Goal: Task Accomplishment & Management: Manage account settings

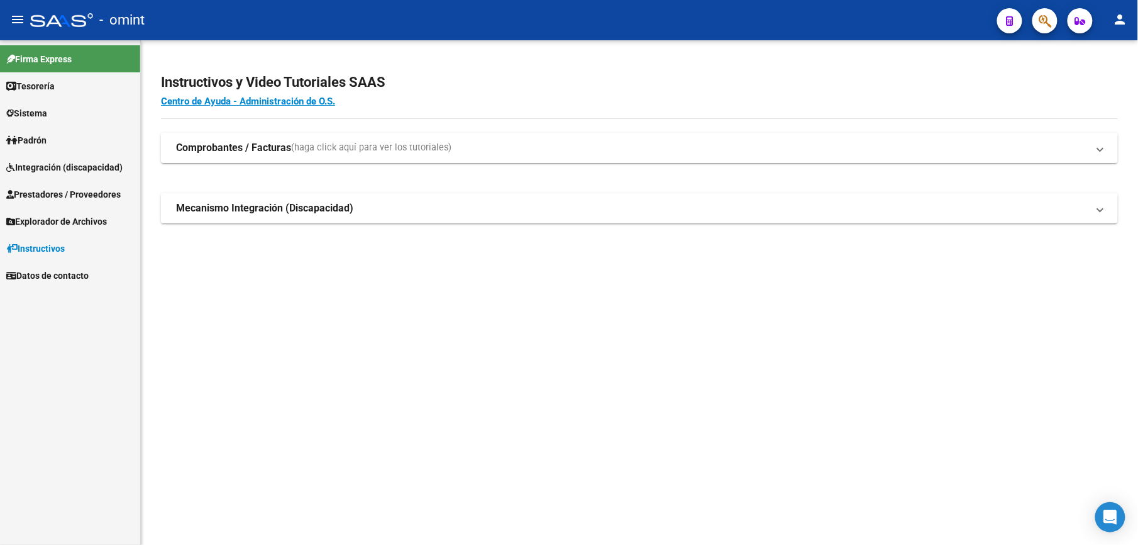
click at [46, 166] on span "Integración (discapacidad)" at bounding box center [64, 167] width 116 height 14
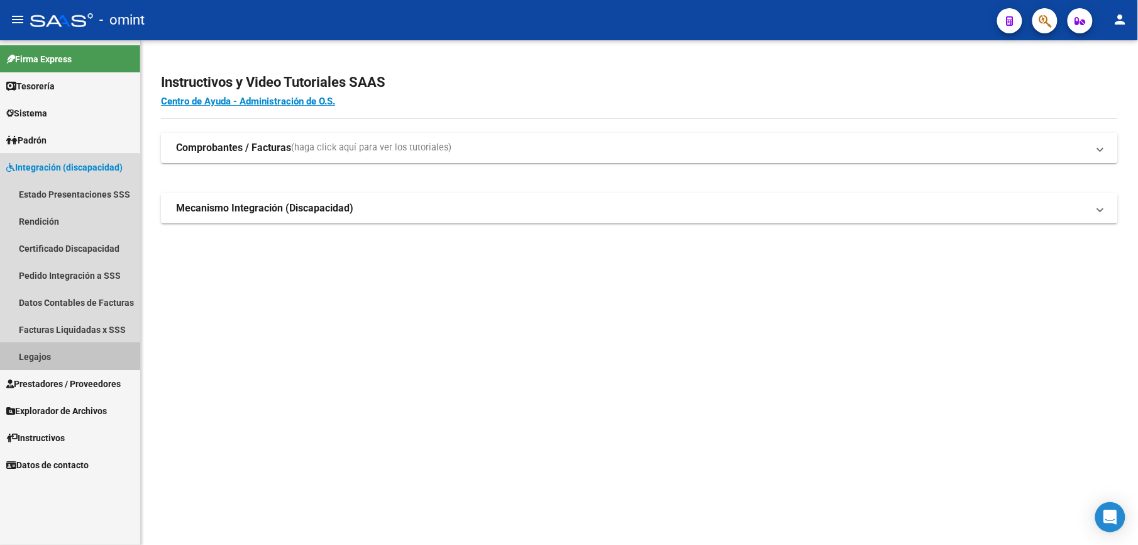
click at [39, 353] on link "Legajos" at bounding box center [70, 356] width 140 height 27
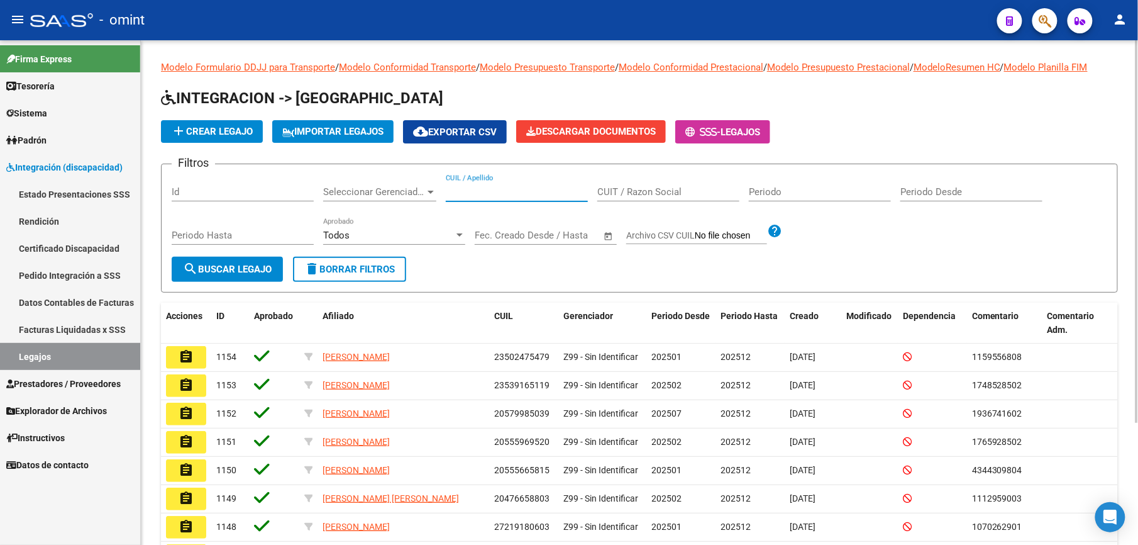
click at [486, 185] on div "CUIL / Apellido" at bounding box center [517, 187] width 142 height 27
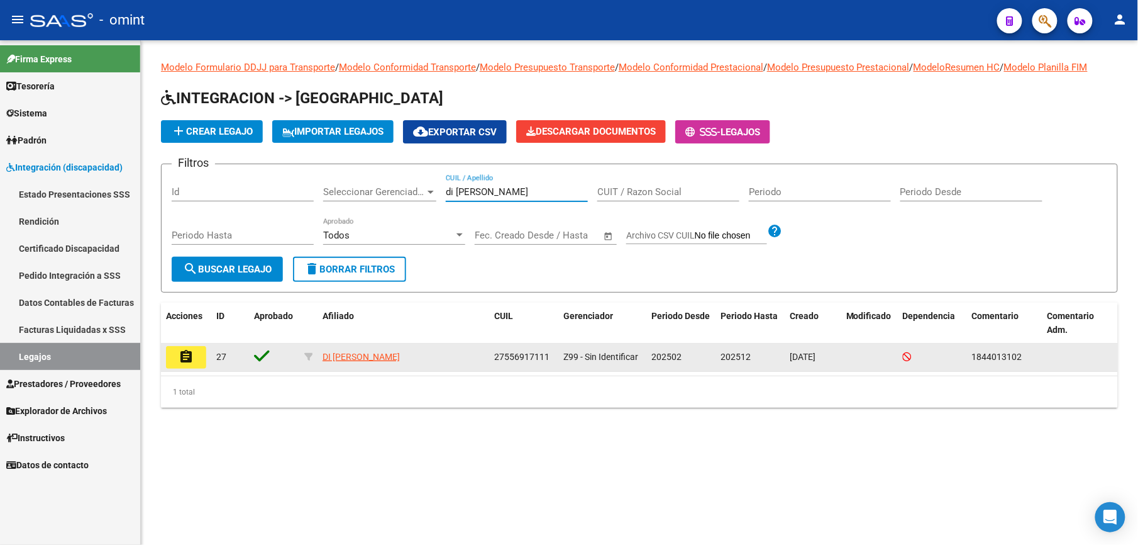
type input "di [PERSON_NAME]"
click at [187, 358] on mat-icon "assignment" at bounding box center [186, 356] width 15 height 15
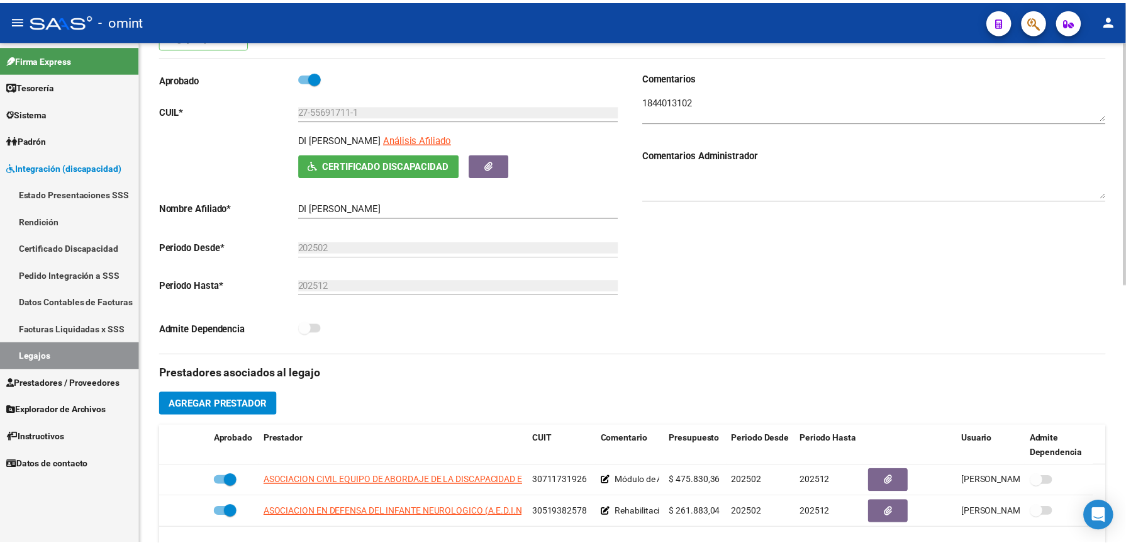
scroll to position [167, 0]
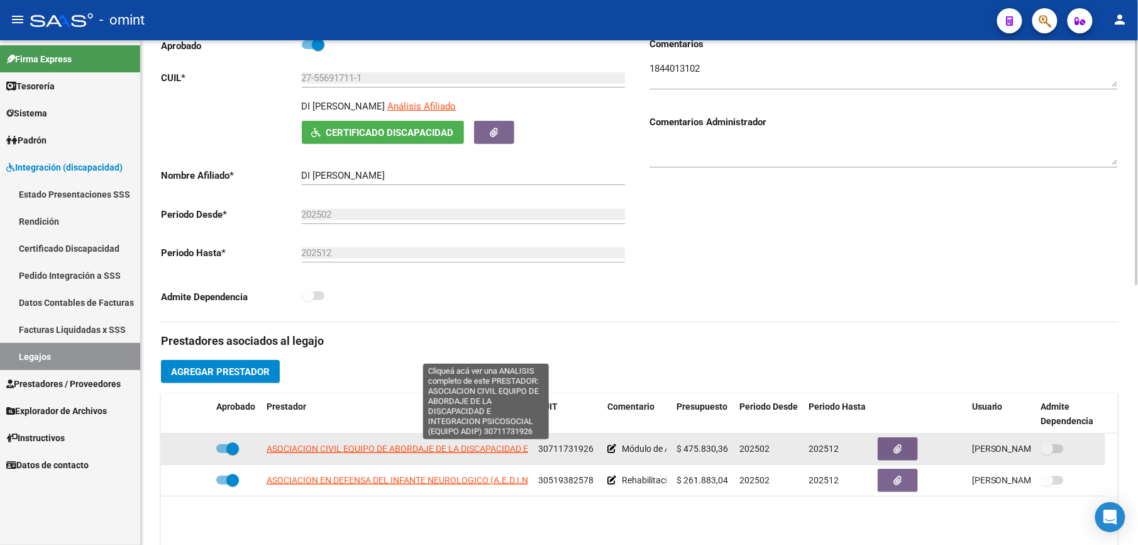
click at [428, 387] on span "ASOCIACION CIVIL EQUIPO DE ABORDAJE DE LA DISCAPACIDAD E INTEGRACION PSICOSOCIA…" at bounding box center [486, 448] width 439 height 10
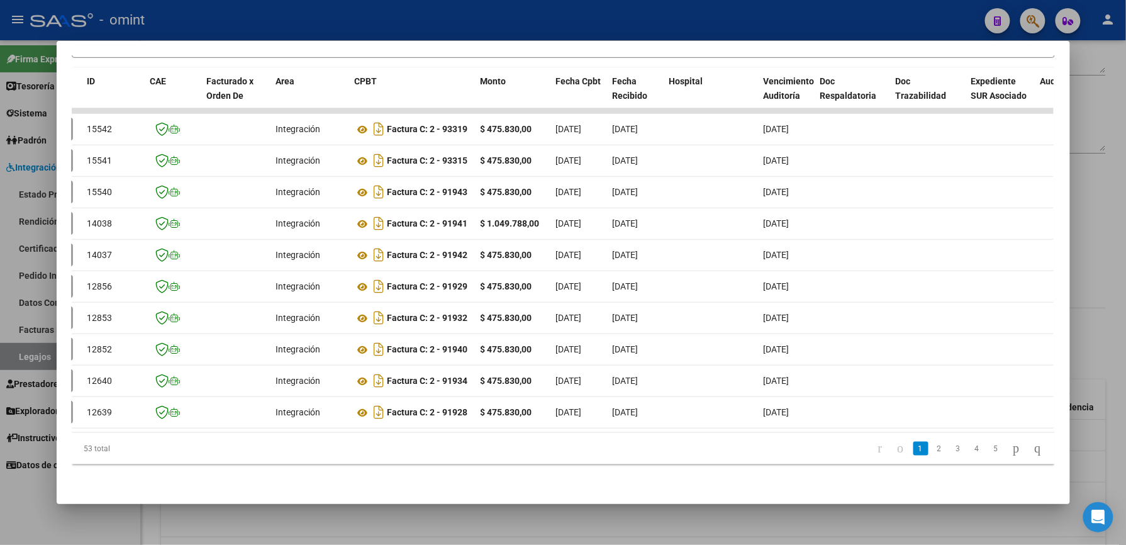
scroll to position [0, 0]
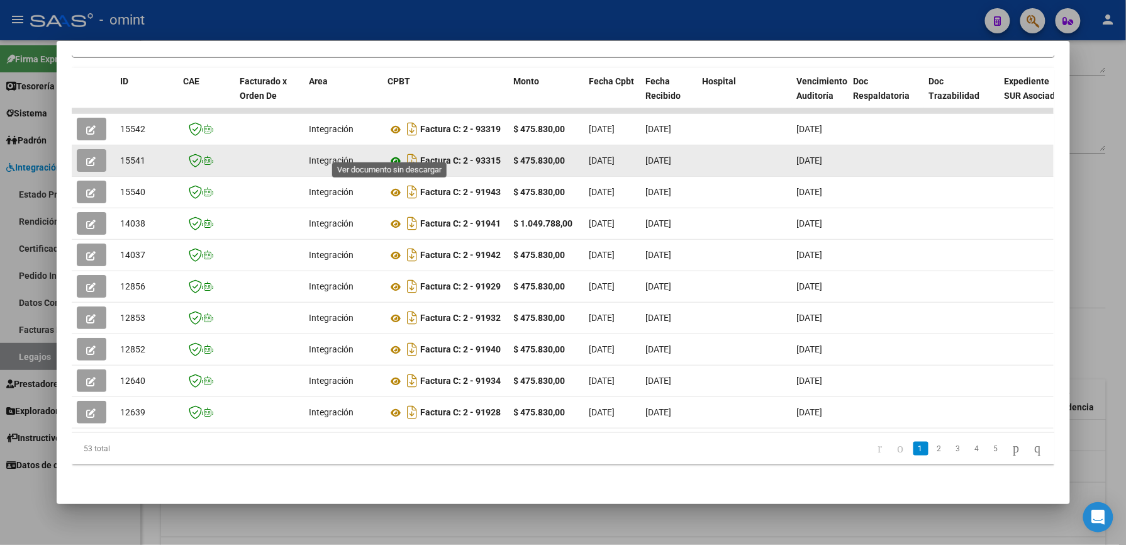
click at [389, 153] on icon at bounding box center [396, 160] width 16 height 15
click at [87, 157] on icon "button" at bounding box center [91, 161] width 9 height 9
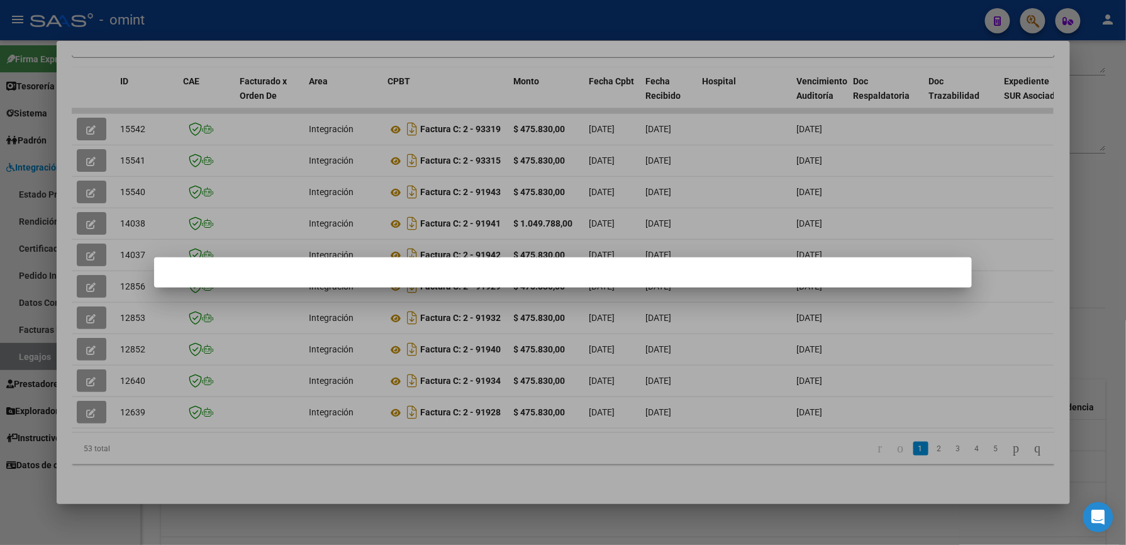
drag, startPoint x: 376, startPoint y: 35, endPoint x: 365, endPoint y: 40, distance: 11.3
click at [373, 36] on div at bounding box center [563, 272] width 1126 height 545
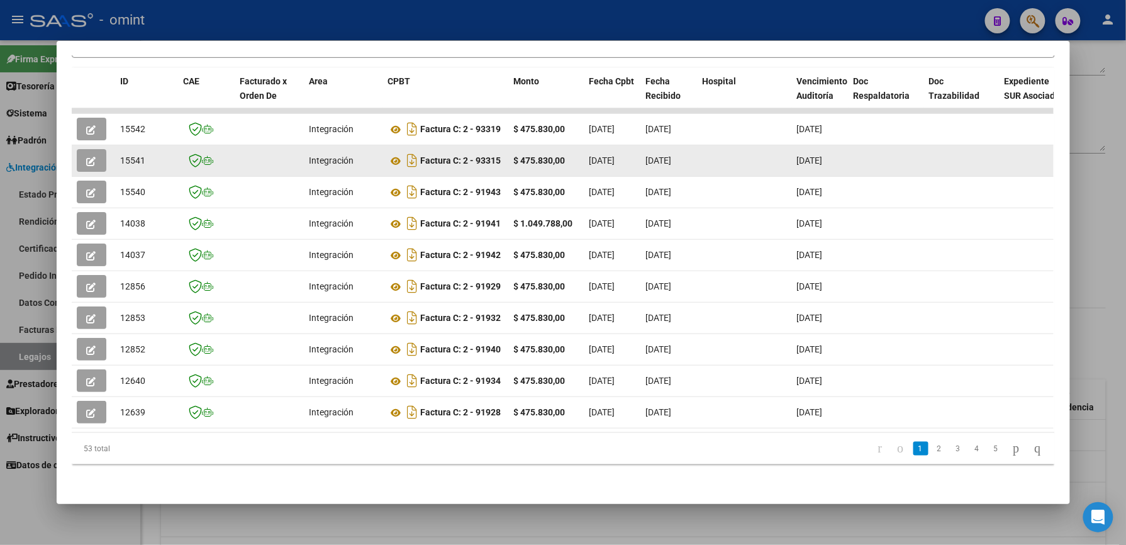
click at [87, 157] on icon "button" at bounding box center [91, 161] width 9 height 9
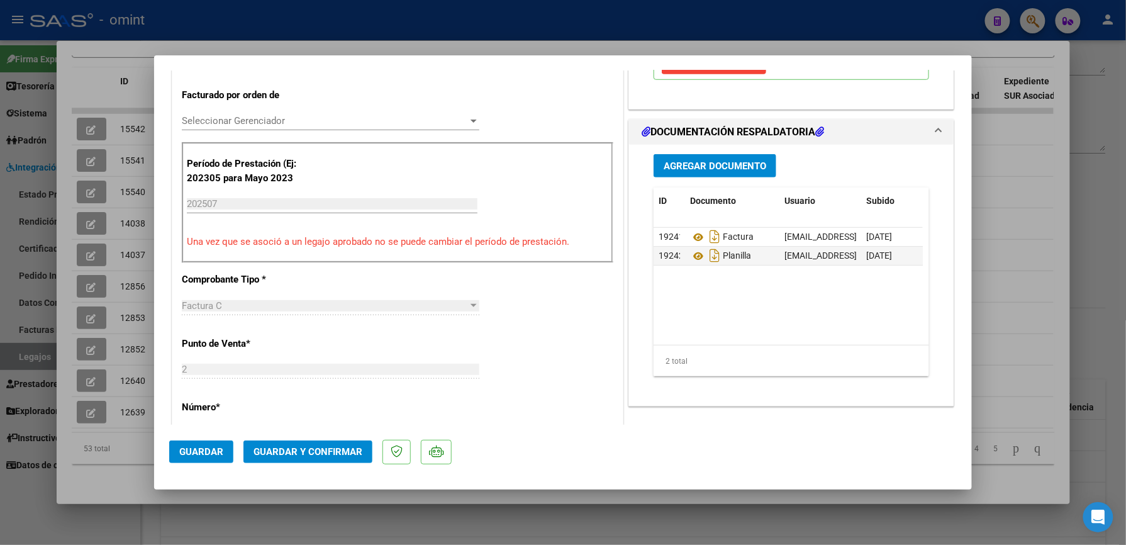
scroll to position [419, 0]
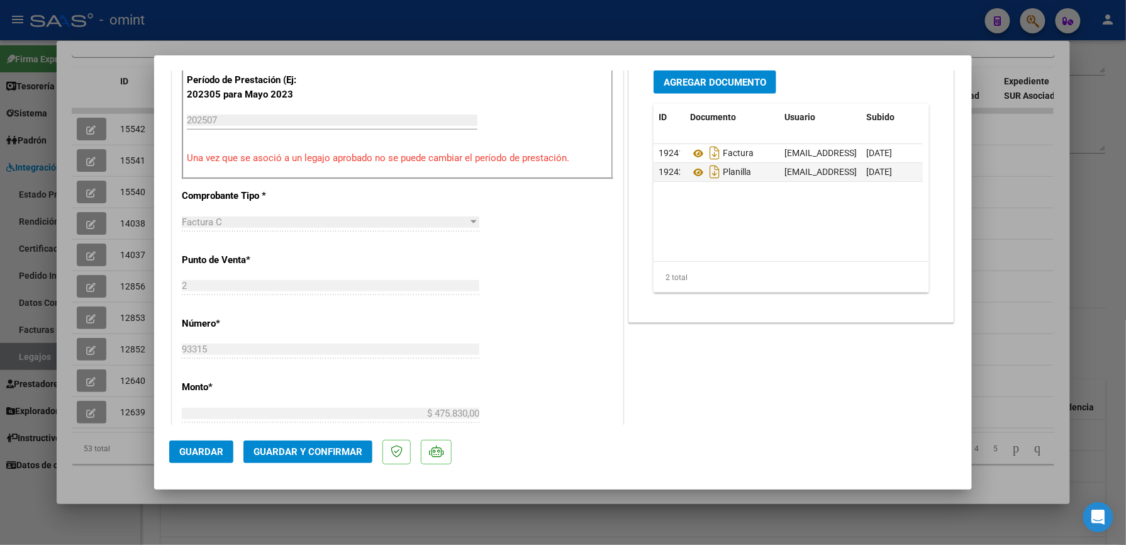
click at [311, 387] on span "Guardar y Confirmar" at bounding box center [307, 451] width 109 height 11
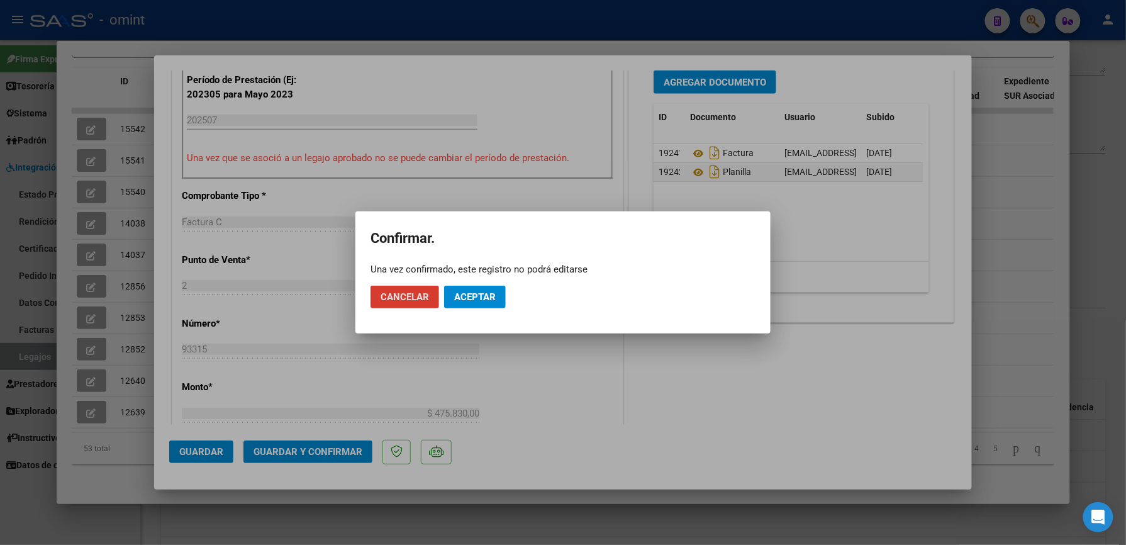
click at [471, 300] on span "Aceptar" at bounding box center [475, 296] width 42 height 11
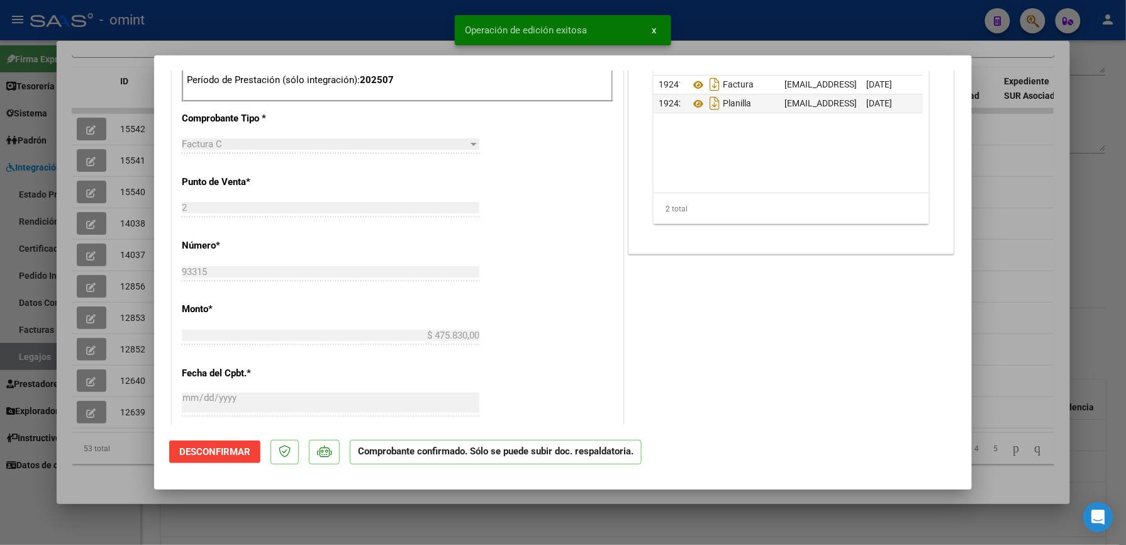
click at [733, 19] on div at bounding box center [563, 272] width 1126 height 545
type input "$ 0,00"
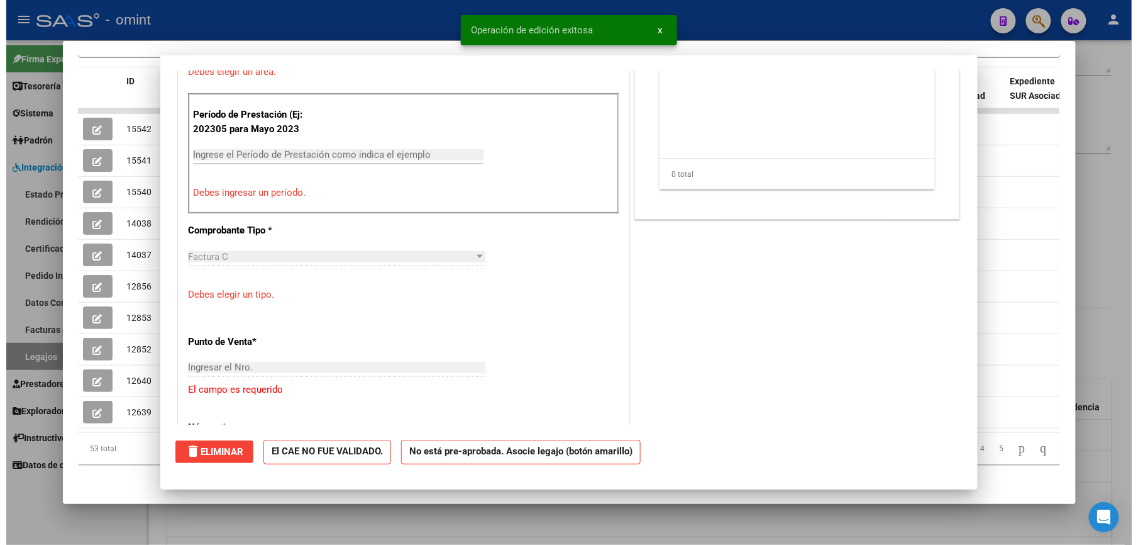
scroll to position [0, 0]
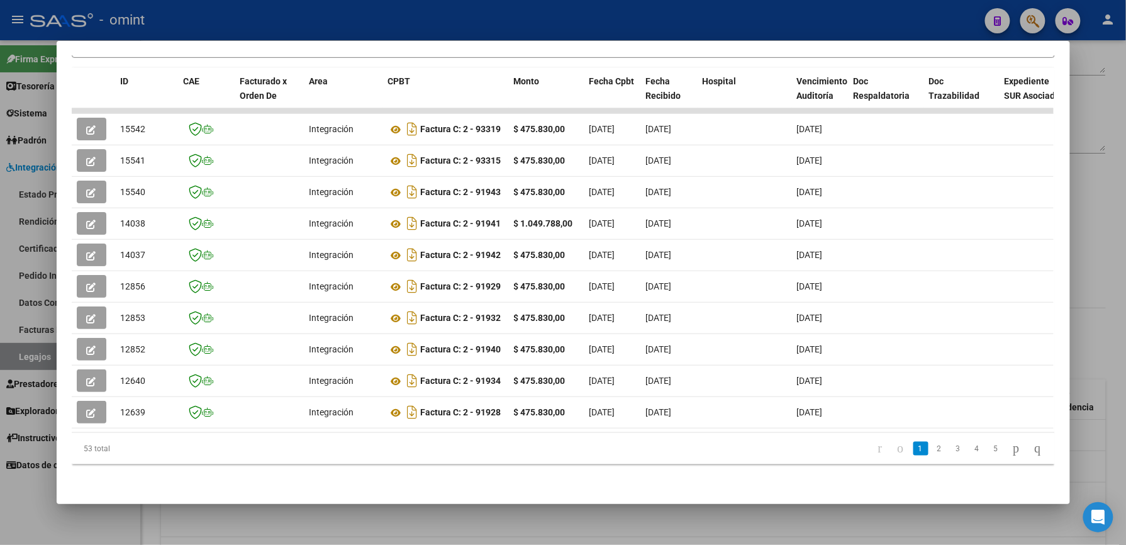
click at [437, 23] on div at bounding box center [563, 272] width 1126 height 545
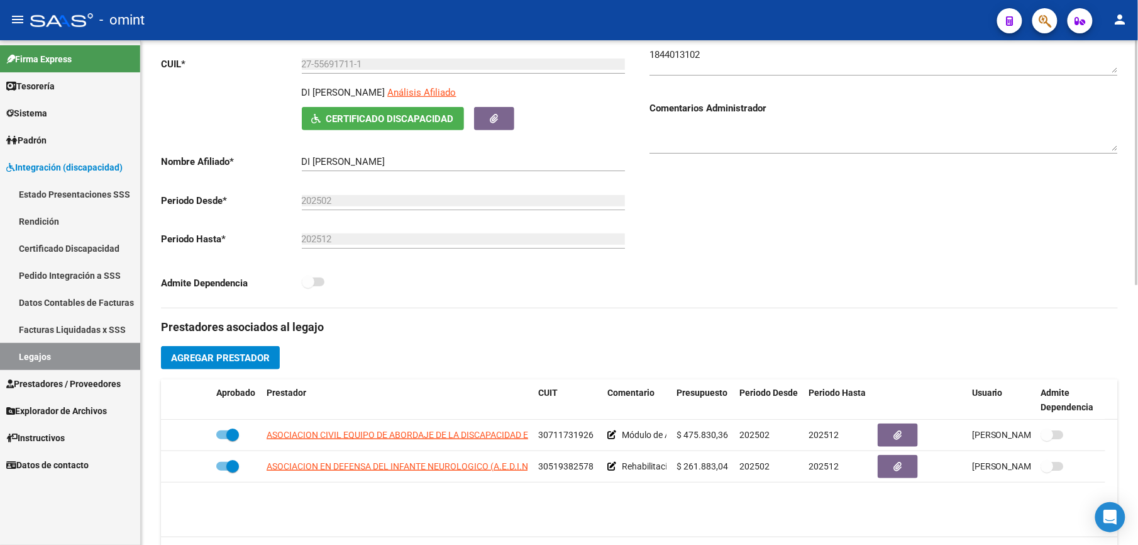
scroll to position [167, 0]
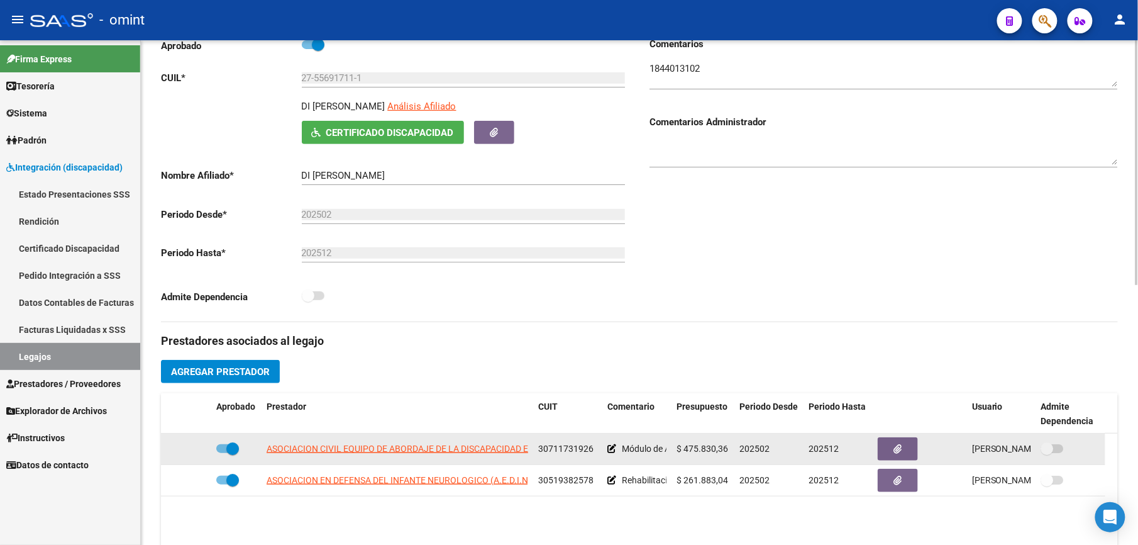
drag, startPoint x: 539, startPoint y: 448, endPoint x: 590, endPoint y: 449, distance: 51.0
click at [590, 387] on span "30711731926" at bounding box center [565, 448] width 55 height 10
copy span "30711731926"
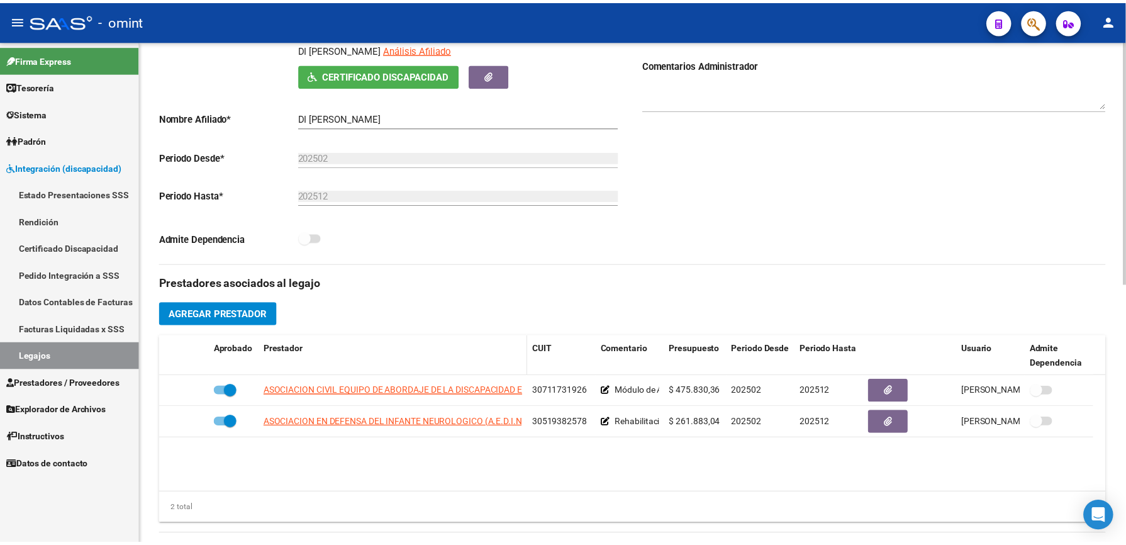
scroll to position [252, 0]
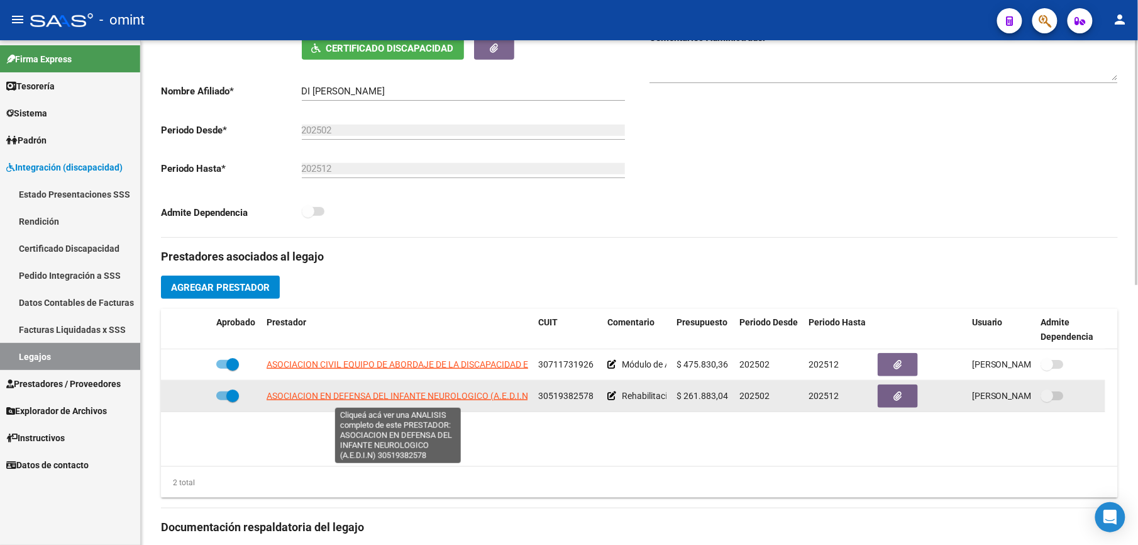
click at [399, 387] on span "ASOCIACION EN DEFENSA DEL INFANTE NEUROLOGICO (A.E.D.I.N)" at bounding box center [399, 396] width 265 height 10
type textarea "30519382578"
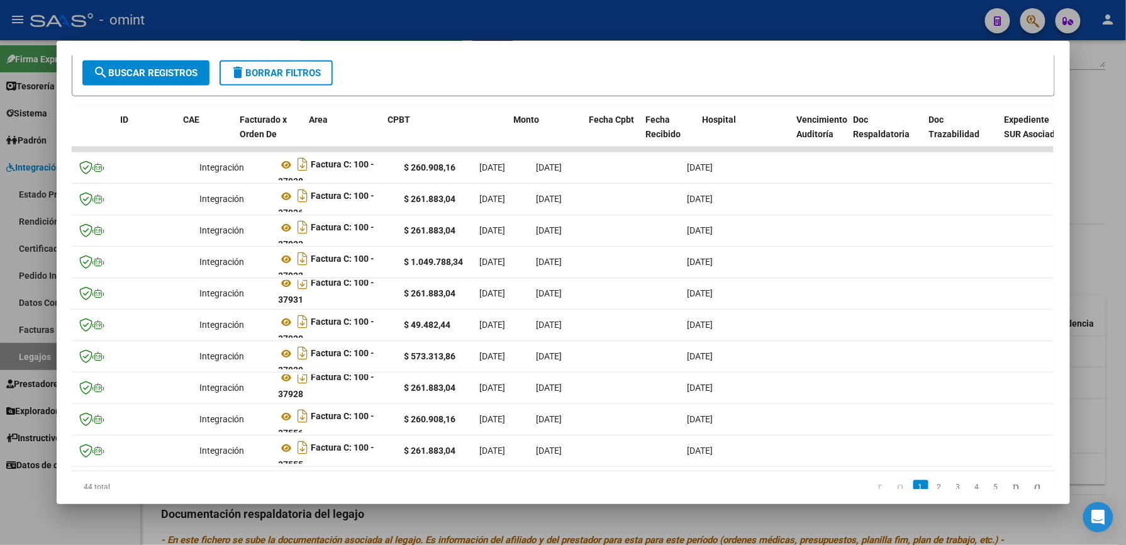
scroll to position [0, 0]
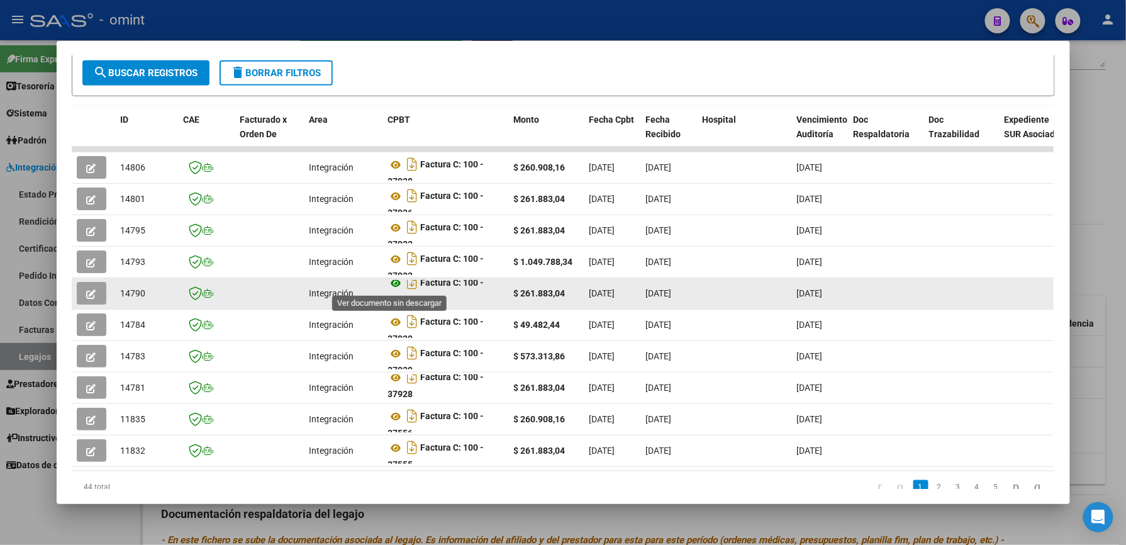
click at [388, 282] on icon at bounding box center [396, 283] width 16 height 15
click at [87, 291] on icon "button" at bounding box center [91, 293] width 9 height 9
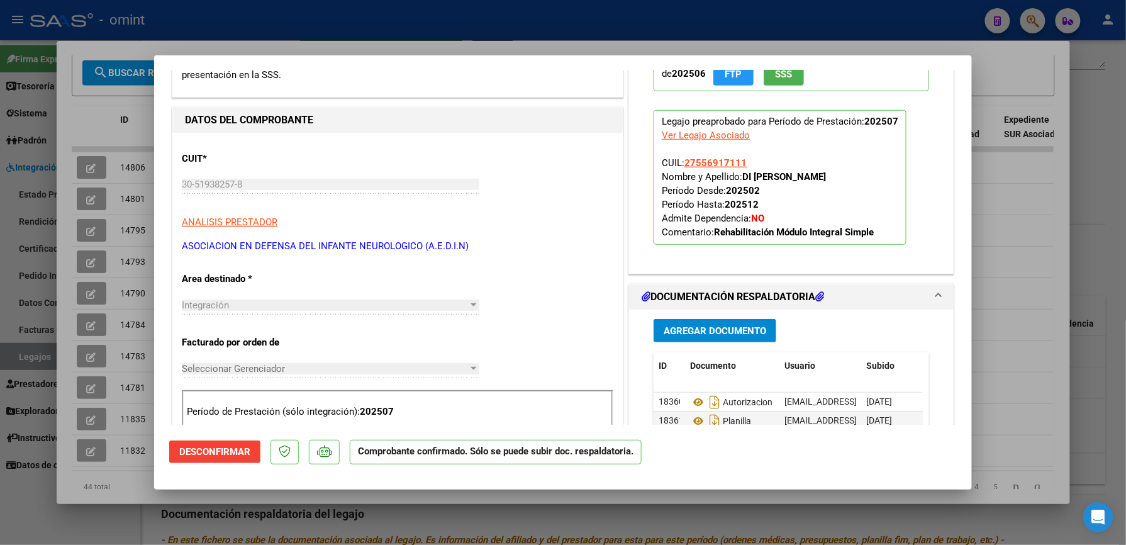
scroll to position [252, 0]
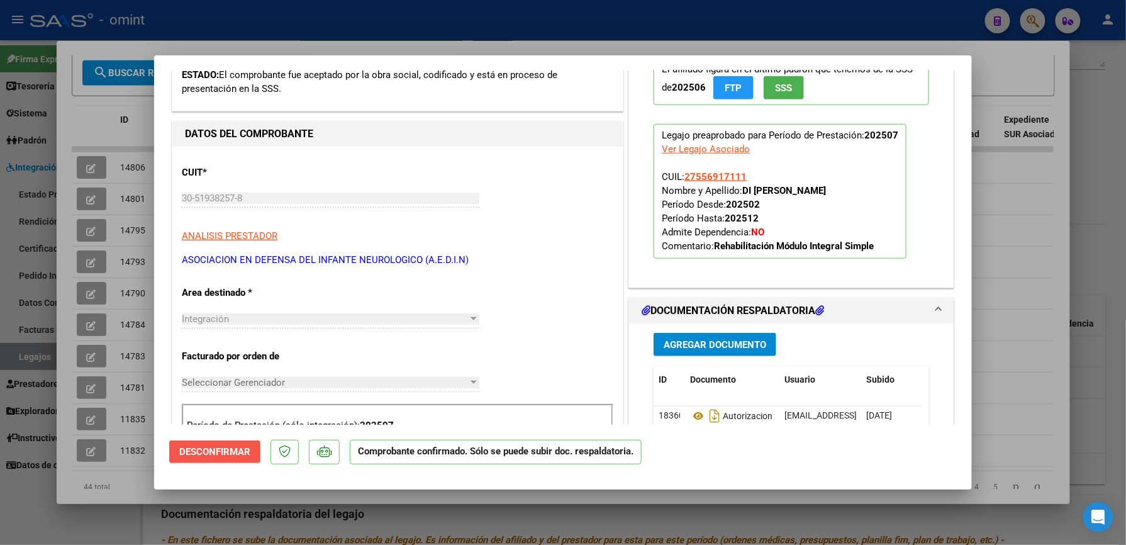
click at [235, 387] on span "Desconfirmar" at bounding box center [214, 451] width 71 height 11
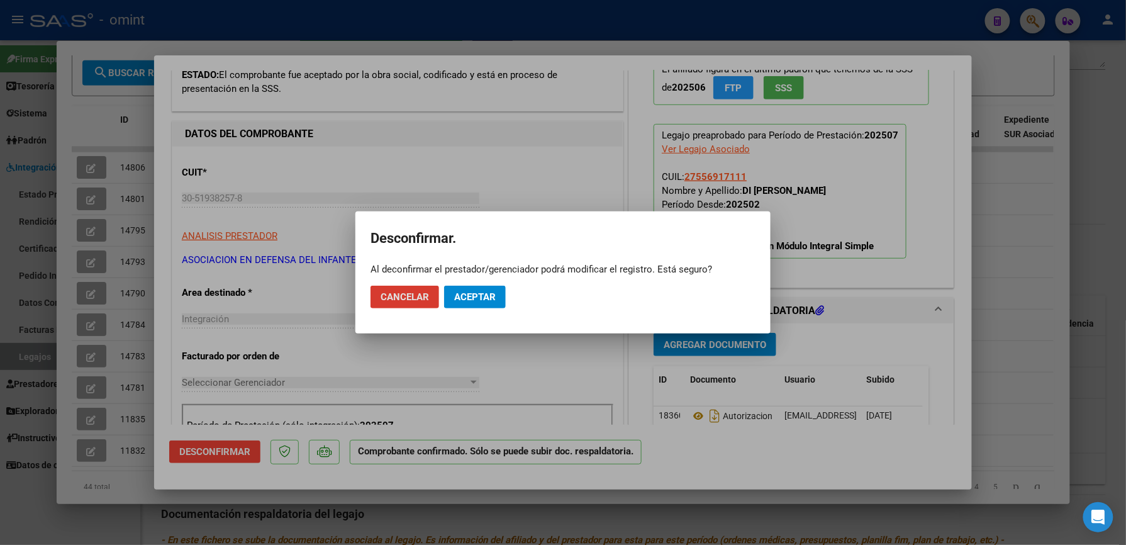
click at [464, 292] on span "Aceptar" at bounding box center [475, 296] width 42 height 11
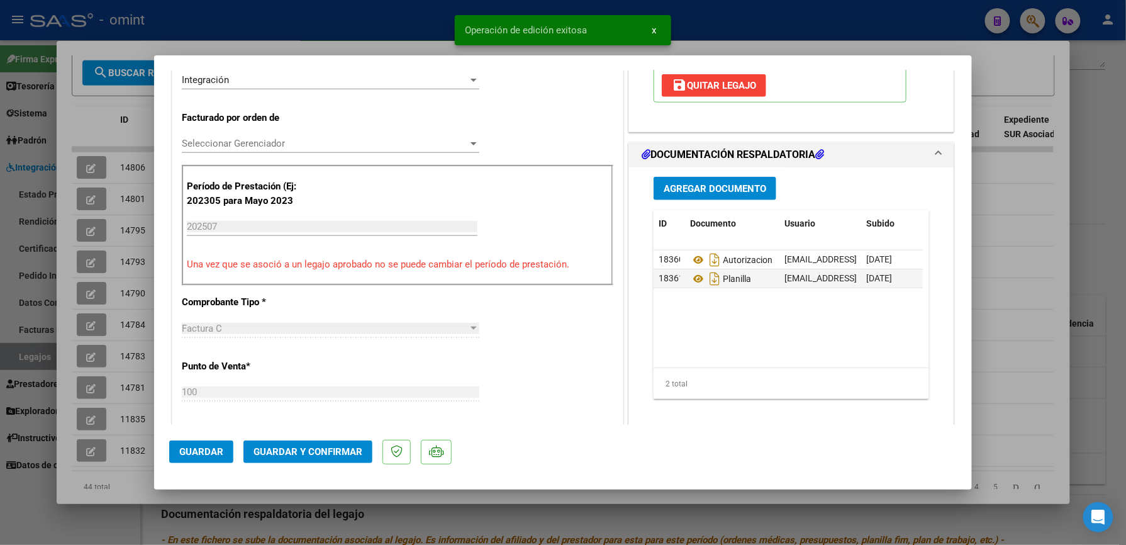
scroll to position [503, 0]
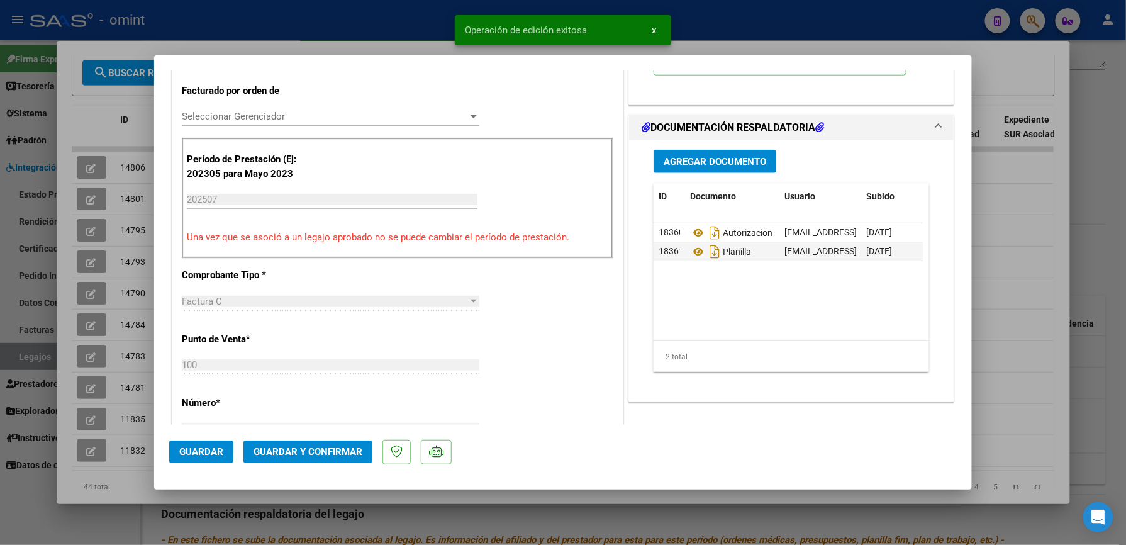
click at [325, 387] on span "Guardar y Confirmar" at bounding box center [307, 451] width 109 height 11
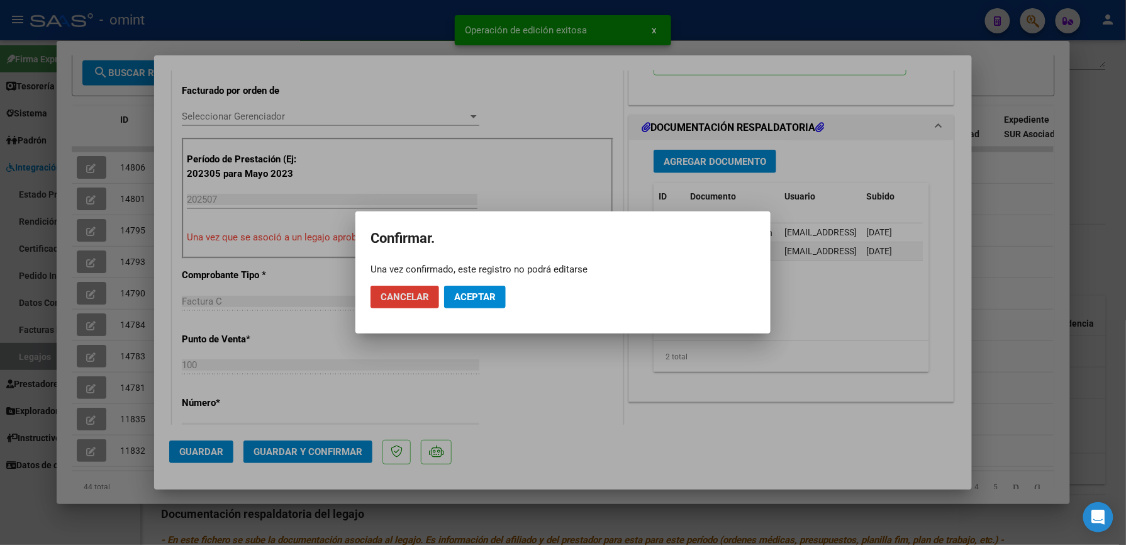
click at [482, 303] on button "Aceptar" at bounding box center [475, 297] width 62 height 23
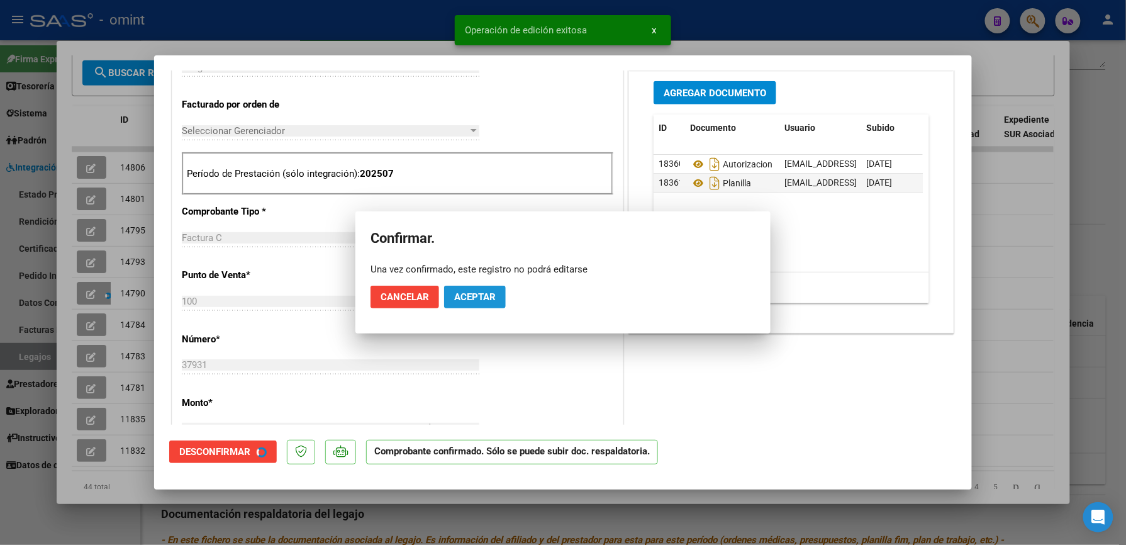
scroll to position [517, 0]
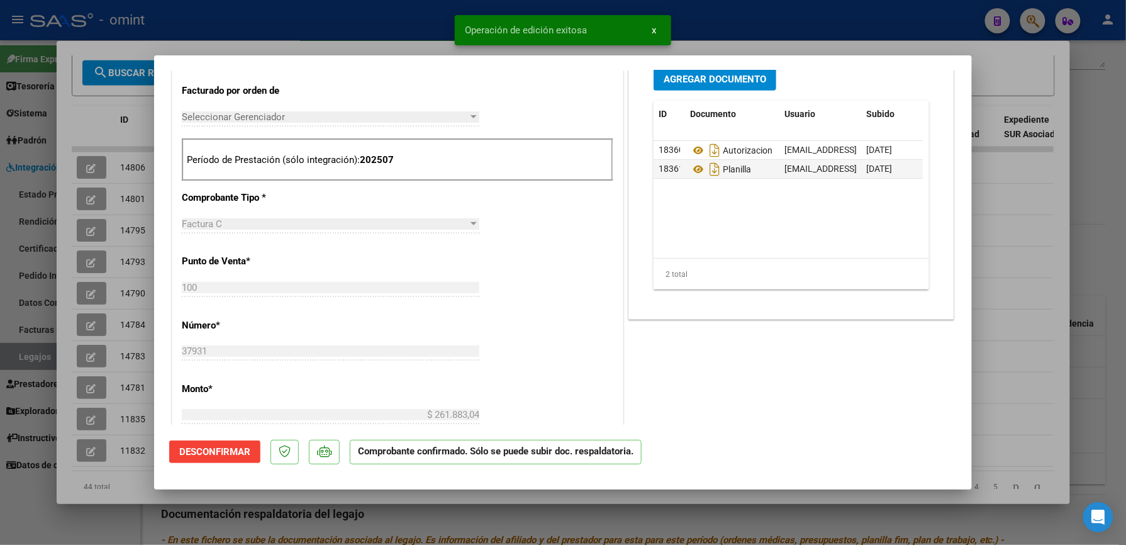
click at [769, 6] on div at bounding box center [563, 272] width 1126 height 545
type input "$ 0,00"
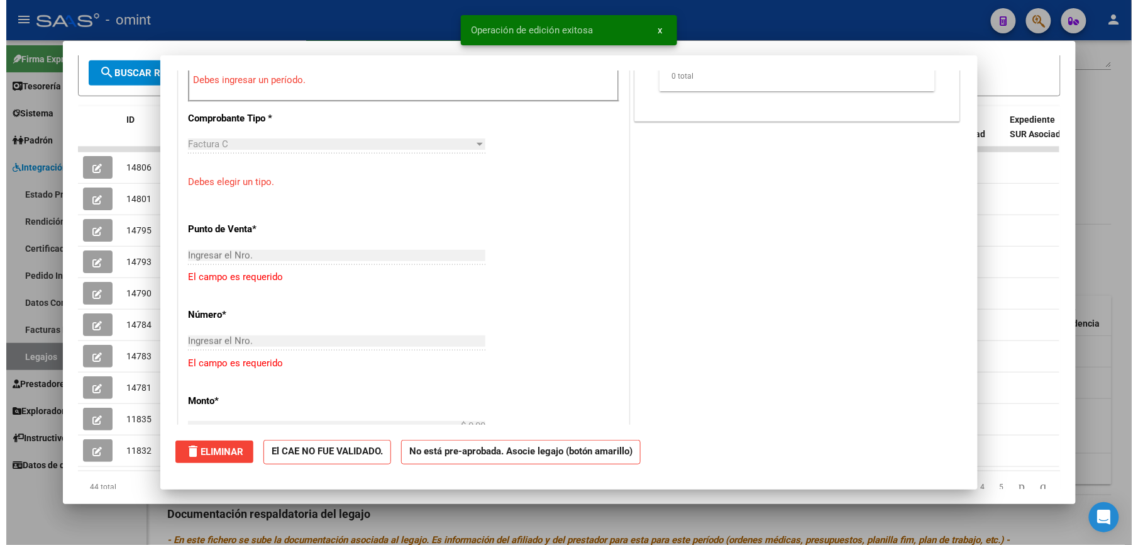
scroll to position [0, 0]
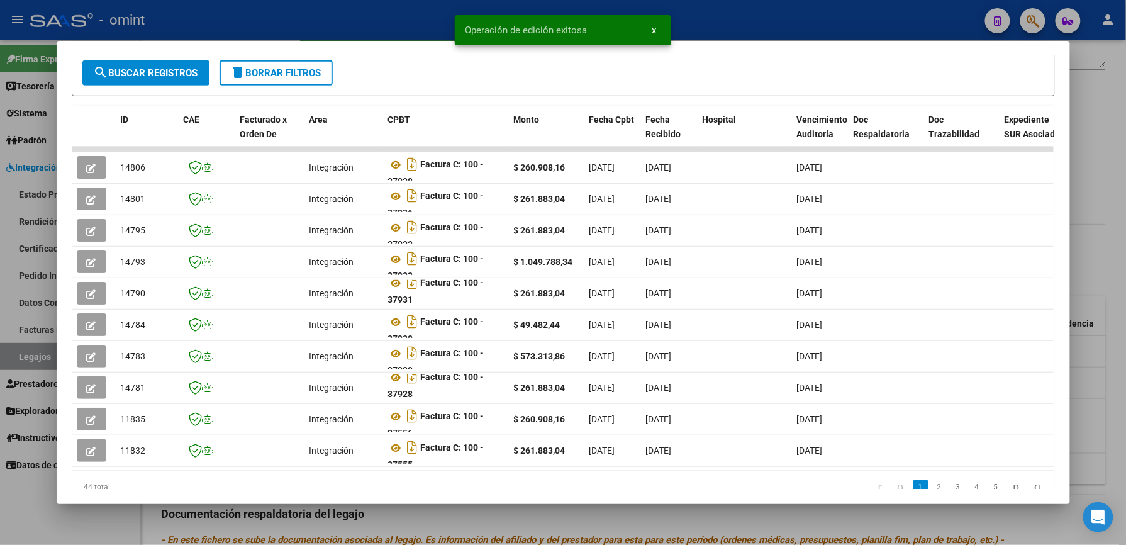
click at [786, 21] on div at bounding box center [563, 272] width 1126 height 545
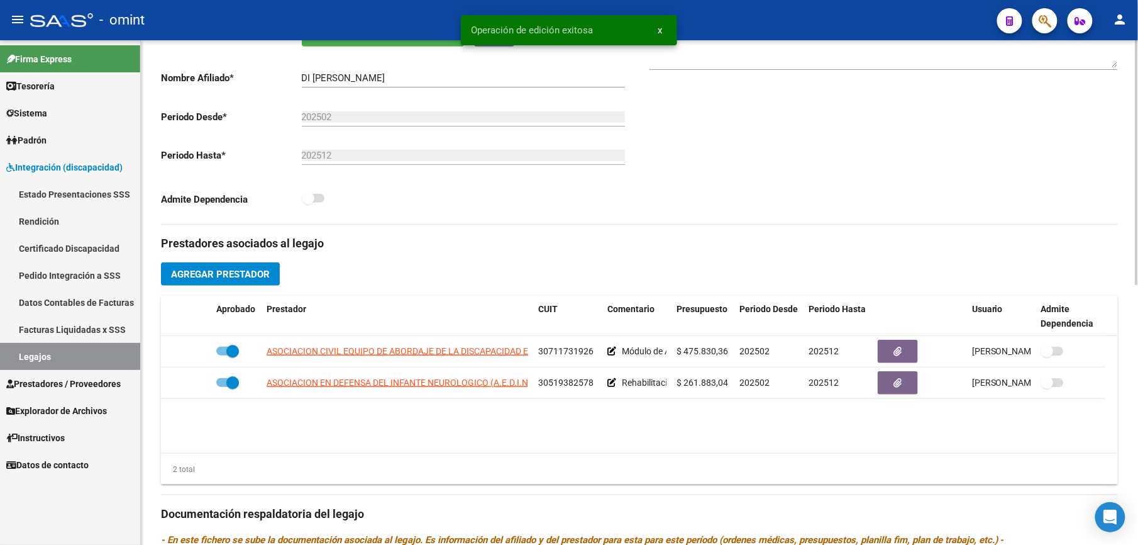
scroll to position [252, 0]
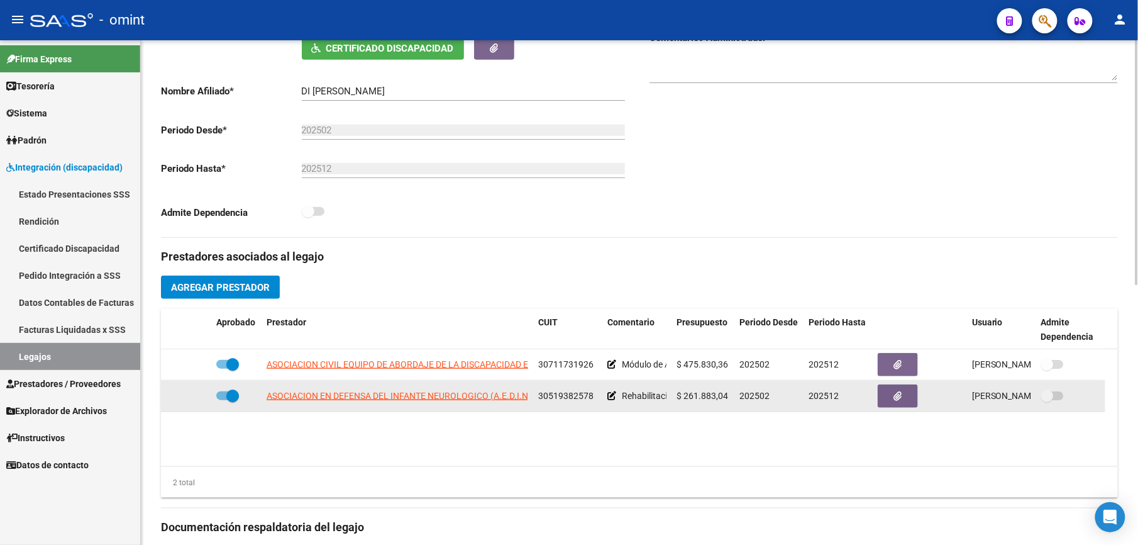
drag, startPoint x: 539, startPoint y: 395, endPoint x: 594, endPoint y: 398, distance: 55.4
click at [594, 387] on div "30519382578" at bounding box center [567, 396] width 59 height 14
drag, startPoint x: 594, startPoint y: 398, endPoint x: 584, endPoint y: 398, distance: 10.1
copy span "30519382578"
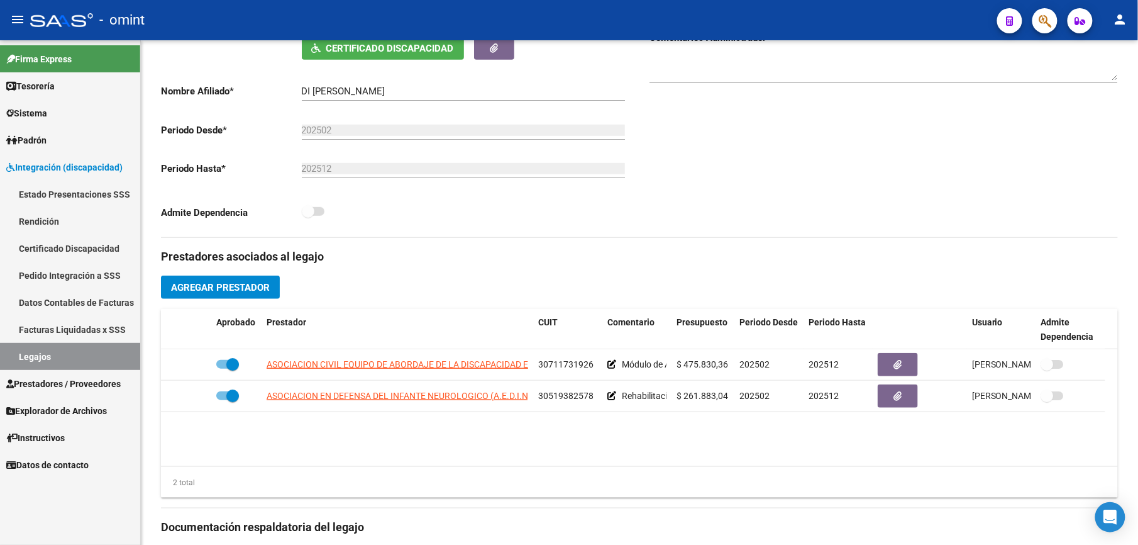
click at [31, 351] on link "Legajos" at bounding box center [70, 356] width 140 height 27
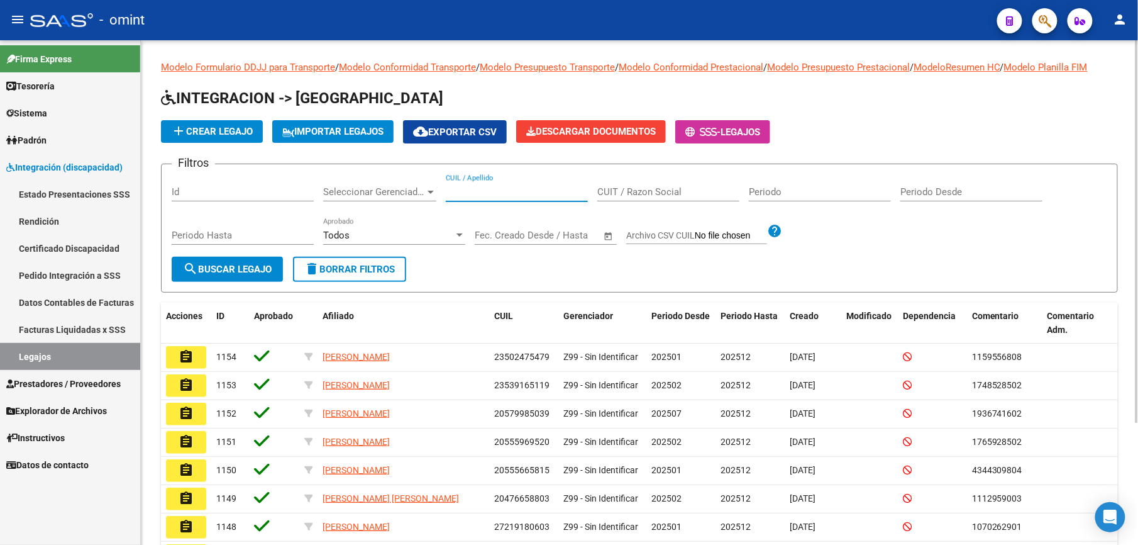
click at [512, 192] on input "CUIL / Apellido" at bounding box center [517, 191] width 142 height 11
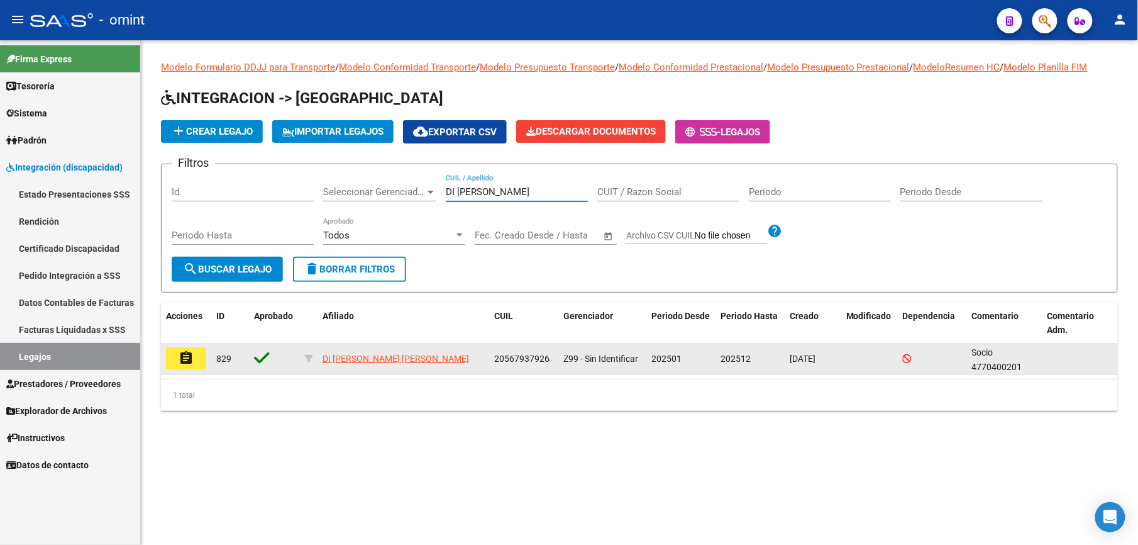
type input "DI IORIO"
click at [190, 351] on mat-icon "assignment" at bounding box center [186, 357] width 15 height 15
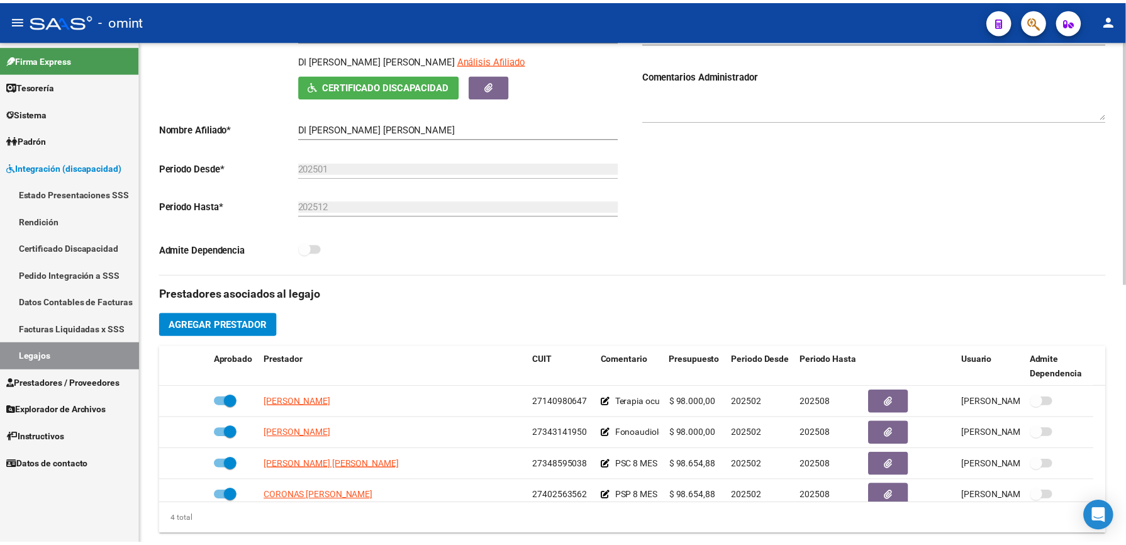
scroll to position [335, 0]
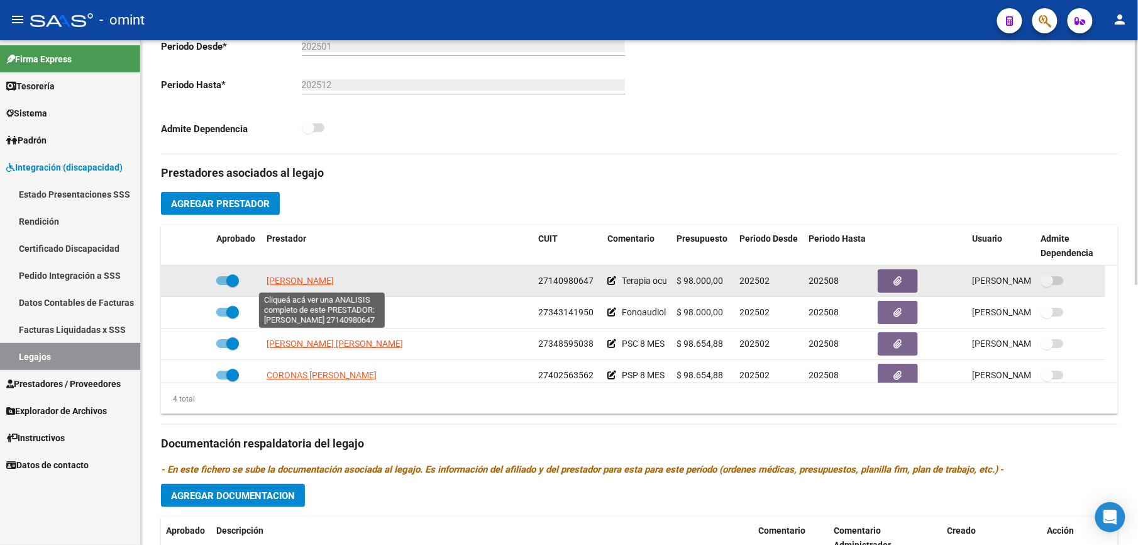
click at [334, 279] on span "BEECHER NORA ELIZABETH" at bounding box center [300, 281] width 67 height 10
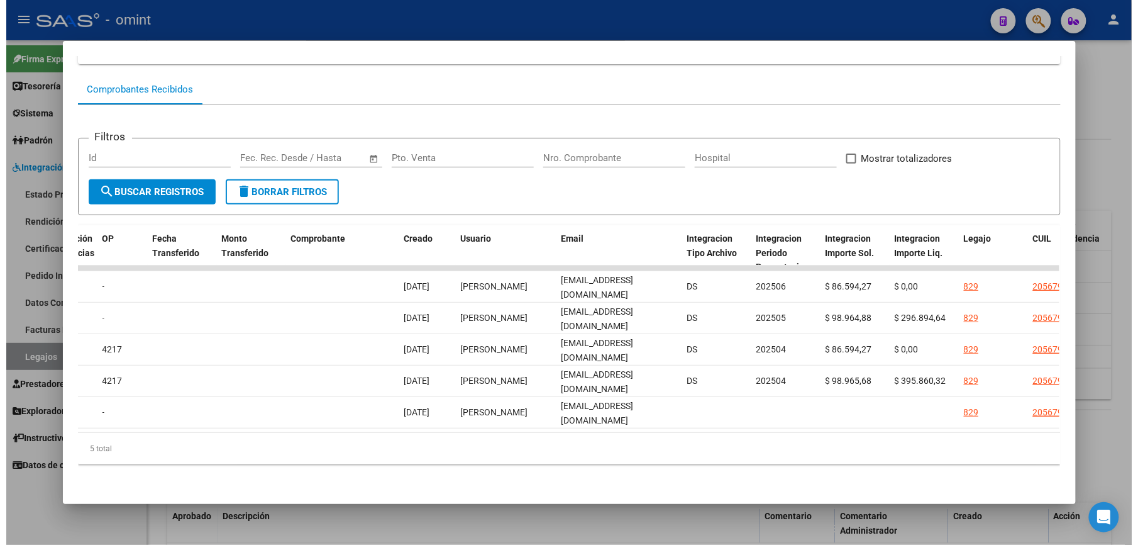
scroll to position [0, 1115]
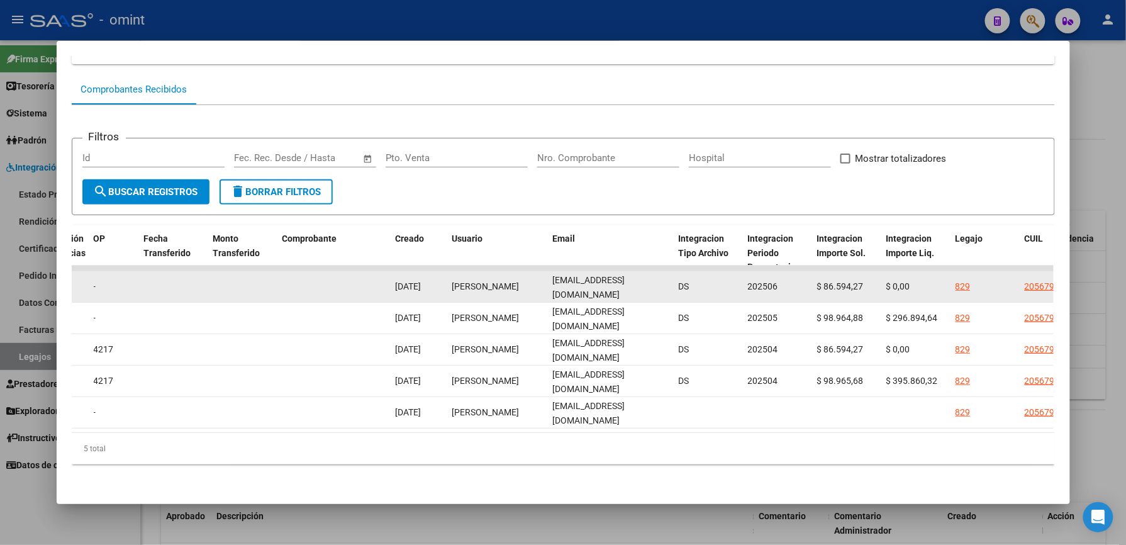
drag, startPoint x: 547, startPoint y: 273, endPoint x: 667, endPoint y: 285, distance: 120.1
click at [667, 285] on div "13197 Integración Factura C: 3 - 1760 $ 86.594,27 05/07/2025 05/07/2025 15/07/2…" at bounding box center [314, 286] width 2717 height 31
drag, startPoint x: 667, startPoint y: 285, endPoint x: 607, endPoint y: 273, distance: 60.9
copy span "norabeecher@hotmail.com"
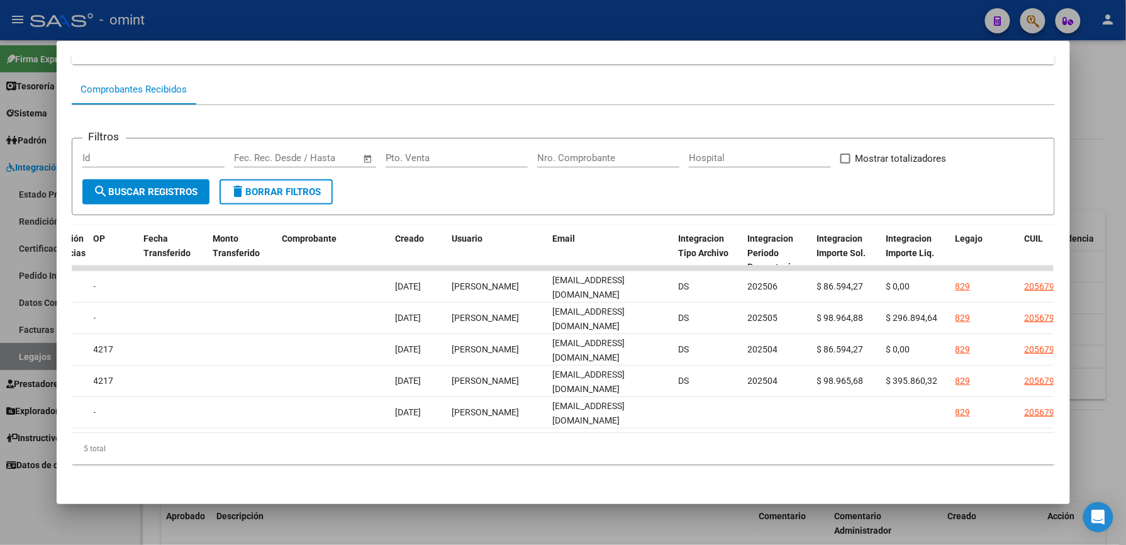
click at [535, 21] on div at bounding box center [563, 272] width 1126 height 545
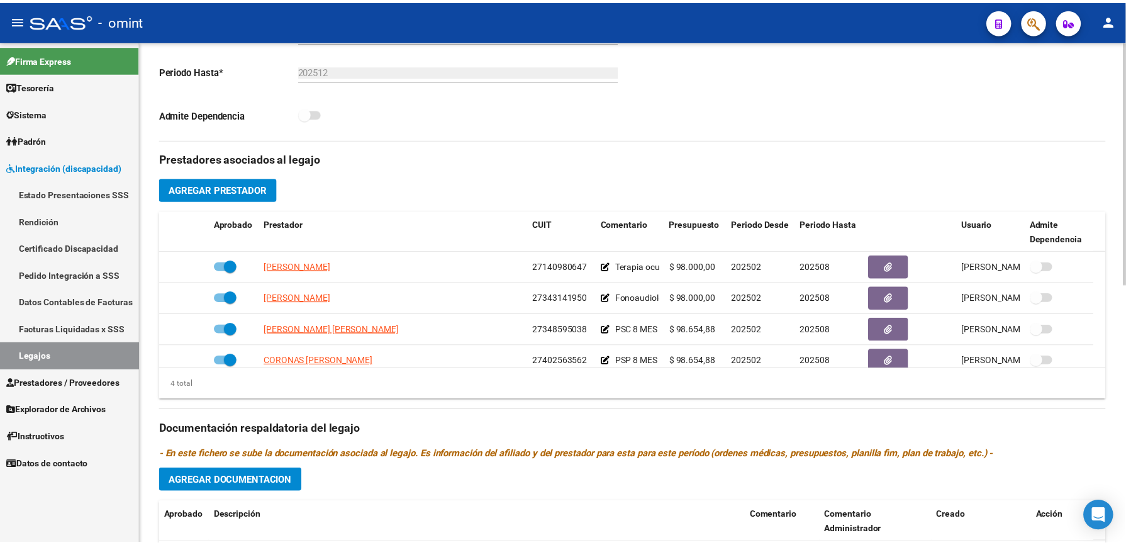
scroll to position [335, 0]
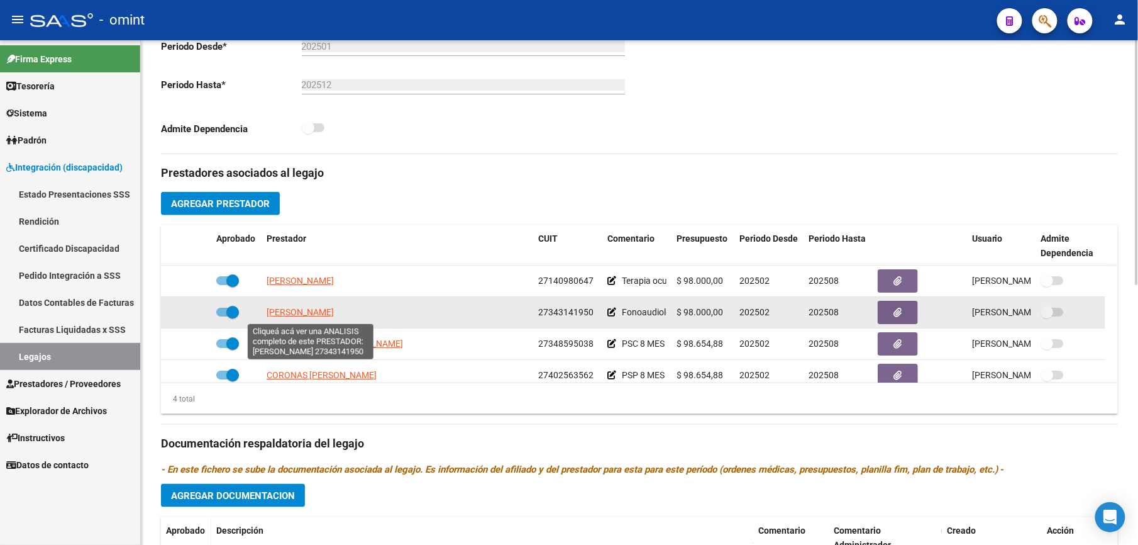
click at [328, 312] on span "PUGGIONI FERNANDA" at bounding box center [300, 312] width 67 height 10
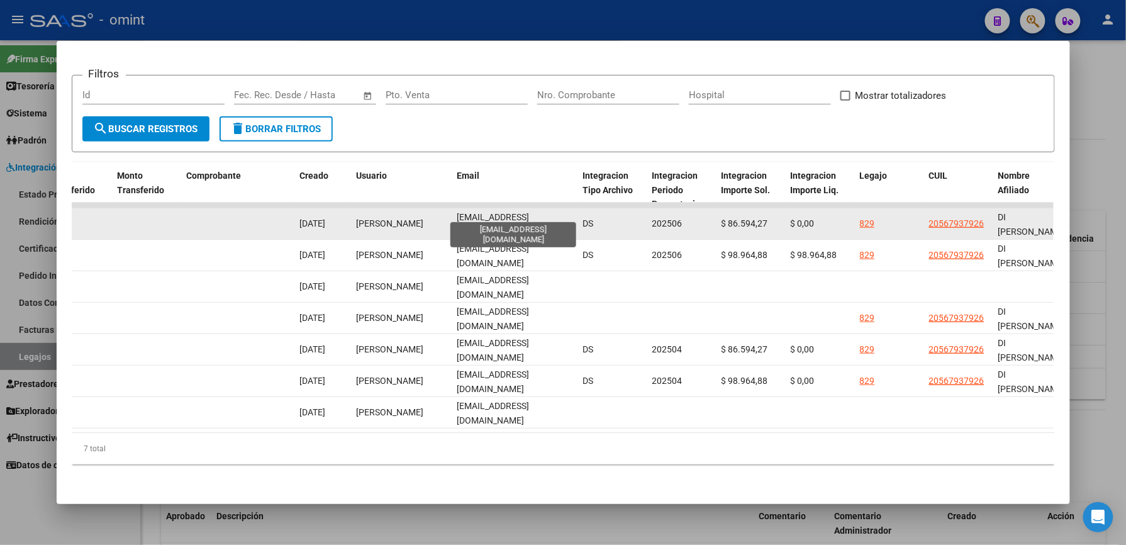
scroll to position [0, 3]
drag, startPoint x: 453, startPoint y: 209, endPoint x: 567, endPoint y: 212, distance: 114.5
click at [567, 212] on datatable-body-cell "fernandapuggioni@gmail.com" at bounding box center [515, 223] width 126 height 31
drag, startPoint x: 567, startPoint y: 212, endPoint x: 537, endPoint y: 212, distance: 30.2
copy span "ernandapuggioni@gmail.com"
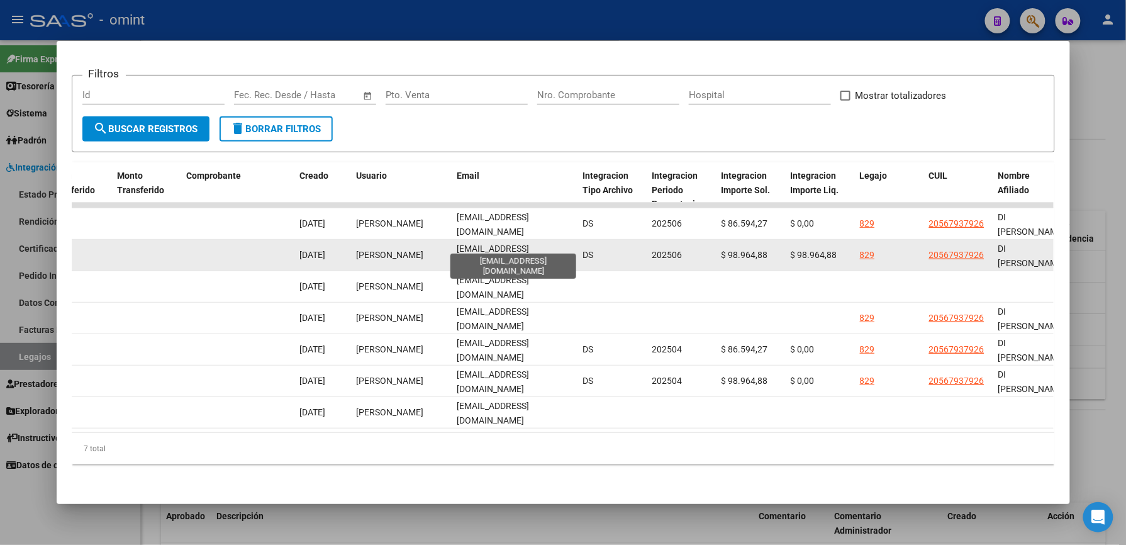
click at [489, 243] on span "fernandapuggioni@gmail.com" at bounding box center [493, 255] width 72 height 25
drag, startPoint x: 452, startPoint y: 240, endPoint x: 567, endPoint y: 239, distance: 115.1
click at [567, 240] on datatable-body-cell "fernandapuggioni@gmail.com" at bounding box center [515, 255] width 126 height 31
drag, startPoint x: 567, startPoint y: 239, endPoint x: 546, endPoint y: 242, distance: 21.0
copy span "fernandapuggioni@gmail.com"
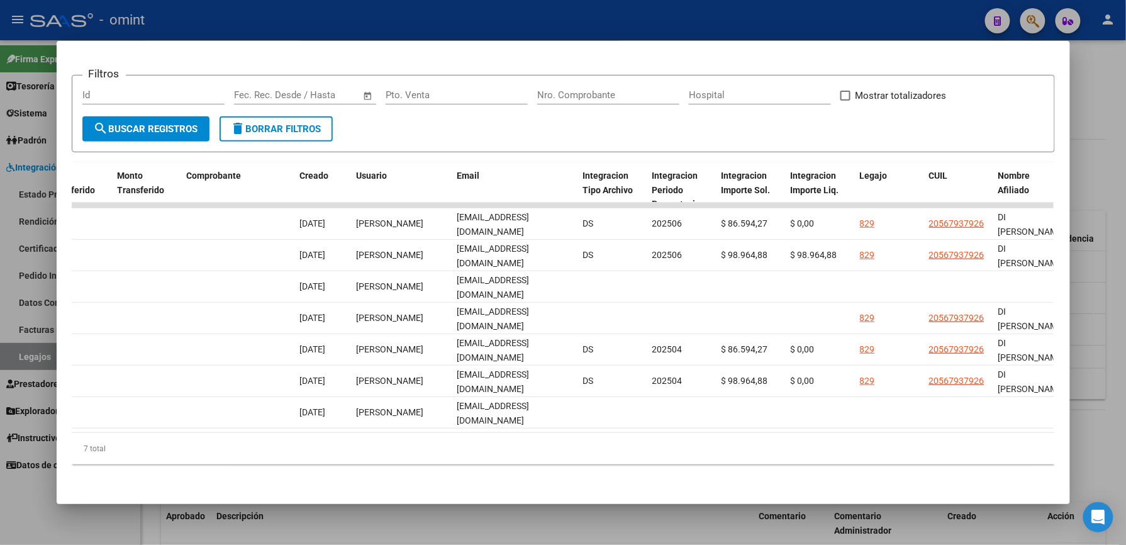
click at [678, 26] on div at bounding box center [563, 272] width 1126 height 545
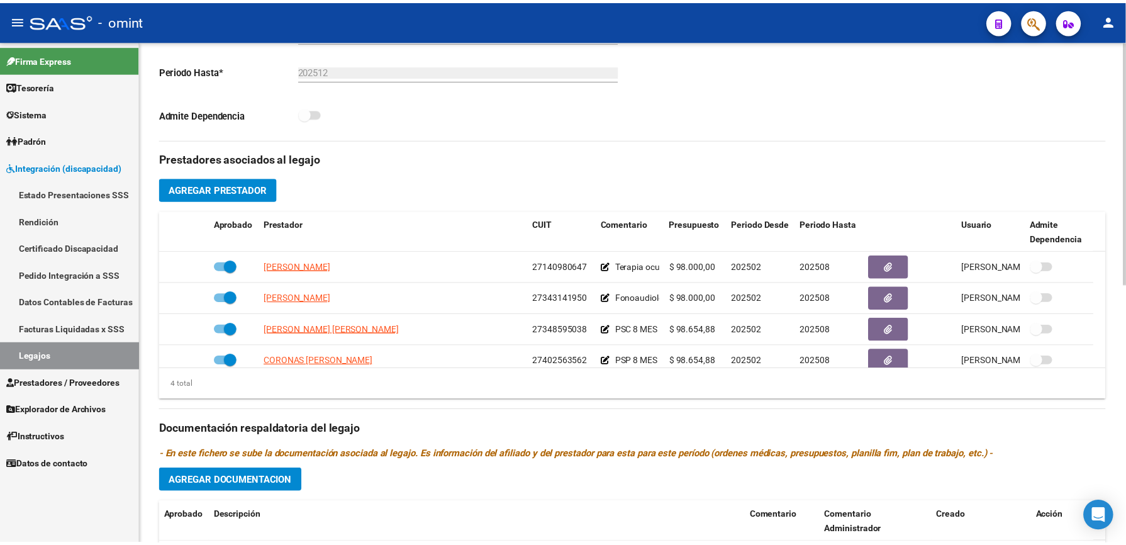
scroll to position [335, 0]
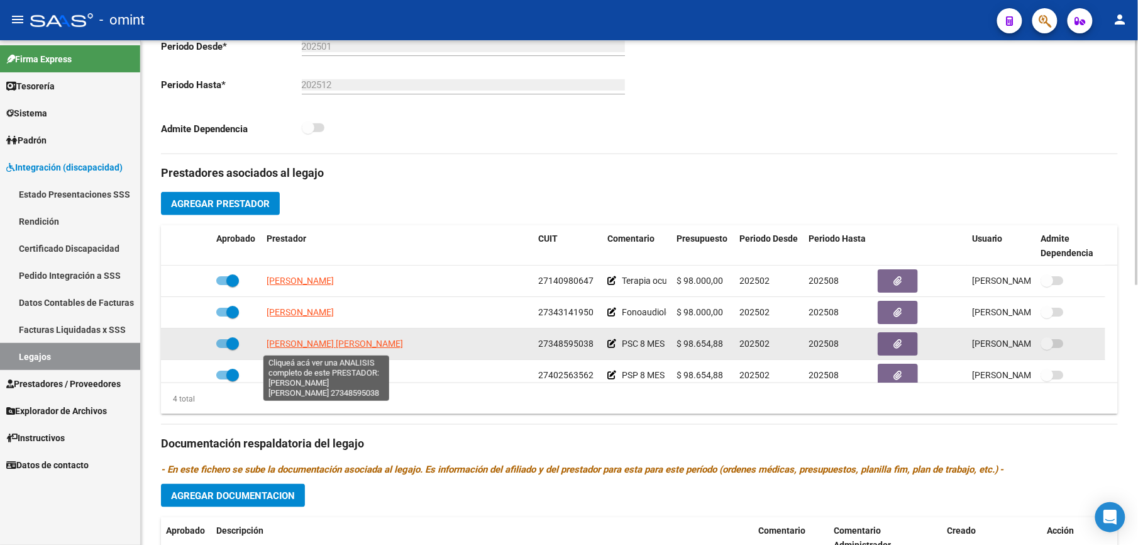
click at [321, 345] on span "[PERSON_NAME] [PERSON_NAME]" at bounding box center [335, 343] width 136 height 10
type textarea "27348595038"
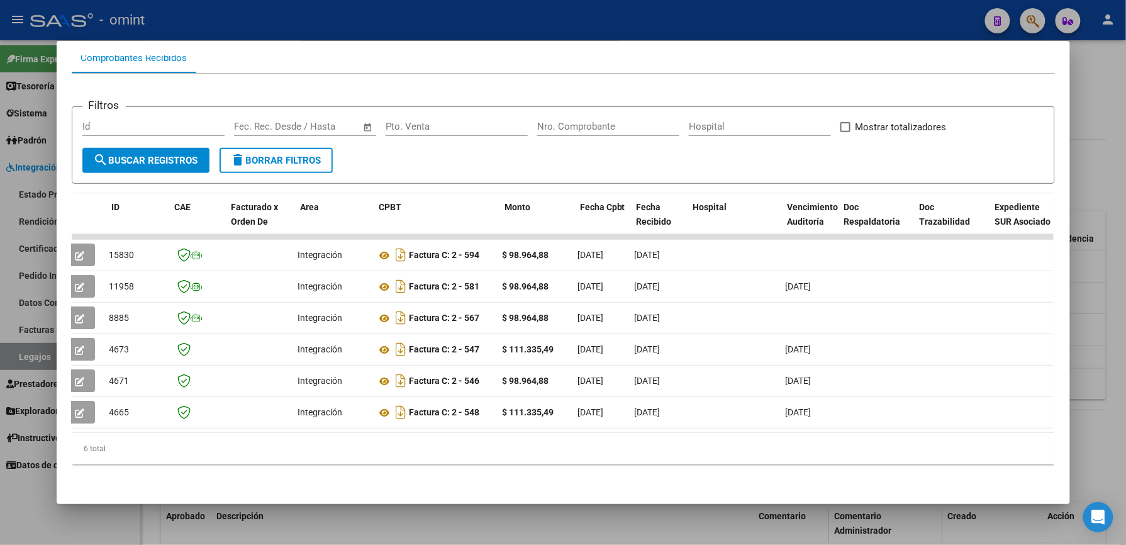
scroll to position [0, 0]
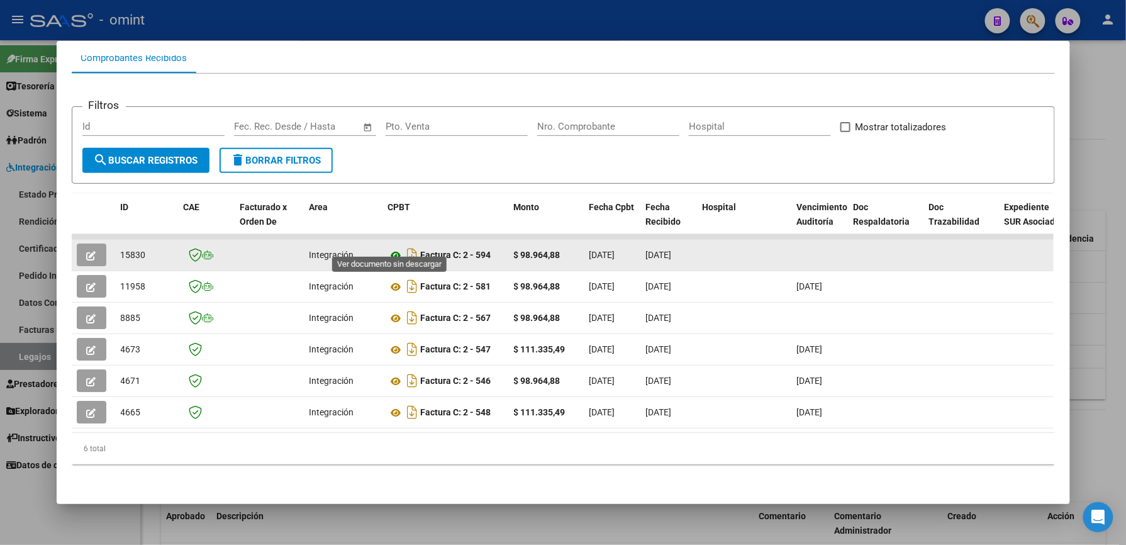
click at [388, 248] on icon at bounding box center [396, 255] width 16 height 15
click at [79, 243] on button "button" at bounding box center [92, 254] width 30 height 23
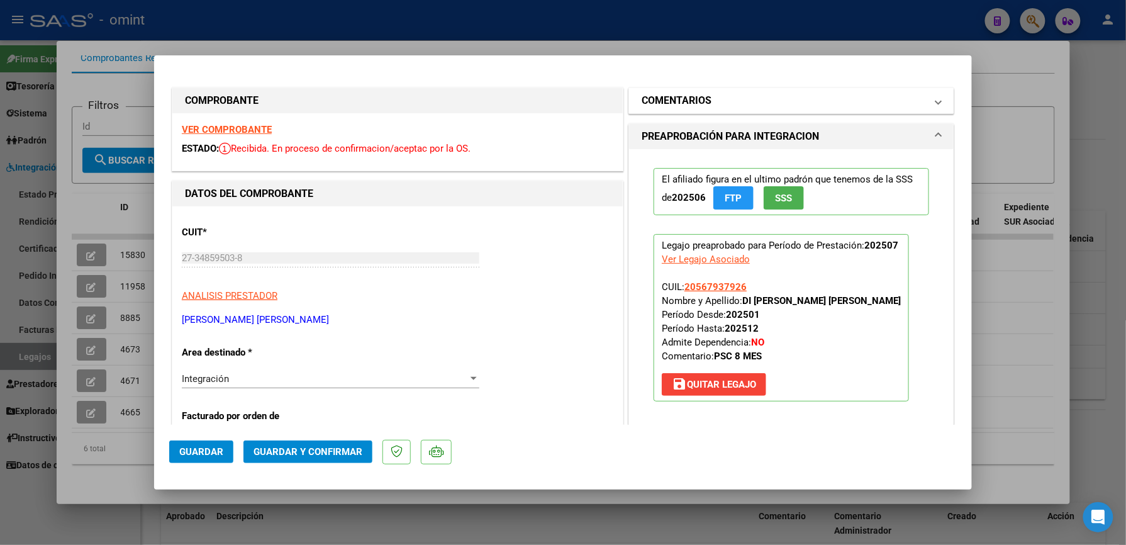
click at [854, 104] on mat-expansion-panel-header "COMENTARIOS" at bounding box center [791, 100] width 325 height 25
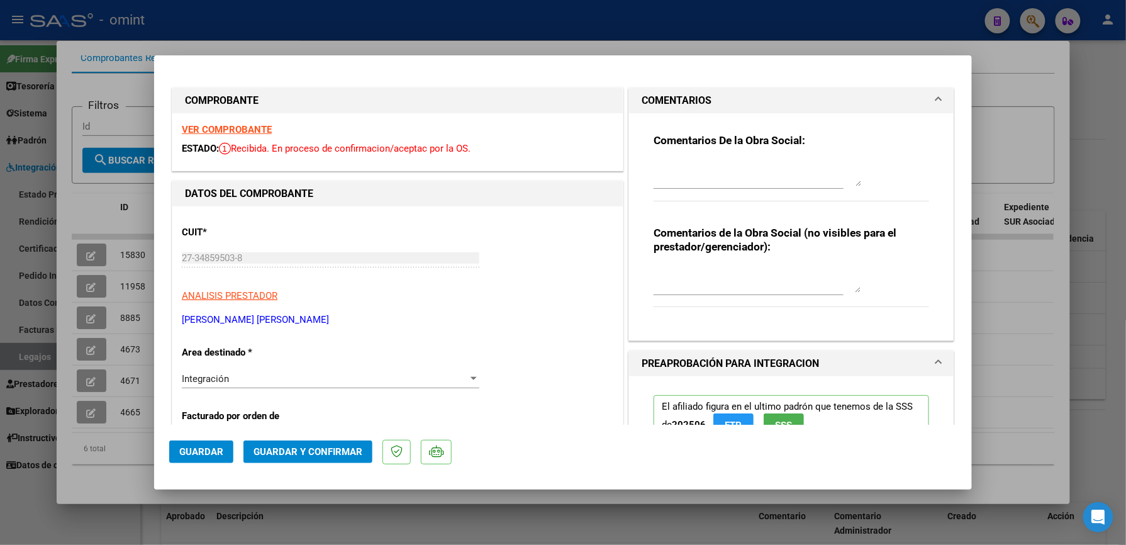
click at [742, 181] on textarea at bounding box center [758, 173] width 208 height 25
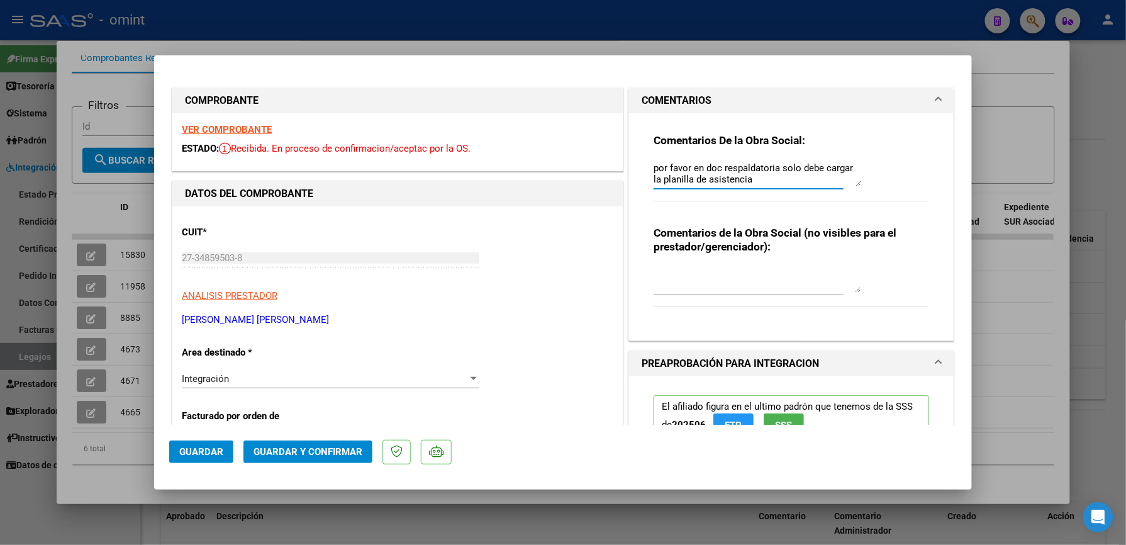
drag, startPoint x: 694, startPoint y: 166, endPoint x: 630, endPoint y: 165, distance: 64.8
click at [630, 164] on div "Comentarios De la Obra Social: por favor en doc respaldatoria solo debe cargar …" at bounding box center [791, 227] width 325 height 228
click at [718, 177] on textarea "En doc respaldatoria solo debe cargar la planilla de asistencia" at bounding box center [758, 173] width 208 height 25
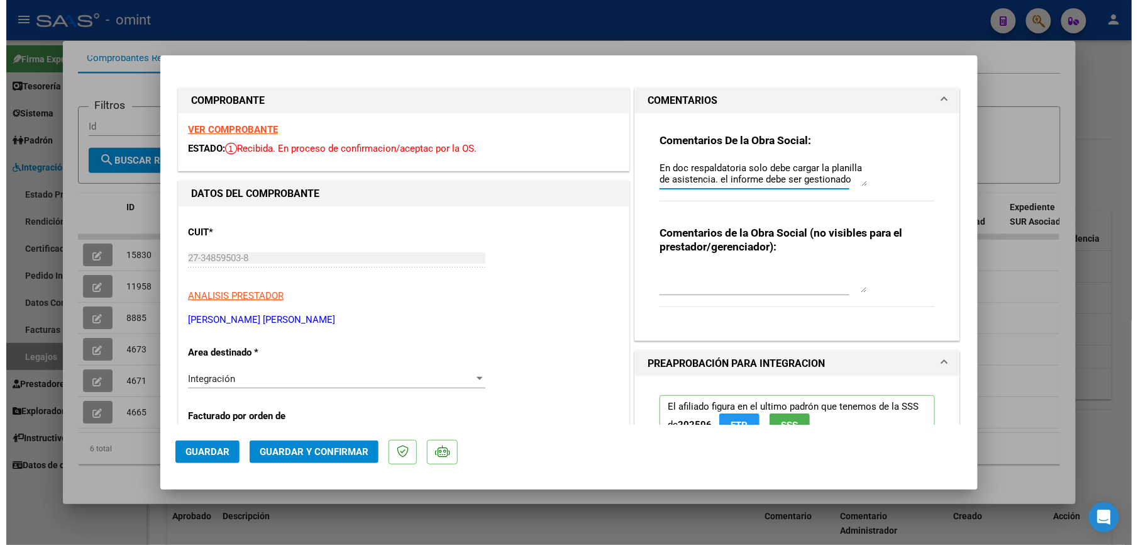
scroll to position [10, 0]
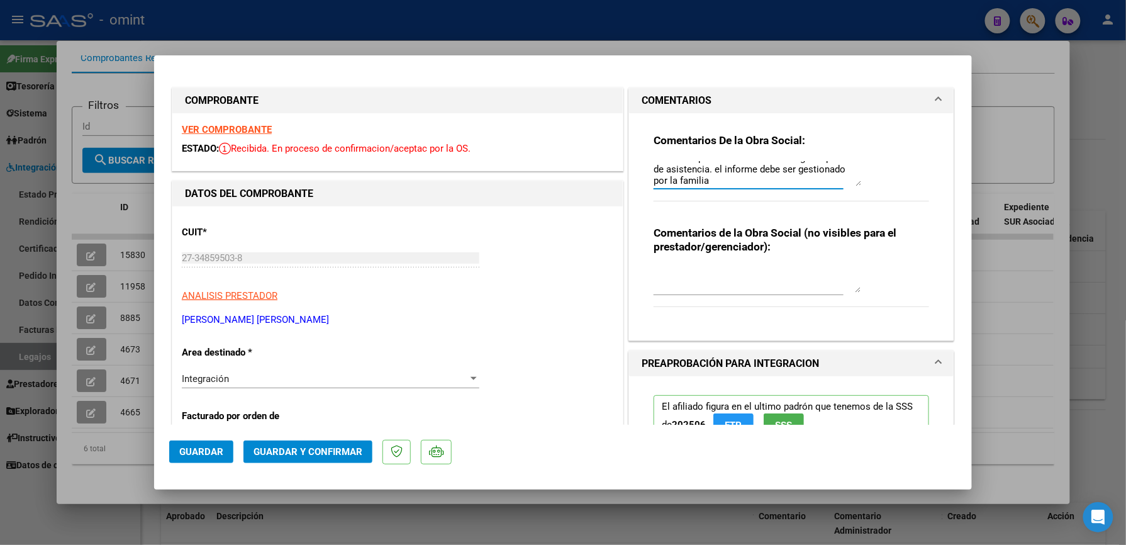
type textarea "En doc respaldatoria solo debe cargar la planilla de asistencia. el informe deb…"
click at [343, 387] on span "Guardar y Confirmar" at bounding box center [307, 451] width 109 height 11
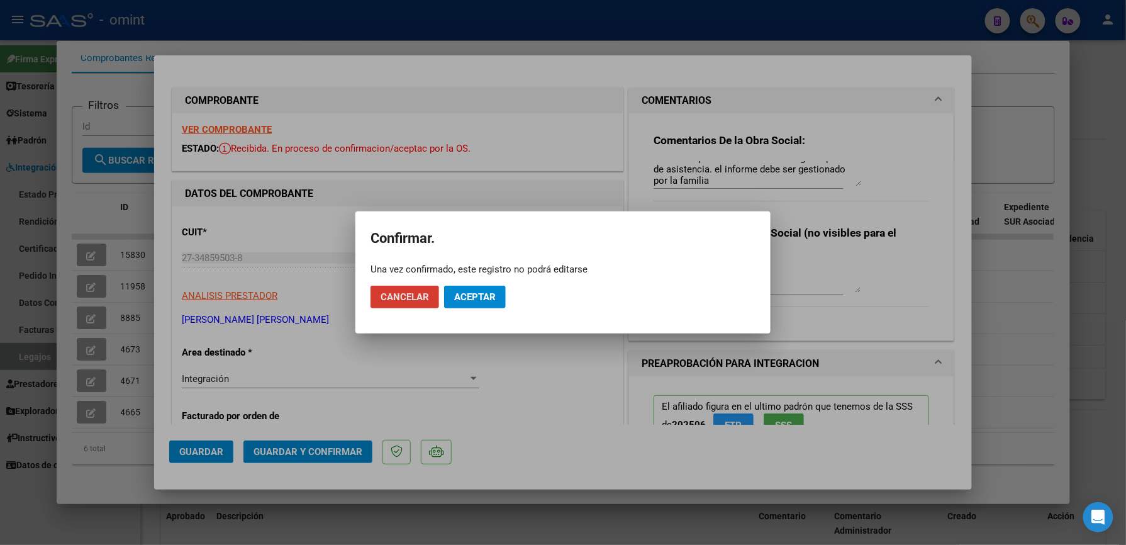
click at [461, 297] on span "Aceptar" at bounding box center [475, 296] width 42 height 11
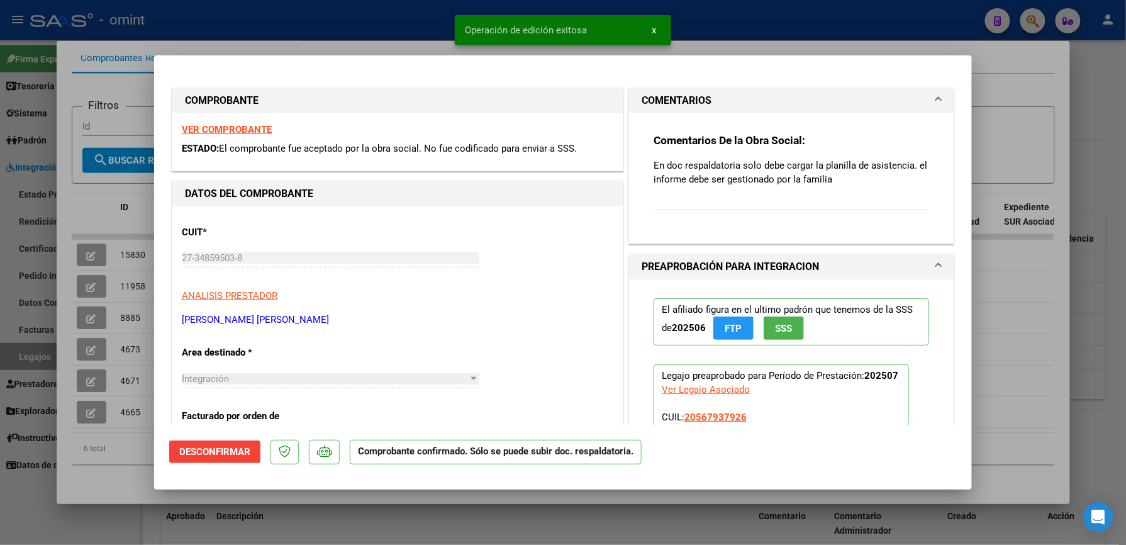
click at [735, 23] on div at bounding box center [563, 272] width 1126 height 545
type input "$ 0,00"
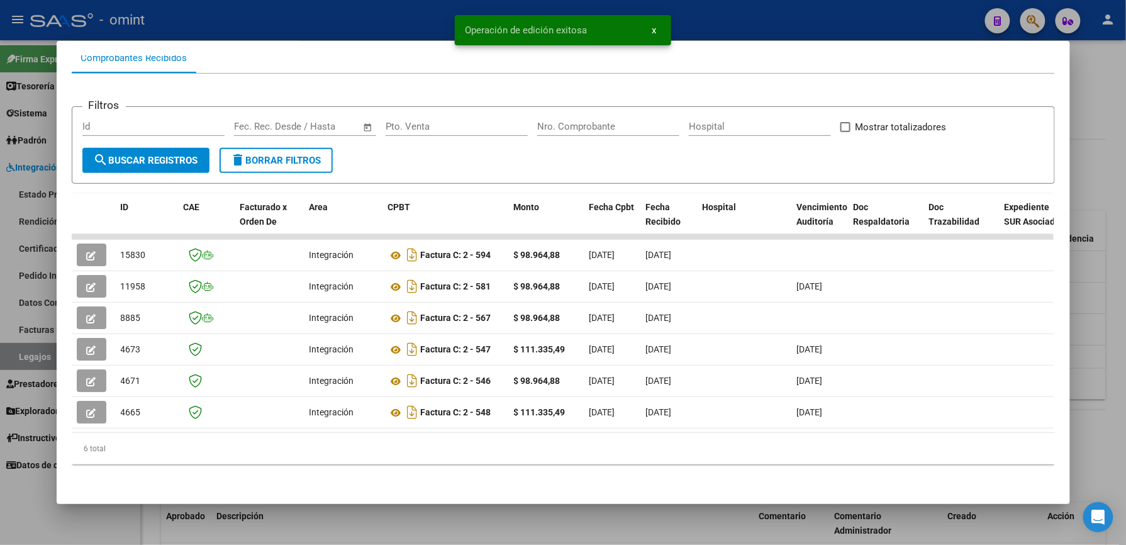
click at [740, 23] on div at bounding box center [563, 272] width 1126 height 545
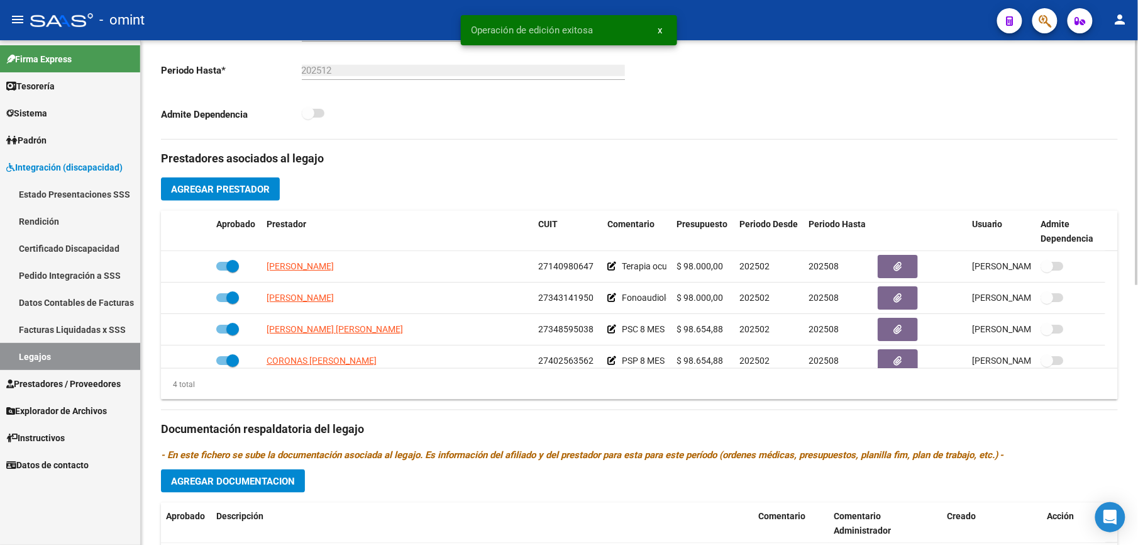
scroll to position [335, 0]
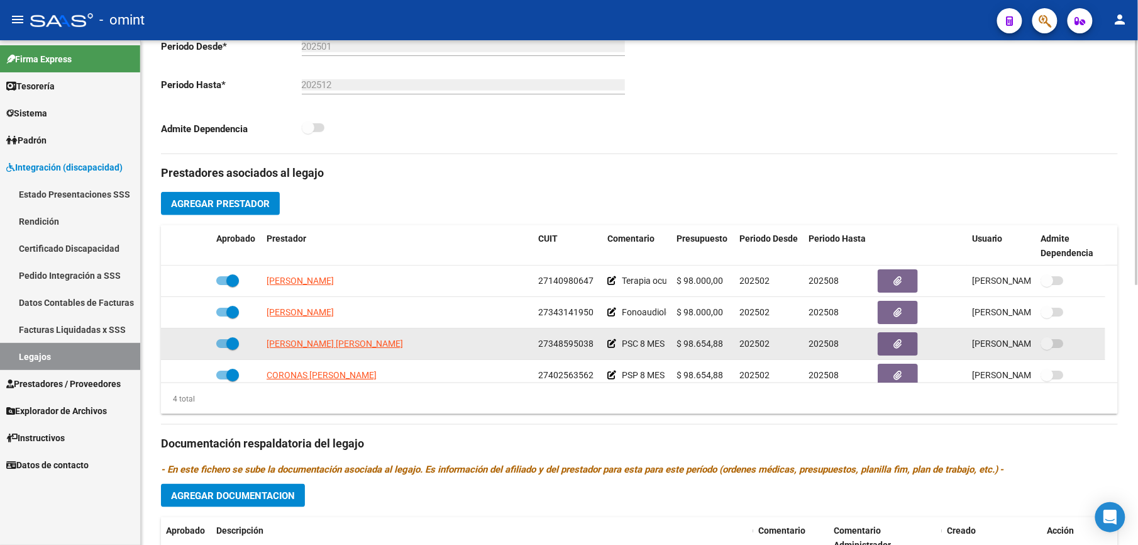
drag, startPoint x: 538, startPoint y: 343, endPoint x: 592, endPoint y: 343, distance: 53.5
click at [592, 343] on span "27348595038" at bounding box center [565, 343] width 55 height 10
drag, startPoint x: 592, startPoint y: 343, endPoint x: 584, endPoint y: 343, distance: 7.5
copy span "27348595038"
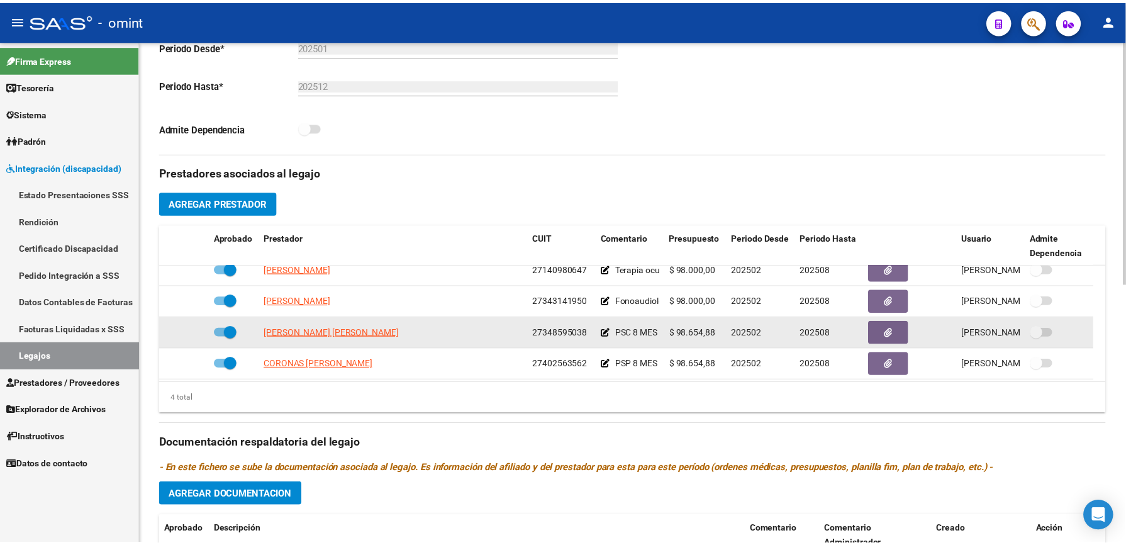
scroll to position [13, 0]
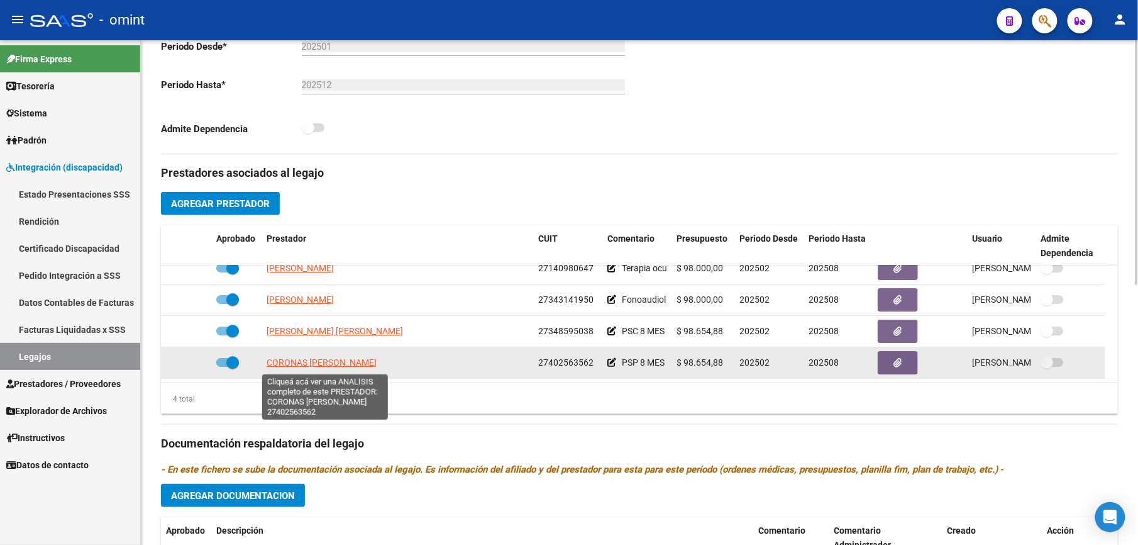
click at [366, 365] on span "CORONAS [PERSON_NAME]" at bounding box center [322, 362] width 110 height 10
type textarea "27402563562"
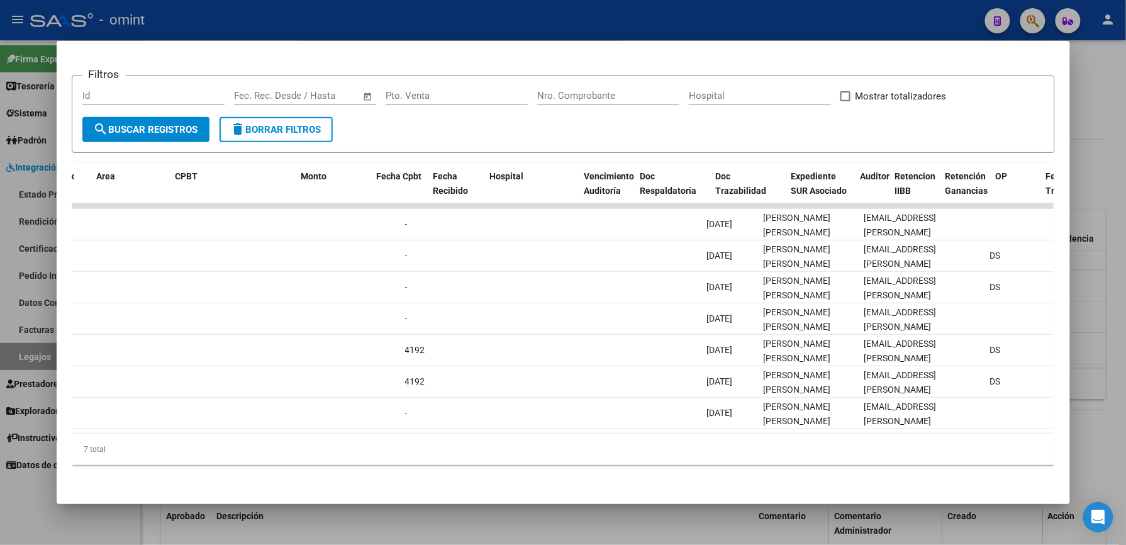
scroll to position [0, 0]
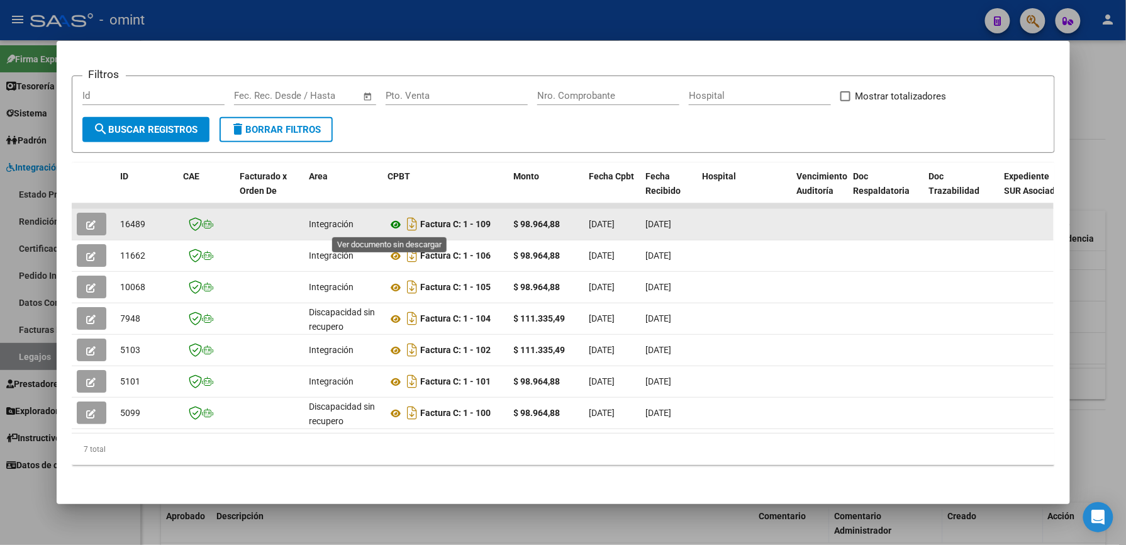
click at [388, 221] on icon at bounding box center [396, 224] width 16 height 15
click at [87, 220] on icon "button" at bounding box center [91, 224] width 9 height 9
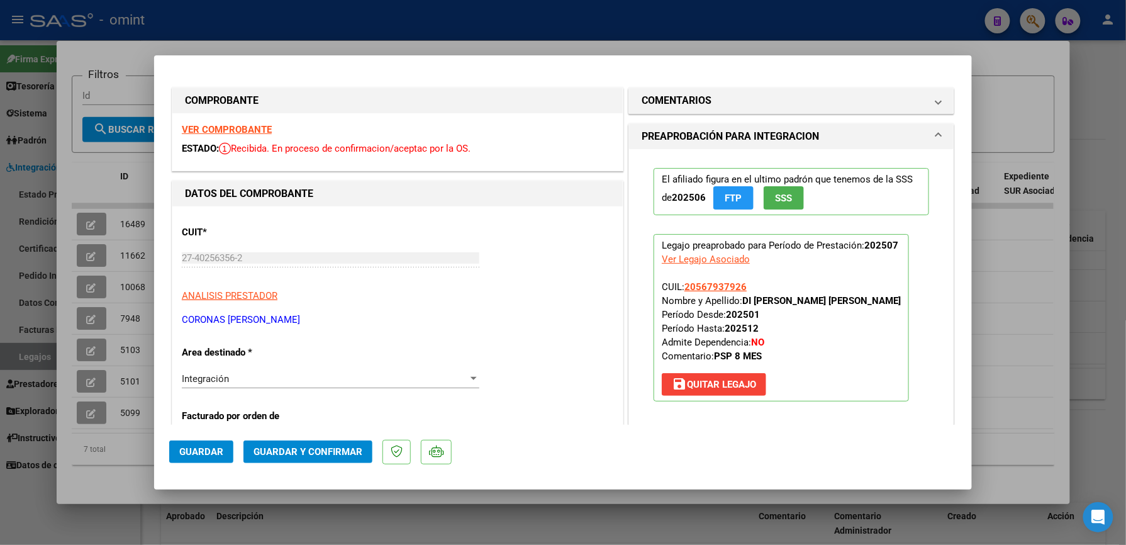
drag, startPoint x: 614, startPoint y: 274, endPoint x: 849, endPoint y: 227, distance: 239.9
click at [854, 104] on span "COMENTARIOS" at bounding box center [789, 100] width 294 height 15
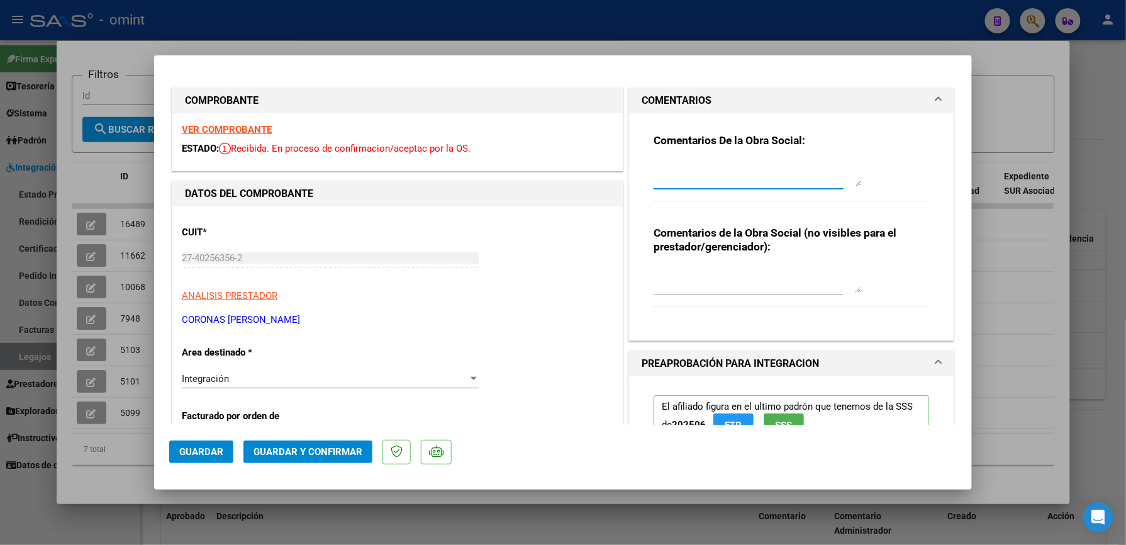
click at [756, 167] on textarea at bounding box center [758, 173] width 208 height 25
type textarea "e"
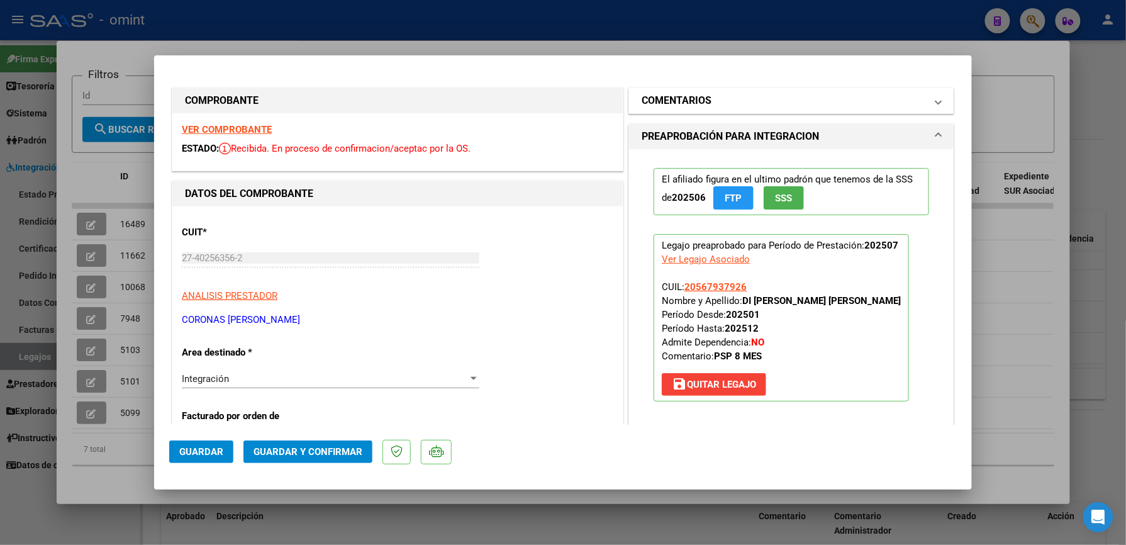
click at [854, 106] on span at bounding box center [938, 100] width 5 height 15
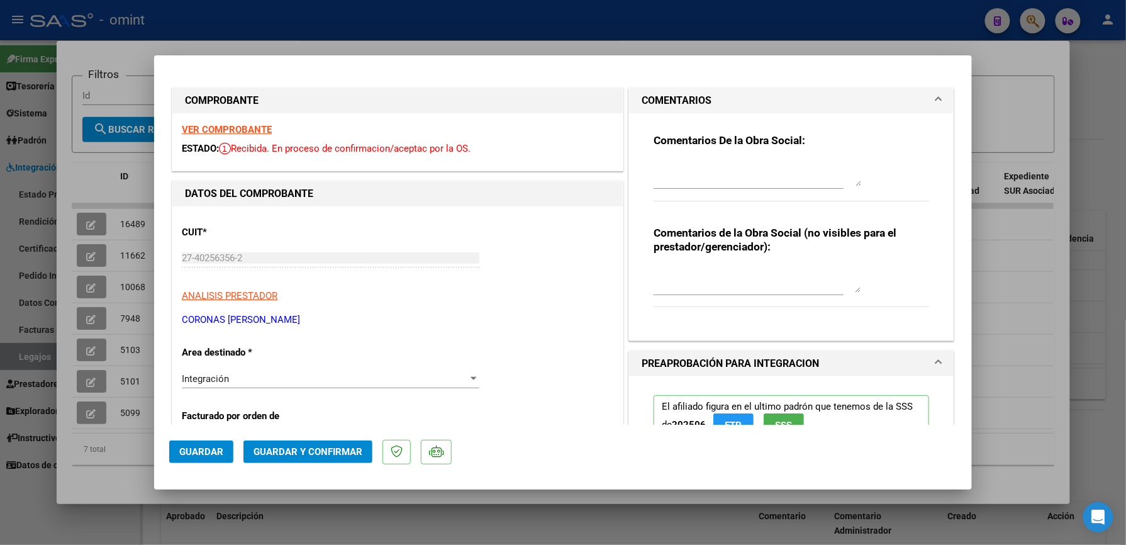
click at [782, 174] on textarea at bounding box center [758, 173] width 208 height 25
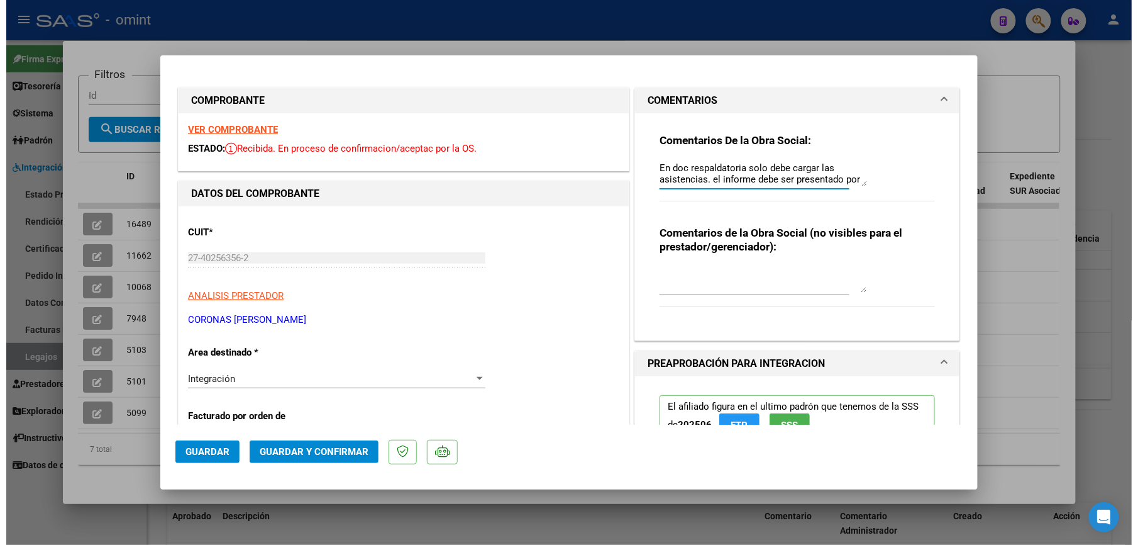
scroll to position [10, 0]
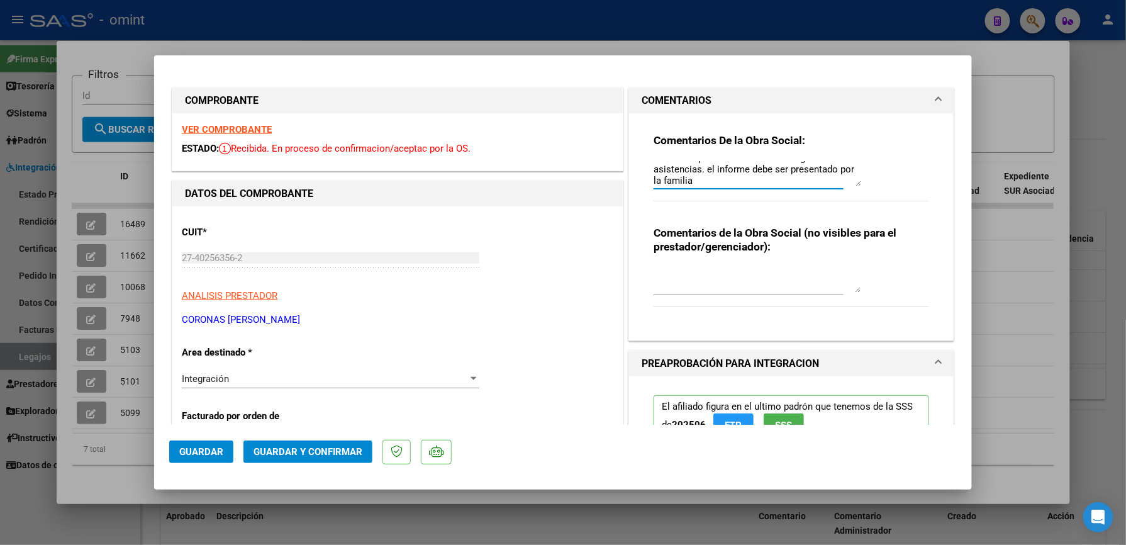
type textarea "En doc respaldatoria solo debe cargar las asistencias. el informe debe ser pres…"
click at [331, 387] on span "Guardar y Confirmar" at bounding box center [307, 451] width 109 height 11
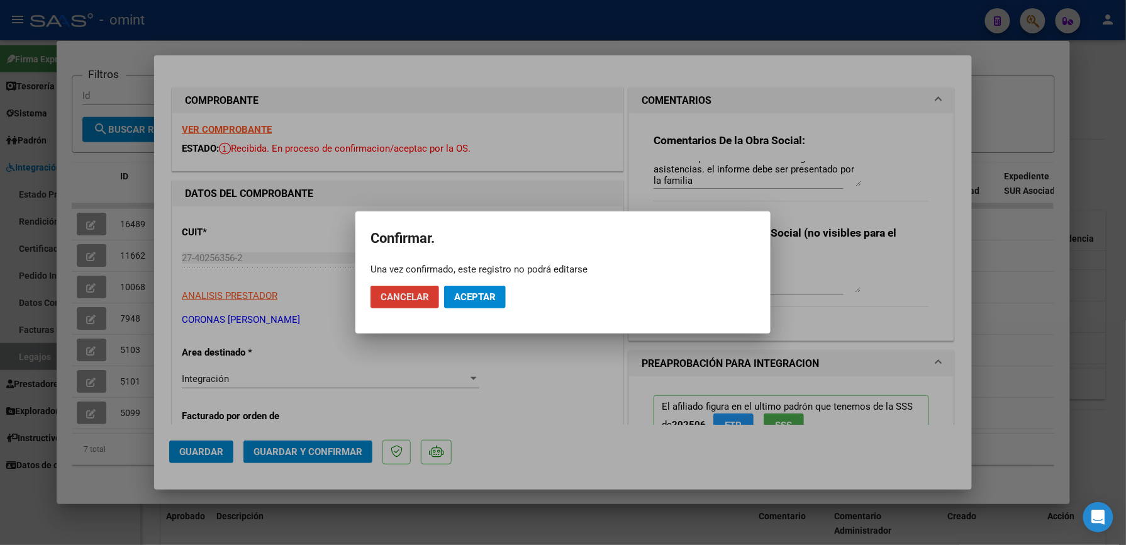
click at [476, 300] on span "Aceptar" at bounding box center [475, 296] width 42 height 11
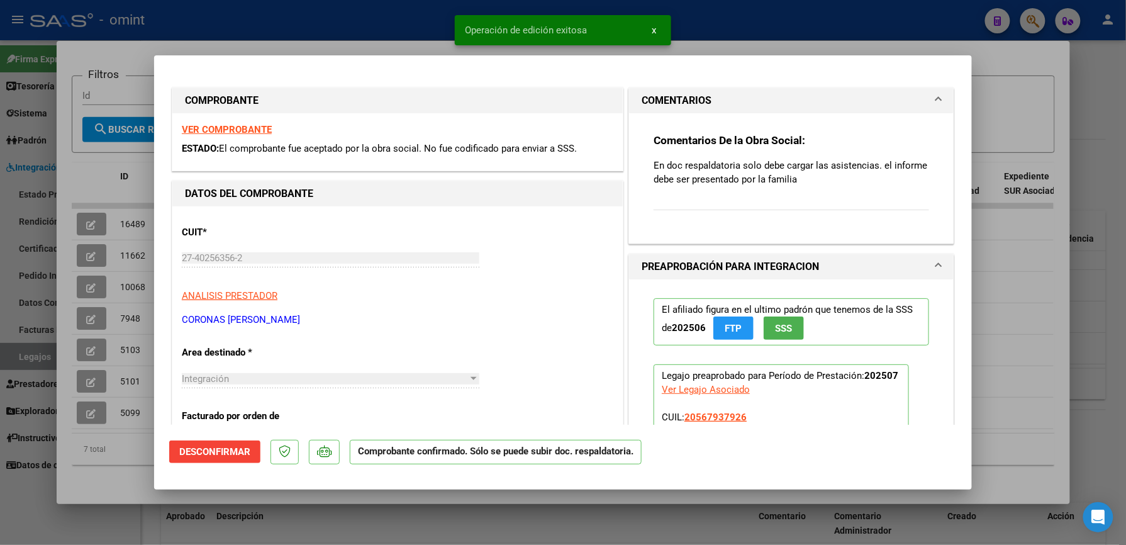
click at [712, 25] on div at bounding box center [563, 272] width 1126 height 545
type input "$ 0,00"
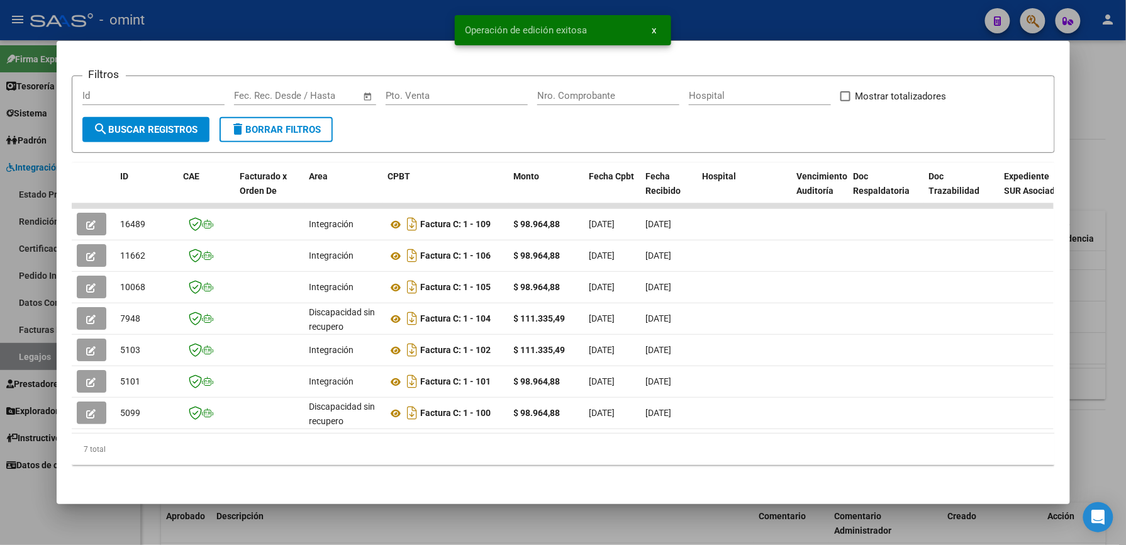
click at [763, 6] on div at bounding box center [563, 272] width 1126 height 545
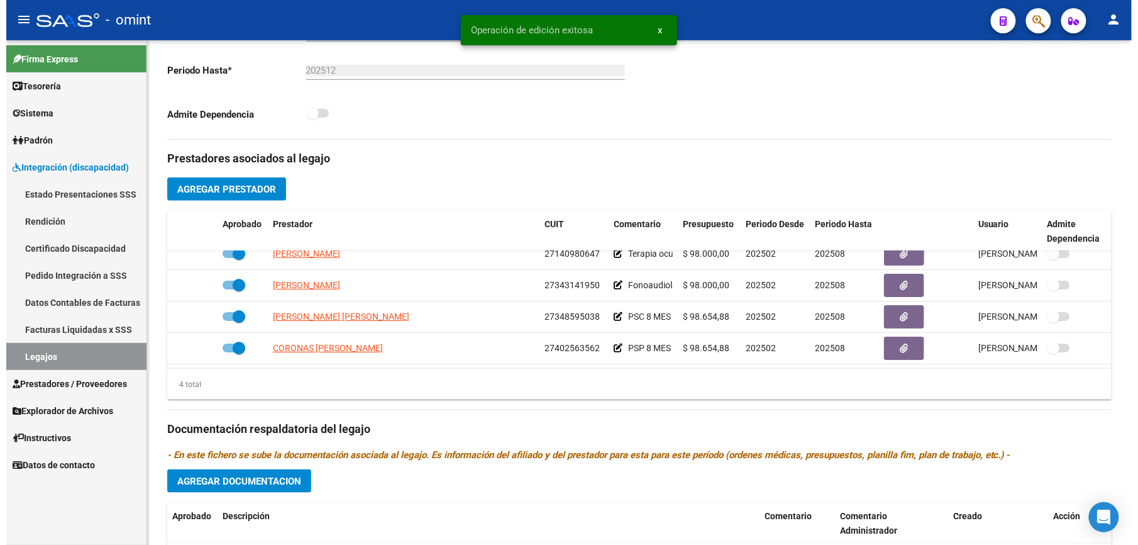
scroll to position [335, 0]
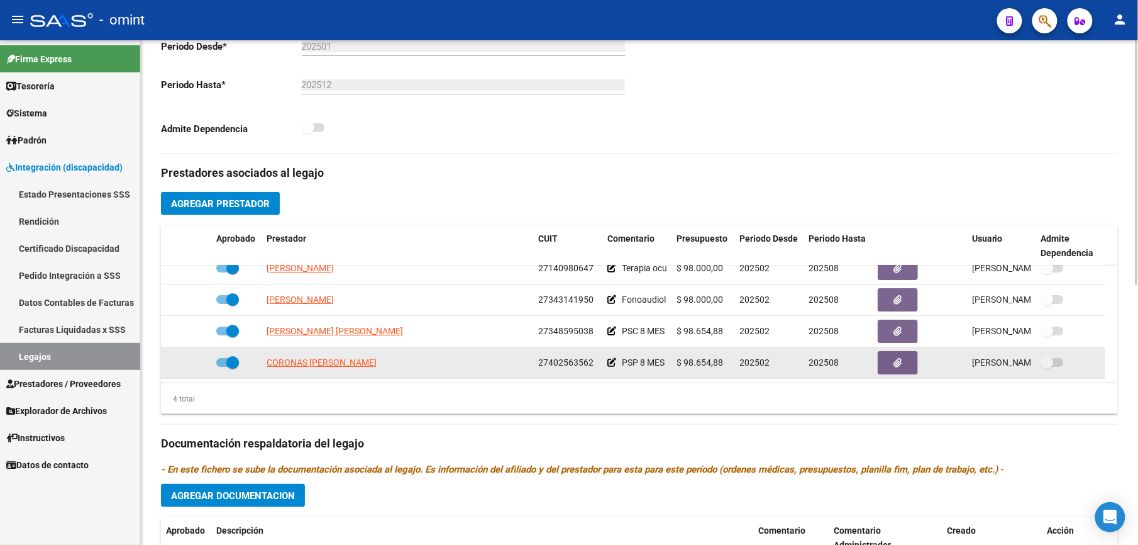
drag, startPoint x: 540, startPoint y: 363, endPoint x: 593, endPoint y: 366, distance: 52.9
click at [593, 366] on div "27402563562" at bounding box center [567, 362] width 59 height 14
drag, startPoint x: 593, startPoint y: 366, endPoint x: 582, endPoint y: 361, distance: 11.8
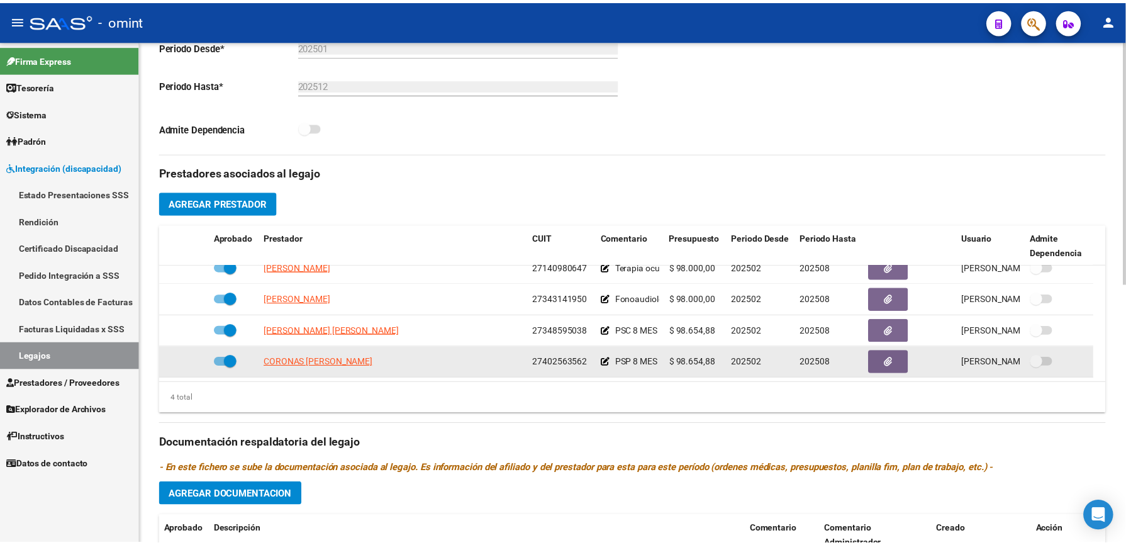
scroll to position [0, 0]
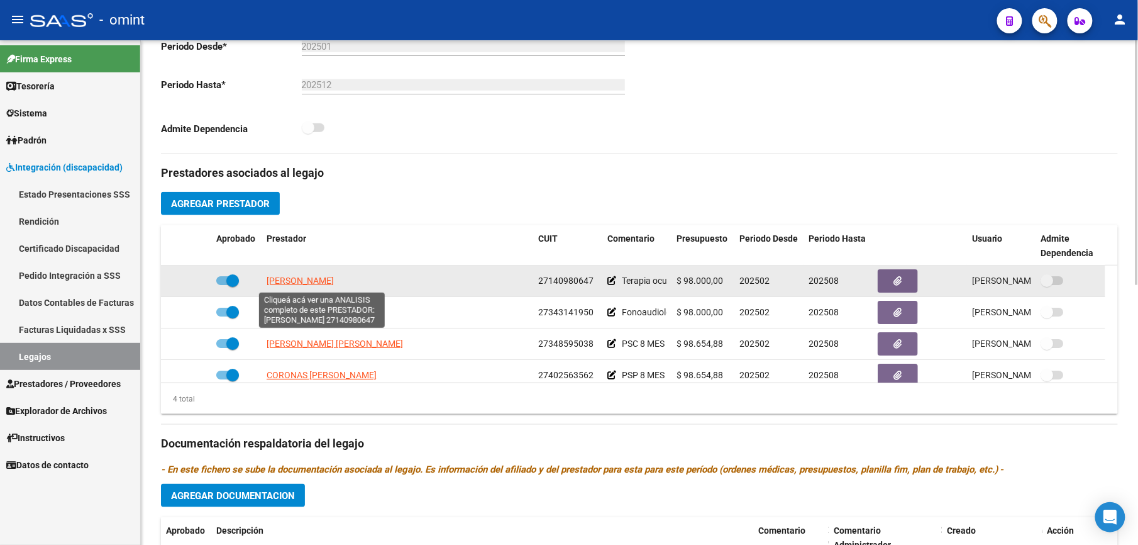
click at [334, 280] on span "BEECHER NORA ELIZABETH" at bounding box center [300, 281] width 67 height 10
type textarea "27140980647"
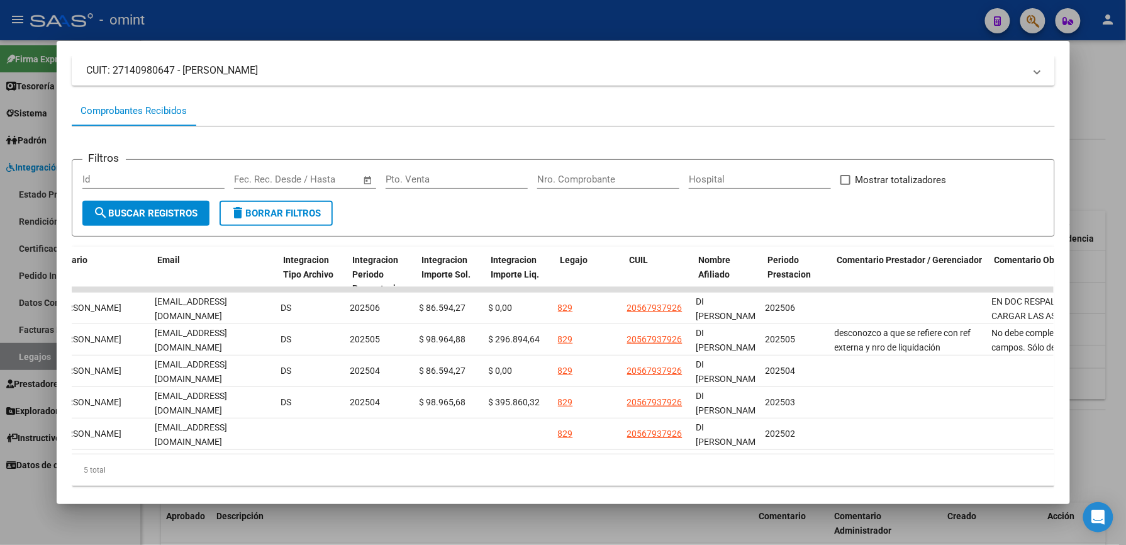
scroll to position [0, 1510]
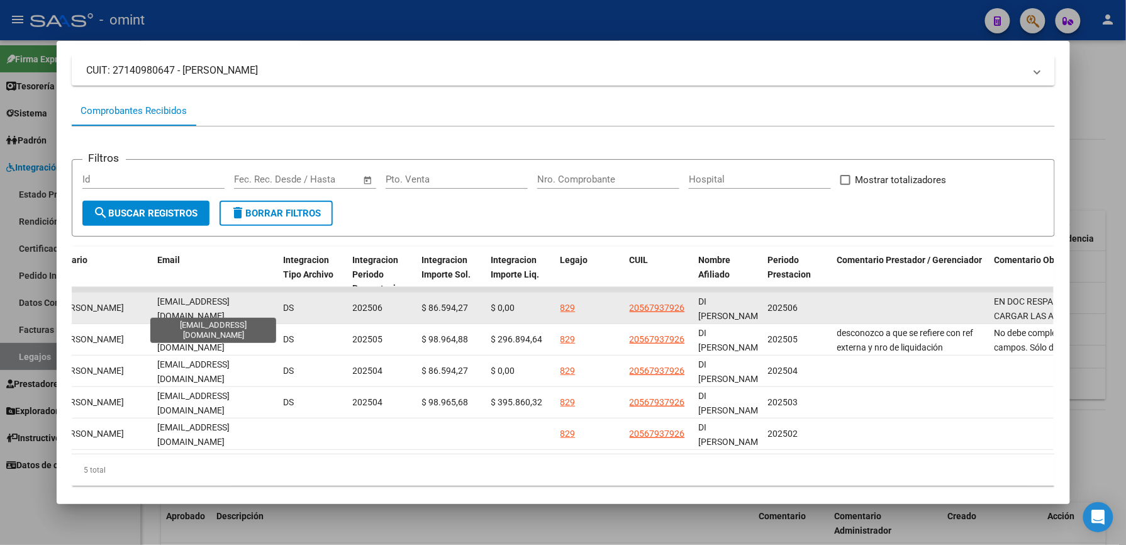
drag, startPoint x: 152, startPoint y: 307, endPoint x: 257, endPoint y: 311, distance: 105.7
click at [230, 311] on span "norabeecher@hotmail.com" at bounding box center [194, 308] width 72 height 25
drag, startPoint x: 257, startPoint y: 311, endPoint x: 242, endPoint y: 307, distance: 15.6
copy span "norabeecher@hotmail.com"
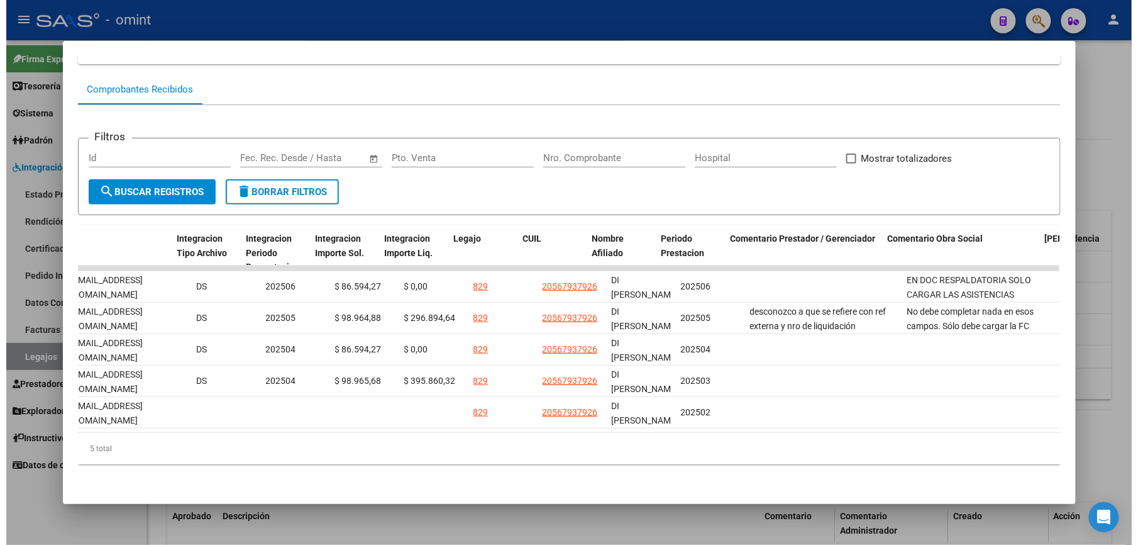
scroll to position [0, 1735]
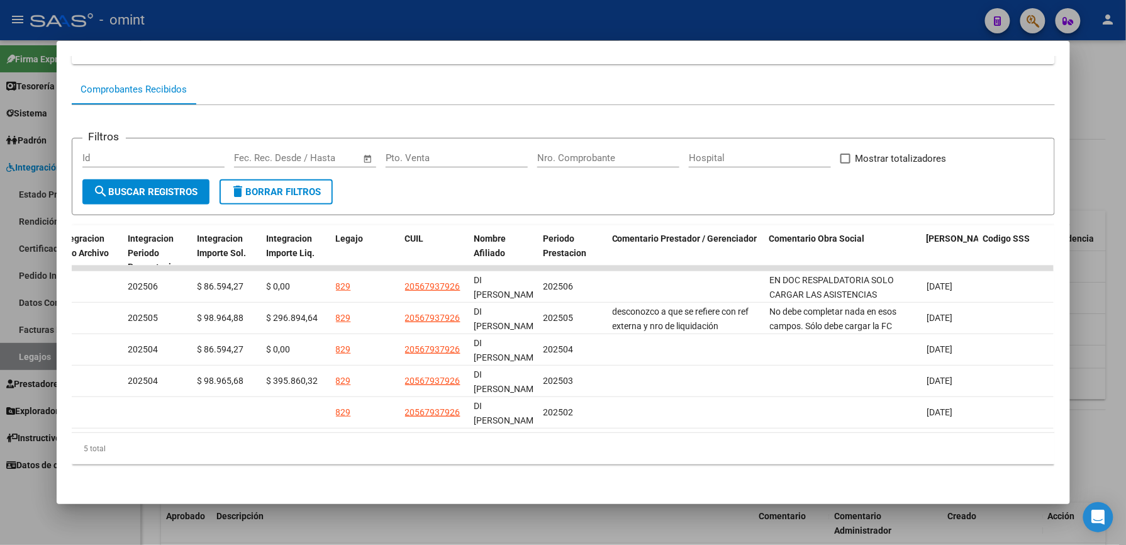
drag, startPoint x: 665, startPoint y: 8, endPoint x: 633, endPoint y: 11, distance: 32.2
click at [663, 8] on div at bounding box center [563, 272] width 1126 height 545
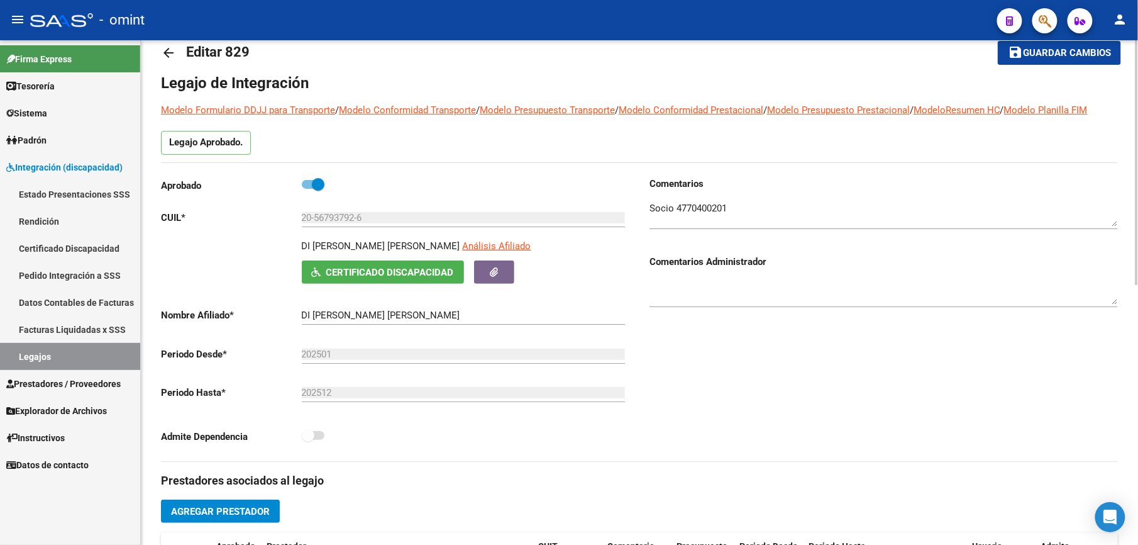
scroll to position [0, 0]
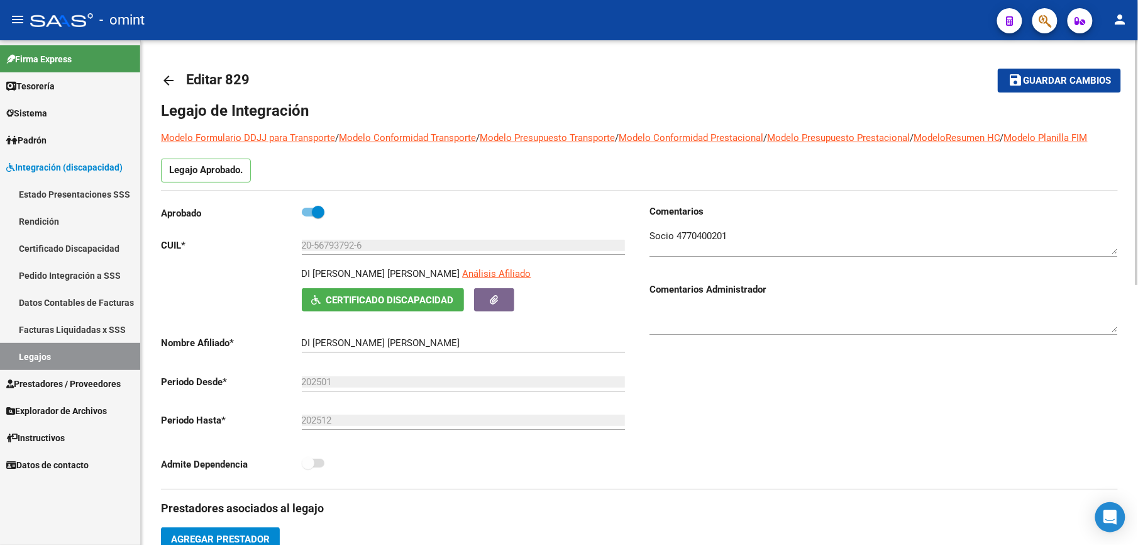
click at [172, 79] on mat-icon "arrow_back" at bounding box center [168, 80] width 15 height 15
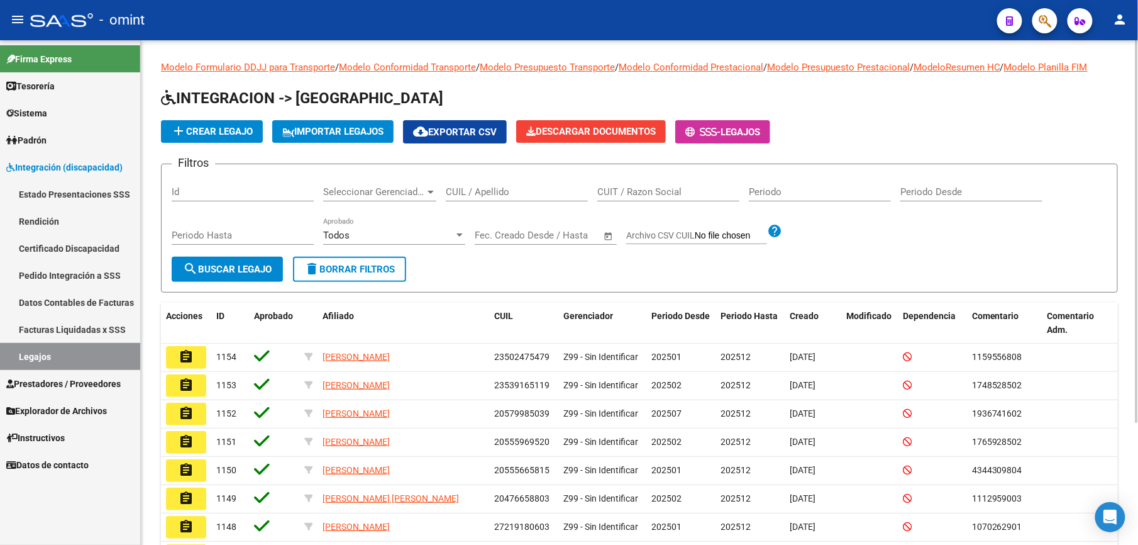
click at [492, 187] on input "CUIL / Apellido" at bounding box center [517, 191] width 142 height 11
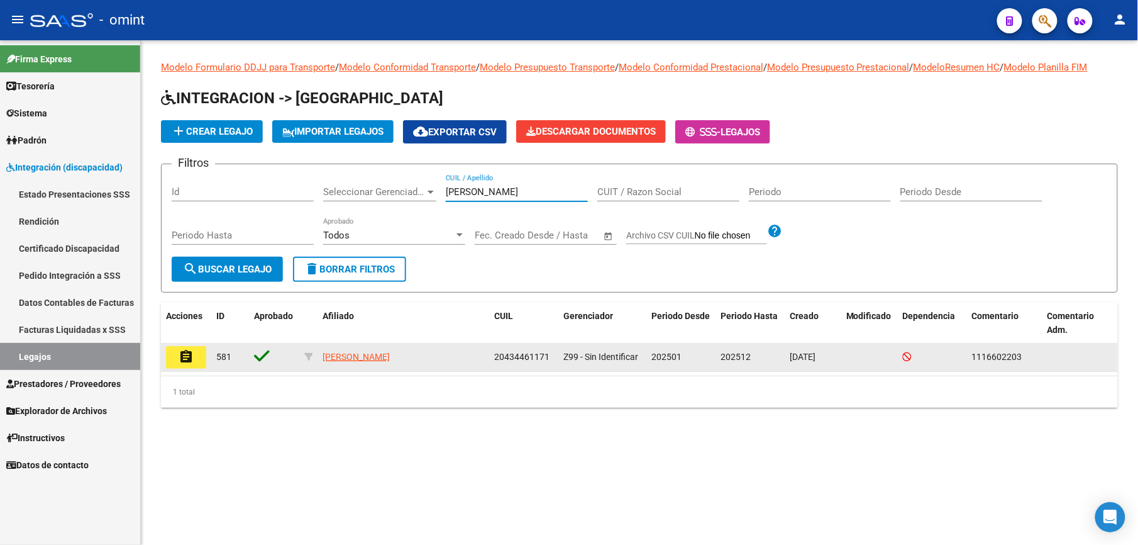
type input "DIARTE"
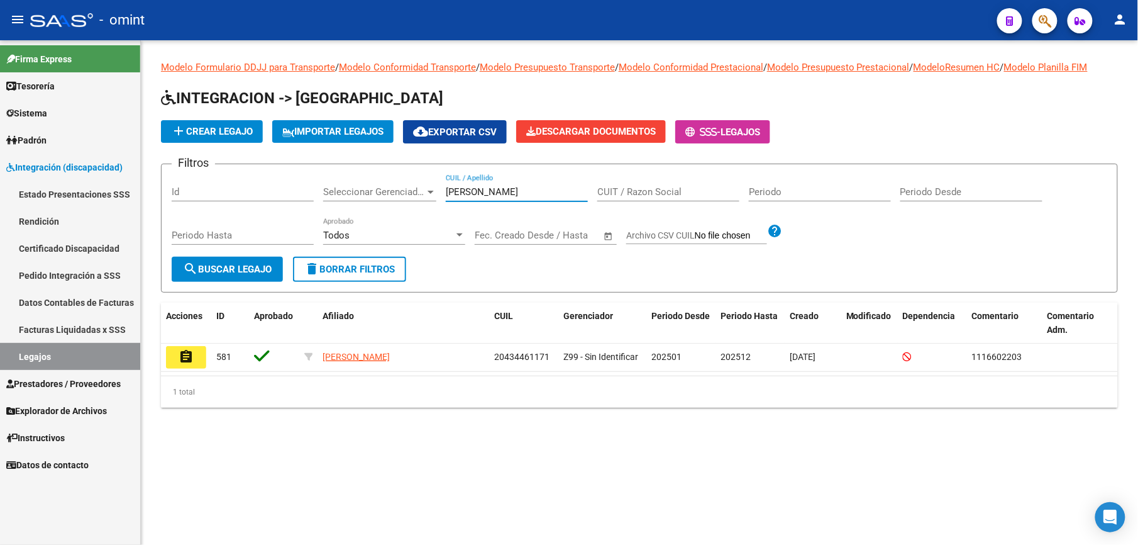
click at [187, 355] on mat-icon "assignment" at bounding box center [186, 356] width 15 height 15
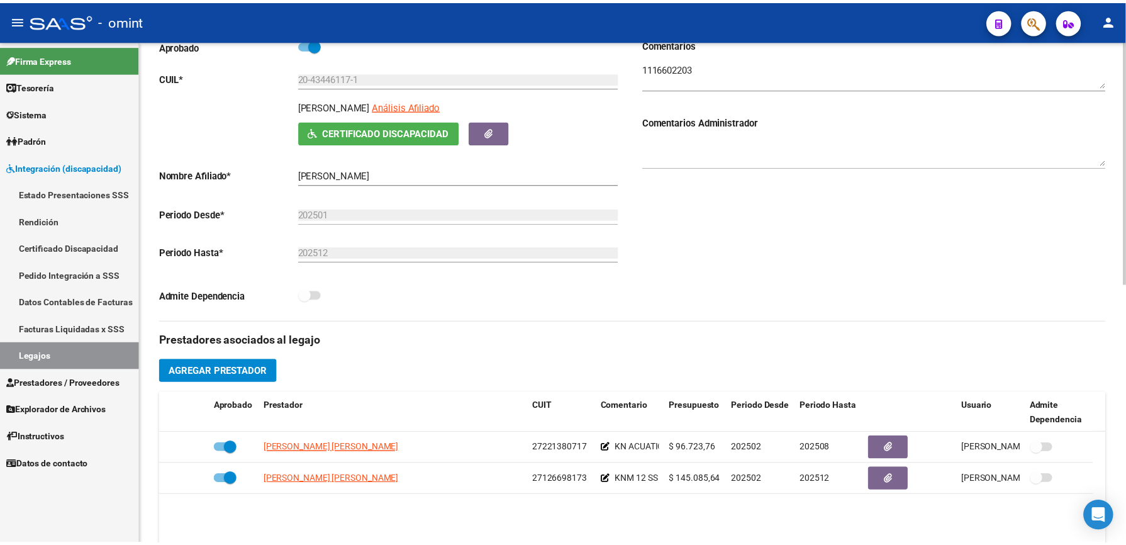
scroll to position [252, 0]
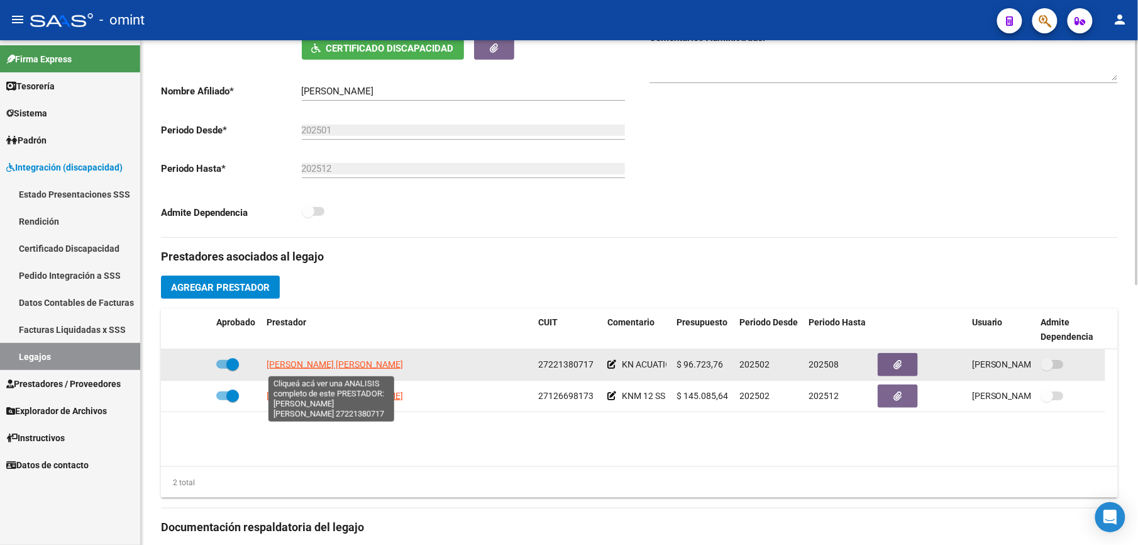
click at [311, 366] on span "[PERSON_NAME] [PERSON_NAME]" at bounding box center [335, 364] width 136 height 10
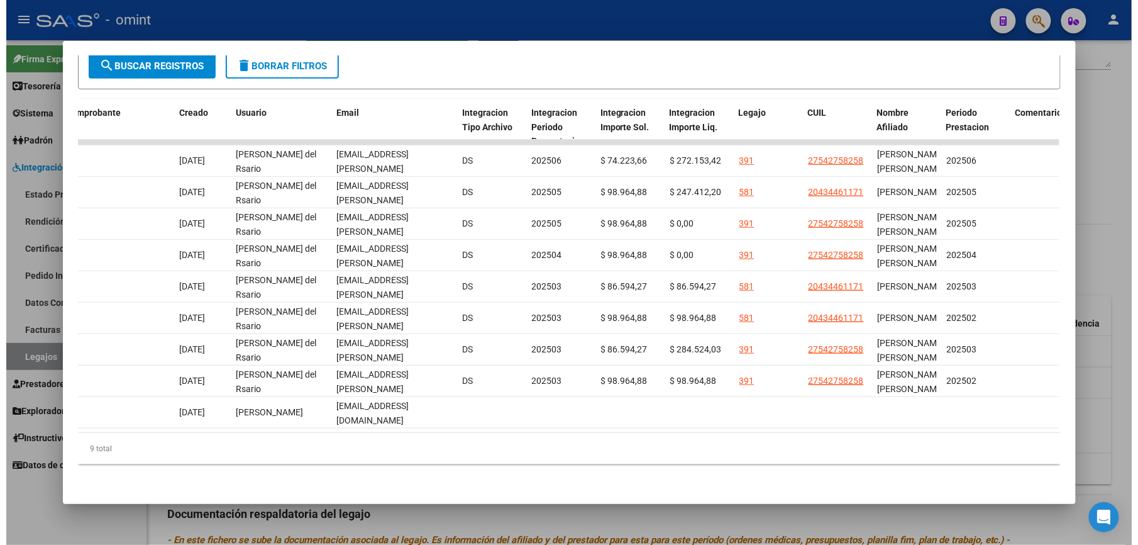
scroll to position [0, 1345]
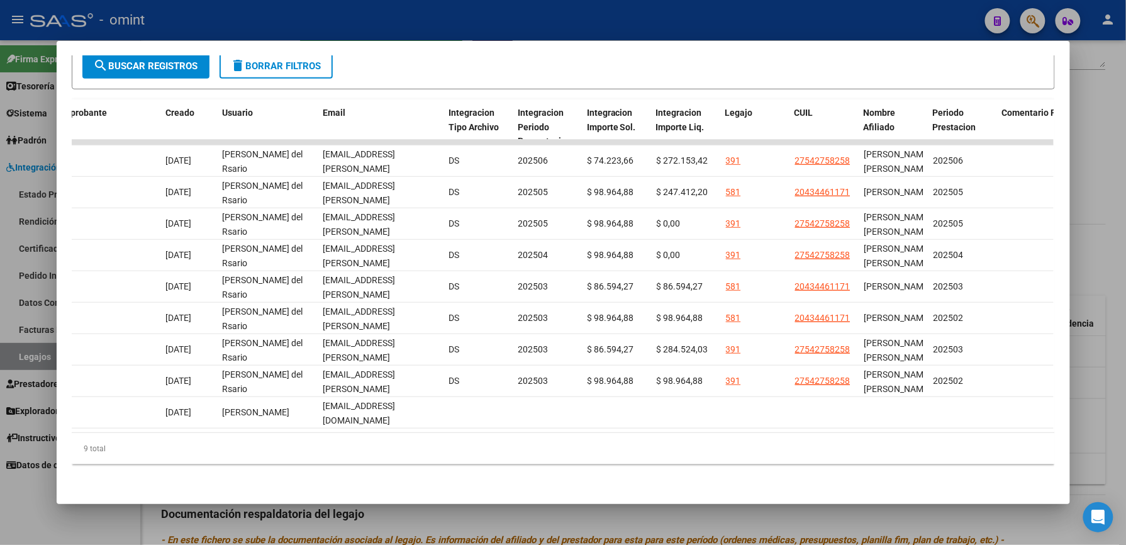
click at [785, 26] on div at bounding box center [563, 272] width 1126 height 545
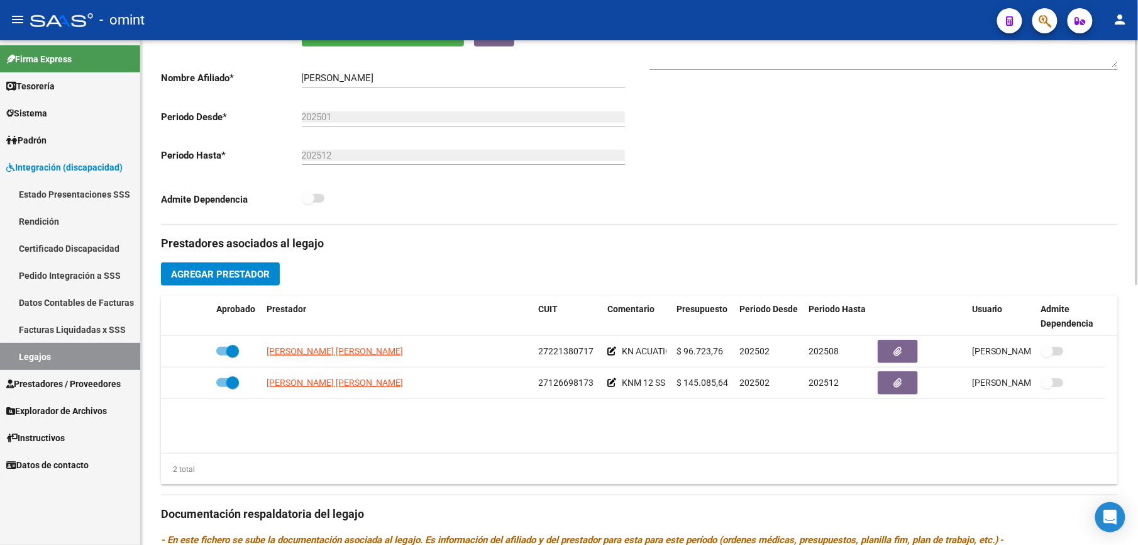
scroll to position [252, 0]
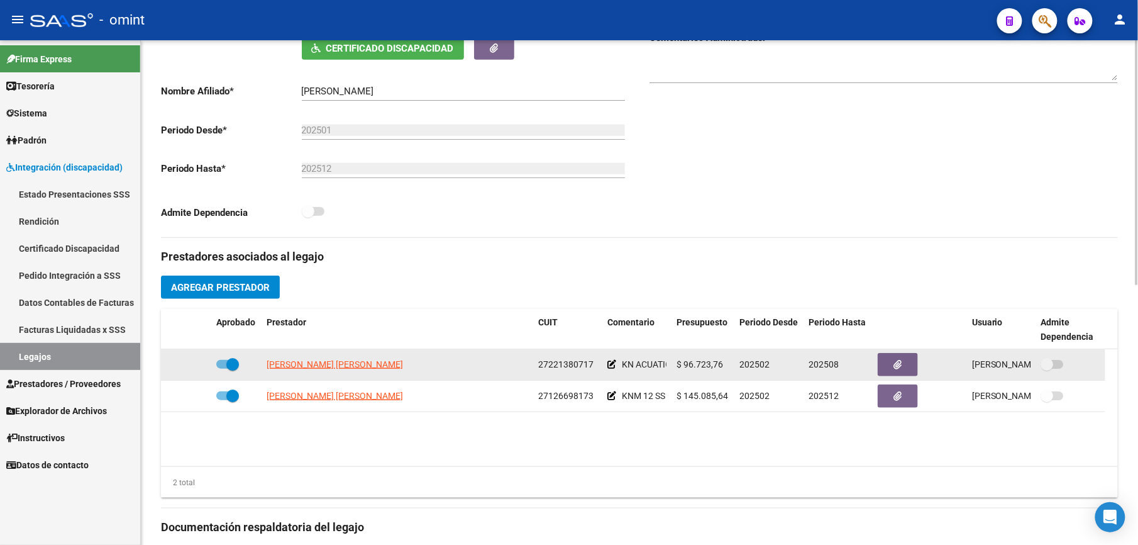
drag, startPoint x: 538, startPoint y: 365, endPoint x: 598, endPoint y: 365, distance: 59.1
click at [598, 365] on datatable-body-cell "27221380717" at bounding box center [567, 364] width 69 height 31
drag, startPoint x: 598, startPoint y: 365, endPoint x: 564, endPoint y: 364, distance: 33.4
copy span "27221380717"
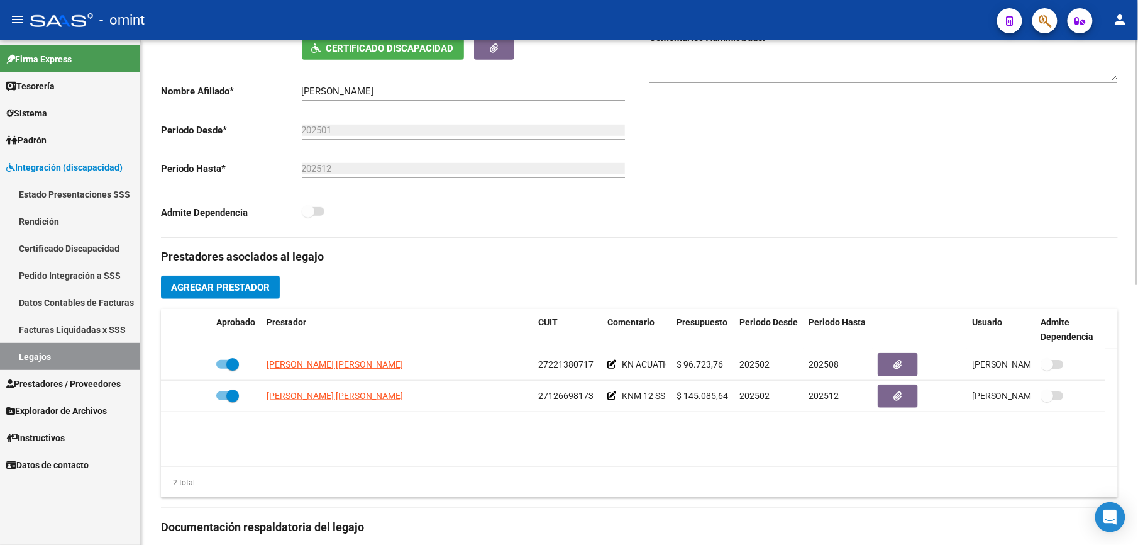
scroll to position [84, 0]
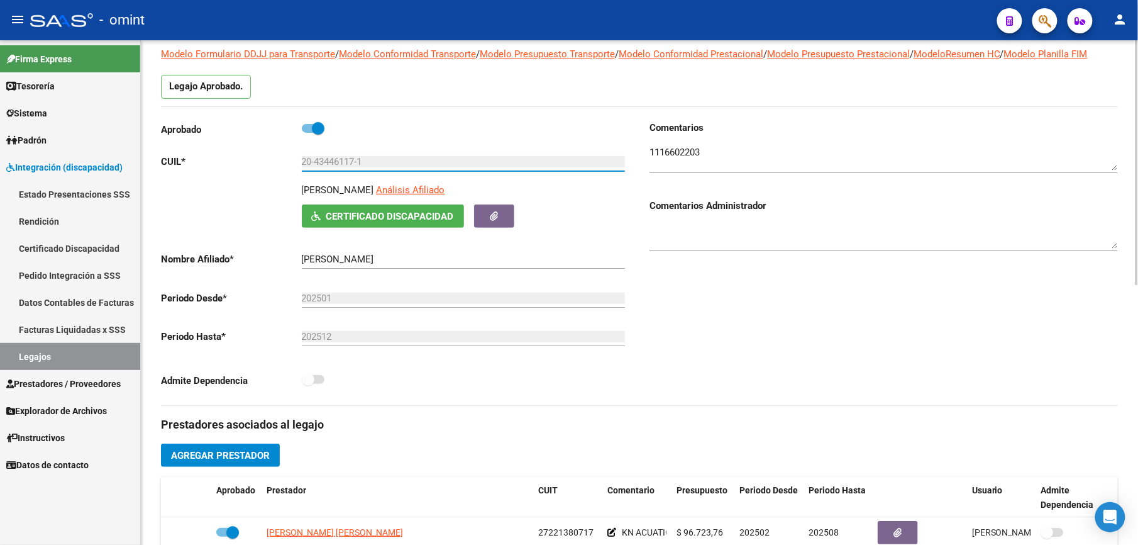
drag, startPoint x: 366, startPoint y: 160, endPoint x: 288, endPoint y: 161, distance: 78.0
click at [288, 161] on app-form-text-field "CUIL * 20-43446117-1 Ingresar CUIL" at bounding box center [393, 161] width 464 height 11
drag, startPoint x: 288, startPoint y: 161, endPoint x: 312, endPoint y: 159, distance: 24.0
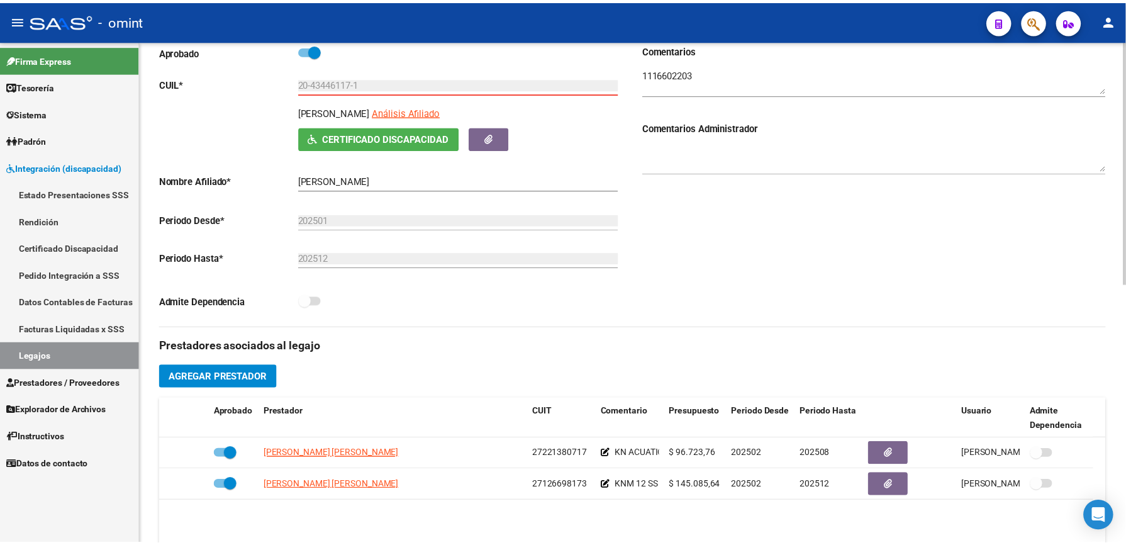
scroll to position [252, 0]
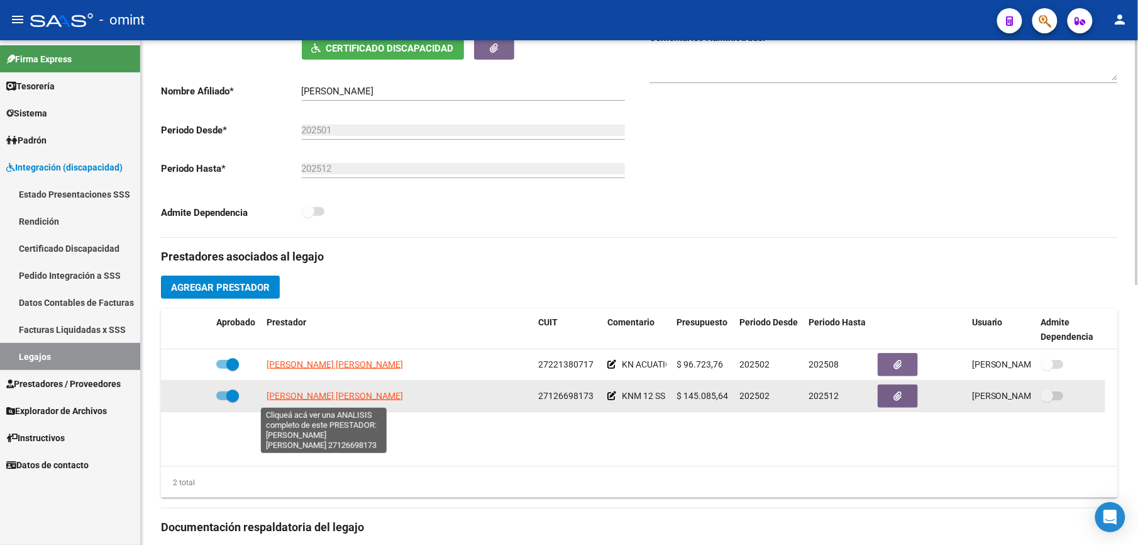
click at [353, 387] on span "[PERSON_NAME] [PERSON_NAME]" at bounding box center [335, 396] width 136 height 10
type textarea "27126698173"
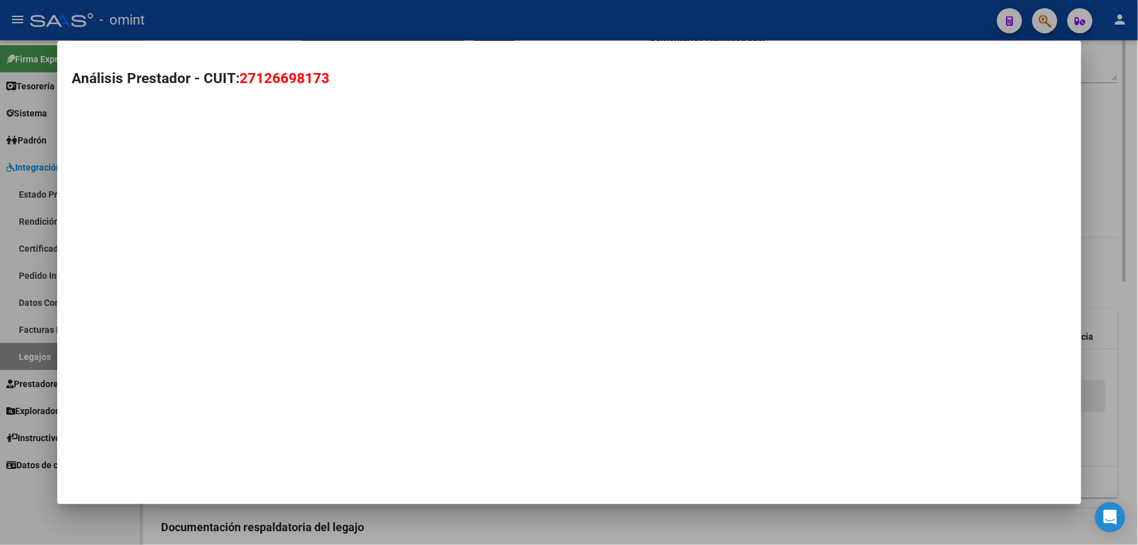
scroll to position [265, 0]
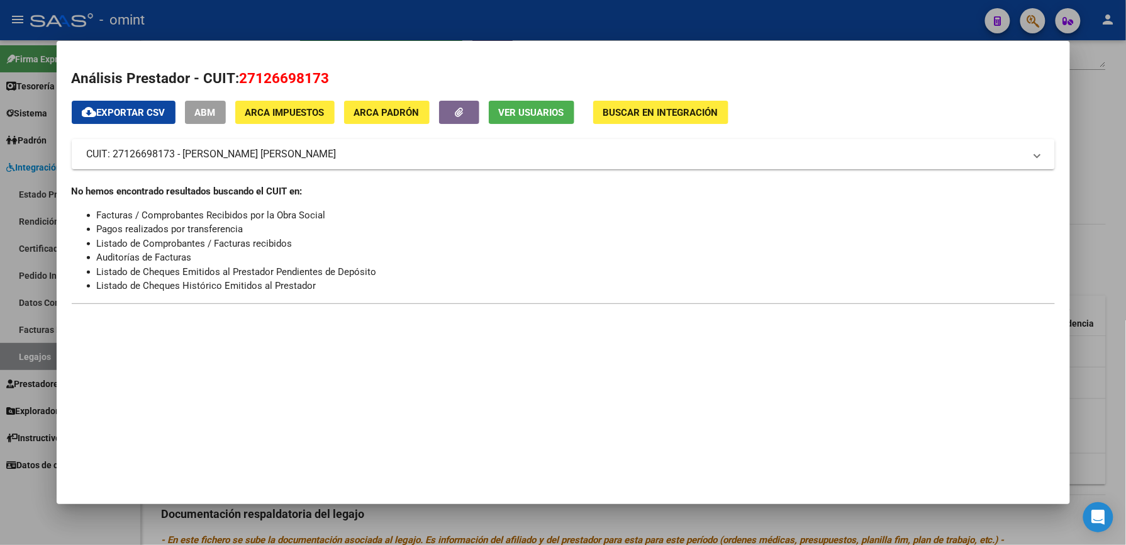
click at [429, 18] on div at bounding box center [563, 272] width 1126 height 545
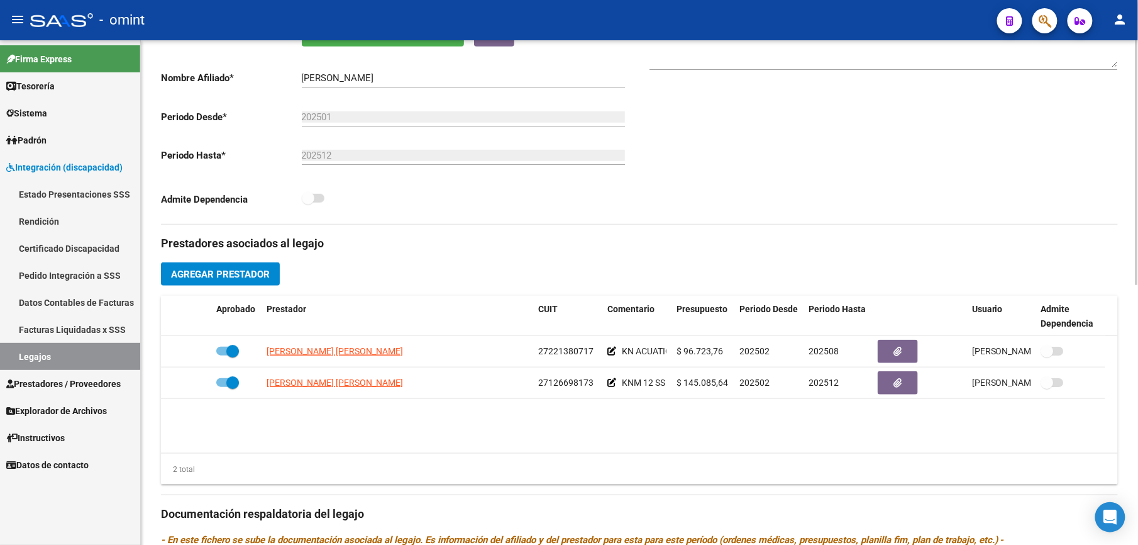
scroll to position [252, 0]
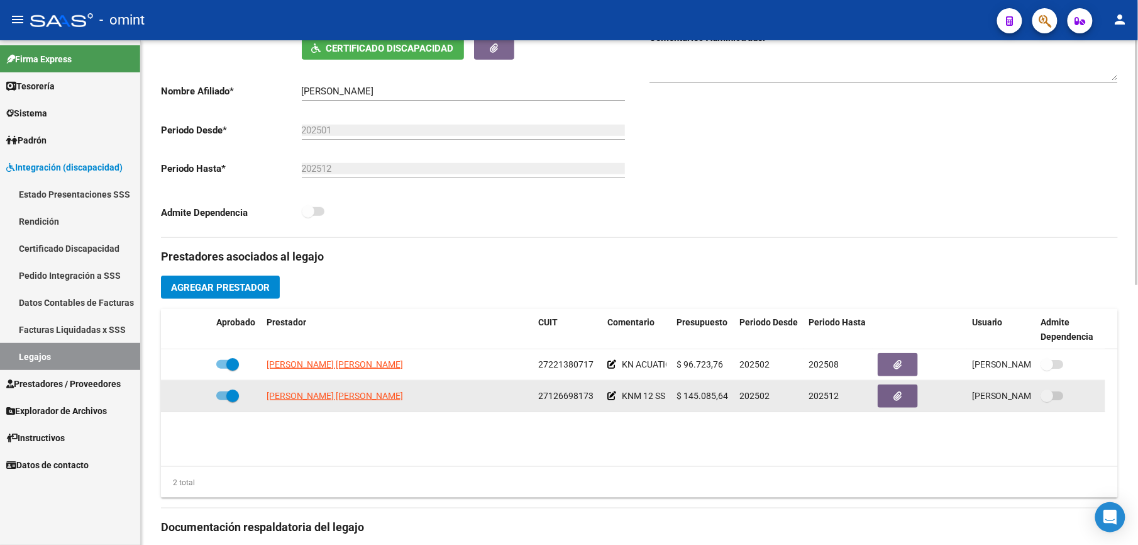
drag, startPoint x: 538, startPoint y: 396, endPoint x: 593, endPoint y: 399, distance: 54.2
click at [593, 387] on div "27126698173" at bounding box center [567, 396] width 59 height 14
copy span "27126698173"
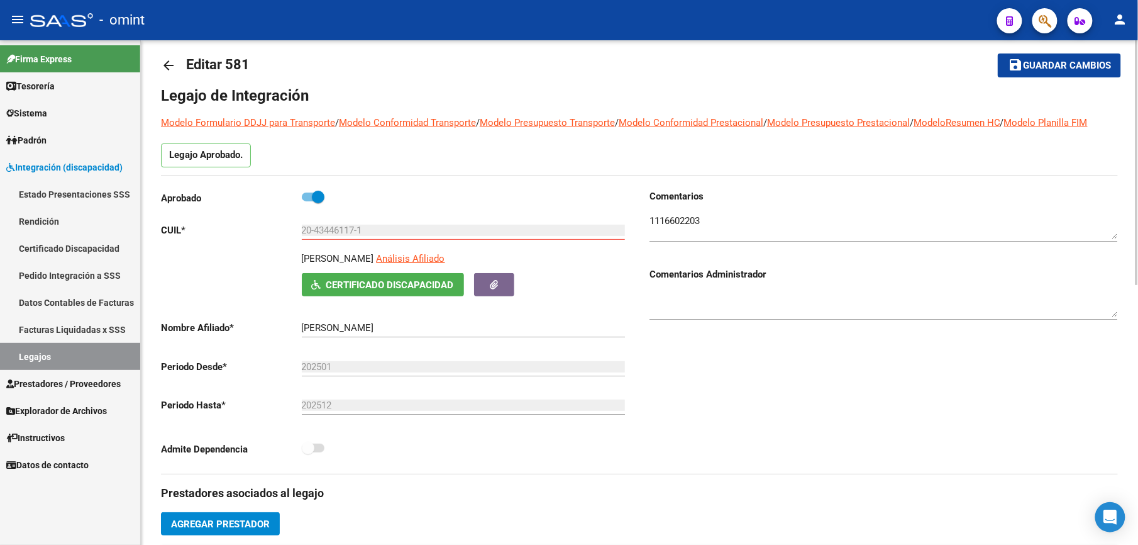
scroll to position [0, 0]
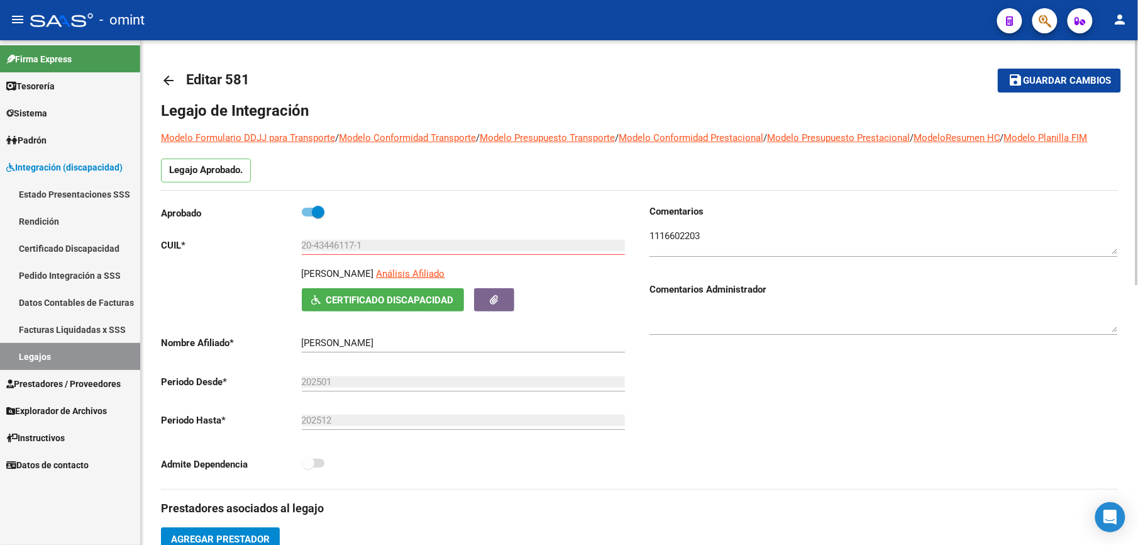
click at [164, 75] on mat-icon "arrow_back" at bounding box center [168, 80] width 15 height 15
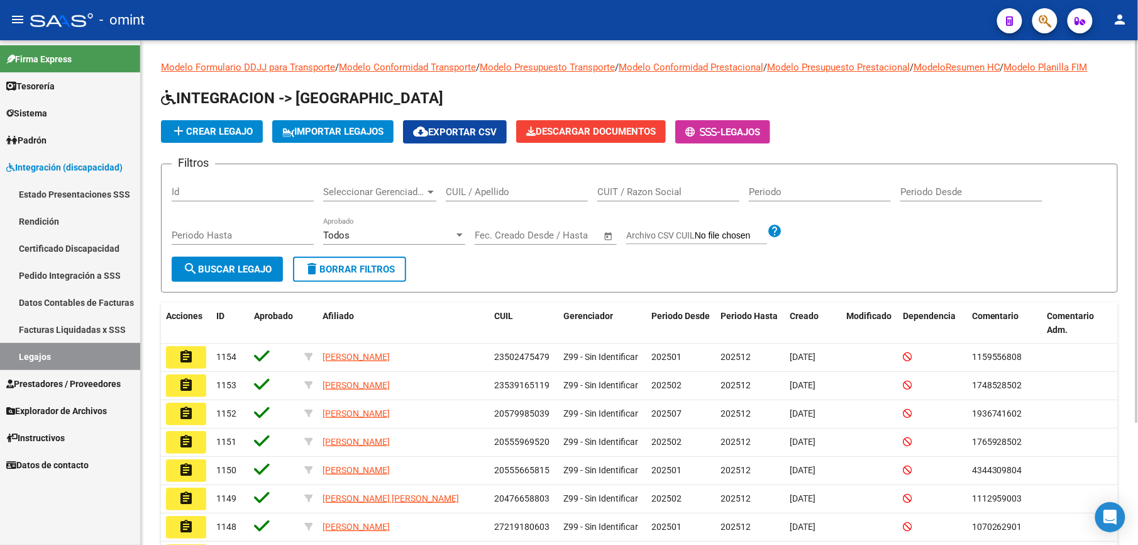
drag, startPoint x: 482, startPoint y: 200, endPoint x: 473, endPoint y: 198, distance: 9.2
click at [479, 200] on div "CUIL / Apellido" at bounding box center [517, 187] width 142 height 27
click at [472, 190] on input "CUIL / Apellido" at bounding box center [517, 191] width 142 height 11
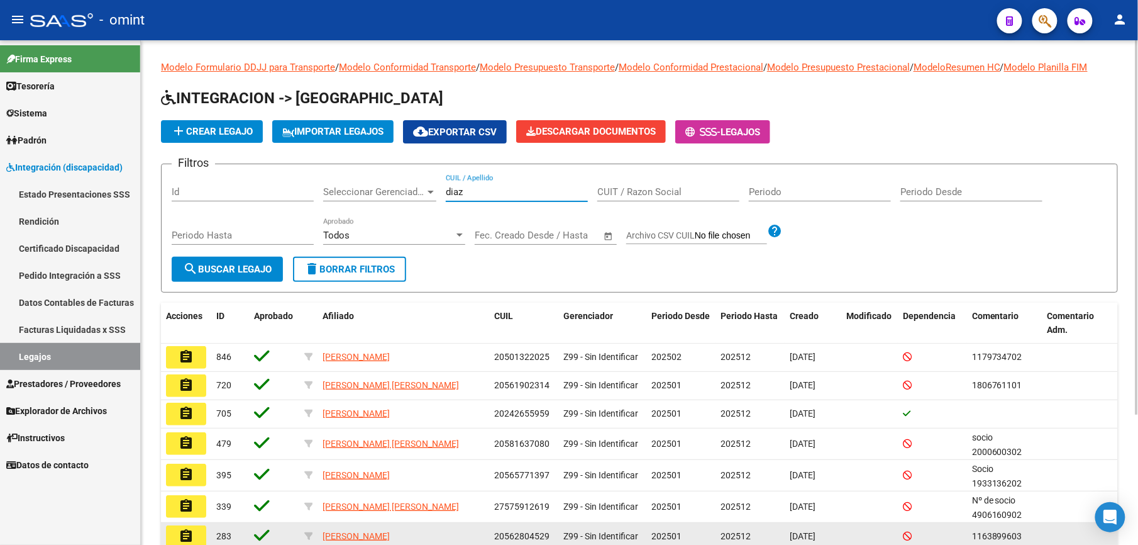
type input "diaz"
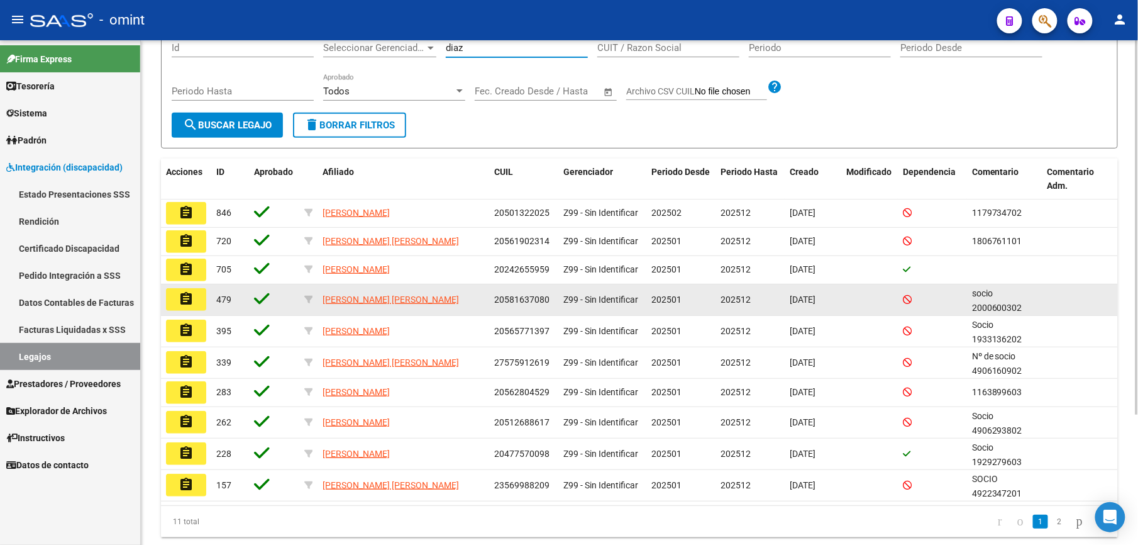
scroll to position [167, 0]
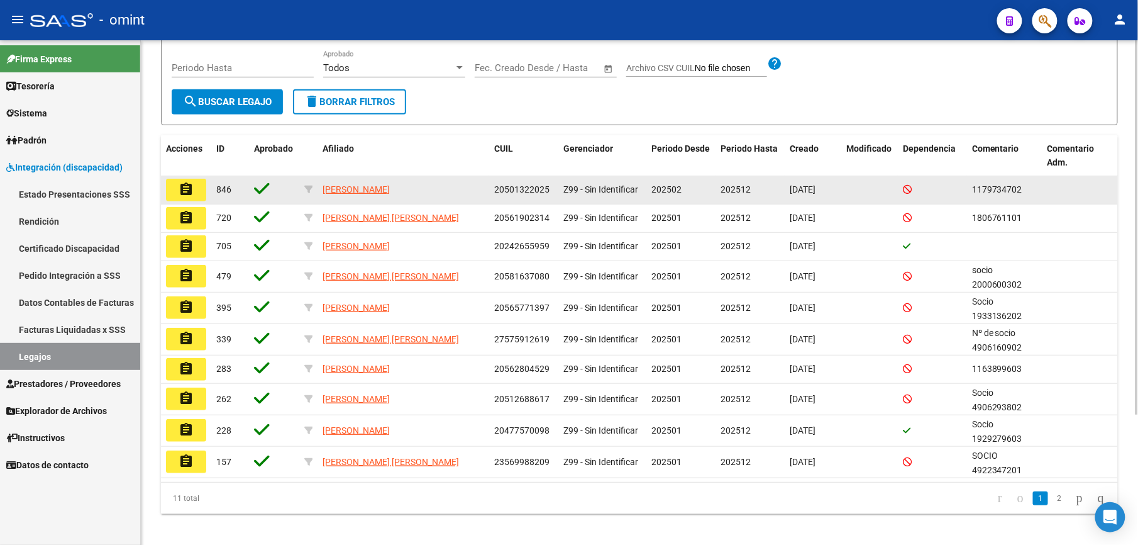
click at [190, 190] on mat-icon "assignment" at bounding box center [186, 189] width 15 height 15
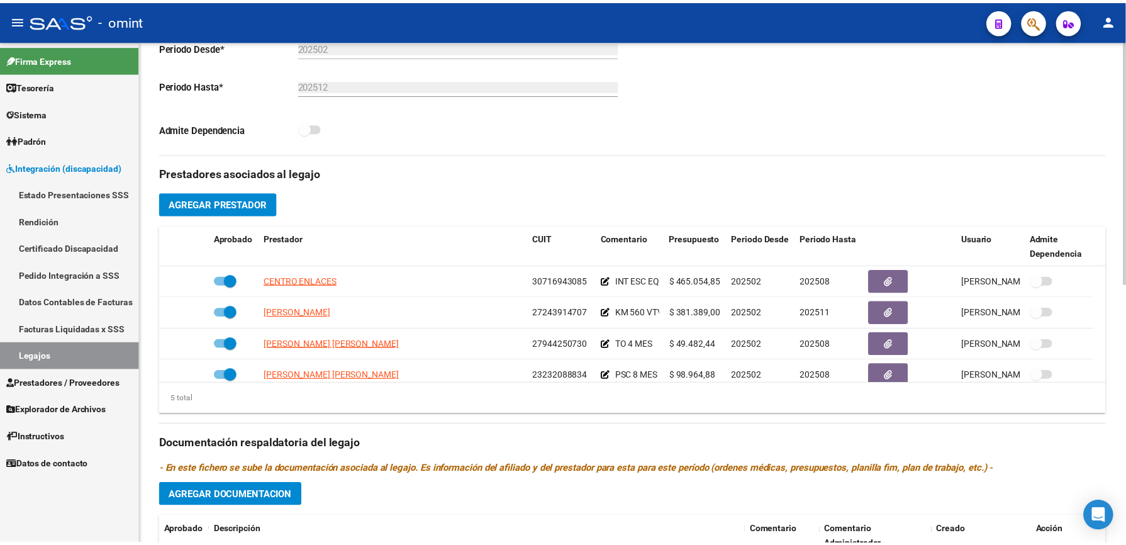
scroll to position [335, 0]
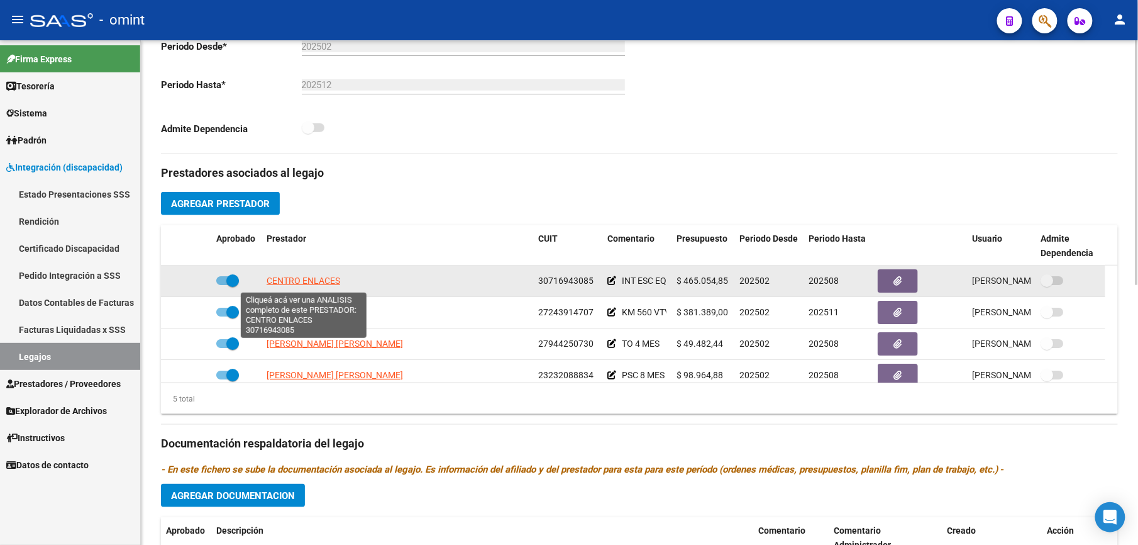
click at [338, 282] on span "CENTRO ENLACES" at bounding box center [304, 281] width 74 height 10
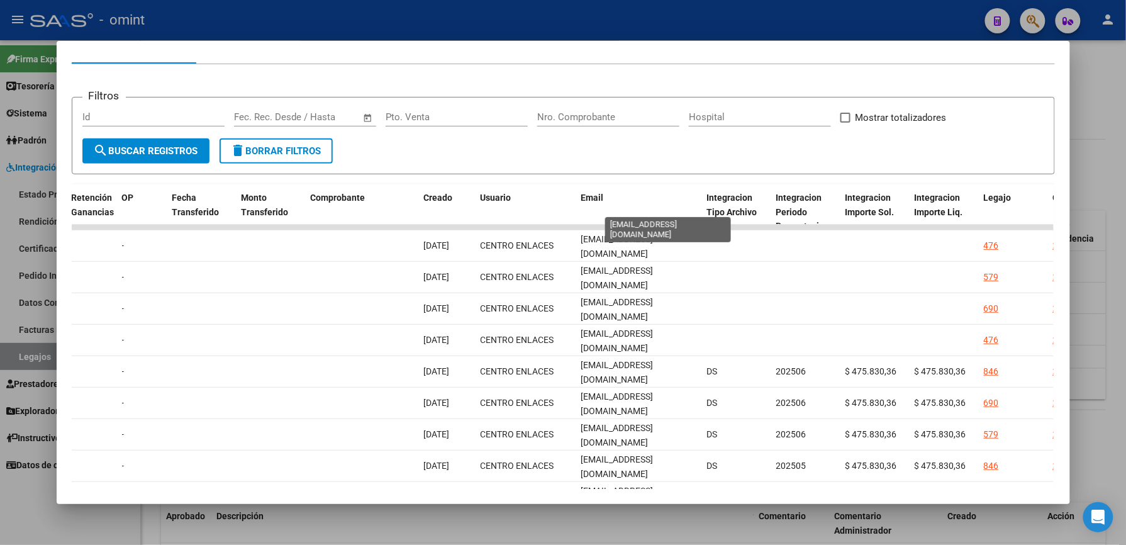
scroll to position [106, 0]
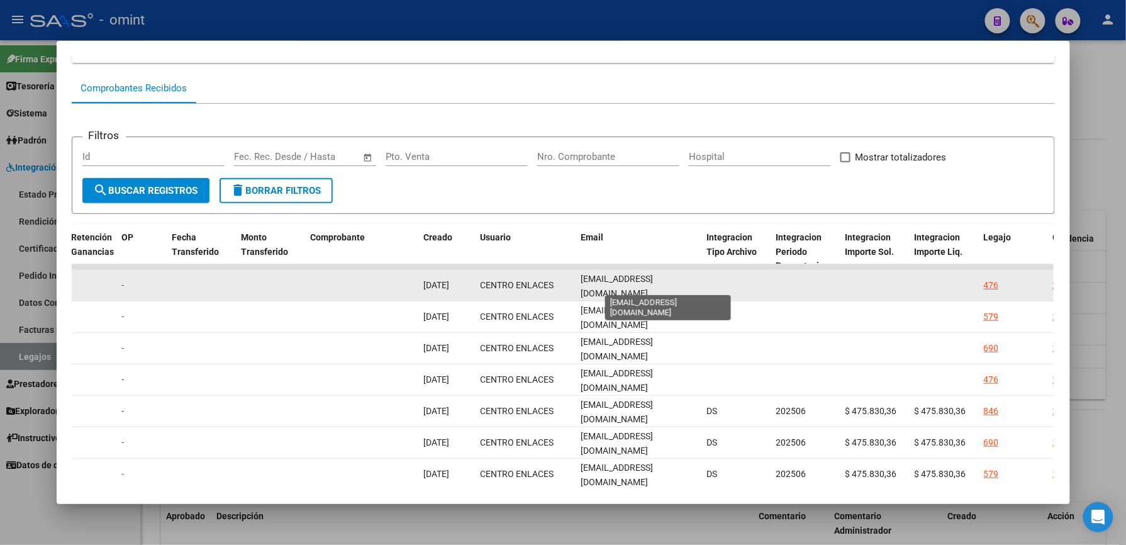
click at [615, 282] on span "CENTROENLACESFACTURACION@GMAIL.COM" at bounding box center [617, 286] width 72 height 25
click at [581, 283] on span "CENTROENLACESFACTURACION@GMAIL.COM" at bounding box center [617, 286] width 72 height 25
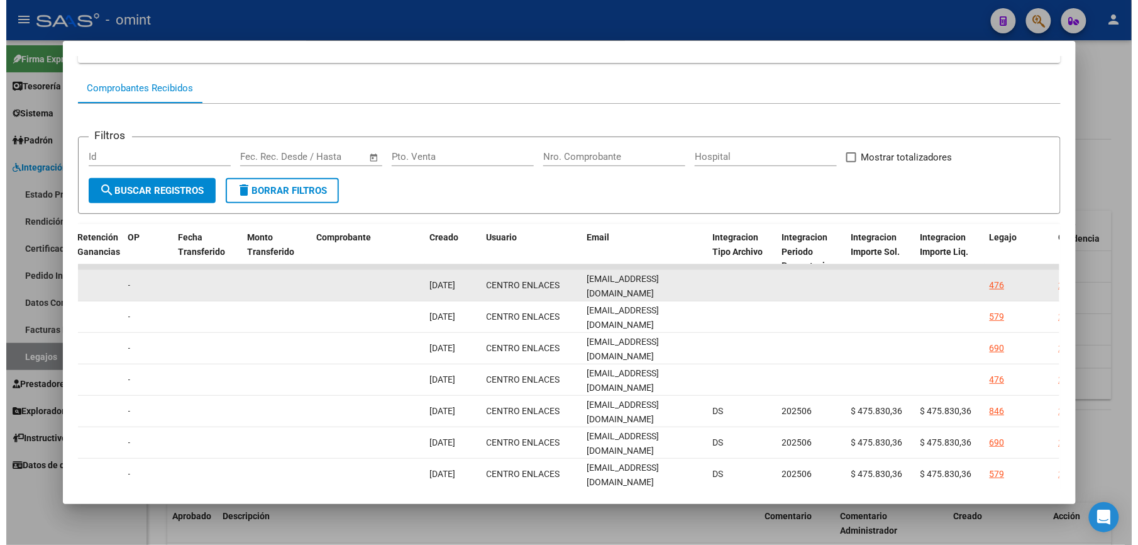
scroll to position [0, 70]
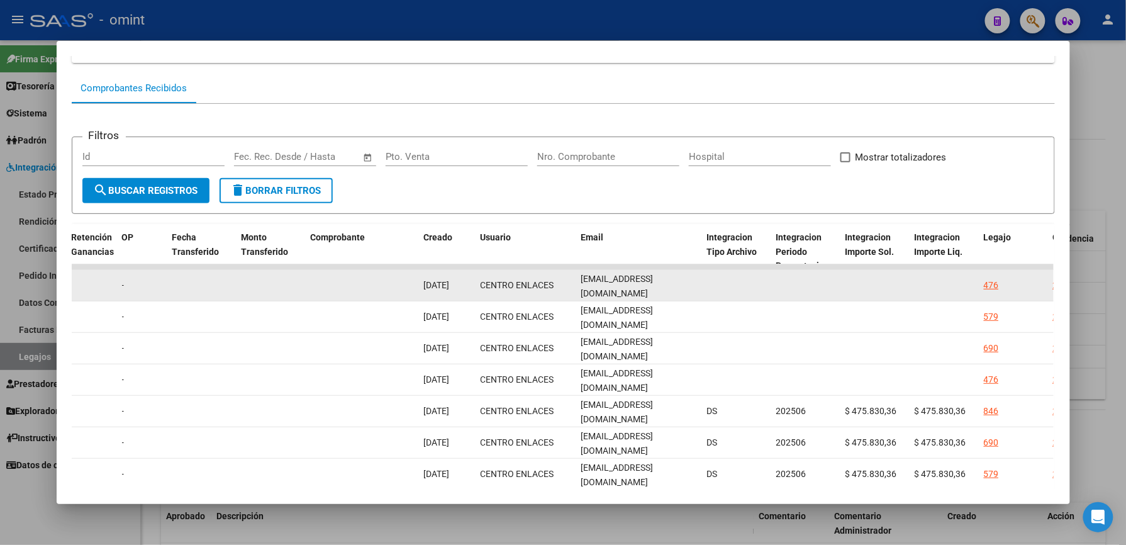
drag, startPoint x: 577, startPoint y: 282, endPoint x: 712, endPoint y: 284, distance: 135.2
click at [712, 284] on div "14835 Integración Factura A: 3 - 1286 $ 475.830,36 01/08/2025 01/08/2025 11/08/…" at bounding box center [343, 285] width 2717 height 31
drag, startPoint x: 712, startPoint y: 284, endPoint x: 671, endPoint y: 285, distance: 41.5
copy div "CENTROENLACESFACTURACION@GMAIL.COM"
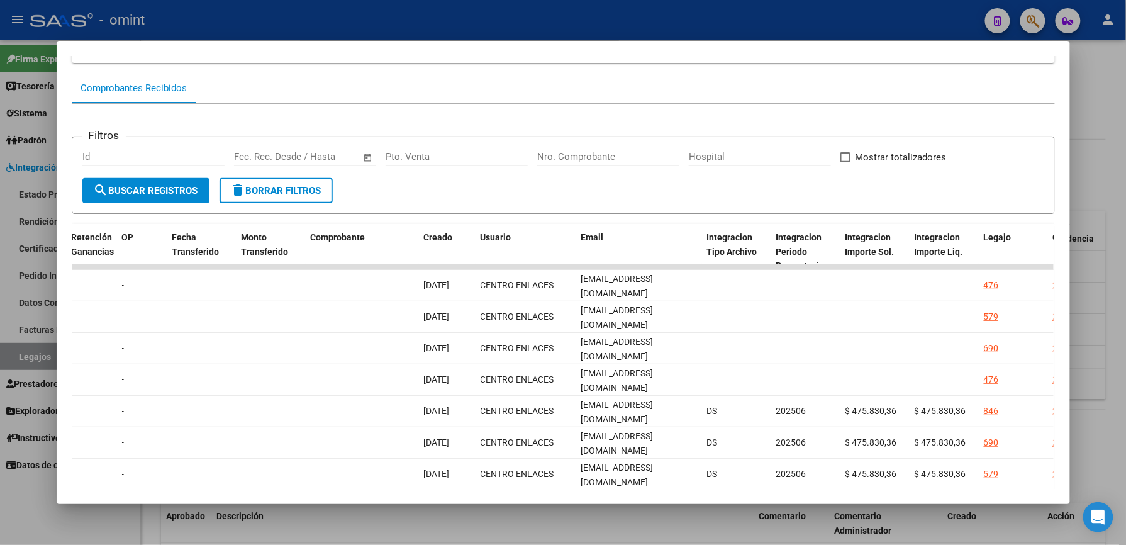
click at [769, 20] on div at bounding box center [563, 272] width 1126 height 545
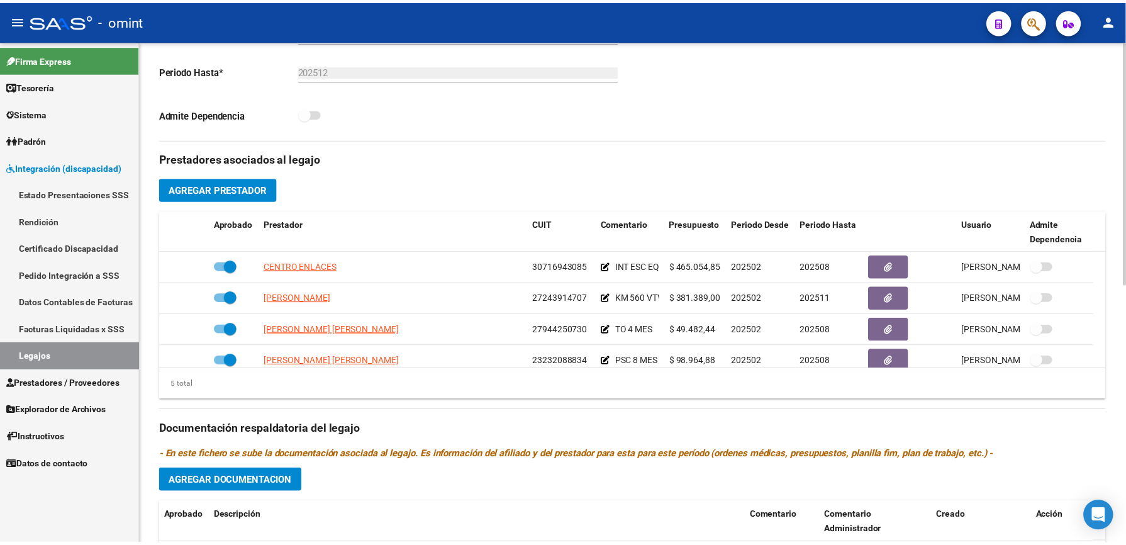
scroll to position [335, 0]
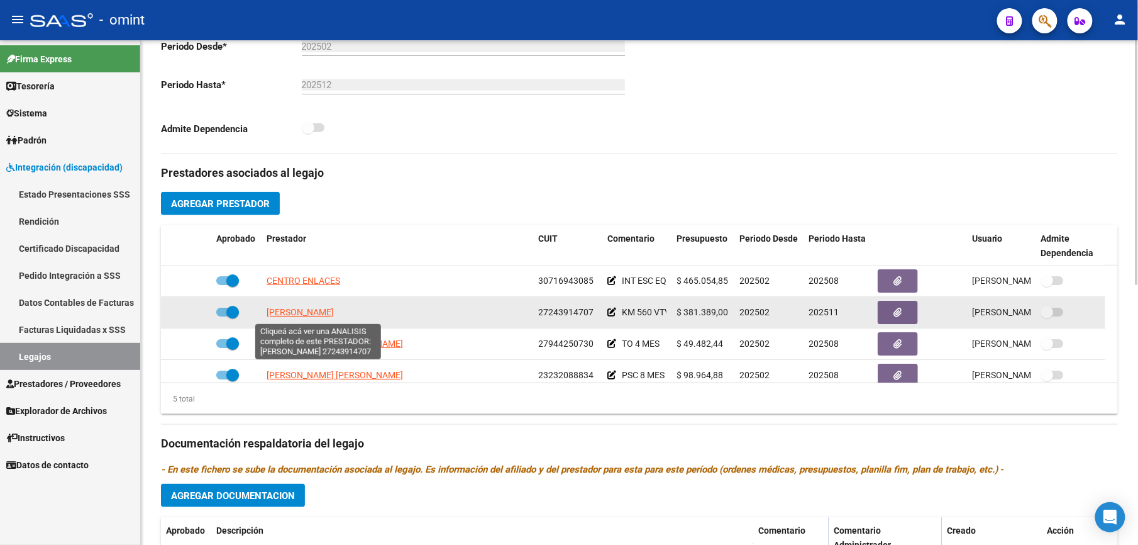
click at [334, 316] on span "[PERSON_NAME]" at bounding box center [300, 312] width 67 height 10
type textarea "27243914707"
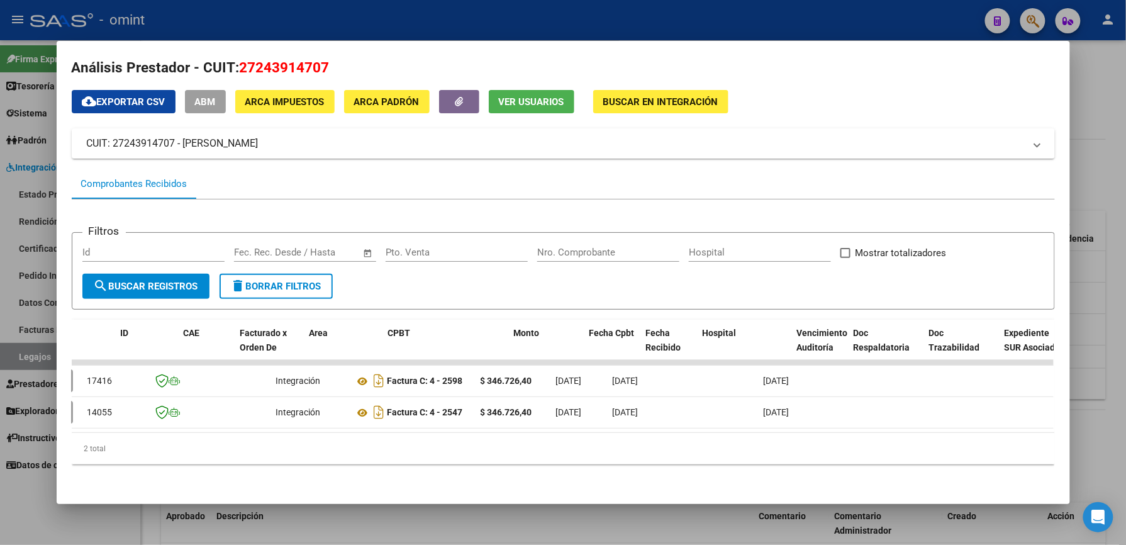
scroll to position [0, 0]
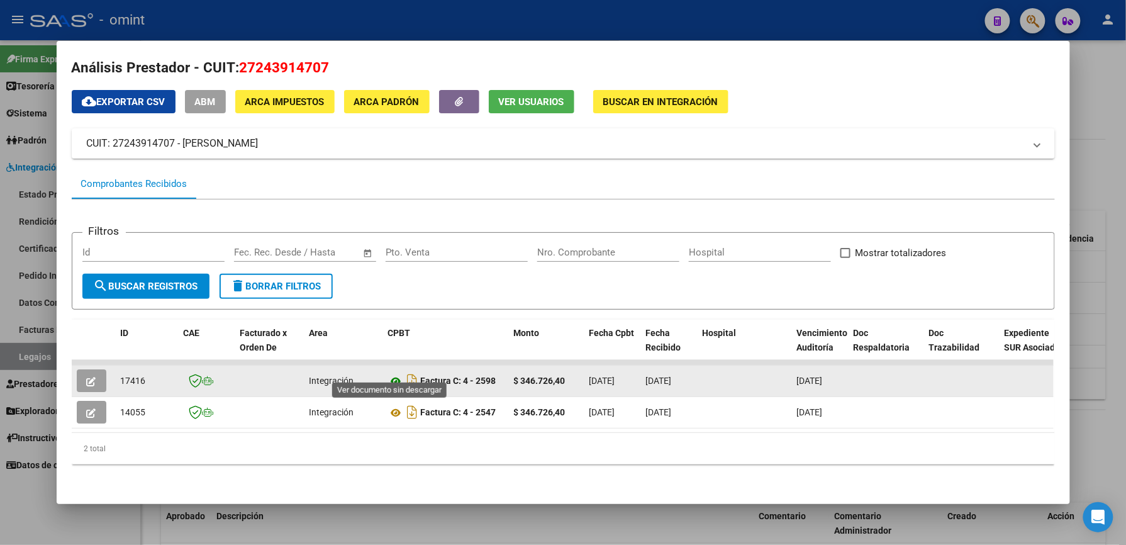
click at [390, 374] on icon at bounding box center [396, 381] width 16 height 15
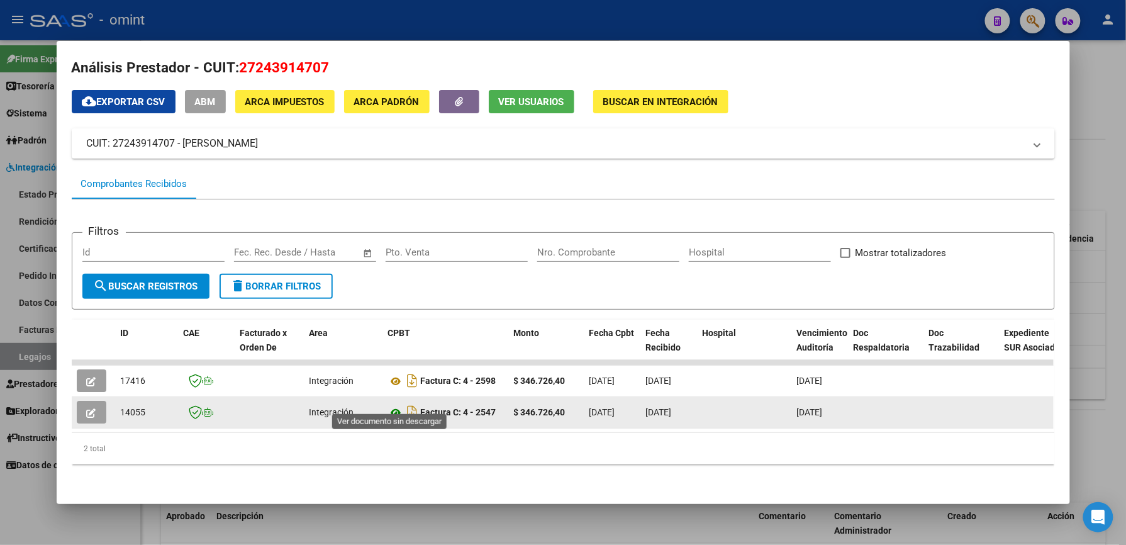
click at [388, 387] on icon at bounding box center [396, 412] width 16 height 15
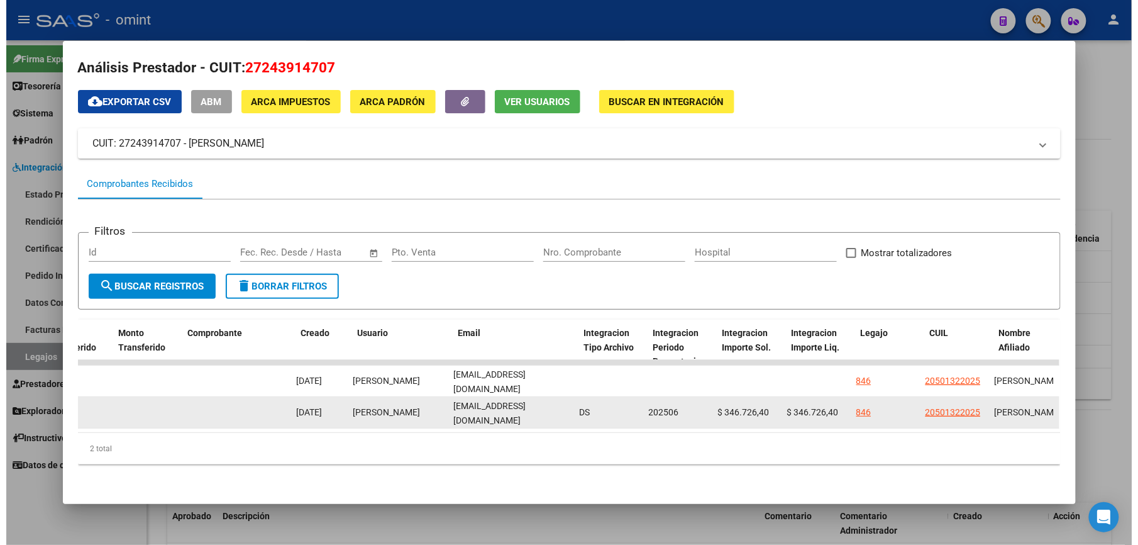
scroll to position [0, 1216]
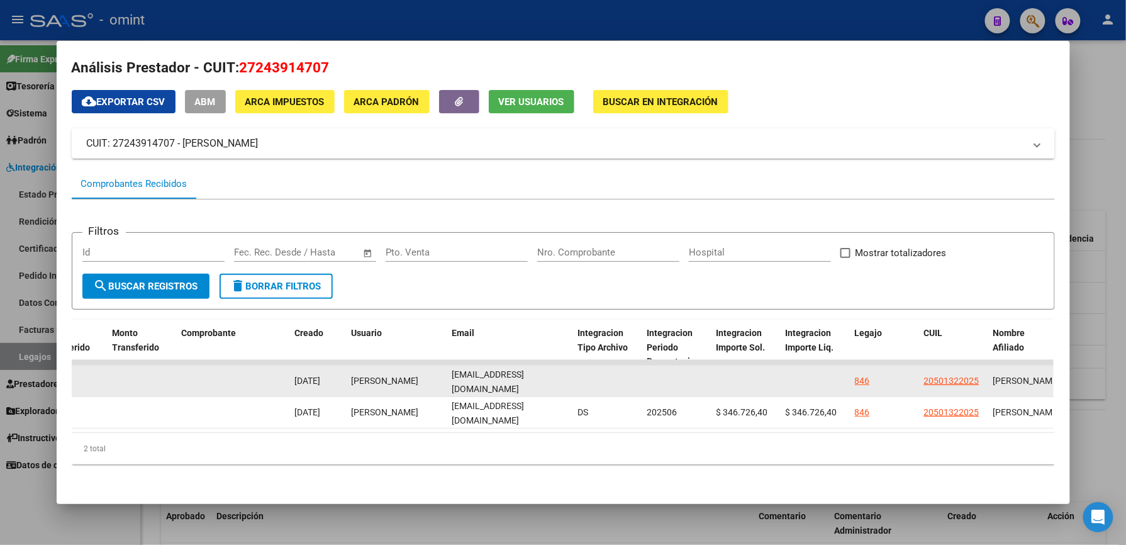
drag, startPoint x: 446, startPoint y: 366, endPoint x: 564, endPoint y: 365, distance: 117.6
click at [564, 365] on datatable-body-cell "[EMAIL_ADDRESS][DOMAIN_NAME]" at bounding box center [510, 380] width 126 height 31
drag, startPoint x: 564, startPoint y: 365, endPoint x: 540, endPoint y: 370, distance: 24.6
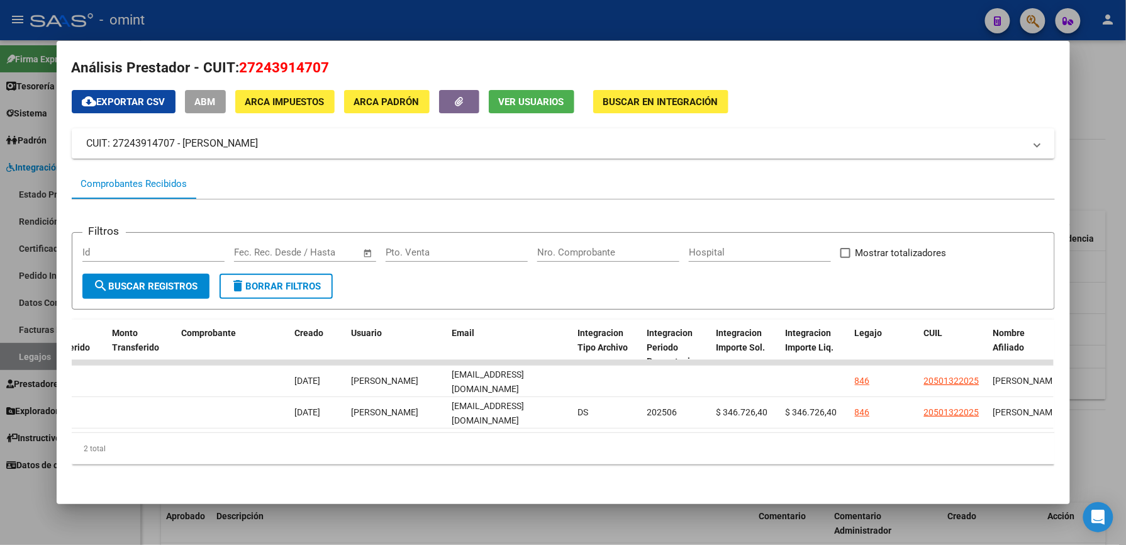
drag, startPoint x: 590, startPoint y: 23, endPoint x: 426, endPoint y: 1, distance: 165.6
click at [589, 23] on div at bounding box center [563, 272] width 1126 height 545
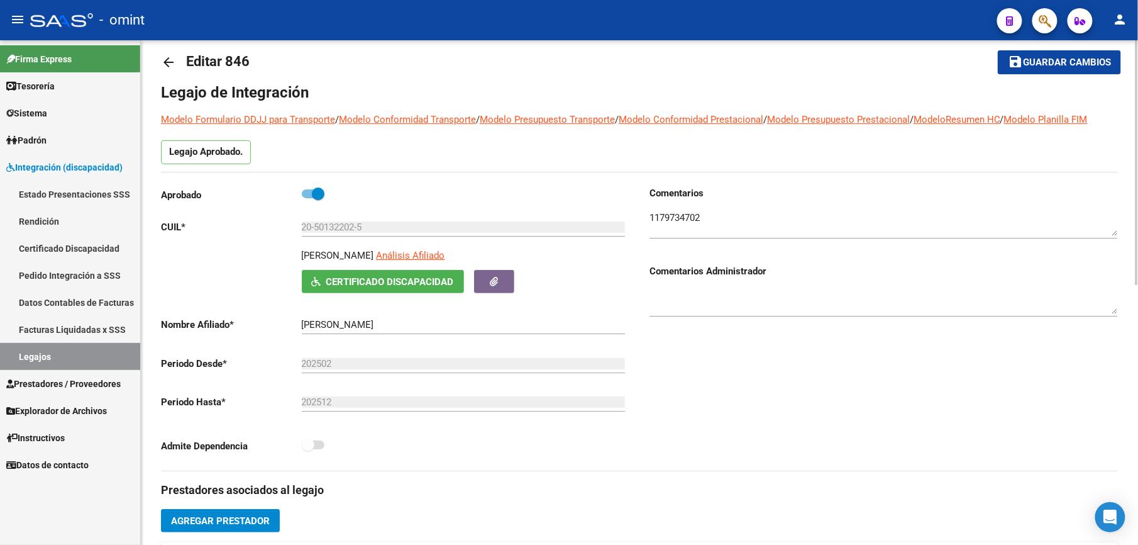
scroll to position [0, 0]
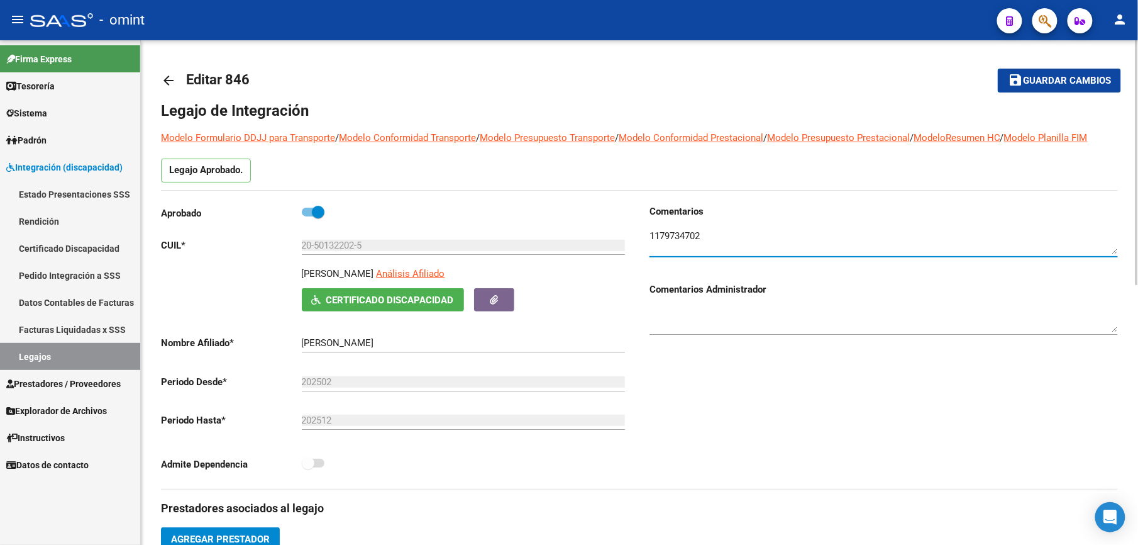
drag, startPoint x: 650, startPoint y: 234, endPoint x: 708, endPoint y: 238, distance: 58.0
click at [708, 238] on textarea at bounding box center [884, 241] width 469 height 25
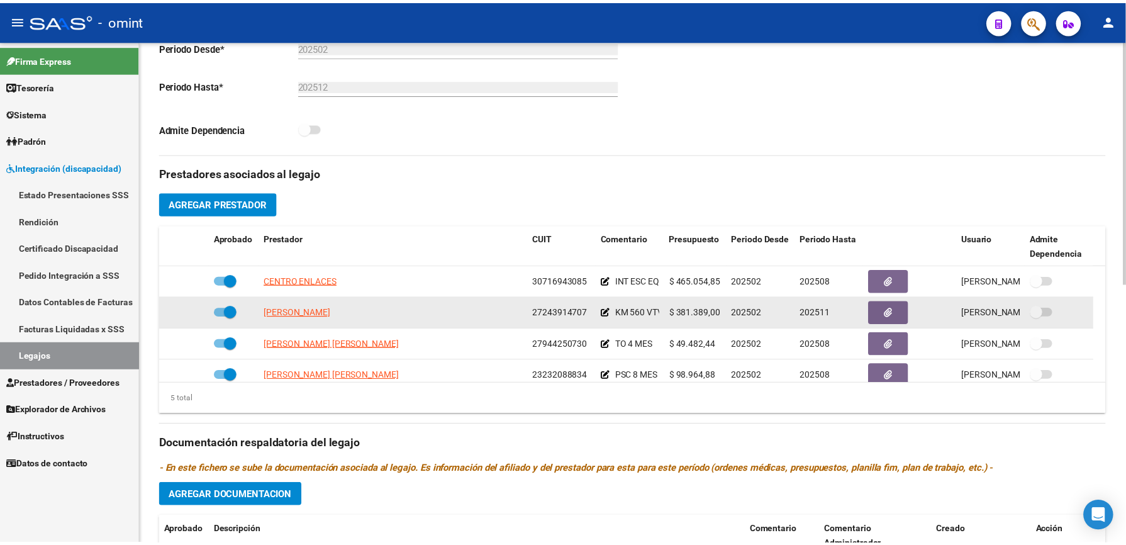
scroll to position [335, 0]
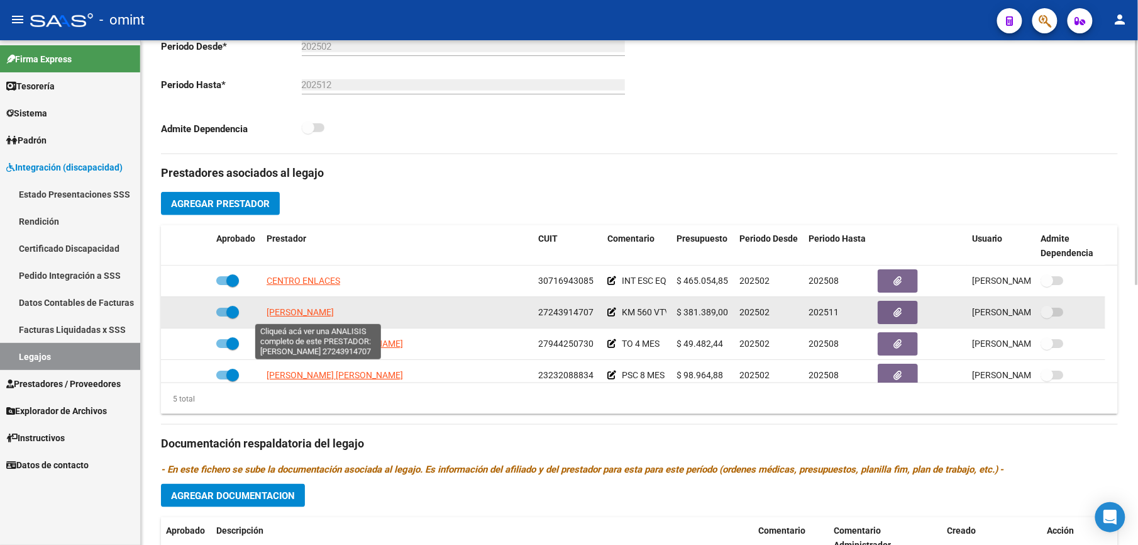
click at [334, 311] on span "[PERSON_NAME]" at bounding box center [300, 312] width 67 height 10
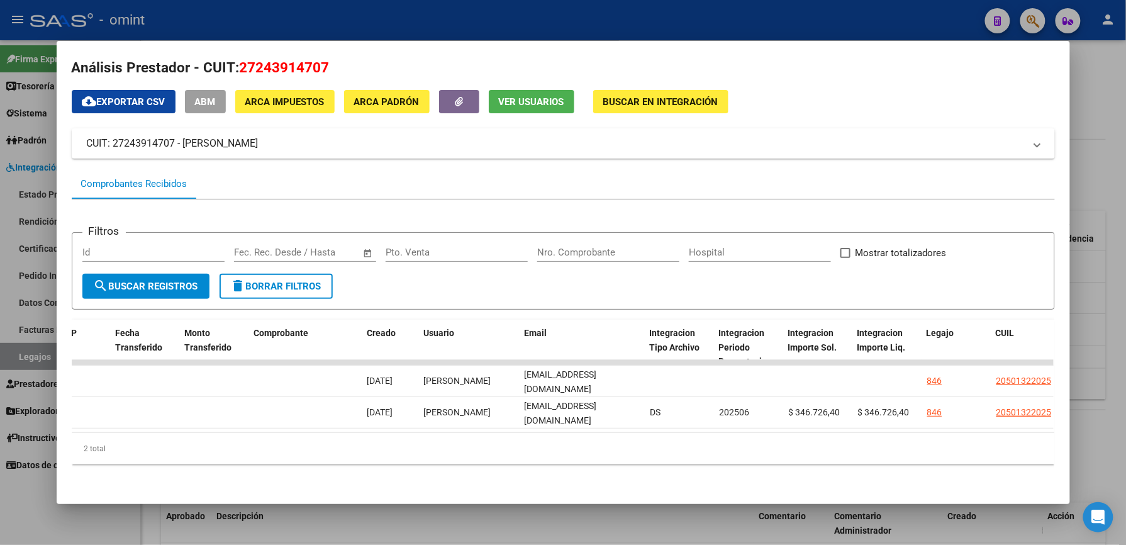
scroll to position [0, 1154]
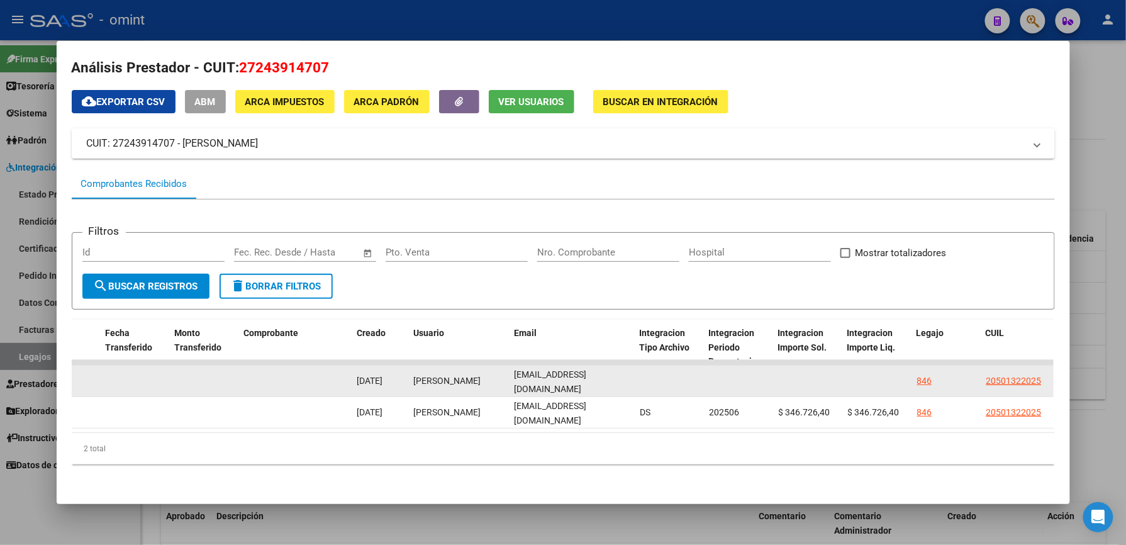
drag, startPoint x: 509, startPoint y: 367, endPoint x: 630, endPoint y: 368, distance: 120.8
click at [630, 368] on div "17416 Integración Factura C: 4 - 2598 $ 346.726,40 05/08/2025 09/08/2025 15/08/…" at bounding box center [276, 380] width 2717 height 31
drag, startPoint x: 630, startPoint y: 368, endPoint x: 598, endPoint y: 370, distance: 32.2
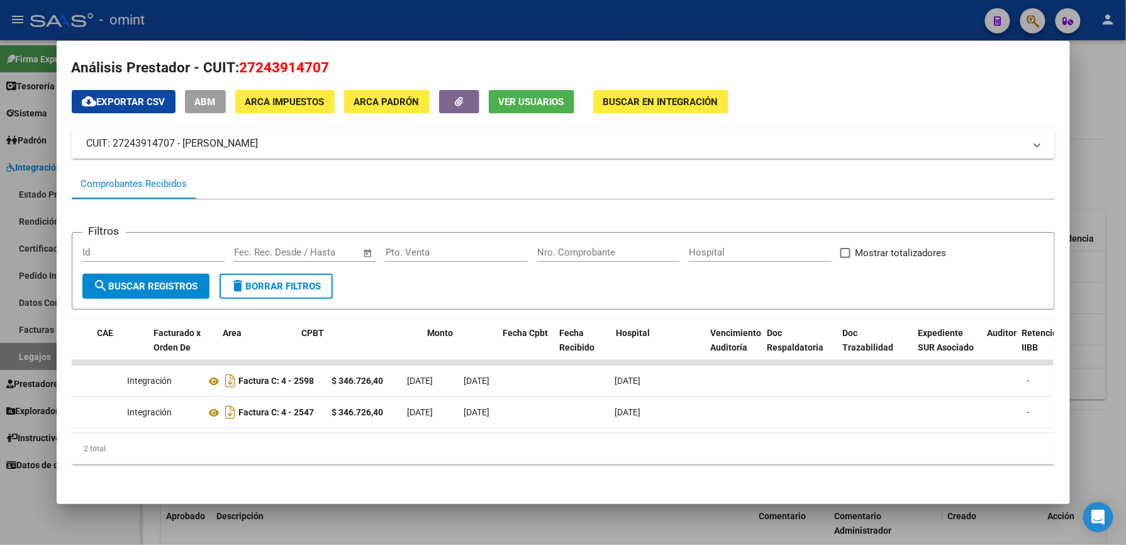
scroll to position [0, 0]
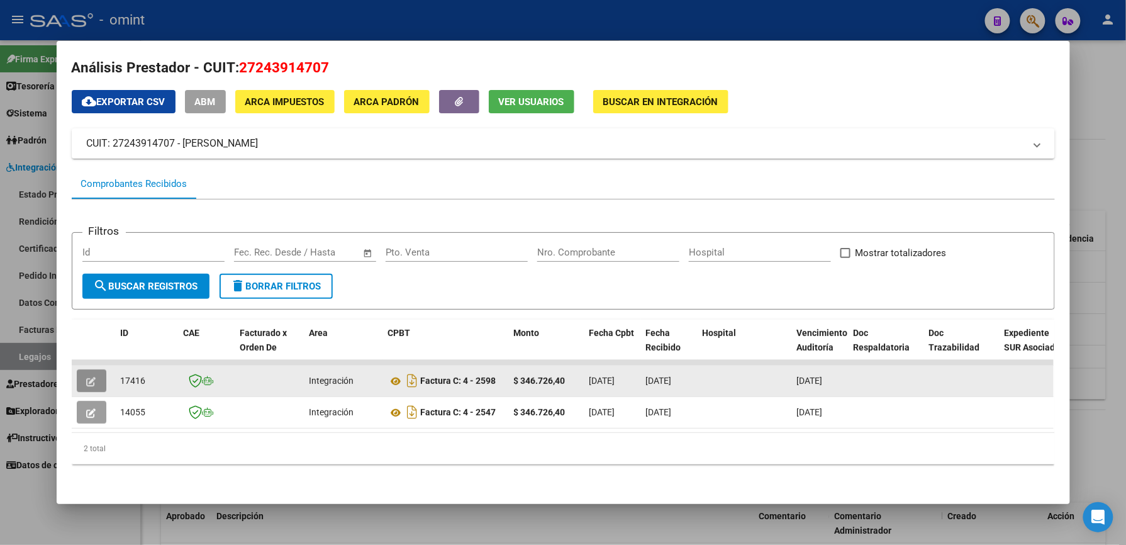
click at [87, 377] on icon "button" at bounding box center [91, 381] width 9 height 9
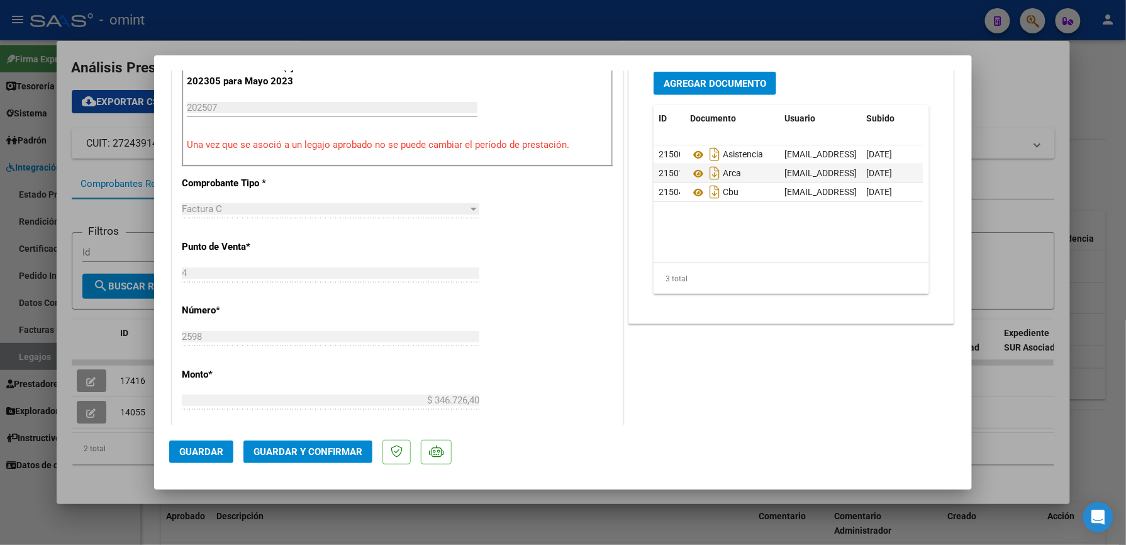
scroll to position [419, 0]
click at [325, 387] on span "Guardar y Confirmar" at bounding box center [307, 451] width 109 height 11
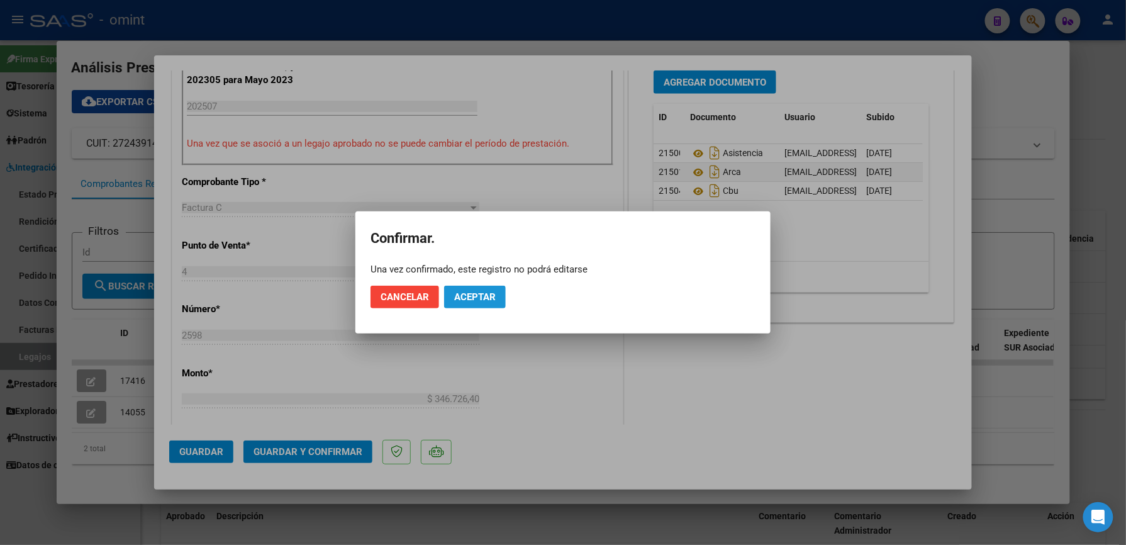
click at [476, 299] on span "Aceptar" at bounding box center [475, 296] width 42 height 11
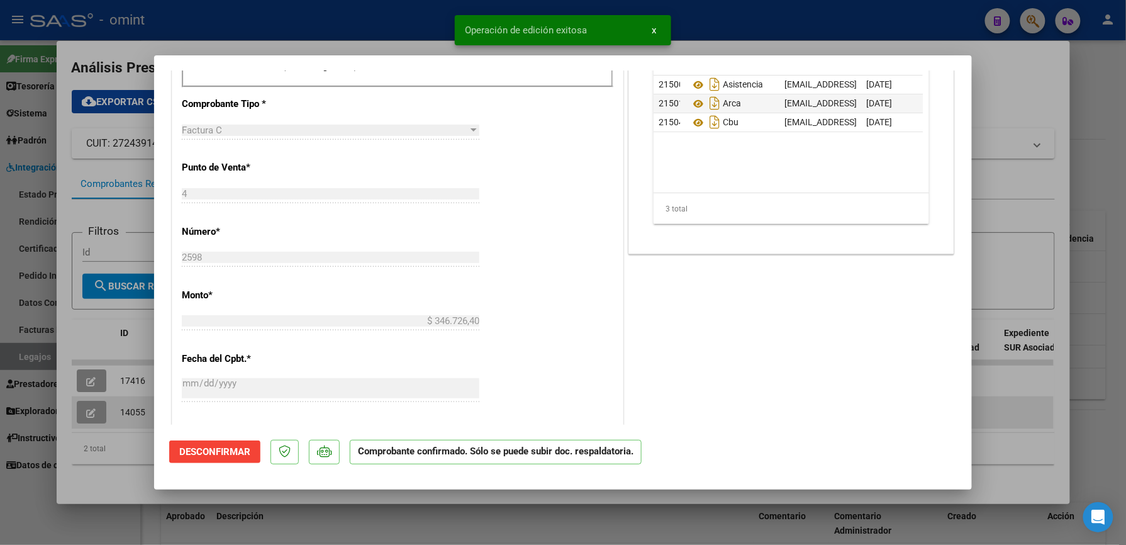
click at [854, 387] on div at bounding box center [563, 272] width 1126 height 545
type input "$ 0,00"
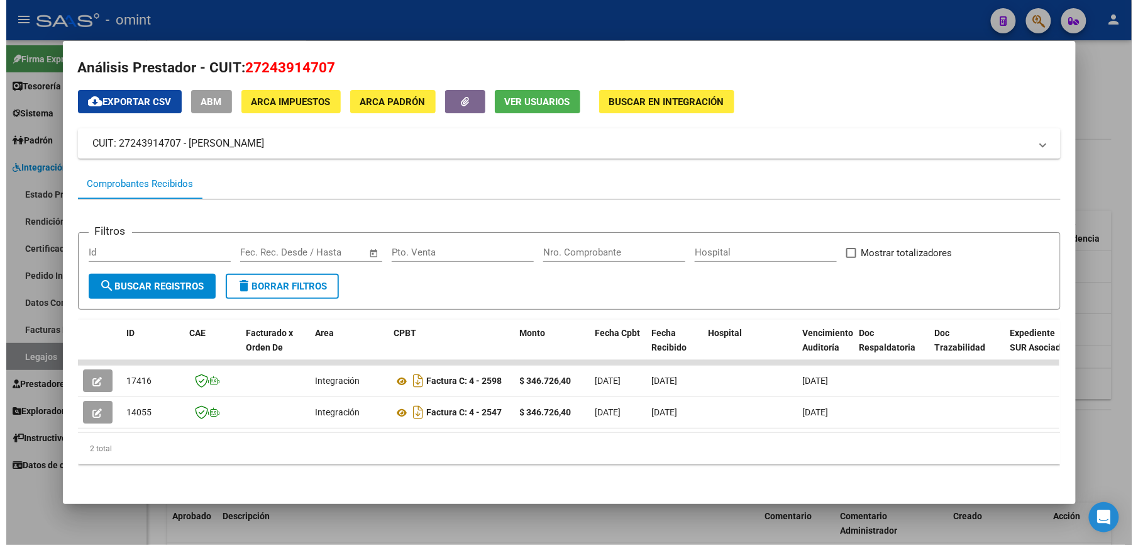
scroll to position [0, 0]
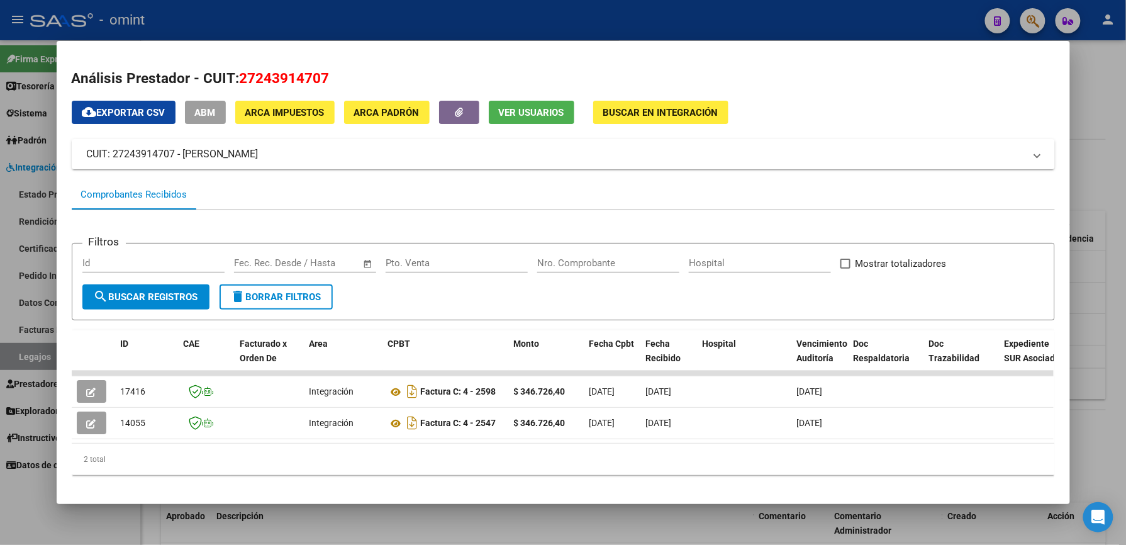
click at [854, 10] on div at bounding box center [563, 272] width 1126 height 545
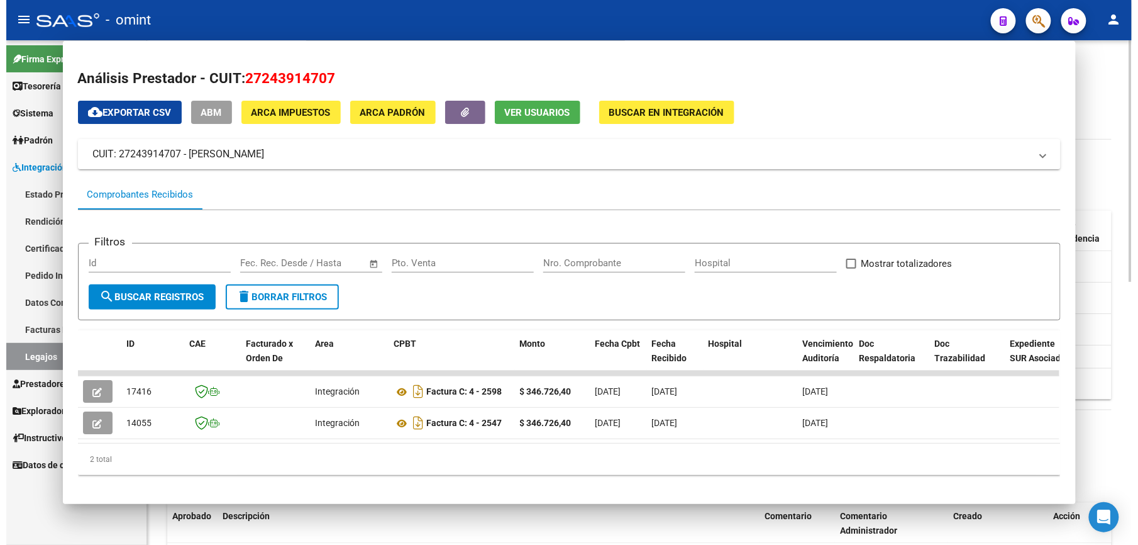
scroll to position [335, 0]
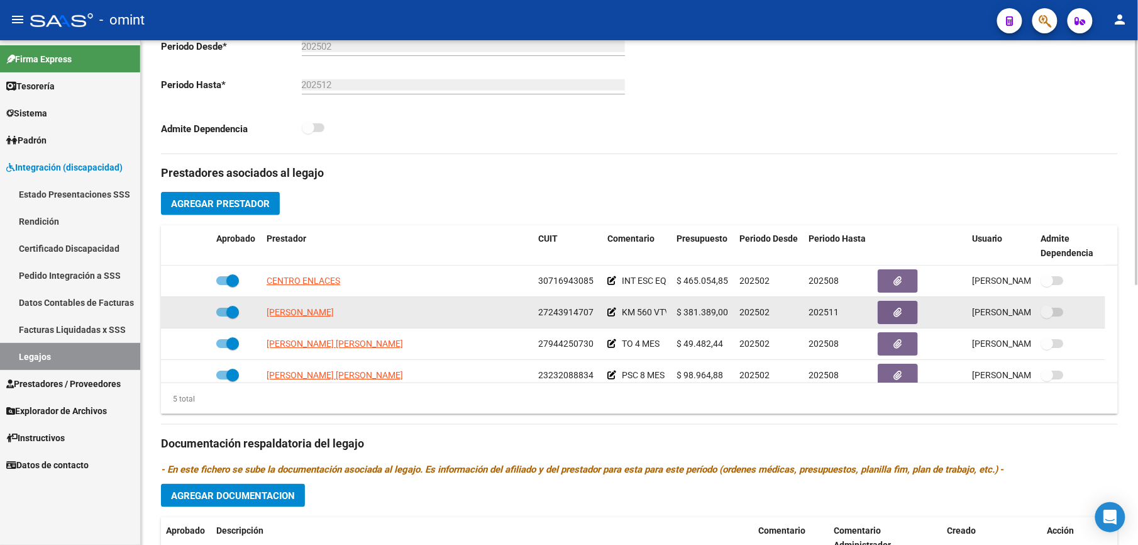
drag, startPoint x: 540, startPoint y: 311, endPoint x: 595, endPoint y: 311, distance: 55.4
click at [595, 311] on div "27243914707" at bounding box center [567, 312] width 59 height 14
drag, startPoint x: 595, startPoint y: 311, endPoint x: 577, endPoint y: 317, distance: 19.3
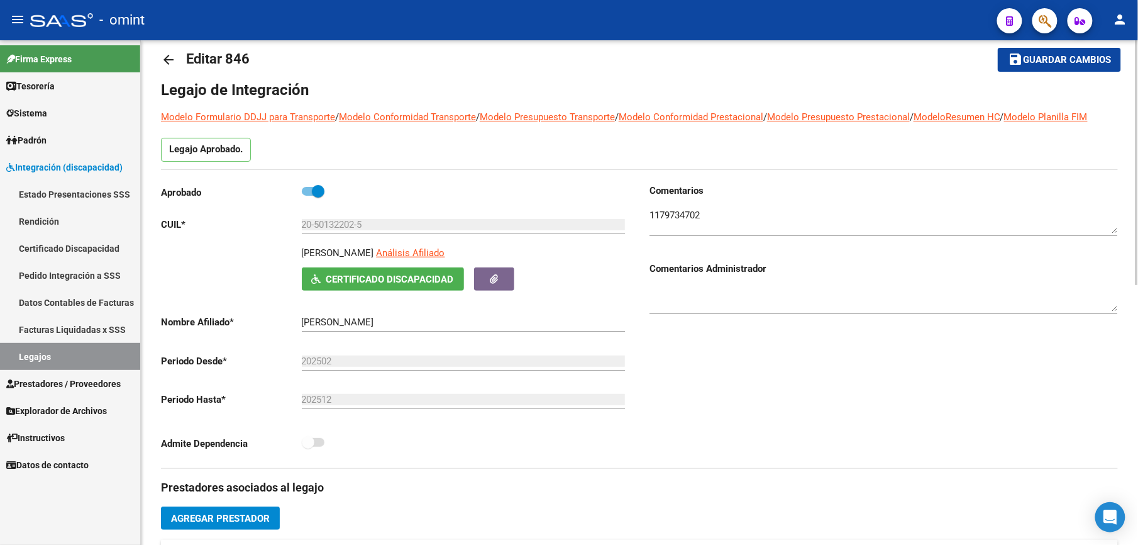
scroll to position [0, 0]
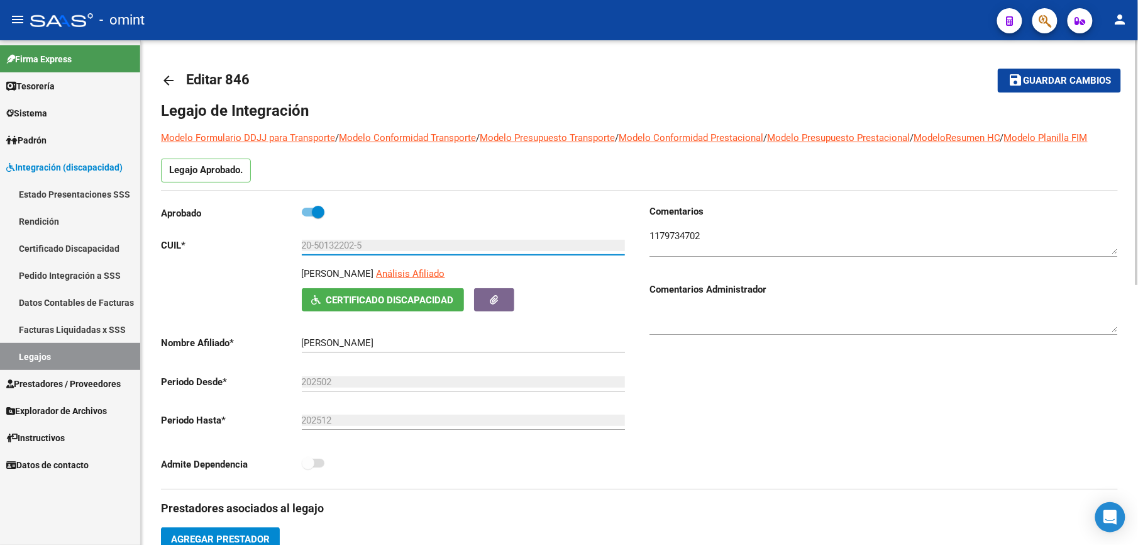
drag, startPoint x: 363, startPoint y: 244, endPoint x: 283, endPoint y: 244, distance: 79.9
click at [283, 244] on app-form-text-field "CUIL * 20-50132202-5 Ingresar CUIL" at bounding box center [393, 245] width 464 height 11
drag, startPoint x: 283, startPoint y: 244, endPoint x: 318, endPoint y: 247, distance: 35.4
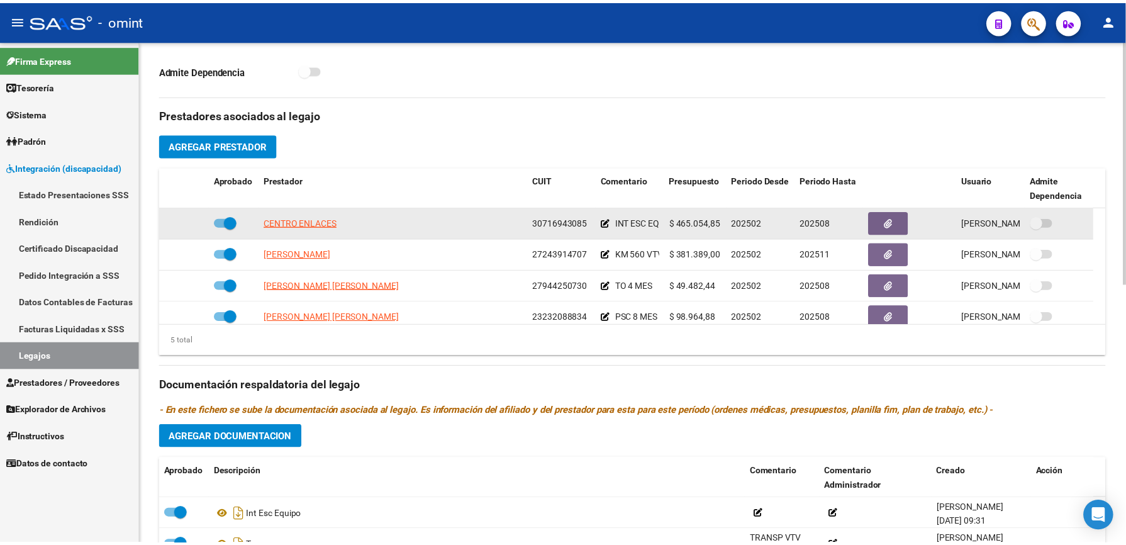
scroll to position [419, 0]
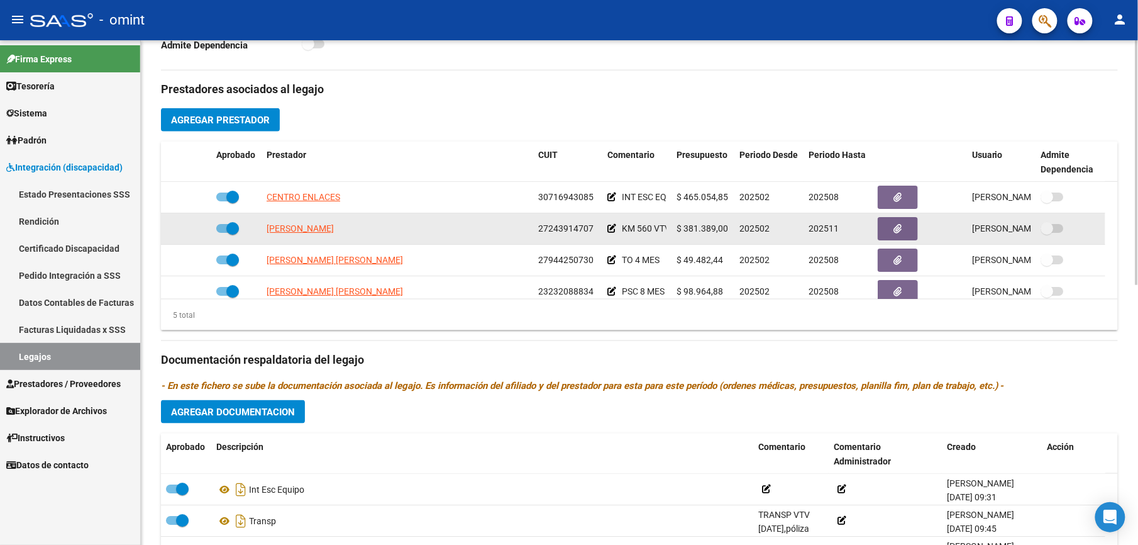
drag, startPoint x: 540, startPoint y: 225, endPoint x: 594, endPoint y: 229, distance: 54.2
click at [594, 229] on div "27243914707" at bounding box center [567, 228] width 59 height 14
drag, startPoint x: 594, startPoint y: 229, endPoint x: 584, endPoint y: 230, distance: 9.5
click at [334, 230] on span "AGUIRRE VIVIANA MABEL" at bounding box center [300, 228] width 67 height 10
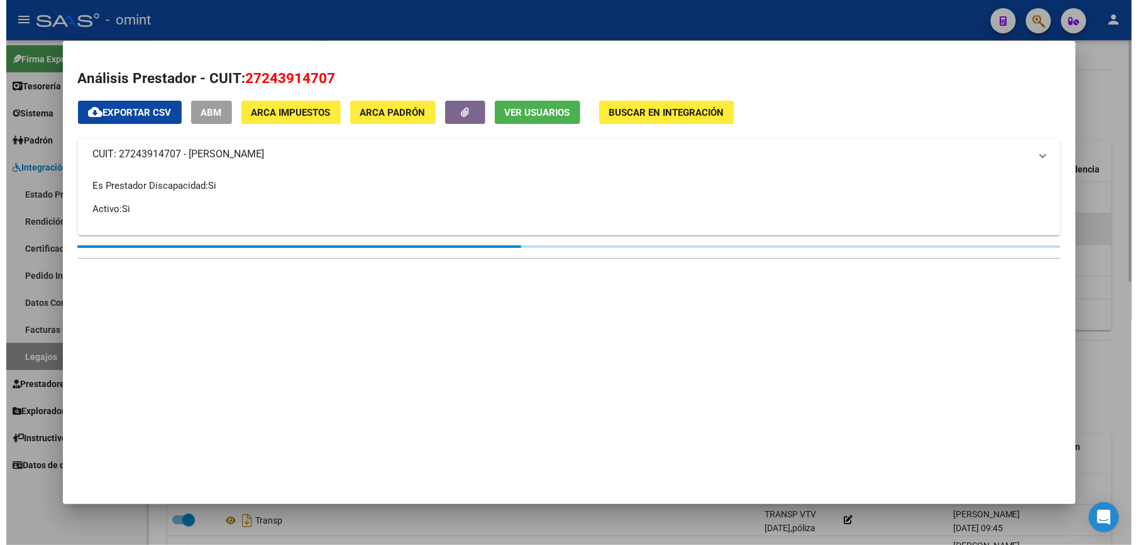
scroll to position [433, 0]
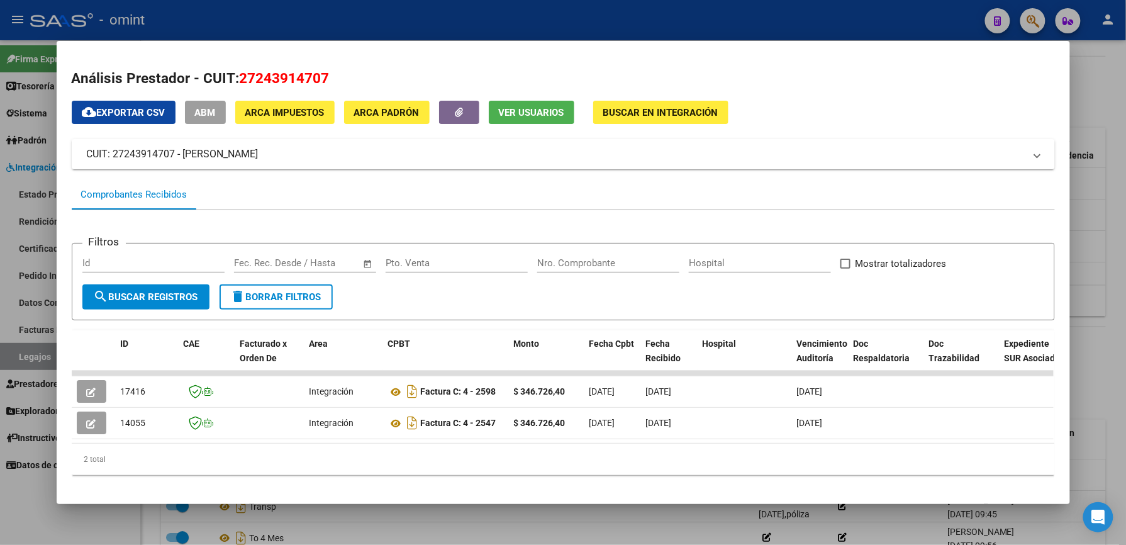
click at [552, 28] on div at bounding box center [563, 272] width 1126 height 545
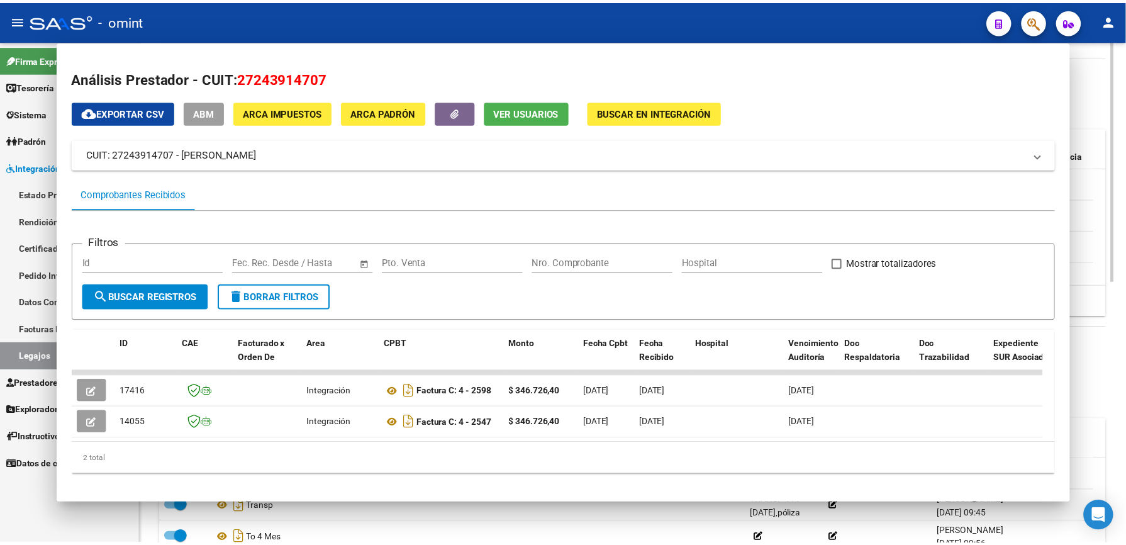
scroll to position [419, 0]
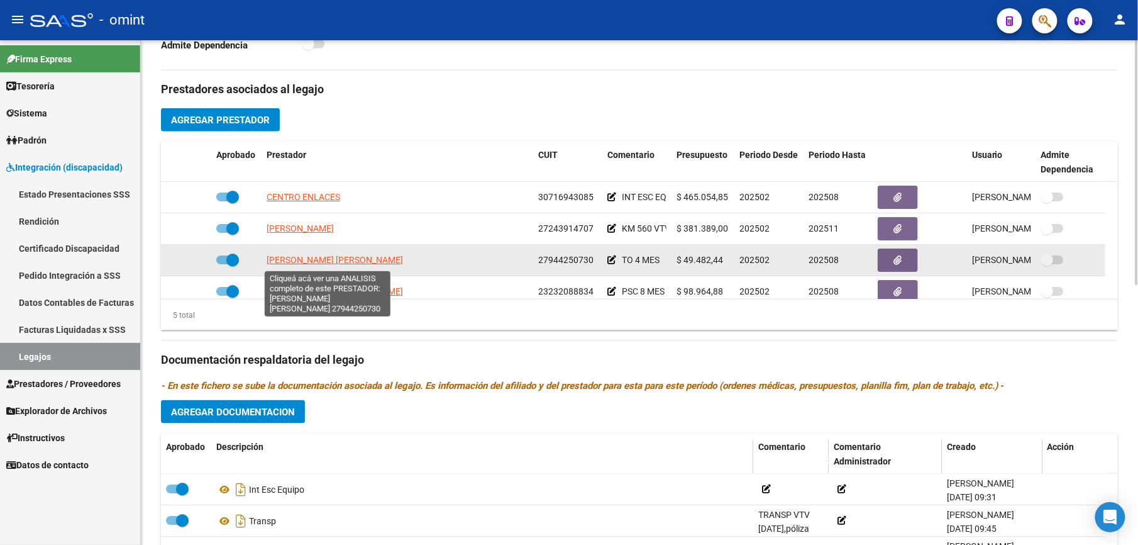
click at [347, 262] on span "LOPEZ OJEDA LAURA SUSANA" at bounding box center [335, 260] width 136 height 10
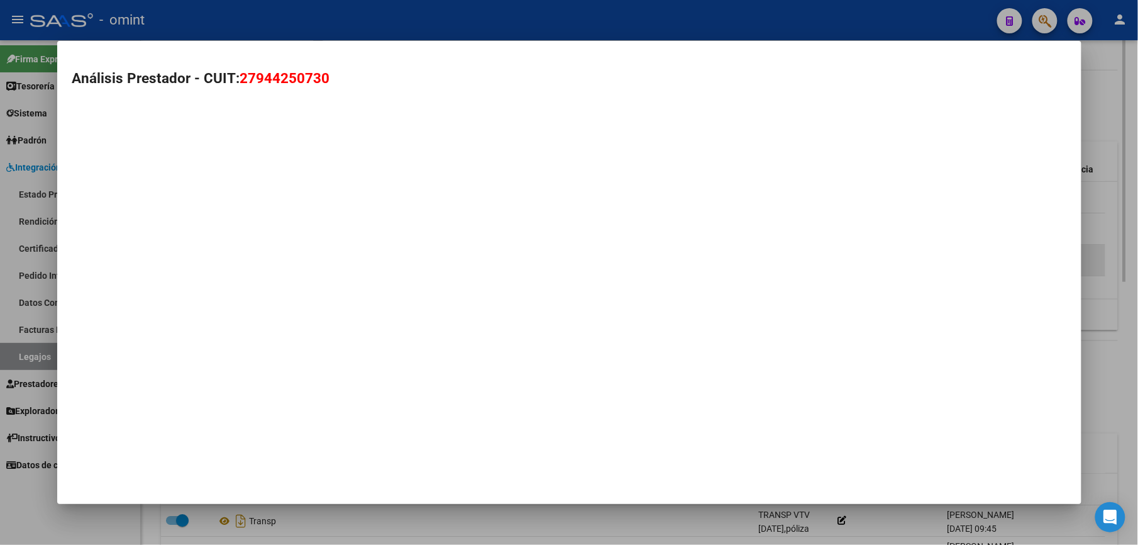
scroll to position [433, 0]
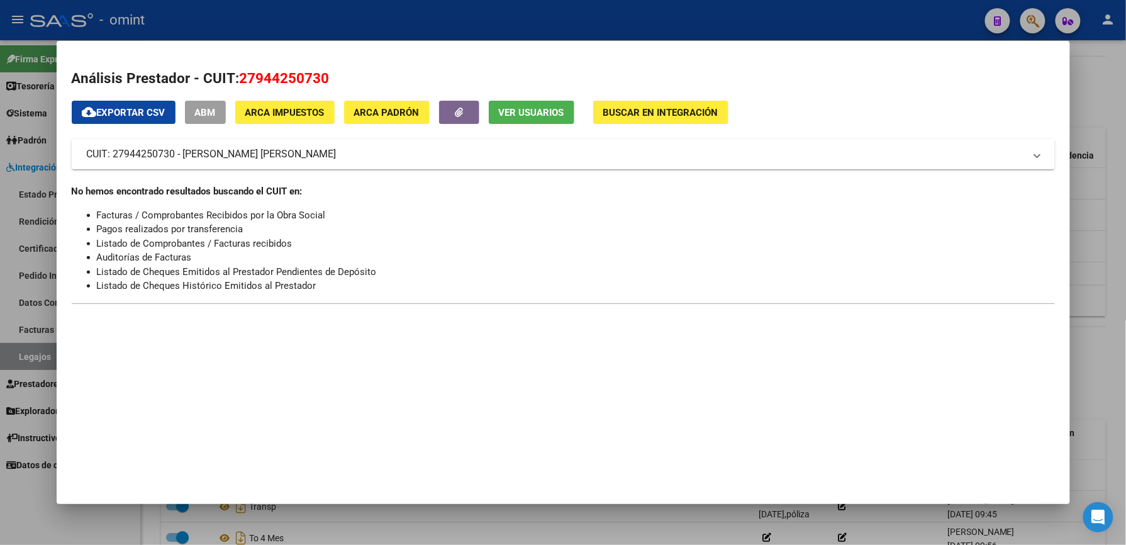
click at [746, 19] on div at bounding box center [563, 272] width 1126 height 545
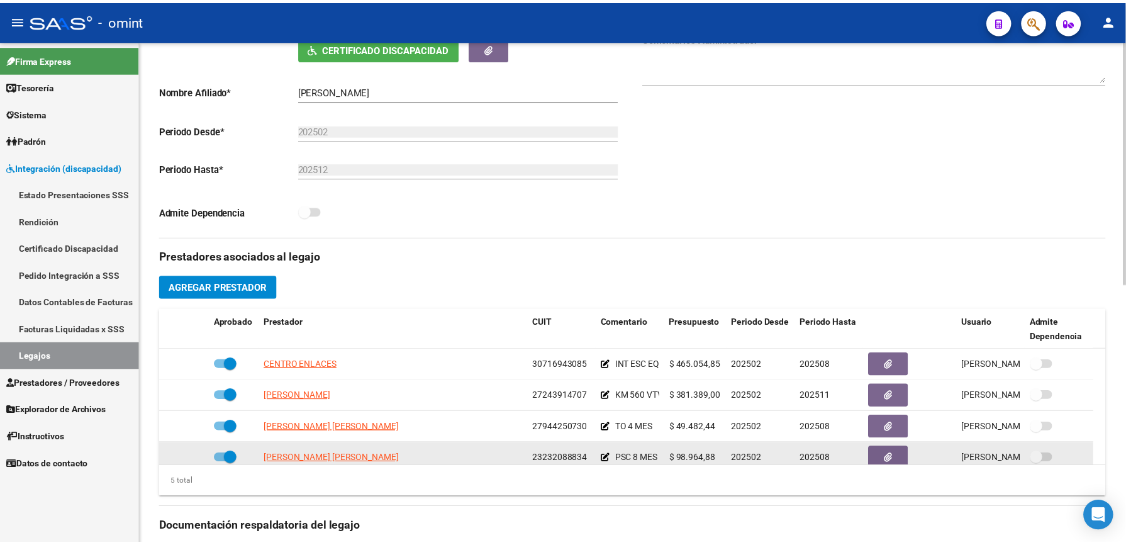
scroll to position [43, 0]
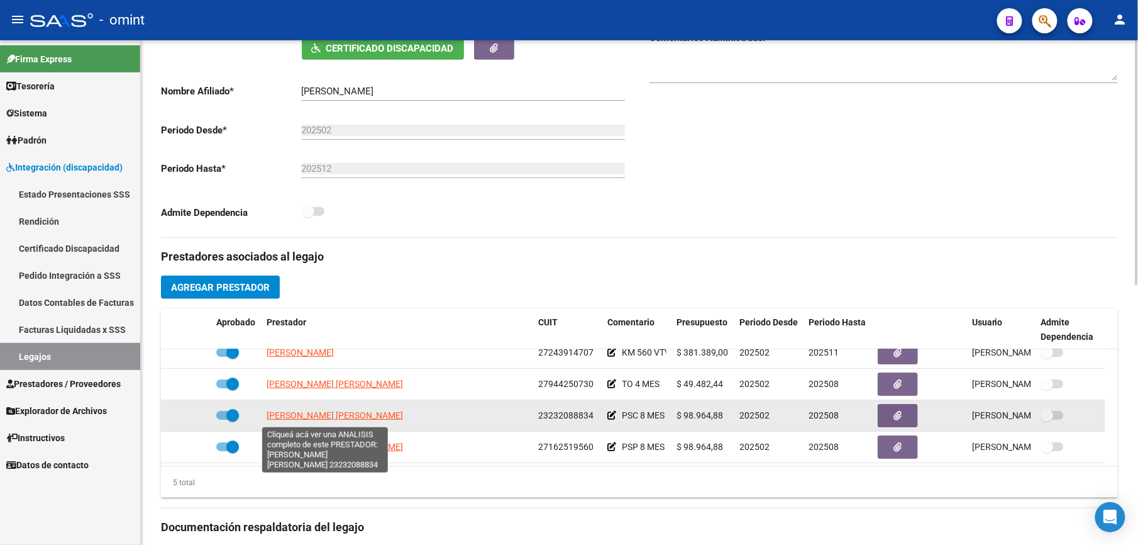
click at [345, 387] on span "VACCARO MARIA FLORENCIA" at bounding box center [335, 415] width 136 height 10
type textarea "23232088834"
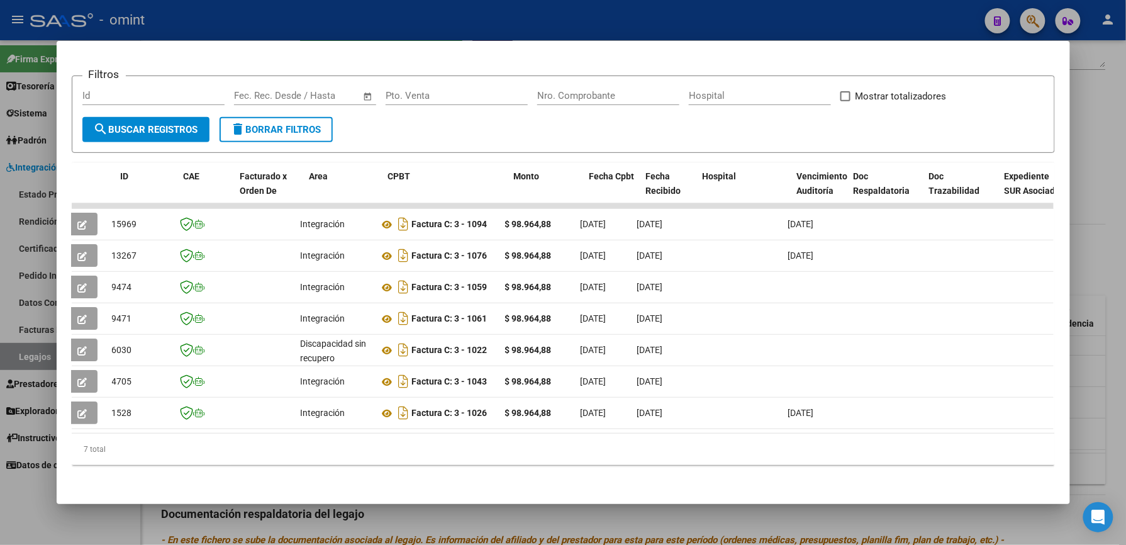
scroll to position [0, 0]
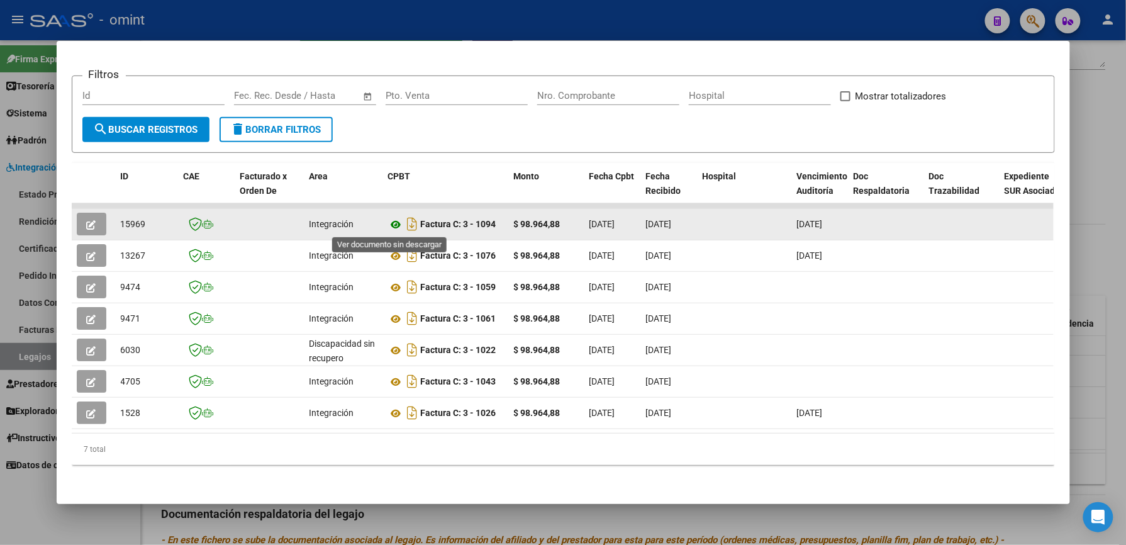
click at [391, 223] on icon at bounding box center [396, 224] width 16 height 15
click at [87, 225] on icon "button" at bounding box center [91, 224] width 9 height 9
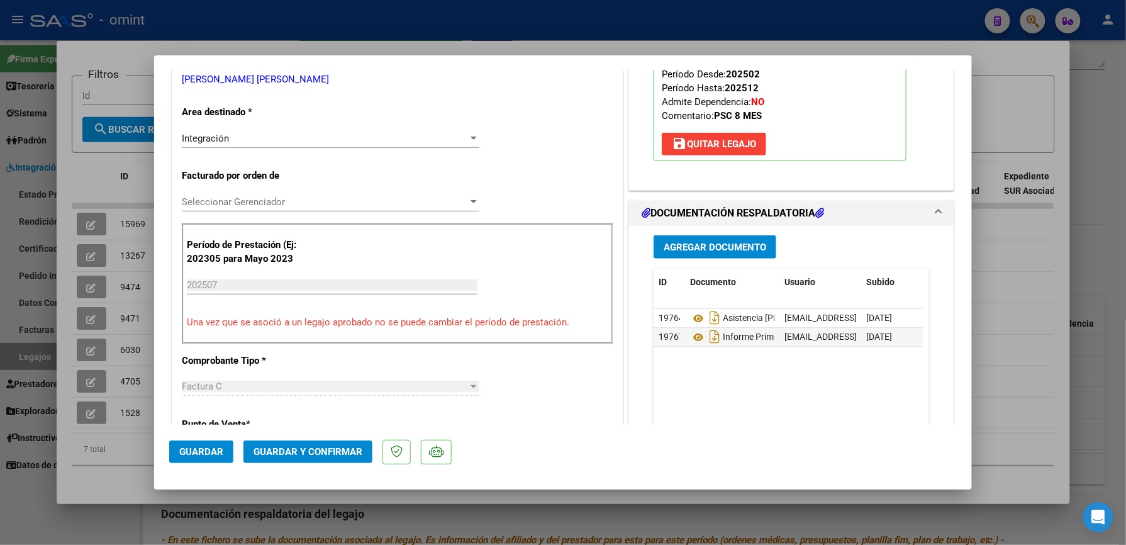
scroll to position [252, 0]
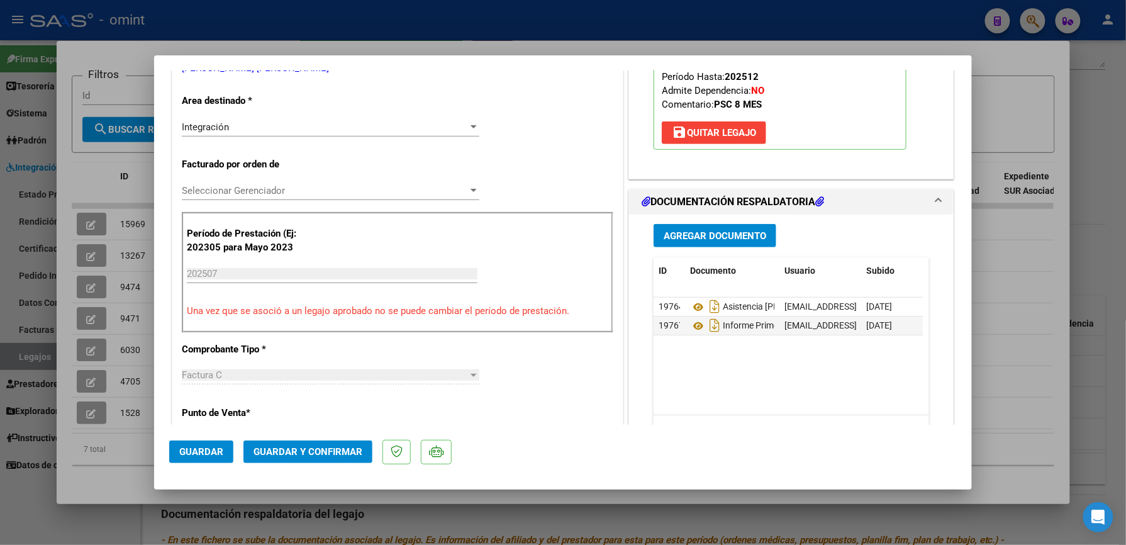
click at [309, 387] on span "Guardar y Confirmar" at bounding box center [307, 451] width 109 height 11
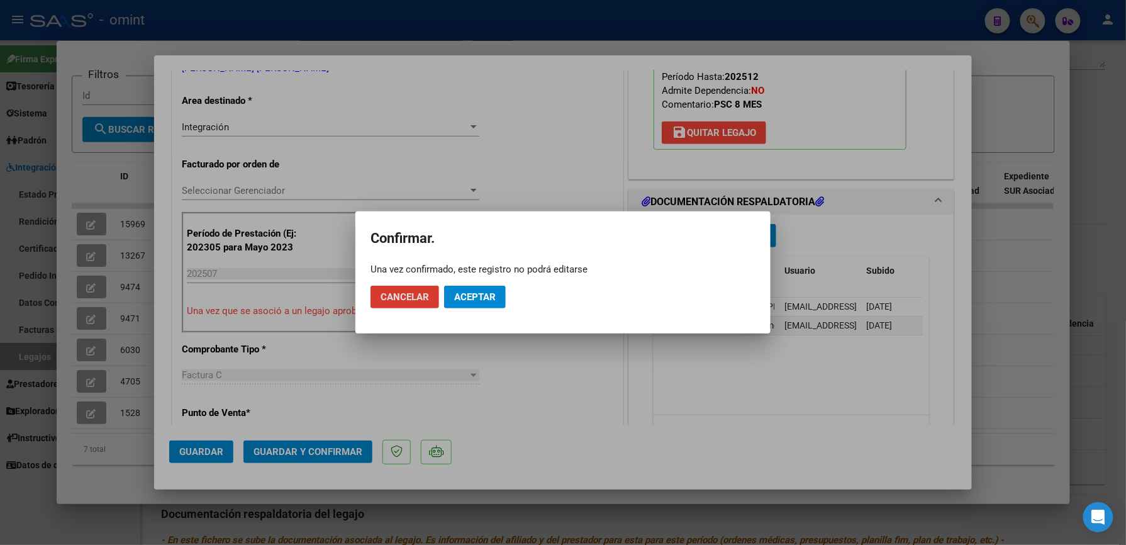
click at [476, 291] on span "Aceptar" at bounding box center [475, 296] width 42 height 11
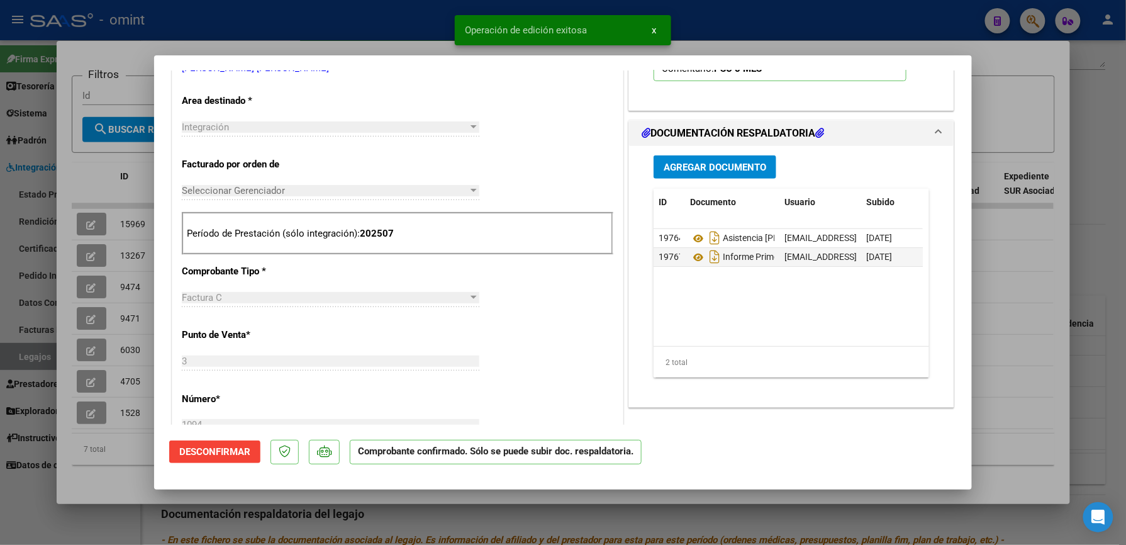
click at [741, 35] on div at bounding box center [563, 272] width 1126 height 545
type input "$ 0,00"
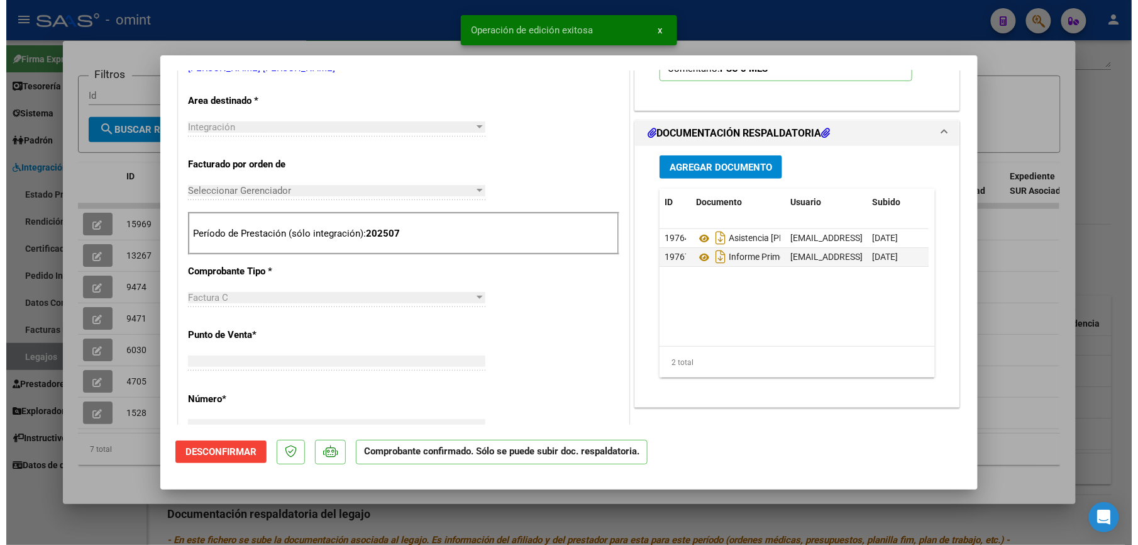
scroll to position [0, 0]
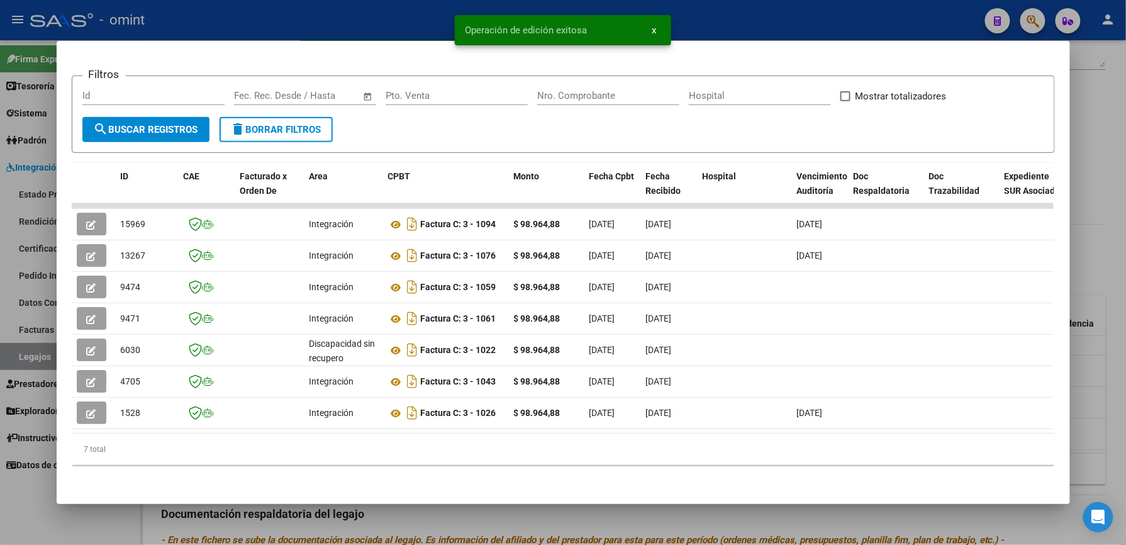
click at [713, 23] on div at bounding box center [563, 272] width 1126 height 545
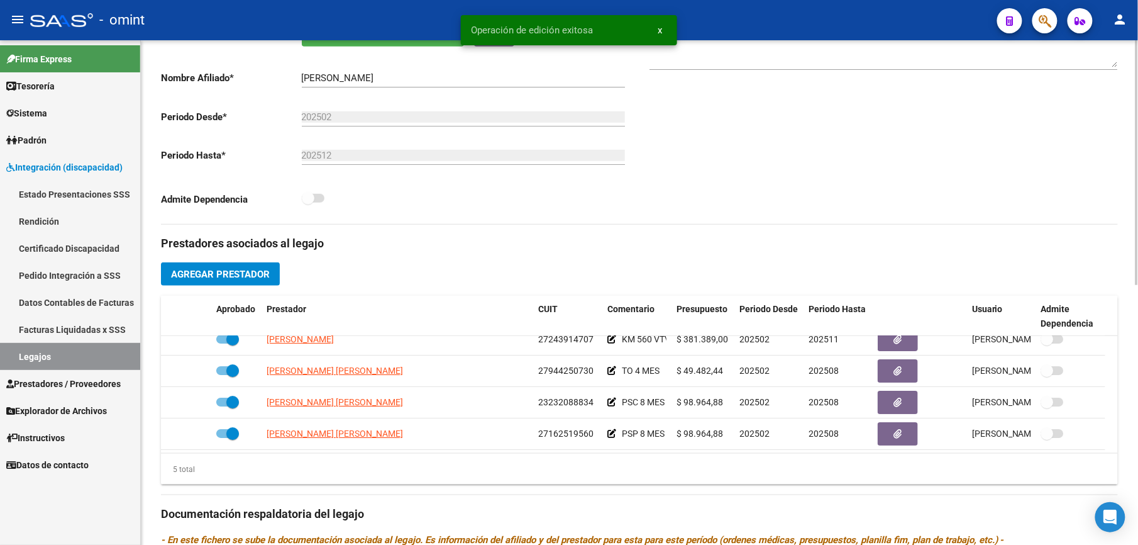
scroll to position [252, 0]
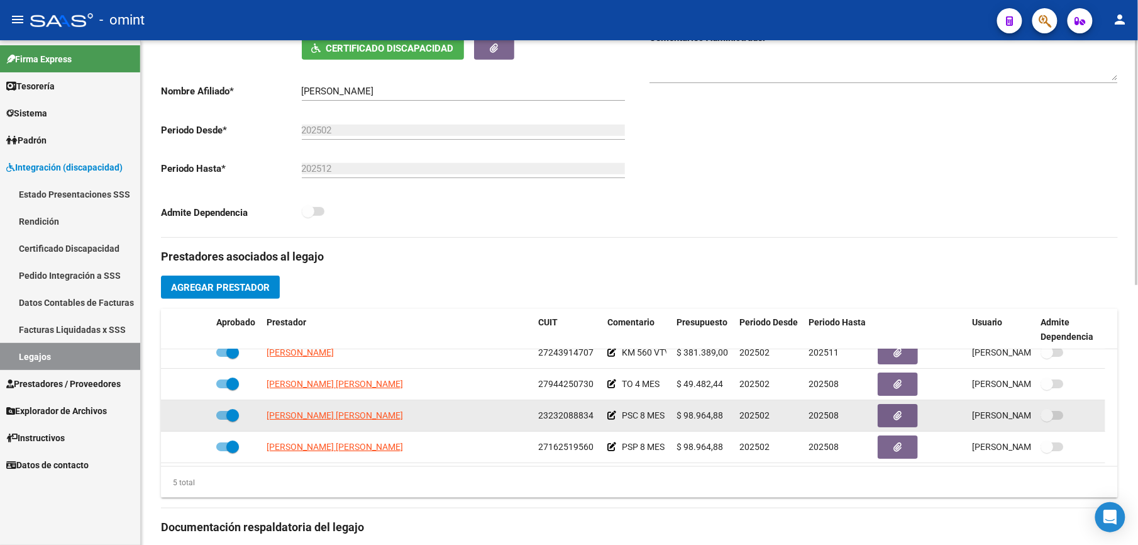
drag, startPoint x: 539, startPoint y: 415, endPoint x: 598, endPoint y: 416, distance: 58.5
click at [598, 387] on datatable-body-cell "23232088834" at bounding box center [567, 415] width 69 height 31
drag, startPoint x: 598, startPoint y: 416, endPoint x: 581, endPoint y: 418, distance: 16.4
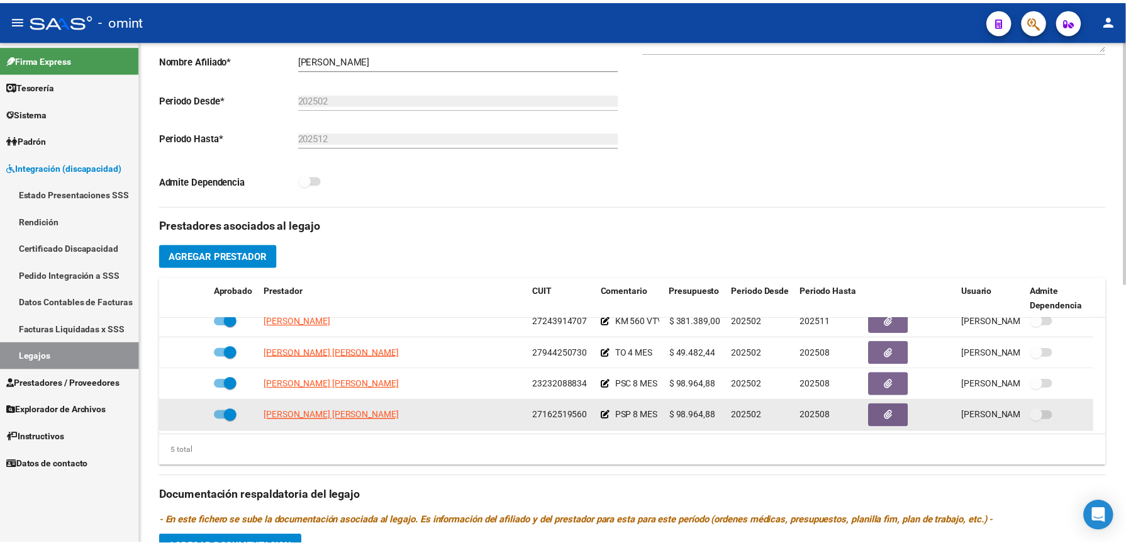
scroll to position [335, 0]
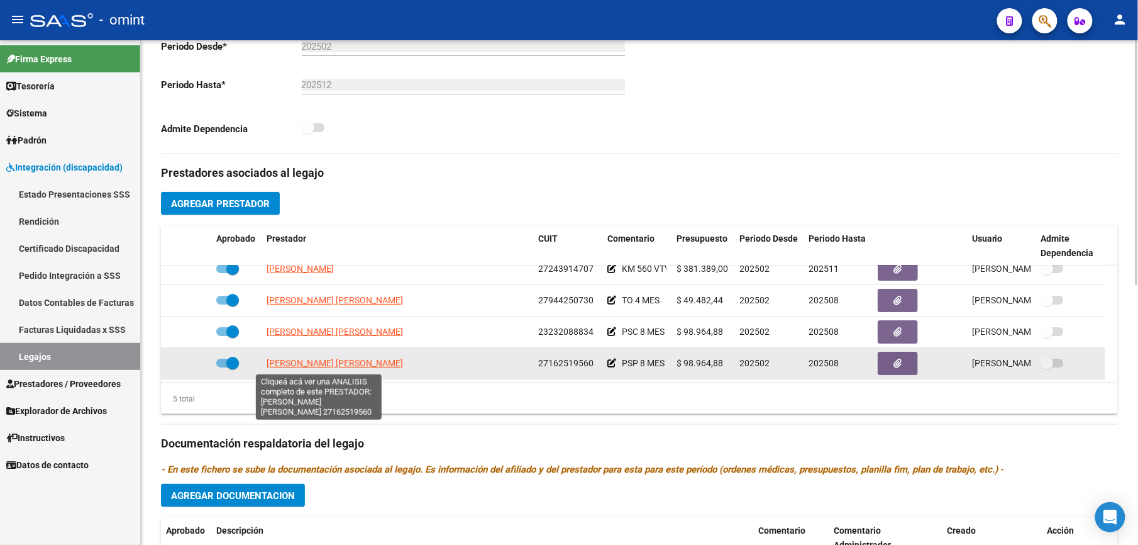
click at [343, 367] on span "AGUERO MONICA GLADYS" at bounding box center [335, 363] width 136 height 10
type textarea "27162519560"
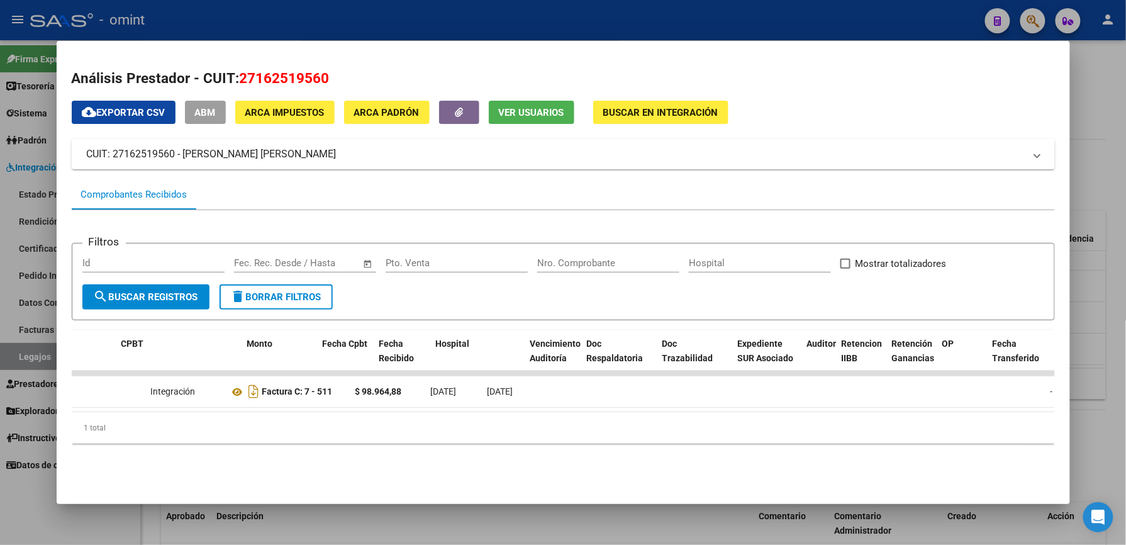
scroll to position [0, 0]
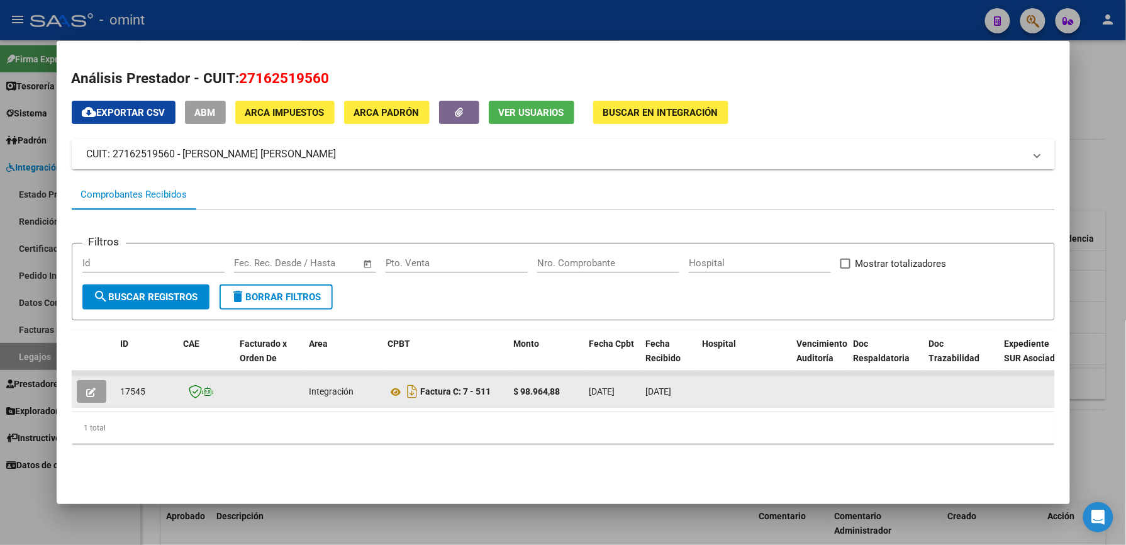
click at [89, 387] on icon "button" at bounding box center [91, 391] width 9 height 9
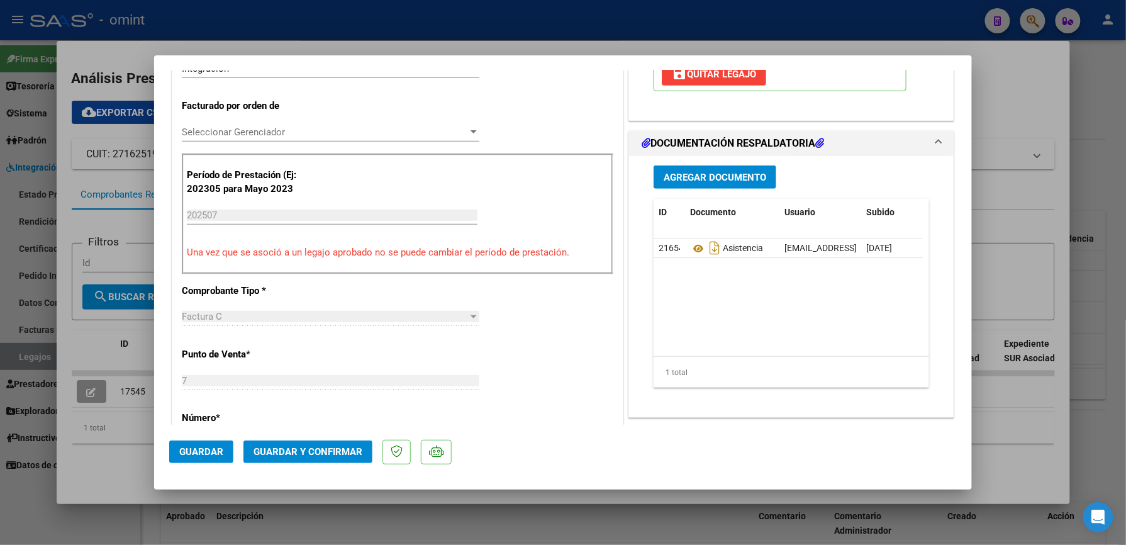
scroll to position [335, 0]
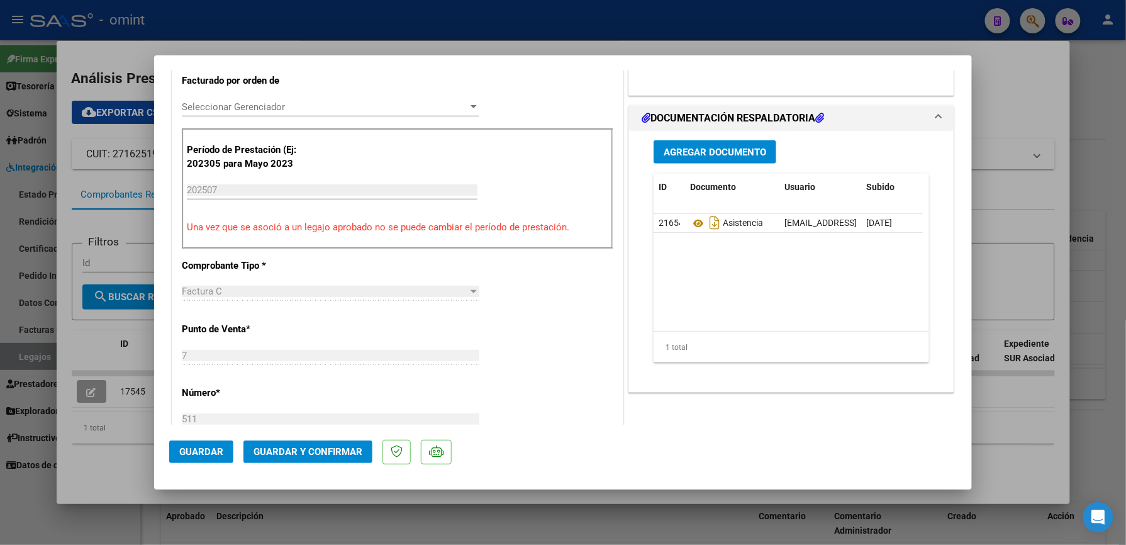
click at [294, 387] on span "Guardar y Confirmar" at bounding box center [307, 451] width 109 height 11
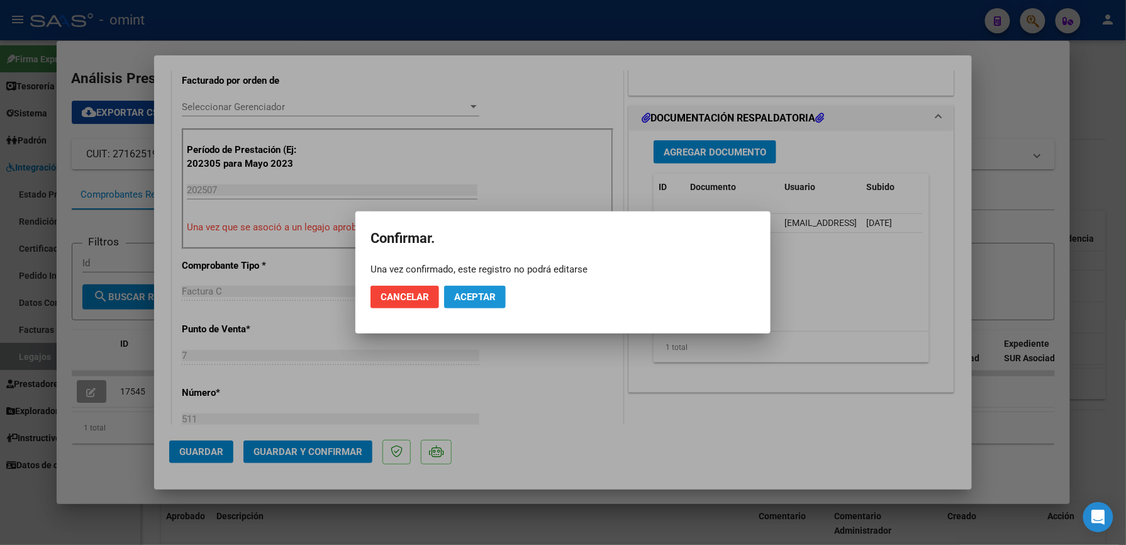
click at [474, 299] on span "Aceptar" at bounding box center [475, 296] width 42 height 11
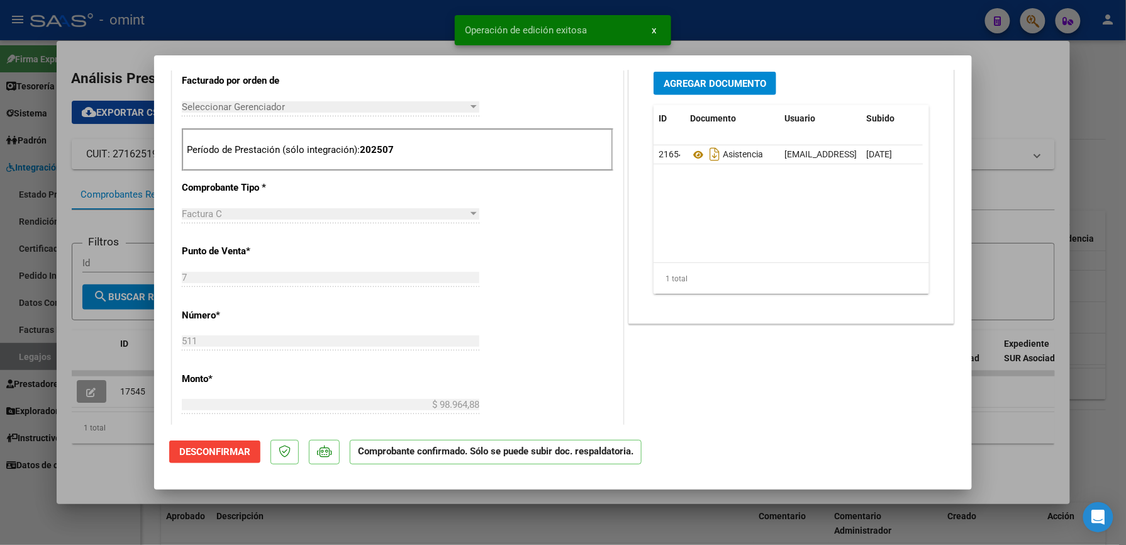
click at [755, 44] on div at bounding box center [563, 272] width 1126 height 545
type input "$ 0,00"
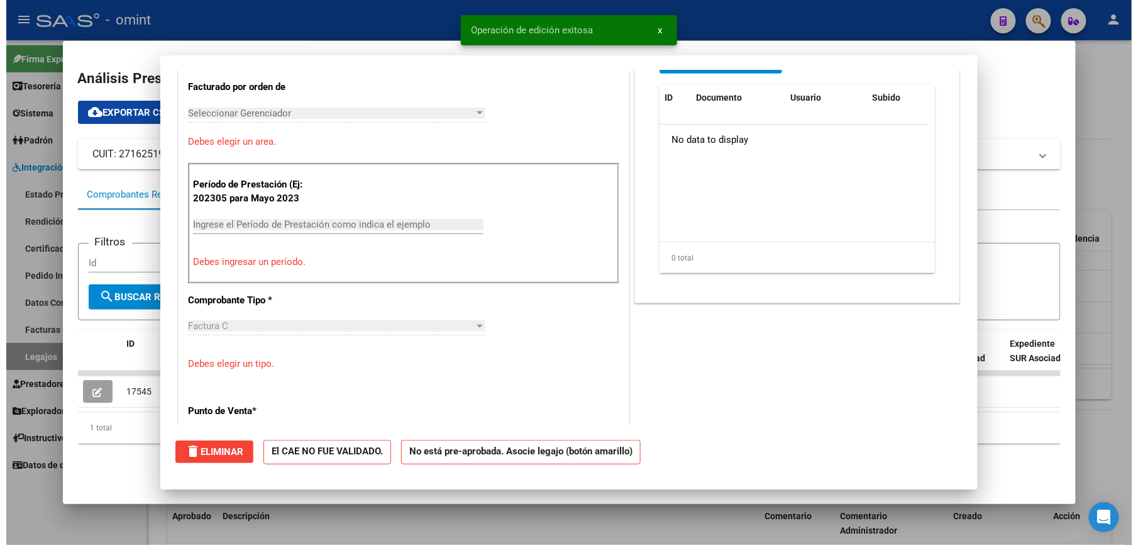
scroll to position [358, 0]
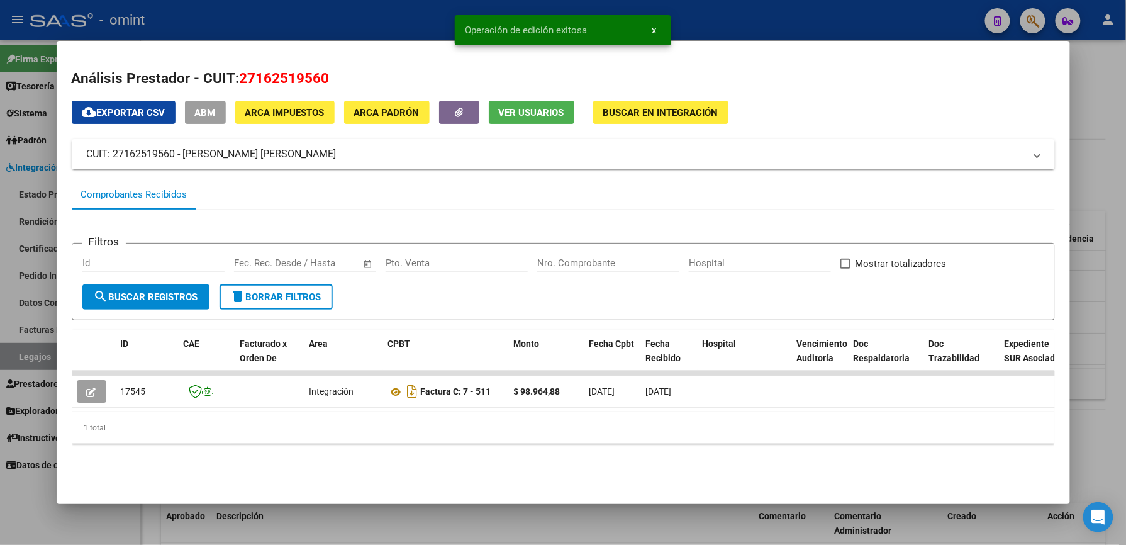
click at [750, 28] on div at bounding box center [563, 272] width 1126 height 545
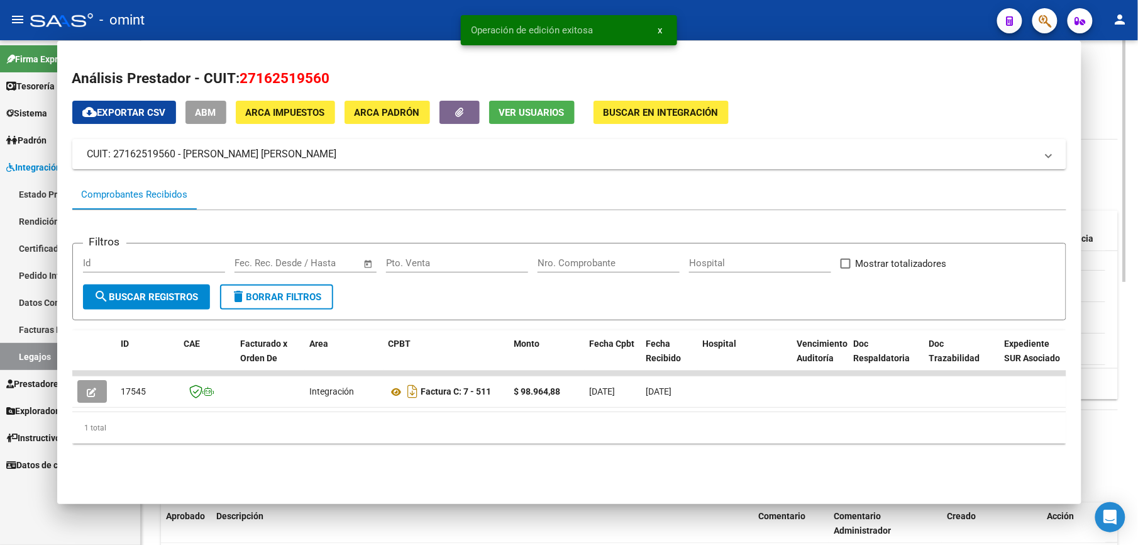
scroll to position [335, 0]
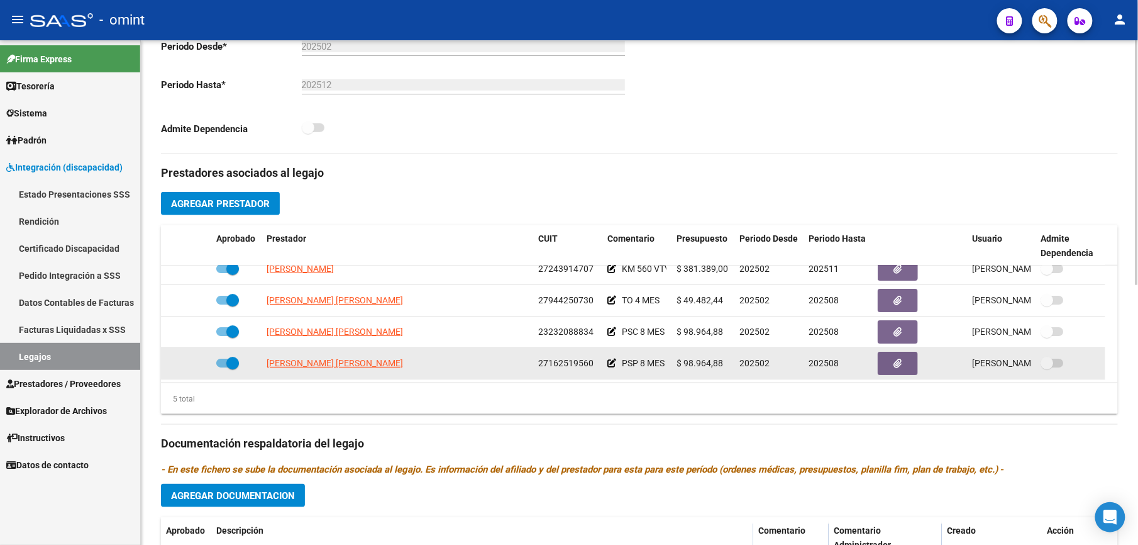
drag, startPoint x: 538, startPoint y: 365, endPoint x: 600, endPoint y: 363, distance: 61.7
click at [600, 363] on datatable-body-cell "27162519560" at bounding box center [567, 363] width 69 height 31
drag, startPoint x: 600, startPoint y: 363, endPoint x: 572, endPoint y: 364, distance: 28.3
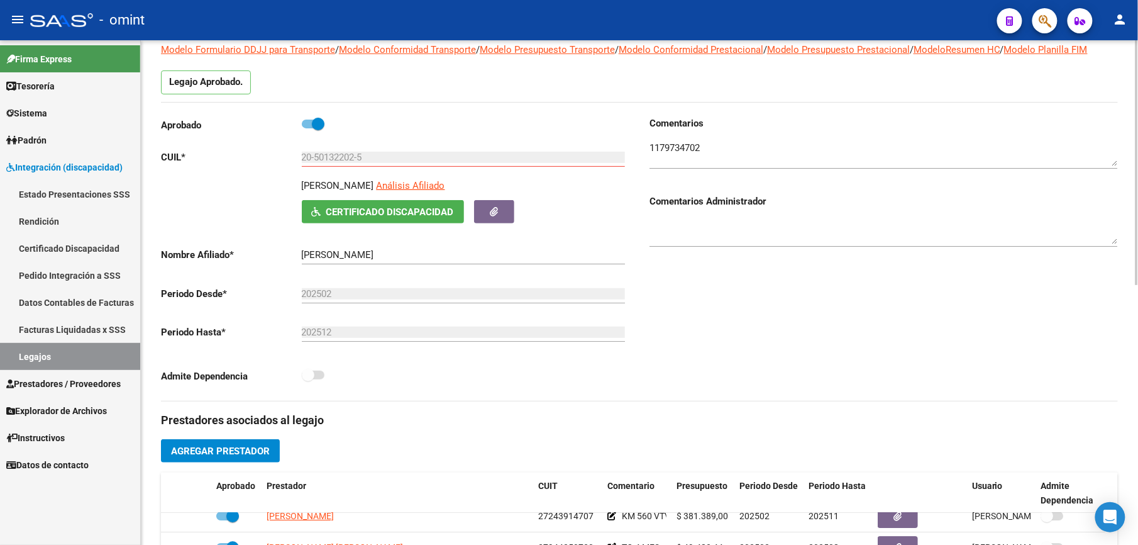
scroll to position [84, 0]
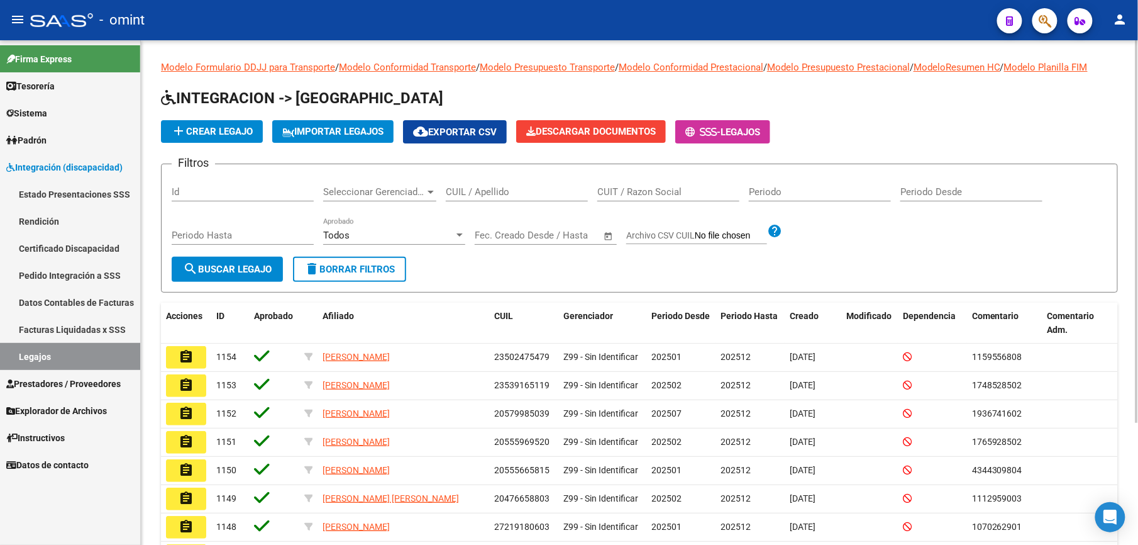
click at [482, 190] on input "CUIL / Apellido" at bounding box center [517, 191] width 142 height 11
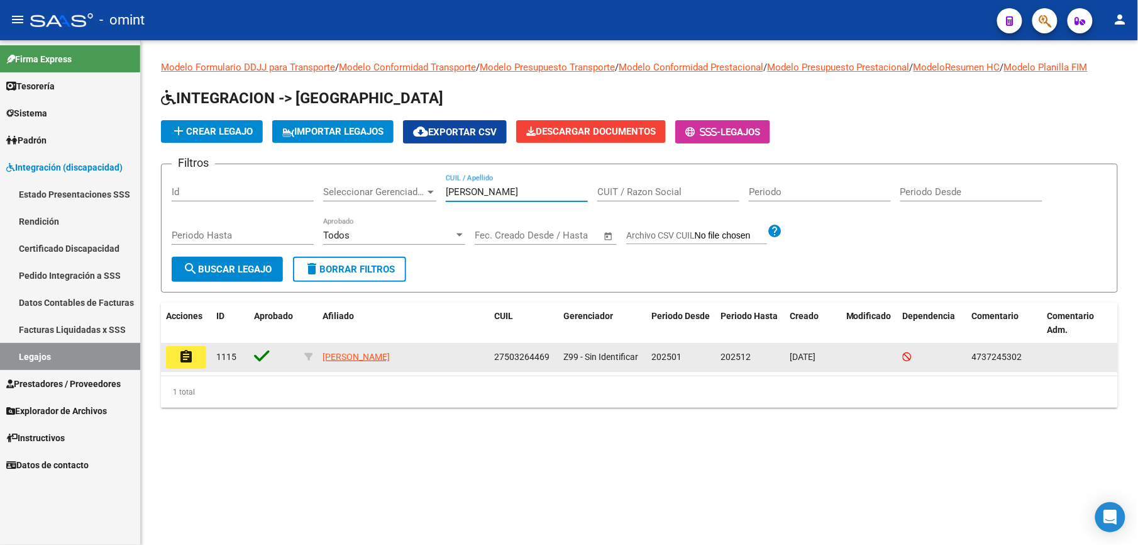
type input "elorza"
click at [192, 357] on mat-icon "assignment" at bounding box center [186, 356] width 15 height 15
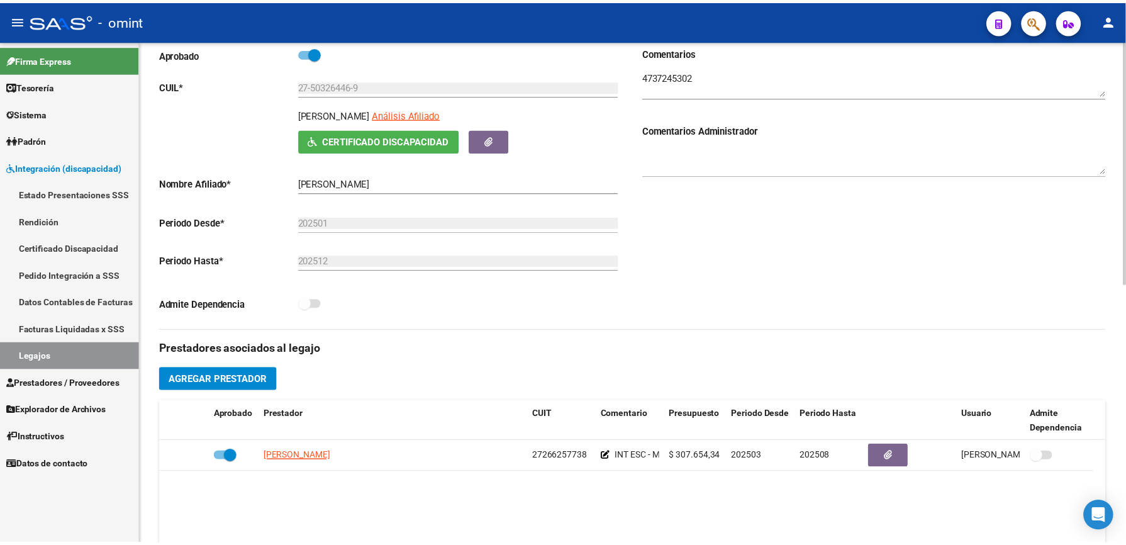
scroll to position [167, 0]
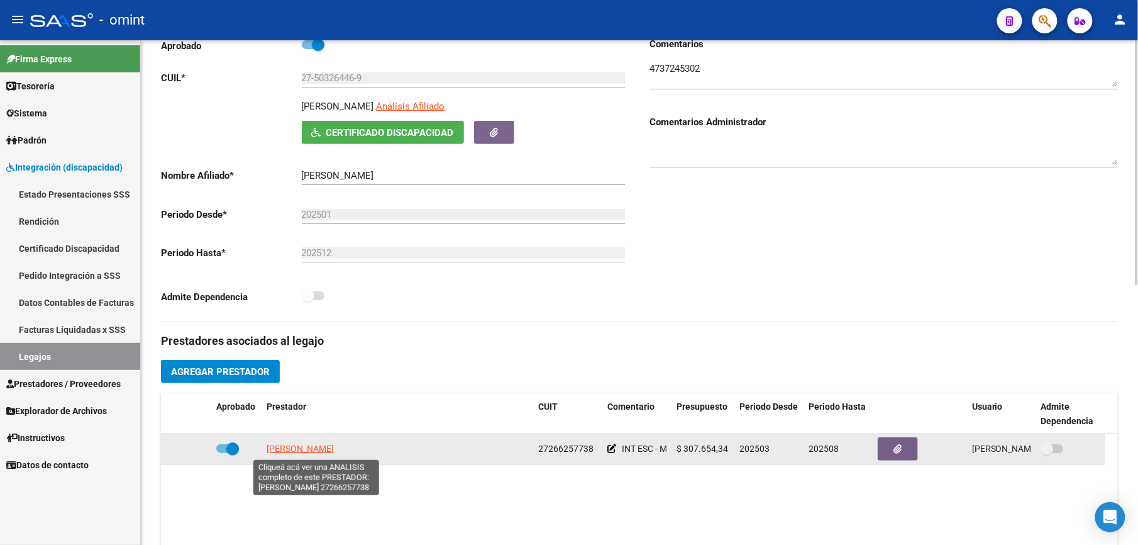
click at [334, 387] on span "STANCO ROMINA LAURA" at bounding box center [300, 448] width 67 height 10
type textarea "27266257738"
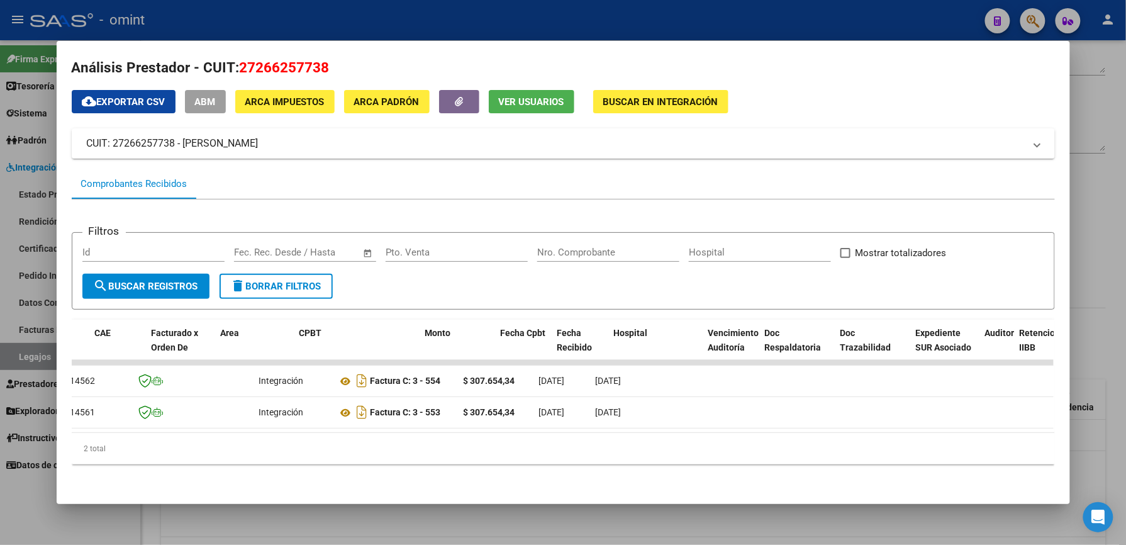
scroll to position [0, 89]
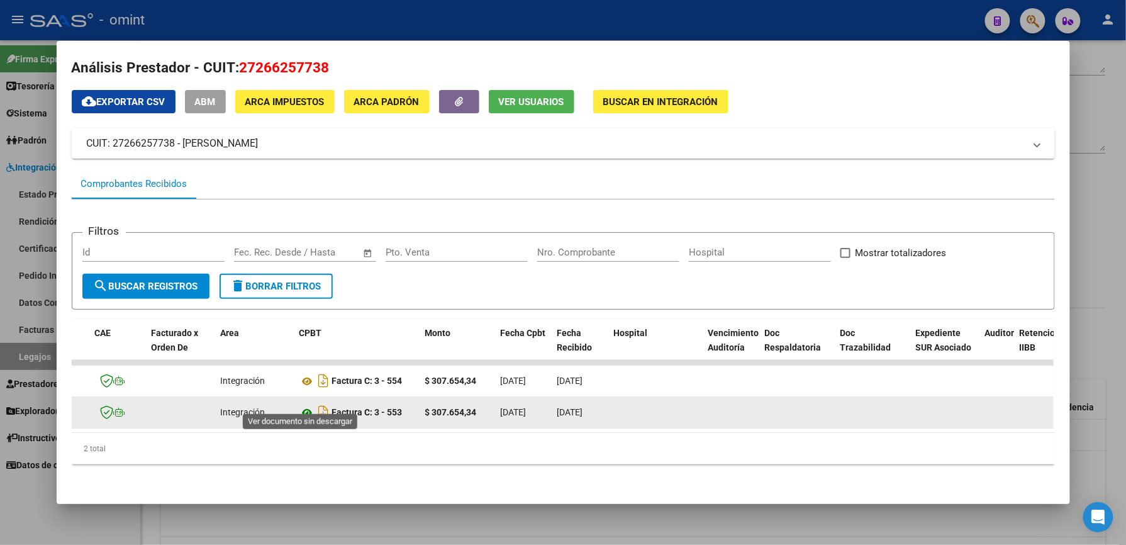
click at [305, 387] on icon at bounding box center [307, 412] width 16 height 15
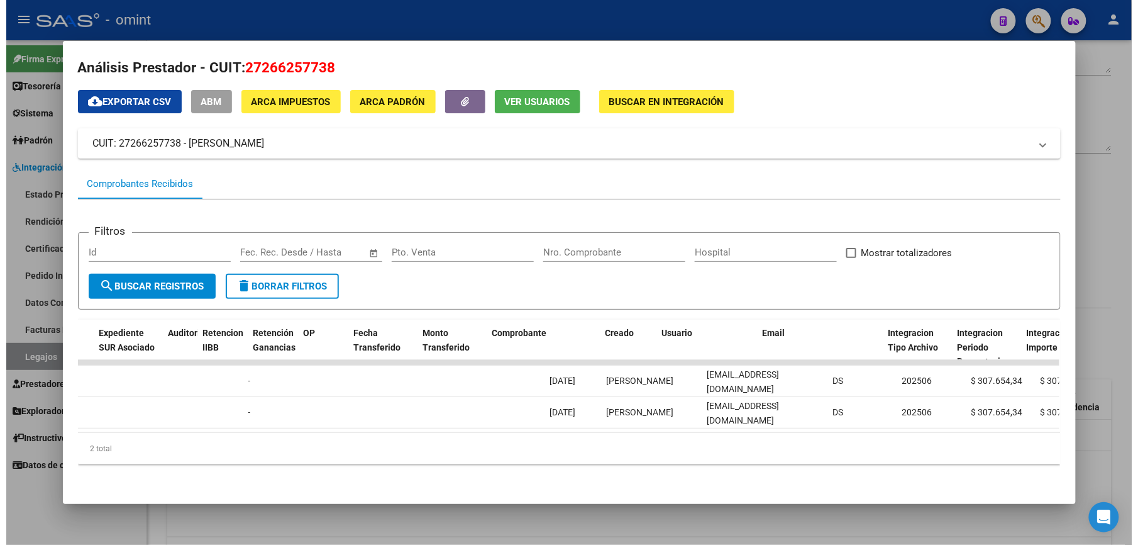
scroll to position [0, 972]
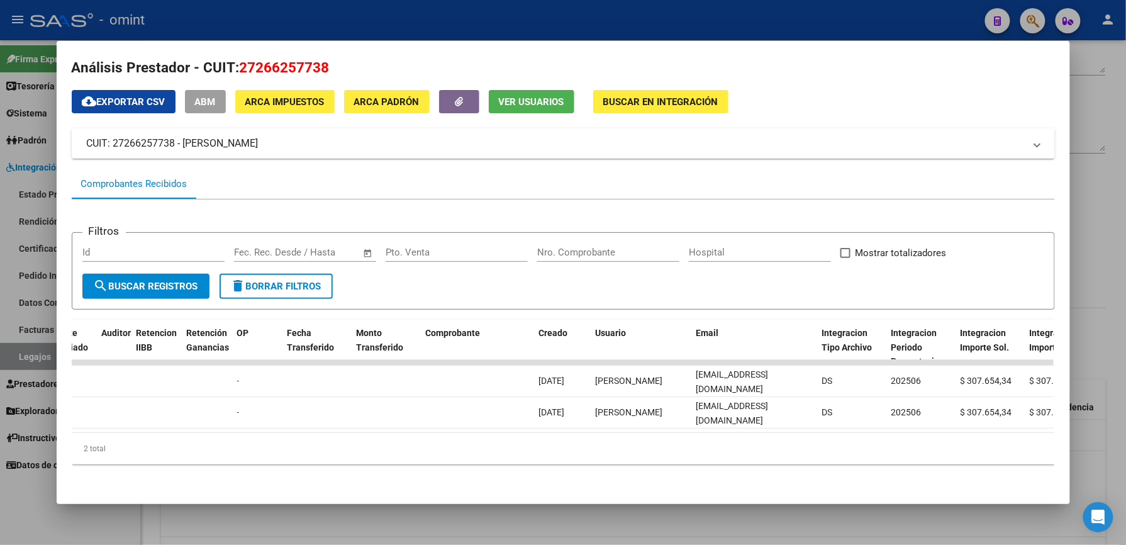
click at [617, 28] on div at bounding box center [563, 272] width 1126 height 545
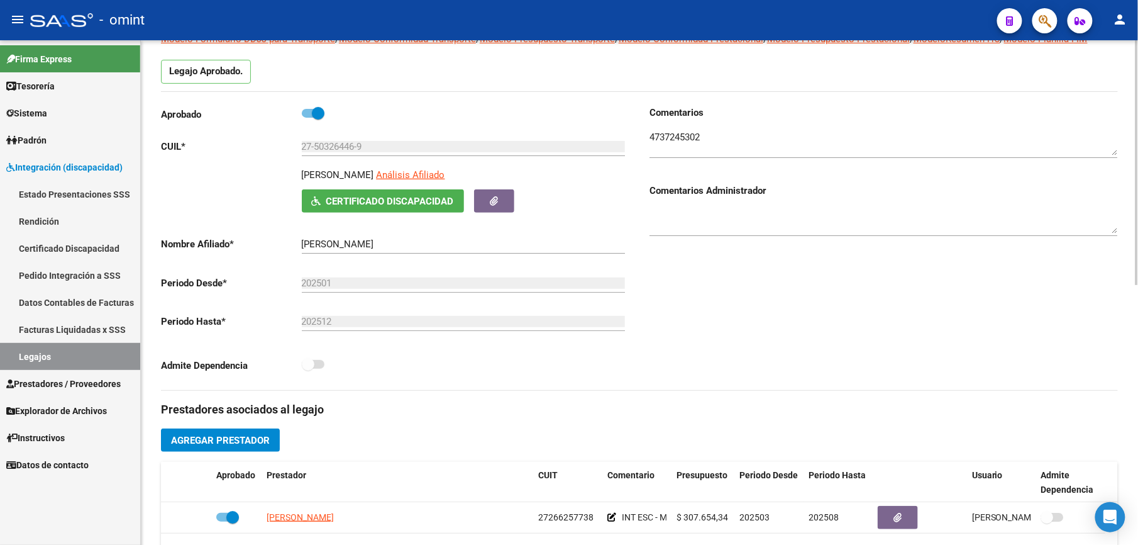
scroll to position [0, 0]
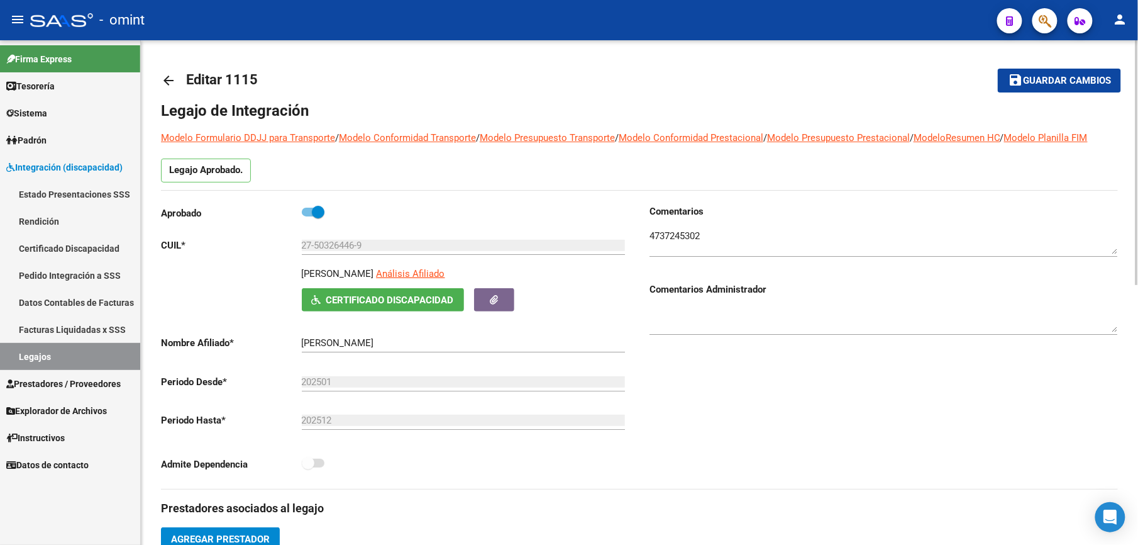
click at [166, 82] on mat-icon "arrow_back" at bounding box center [168, 80] width 15 height 15
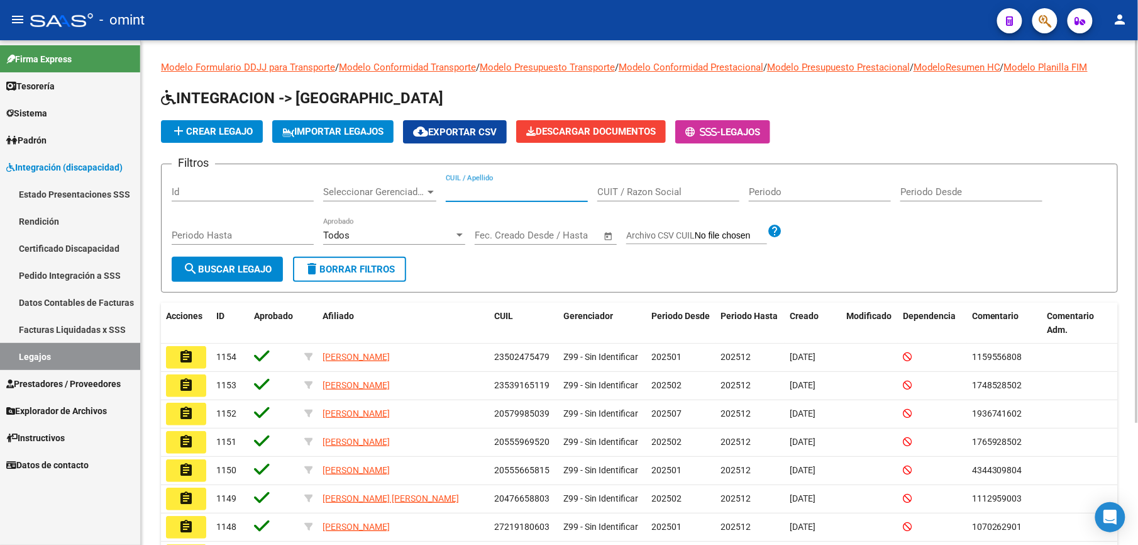
drag, startPoint x: 499, startPoint y: 189, endPoint x: 499, endPoint y: 181, distance: 8.2
click at [499, 182] on div "CUIL / Apellido" at bounding box center [517, 187] width 142 height 27
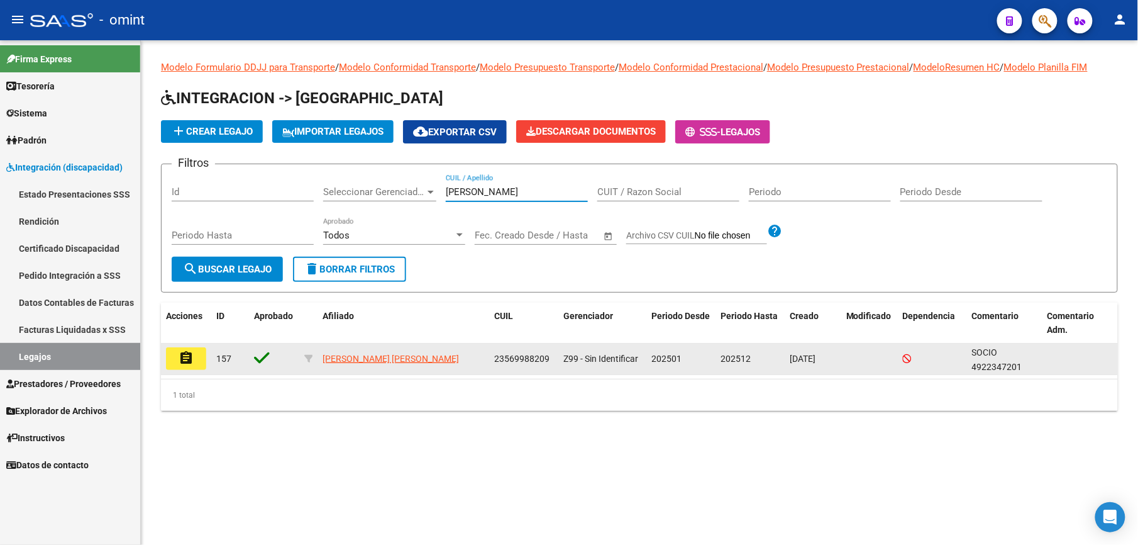
type input "diaz alvara"
click at [187, 359] on mat-icon "assignment" at bounding box center [186, 357] width 15 height 15
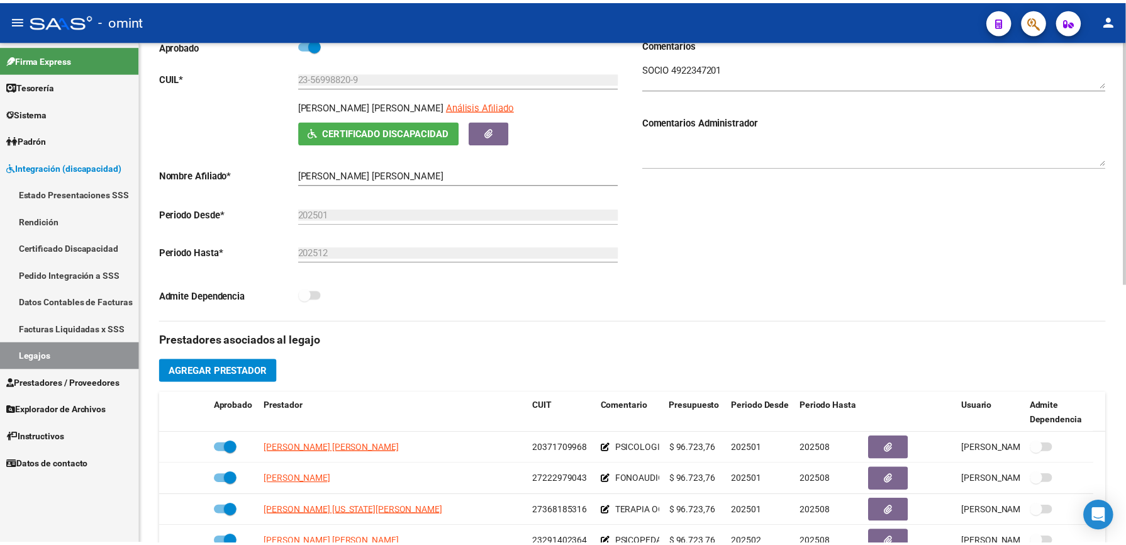
scroll to position [252, 0]
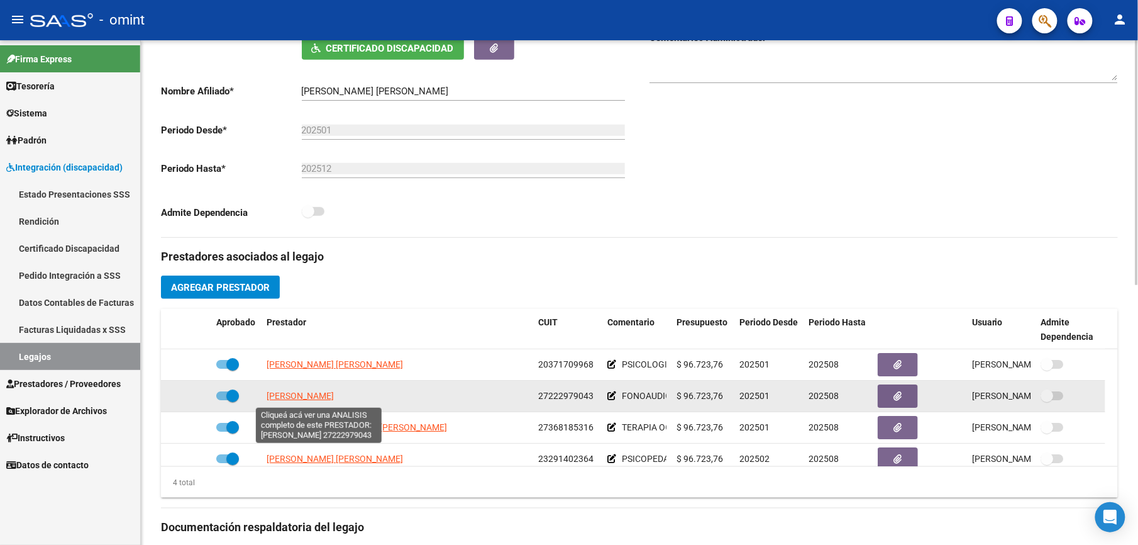
click at [334, 387] on span "AIMARE VIVIANA ANDREA" at bounding box center [300, 396] width 67 height 10
type textarea "27222979043"
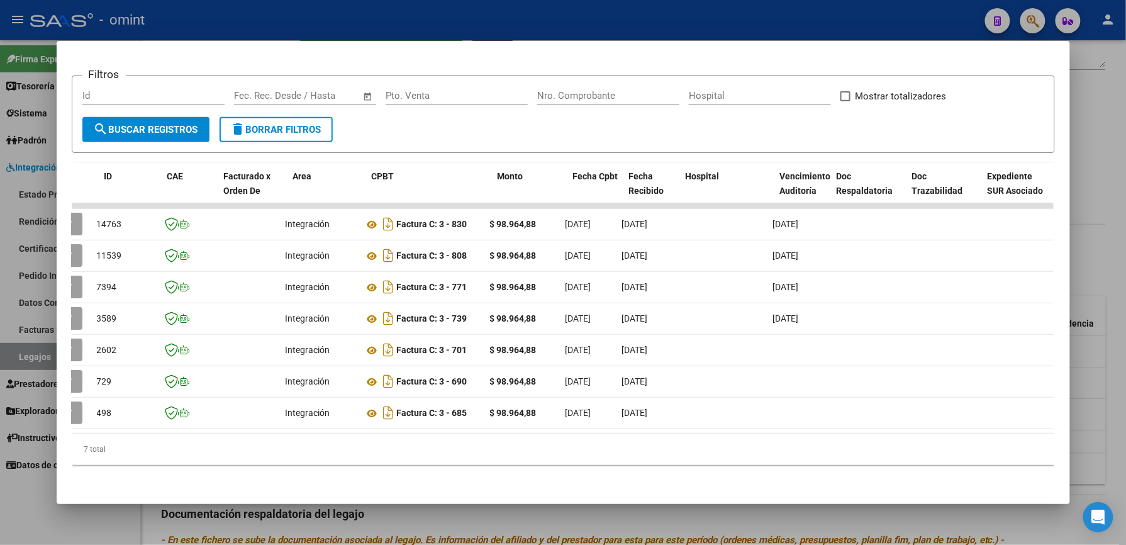
scroll to position [0, 0]
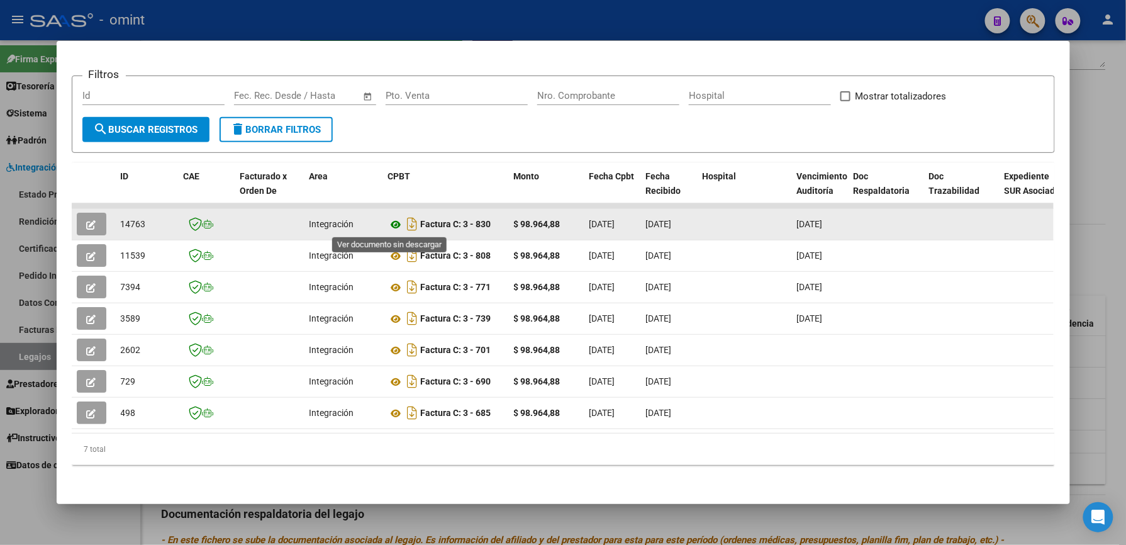
click at [391, 225] on icon at bounding box center [396, 224] width 16 height 15
click at [87, 225] on icon "button" at bounding box center [91, 224] width 9 height 9
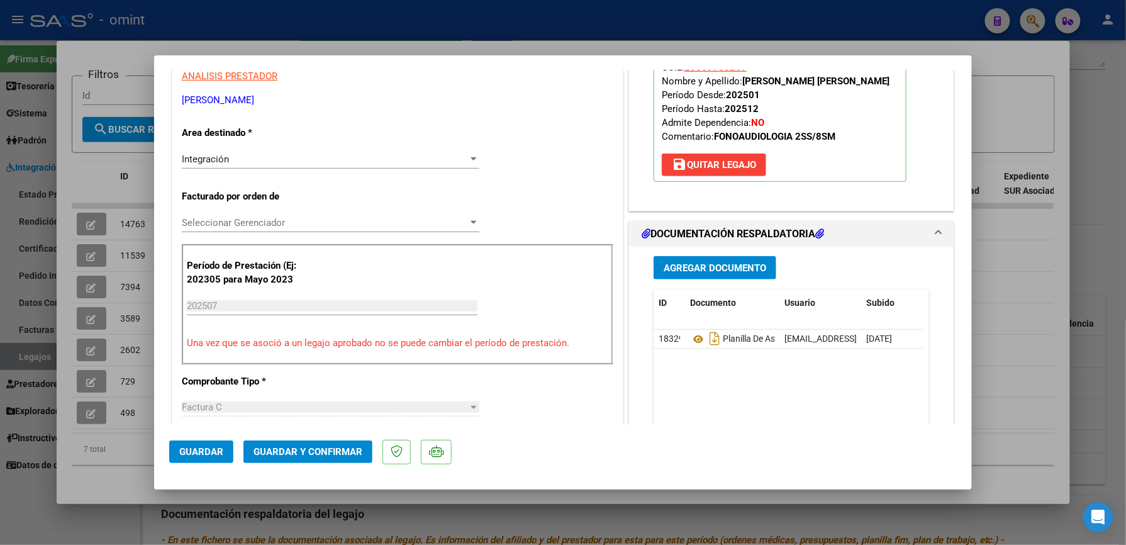
scroll to position [252, 0]
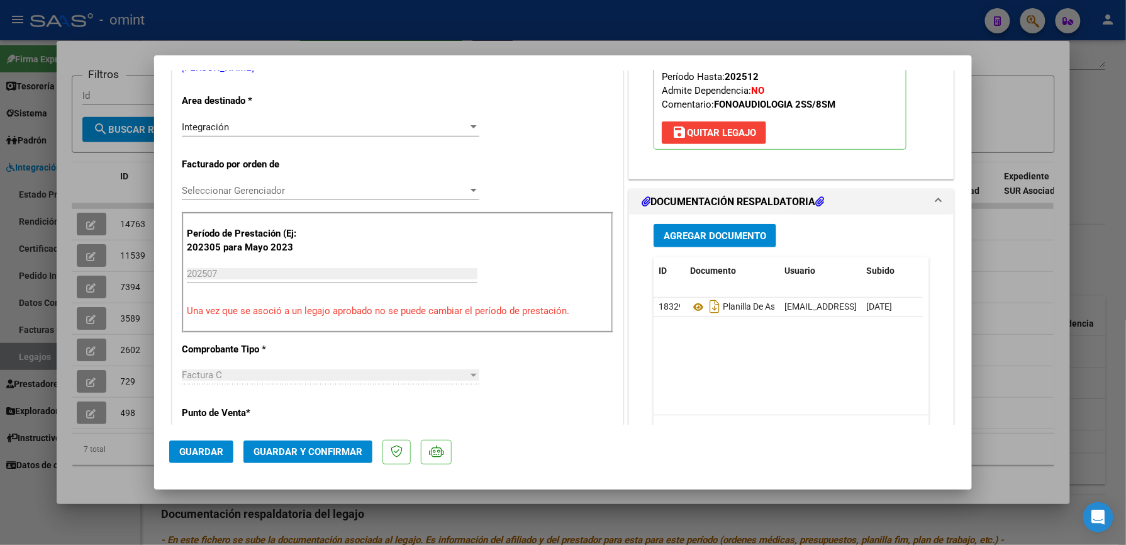
click at [323, 387] on span "Guardar y Confirmar" at bounding box center [307, 451] width 109 height 11
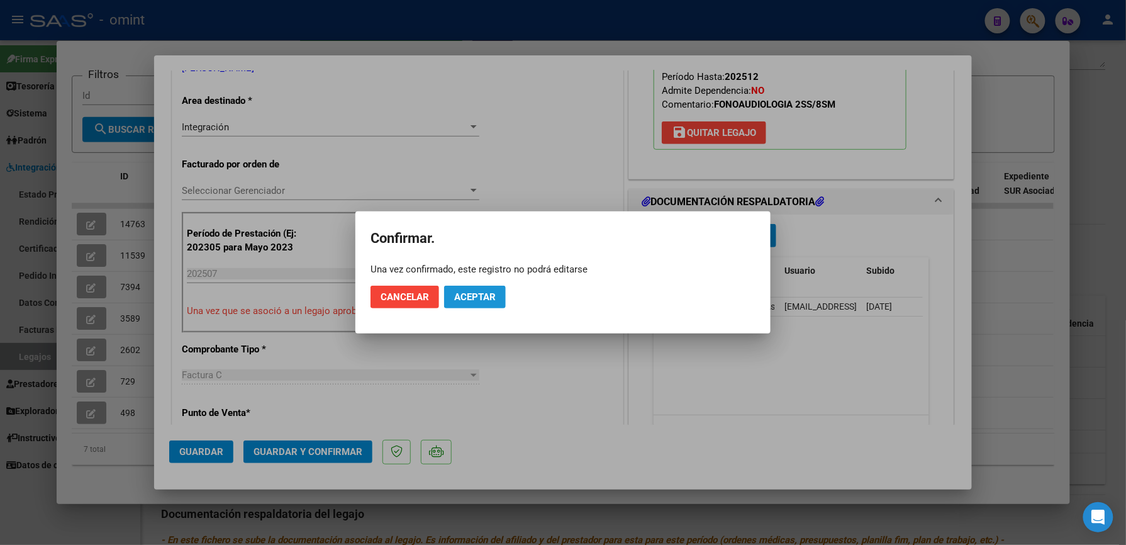
click at [459, 292] on span "Aceptar" at bounding box center [475, 296] width 42 height 11
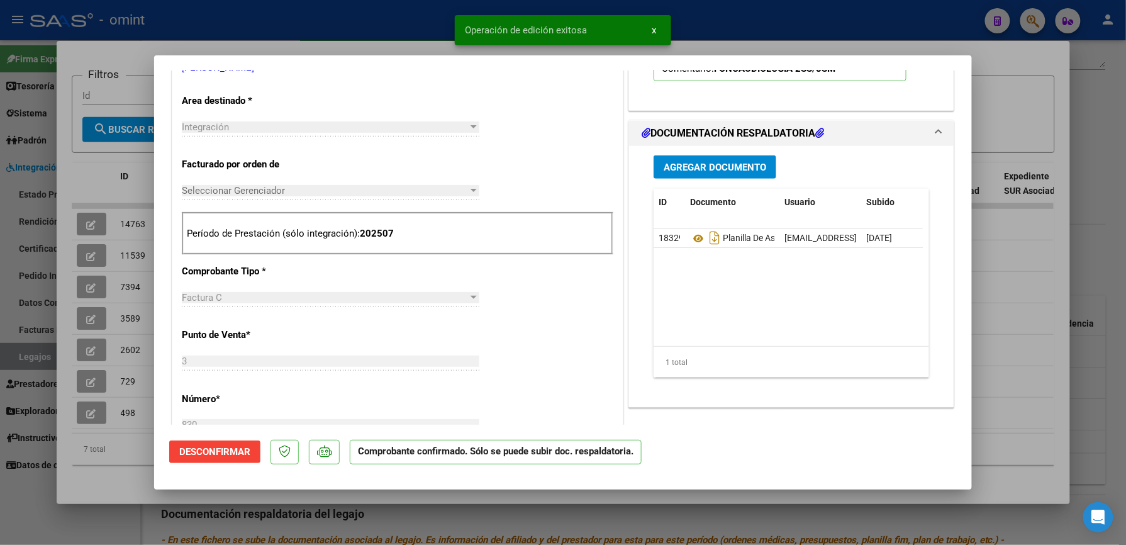
click at [745, 34] on div at bounding box center [563, 272] width 1126 height 545
type input "$ 0,00"
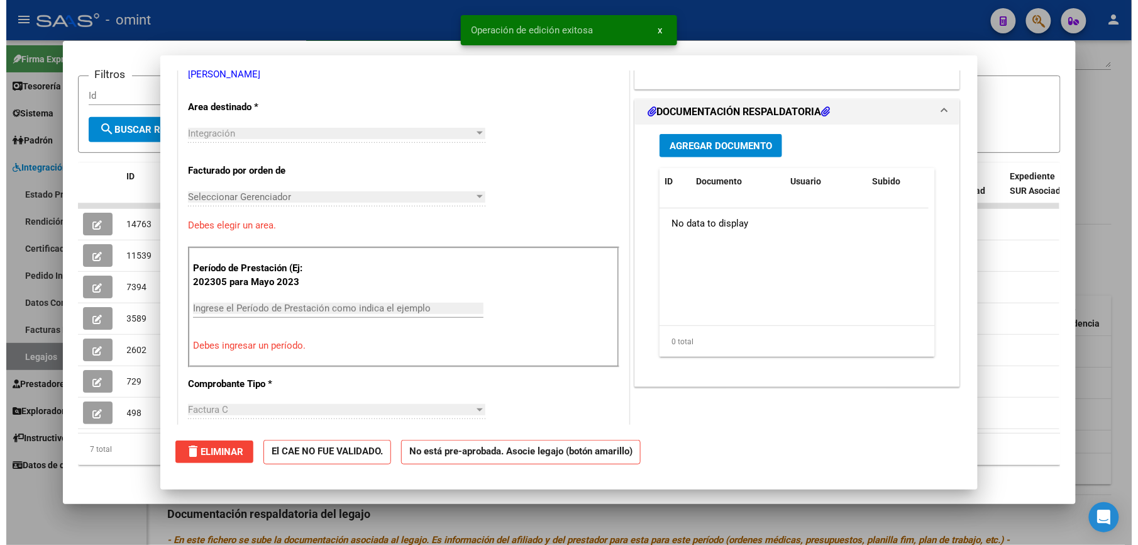
scroll to position [0, 0]
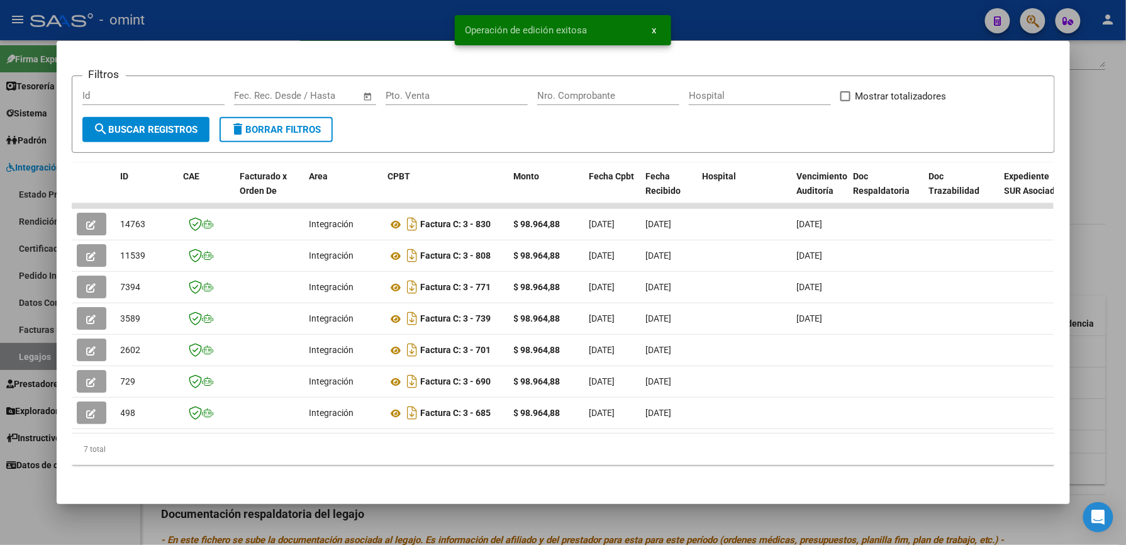
click at [771, 21] on div at bounding box center [563, 272] width 1126 height 545
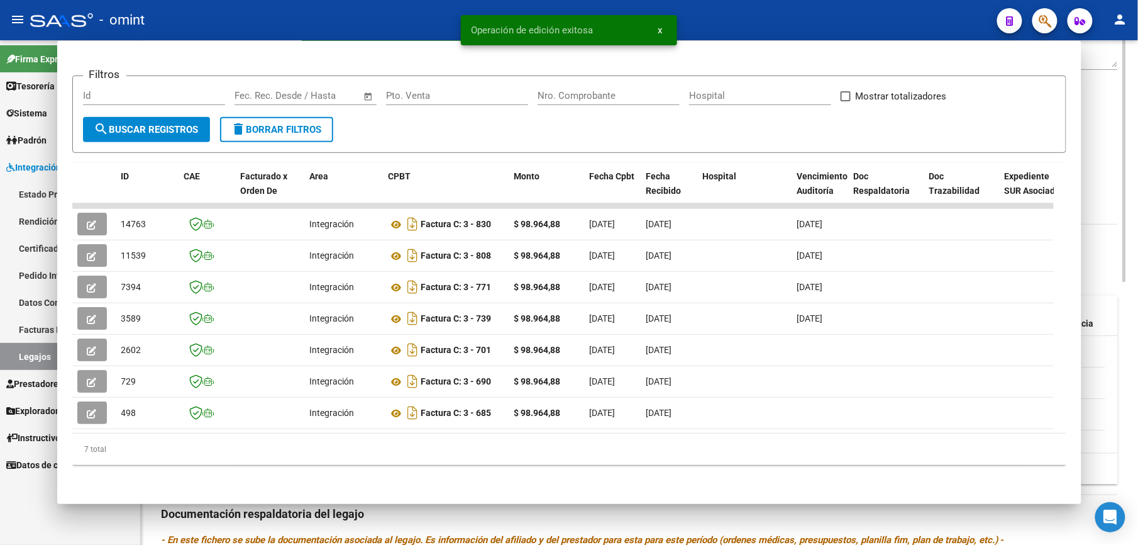
scroll to position [252, 0]
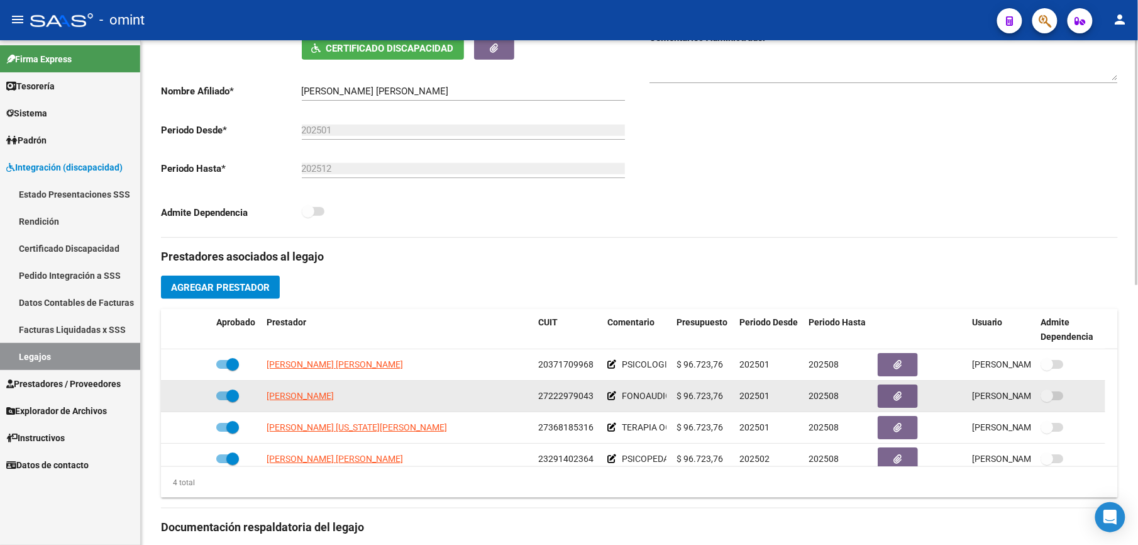
drag, startPoint x: 540, startPoint y: 395, endPoint x: 591, endPoint y: 395, distance: 51.6
click at [591, 387] on datatable-body-cell "27222979043" at bounding box center [567, 396] width 69 height 31
drag, startPoint x: 591, startPoint y: 395, endPoint x: 579, endPoint y: 396, distance: 12.0
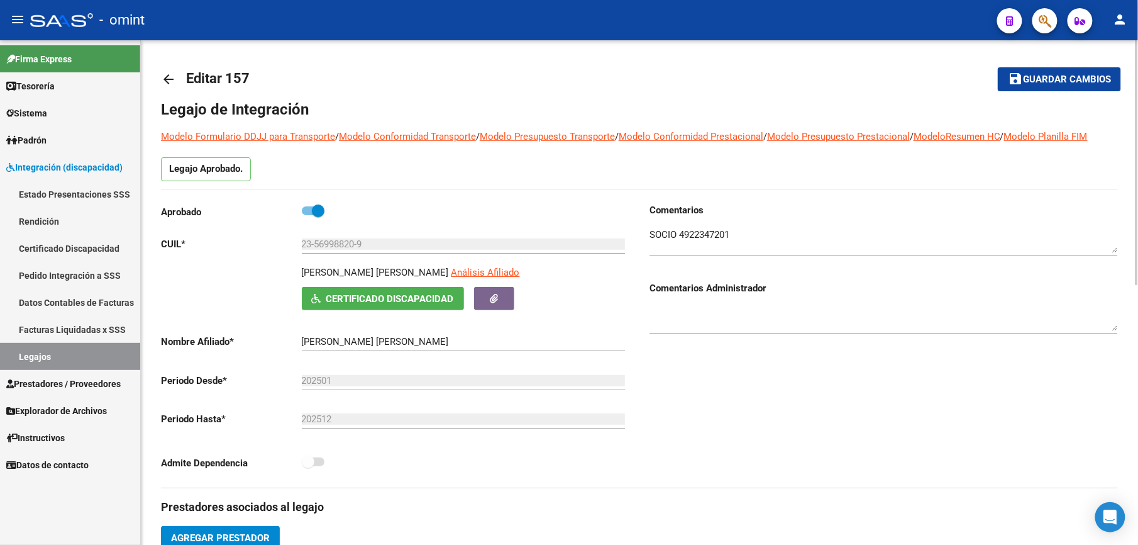
scroll to position [0, 0]
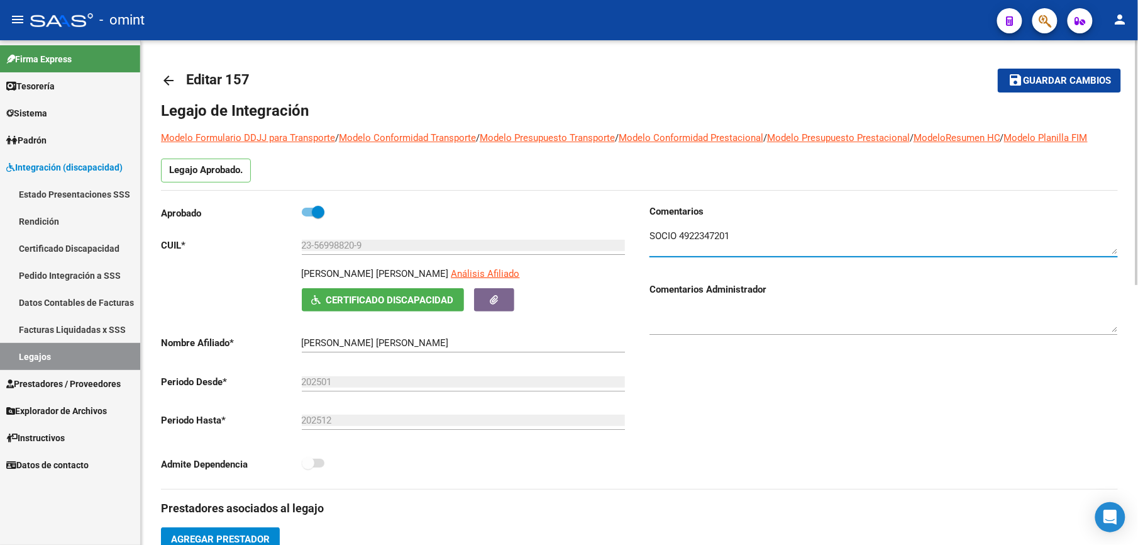
drag, startPoint x: 737, startPoint y: 237, endPoint x: 680, endPoint y: 238, distance: 57.2
click at [680, 238] on textarea at bounding box center [884, 241] width 469 height 25
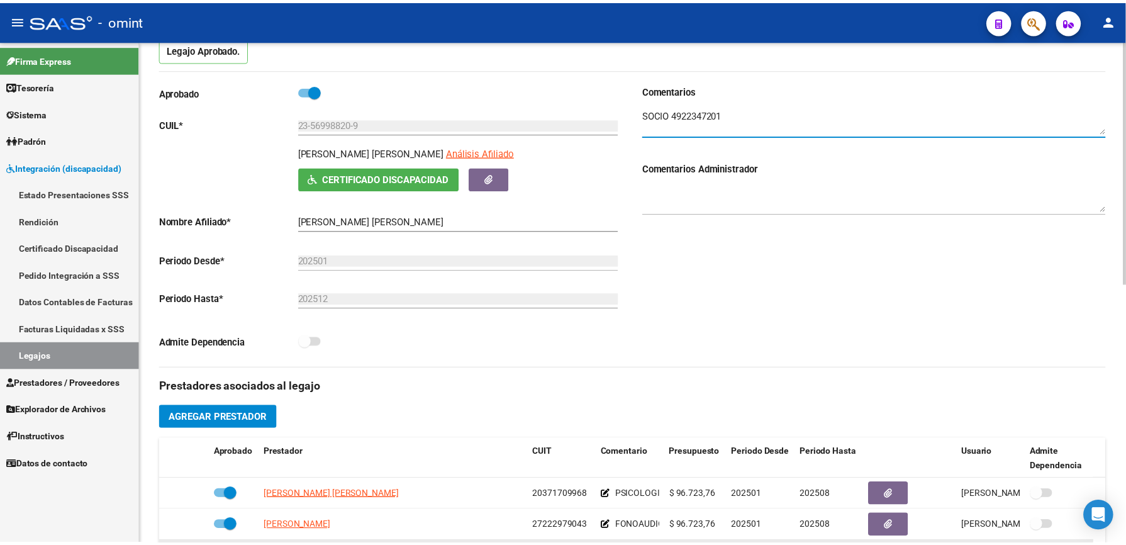
scroll to position [419, 0]
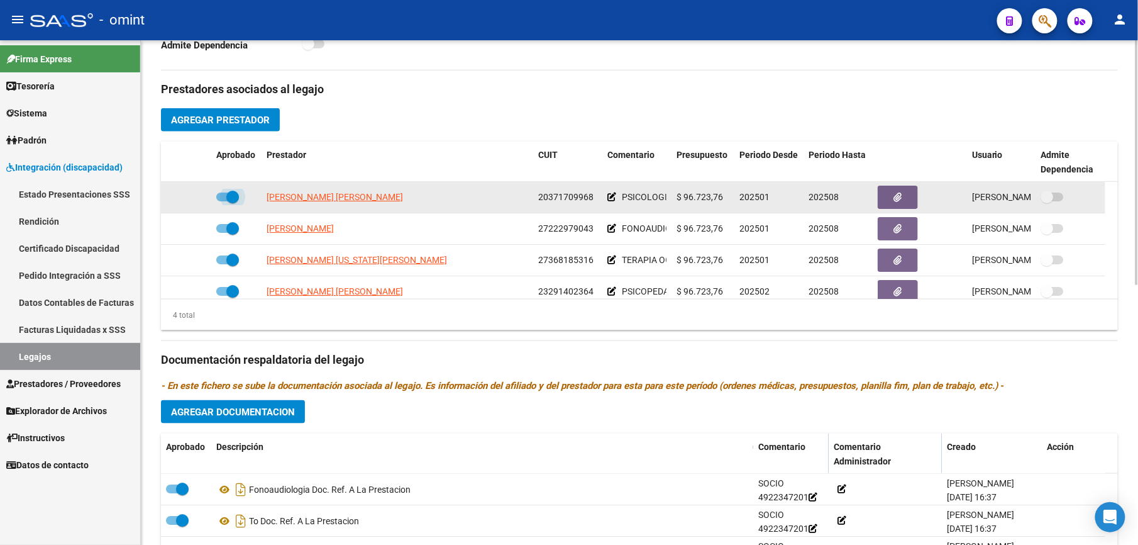
click at [225, 197] on span at bounding box center [227, 196] width 23 height 9
click at [223, 201] on input "checkbox" at bounding box center [222, 201] width 1 height 1
checkbox input "false"
click at [196, 195] on icon at bounding box center [193, 196] width 9 height 9
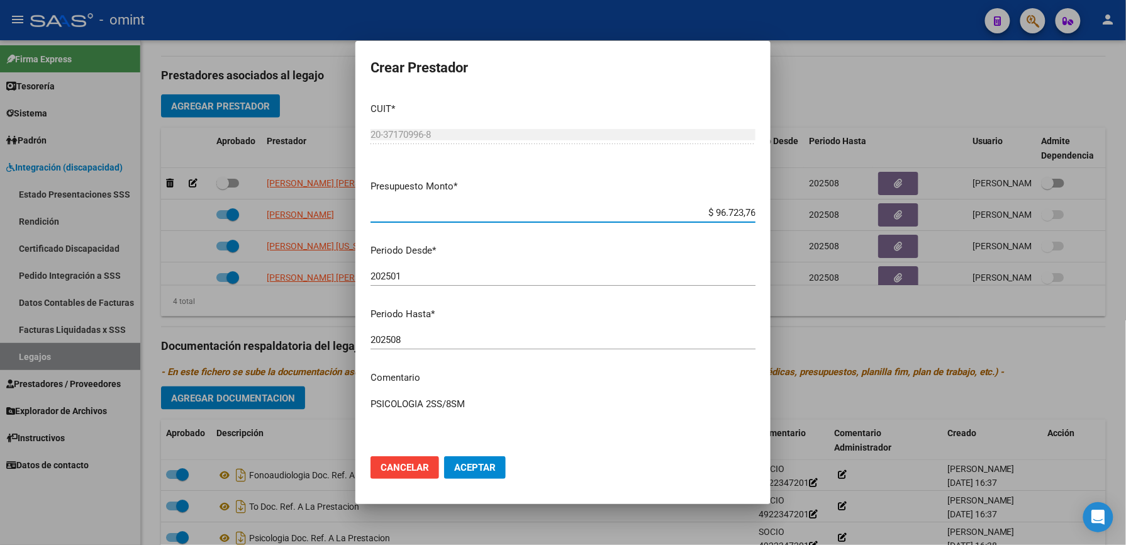
click at [448, 338] on input "202508" at bounding box center [562, 339] width 385 height 11
type input "202506"
click at [484, 387] on span "Aceptar" at bounding box center [475, 467] width 42 height 11
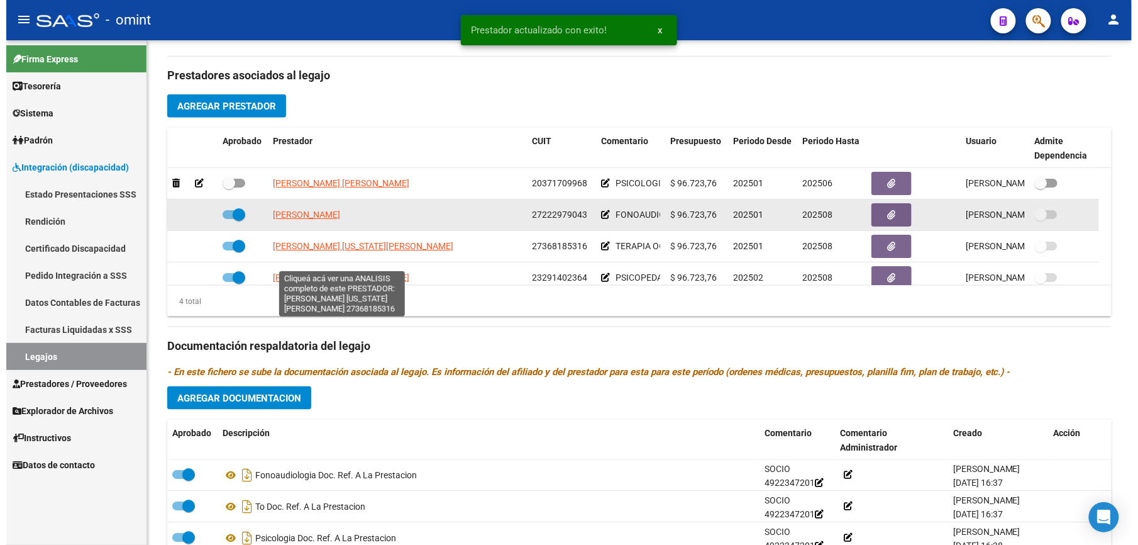
scroll to position [419, 0]
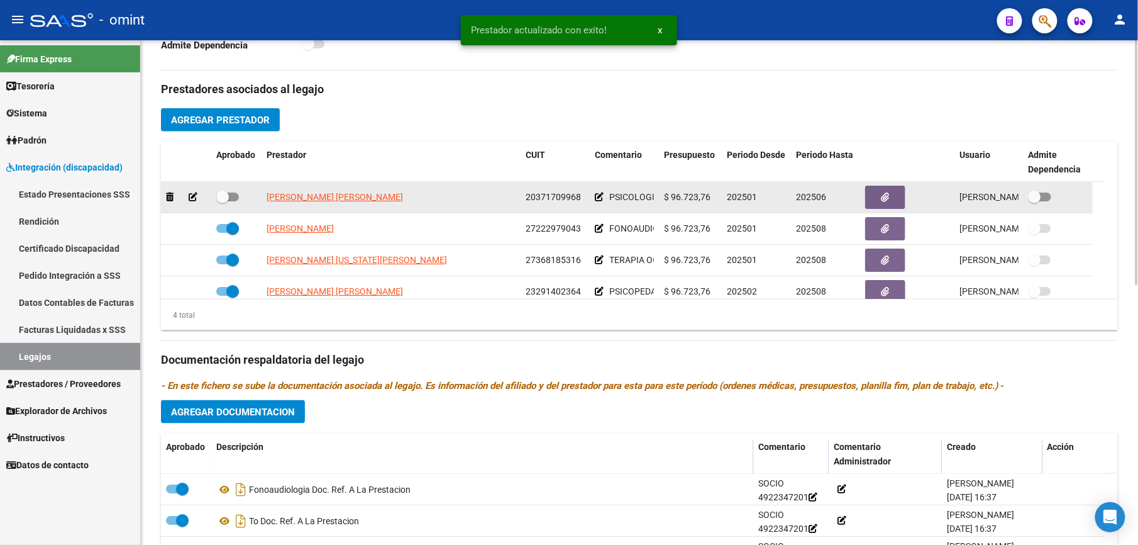
click at [238, 196] on span at bounding box center [227, 196] width 23 height 9
click at [223, 201] on input "checkbox" at bounding box center [222, 201] width 1 height 1
checkbox input "true"
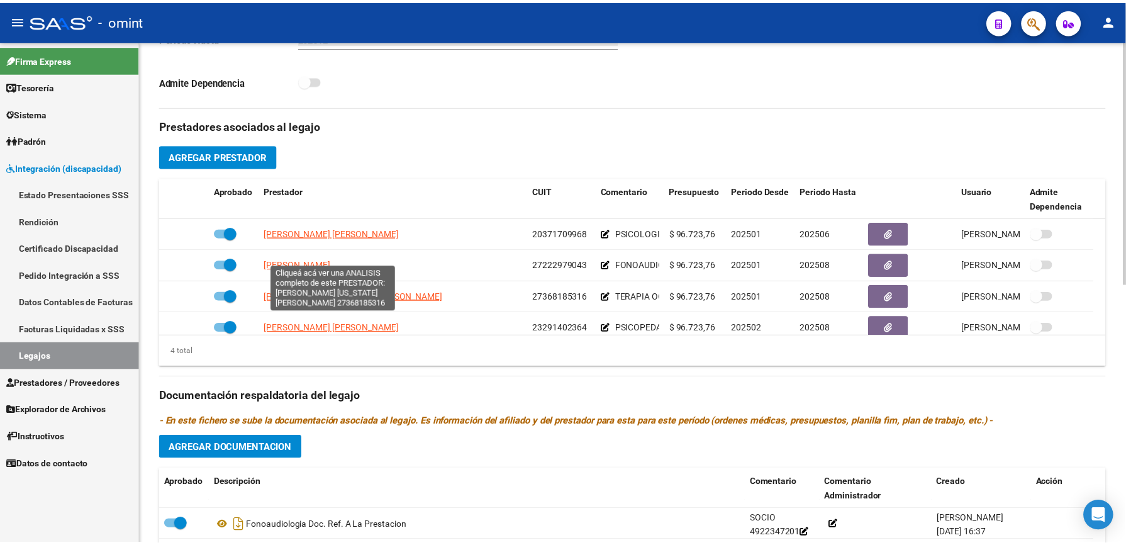
scroll to position [503, 0]
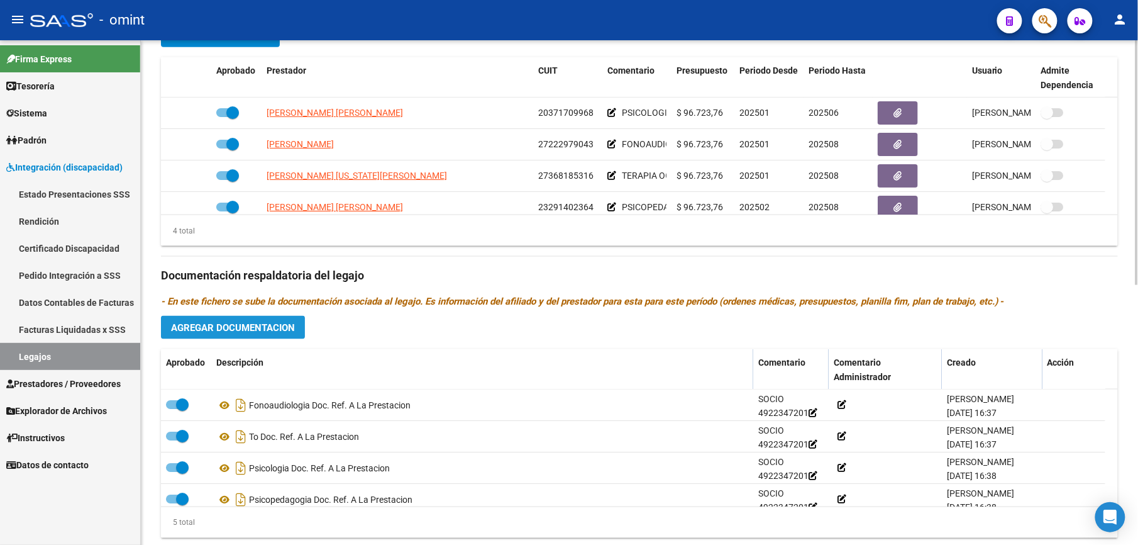
click at [280, 328] on span "Agregar Documentacion" at bounding box center [233, 327] width 124 height 11
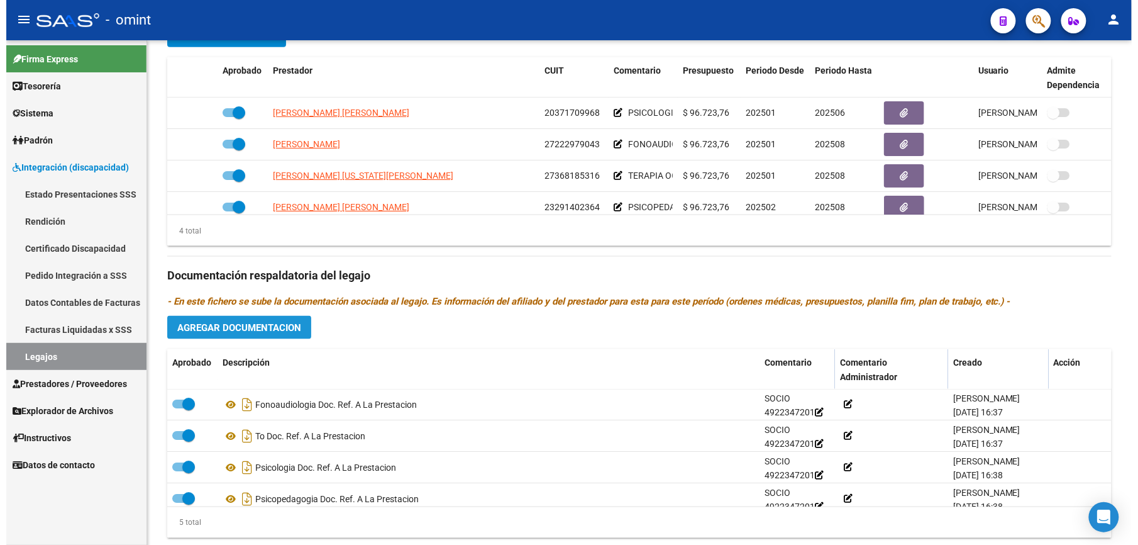
scroll to position [516, 0]
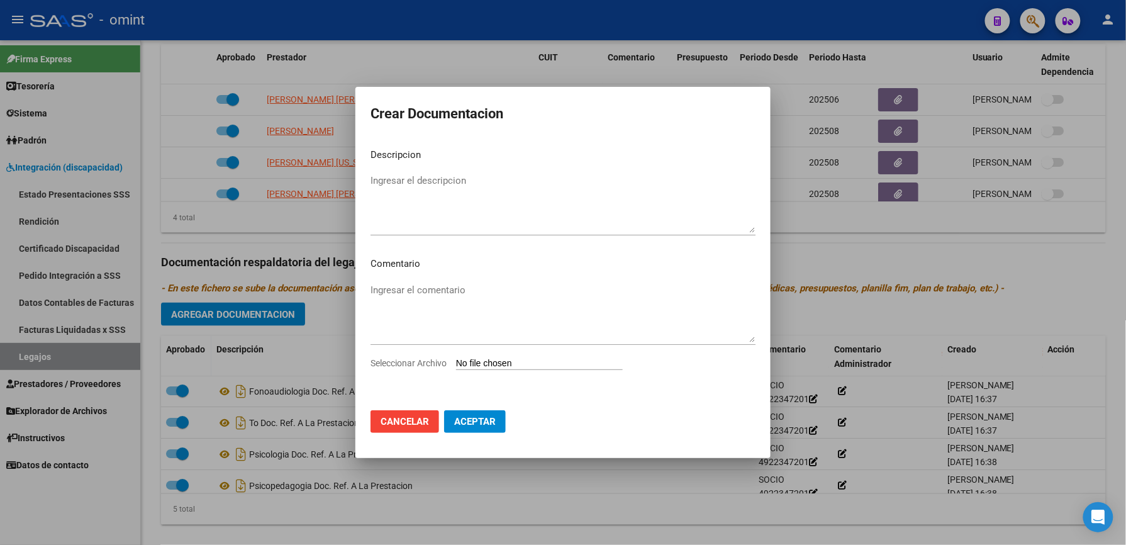
drag, startPoint x: 415, startPoint y: 234, endPoint x: 418, endPoint y: 223, distance: 11.6
click at [416, 226] on div "Ingresar el descripcion" at bounding box center [562, 203] width 385 height 64
type textarea "N"
type textarea "CAMBIO PSICOLOGIA"
click at [445, 365] on span "Seleccionar Archivo" at bounding box center [408, 363] width 76 height 10
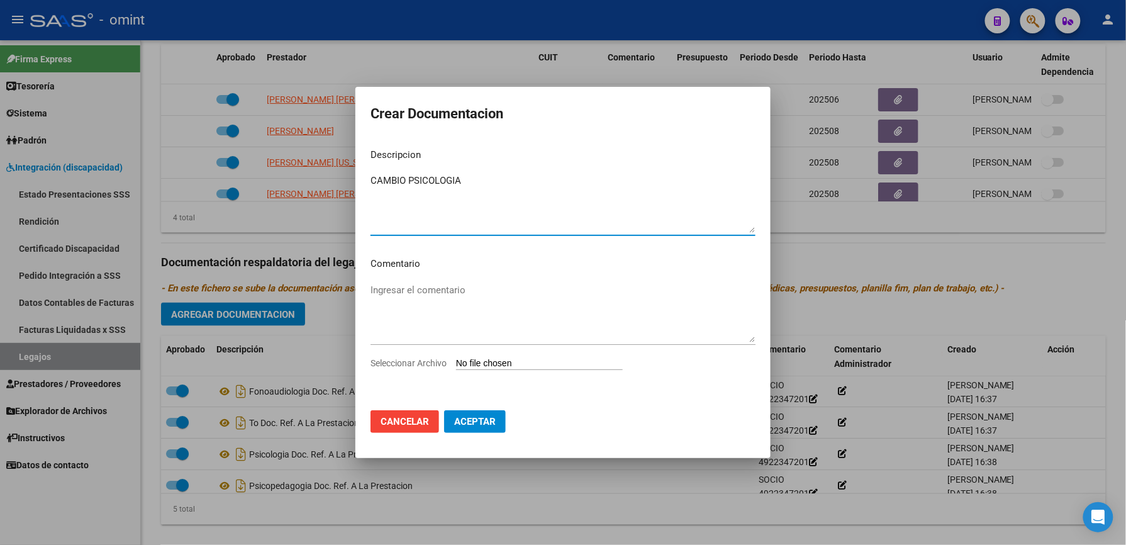
click at [456, 365] on input "Seleccionar Archivo" at bounding box center [539, 364] width 167 height 12
type input "C:\fakepath\NUEVO PSICOLOGIA.pdf"
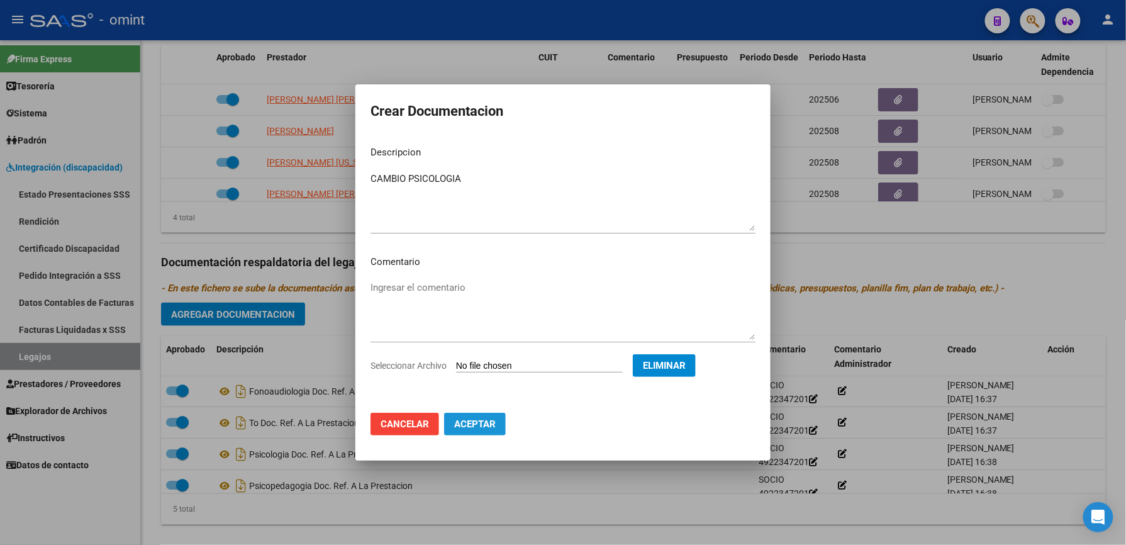
click at [464, 387] on span "Aceptar" at bounding box center [475, 423] width 42 height 11
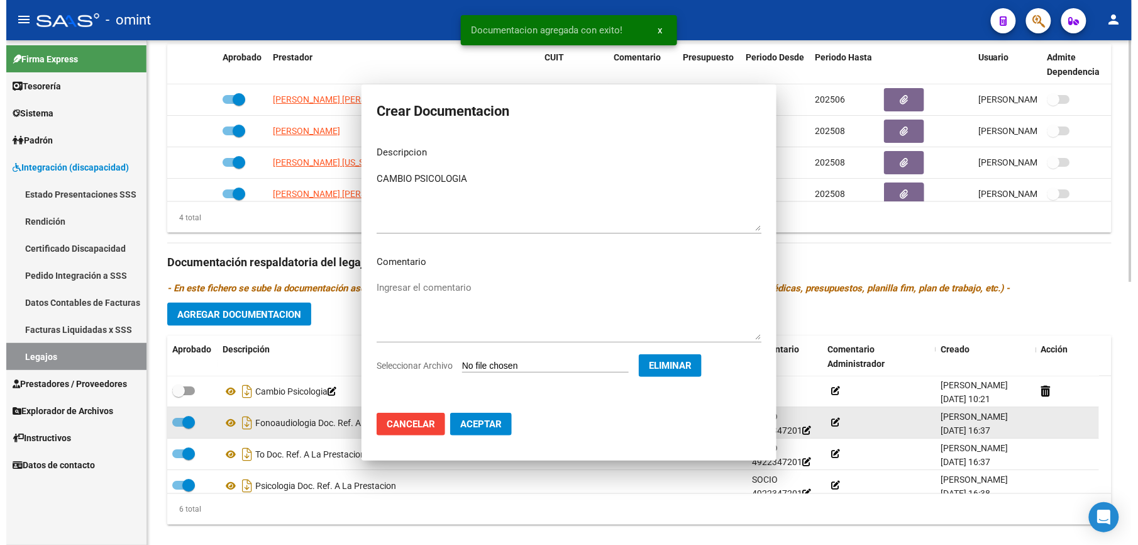
scroll to position [503, 0]
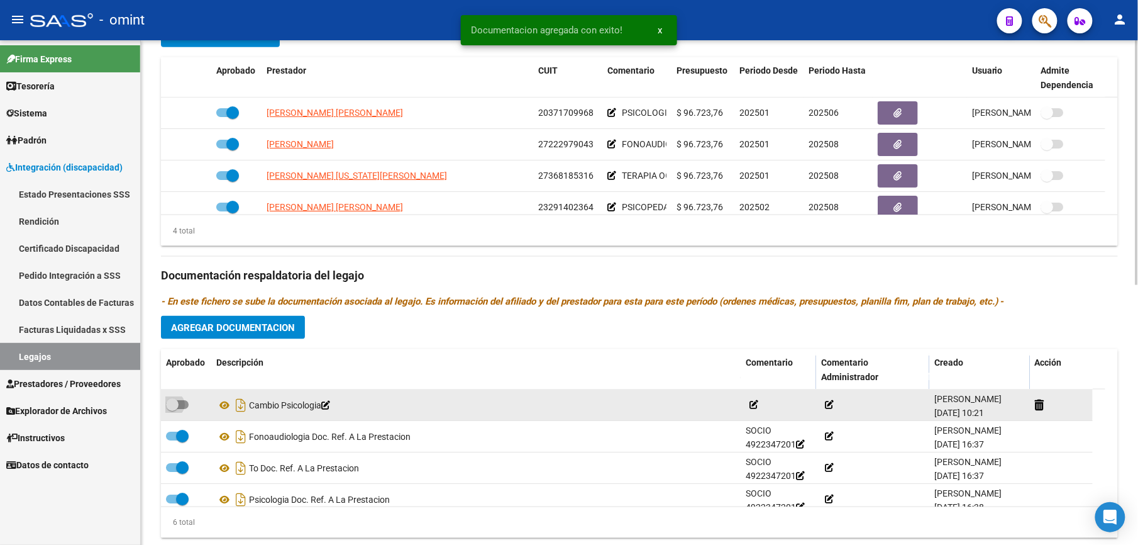
click at [184, 387] on span at bounding box center [177, 404] width 23 height 9
click at [172, 387] on input "checkbox" at bounding box center [172, 409] width 1 height 1
checkbox input "true"
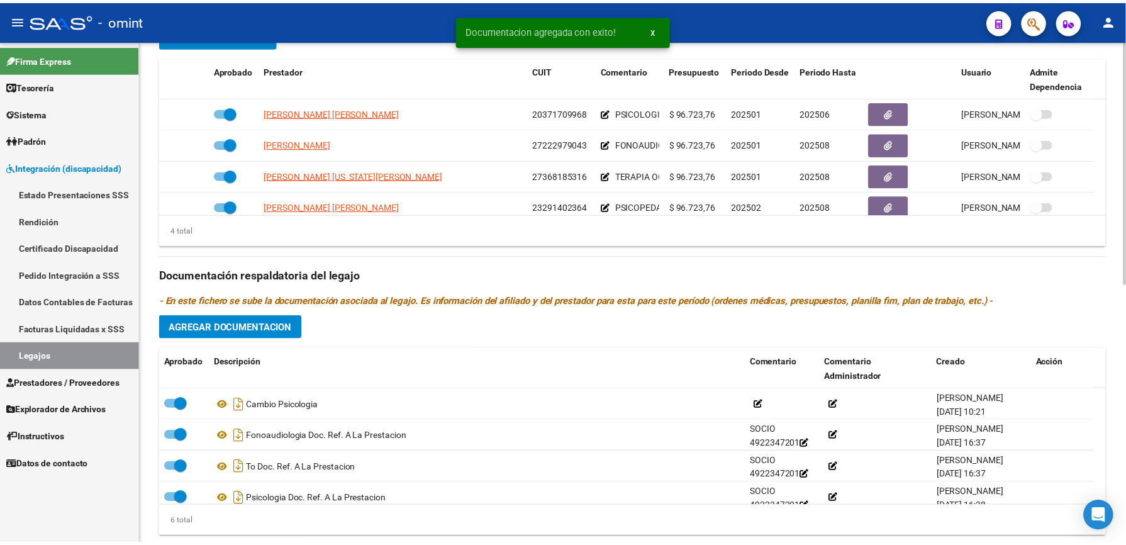
scroll to position [419, 0]
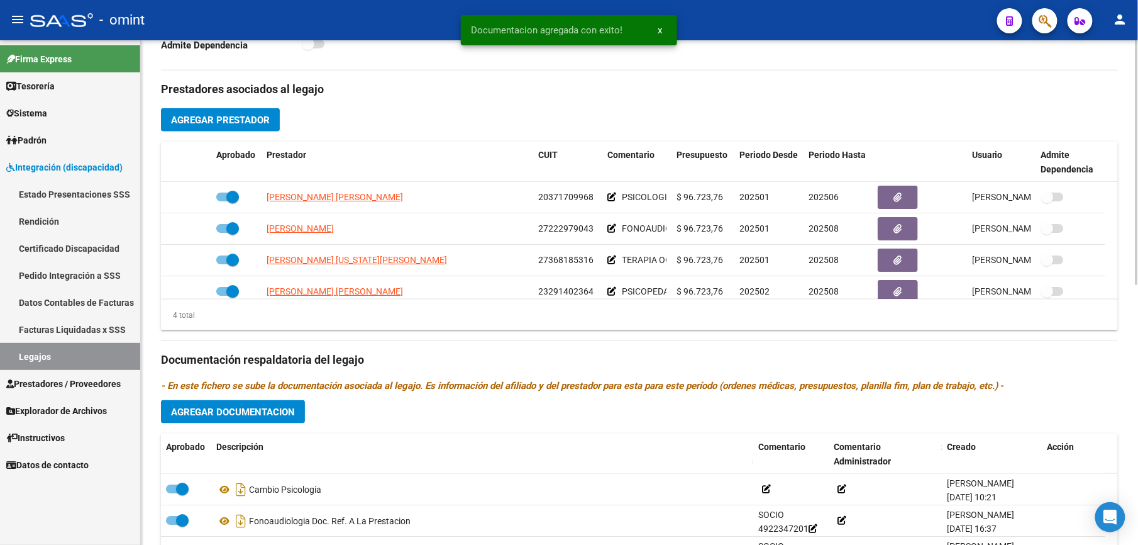
click at [245, 111] on button "Agregar Prestador" at bounding box center [220, 119] width 119 height 23
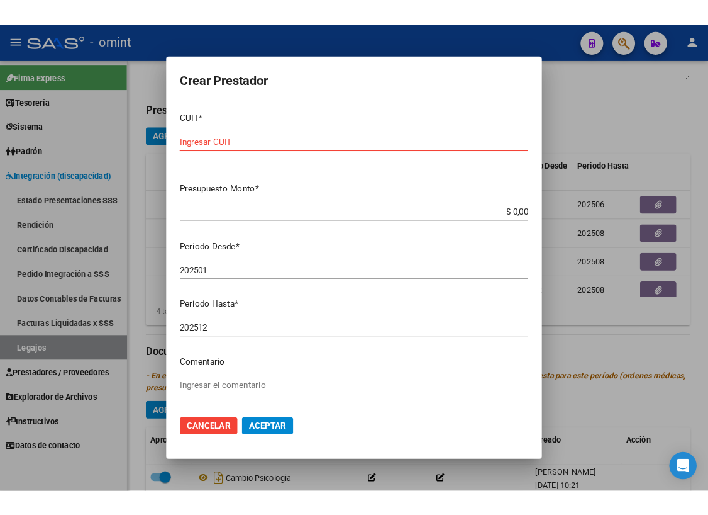
scroll to position [548, 0]
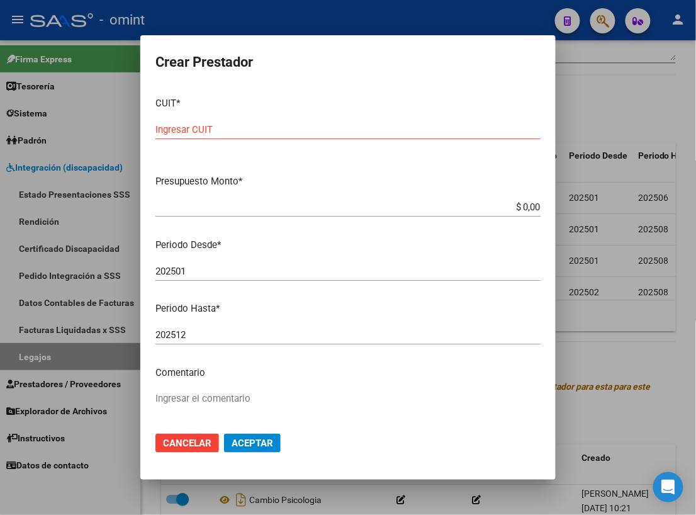
click at [284, 126] on input "Ingresar CUIT" at bounding box center [347, 129] width 385 height 11
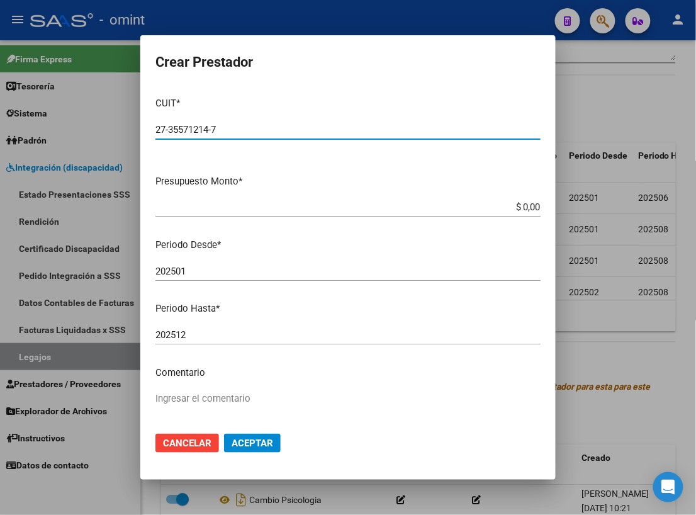
type input "27-35571214-7"
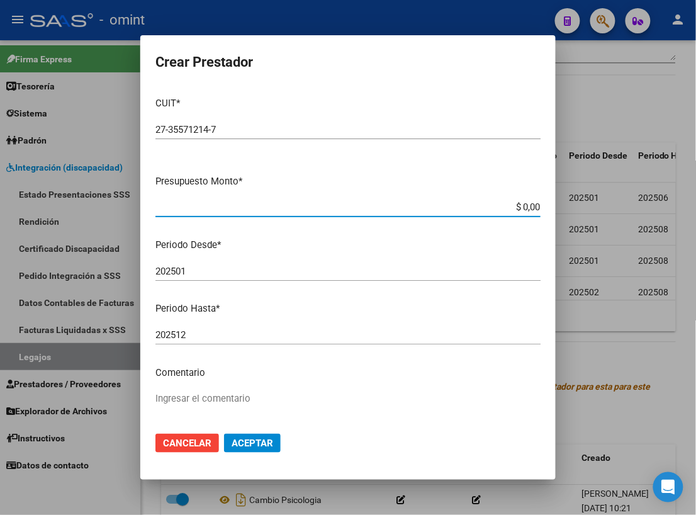
click at [465, 209] on input "$ 0,00" at bounding box center [347, 206] width 385 height 11
click at [511, 205] on input "$ 0,00" at bounding box center [347, 206] width 385 height 11
click at [526, 208] on input "$ 0,00" at bounding box center [347, 206] width 385 height 11
type input "$ 98.960,00"
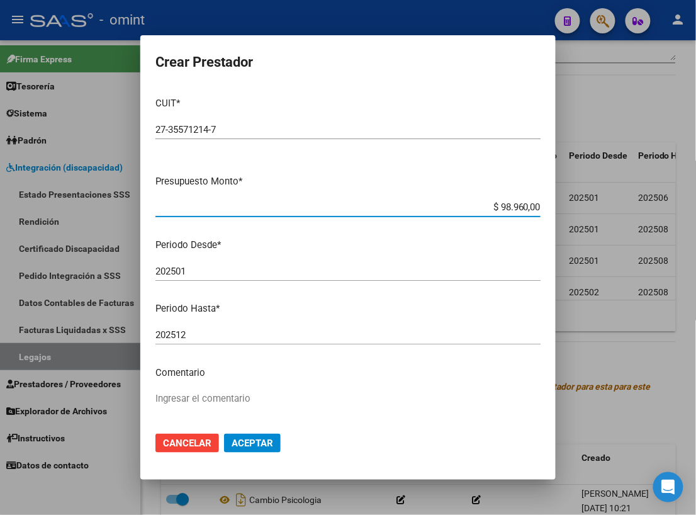
click at [403, 270] on input "202501" at bounding box center [347, 270] width 385 height 11
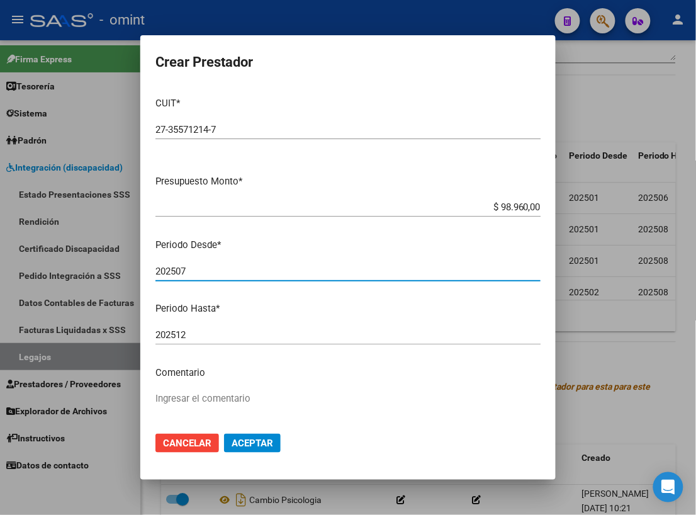
type input "202507"
click at [223, 387] on textarea "Ingresar el comentario" at bounding box center [347, 420] width 385 height 59
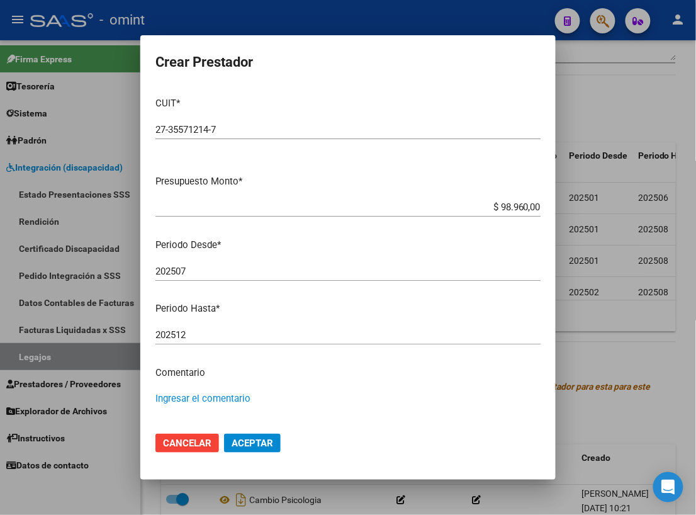
drag, startPoint x: 233, startPoint y: 399, endPoint x: 234, endPoint y: 391, distance: 8.3
click at [232, 387] on textarea "Ingresar el comentario" at bounding box center [347, 420] width 385 height 59
type textarea "PSICOLOGIA 8 SS M"
click at [272, 387] on span "Aceptar" at bounding box center [252, 442] width 42 height 11
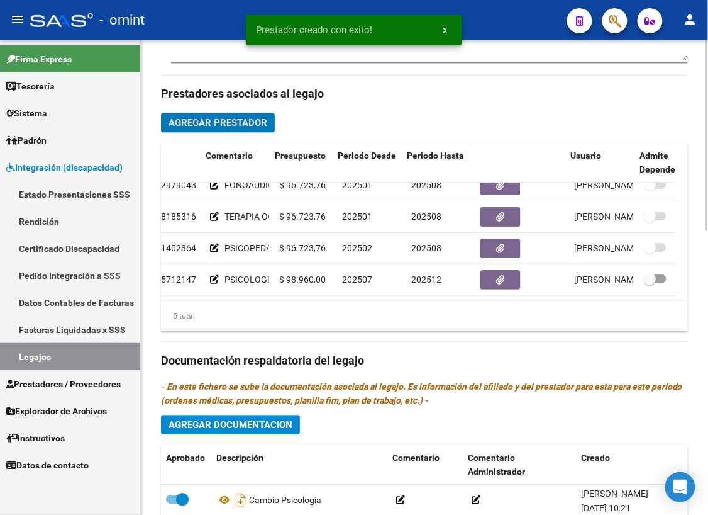
scroll to position [57, 237]
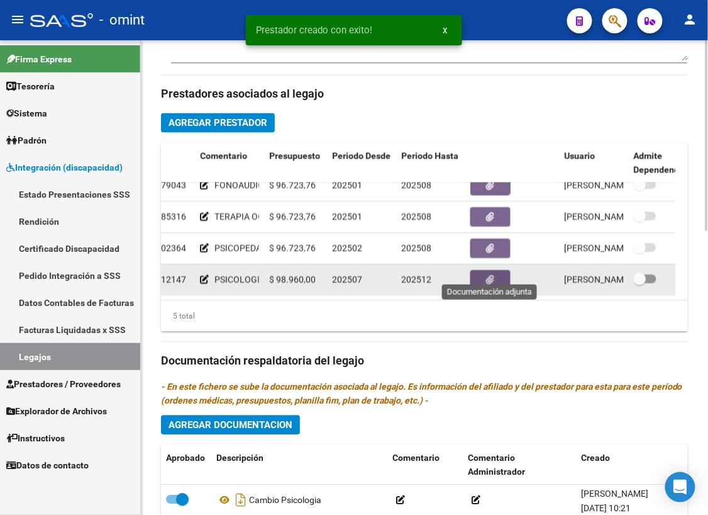
click at [494, 276] on icon "button" at bounding box center [491, 280] width 8 height 9
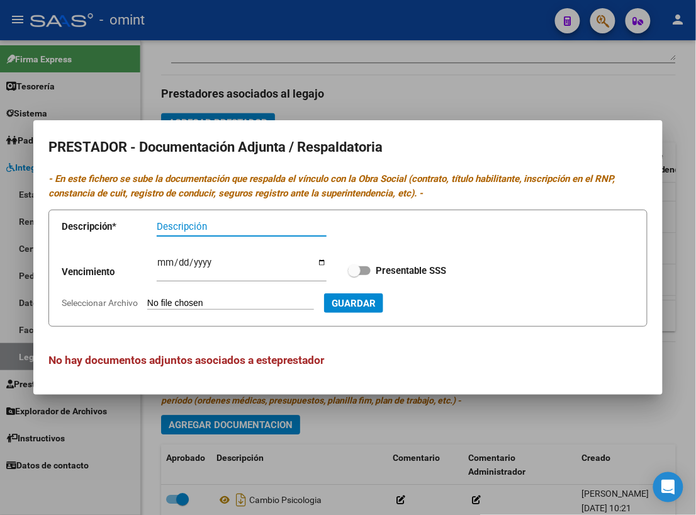
click at [250, 228] on input "Descripción" at bounding box center [242, 226] width 170 height 11
type input "TITULO - RNP - CBU - AFIP"
click at [161, 255] on div "Ingresar vencimiento" at bounding box center [242, 268] width 170 height 27
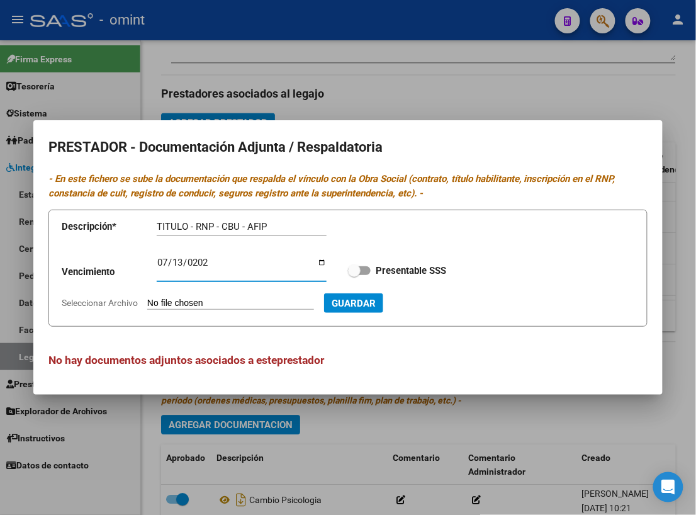
type input "2027-07-13"
click at [121, 300] on span "Seleccionar Archivo" at bounding box center [100, 303] width 76 height 10
click at [147, 300] on input "Seleccionar Archivo" at bounding box center [230, 304] width 167 height 12
type input "C:\fakepath\NUEVO PSICOLOGIA.pdf"
click at [366, 259] on div "Vencimiento 2027-07-13 Ingresar vencimiento Presentable SSS" at bounding box center [348, 270] width 572 height 45
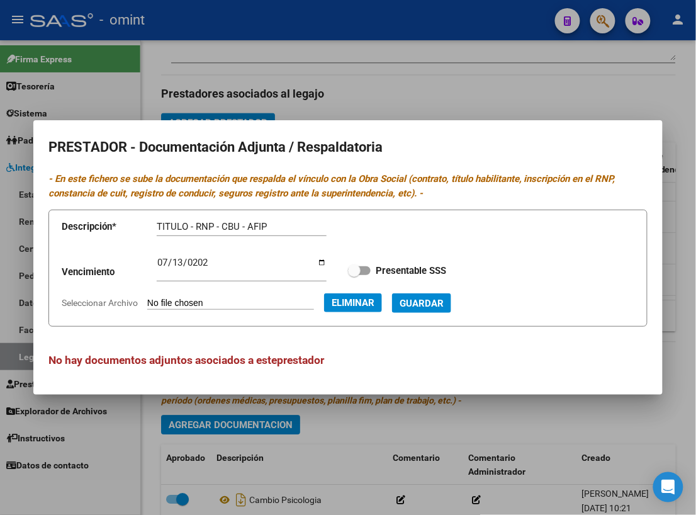
click at [369, 272] on span at bounding box center [359, 270] width 23 height 9
click at [354, 275] on input "Presentable SSS" at bounding box center [353, 275] width 1 height 1
checkbox input "true"
click at [443, 303] on span "Guardar" at bounding box center [421, 303] width 44 height 11
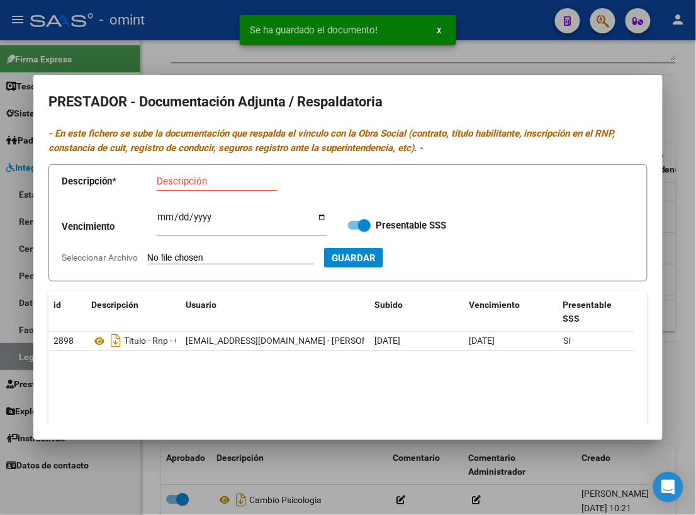
click at [549, 62] on div at bounding box center [348, 257] width 696 height 515
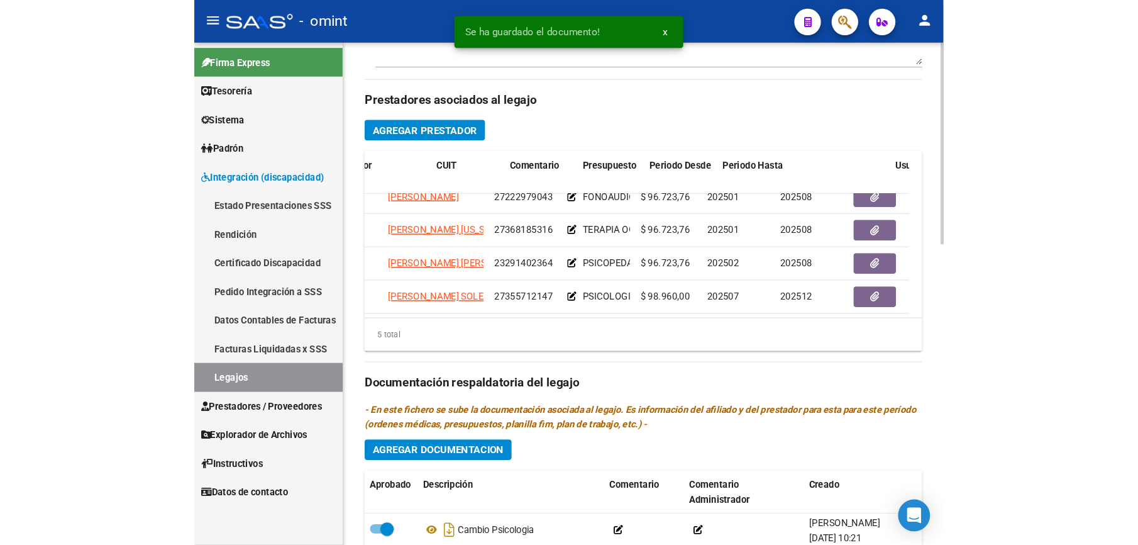
scroll to position [57, 0]
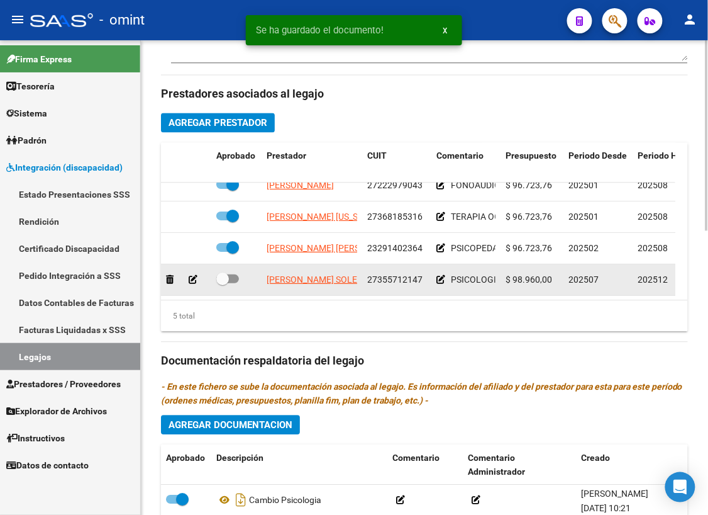
click at [233, 275] on span at bounding box center [227, 279] width 23 height 9
click at [223, 284] on input "checkbox" at bounding box center [222, 284] width 1 height 1
checkbox input "true"
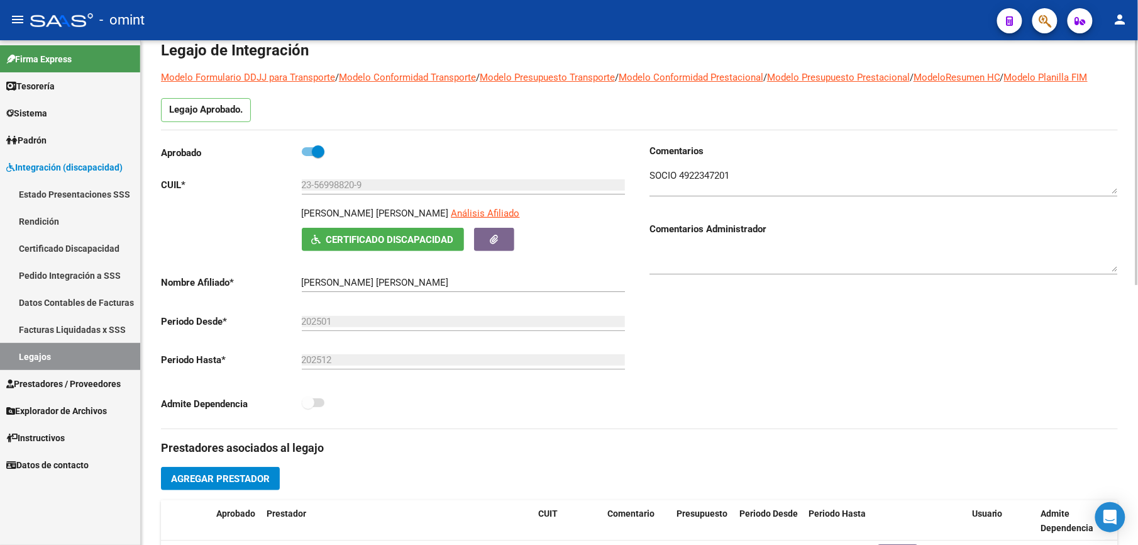
scroll to position [0, 0]
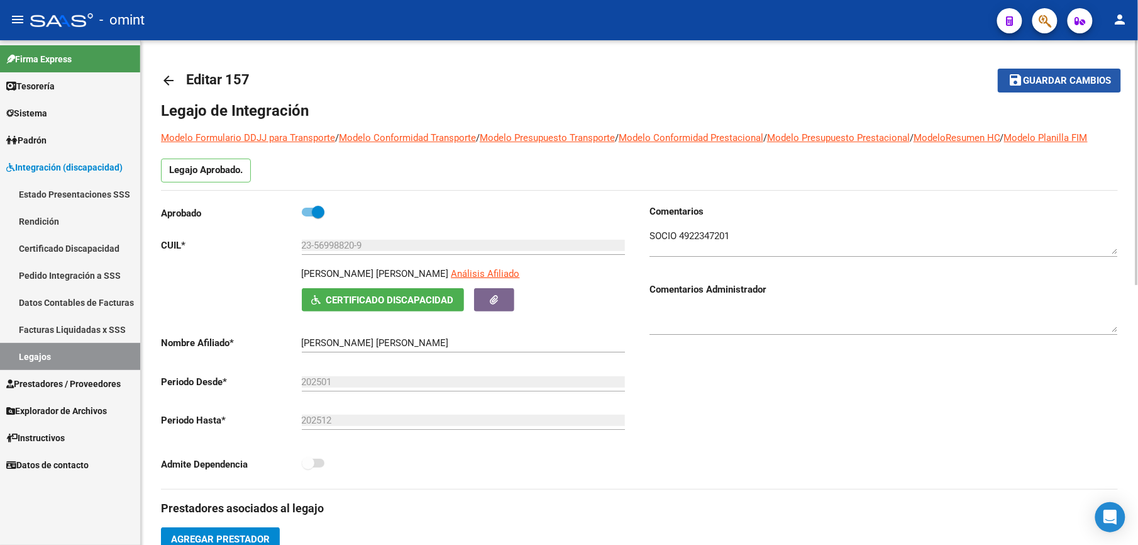
drag, startPoint x: 1037, startPoint y: 79, endPoint x: 972, endPoint y: 186, distance: 125.6
click at [854, 79] on span "Guardar cambios" at bounding box center [1067, 80] width 88 height 11
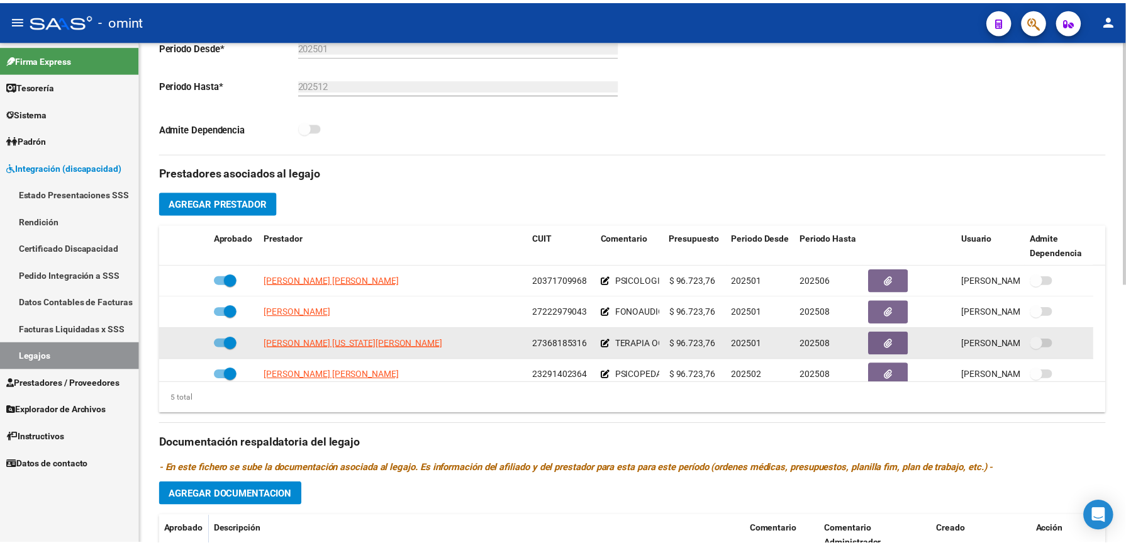
scroll to position [43, 0]
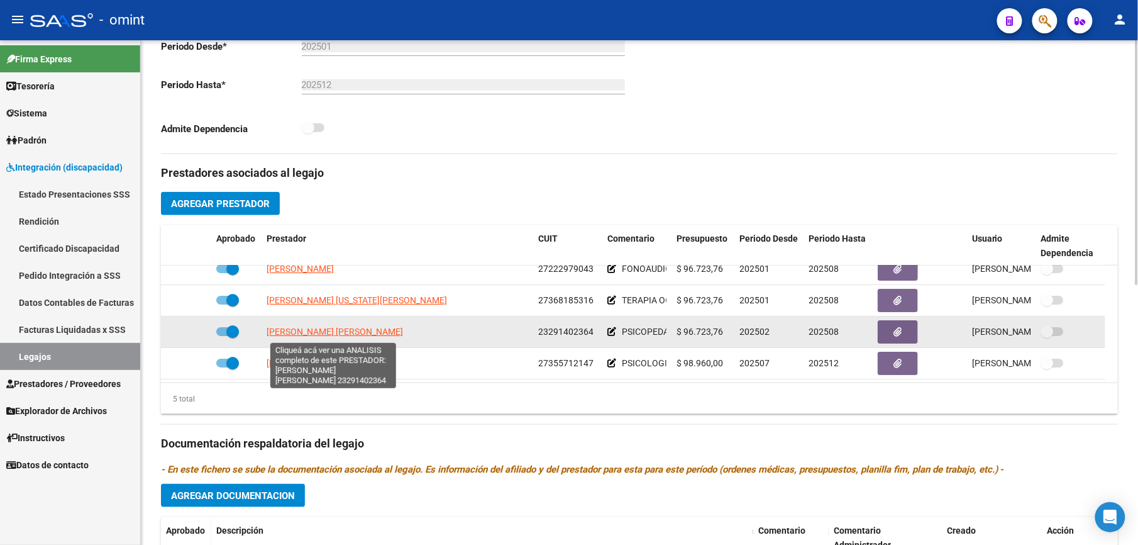
click at [382, 333] on span "GONNET BUSTOS CECILIA PAOLA" at bounding box center [335, 331] width 136 height 10
type textarea "23291402364"
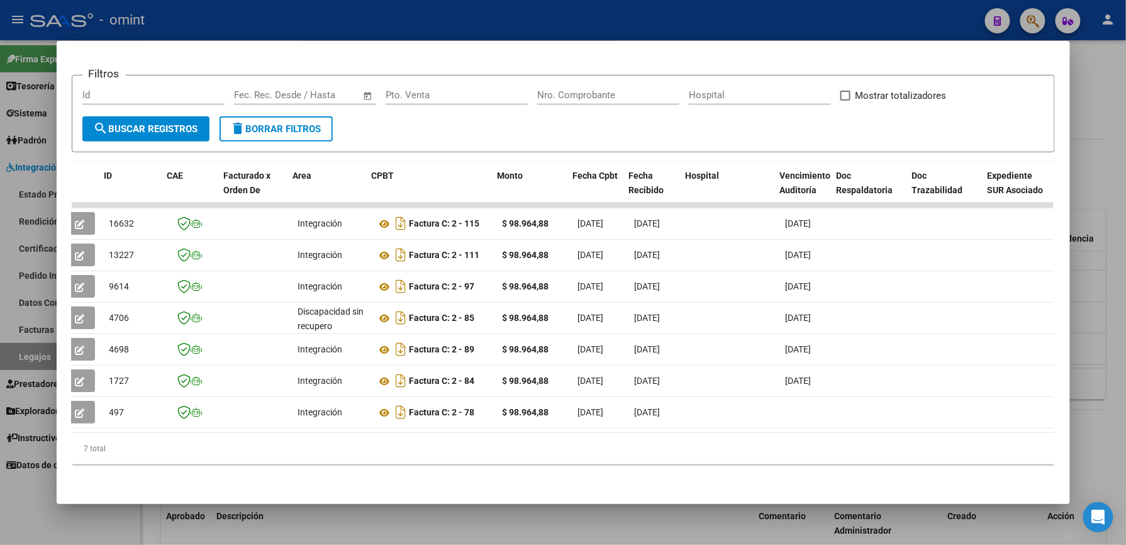
scroll to position [0, 0]
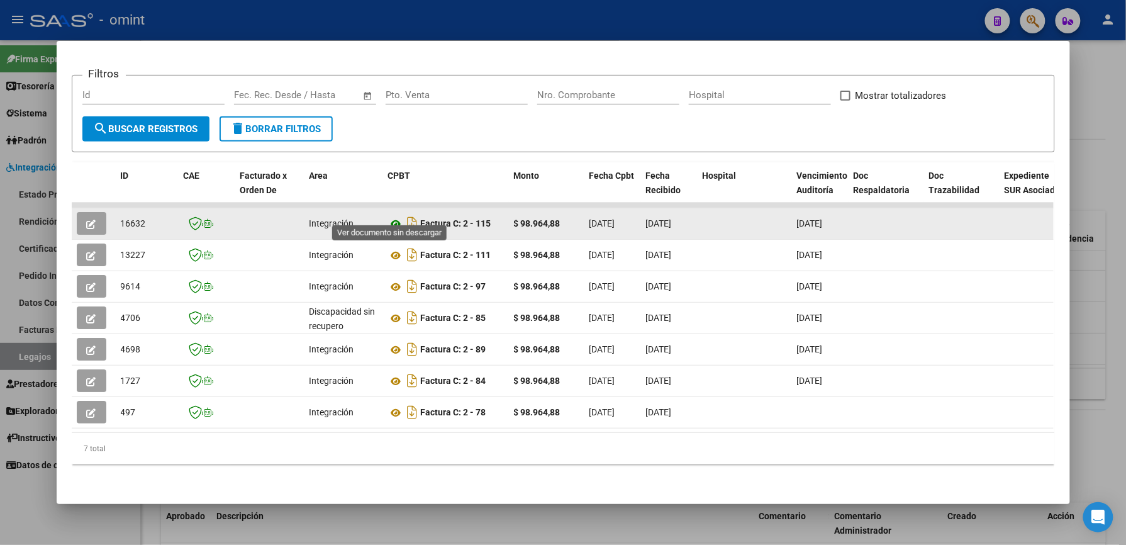
click at [388, 216] on icon at bounding box center [396, 223] width 16 height 15
click at [94, 214] on button "button" at bounding box center [92, 223] width 30 height 23
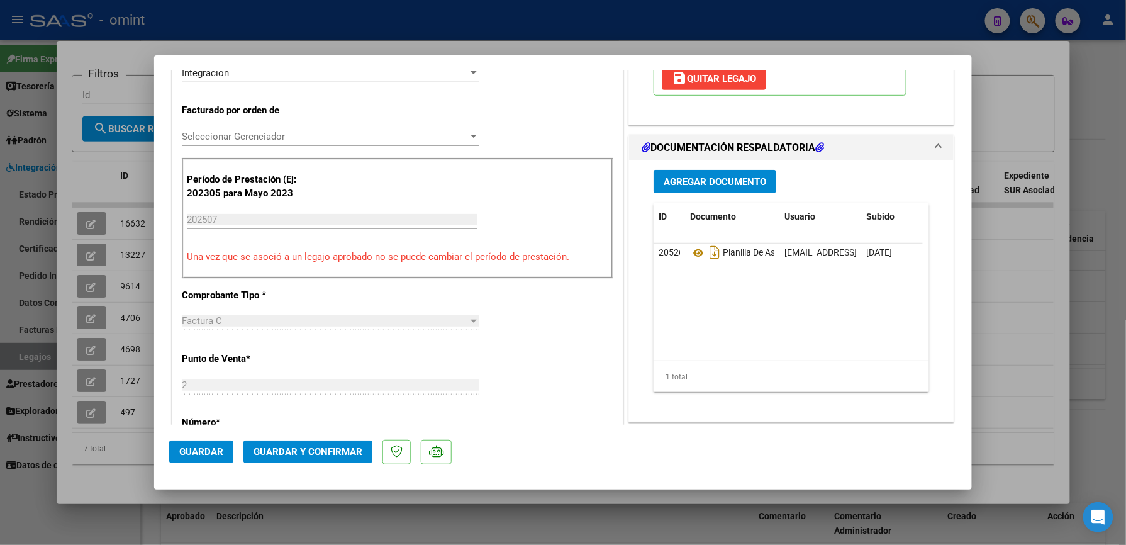
scroll to position [419, 0]
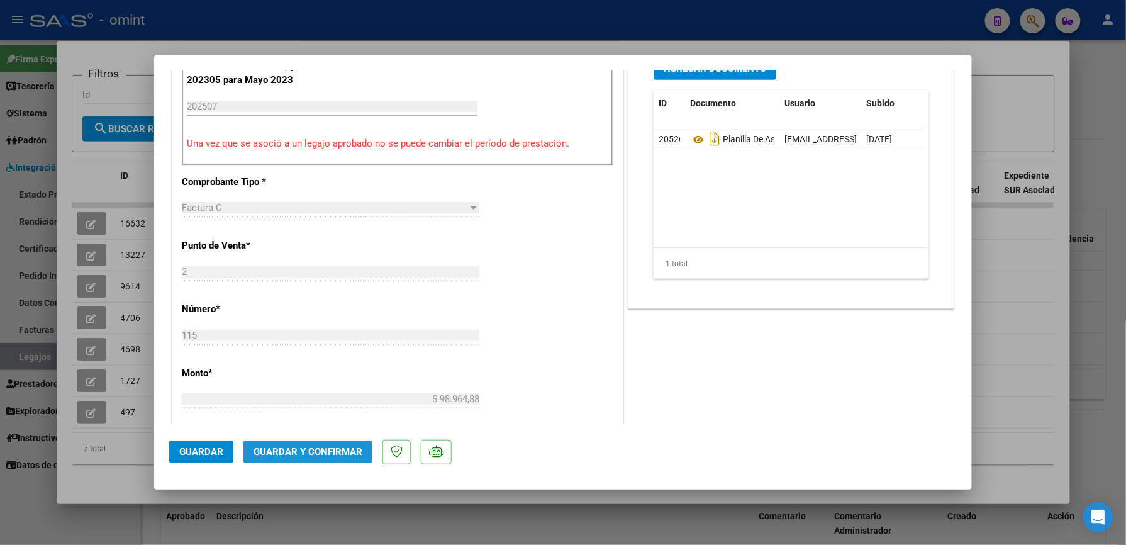
click at [325, 387] on button "Guardar y Confirmar" at bounding box center [307, 451] width 129 height 23
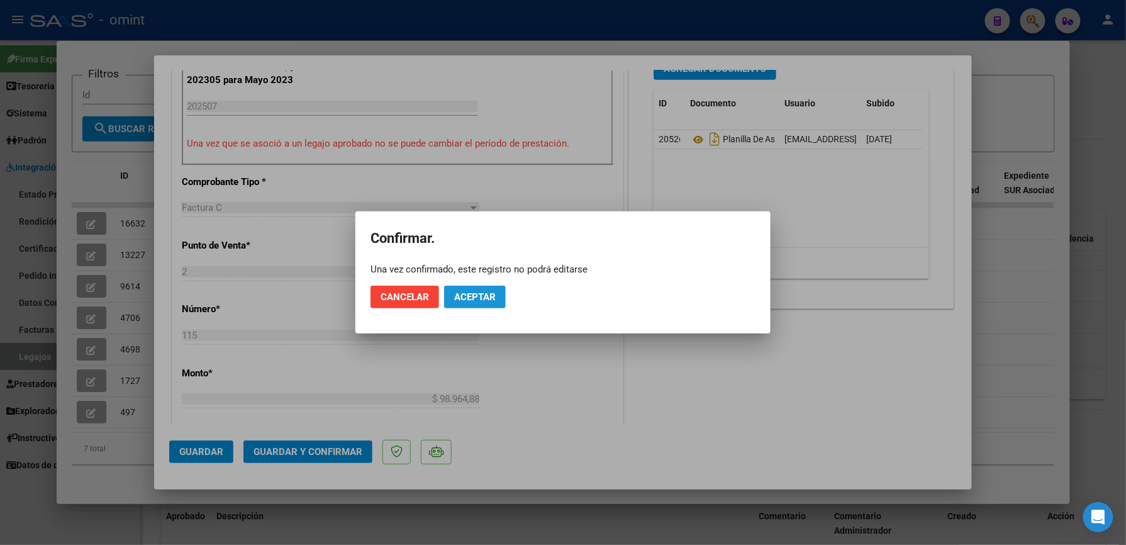
click at [479, 287] on button "Aceptar" at bounding box center [475, 297] width 62 height 23
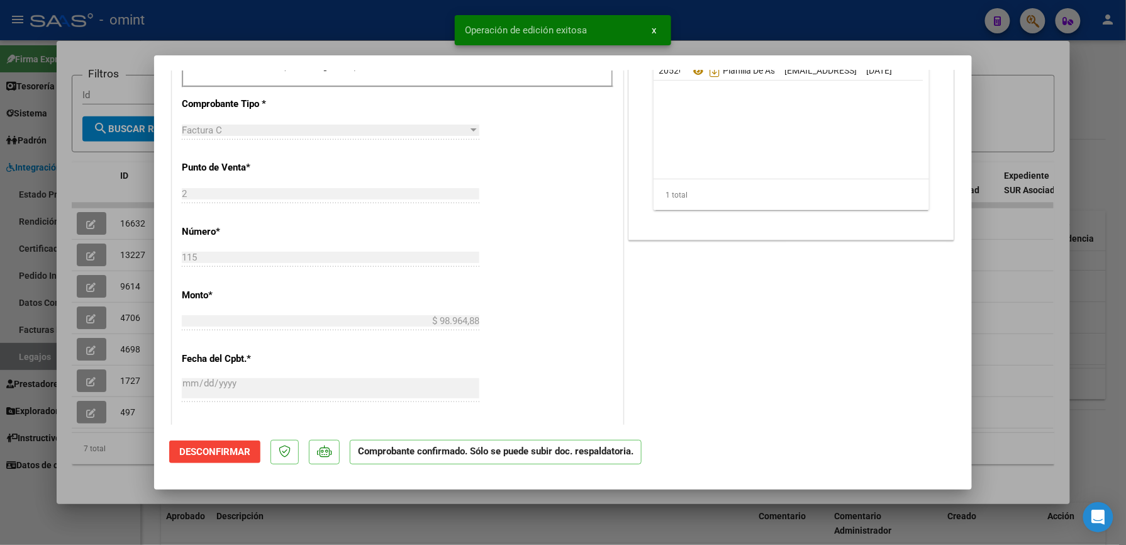
click at [767, 26] on div at bounding box center [563, 272] width 1126 height 545
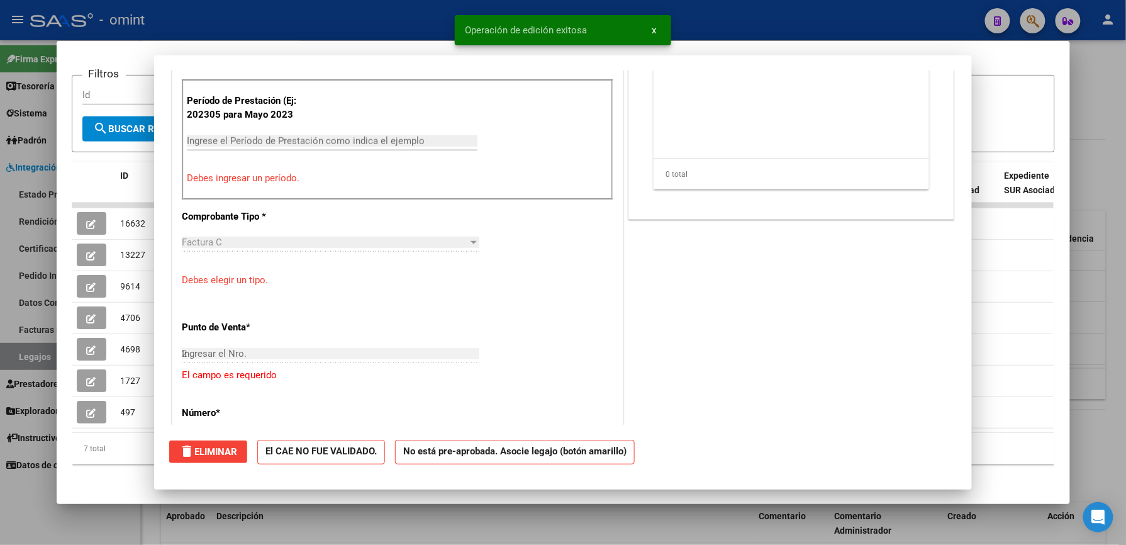
type input "$ 0,00"
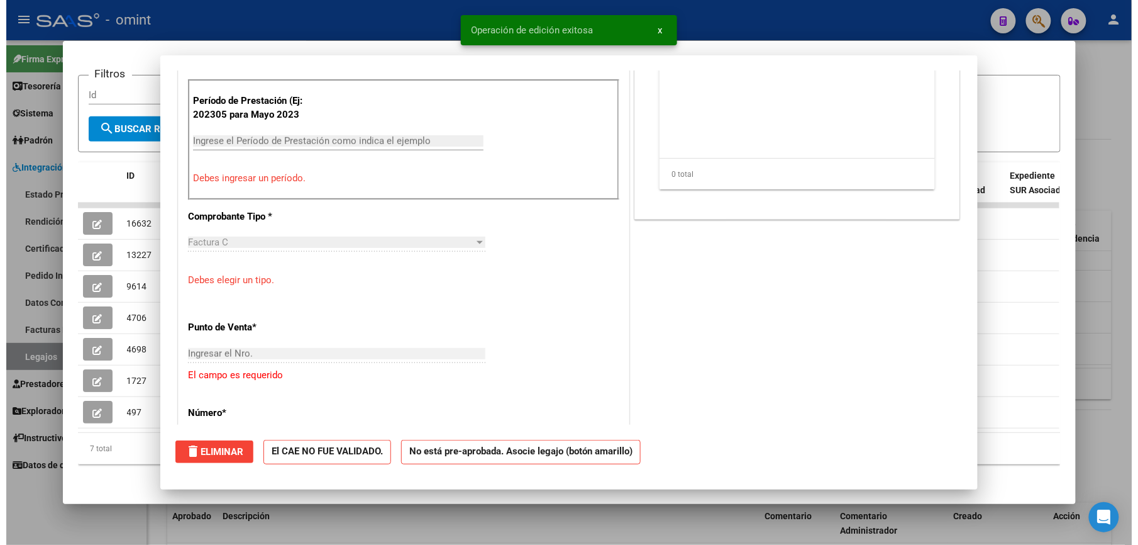
scroll to position [0, 0]
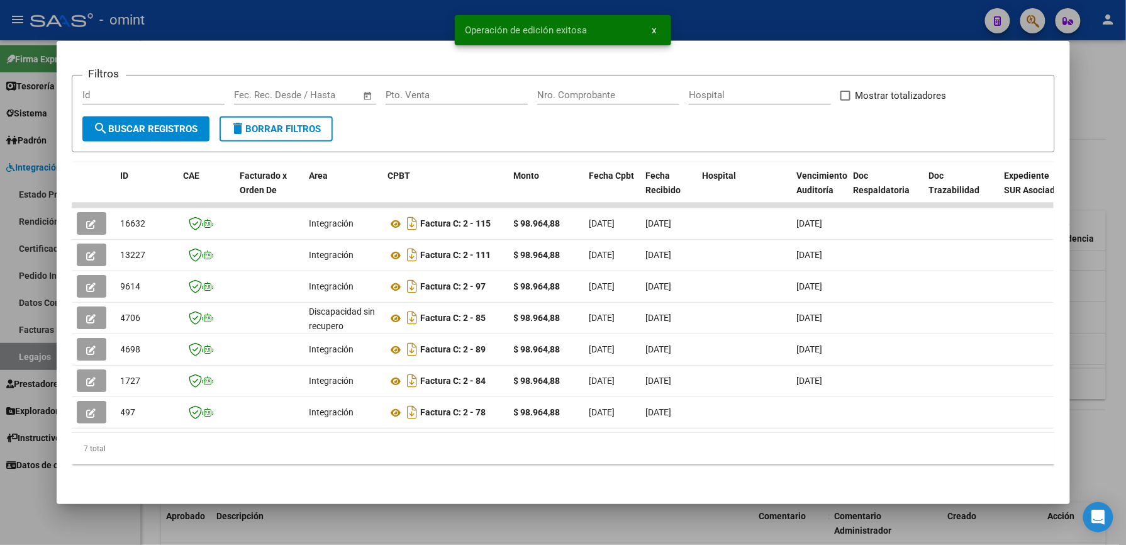
click at [710, 28] on div at bounding box center [563, 272] width 1126 height 545
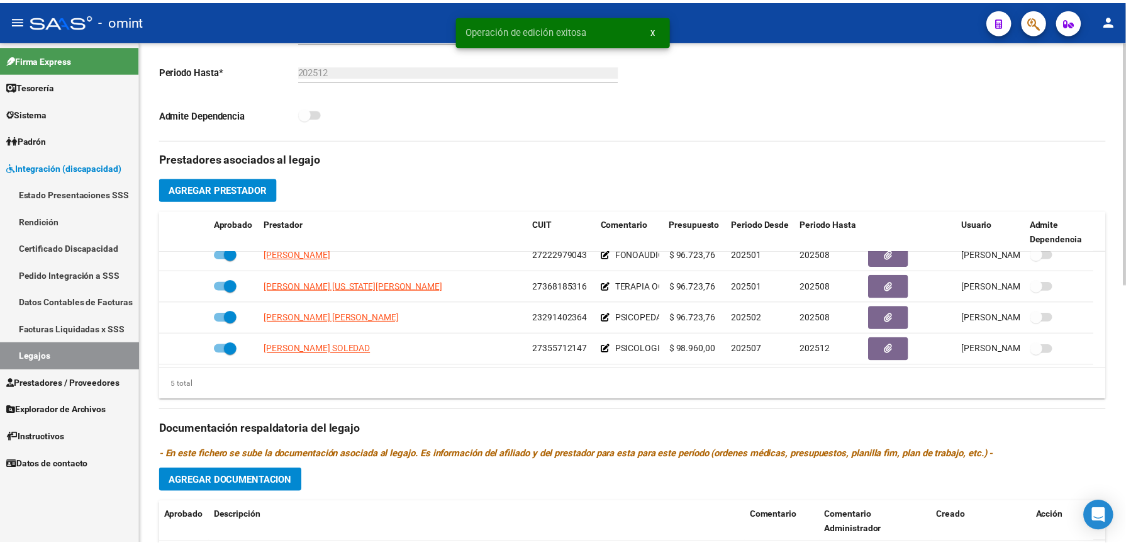
scroll to position [335, 0]
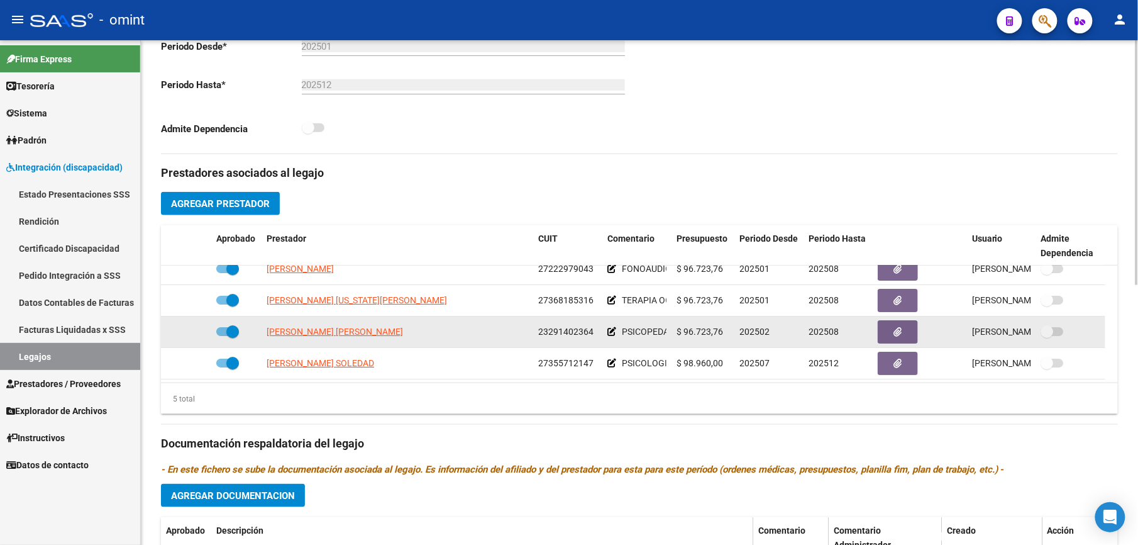
drag, startPoint x: 540, startPoint y: 331, endPoint x: 600, endPoint y: 335, distance: 60.5
click at [600, 335] on datatable-body-cell "23291402364" at bounding box center [567, 331] width 69 height 31
drag, startPoint x: 600, startPoint y: 335, endPoint x: 569, endPoint y: 333, distance: 31.5
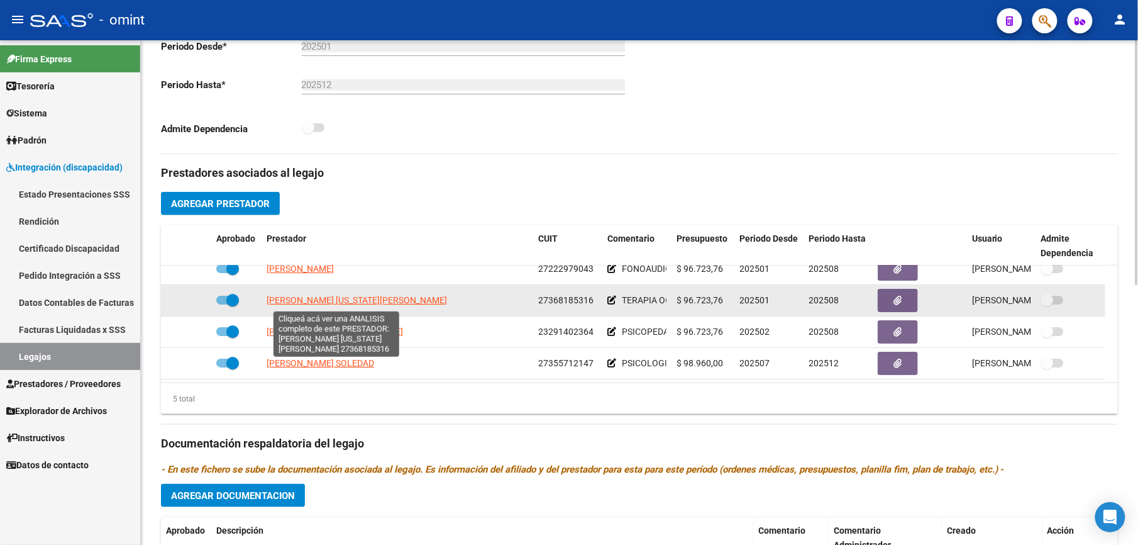
click at [361, 302] on span "PEREZ LOGIOCO VIRGINIA BRIGIDA" at bounding box center [357, 300] width 181 height 10
type textarea "27368185316"
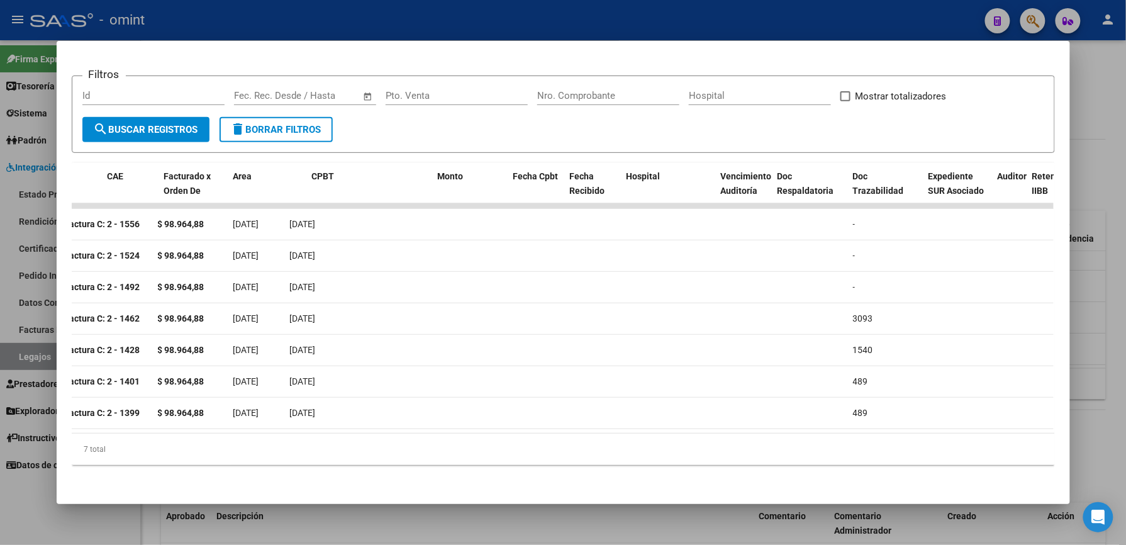
scroll to position [0, 0]
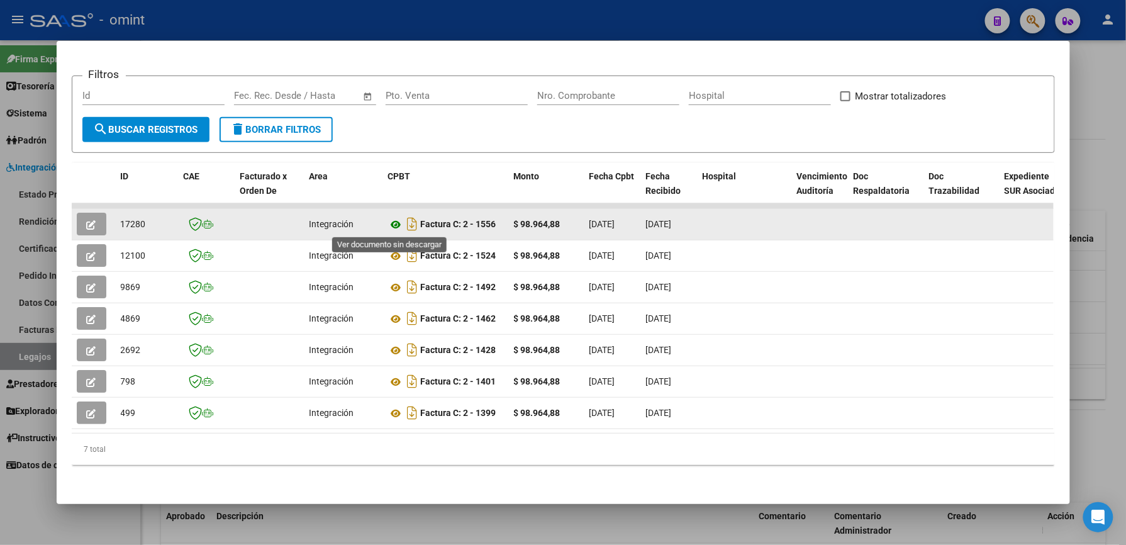
click at [393, 225] on icon at bounding box center [396, 224] width 16 height 15
click at [87, 225] on icon "button" at bounding box center [91, 224] width 9 height 9
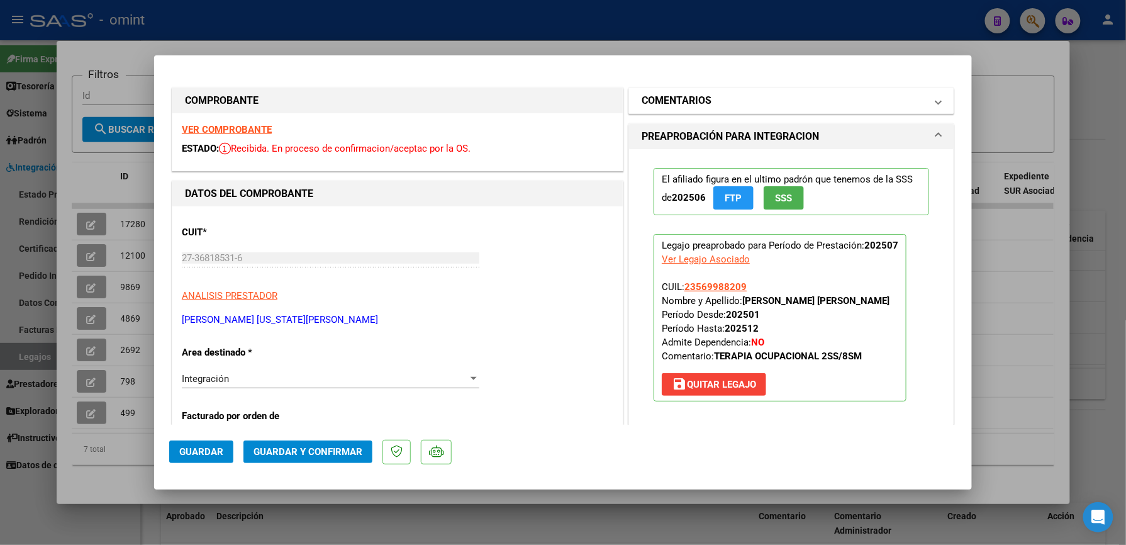
click at [854, 101] on span "COMENTARIOS" at bounding box center [789, 100] width 294 height 15
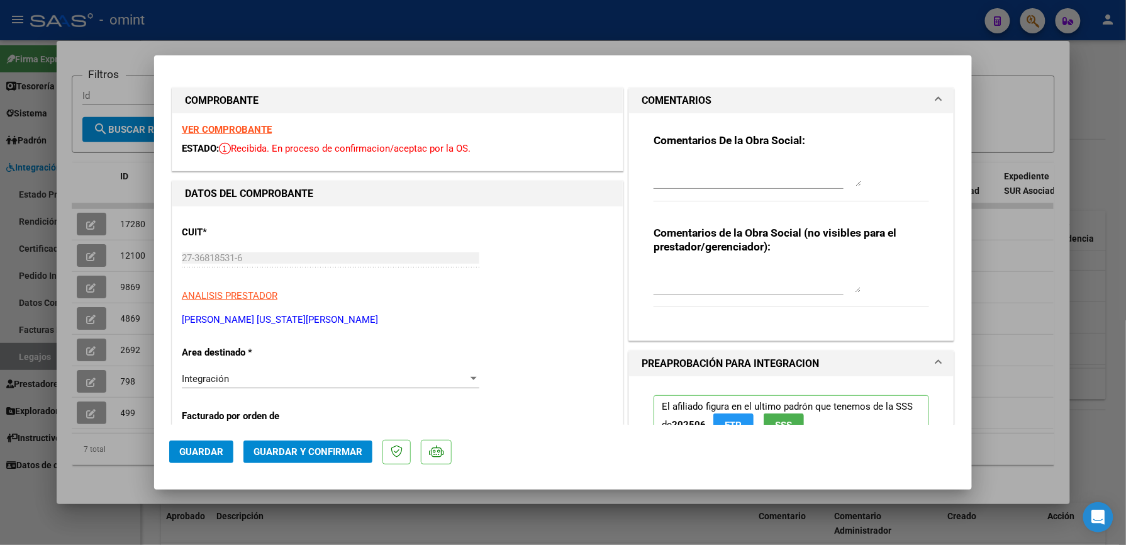
drag, startPoint x: 780, startPoint y: 179, endPoint x: 786, endPoint y: 171, distance: 9.8
click at [781, 175] on textarea at bounding box center [758, 173] width 208 height 25
type textarea "EL INF SEMESTRAL DEBE SER GESTIONADO POR LA FAMILIA"
click at [316, 387] on span "Guardar y Confirmar" at bounding box center [307, 451] width 109 height 11
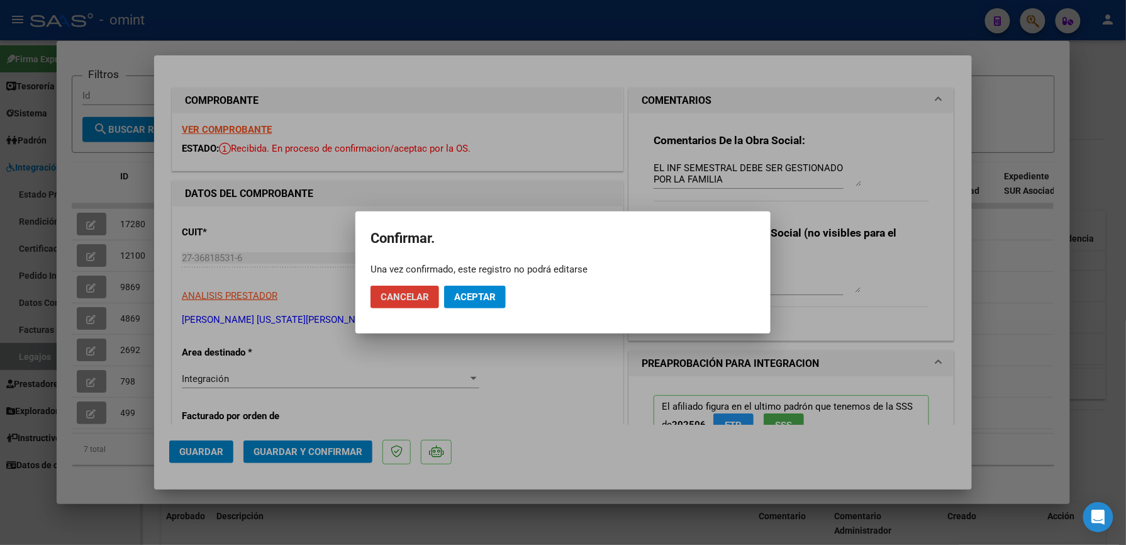
click at [468, 298] on span "Aceptar" at bounding box center [475, 296] width 42 height 11
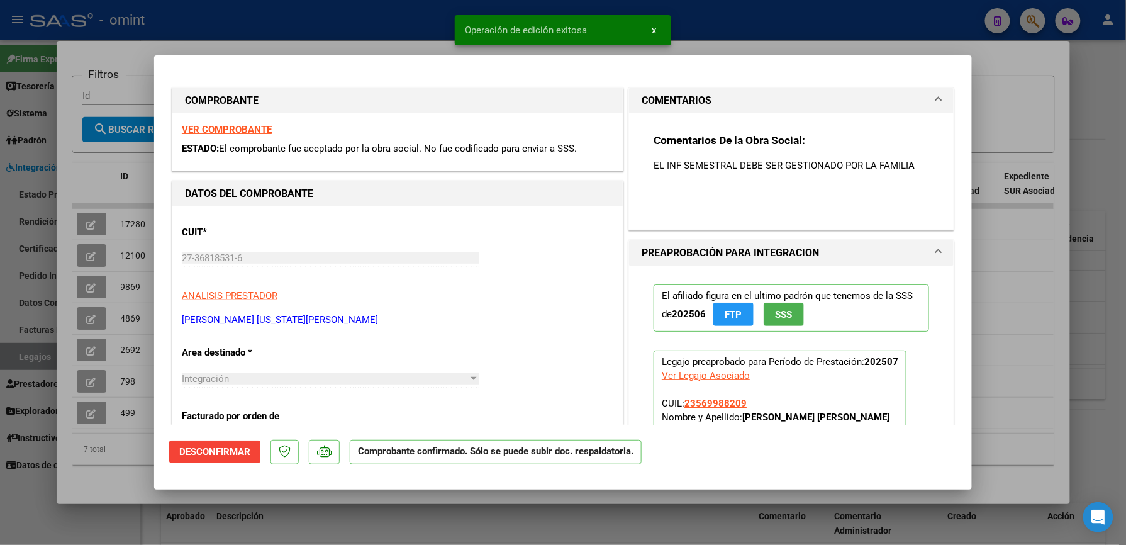
click at [854, 118] on div at bounding box center [563, 272] width 1126 height 545
type input "$ 0,00"
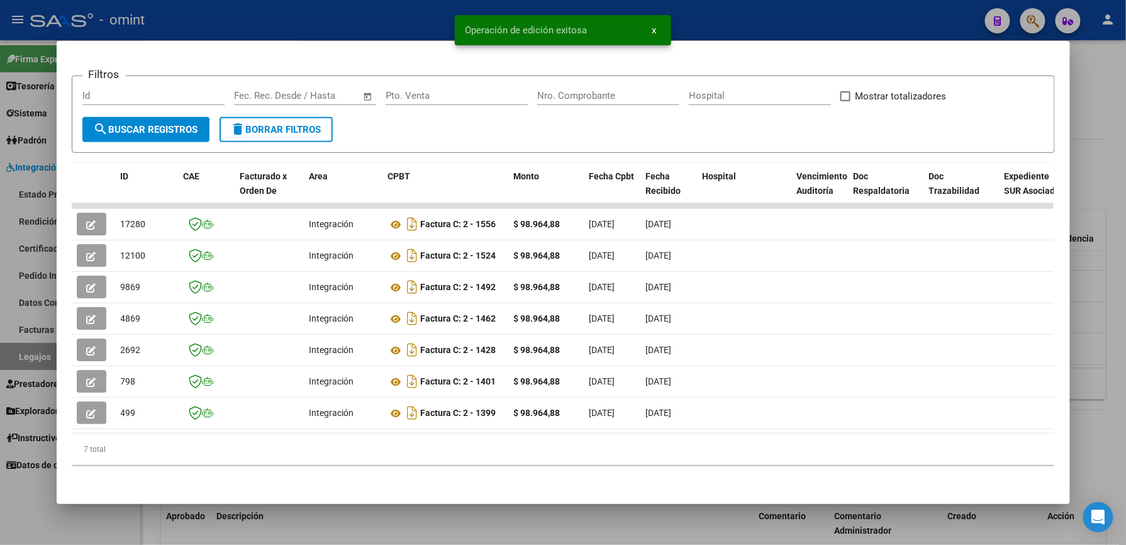
click at [854, 26] on div at bounding box center [563, 272] width 1126 height 545
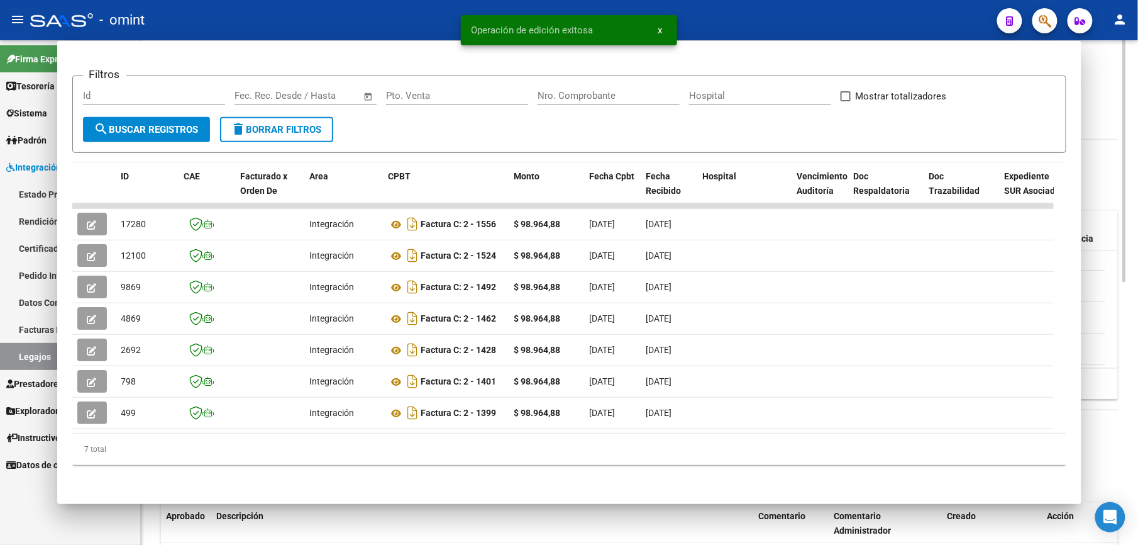
scroll to position [335, 0]
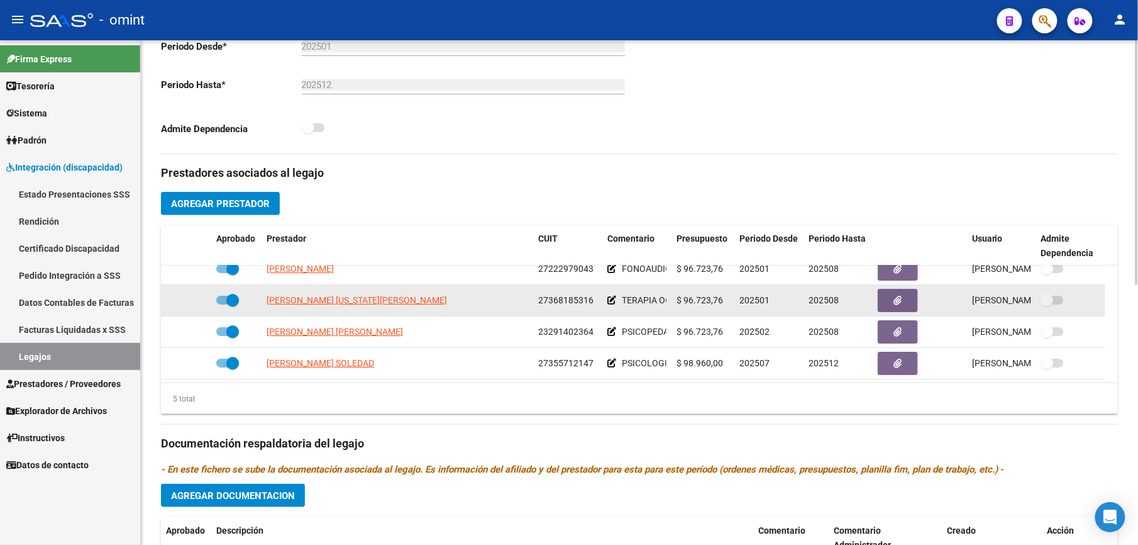
drag, startPoint x: 538, startPoint y: 298, endPoint x: 594, endPoint y: 302, distance: 56.1
click at [594, 302] on div "27368185316" at bounding box center [567, 300] width 59 height 14
drag, startPoint x: 594, startPoint y: 302, endPoint x: 582, endPoint y: 302, distance: 12.0
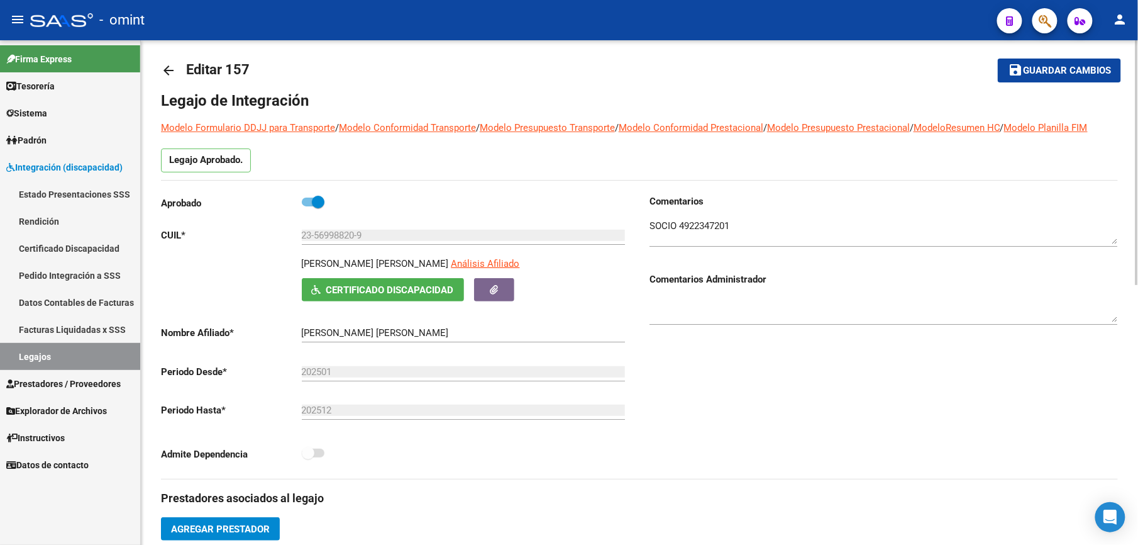
scroll to position [0, 0]
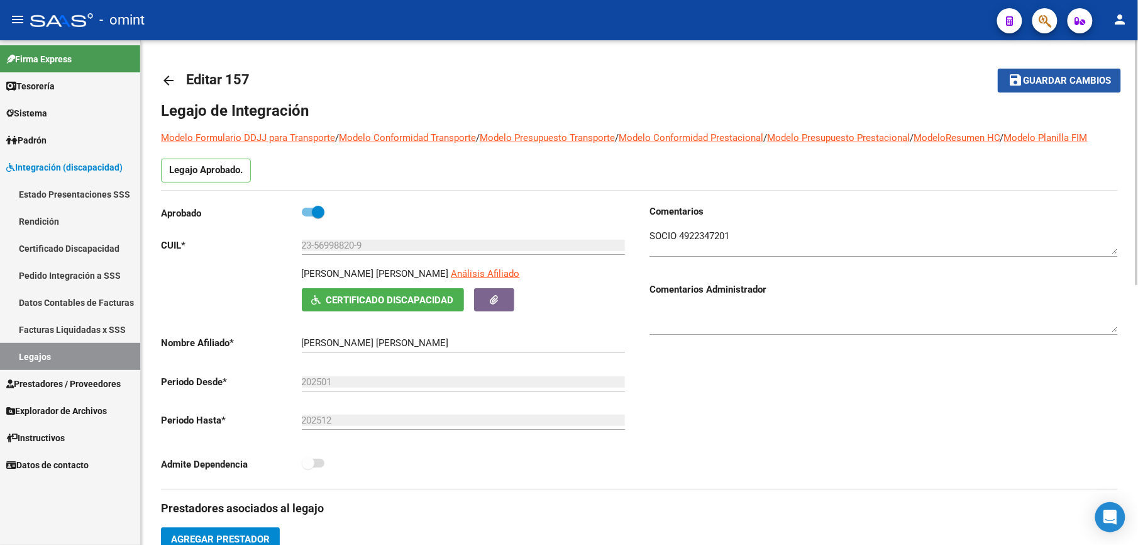
click at [854, 69] on button "save Guardar cambios" at bounding box center [1059, 80] width 123 height 23
drag, startPoint x: 1070, startPoint y: 74, endPoint x: 1020, endPoint y: 79, distance: 50.6
click at [854, 75] on span "Guardar cambios" at bounding box center [1067, 80] width 88 height 11
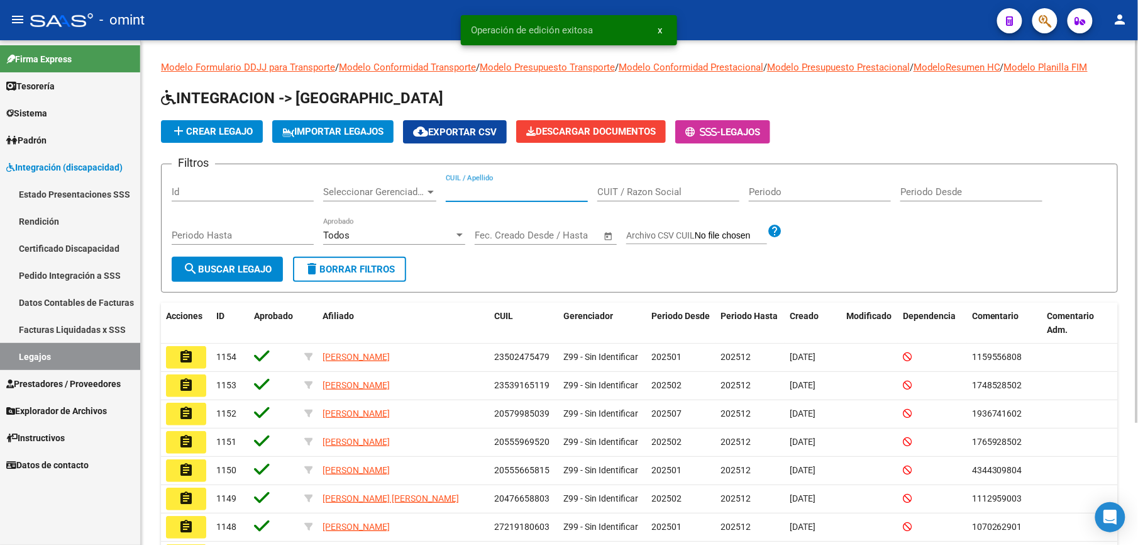
click at [528, 191] on input "CUIL / Apellido" at bounding box center [517, 191] width 142 height 11
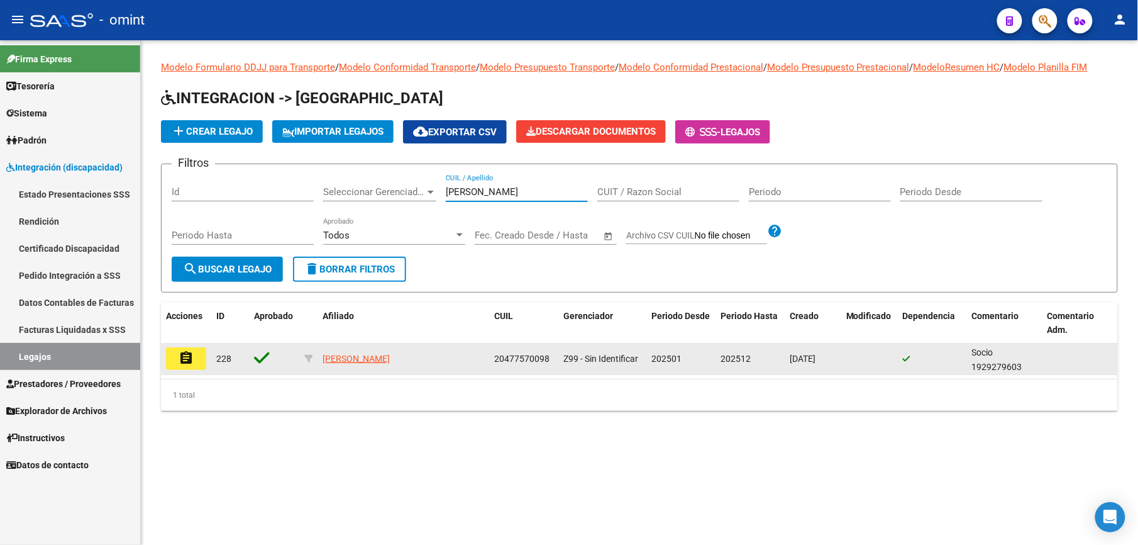
type input "diaz facundo"
click at [191, 360] on mat-icon "assignment" at bounding box center [186, 357] width 15 height 15
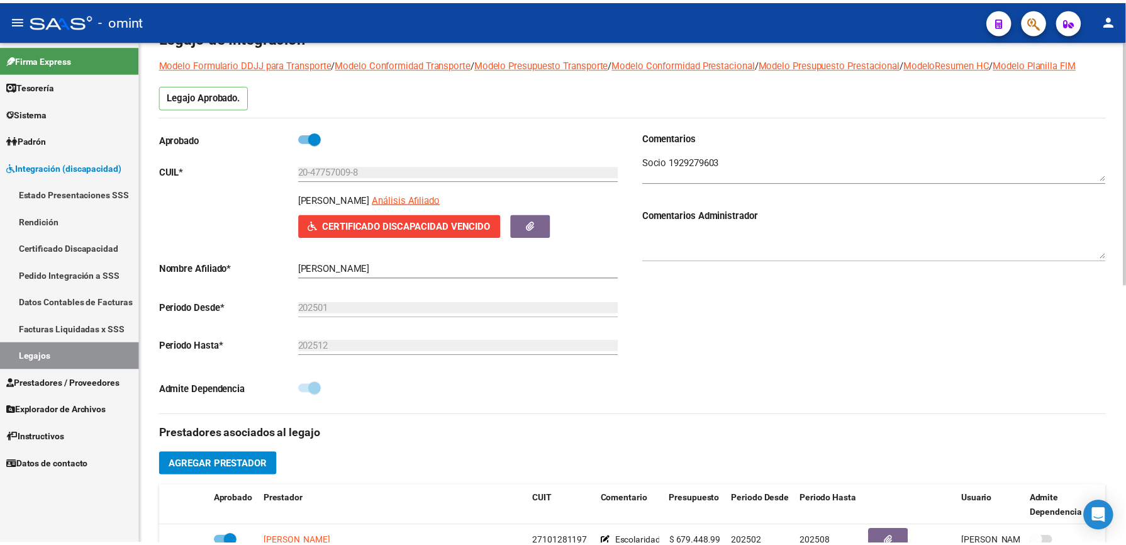
scroll to position [335, 0]
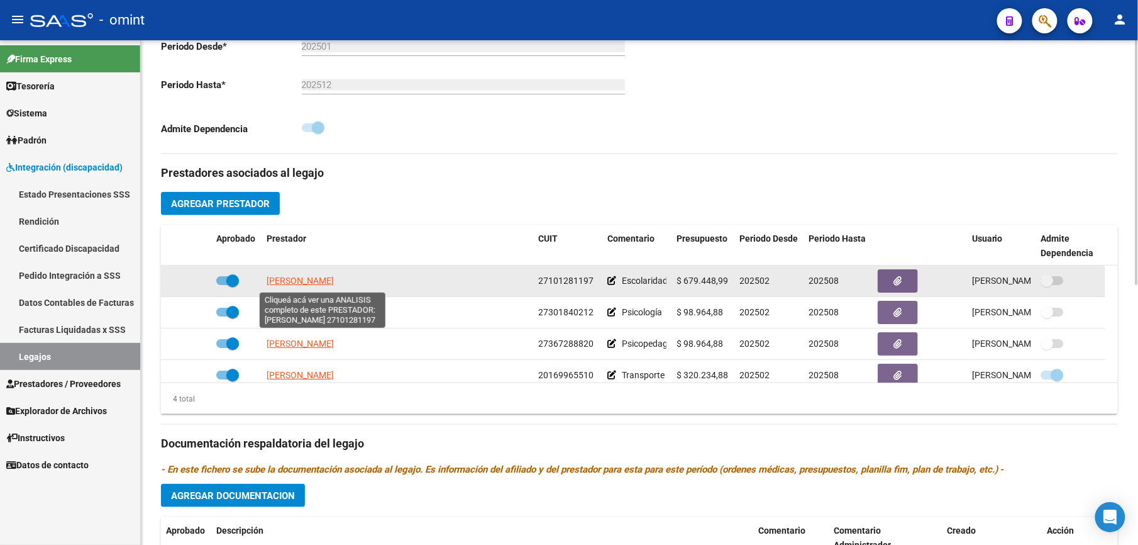
click at [334, 280] on span "DELLAPIANA BEATRIZ ELDA" at bounding box center [300, 281] width 67 height 10
type textarea "27101281197"
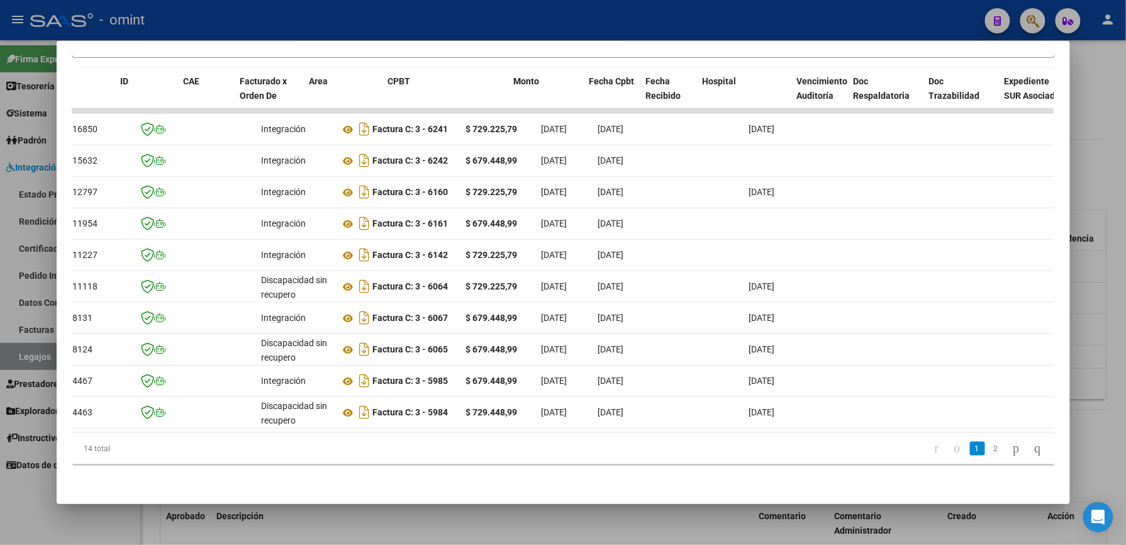
scroll to position [0, 0]
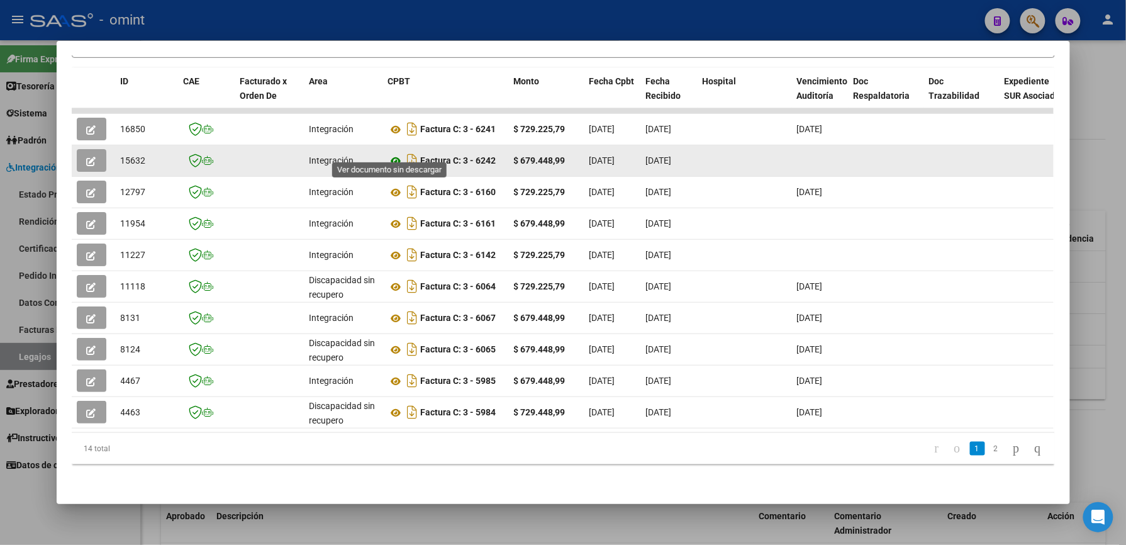
click at [392, 153] on icon at bounding box center [396, 160] width 16 height 15
click at [88, 157] on icon "button" at bounding box center [91, 161] width 9 height 9
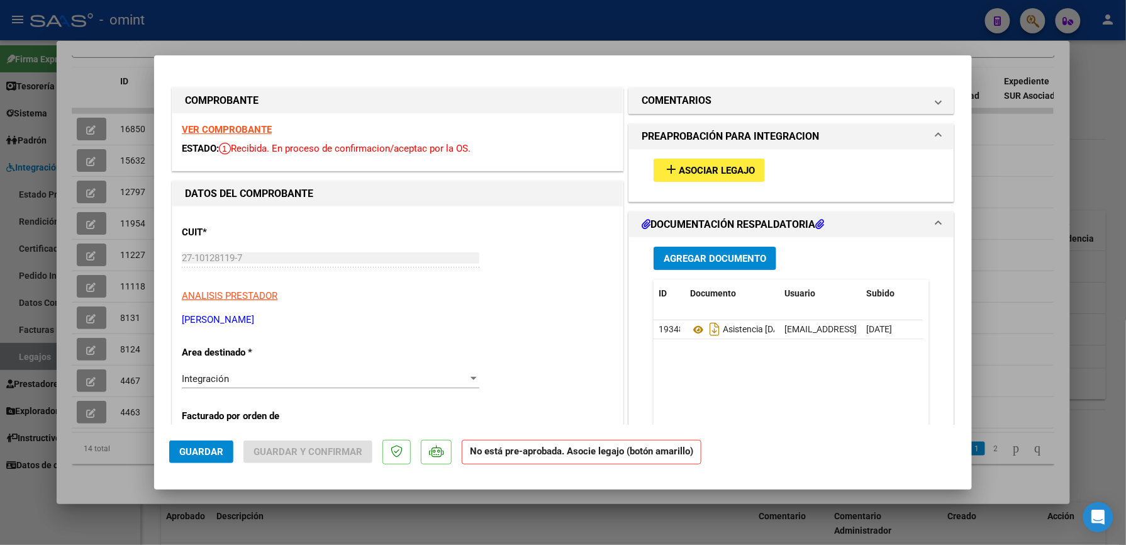
click at [710, 165] on span "Asociar Legajo" at bounding box center [717, 170] width 76 height 11
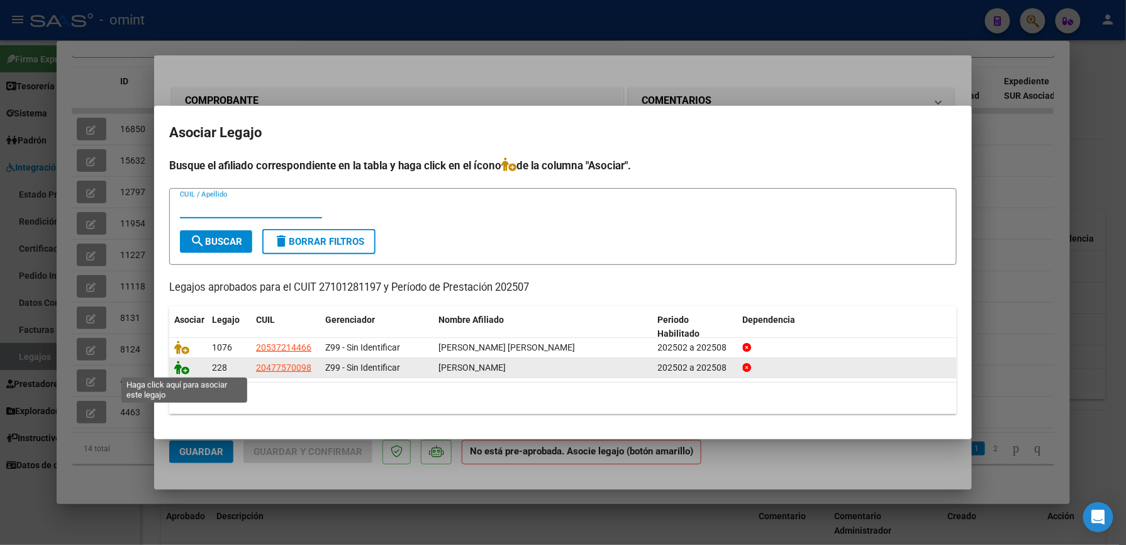
click at [182, 369] on icon at bounding box center [181, 367] width 15 height 14
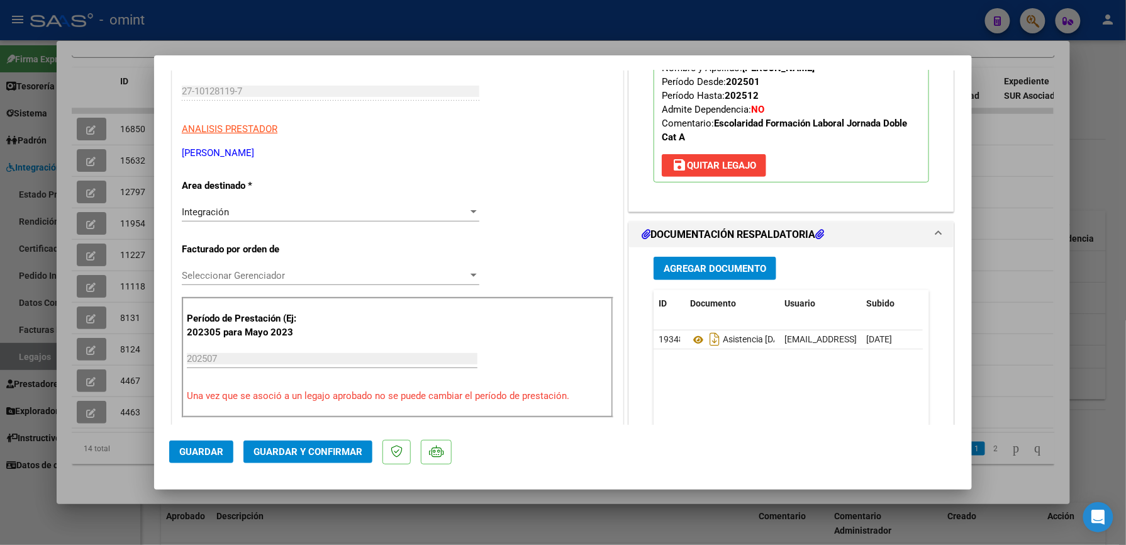
scroll to position [167, 0]
click at [343, 387] on span "Guardar y Confirmar" at bounding box center [307, 451] width 109 height 11
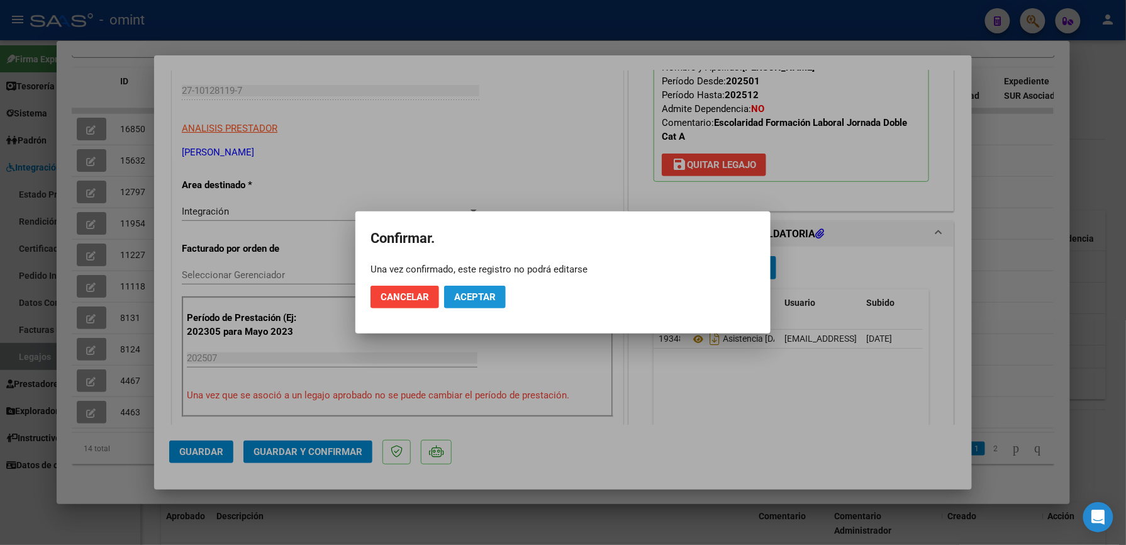
click at [491, 298] on span "Aceptar" at bounding box center [475, 296] width 42 height 11
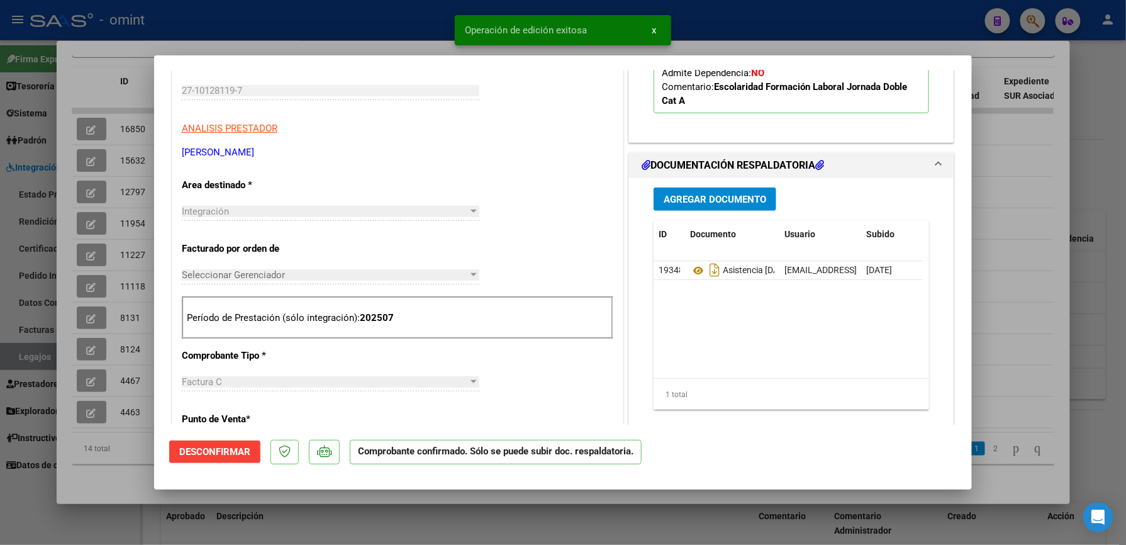
click at [741, 43] on div at bounding box center [563, 272] width 1126 height 545
type input "$ 0,00"
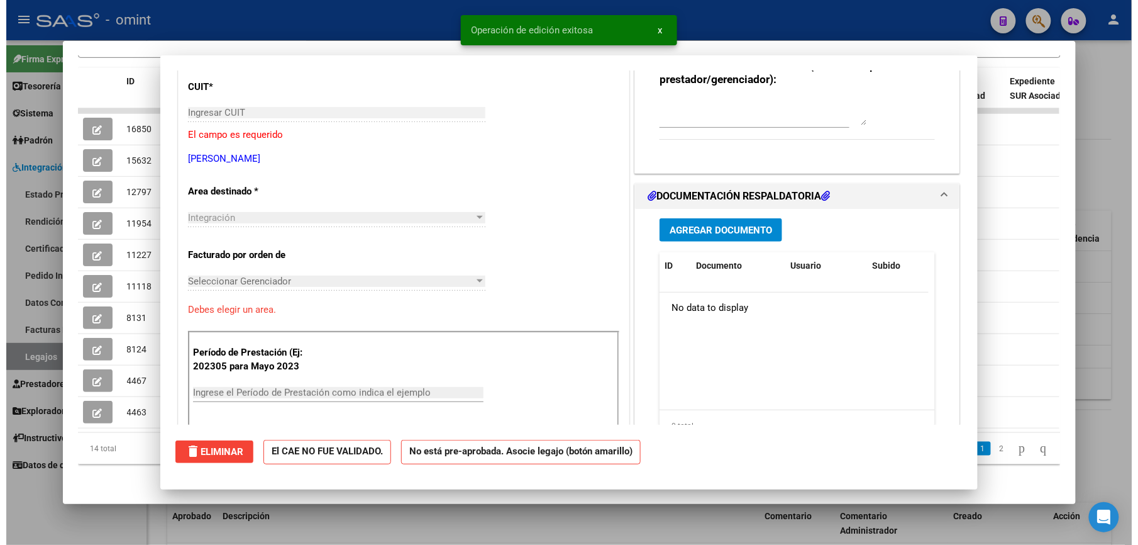
scroll to position [0, 0]
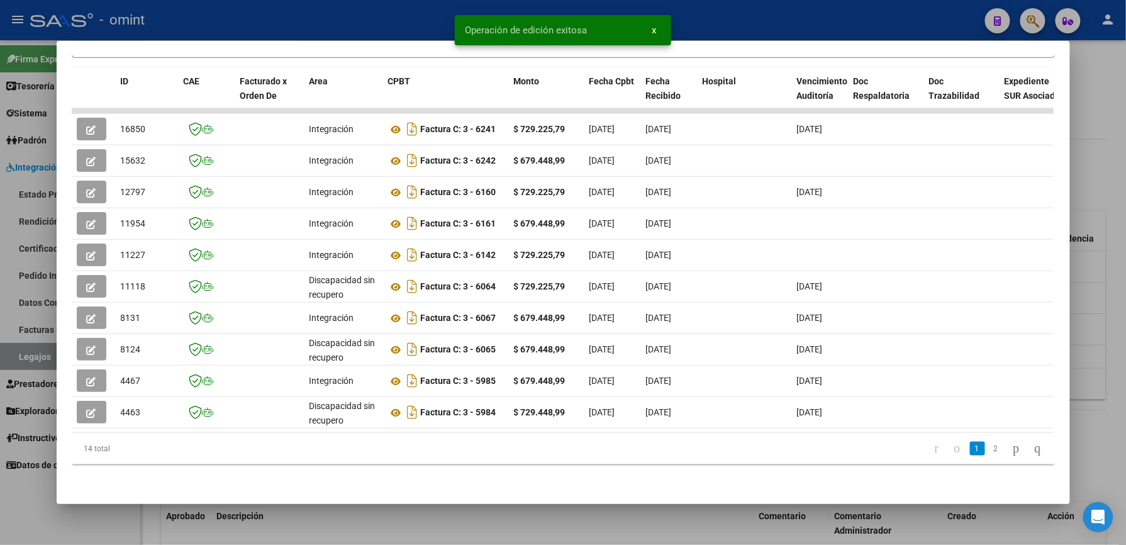
click at [749, 21] on div at bounding box center [563, 272] width 1126 height 545
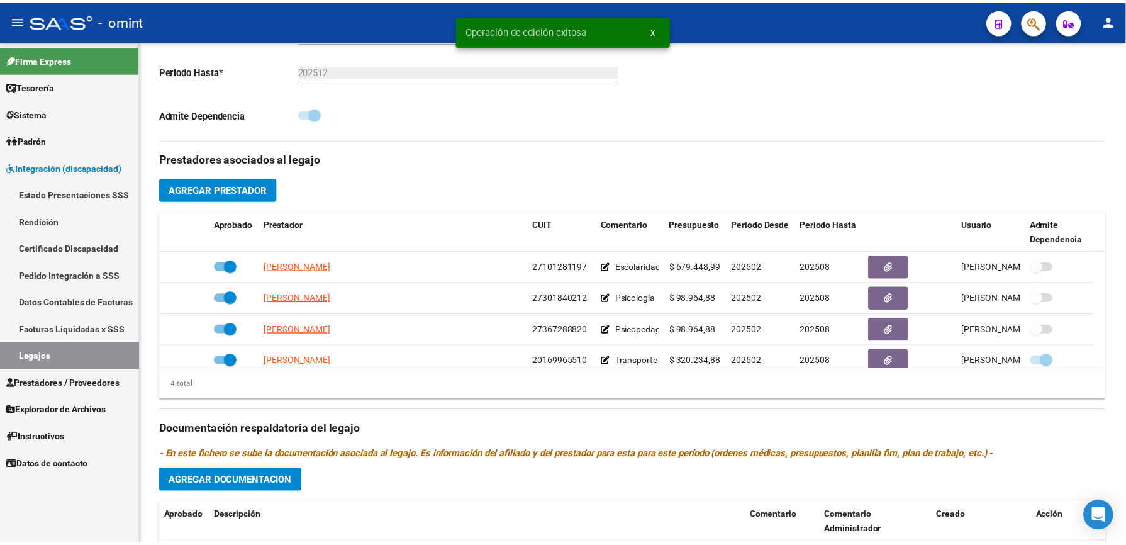
scroll to position [335, 0]
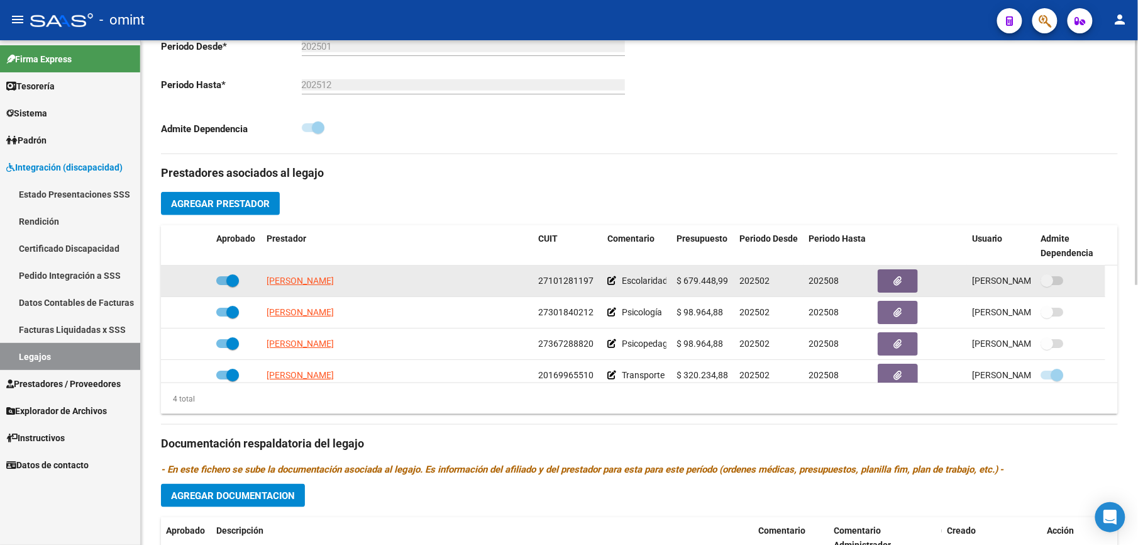
drag, startPoint x: 539, startPoint y: 281, endPoint x: 591, endPoint y: 279, distance: 52.2
click at [591, 279] on span "27101281197" at bounding box center [565, 281] width 55 height 10
drag, startPoint x: 591, startPoint y: 279, endPoint x: 584, endPoint y: 281, distance: 7.0
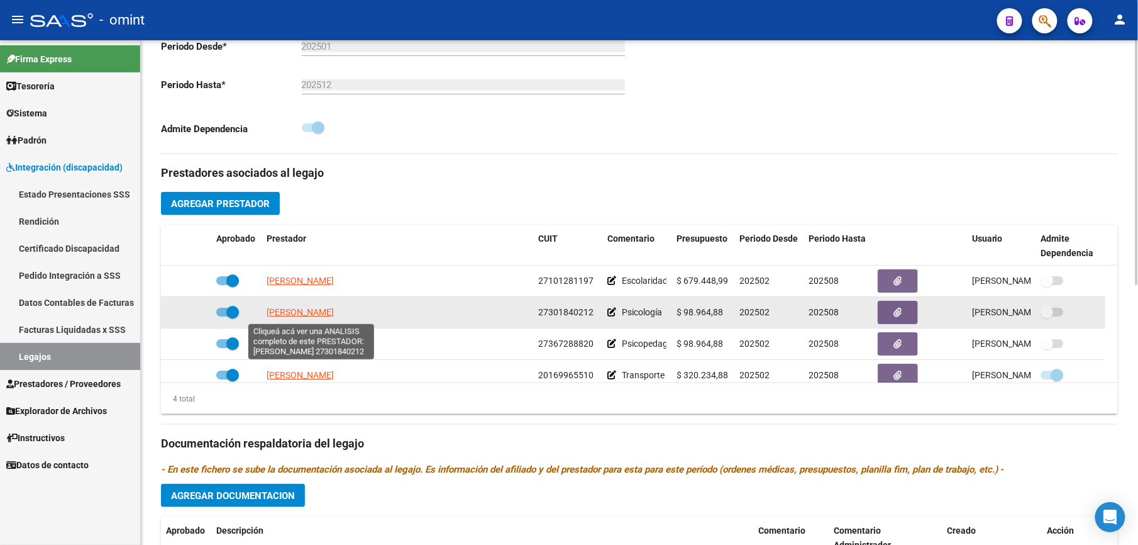
click at [334, 314] on span "ROUTUROU CAROLINA" at bounding box center [300, 312] width 67 height 10
type textarea "27301840212"
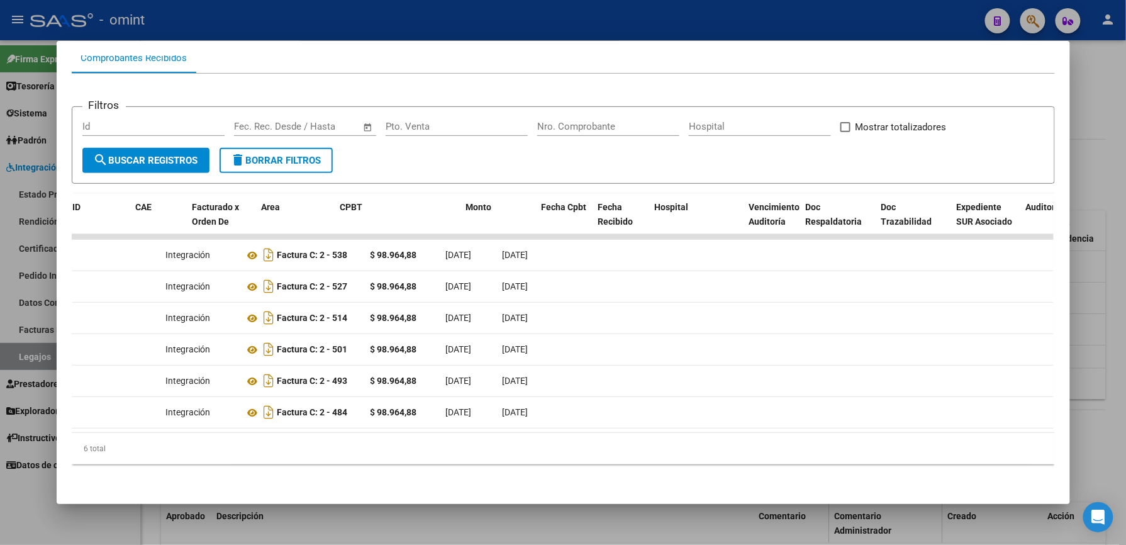
scroll to position [0, 0]
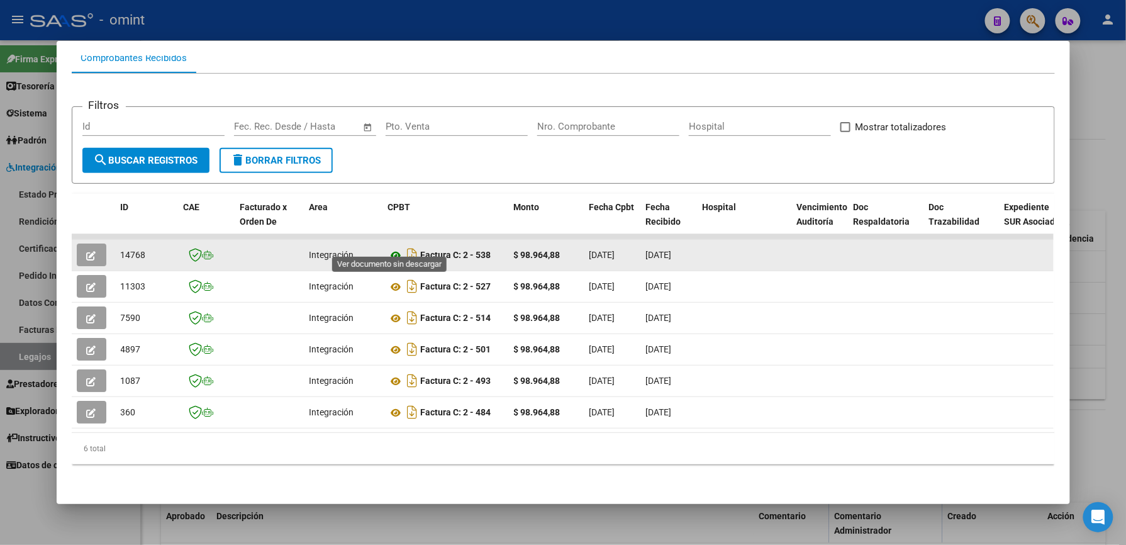
click at [389, 248] on icon at bounding box center [396, 255] width 16 height 15
click at [91, 243] on button "button" at bounding box center [92, 254] width 30 height 23
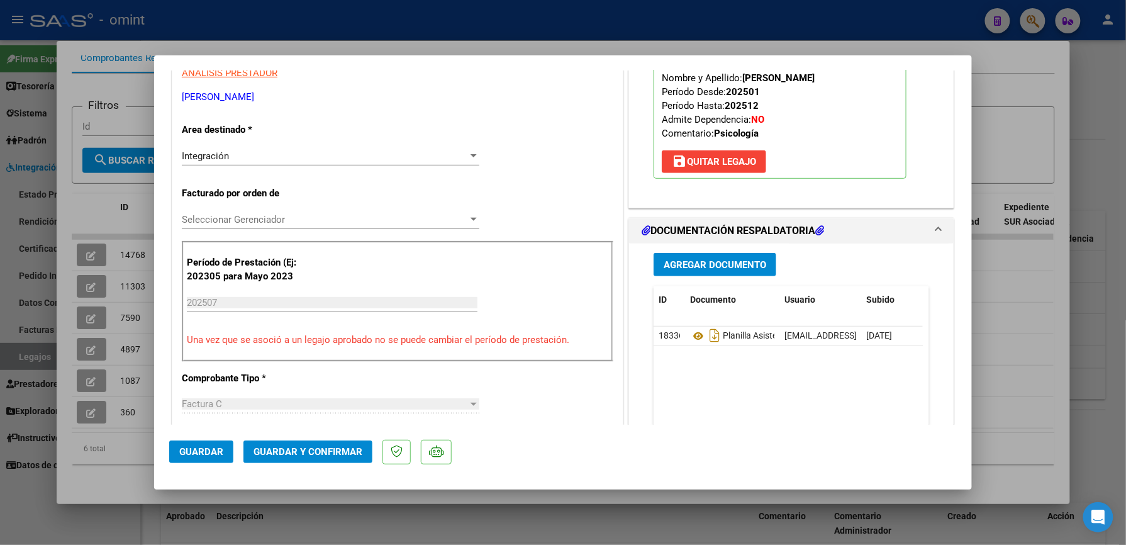
scroll to position [252, 0]
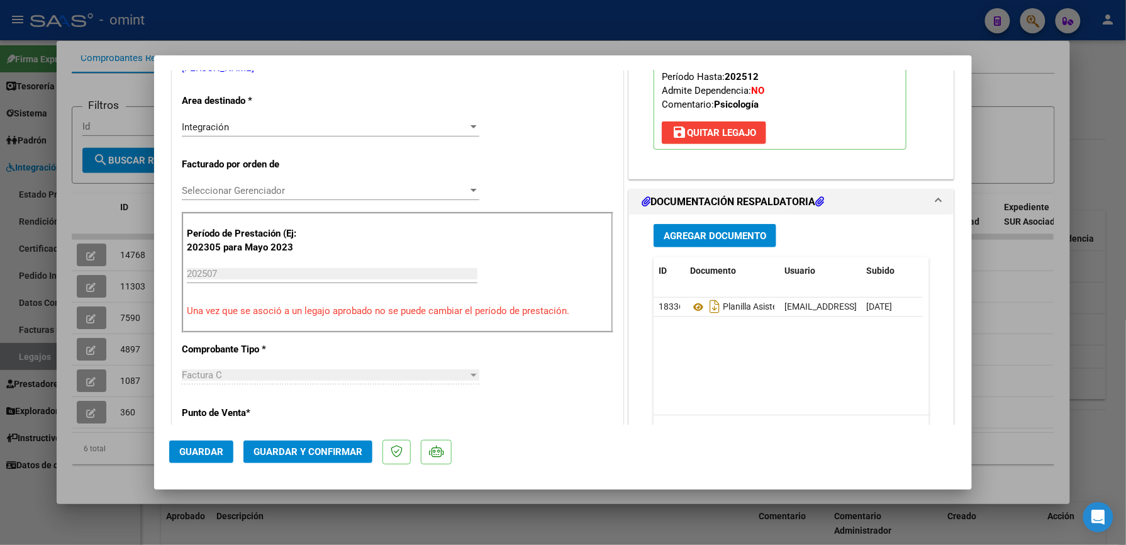
click at [332, 387] on span "Guardar y Confirmar" at bounding box center [307, 451] width 109 height 11
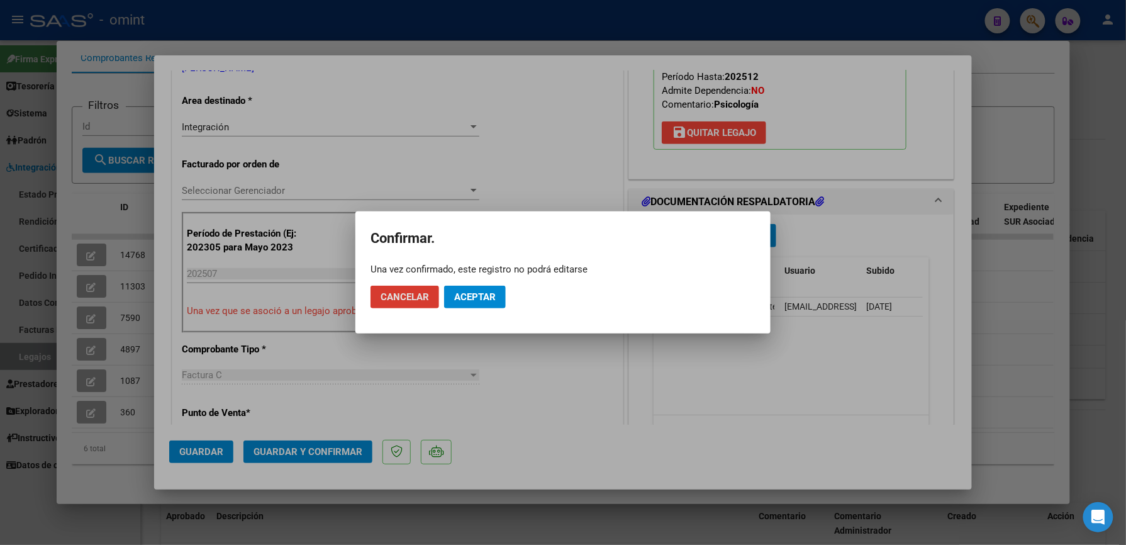
click at [473, 296] on span "Aceptar" at bounding box center [475, 296] width 42 height 11
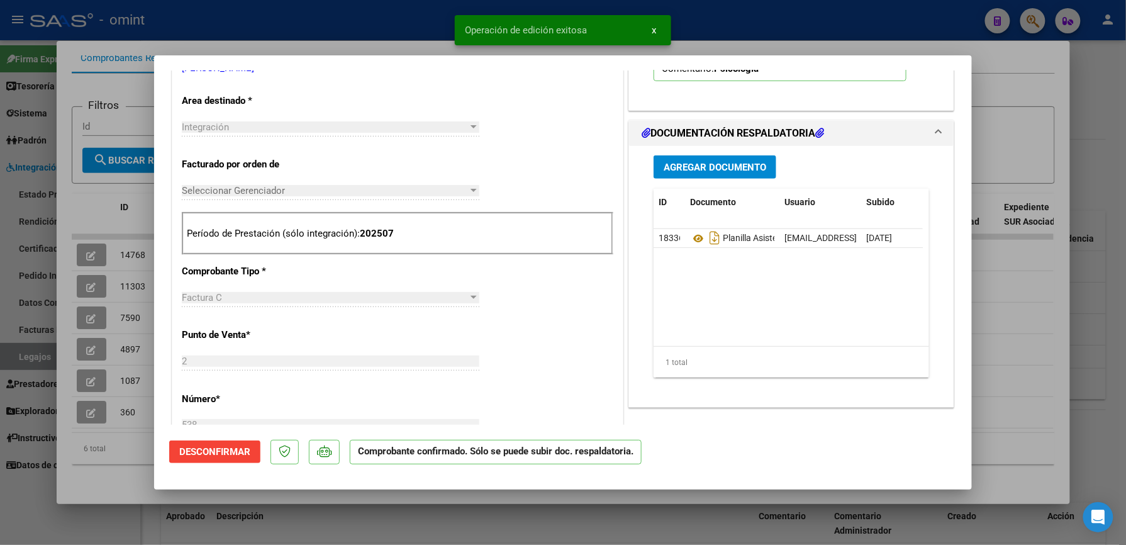
click at [361, 16] on div at bounding box center [563, 272] width 1126 height 545
type input "$ 0,00"
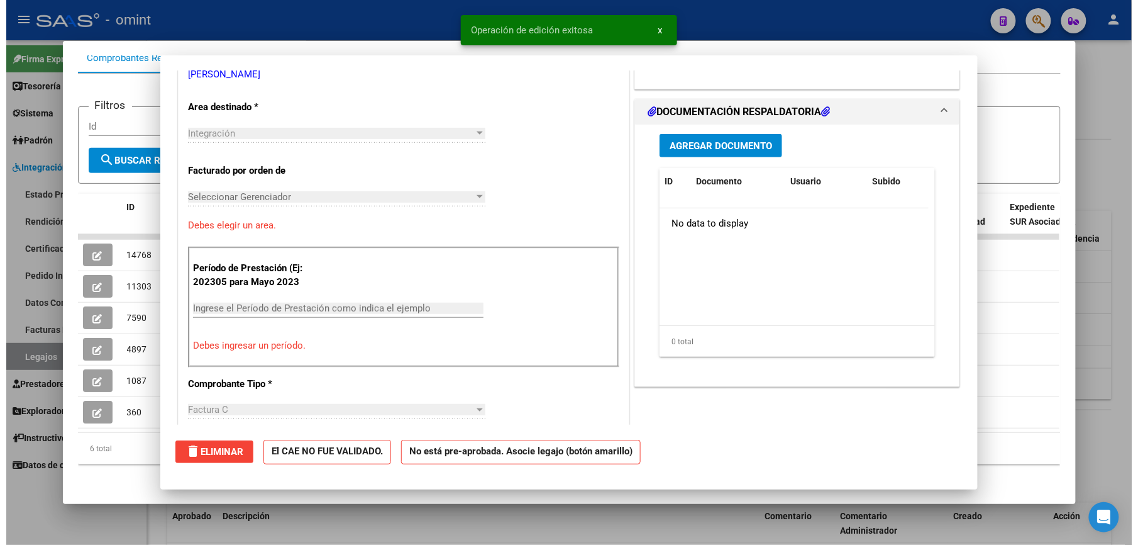
scroll to position [0, 0]
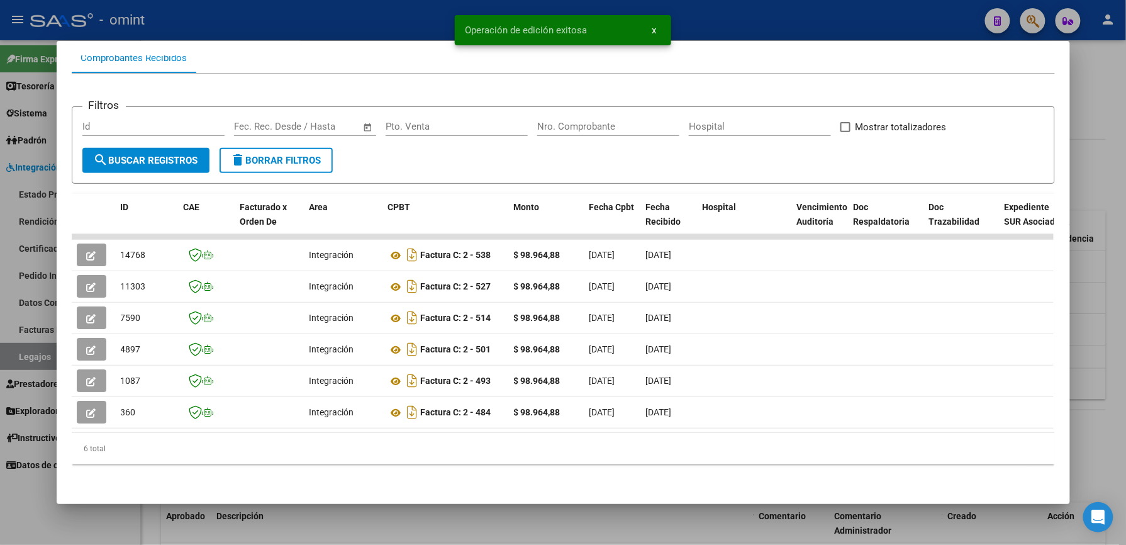
click at [303, 11] on div at bounding box center [563, 272] width 1126 height 545
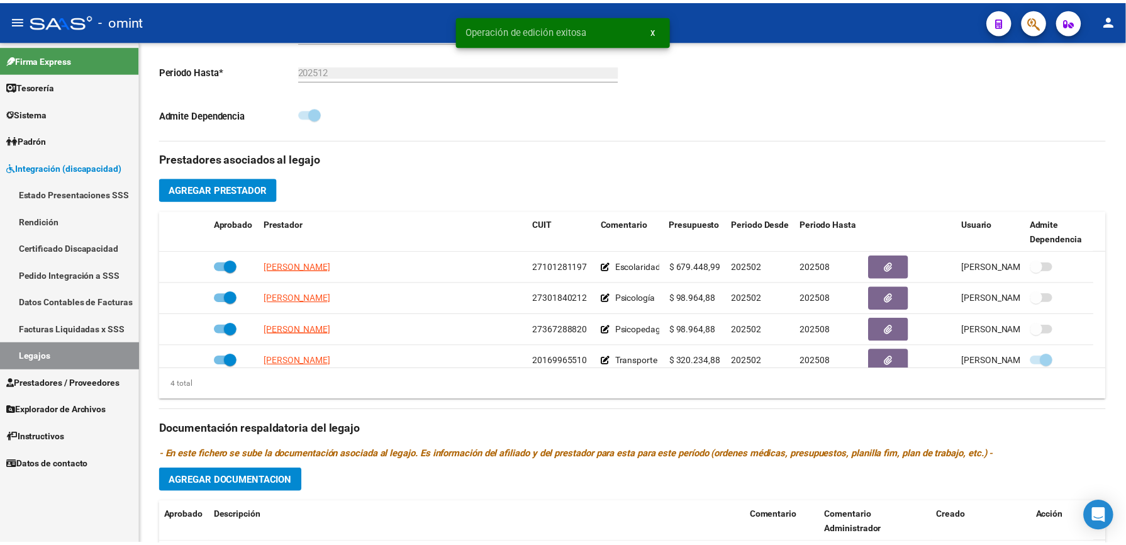
scroll to position [335, 0]
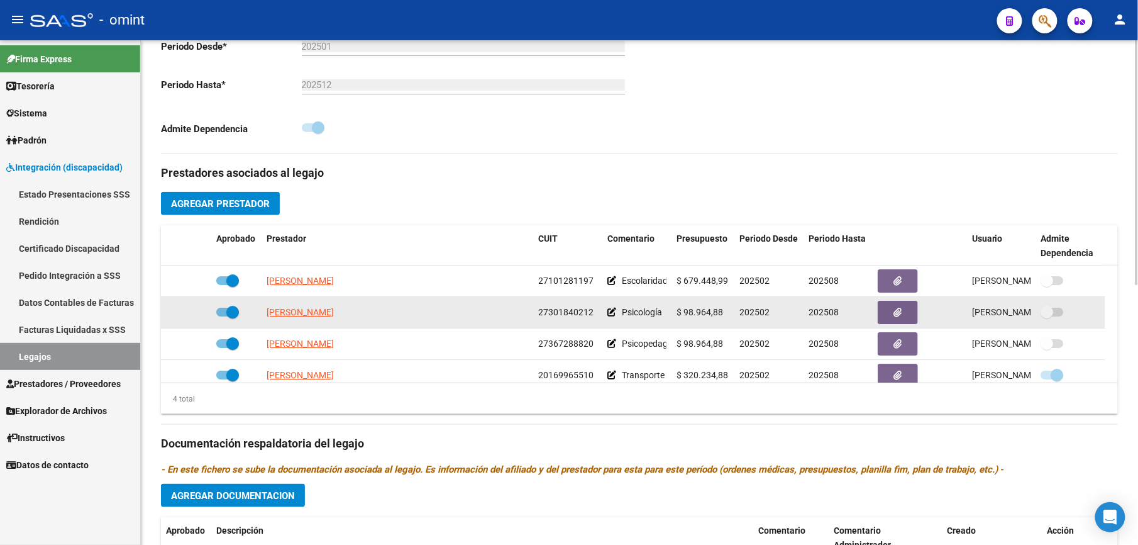
drag, startPoint x: 540, startPoint y: 313, endPoint x: 593, endPoint y: 316, distance: 52.9
click at [593, 316] on div "27301840212" at bounding box center [567, 312] width 59 height 14
drag, startPoint x: 593, startPoint y: 316, endPoint x: 585, endPoint y: 311, distance: 9.1
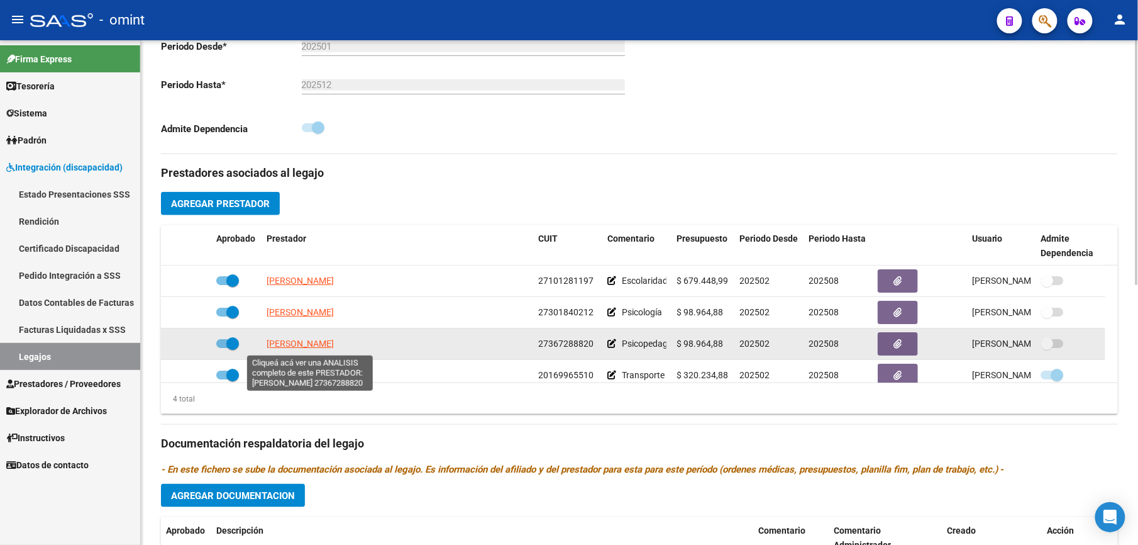
click at [326, 343] on span "USLENGHI AGUSTINA" at bounding box center [300, 343] width 67 height 10
type textarea "27367288820"
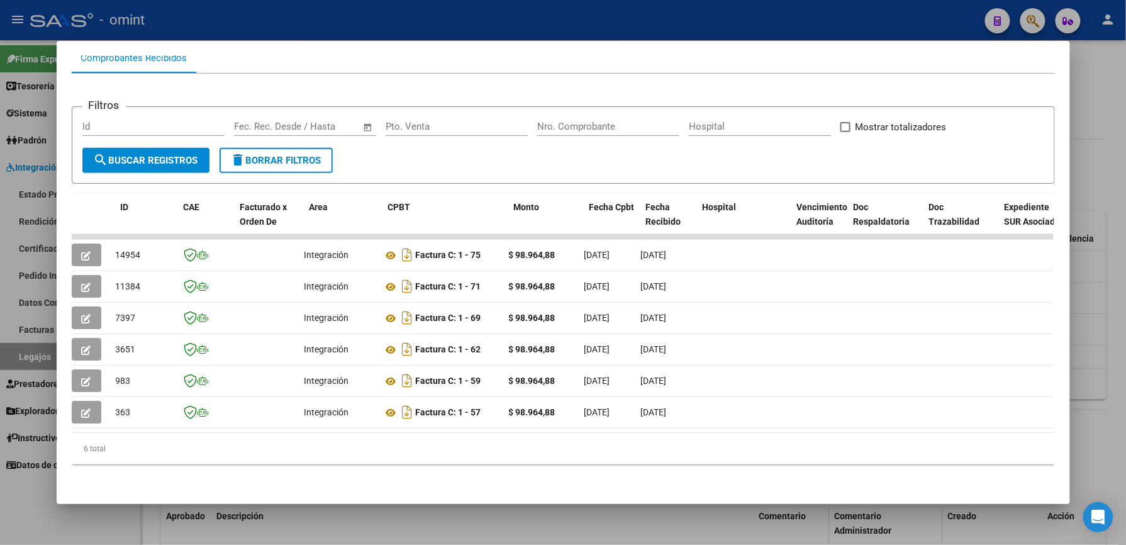
scroll to position [0, 0]
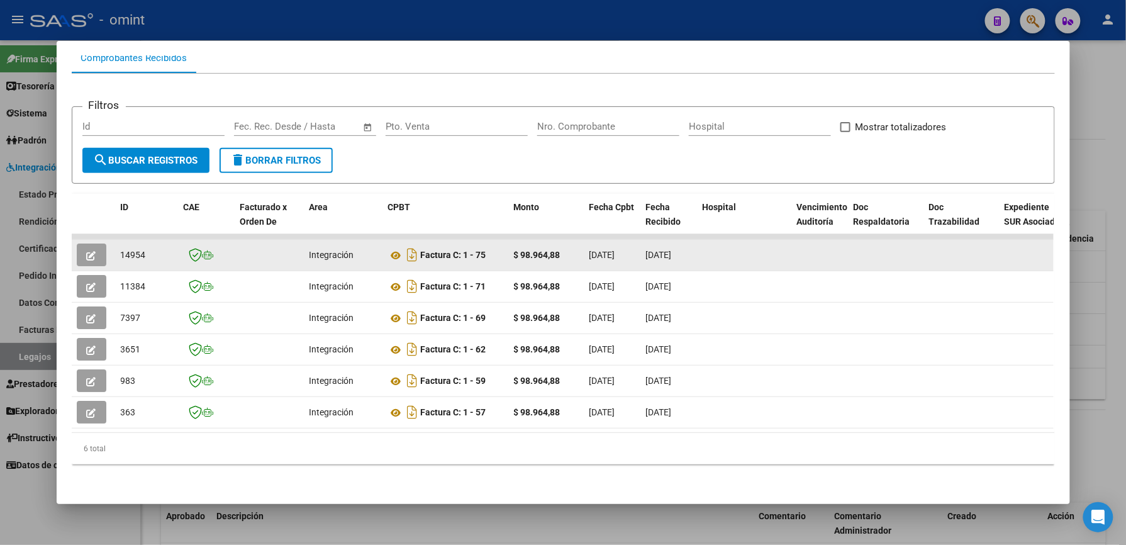
click at [87, 251] on icon "button" at bounding box center [91, 255] width 9 height 9
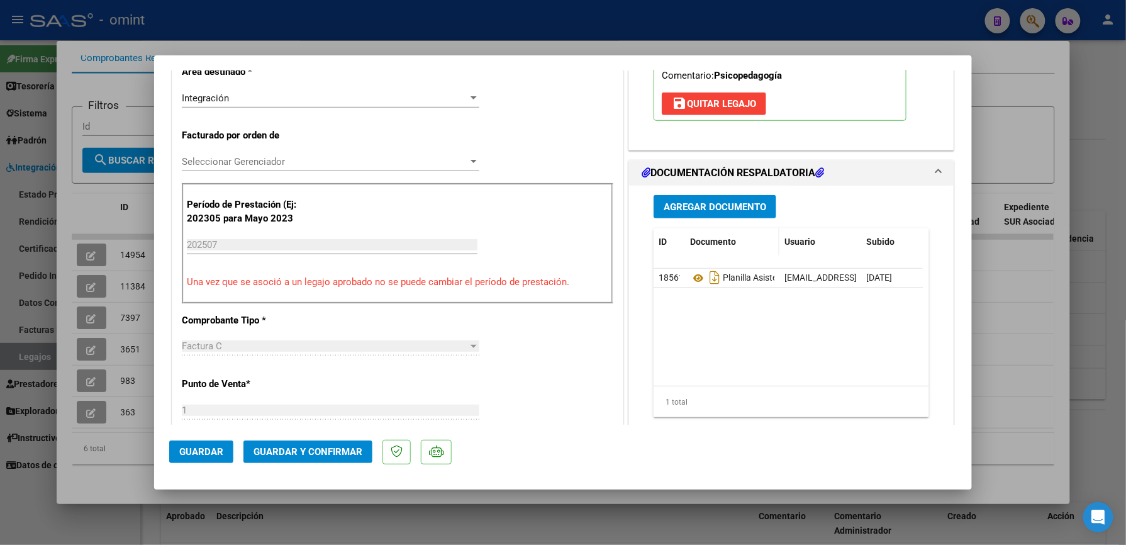
scroll to position [335, 0]
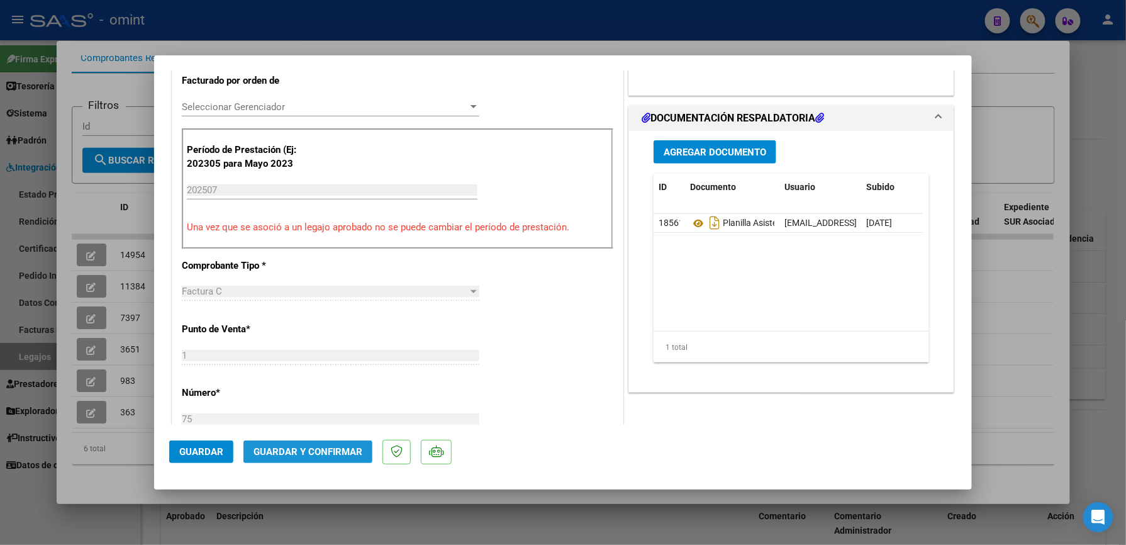
click at [323, 387] on span "Guardar y Confirmar" at bounding box center [307, 451] width 109 height 11
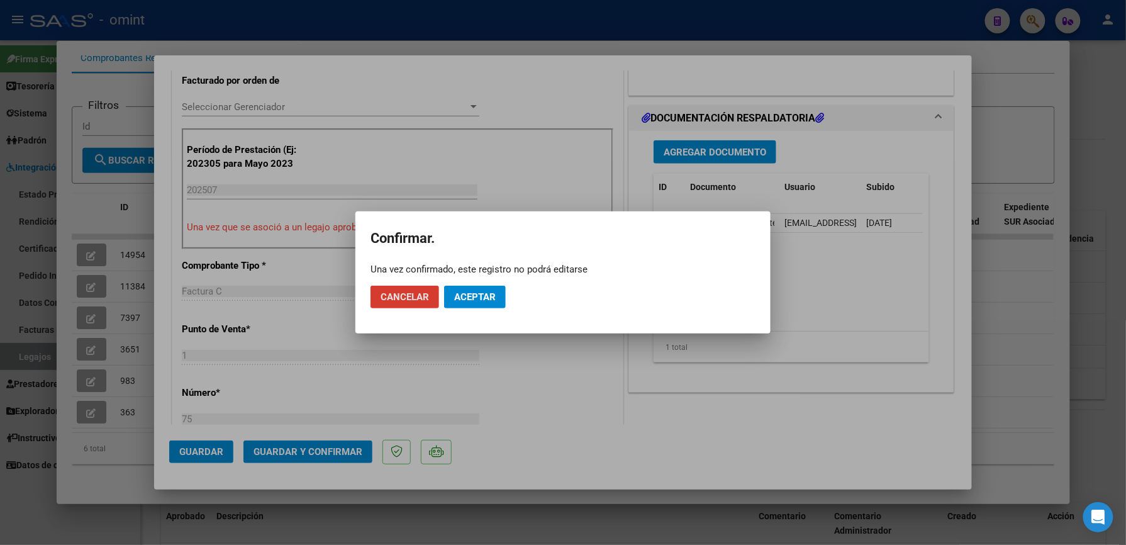
click at [482, 291] on span "Aceptar" at bounding box center [475, 296] width 42 height 11
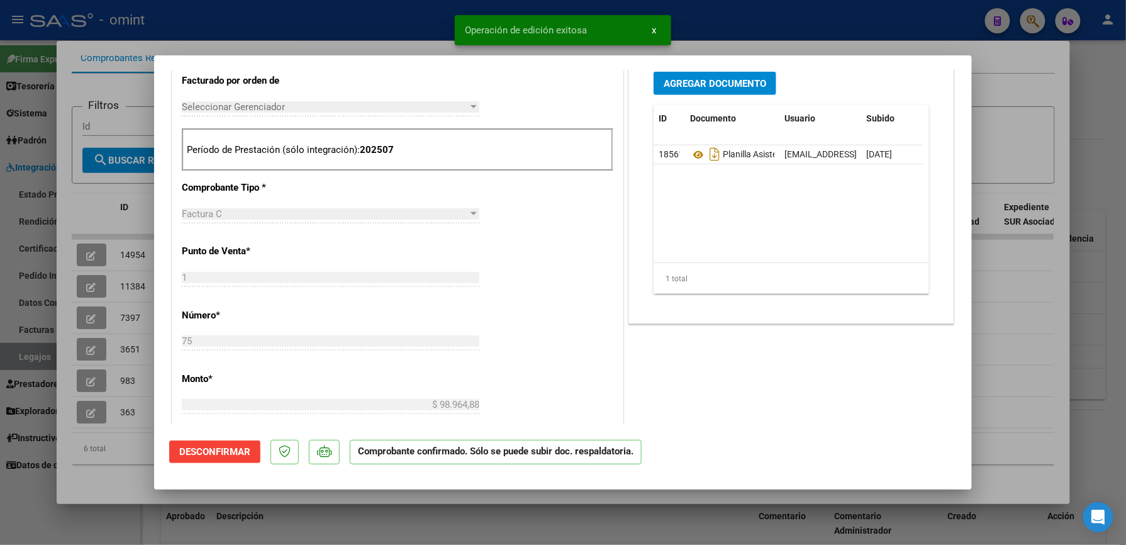
click at [821, 21] on div at bounding box center [563, 272] width 1126 height 545
type input "$ 0,00"
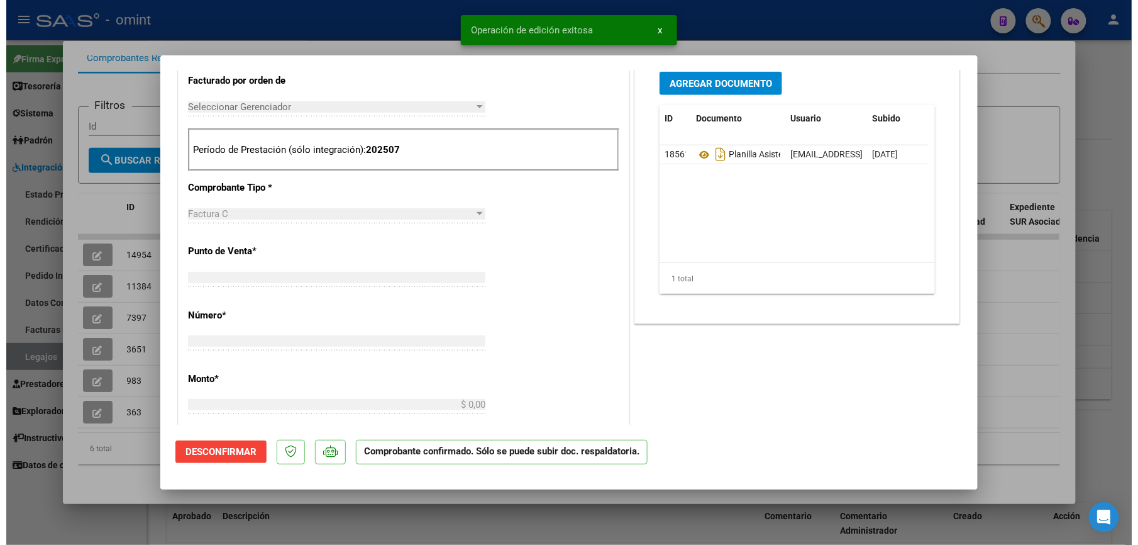
scroll to position [0, 0]
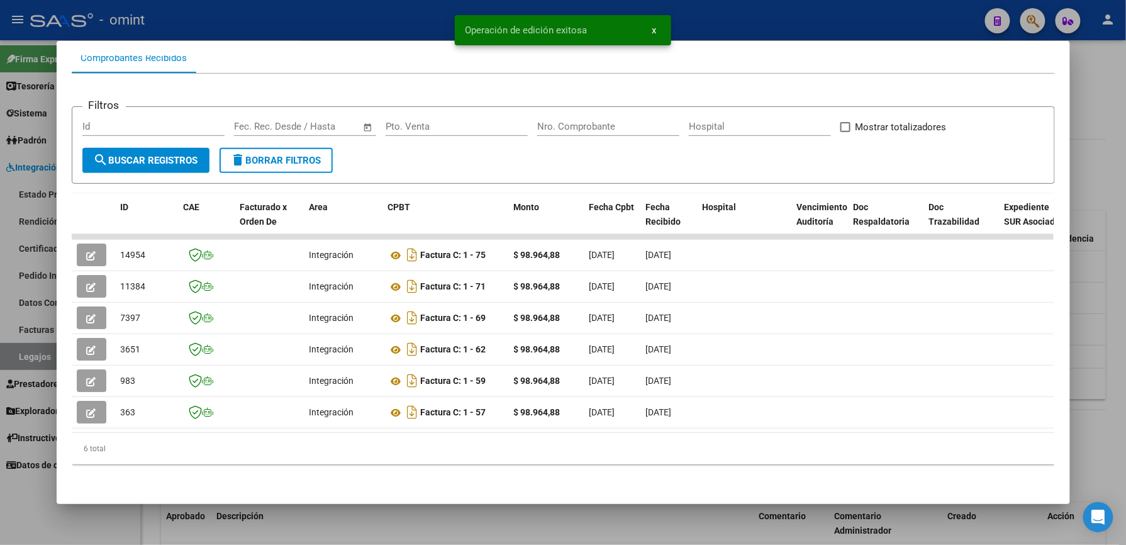
click at [755, 26] on div at bounding box center [563, 272] width 1126 height 545
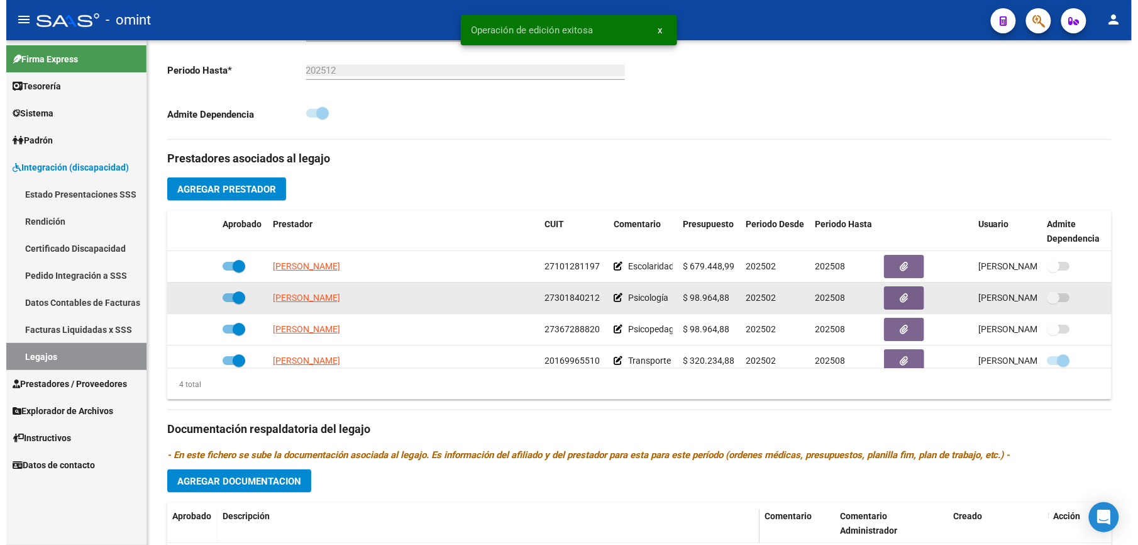
scroll to position [335, 0]
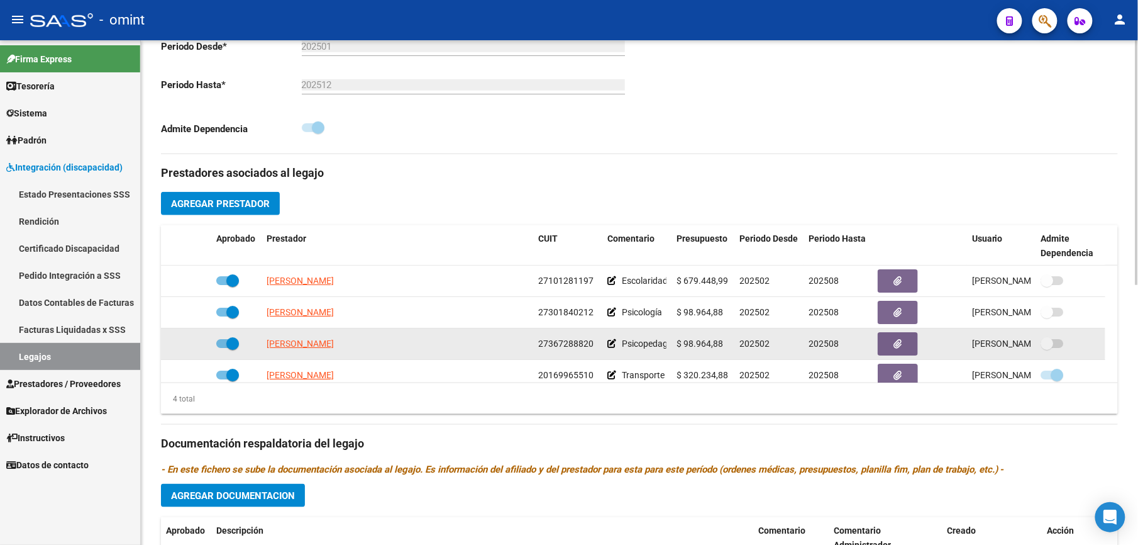
drag, startPoint x: 539, startPoint y: 345, endPoint x: 594, endPoint y: 342, distance: 54.8
click at [594, 342] on div "27367288820" at bounding box center [567, 344] width 59 height 14
drag, startPoint x: 594, startPoint y: 342, endPoint x: 575, endPoint y: 343, distance: 18.9
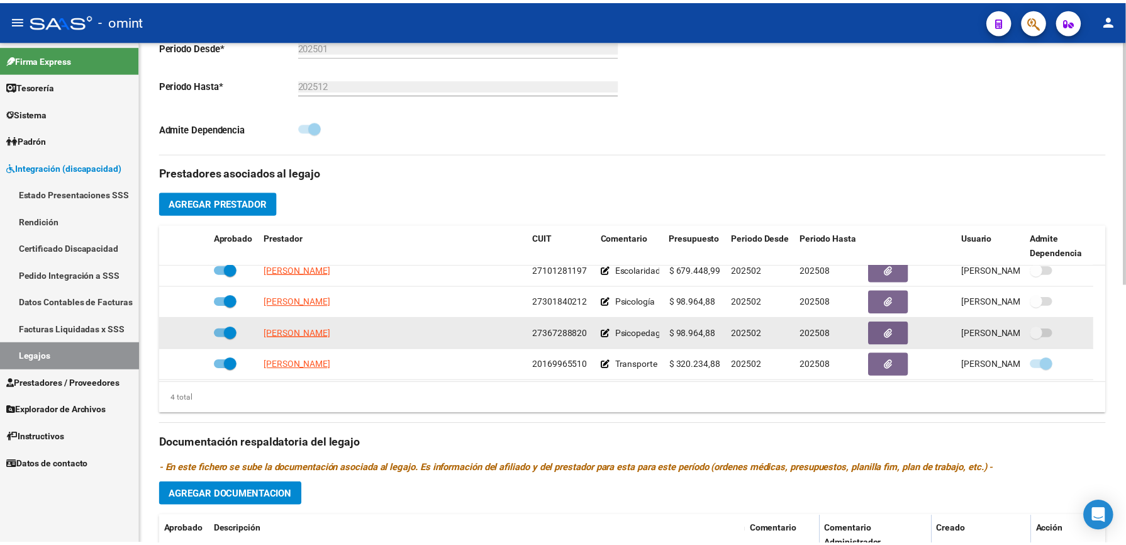
scroll to position [13, 0]
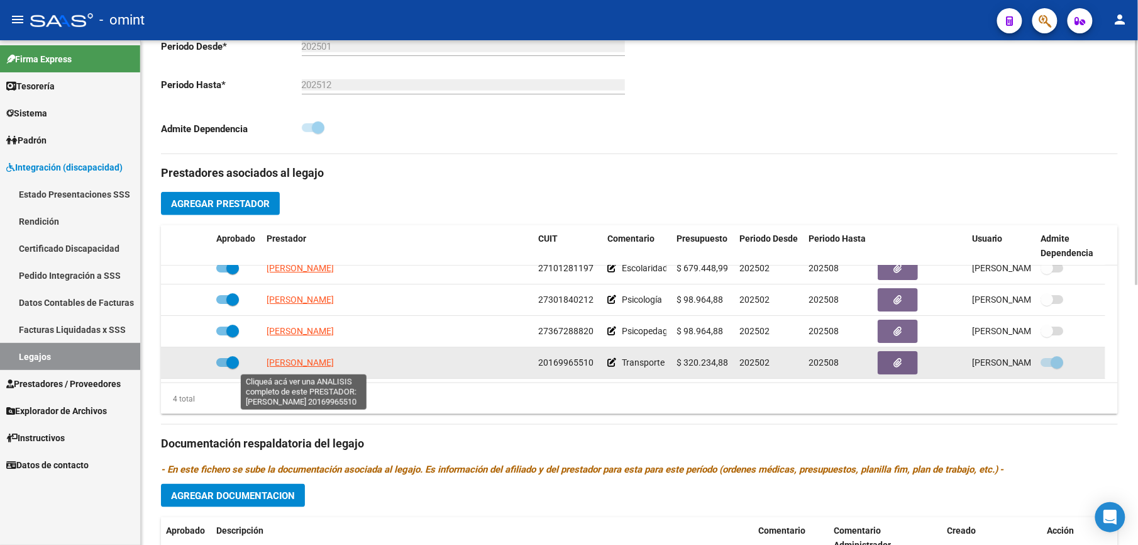
click at [317, 364] on span "DIAZ JULIO CESAR" at bounding box center [300, 362] width 67 height 10
type textarea "20169965510"
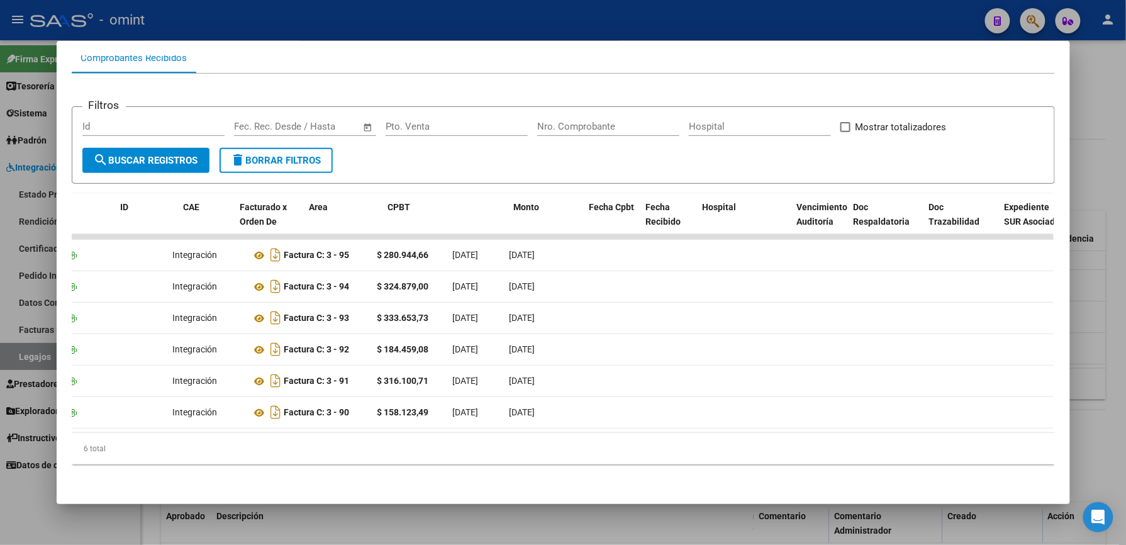
scroll to position [0, 0]
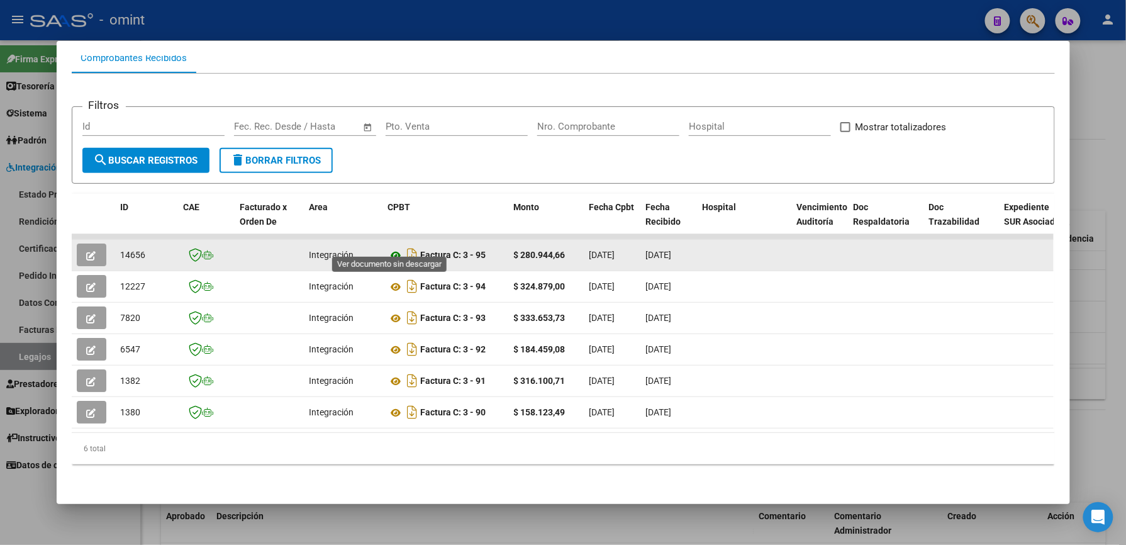
click at [388, 248] on icon at bounding box center [396, 255] width 16 height 15
click at [87, 251] on icon "button" at bounding box center [91, 255] width 9 height 9
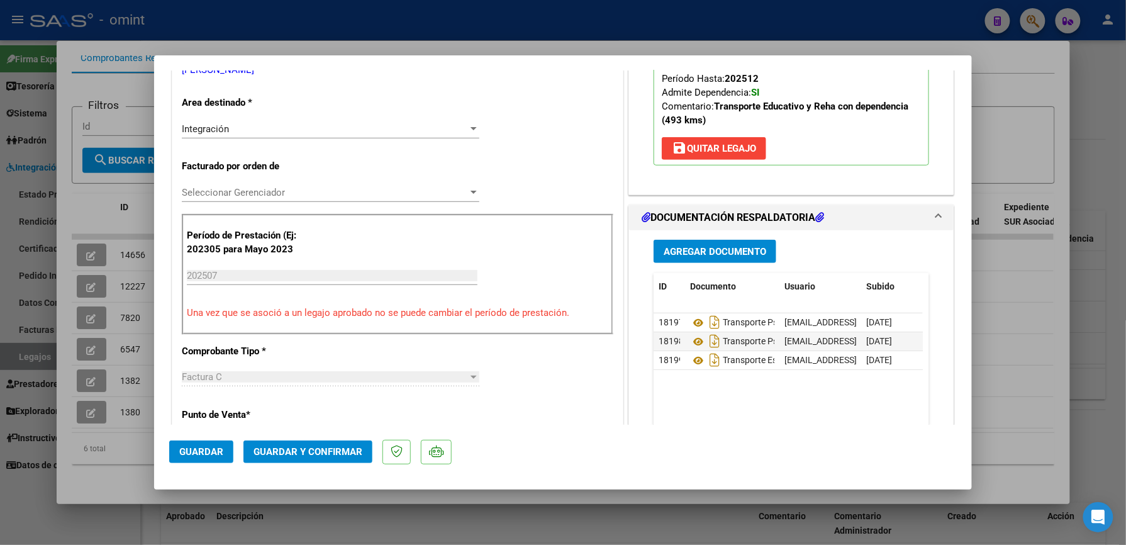
scroll to position [252, 0]
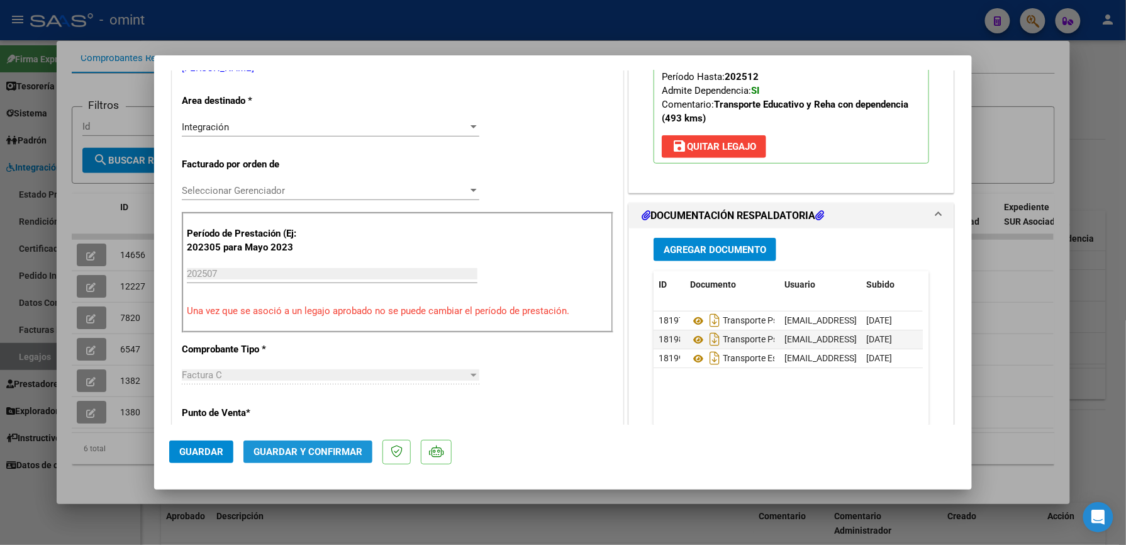
click at [326, 387] on span "Guardar y Confirmar" at bounding box center [307, 451] width 109 height 11
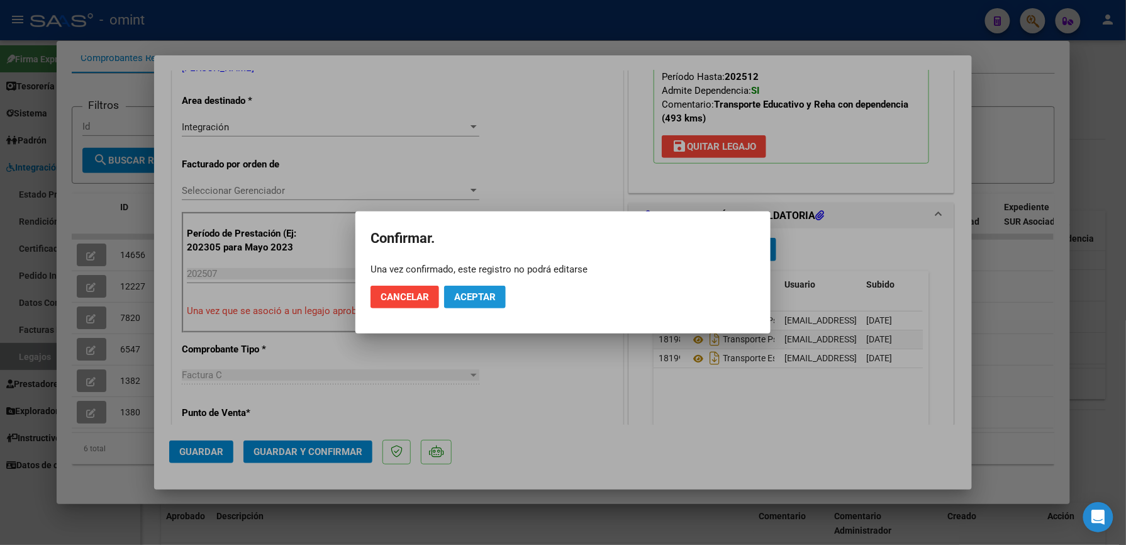
click at [467, 297] on span "Aceptar" at bounding box center [475, 296] width 42 height 11
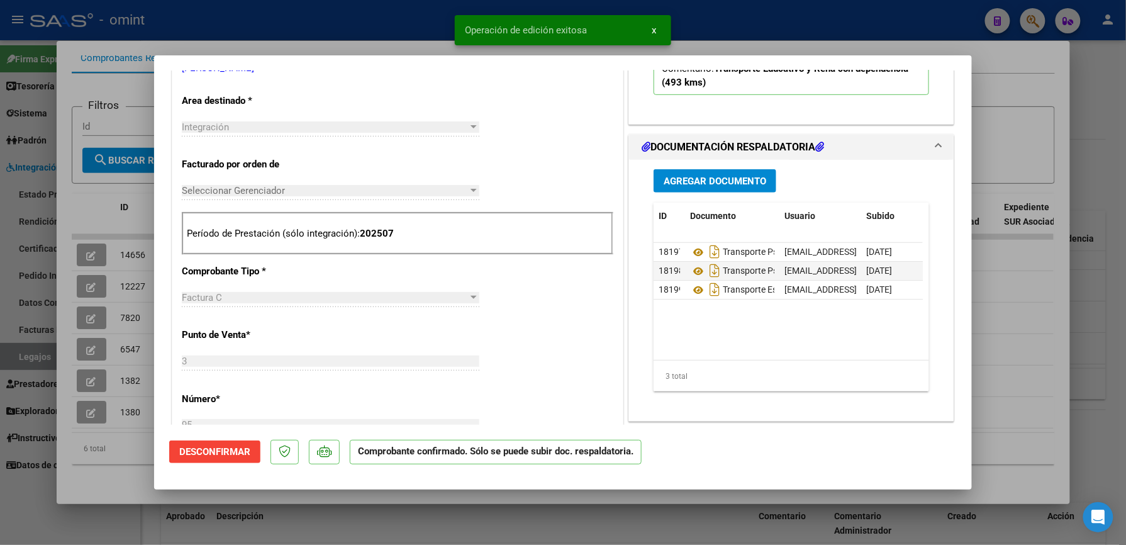
click at [765, 28] on div at bounding box center [563, 272] width 1126 height 545
type input "$ 0,00"
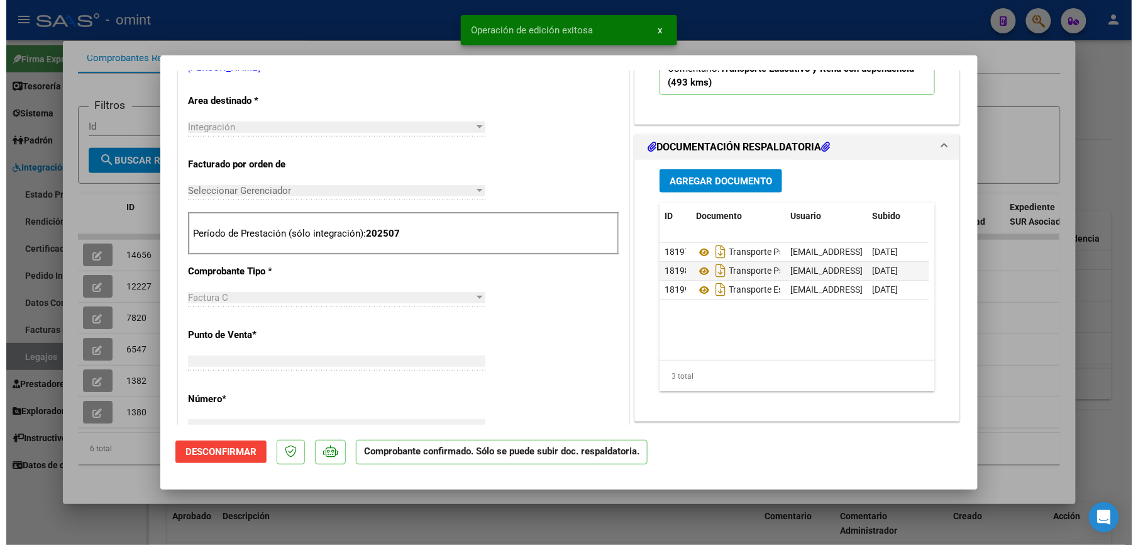
scroll to position [0, 0]
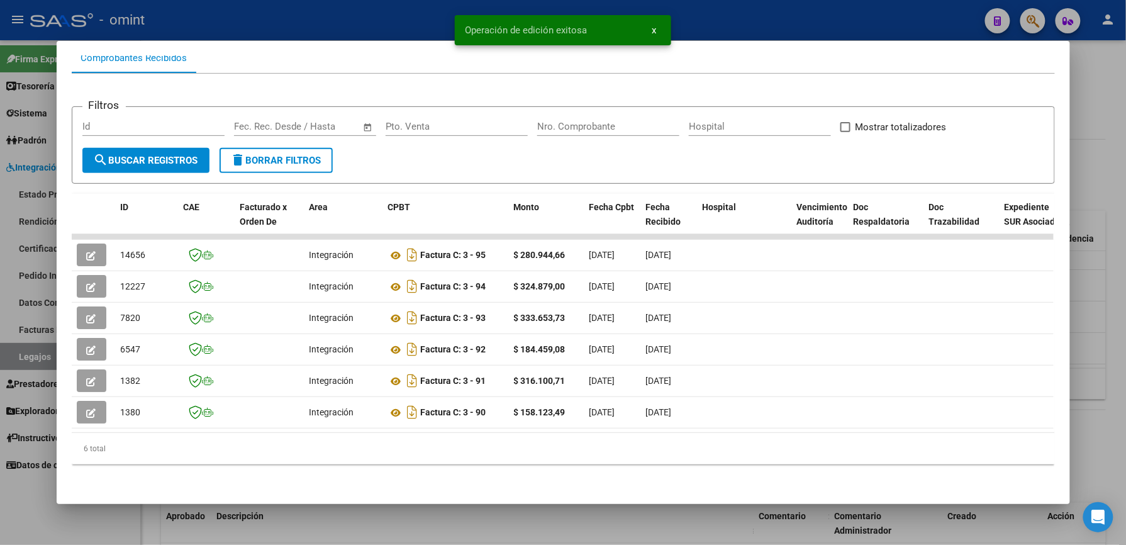
drag, startPoint x: 359, startPoint y: 24, endPoint x: 343, endPoint y: 9, distance: 21.8
click at [359, 23] on div at bounding box center [563, 272] width 1126 height 545
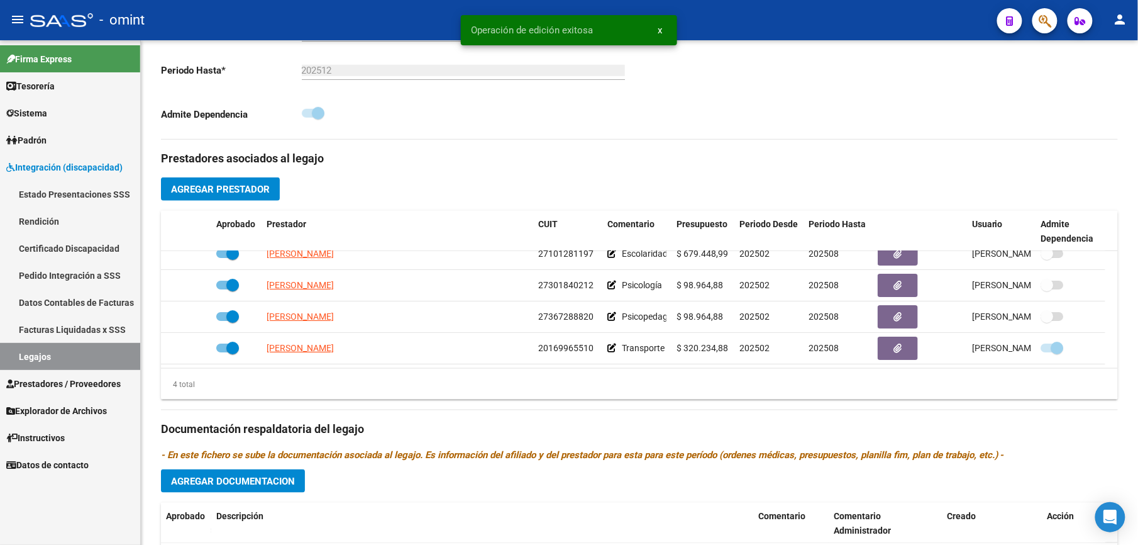
scroll to position [335, 0]
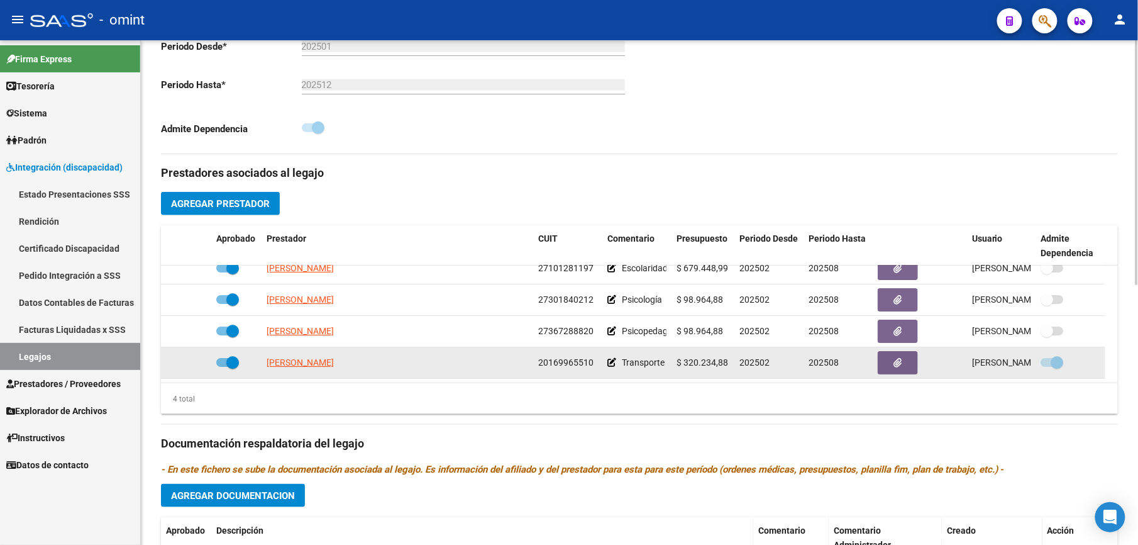
drag, startPoint x: 538, startPoint y: 363, endPoint x: 590, endPoint y: 365, distance: 51.6
click at [590, 365] on span "20169965510" at bounding box center [565, 362] width 55 height 10
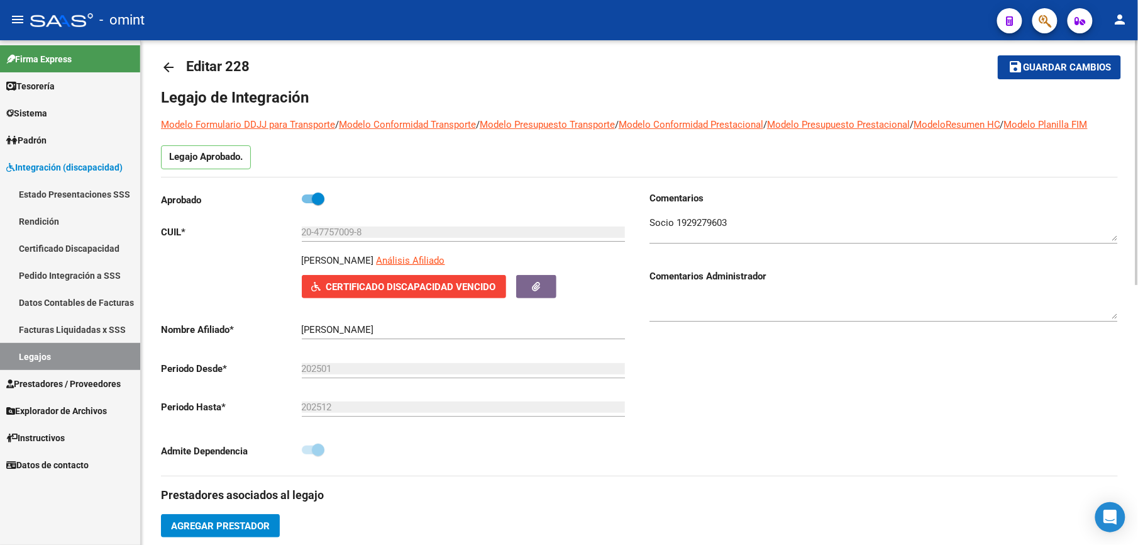
scroll to position [0, 0]
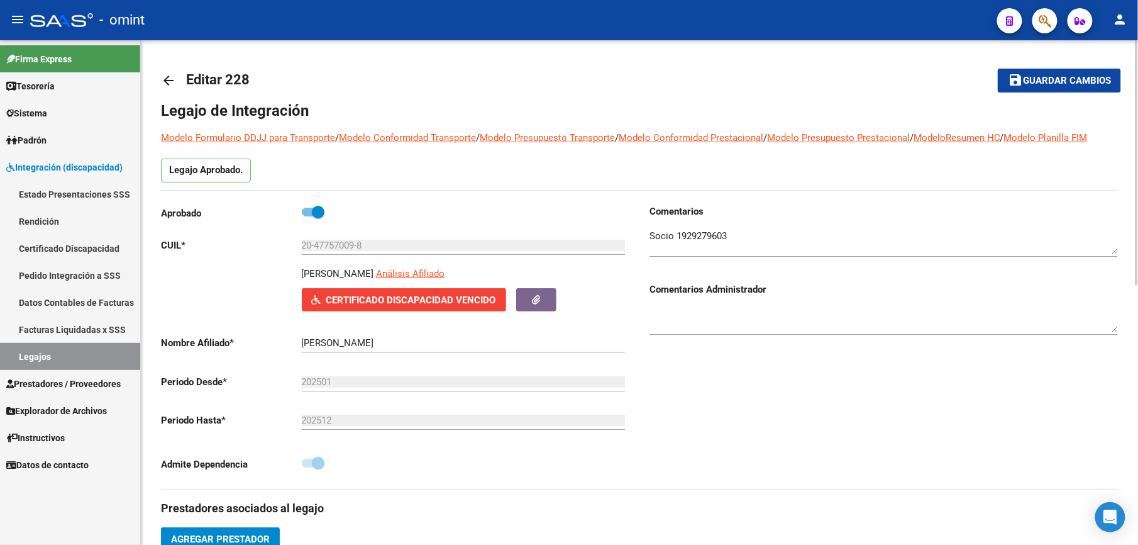
click at [167, 77] on mat-icon "arrow_back" at bounding box center [168, 80] width 15 height 15
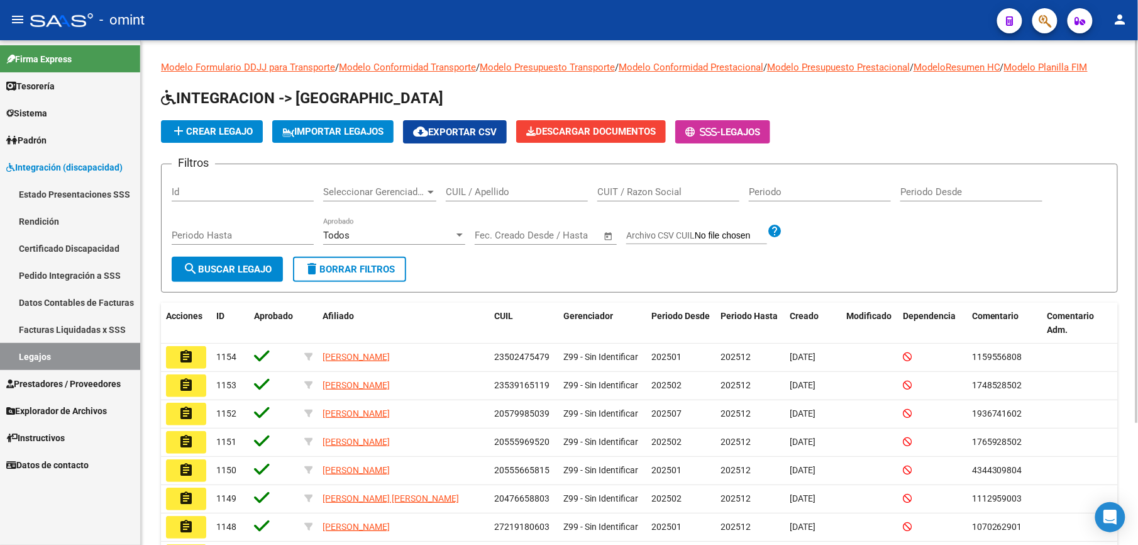
click at [491, 189] on input "CUIL / Apellido" at bounding box center [517, 191] width 142 height 11
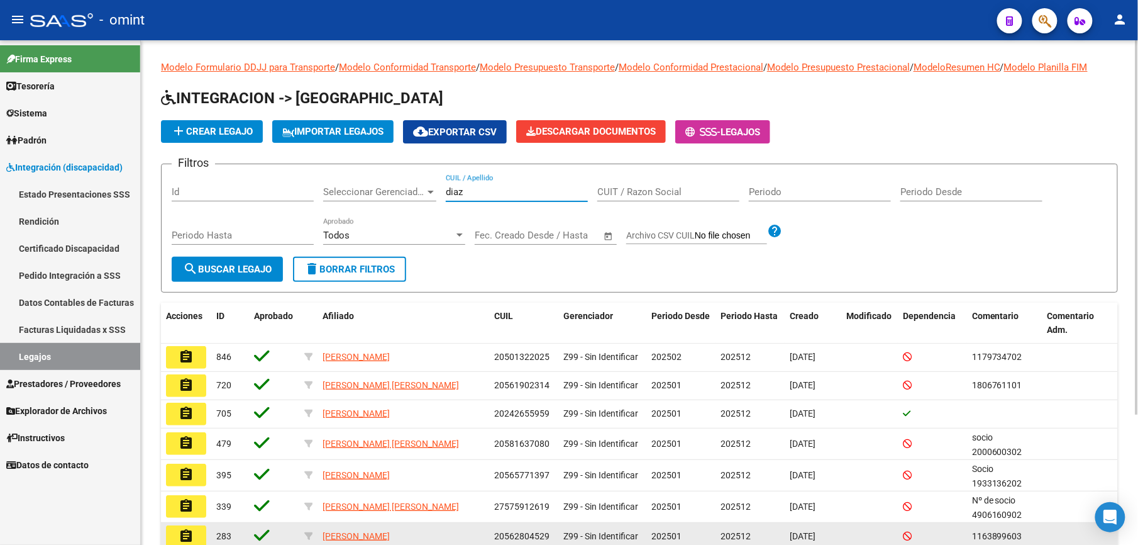
type input "diaz"
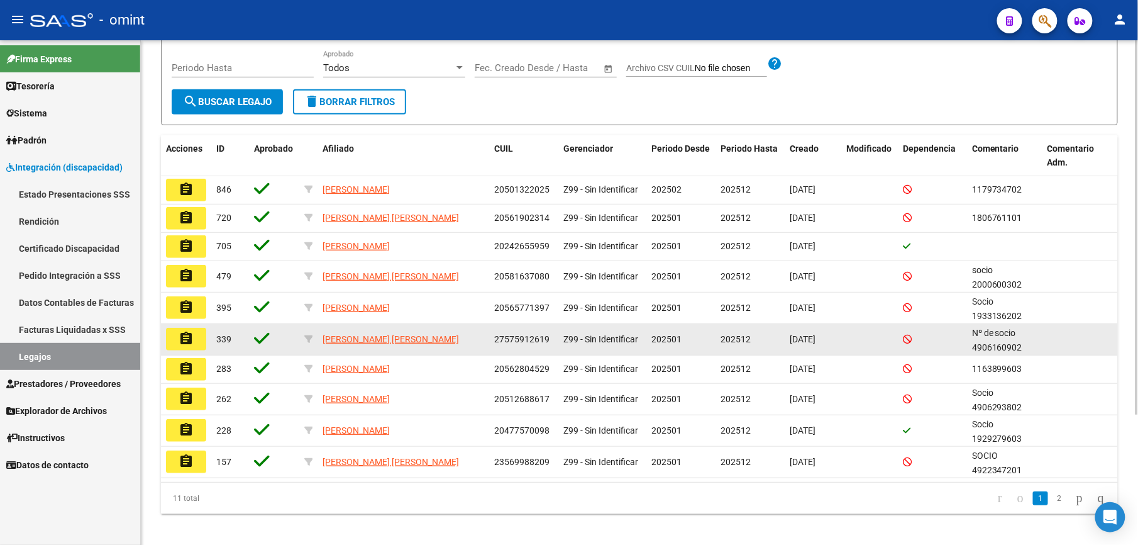
scroll to position [177, 0]
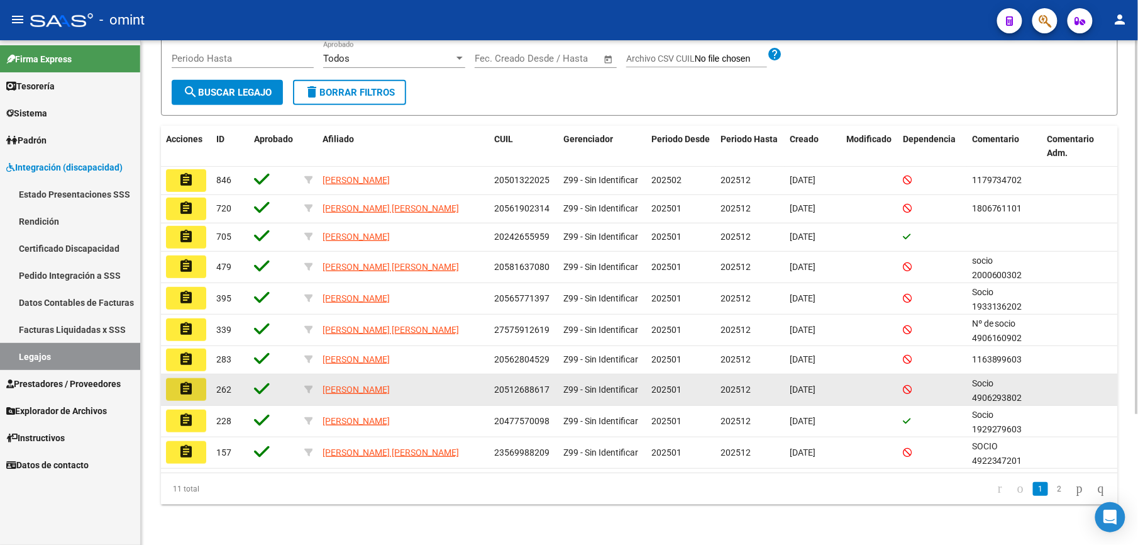
click at [189, 387] on mat-icon "assignment" at bounding box center [186, 388] width 15 height 15
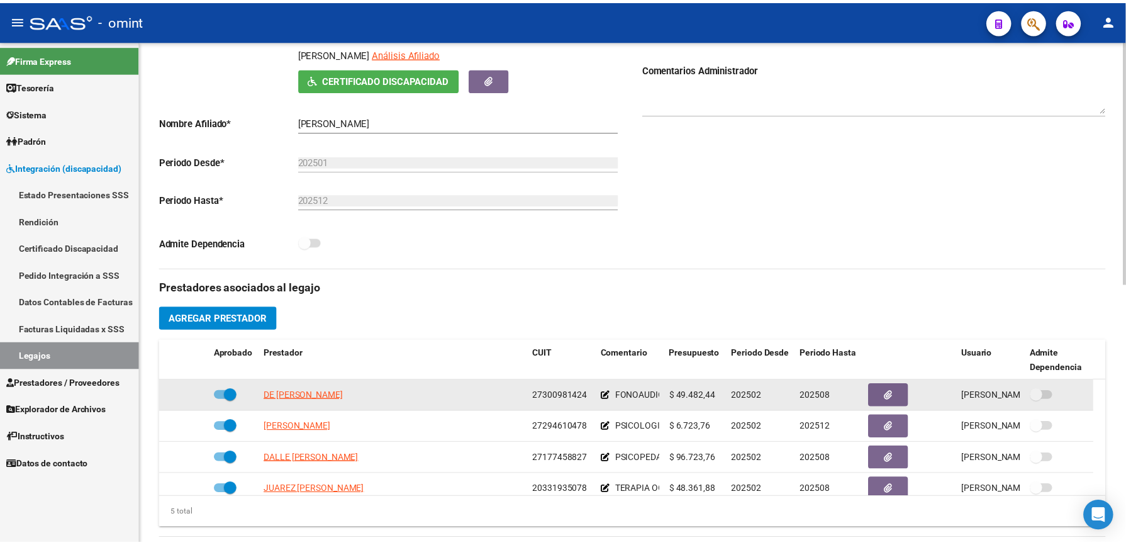
scroll to position [252, 0]
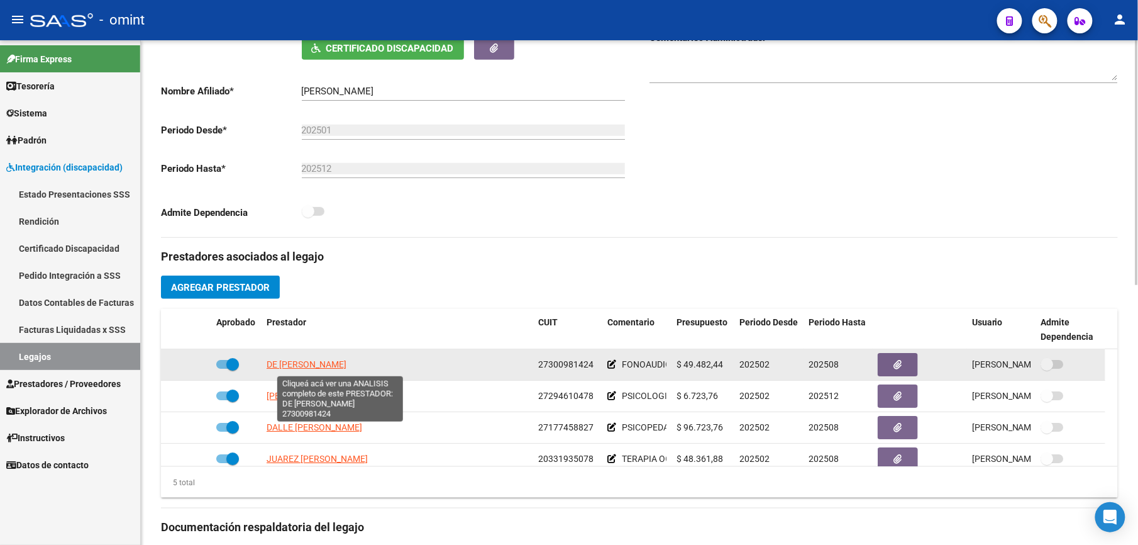
click at [340, 361] on span "DE FRANCESCO SILVANA ANTONELA" at bounding box center [307, 364] width 80 height 10
type textarea "27300981424"
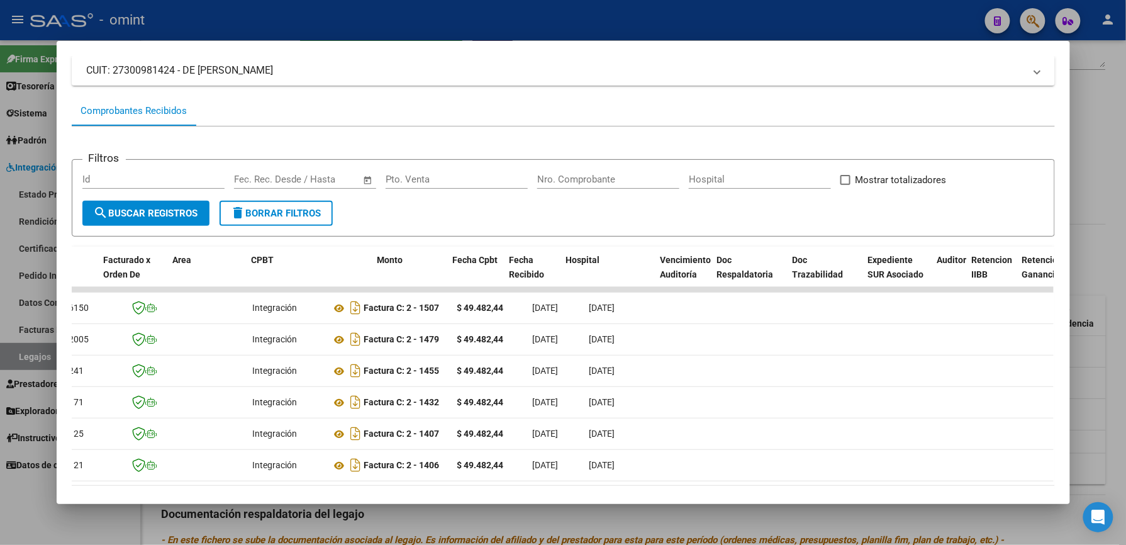
scroll to position [0, 0]
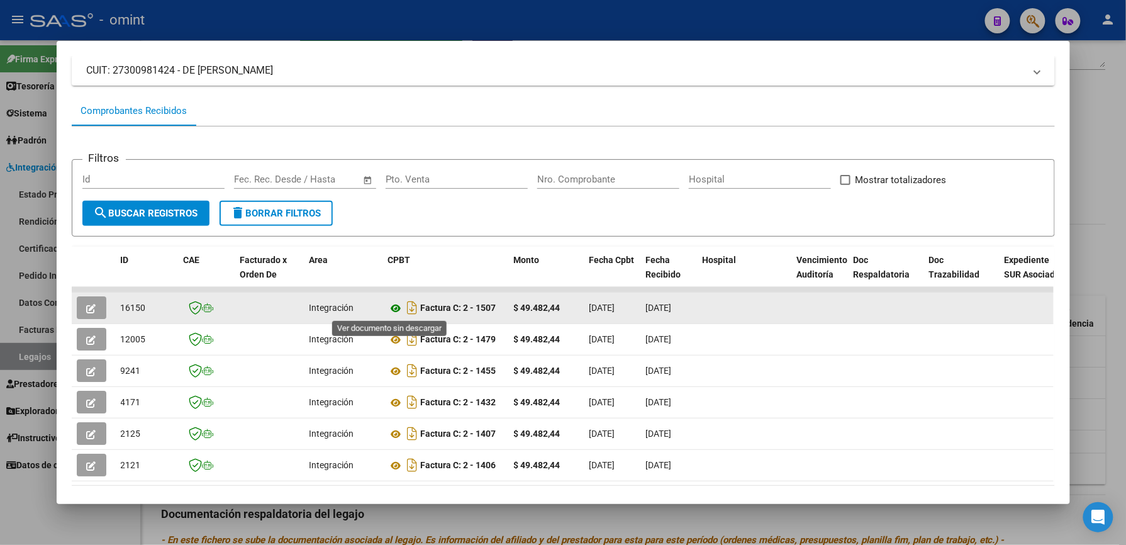
click at [391, 309] on icon at bounding box center [396, 308] width 16 height 15
click at [87, 305] on icon "button" at bounding box center [91, 308] width 9 height 9
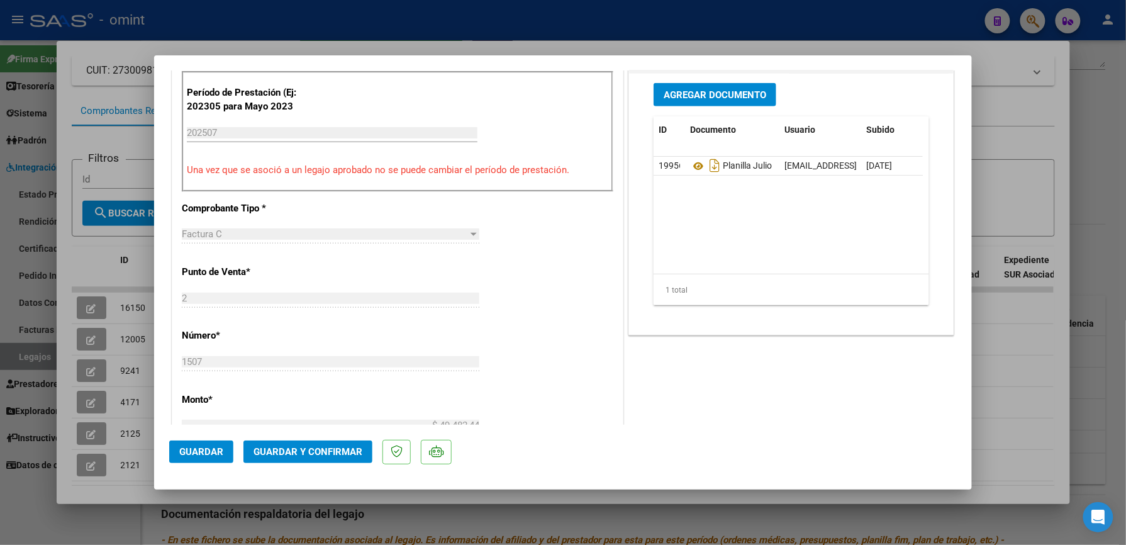
scroll to position [419, 0]
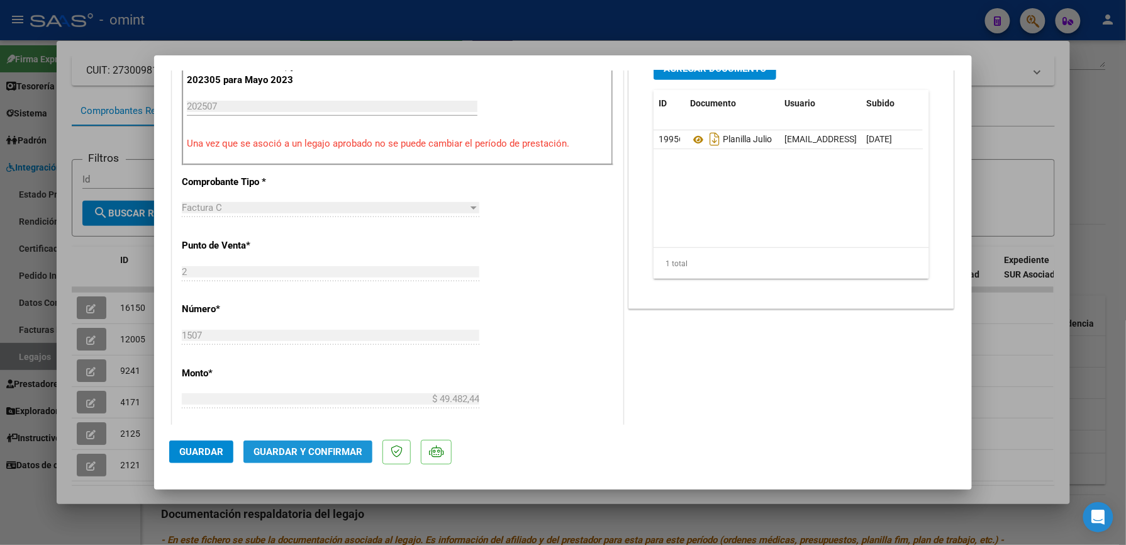
click at [325, 387] on span "Guardar y Confirmar" at bounding box center [307, 451] width 109 height 11
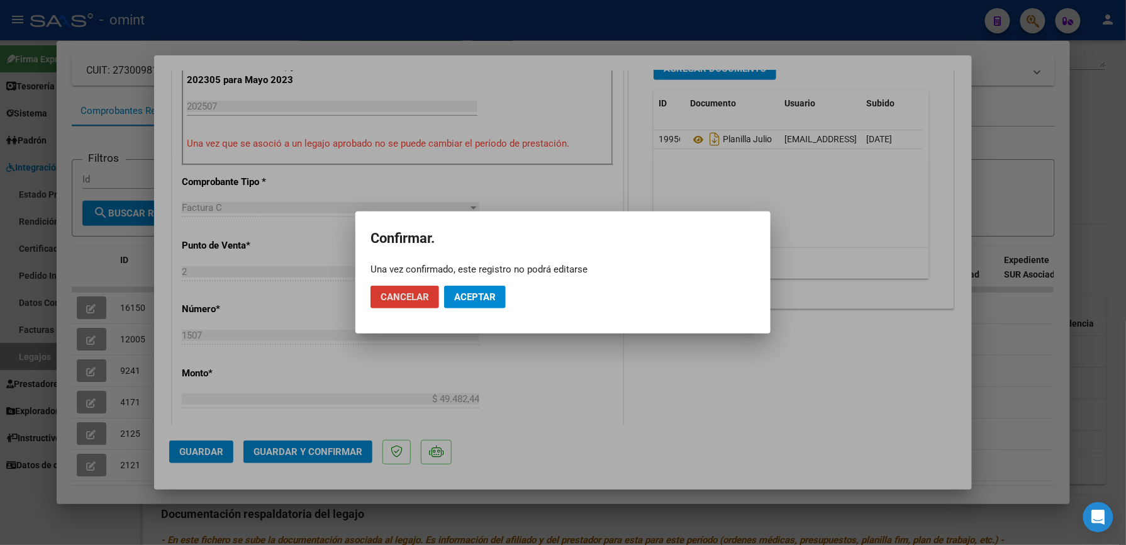
click at [492, 292] on span "Aceptar" at bounding box center [475, 296] width 42 height 11
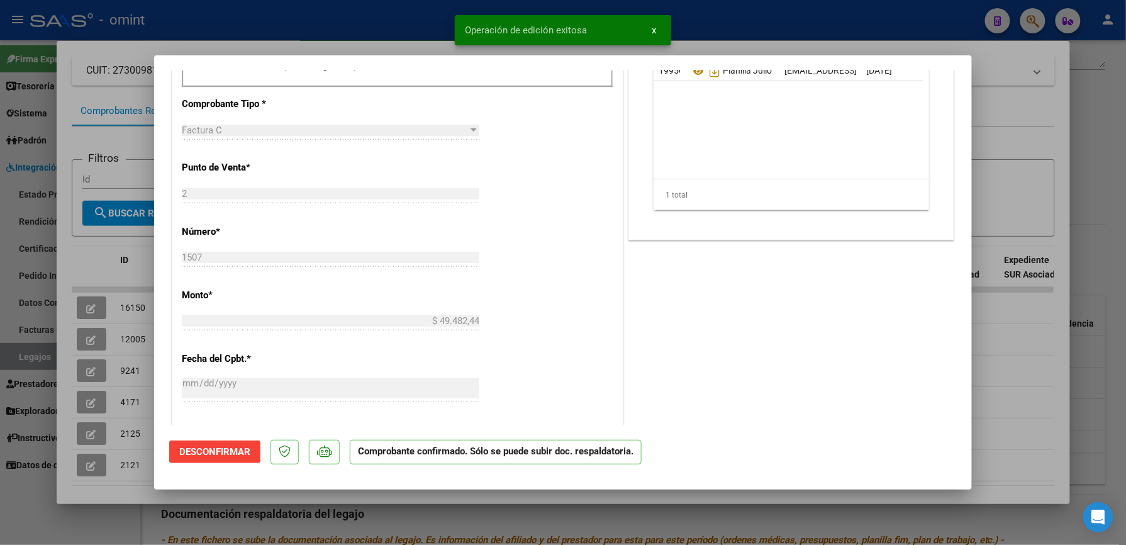
click at [766, 34] on div at bounding box center [563, 272] width 1126 height 545
type input "$ 0,00"
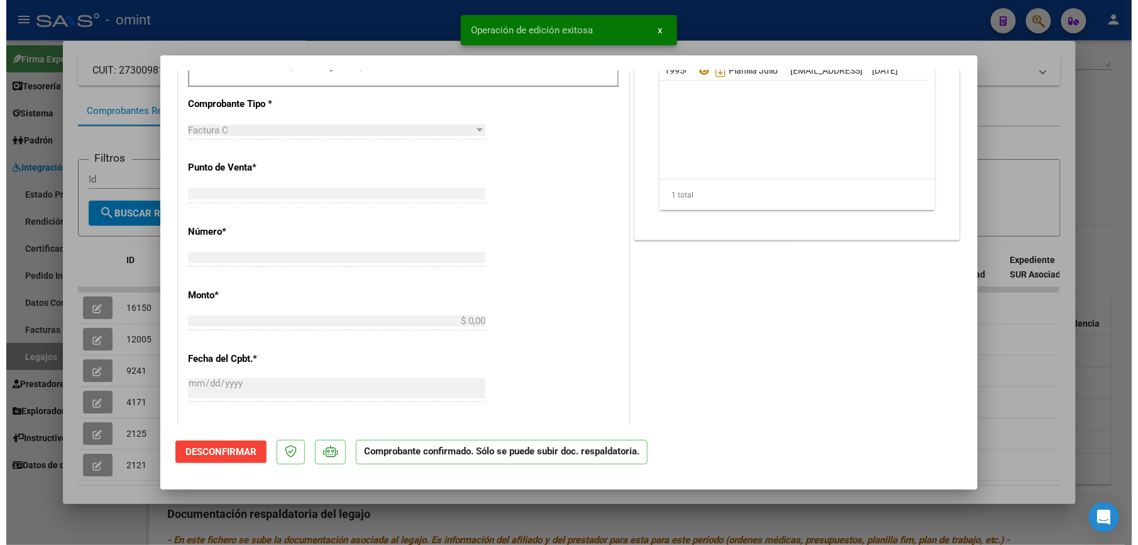
scroll to position [0, 0]
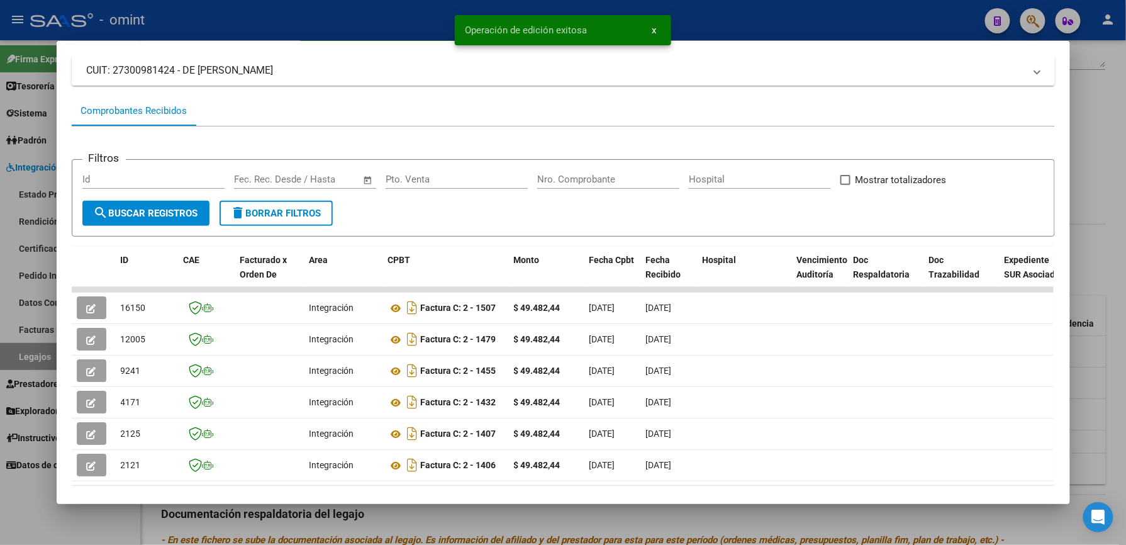
click at [813, 29] on div at bounding box center [563, 272] width 1126 height 545
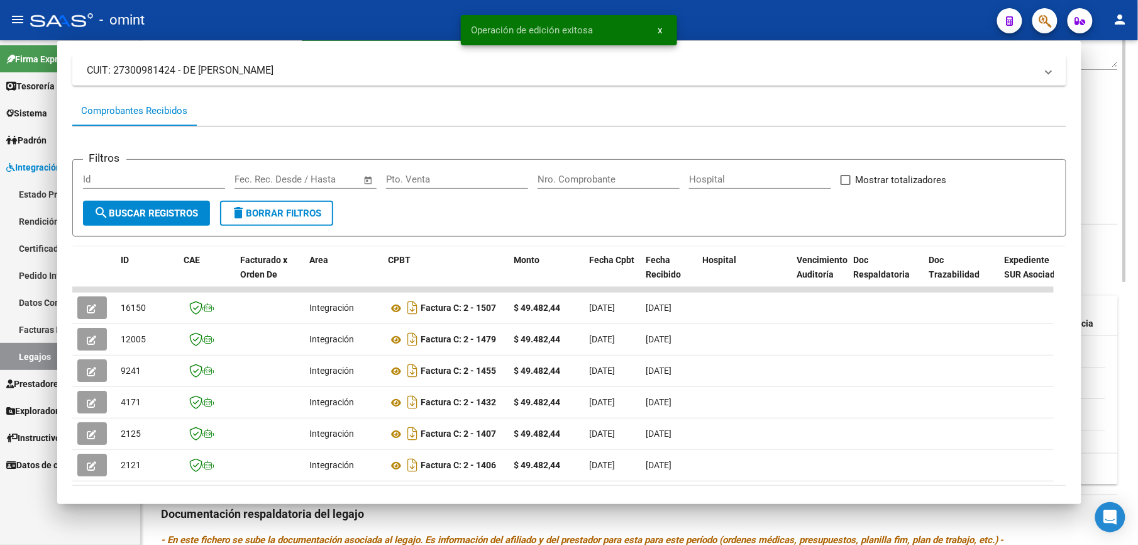
scroll to position [252, 0]
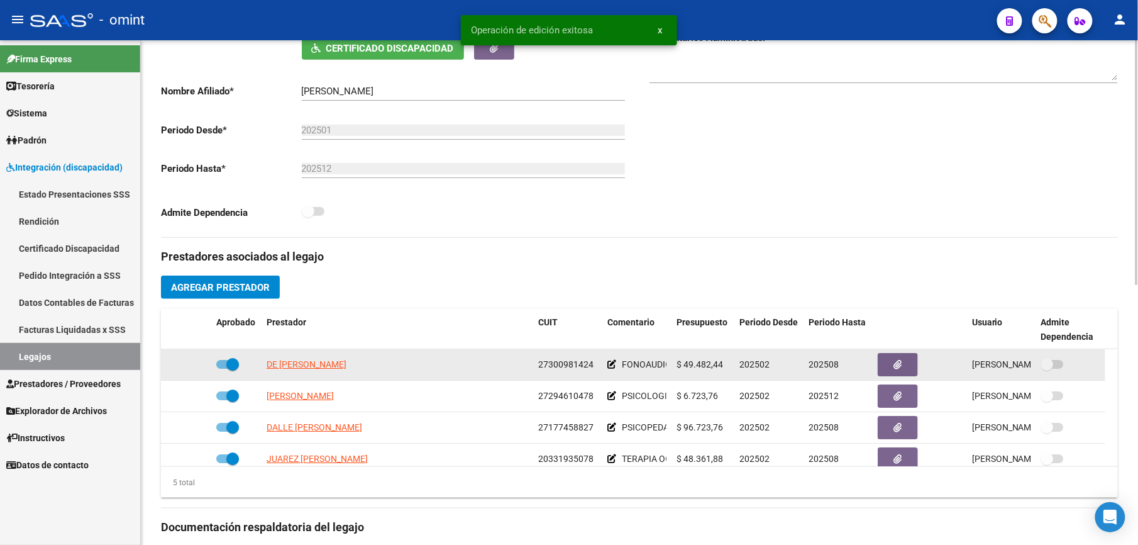
drag, startPoint x: 539, startPoint y: 365, endPoint x: 594, endPoint y: 365, distance: 55.4
click at [594, 365] on div "27300981424" at bounding box center [567, 364] width 59 height 14
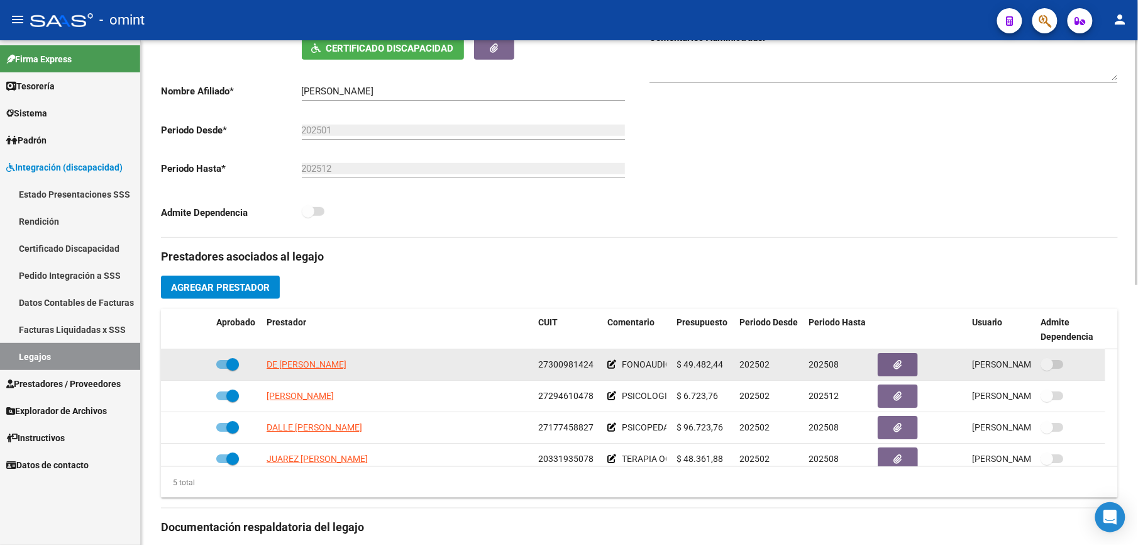
drag, startPoint x: 594, startPoint y: 365, endPoint x: 580, endPoint y: 367, distance: 14.6
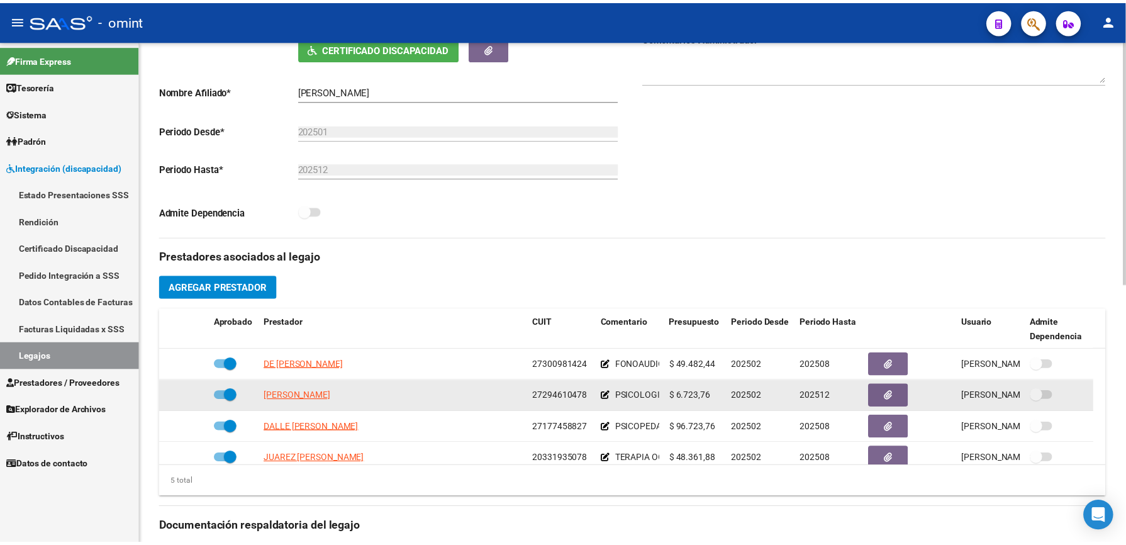
scroll to position [43, 0]
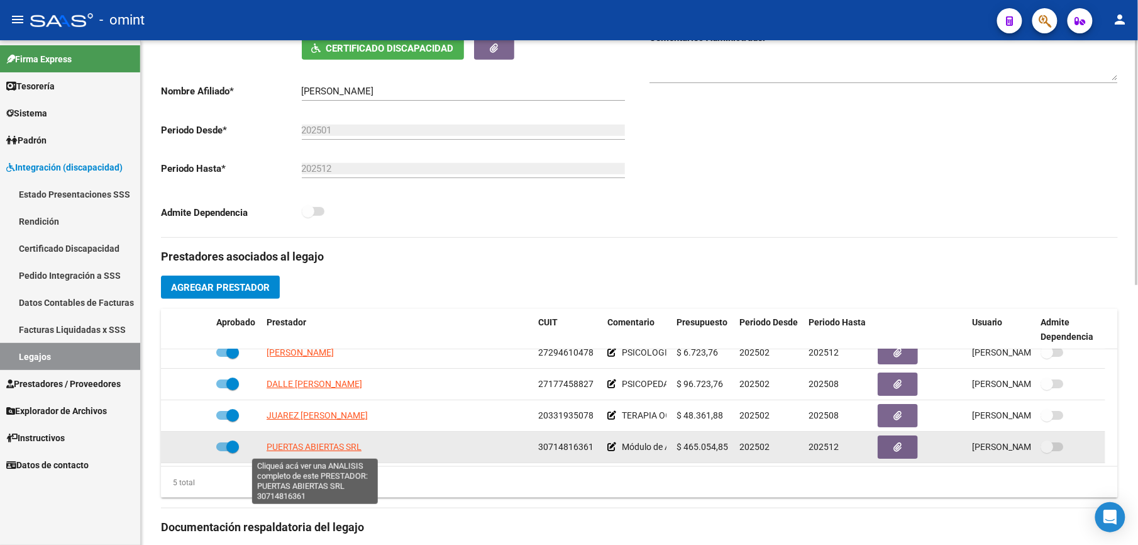
click at [333, 387] on span "PUERTAS ABIERTAS SRL" at bounding box center [314, 447] width 95 height 10
type textarea "30714816361"
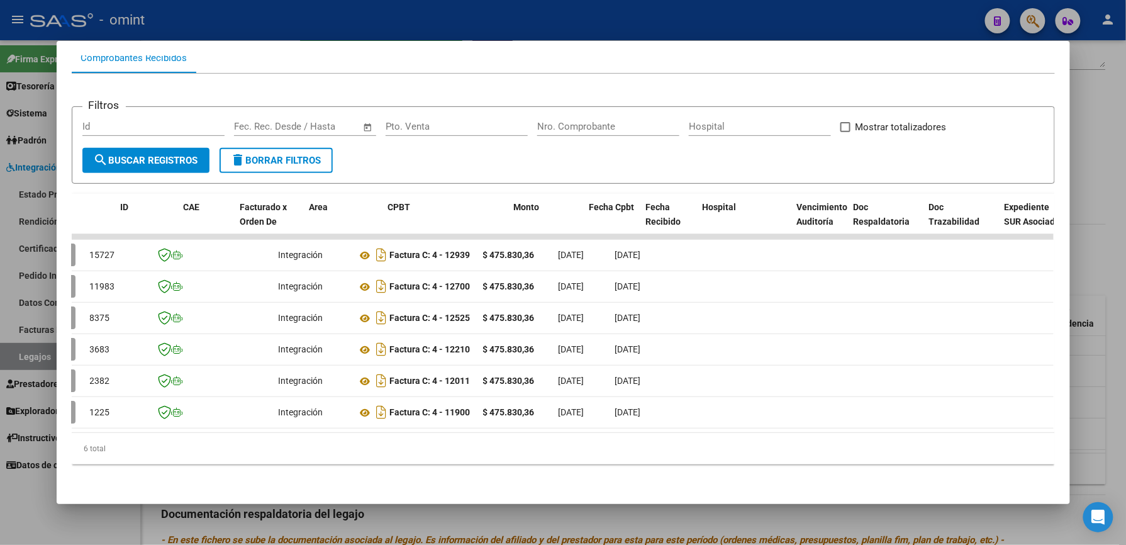
scroll to position [0, 0]
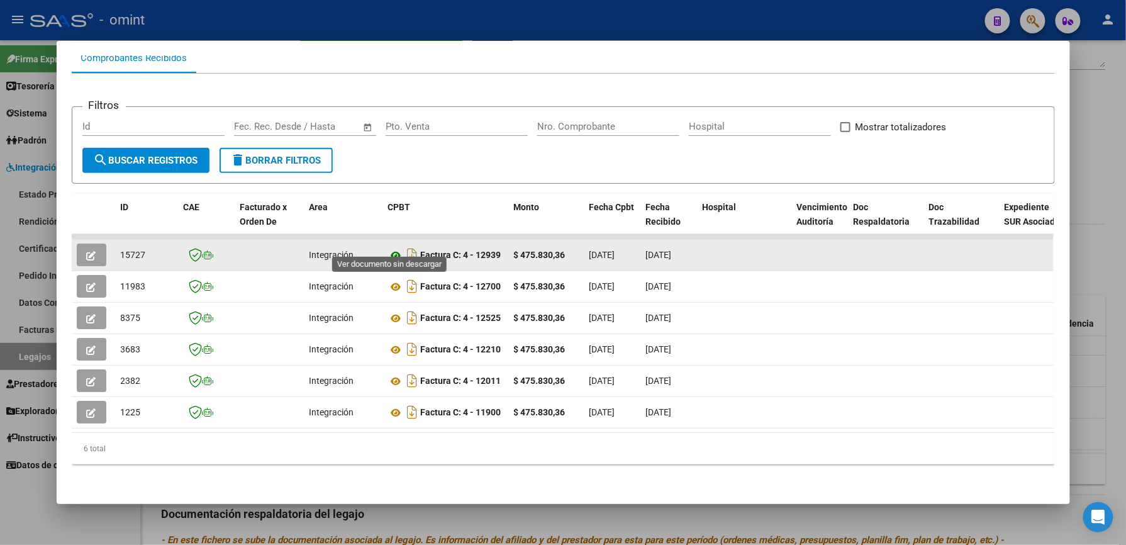
click at [388, 248] on icon at bounding box center [396, 255] width 16 height 15
click at [88, 251] on icon "button" at bounding box center [91, 255] width 9 height 9
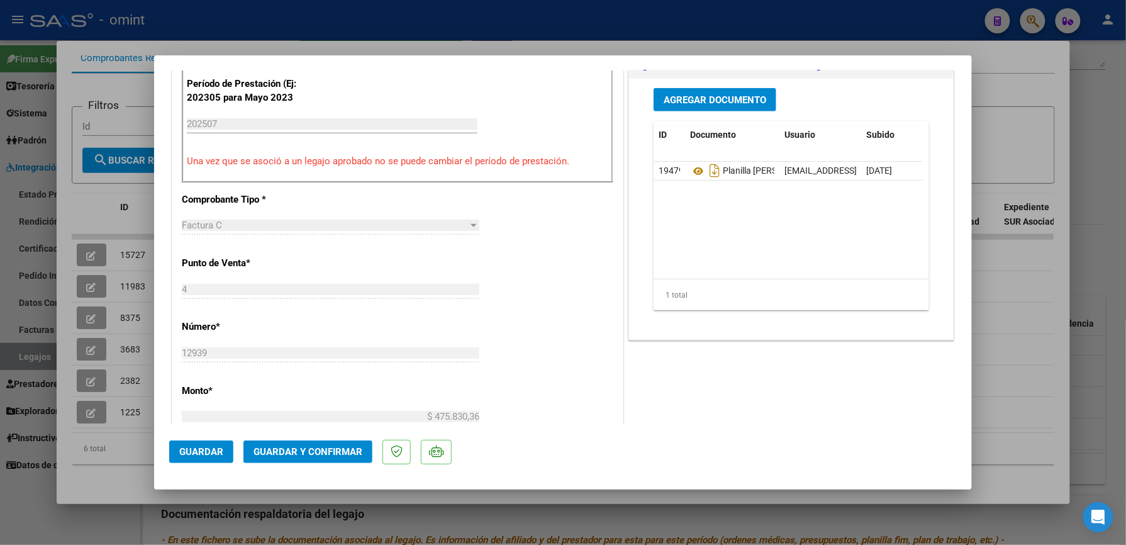
scroll to position [419, 0]
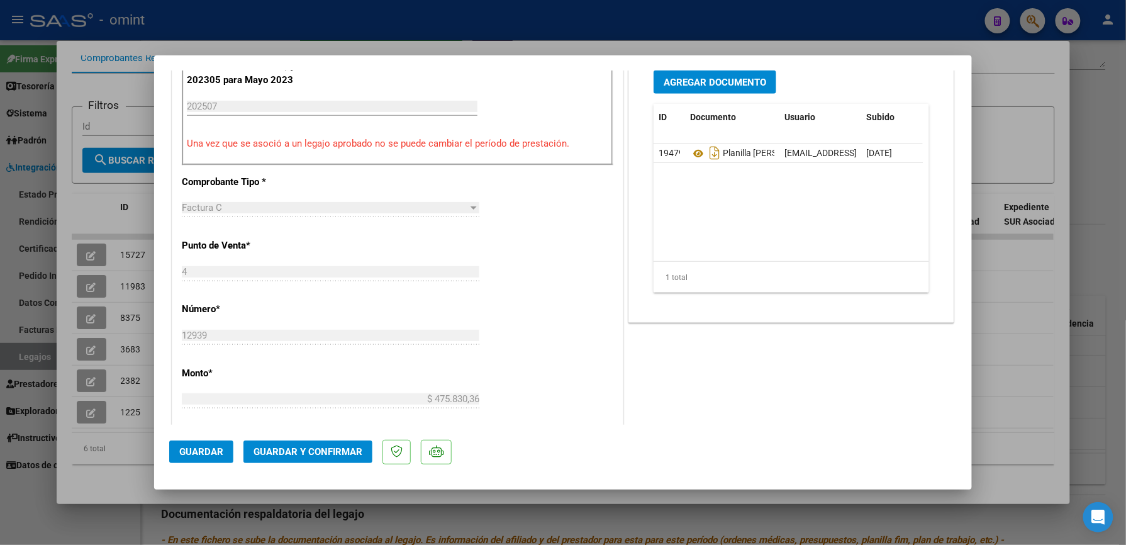
click at [328, 387] on span "Guardar y Confirmar" at bounding box center [307, 451] width 109 height 11
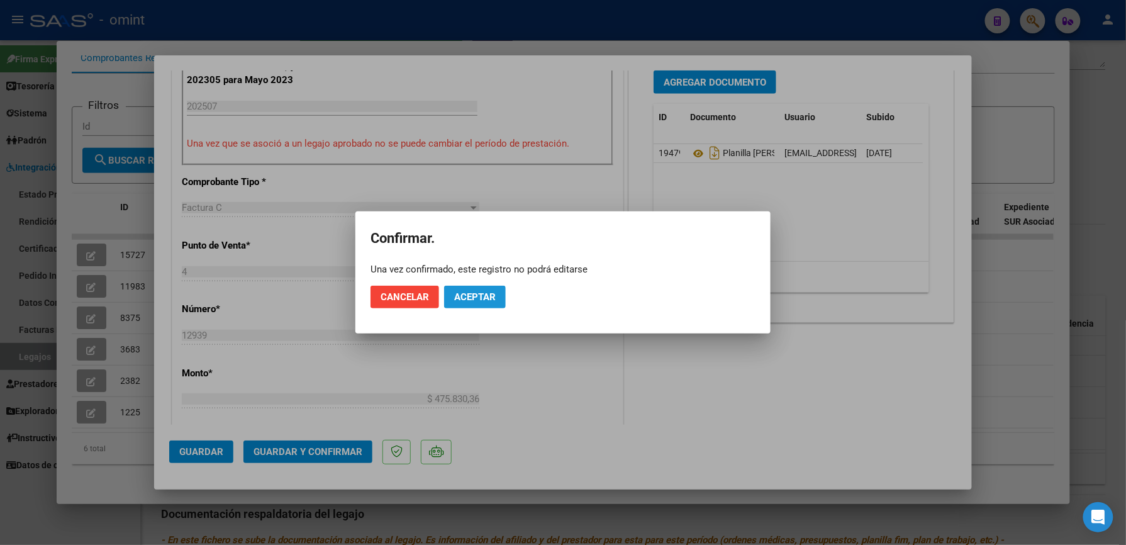
click at [479, 291] on span "Aceptar" at bounding box center [475, 296] width 42 height 11
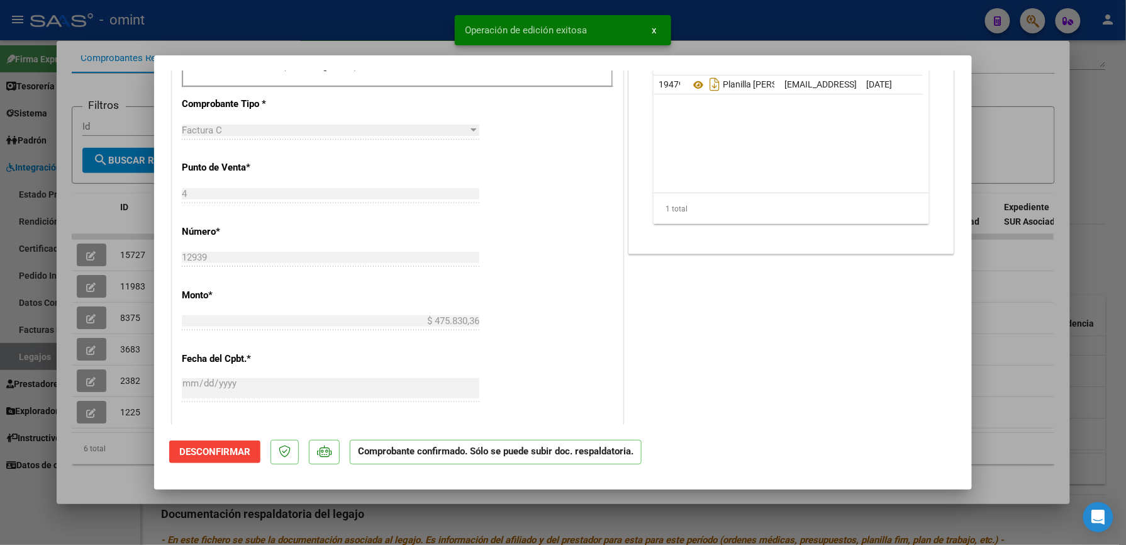
click at [730, 38] on div at bounding box center [563, 272] width 1126 height 545
type input "$ 0,00"
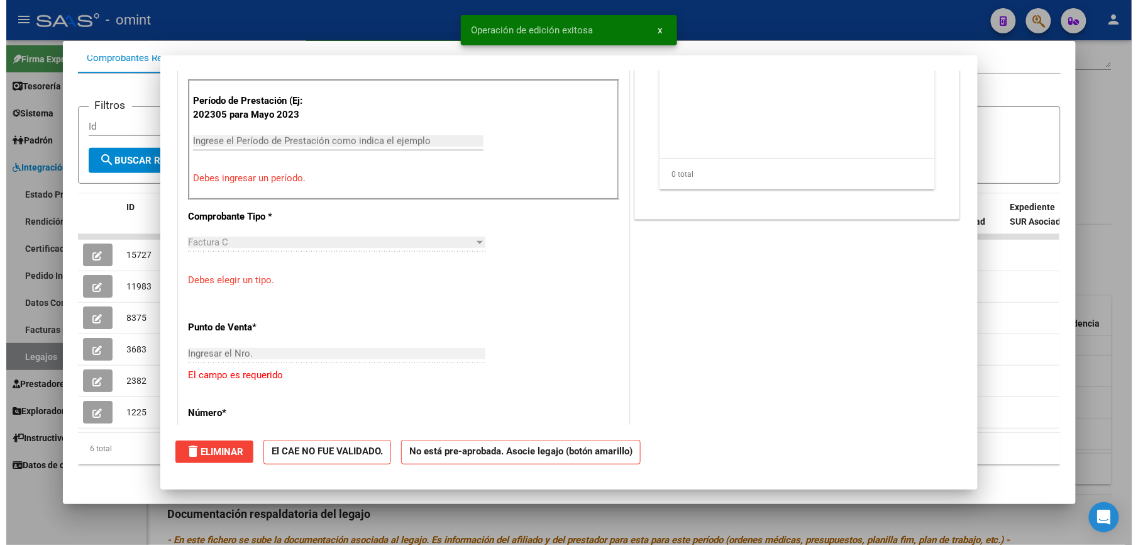
scroll to position [0, 0]
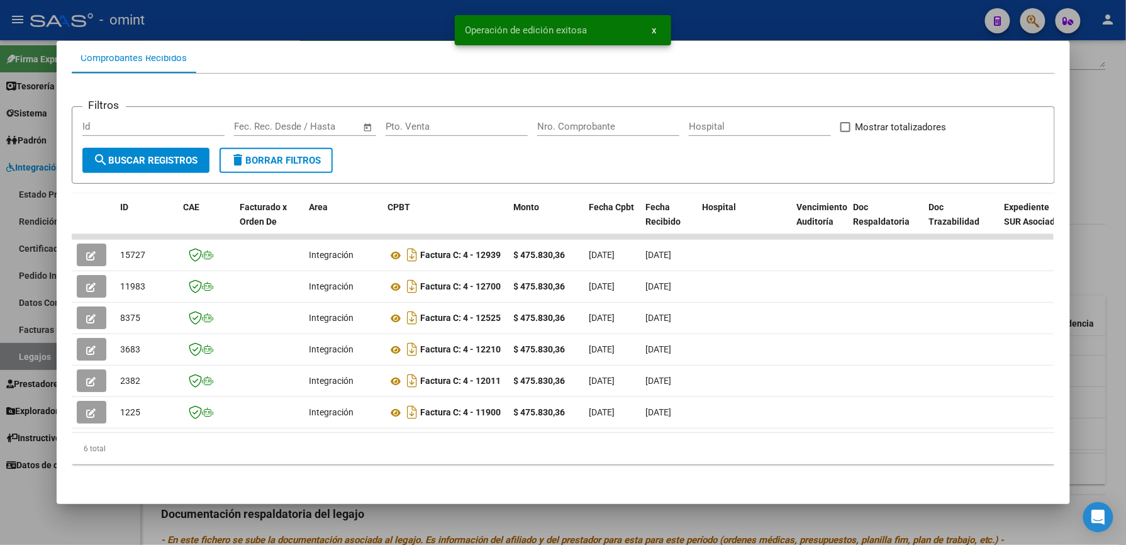
click at [737, 30] on div at bounding box center [563, 272] width 1126 height 545
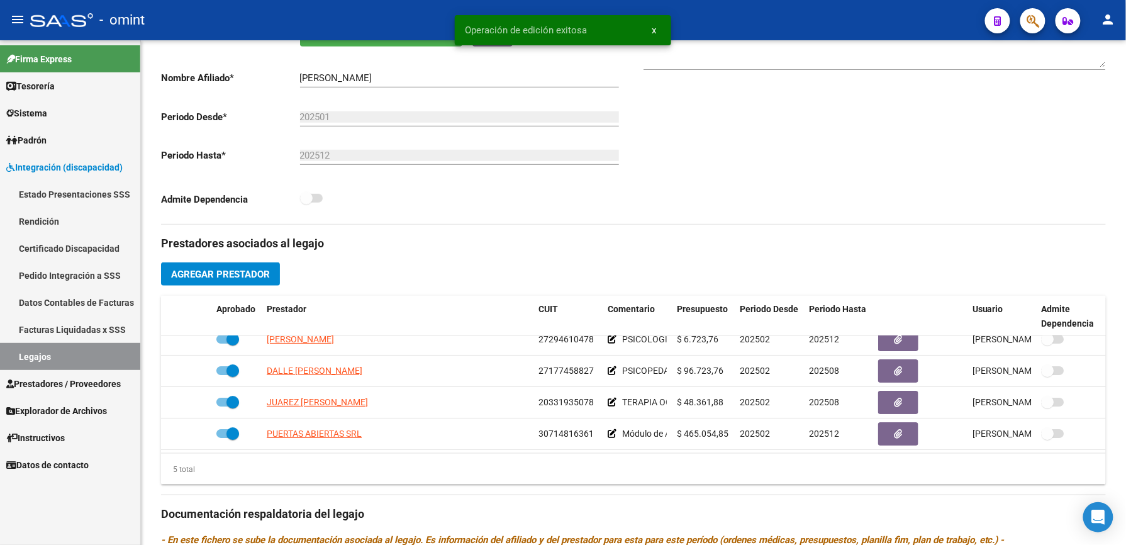
scroll to position [252, 0]
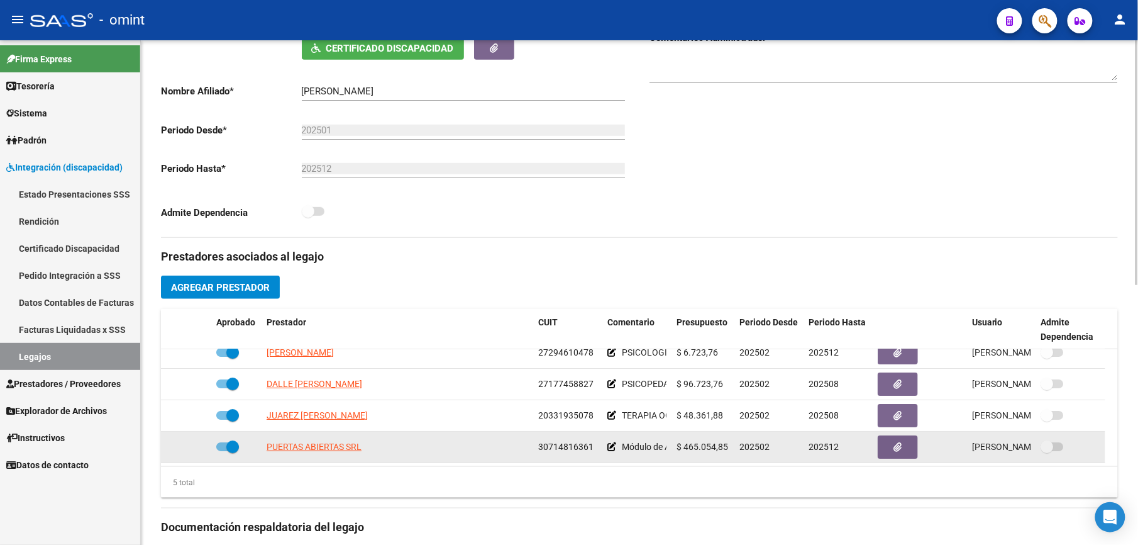
drag, startPoint x: 538, startPoint y: 448, endPoint x: 594, endPoint y: 448, distance: 55.4
click at [594, 387] on div "30714816361" at bounding box center [567, 447] width 59 height 14
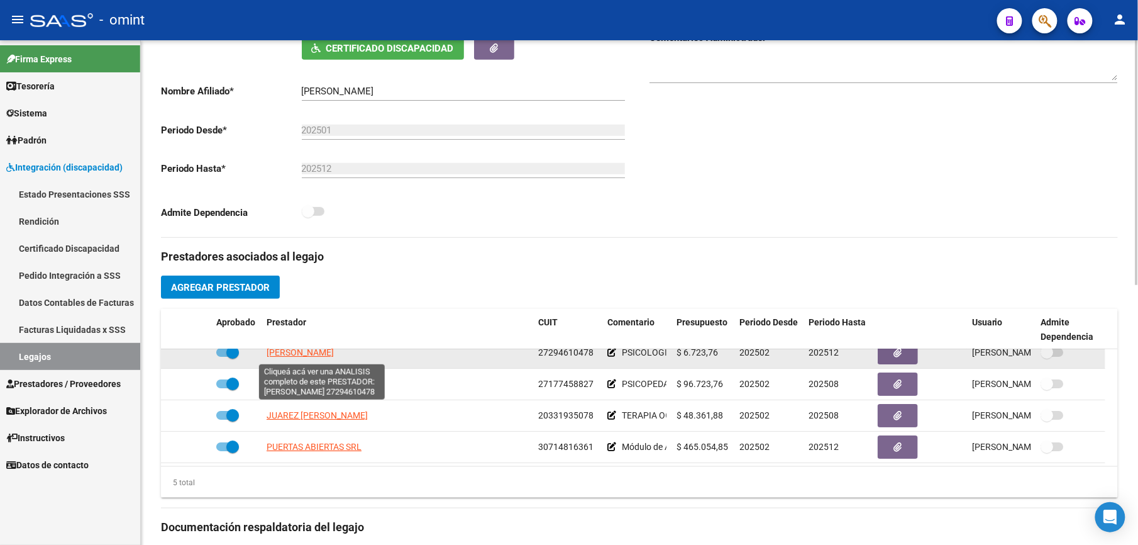
click at [325, 352] on span "RIVOSECCHI MARIA LUCILA" at bounding box center [300, 352] width 67 height 10
type textarea "27294610478"
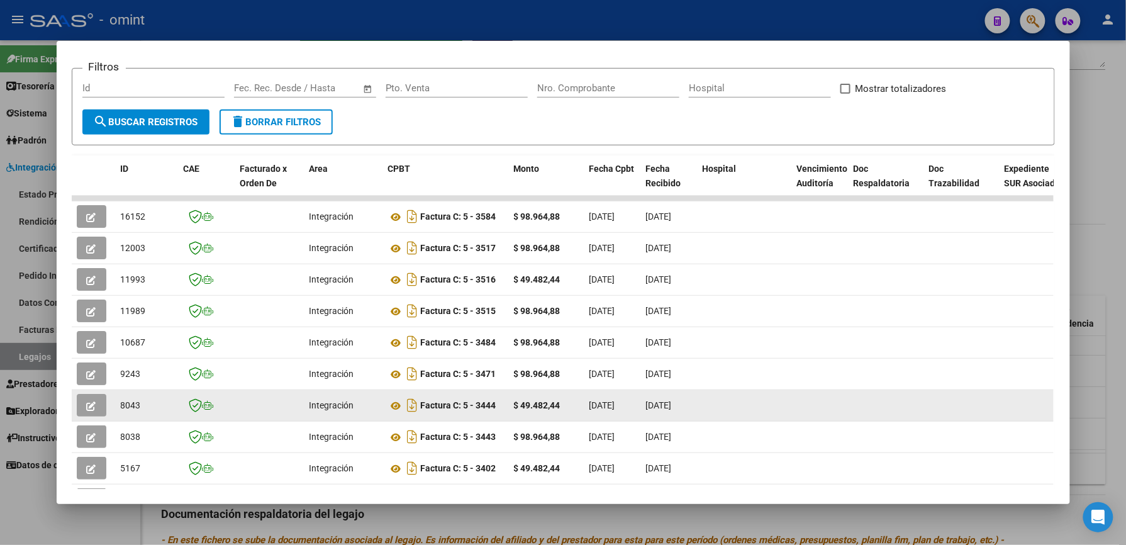
scroll to position [106, 0]
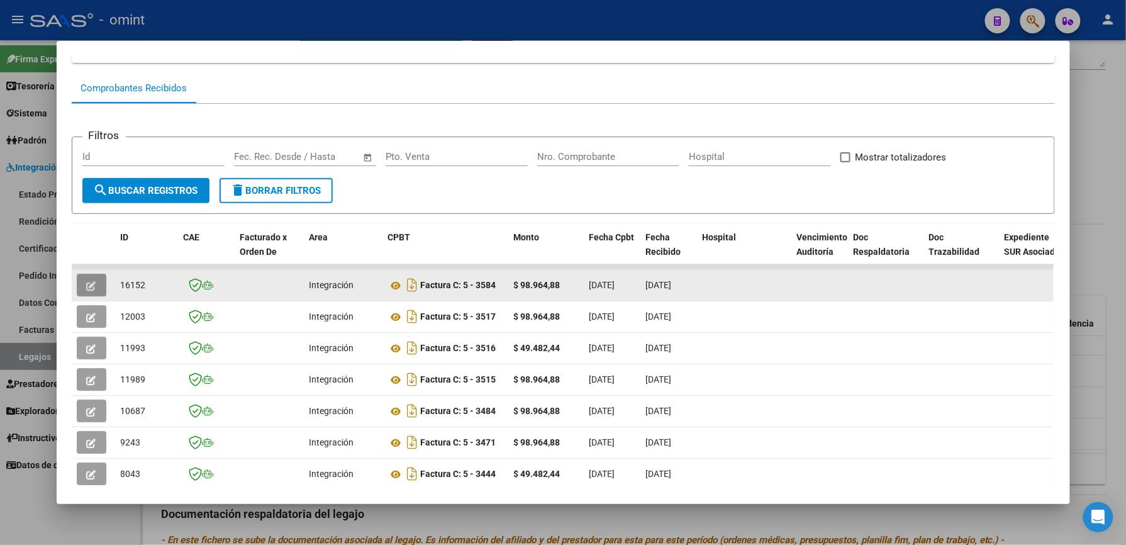
click at [88, 285] on icon "button" at bounding box center [91, 285] width 9 height 9
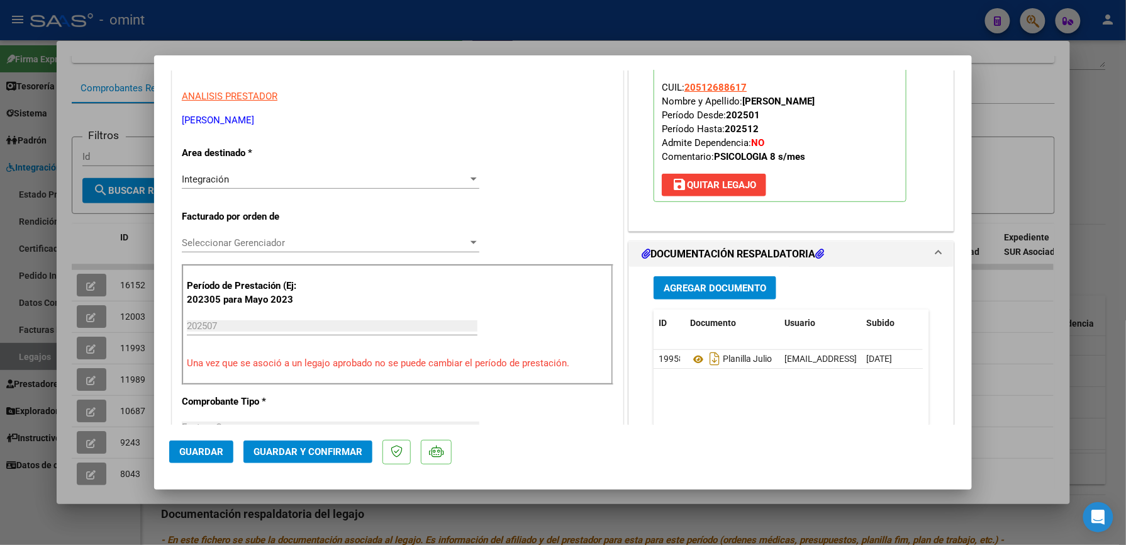
scroll to position [252, 0]
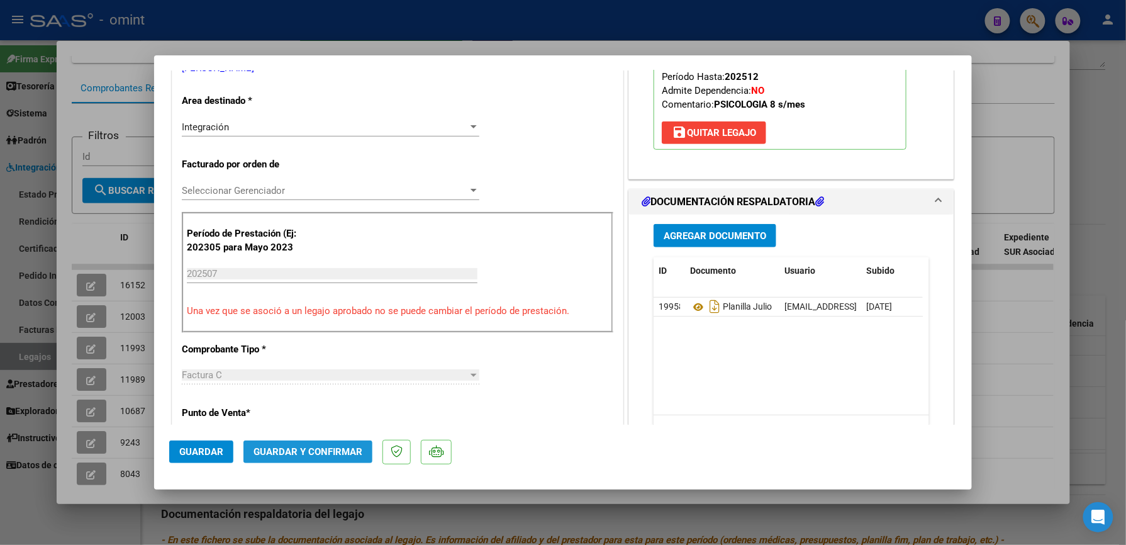
click at [330, 387] on span "Guardar y Confirmar" at bounding box center [307, 451] width 109 height 11
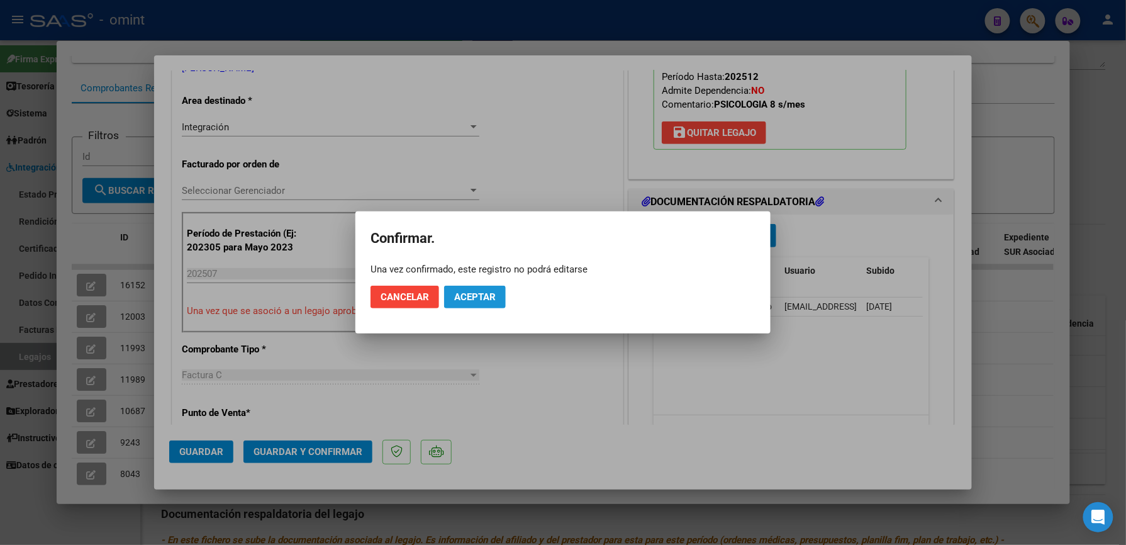
click at [478, 297] on span "Aceptar" at bounding box center [475, 296] width 42 height 11
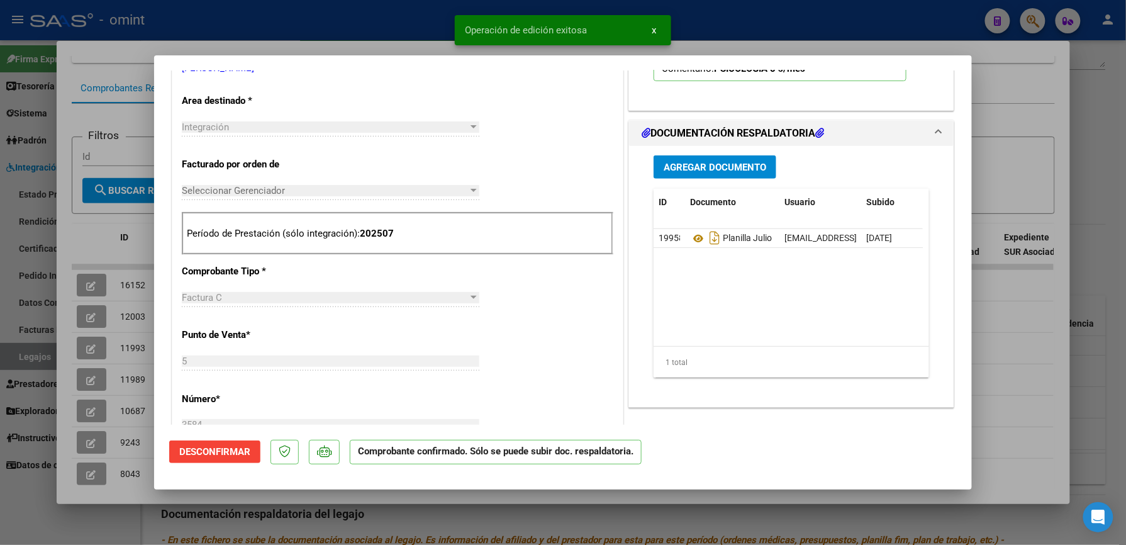
click at [737, 29] on div at bounding box center [563, 272] width 1126 height 545
type input "$ 0,00"
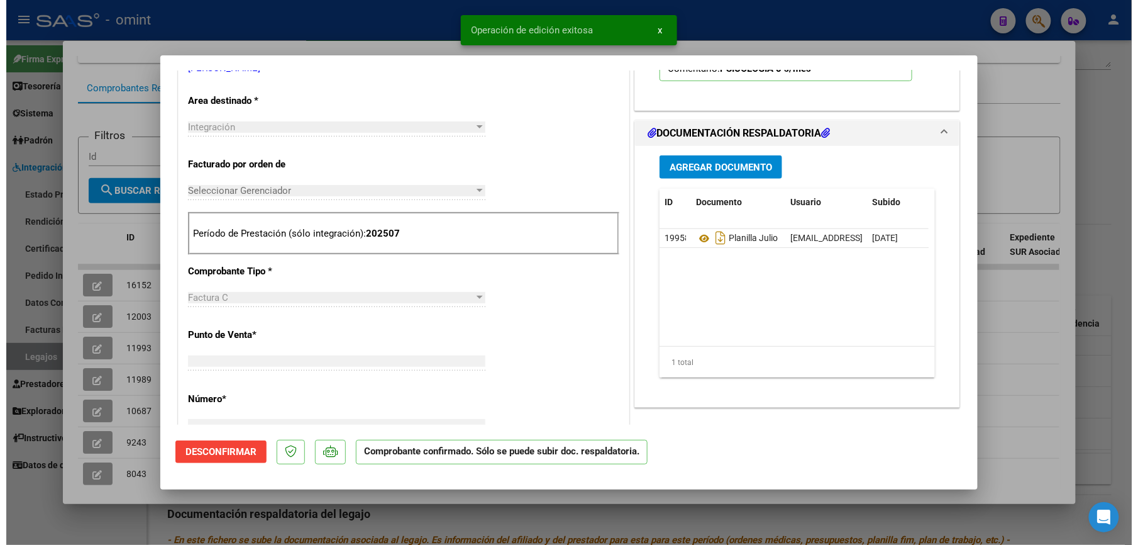
scroll to position [0, 0]
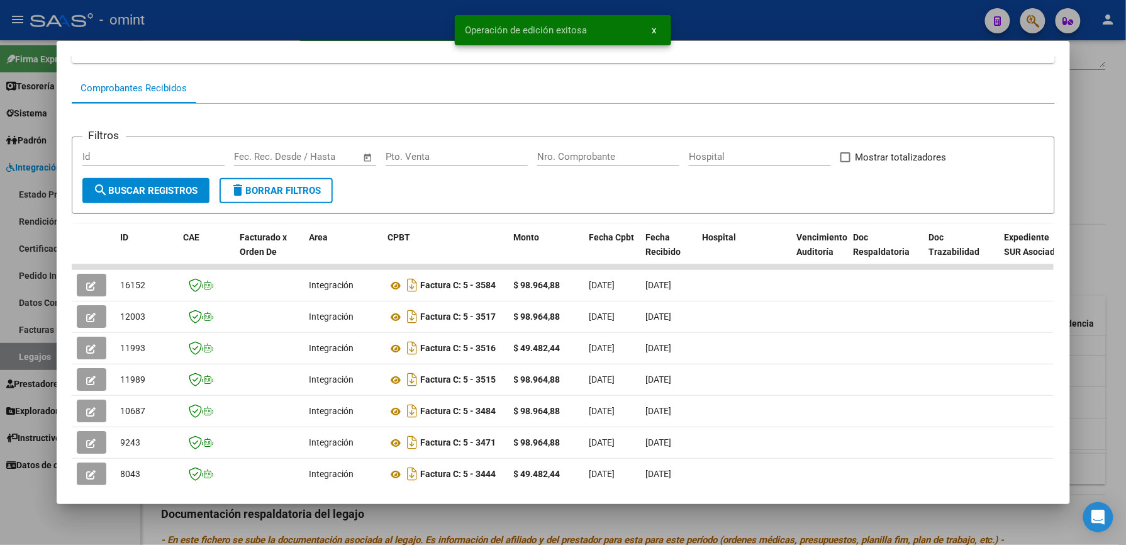
click at [756, 18] on div at bounding box center [563, 272] width 1126 height 545
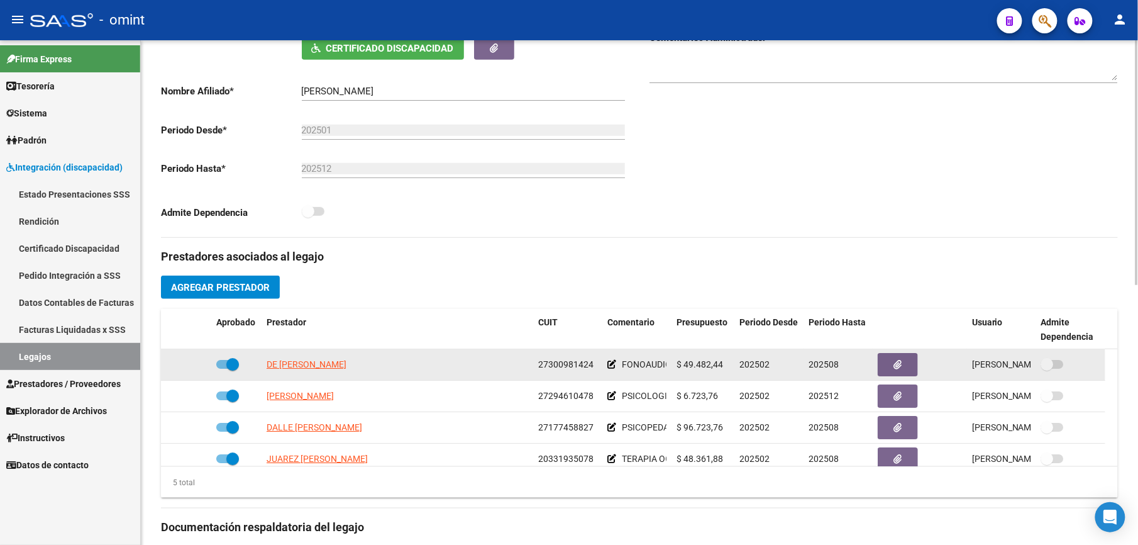
drag, startPoint x: 538, startPoint y: 353, endPoint x: 602, endPoint y: 359, distance: 63.8
click at [602, 359] on datatable-scroller "DE FRANCESCO SILVANA ANTONELA 27300981424 FONOAUDIOLOGIA 4 s/mes $ 49.482,44 20…" at bounding box center [639, 427] width 957 height 157
drag, startPoint x: 602, startPoint y: 359, endPoint x: 540, endPoint y: 380, distance: 65.8
click at [540, 380] on datatable-body-cell "27300981424" at bounding box center [567, 364] width 69 height 31
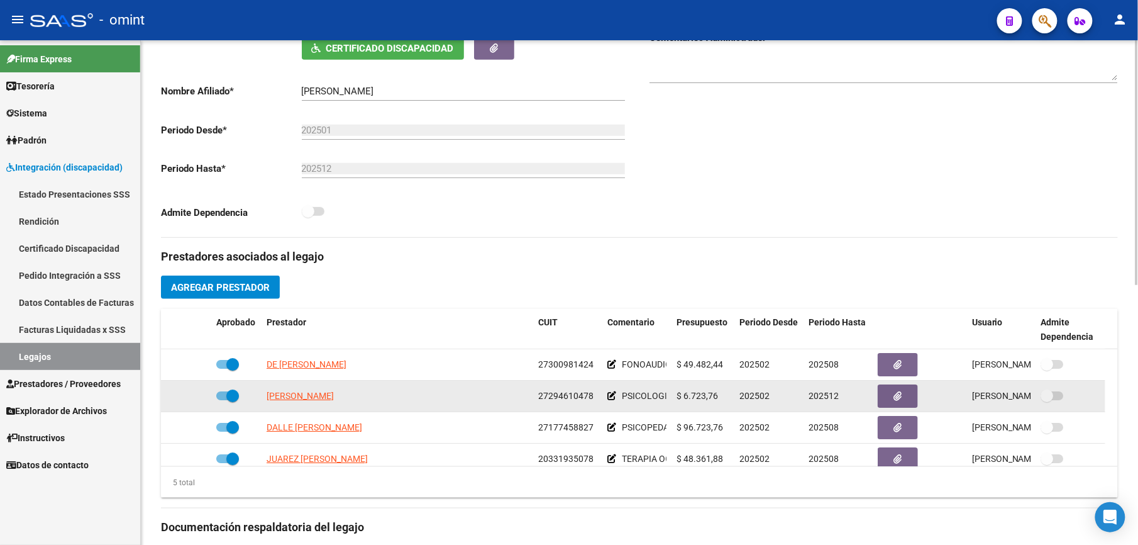
drag, startPoint x: 540, startPoint y: 396, endPoint x: 592, endPoint y: 399, distance: 52.3
click at [592, 387] on span "27294610478" at bounding box center [565, 396] width 55 height 10
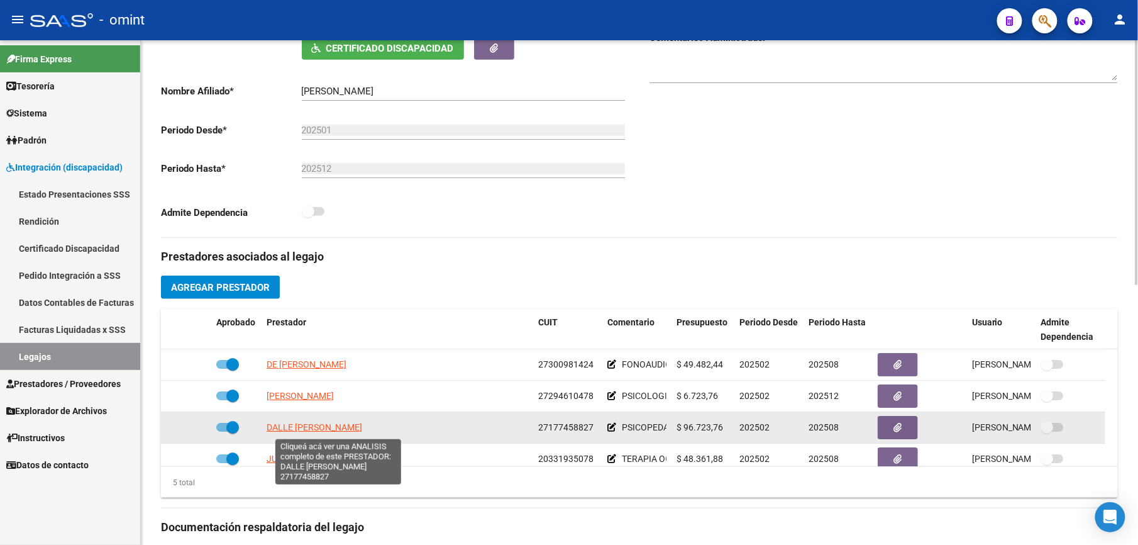
click at [362, 387] on span "DALLE NOGARE MARIA ALEJANDRA" at bounding box center [315, 427] width 96 height 10
type textarea "27177458827"
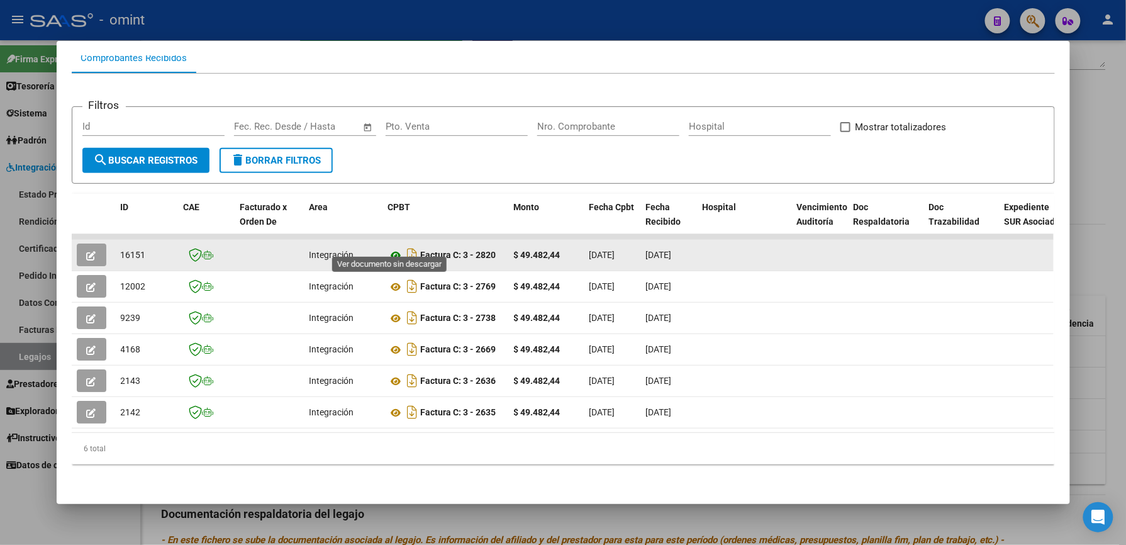
click at [393, 248] on icon at bounding box center [396, 255] width 16 height 15
click at [92, 243] on button "button" at bounding box center [92, 254] width 30 height 23
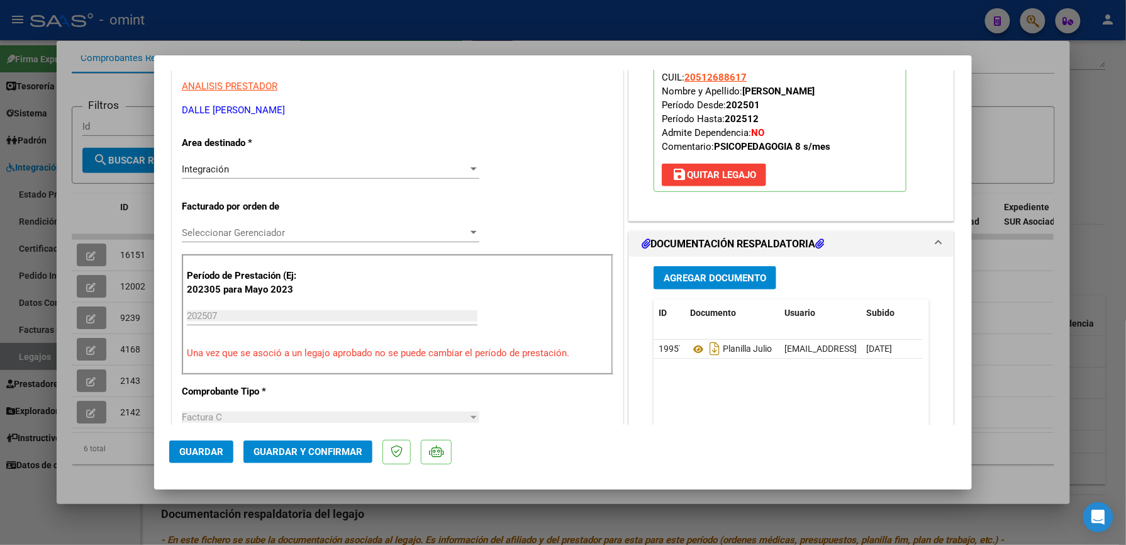
scroll to position [252, 0]
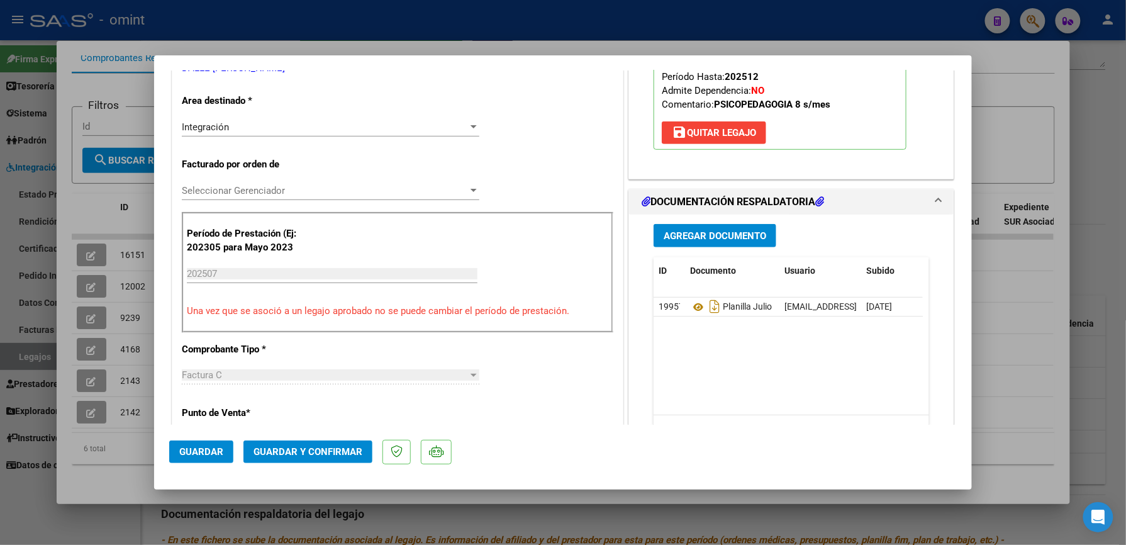
click at [320, 387] on span "Guardar y Confirmar" at bounding box center [307, 451] width 109 height 11
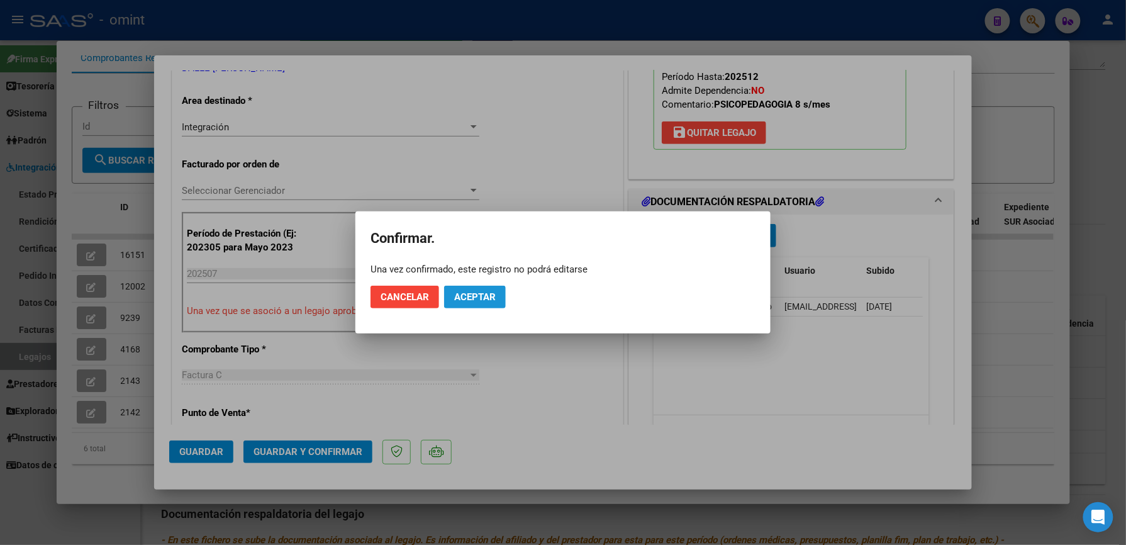
click at [494, 293] on span "Aceptar" at bounding box center [475, 296] width 42 height 11
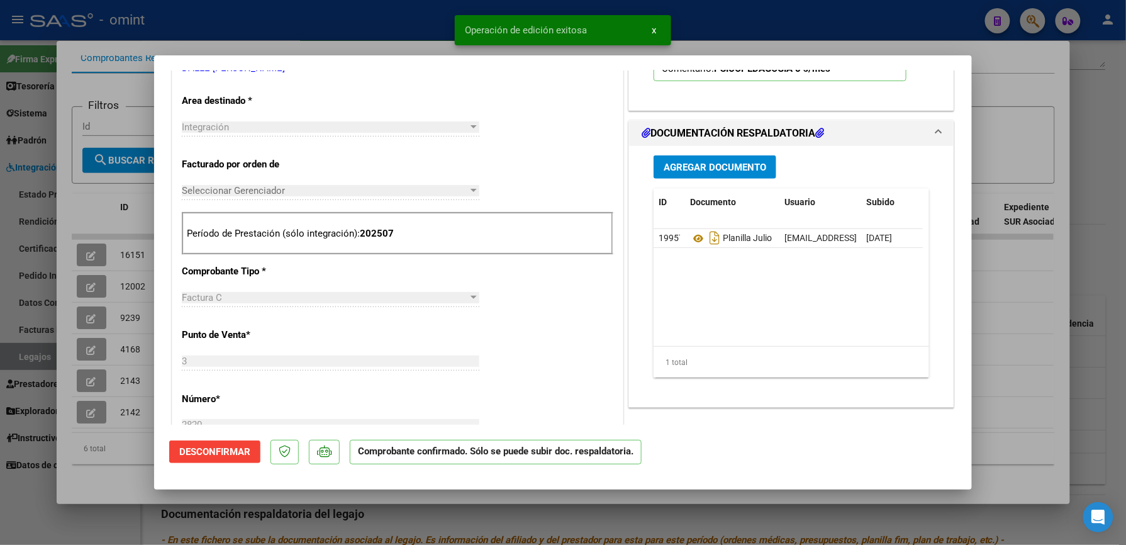
click at [765, 26] on div at bounding box center [563, 272] width 1126 height 545
type input "$ 0,00"
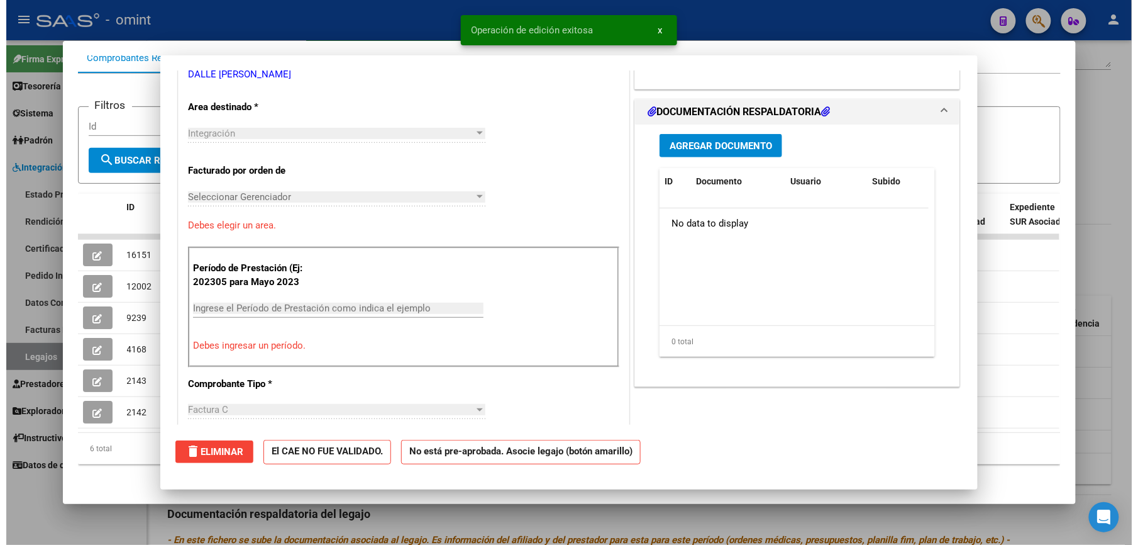
scroll to position [257, 0]
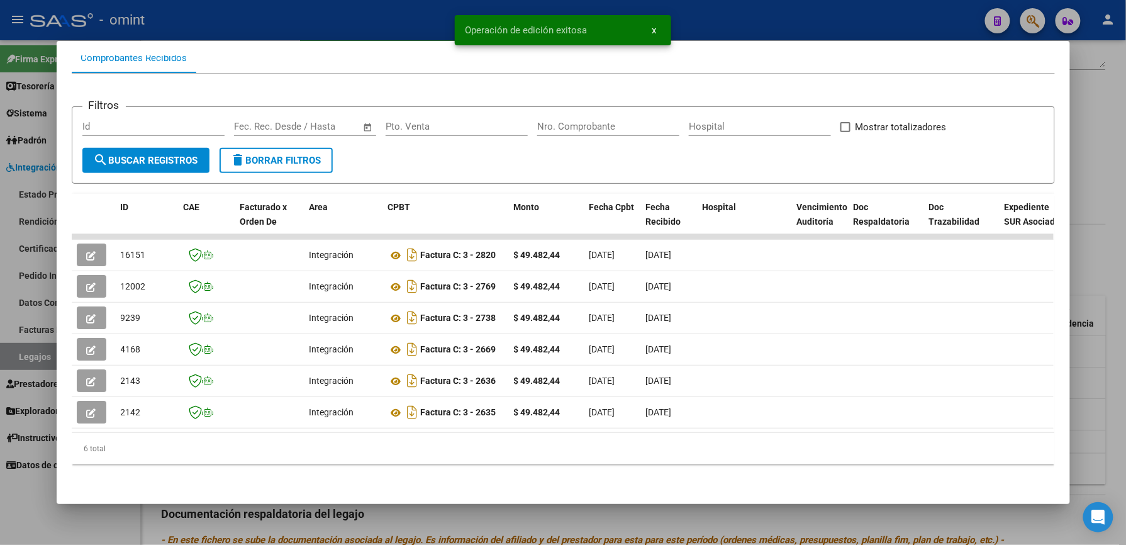
click at [766, 28] on div at bounding box center [563, 272] width 1126 height 545
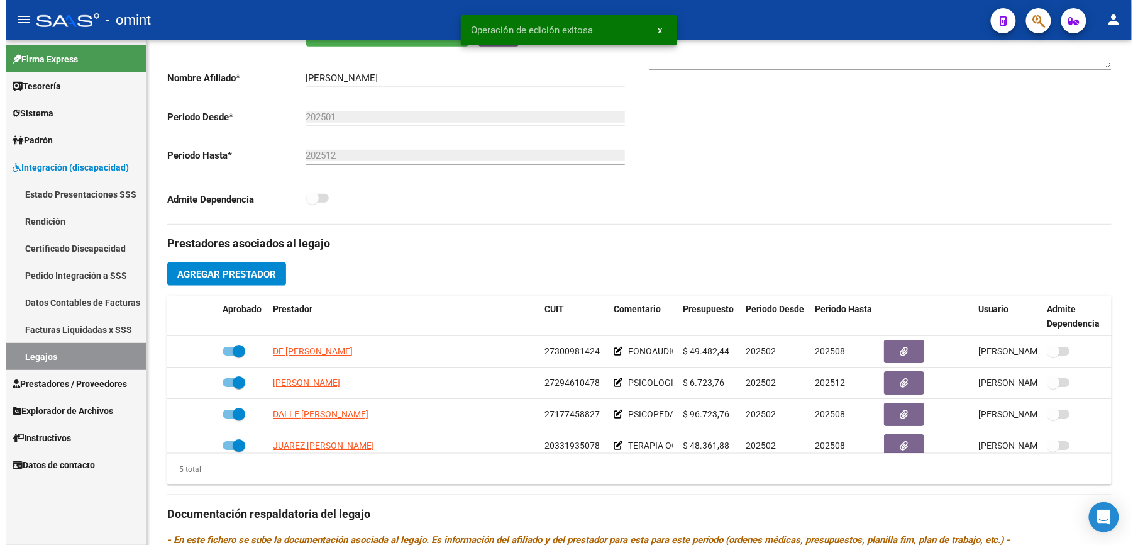
scroll to position [252, 0]
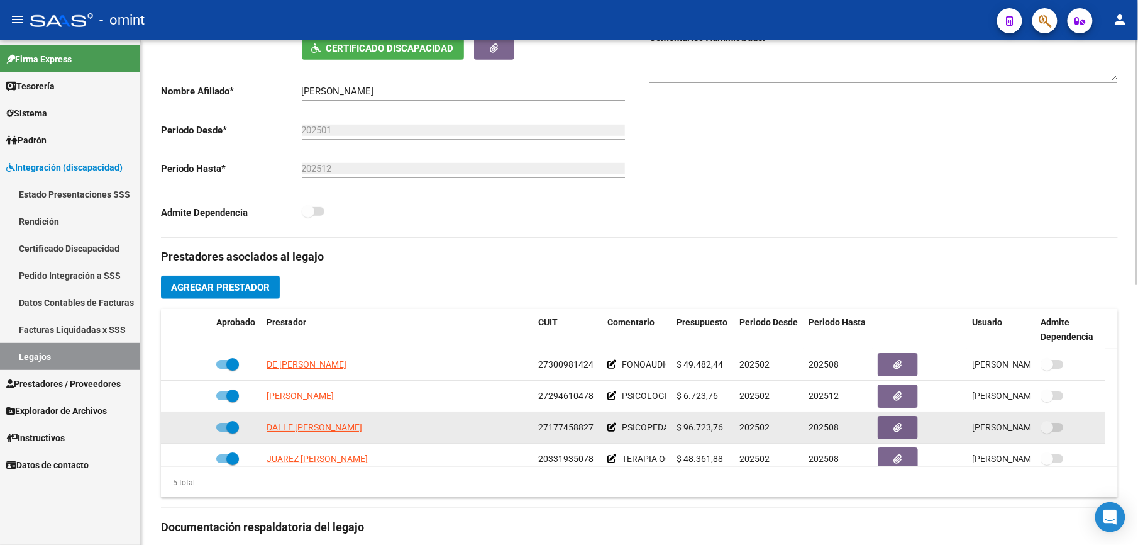
drag, startPoint x: 538, startPoint y: 425, endPoint x: 592, endPoint y: 429, distance: 53.6
click at [592, 387] on span "27177458827" at bounding box center [565, 427] width 55 height 10
drag, startPoint x: 592, startPoint y: 429, endPoint x: 580, endPoint y: 428, distance: 12.0
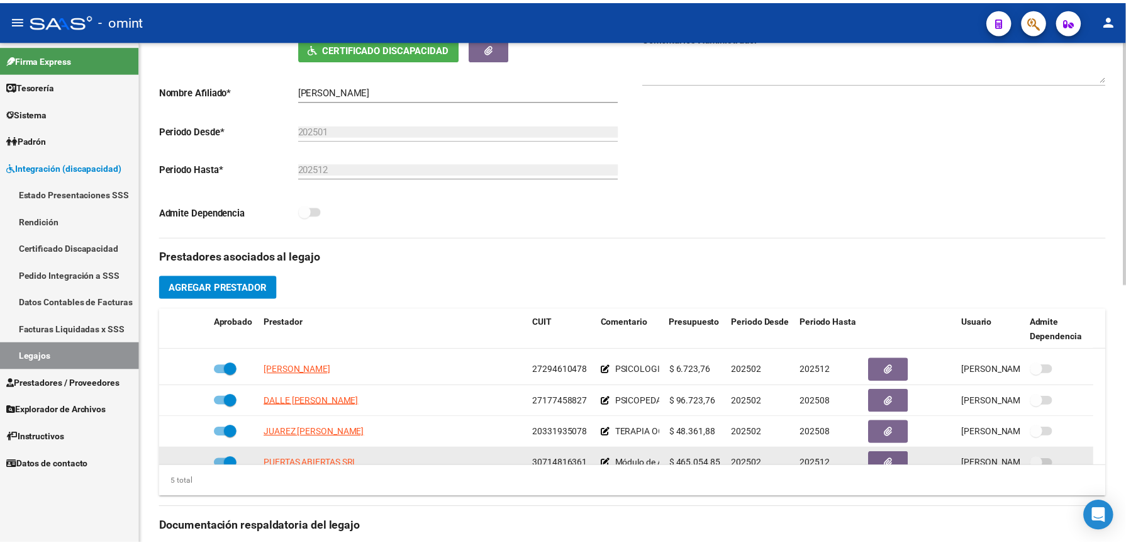
scroll to position [43, 0]
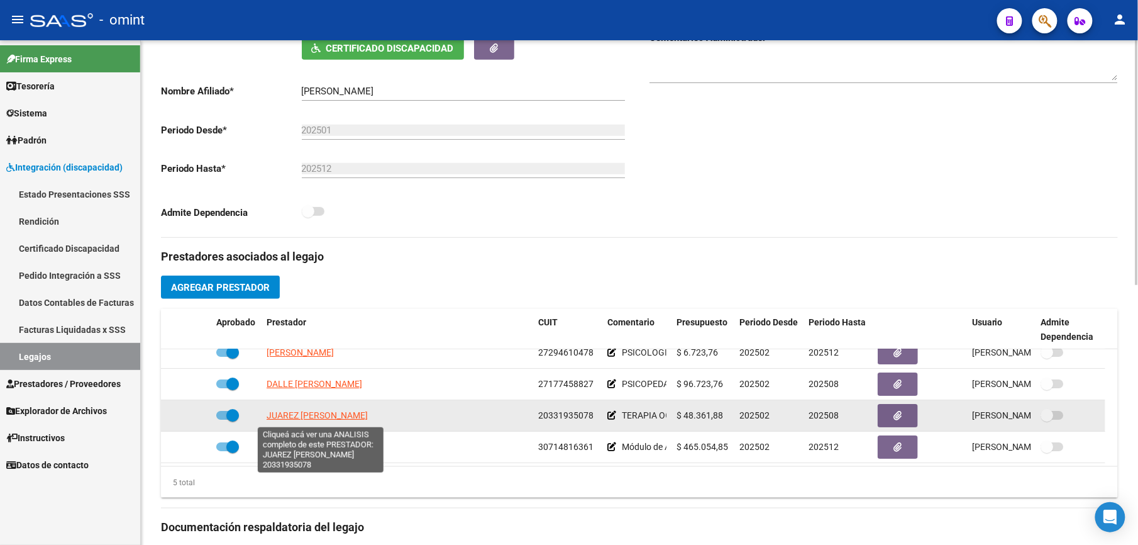
click at [327, 387] on span "JUAREZ MARINA SOLEDAD" at bounding box center [317, 415] width 101 height 10
type textarea "20331935078"
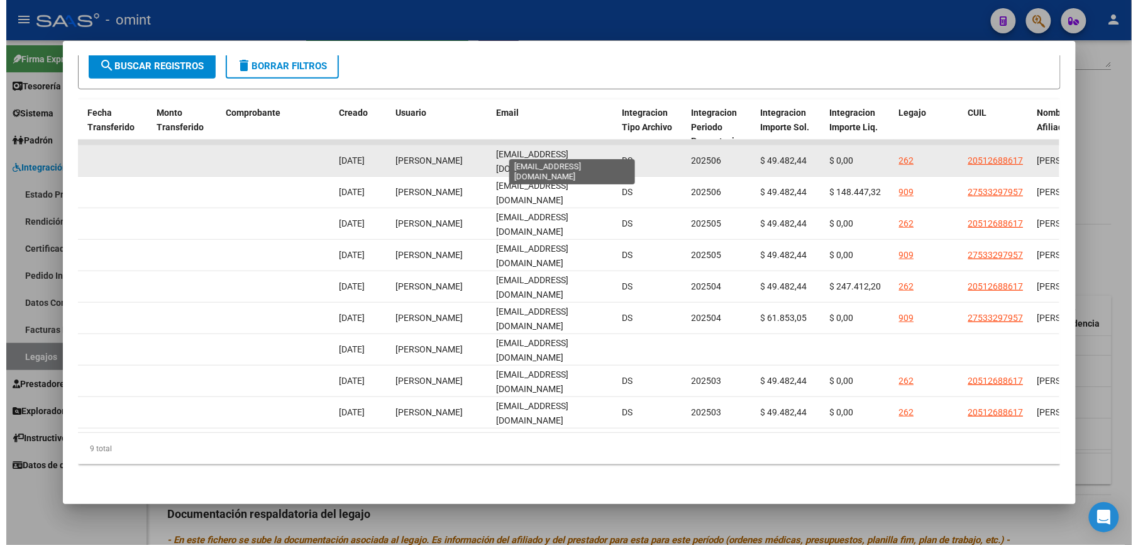
scroll to position [0, 48]
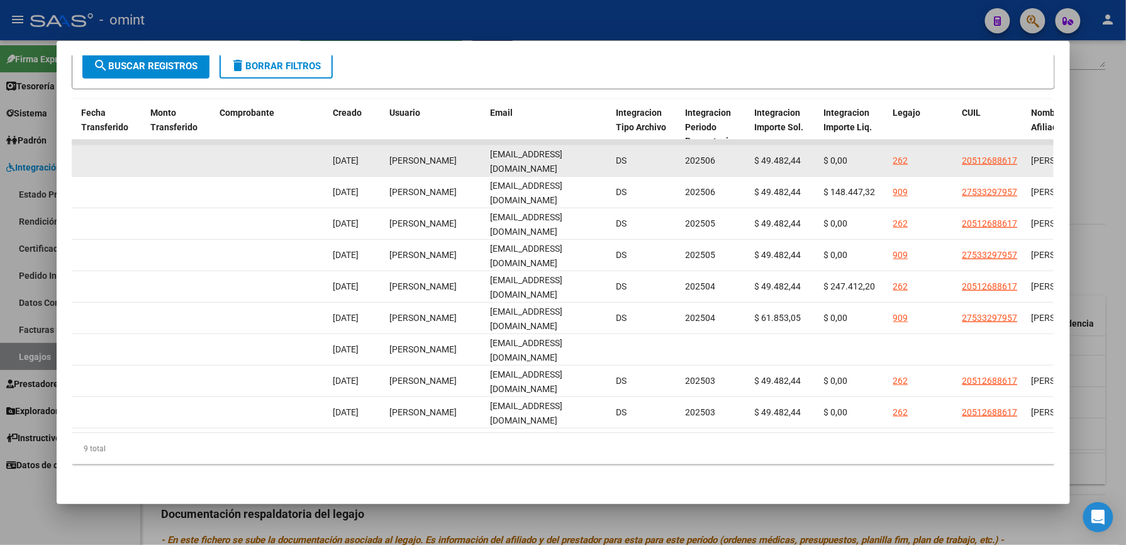
drag, startPoint x: 486, startPoint y: 147, endPoint x: 606, endPoint y: 153, distance: 120.3
click at [606, 153] on div "12006 Integración Factura C: 2 - 2258 $ 49.482,44 02/07/2025 02/07/2025 - 02/07…" at bounding box center [252, 160] width 2717 height 31
drag, startPoint x: 606, startPoint y: 153, endPoint x: 577, endPoint y: 145, distance: 30.8
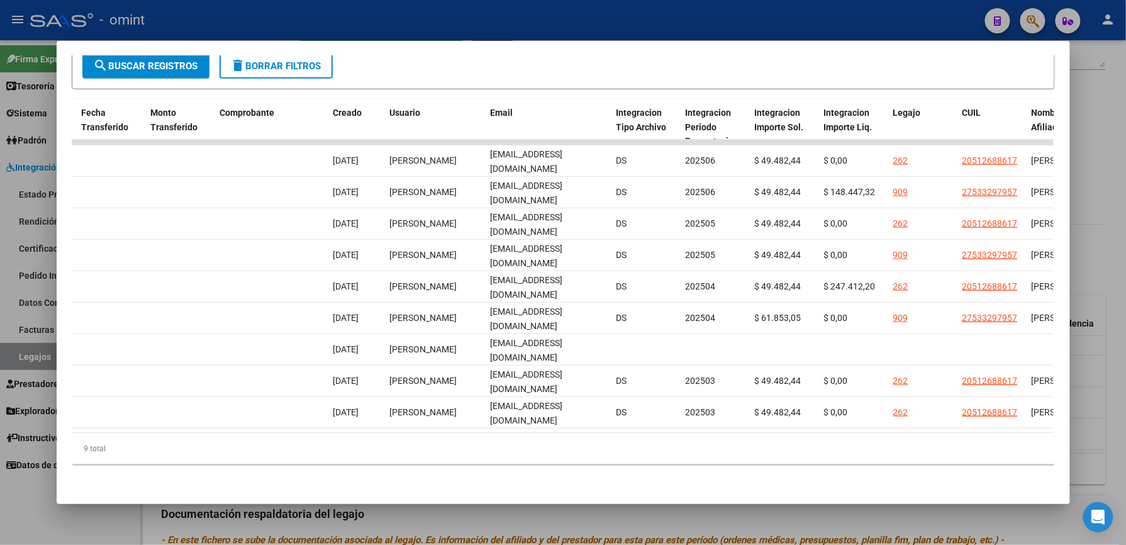
click at [514, 21] on div at bounding box center [563, 272] width 1126 height 545
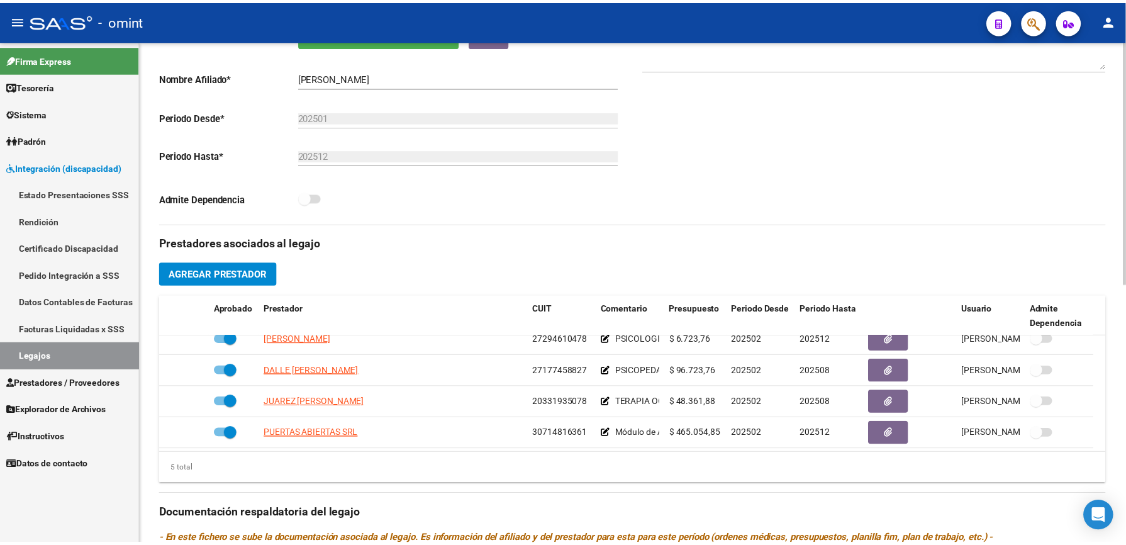
scroll to position [252, 0]
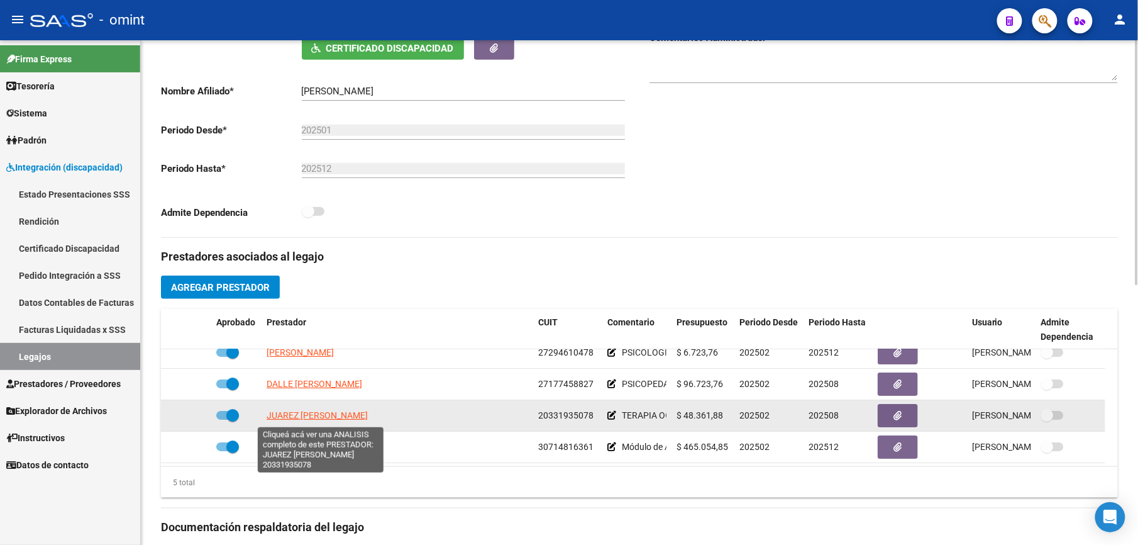
click at [332, 387] on span "JUAREZ MARINA SOLEDAD" at bounding box center [317, 415] width 101 height 10
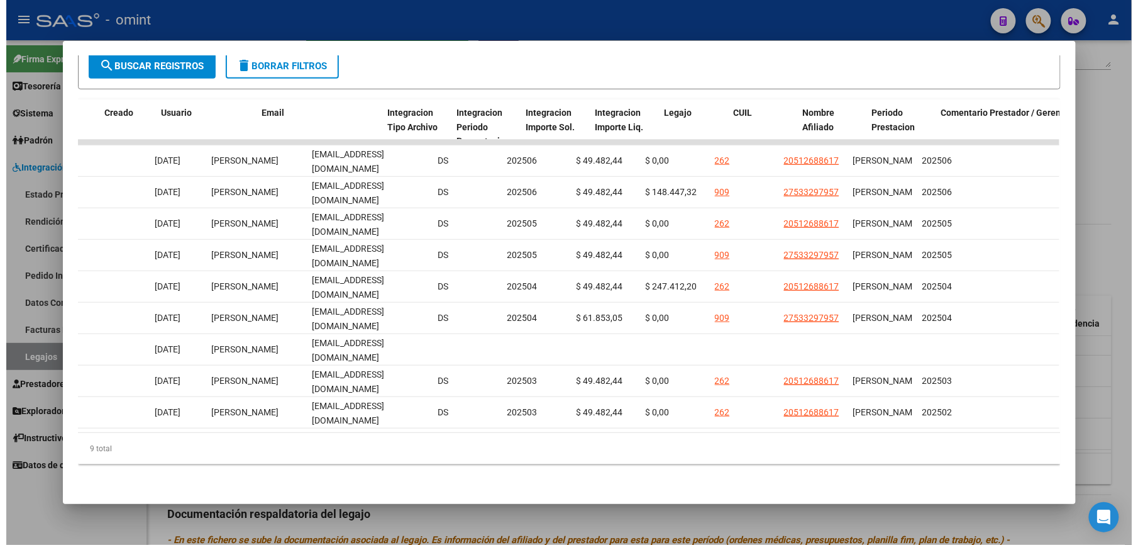
scroll to position [0, 1415]
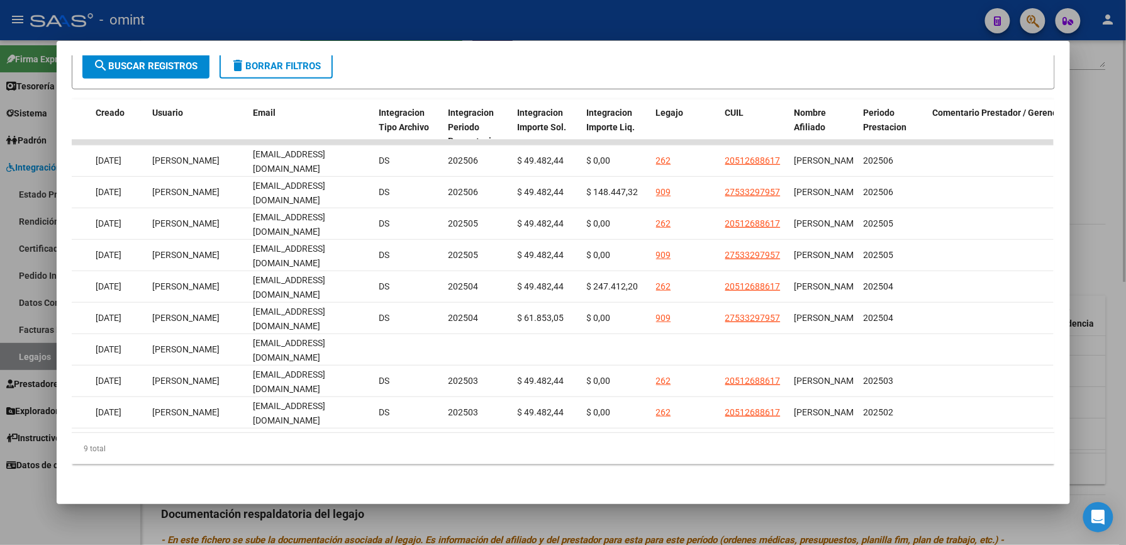
click at [854, 179] on div at bounding box center [563, 272] width 1126 height 545
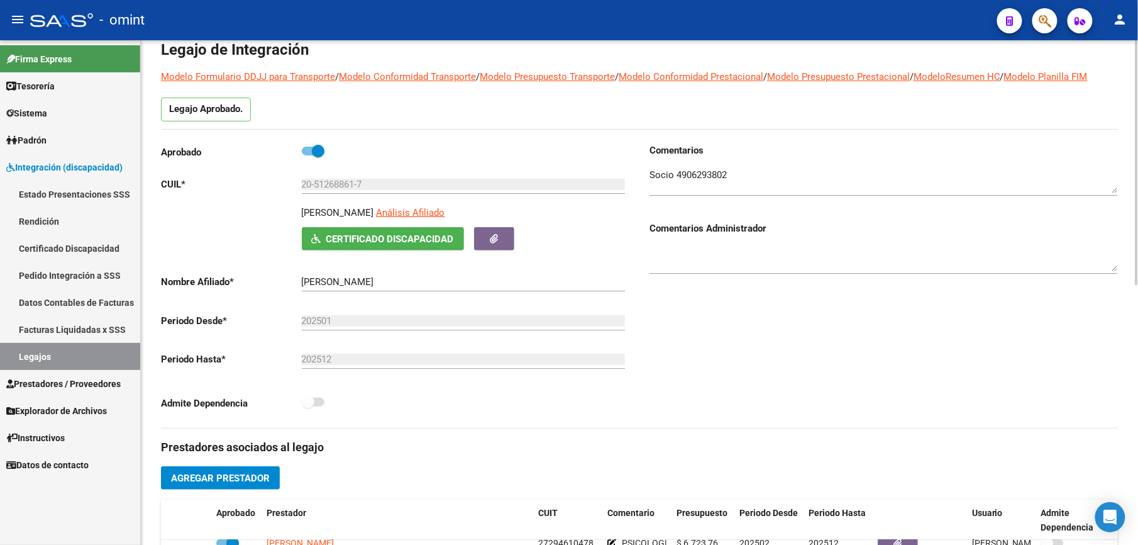
scroll to position [0, 0]
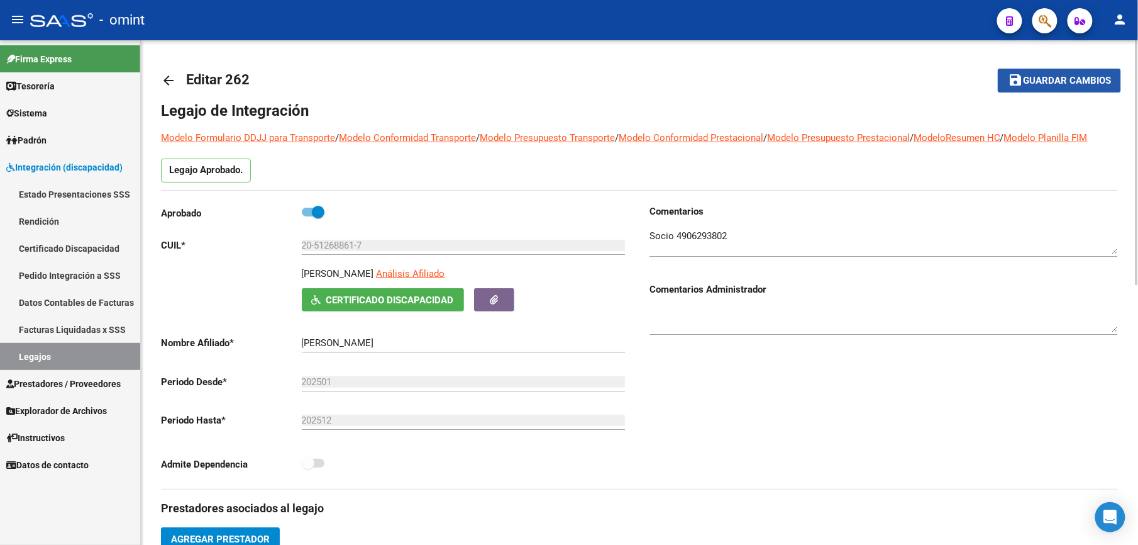
click at [854, 79] on span "Guardar cambios" at bounding box center [1067, 80] width 88 height 11
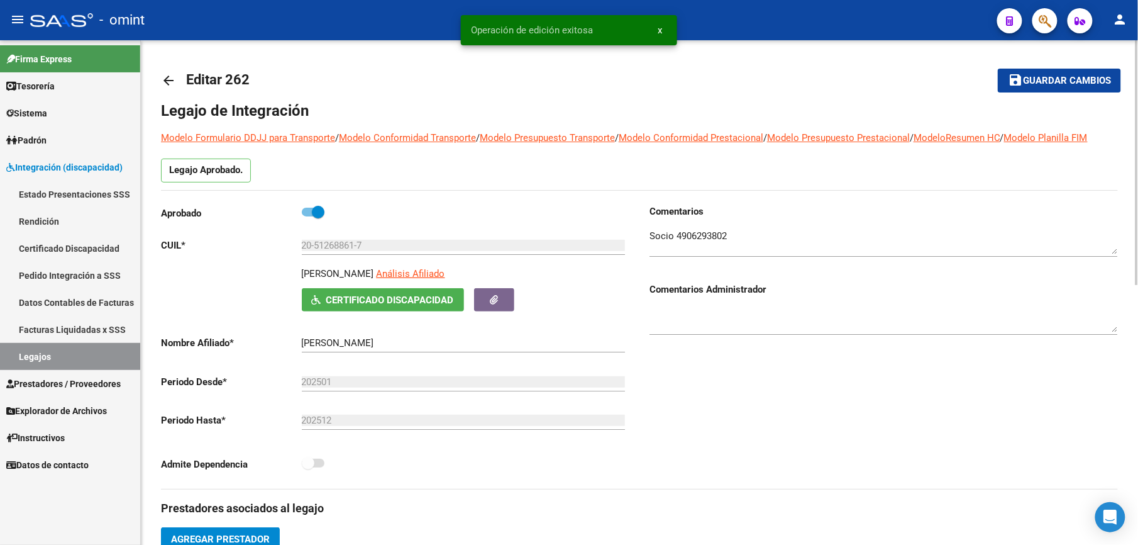
click at [169, 89] on link "arrow_back" at bounding box center [173, 80] width 25 height 30
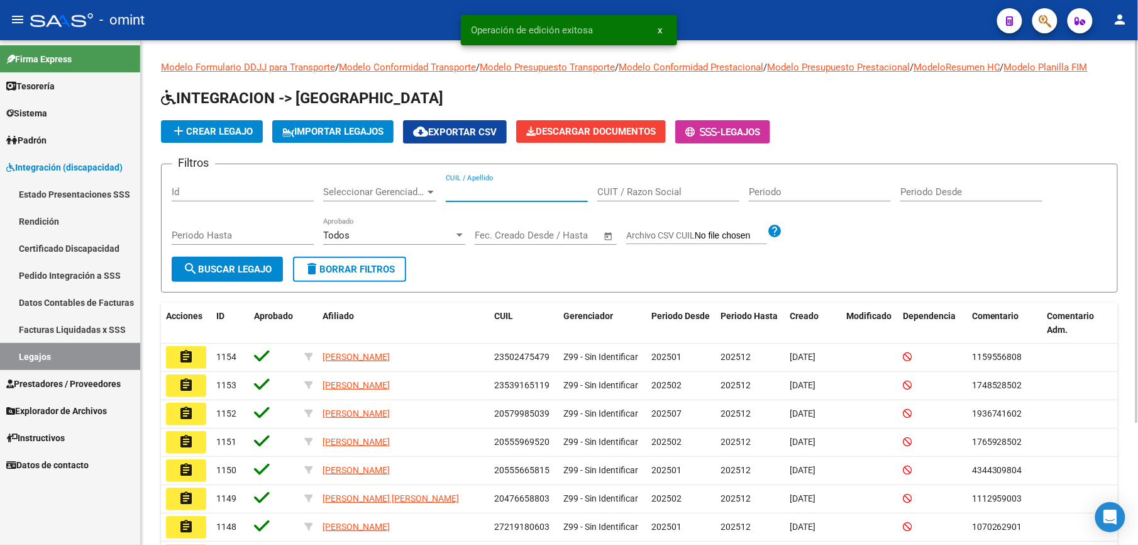
click at [484, 189] on input "CUIL / Apellido" at bounding box center [517, 191] width 142 height 11
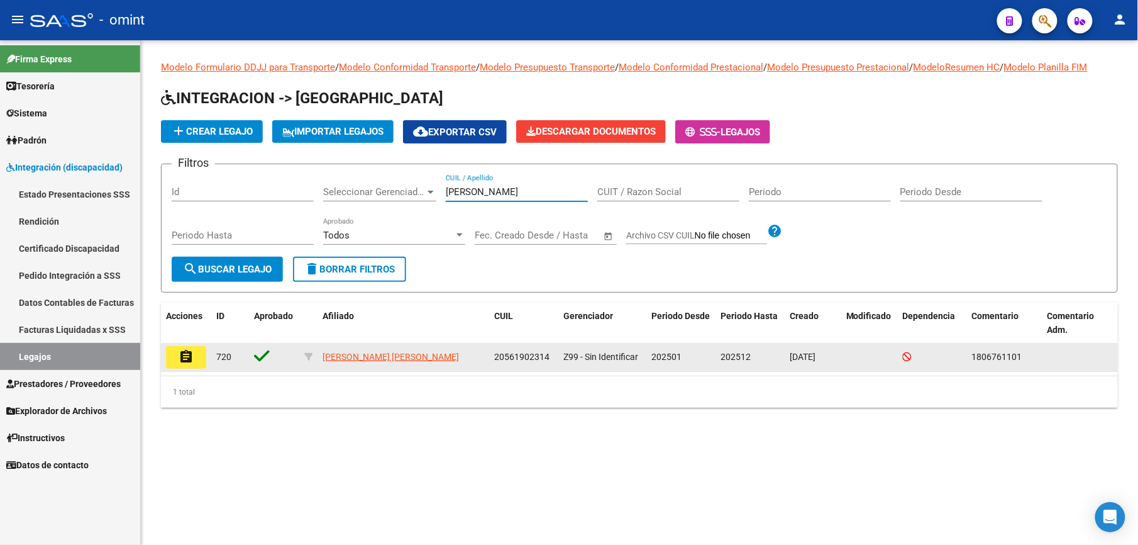
type input "DIAZ VAVI"
click at [184, 356] on mat-icon "assignment" at bounding box center [186, 356] width 15 height 15
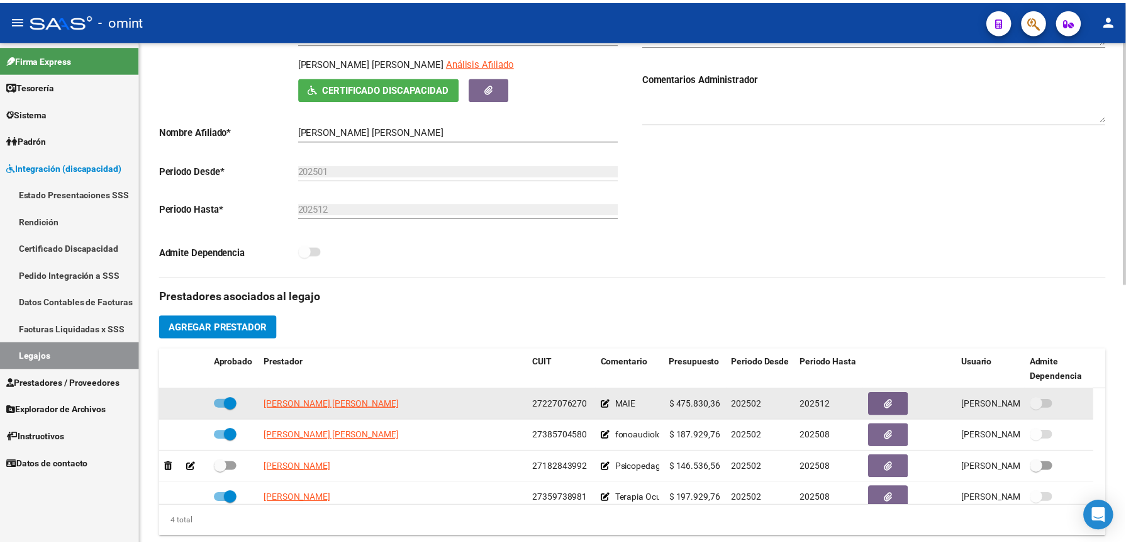
scroll to position [252, 0]
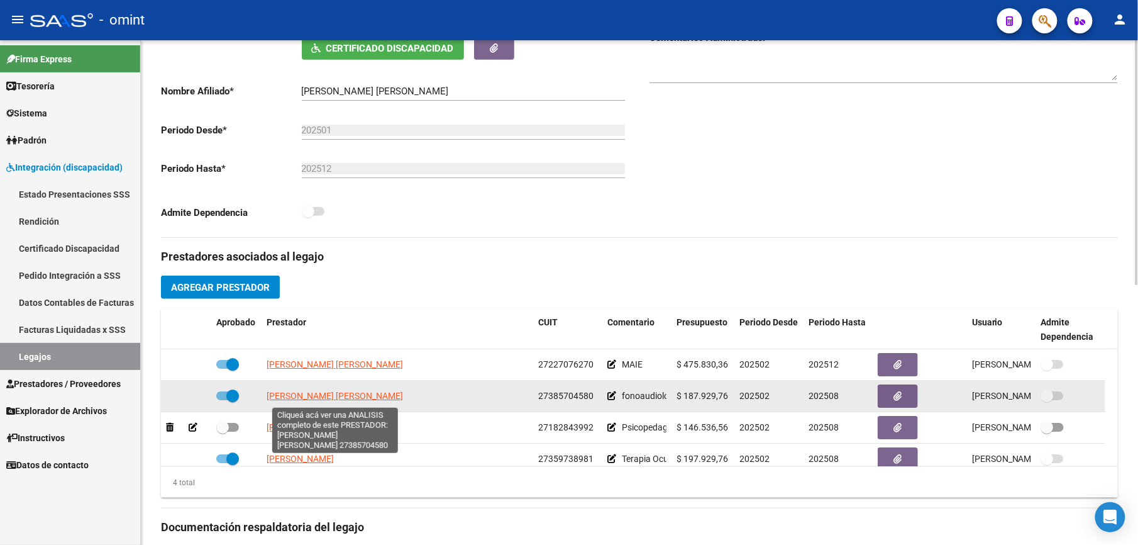
click at [370, 387] on span "NIETO MARIA VICTORIA SOCORRO" at bounding box center [335, 396] width 136 height 10
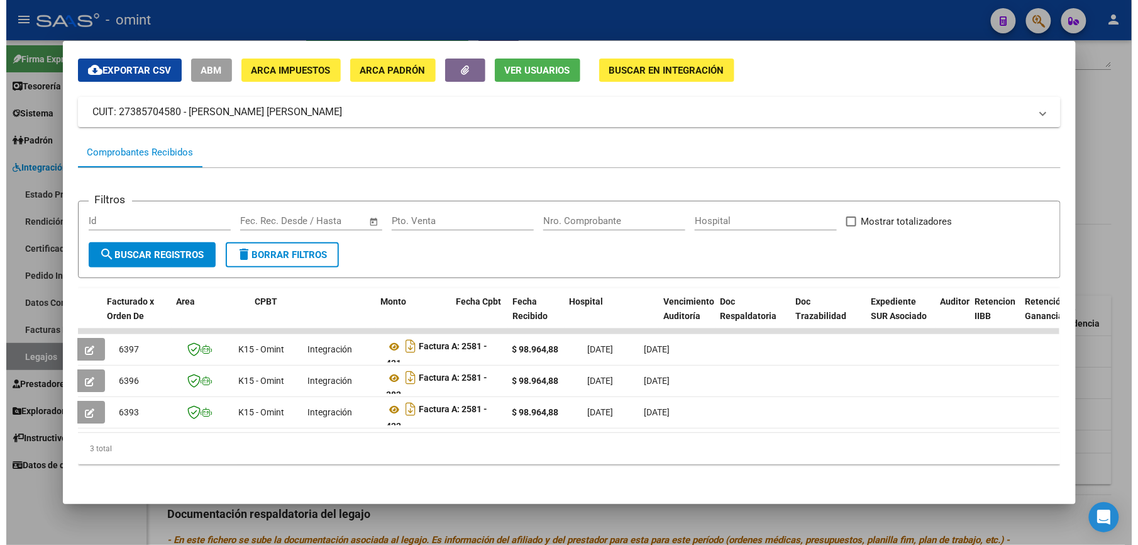
scroll to position [0, 0]
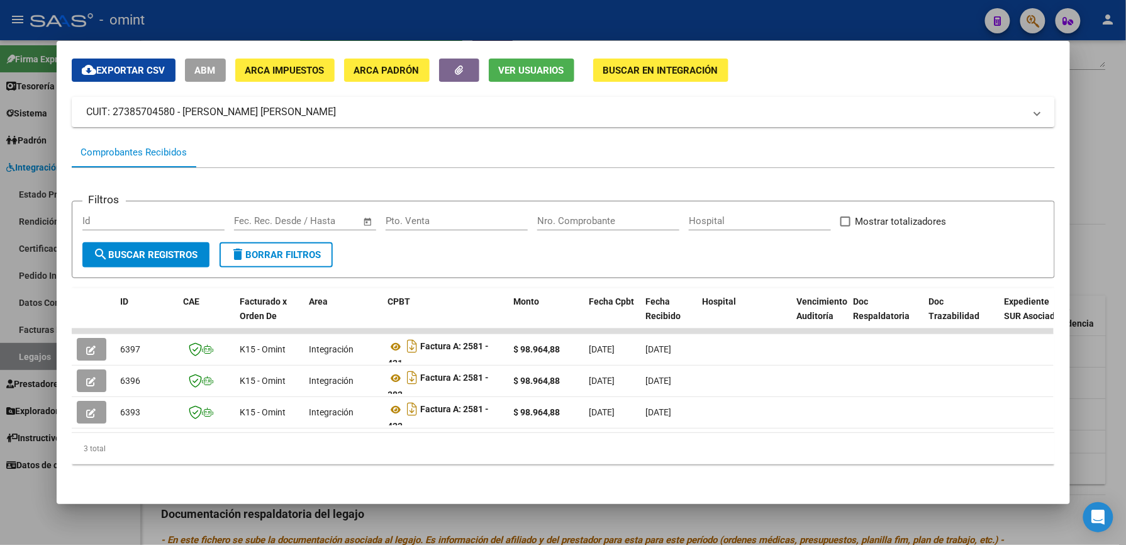
click at [533, 18] on div at bounding box center [563, 272] width 1126 height 545
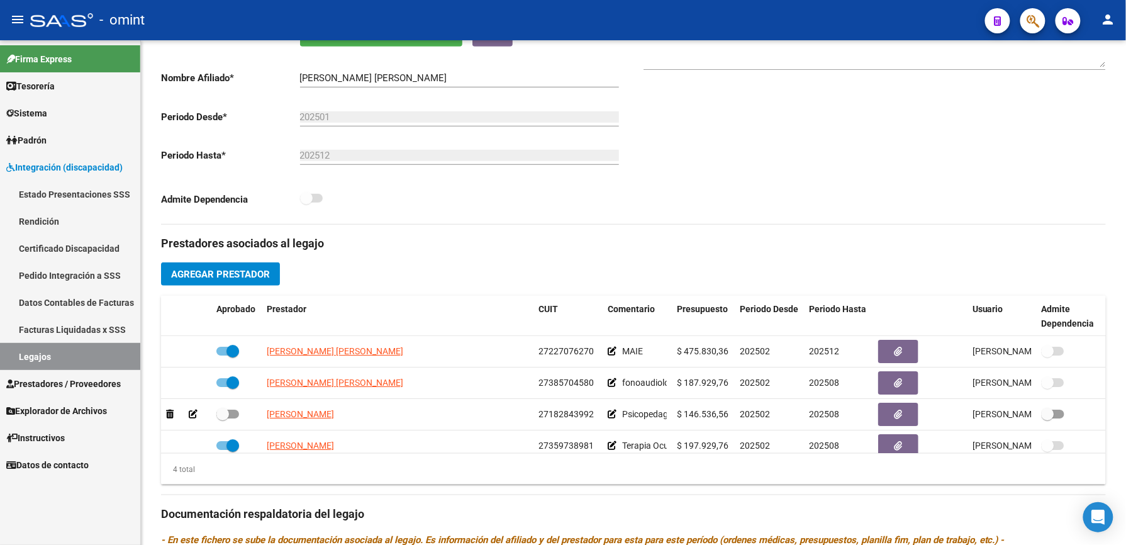
scroll to position [252, 0]
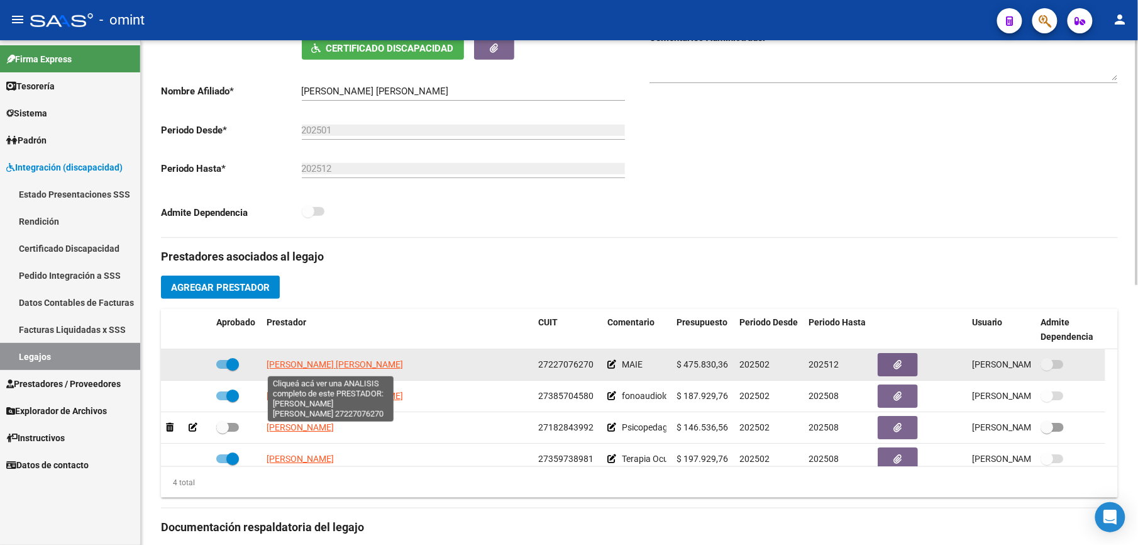
click at [360, 368] on span "JUNQUEIRA MARIA ALEJANDRA" at bounding box center [335, 364] width 136 height 10
type textarea "27227076270"
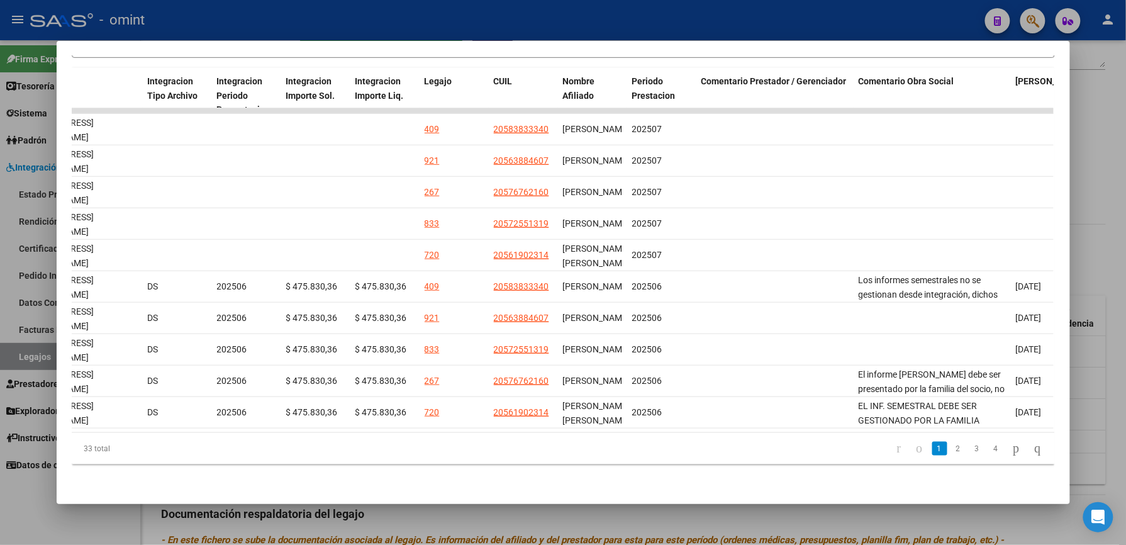
scroll to position [0, 1735]
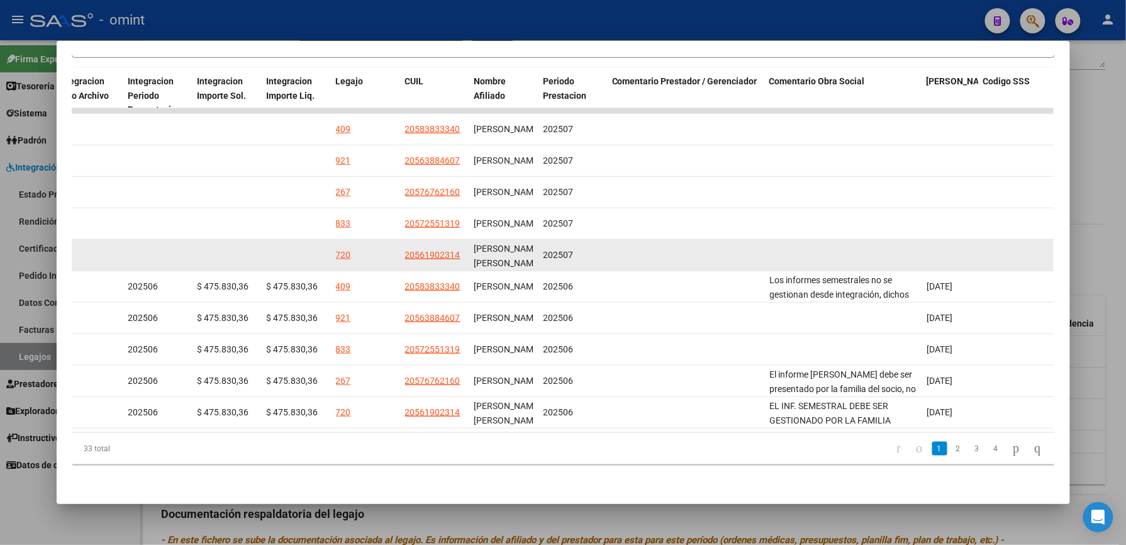
click at [572, 248] on div "202507" at bounding box center [572, 255] width 59 height 14
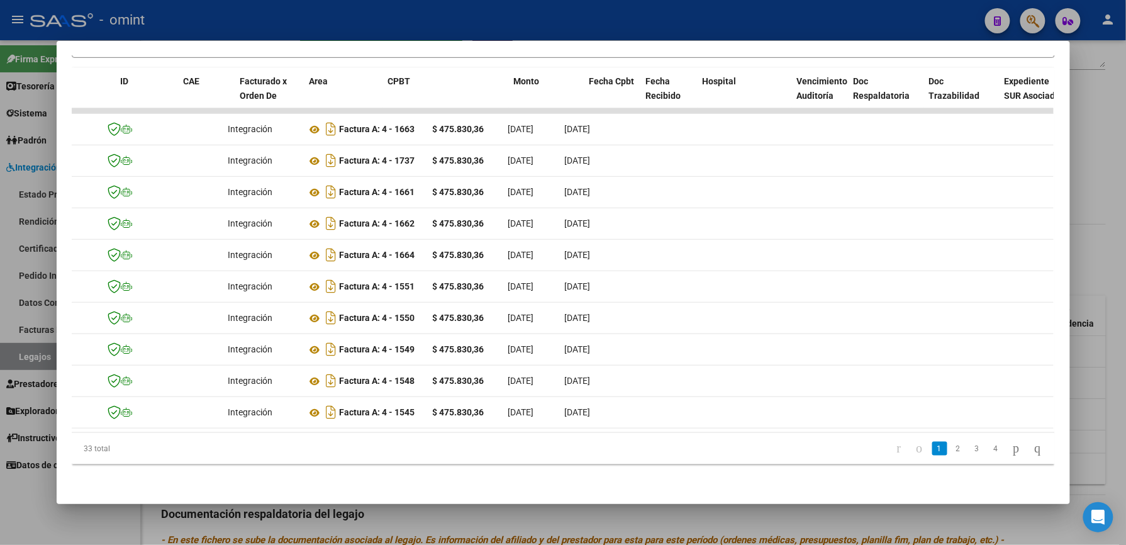
scroll to position [0, 0]
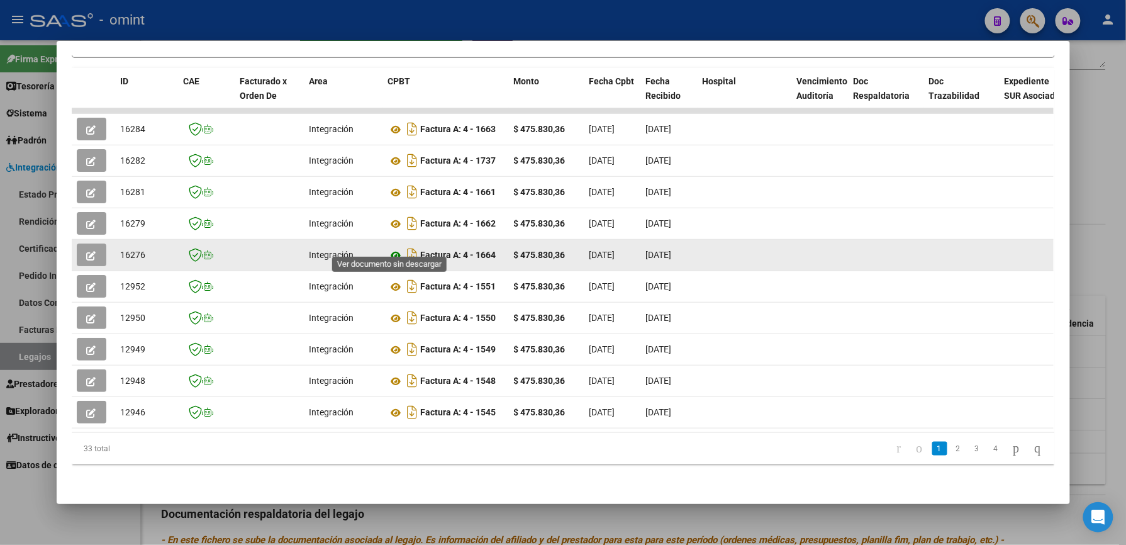
click at [393, 248] on icon at bounding box center [396, 255] width 16 height 15
click at [87, 251] on icon "button" at bounding box center [91, 255] width 9 height 9
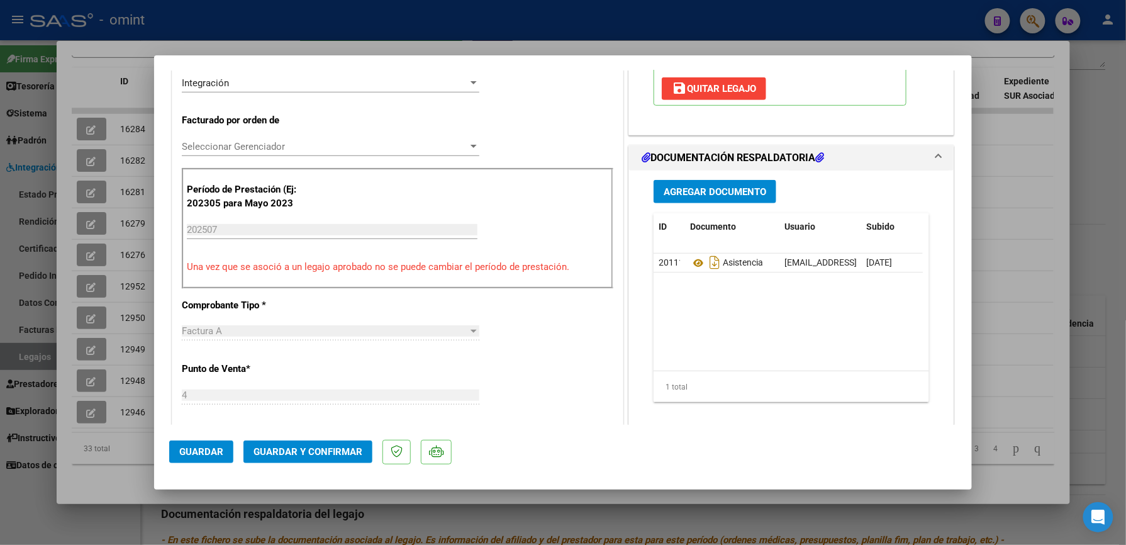
scroll to position [335, 0]
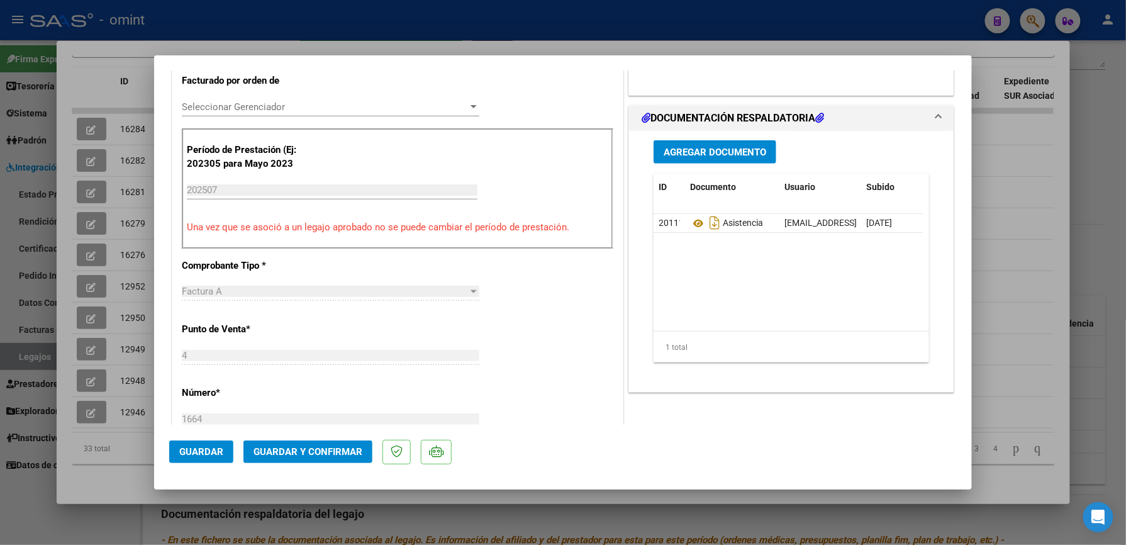
click at [338, 387] on span "Guardar y Confirmar" at bounding box center [307, 451] width 109 height 11
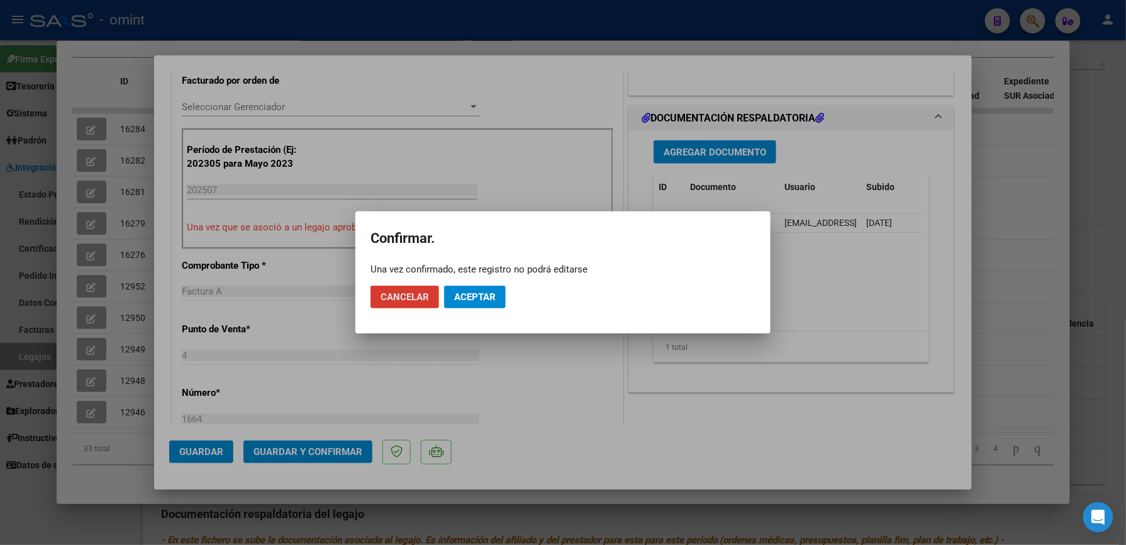
click at [491, 296] on span "Aceptar" at bounding box center [475, 296] width 42 height 11
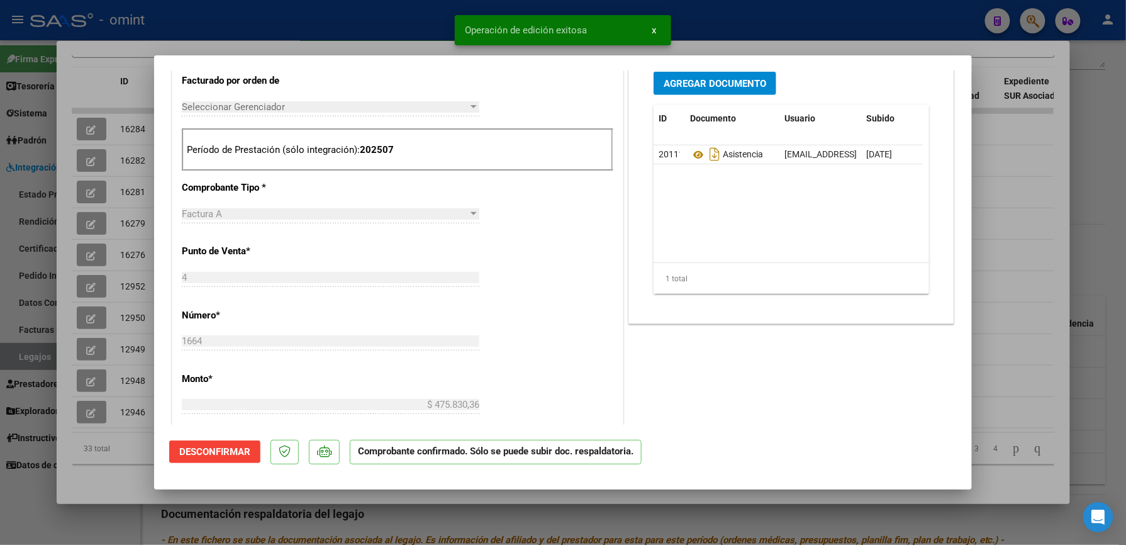
click at [737, 25] on div at bounding box center [563, 272] width 1126 height 545
type input "$ 0,00"
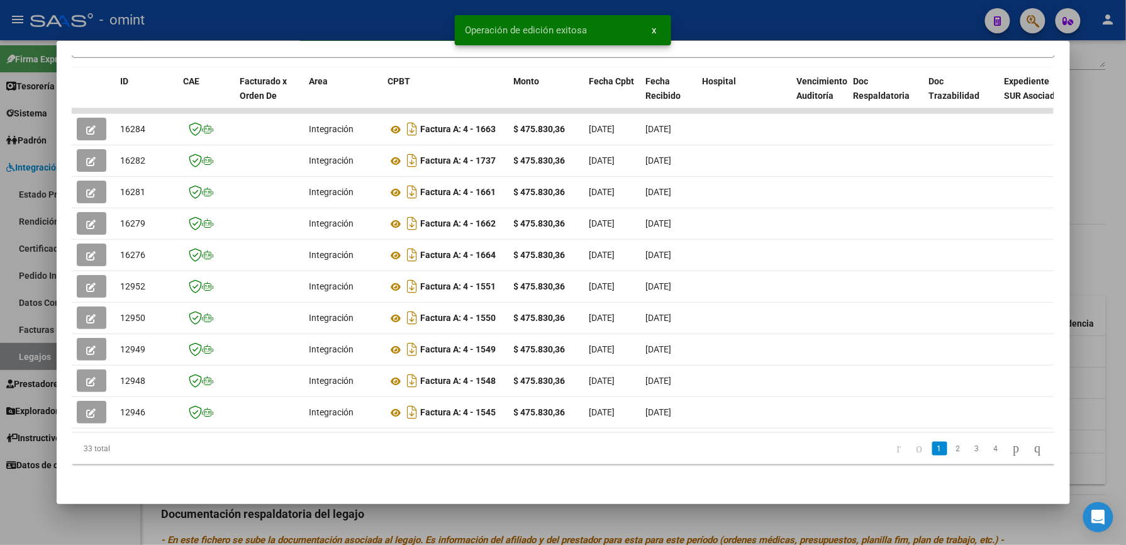
click at [728, 18] on div at bounding box center [563, 272] width 1126 height 545
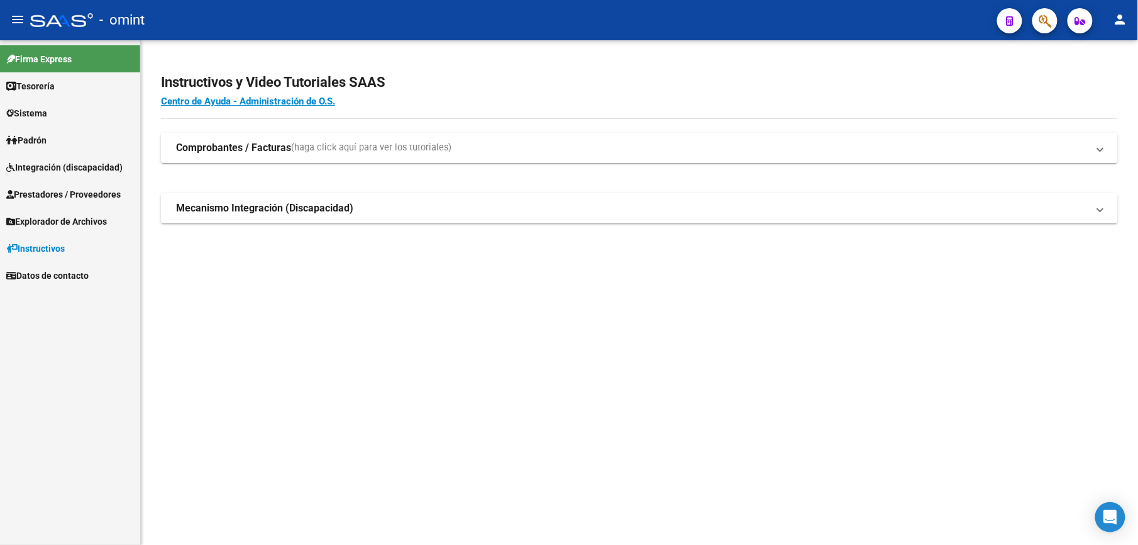
click at [60, 167] on span "Integración (discapacidad)" at bounding box center [64, 167] width 116 height 14
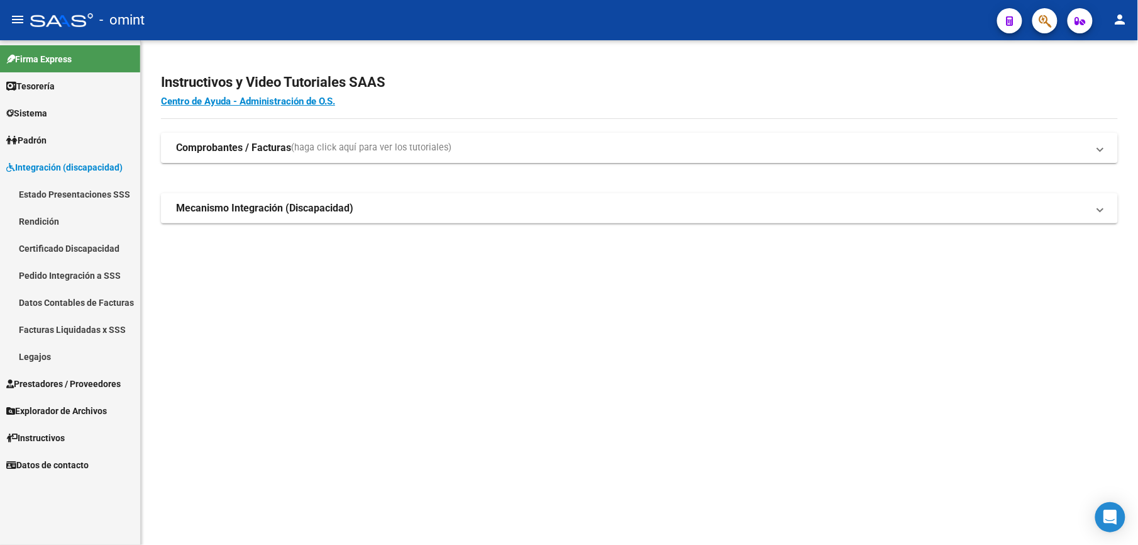
click at [61, 377] on span "Prestadores / Proveedores" at bounding box center [63, 384] width 114 height 14
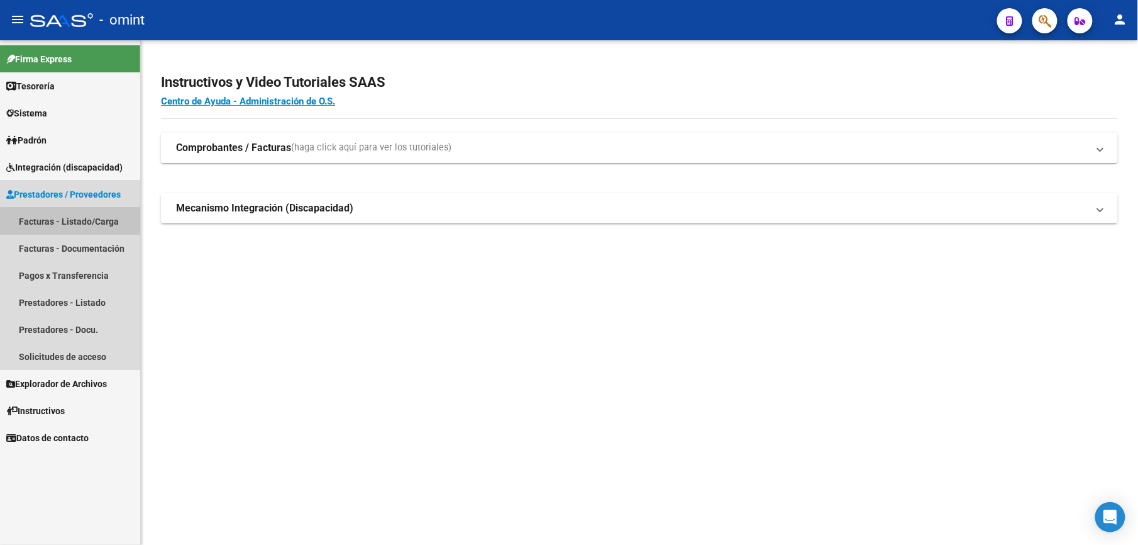
click at [86, 227] on link "Facturas - Listado/Carga" at bounding box center [70, 221] width 140 height 27
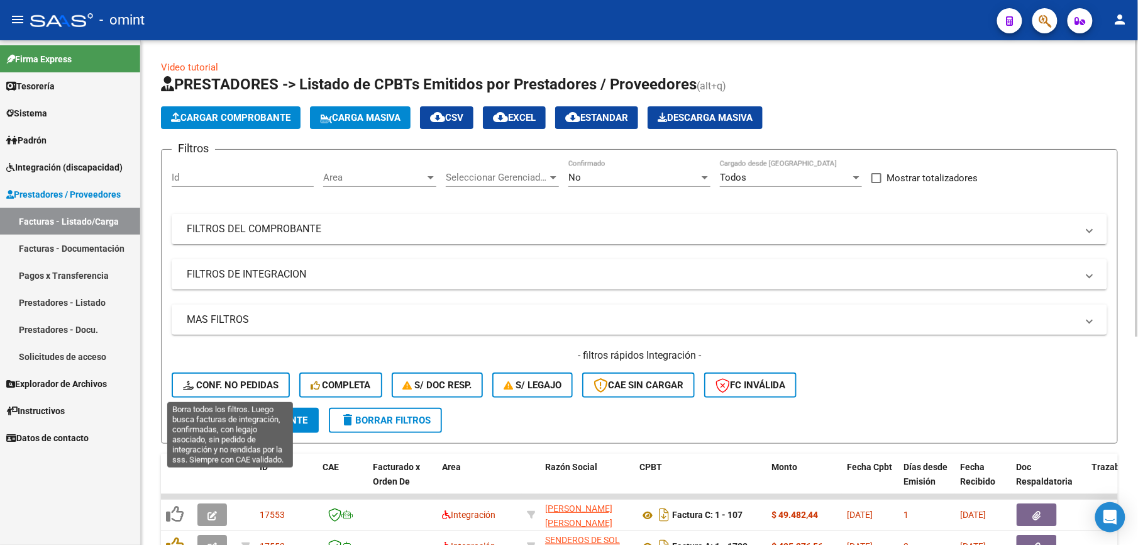
click at [259, 381] on span "Conf. no pedidas" at bounding box center [231, 384] width 96 height 11
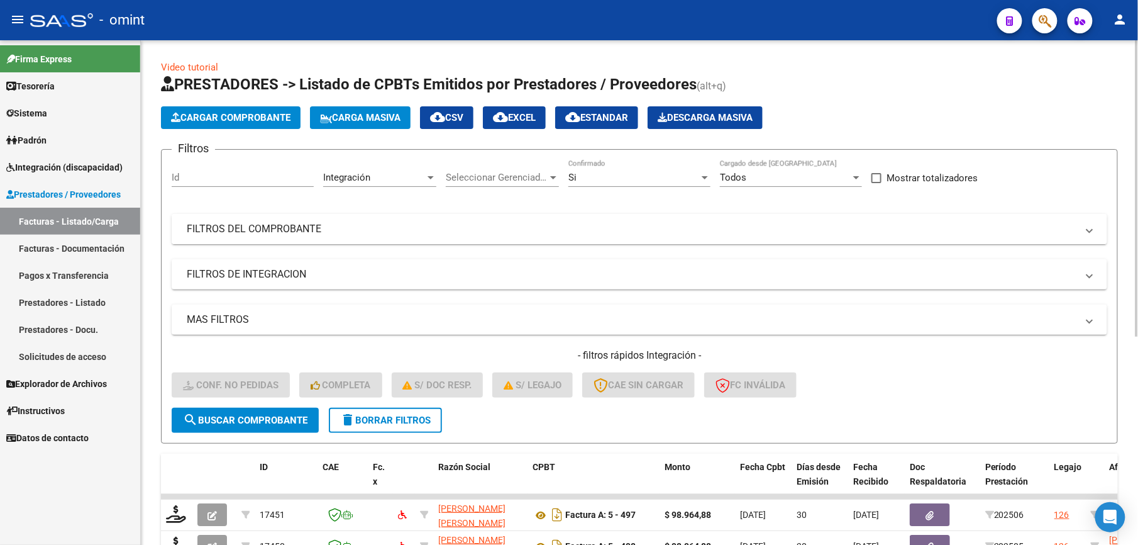
click at [676, 243] on mat-expansion-panel-header "FILTROS DEL COMPROBANTE" at bounding box center [640, 229] width 936 height 30
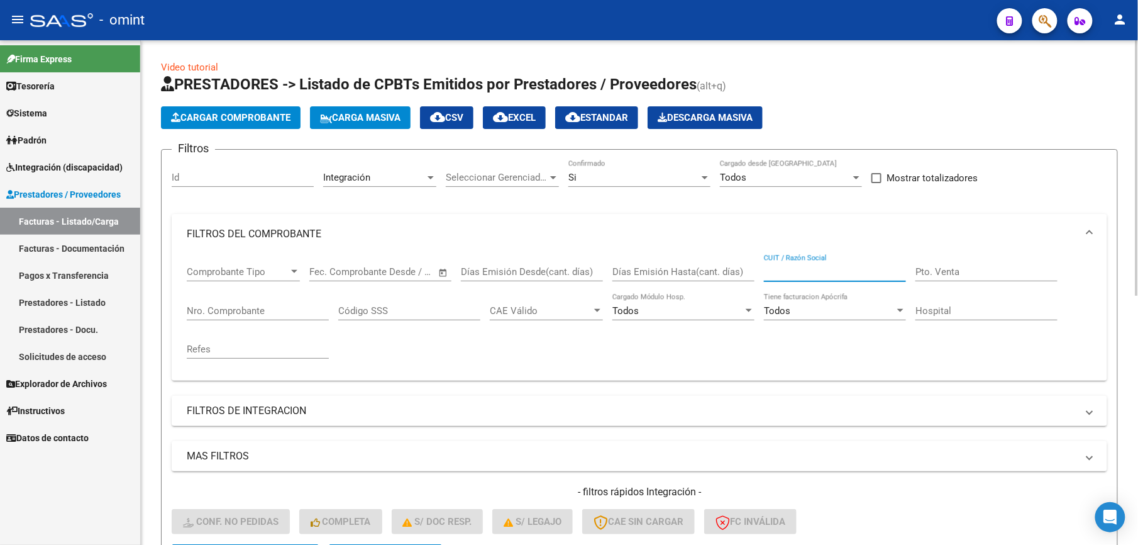
paste input "30711731926"
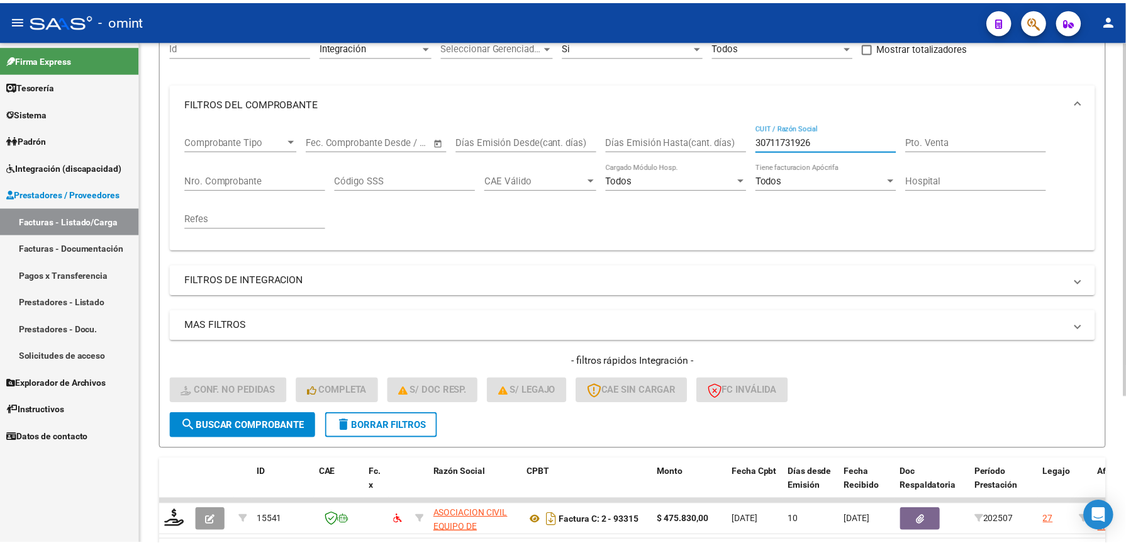
scroll to position [167, 0]
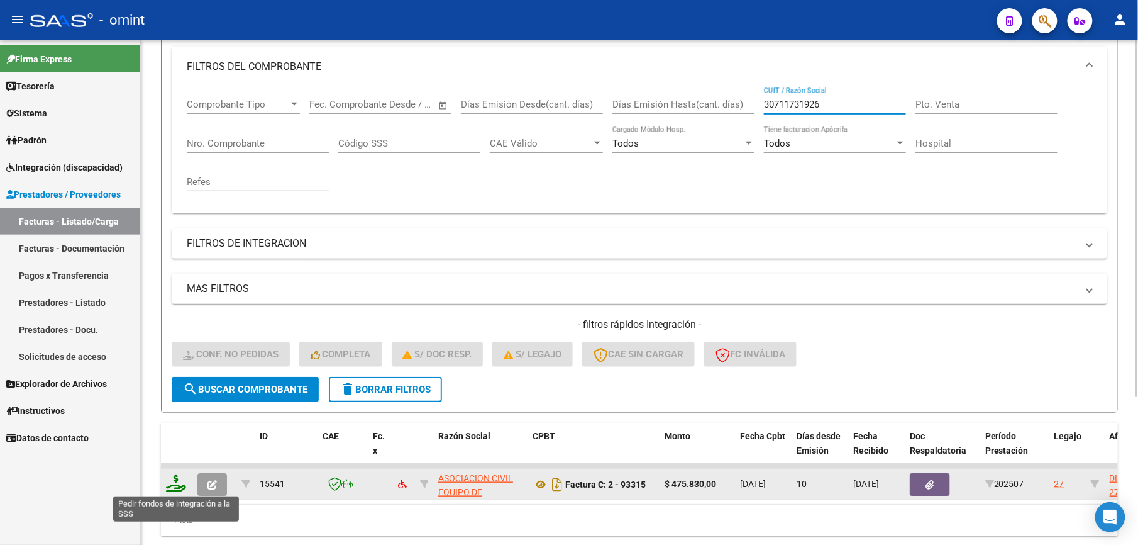
type input "30711731926"
click at [174, 483] on icon at bounding box center [176, 483] width 20 height 18
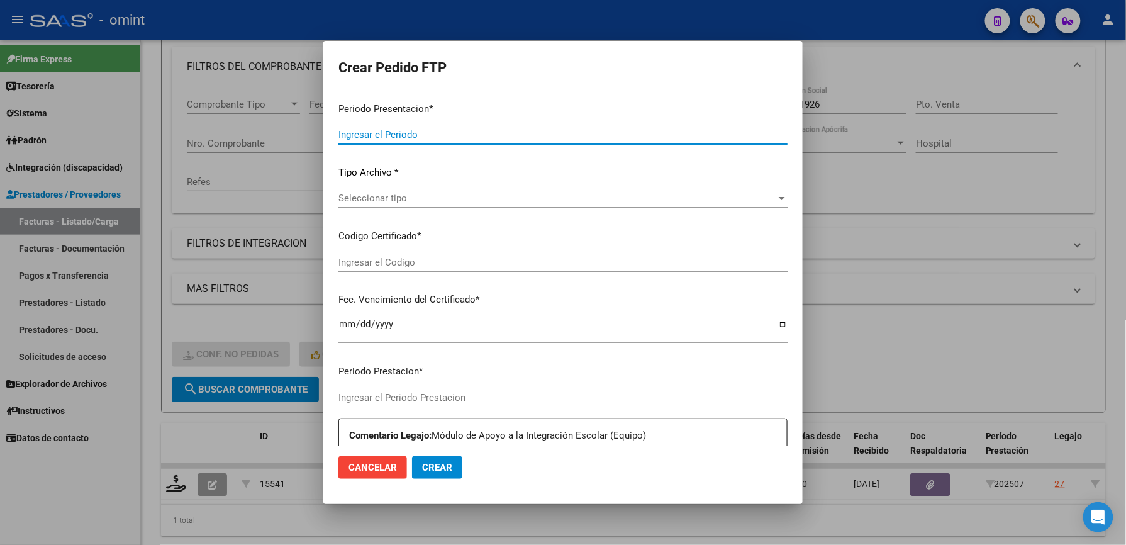
type input "202507"
type input "$ 475.830,00"
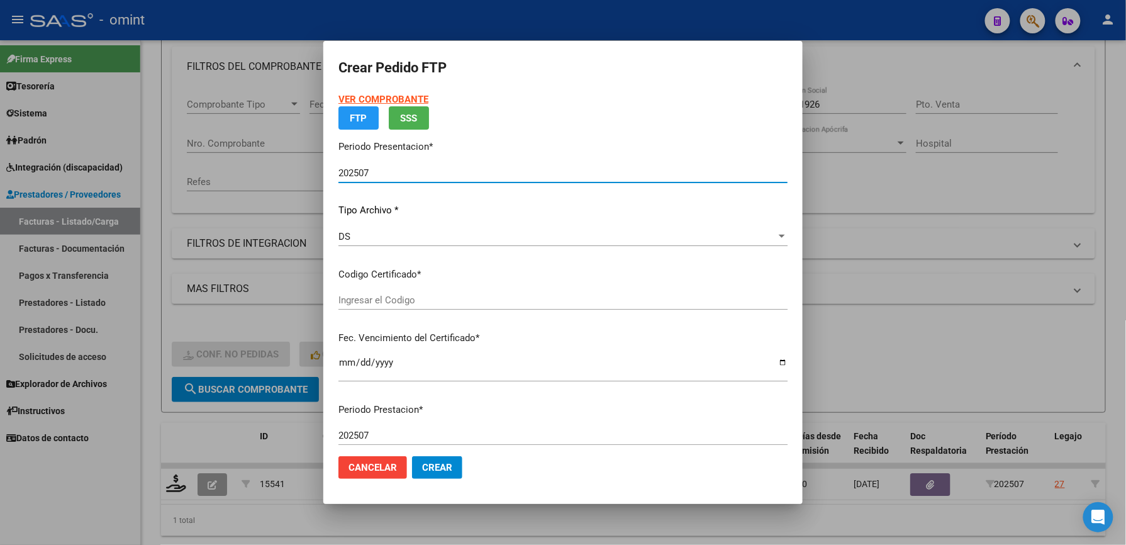
type input "7623587637"
type input "[DATE]"
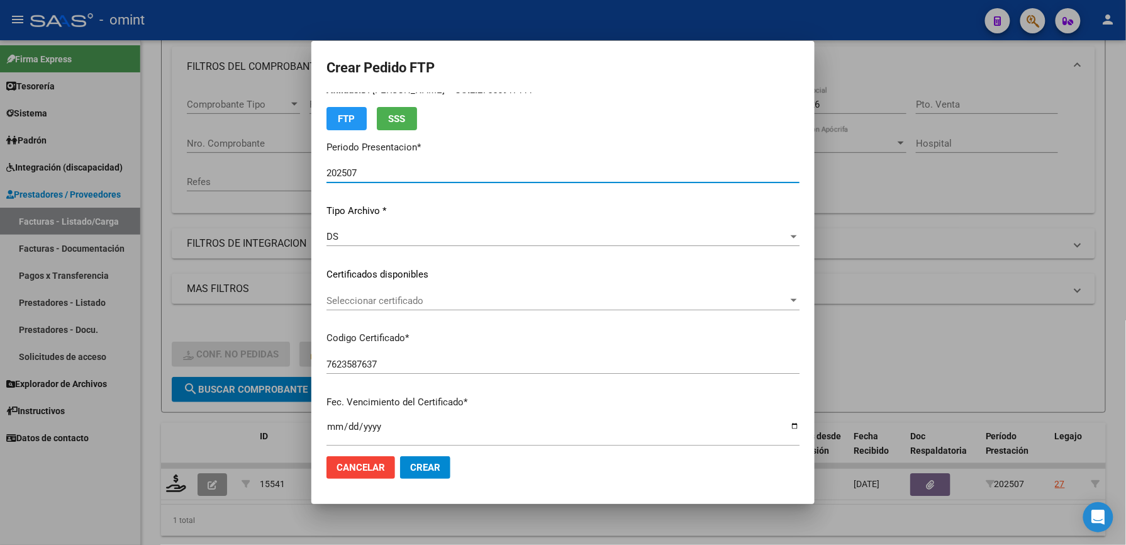
scroll to position [84, 0]
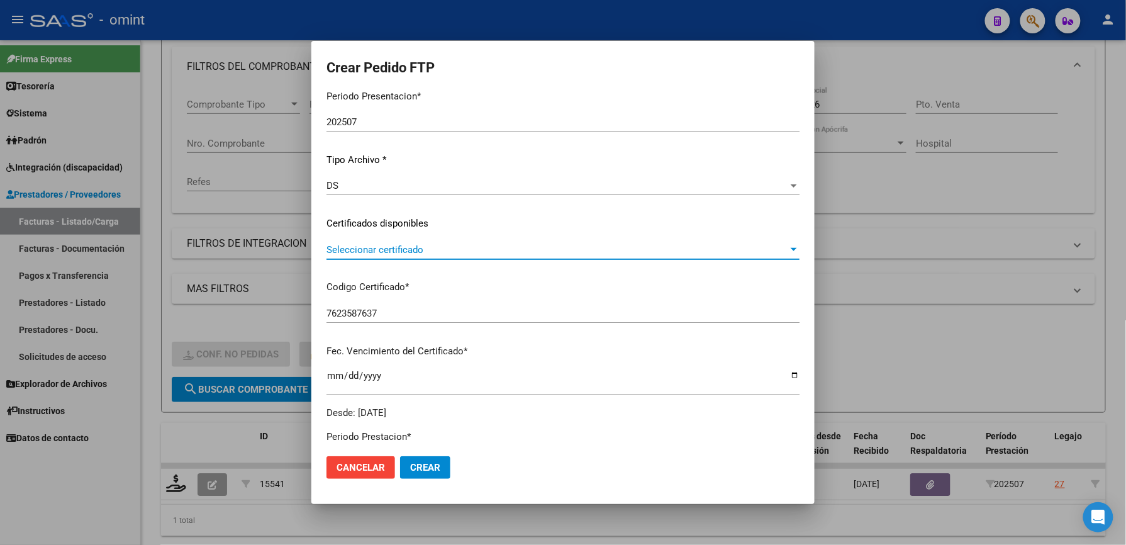
click at [416, 245] on span "Seleccionar certificado" at bounding box center [557, 249] width 462 height 11
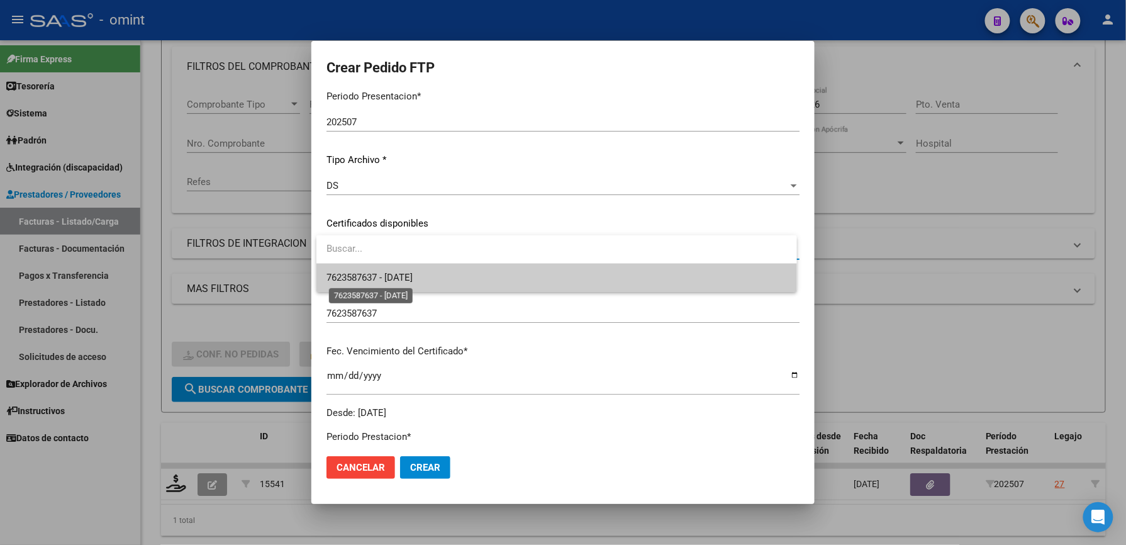
click at [413, 279] on span "7623587637 - [DATE]" at bounding box center [369, 277] width 86 height 11
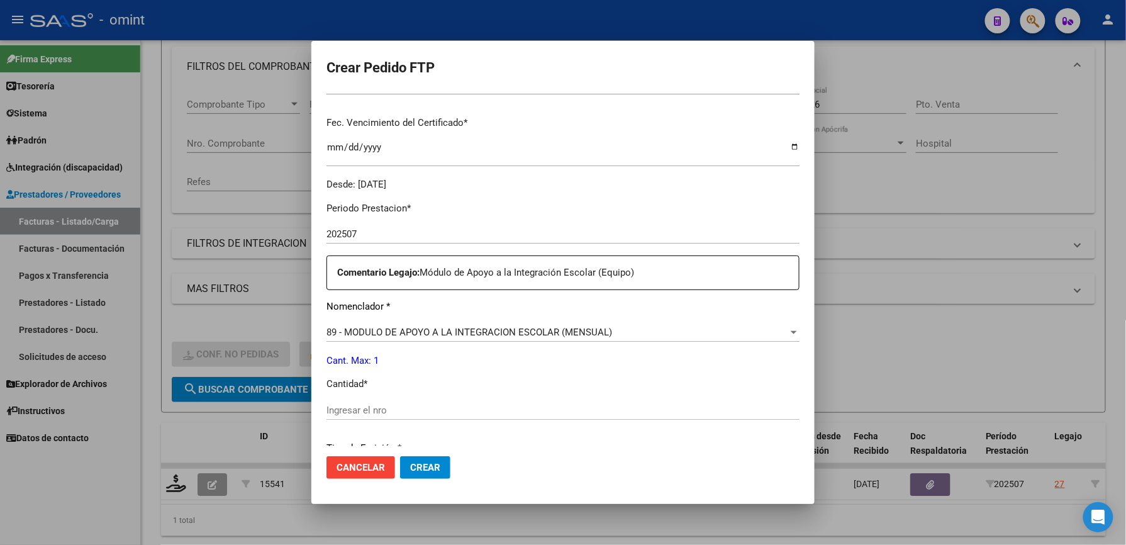
scroll to position [335, 0]
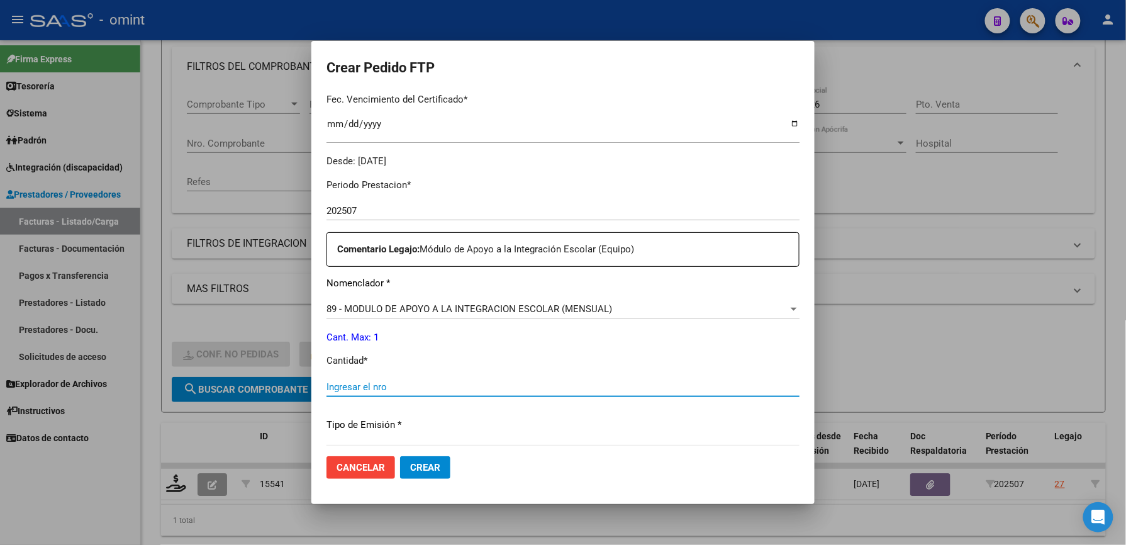
click at [414, 387] on input "Ingresar el nro" at bounding box center [562, 386] width 473 height 11
type input "1"
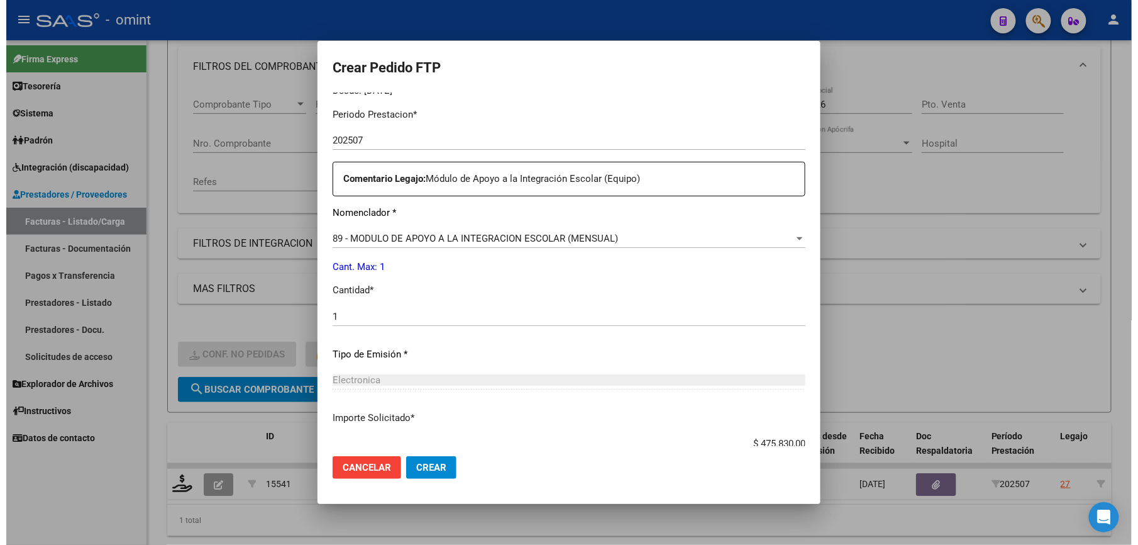
scroll to position [487, 0]
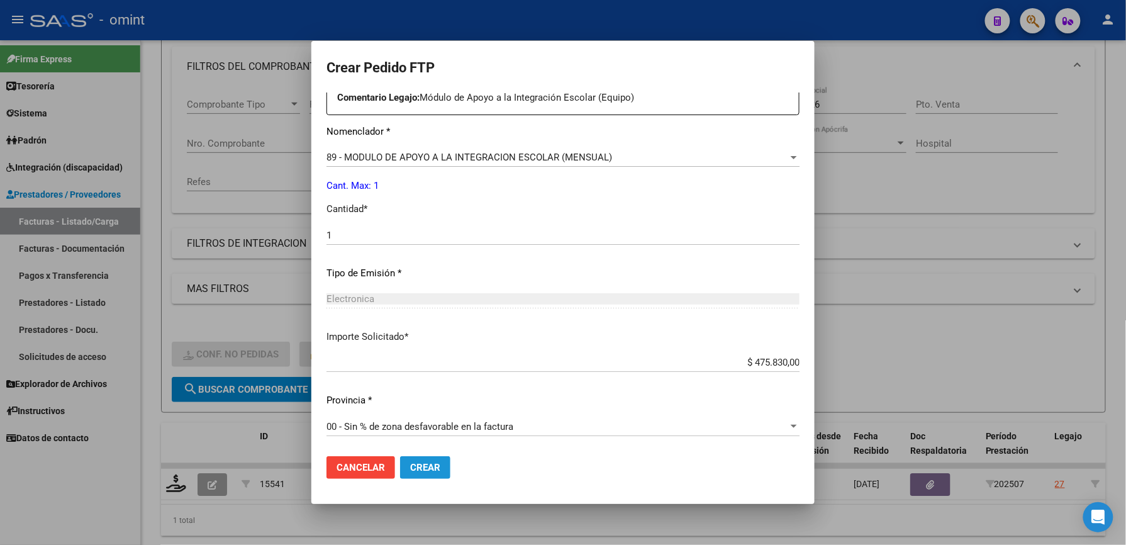
click at [424, 465] on span "Crear" at bounding box center [425, 467] width 30 height 11
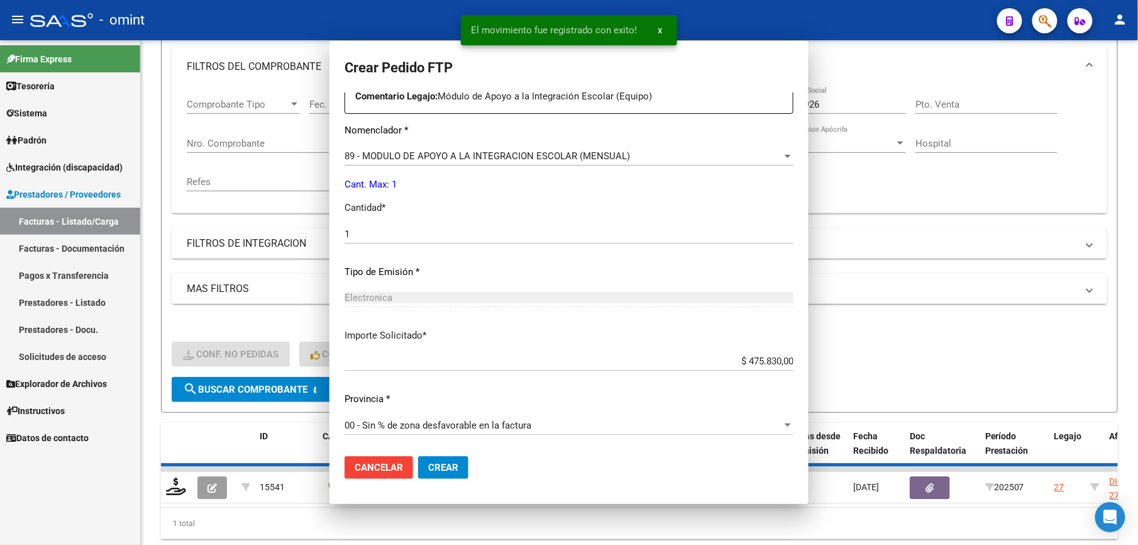
scroll to position [0, 0]
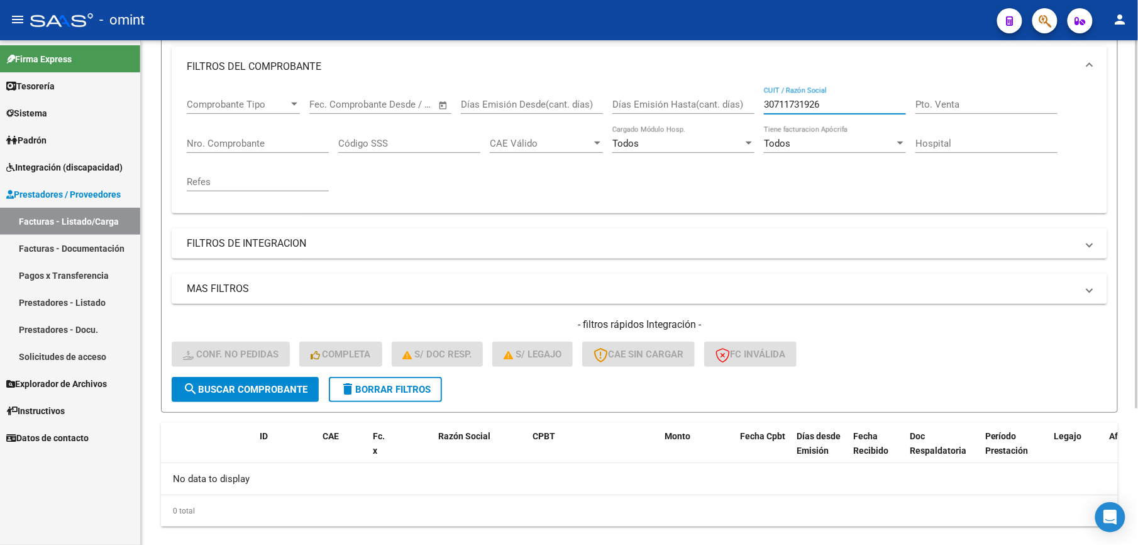
drag, startPoint x: 815, startPoint y: 106, endPoint x: 711, endPoint y: 103, distance: 104.4
click at [713, 104] on div "Comprobante Tipo Comprobante Tipo Start date – End date Fec. Comprobante Desde …" at bounding box center [640, 145] width 906 height 116
paste input "519382578"
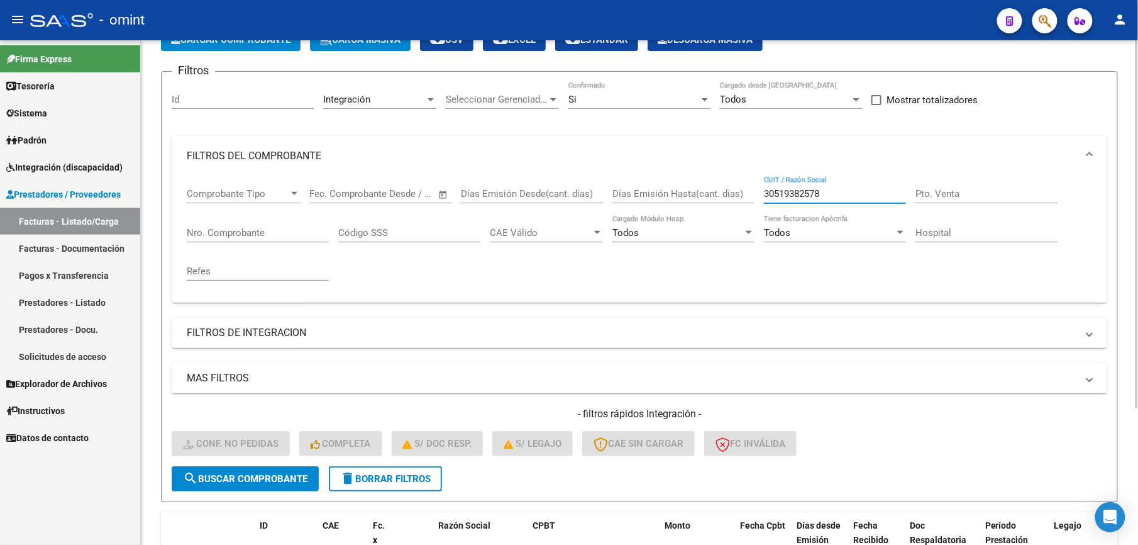
scroll to position [104, 0]
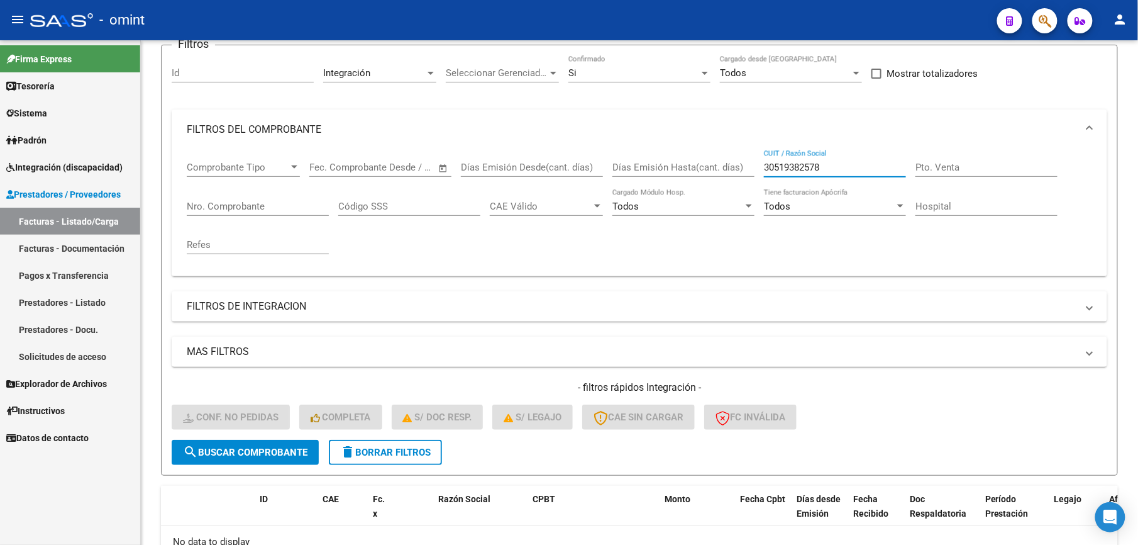
type input "30519382578"
click at [76, 169] on span "Integración (discapacidad)" at bounding box center [64, 167] width 116 height 14
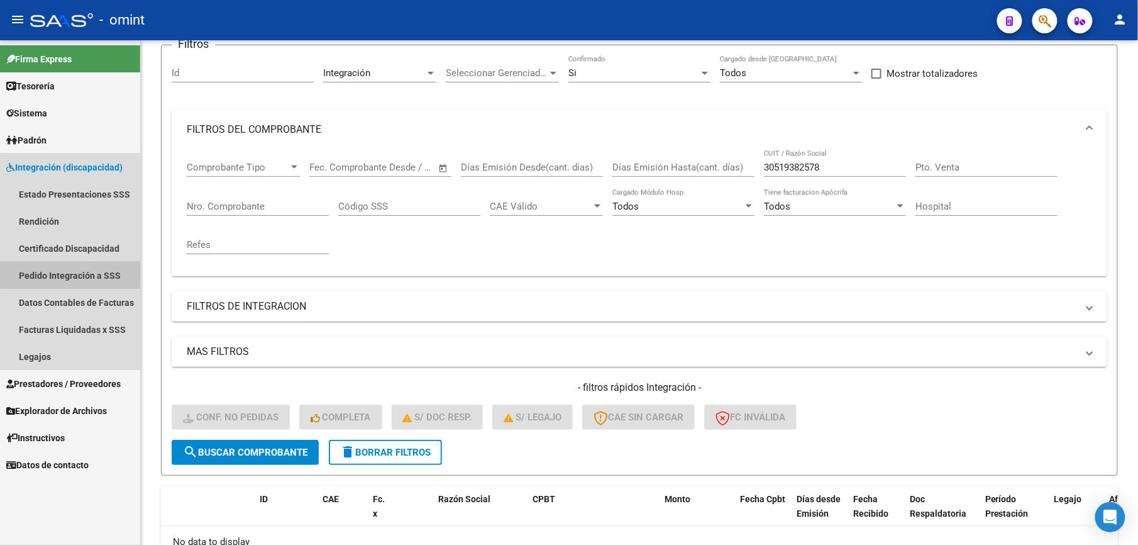
click at [84, 270] on link "Pedido Integración a SSS" at bounding box center [70, 275] width 140 height 27
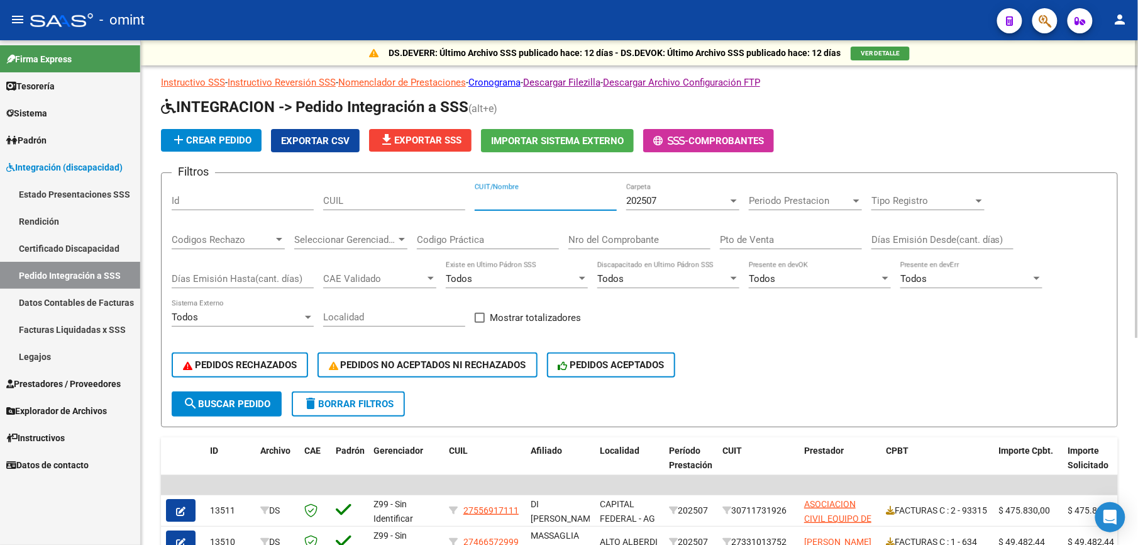
paste input "30519382578"
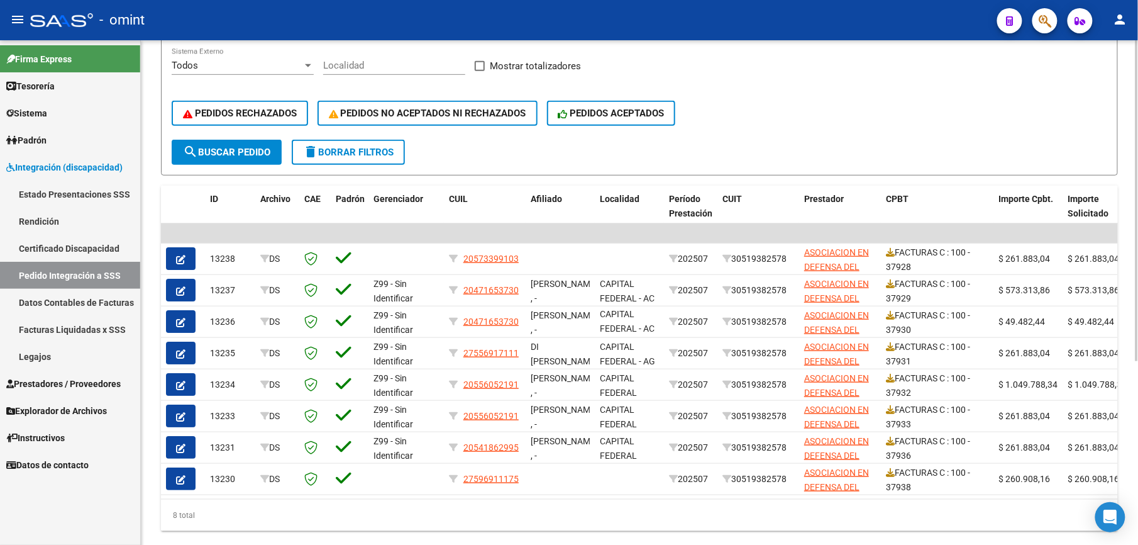
type input "30519382578"
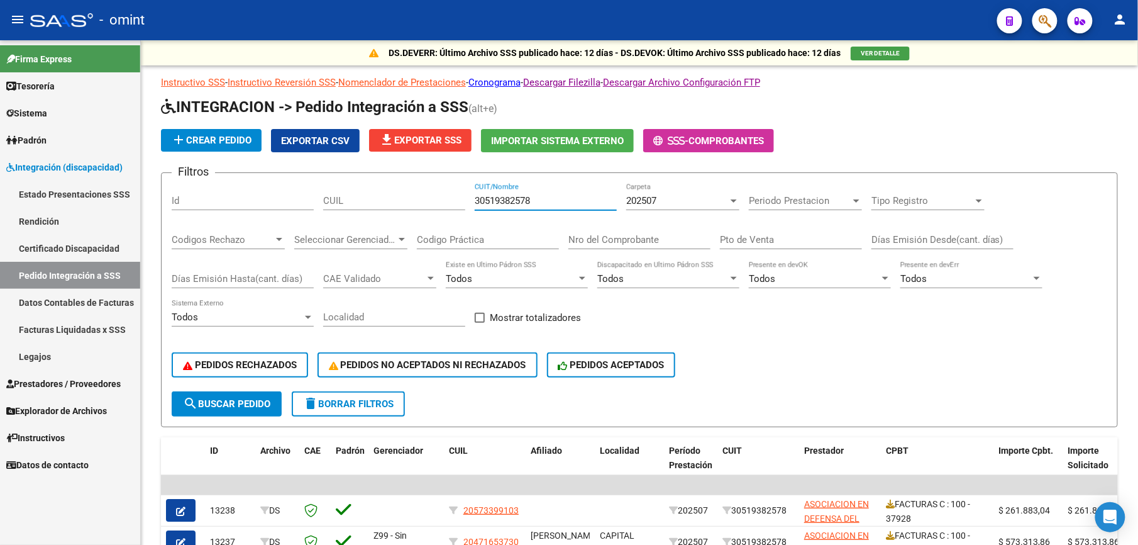
click at [60, 381] on span "Prestadores / Proveedores" at bounding box center [63, 384] width 114 height 14
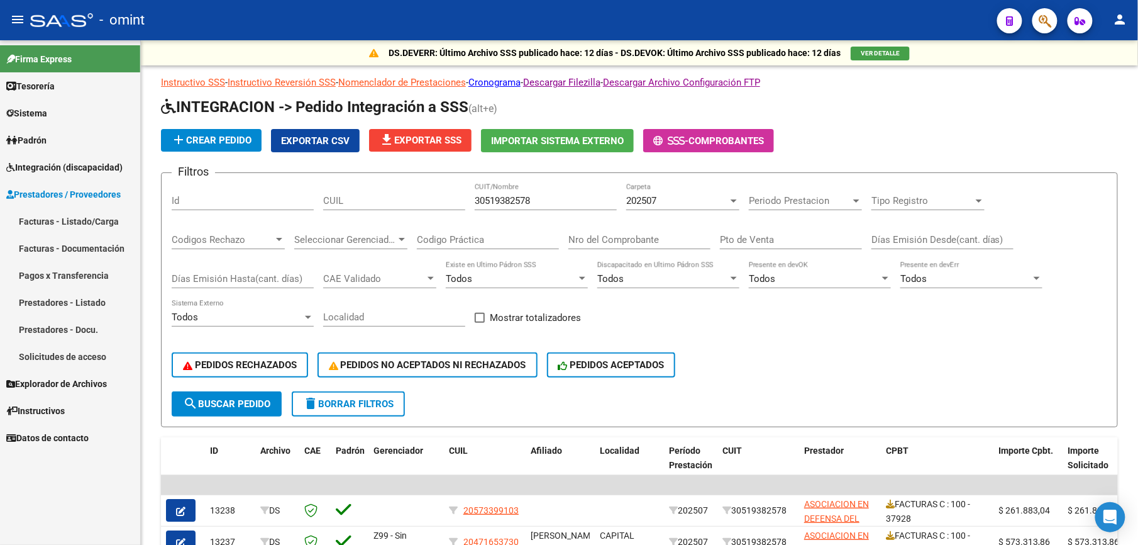
click at [71, 219] on link "Facturas - Listado/Carga" at bounding box center [70, 221] width 140 height 27
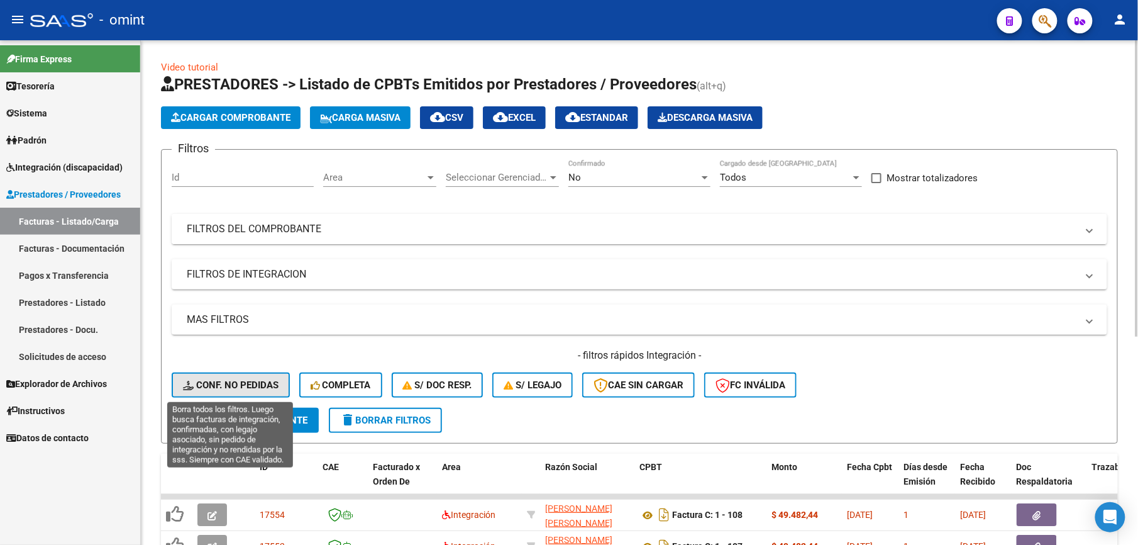
drag, startPoint x: 235, startPoint y: 383, endPoint x: 668, endPoint y: 233, distance: 458.1
click at [235, 383] on span "Conf. no pedidas" at bounding box center [231, 384] width 96 height 11
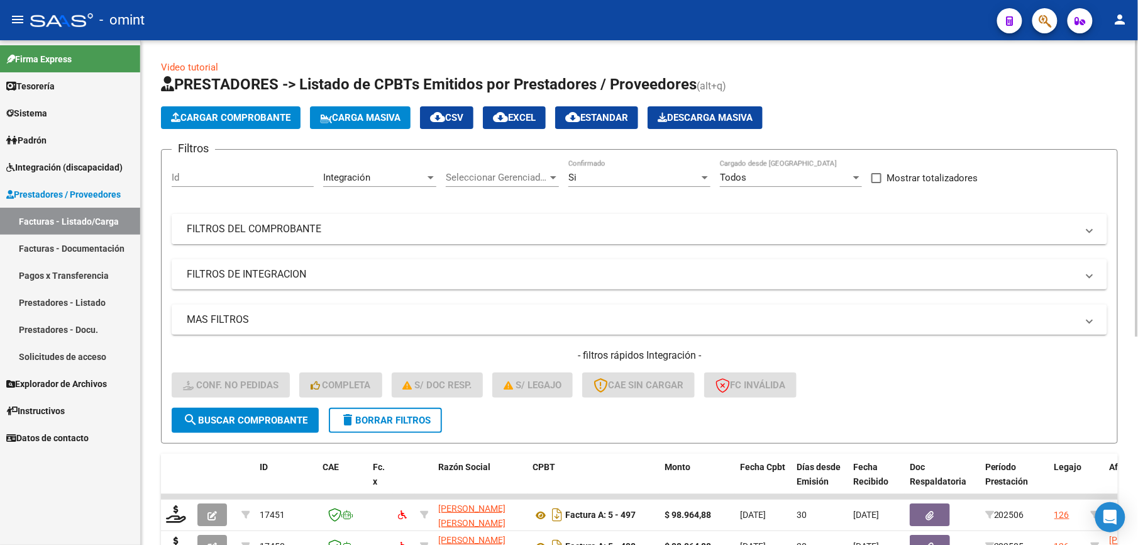
click at [738, 229] on mat-panel-title "FILTROS DEL COMPROBANTE" at bounding box center [632, 229] width 891 height 14
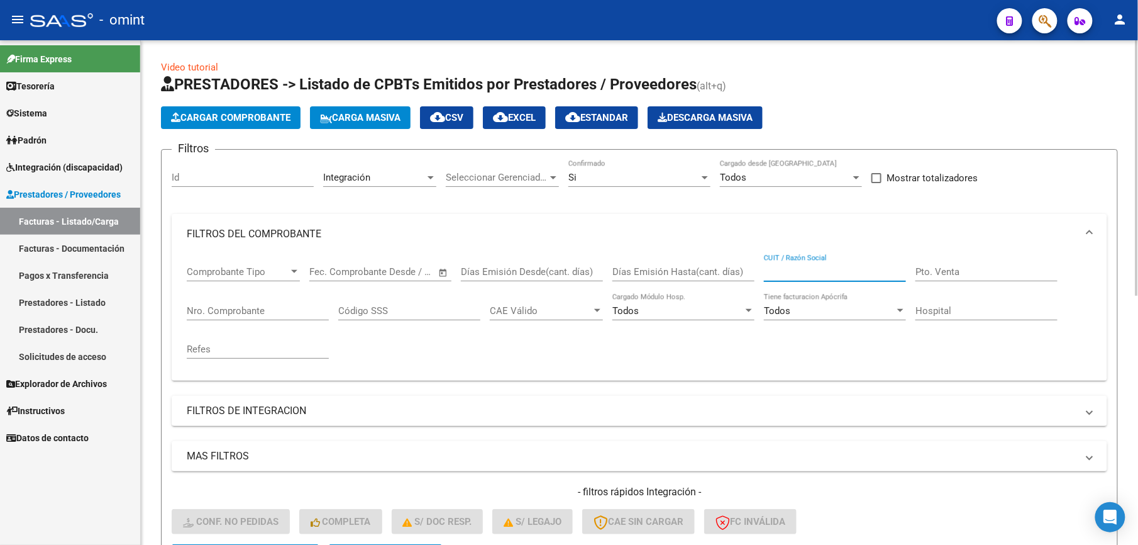
paste input "27348595038"
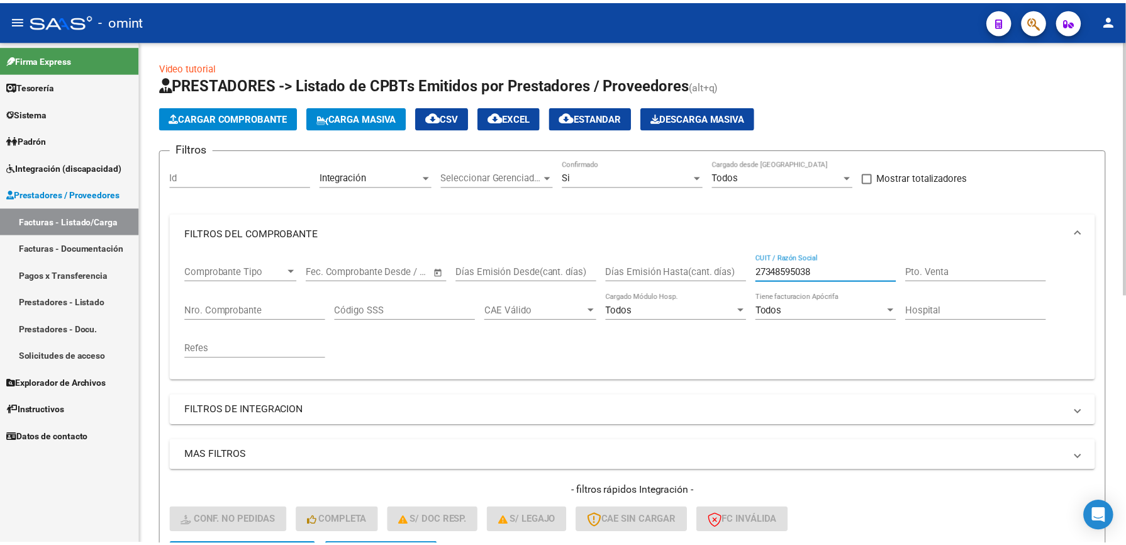
scroll to position [167, 0]
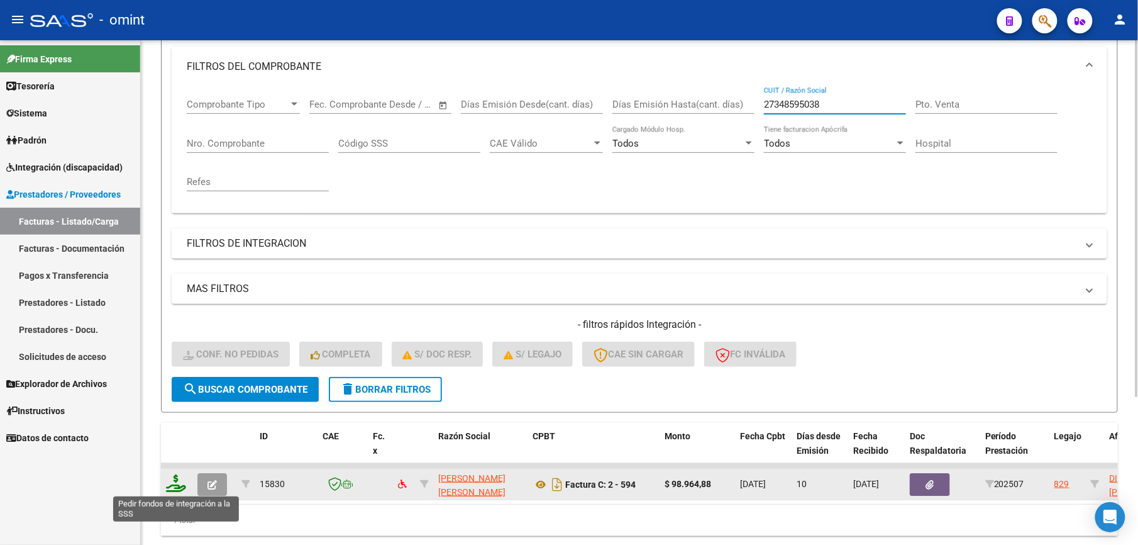
type input "27348595038"
click at [179, 481] on icon at bounding box center [176, 483] width 20 height 18
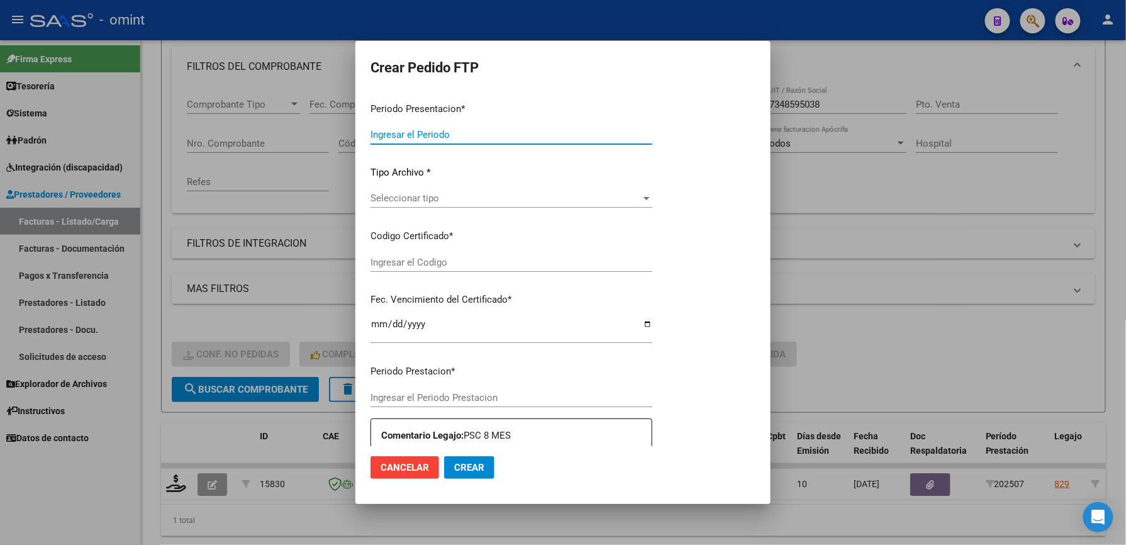
type input "202507"
type input "$ 98.964,88"
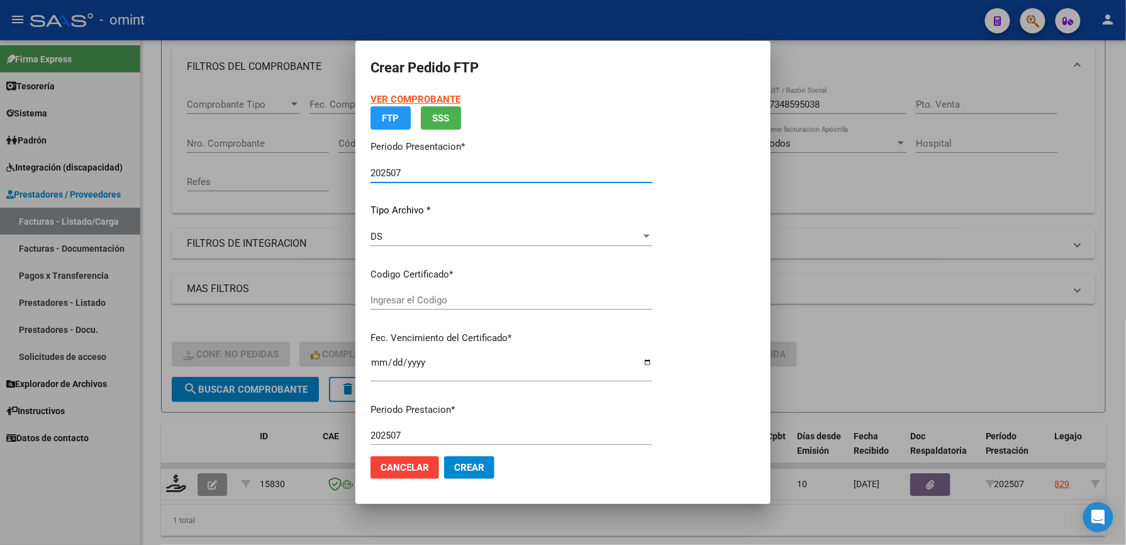
type input "7324116854"
type input "[DATE]"
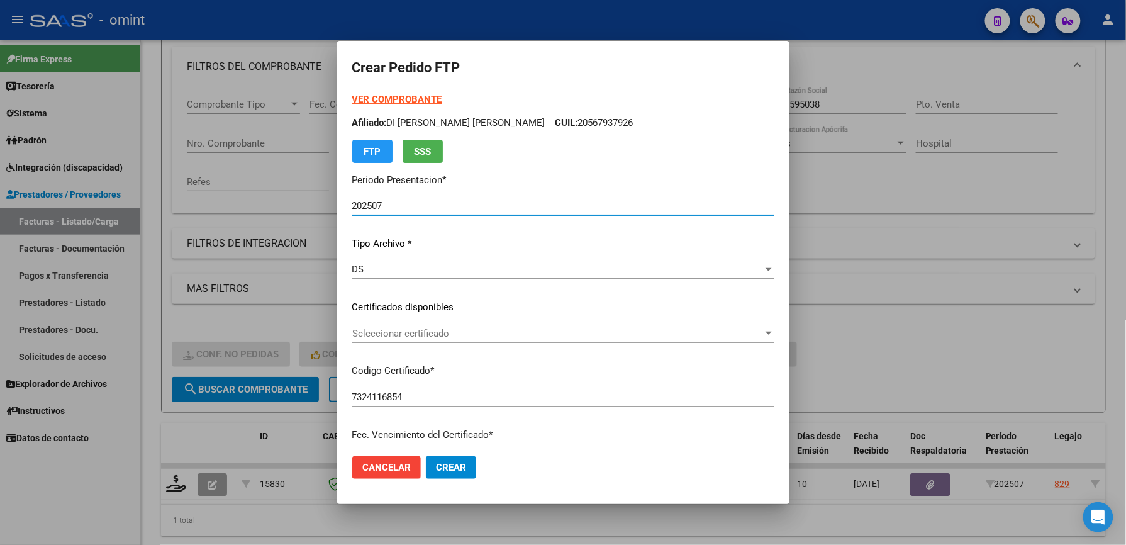
click at [411, 335] on span "Seleccionar certificado" at bounding box center [557, 333] width 411 height 11
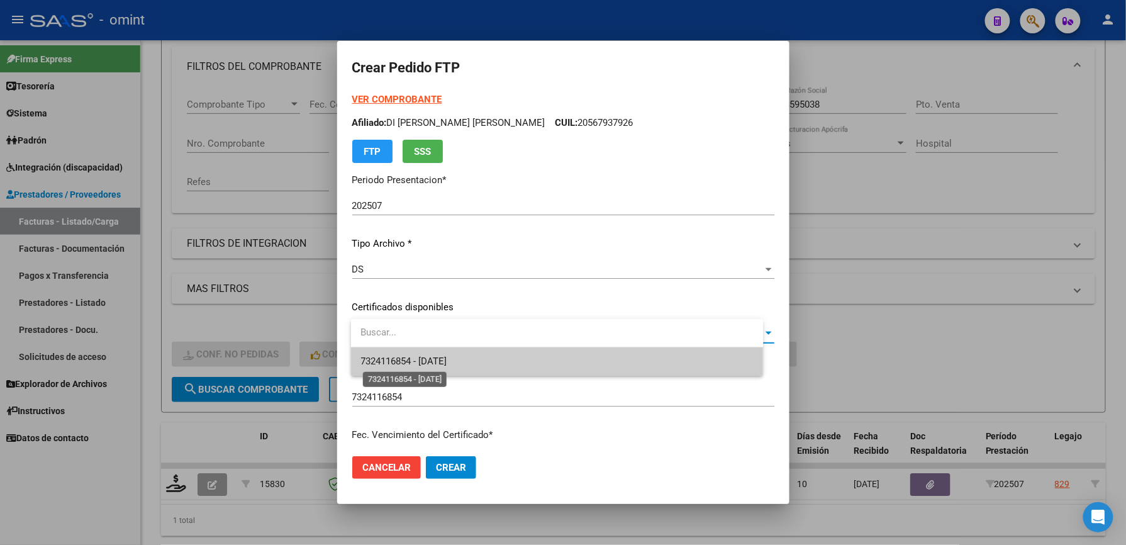
click at [418, 361] on span "7324116854 - [DATE]" at bounding box center [404, 360] width 86 height 11
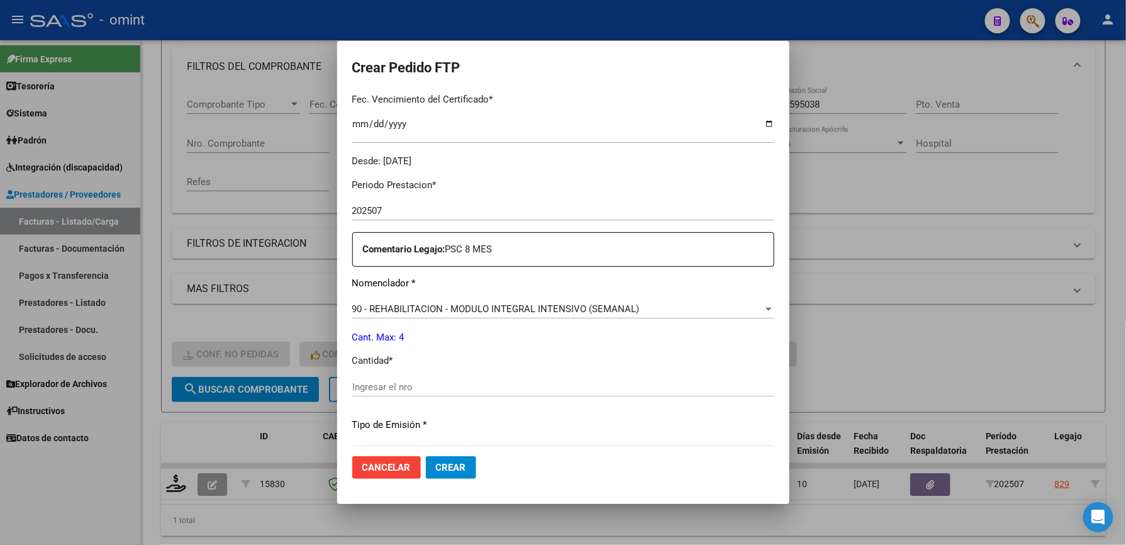
scroll to position [419, 0]
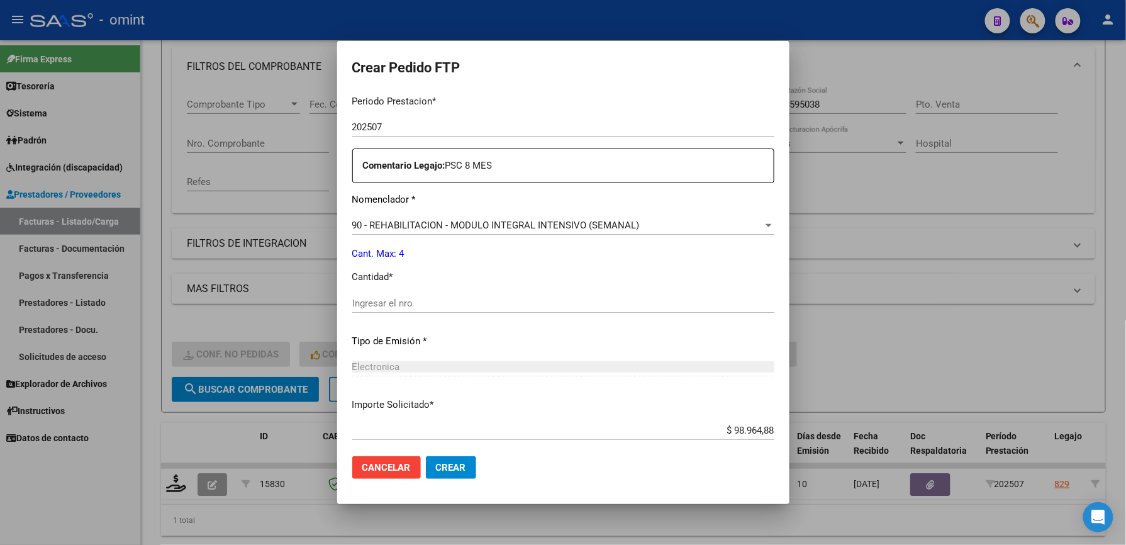
click at [418, 305] on input "Ingresar el nro" at bounding box center [563, 303] width 422 height 11
type input "4"
click at [492, 264] on div "Periodo Prestacion * 202507 Ingresar el Periodo Prestacion Comentario Legajo: P…" at bounding box center [563, 300] width 422 height 431
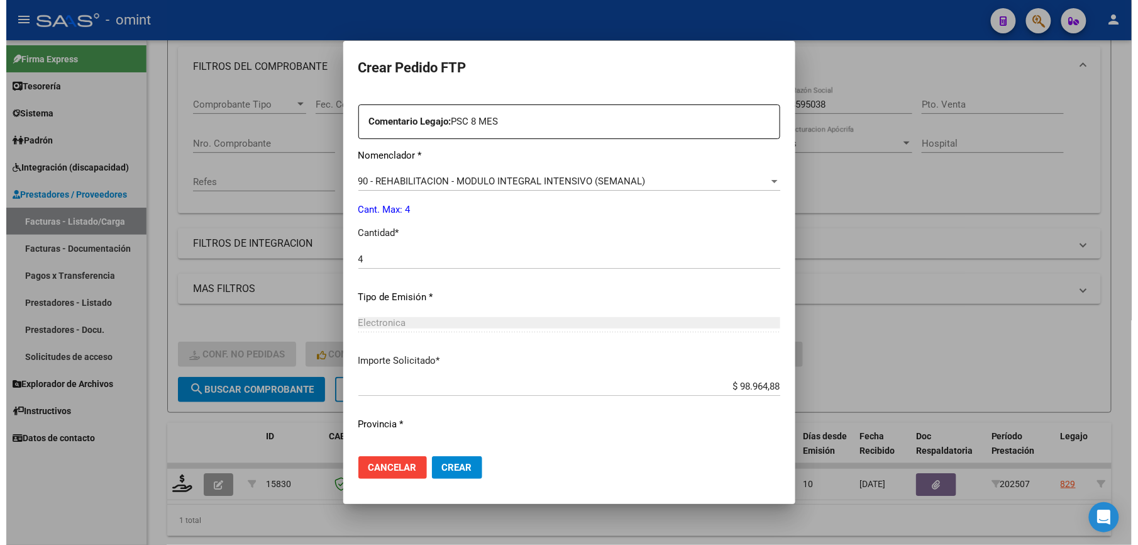
scroll to position [487, 0]
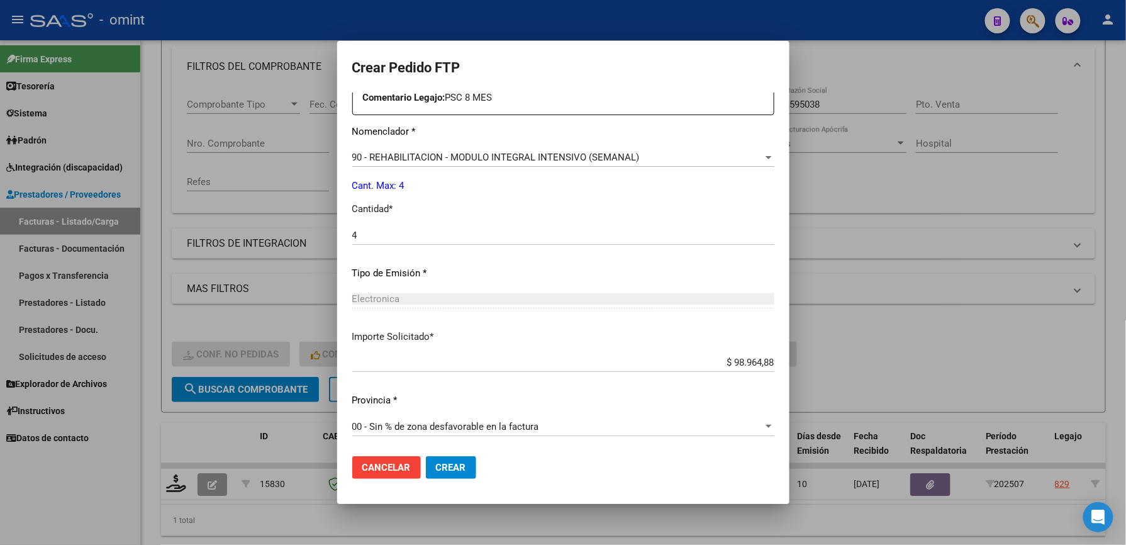
click at [456, 464] on span "Crear" at bounding box center [451, 467] width 30 height 11
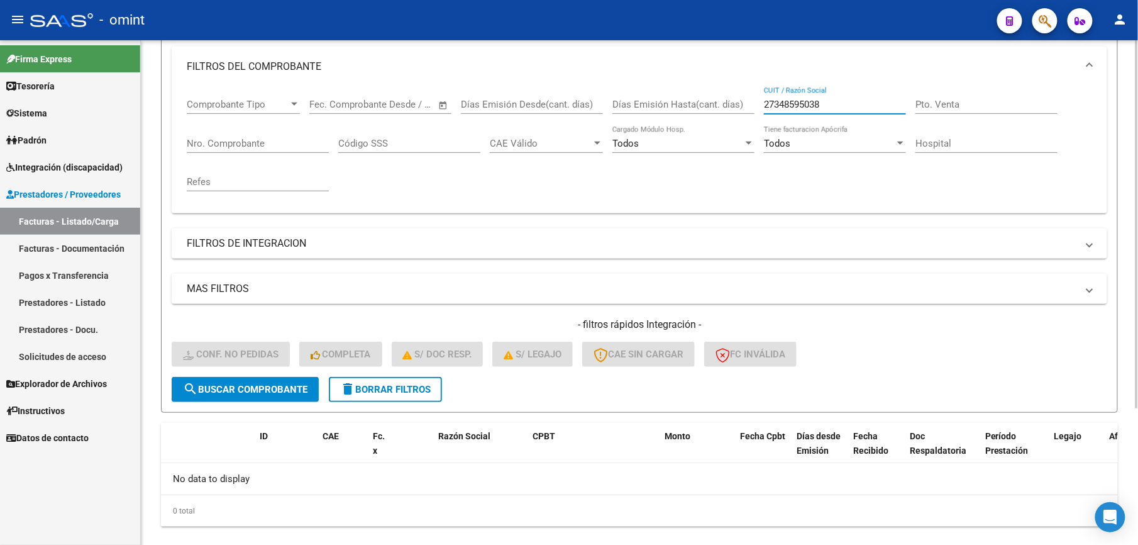
drag, startPoint x: 813, startPoint y: 104, endPoint x: 694, endPoint y: 106, distance: 118.9
click at [694, 106] on div "Comprobante Tipo Comprobante Tipo Start date – End date Fec. Comprobante Desde …" at bounding box center [640, 145] width 906 height 116
paste input "402563562"
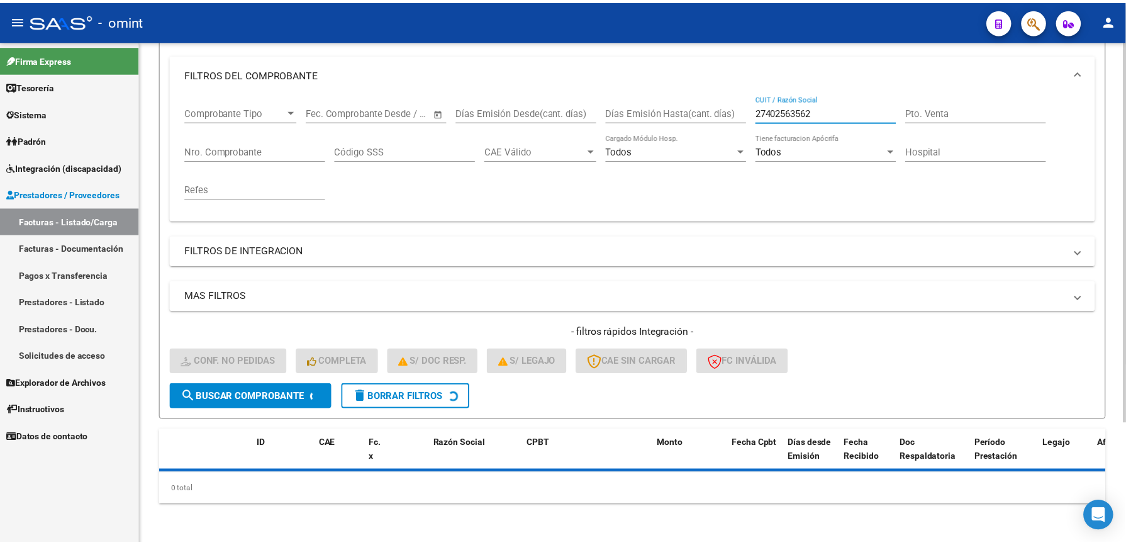
scroll to position [167, 0]
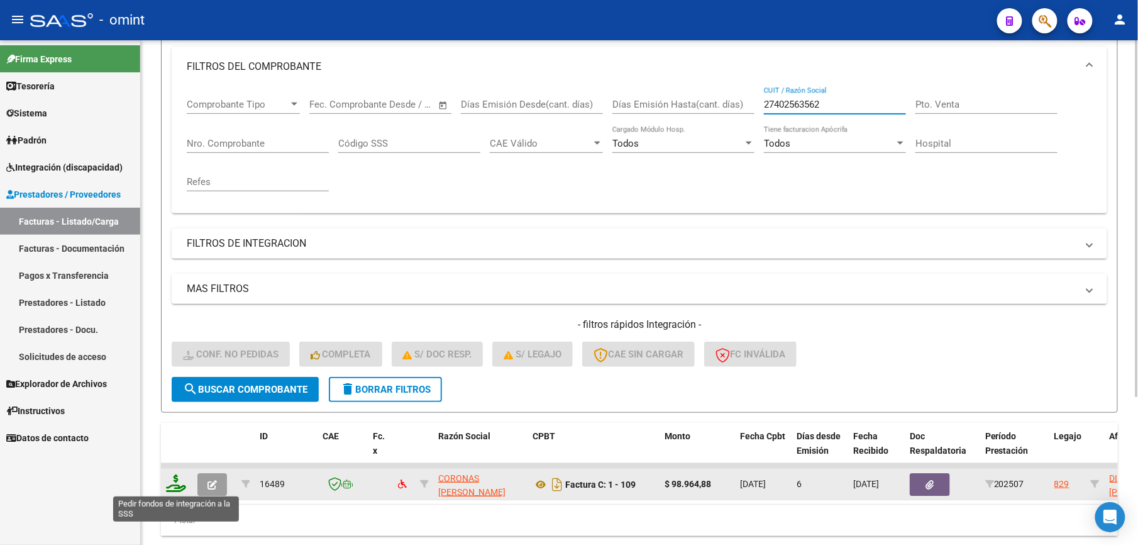
type input "27402563562"
click at [179, 486] on icon at bounding box center [176, 483] width 20 height 18
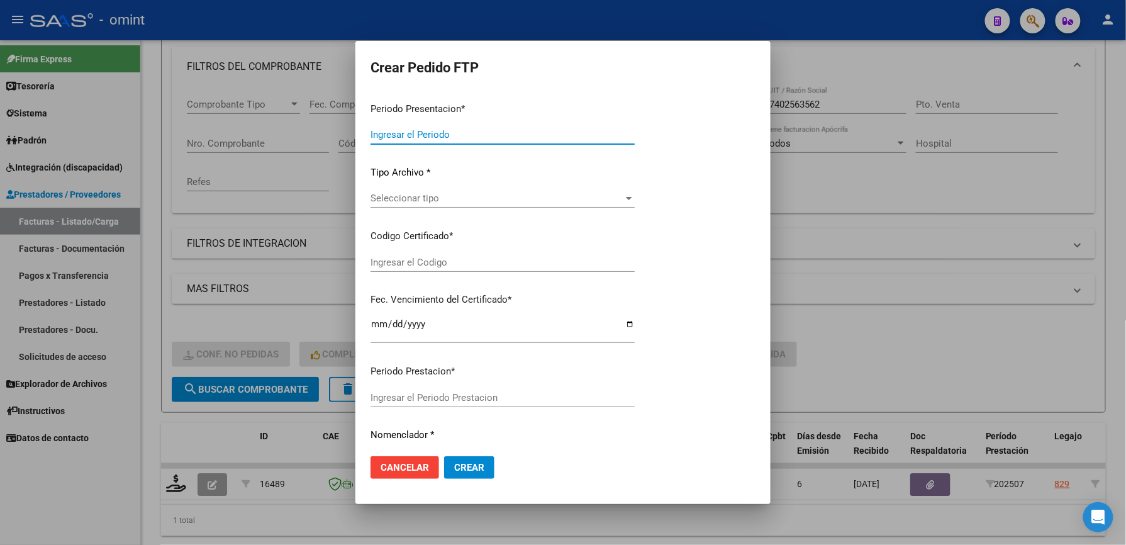
type input "202507"
type input "$ 98.964,88"
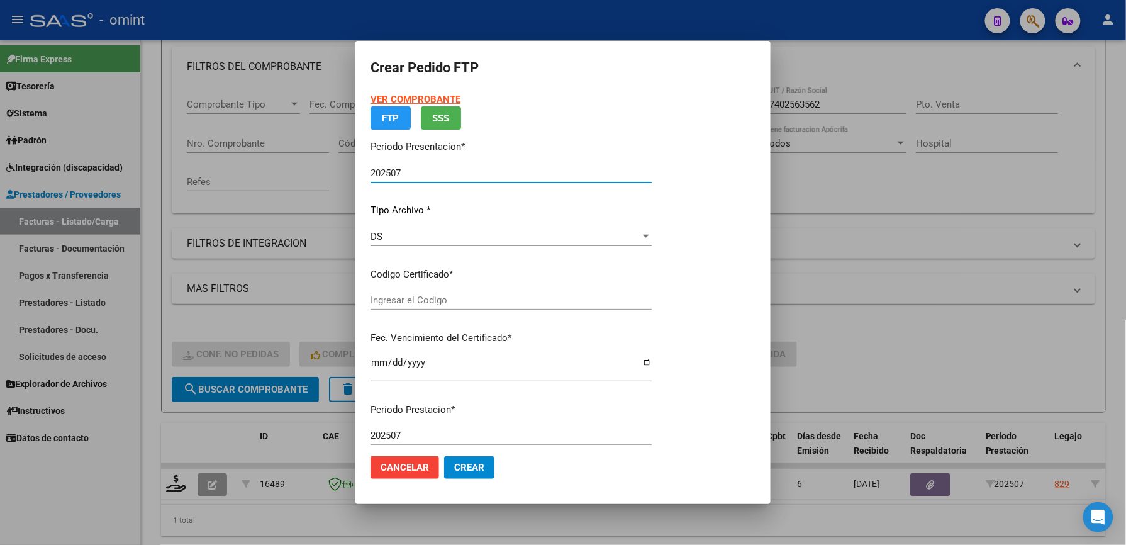
type input "7324116854"
type input "[DATE]"
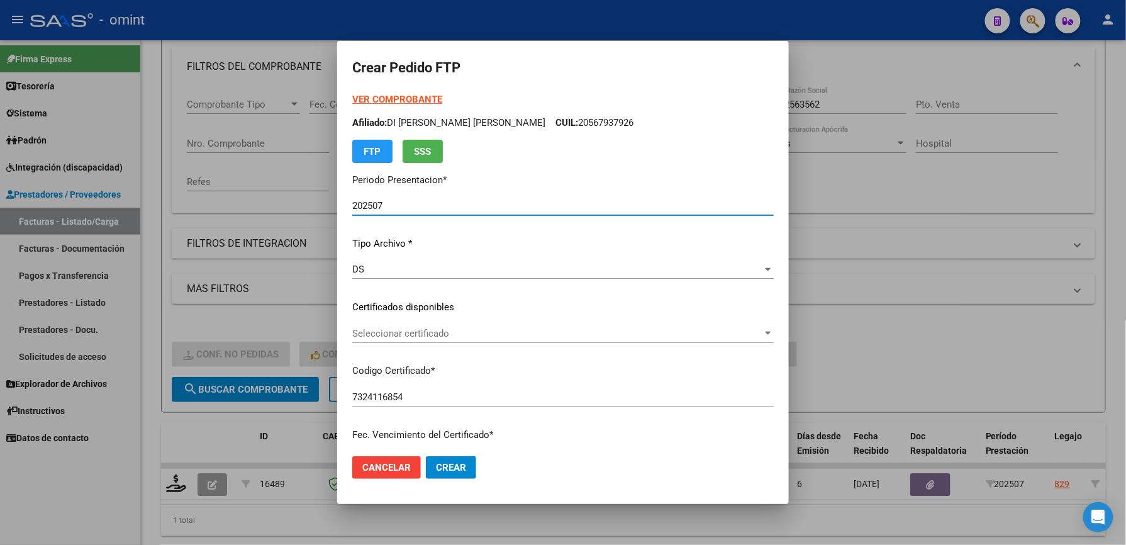
click at [440, 337] on span "Seleccionar certificado" at bounding box center [557, 333] width 410 height 11
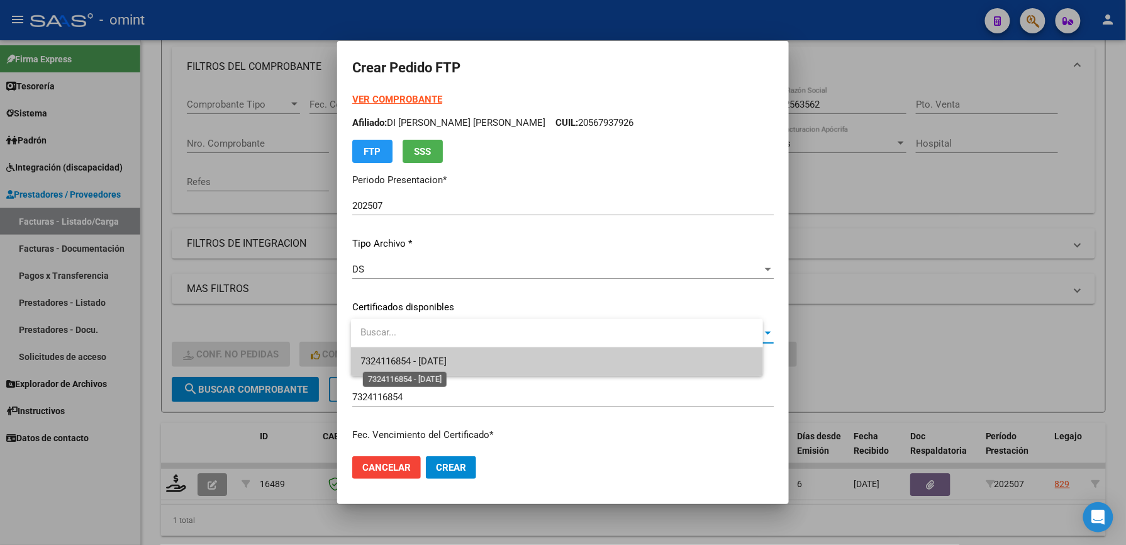
click at [434, 359] on span "7324116854 - [DATE]" at bounding box center [404, 360] width 86 height 11
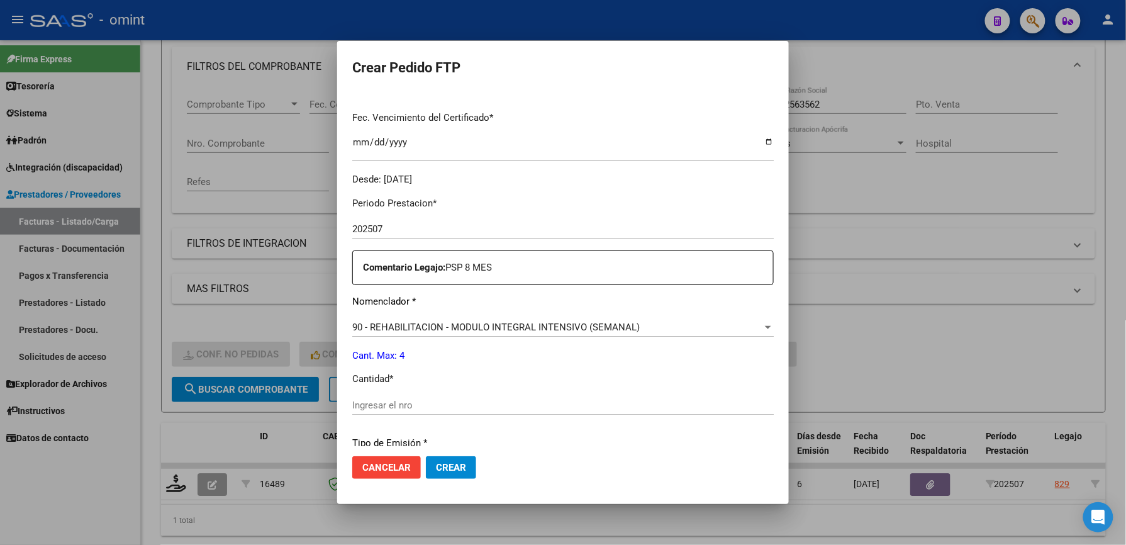
scroll to position [419, 0]
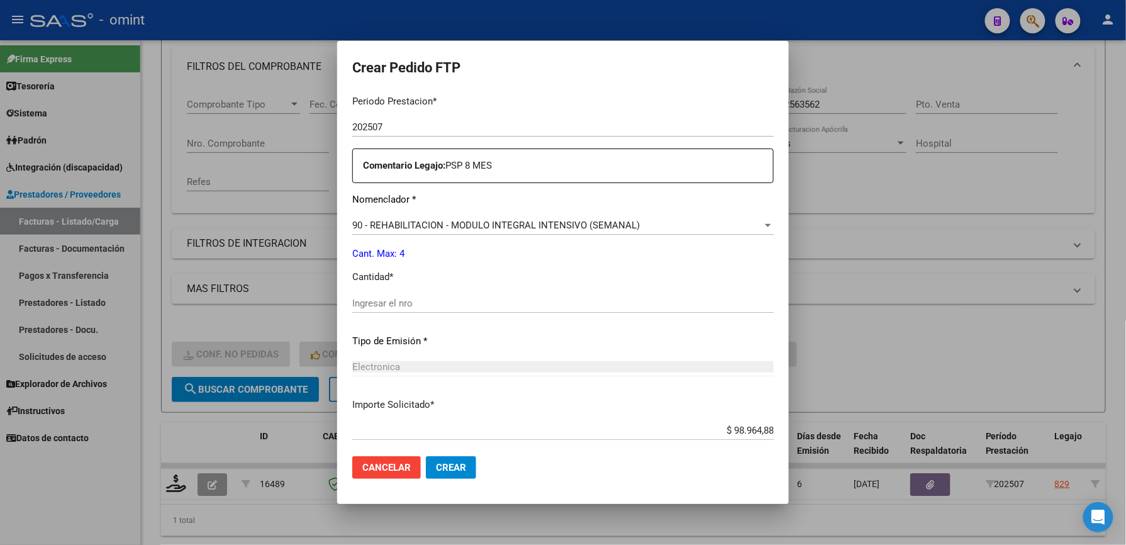
click at [426, 294] on div "Ingresar el nro" at bounding box center [562, 303] width 421 height 19
type input "4"
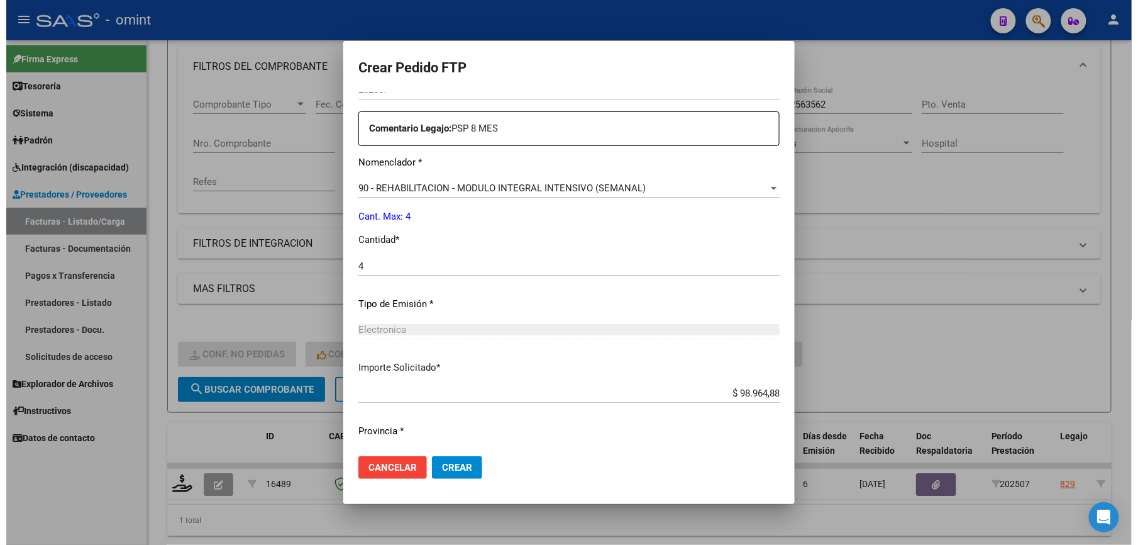
scroll to position [487, 0]
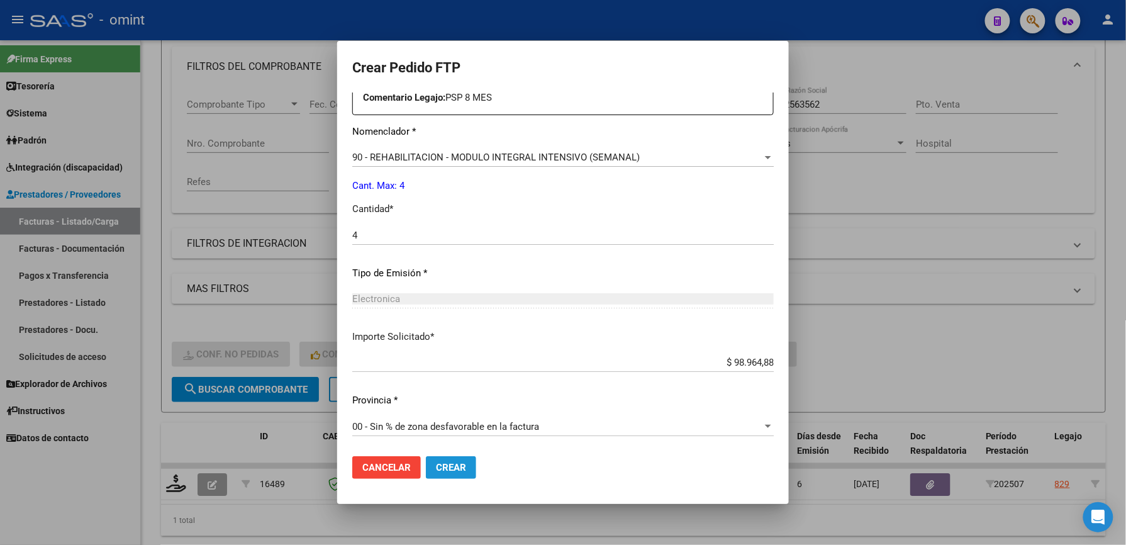
click at [453, 463] on span "Crear" at bounding box center [451, 467] width 30 height 11
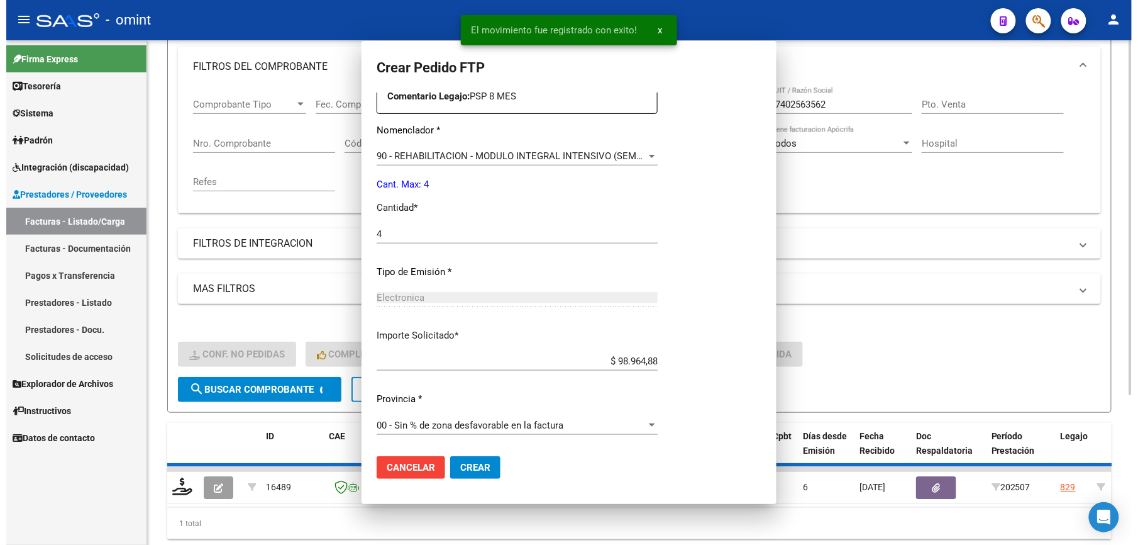
scroll to position [0, 0]
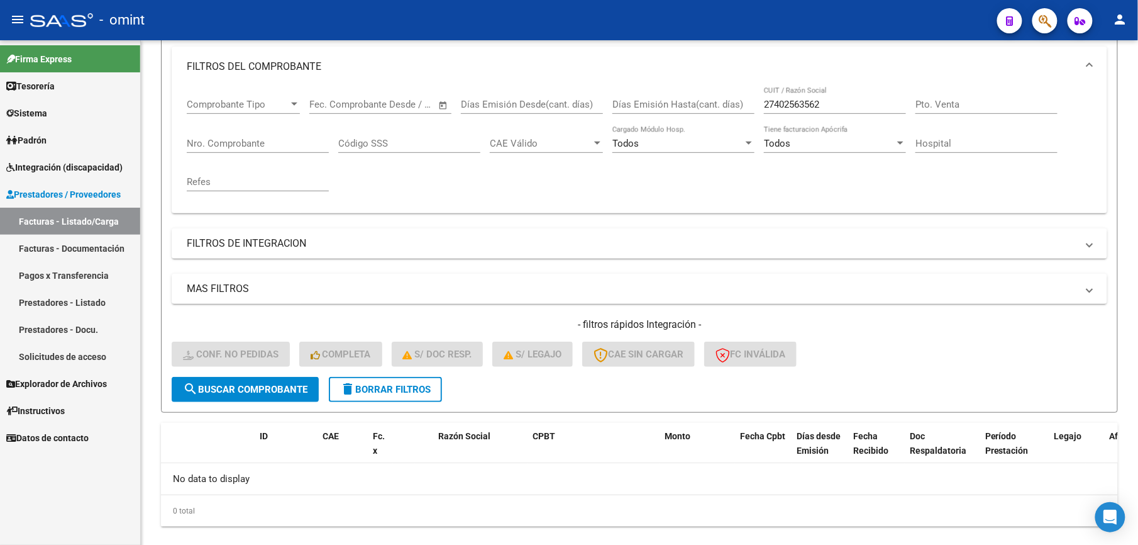
click at [74, 162] on span "Integración (discapacidad)" at bounding box center [64, 167] width 116 height 14
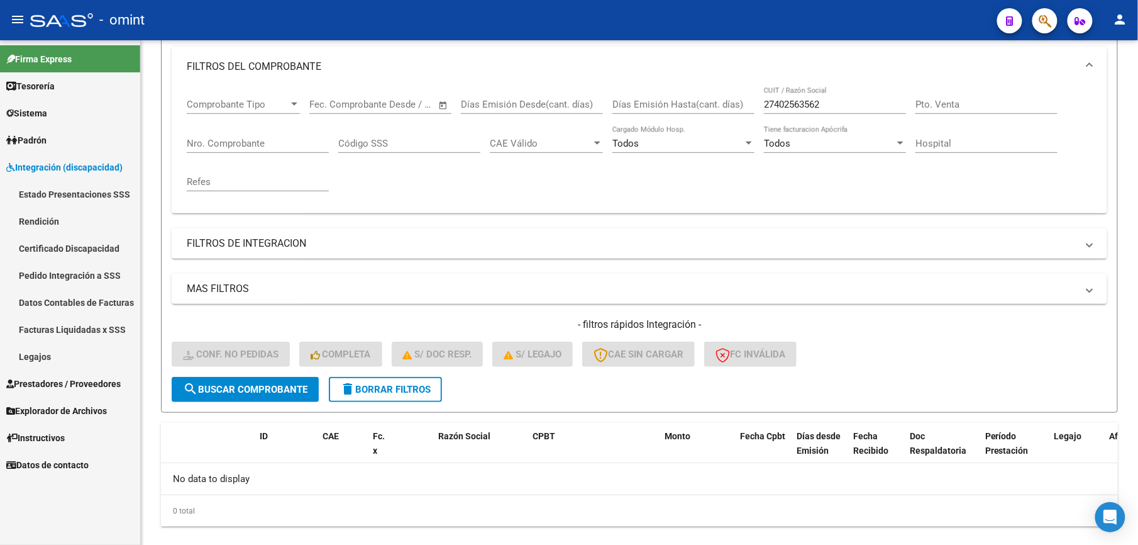
click at [79, 322] on link "Facturas Liquidadas x SSS" at bounding box center [70, 329] width 140 height 27
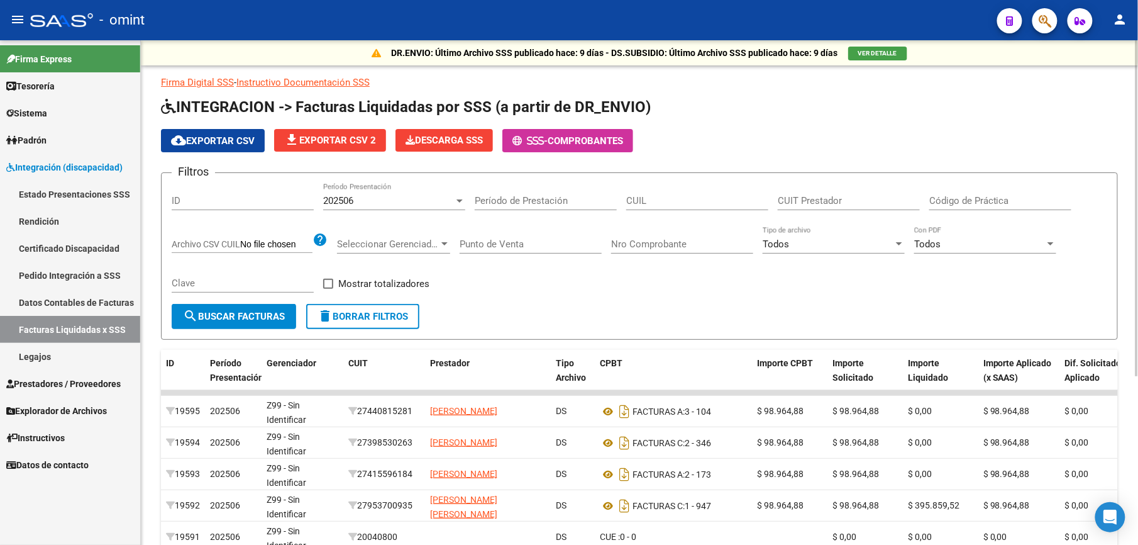
click at [459, 202] on div at bounding box center [460, 200] width 6 height 3
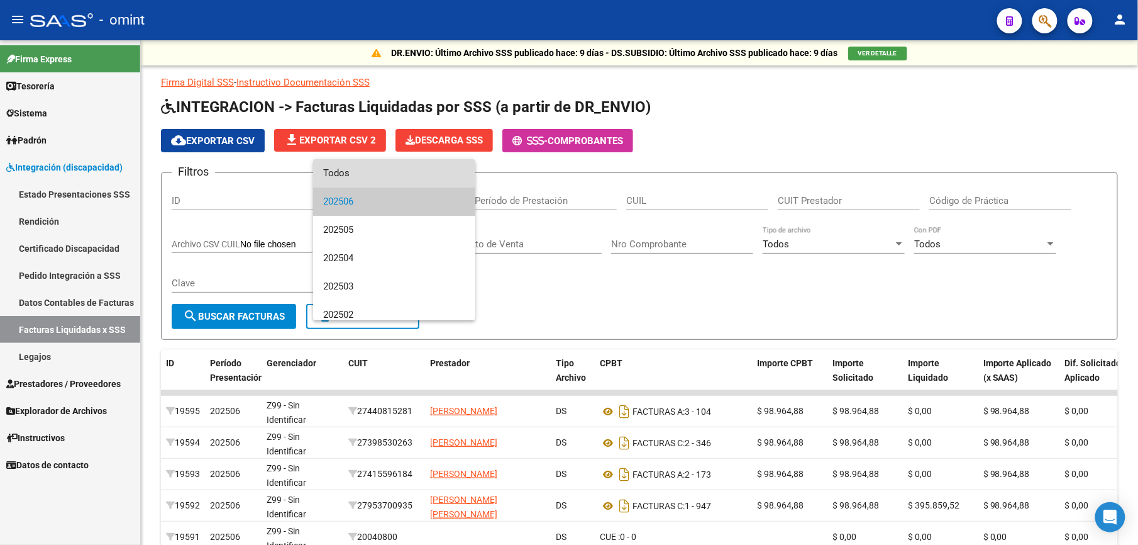
click at [403, 172] on span "Todos" at bounding box center [394, 173] width 142 height 28
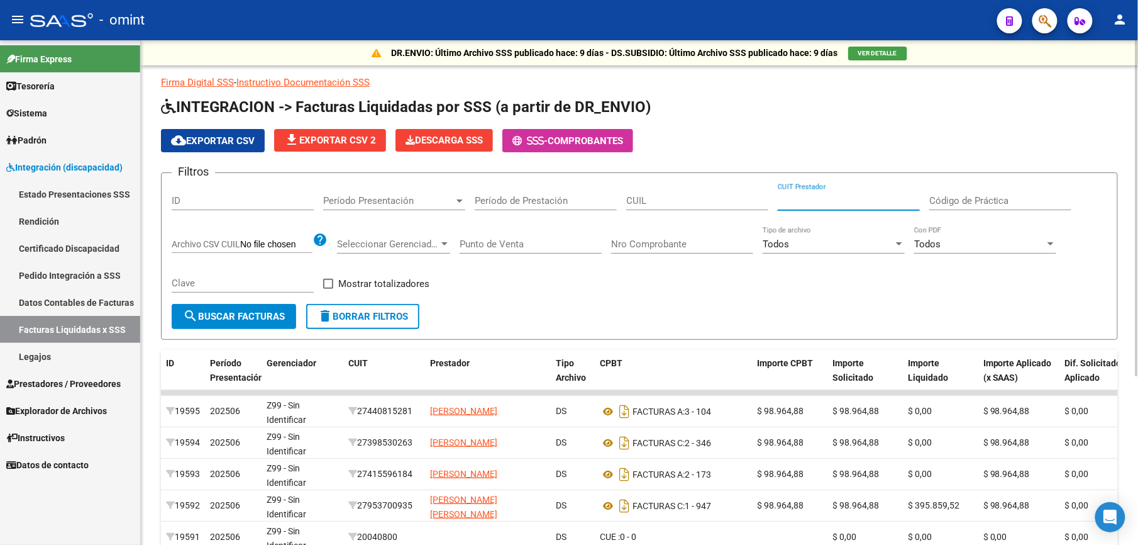
paste input "27-22138071-7"
type input "27-22138071-7"
drag, startPoint x: 643, startPoint y: 191, endPoint x: 634, endPoint y: 196, distance: 10.1
paste input "20-43446117-1"
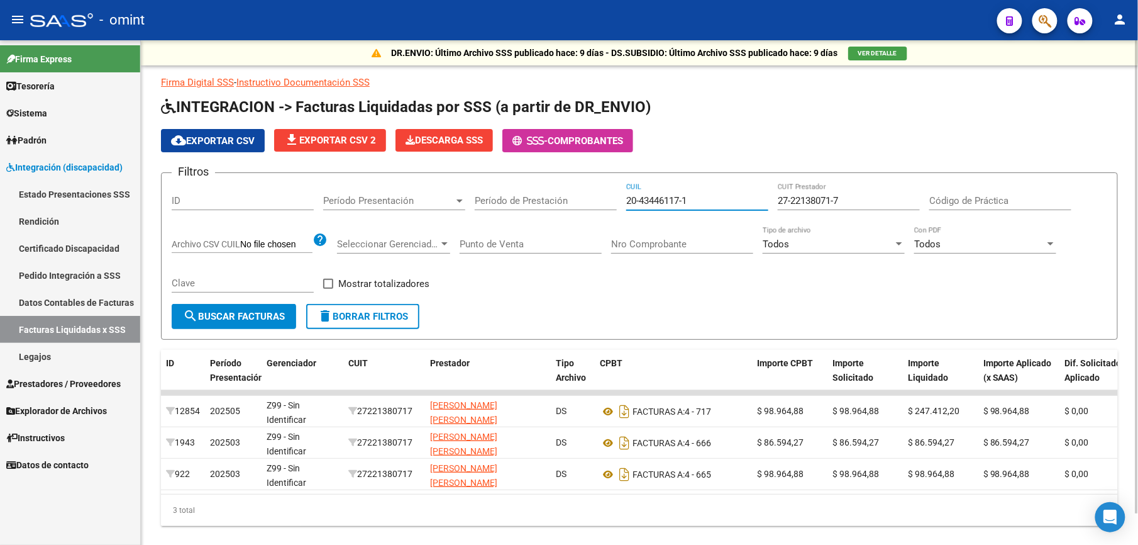
type input "20-43446117-1"
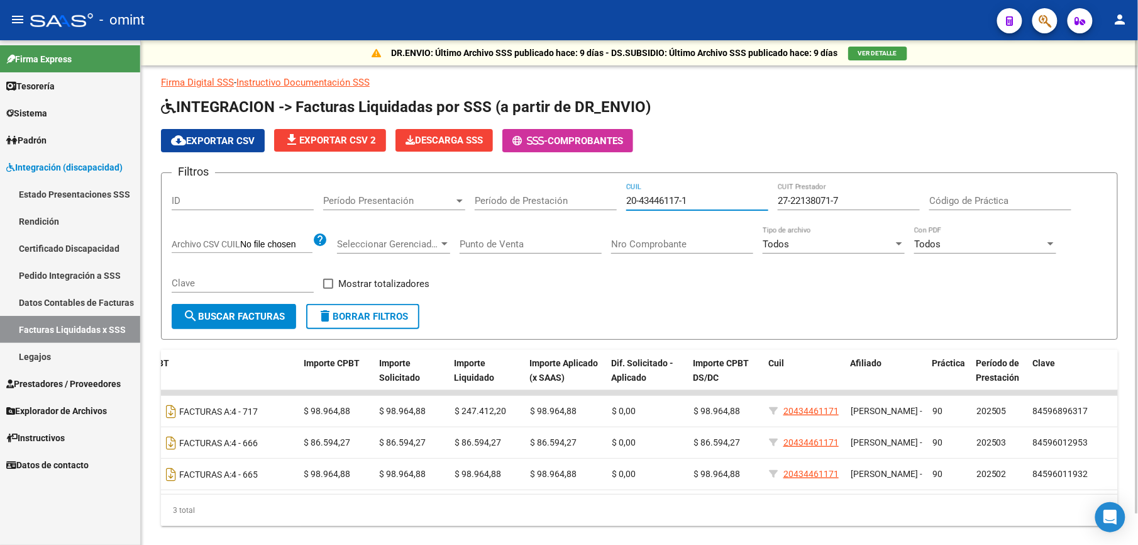
scroll to position [0, 458]
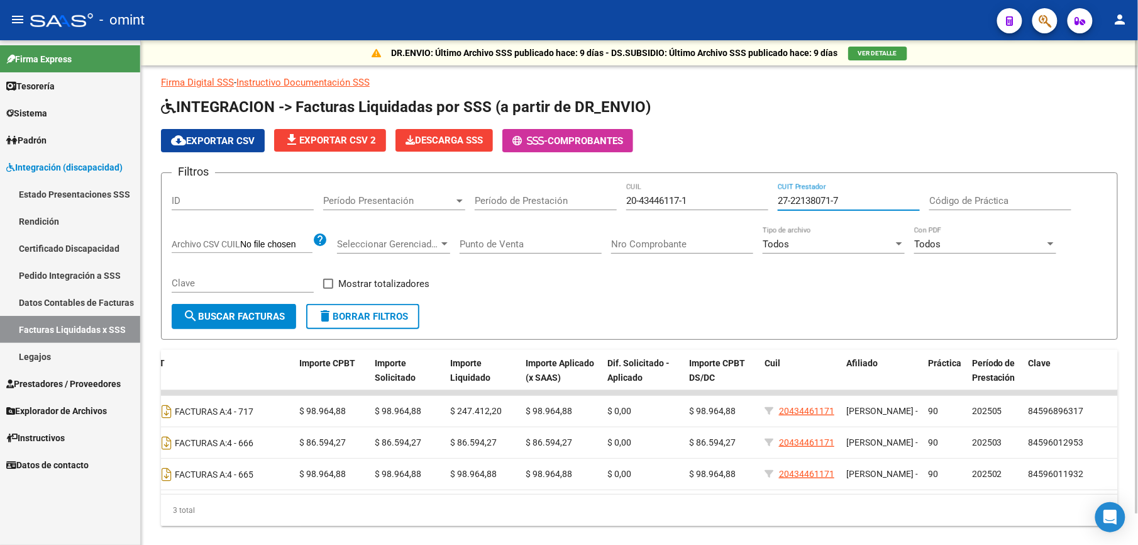
drag, startPoint x: 860, startPoint y: 201, endPoint x: 754, endPoint y: 202, distance: 106.9
click at [754, 202] on div "Filtros ID Período Presentación Período Presentación Período de Prestación 20-4…" at bounding box center [640, 243] width 936 height 121
paste input "12669817-3"
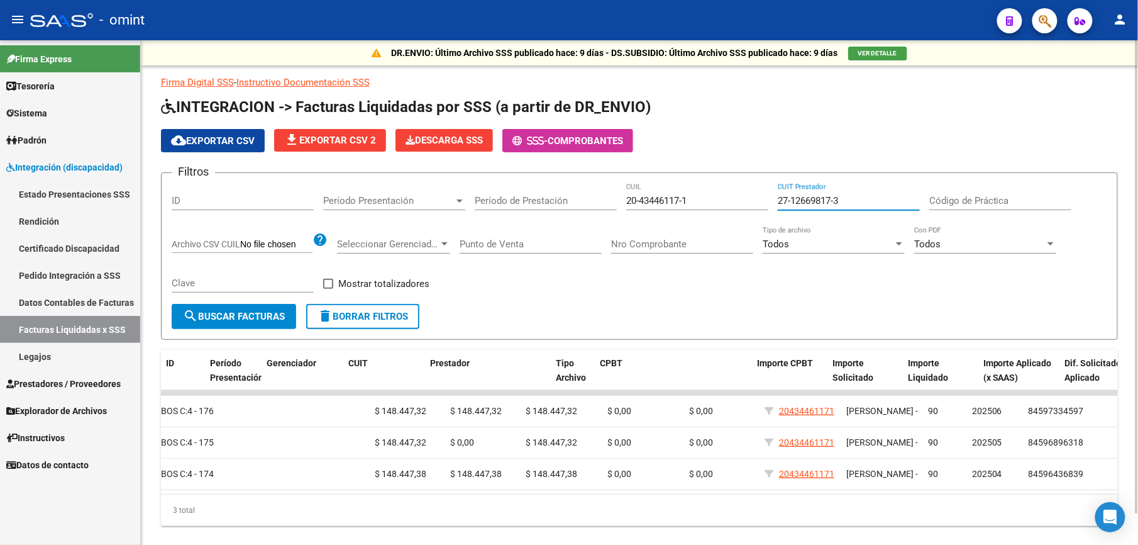
scroll to position [0, 0]
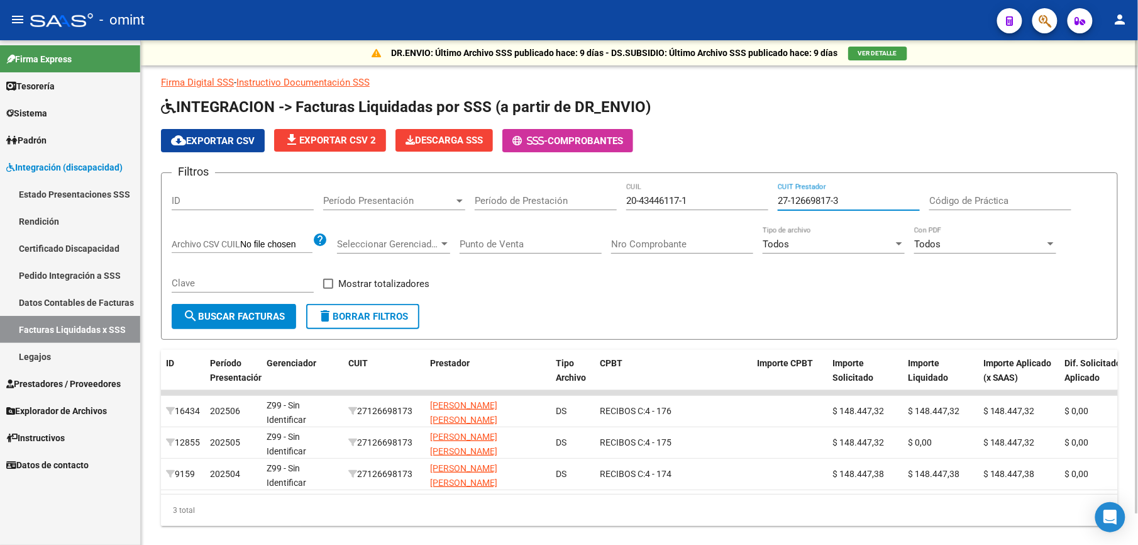
drag, startPoint x: 856, startPoint y: 199, endPoint x: 713, endPoint y: 197, distance: 143.4
click at [713, 197] on div "Filtros ID Período Presentación Período Presentación Período de Prestación 20-4…" at bounding box center [640, 243] width 936 height 121
paste input "24391470-7"
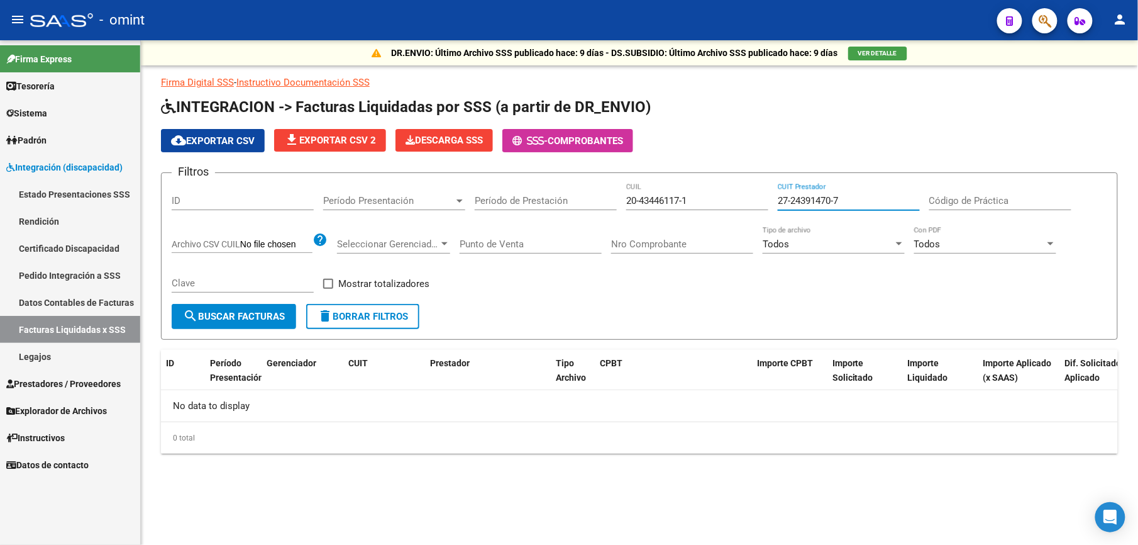
type input "27-24391470-7"
drag, startPoint x: 697, startPoint y: 201, endPoint x: 592, endPoint y: 202, distance: 105.0
click at [592, 202] on div "Filtros ID Período Presentación Período Presentación Período de Prestación 20-4…" at bounding box center [640, 243] width 936 height 121
paste input "50132202-5"
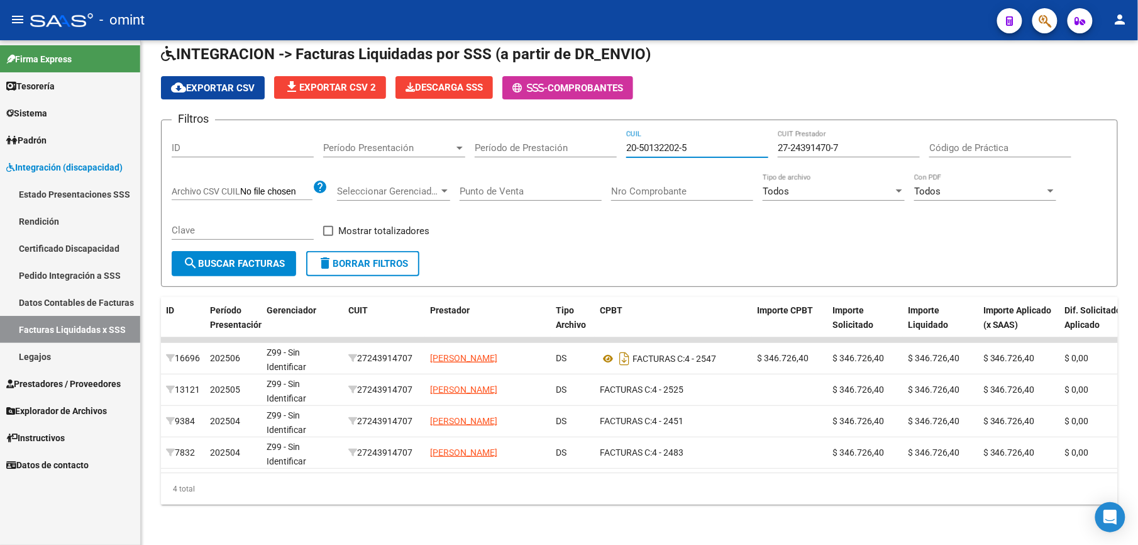
type input "20-50132202-5"
click at [72, 381] on span "Prestadores / Proveedores" at bounding box center [63, 384] width 114 height 14
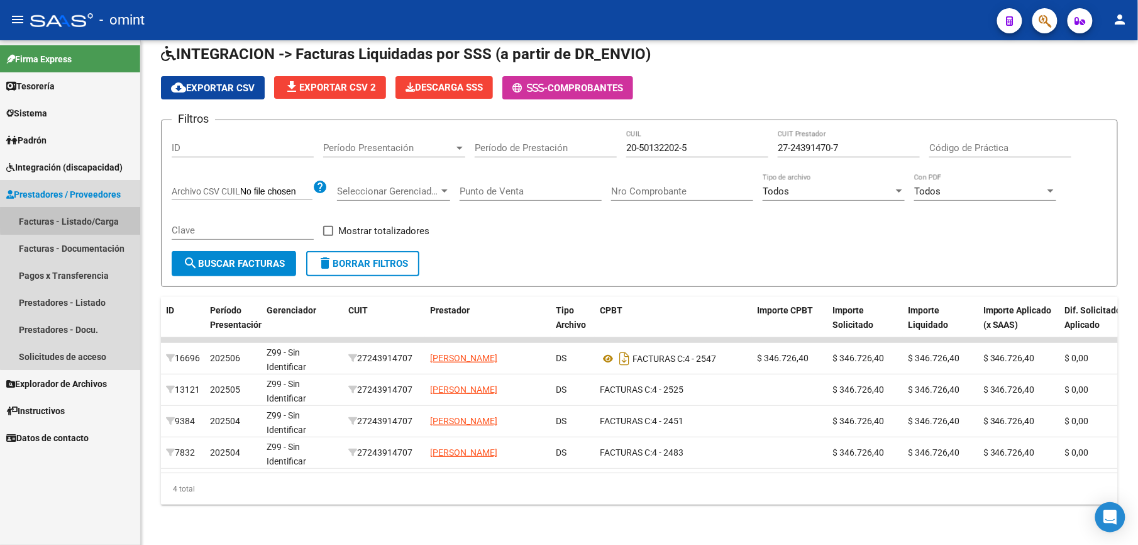
click at [78, 220] on link "Facturas - Listado/Carga" at bounding box center [70, 221] width 140 height 27
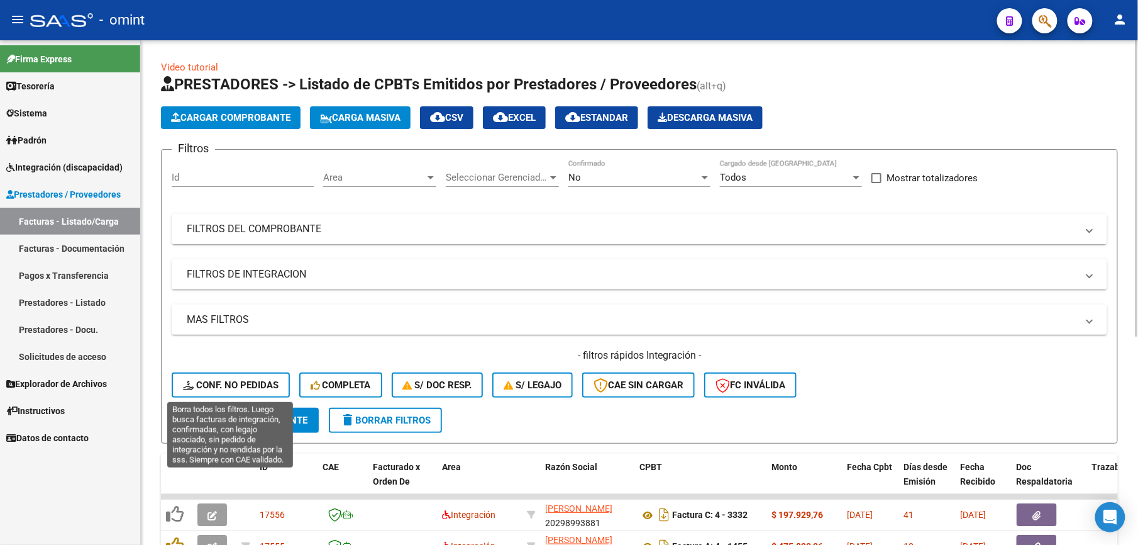
drag, startPoint x: 244, startPoint y: 382, endPoint x: 337, endPoint y: 289, distance: 131.7
click at [245, 382] on span "Conf. no pedidas" at bounding box center [231, 384] width 96 height 11
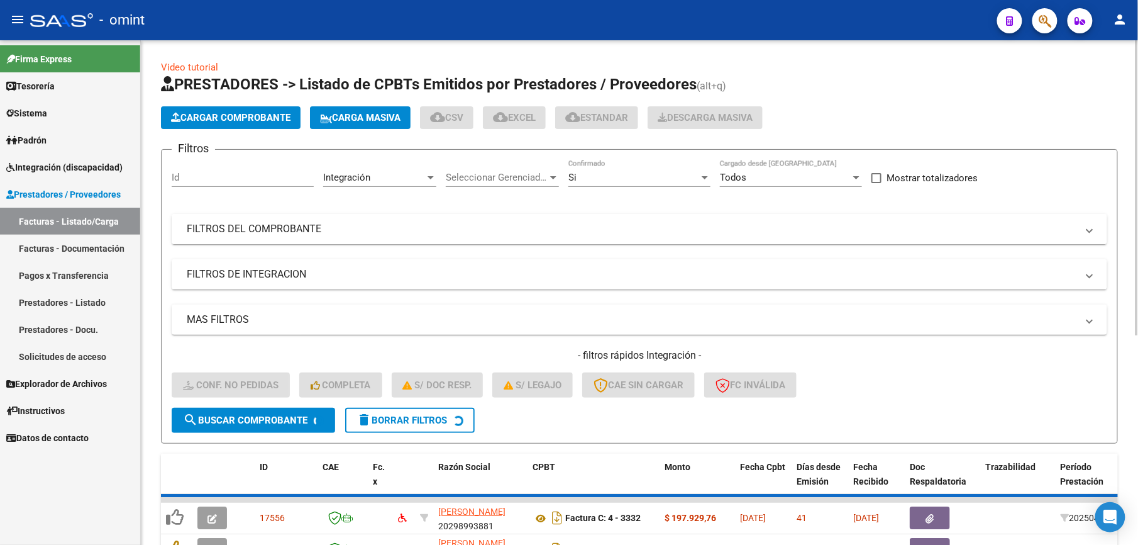
click at [365, 225] on mat-panel-title "FILTROS DEL COMPROBANTE" at bounding box center [632, 229] width 891 height 14
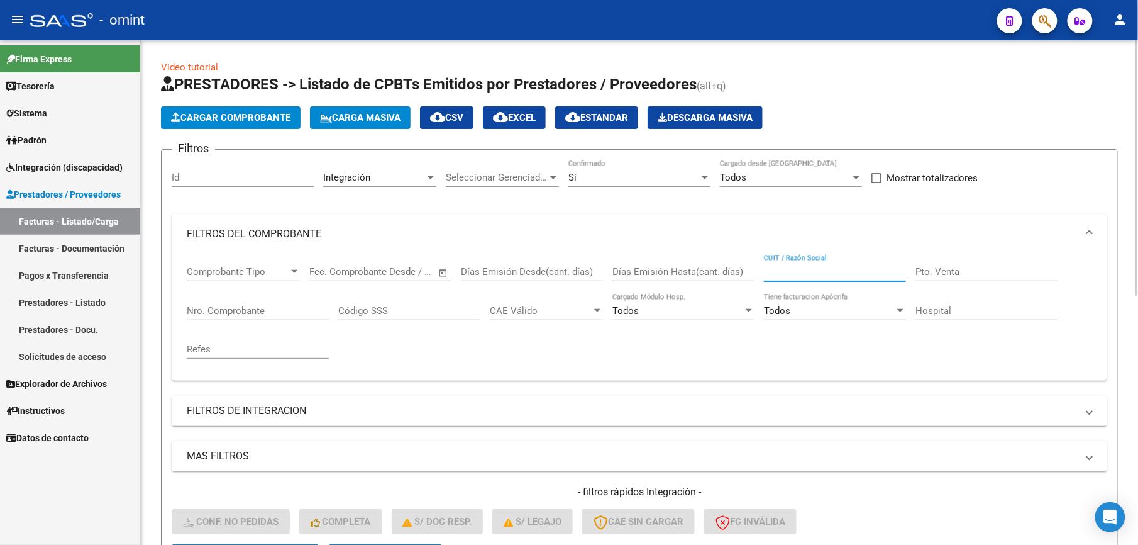
paste input "20-50132202-5"
click at [844, 270] on input "20-50132202-5" at bounding box center [835, 271] width 142 height 11
drag, startPoint x: 848, startPoint y: 270, endPoint x: 730, endPoint y: 276, distance: 117.7
click at [730, 276] on div "Comprobante Tipo Comprobante Tipo Start date – End date Fec. Comprobante Desde …" at bounding box center [640, 312] width 906 height 116
paste input "7243914707"
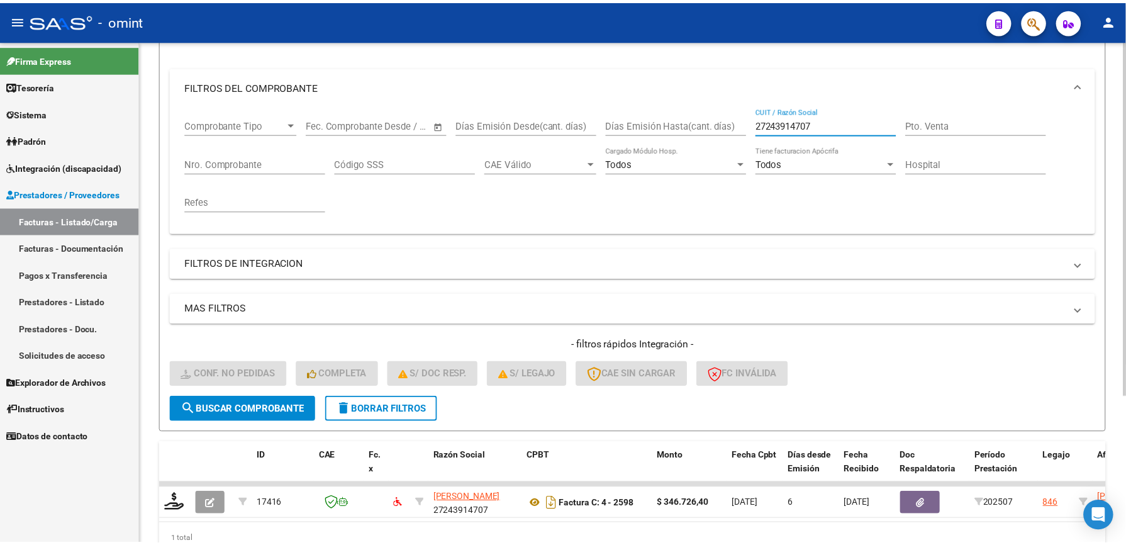
scroll to position [210, 0]
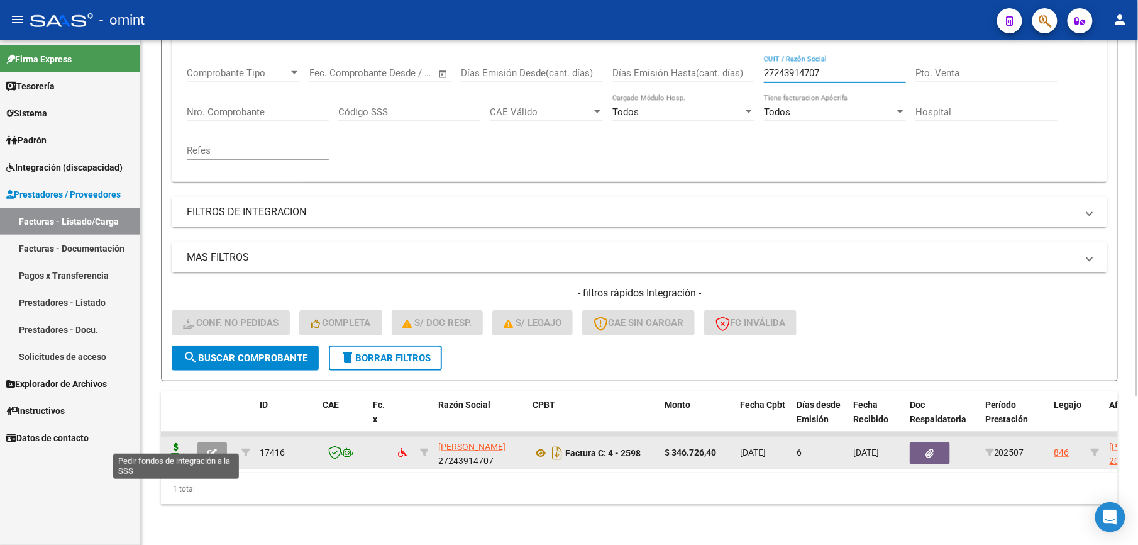
type input "27243914707"
click at [180, 443] on icon at bounding box center [176, 452] width 20 height 18
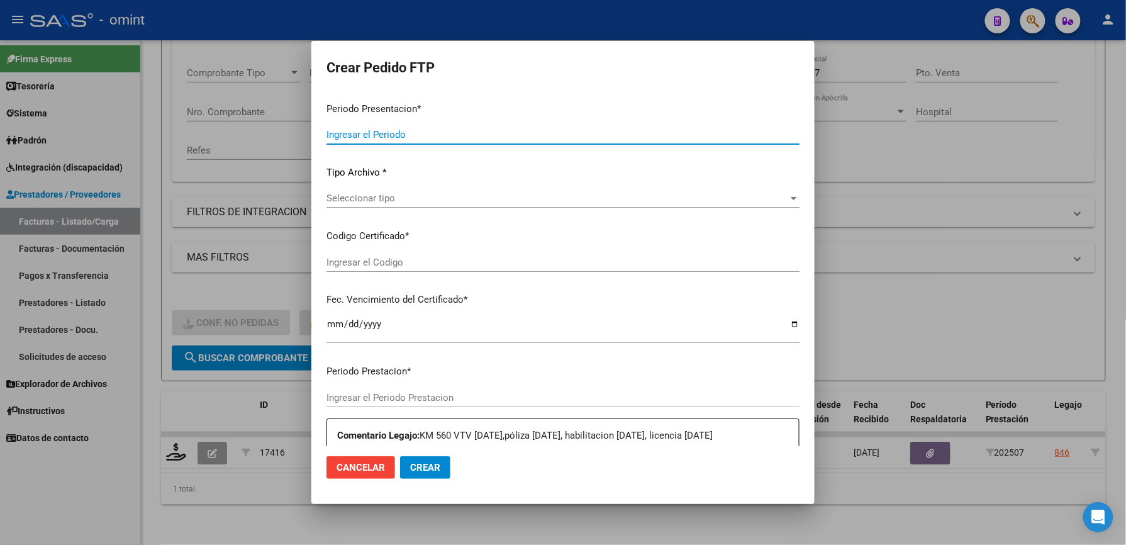
type input "202507"
type input "$ 346.726,40"
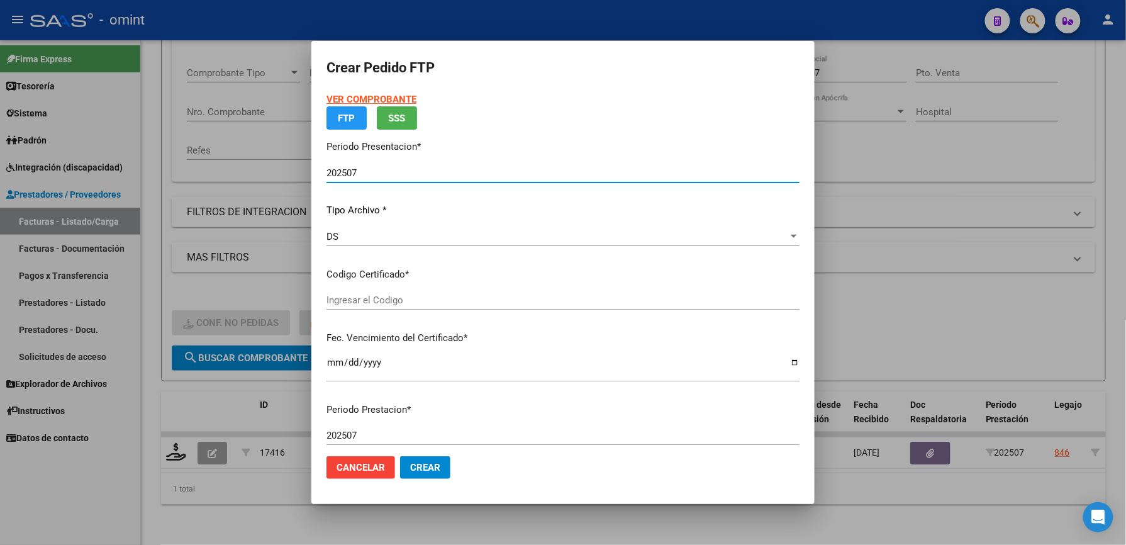
type input "8514061052"
type input "2027-12-10"
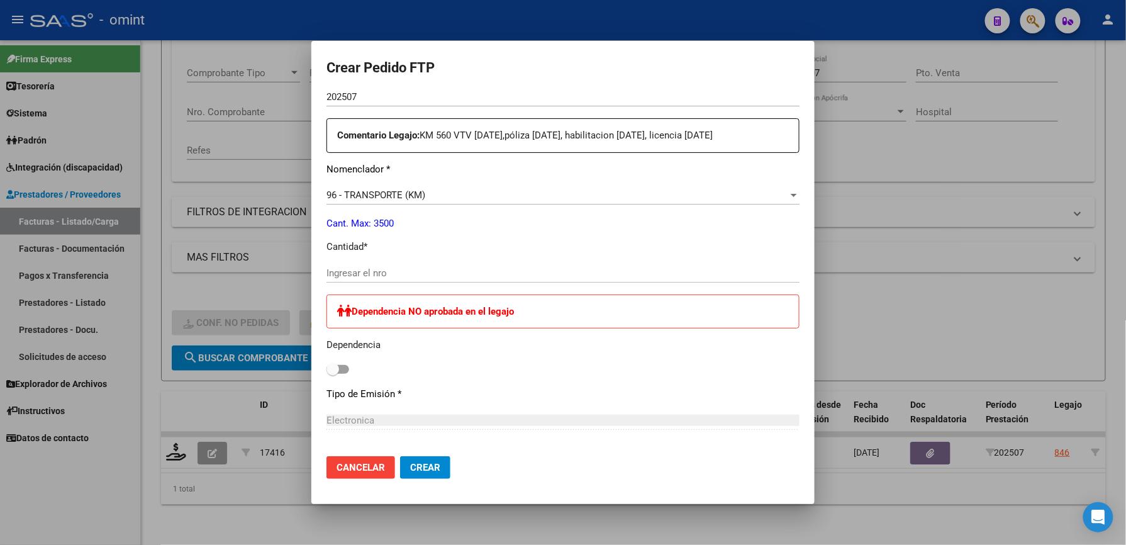
scroll to position [419, 0]
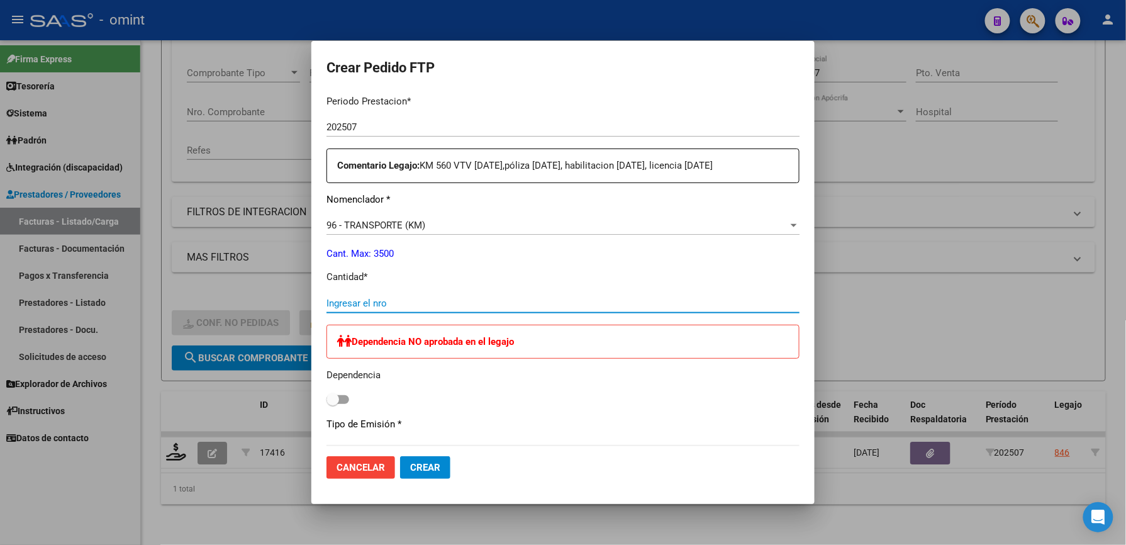
click at [444, 309] on input "Ingresar el nro" at bounding box center [562, 303] width 473 height 11
type input "560"
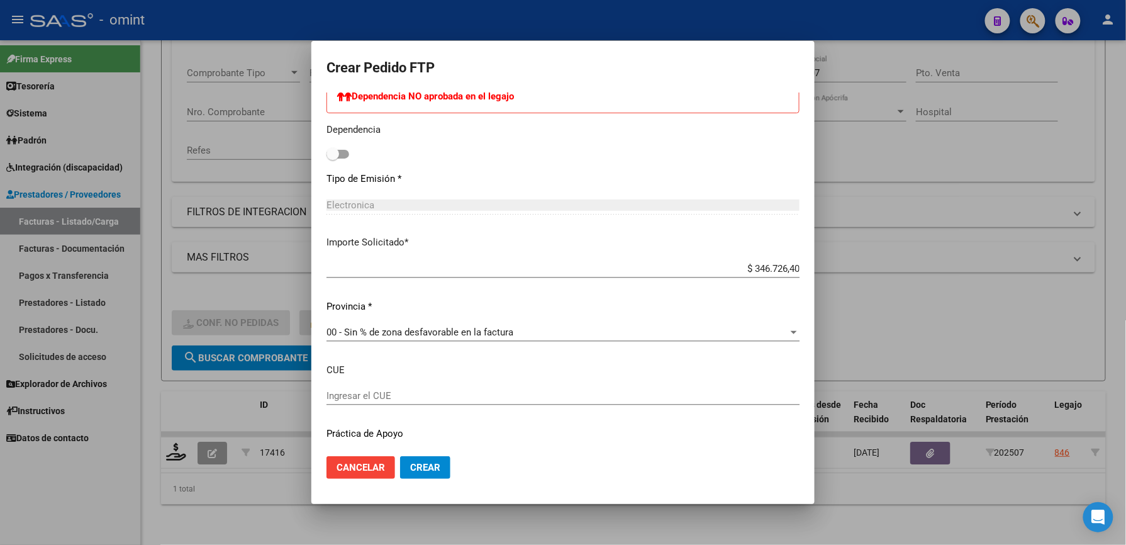
scroll to position [713, 0]
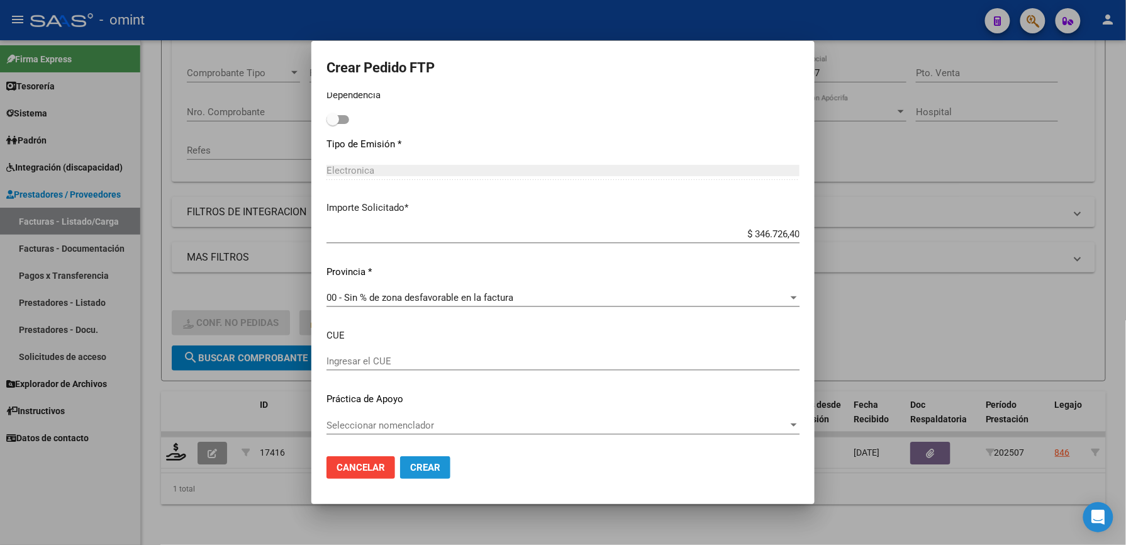
click at [429, 465] on span "Crear" at bounding box center [425, 467] width 30 height 11
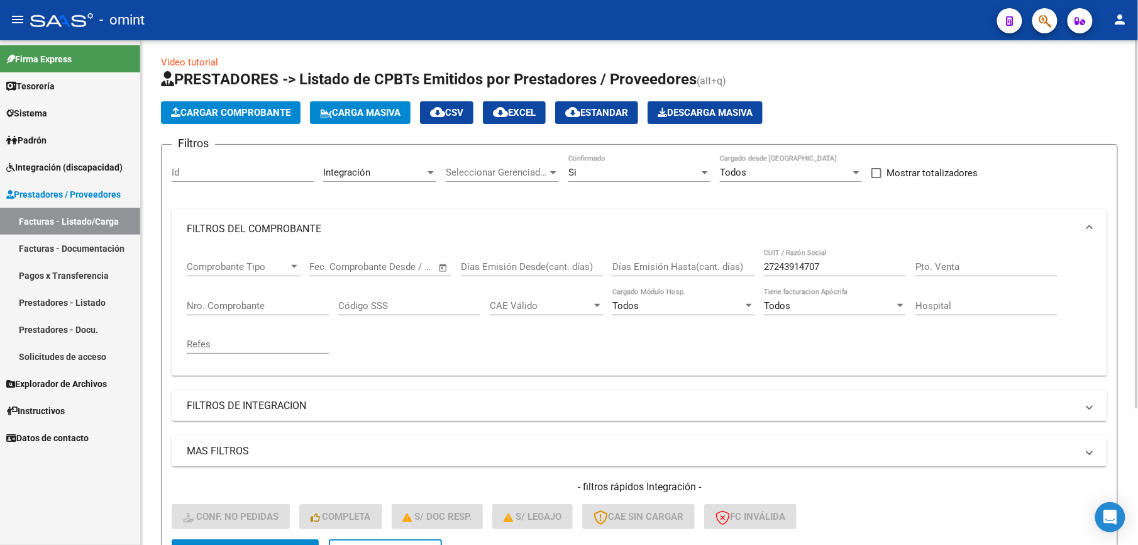
scroll to position [0, 0]
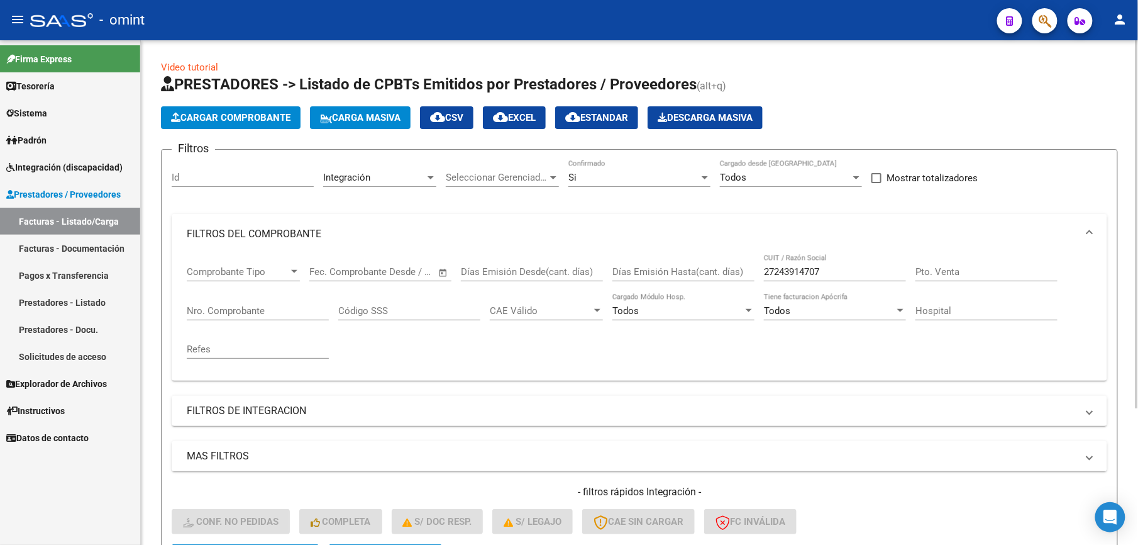
click at [833, 274] on input "27243914707" at bounding box center [835, 271] width 142 height 11
drag, startPoint x: 815, startPoint y: 272, endPoint x: 745, endPoint y: 273, distance: 69.8
click at [745, 273] on div "Comprobante Tipo Comprobante Tipo Start date – End date Fec. Comprobante Desde …" at bounding box center [640, 312] width 906 height 116
paste input "33-71450923-9"
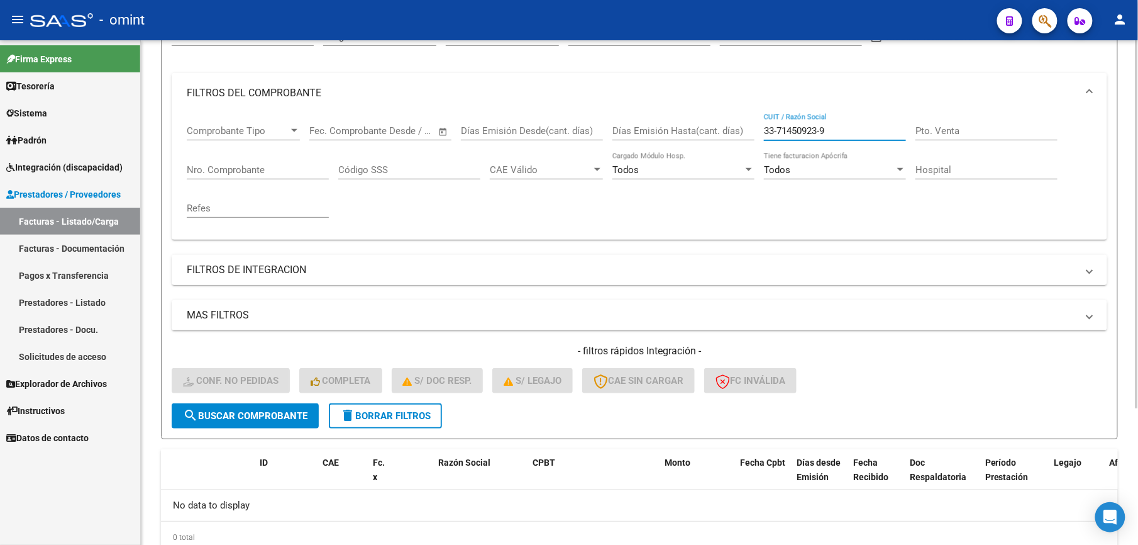
scroll to position [104, 0]
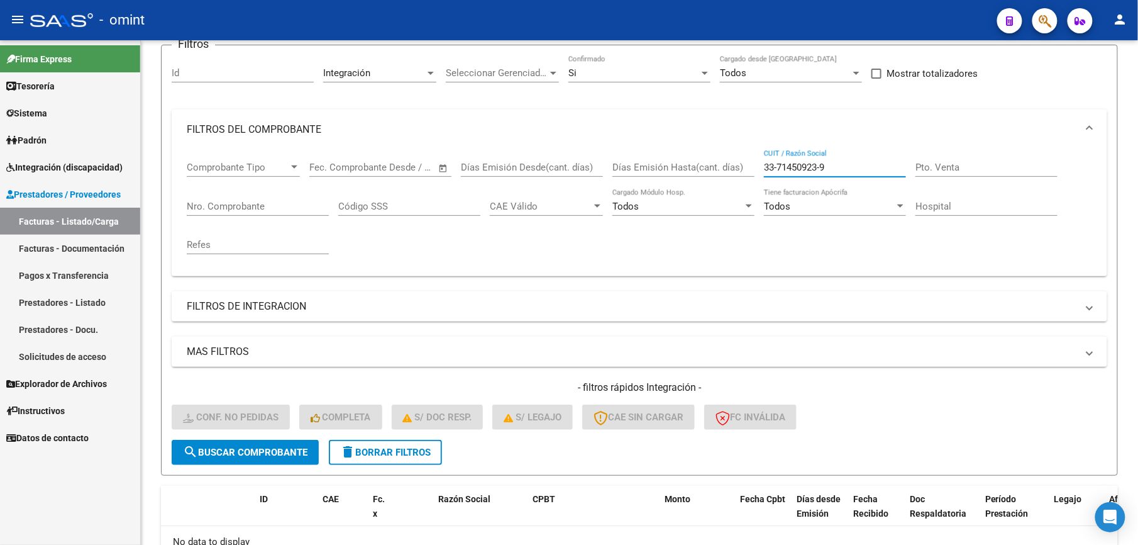
type input "33-71450923-9"
click at [69, 330] on link "Prestadores - Docu." at bounding box center [70, 329] width 140 height 27
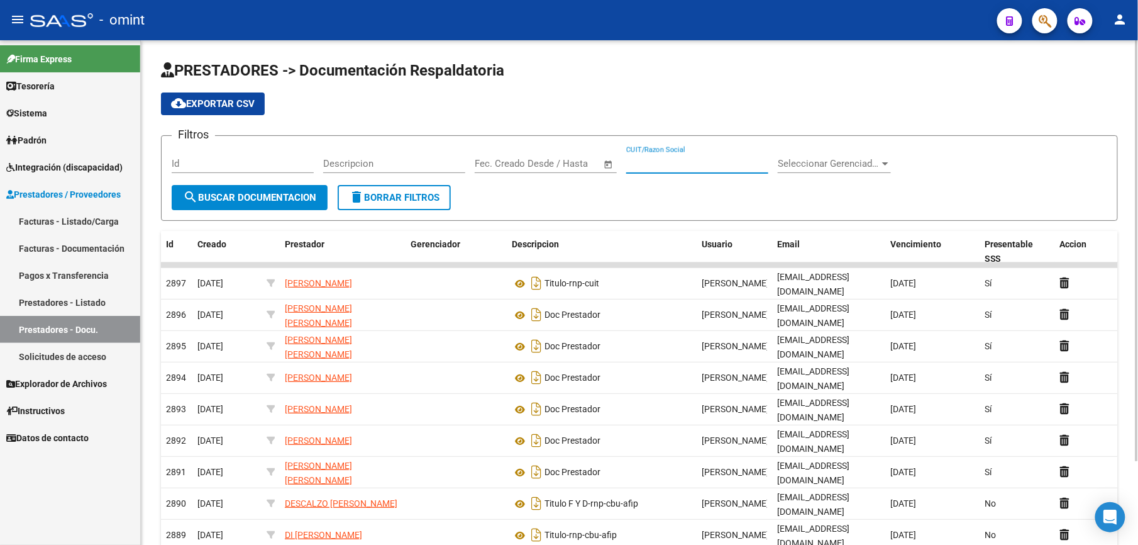
paste input "33-71450923-9"
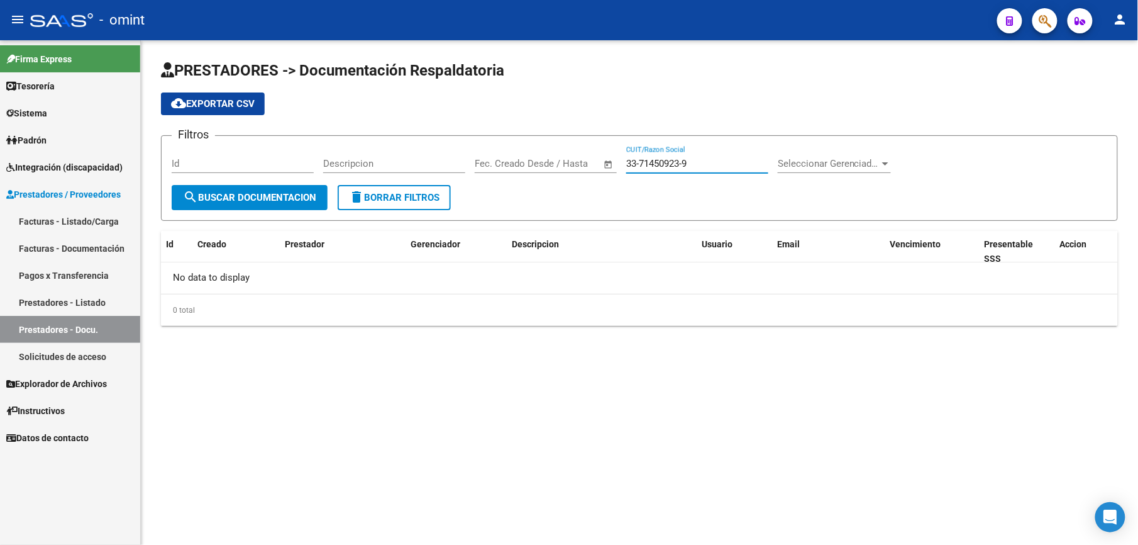
type input "33-71450923-9"
click at [69, 165] on span "Integración (discapacidad)" at bounding box center [64, 167] width 116 height 14
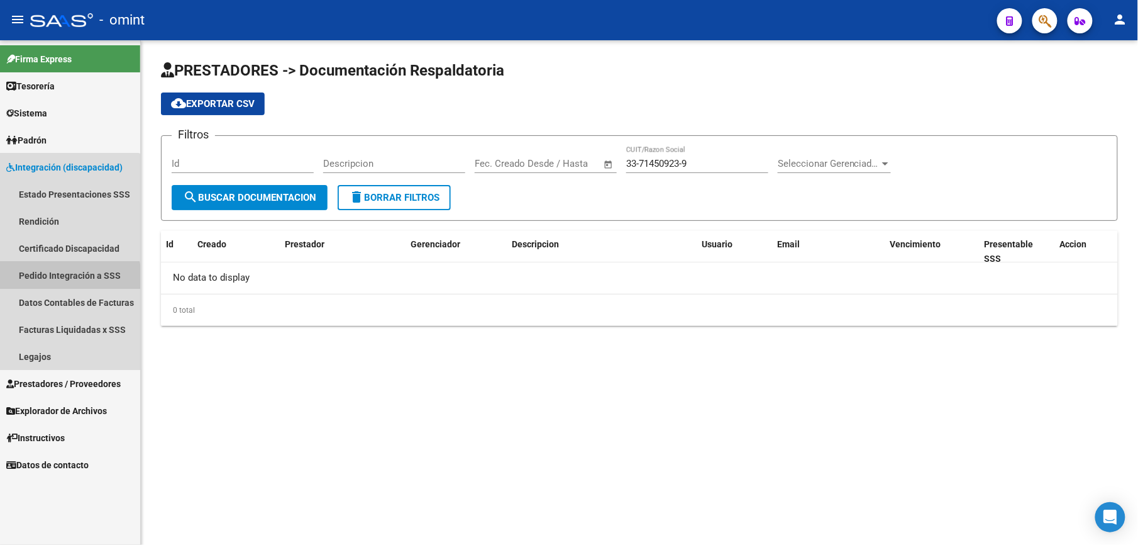
click at [67, 277] on link "Pedido Integración a SSS" at bounding box center [70, 275] width 140 height 27
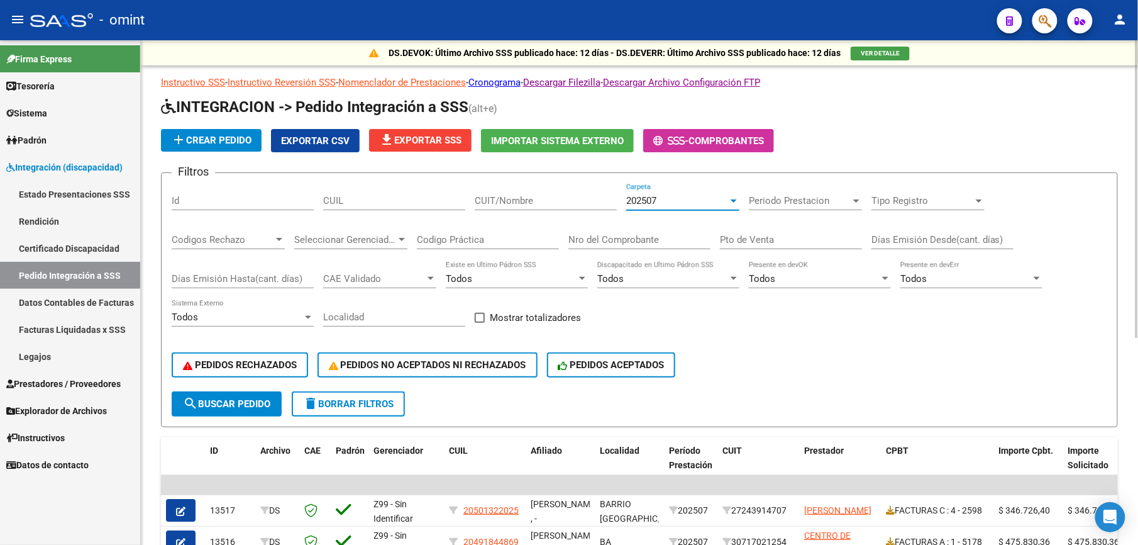
click at [730, 200] on div at bounding box center [733, 201] width 11 height 10
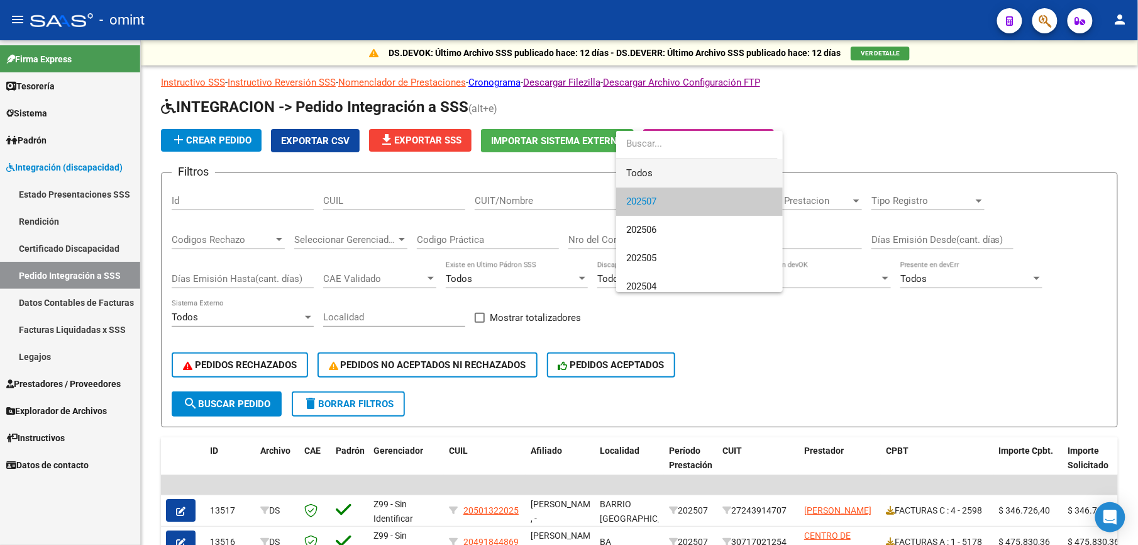
click at [708, 171] on span "Todos" at bounding box center [699, 173] width 147 height 28
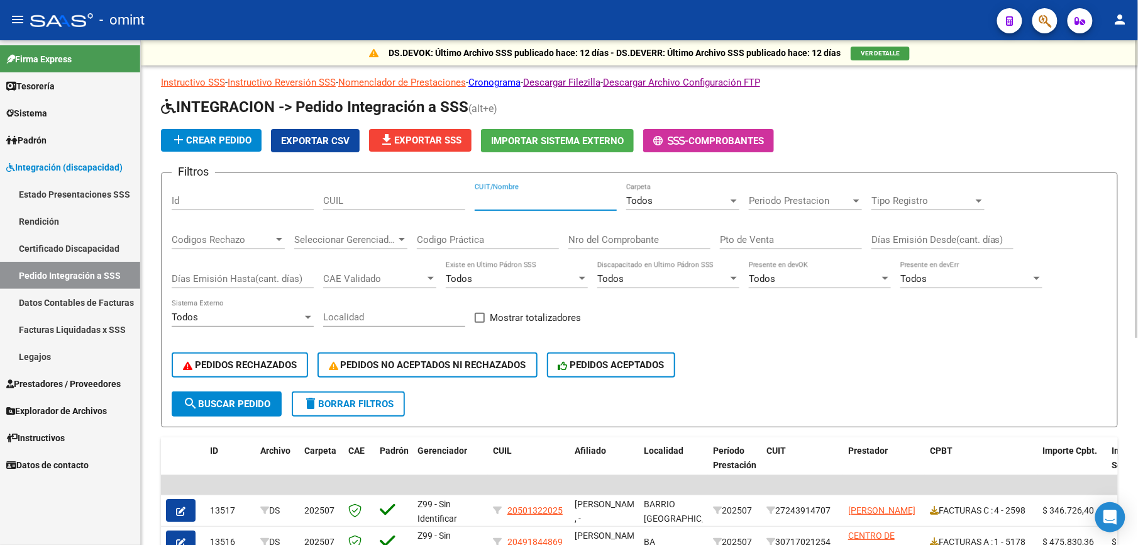
paste input "33-71450923-9"
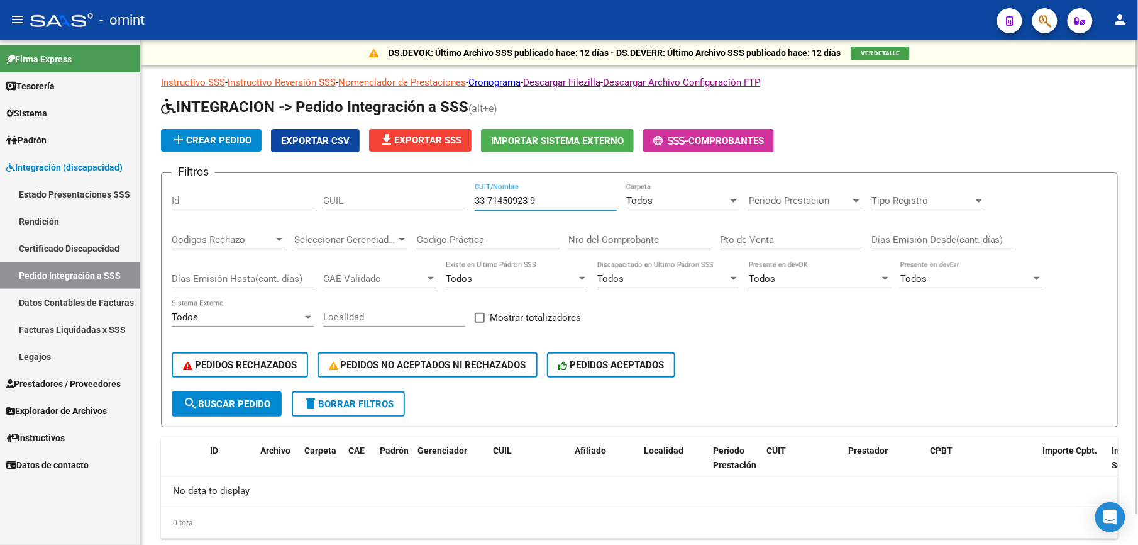
scroll to position [33, 0]
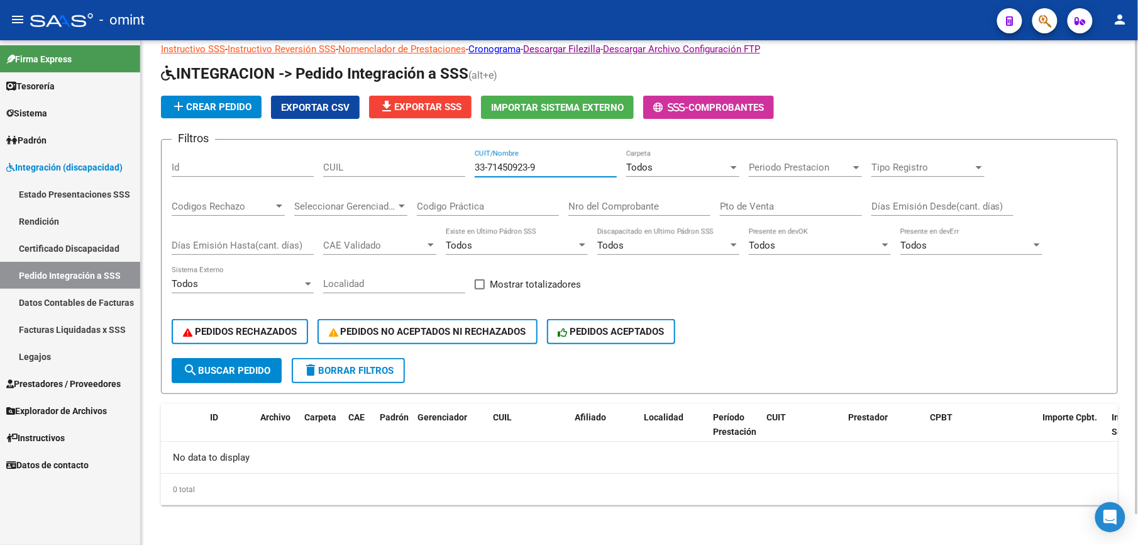
type input "33-71450923-9"
click at [71, 377] on span "Prestadores / Proveedores" at bounding box center [63, 384] width 114 height 14
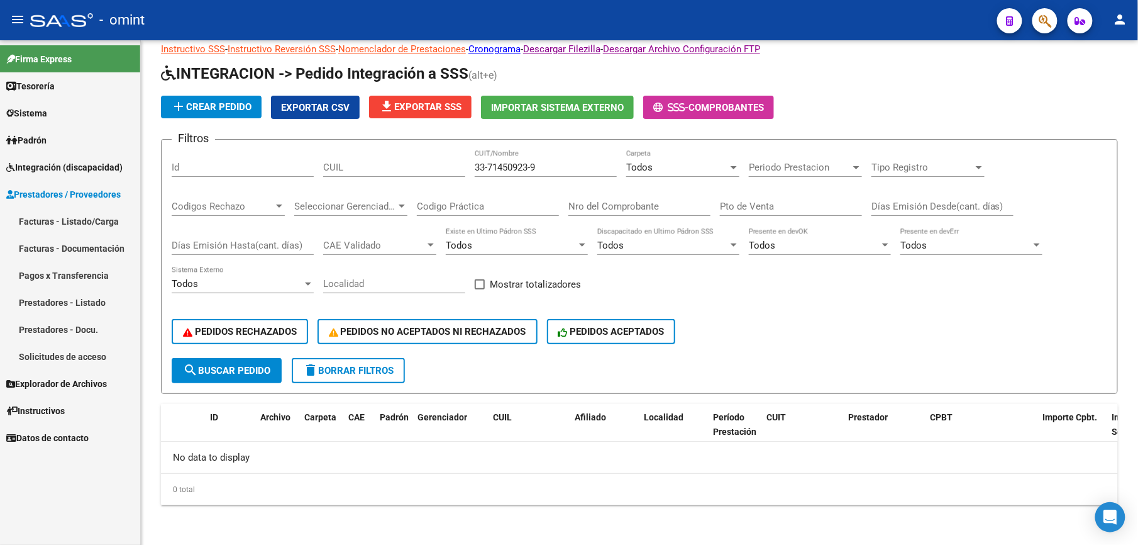
click at [97, 247] on link "Facturas - Documentación" at bounding box center [70, 248] width 140 height 27
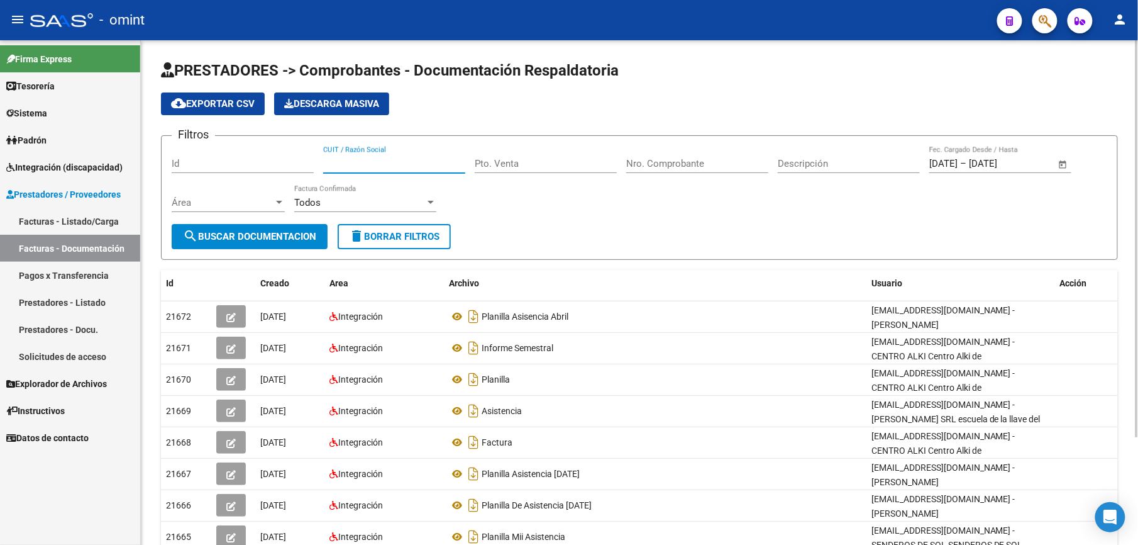
paste input "33-71450923-9"
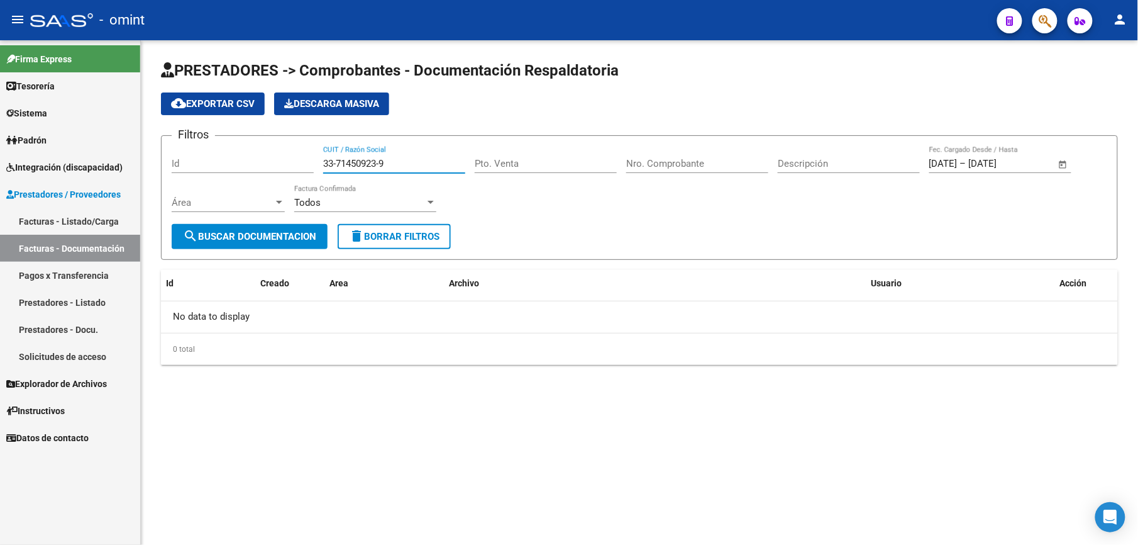
type input "33-71450923-9"
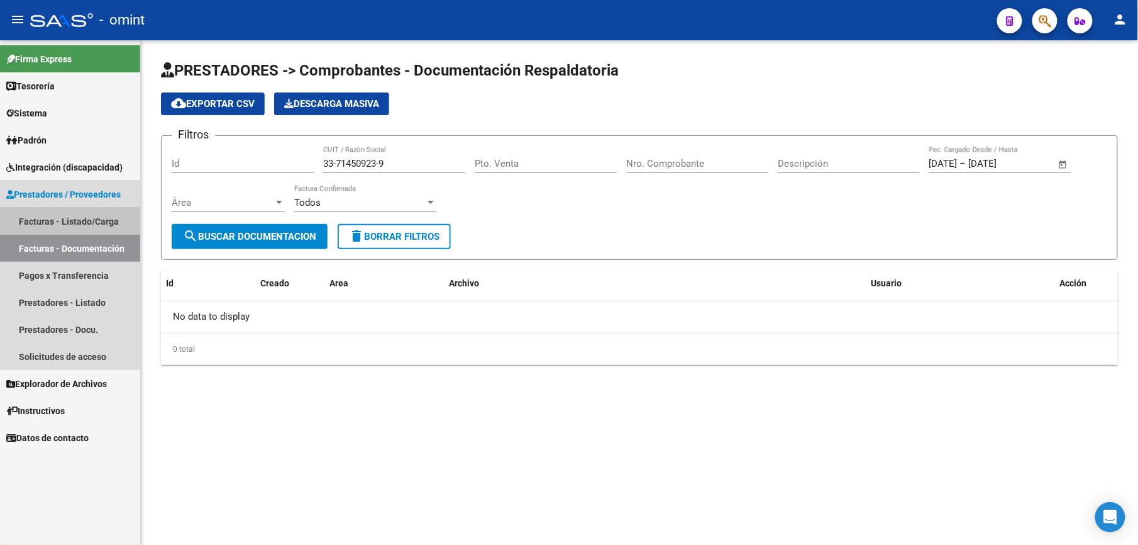
click at [54, 214] on link "Facturas - Listado/Carga" at bounding box center [70, 221] width 140 height 27
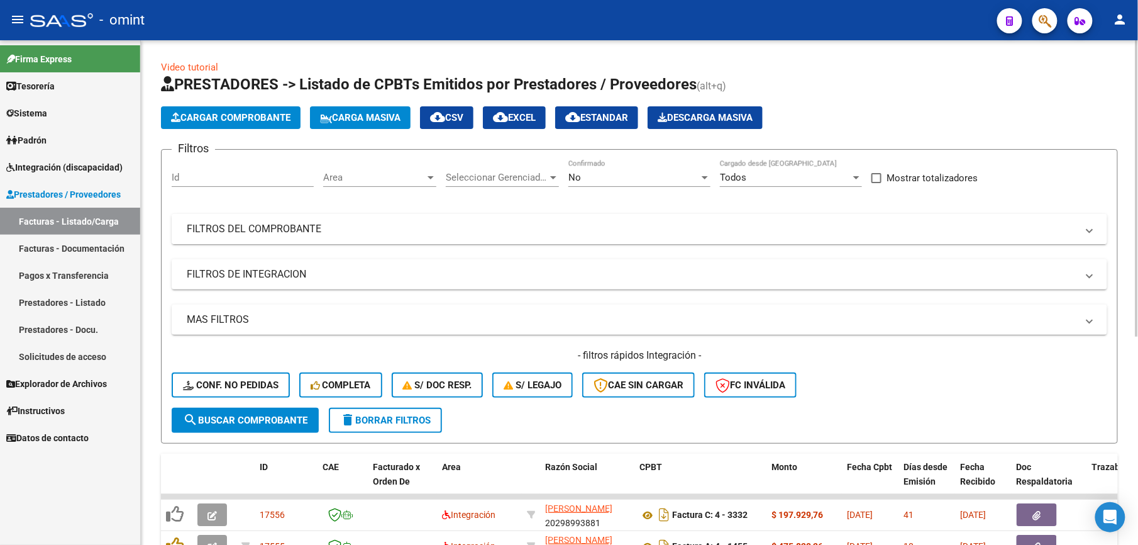
click at [359, 225] on mat-panel-title "FILTROS DEL COMPROBANTE" at bounding box center [632, 229] width 891 height 14
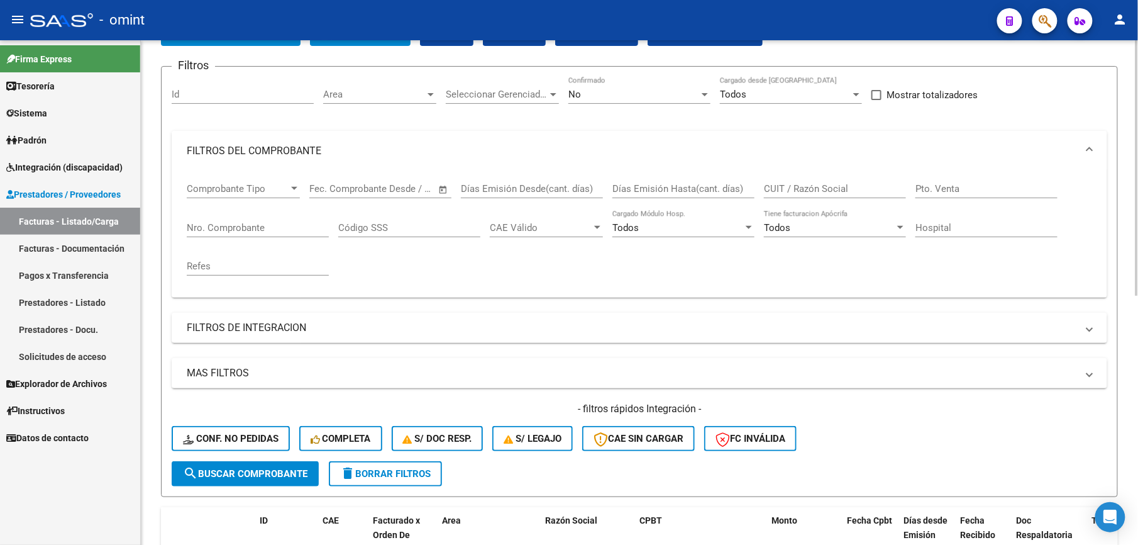
scroll to position [84, 0]
drag, startPoint x: 804, startPoint y: 184, endPoint x: 370, endPoint y: 366, distance: 470.2
click at [209, 434] on span "Conf. no pedidas" at bounding box center [231, 437] width 96 height 11
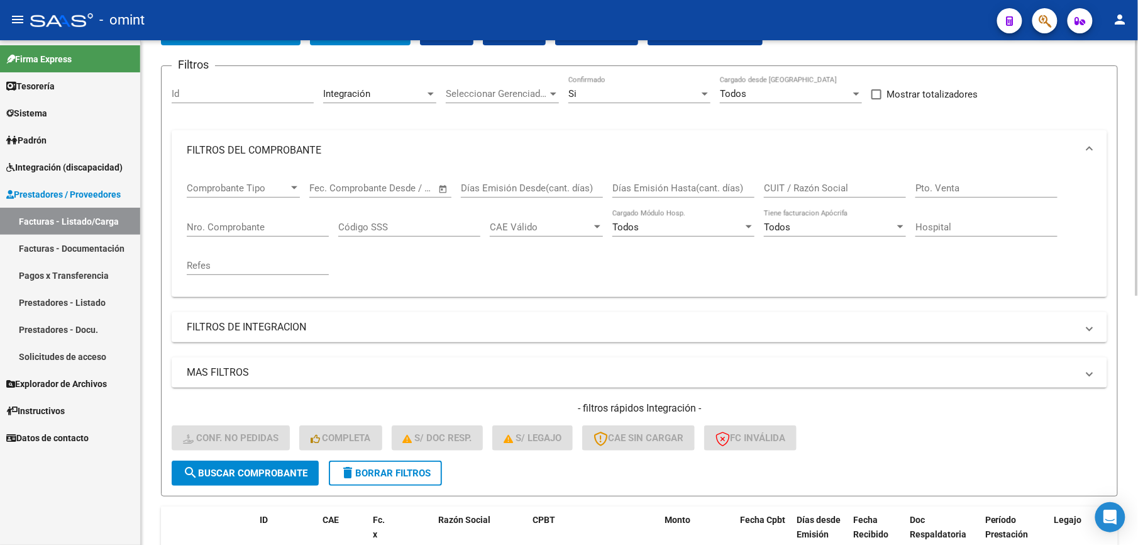
drag, startPoint x: 775, startPoint y: 180, endPoint x: 763, endPoint y: 182, distance: 12.2
click at [763, 182] on div "Comprobante Tipo Comprobante Tipo Start date – End date Fec. Comprobante Desde …" at bounding box center [640, 228] width 906 height 116
paste input "23232088834"
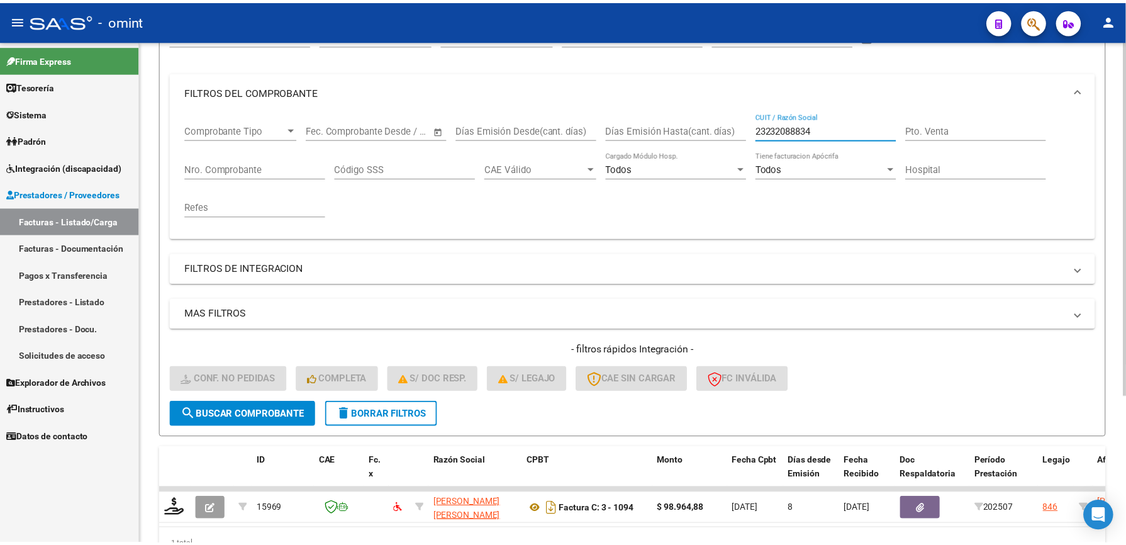
scroll to position [210, 0]
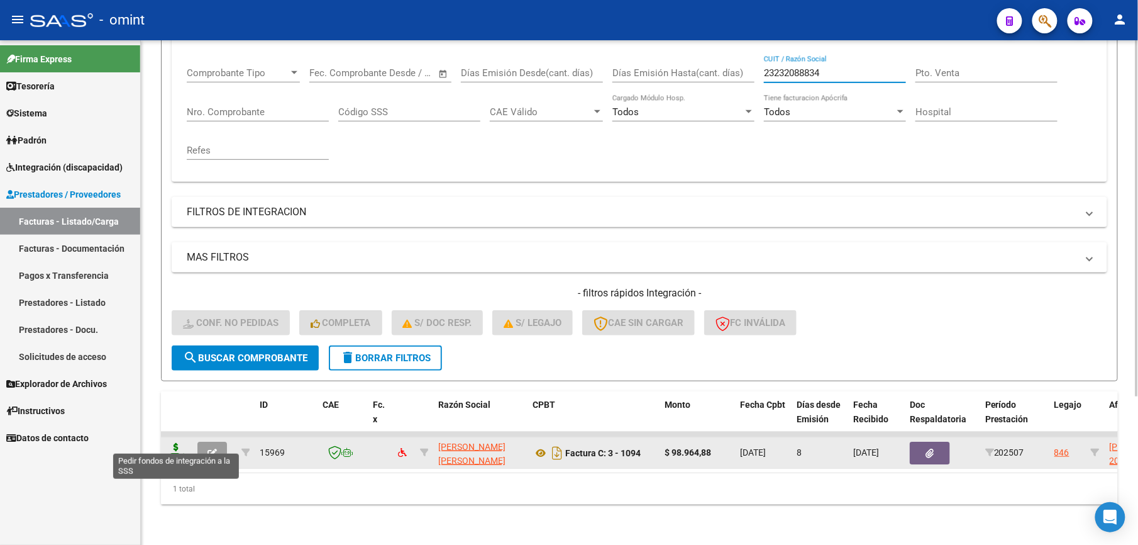
type input "23232088834"
click at [176, 443] on icon at bounding box center [176, 452] width 20 height 18
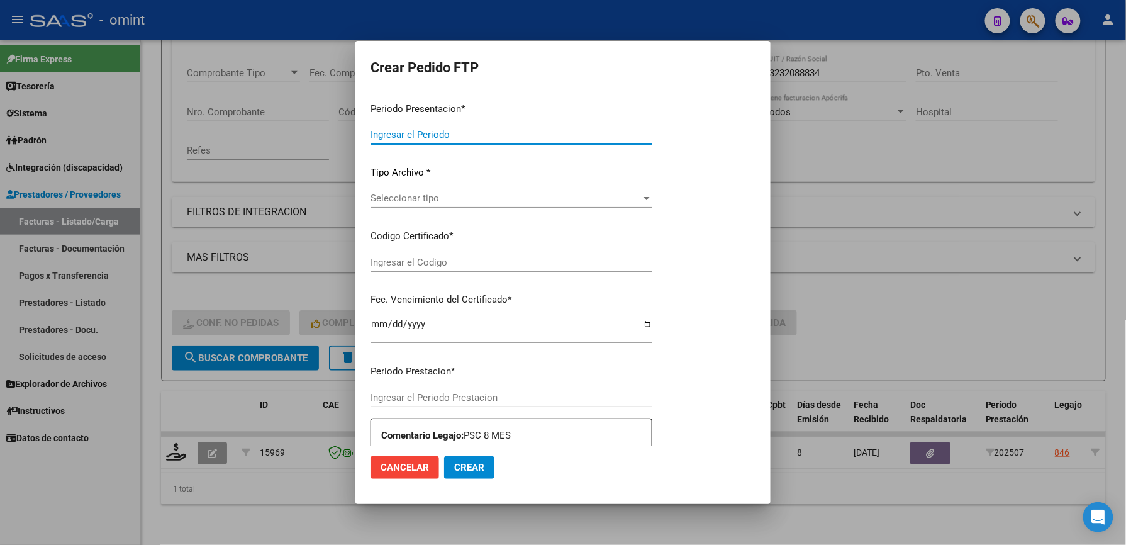
type input "202507"
type input "$ 98.964,88"
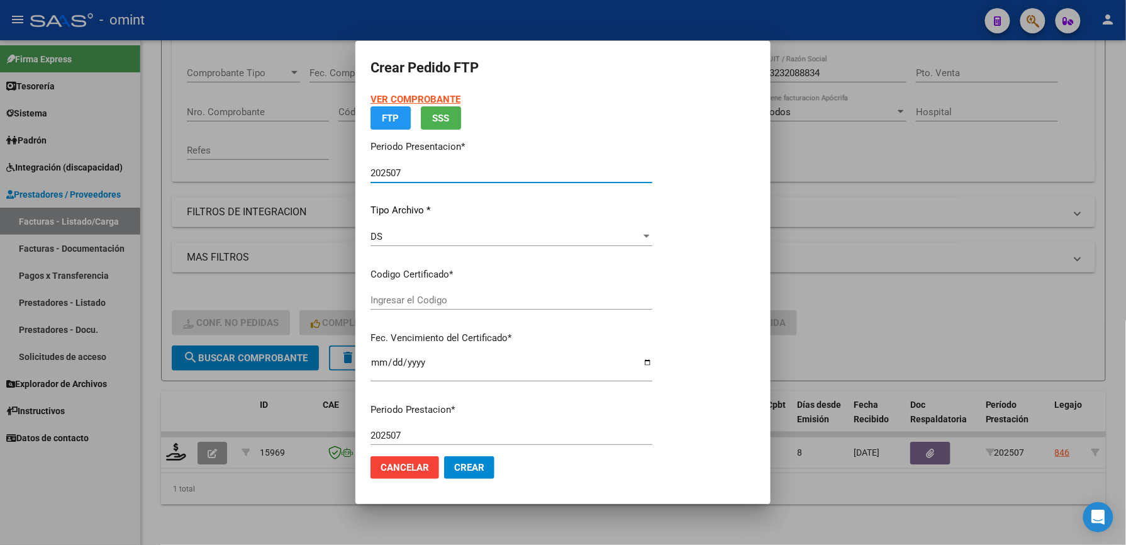
type input "8514061052"
type input "2027-12-10"
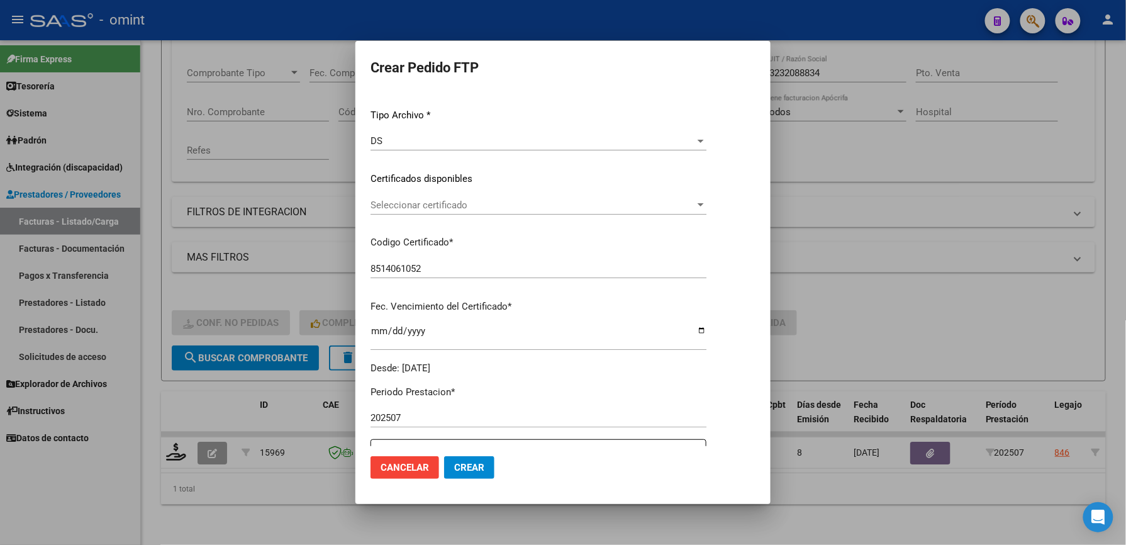
scroll to position [167, 0]
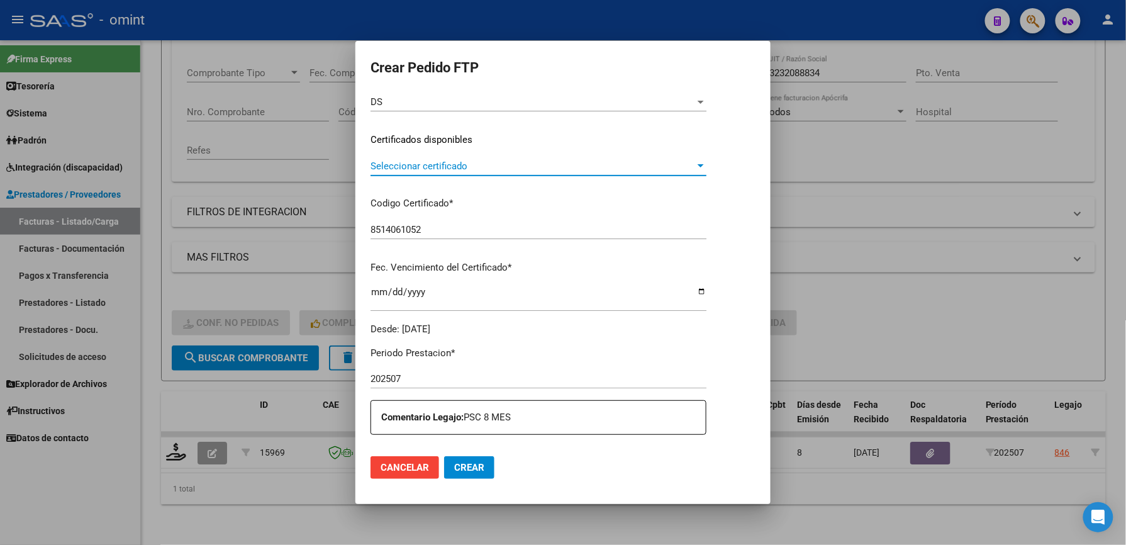
click at [439, 164] on span "Seleccionar certificado" at bounding box center [532, 165] width 325 height 11
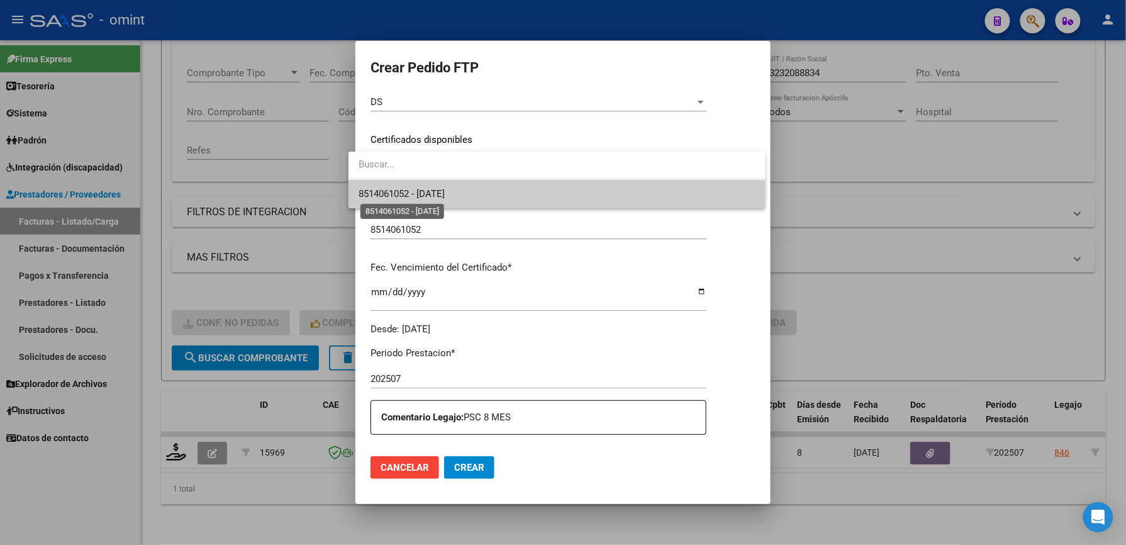
click at [445, 194] on span "8514061052 - 2027-12-10" at bounding box center [402, 193] width 86 height 11
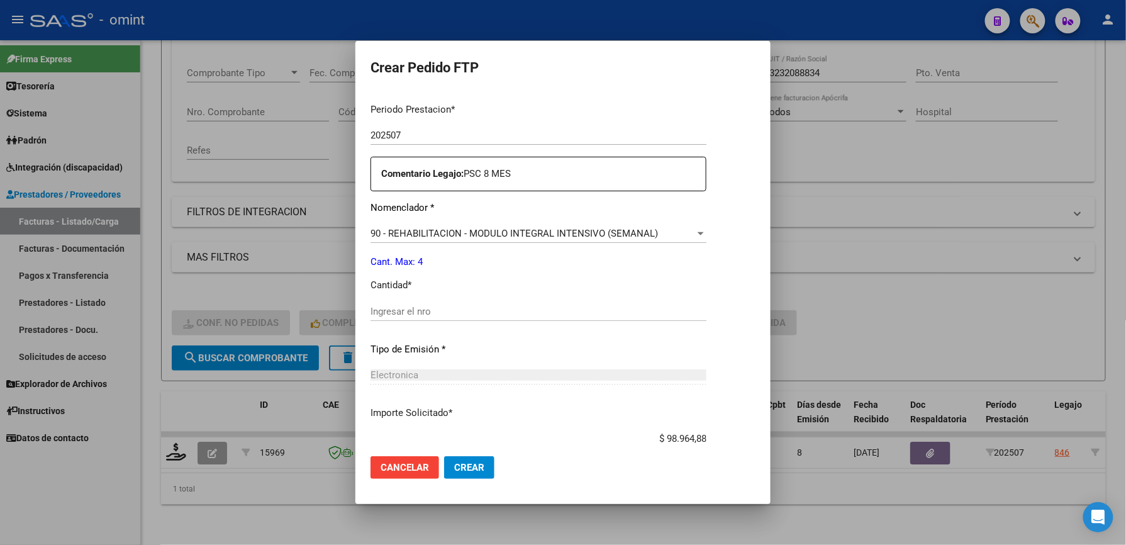
scroll to position [419, 0]
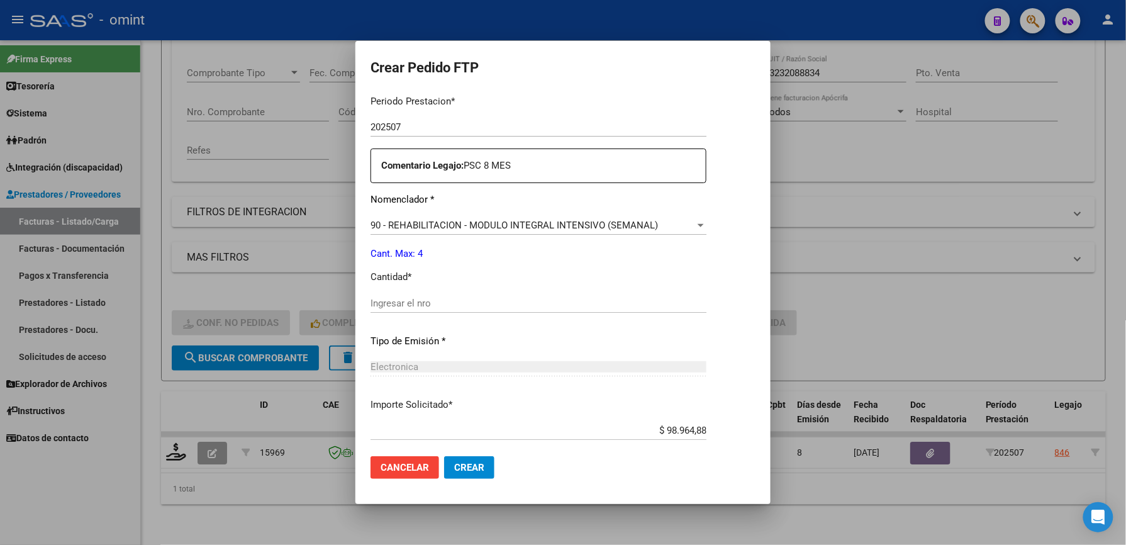
click at [431, 303] on input "Ingresar el nro" at bounding box center [538, 303] width 336 height 11
type input "4"
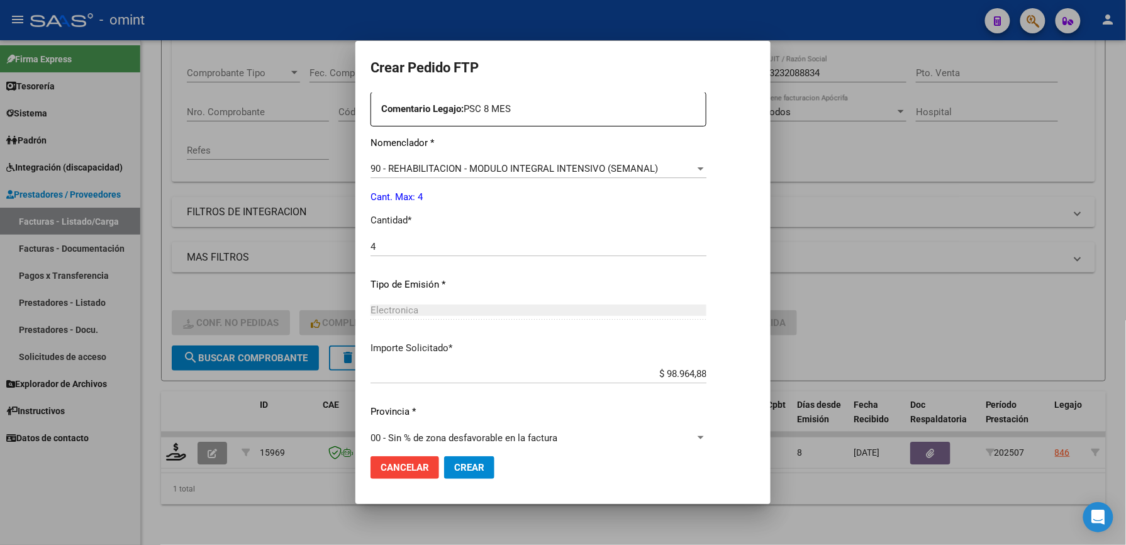
scroll to position [487, 0]
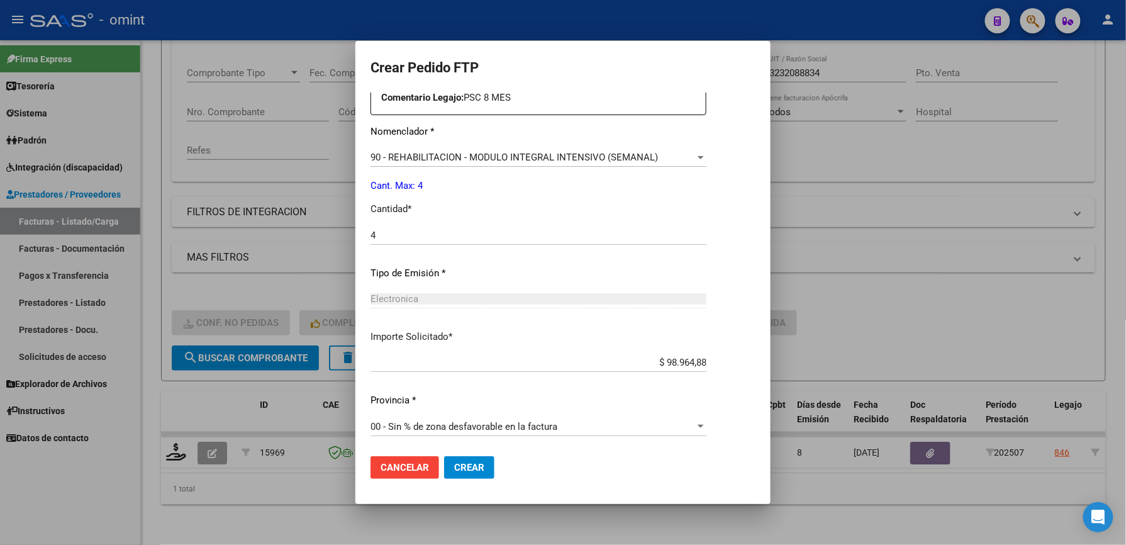
click at [469, 464] on span "Crear" at bounding box center [469, 467] width 30 height 11
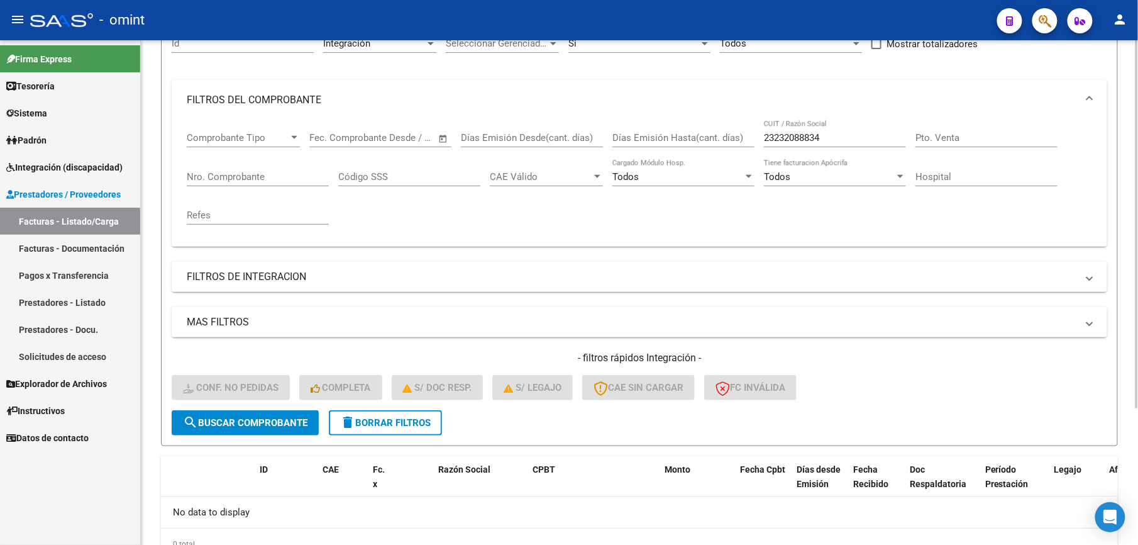
scroll to position [104, 0]
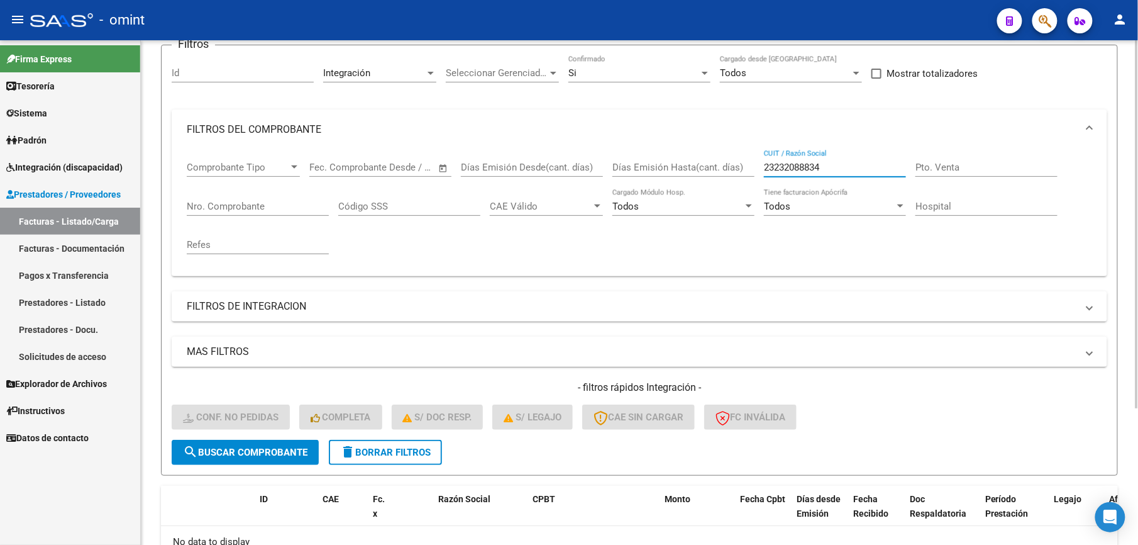
drag, startPoint x: 837, startPoint y: 170, endPoint x: 720, endPoint y: 179, distance: 117.4
click at [720, 179] on div "Comprobante Tipo Comprobante Tipo Start date – End date Fec. Comprobante Desde …" at bounding box center [640, 208] width 906 height 116
click at [720, 179] on div "Días Emisión Hasta(cant. días)" at bounding box center [684, 169] width 142 height 39
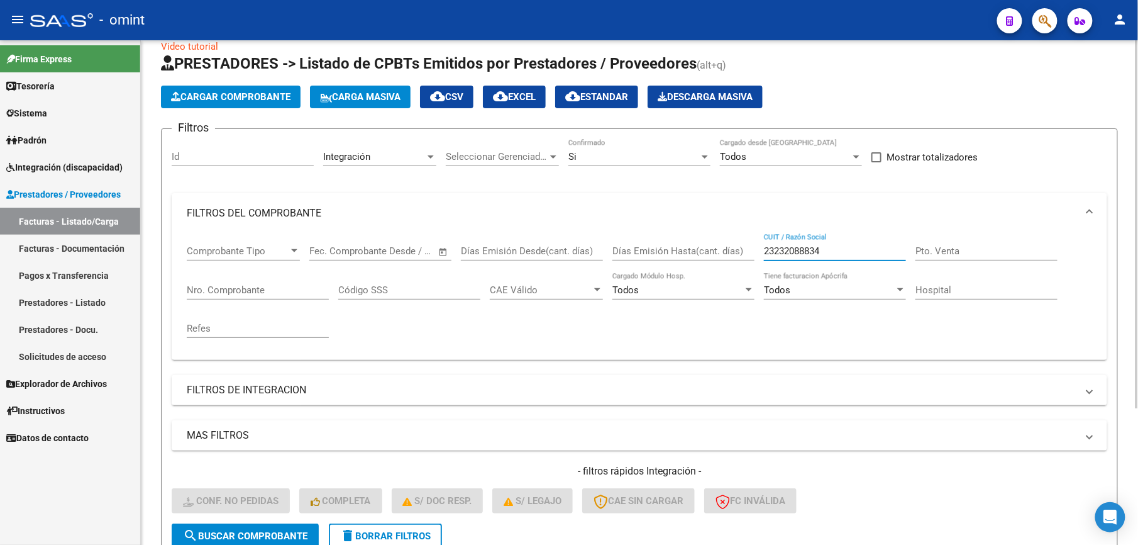
drag, startPoint x: 856, startPoint y: 248, endPoint x: 697, endPoint y: 253, distance: 159.2
click at [698, 253] on div "Comprobante Tipo Comprobante Tipo Start date – End date Fec. Comprobante Desde …" at bounding box center [640, 291] width 906 height 116
paste input "7162519560"
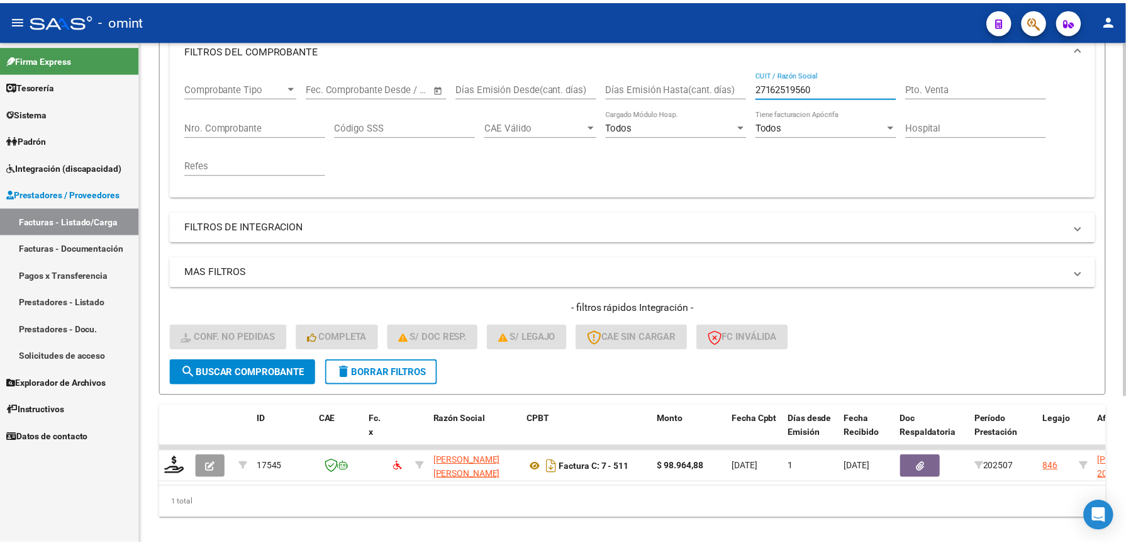
scroll to position [210, 0]
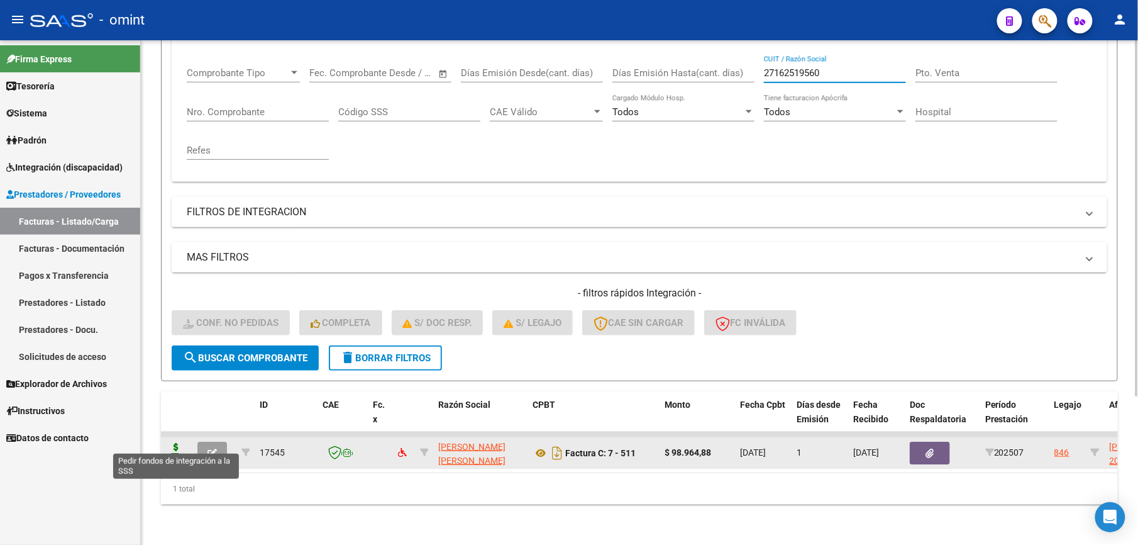
type input "27162519560"
click at [179, 443] on icon at bounding box center [176, 452] width 20 height 18
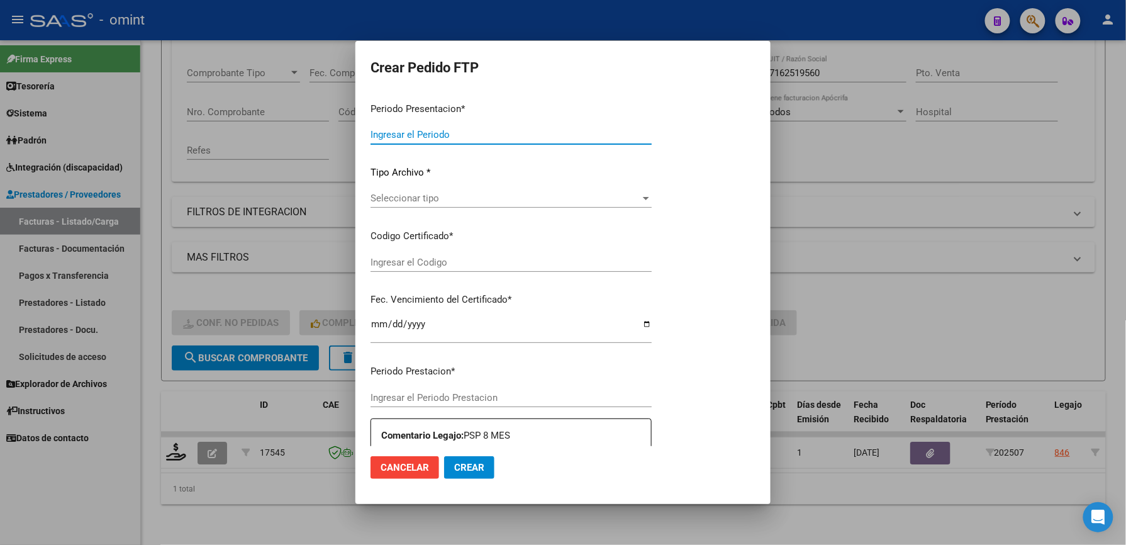
type input "202507"
type input "$ 98.964,88"
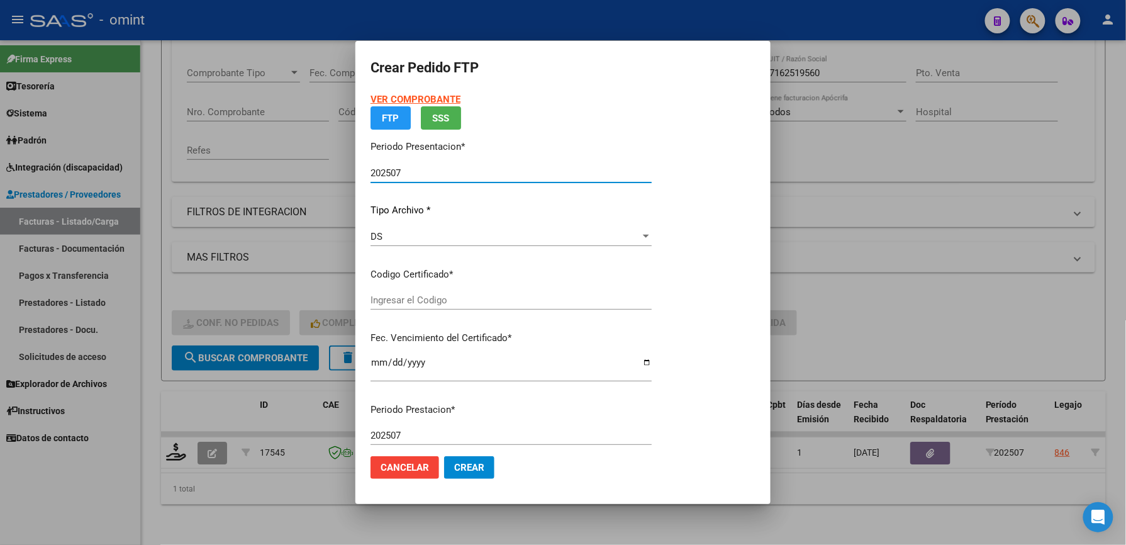
type input "8514061052"
type input "2027-12-10"
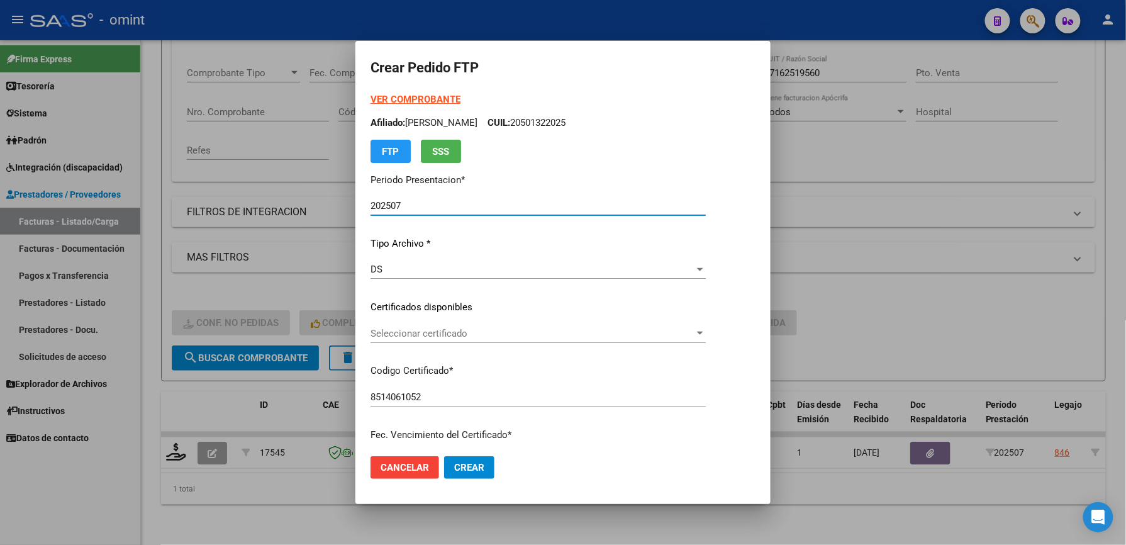
click at [471, 333] on span "Seleccionar certificado" at bounding box center [532, 333] width 324 height 11
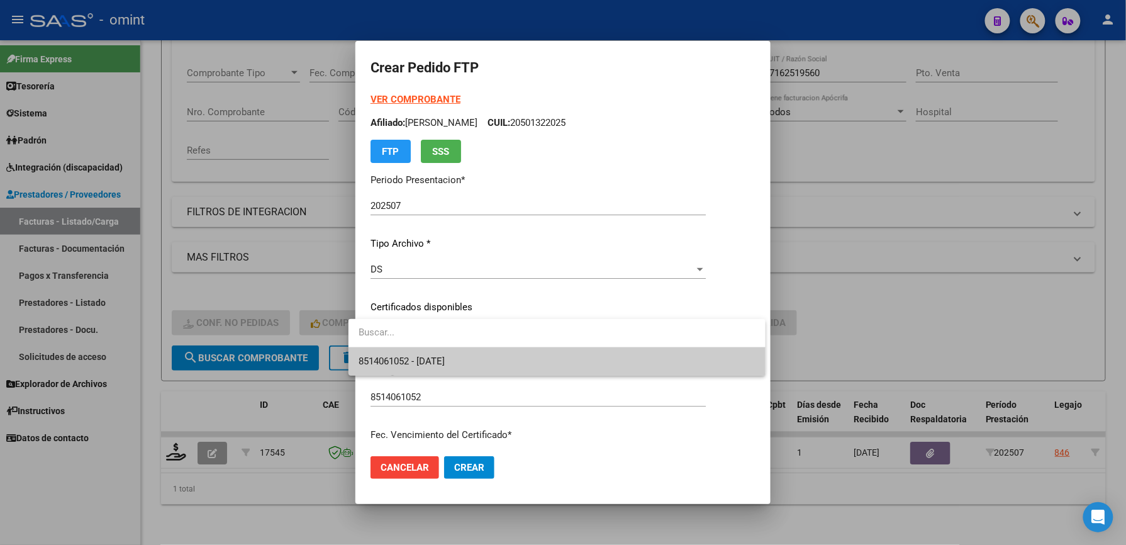
click at [469, 355] on span "8514061052 - 2027-12-10" at bounding box center [557, 361] width 397 height 28
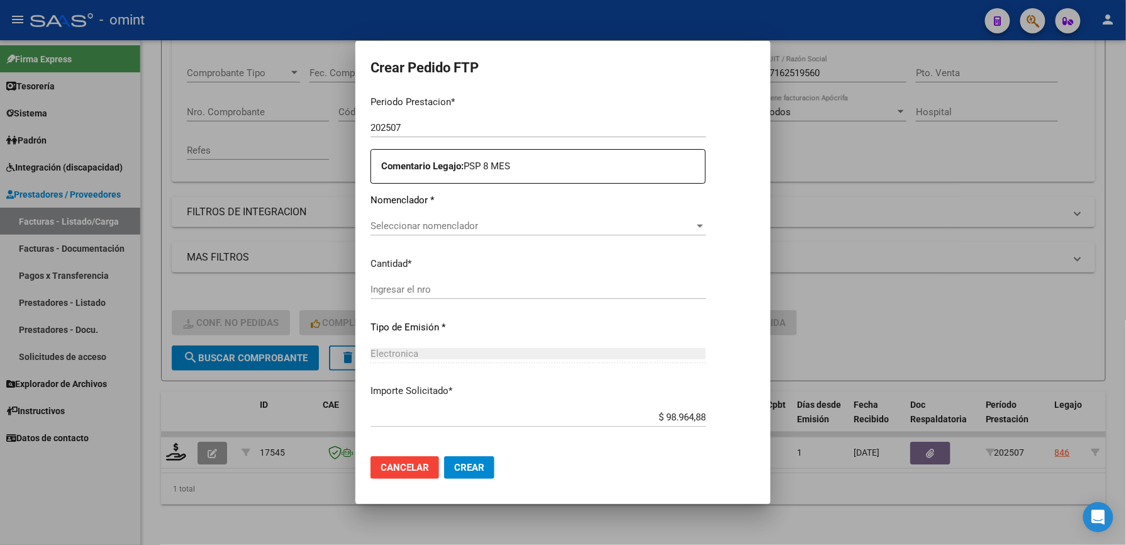
scroll to position [419, 0]
click at [463, 223] on span "Seleccionar nomenclador" at bounding box center [532, 225] width 324 height 11
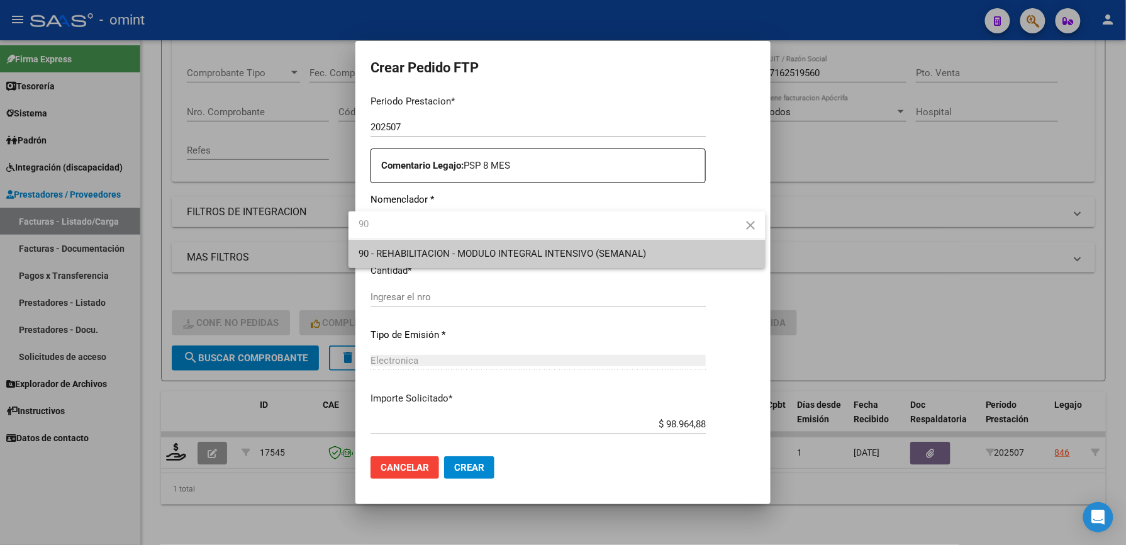
type input "90"
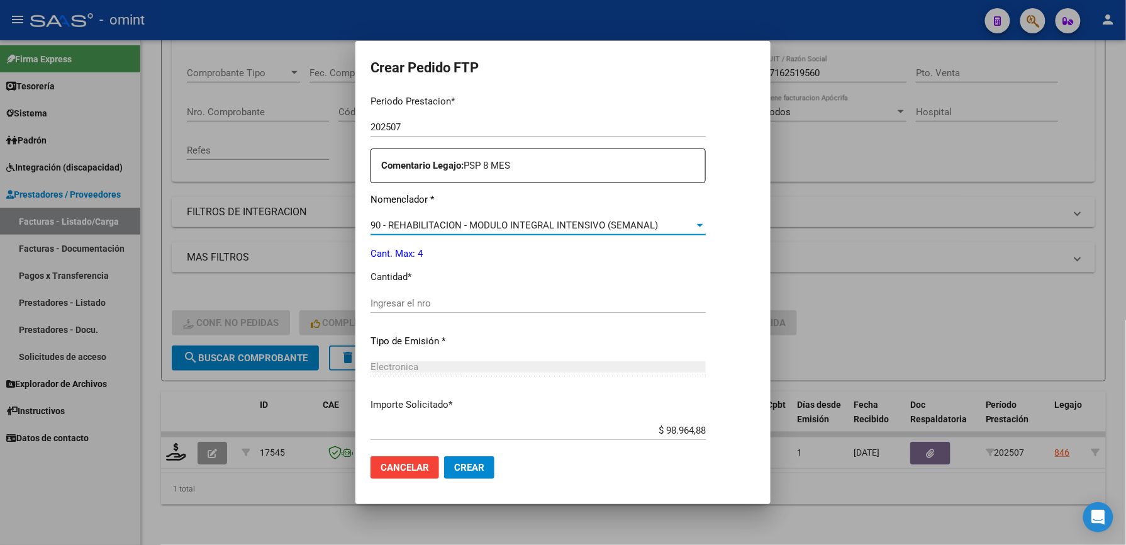
click at [433, 300] on input "Ingresar el nro" at bounding box center [537, 303] width 335 height 11
type input "4"
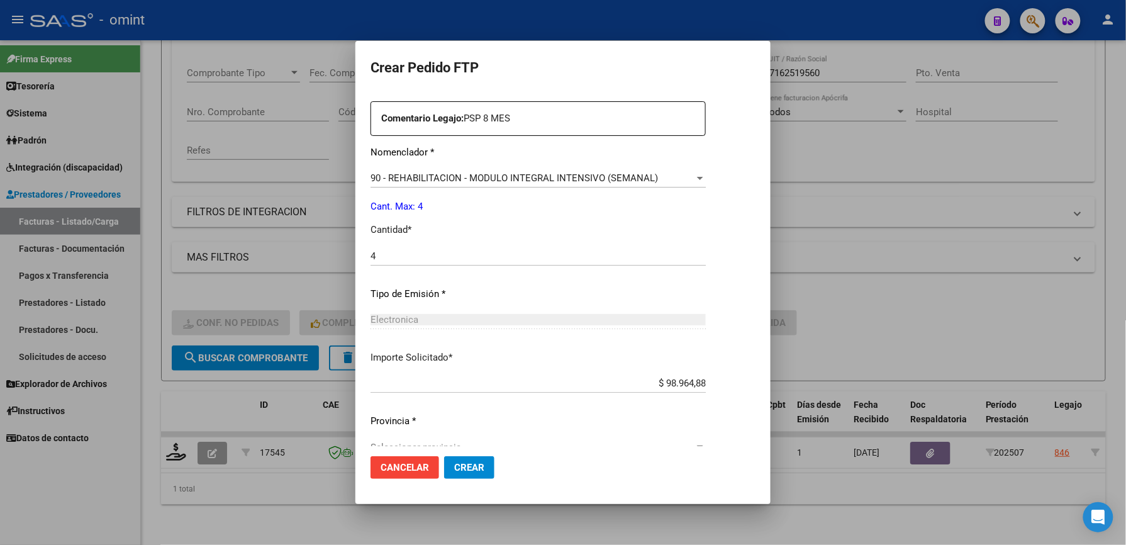
scroll to position [487, 0]
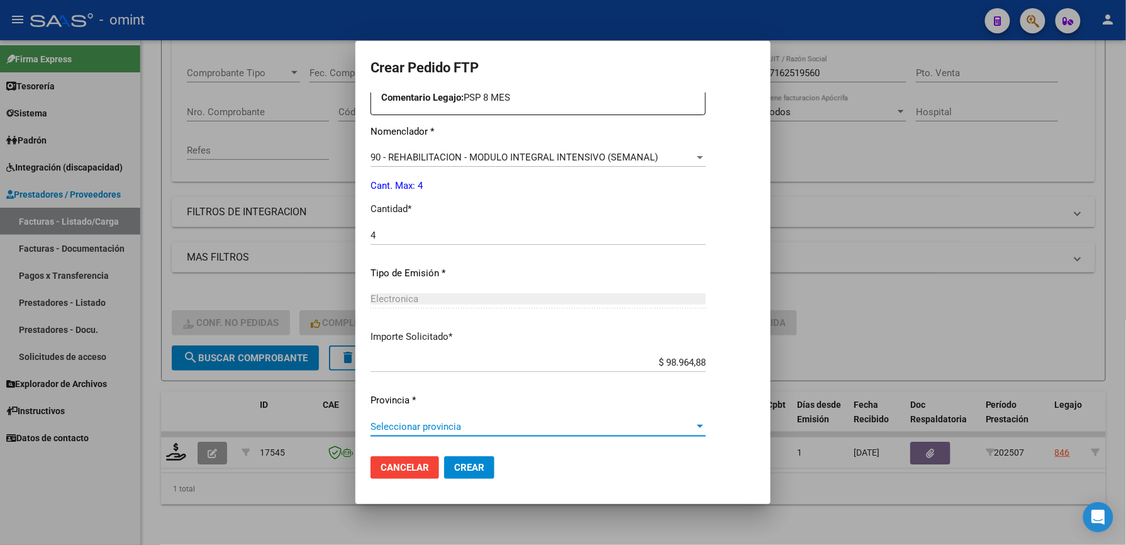
click at [451, 426] on span "Seleccionar provincia" at bounding box center [532, 426] width 324 height 11
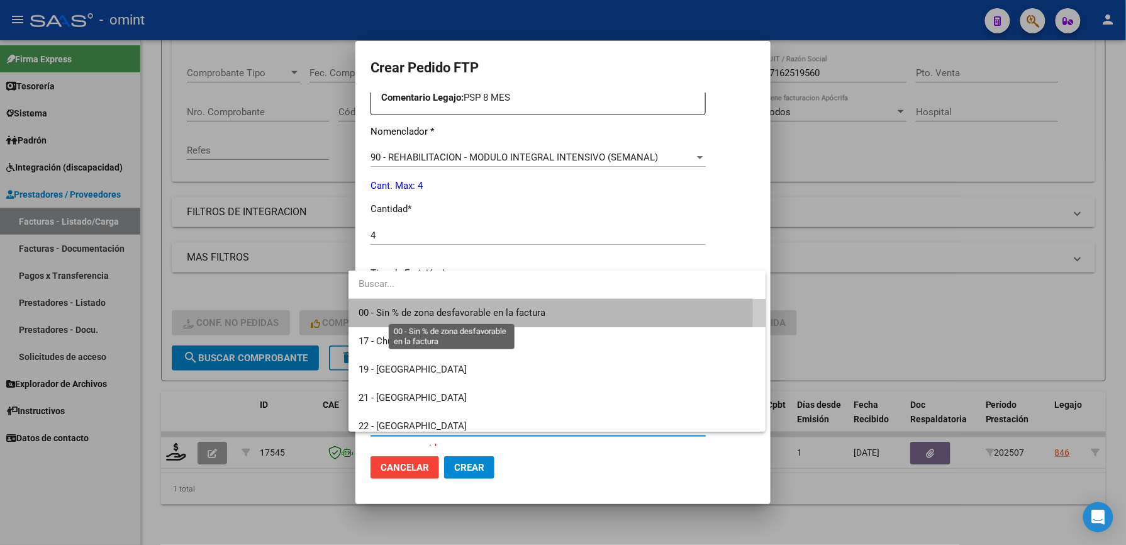
click at [428, 313] on span "00 - Sin % de zona desfavorable en la factura" at bounding box center [452, 312] width 187 height 11
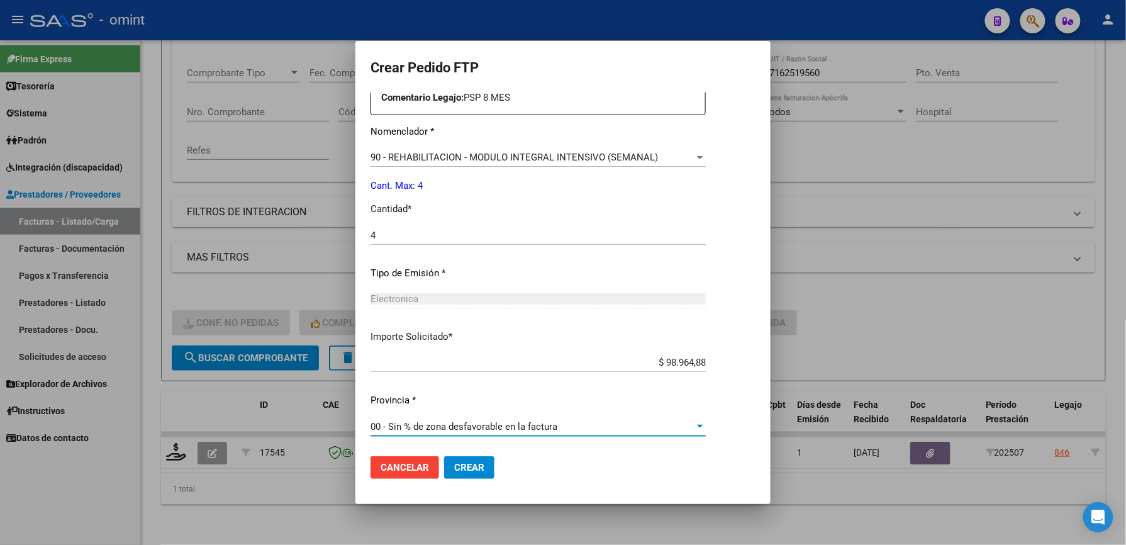
click at [464, 466] on span "Crear" at bounding box center [469, 467] width 30 height 11
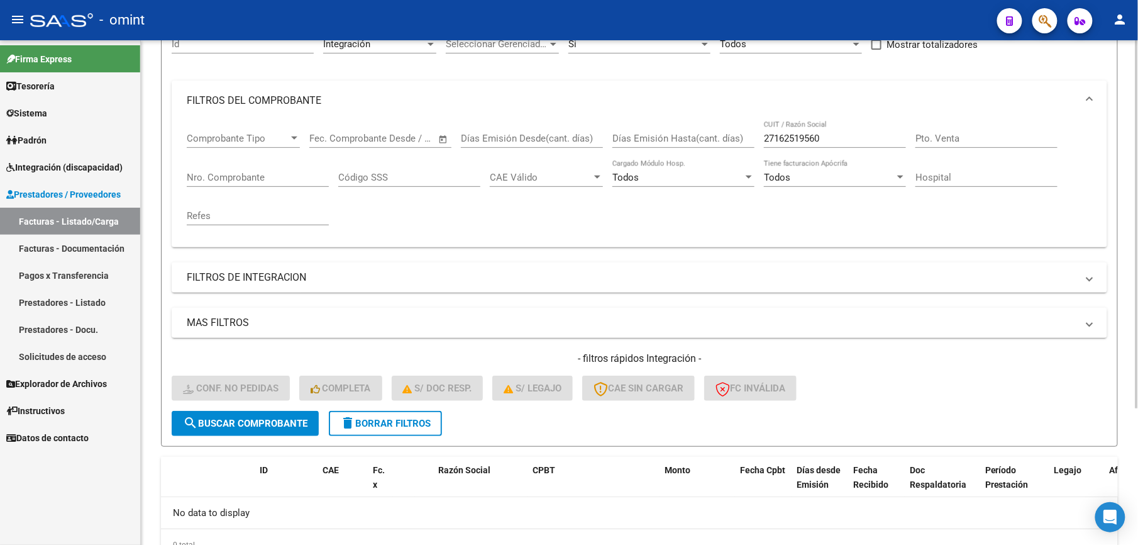
scroll to position [104, 0]
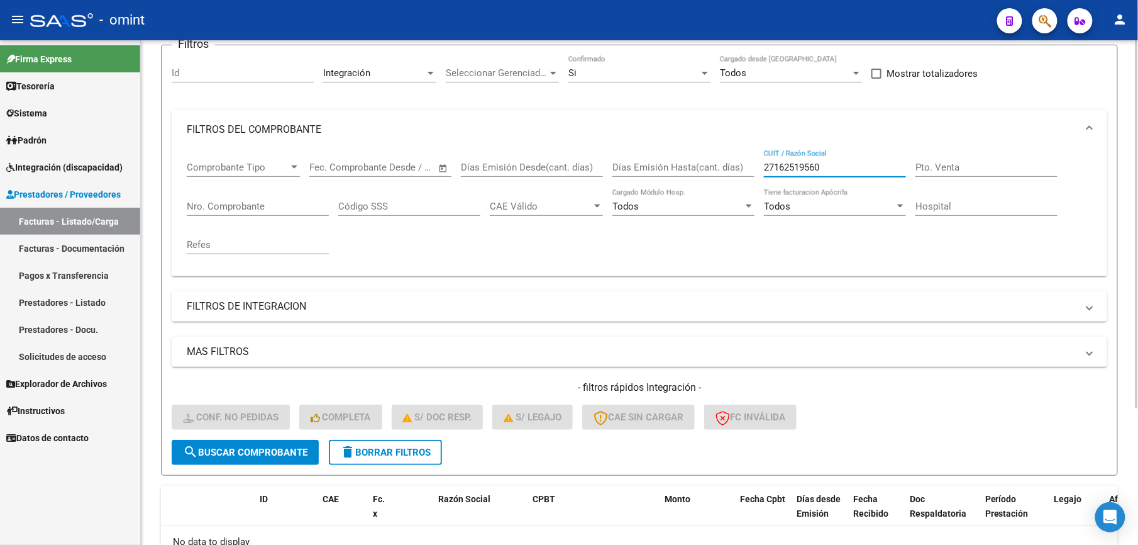
click at [833, 165] on input "27162519560" at bounding box center [835, 167] width 142 height 11
drag, startPoint x: 783, startPoint y: 165, endPoint x: 721, endPoint y: 162, distance: 62.3
click at [722, 162] on div "Comprobante Tipo Comprobante Tipo Start date – End date Fec. Comprobante Desde …" at bounding box center [640, 208] width 906 height 116
paste input "222979043"
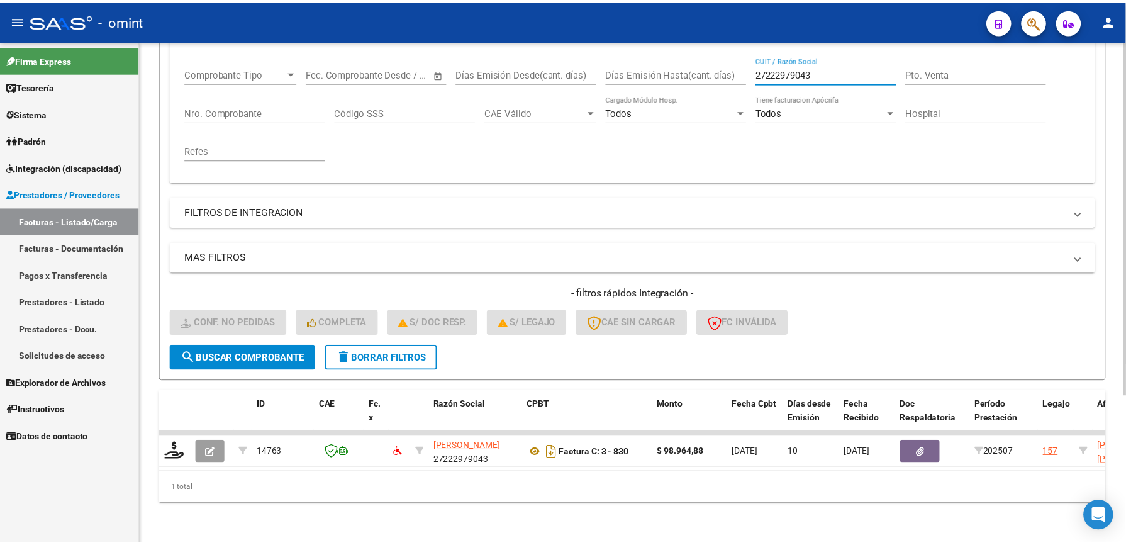
scroll to position [210, 0]
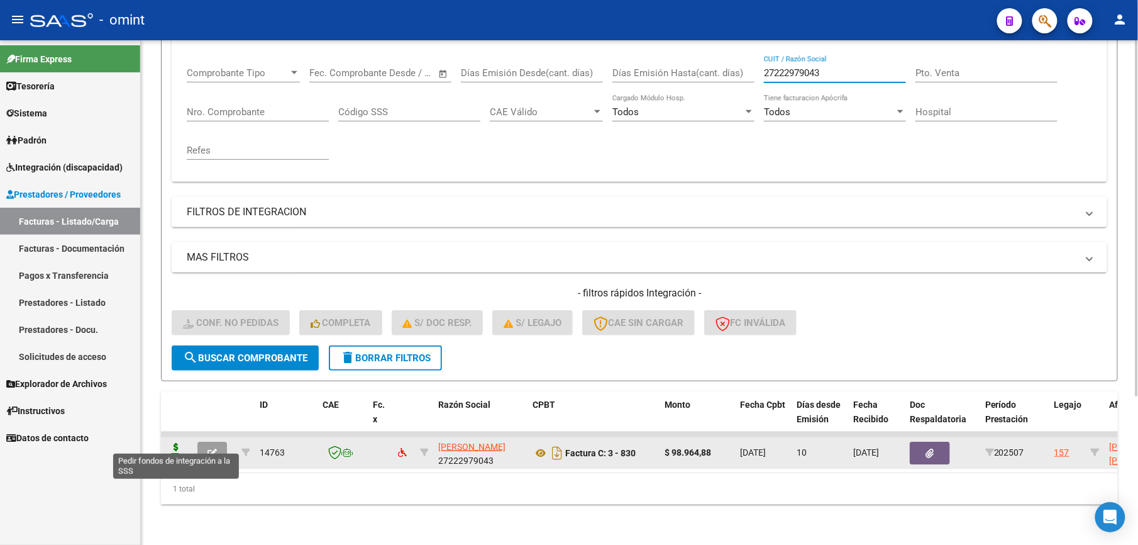
type input "27222979043"
click at [177, 443] on icon at bounding box center [176, 452] width 20 height 18
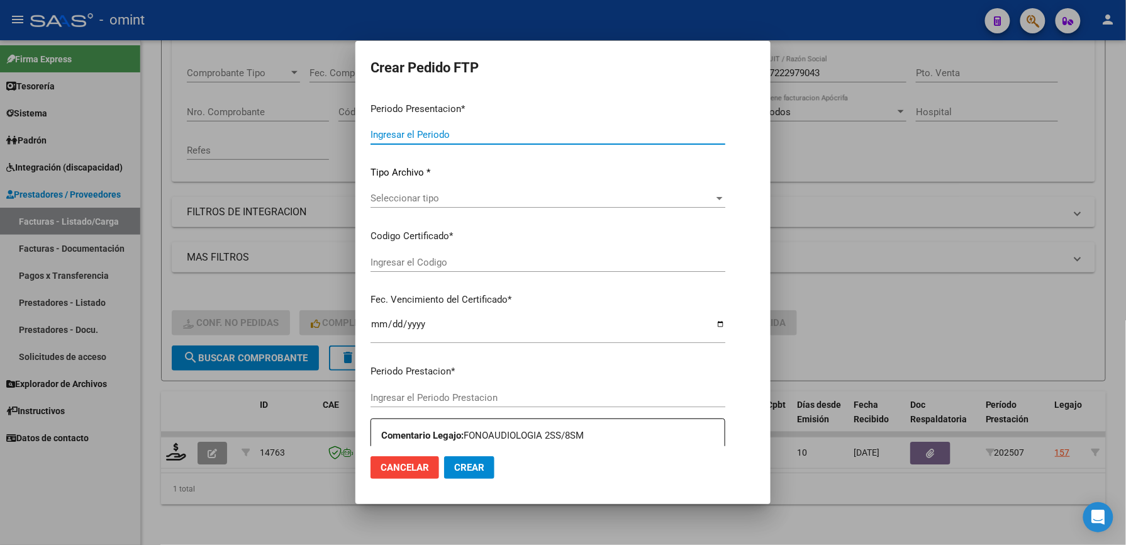
type input "202507"
type input "$ 98.964,88"
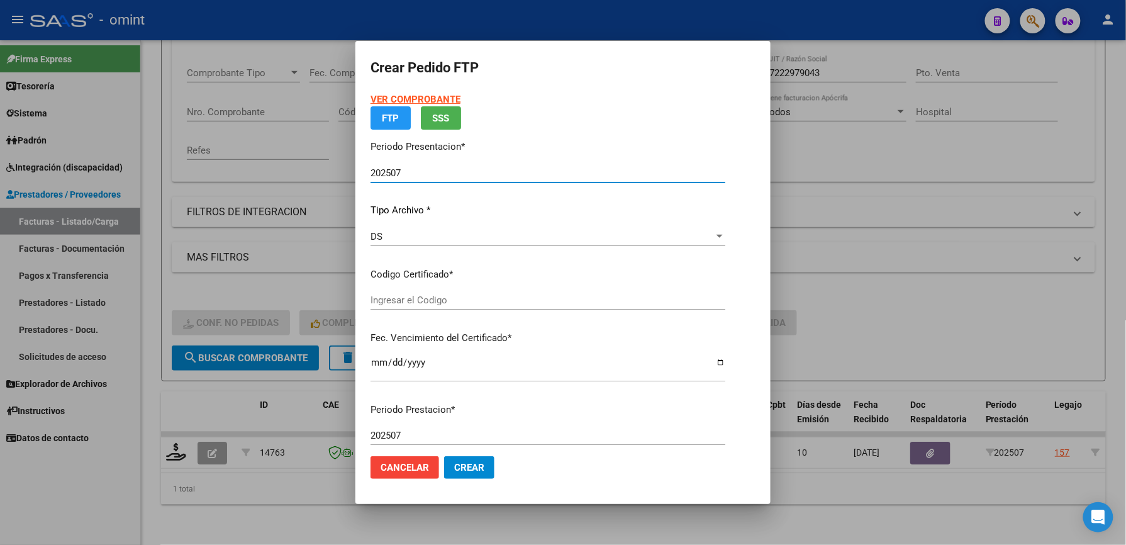
type input "1237496566"
type input "2028-03-31"
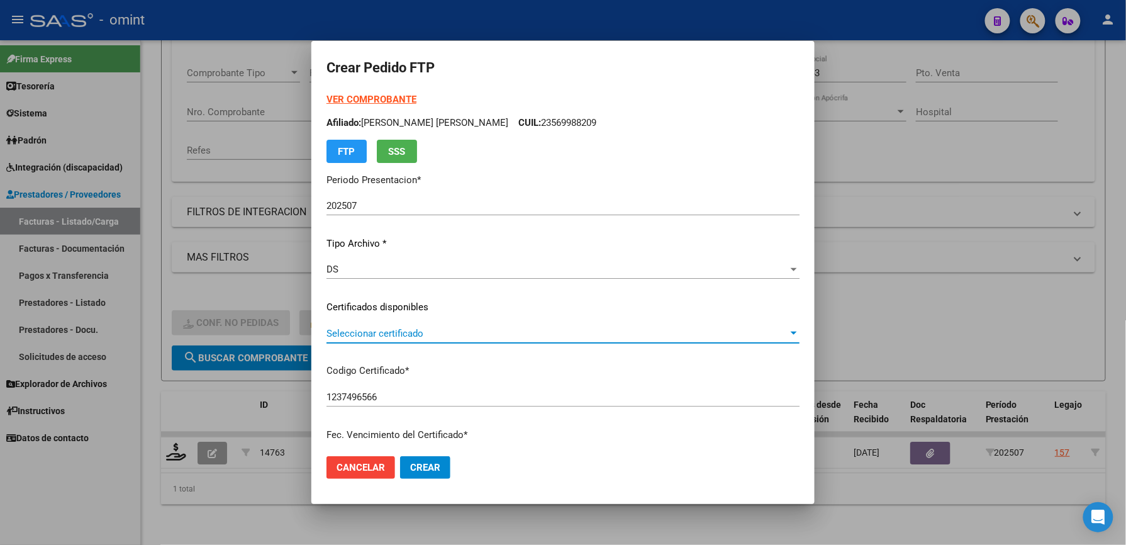
click at [425, 332] on span "Seleccionar certificado" at bounding box center [557, 333] width 462 height 11
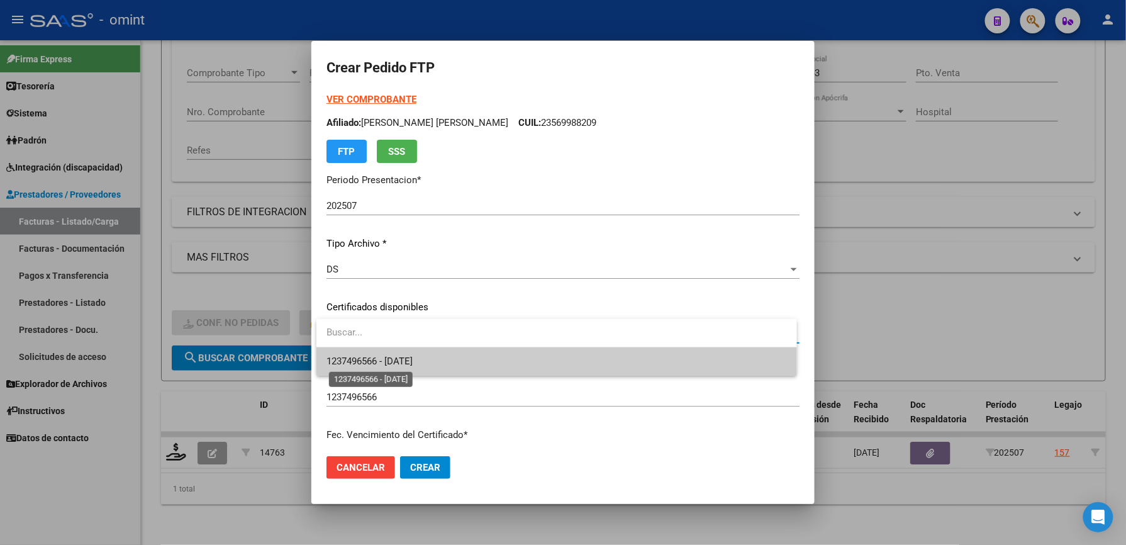
click at [413, 361] on span "1237496566 - 2028-03-31" at bounding box center [369, 360] width 86 height 11
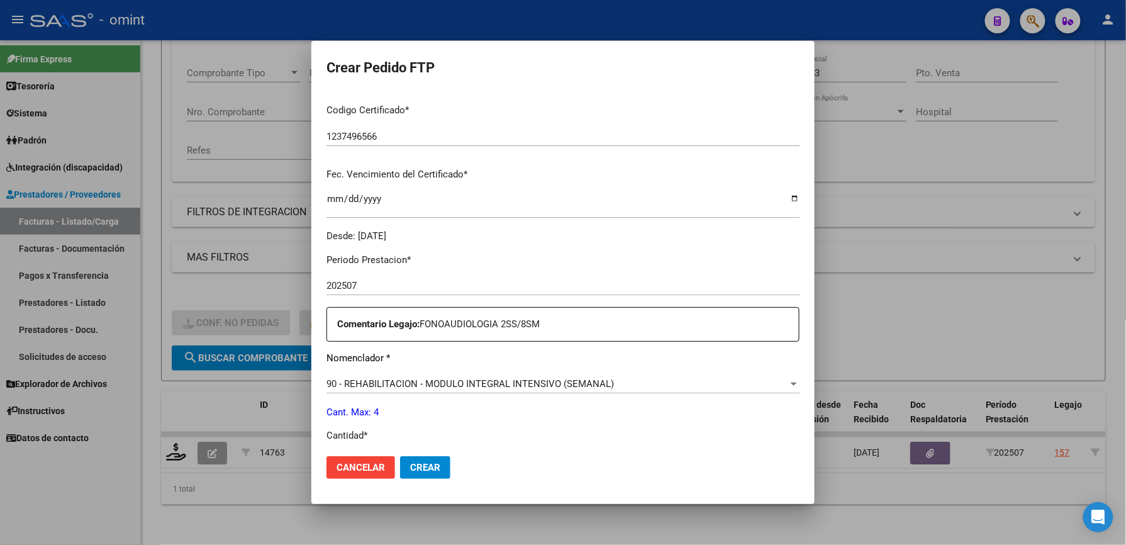
scroll to position [335, 0]
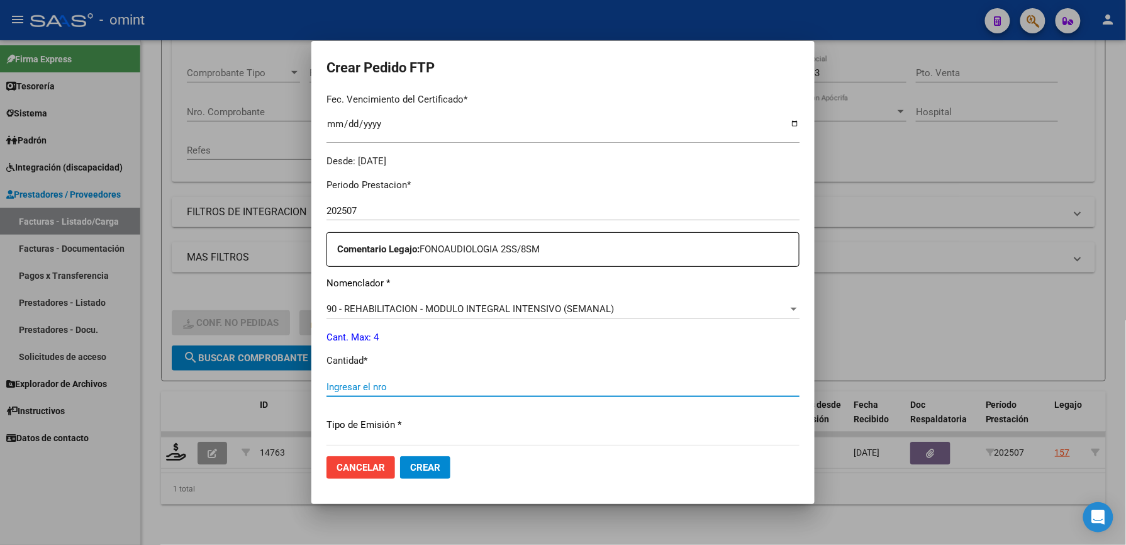
click at [418, 386] on input "Ingresar el nro" at bounding box center [562, 386] width 473 height 11
type input "4"
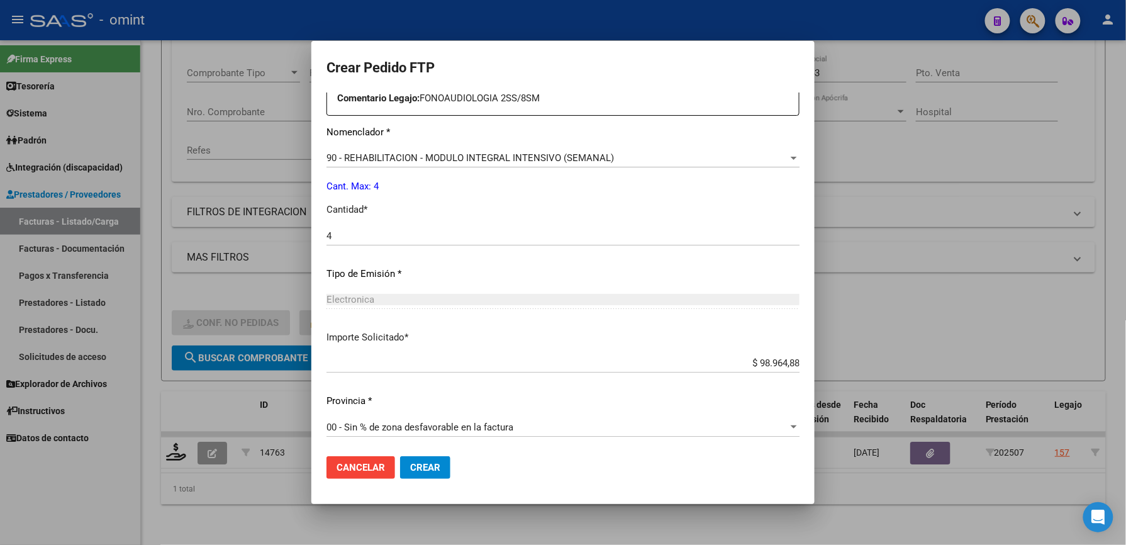
scroll to position [487, 0]
click at [415, 462] on span "Crear" at bounding box center [425, 467] width 30 height 11
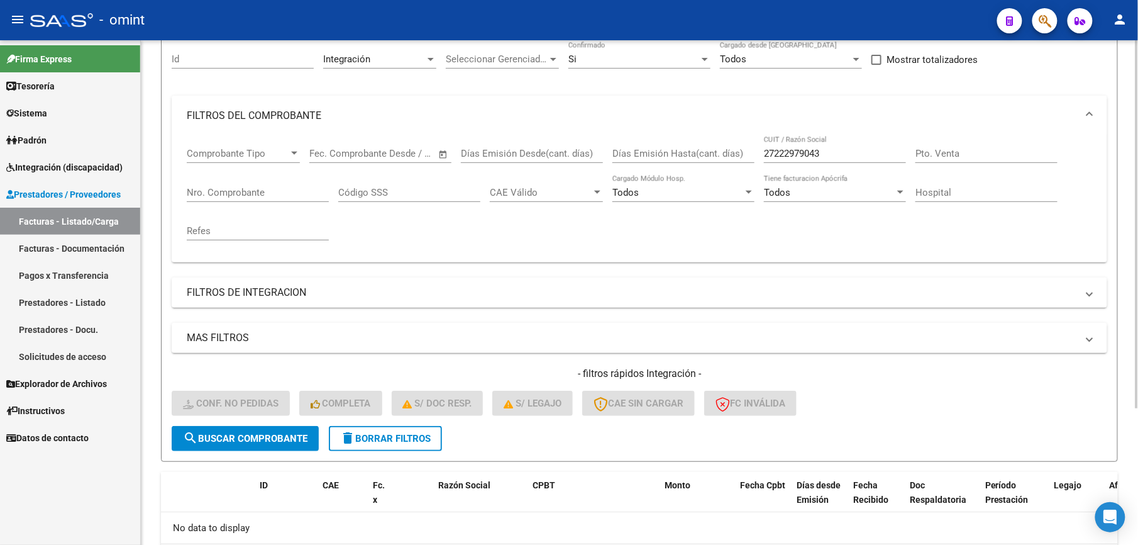
scroll to position [0, 0]
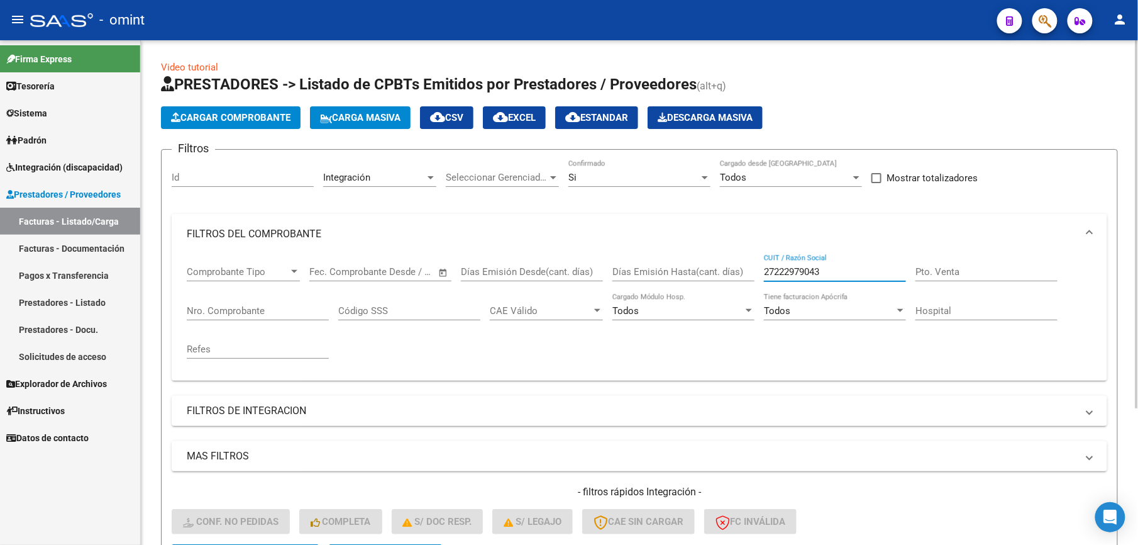
drag, startPoint x: 845, startPoint y: 272, endPoint x: 645, endPoint y: 268, distance: 200.7
click at [648, 270] on div "Comprobante Tipo Comprobante Tipo Start date – End date Fec. Comprobante Desde …" at bounding box center [640, 312] width 906 height 116
paste input "3291402364"
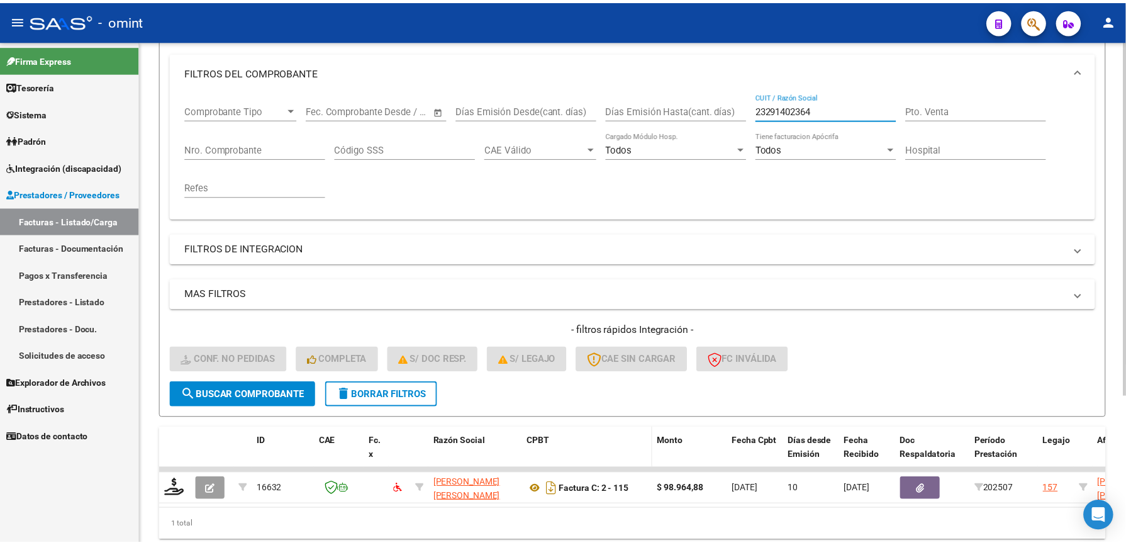
scroll to position [210, 0]
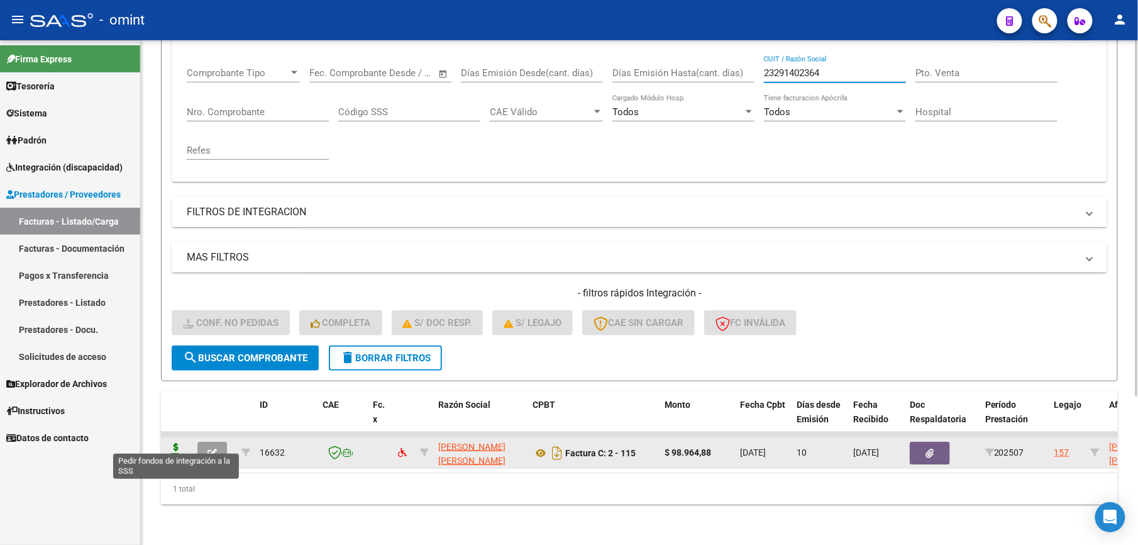
type input "23291402364"
click at [175, 443] on icon at bounding box center [176, 452] width 20 height 18
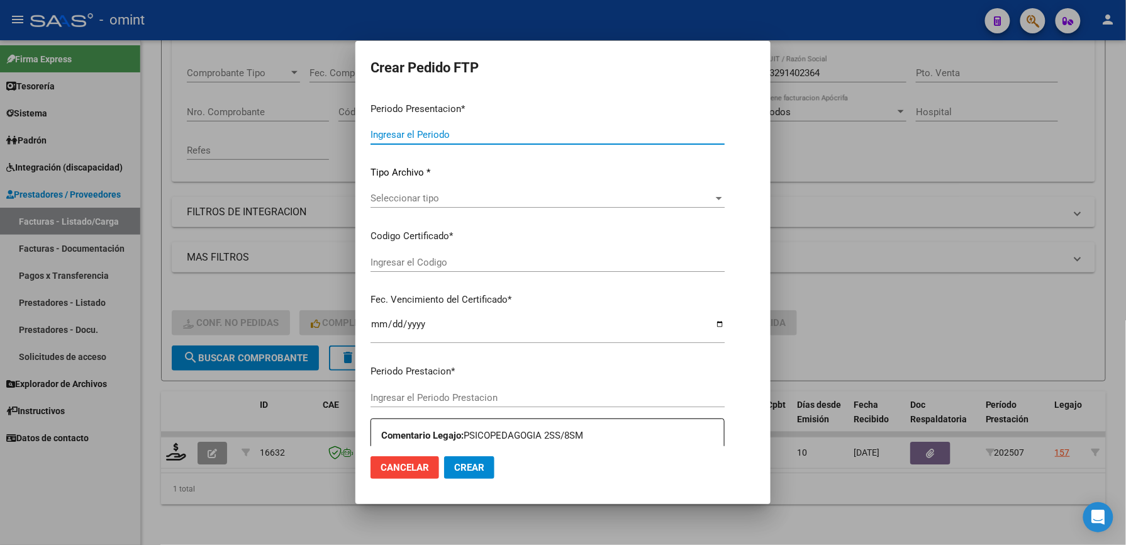
type input "202507"
type input "$ 98.964,88"
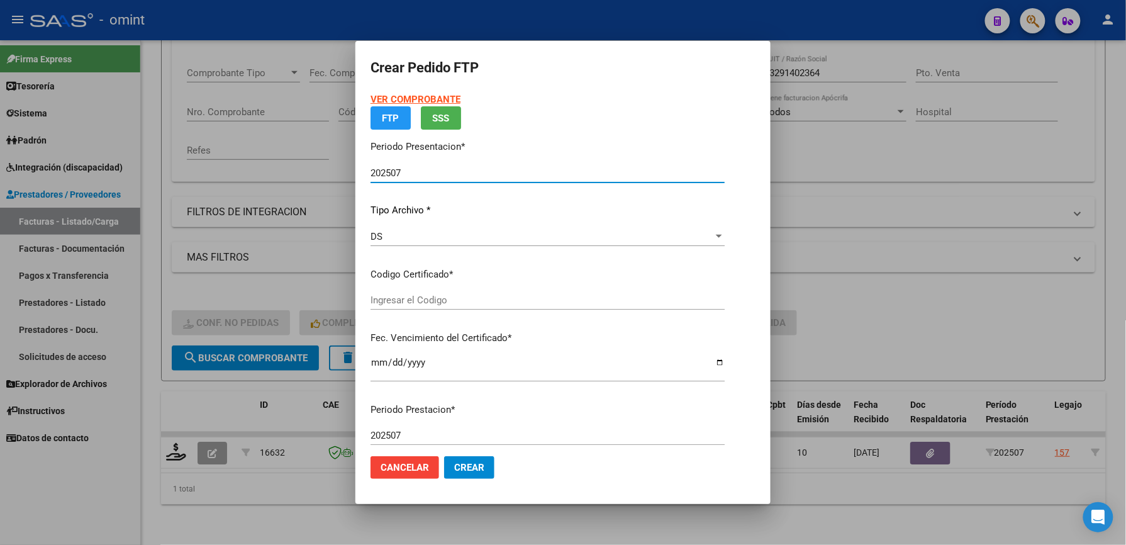
type input "1237496566"
type input "2028-03-31"
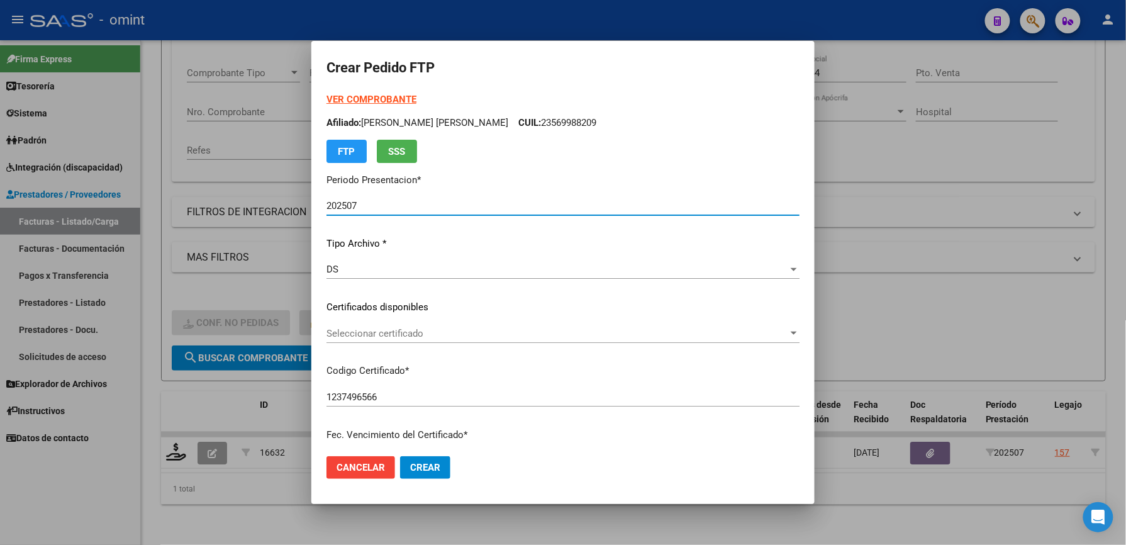
click at [448, 333] on span "Seleccionar certificado" at bounding box center [557, 333] width 462 height 11
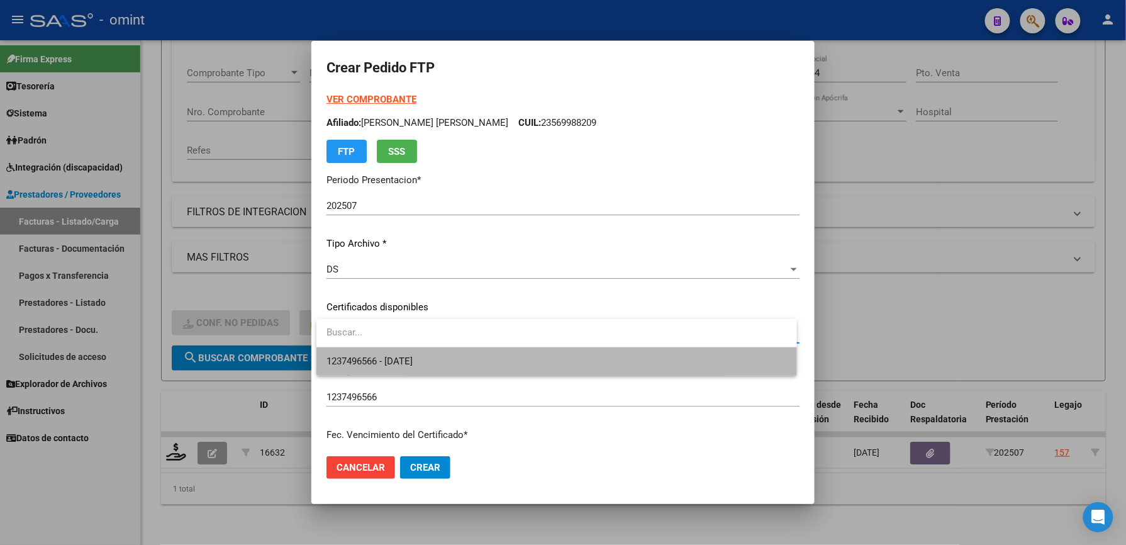
click at [442, 355] on span "1237496566 - 2028-03-31" at bounding box center [556, 361] width 460 height 28
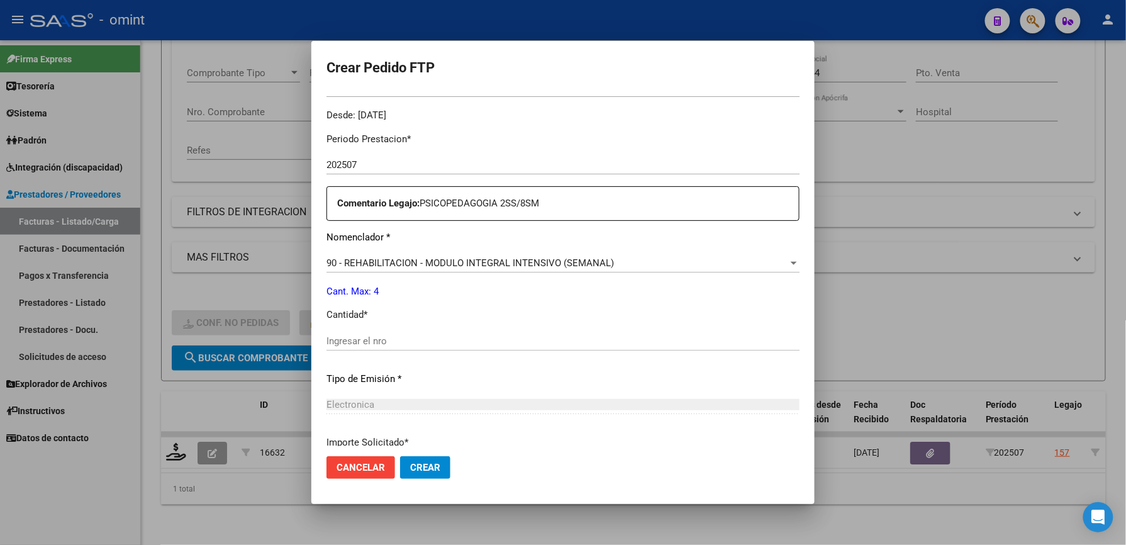
scroll to position [419, 0]
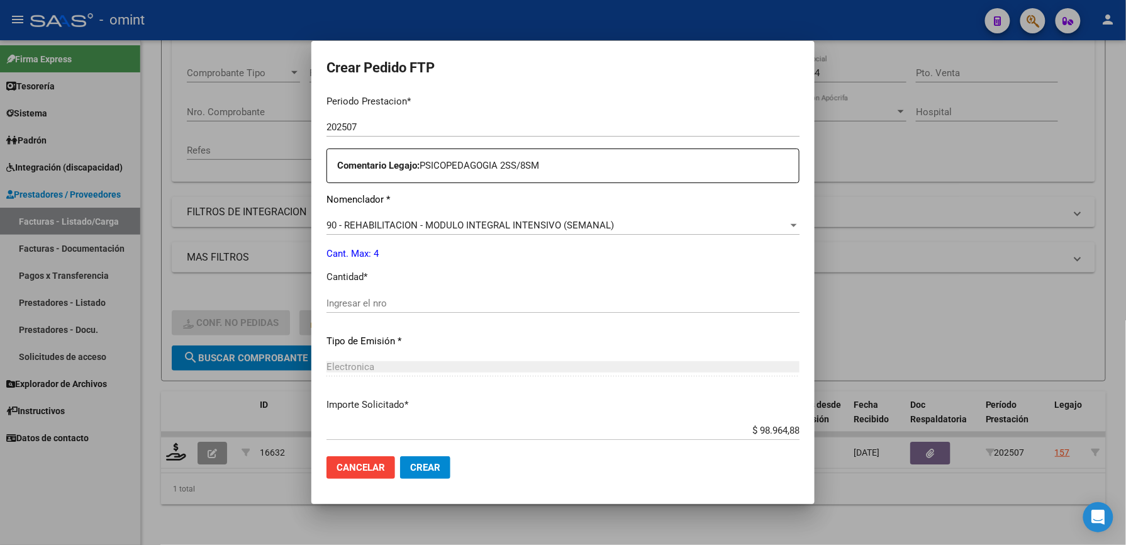
click at [444, 304] on input "Ingresar el nro" at bounding box center [562, 303] width 473 height 11
type input "4"
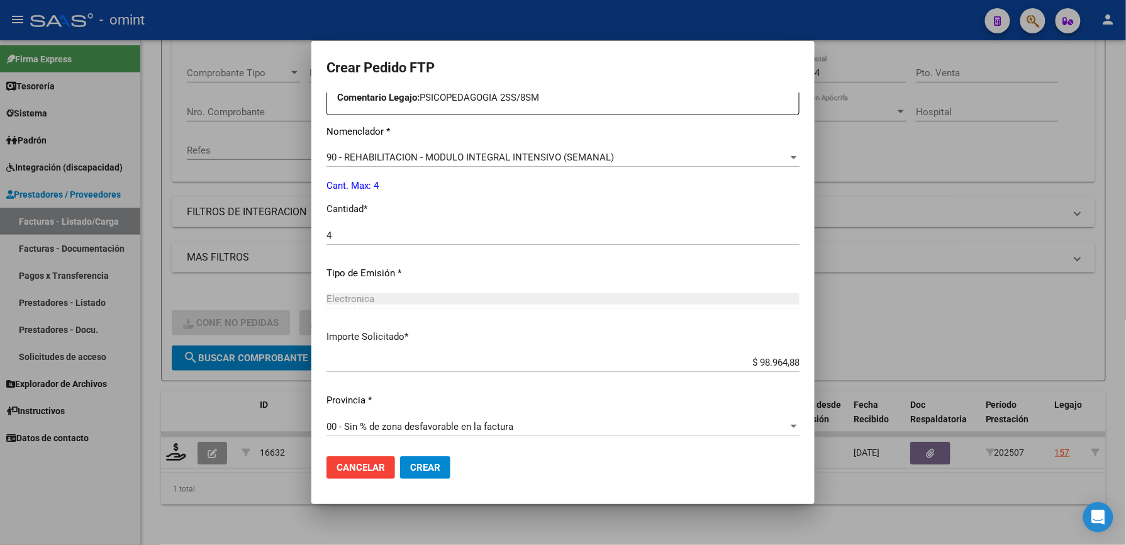
click at [430, 470] on span "Crear" at bounding box center [425, 467] width 30 height 11
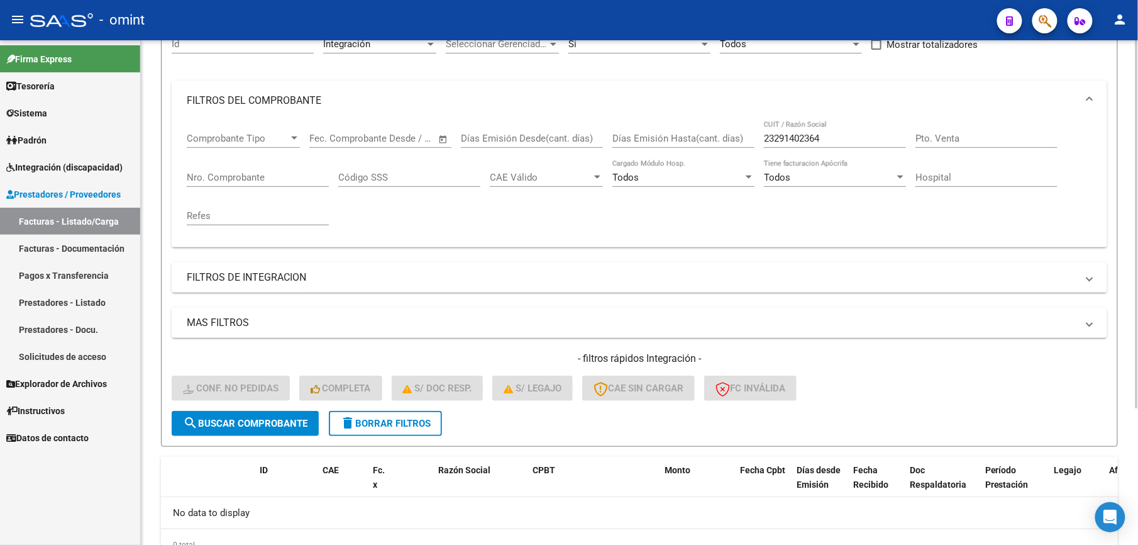
scroll to position [104, 0]
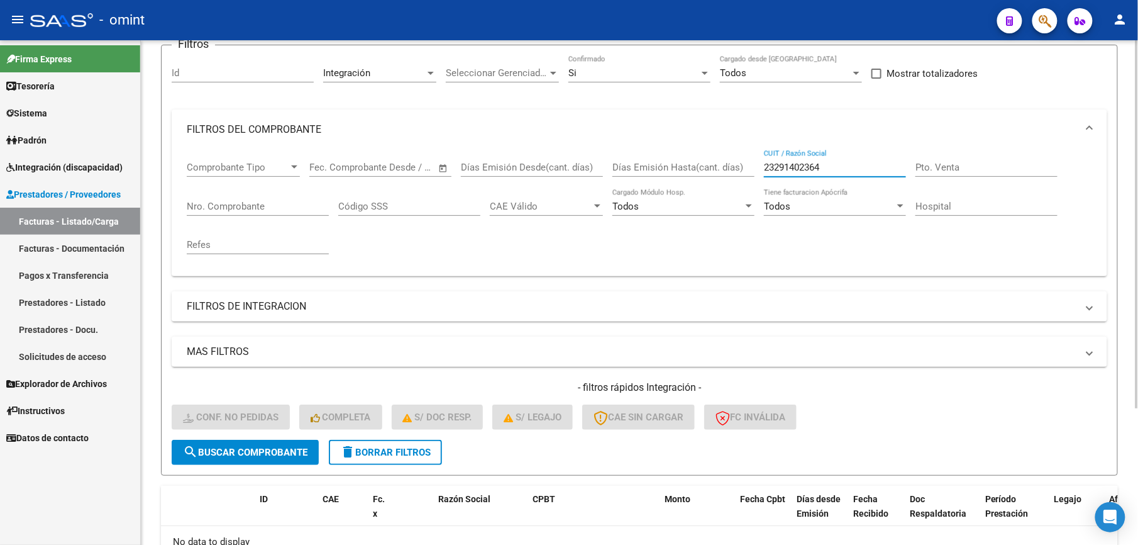
drag, startPoint x: 853, startPoint y: 167, endPoint x: 695, endPoint y: 164, distance: 157.9
click at [697, 164] on div "Comprobante Tipo Comprobante Tipo Start date – End date Fec. Comprobante Desde …" at bounding box center [640, 208] width 906 height 116
paste input "7368185316"
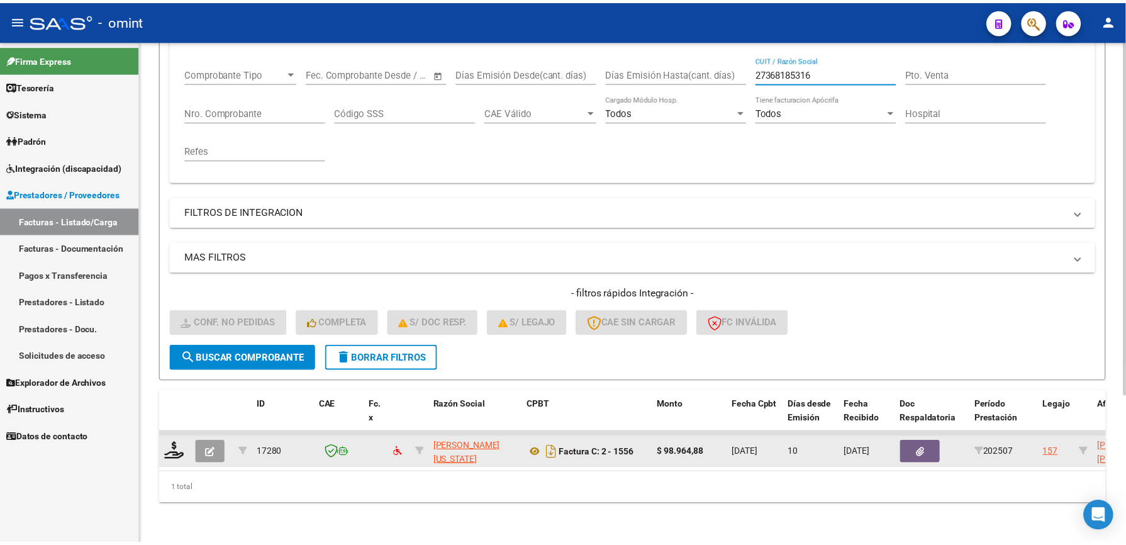
scroll to position [210, 0]
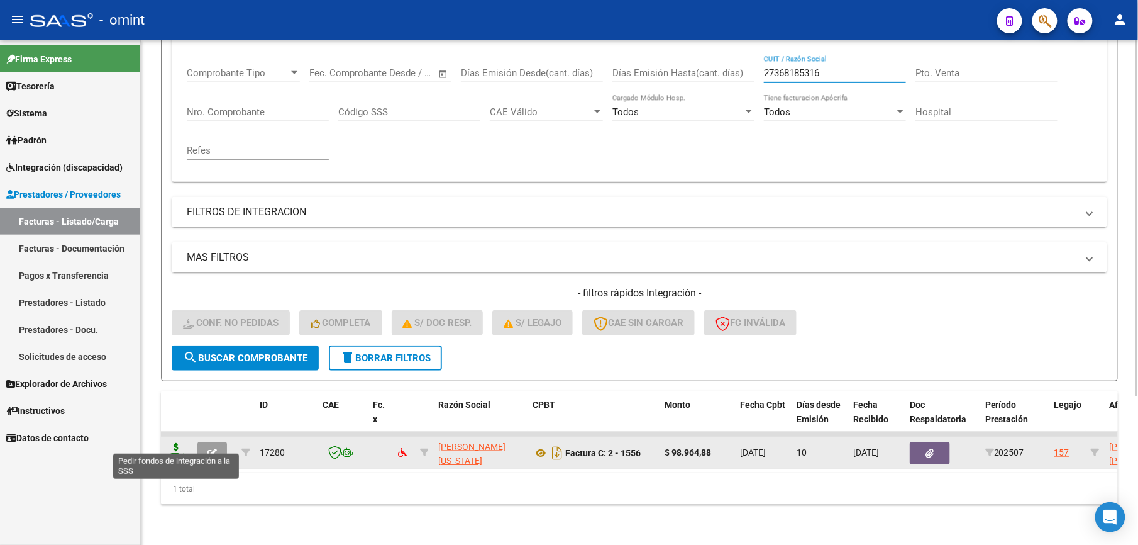
type input "27368185316"
click at [179, 443] on icon at bounding box center [176, 452] width 20 height 18
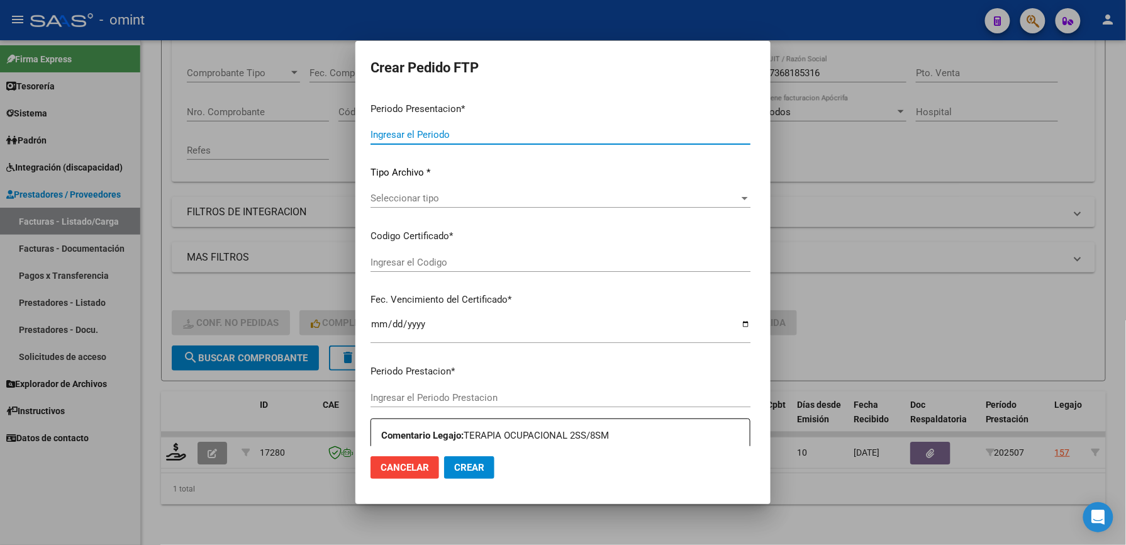
type input "202507"
type input "$ 98.964,88"
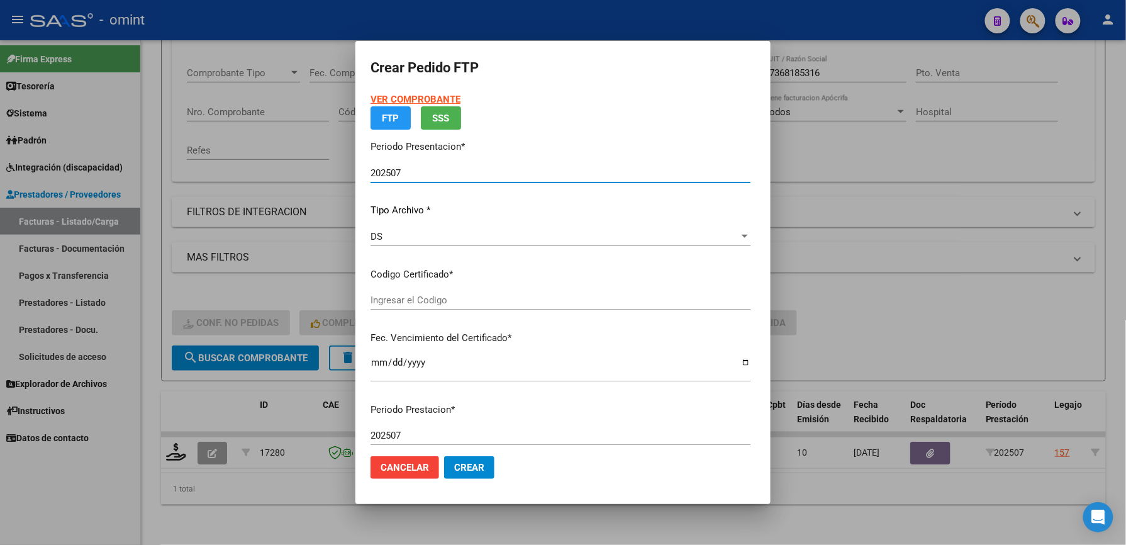
type input "1237496566"
type input "2028-03-31"
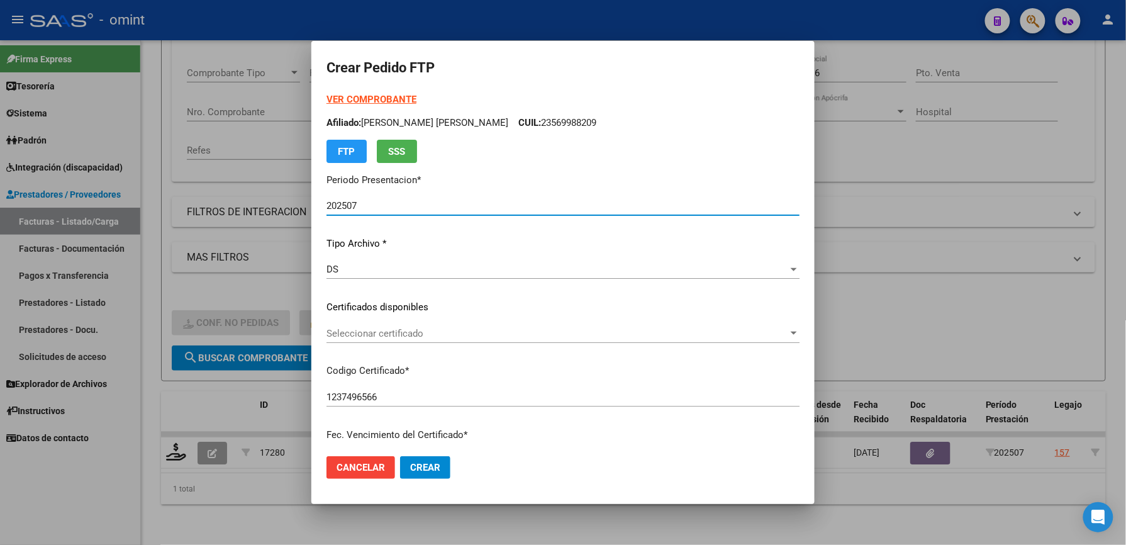
click at [399, 328] on span "Seleccionar certificado" at bounding box center [557, 333] width 462 height 11
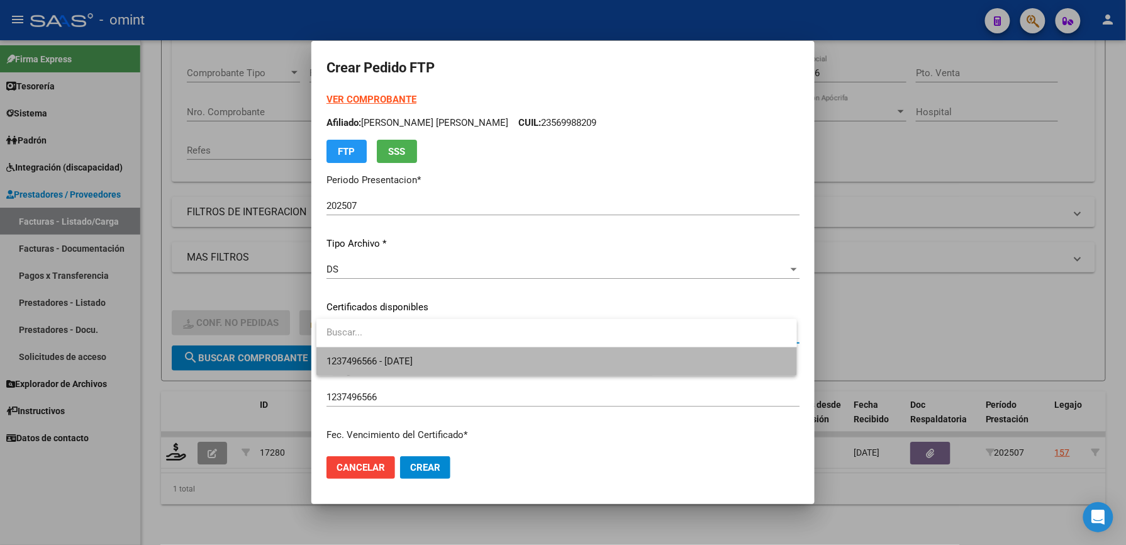
click at [405, 353] on span "1237496566 - 2028-03-31" at bounding box center [556, 361] width 460 height 28
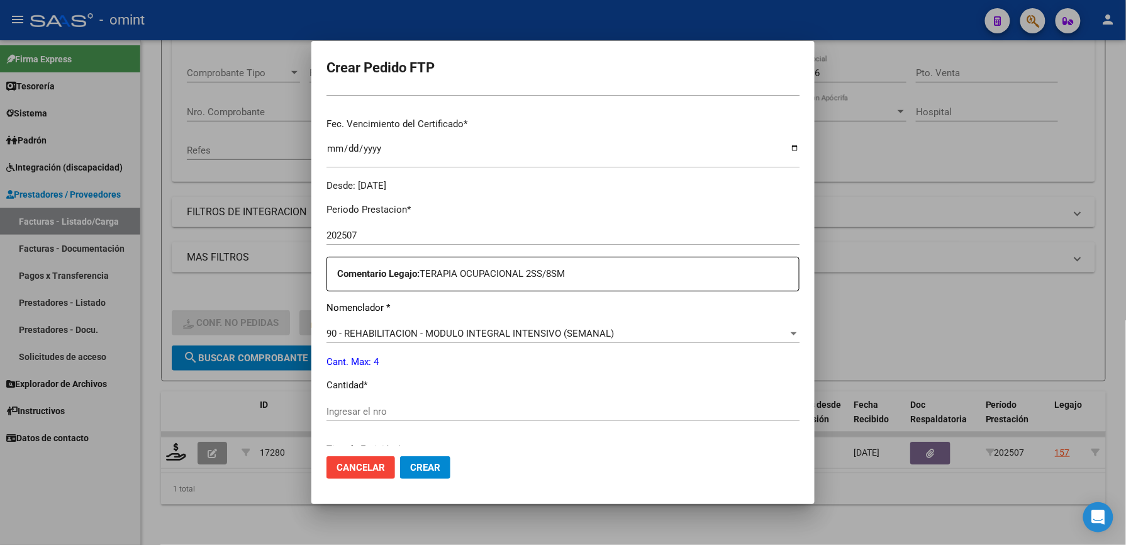
scroll to position [335, 0]
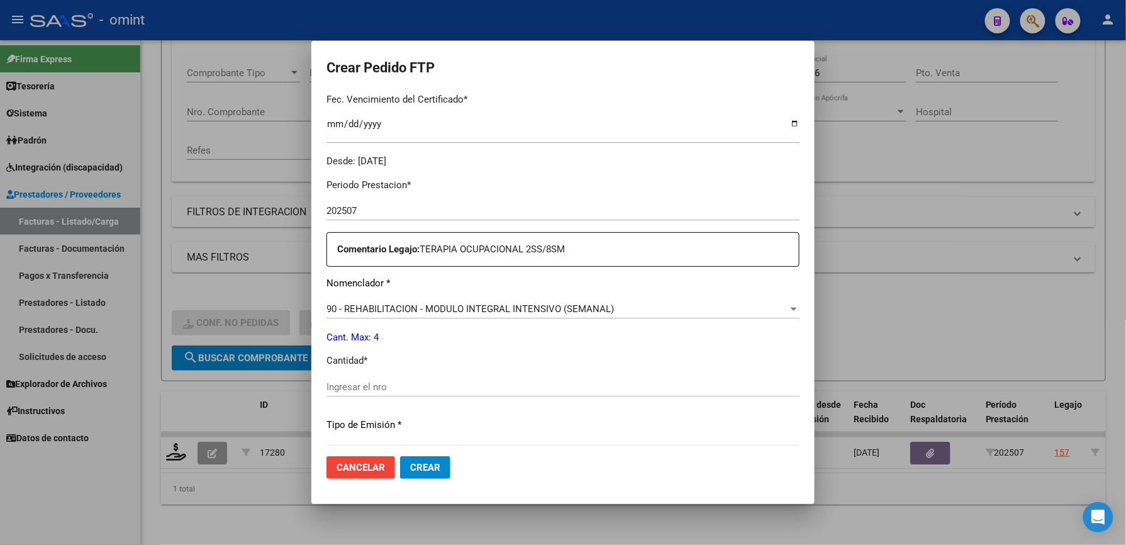
click at [376, 379] on div "Ingresar el nro" at bounding box center [562, 386] width 473 height 19
type input "4"
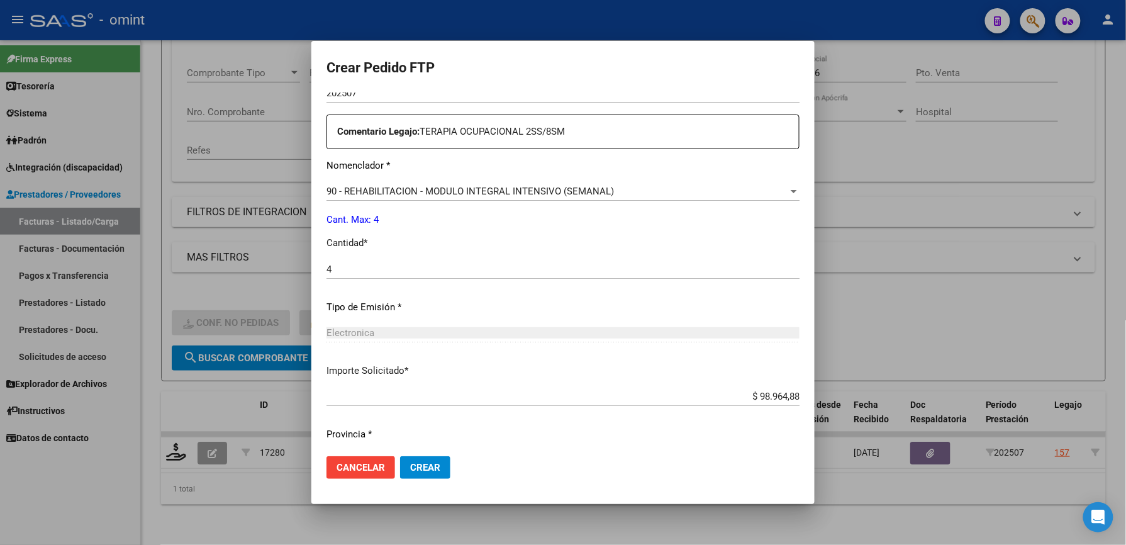
scroll to position [487, 0]
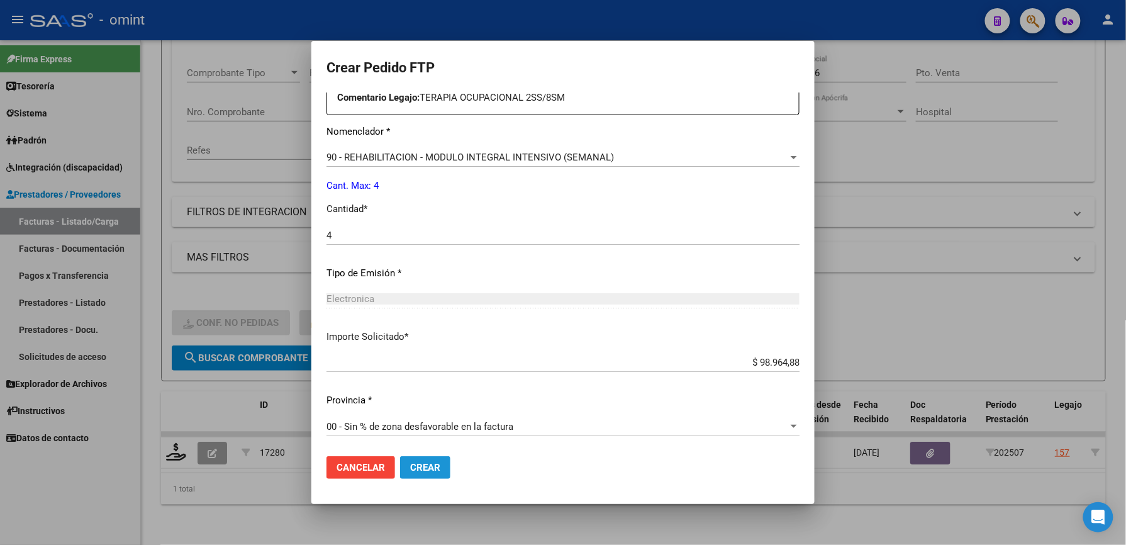
click at [438, 463] on span "Crear" at bounding box center [425, 467] width 30 height 11
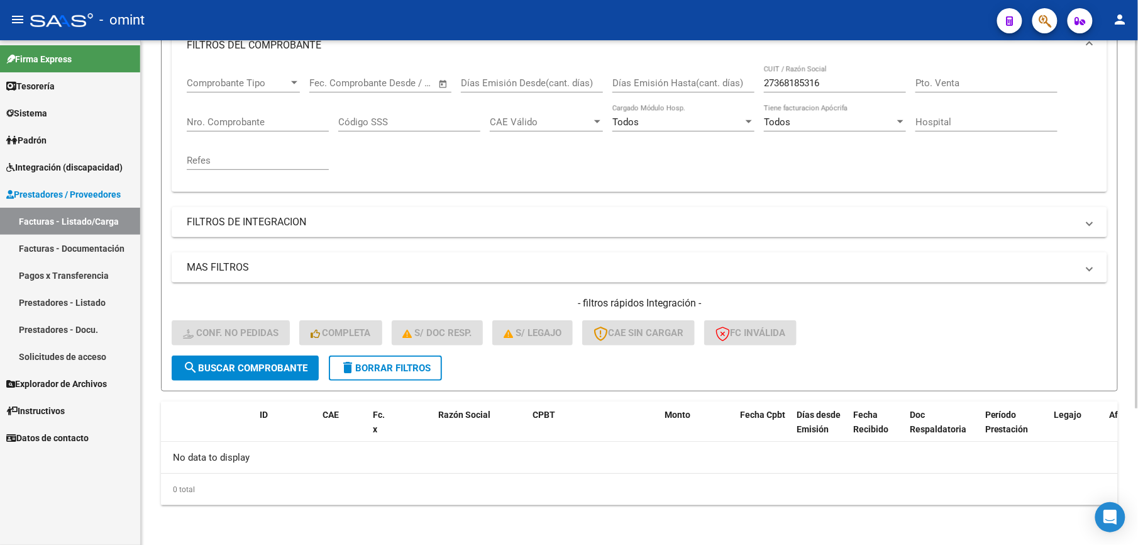
scroll to position [104, 0]
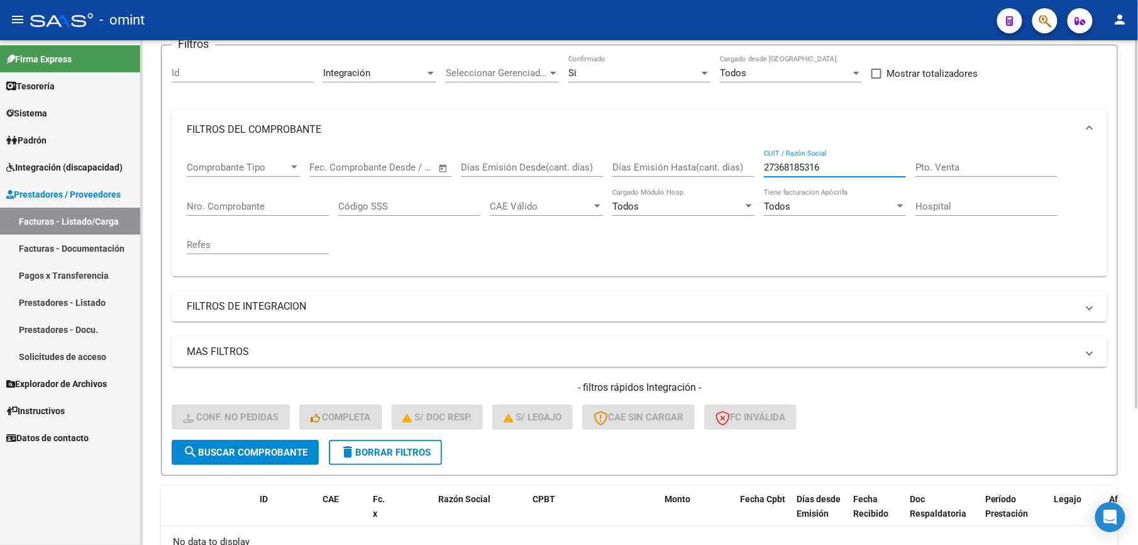
drag, startPoint x: 850, startPoint y: 172, endPoint x: 693, endPoint y: 164, distance: 158.1
click at [693, 164] on div "Comprobante Tipo Comprobante Tipo Start date – End date Fec. Comprobante Desde …" at bounding box center [640, 208] width 906 height 116
paste input "101281197"
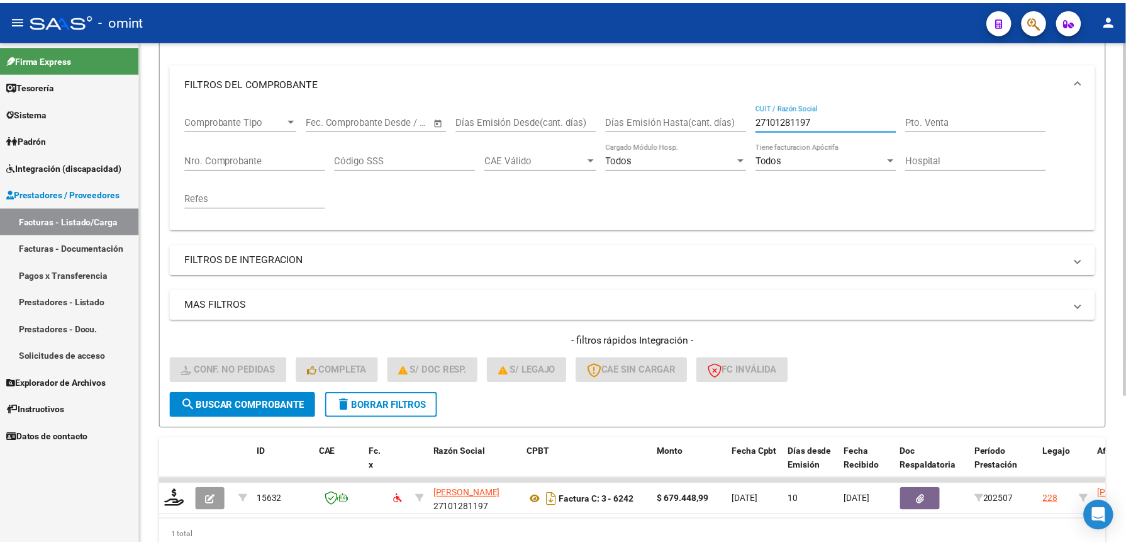
scroll to position [189, 0]
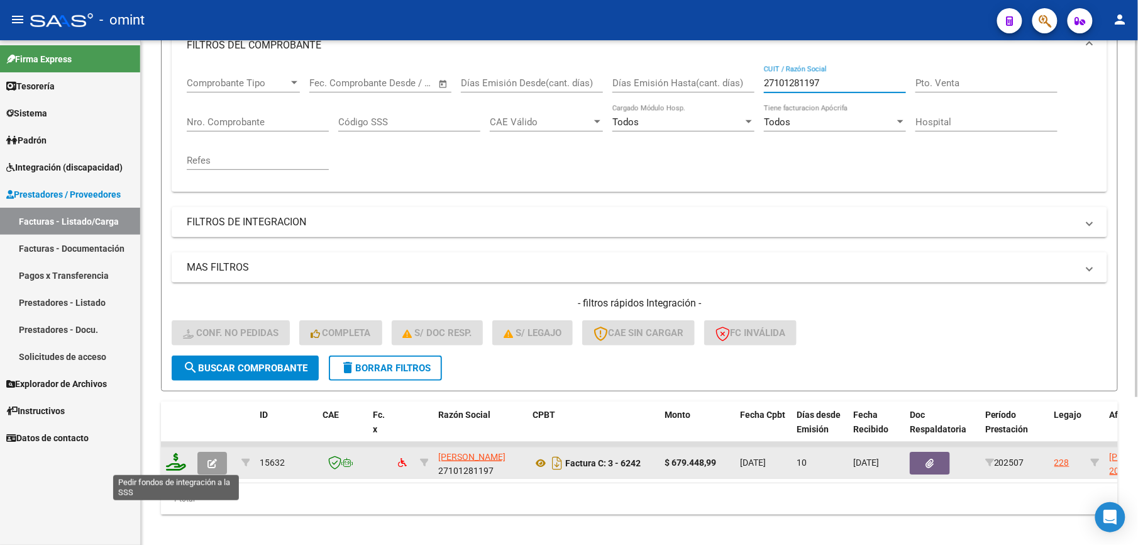
type input "27101281197"
click at [177, 467] on icon at bounding box center [176, 462] width 20 height 18
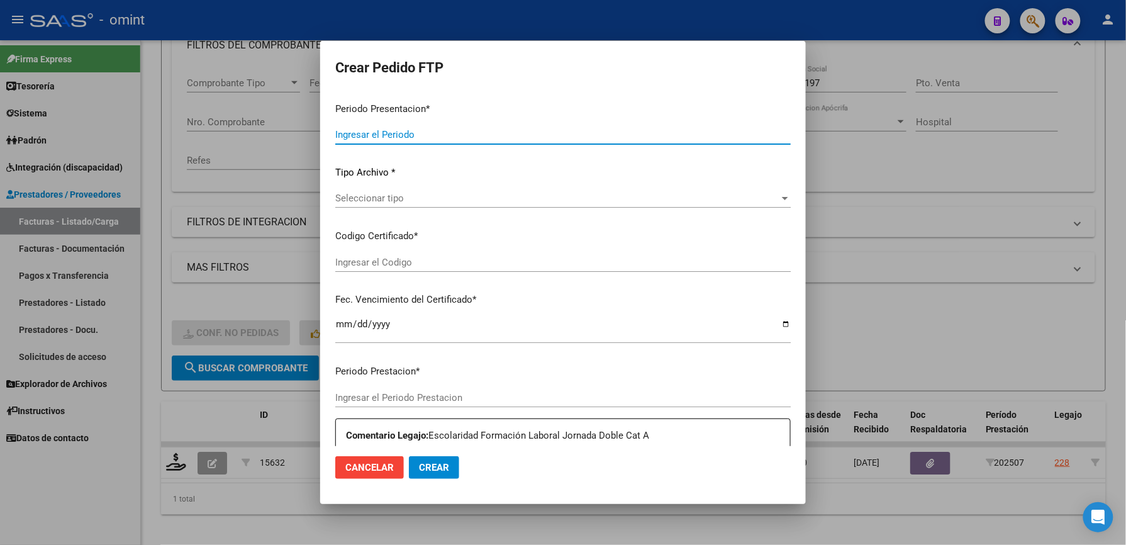
type input "202507"
type input "$ 679.448,99"
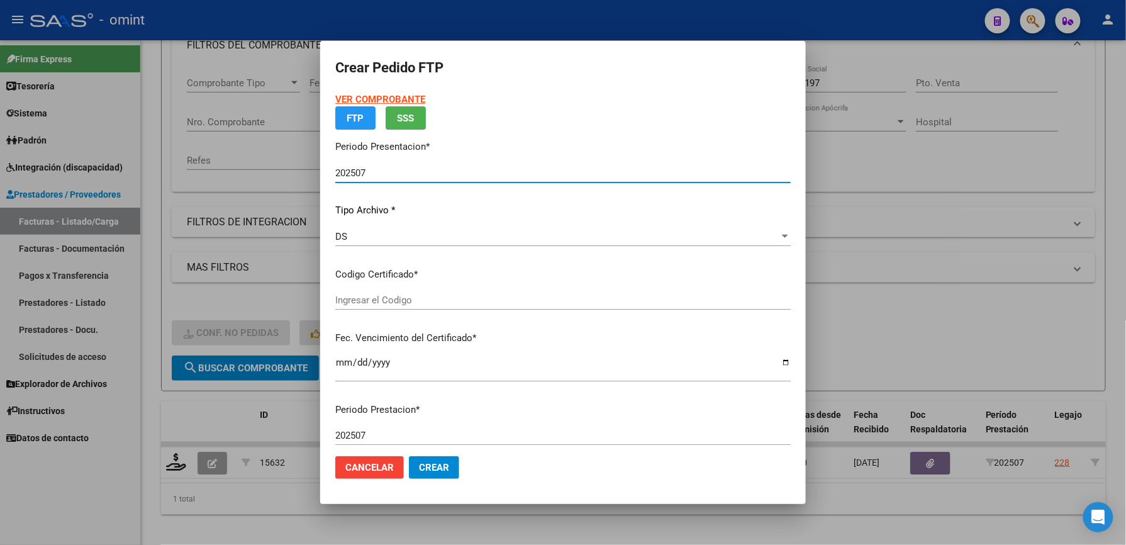
type input "4424367764"
type input "2022-06-09"
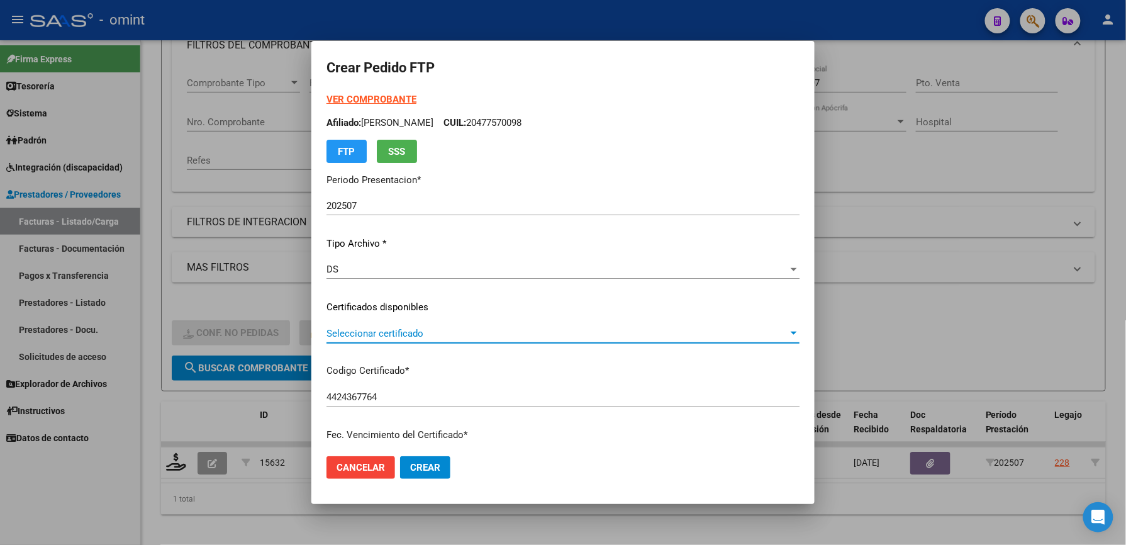
click at [423, 330] on span "Seleccionar certificado" at bounding box center [557, 333] width 462 height 11
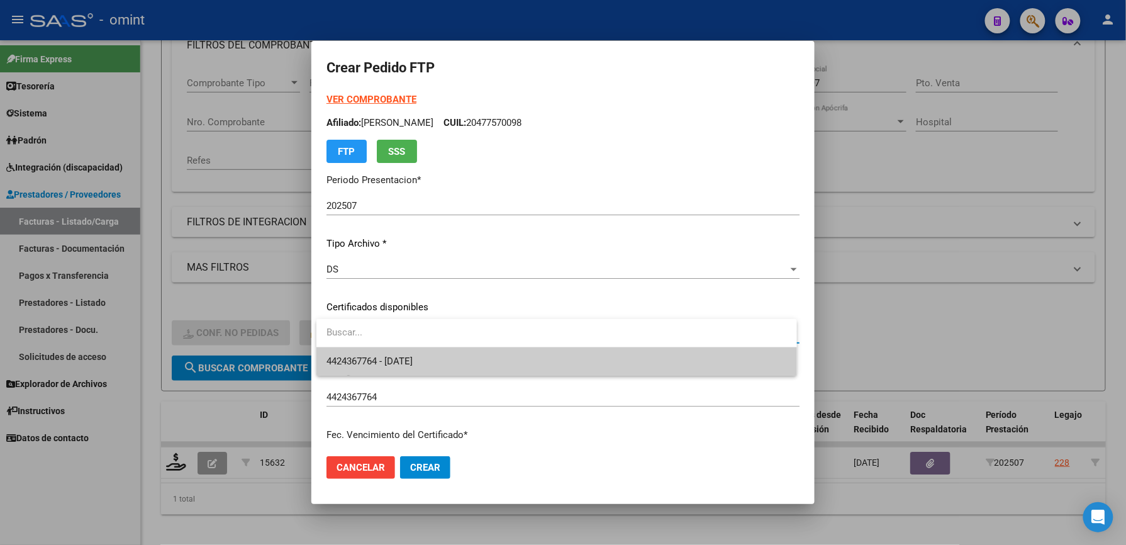
click at [413, 355] on span "4424367764 - 2022-06-09" at bounding box center [369, 360] width 86 height 11
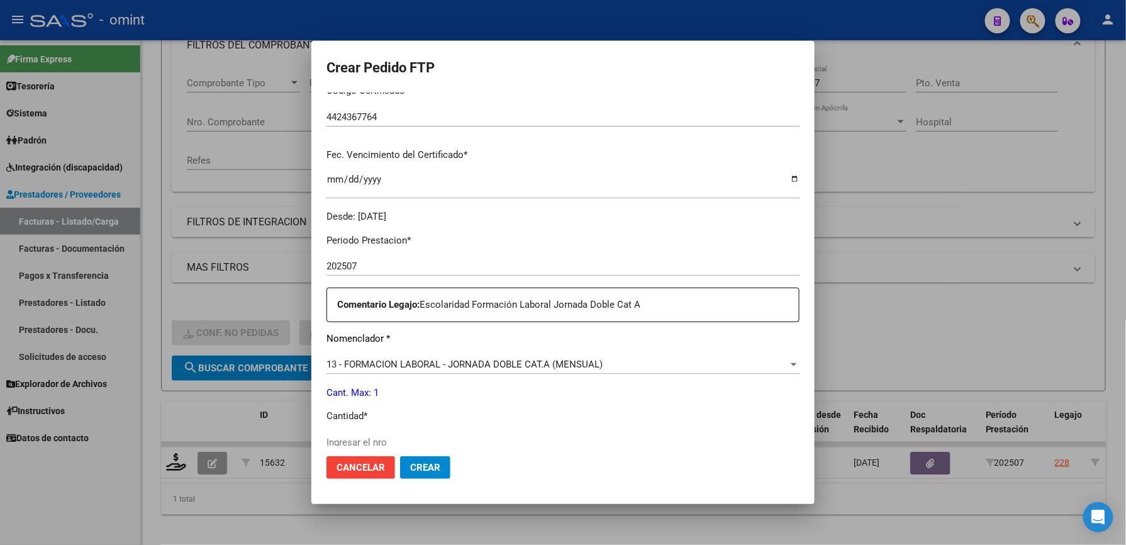
scroll to position [335, 0]
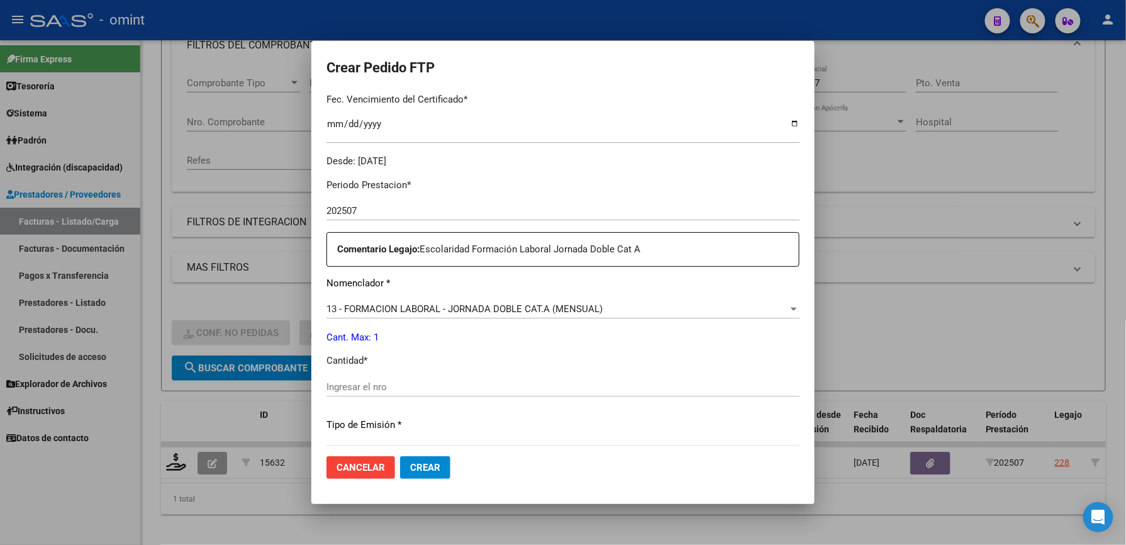
click at [413, 379] on div "Ingresar el nro" at bounding box center [562, 386] width 473 height 19
type input "1"
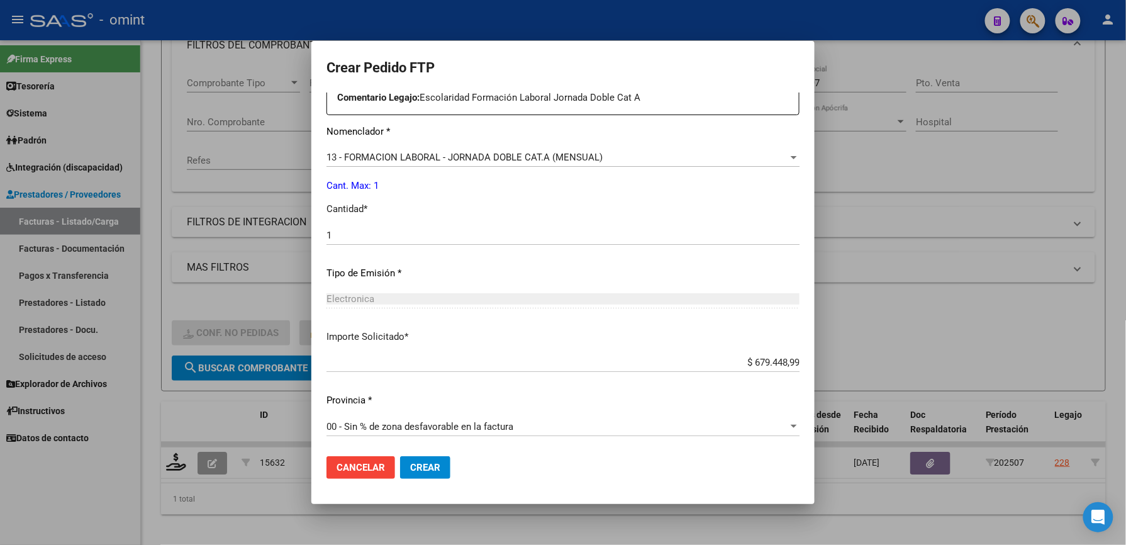
click at [438, 462] on span "Crear" at bounding box center [425, 467] width 30 height 11
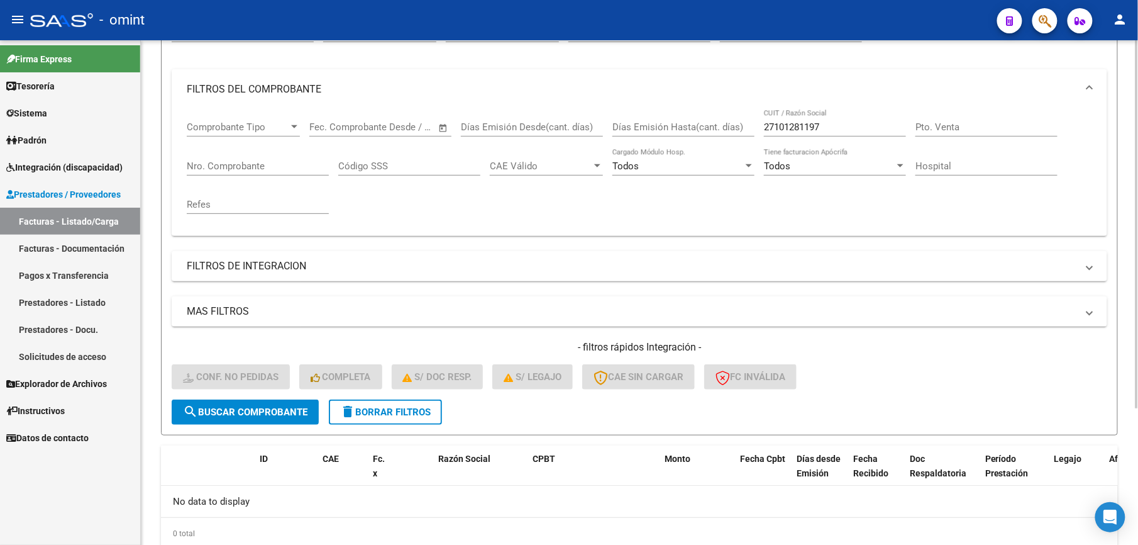
scroll to position [104, 0]
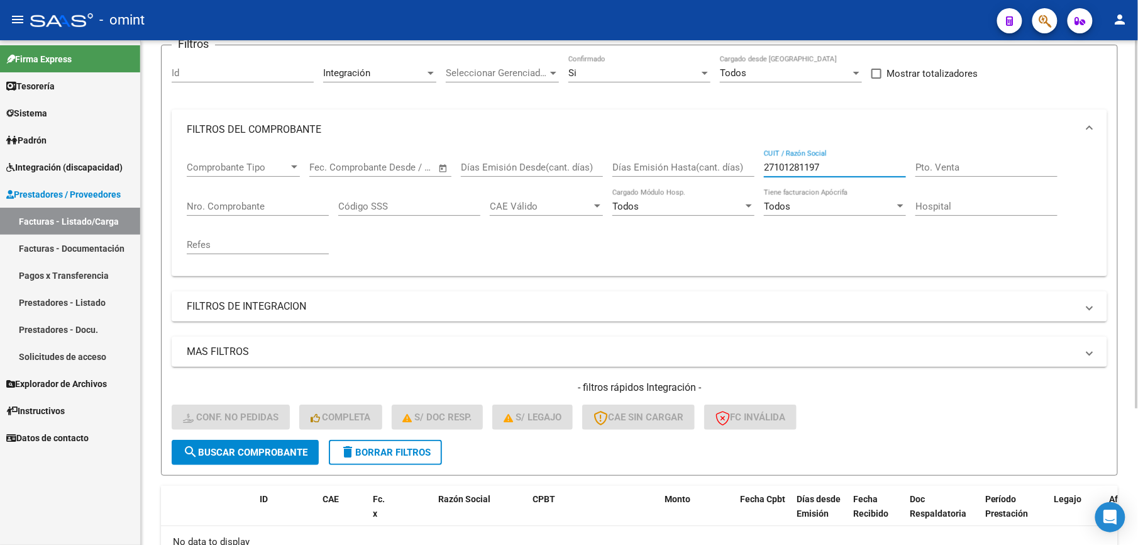
drag, startPoint x: 798, startPoint y: 167, endPoint x: 732, endPoint y: 169, distance: 65.4
click at [733, 169] on div "Comprobante Tipo Comprobante Tipo Start date – End date Fec. Comprobante Desde …" at bounding box center [640, 208] width 906 height 116
paste input "301840212"
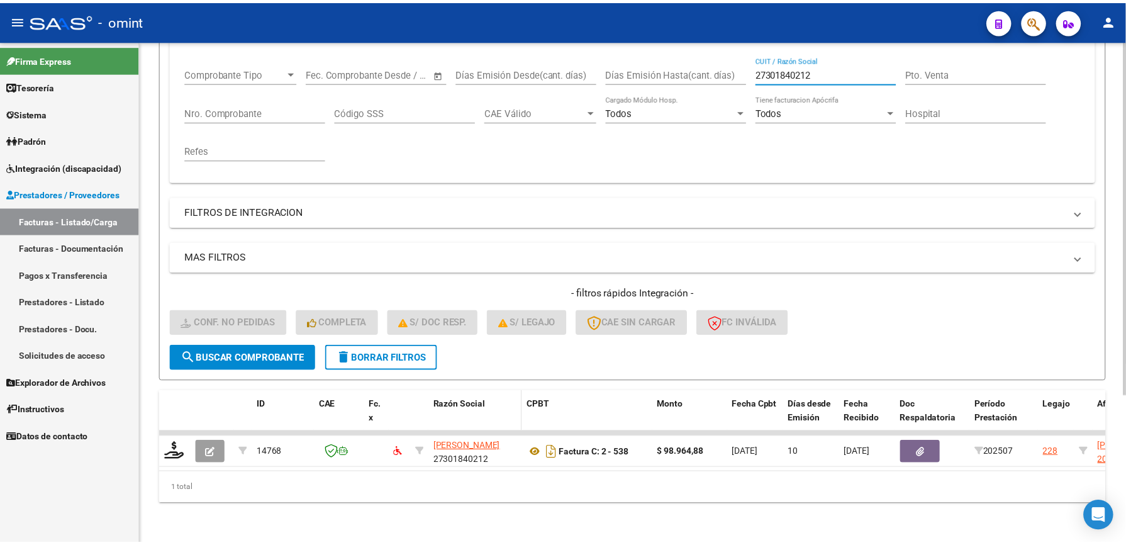
scroll to position [210, 0]
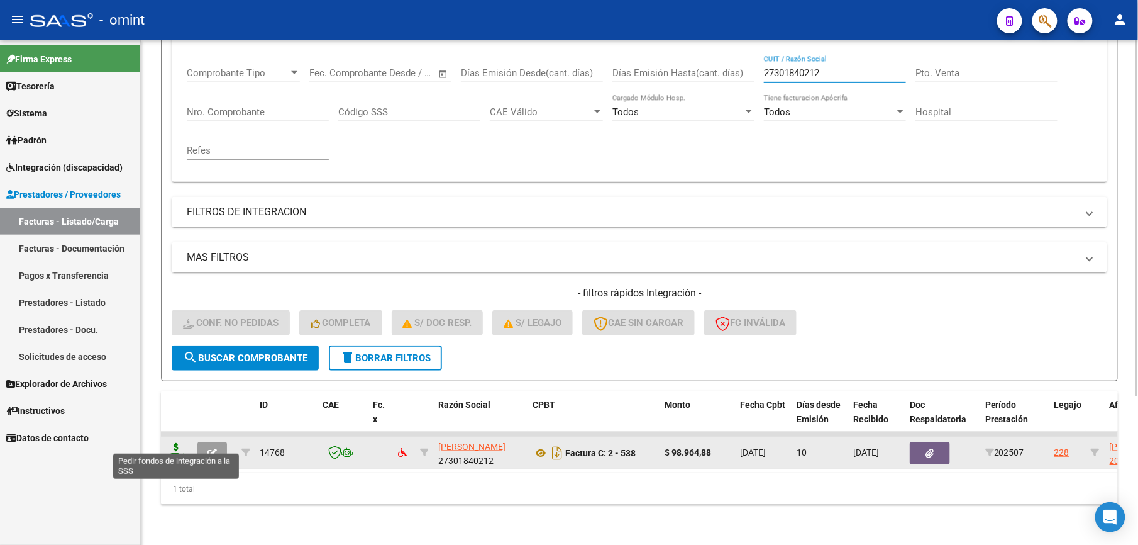
type input "27301840212"
click at [180, 443] on icon at bounding box center [176, 452] width 20 height 18
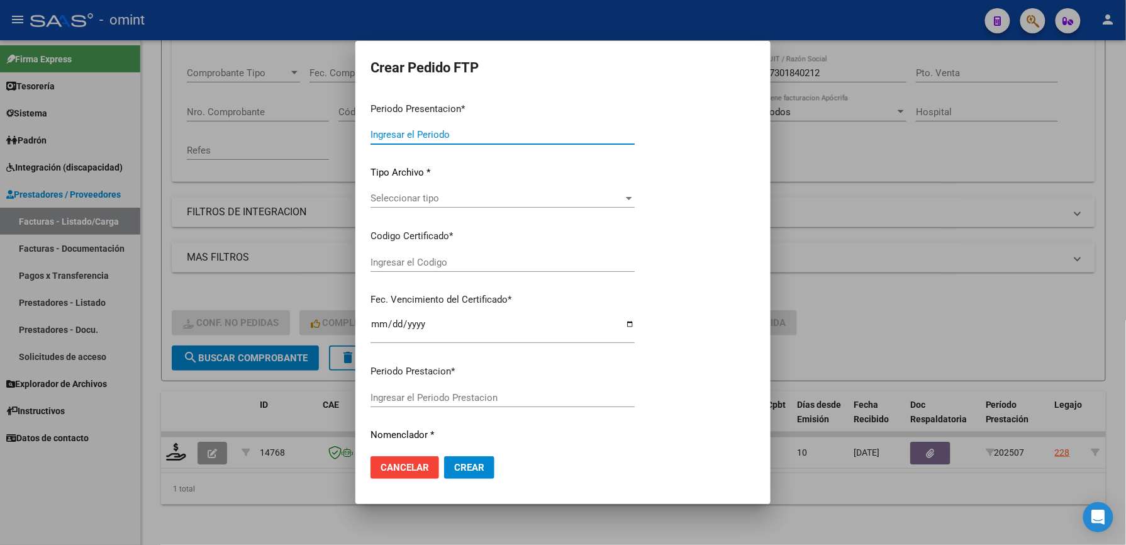
type input "202507"
type input "$ 98.964,88"
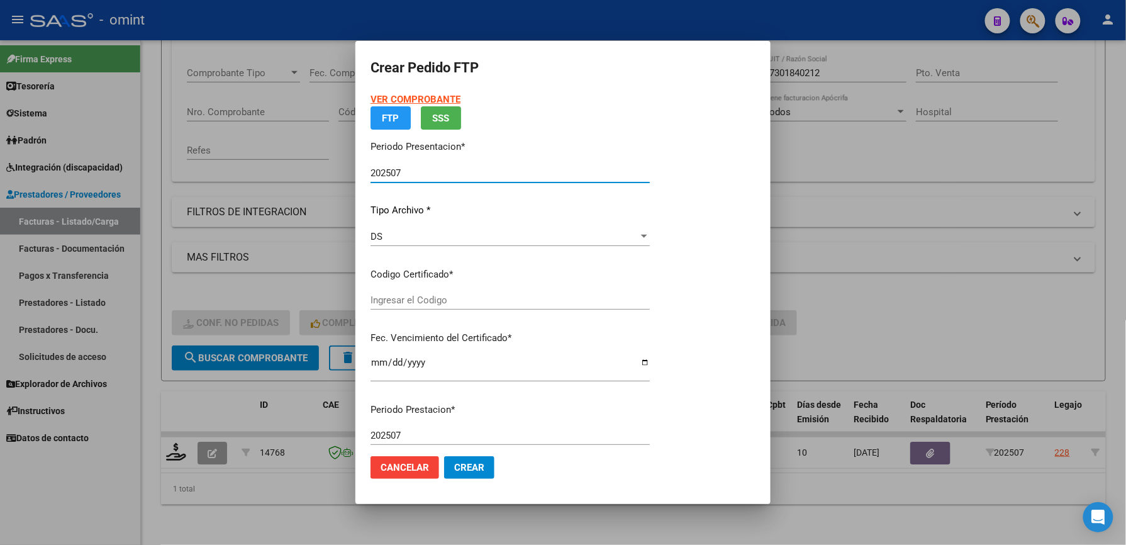
type input "4424367764"
type input "2022-06-09"
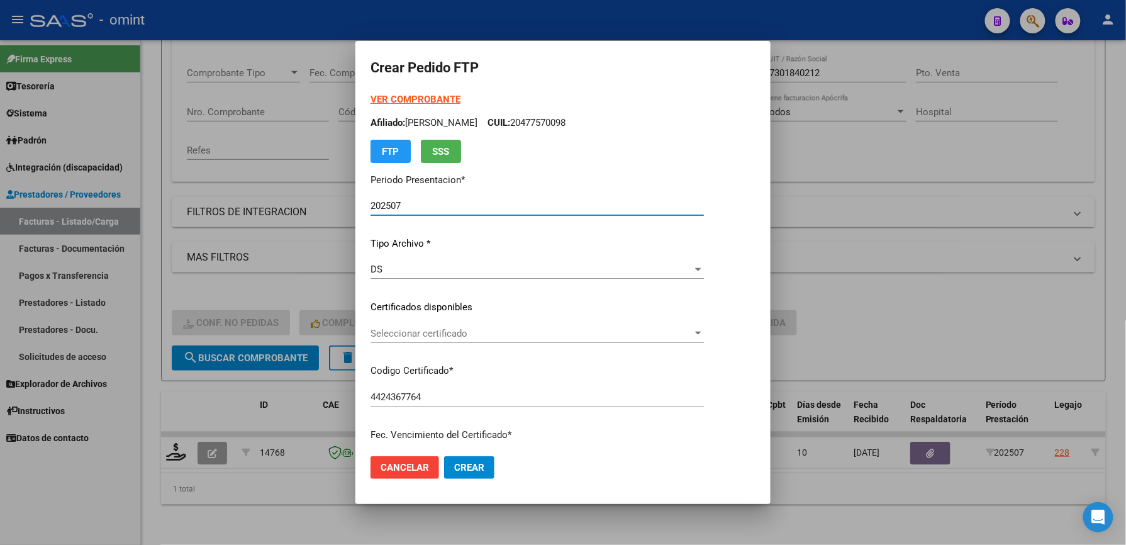
click at [444, 328] on span "Seleccionar certificado" at bounding box center [531, 333] width 322 height 11
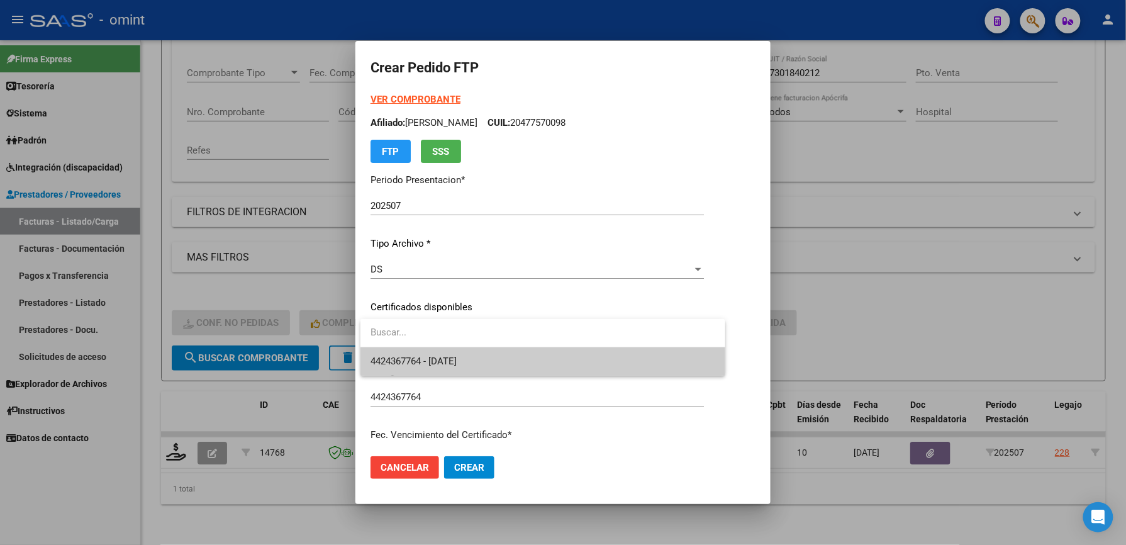
click at [437, 353] on span "4424367764 - 2022-06-09" at bounding box center [542, 361] width 345 height 28
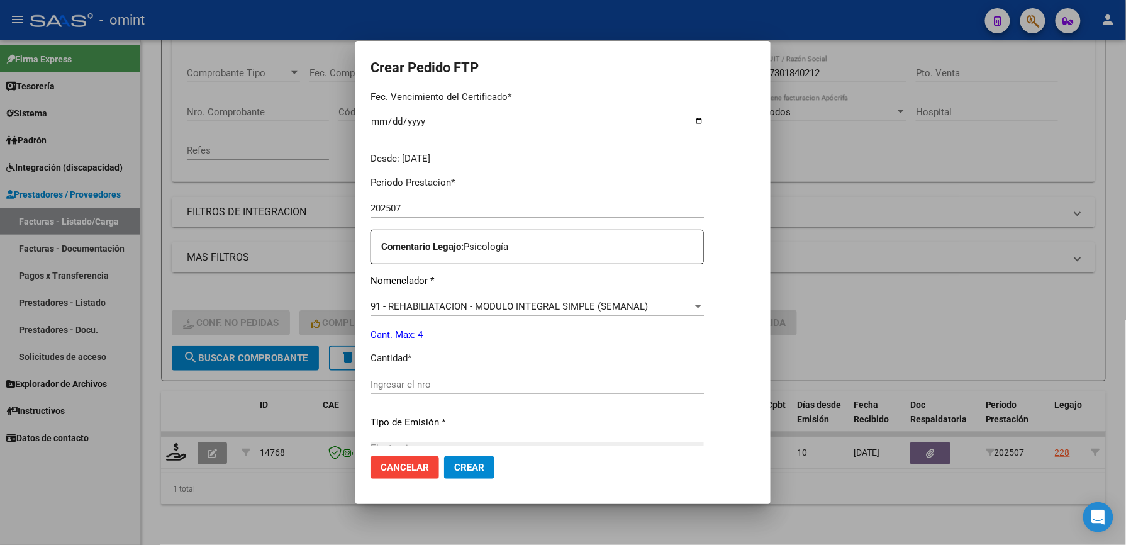
scroll to position [419, 0]
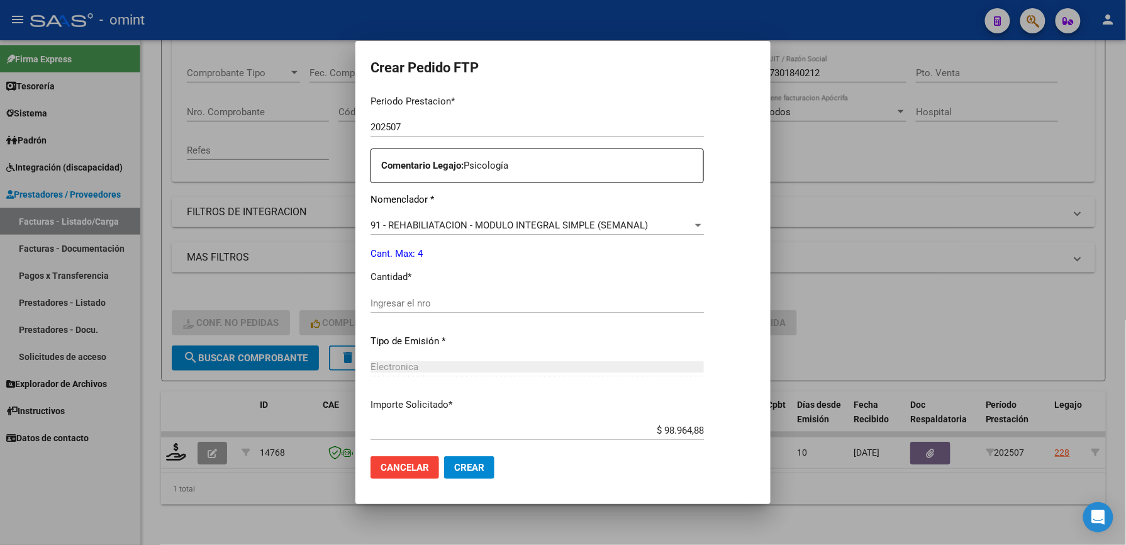
click at [428, 300] on input "Ingresar el nro" at bounding box center [536, 303] width 333 height 11
type input "4"
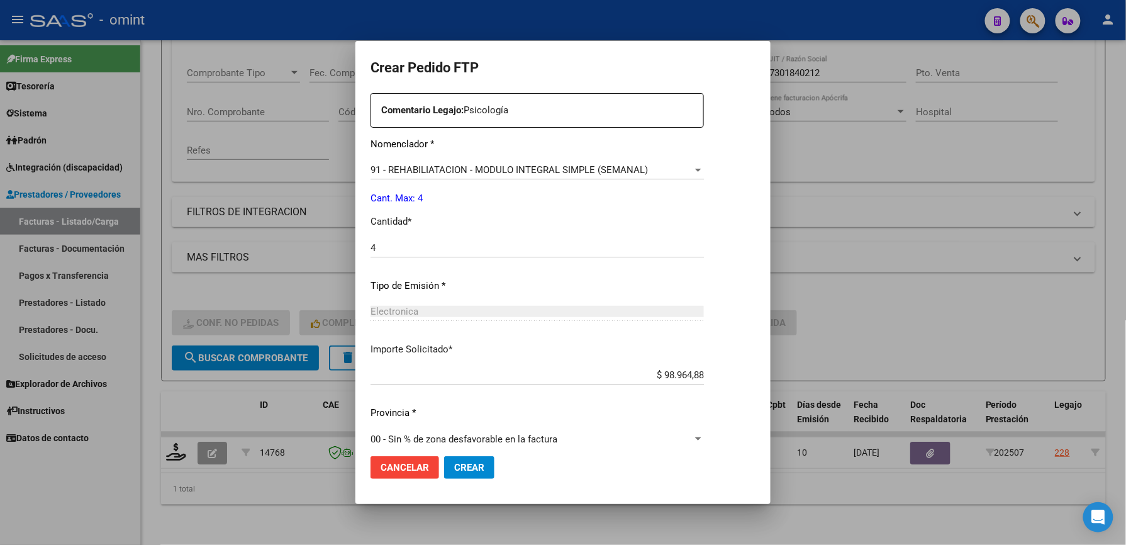
scroll to position [487, 0]
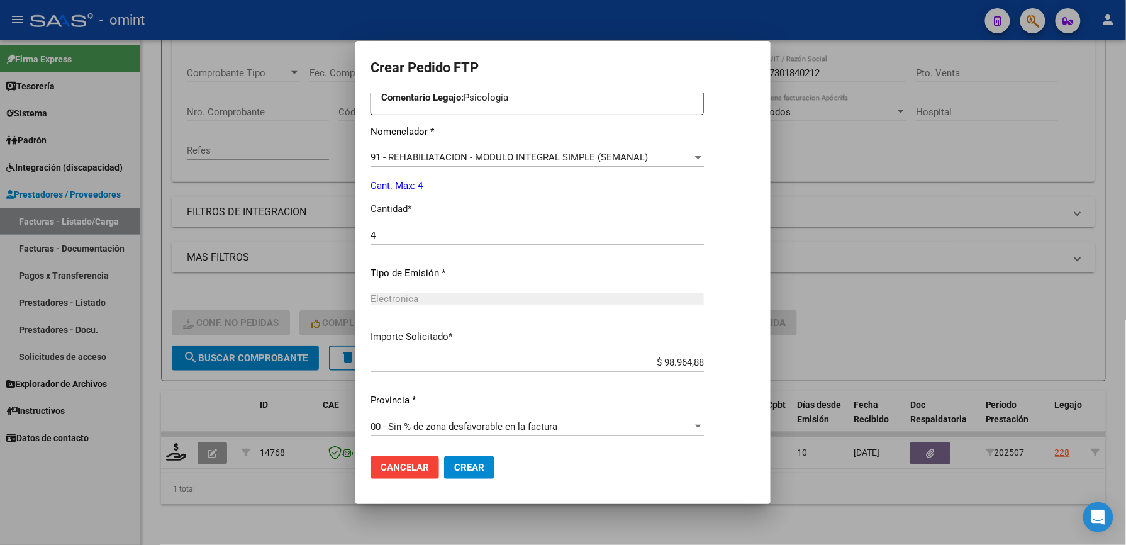
click at [468, 466] on span "Crear" at bounding box center [469, 467] width 30 height 11
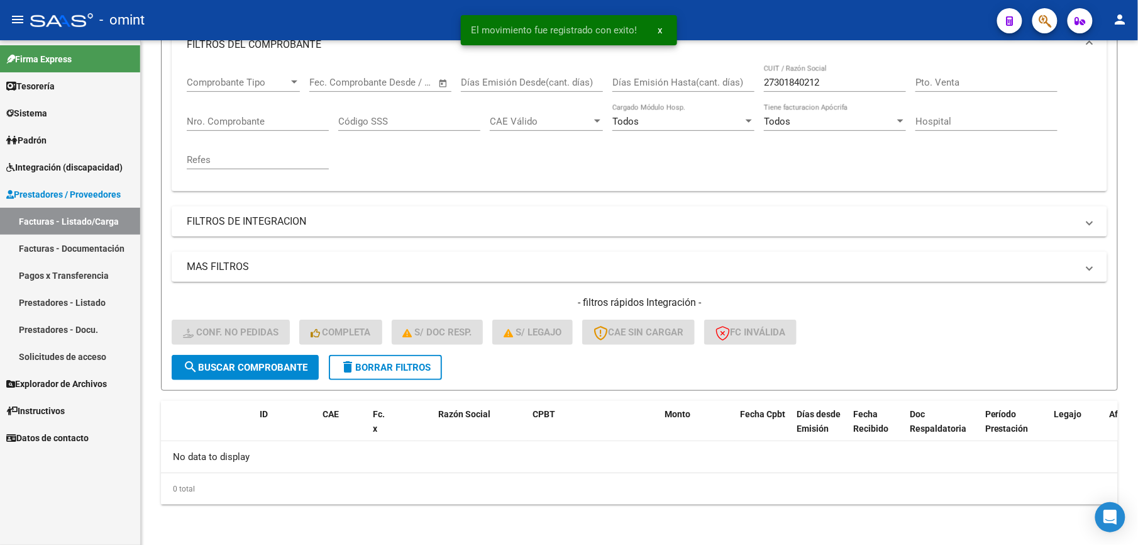
scroll to position [189, 0]
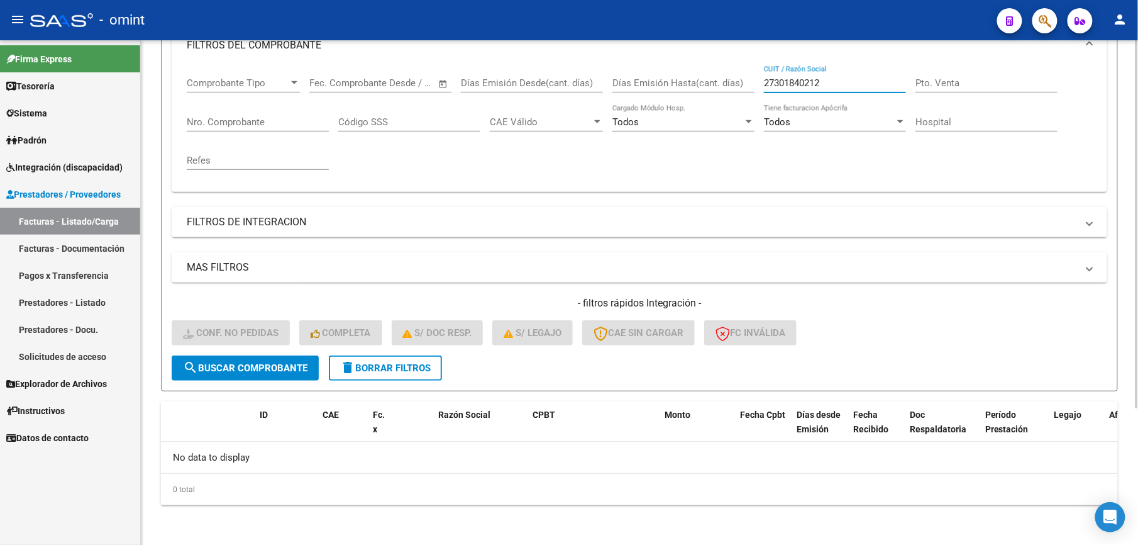
drag, startPoint x: 796, startPoint y: 86, endPoint x: 745, endPoint y: 86, distance: 51.6
click at [745, 86] on div "Comprobante Tipo Comprobante Tipo Start date – End date Fec. Comprobante Desde …" at bounding box center [640, 123] width 906 height 116
paste input "67288820"
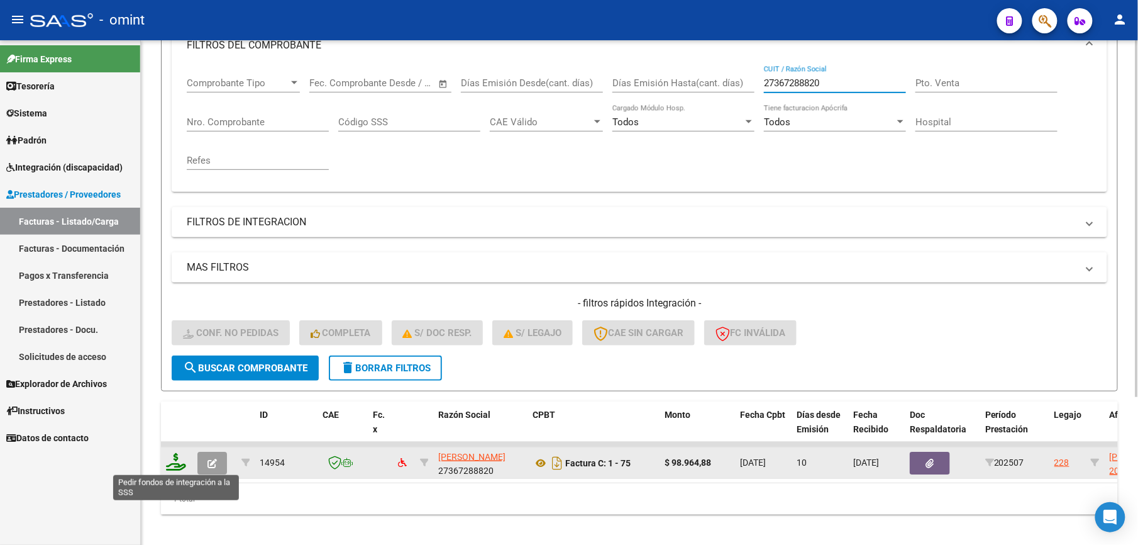
type input "27367288820"
click at [176, 463] on icon at bounding box center [176, 462] width 20 height 18
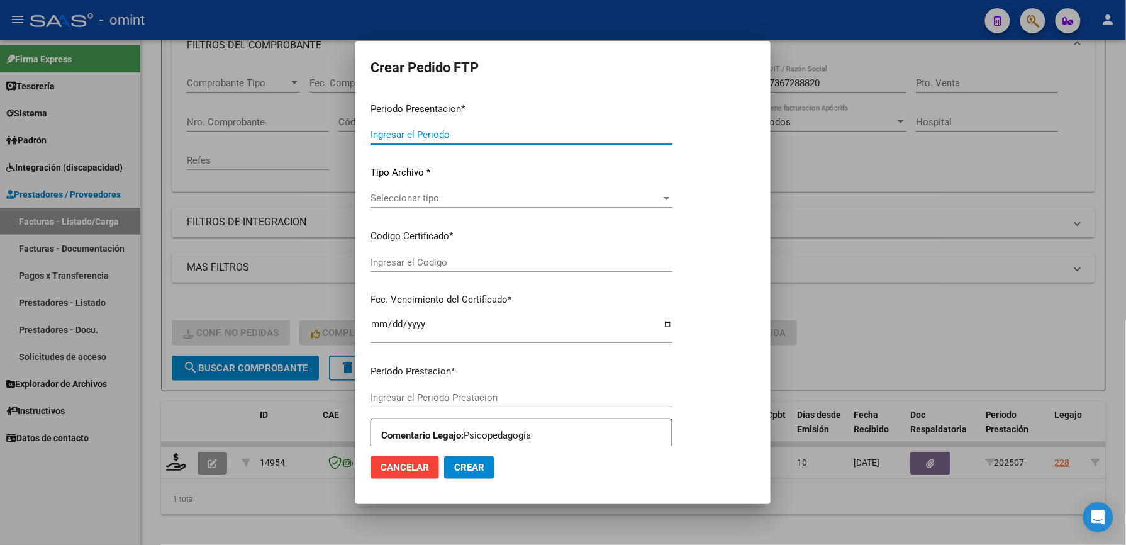
type input "202507"
type input "$ 98.964,88"
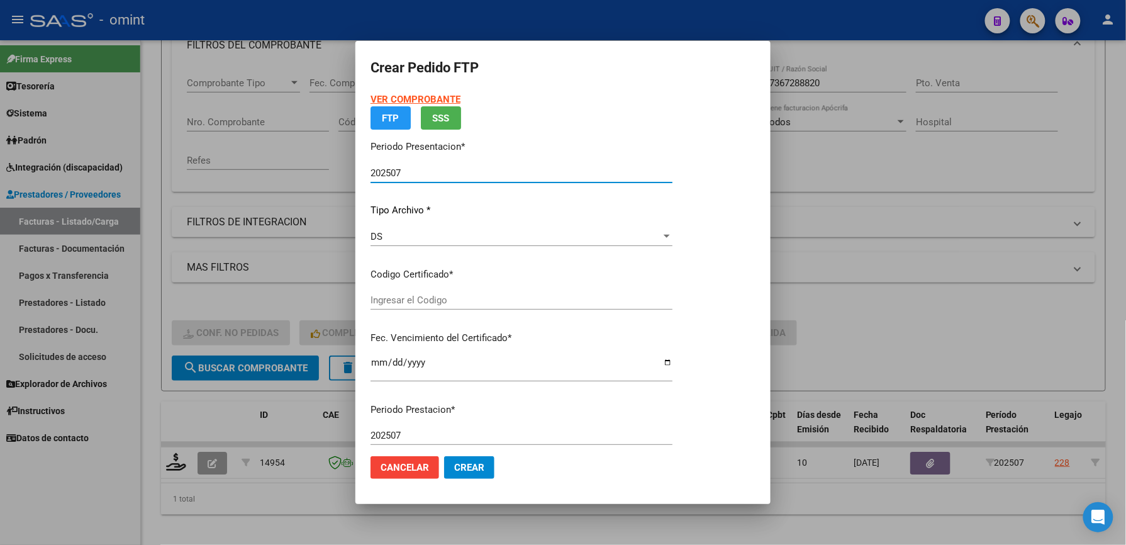
type input "4424367764"
type input "2022-06-09"
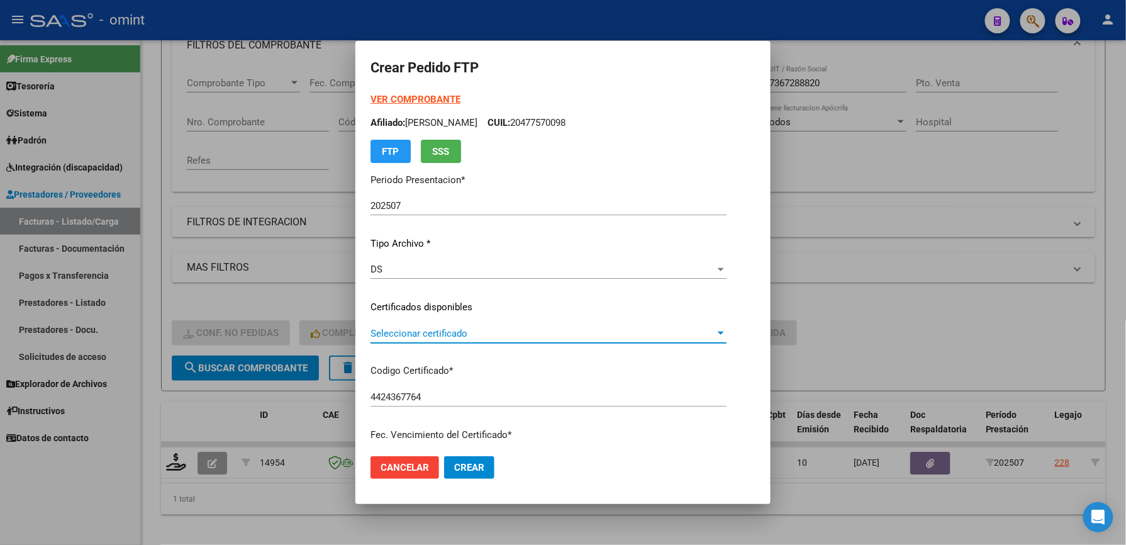
click at [463, 333] on span "Seleccionar certificado" at bounding box center [542, 333] width 345 height 11
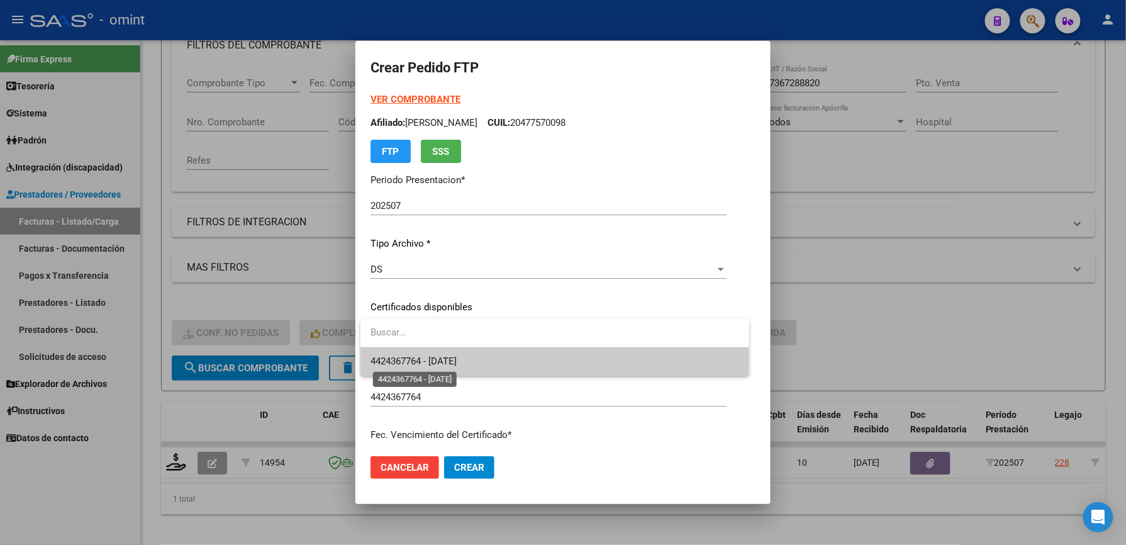
click at [457, 361] on span "4424367764 - 2022-06-09" at bounding box center [413, 360] width 86 height 11
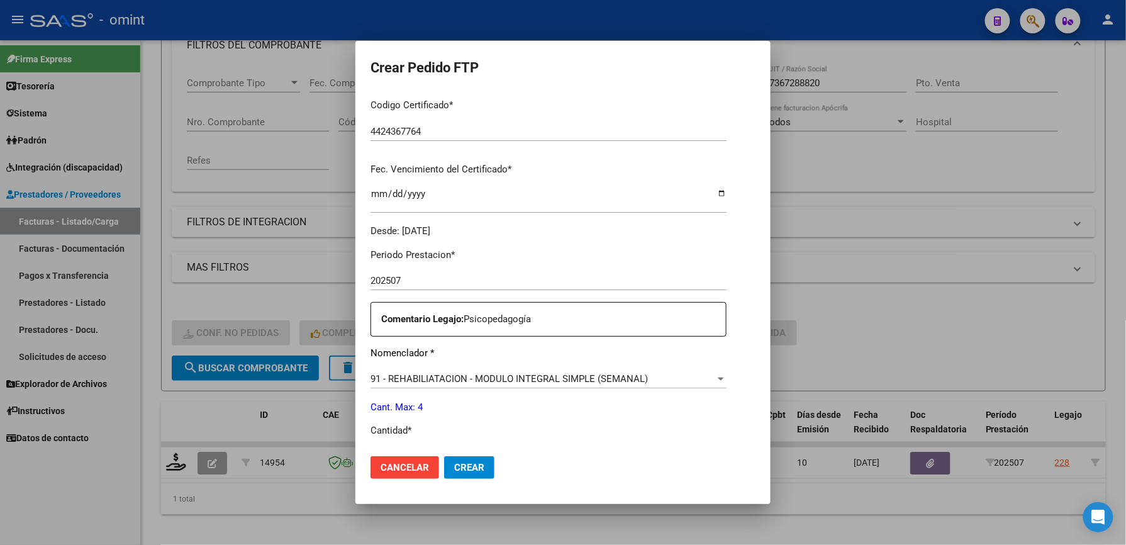
scroll to position [335, 0]
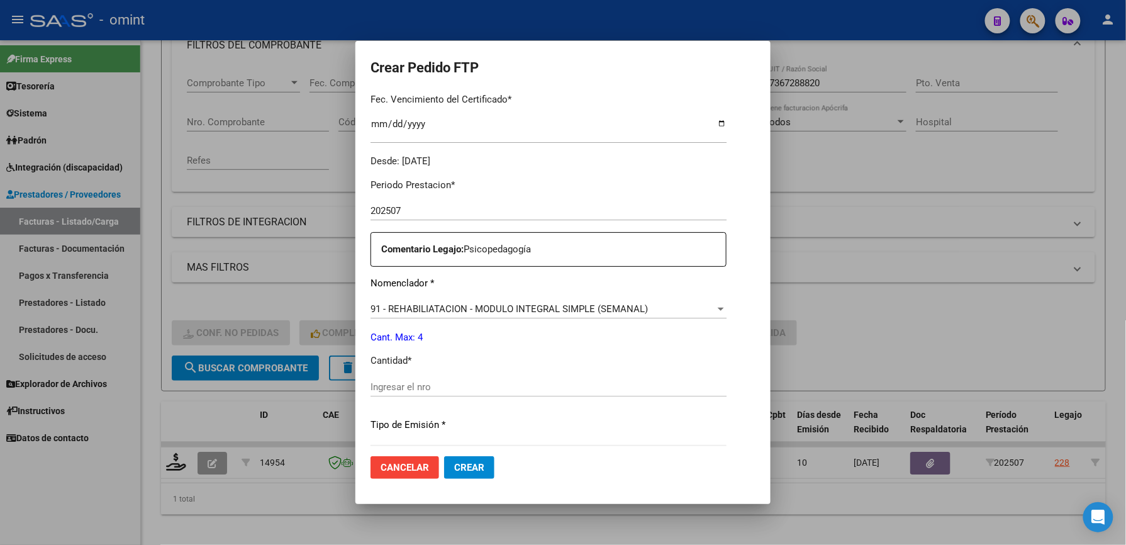
click at [406, 385] on input "Ingresar el nro" at bounding box center [548, 386] width 356 height 11
type input "4"
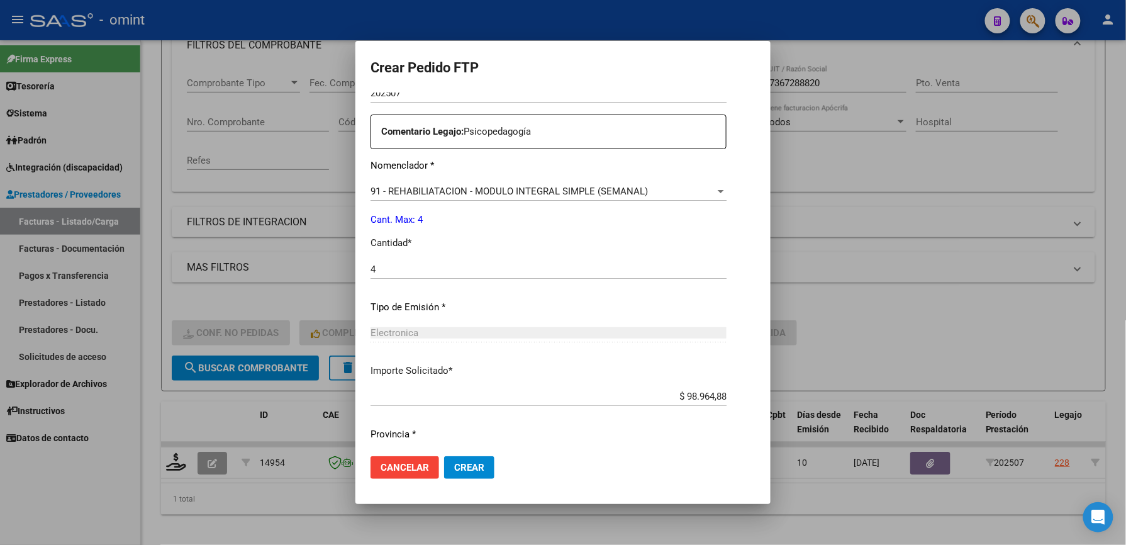
scroll to position [487, 0]
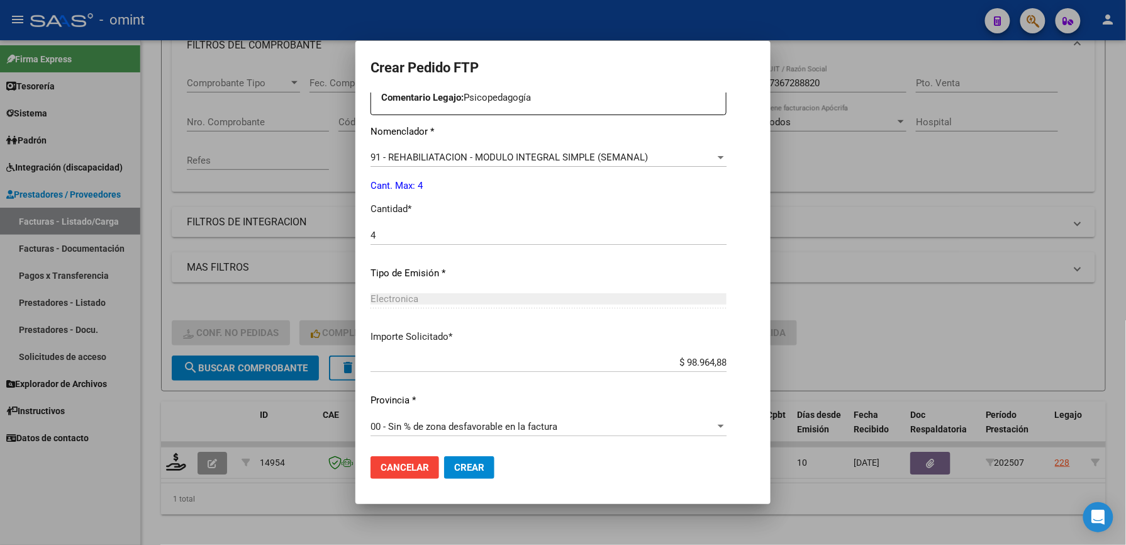
click at [472, 459] on button "Crear" at bounding box center [469, 467] width 50 height 23
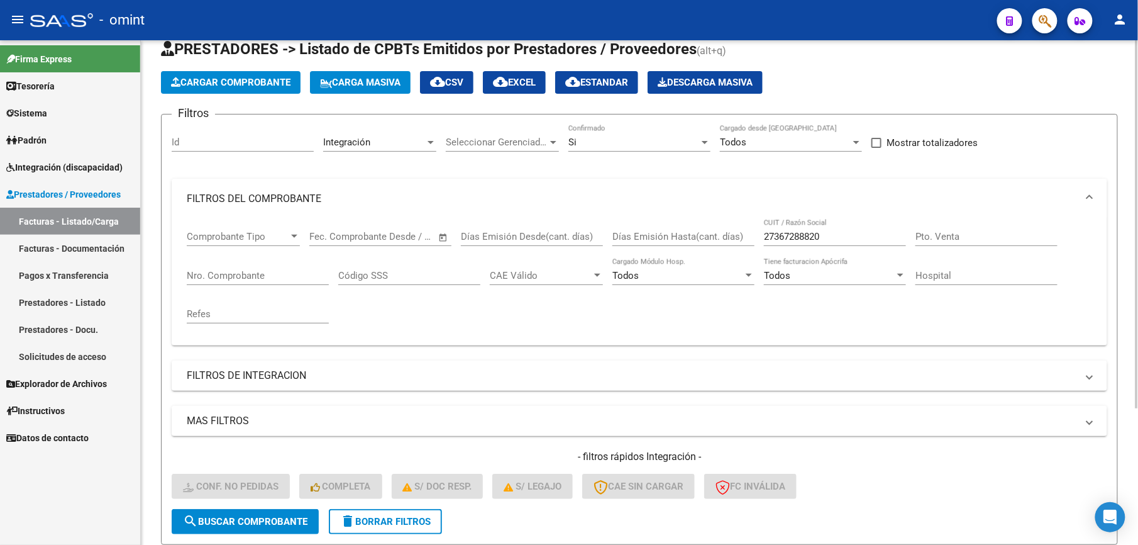
scroll to position [21, 0]
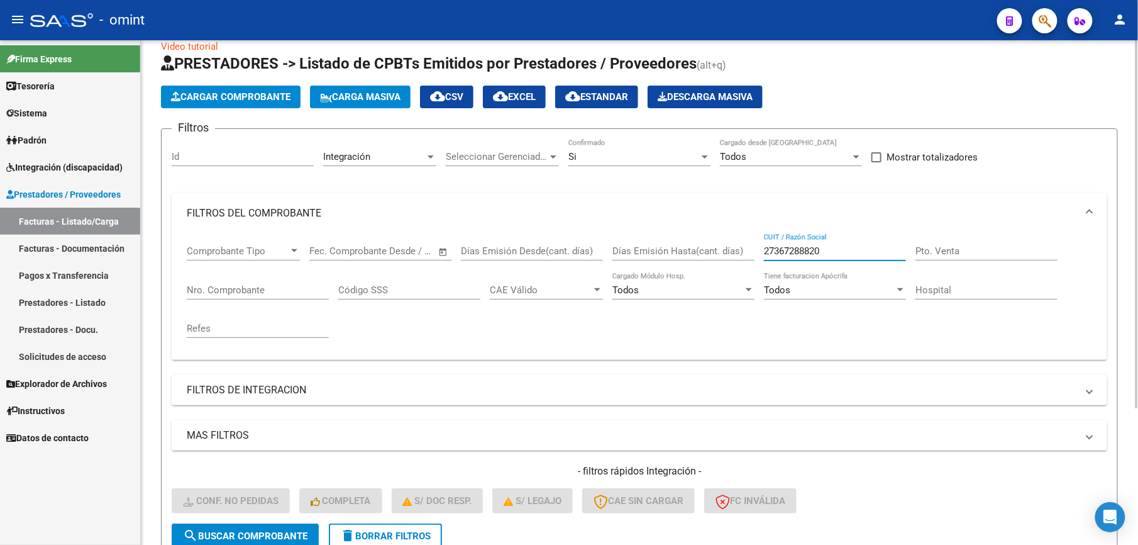
drag, startPoint x: 853, startPoint y: 248, endPoint x: 672, endPoint y: 250, distance: 181.2
click at [672, 250] on div "Comprobante Tipo Comprobante Tipo Start date – End date Fec. Comprobante Desde …" at bounding box center [640, 291] width 906 height 116
paste input "016996551"
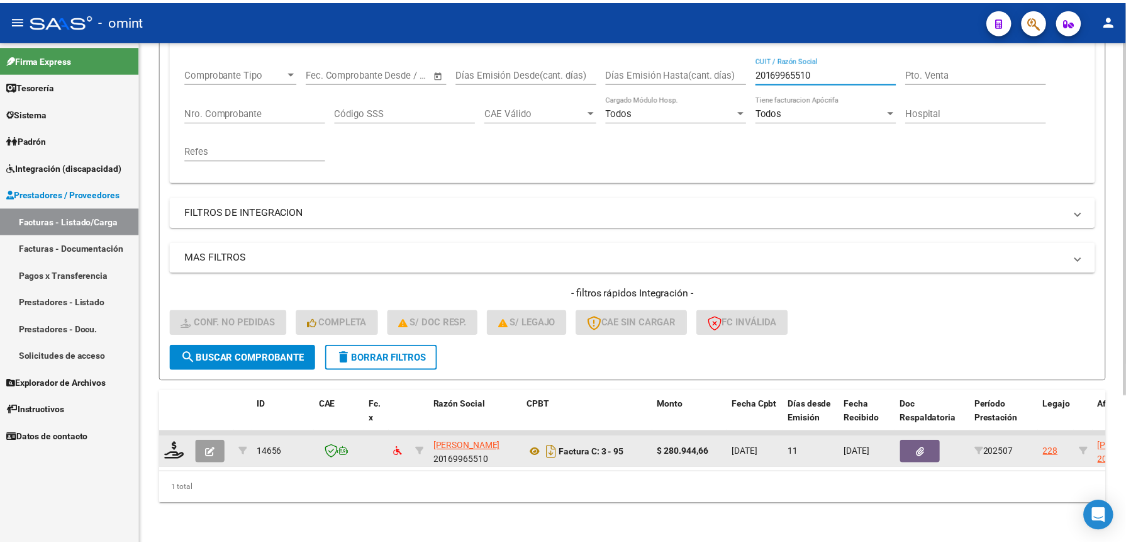
scroll to position [210, 0]
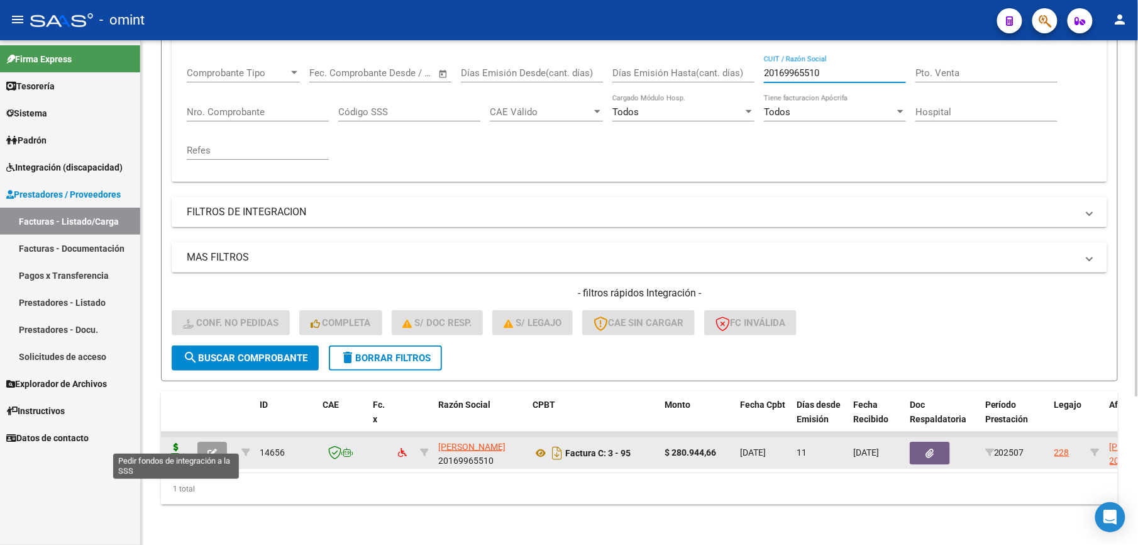
type input "20169965510"
click at [176, 443] on icon at bounding box center [176, 452] width 20 height 18
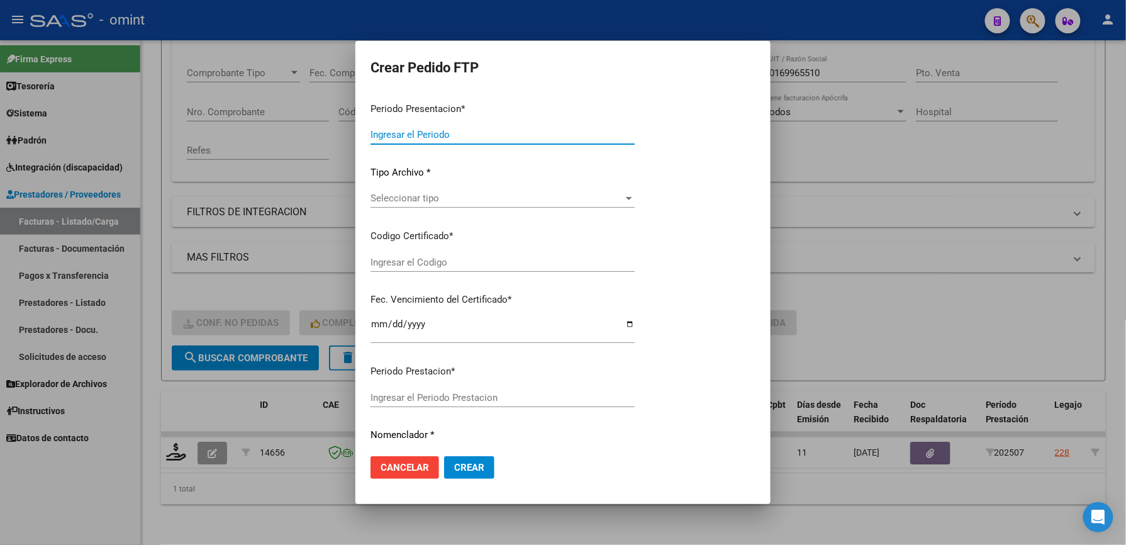
type input "202507"
type input "$ 280.944,66"
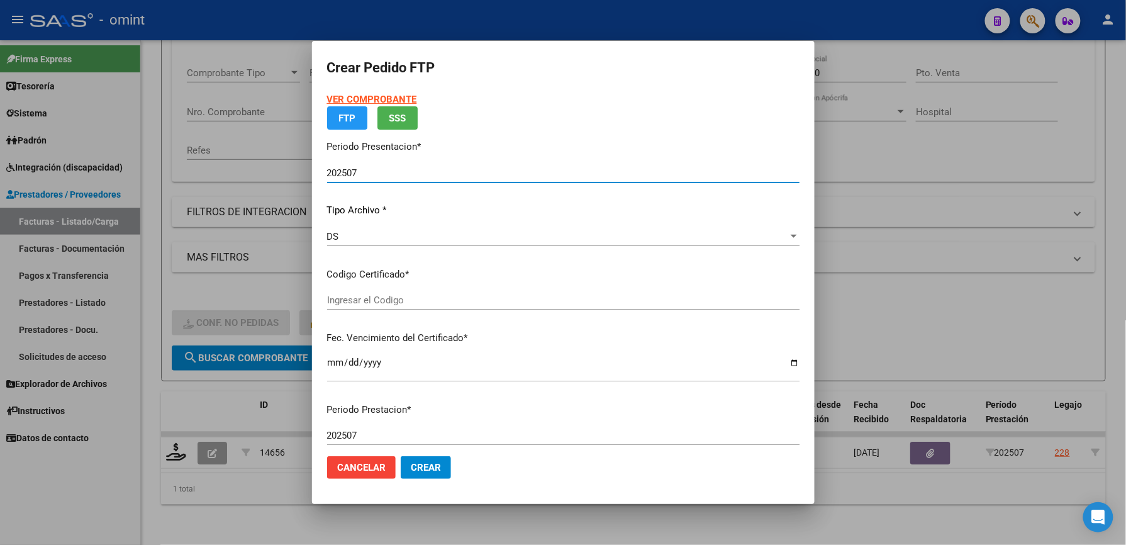
type input "4424367764"
type input "2022-06-09"
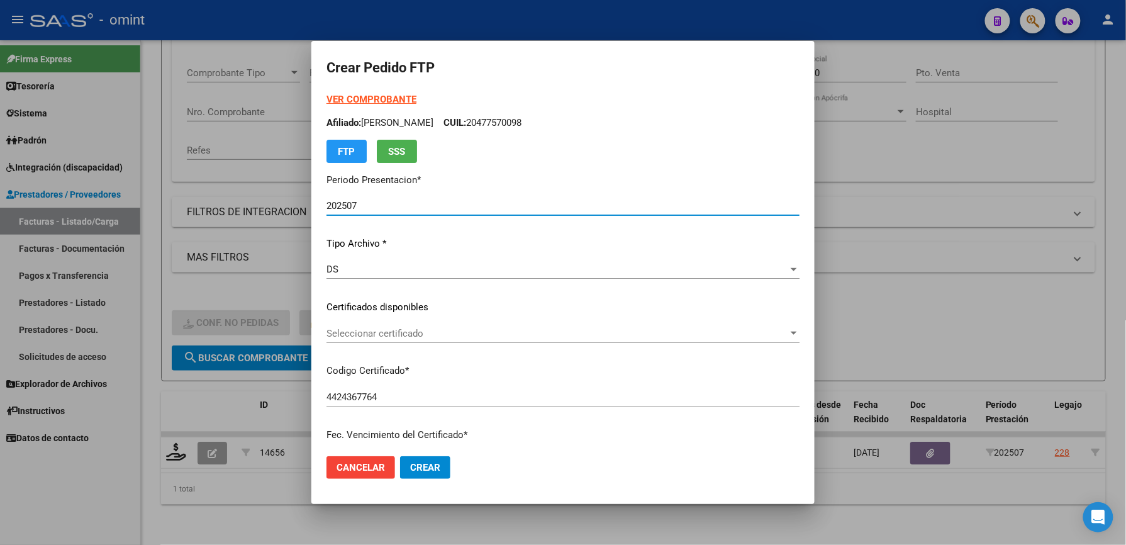
click at [418, 330] on span "Seleccionar certificado" at bounding box center [557, 333] width 462 height 11
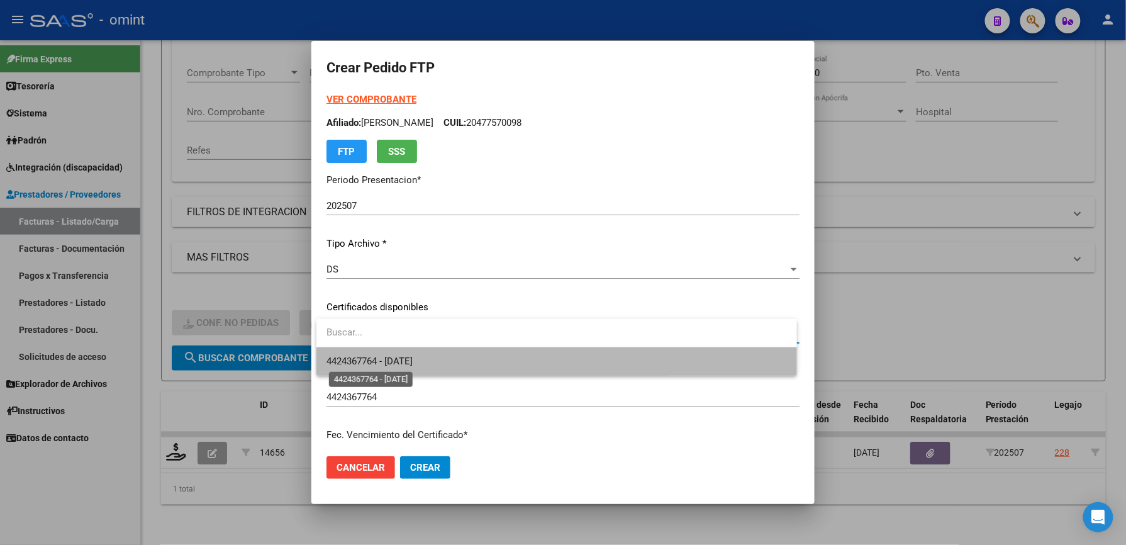
click at [413, 364] on span "4424367764 - 2022-06-09" at bounding box center [369, 360] width 86 height 11
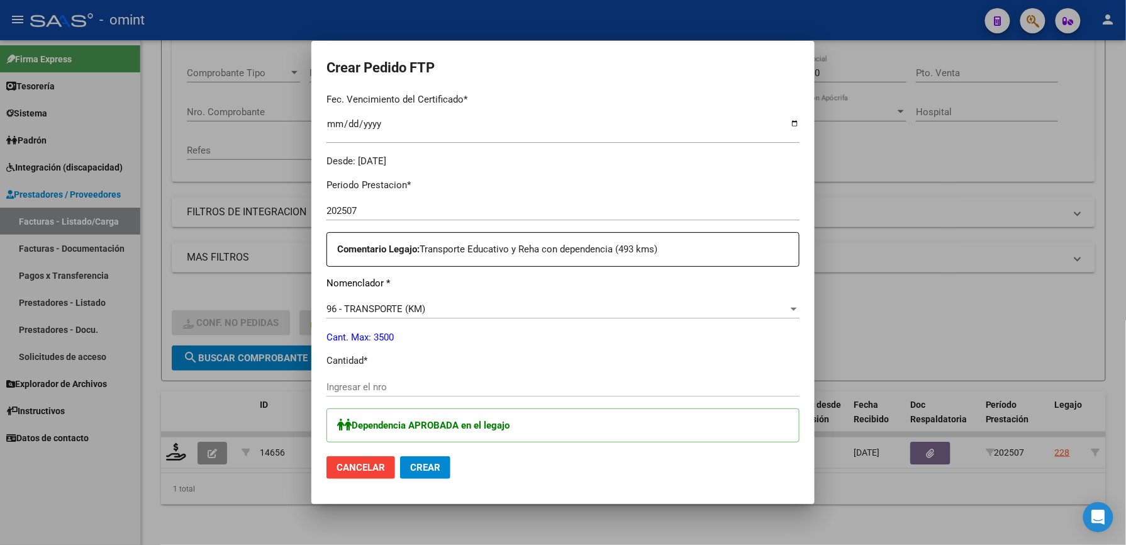
scroll to position [419, 0]
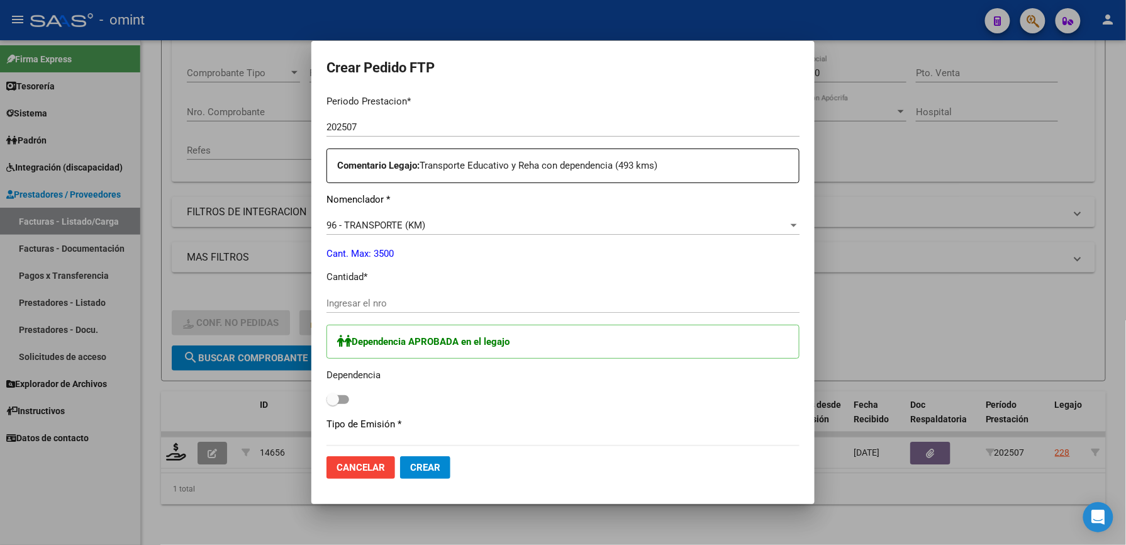
click at [396, 301] on input "Ingresar el nro" at bounding box center [562, 303] width 473 height 11
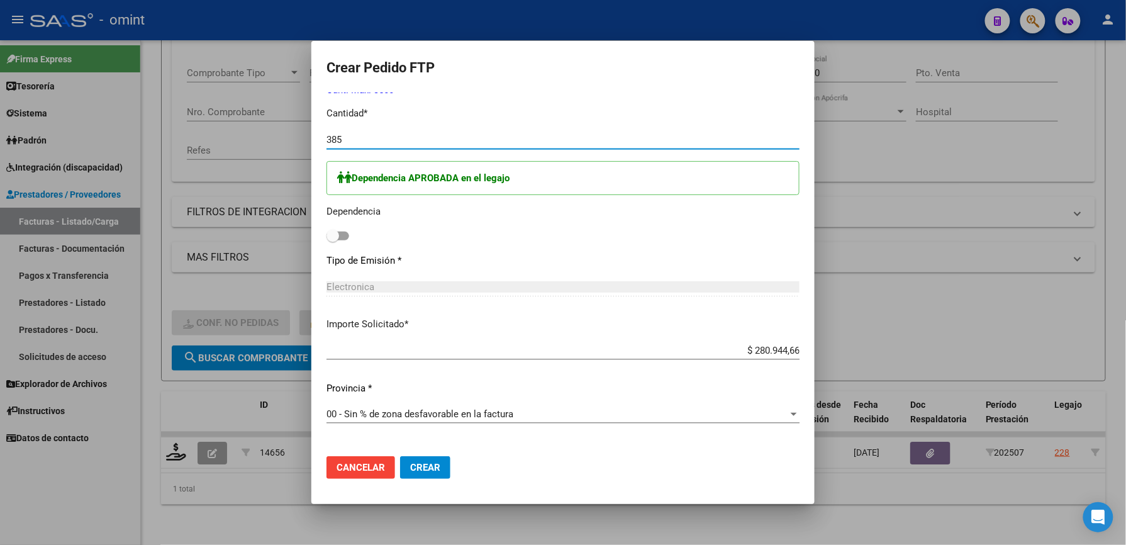
scroll to position [587, 0]
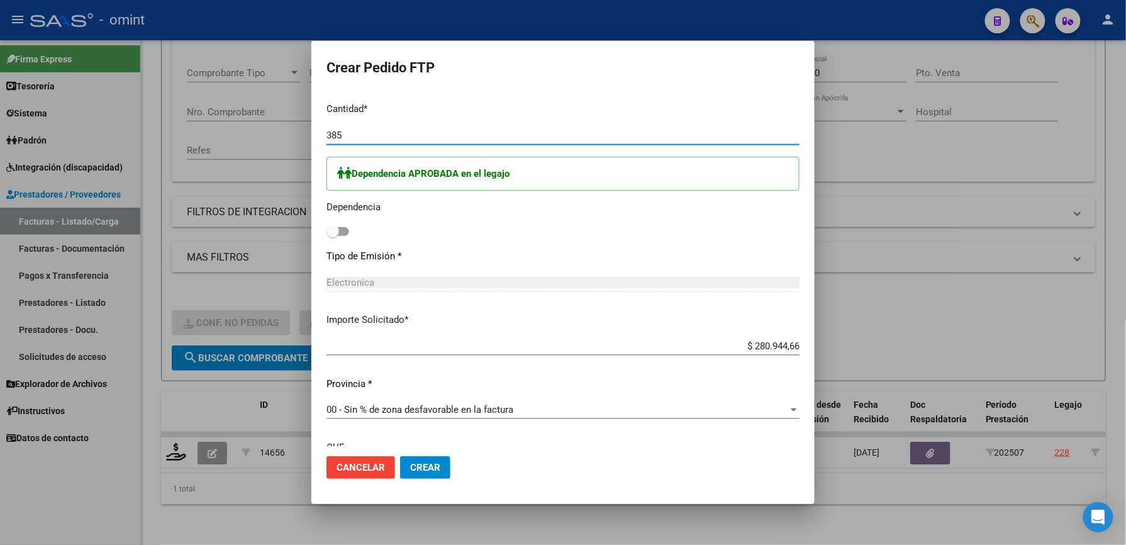
type input "385"
click at [345, 233] on span at bounding box center [337, 231] width 23 height 9
click at [333, 236] on input "checkbox" at bounding box center [332, 236] width 1 height 1
checkbox input "true"
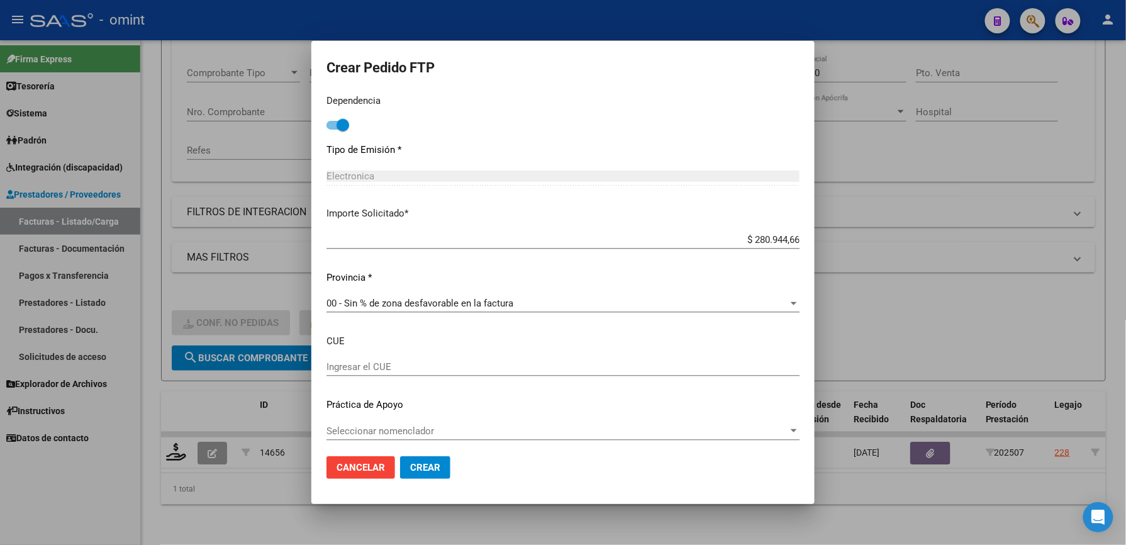
scroll to position [698, 0]
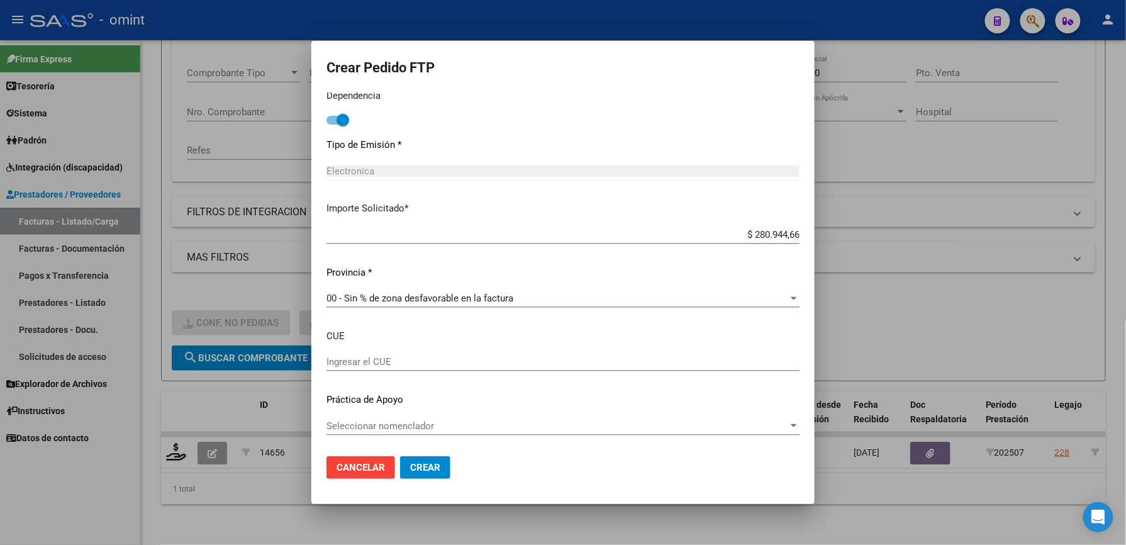
click at [437, 467] on span "Crear" at bounding box center [425, 467] width 30 height 11
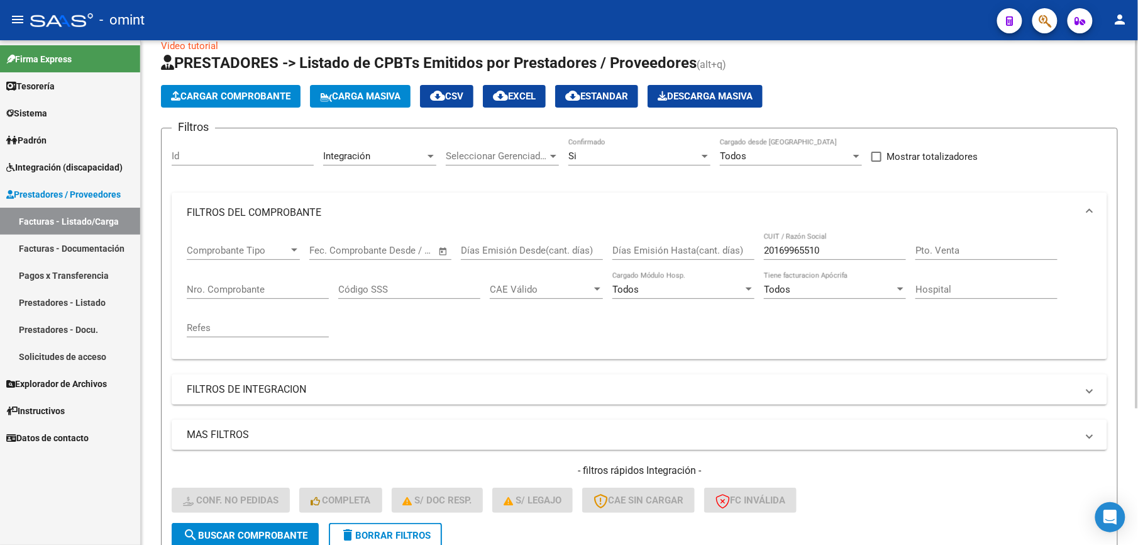
scroll to position [21, 0]
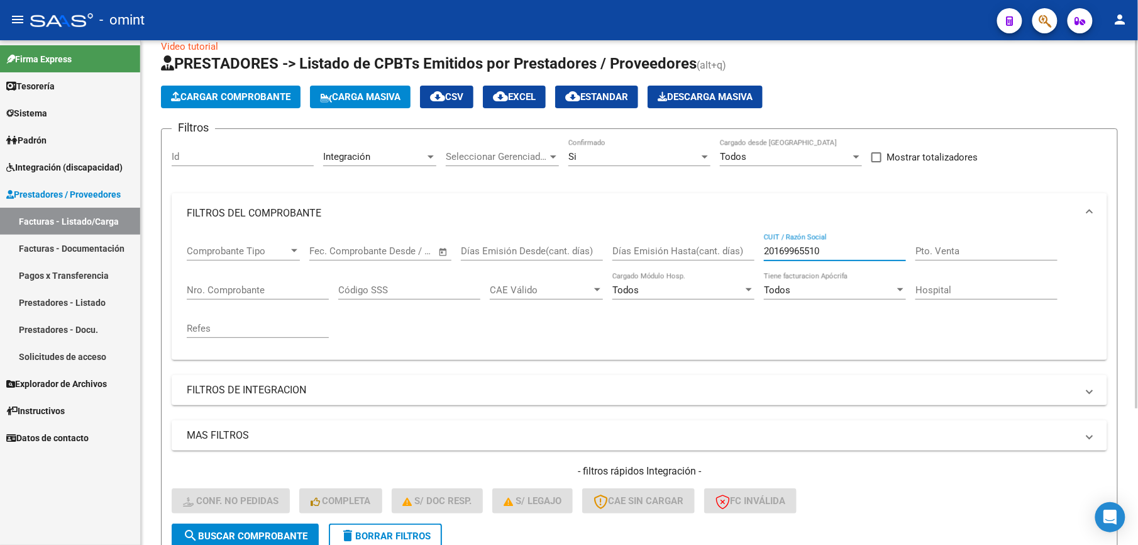
drag, startPoint x: 846, startPoint y: 250, endPoint x: 733, endPoint y: 239, distance: 113.8
click at [733, 239] on div "Comprobante Tipo Comprobante Tipo Start date – End date Fec. Comprobante Desde …" at bounding box center [640, 291] width 906 height 116
paste input "7300981424"
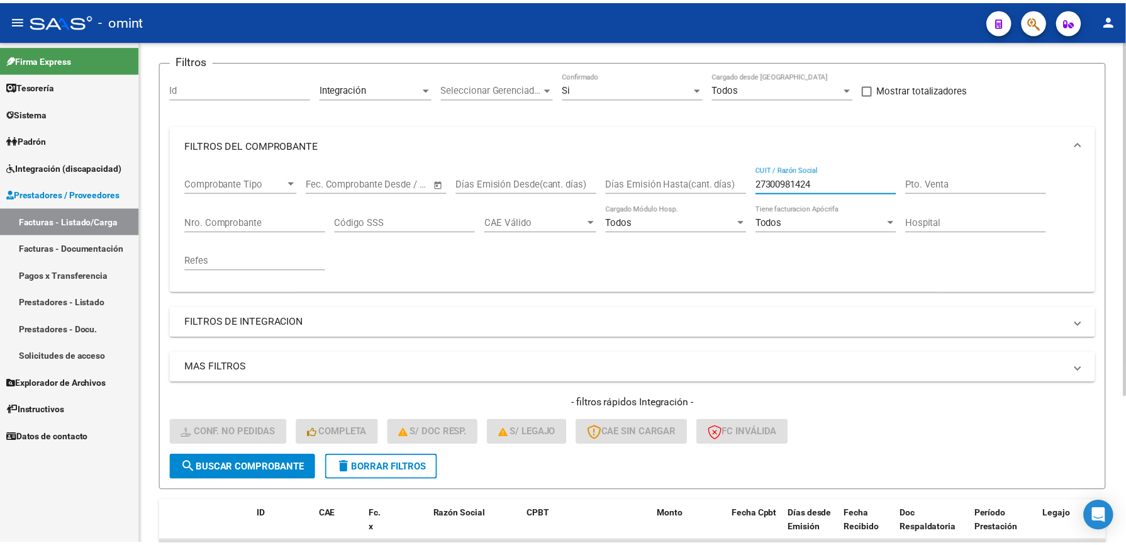
scroll to position [210, 0]
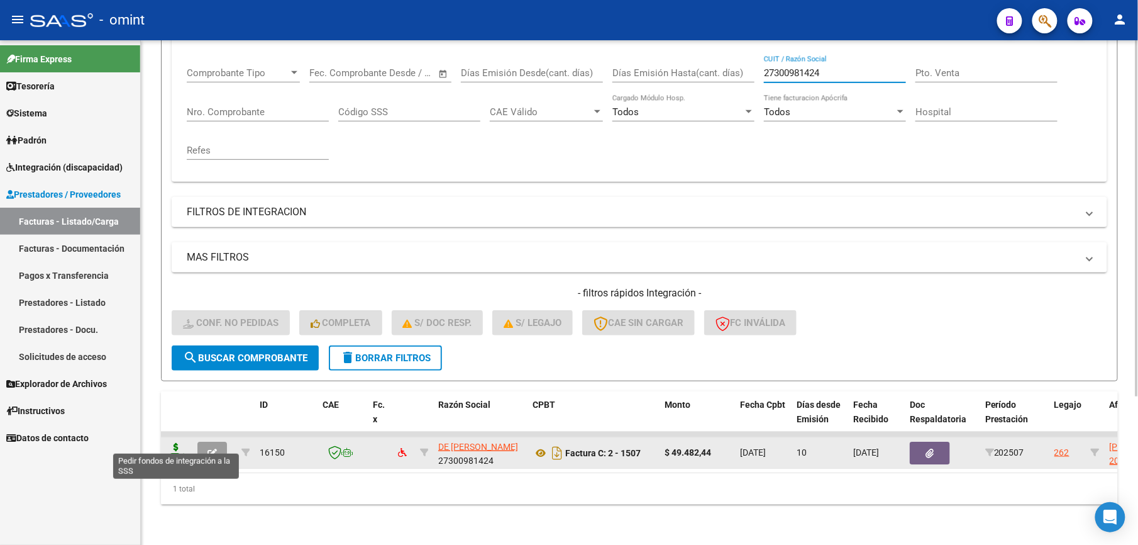
type input "27300981424"
click at [177, 443] on icon at bounding box center [176, 452] width 20 height 18
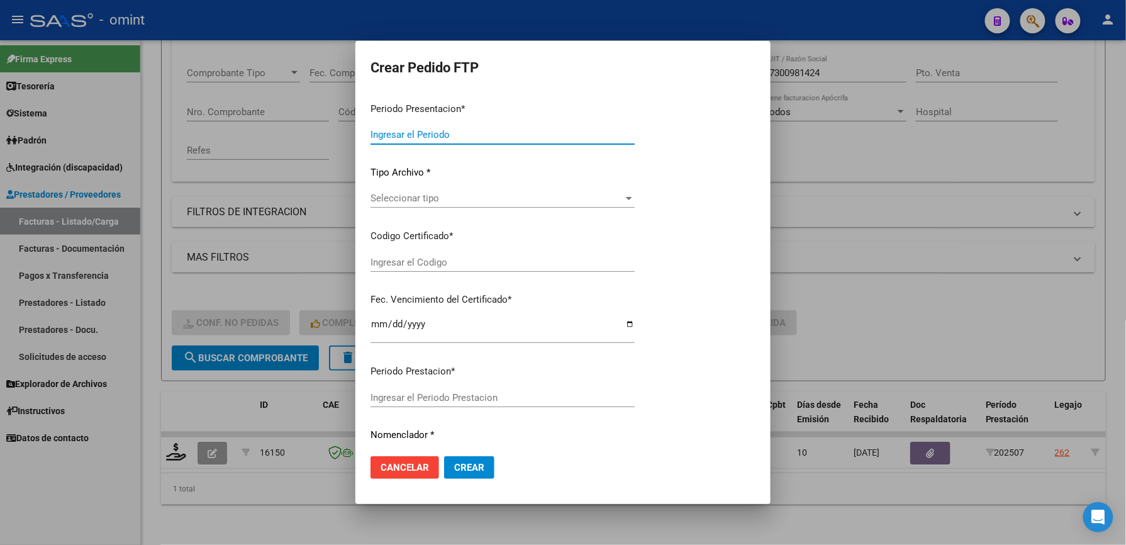
type input "202507"
type input "$ 49.482,44"
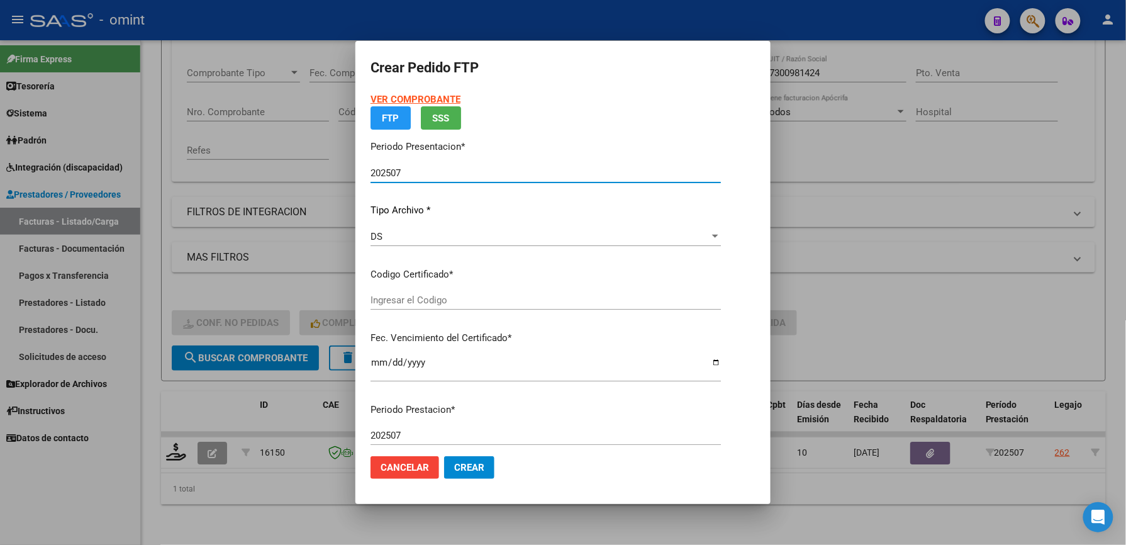
type input "2435836740"
type input "2026-01-15"
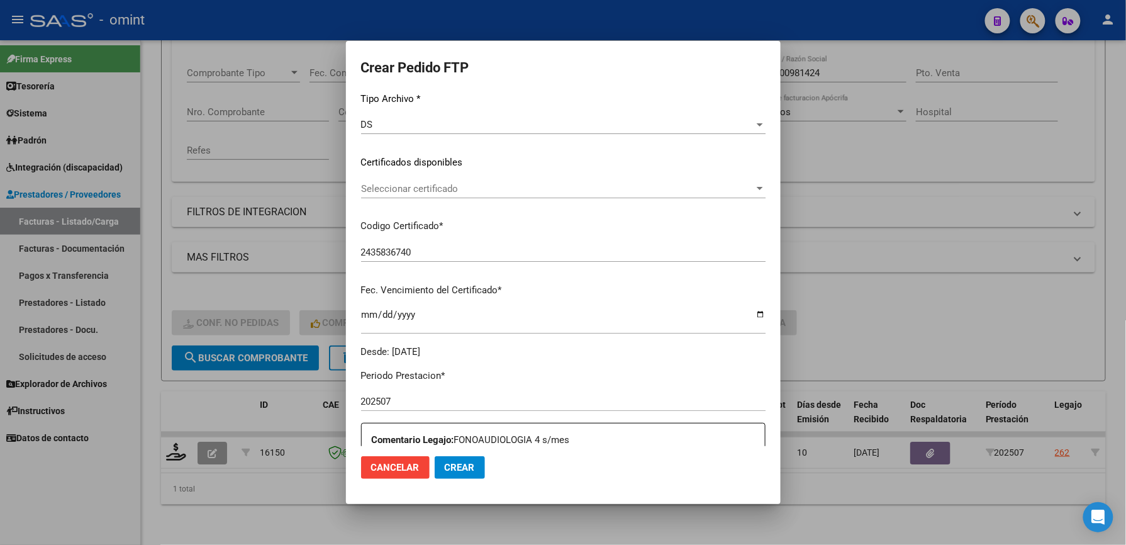
scroll to position [167, 0]
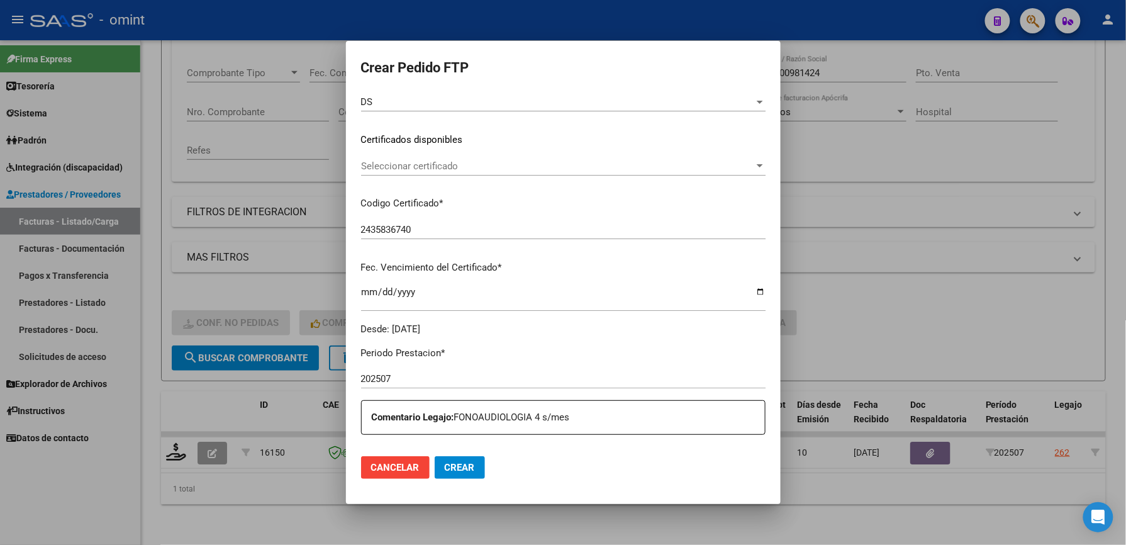
click at [515, 162] on span "Seleccionar certificado" at bounding box center [557, 165] width 393 height 11
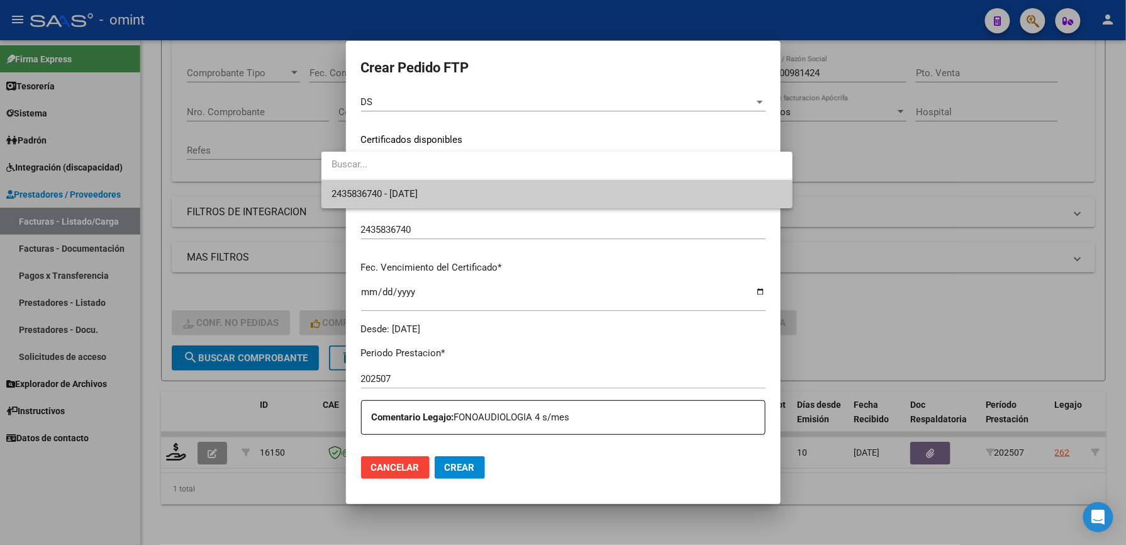
click at [511, 195] on span "2435836740 - 2026-01-15" at bounding box center [556, 194] width 451 height 28
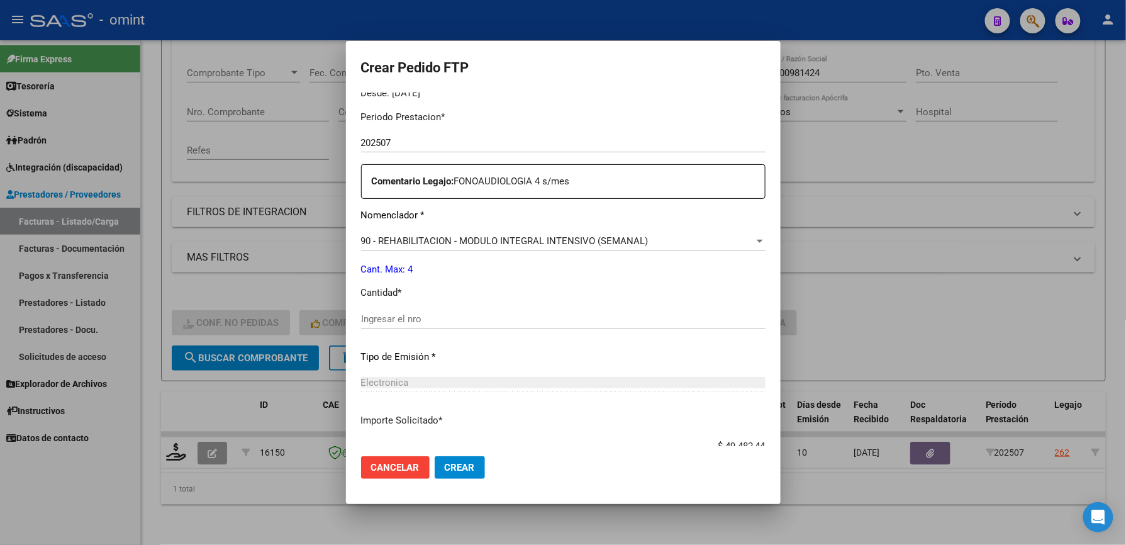
scroll to position [487, 0]
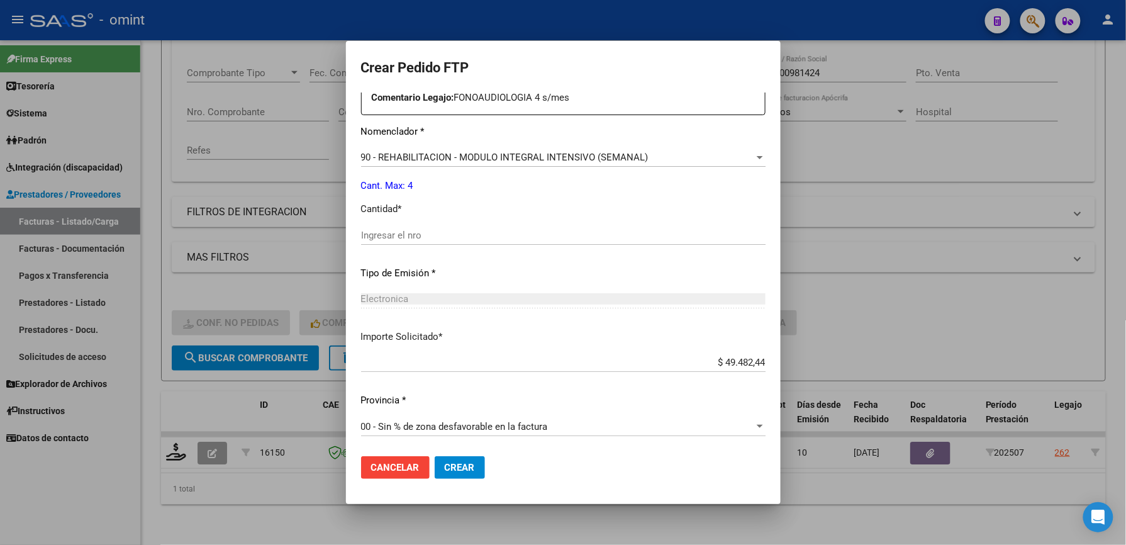
click at [433, 231] on input "Ingresar el nro" at bounding box center [563, 235] width 404 height 11
type input "4"
click at [445, 462] on span "Crear" at bounding box center [460, 467] width 30 height 11
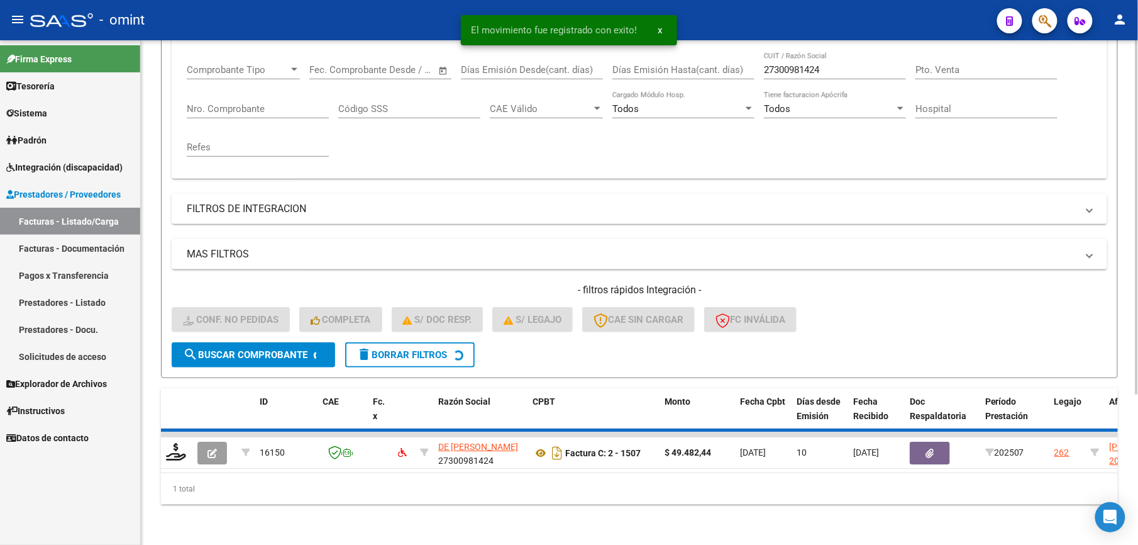
scroll to position [189, 0]
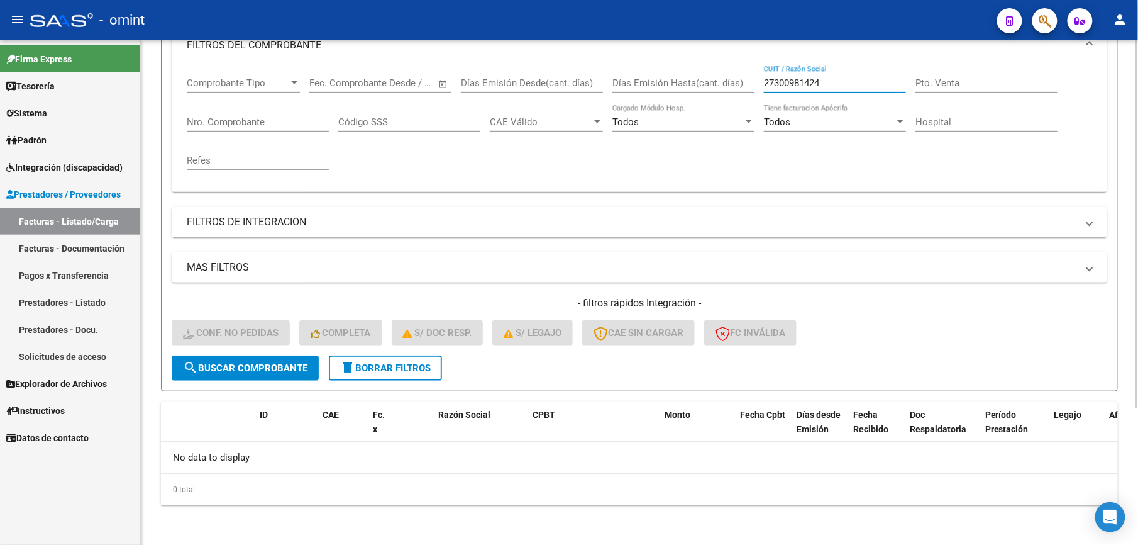
drag, startPoint x: 814, startPoint y: 83, endPoint x: 680, endPoint y: 93, distance: 134.4
click at [681, 93] on div "Comprobante Tipo Comprobante Tipo Start date – End date Fec. Comprobante Desde …" at bounding box center [640, 123] width 906 height 116
paste input "30714816361"
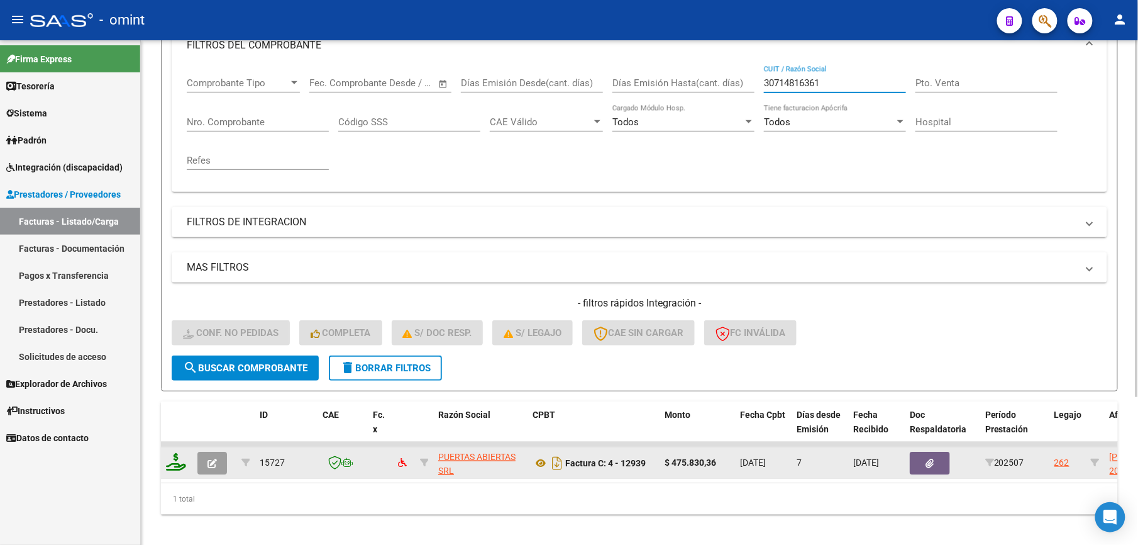
type input "30714816361"
click at [177, 464] on icon at bounding box center [176, 462] width 20 height 18
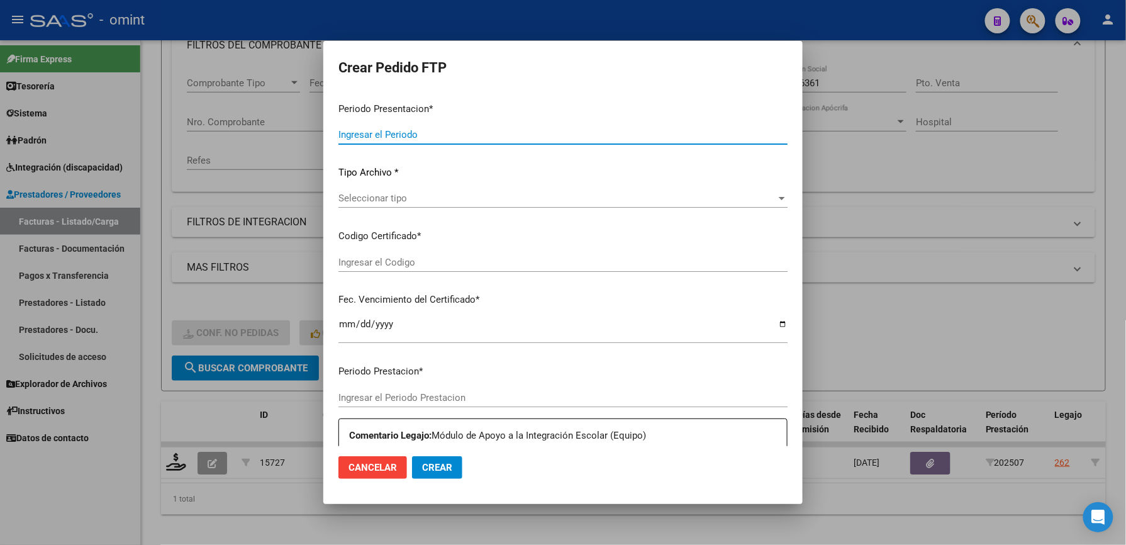
type input "202507"
type input "$ 475.830,36"
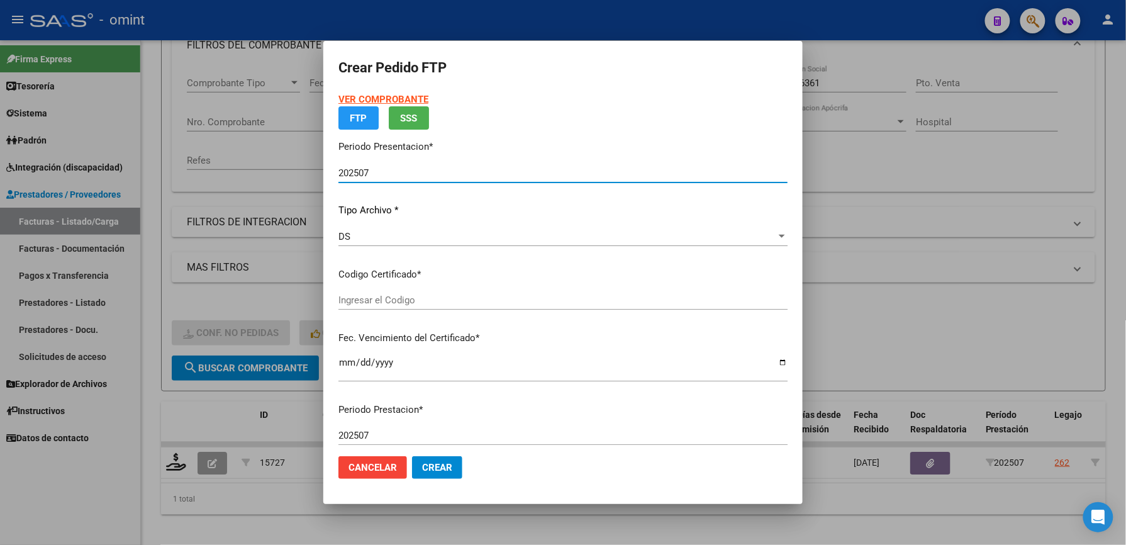
type input "2435836740"
type input "2026-01-15"
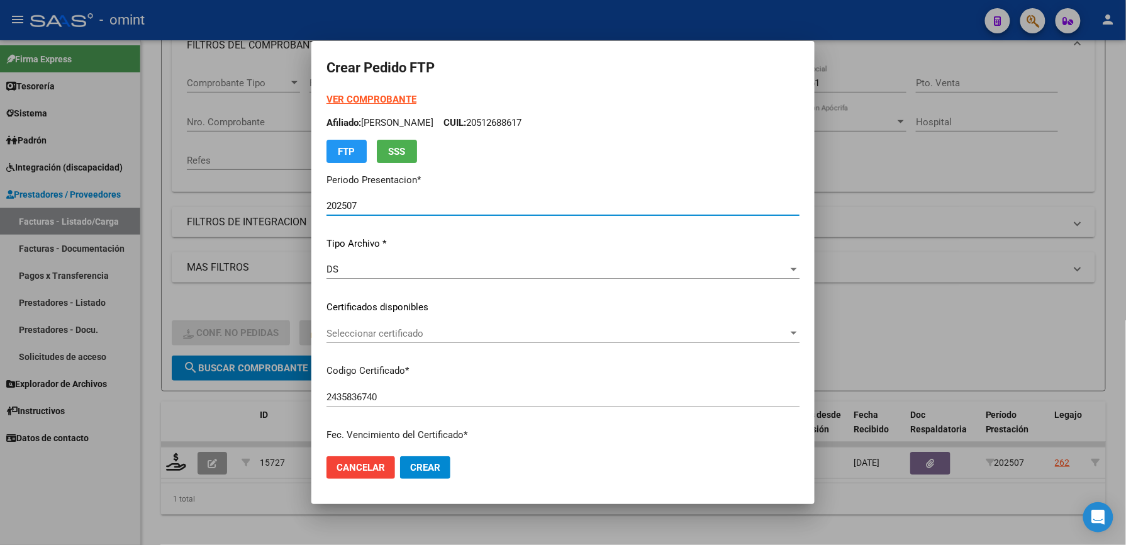
click at [408, 335] on span "Seleccionar certificado" at bounding box center [557, 333] width 462 height 11
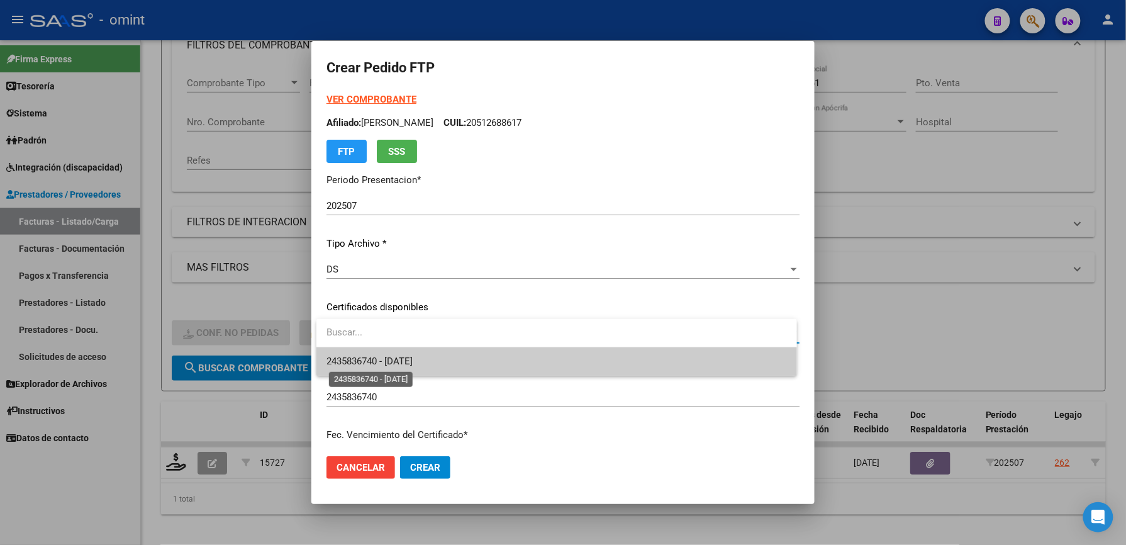
click at [411, 360] on span "2435836740 - 2026-01-15" at bounding box center [369, 360] width 86 height 11
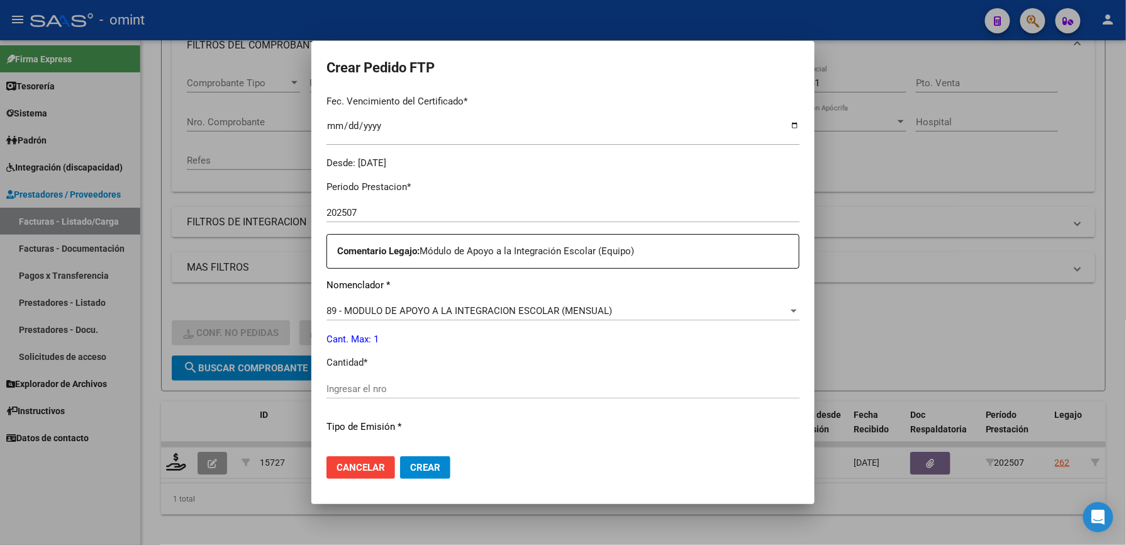
scroll to position [335, 0]
click at [389, 381] on input "Ingresar el nro" at bounding box center [562, 386] width 473 height 11
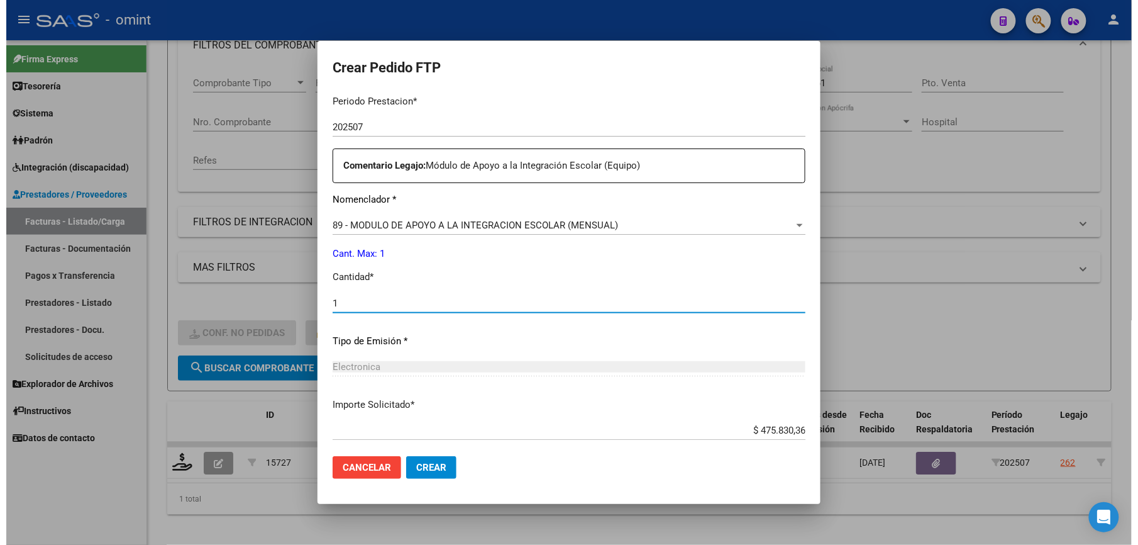
scroll to position [487, 0]
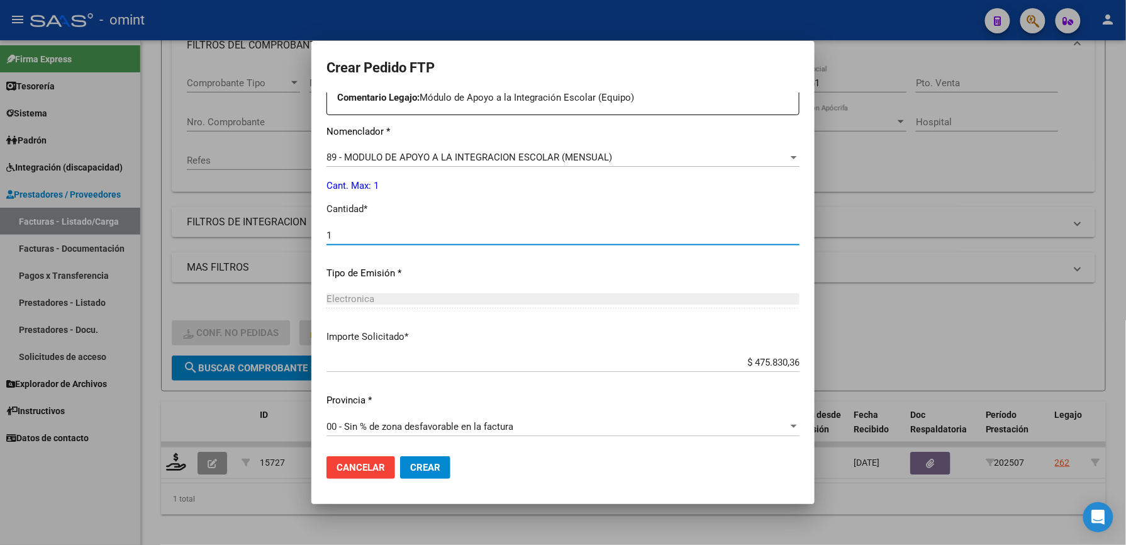
type input "1"
click at [457, 268] on p "Tipo de Emisión *" at bounding box center [562, 273] width 473 height 14
click at [437, 465] on span "Crear" at bounding box center [425, 467] width 30 height 11
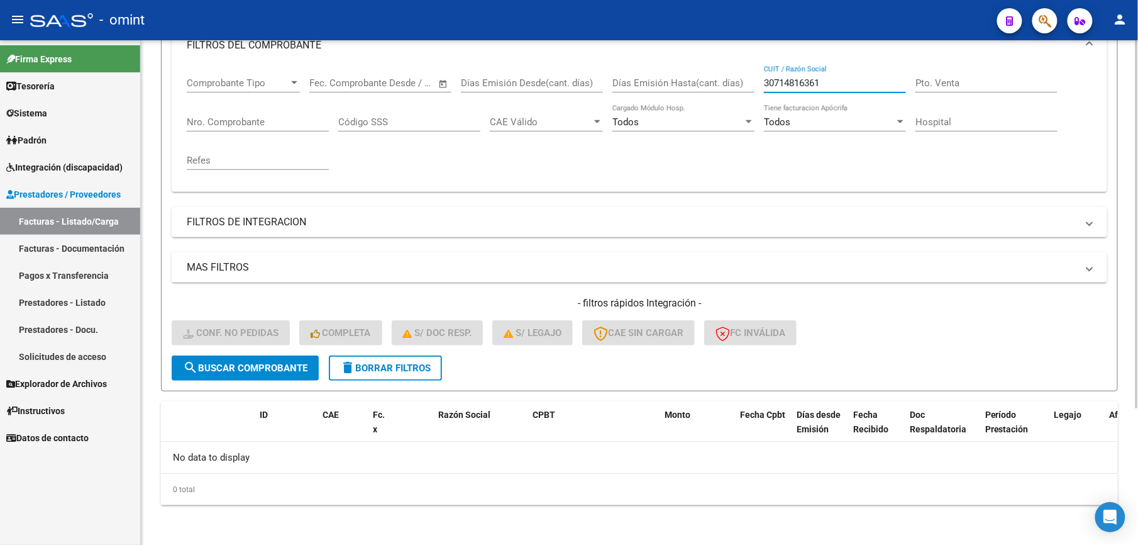
drag, startPoint x: 866, startPoint y: 86, endPoint x: 733, endPoint y: 82, distance: 132.8
click at [733, 82] on div "Comprobante Tipo Comprobante Tipo Start date – End date Fec. Comprobante Desde …" at bounding box center [640, 123] width 906 height 116
paste input "27294610478"
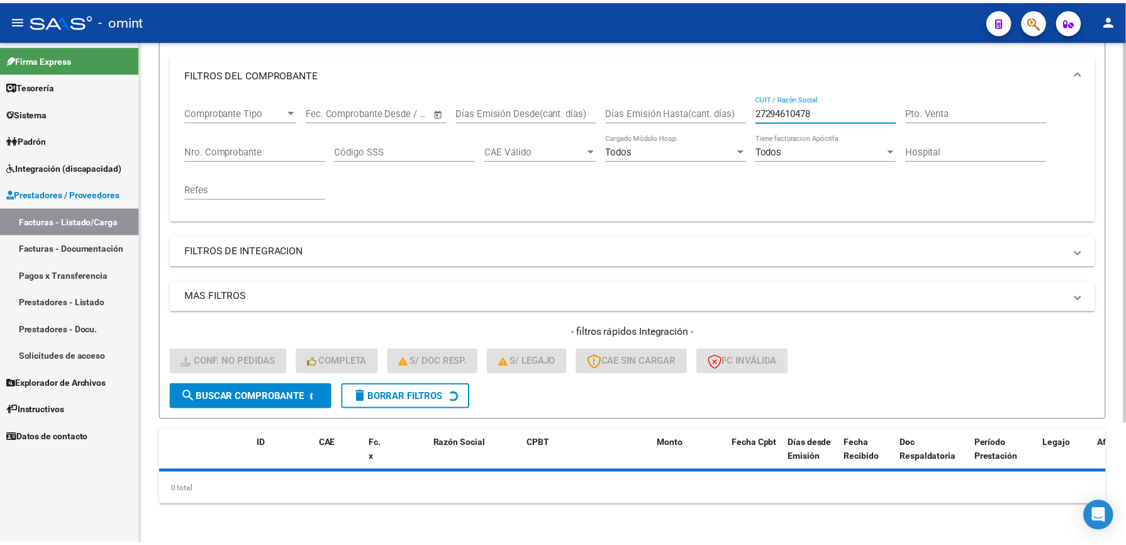
scroll to position [189, 0]
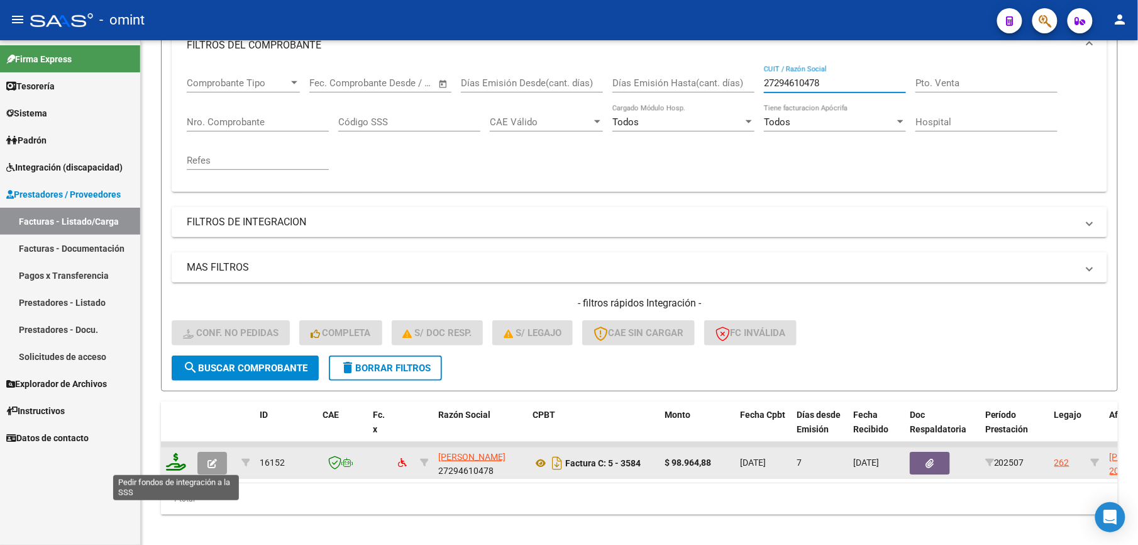
type input "27294610478"
click at [175, 469] on icon at bounding box center [176, 462] width 20 height 18
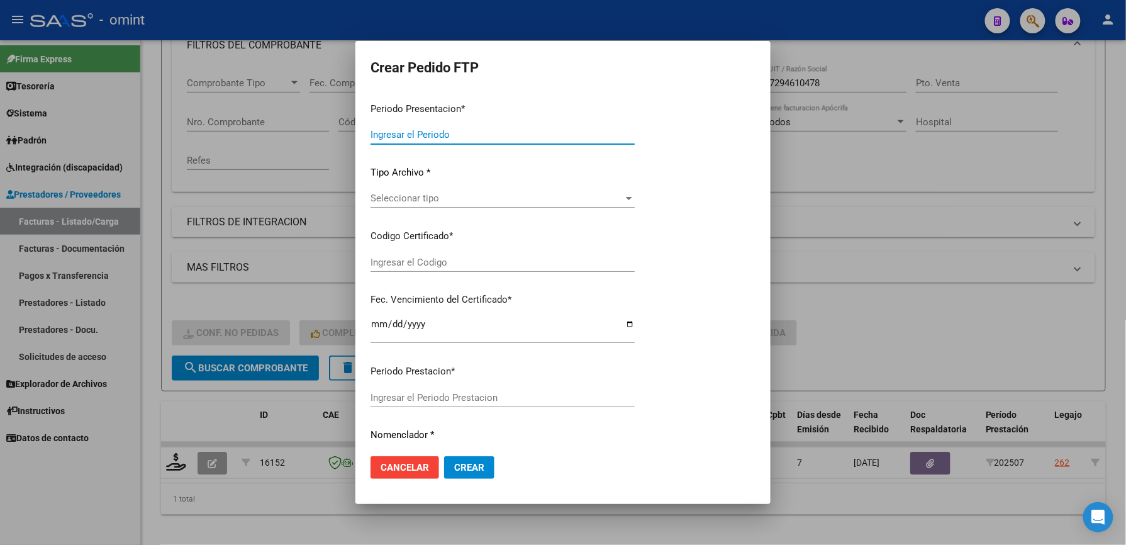
type input "202507"
type input "$ 98.964,88"
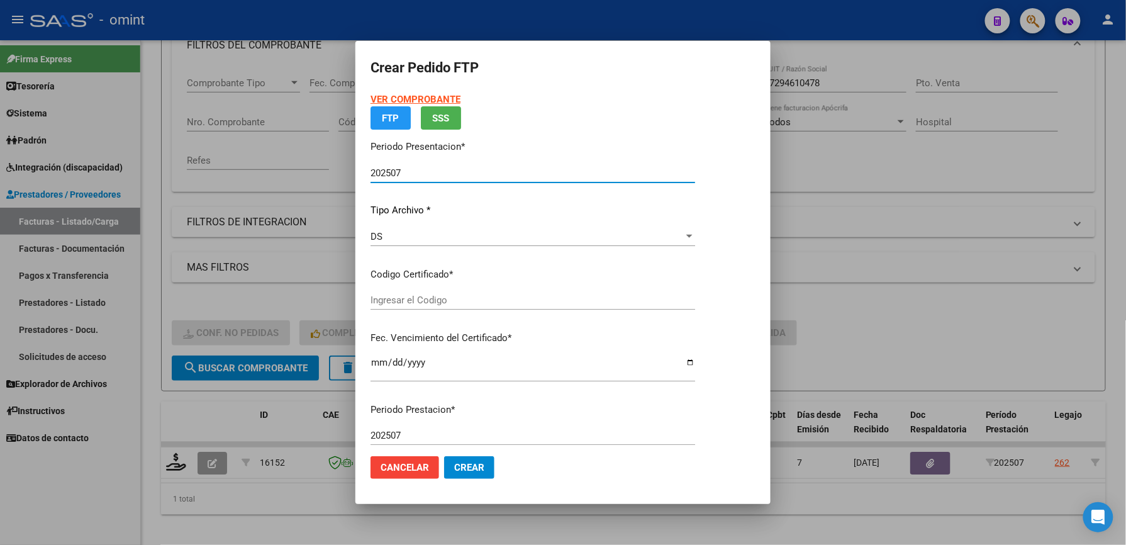
type input "2435836740"
type input "2026-01-15"
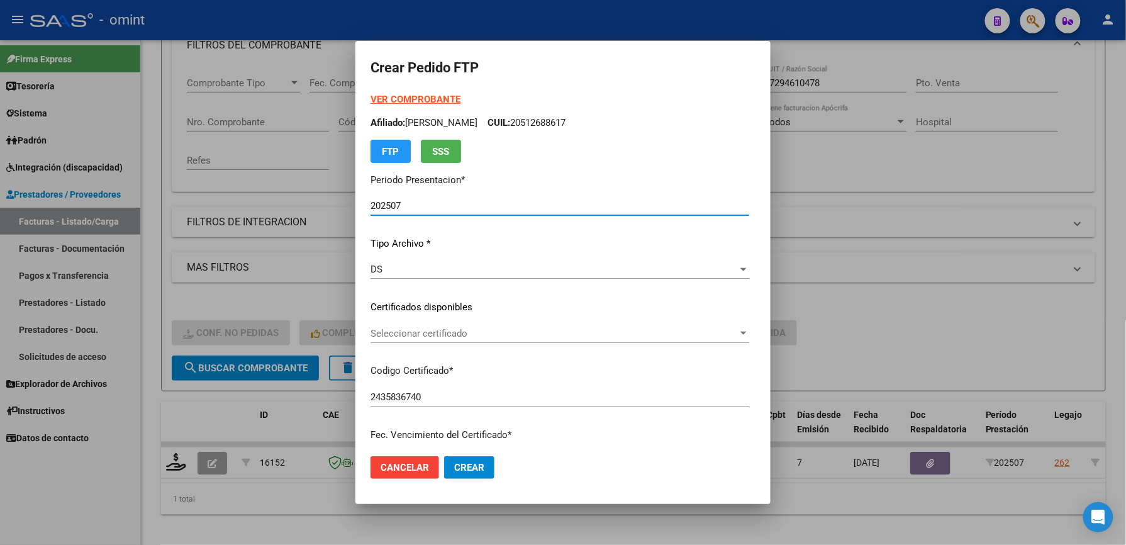
click at [461, 330] on span "Seleccionar certificado" at bounding box center [553, 333] width 367 height 11
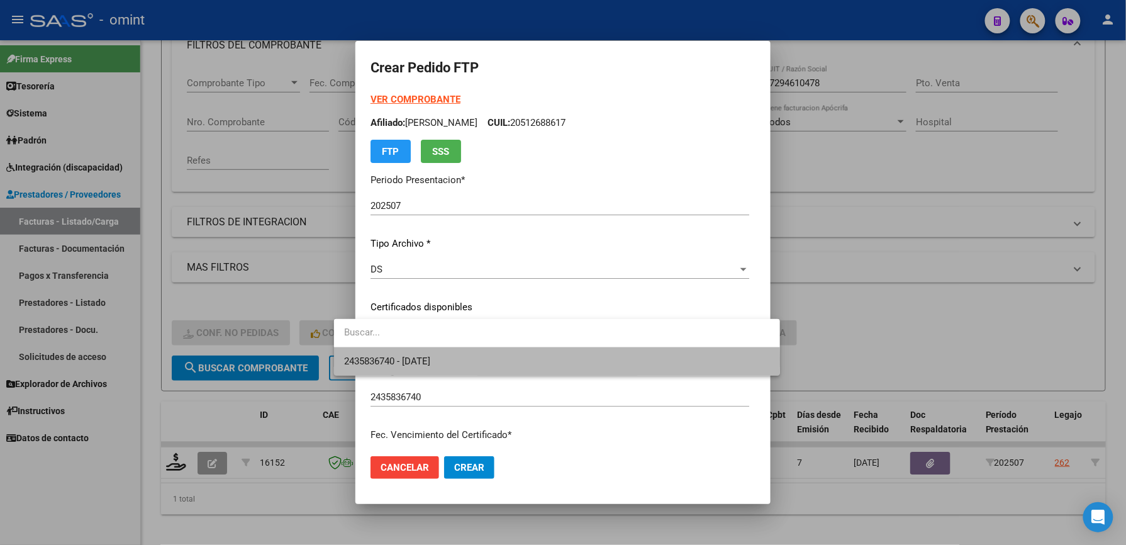
click at [469, 358] on span "2435836740 - 2026-01-15" at bounding box center [557, 361] width 426 height 28
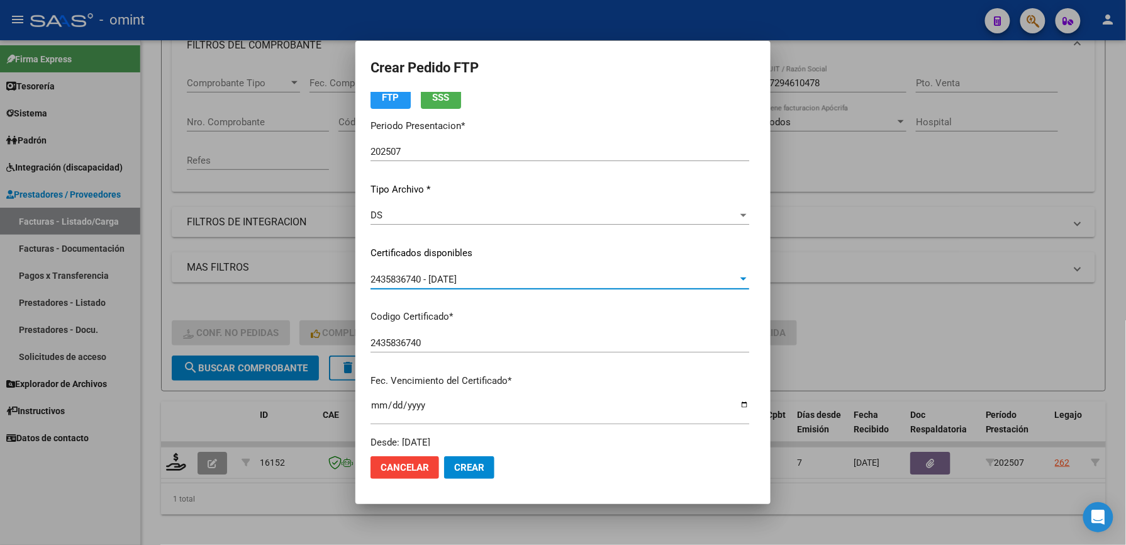
scroll to position [335, 0]
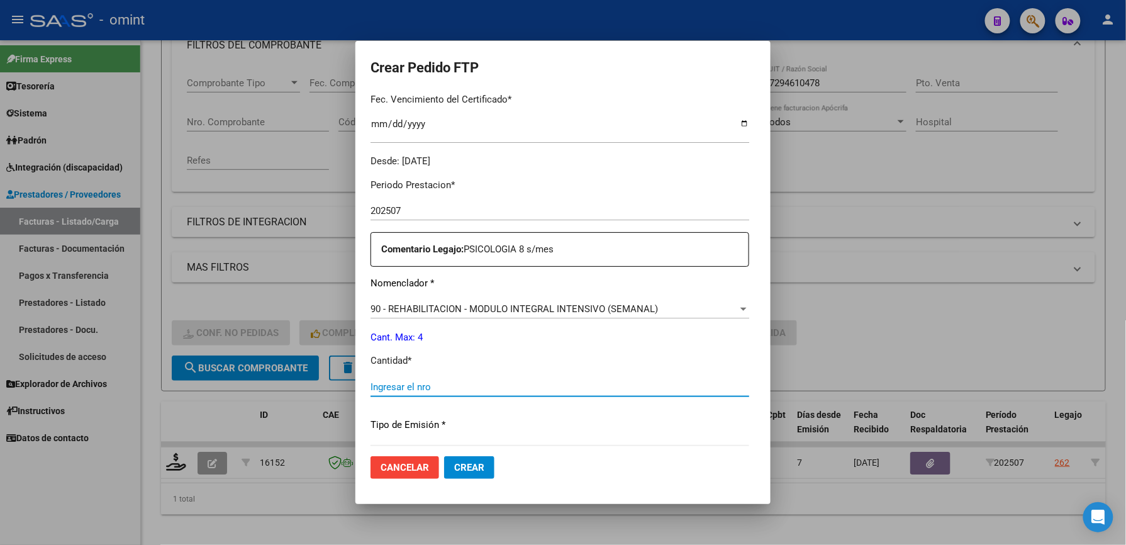
click at [445, 386] on input "Ingresar el nro" at bounding box center [559, 386] width 379 height 11
type input "4"
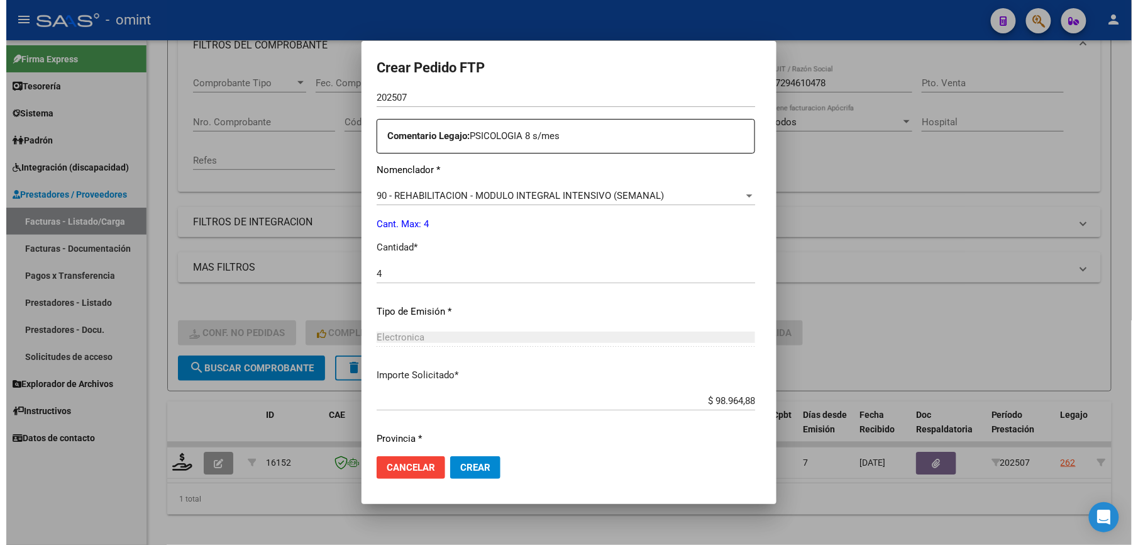
scroll to position [487, 0]
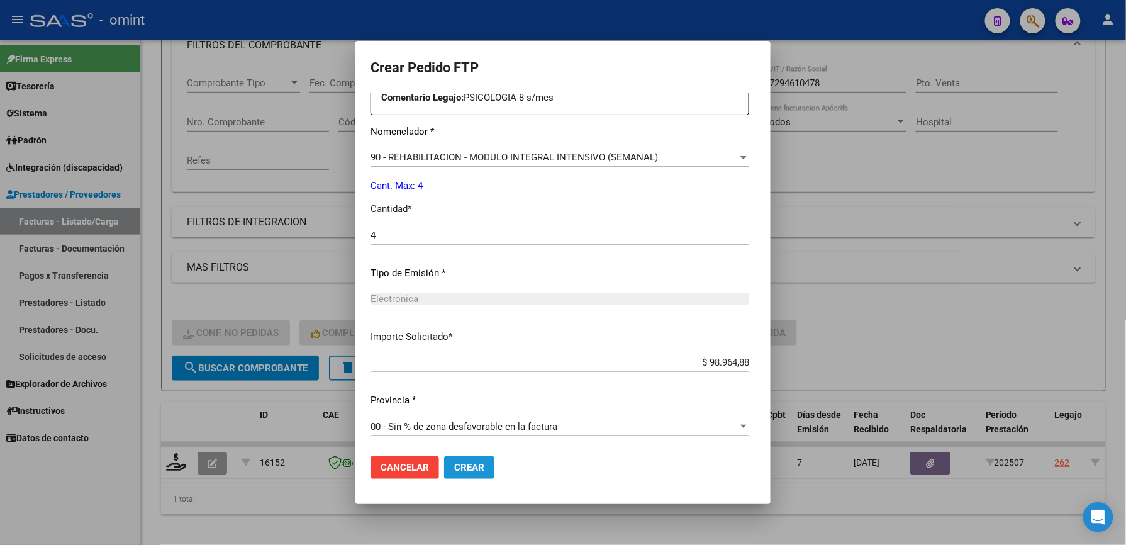
click at [448, 459] on button "Crear" at bounding box center [469, 467] width 50 height 23
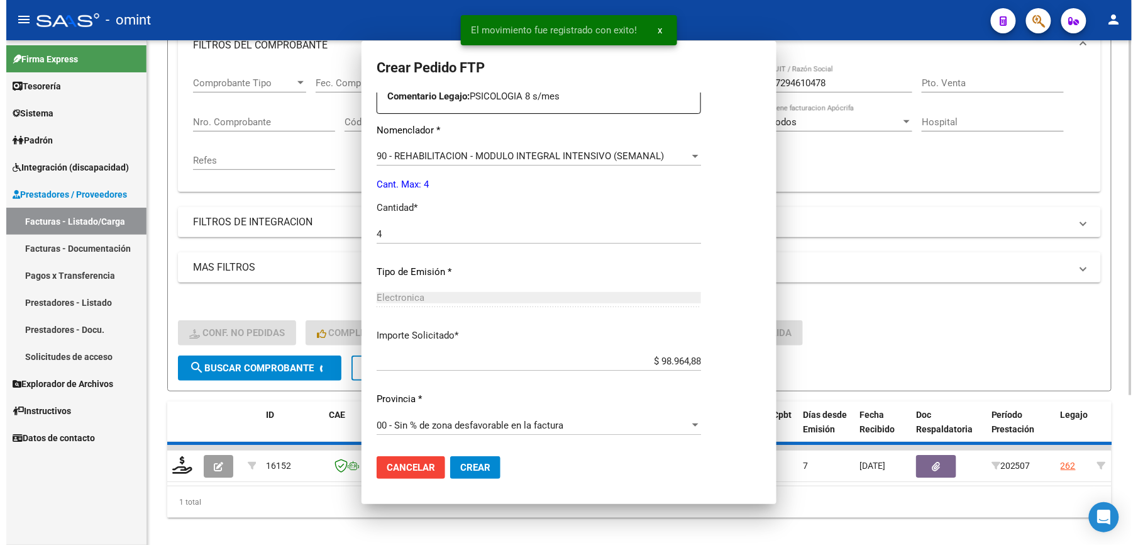
scroll to position [0, 0]
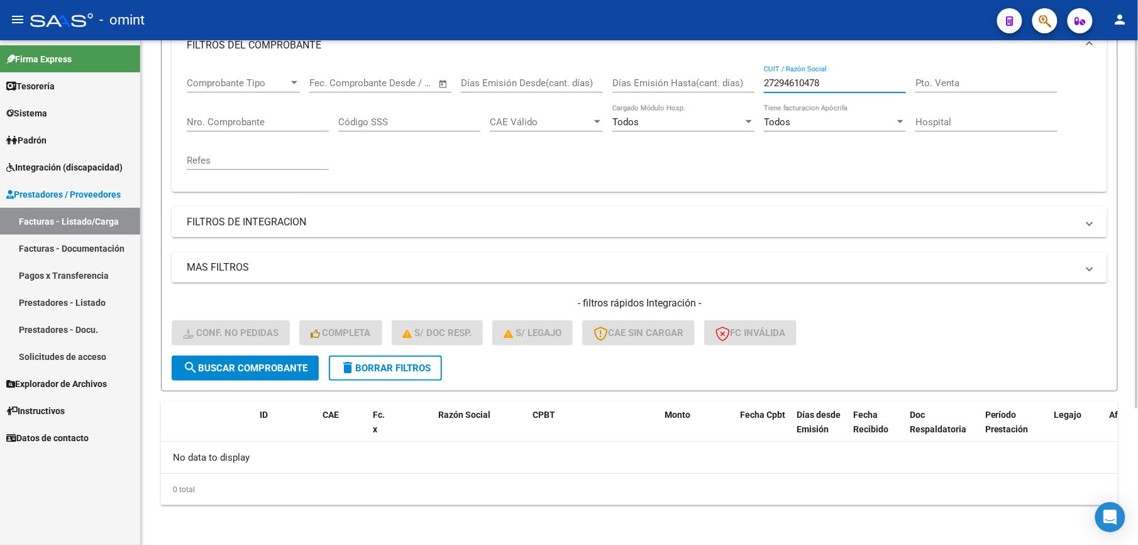
drag, startPoint x: 844, startPoint y: 83, endPoint x: 733, endPoint y: 87, distance: 111.4
click at [733, 87] on div "Comprobante Tipo Comprobante Tipo Start date – End date Fec. Comprobante Desde …" at bounding box center [640, 123] width 906 height 116
paste input "177458827"
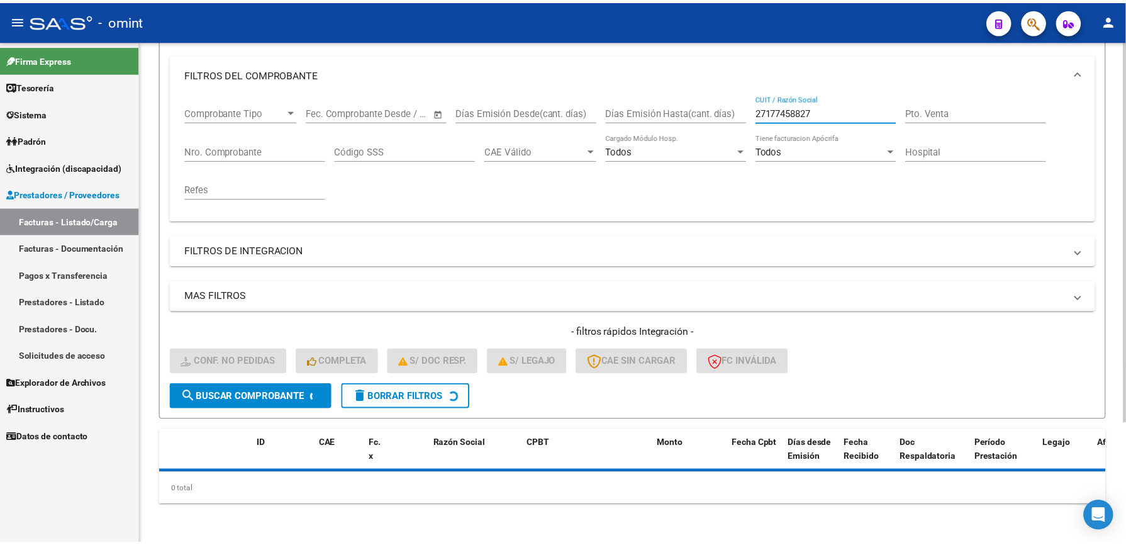
scroll to position [189, 0]
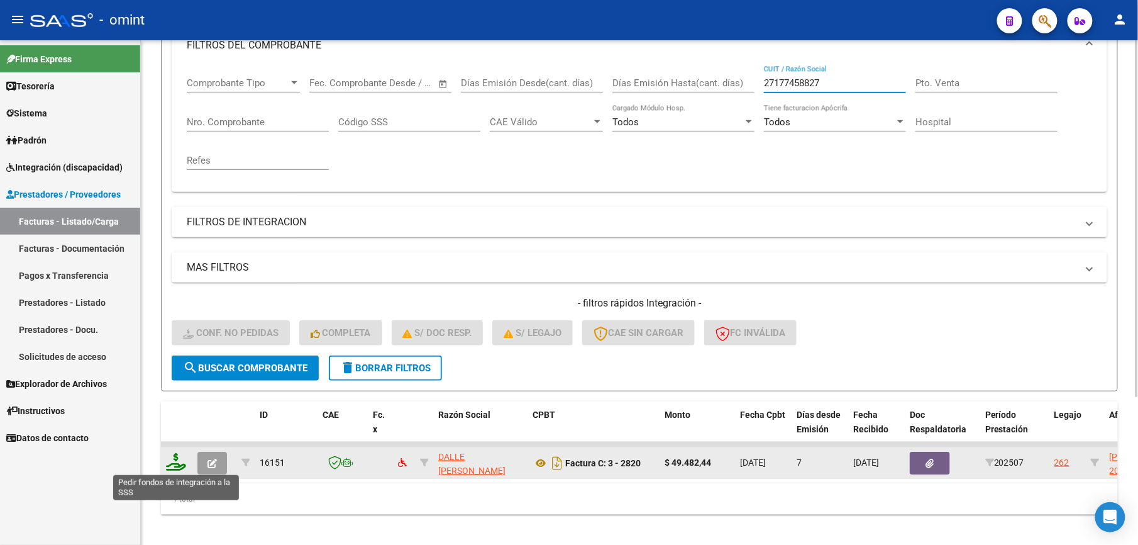
type input "27177458827"
click at [177, 463] on icon at bounding box center [176, 462] width 20 height 18
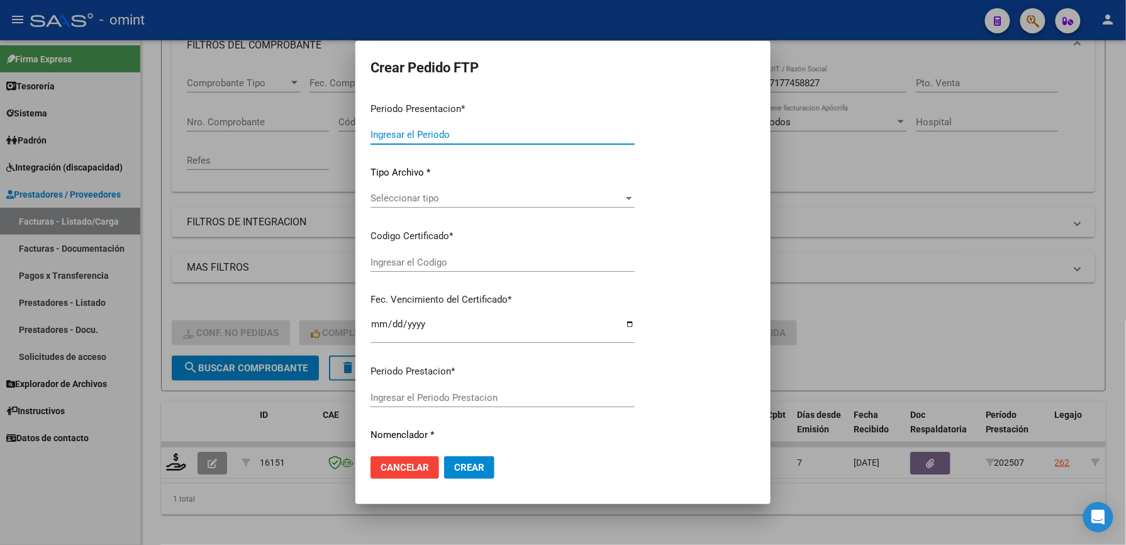
type input "202507"
type input "$ 49.482,44"
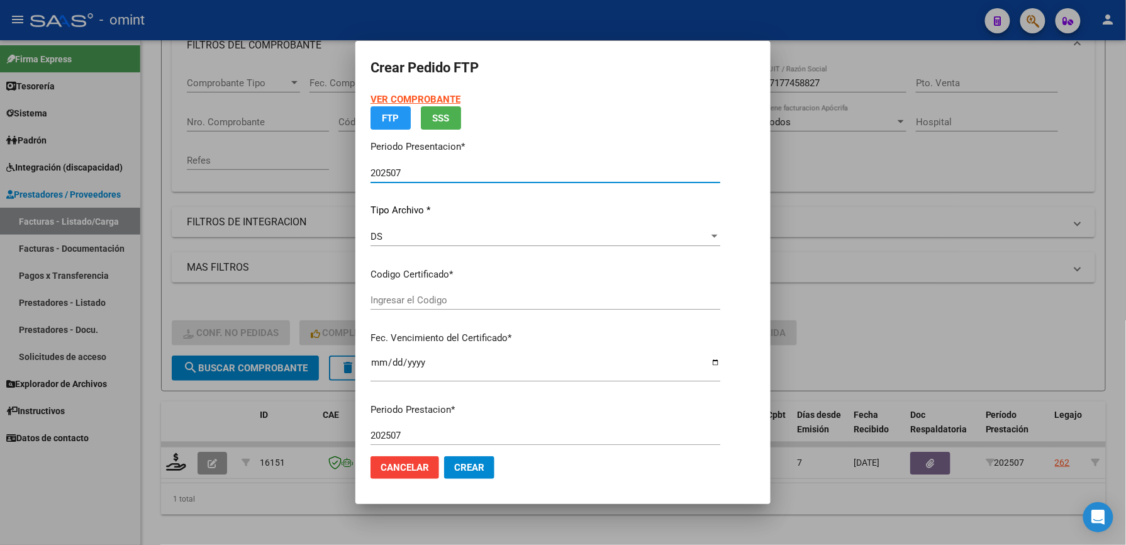
type input "2435836740"
type input "2026-01-15"
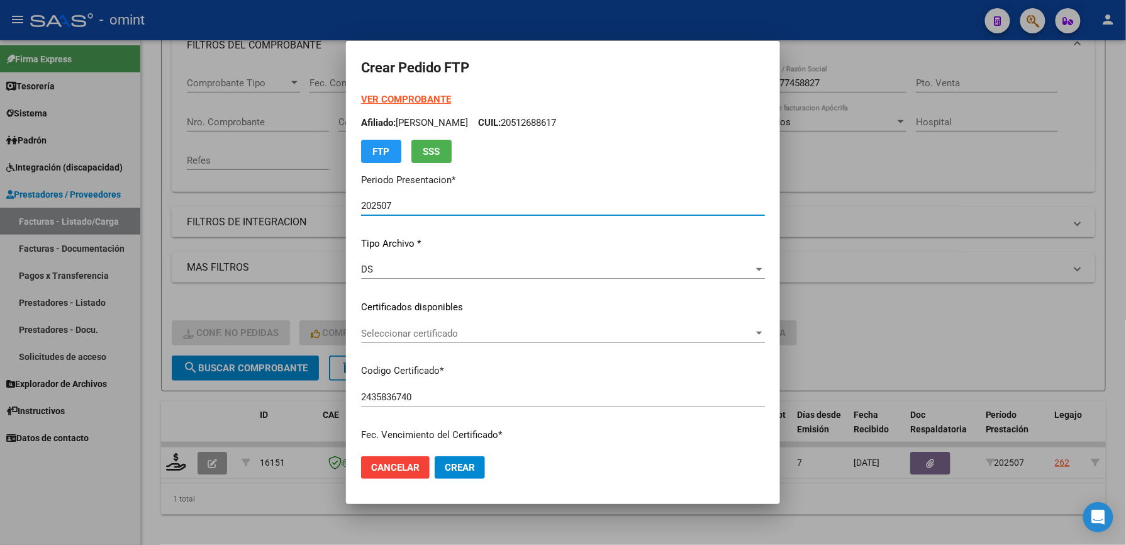
click at [441, 333] on span "Seleccionar certificado" at bounding box center [557, 333] width 392 height 11
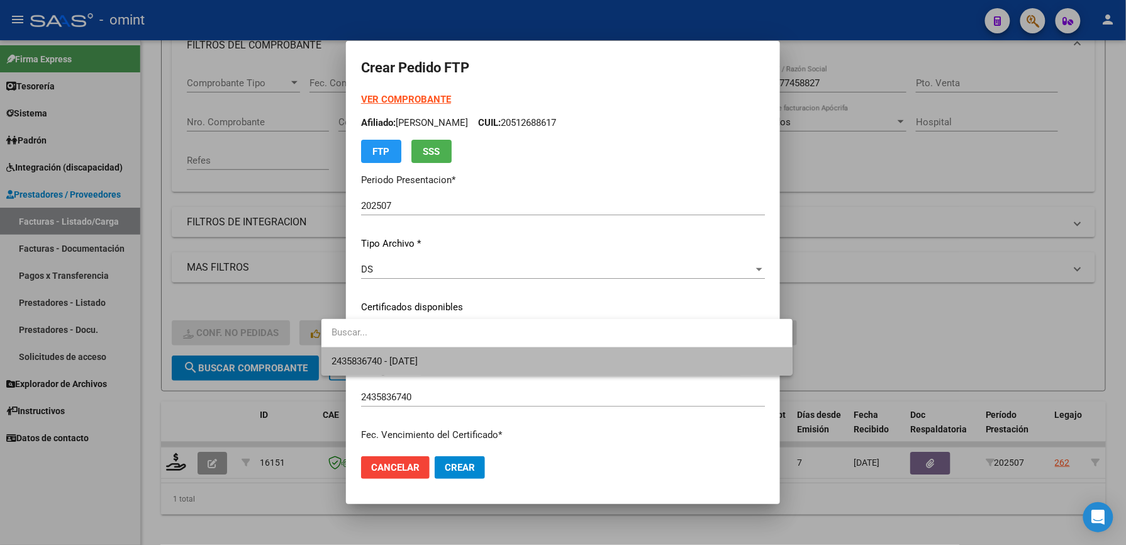
click at [447, 357] on span "2435836740 - 2026-01-15" at bounding box center [556, 361] width 451 height 28
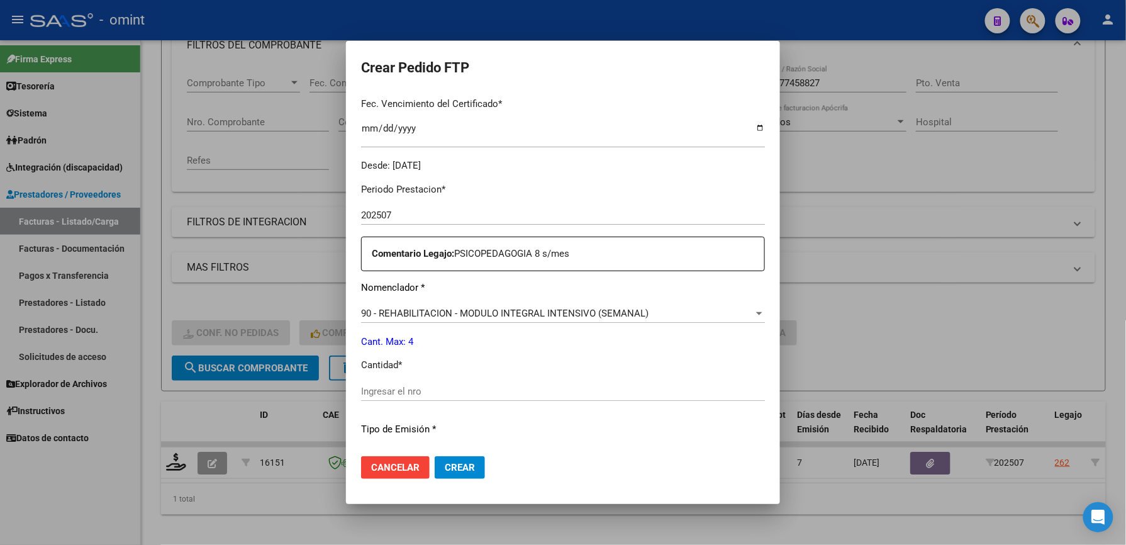
scroll to position [335, 0]
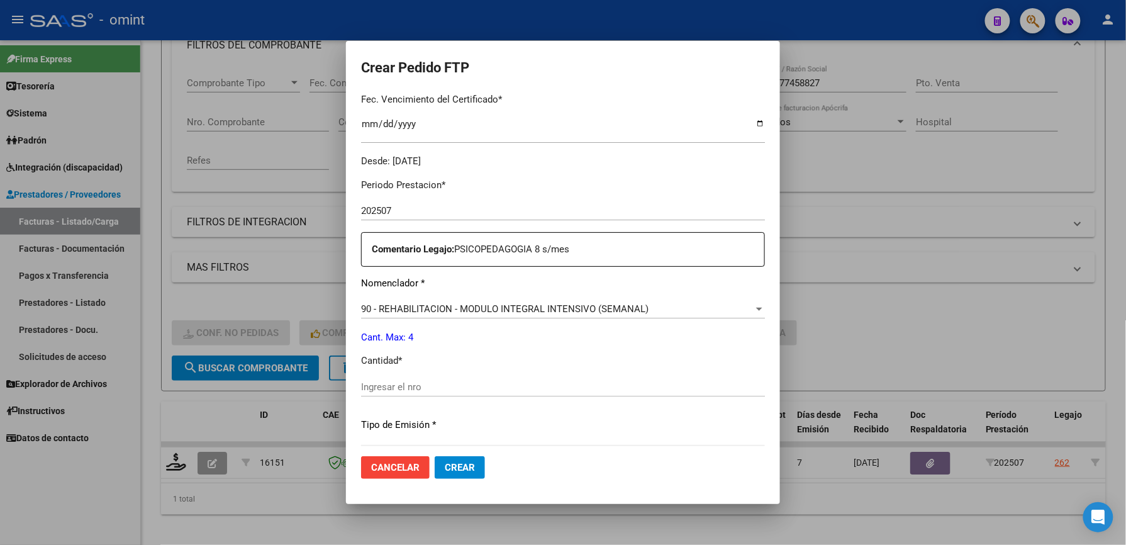
click at [386, 381] on input "Ingresar el nro" at bounding box center [563, 386] width 404 height 11
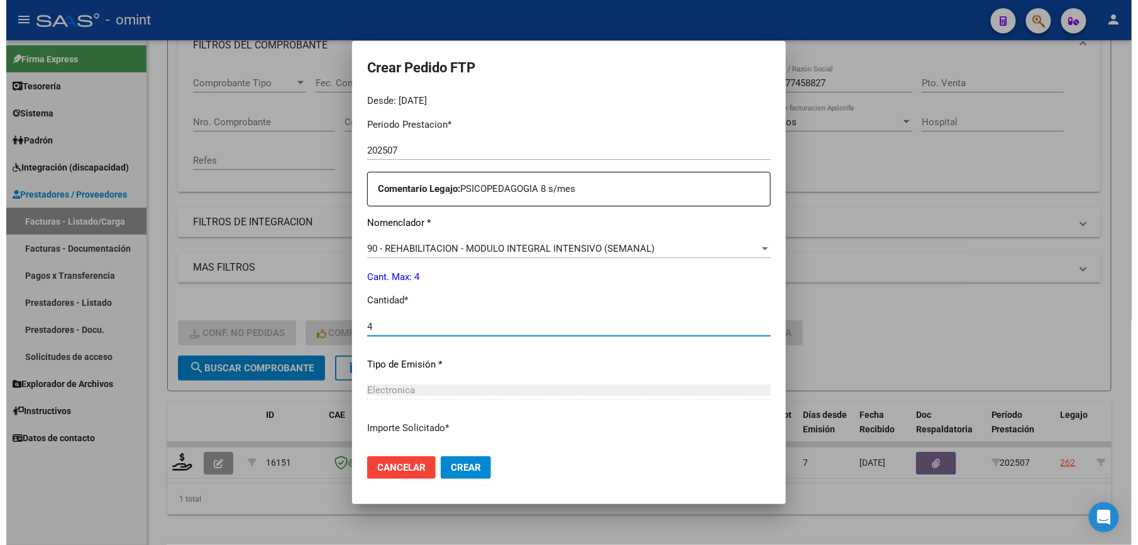
scroll to position [487, 0]
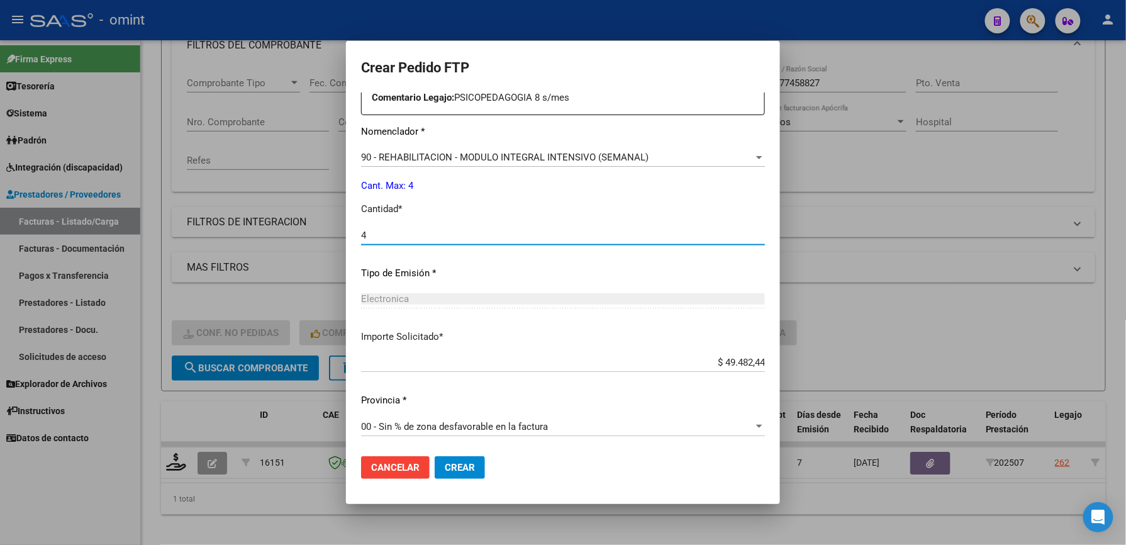
type input "4"
click at [439, 458] on button "Crear" at bounding box center [460, 467] width 50 height 23
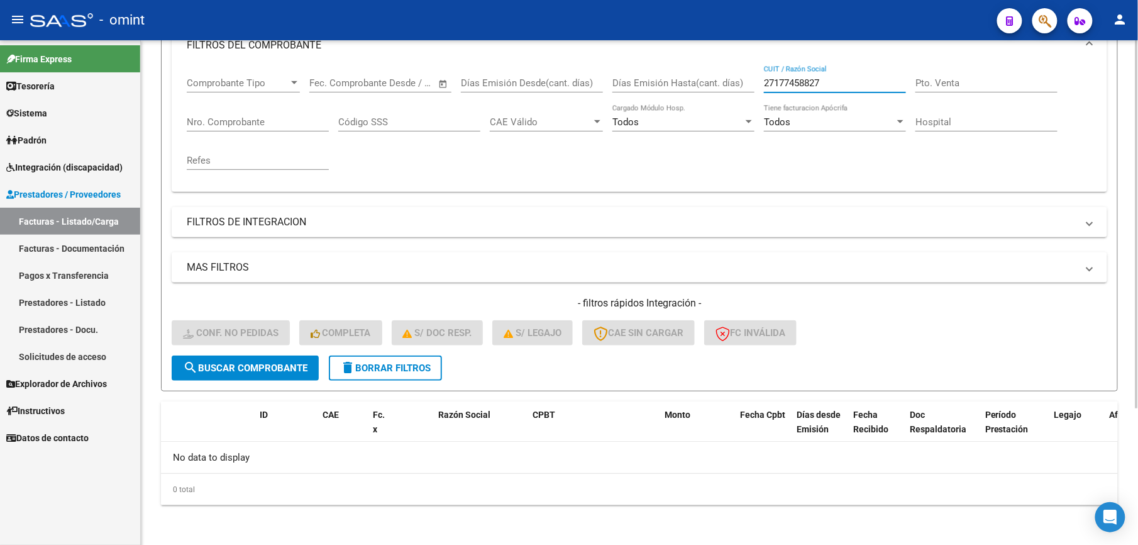
drag, startPoint x: 823, startPoint y: 83, endPoint x: 716, endPoint y: 83, distance: 106.9
click at [716, 83] on div "Comprobante Tipo Comprobante Tipo Start date – End date Fec. Comprobante Desde …" at bounding box center [640, 123] width 906 height 116
paste input "227076270"
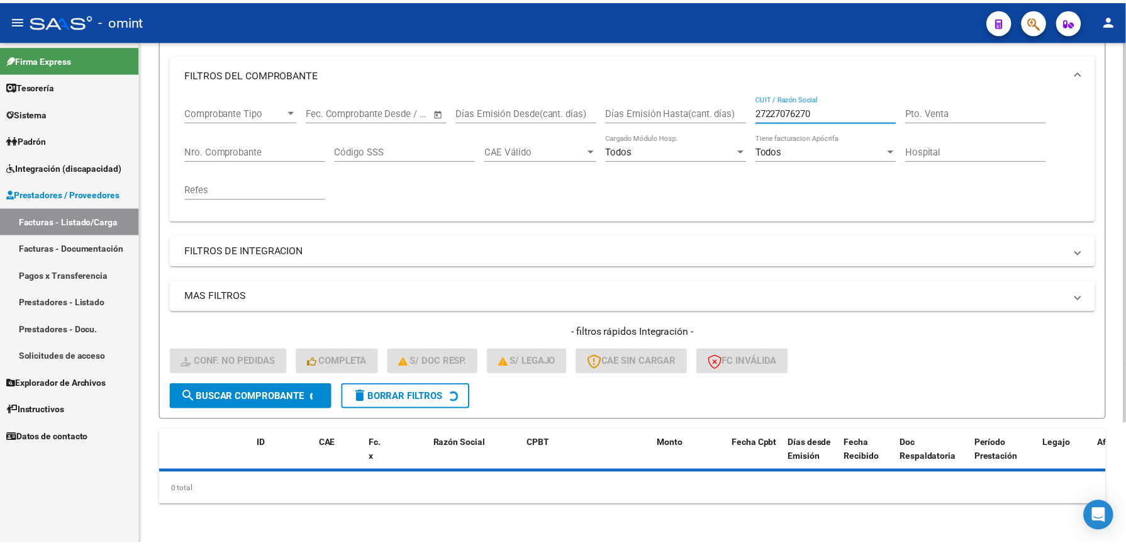
scroll to position [189, 0]
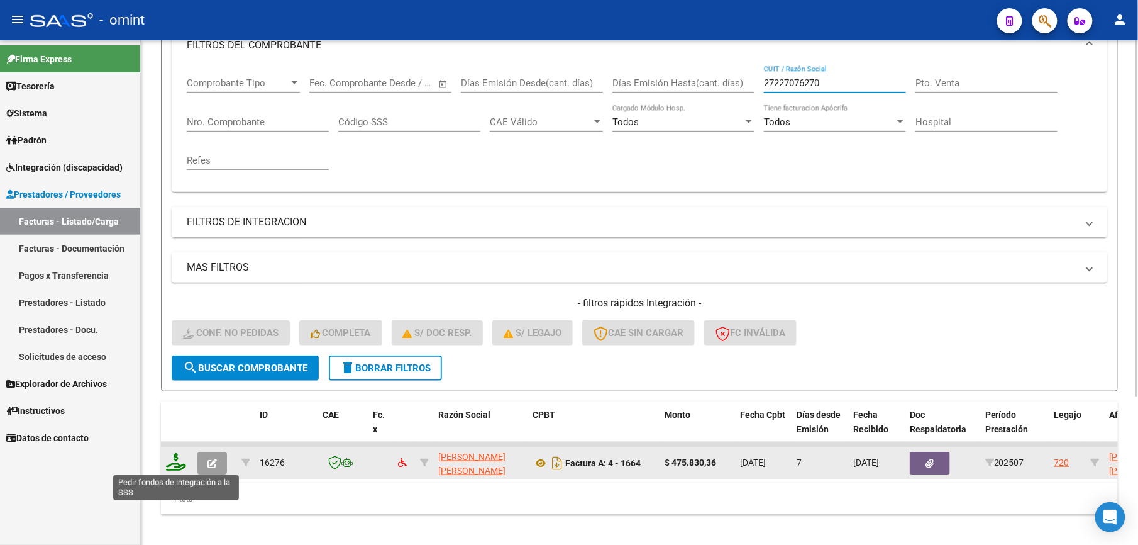
type input "27227076270"
click at [177, 464] on icon at bounding box center [176, 462] width 20 height 18
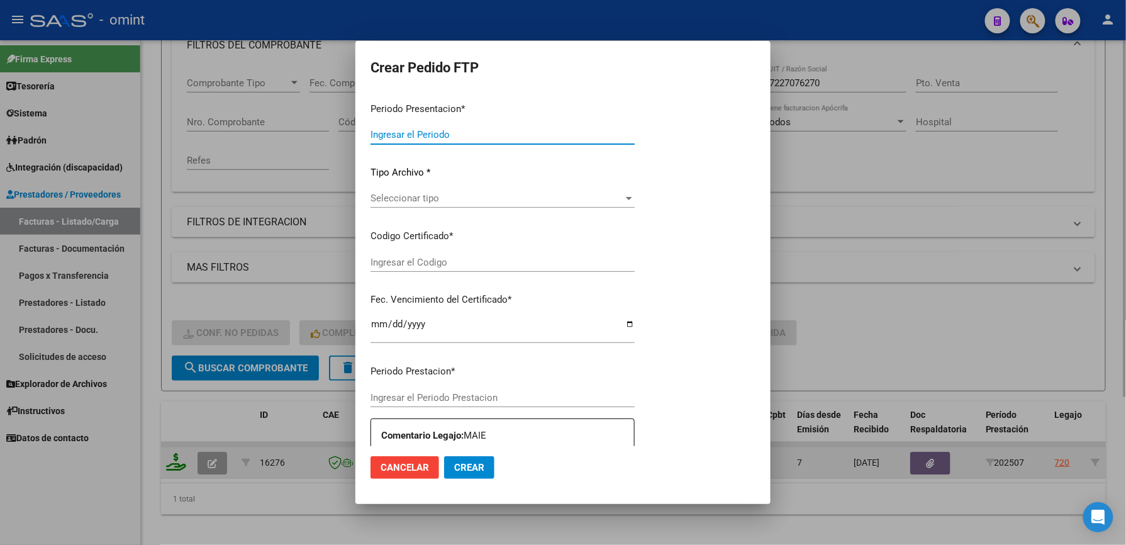
type input "202507"
type input "$ 475.830,36"
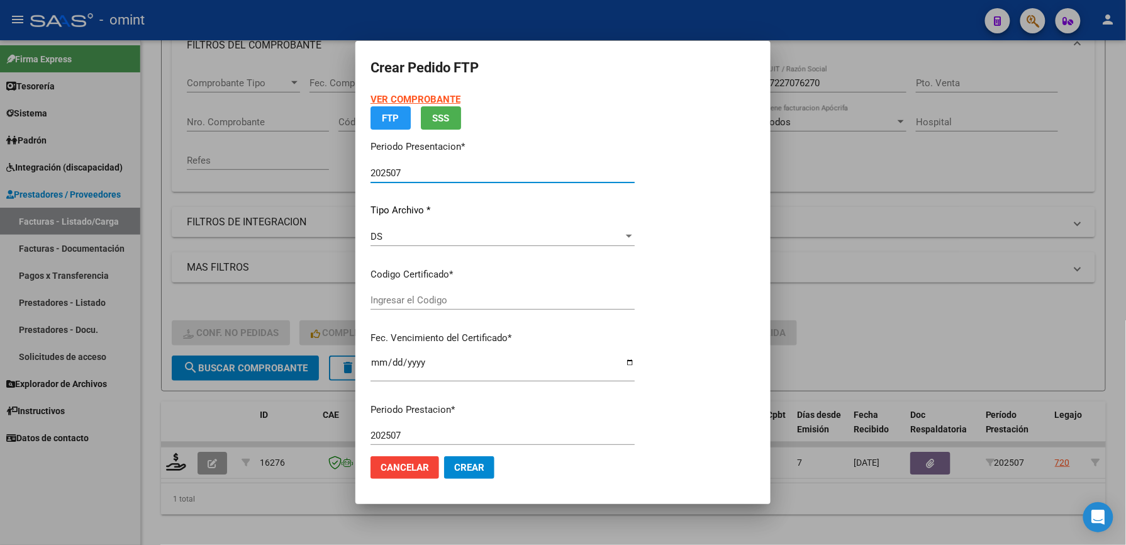
type input "5308983472"
type input "2028-01-23"
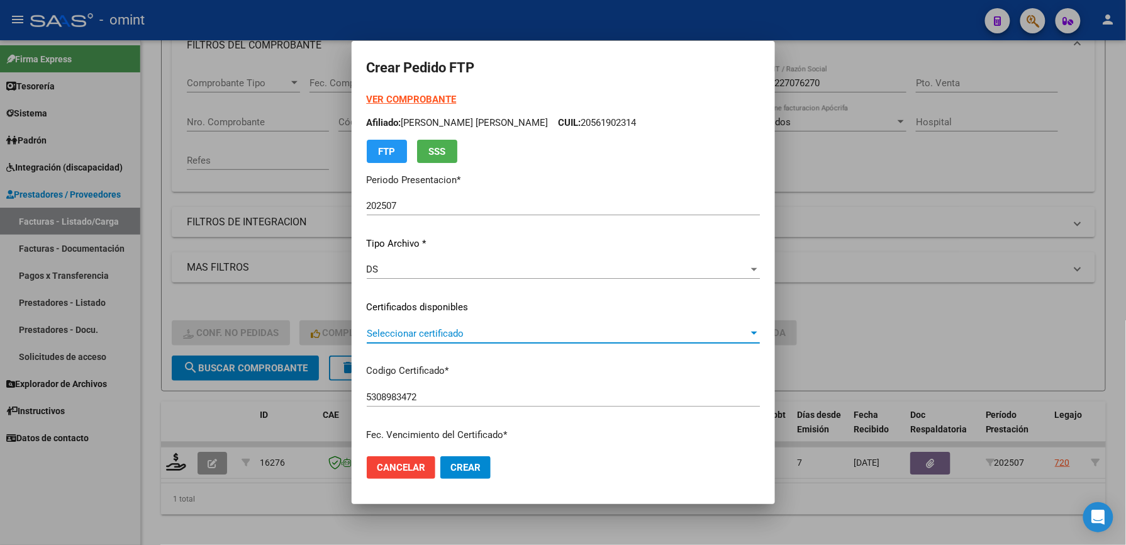
click at [457, 333] on span "Seleccionar certificado" at bounding box center [558, 333] width 382 height 11
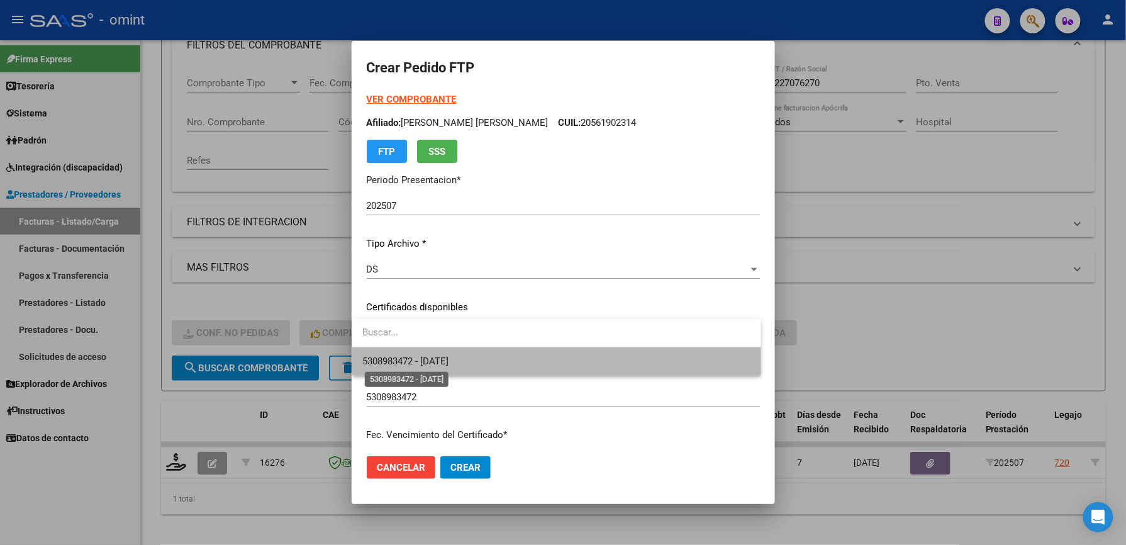
click at [448, 358] on span "5308983472 - 2028-01-23" at bounding box center [405, 360] width 86 height 11
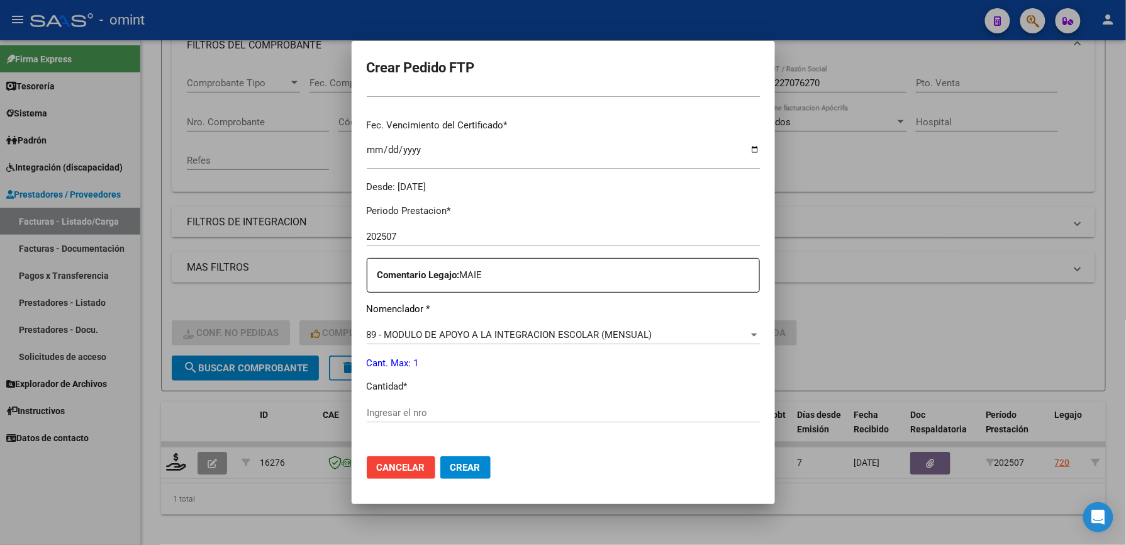
scroll to position [419, 0]
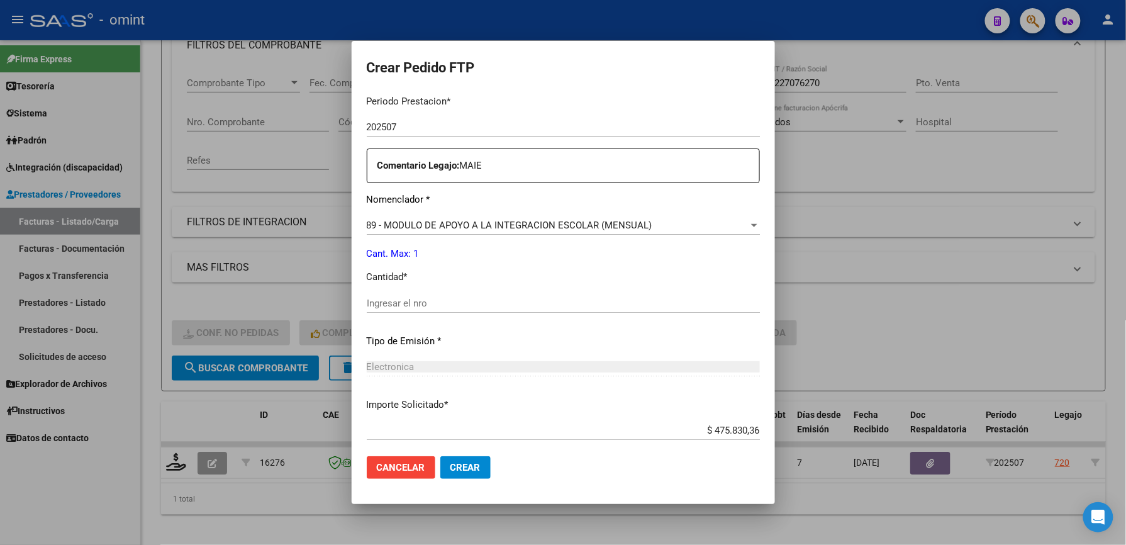
click at [433, 303] on input "Ingresar el nro" at bounding box center [563, 303] width 393 height 11
type input "1"
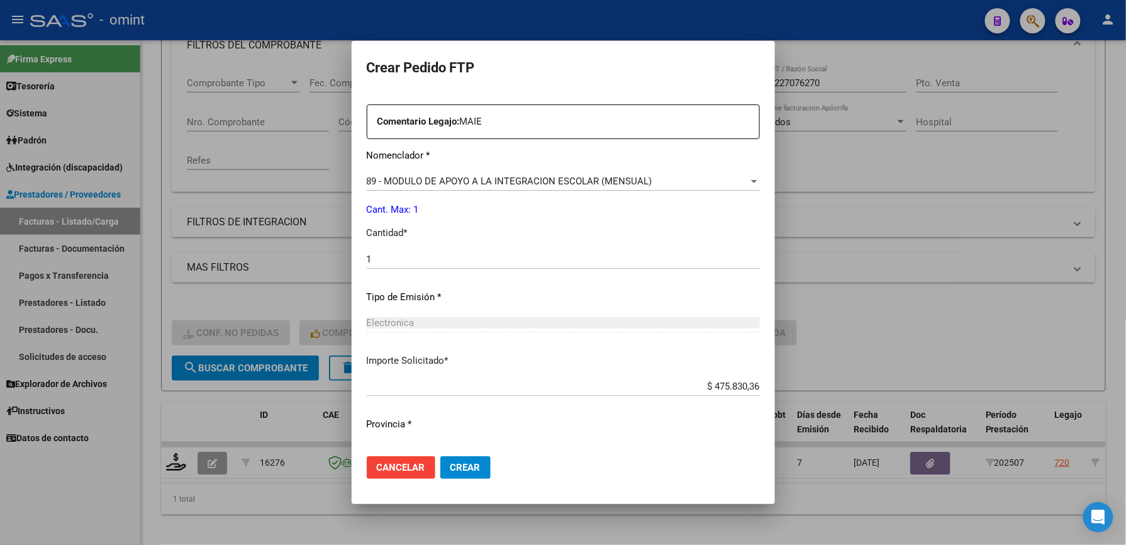
scroll to position [487, 0]
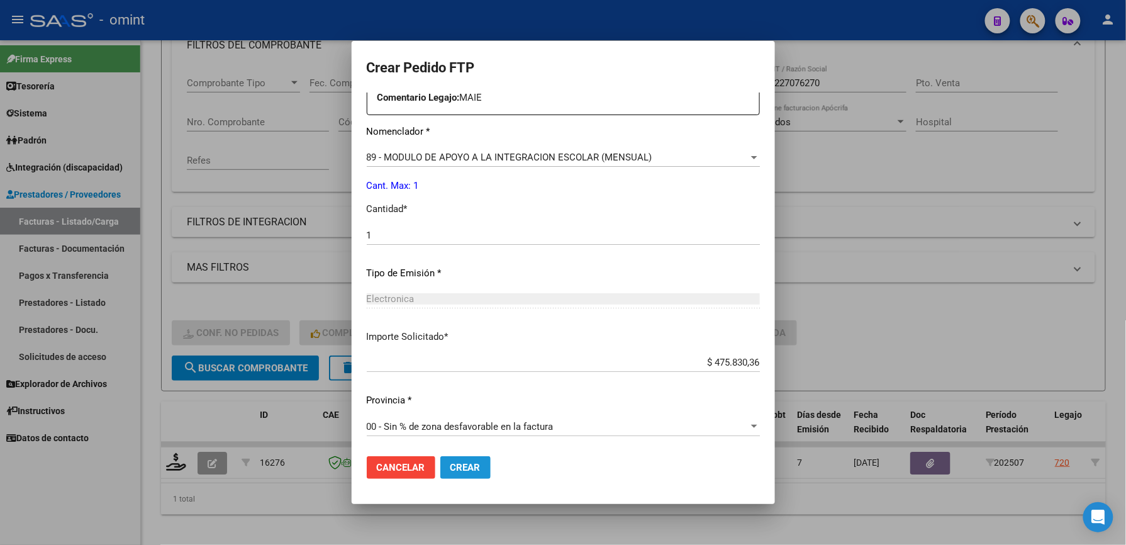
click at [464, 467] on span "Crear" at bounding box center [465, 467] width 30 height 11
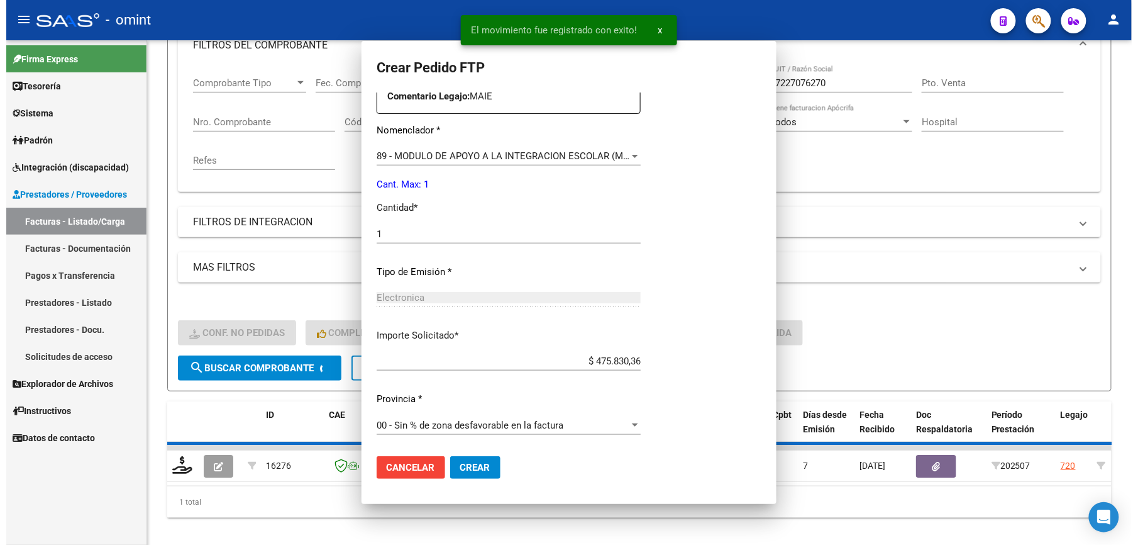
scroll to position [416, 0]
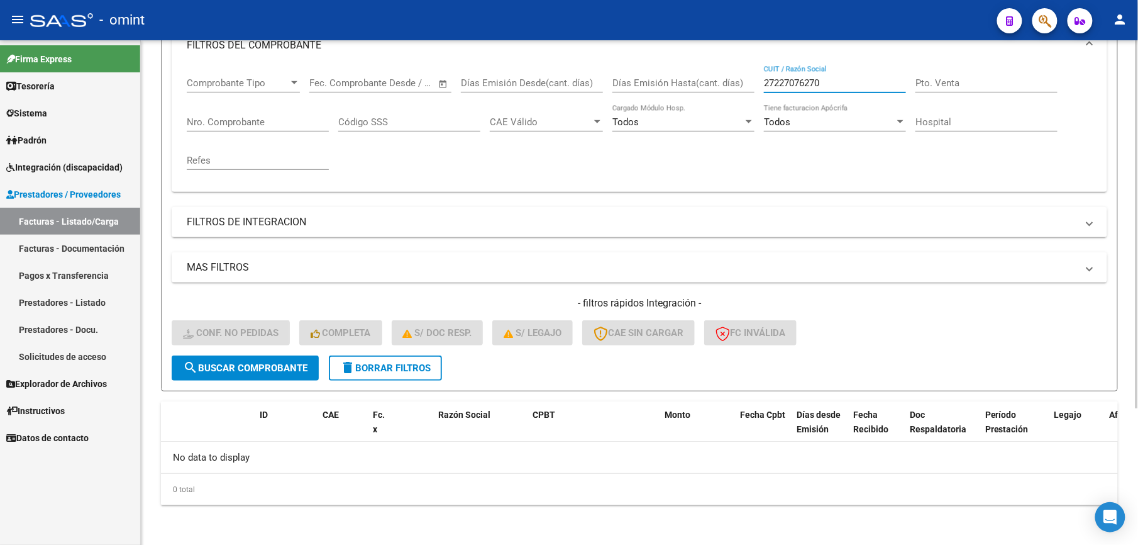
drag, startPoint x: 808, startPoint y: 86, endPoint x: 667, endPoint y: 87, distance: 140.9
click at [667, 87] on div "Comprobante Tipo Comprobante Tipo Start date – End date Fec. Comprobante Desde …" at bounding box center [640, 123] width 906 height 116
paste input "359738981"
type input "27359738981"
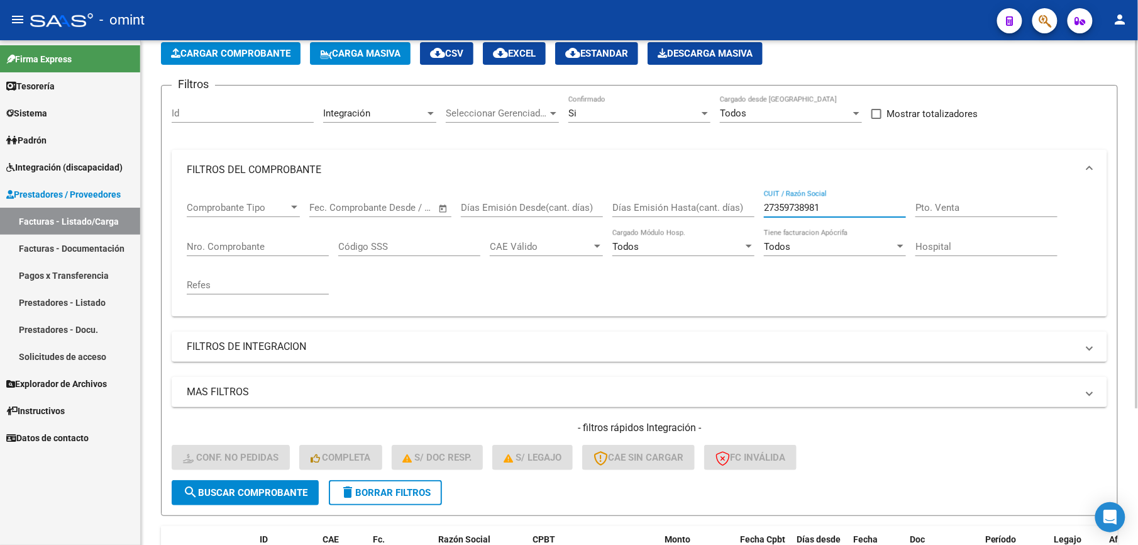
scroll to position [104, 0]
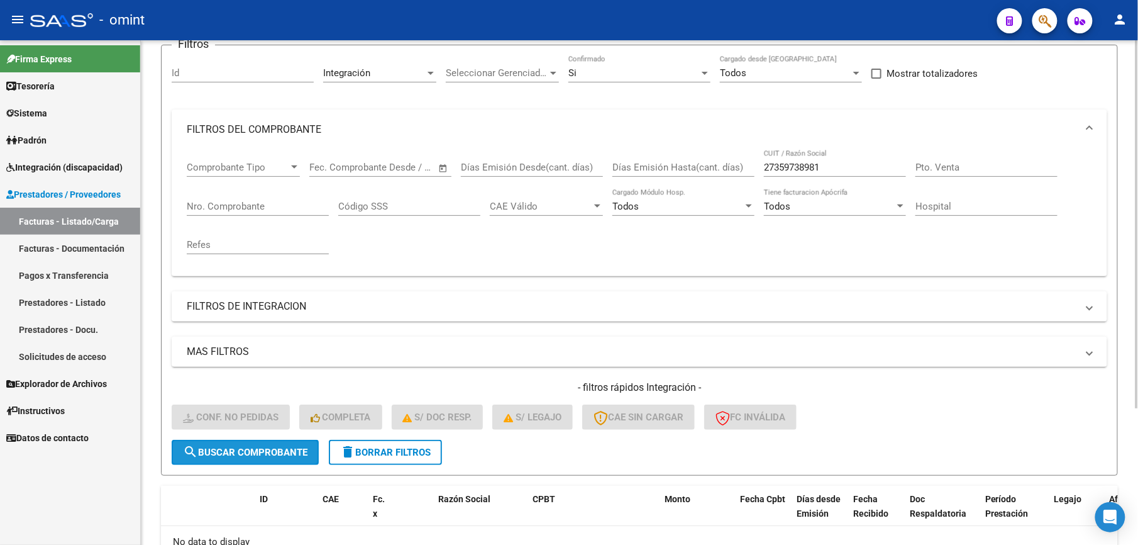
click at [245, 451] on span "search Buscar Comprobante" at bounding box center [245, 452] width 125 height 11
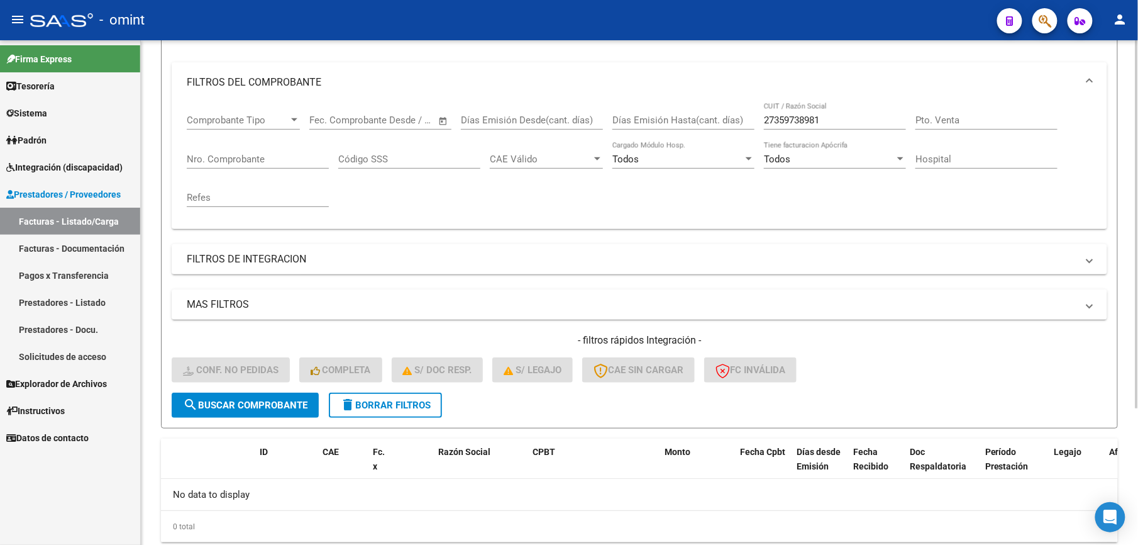
scroll to position [189, 0]
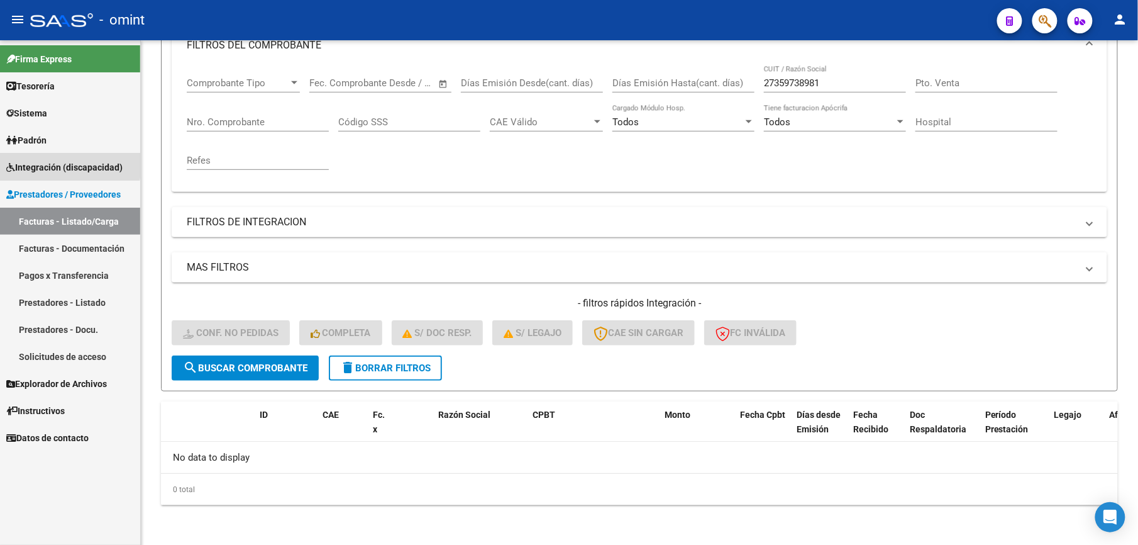
click at [63, 164] on span "Integración (discapacidad)" at bounding box center [64, 167] width 116 height 14
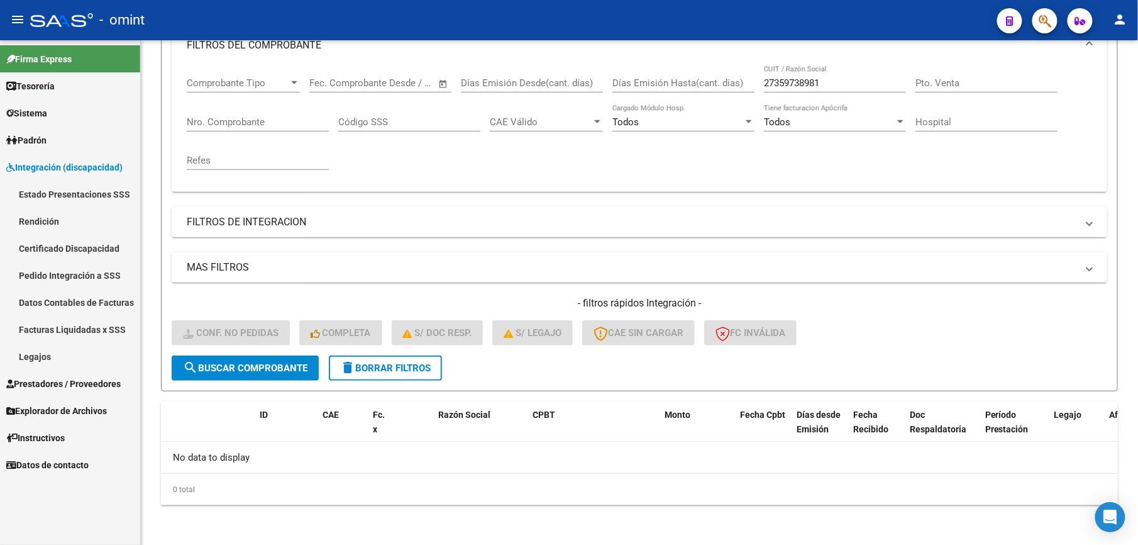
click at [93, 272] on link "Pedido Integración a SSS" at bounding box center [70, 275] width 140 height 27
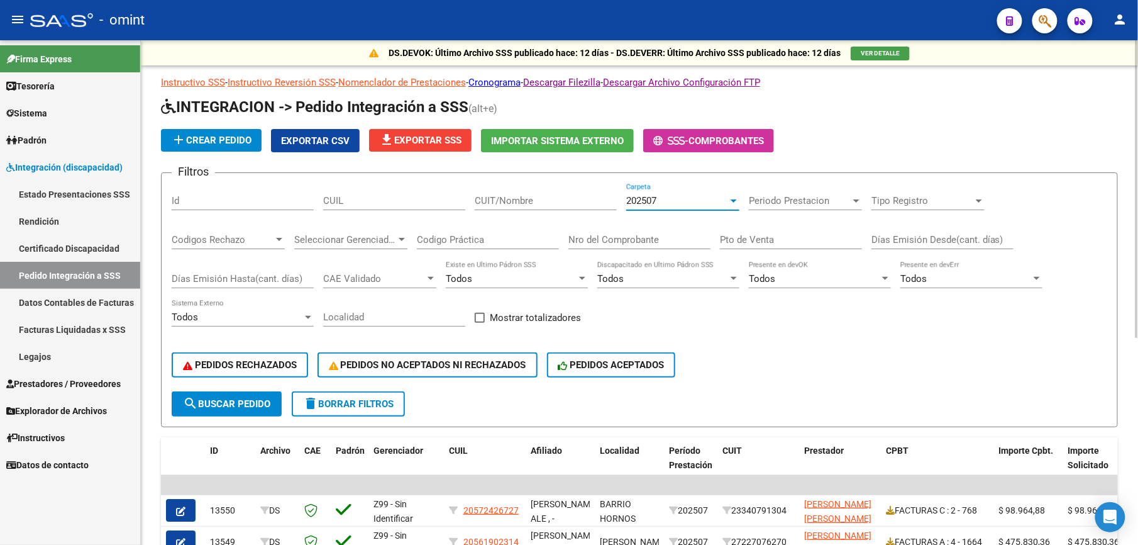
click at [710, 198] on div "202507" at bounding box center [677, 200] width 102 height 11
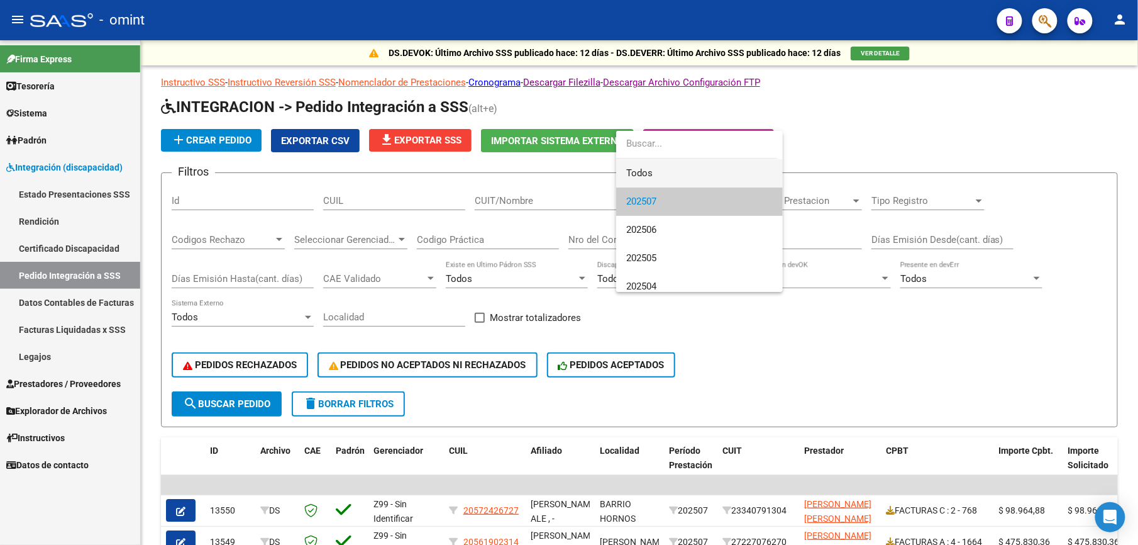
click at [680, 180] on span "Todos" at bounding box center [699, 173] width 147 height 28
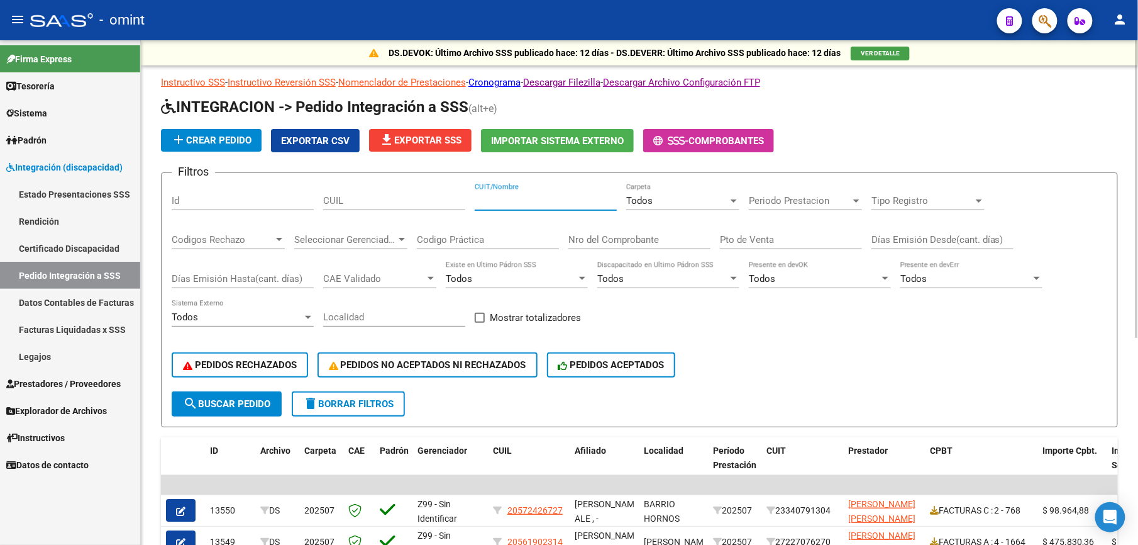
drag, startPoint x: 502, startPoint y: 204, endPoint x: 356, endPoint y: 200, distance: 146.0
click at [328, 198] on input "CUIL" at bounding box center [394, 200] width 142 height 11
paste input "27359738981"
type input "27359738981"
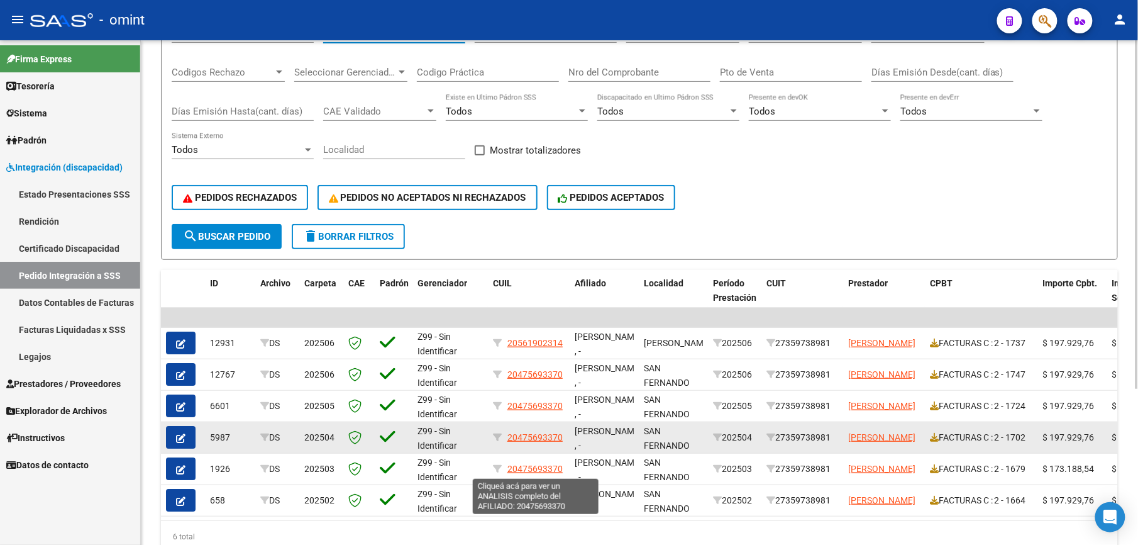
scroll to position [84, 0]
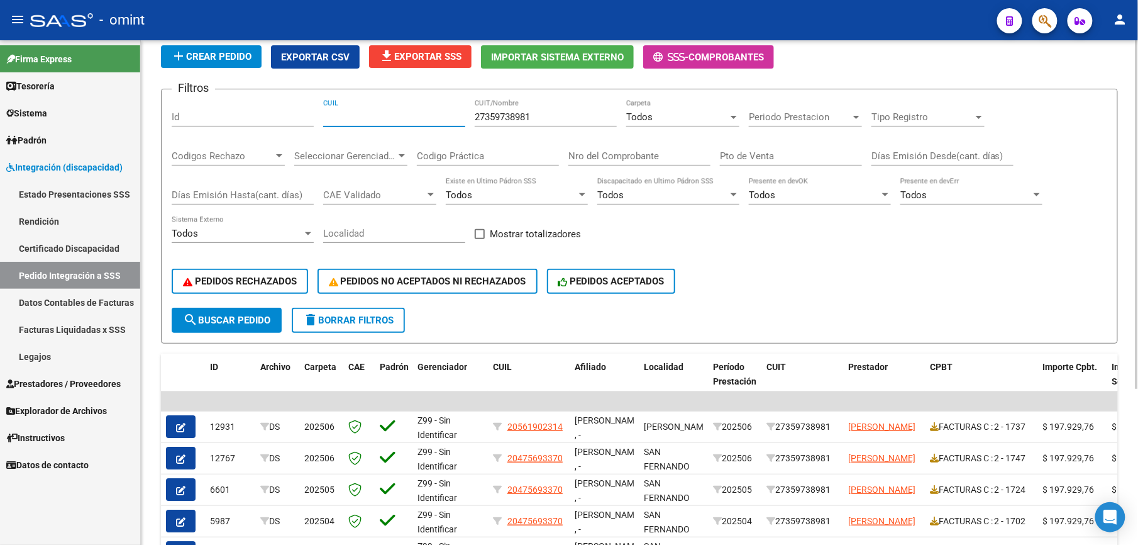
click at [555, 119] on input "27359738981" at bounding box center [546, 116] width 142 height 11
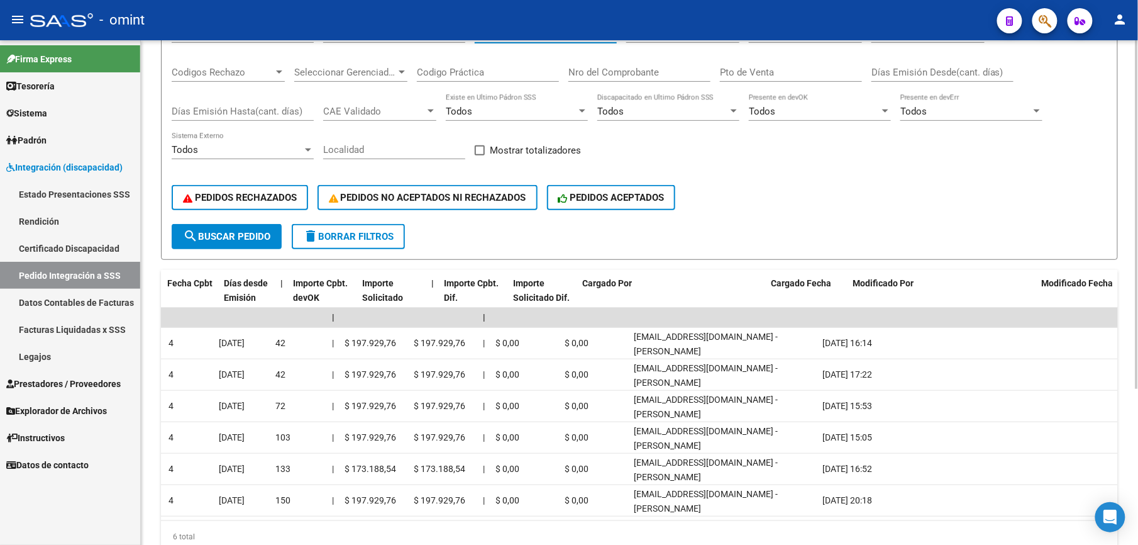
scroll to position [0, 1108]
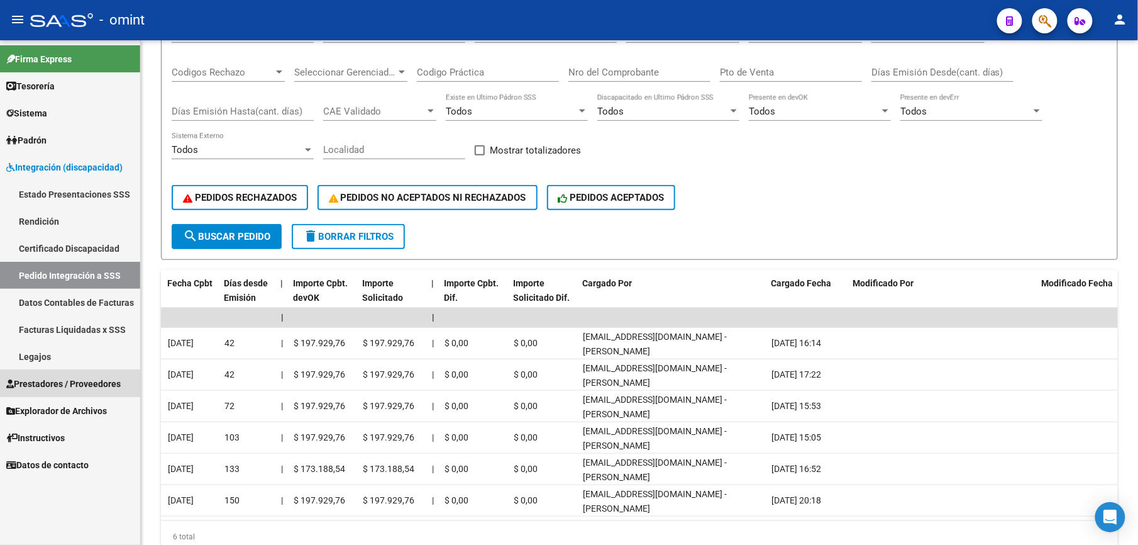
click at [55, 382] on span "Prestadores / Proveedores" at bounding box center [63, 384] width 114 height 14
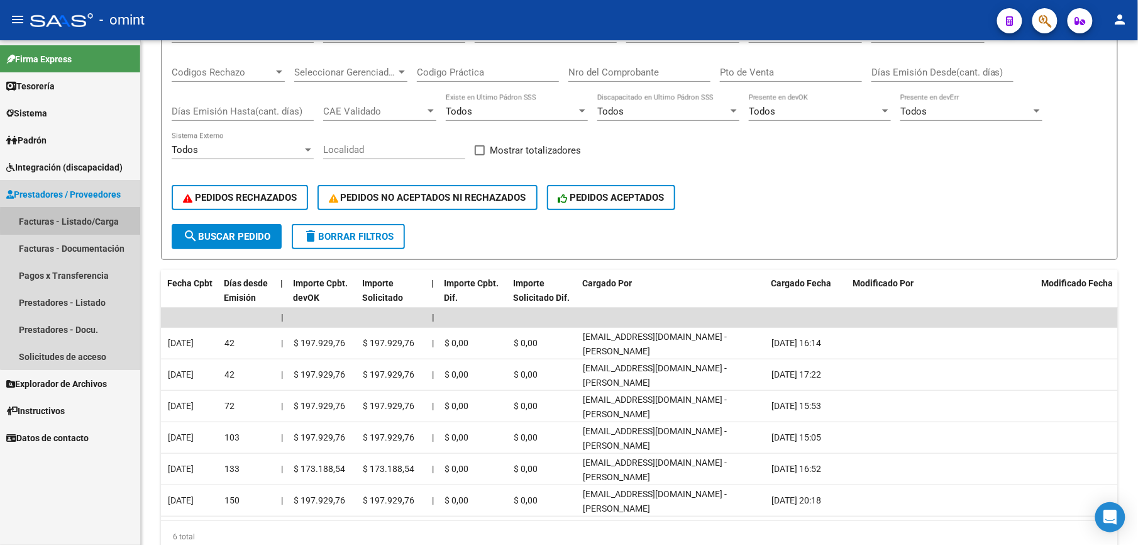
click at [81, 221] on link "Facturas - Listado/Carga" at bounding box center [70, 221] width 140 height 27
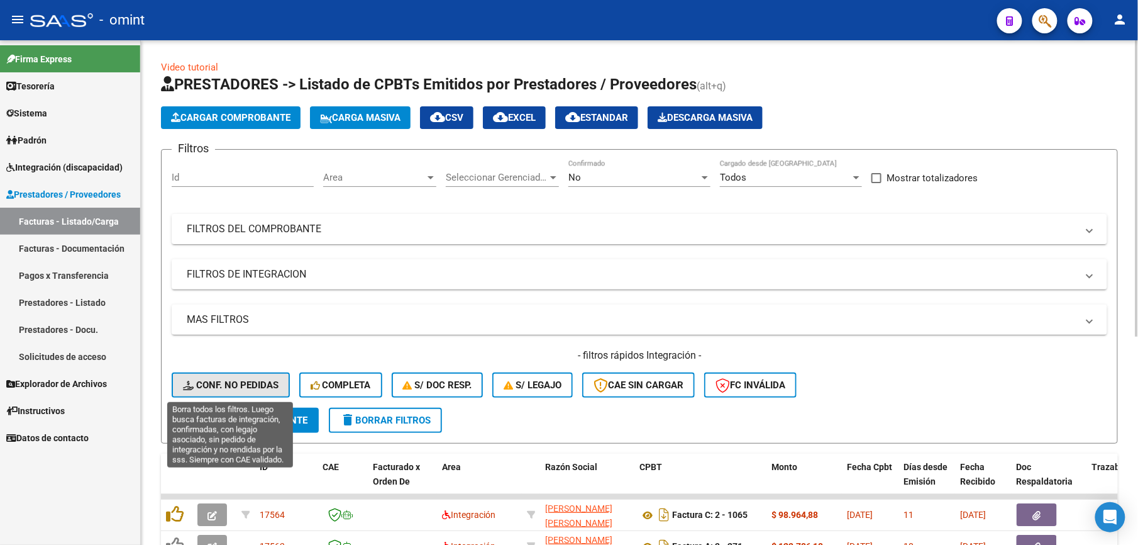
click at [257, 381] on span "Conf. no pedidas" at bounding box center [231, 384] width 96 height 11
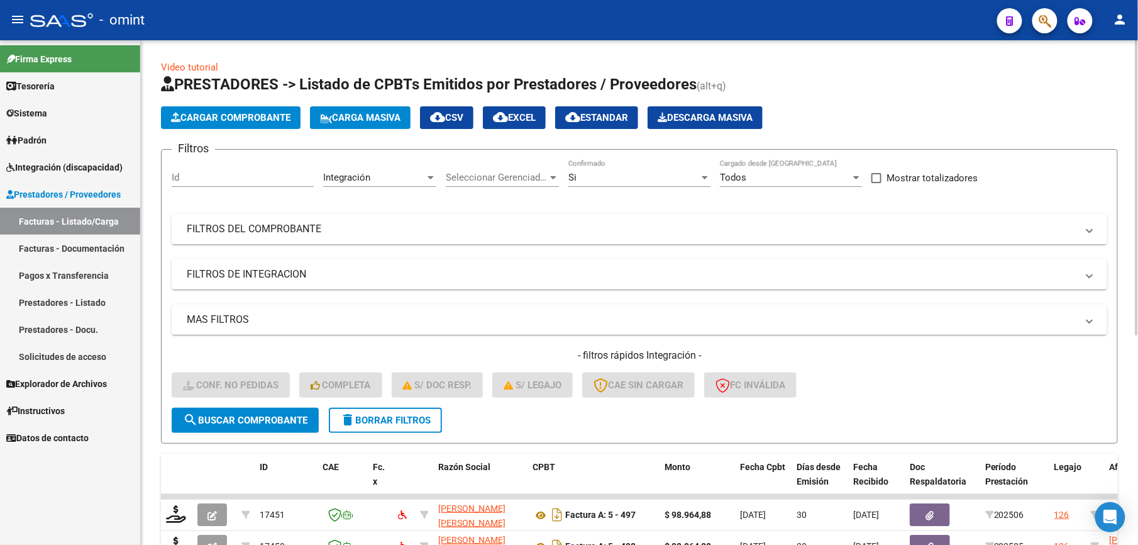
click at [328, 231] on mat-panel-title "FILTROS DEL COMPROBANTE" at bounding box center [632, 229] width 891 height 14
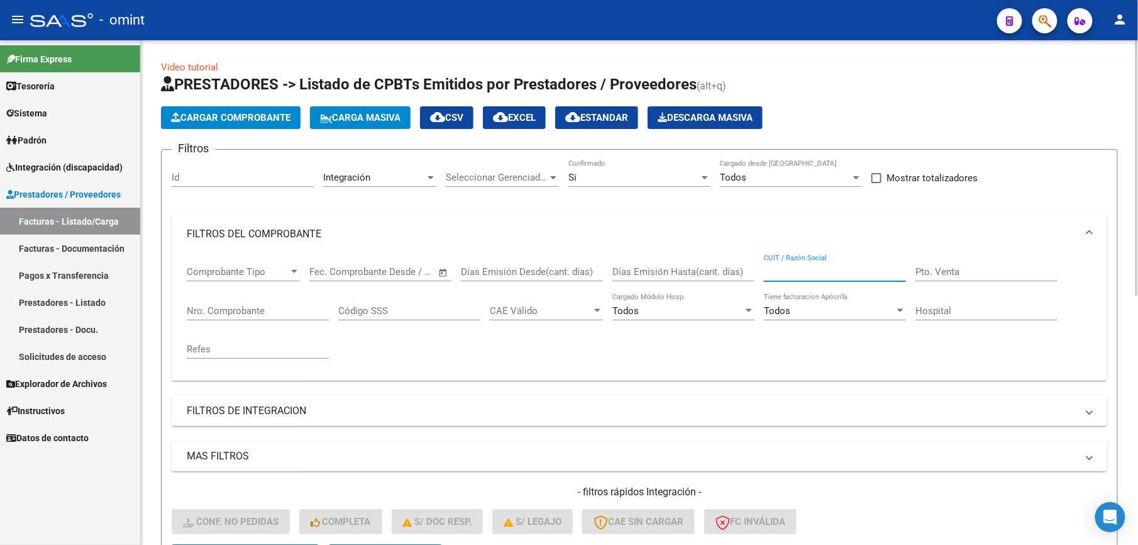
paste input "27359738981"
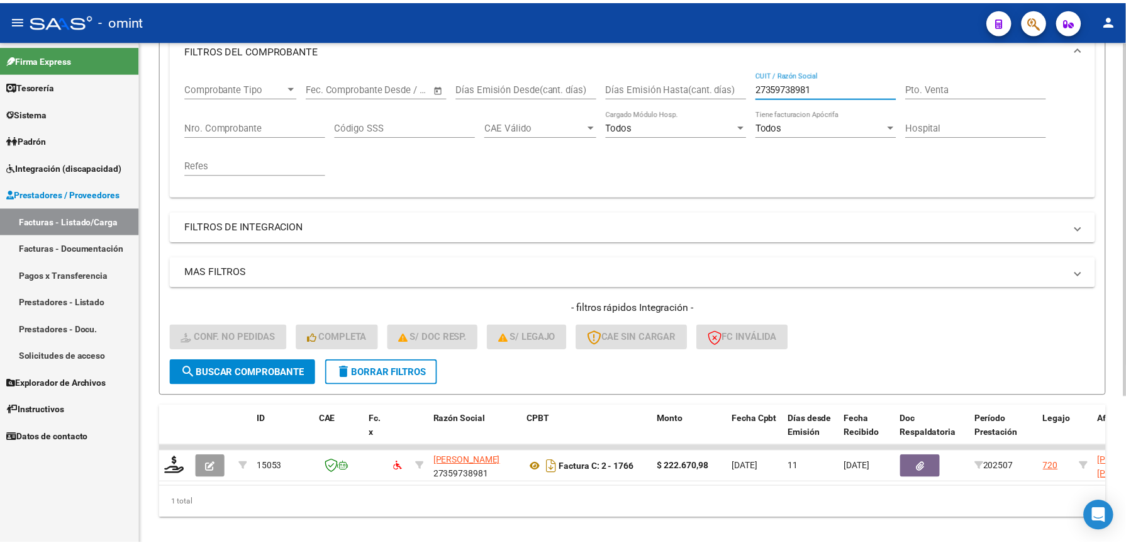
scroll to position [210, 0]
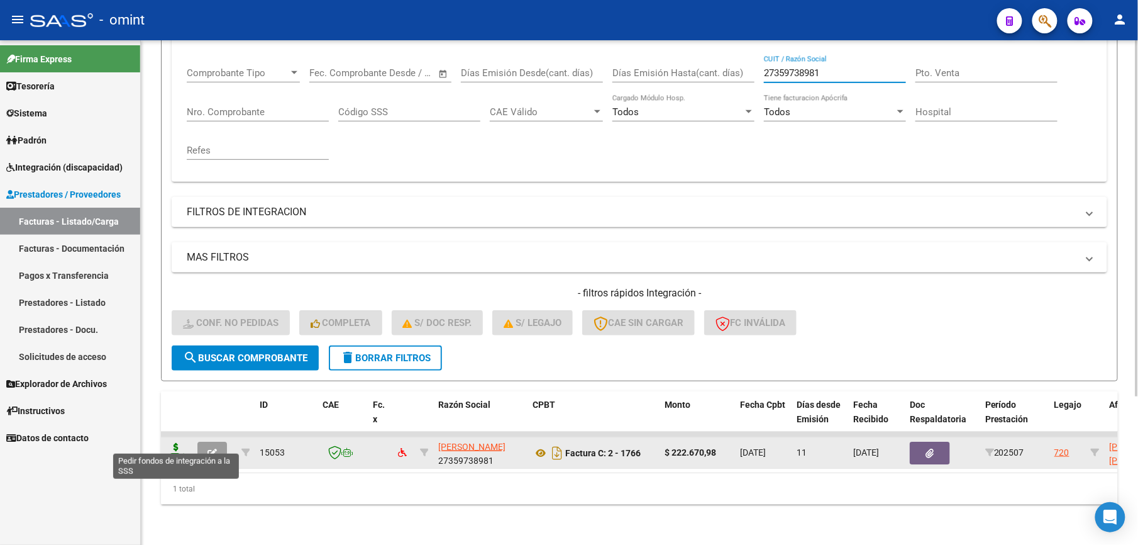
type input "27359738981"
click at [177, 443] on icon at bounding box center [176, 452] width 20 height 18
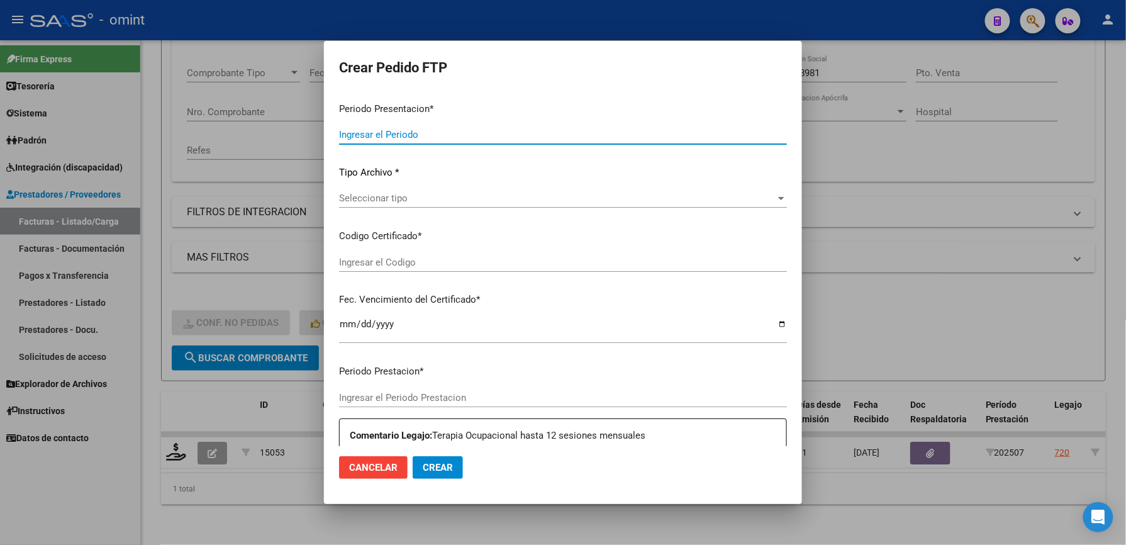
type input "202507"
type input "$ 222.670,98"
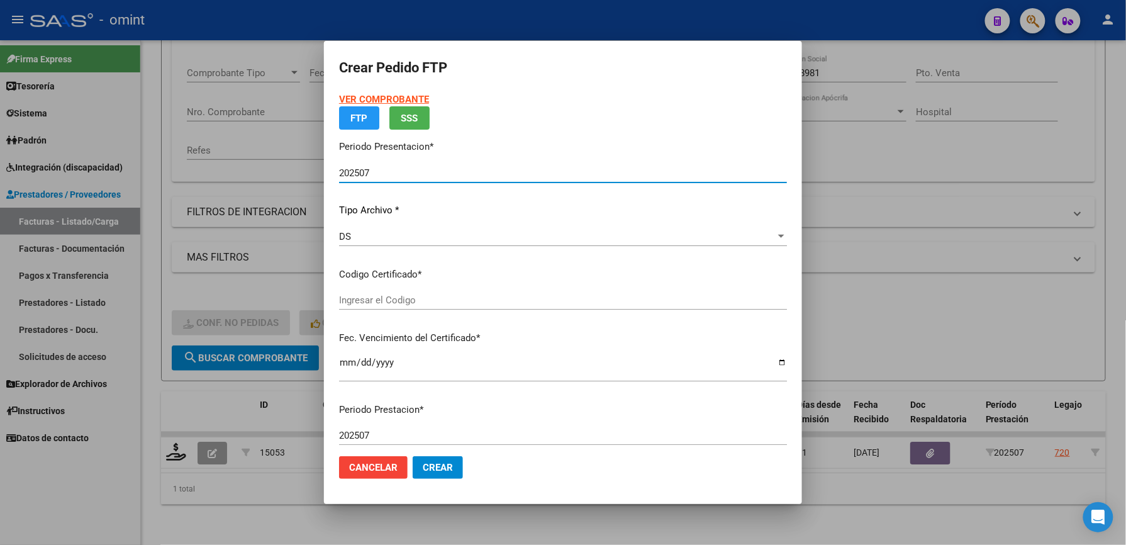
type input "5308983472"
type input "2028-01-23"
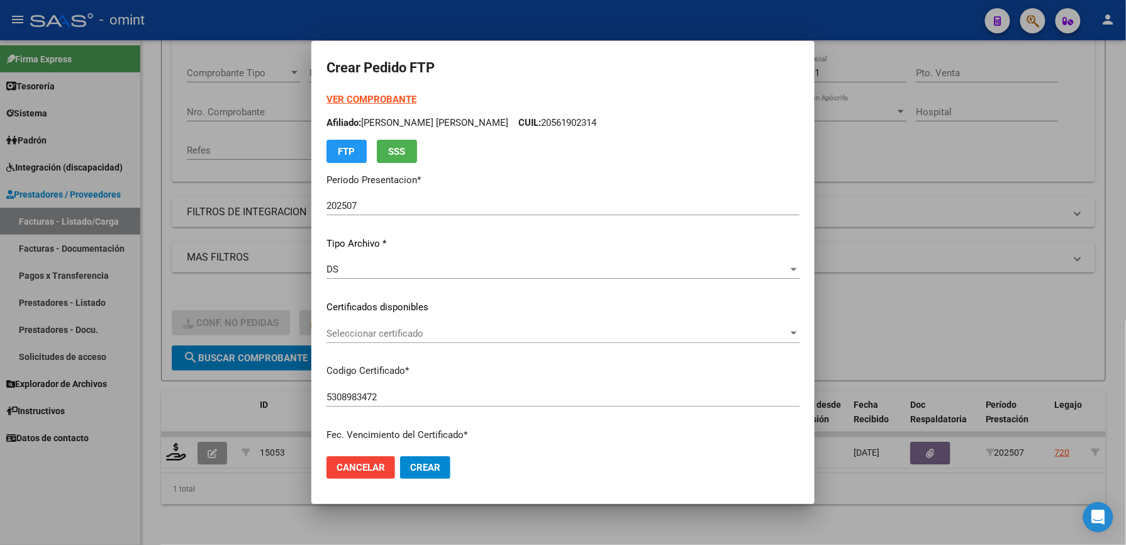
click at [377, 325] on div "Seleccionar certificado Seleccionar certificado" at bounding box center [562, 333] width 473 height 19
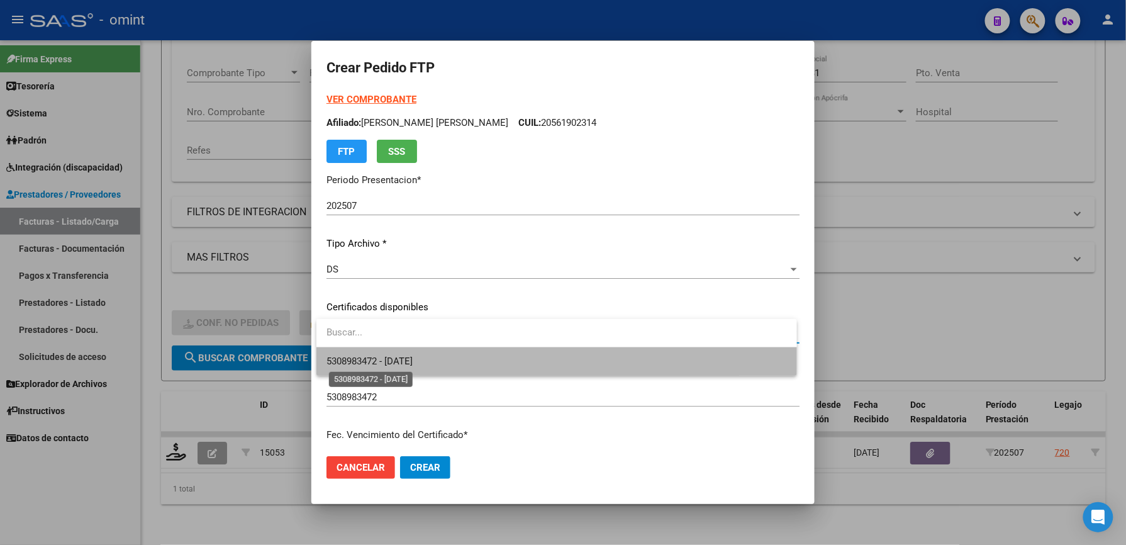
click at [369, 356] on span "5308983472 - 2028-01-23" at bounding box center [369, 360] width 86 height 11
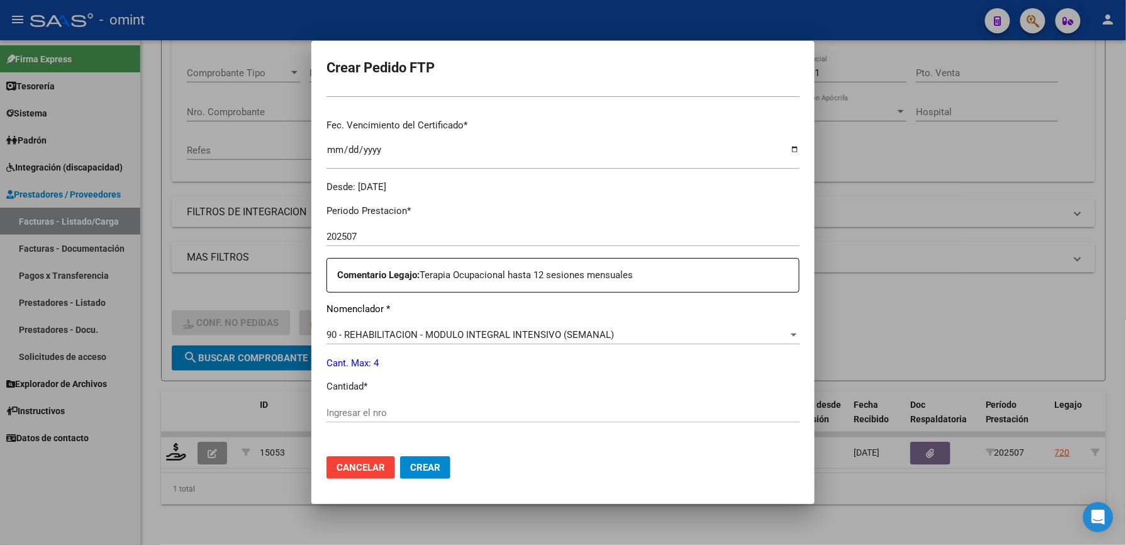
scroll to position [419, 0]
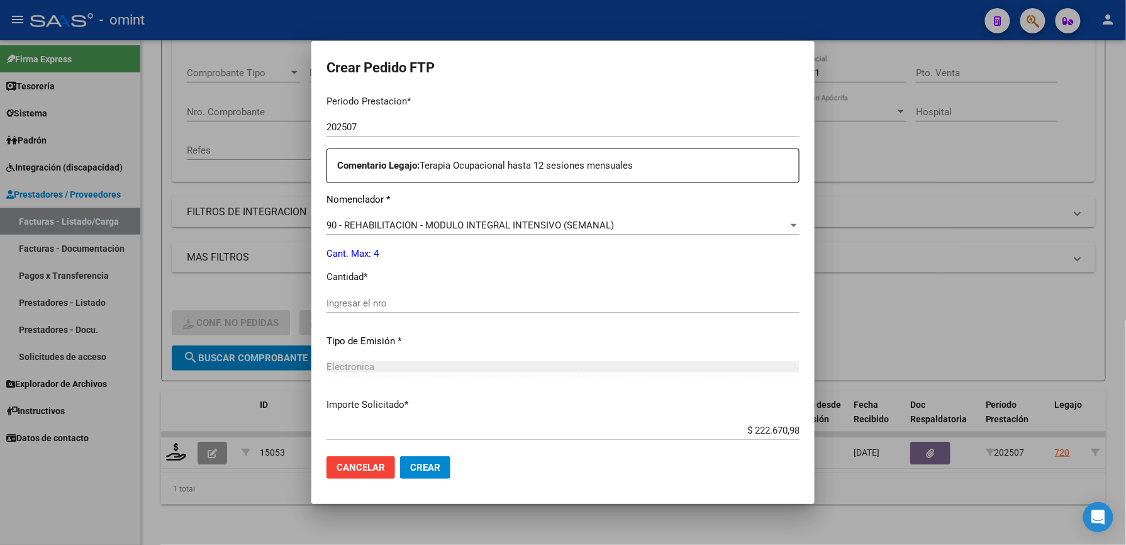
click at [378, 303] on input "Ingresar el nro" at bounding box center [562, 303] width 473 height 11
type input "4"
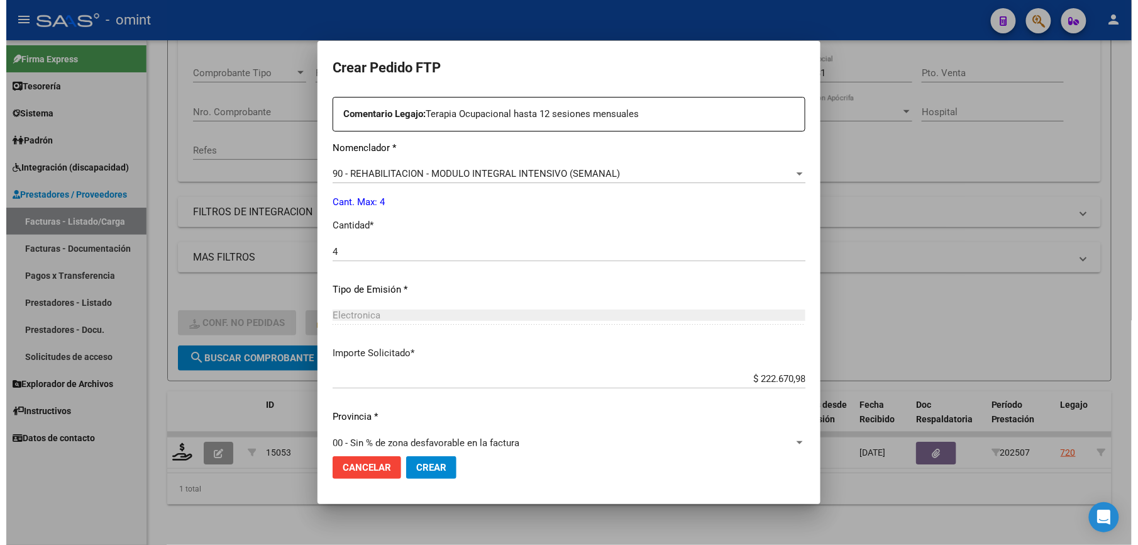
scroll to position [487, 0]
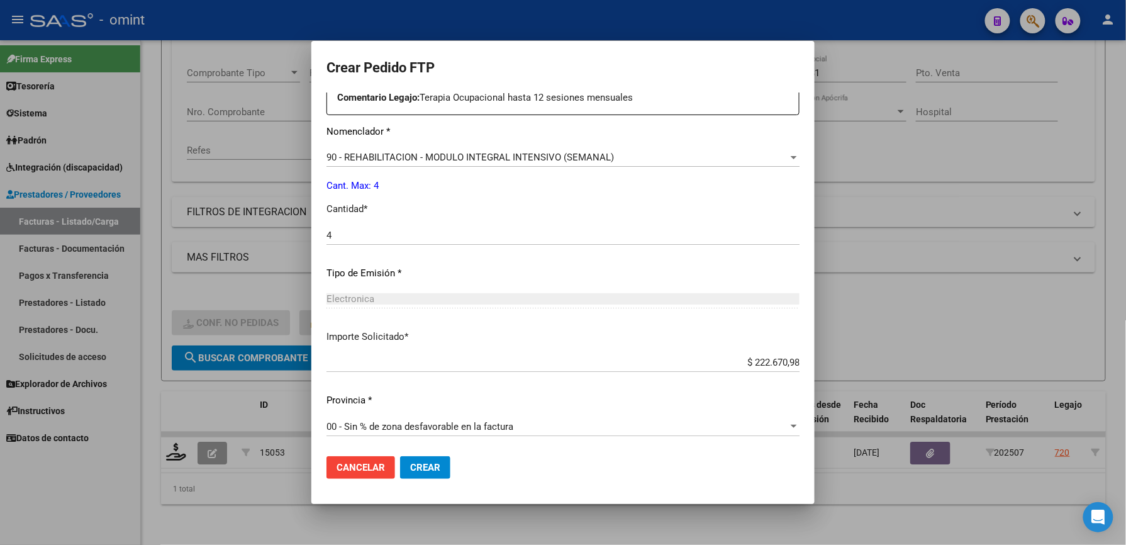
click at [424, 464] on span "Crear" at bounding box center [425, 467] width 30 height 11
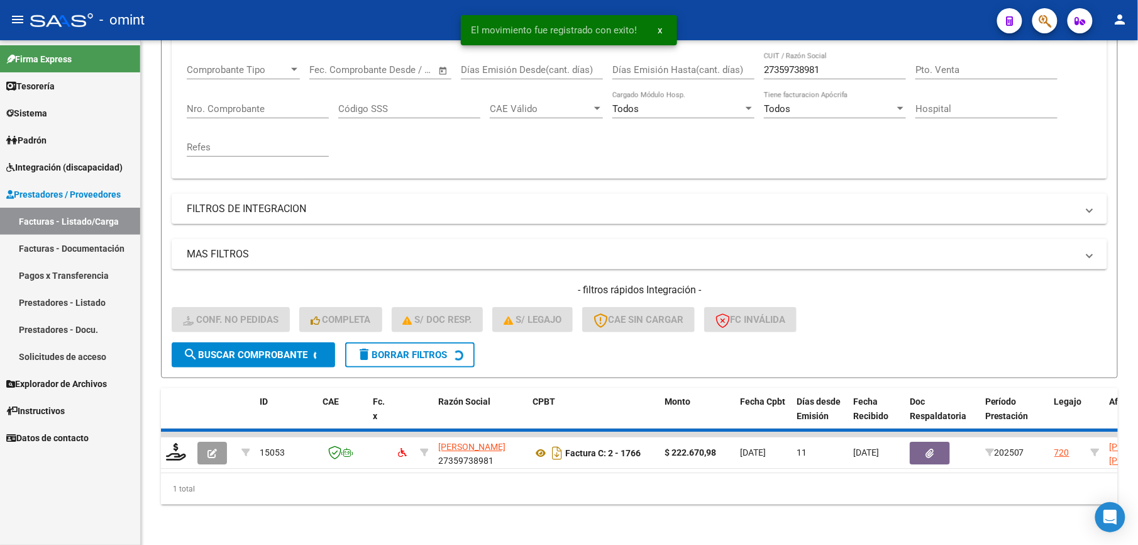
scroll to position [189, 0]
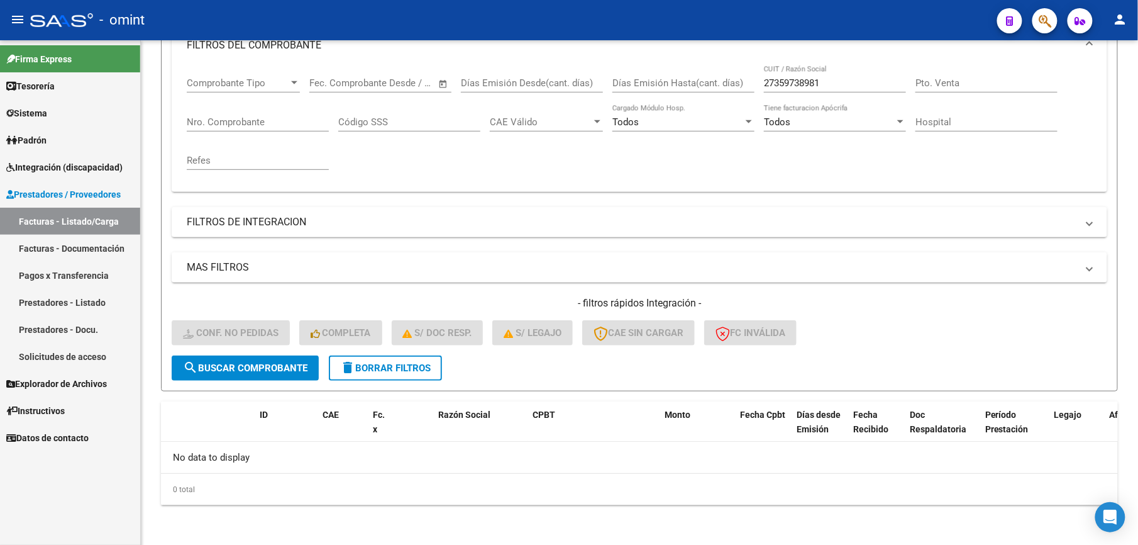
click at [79, 164] on span "Integración (discapacidad)" at bounding box center [64, 167] width 116 height 14
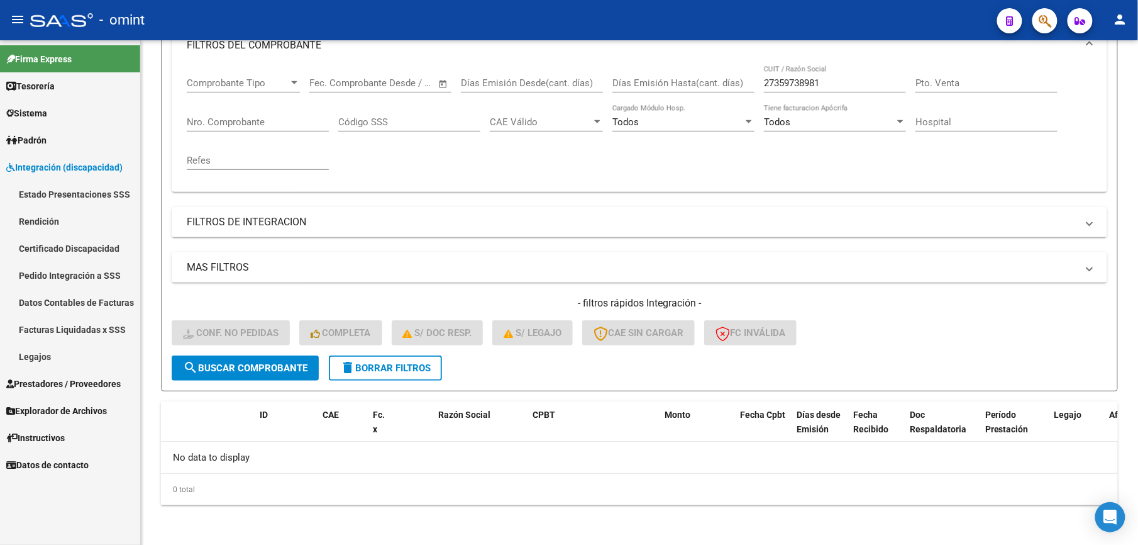
click at [101, 328] on link "Facturas Liquidadas x SSS" at bounding box center [70, 329] width 140 height 27
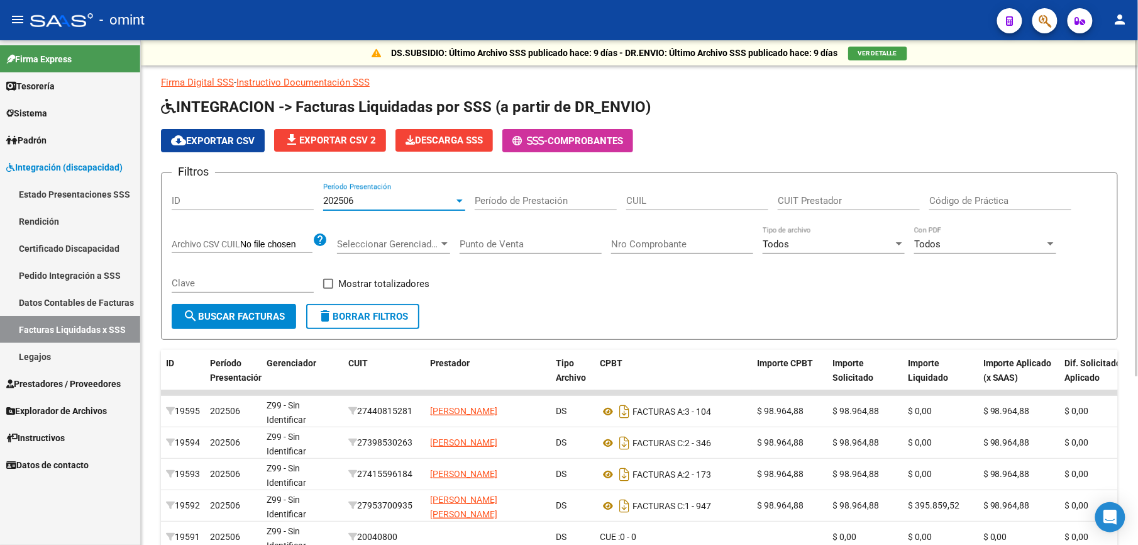
click at [457, 203] on div at bounding box center [459, 201] width 11 height 10
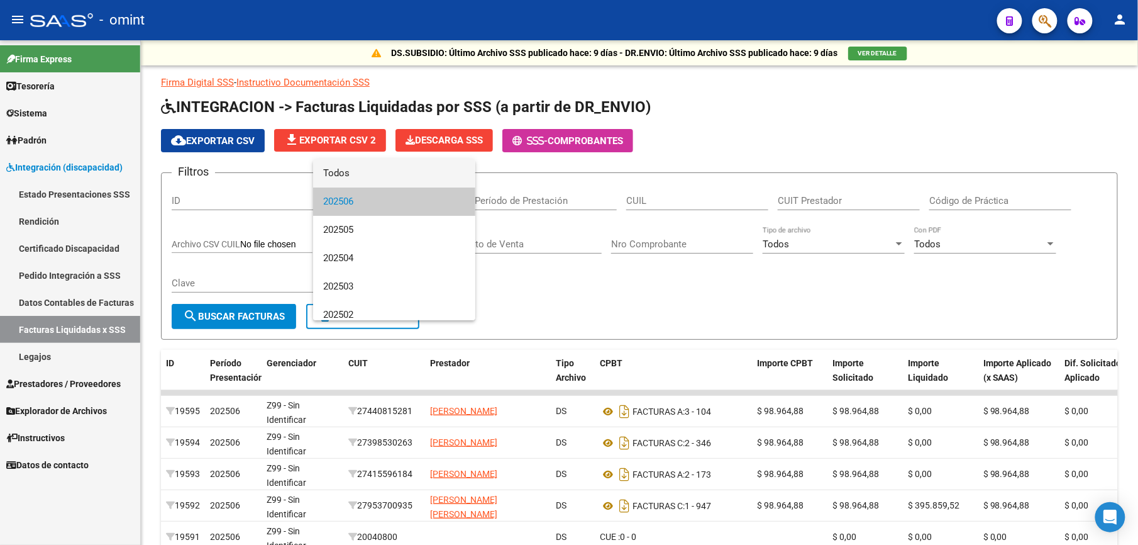
click at [424, 177] on span "Todos" at bounding box center [394, 173] width 142 height 28
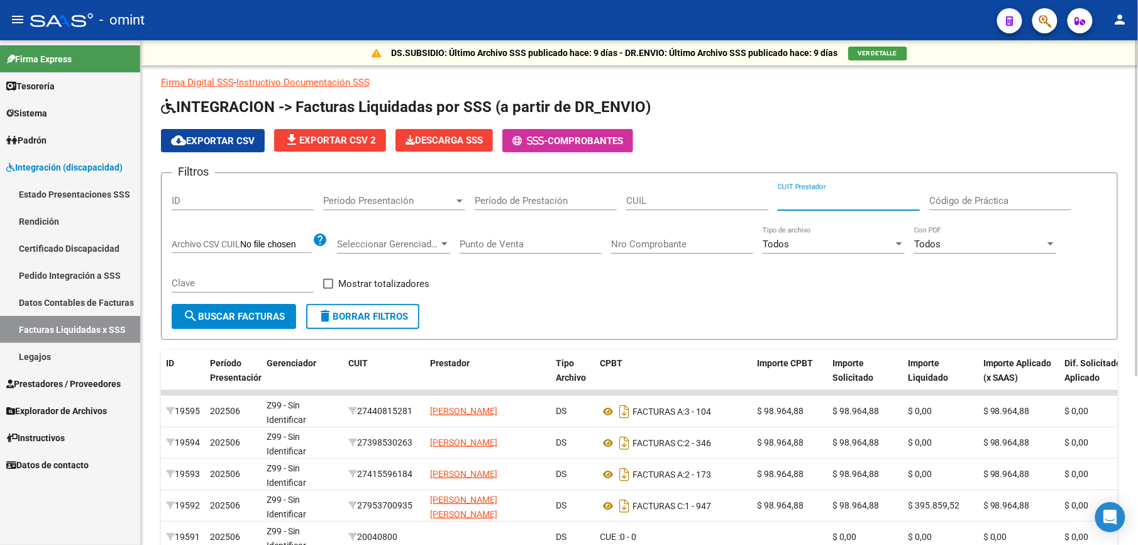
paste input "27-35973898-1"
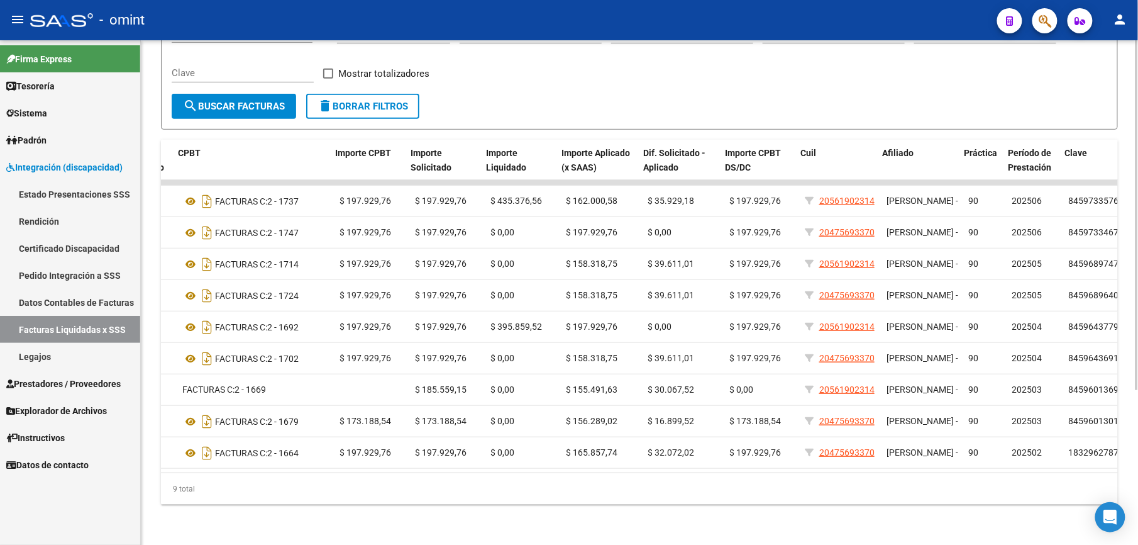
scroll to position [0, 458]
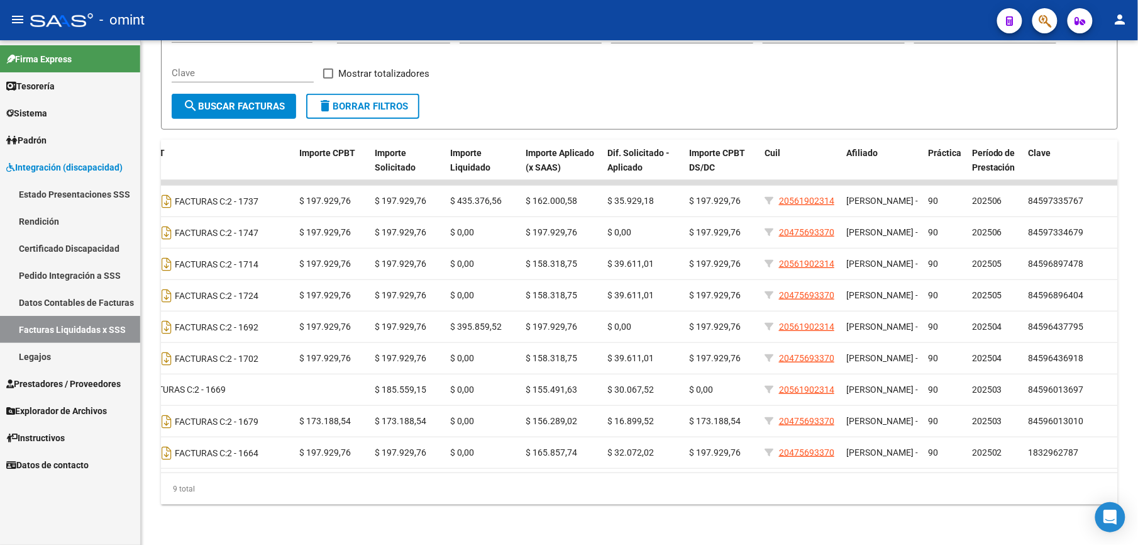
type input "27-35973898-1"
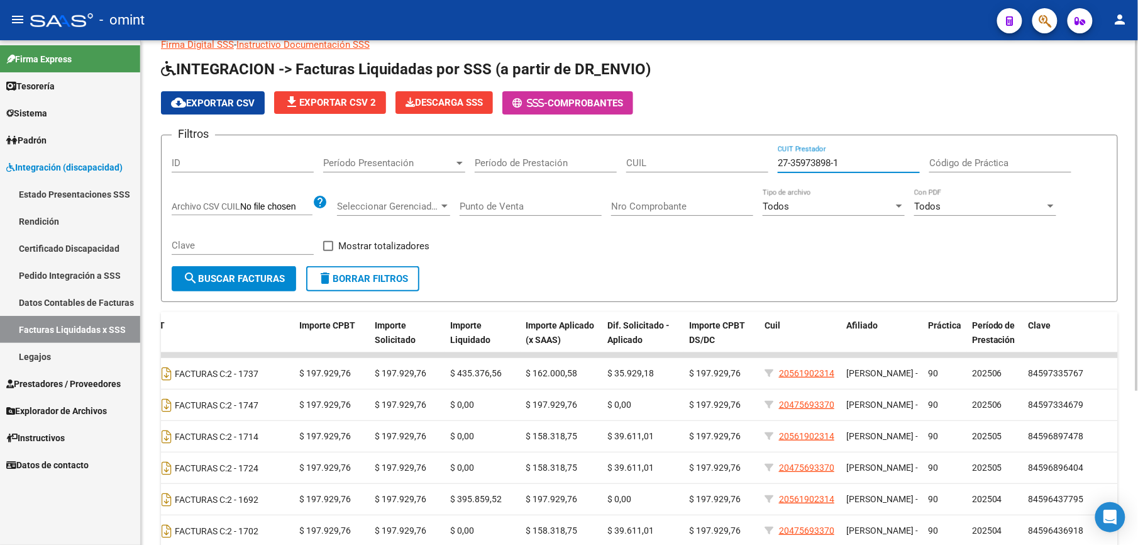
scroll to position [0, 0]
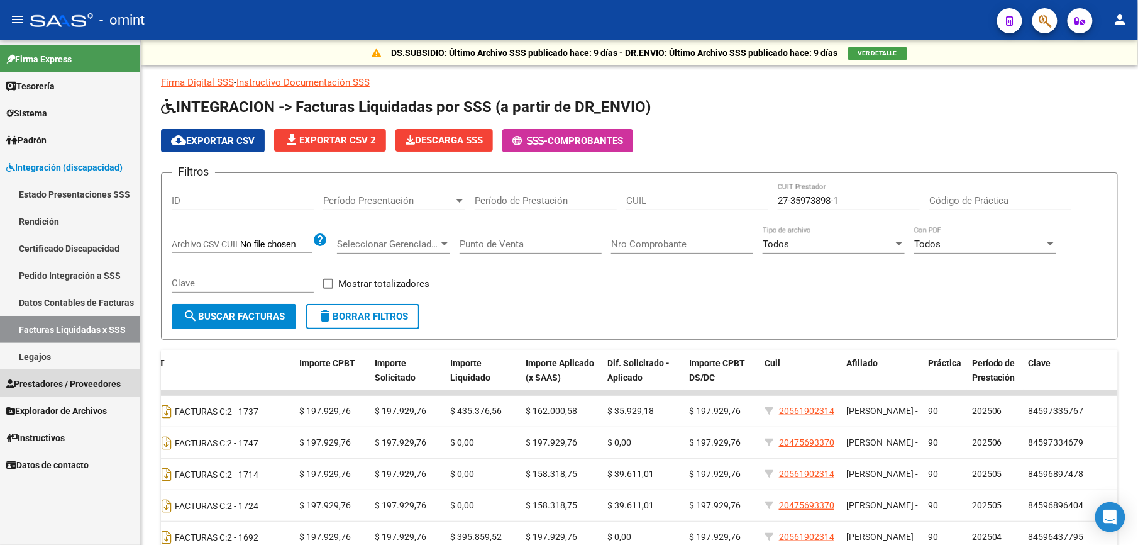
click at [58, 382] on span "Prestadores / Proveedores" at bounding box center [63, 384] width 114 height 14
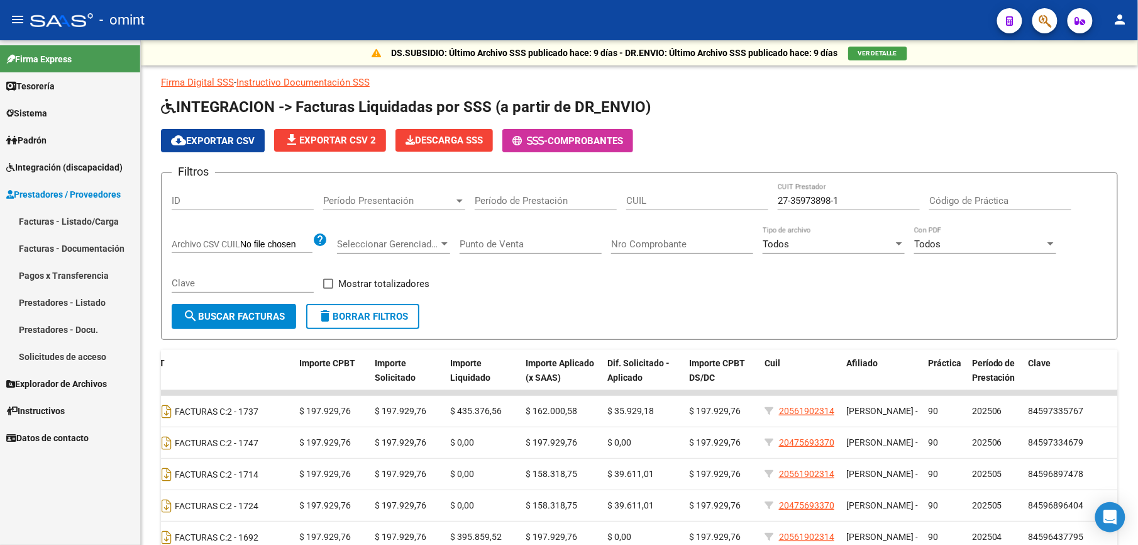
click at [62, 217] on link "Facturas - Listado/Carga" at bounding box center [70, 221] width 140 height 27
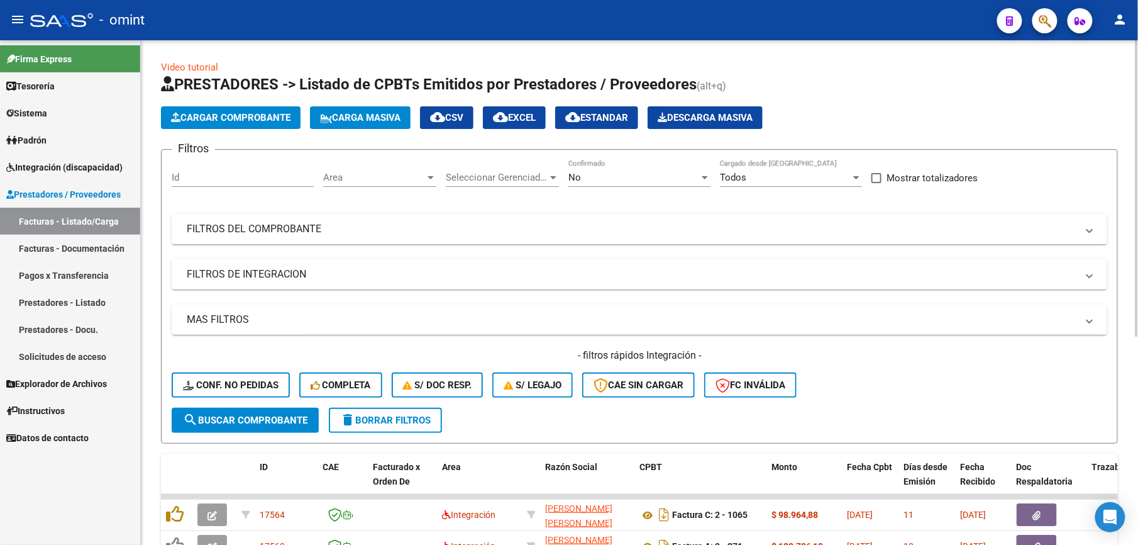
click at [320, 226] on mat-panel-title "FILTROS DEL COMPROBANTE" at bounding box center [632, 229] width 891 height 14
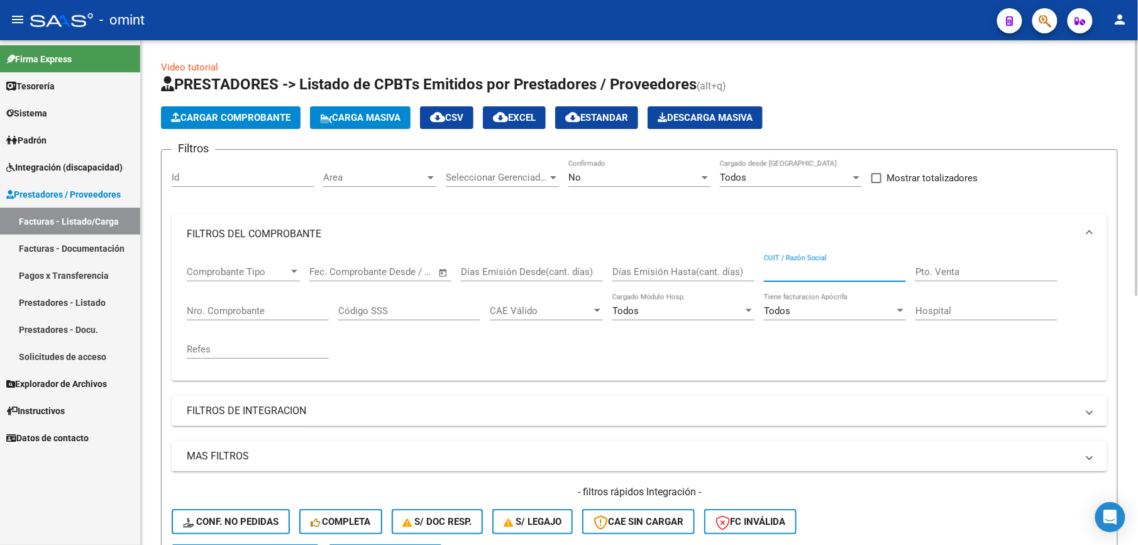
drag, startPoint x: 780, startPoint y: 275, endPoint x: 254, endPoint y: 520, distance: 580.0
click at [255, 520] on span "Conf. no pedidas" at bounding box center [231, 521] width 96 height 11
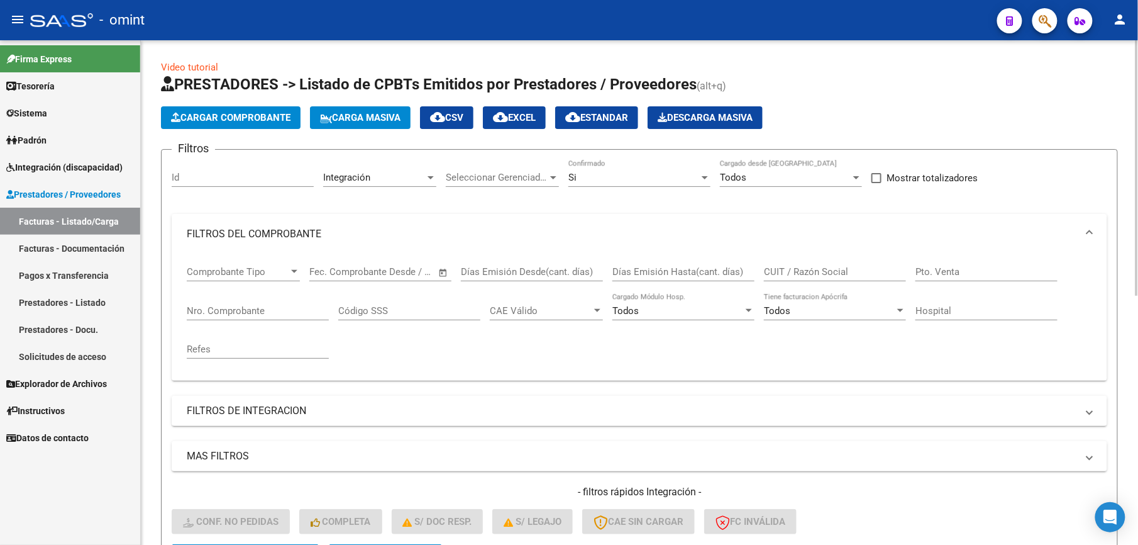
scroll to position [167, 0]
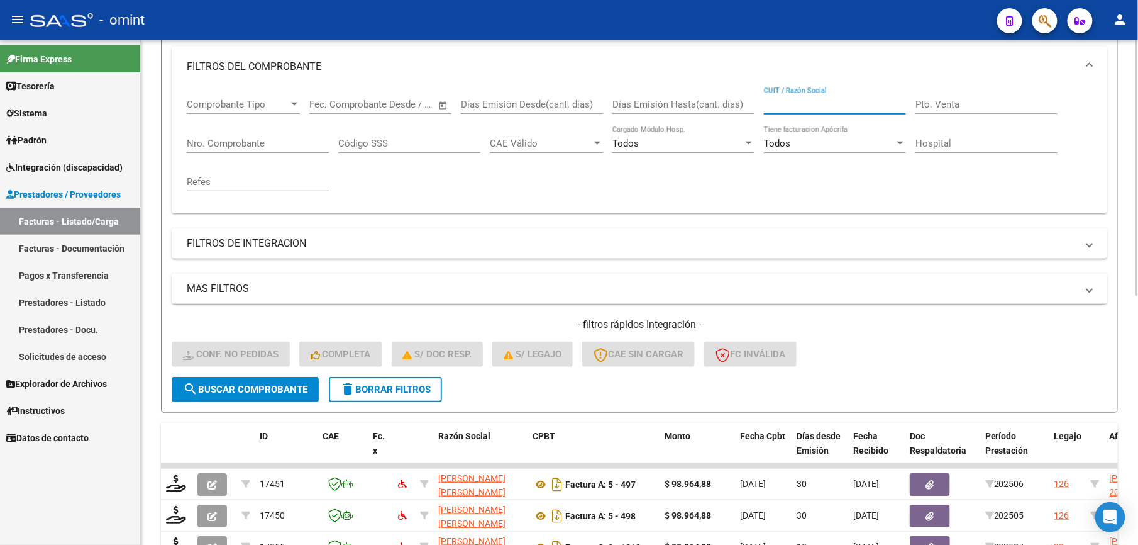
paste input "27359738981"
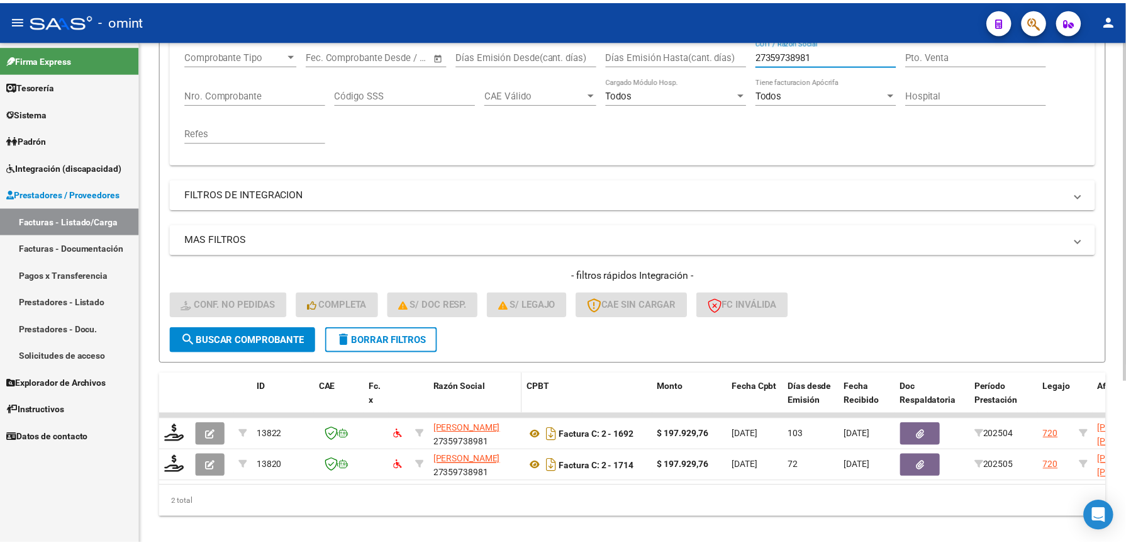
scroll to position [242, 0]
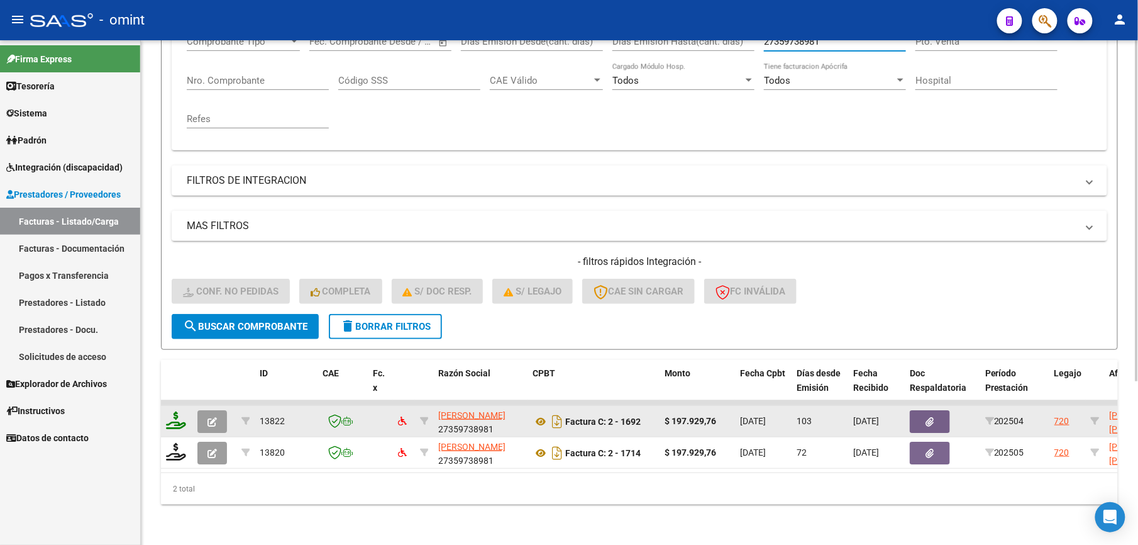
type input "27359738981"
click at [184, 411] on icon at bounding box center [176, 420] width 20 height 18
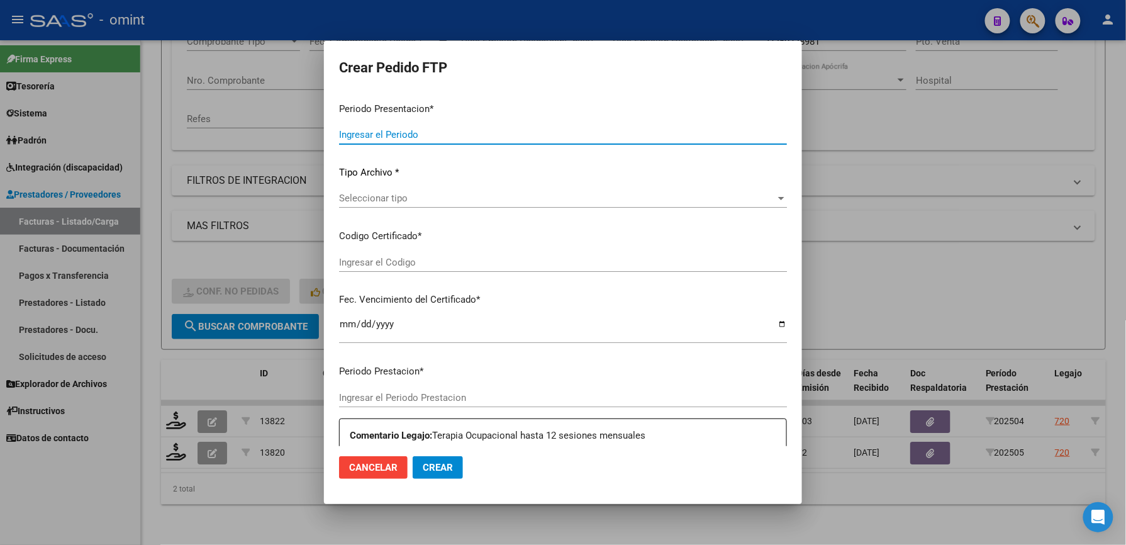
type input "202507"
type input "202504"
type input "$ 197.929,76"
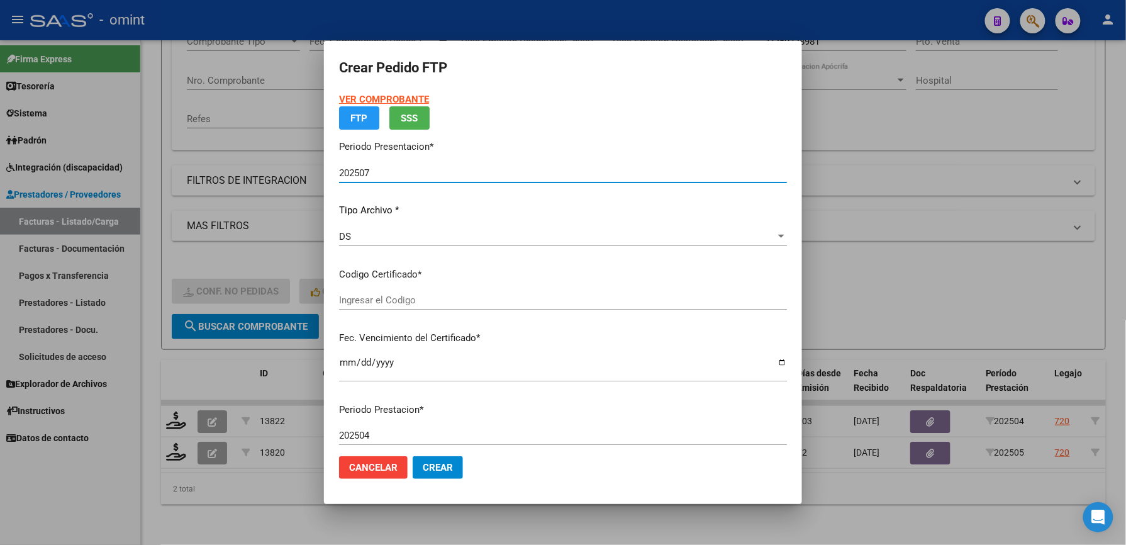
type input "5308983472"
type input "2028-01-23"
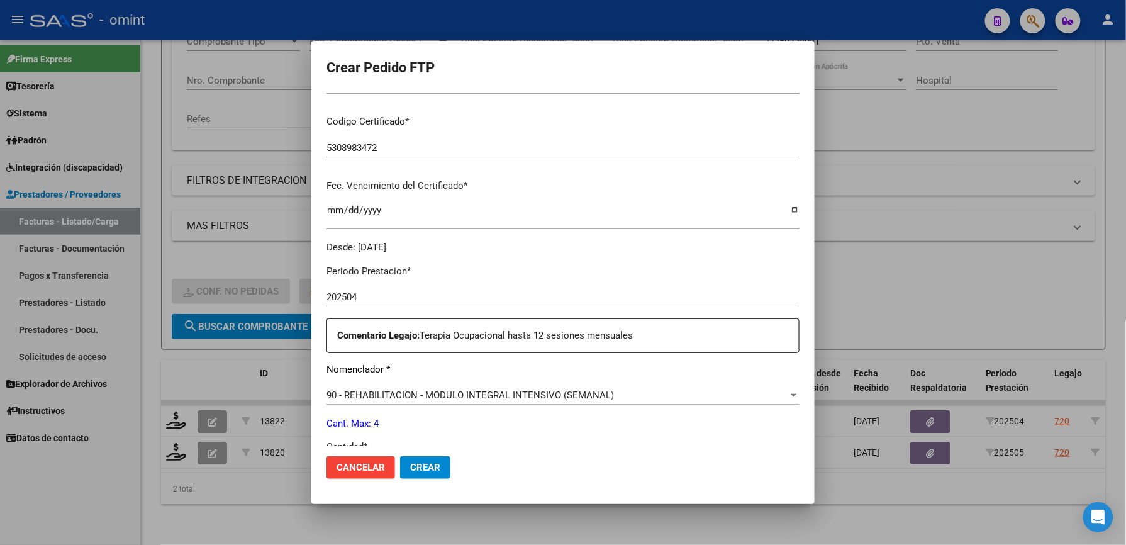
scroll to position [335, 0]
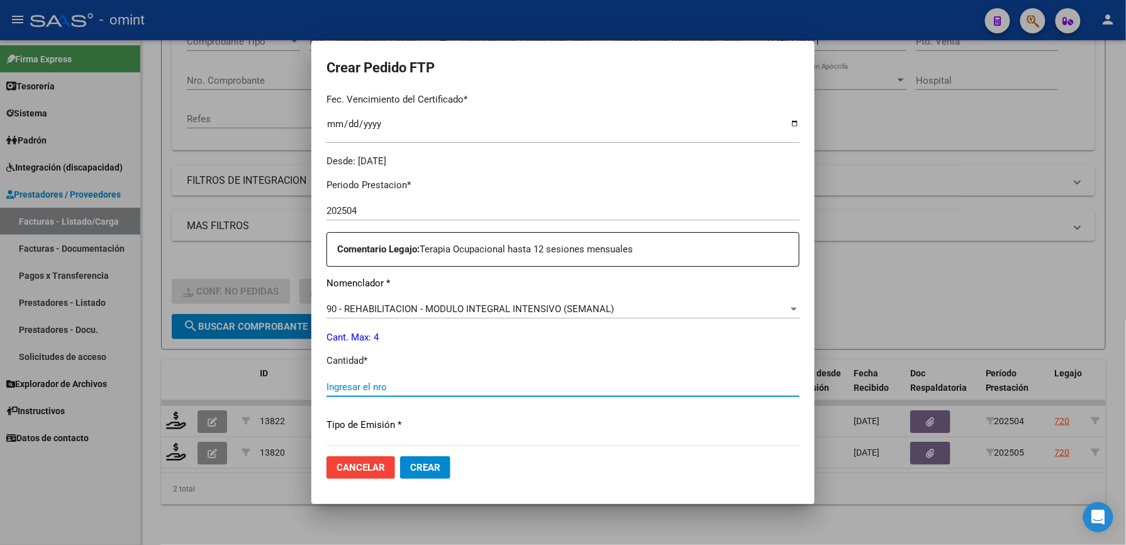
click at [406, 384] on input "Ingresar el nro" at bounding box center [562, 386] width 473 height 11
type input "4"
click at [431, 464] on span "Crear" at bounding box center [425, 467] width 30 height 11
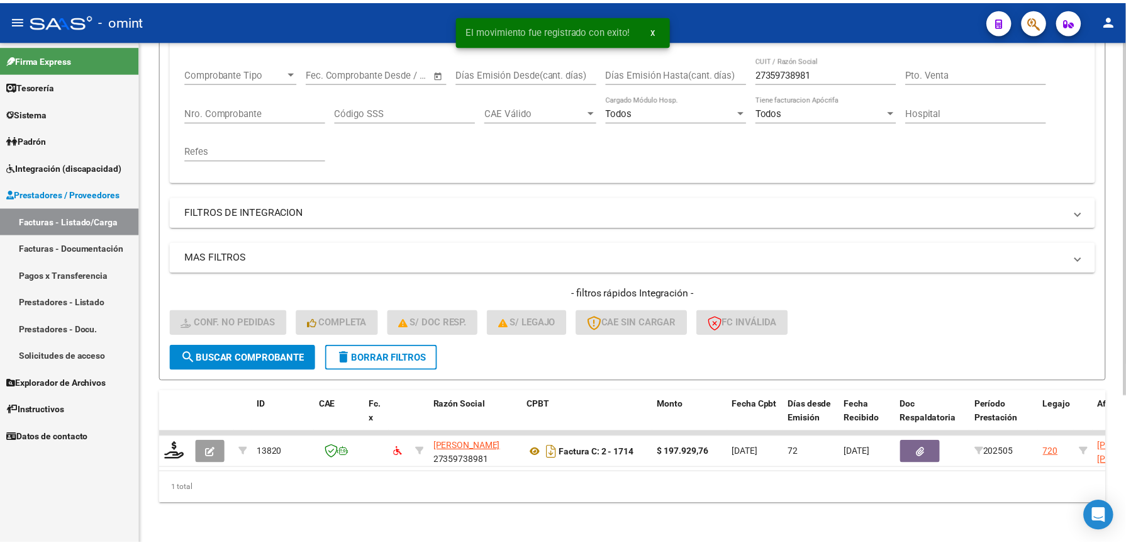
scroll to position [210, 0]
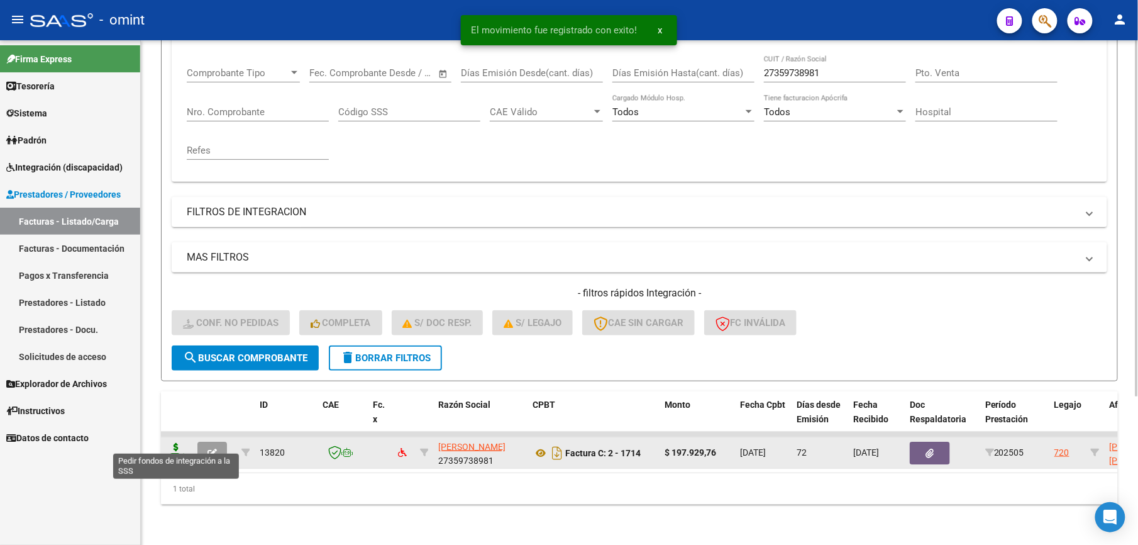
click at [175, 443] on icon at bounding box center [176, 452] width 20 height 18
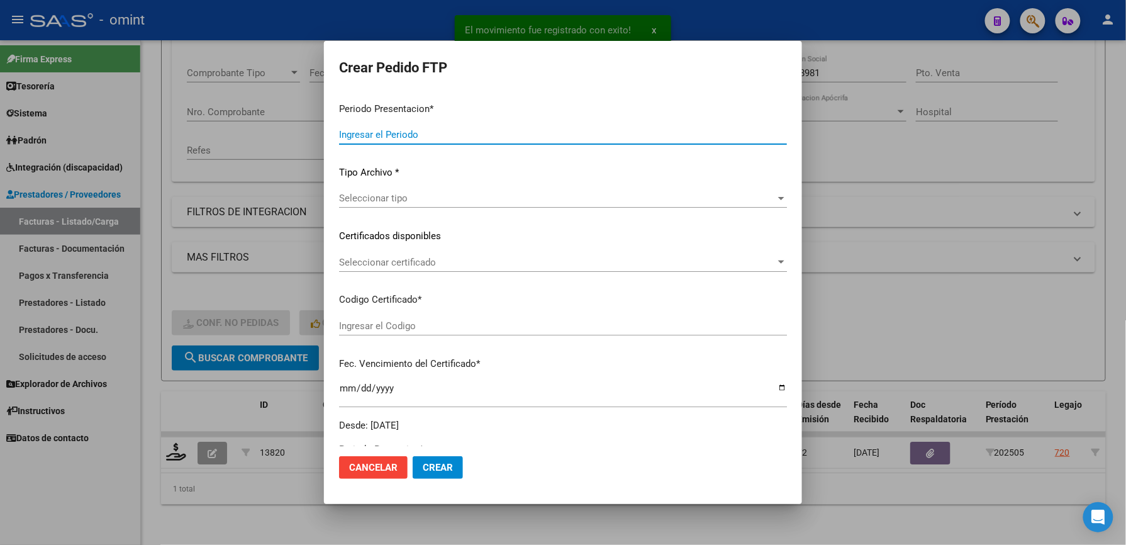
type input "202507"
type input "202505"
type input "$ 197.929,76"
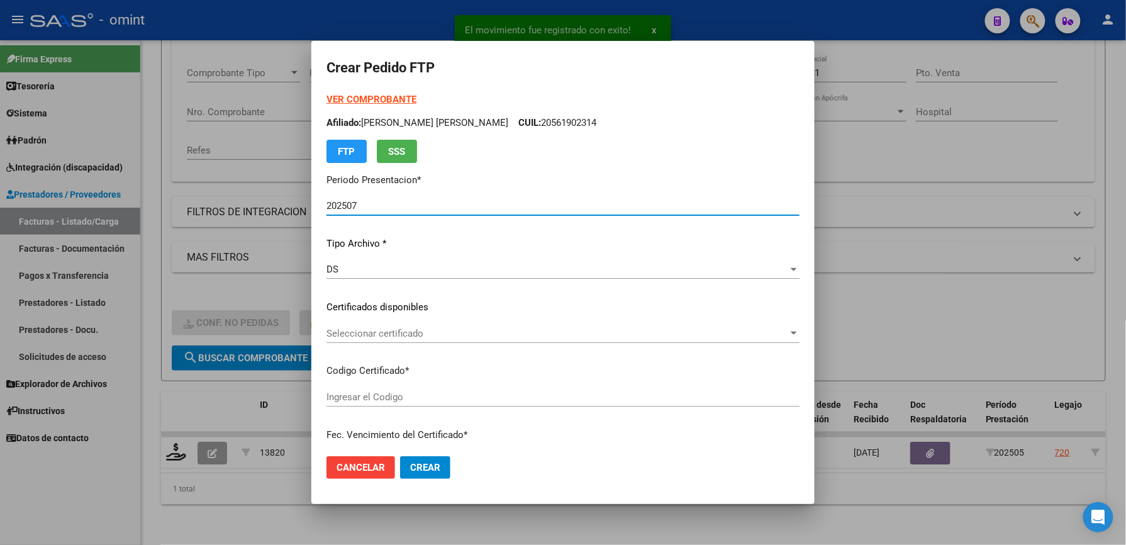
type input "5308983472"
type input "2028-01-23"
click at [439, 333] on span "Seleccionar certificado" at bounding box center [557, 333] width 462 height 11
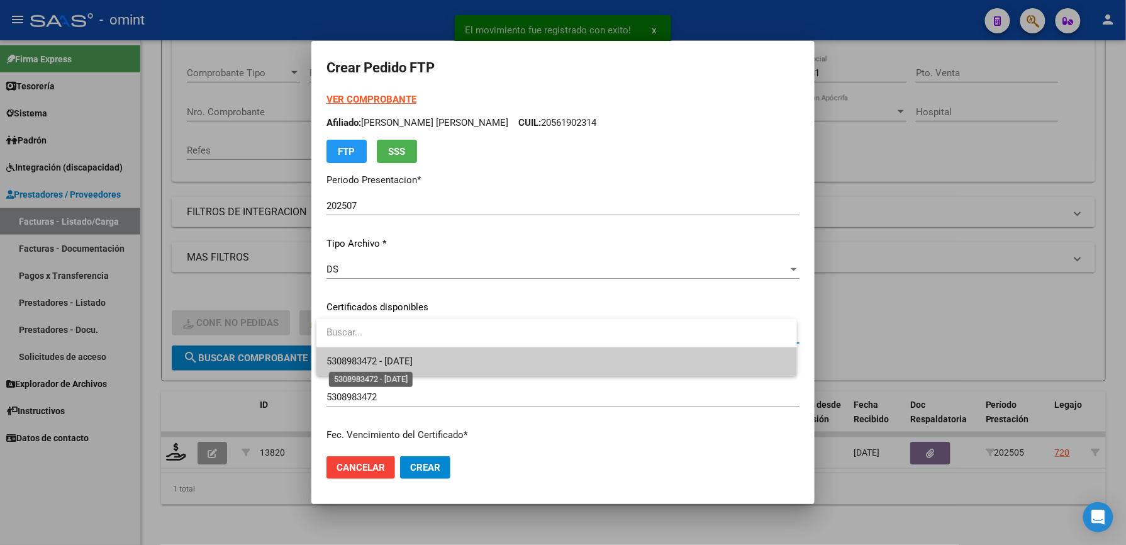
click at [413, 361] on span "5308983472 - 2028-01-23" at bounding box center [369, 360] width 86 height 11
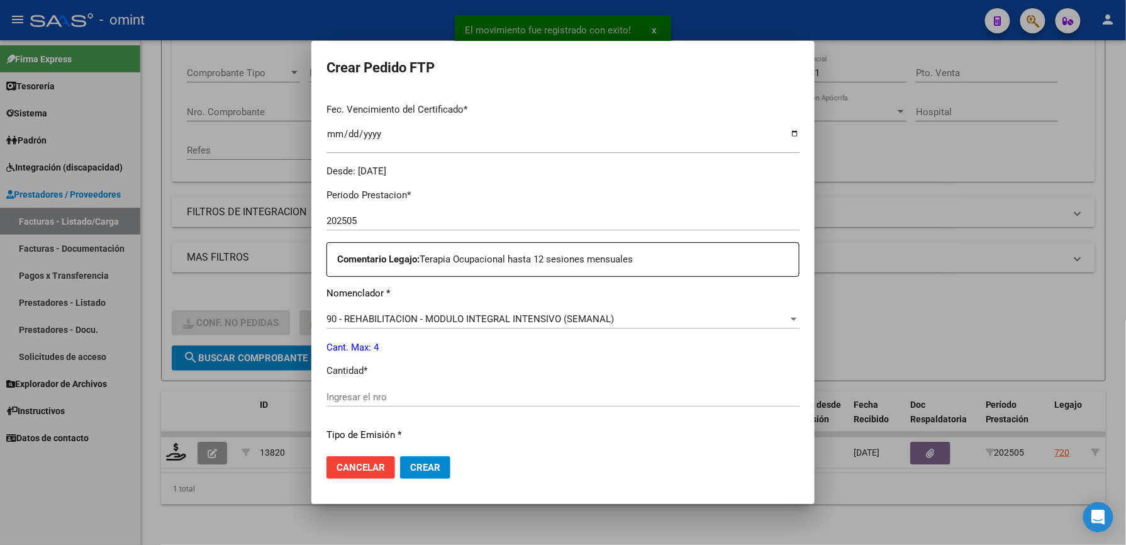
scroll to position [335, 0]
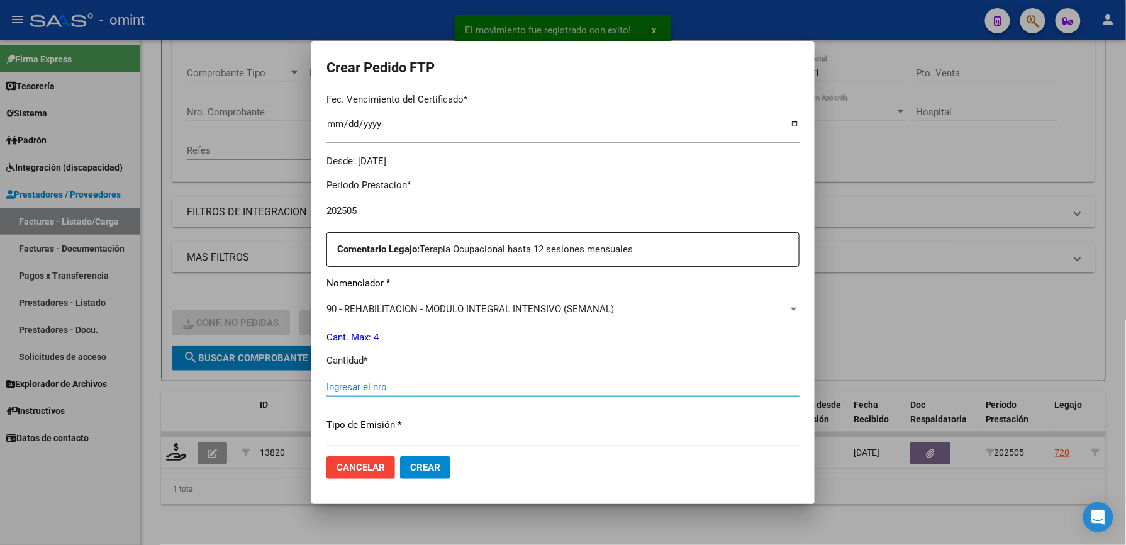
click at [408, 386] on input "Ingresar el nro" at bounding box center [562, 386] width 473 height 11
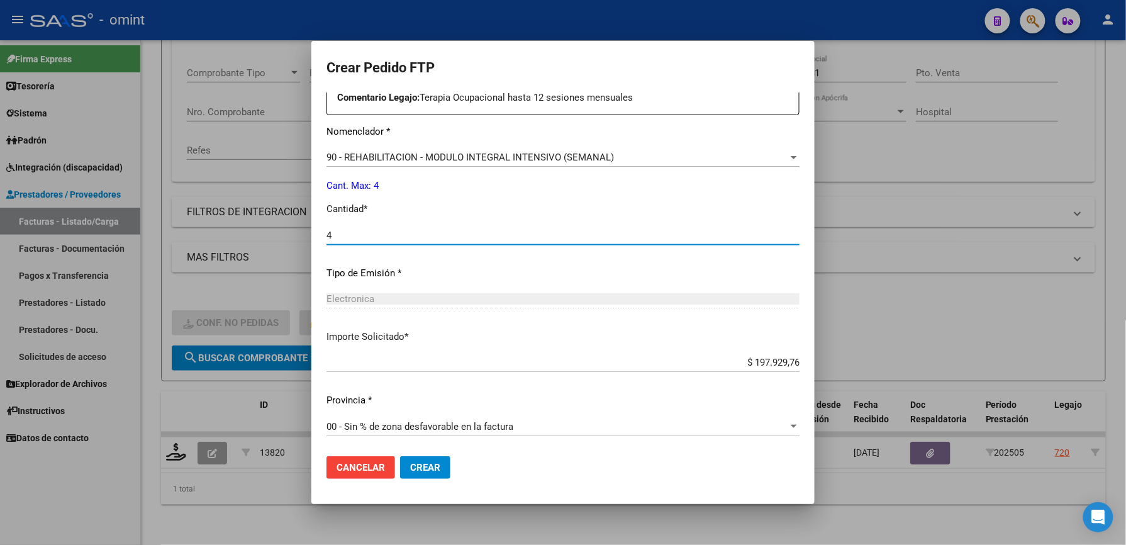
type input "4"
click at [423, 459] on button "Crear" at bounding box center [425, 467] width 50 height 23
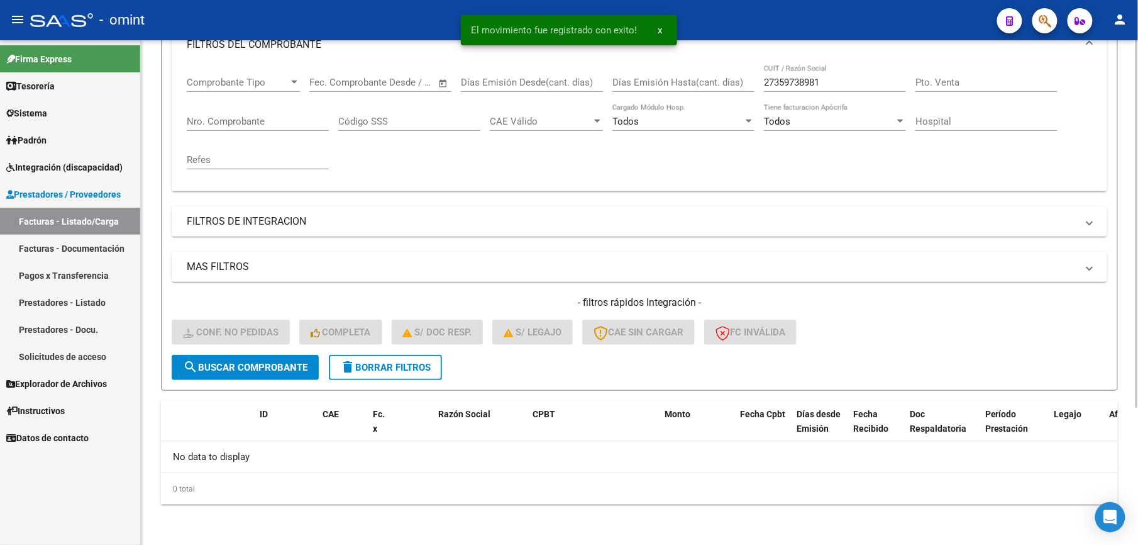
scroll to position [189, 0]
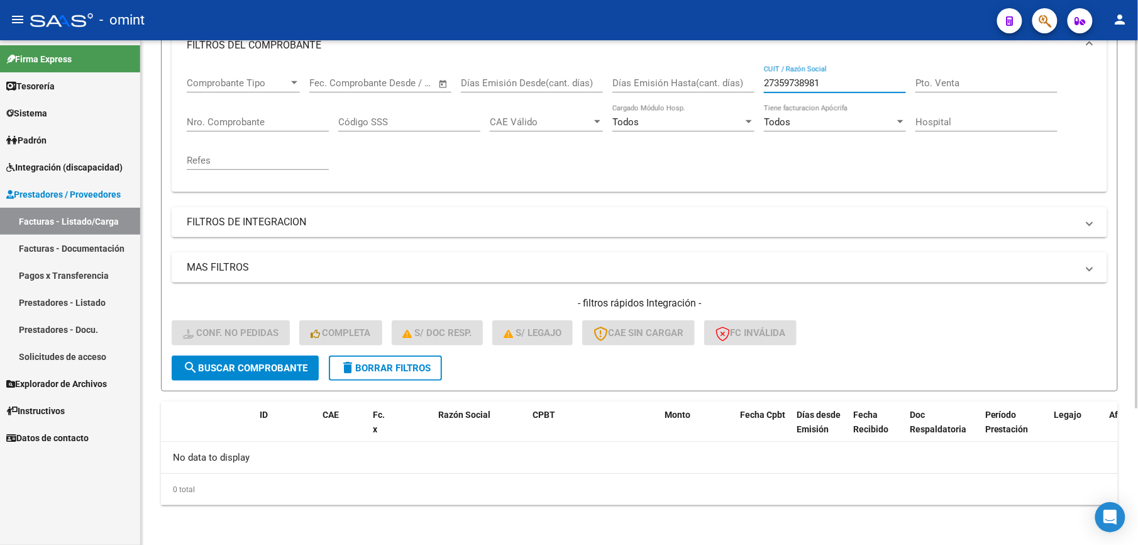
drag, startPoint x: 847, startPoint y: 79, endPoint x: 723, endPoint y: 81, distance: 123.9
click at [725, 81] on div "Comprobante Tipo Comprobante Tipo Start date – End date Fec. Comprobante Desde …" at bounding box center [640, 123] width 906 height 116
paste input "30717056295"
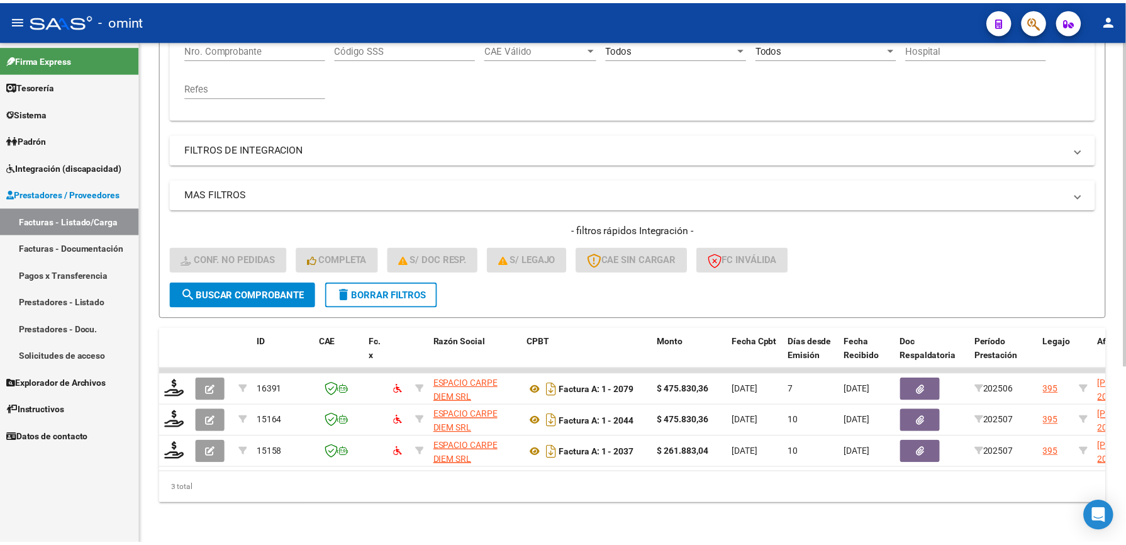
scroll to position [273, 0]
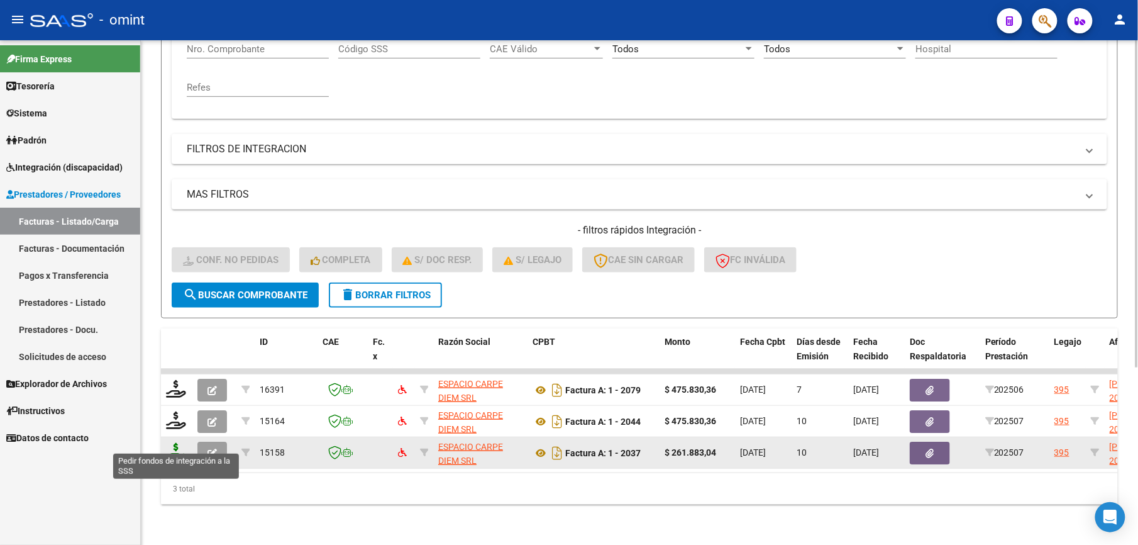
type input "30717056295"
click at [177, 443] on icon at bounding box center [176, 452] width 20 height 18
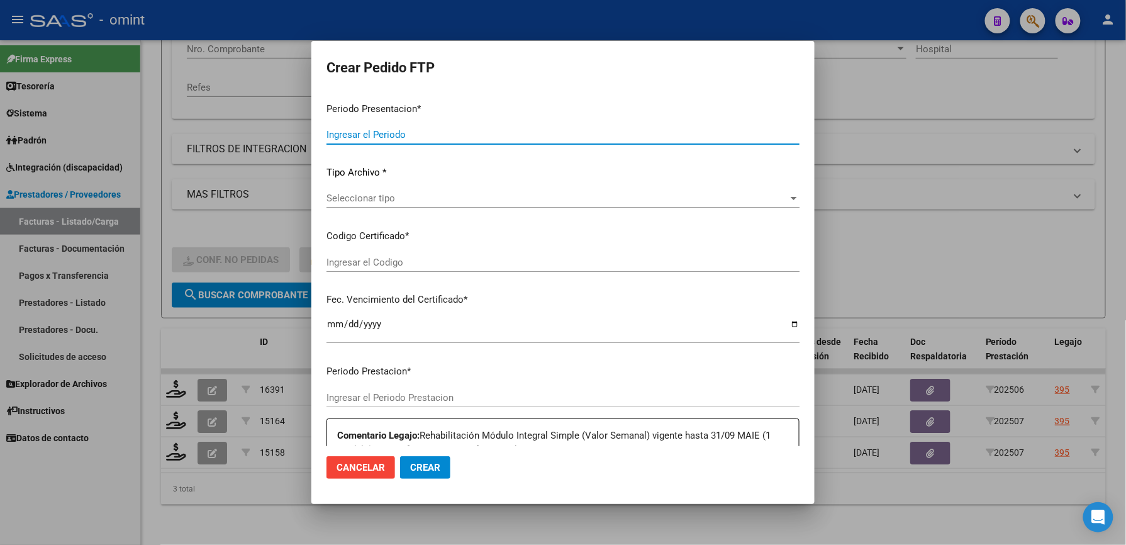
type input "202507"
type input "$ 261.883,04"
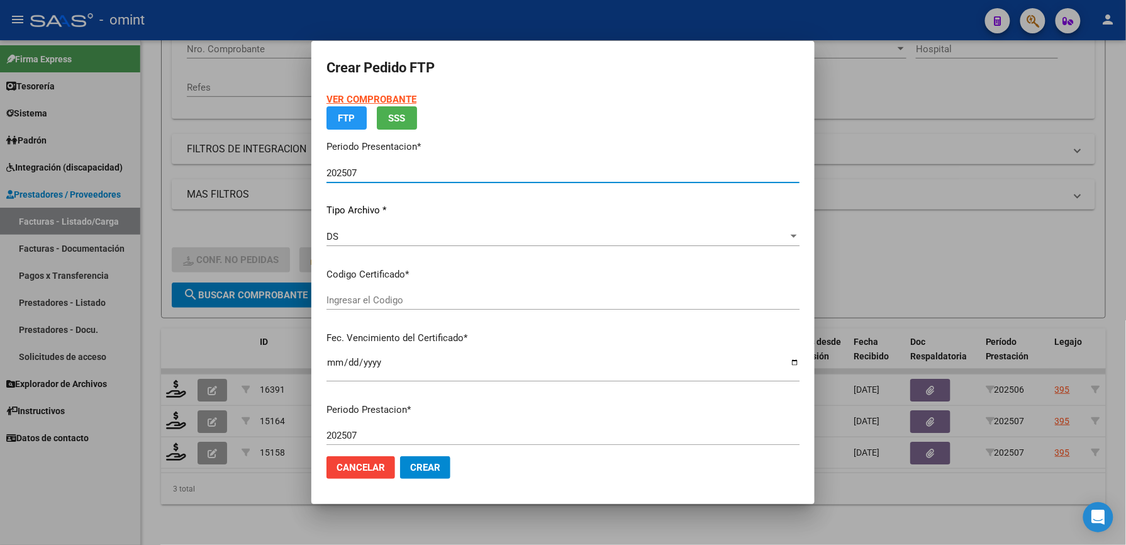
type input "39516316"
type input "2026-08-31"
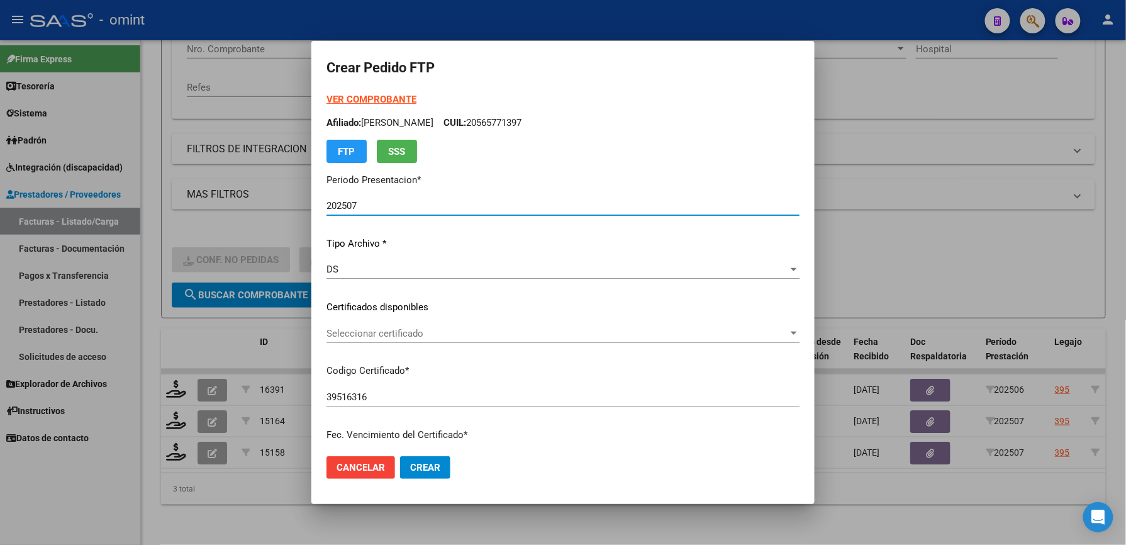
click at [391, 333] on span "Seleccionar certificado" at bounding box center [557, 333] width 462 height 11
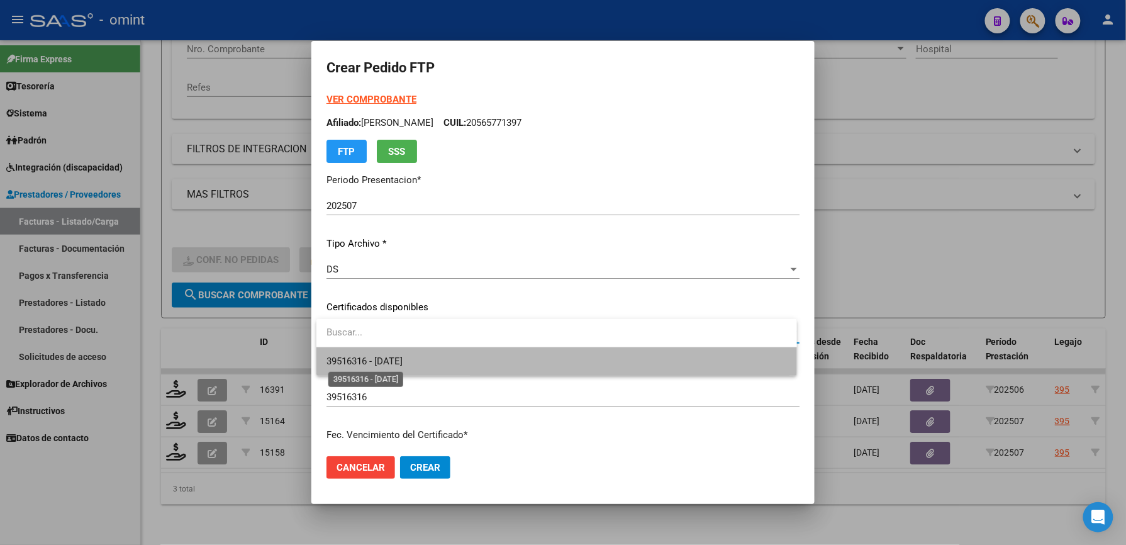
click at [394, 355] on span "39516316 - 2026-08-31" at bounding box center [364, 360] width 76 height 11
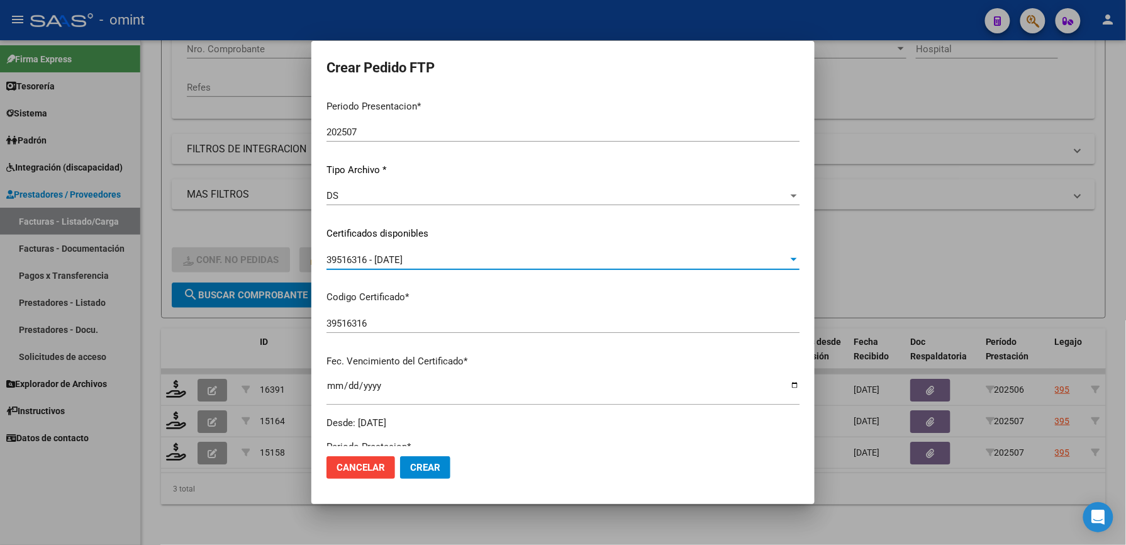
scroll to position [419, 0]
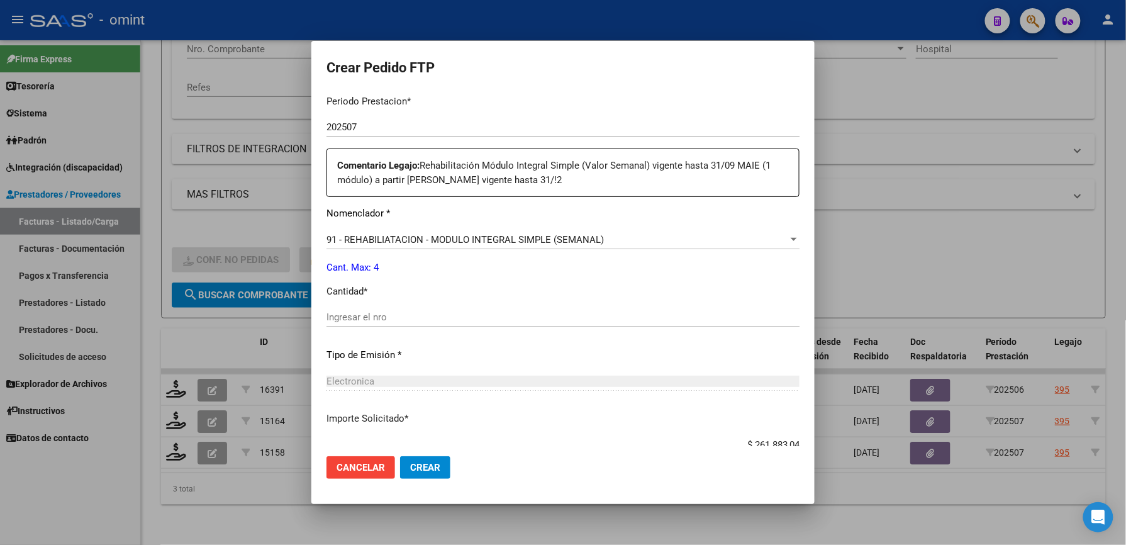
click at [408, 315] on input "Ingresar el nro" at bounding box center [562, 316] width 473 height 11
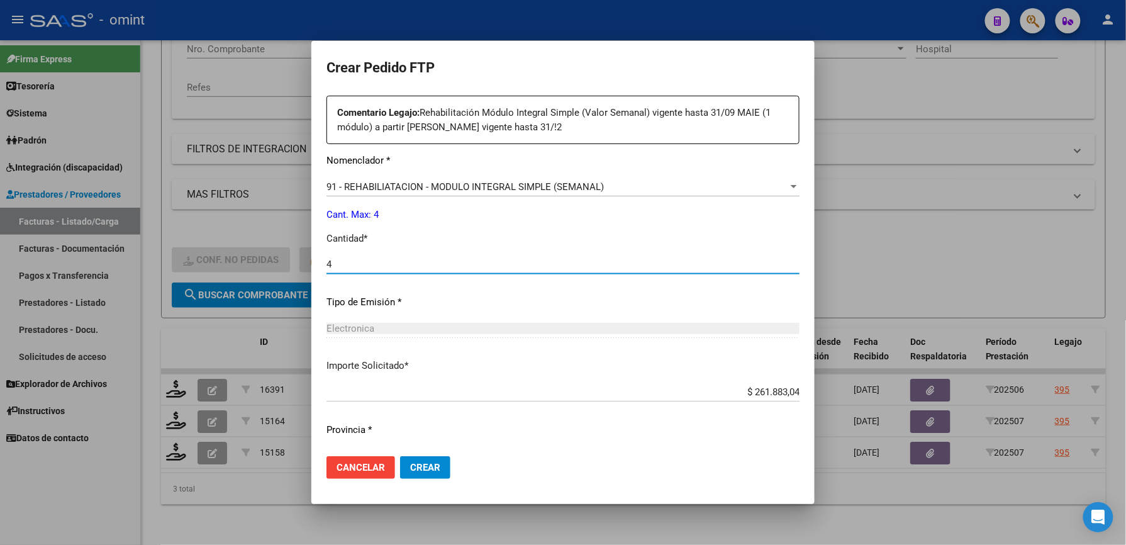
scroll to position [501, 0]
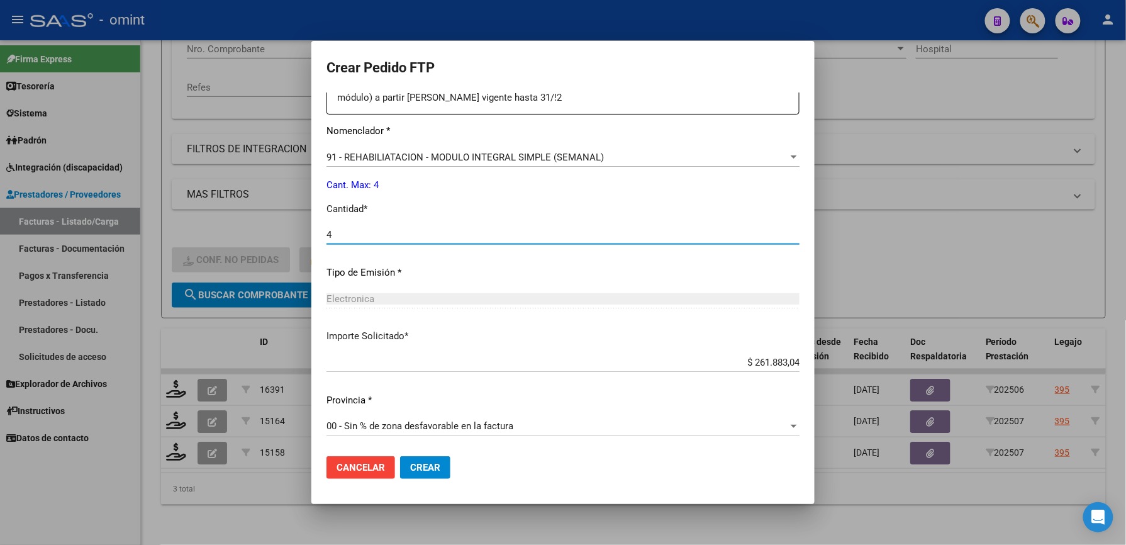
type input "4"
click at [416, 464] on span "Crear" at bounding box center [425, 467] width 30 height 11
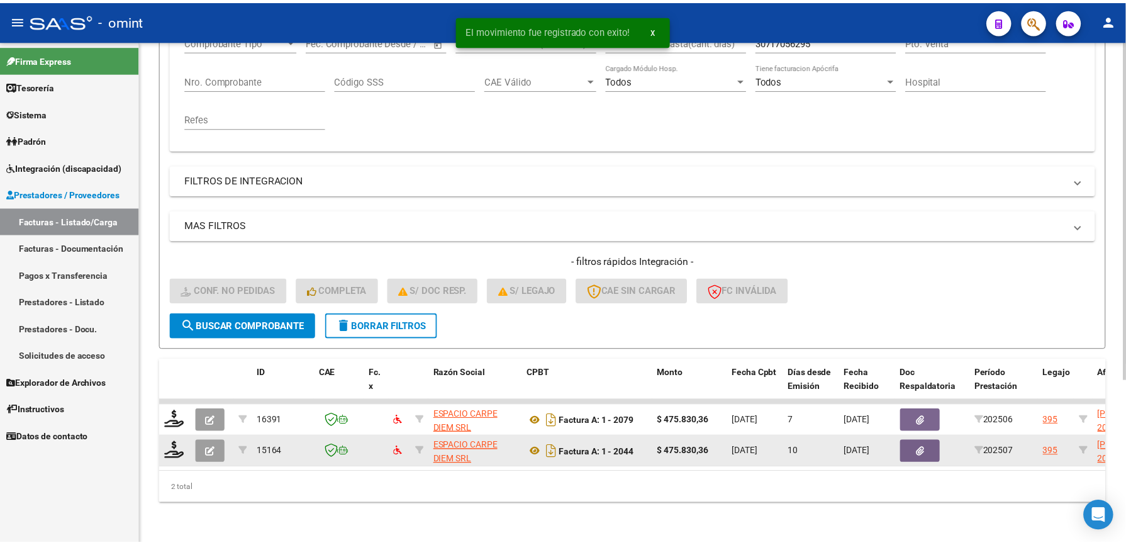
scroll to position [242, 0]
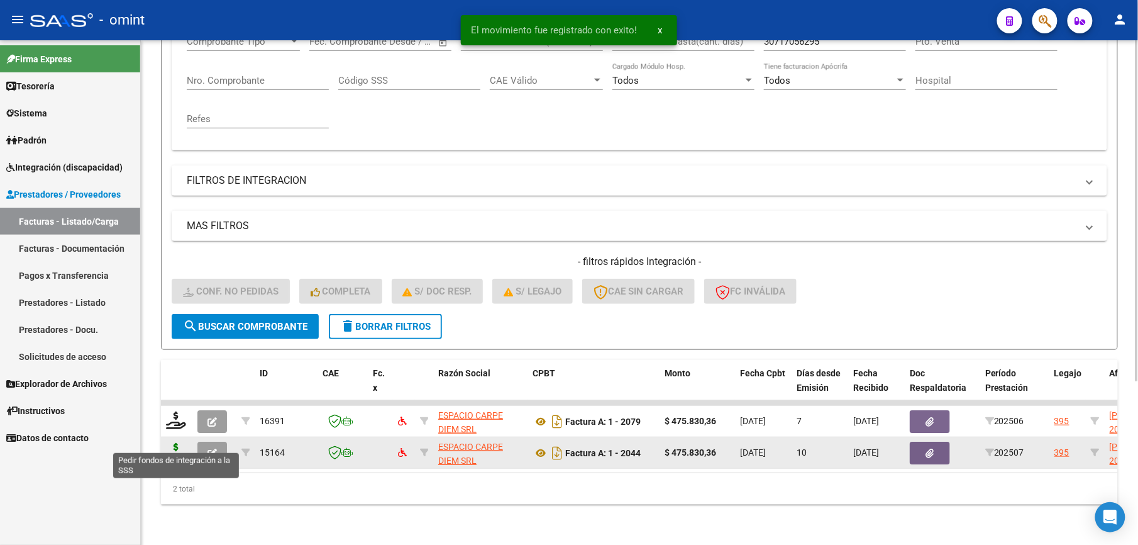
click at [177, 443] on icon at bounding box center [176, 452] width 20 height 18
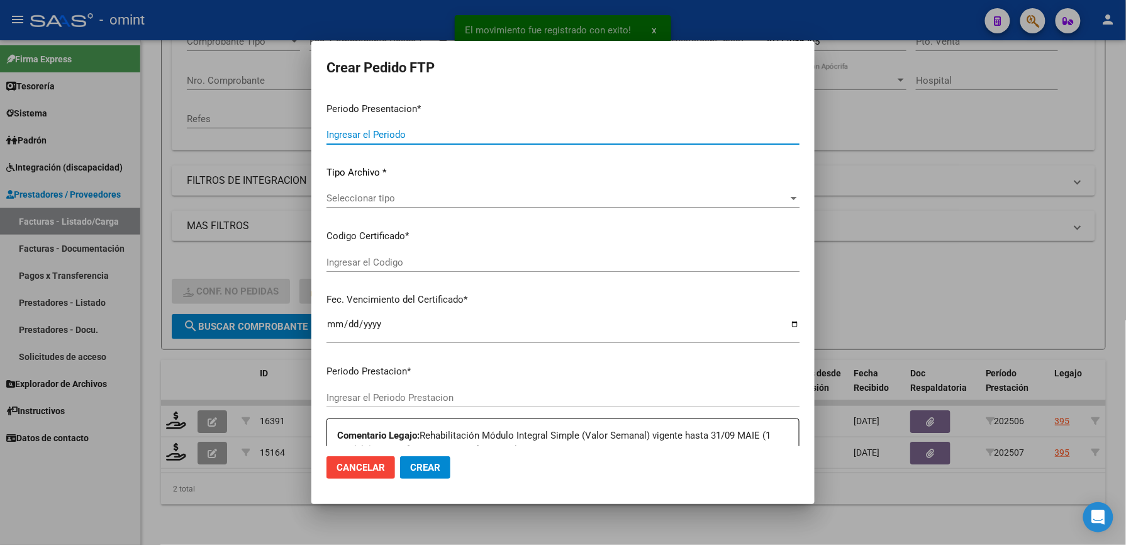
type input "202507"
type input "$ 475.830,36"
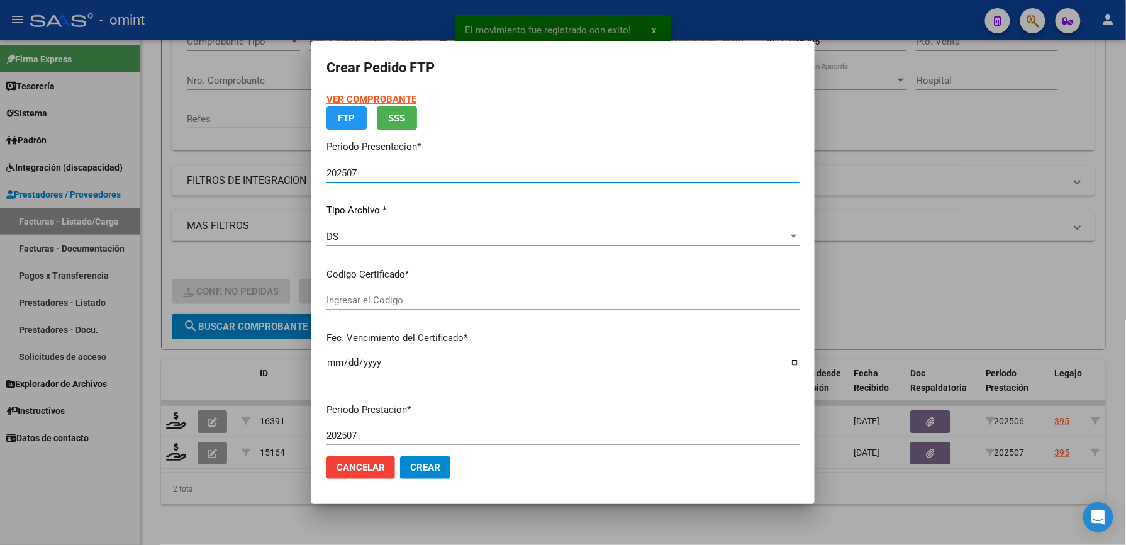
type input "39516316"
type input "2026-08-31"
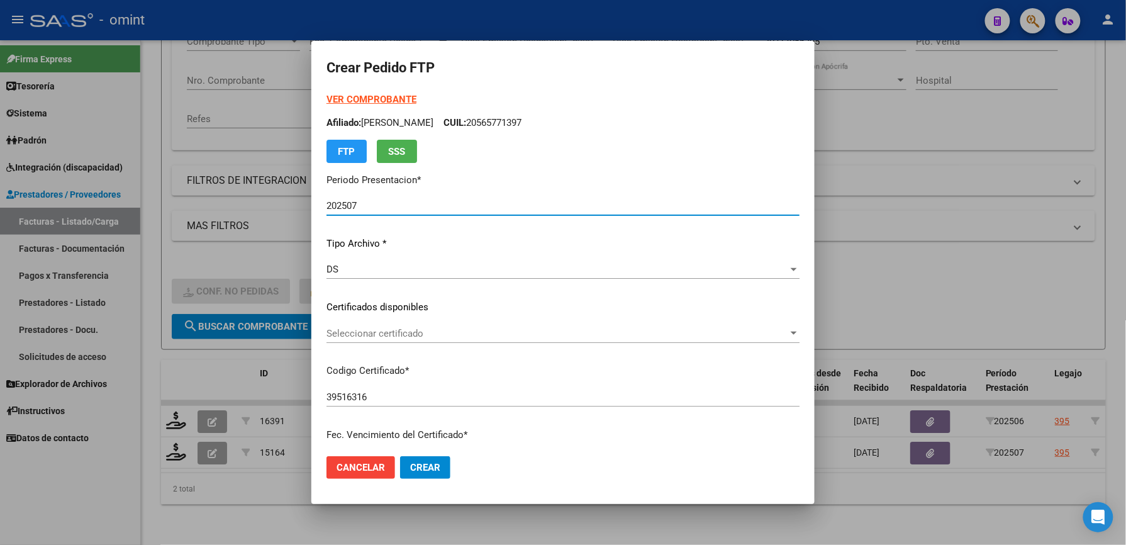
click at [413, 330] on span "Seleccionar certificado" at bounding box center [557, 333] width 462 height 11
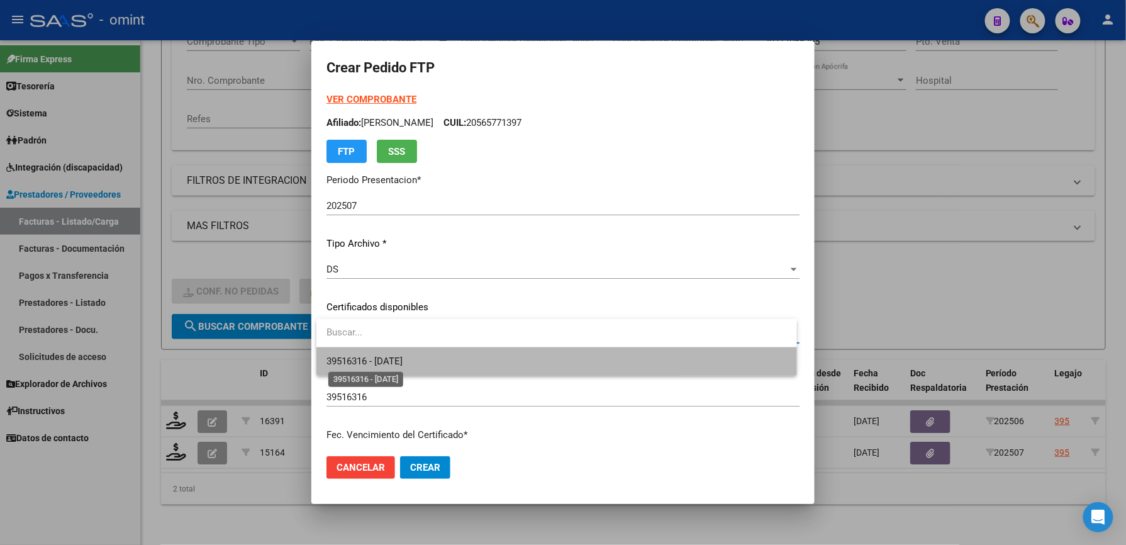
click at [403, 356] on span "39516316 - 2026-08-31" at bounding box center [364, 360] width 76 height 11
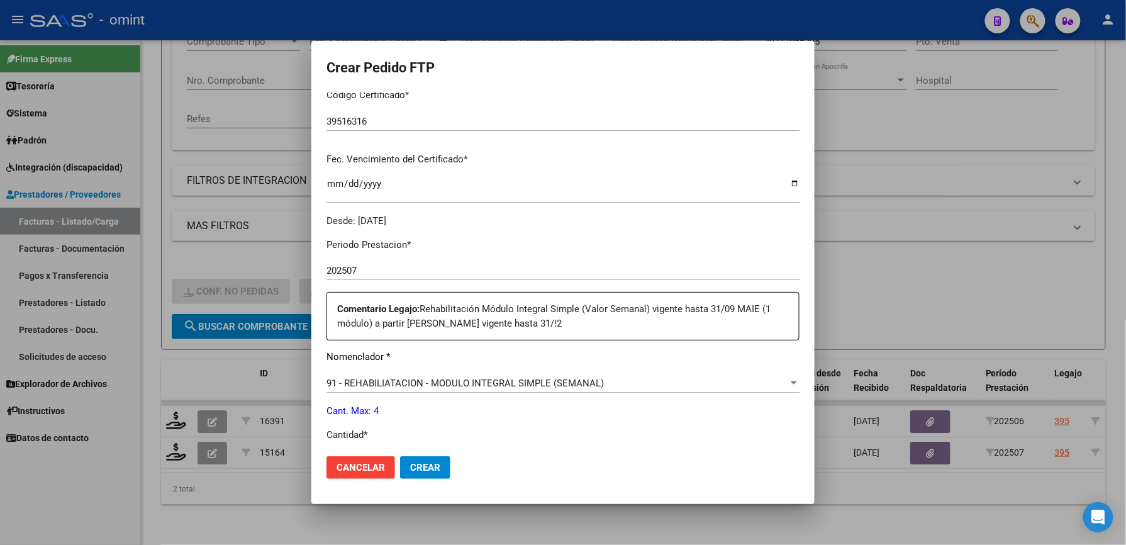
scroll to position [335, 0]
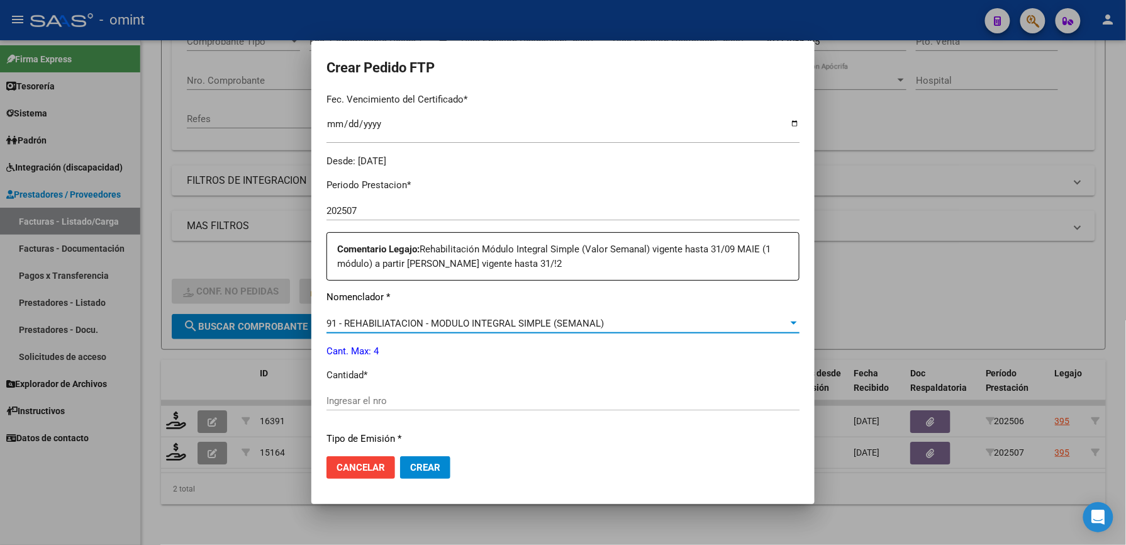
click at [437, 321] on span "91 - REHABILIATACION - MODULO INTEGRAL SIMPLE (SEMANAL)" at bounding box center [464, 323] width 277 height 11
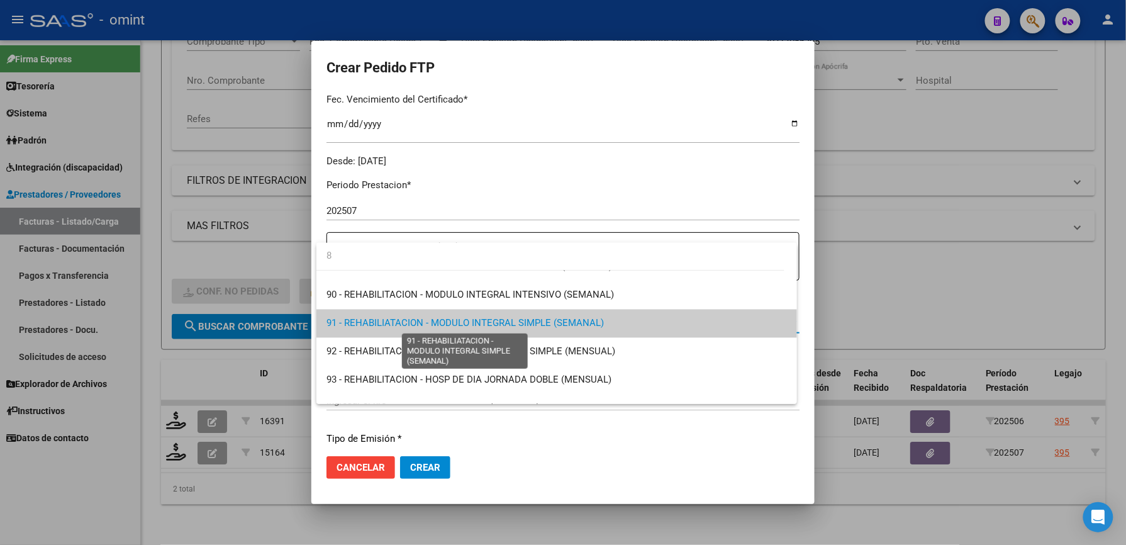
scroll to position [0, 0]
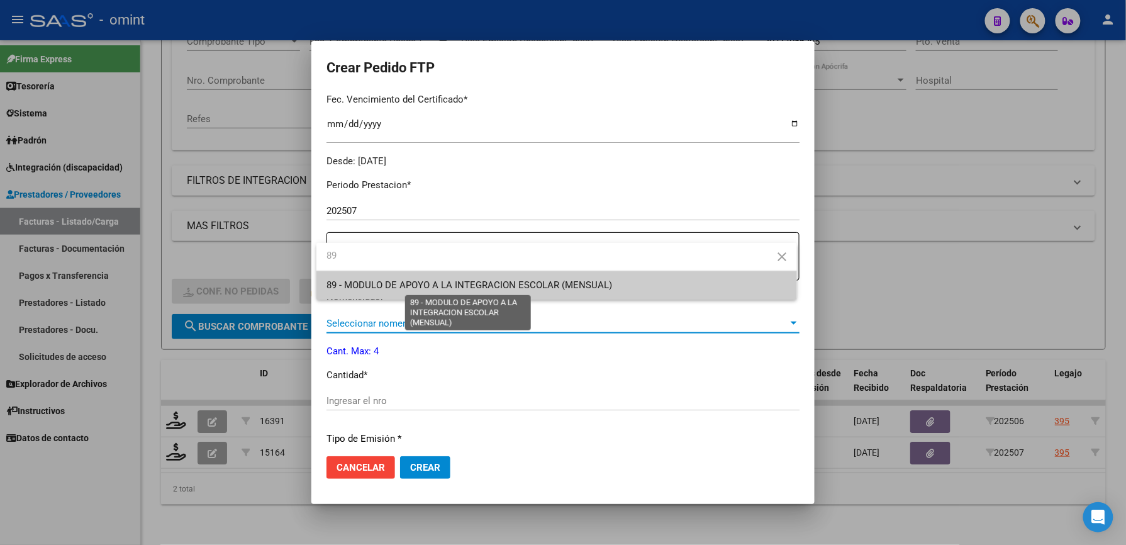
type input "89"
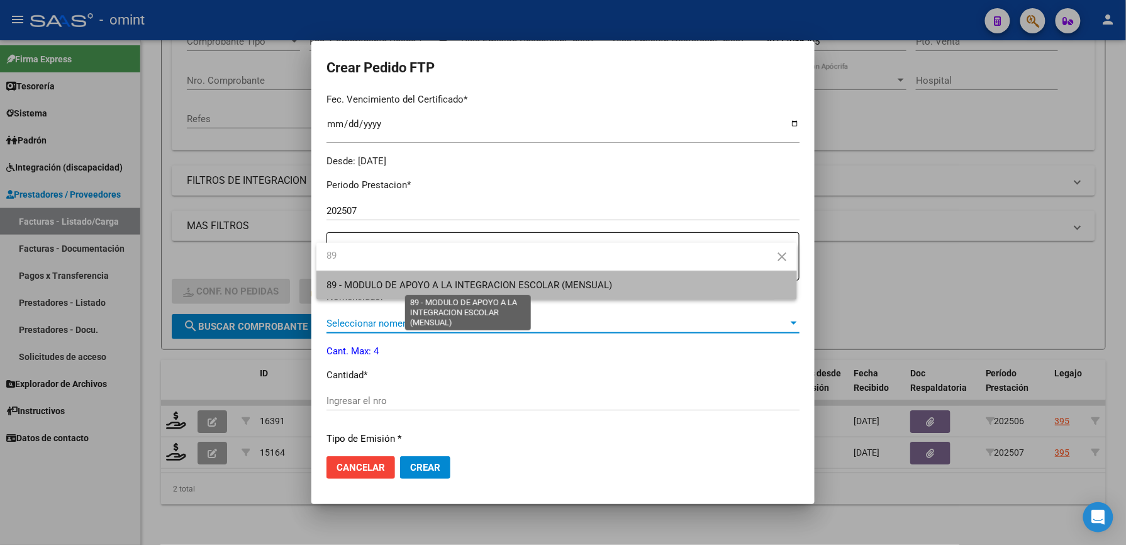
click at [466, 280] on span "89 - MODULO DE APOYO A LA INTEGRACION ESCOLAR (MENSUAL)" at bounding box center [469, 284] width 286 height 11
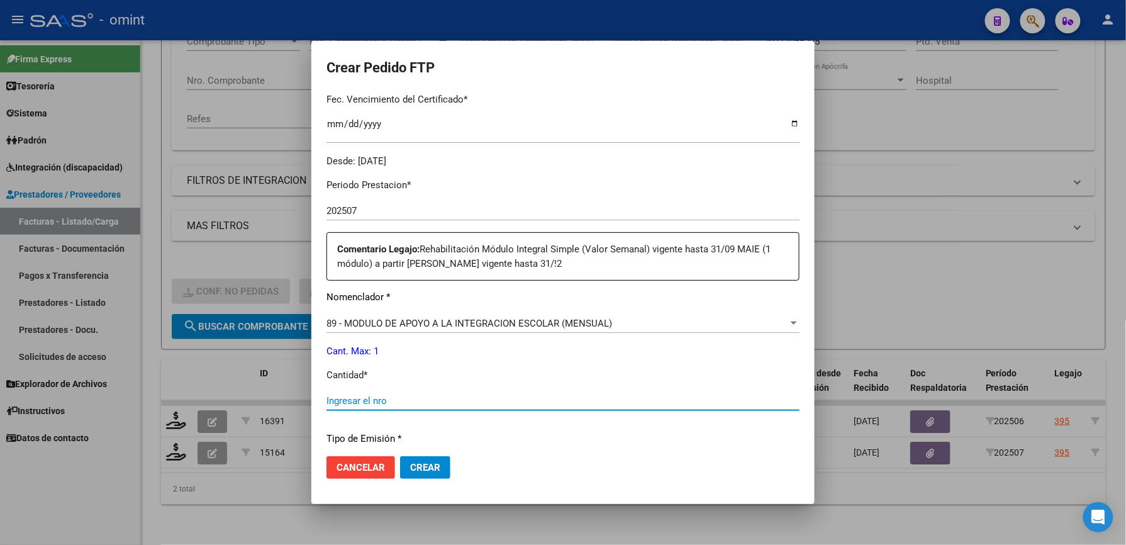
click at [389, 396] on input "Ingresar el nro" at bounding box center [562, 400] width 473 height 11
type input "1"
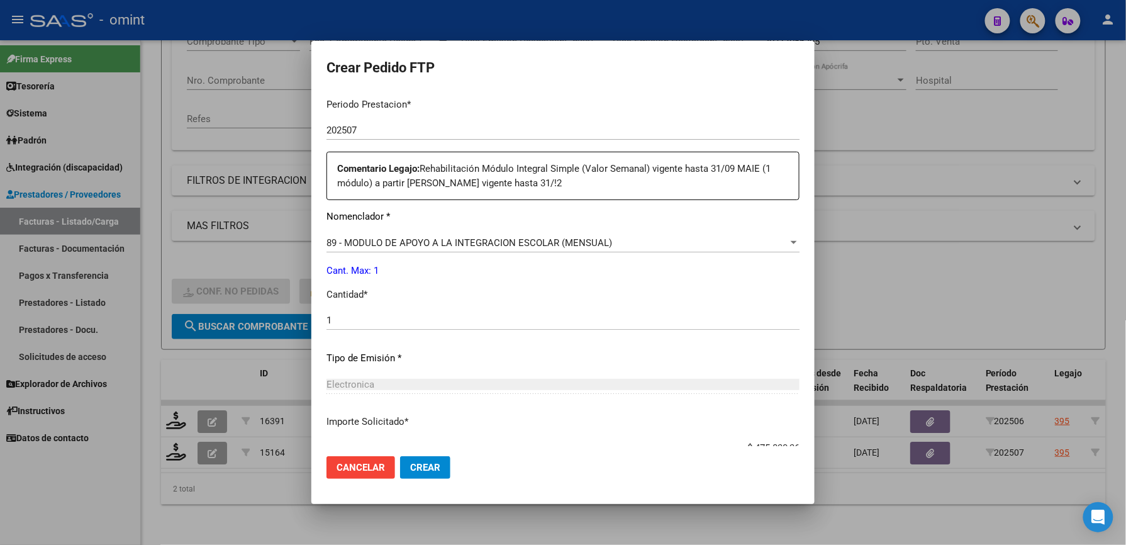
scroll to position [501, 0]
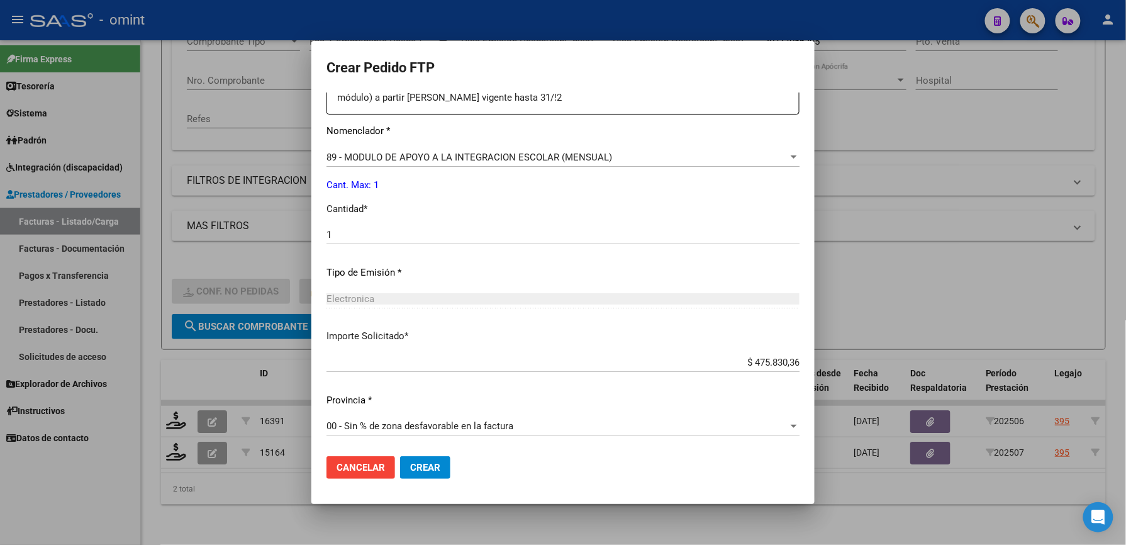
click at [423, 458] on button "Crear" at bounding box center [425, 467] width 50 height 23
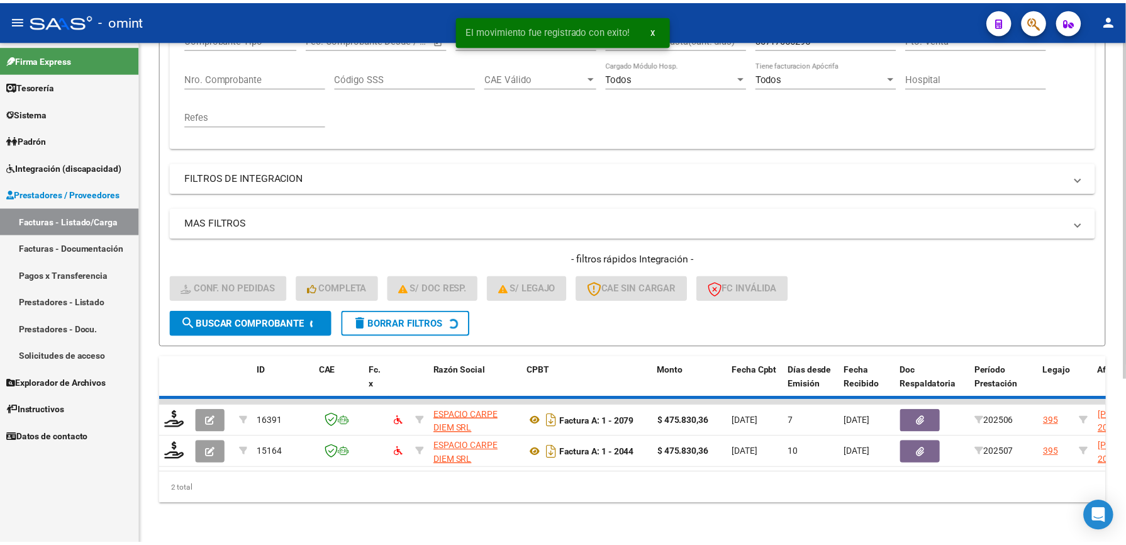
scroll to position [210, 0]
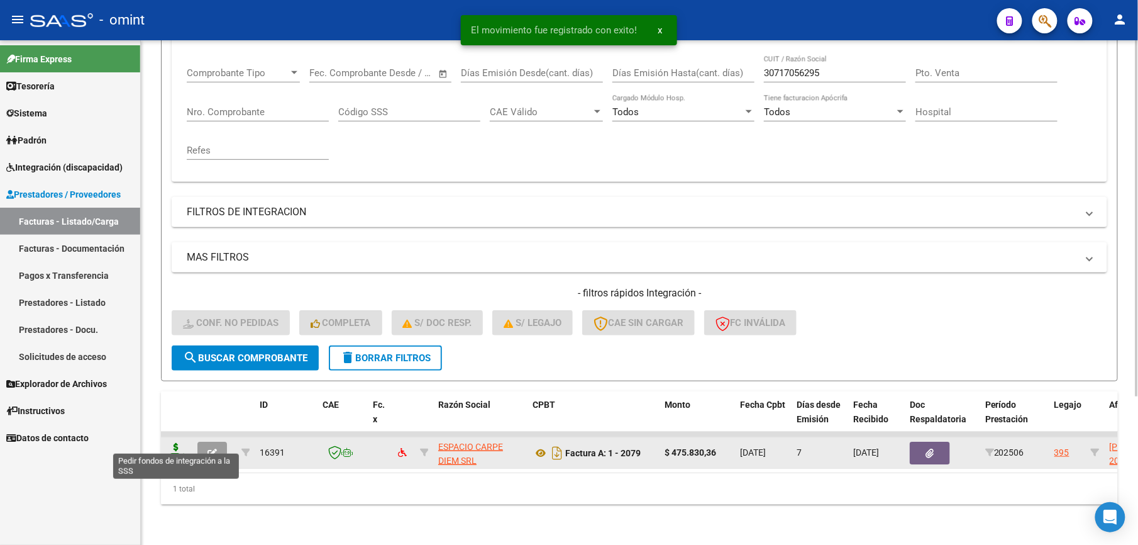
click at [177, 446] on icon at bounding box center [176, 452] width 20 height 18
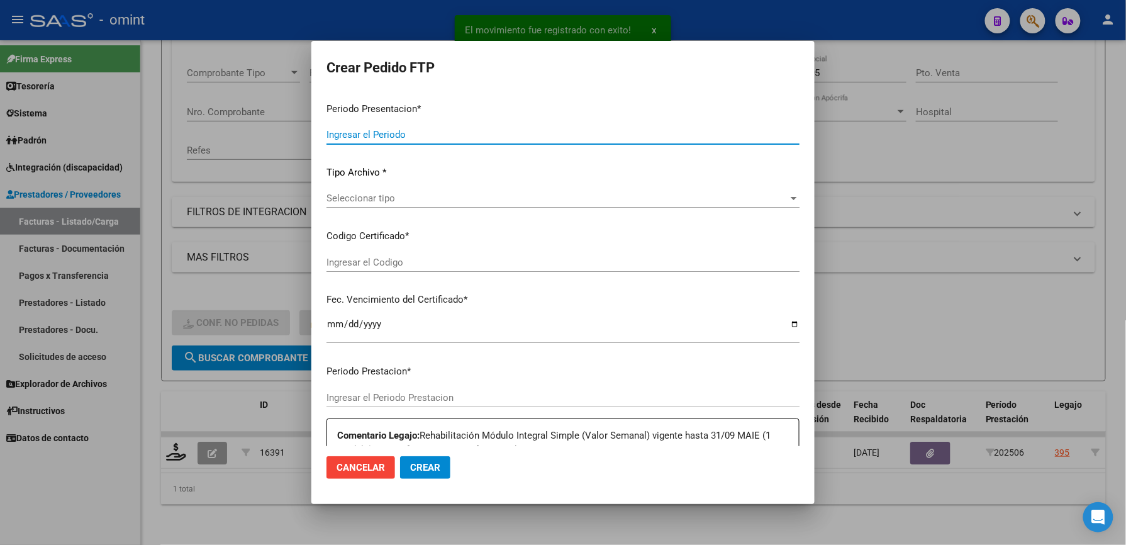
type input "202507"
type input "202506"
type input "$ 475.830,36"
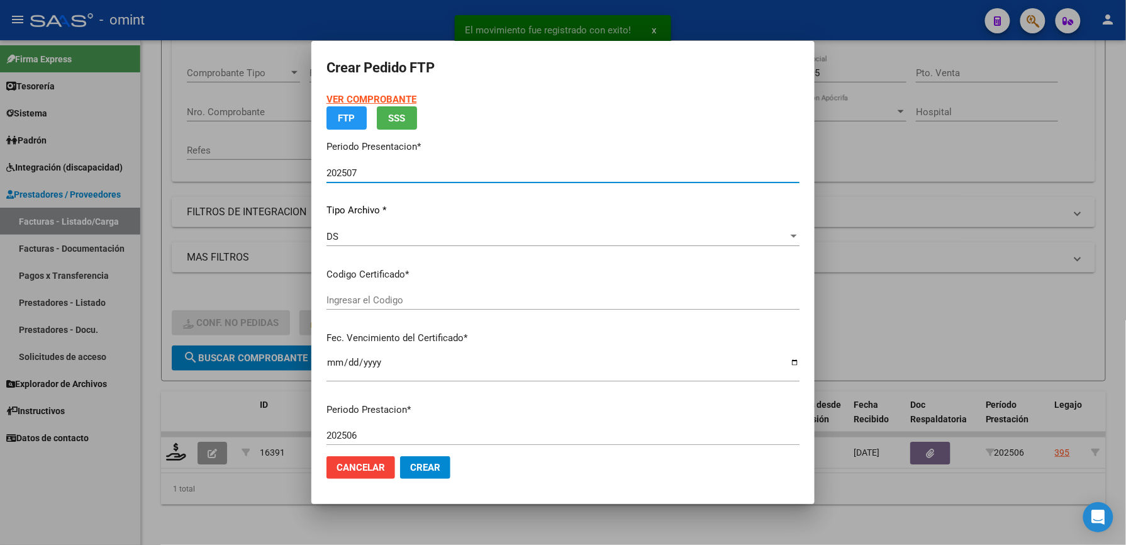
type input "39516316"
type input "2026-08-31"
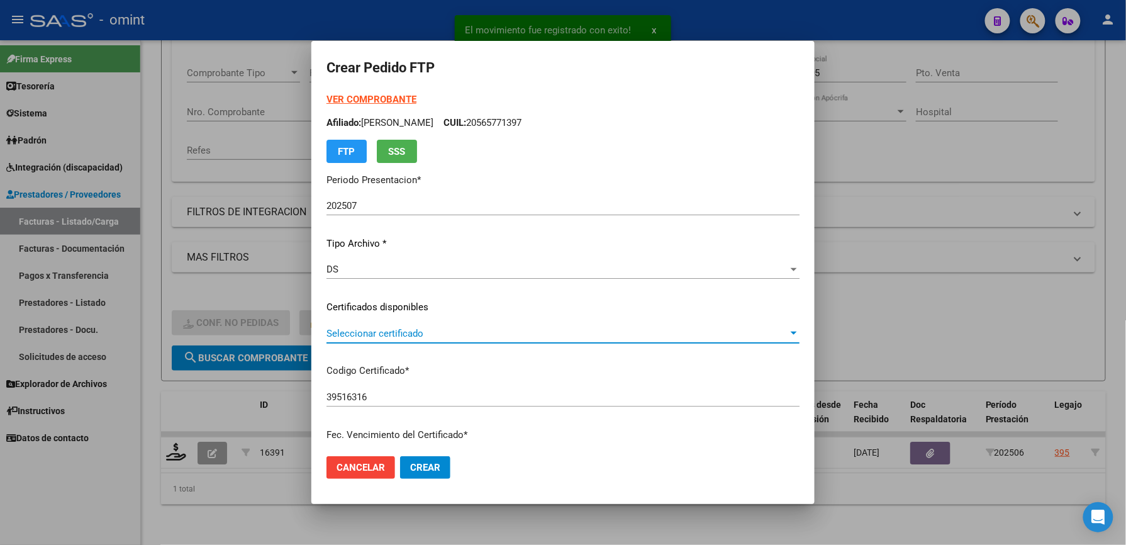
click at [428, 335] on span "Seleccionar certificado" at bounding box center [557, 333] width 462 height 11
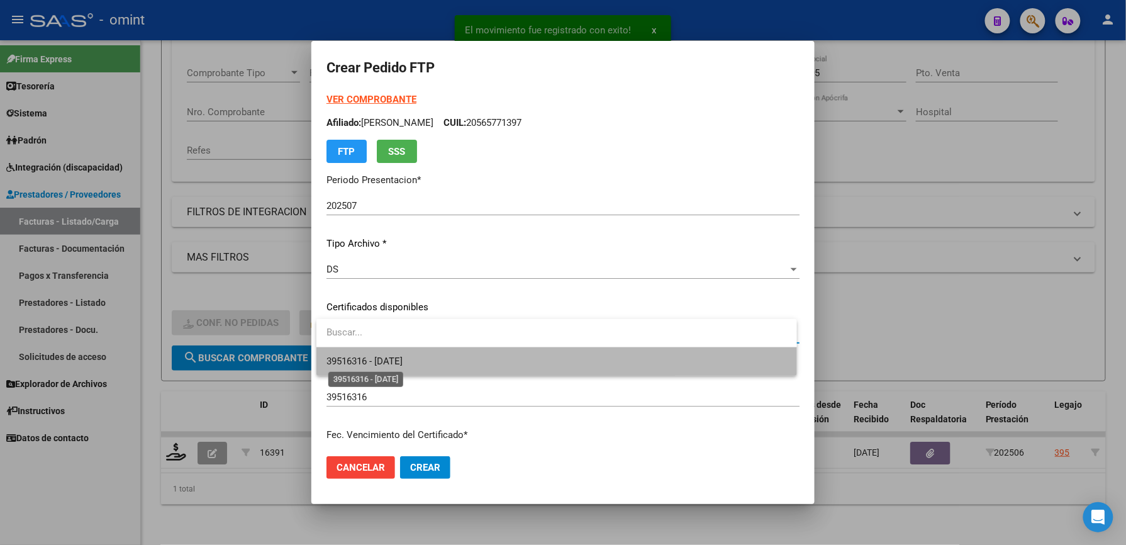
click at [403, 365] on span "39516316 - 2026-08-31" at bounding box center [364, 360] width 76 height 11
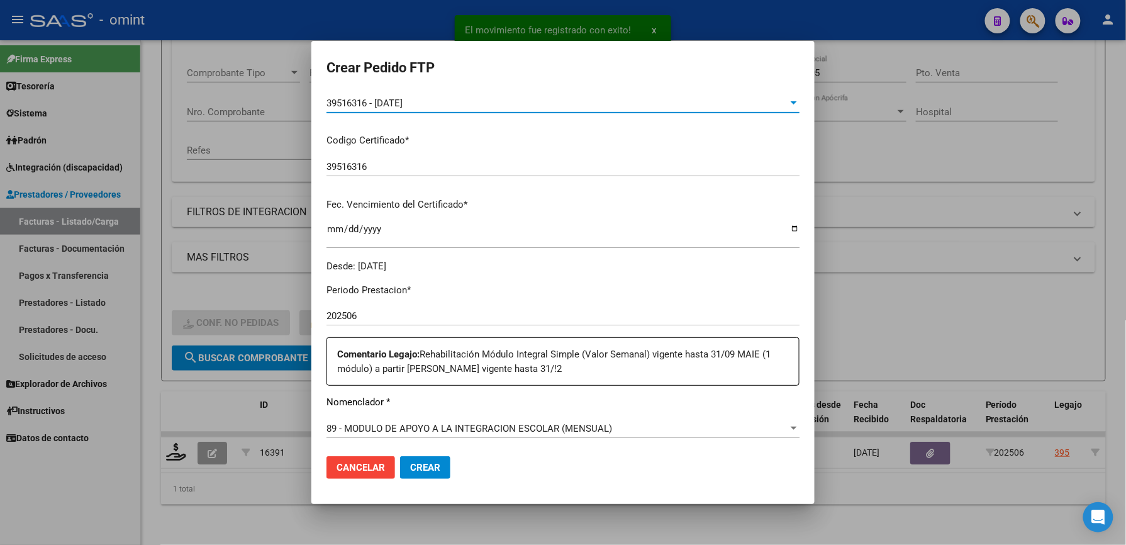
scroll to position [335, 0]
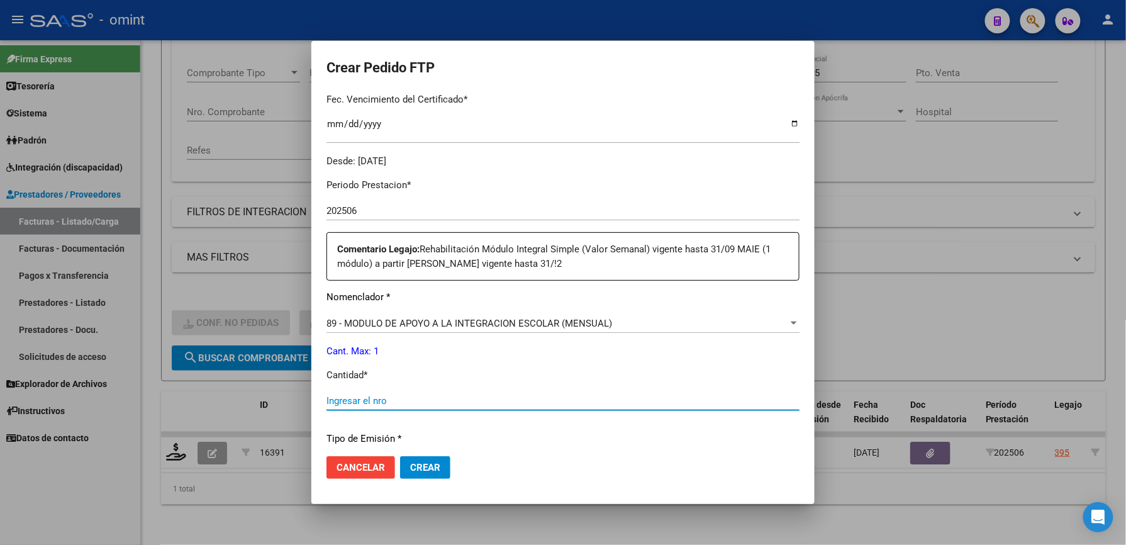
click at [410, 400] on input "Ingresar el nro" at bounding box center [562, 400] width 473 height 11
type input "1"
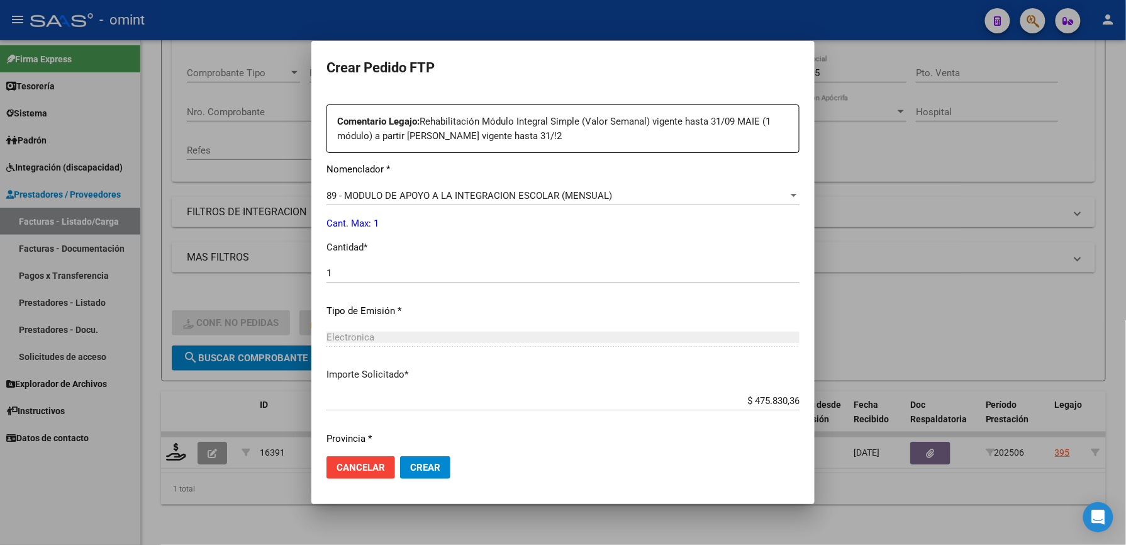
scroll to position [501, 0]
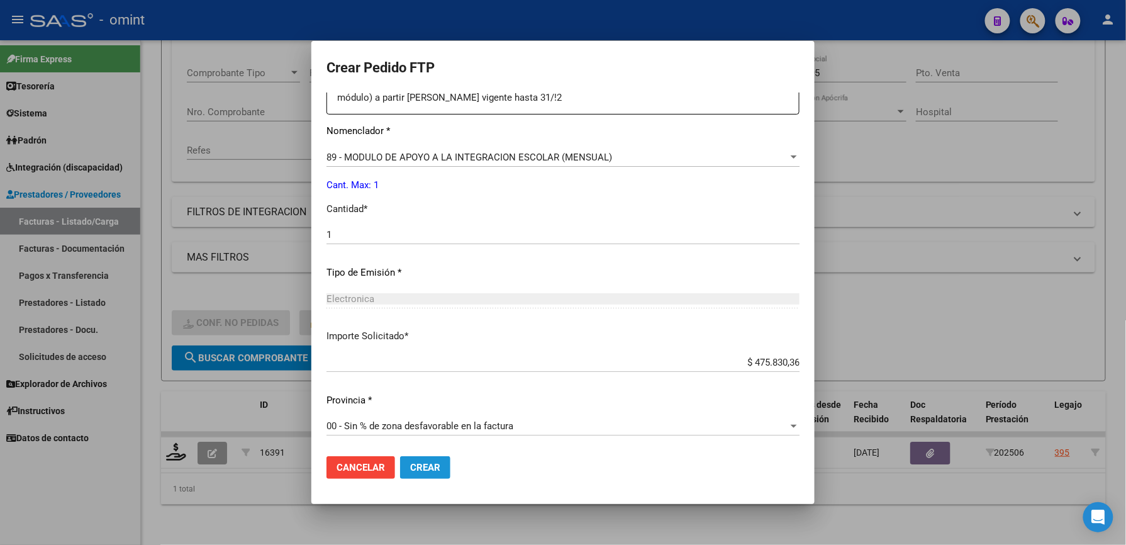
click at [429, 462] on span "Crear" at bounding box center [425, 467] width 30 height 11
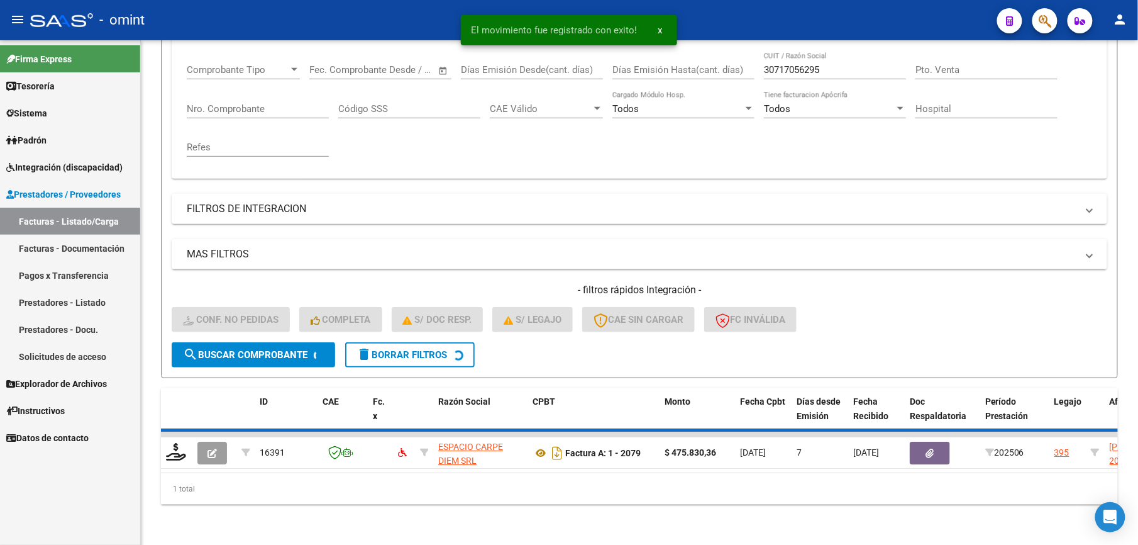
scroll to position [189, 0]
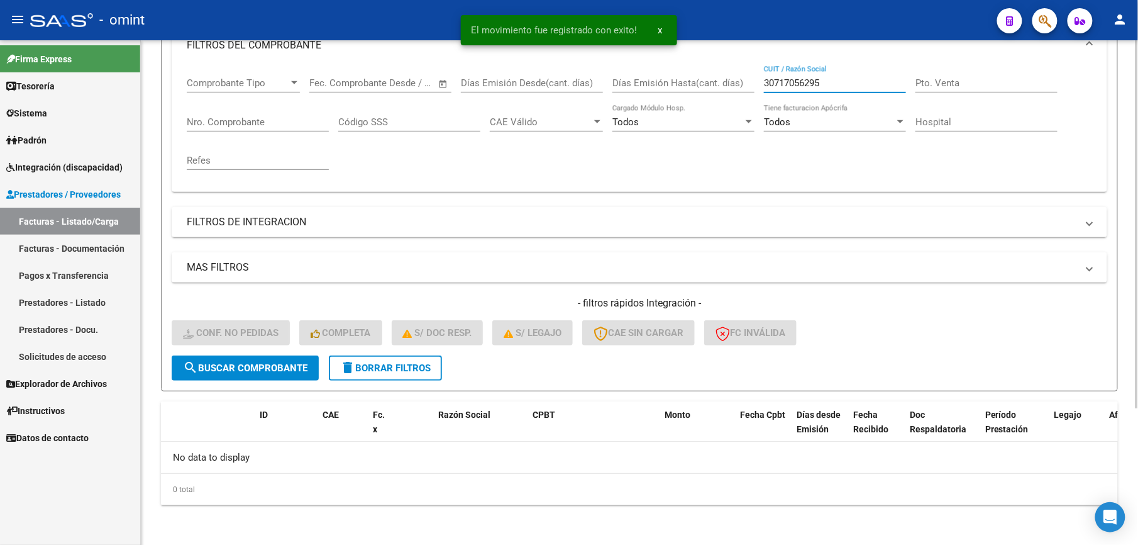
drag, startPoint x: 830, startPoint y: 82, endPoint x: 751, endPoint y: 84, distance: 79.3
click at [751, 84] on div "Comprobante Tipo Comprobante Tipo Start date – End date Fec. Comprobante Desde …" at bounding box center [640, 123] width 906 height 116
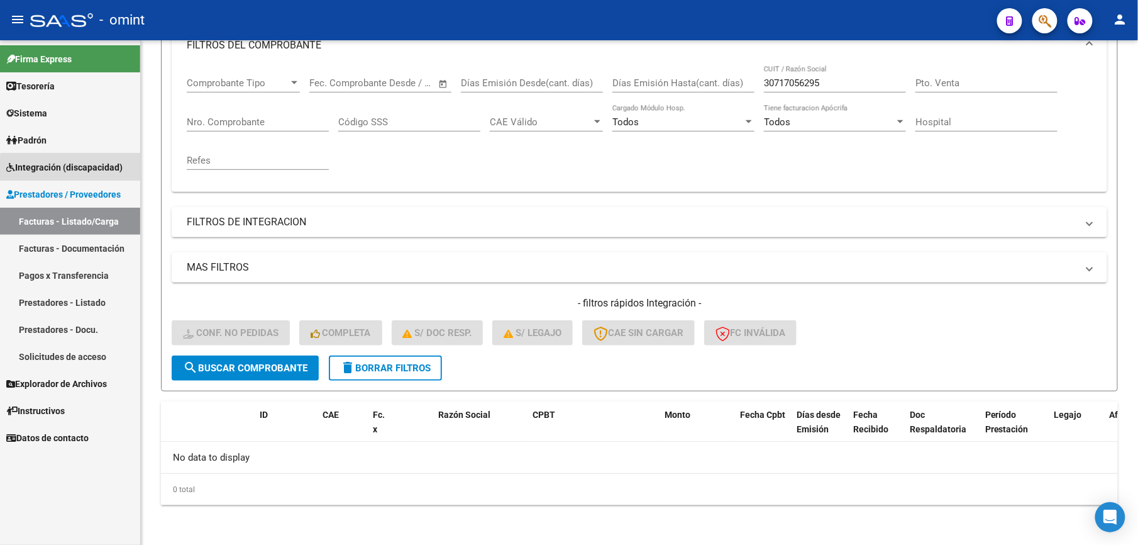
click at [86, 169] on span "Integración (discapacidad)" at bounding box center [64, 167] width 116 height 14
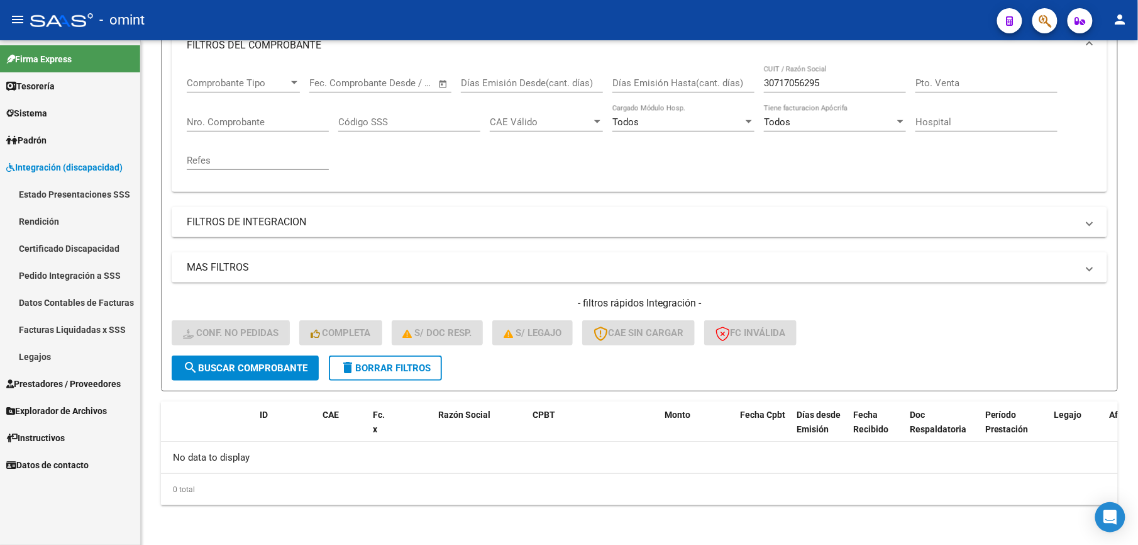
click at [91, 272] on link "Pedido Integración a SSS" at bounding box center [70, 275] width 140 height 27
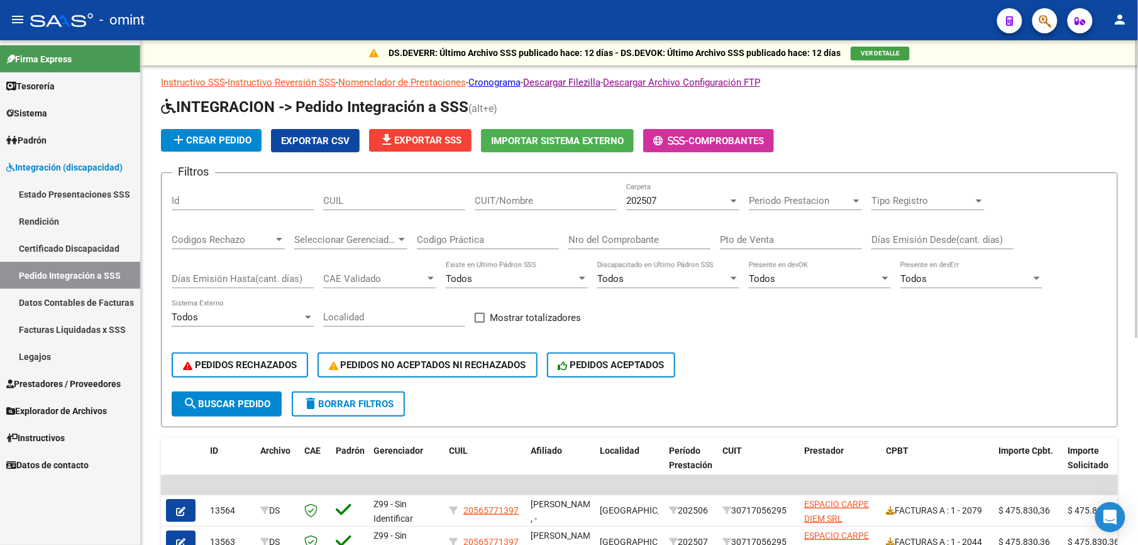
click at [726, 204] on div "202507" at bounding box center [677, 200] width 102 height 11
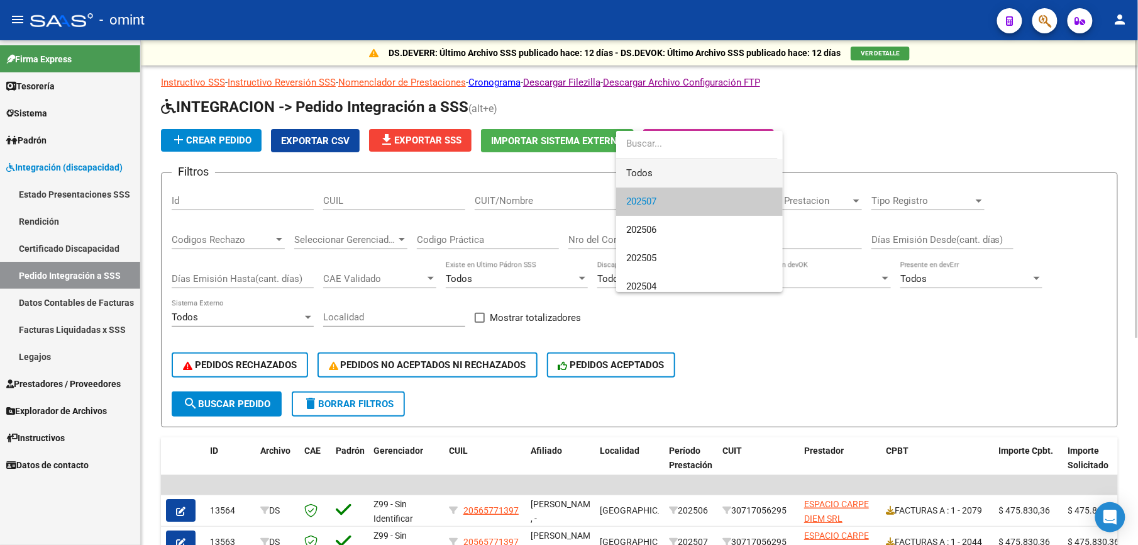
click at [706, 177] on span "Todos" at bounding box center [699, 173] width 147 height 28
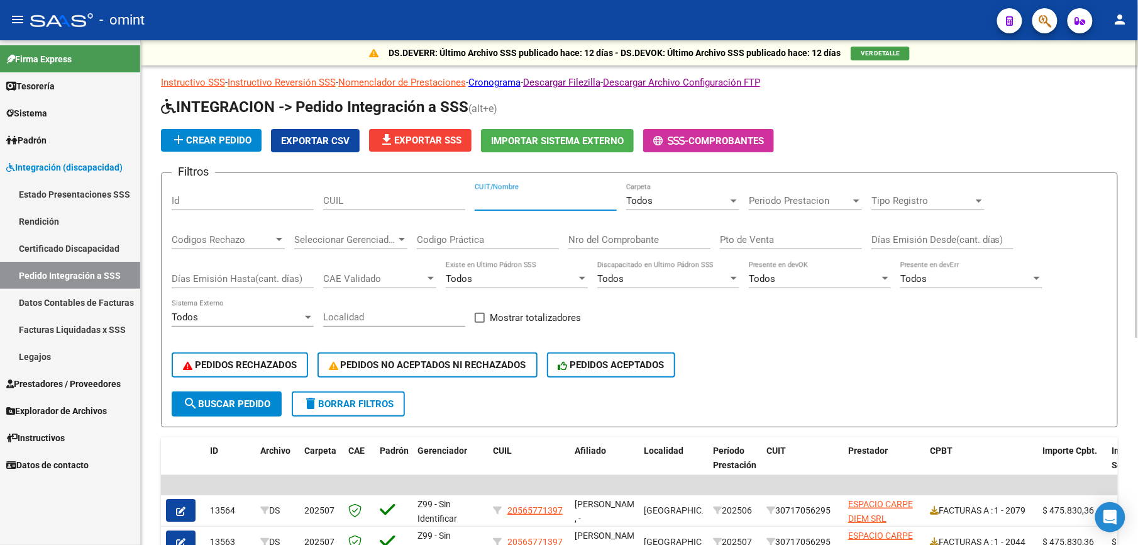
paste input "30717056295"
type input "30717056295"
click at [823, 351] on div "PEDIDOS RECHAZADOS PEDIDOS NO ACEPTADOS NI RECHAZADOS PEDIDOS ACEPTADOS" at bounding box center [640, 364] width 936 height 53
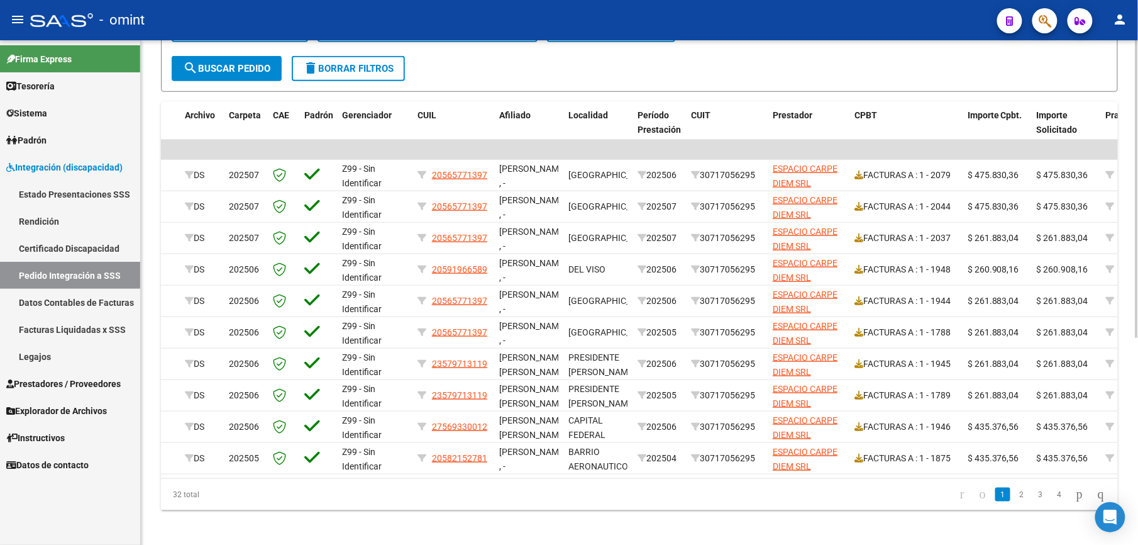
scroll to position [0, 81]
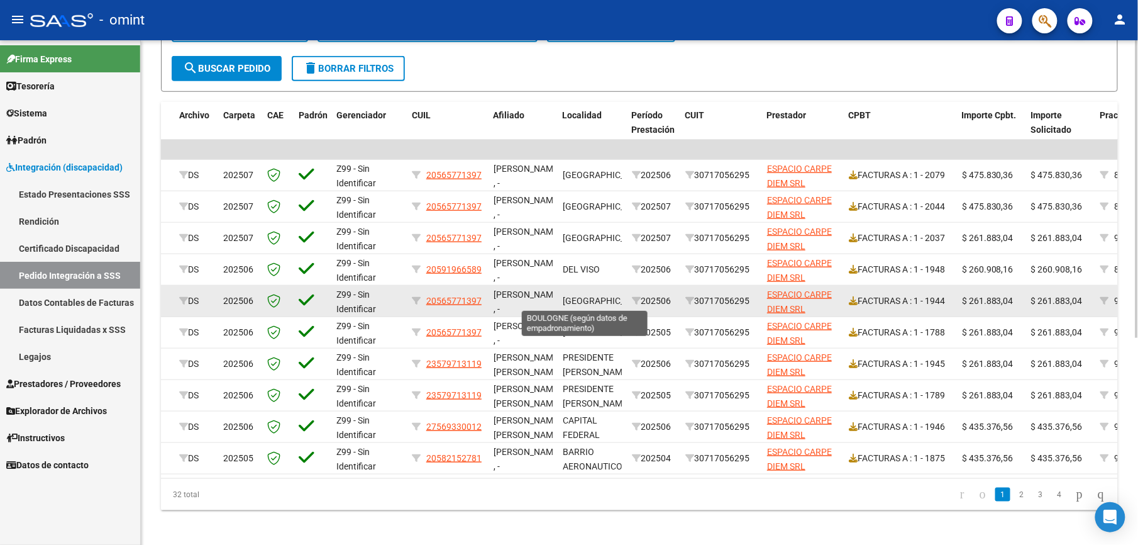
click at [599, 300] on span "BOULOGNE" at bounding box center [605, 301] width 85 height 10
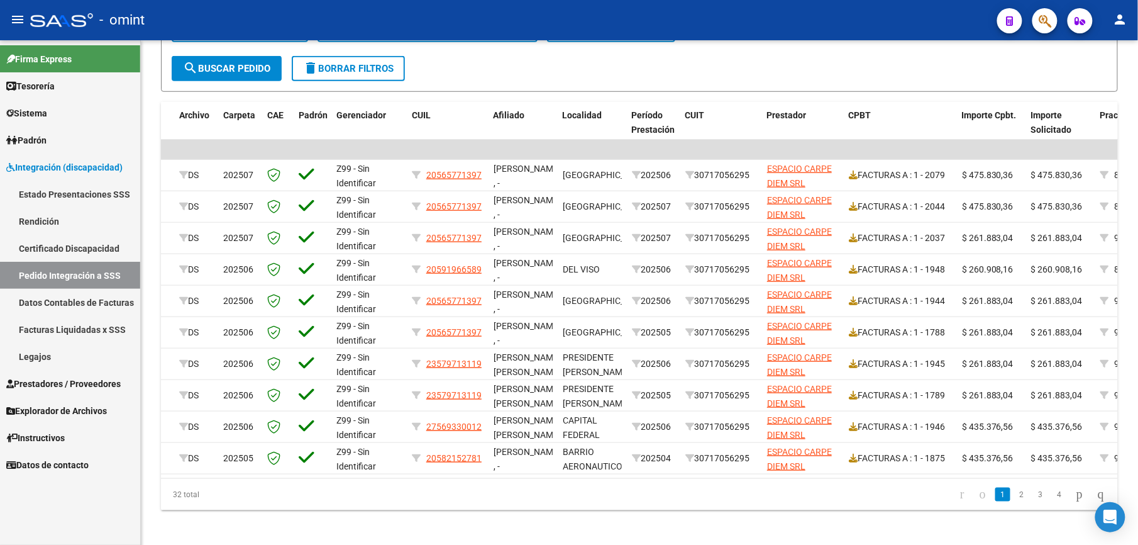
click at [53, 380] on span "Prestadores / Proveedores" at bounding box center [63, 384] width 114 height 14
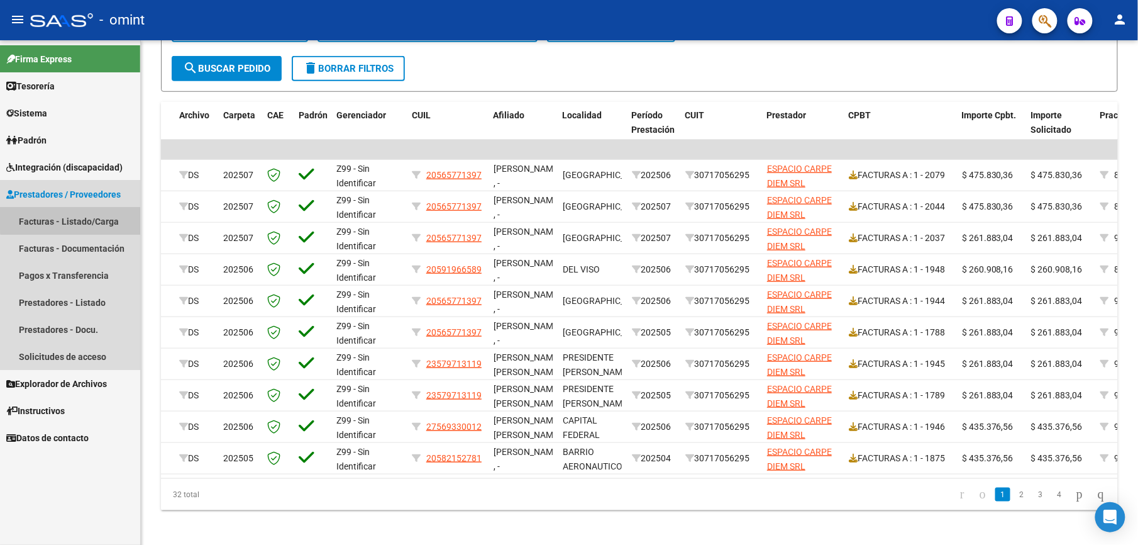
click at [74, 214] on link "Facturas - Listado/Carga" at bounding box center [70, 221] width 140 height 27
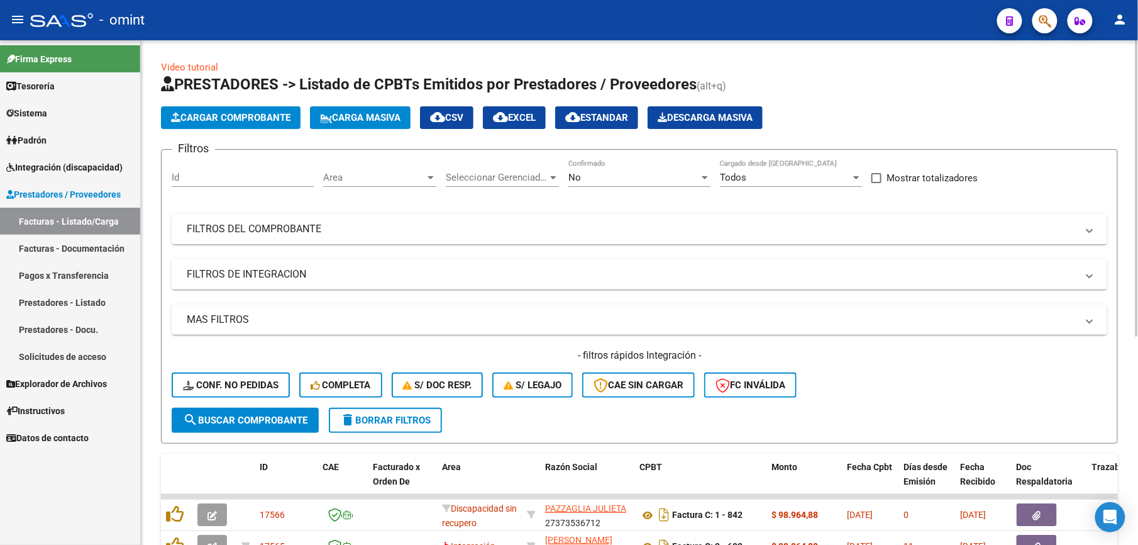
click at [323, 231] on mat-panel-title "FILTROS DEL COMPROBANTE" at bounding box center [632, 229] width 891 height 14
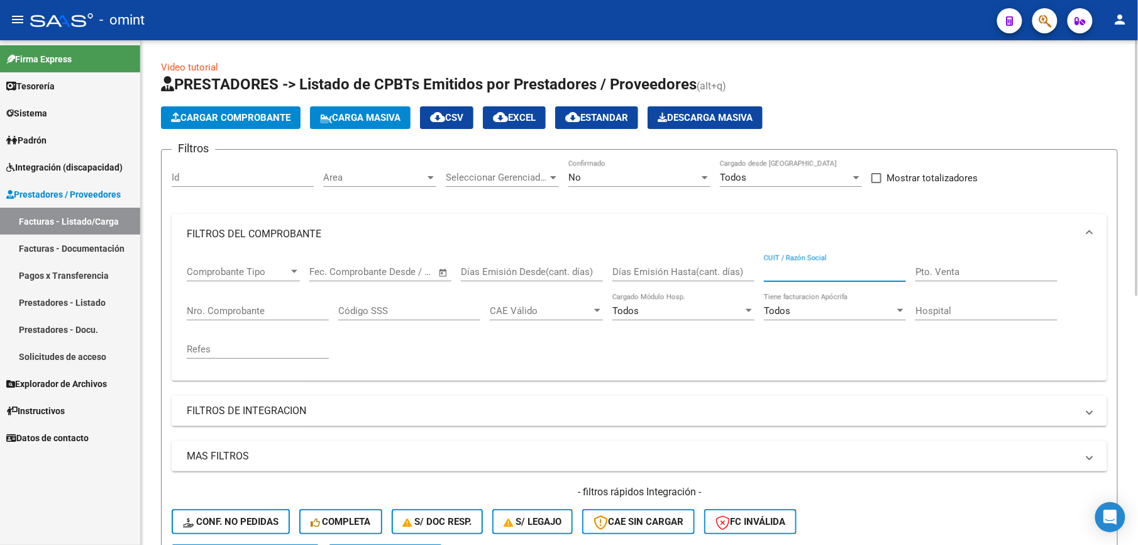
paste input "30708543590"
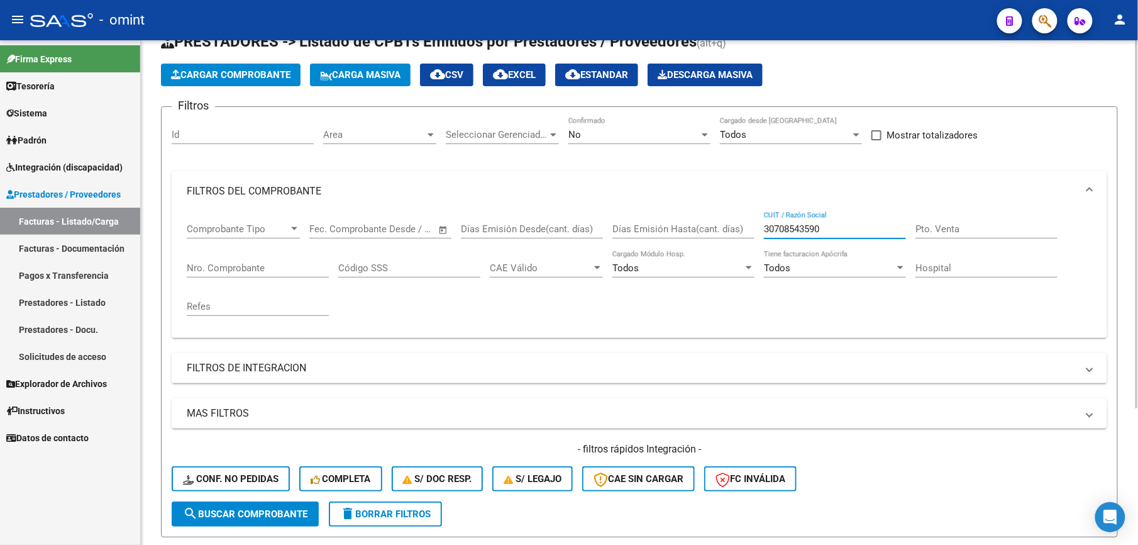
scroll to position [84, 0]
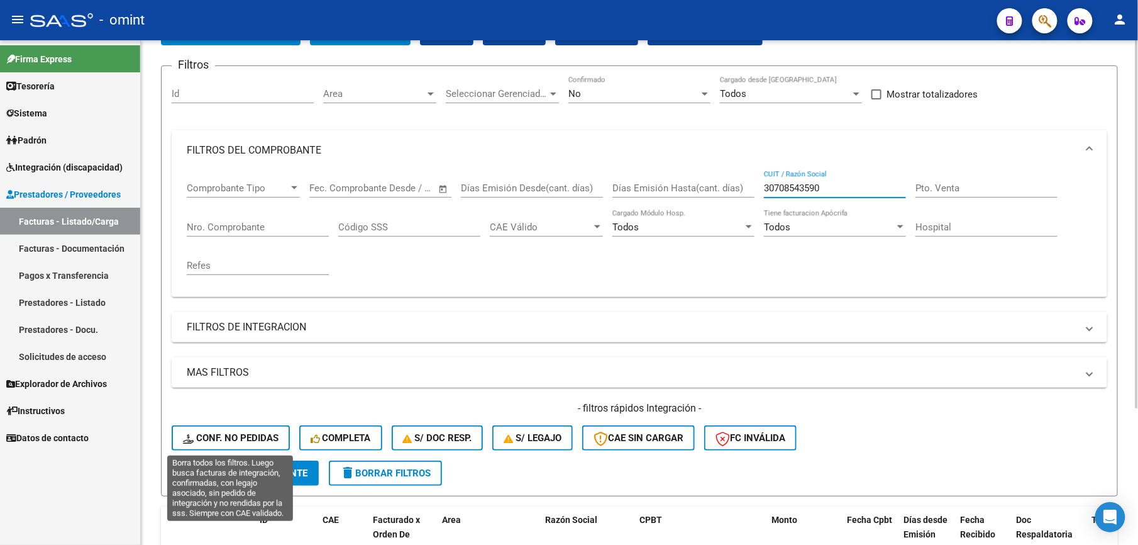
type input "30708543590"
click at [217, 441] on span "Conf. no pedidas" at bounding box center [231, 437] width 96 height 11
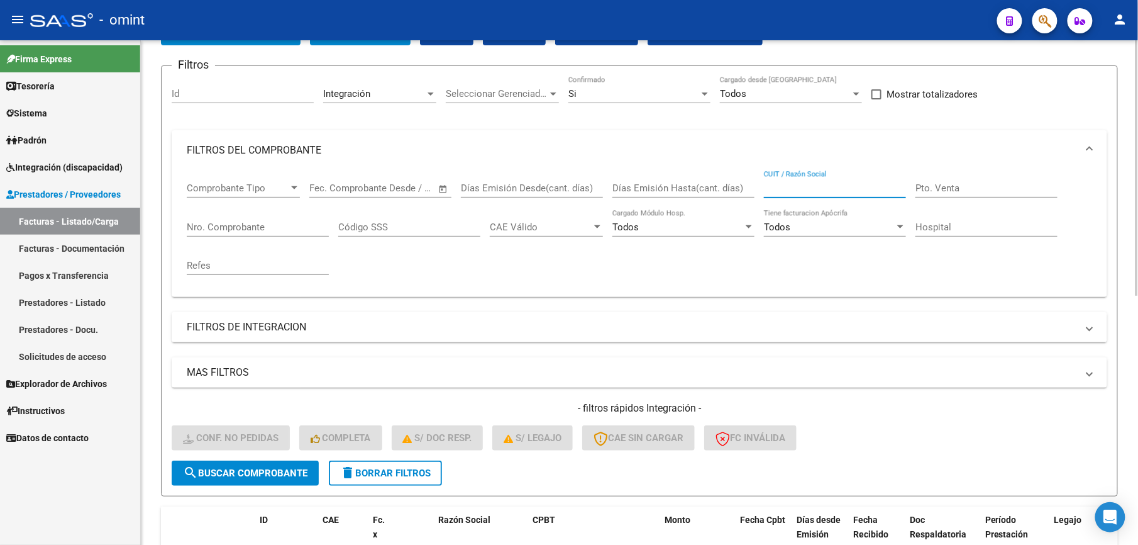
paste input "30708543590"
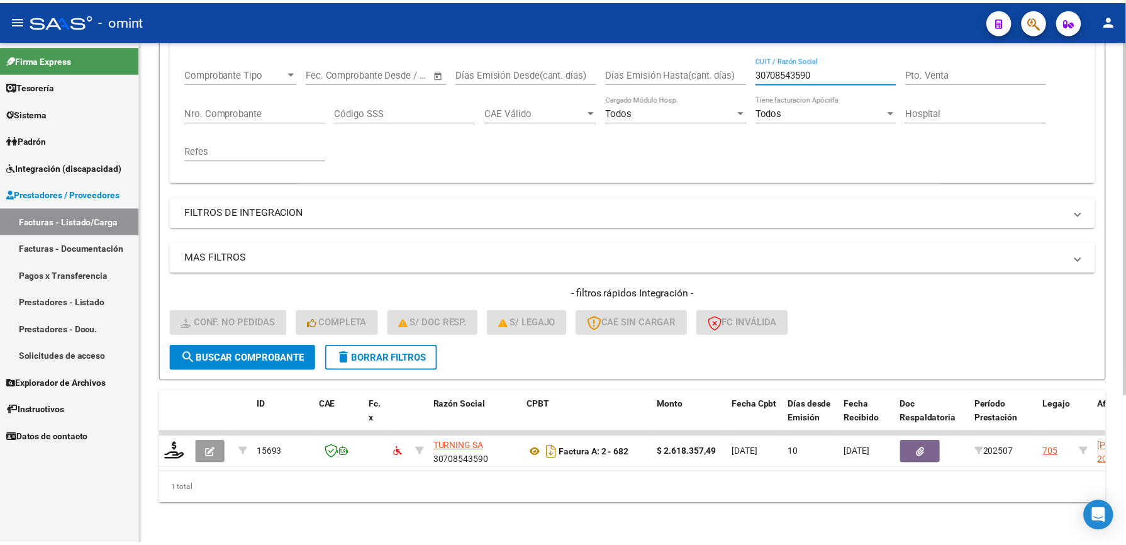
scroll to position [210, 0]
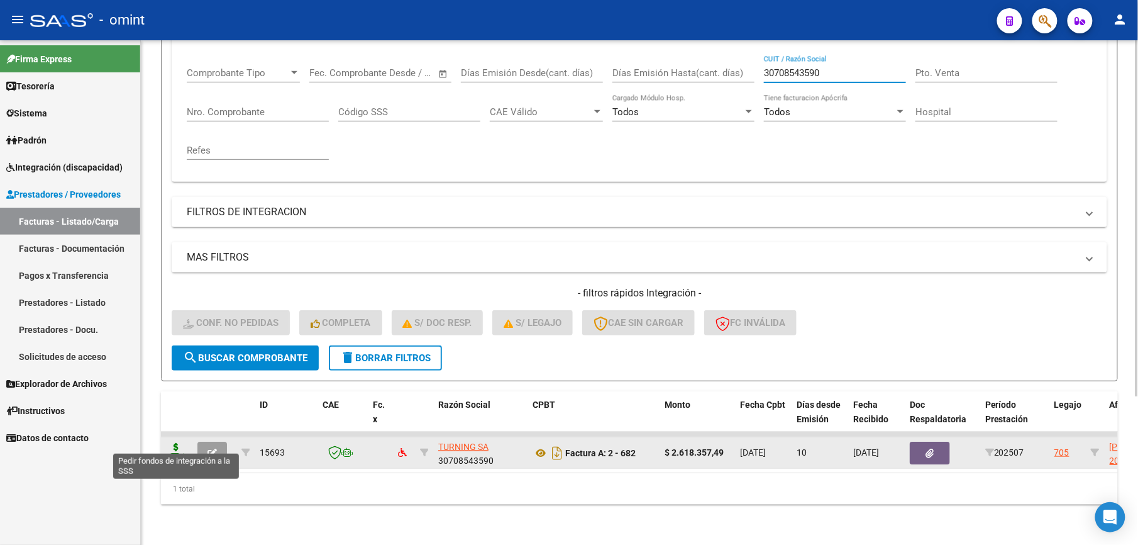
type input "30708543590"
click at [174, 444] on icon at bounding box center [176, 452] width 20 height 18
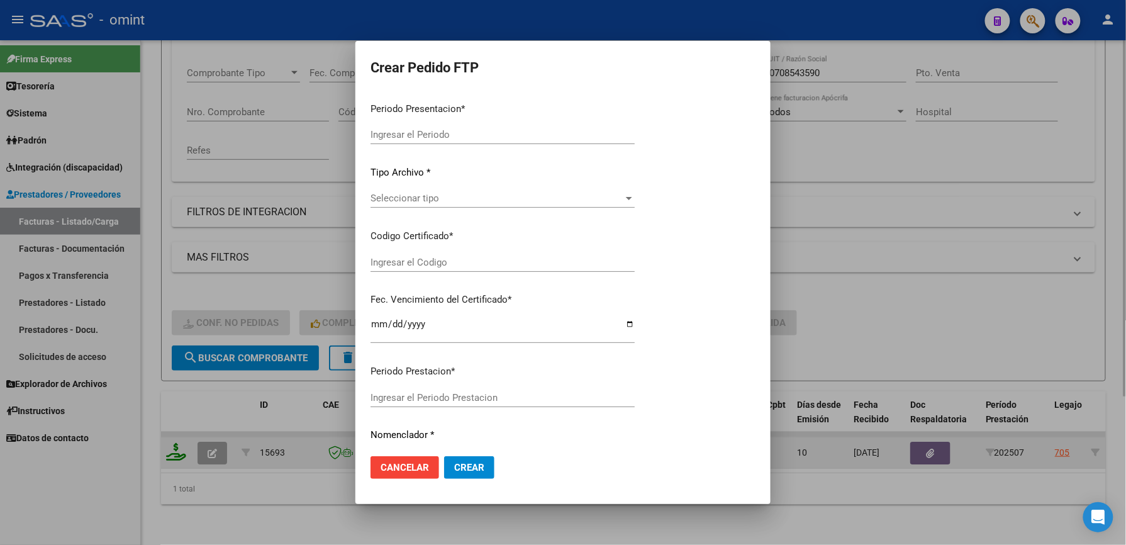
type input "202507"
type input "$ 2.618.357,49"
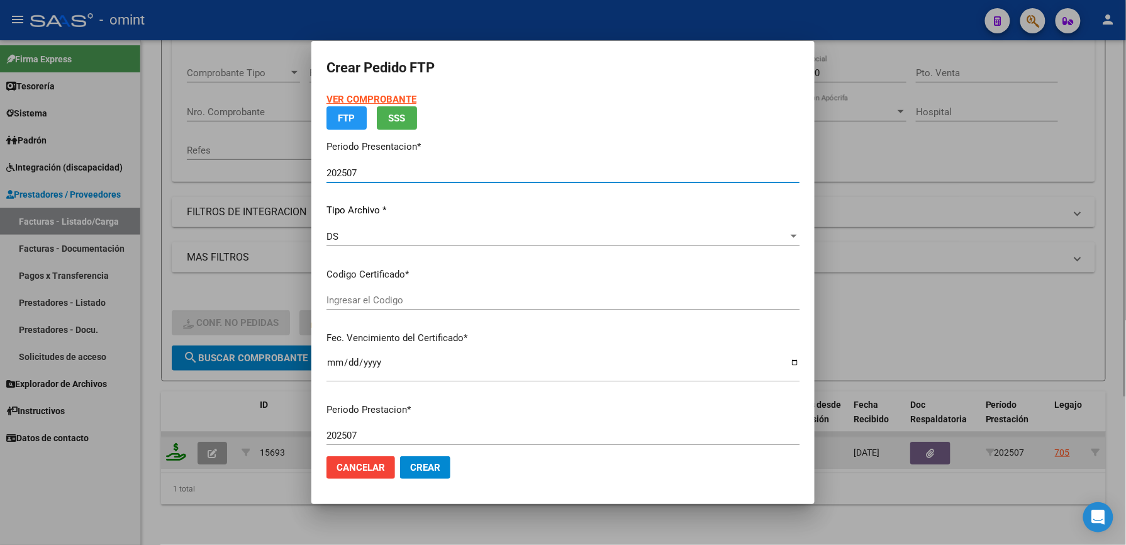
type input "9966500112"
type input "2025-09-29"
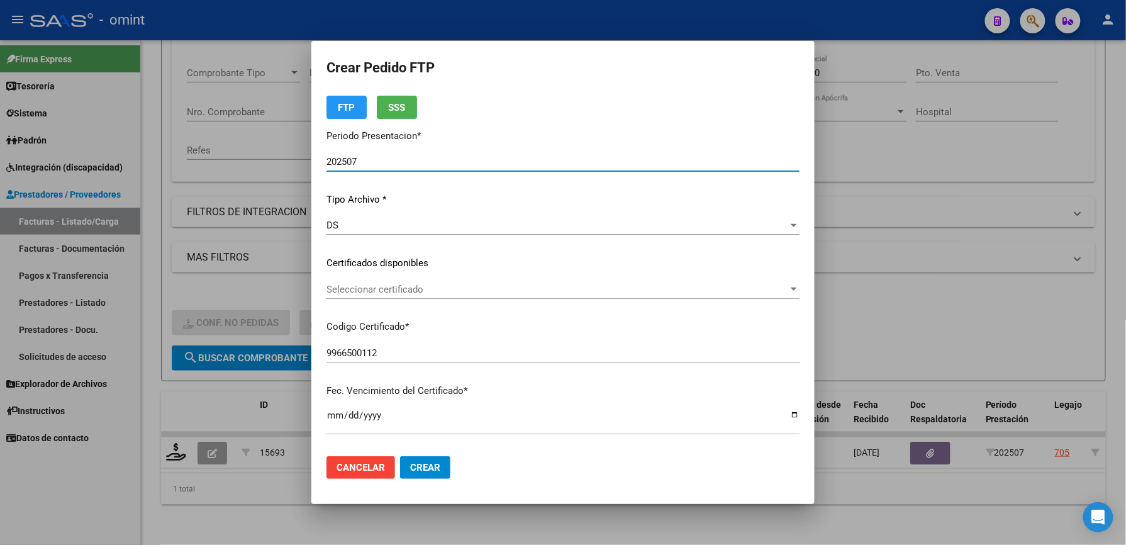
scroll to position [84, 0]
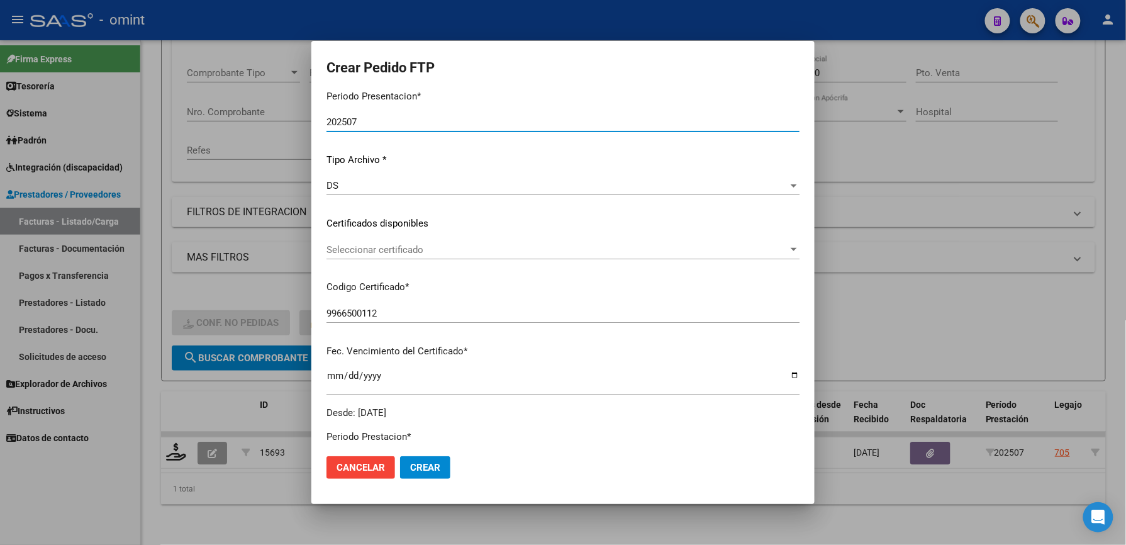
click at [415, 240] on div "Seleccionar certificado Seleccionar certificado" at bounding box center [562, 249] width 473 height 19
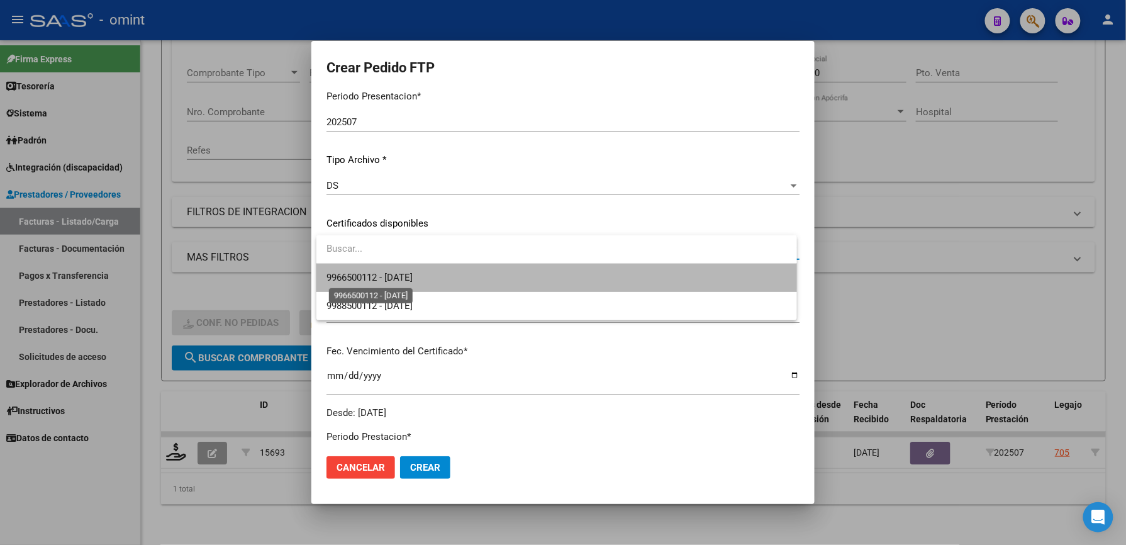
click at [413, 274] on span "9966500112 - 2025-09-29" at bounding box center [369, 277] width 86 height 11
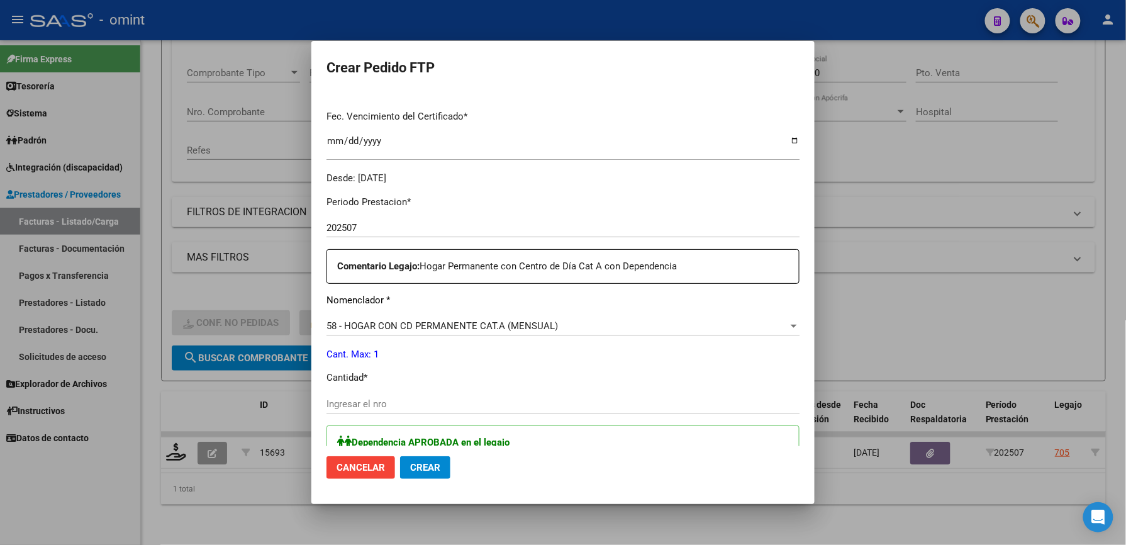
scroll to position [335, 0]
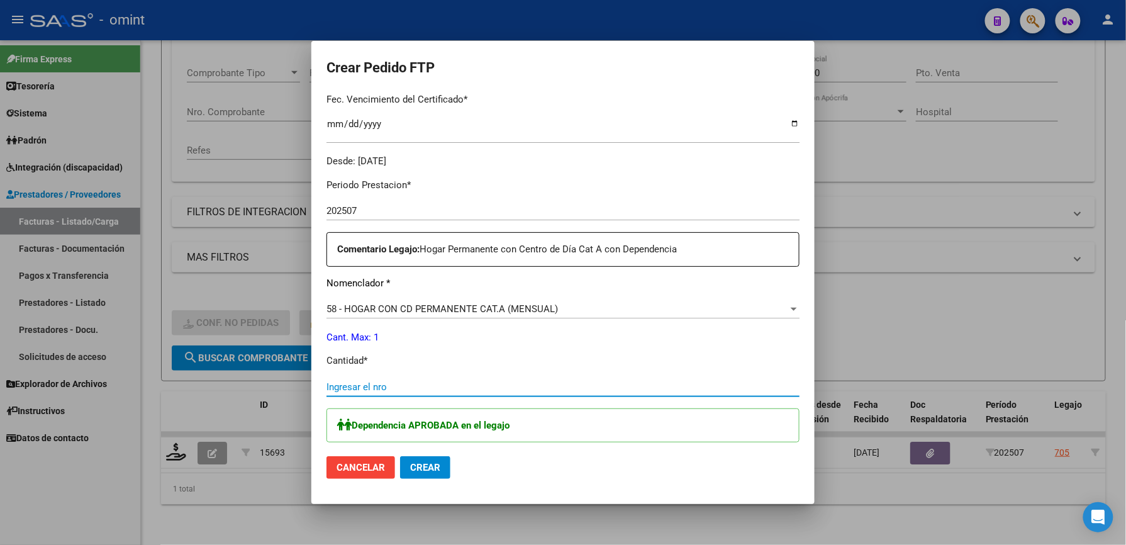
click at [405, 387] on input "Ingresar el nro" at bounding box center [562, 386] width 473 height 11
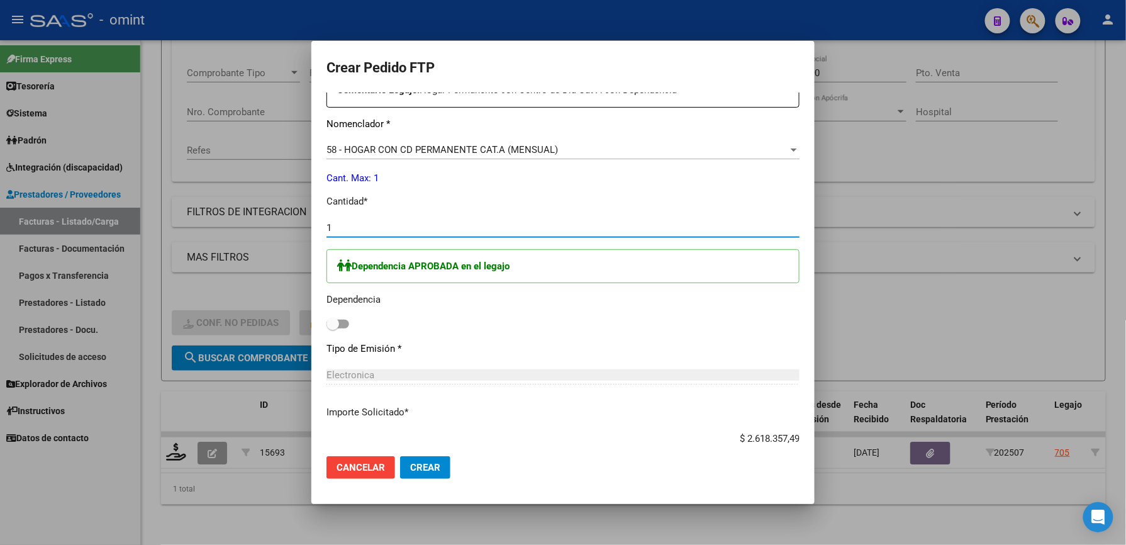
scroll to position [503, 0]
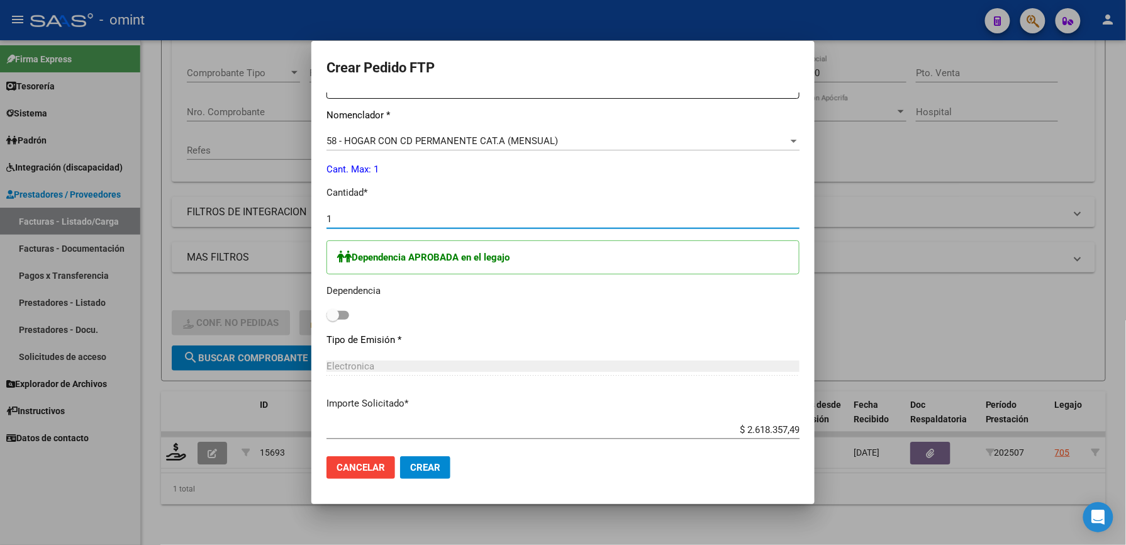
type input "1"
click at [340, 320] on span at bounding box center [337, 315] width 23 height 9
click at [333, 320] on input "checkbox" at bounding box center [332, 320] width 1 height 1
checkbox input "true"
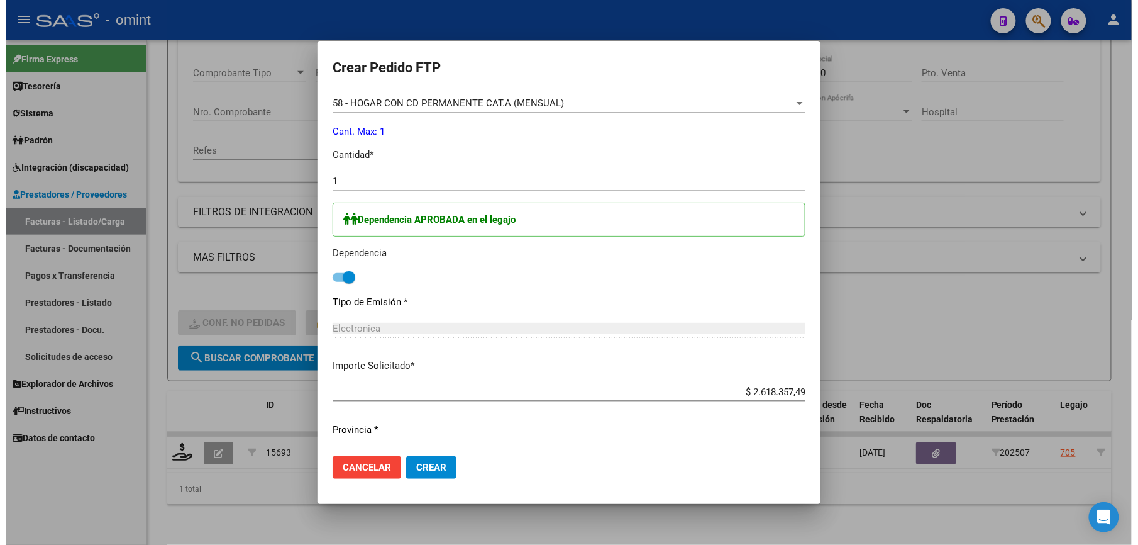
scroll to position [571, 0]
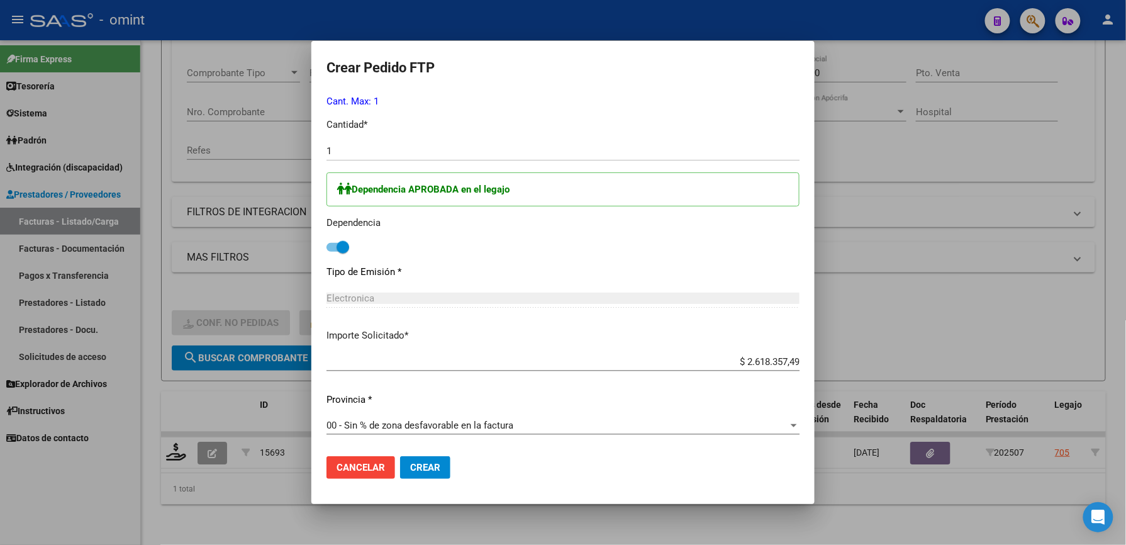
click at [416, 469] on span "Crear" at bounding box center [425, 467] width 30 height 11
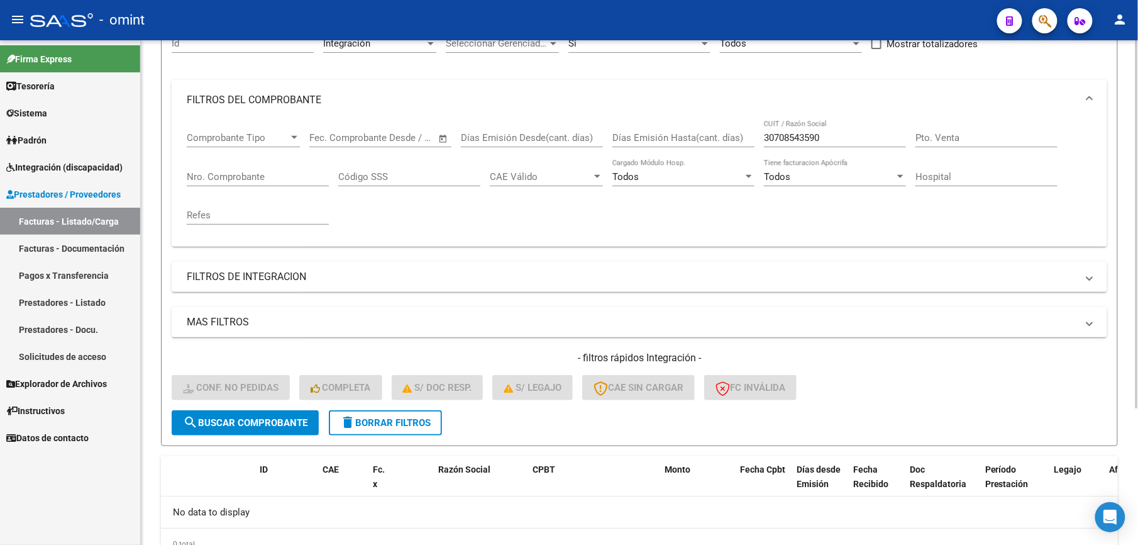
scroll to position [21, 0]
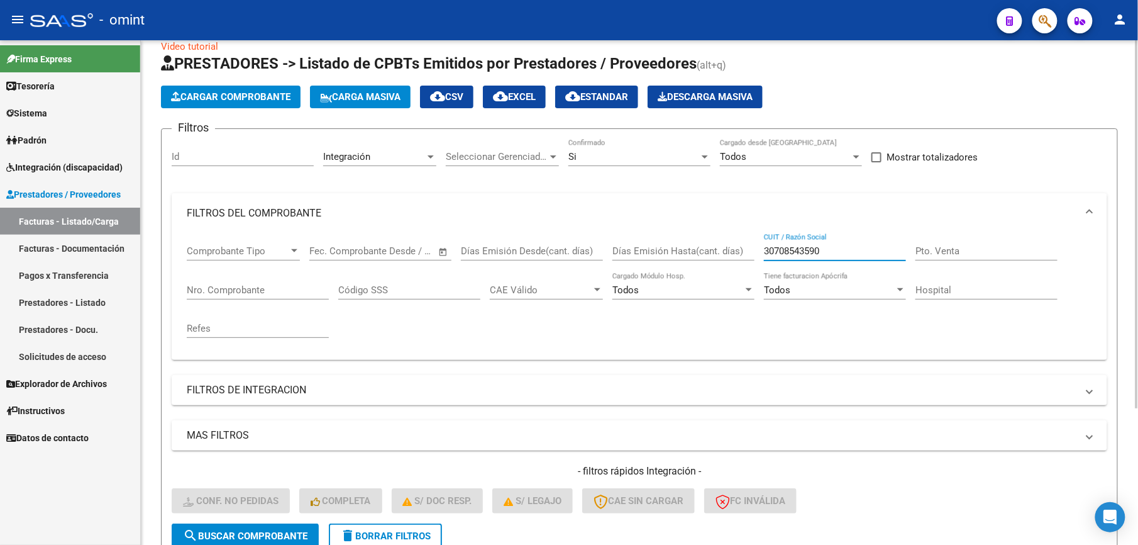
drag, startPoint x: 845, startPoint y: 250, endPoint x: 701, endPoint y: 245, distance: 144.7
click at [695, 252] on div "Comprobante Tipo Comprobante Tipo Start date – End date Fec. Comprobante Desde …" at bounding box center [640, 291] width 906 height 116
paste input "23215385744"
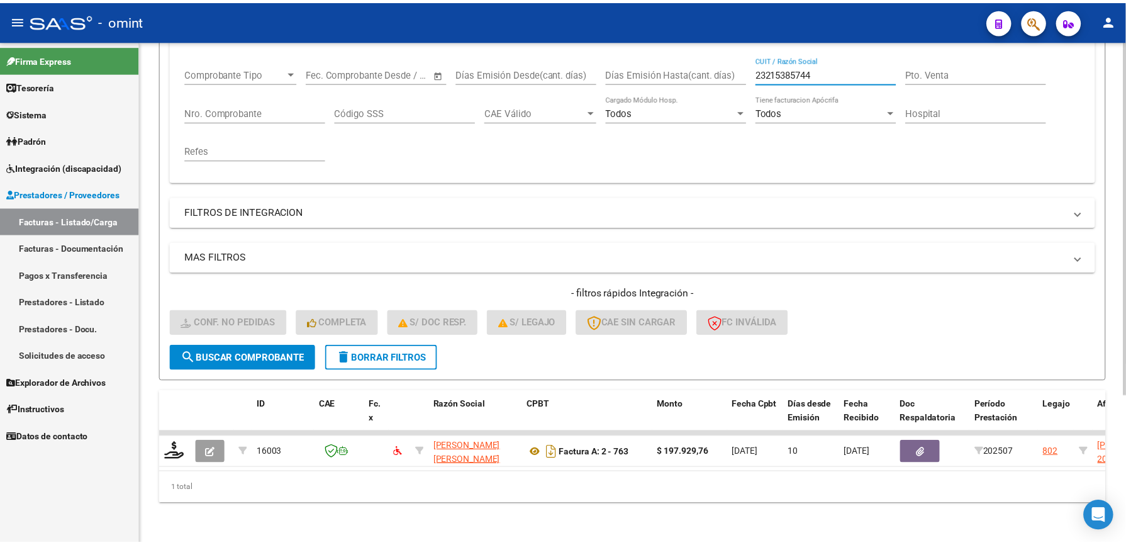
scroll to position [210, 0]
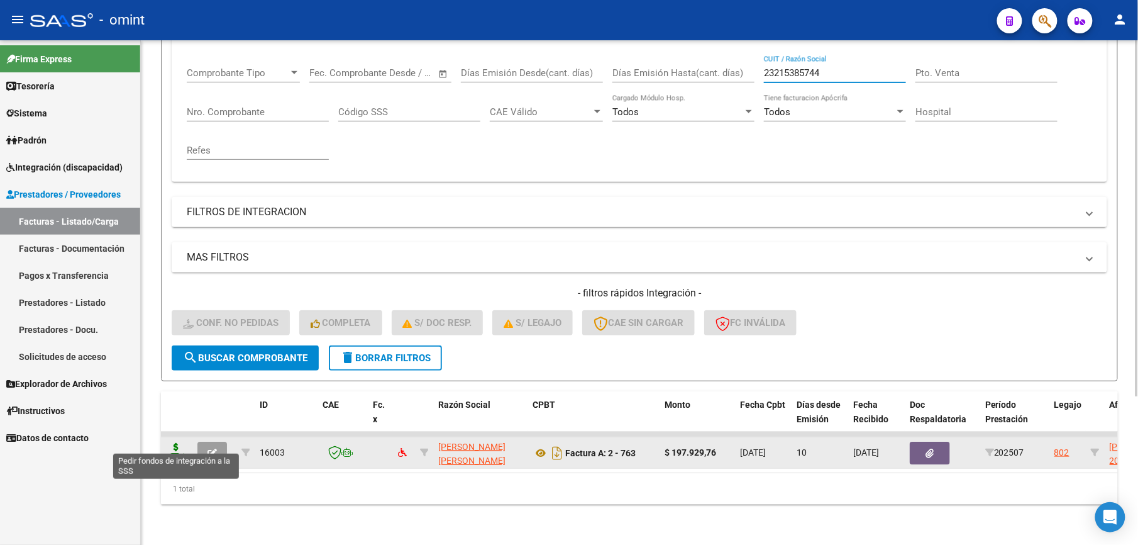
type input "23215385744"
click at [177, 443] on icon at bounding box center [176, 452] width 20 height 18
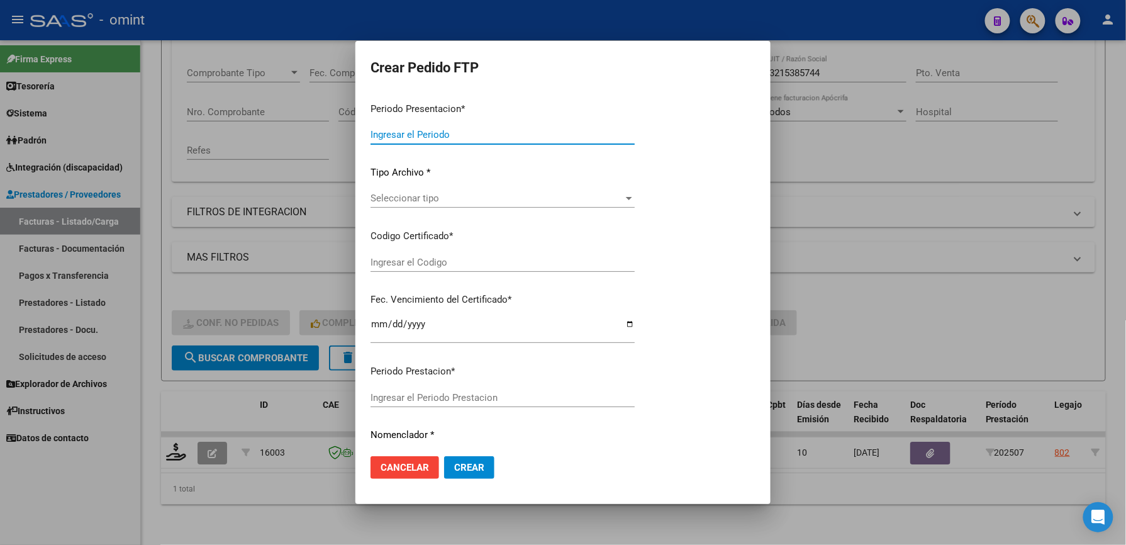
type input "202507"
type input "$ 197.929,76"
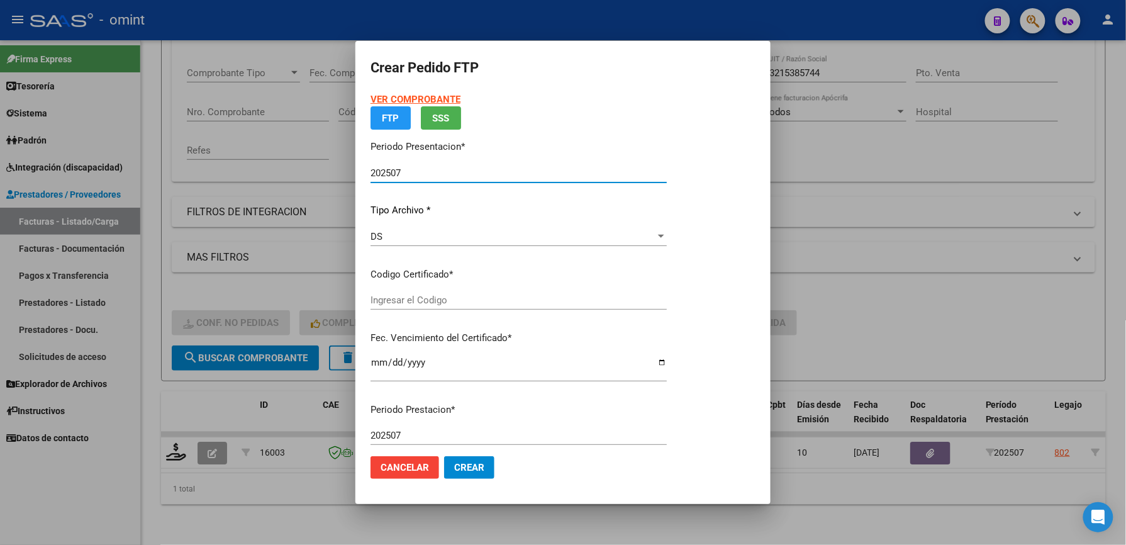
type input "2046845283"
type input "2029-11-30"
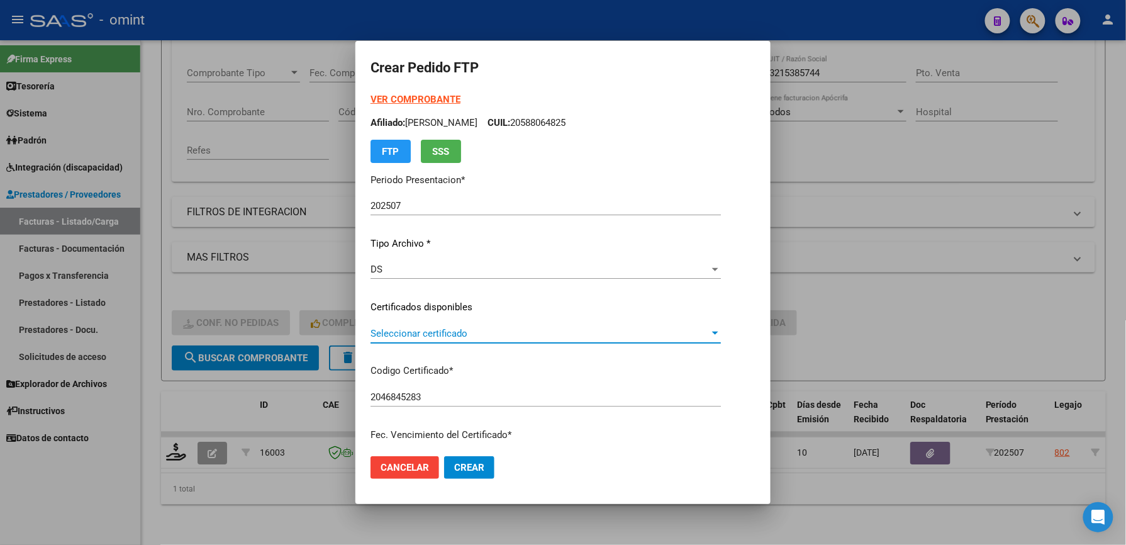
click at [428, 335] on span "Seleccionar certificado" at bounding box center [539, 333] width 339 height 11
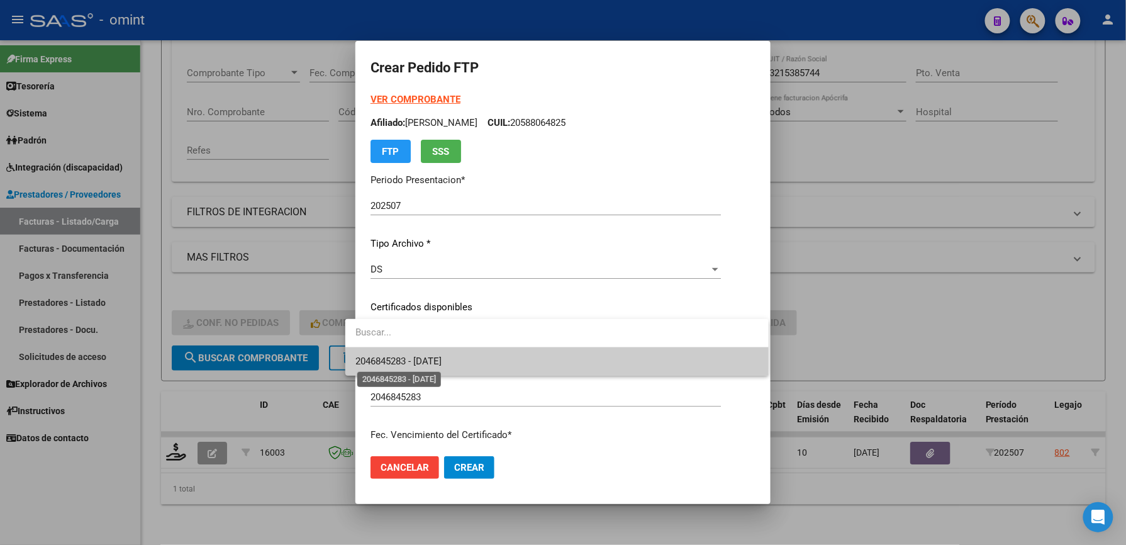
click at [437, 360] on span "2046845283 - 2029-11-30" at bounding box center [398, 360] width 86 height 11
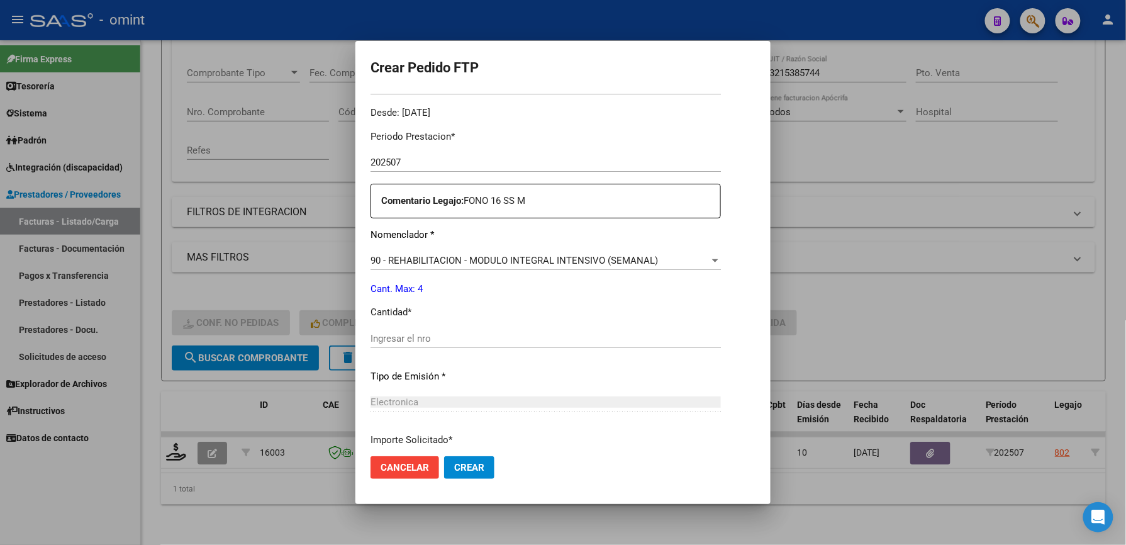
scroll to position [419, 0]
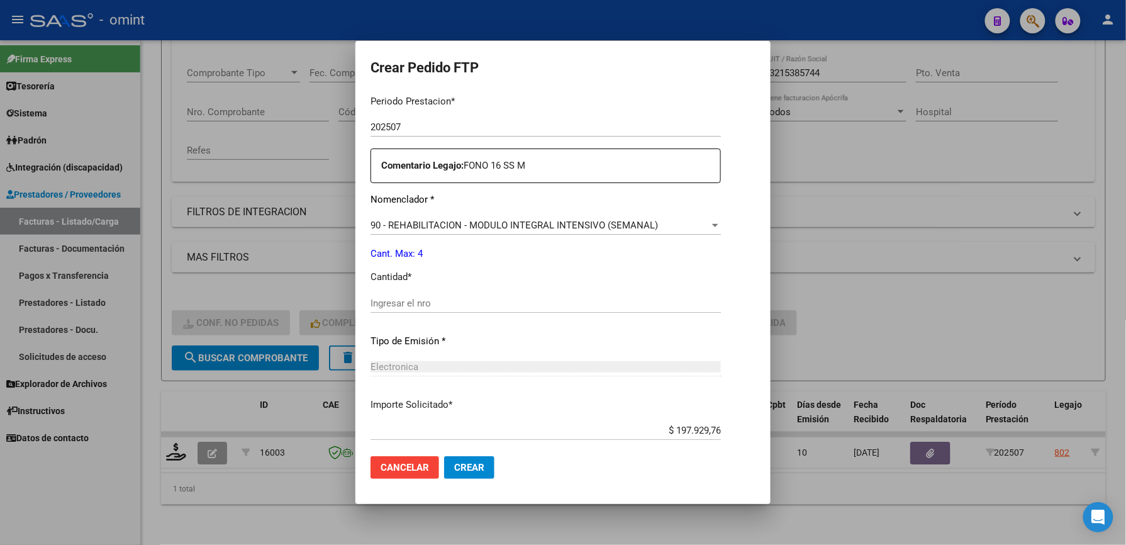
click at [418, 303] on input "Ingresar el nro" at bounding box center [545, 303] width 350 height 11
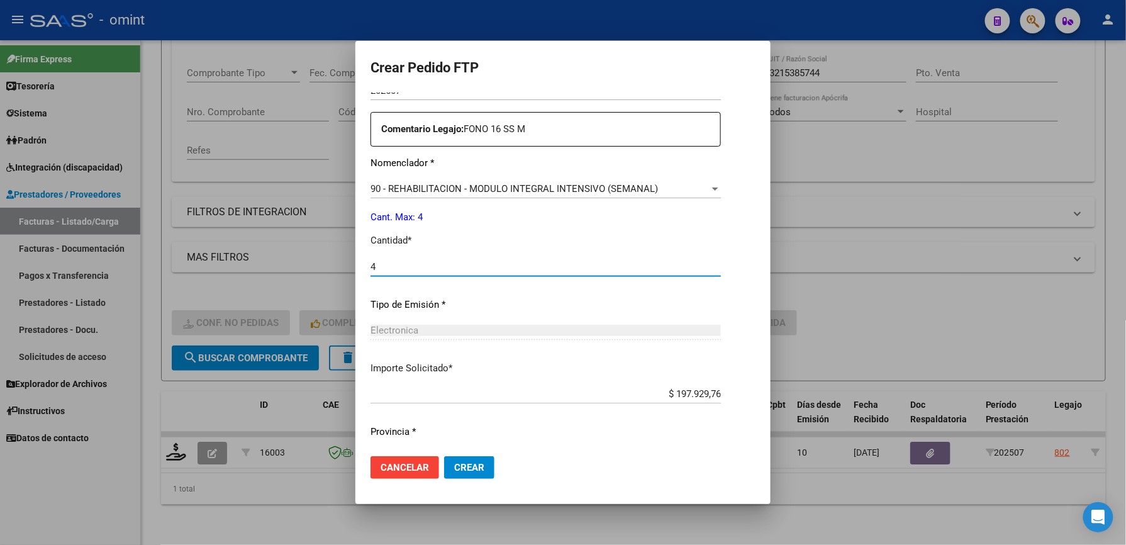
scroll to position [487, 0]
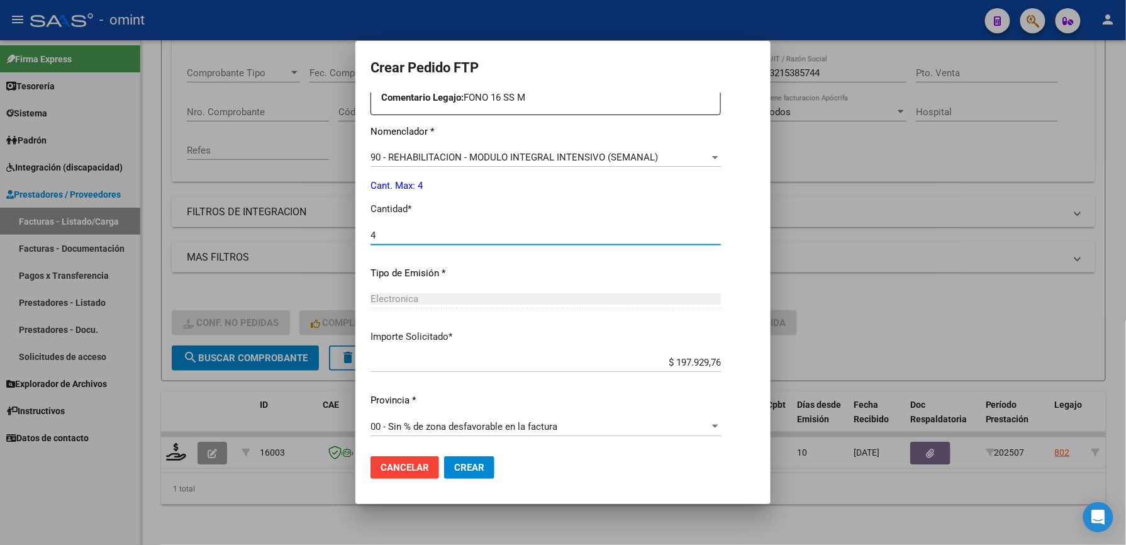
type input "4"
click at [464, 467] on span "Crear" at bounding box center [469, 467] width 30 height 11
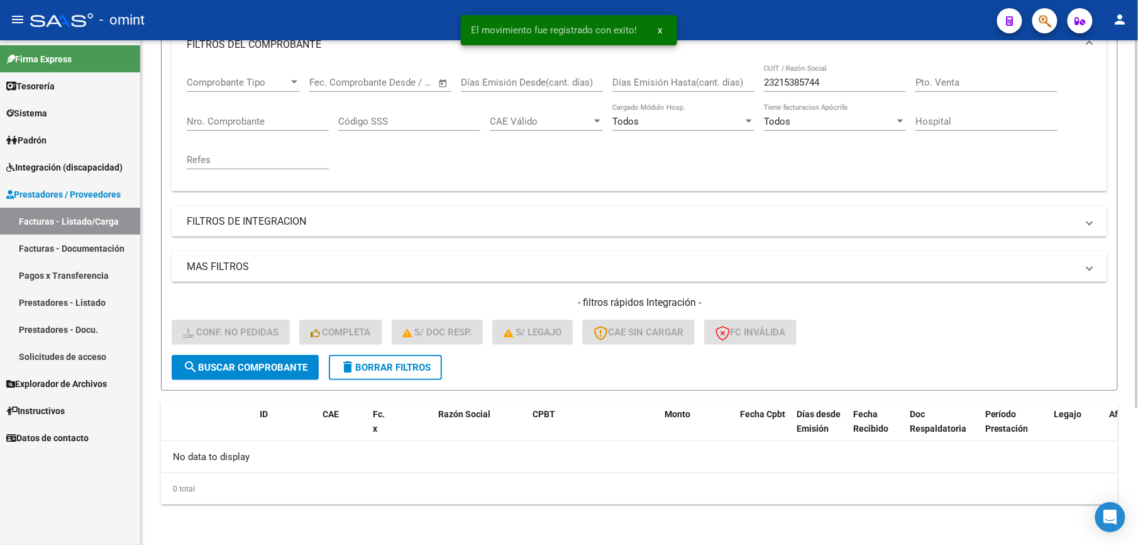
scroll to position [189, 0]
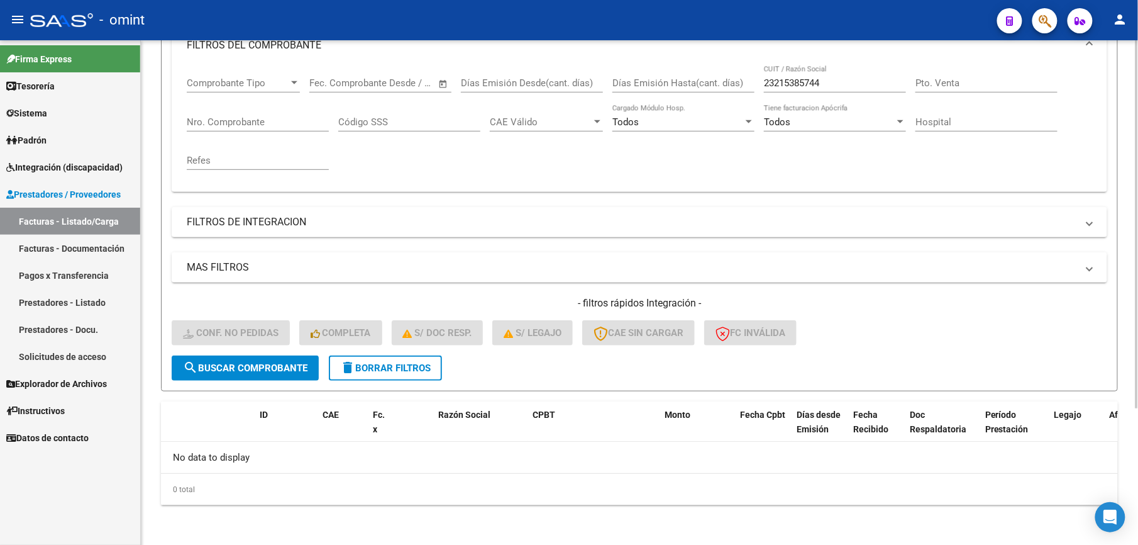
click at [811, 83] on input "23215385744" at bounding box center [835, 82] width 142 height 11
drag, startPoint x: 835, startPoint y: 83, endPoint x: 741, endPoint y: 84, distance: 94.4
click at [742, 84] on div "Comprobante Tipo Comprobante Tipo Start date – End date Fec. Comprobante Desde …" at bounding box center [640, 123] width 906 height 116
paste input "33524676"
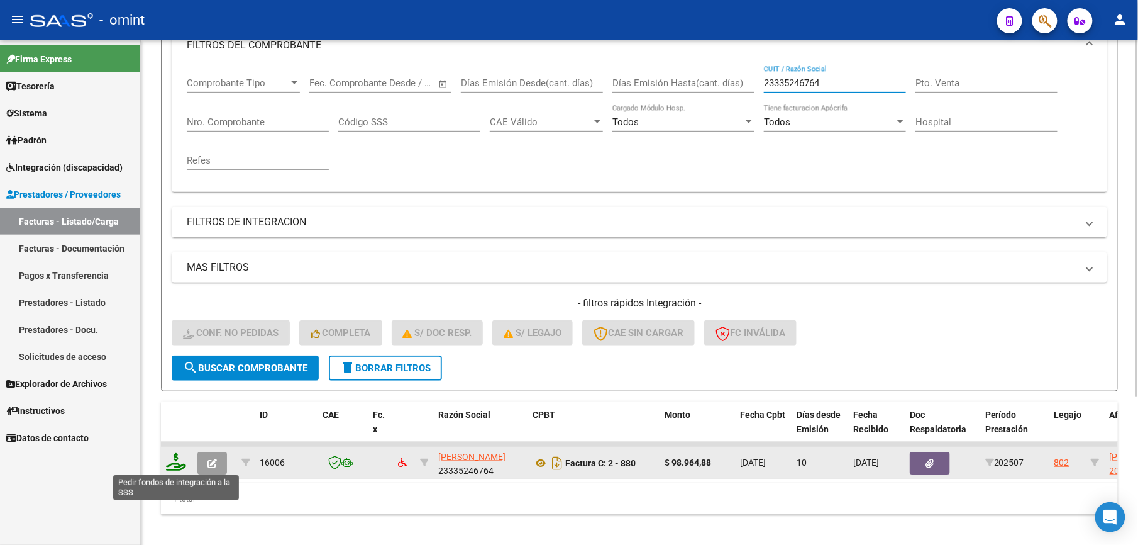
type input "23335246764"
click at [181, 464] on icon at bounding box center [176, 462] width 20 height 18
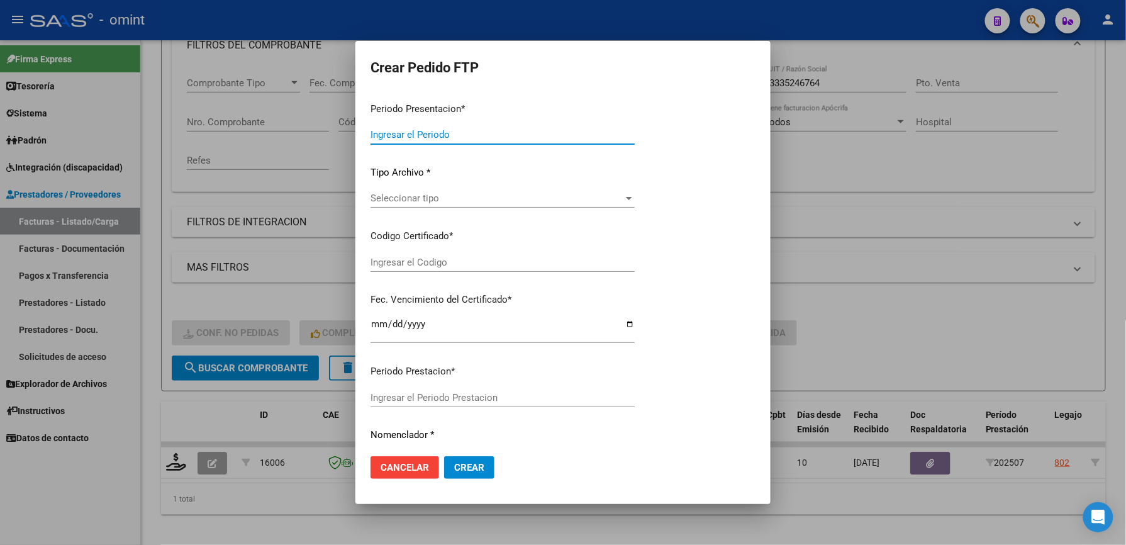
click at [450, 263] on input "Ingresar el Codigo" at bounding box center [502, 262] width 264 height 11
click at [777, 214] on div at bounding box center [563, 272] width 1126 height 545
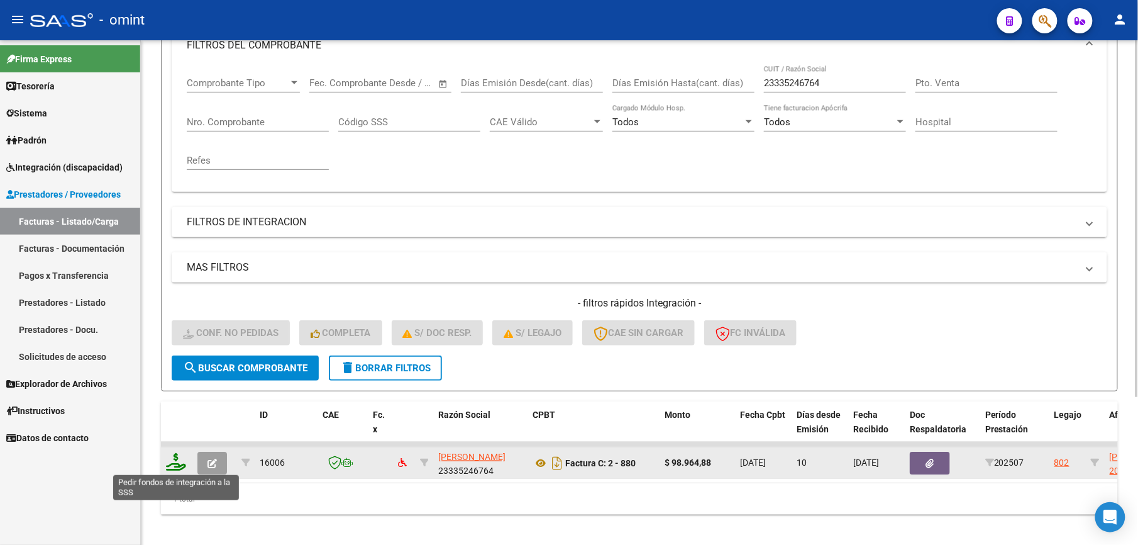
click at [172, 463] on icon at bounding box center [176, 462] width 20 height 18
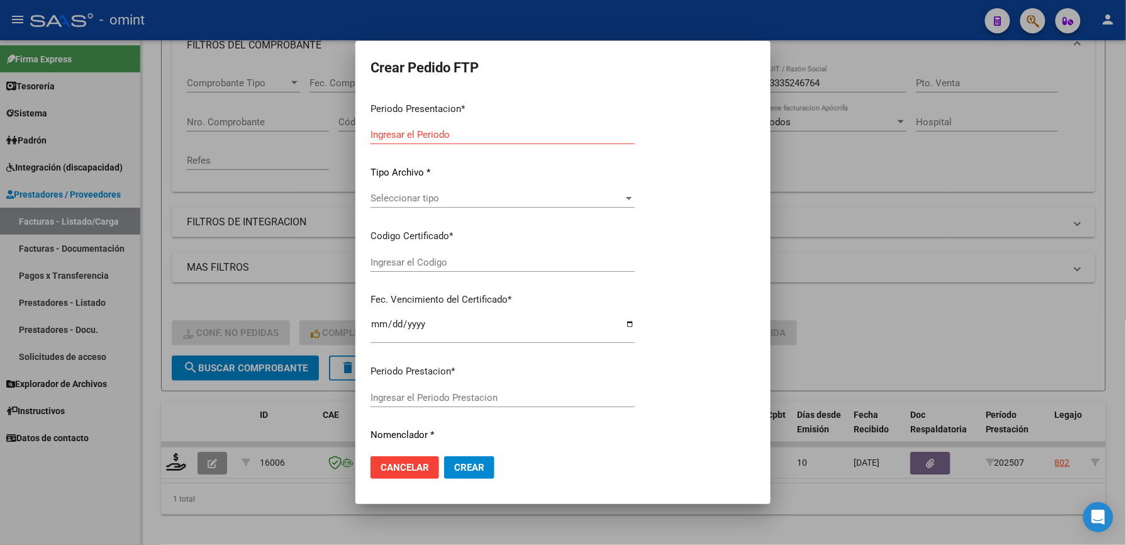
drag, startPoint x: 854, startPoint y: 299, endPoint x: 823, endPoint y: 316, distance: 35.4
click at [854, 300] on div at bounding box center [563, 272] width 1126 height 545
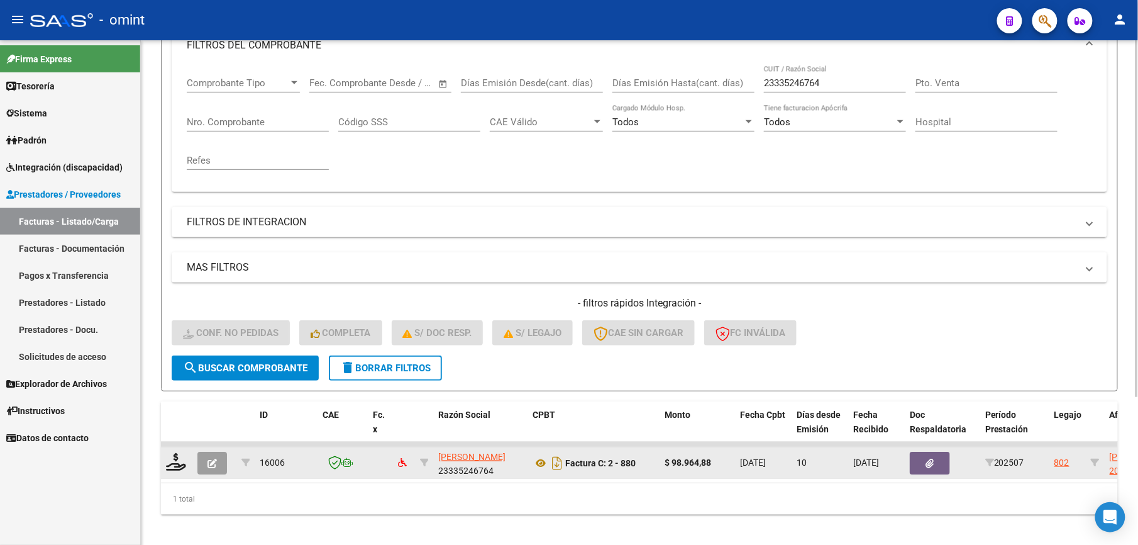
click at [208, 463] on icon "button" at bounding box center [212, 463] width 9 height 9
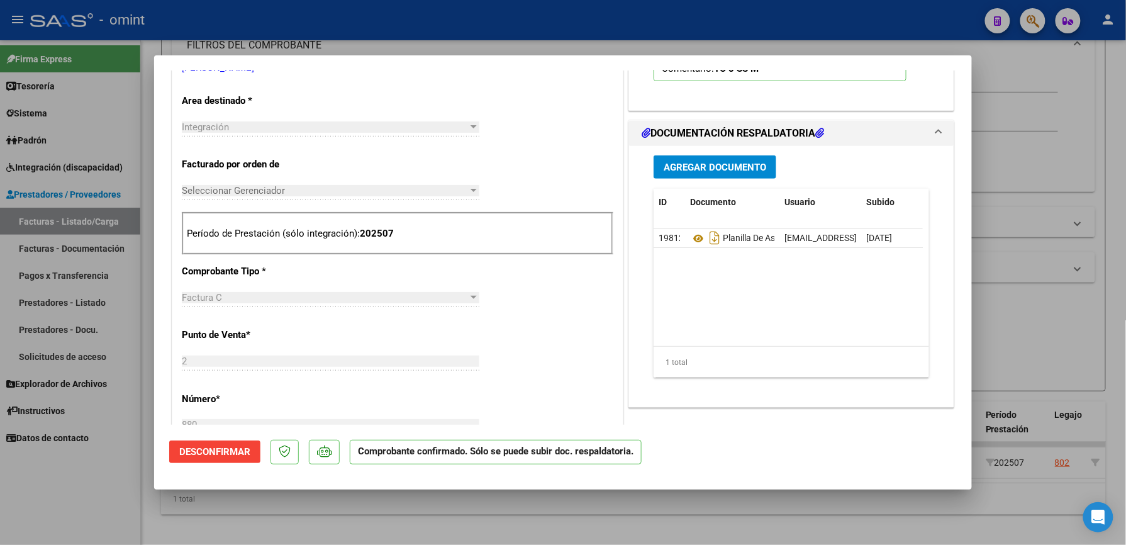
scroll to position [275, 0]
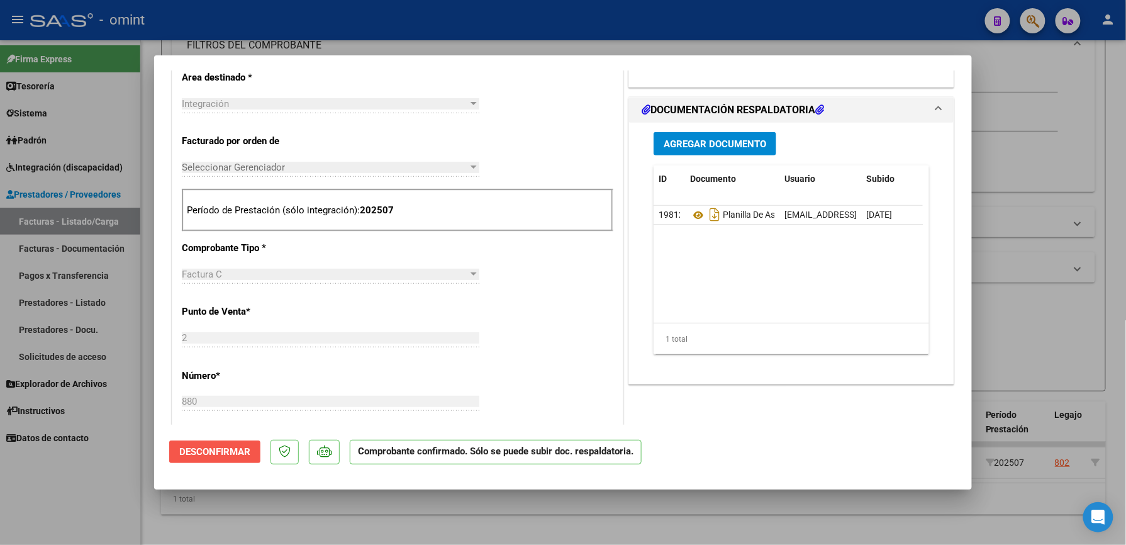
click at [218, 451] on span "Desconfirmar" at bounding box center [214, 451] width 71 height 11
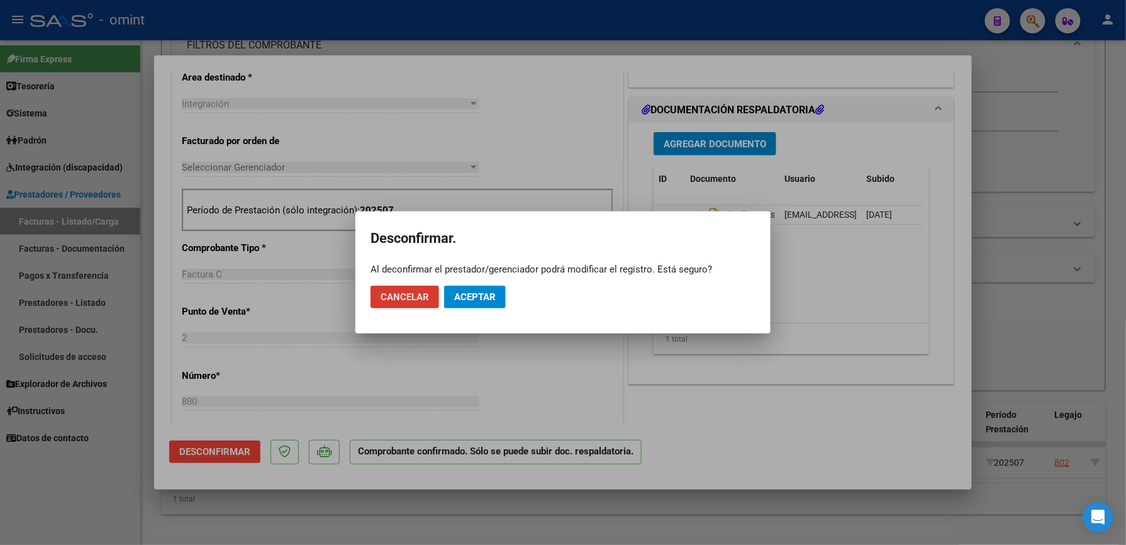
click at [471, 301] on span "Aceptar" at bounding box center [475, 296] width 42 height 11
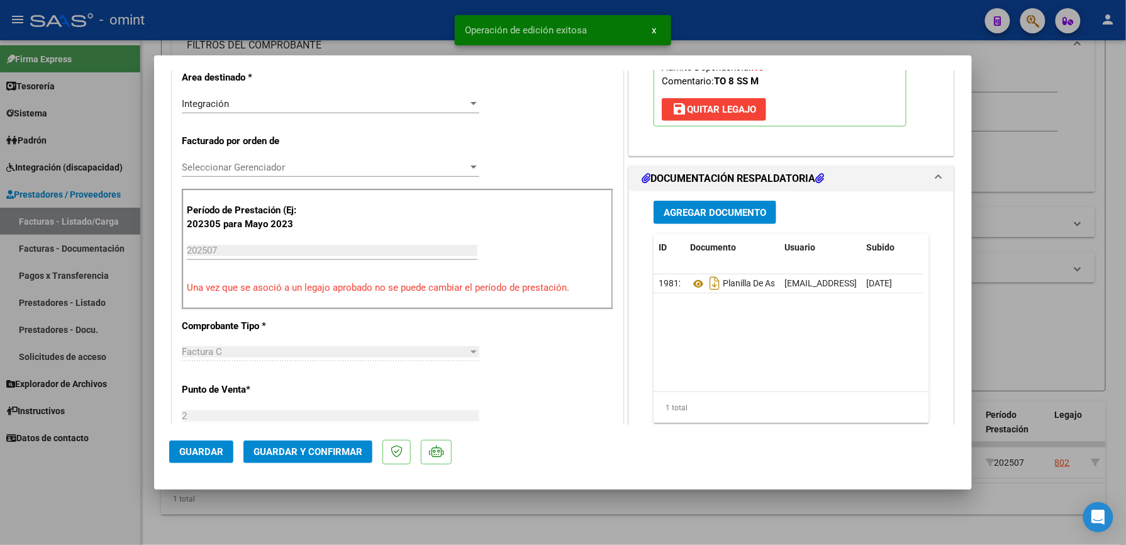
click at [318, 448] on span "Guardar y Confirmar" at bounding box center [307, 451] width 109 height 11
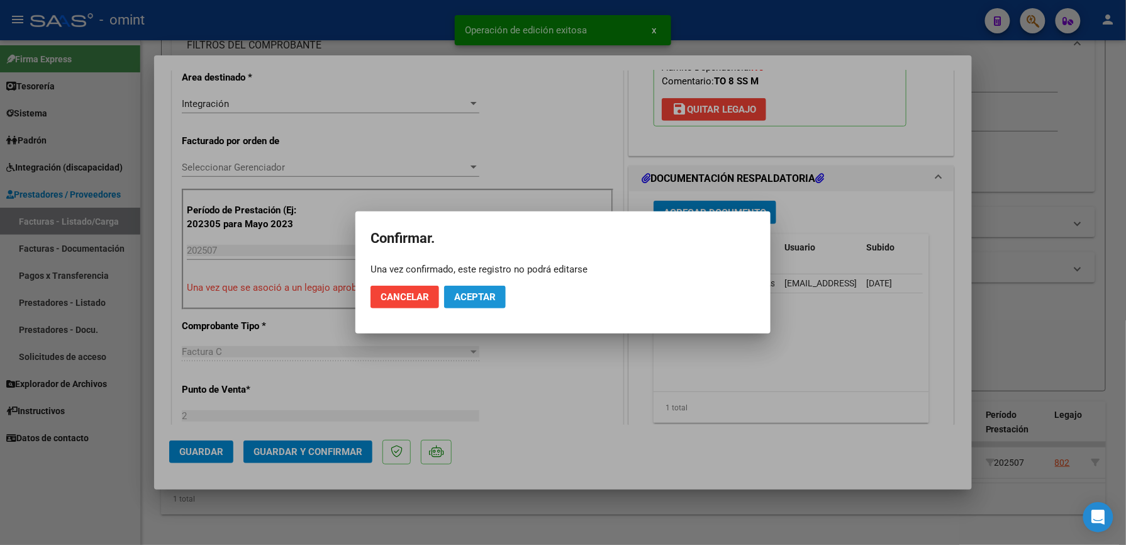
click at [463, 298] on span "Aceptar" at bounding box center [475, 296] width 42 height 11
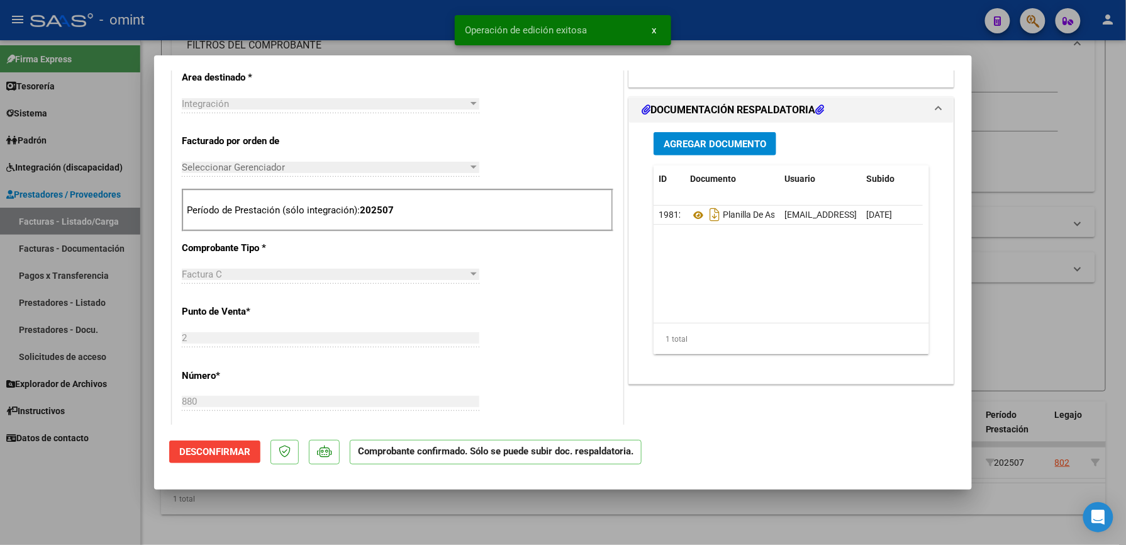
click at [805, 31] on div at bounding box center [563, 272] width 1126 height 545
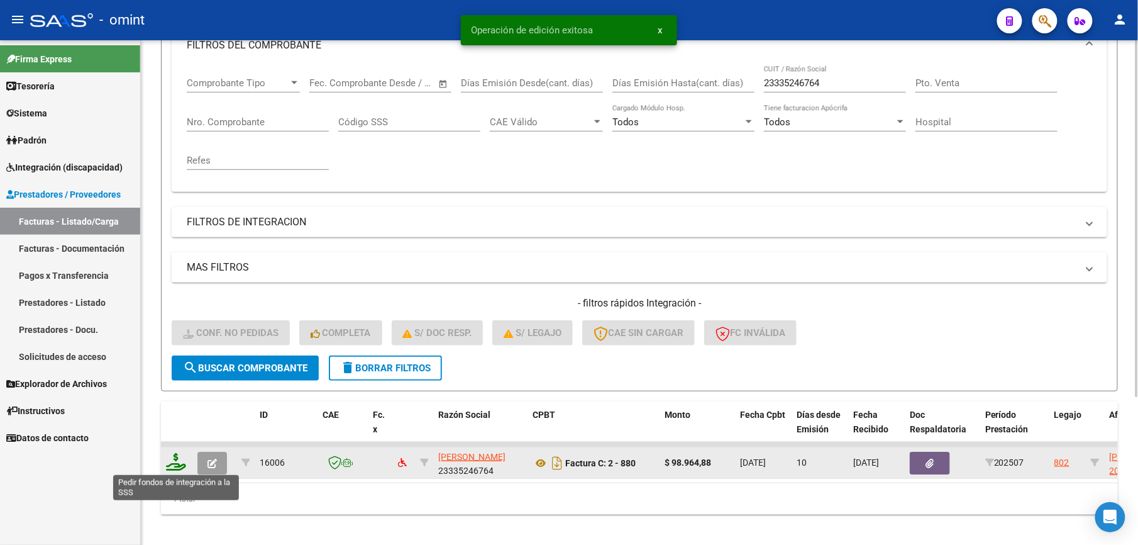
click at [176, 462] on icon at bounding box center [176, 462] width 20 height 18
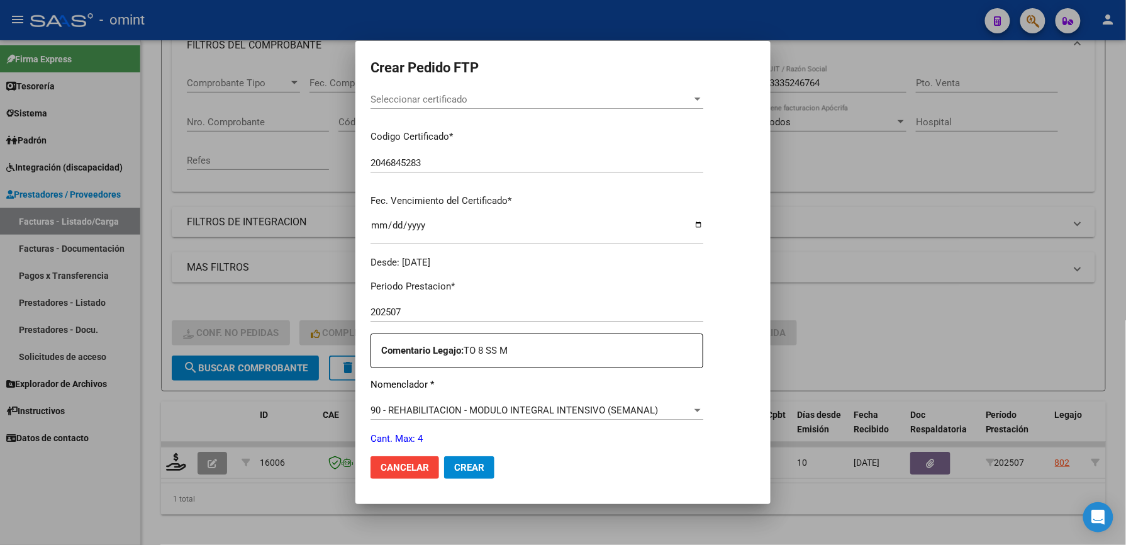
scroll to position [419, 0]
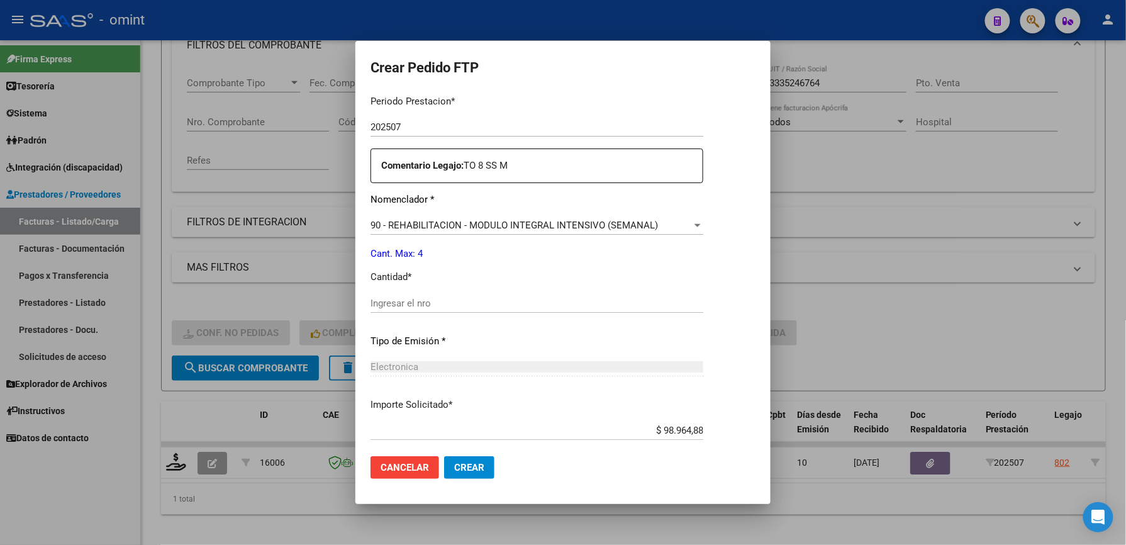
click at [430, 298] on input "Ingresar el nro" at bounding box center [536, 303] width 333 height 11
click at [693, 328] on div "Periodo Prestacion * 202507 Ingresar el Periodo Prestacion Comentario Legajo: T…" at bounding box center [536, 300] width 333 height 431
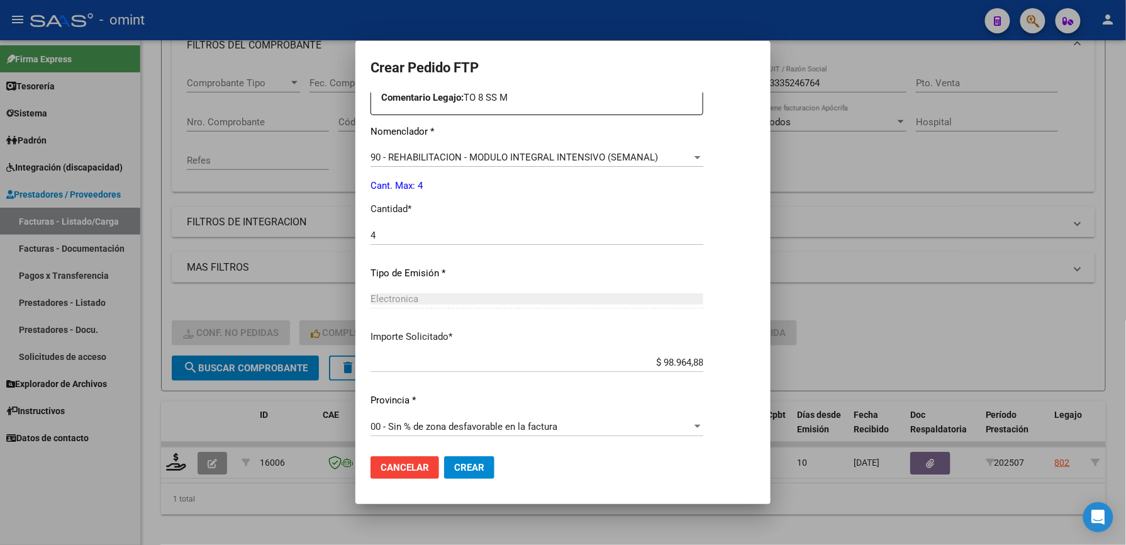
click at [457, 459] on button "Crear" at bounding box center [469, 467] width 50 height 23
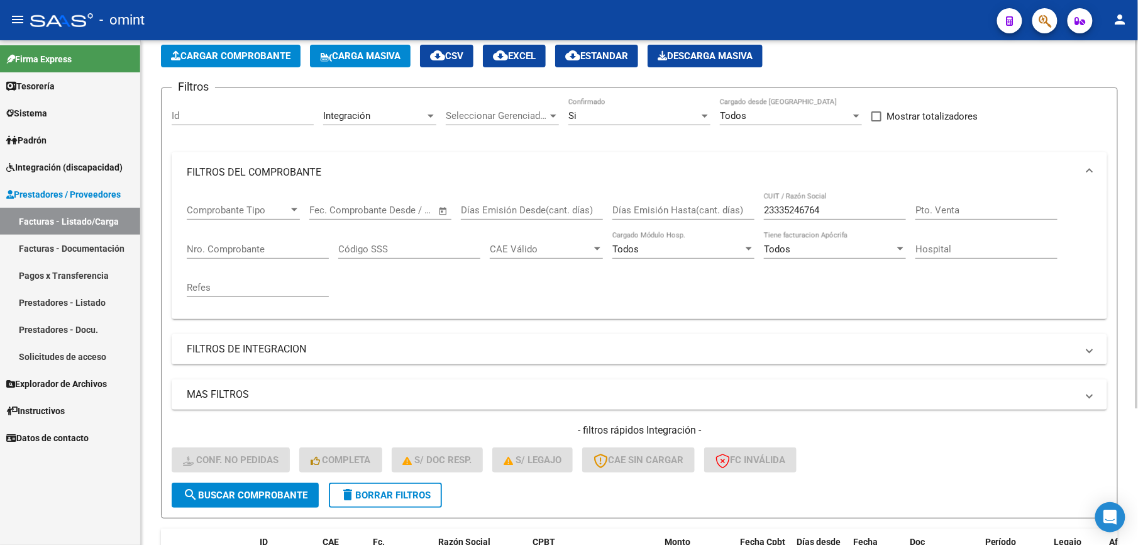
scroll to position [21, 0]
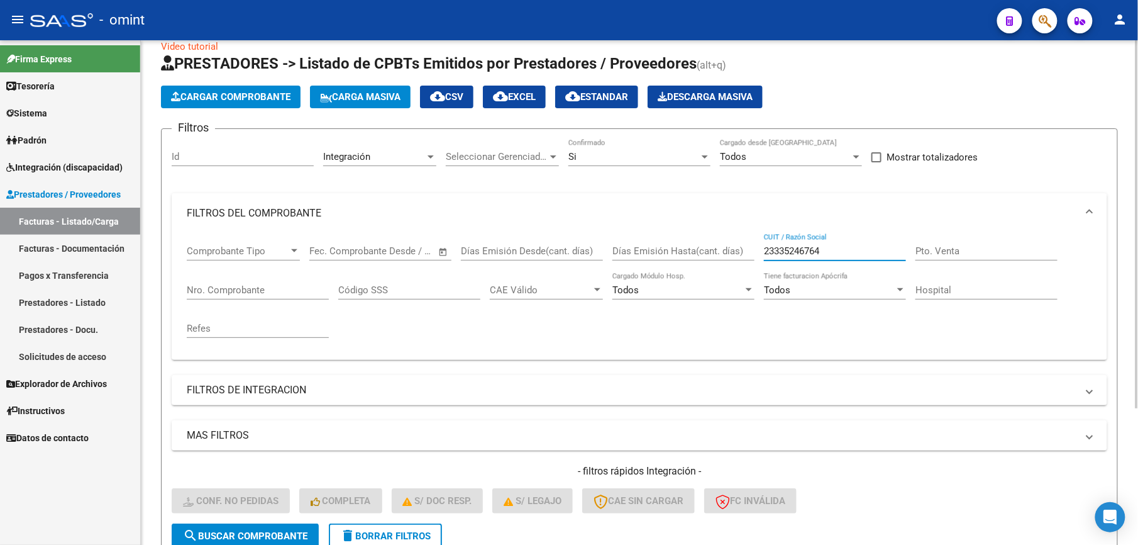
drag, startPoint x: 851, startPoint y: 254, endPoint x: 713, endPoint y: 269, distance: 138.6
click at [713, 269] on div "Comprobante Tipo Comprobante Tipo Start date – End date Fec. Comprobante Desde …" at bounding box center [640, 291] width 906 height 116
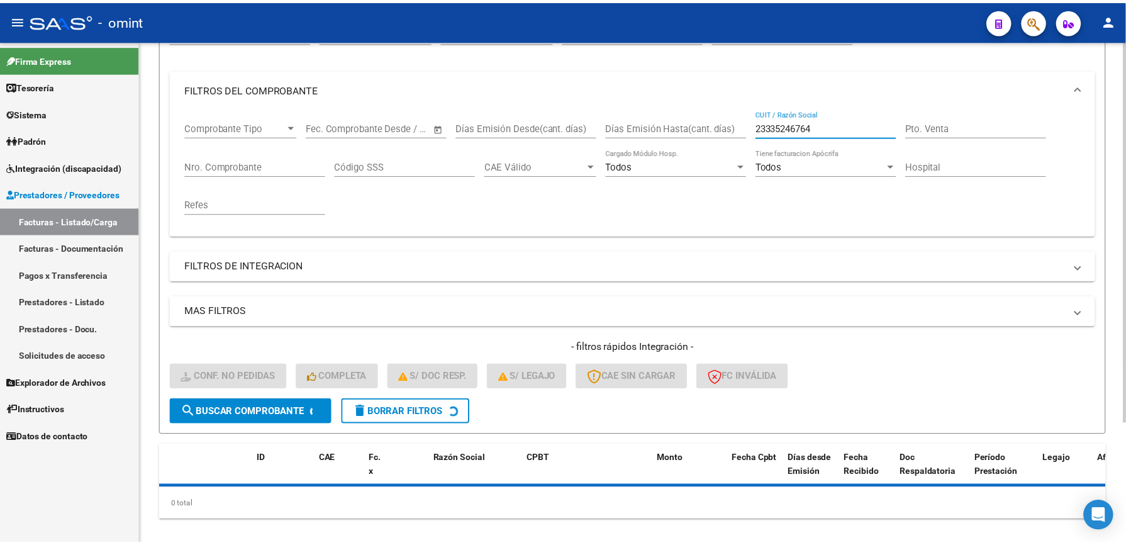
scroll to position [160, 0]
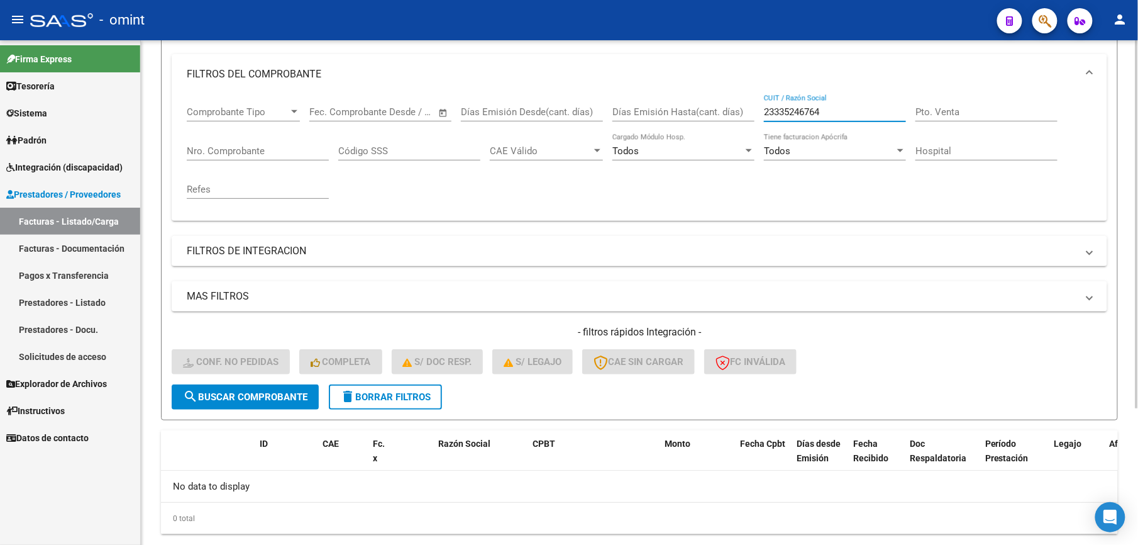
drag, startPoint x: 816, startPoint y: 108, endPoint x: 668, endPoint y: 104, distance: 147.9
click at [668, 104] on div "Comprobante Tipo Comprobante Tipo Start date – End date Fec. Comprobante Desde …" at bounding box center [640, 152] width 906 height 116
paste input "7424978588"
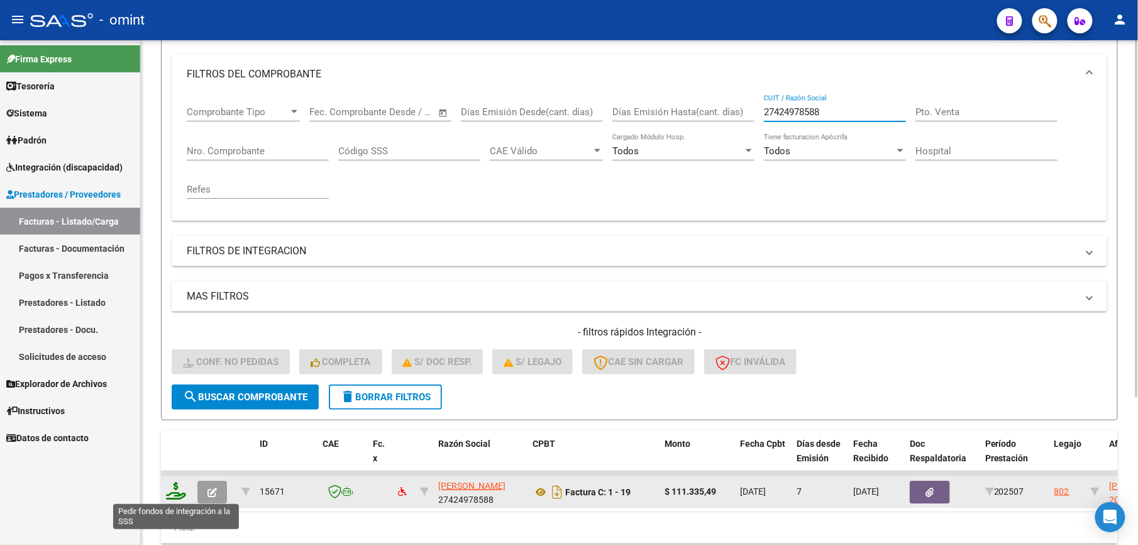
click at [180, 487] on icon at bounding box center [176, 491] width 20 height 18
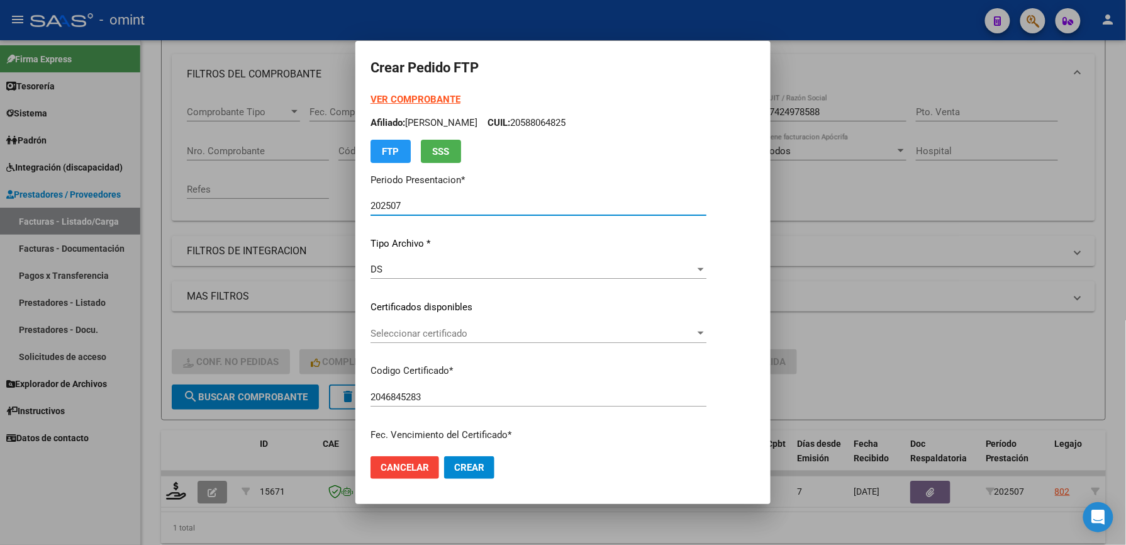
click at [528, 330] on span "Seleccionar certificado" at bounding box center [532, 333] width 325 height 11
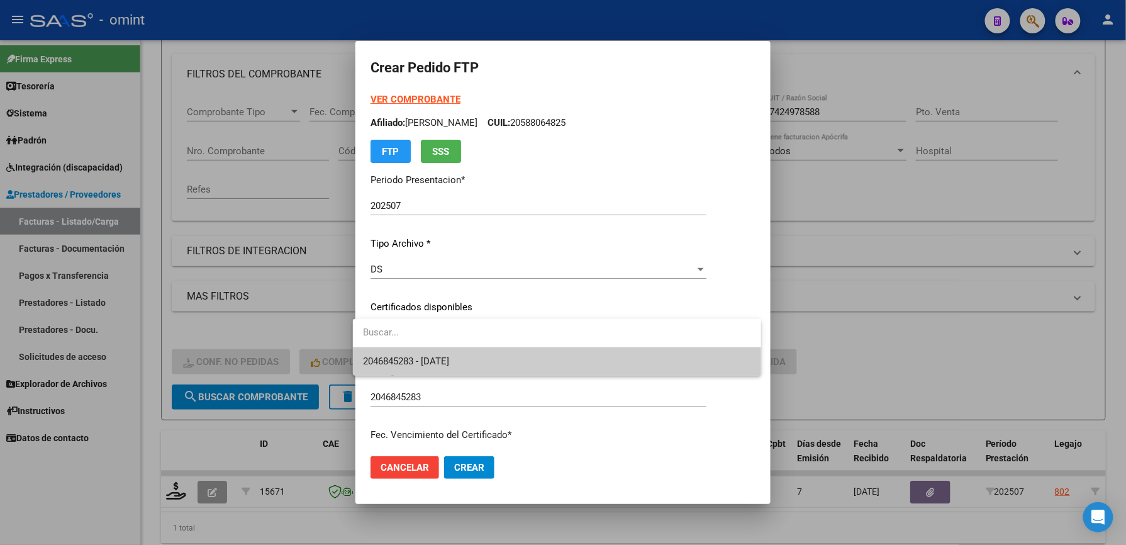
click at [517, 353] on span "2046845283 - 2029-11-30" at bounding box center [557, 361] width 388 height 28
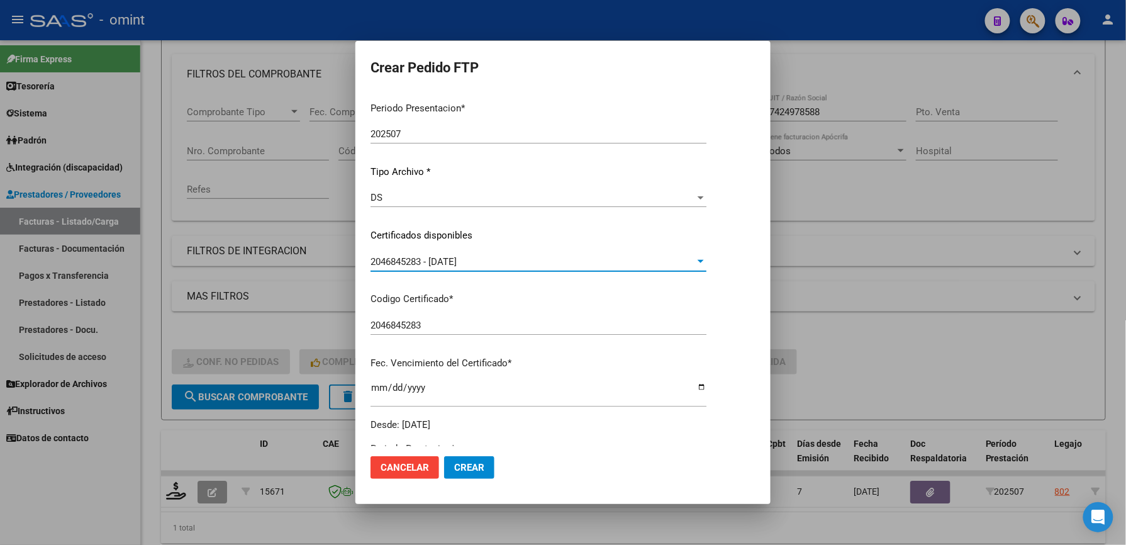
scroll to position [335, 0]
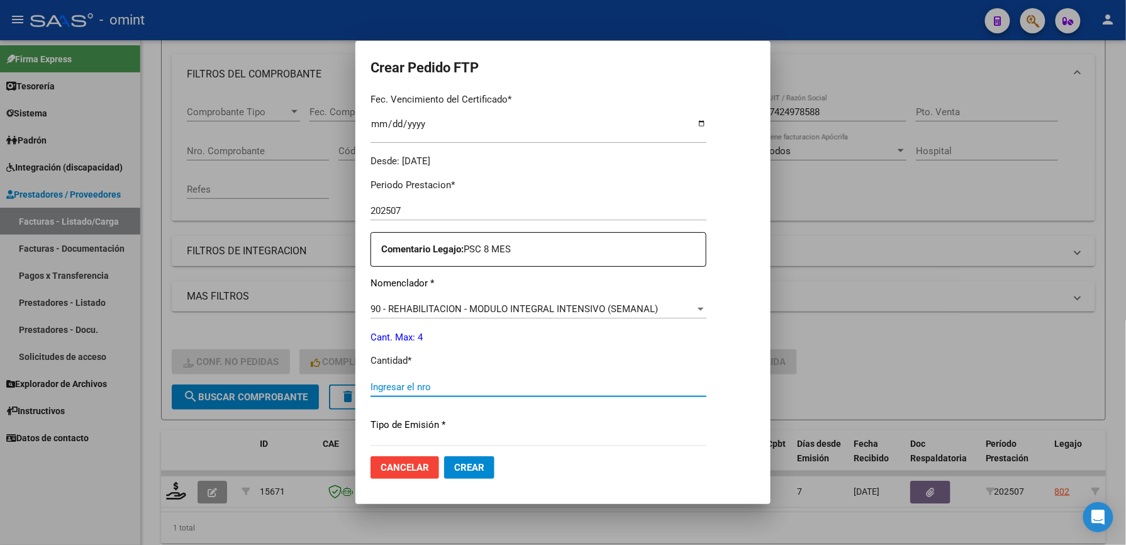
click at [481, 384] on input "Ingresar el nro" at bounding box center [538, 386] width 336 height 11
click at [531, 409] on div "Periodo Prestacion * 202507 Ingresar el Periodo Prestacion Comentario Legajo: P…" at bounding box center [538, 384] width 336 height 431
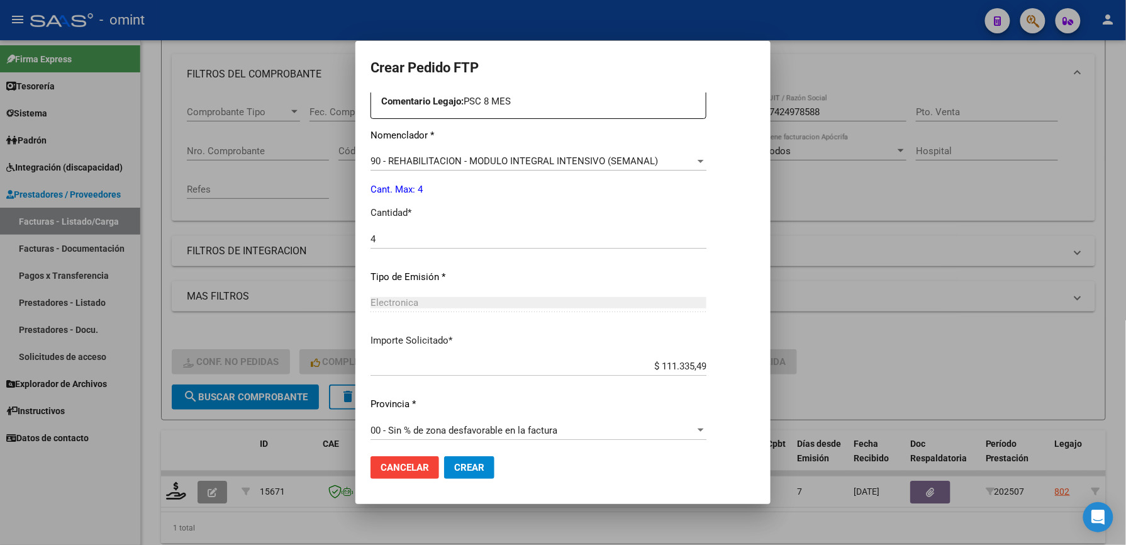
scroll to position [487, 0]
click at [463, 466] on span "Crear" at bounding box center [469, 467] width 30 height 11
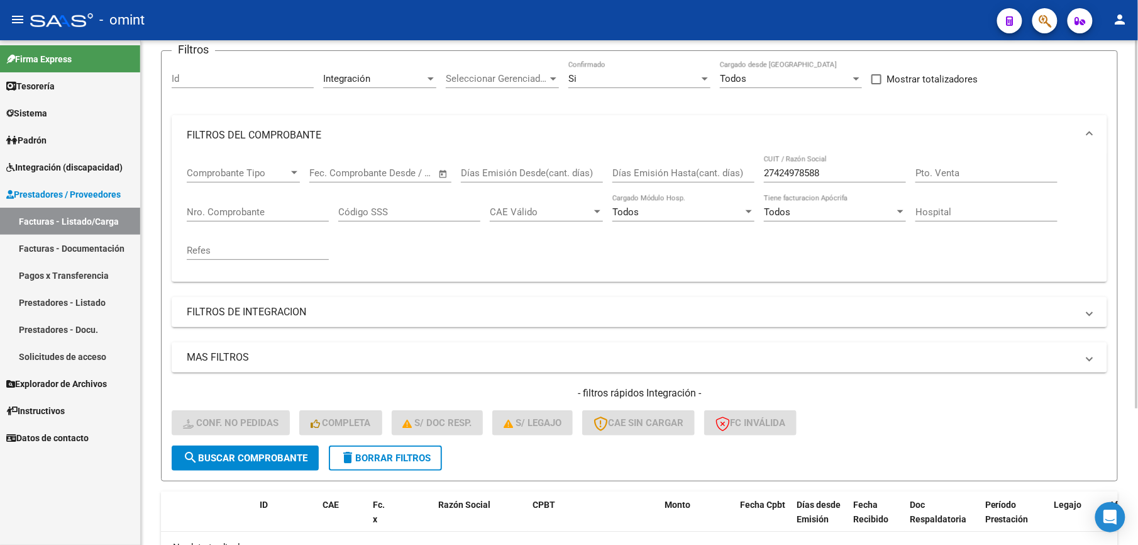
scroll to position [76, 0]
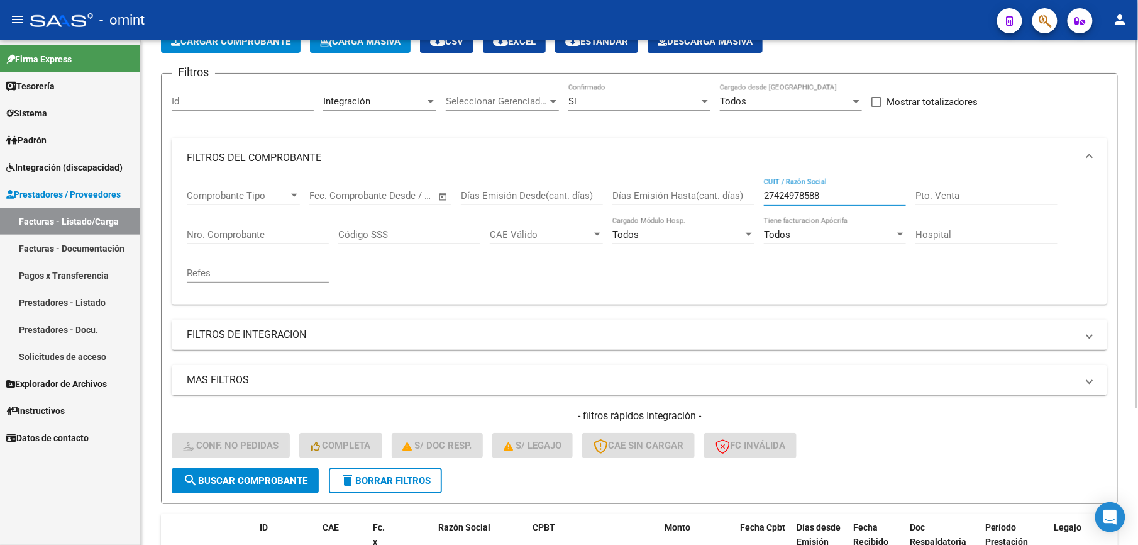
drag, startPoint x: 837, startPoint y: 196, endPoint x: 728, endPoint y: 199, distance: 108.9
click at [730, 199] on div "Comprobante Tipo Comprobante Tipo Start date – End date Fec. Comprobante Desde …" at bounding box center [640, 236] width 906 height 116
paste input "372037410"
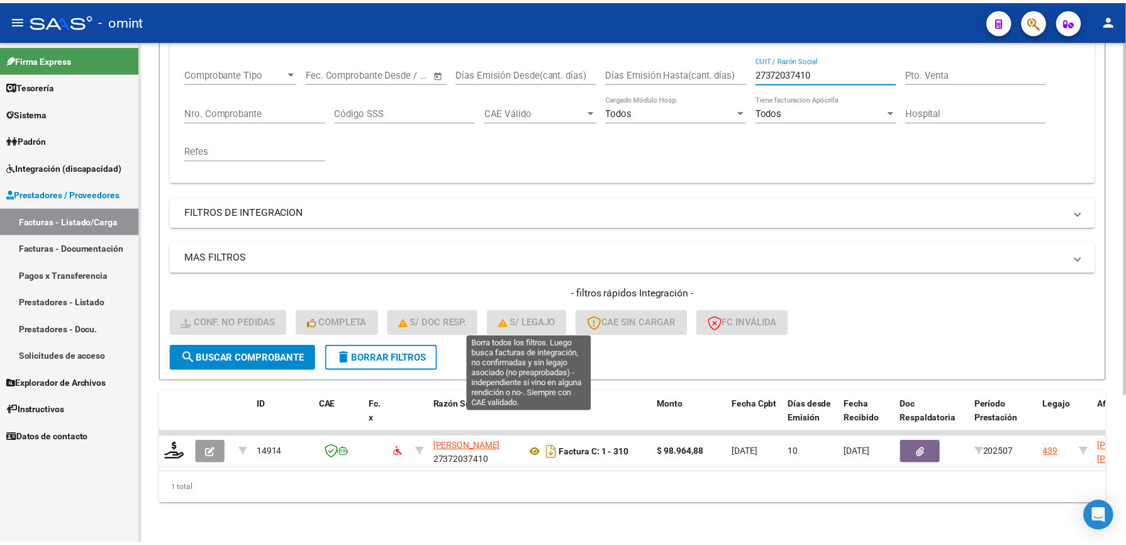
scroll to position [210, 0]
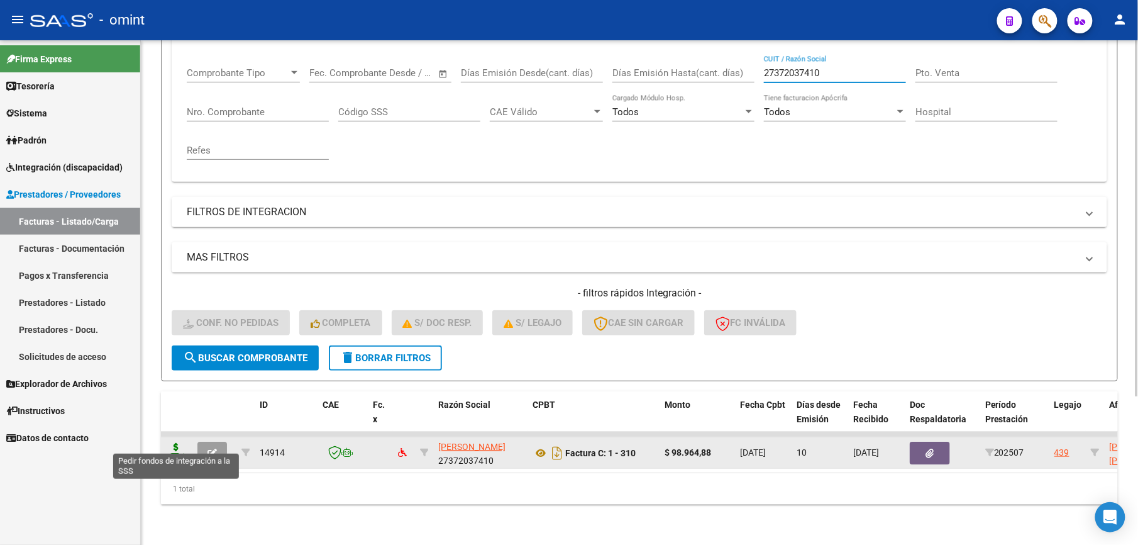
click at [181, 443] on icon at bounding box center [176, 452] width 20 height 18
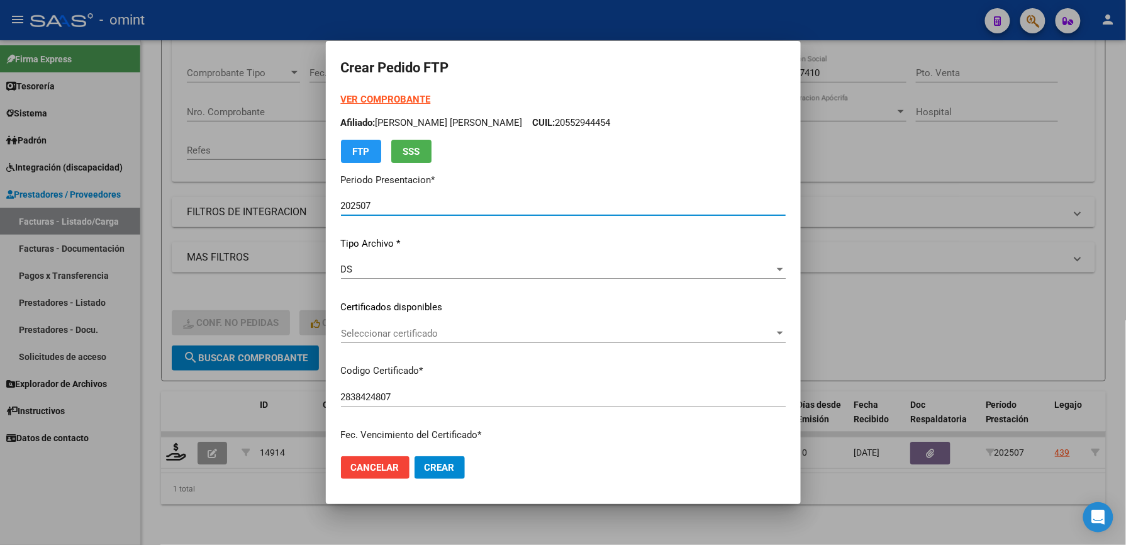
click at [392, 328] on span "Seleccionar certificado" at bounding box center [557, 333] width 433 height 11
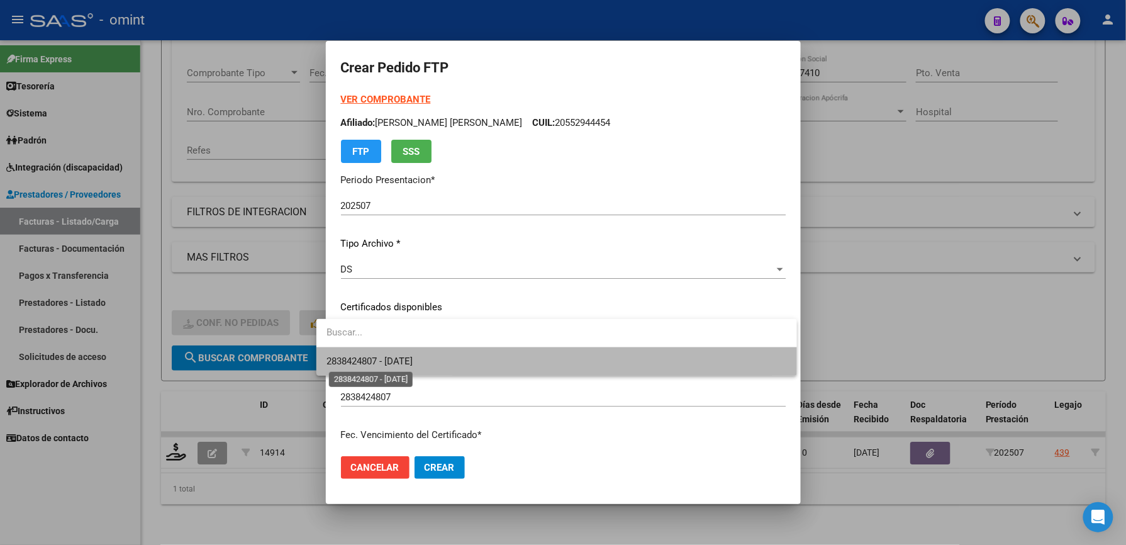
click at [385, 355] on span "2838424807 - 2027-03-31" at bounding box center [369, 360] width 86 height 11
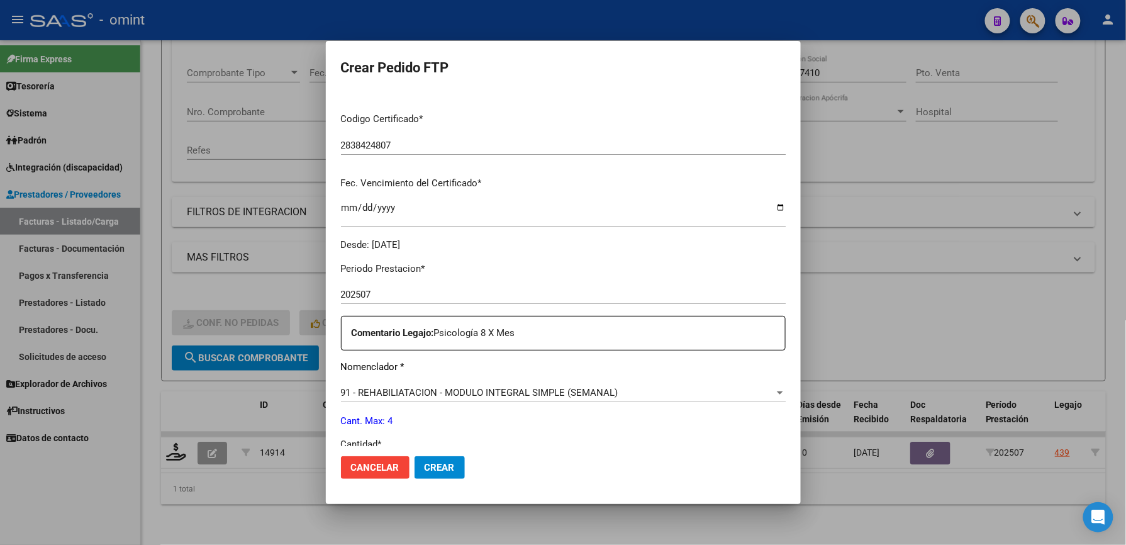
scroll to position [335, 0]
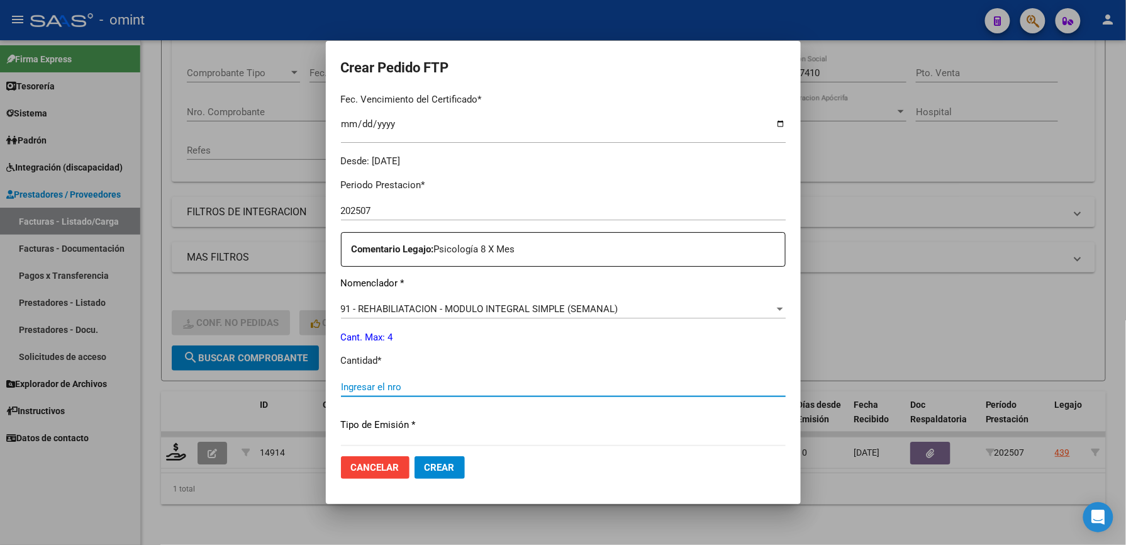
click at [395, 382] on input "Ingresar el nro" at bounding box center [563, 386] width 445 height 11
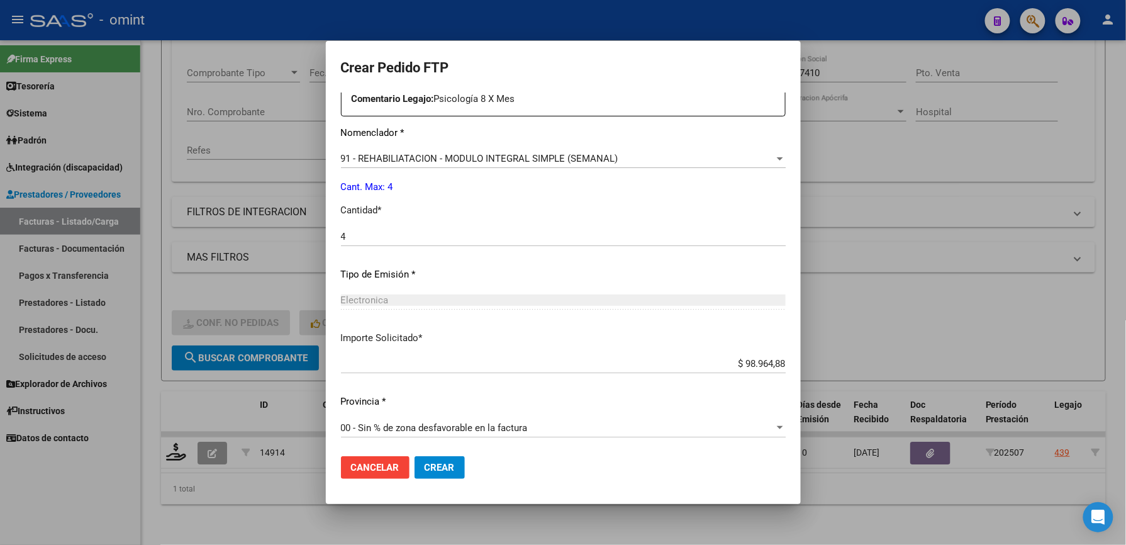
scroll to position [487, 0]
click at [425, 466] on span "Crear" at bounding box center [440, 467] width 30 height 11
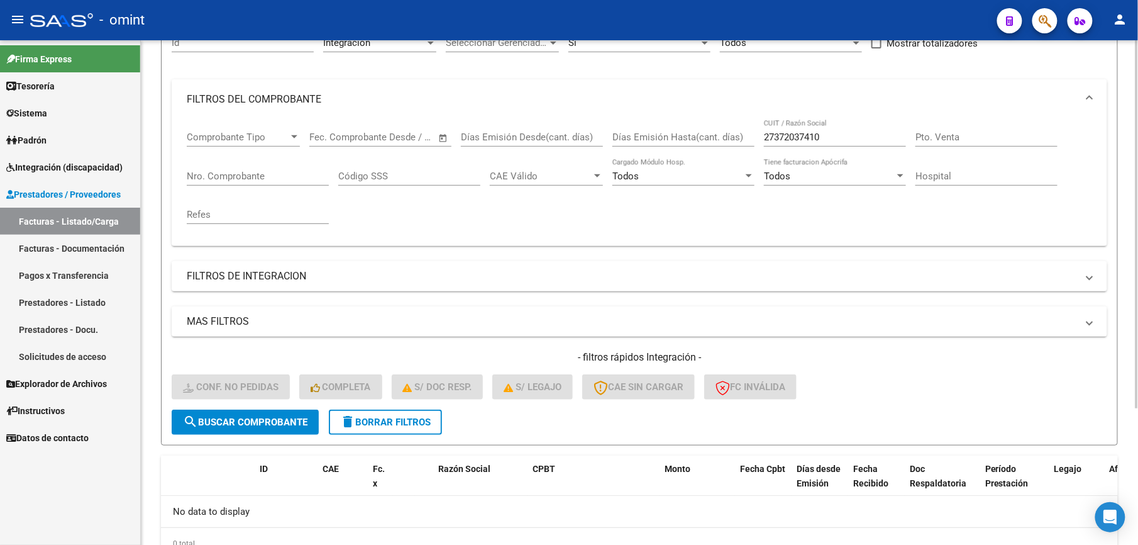
scroll to position [104, 0]
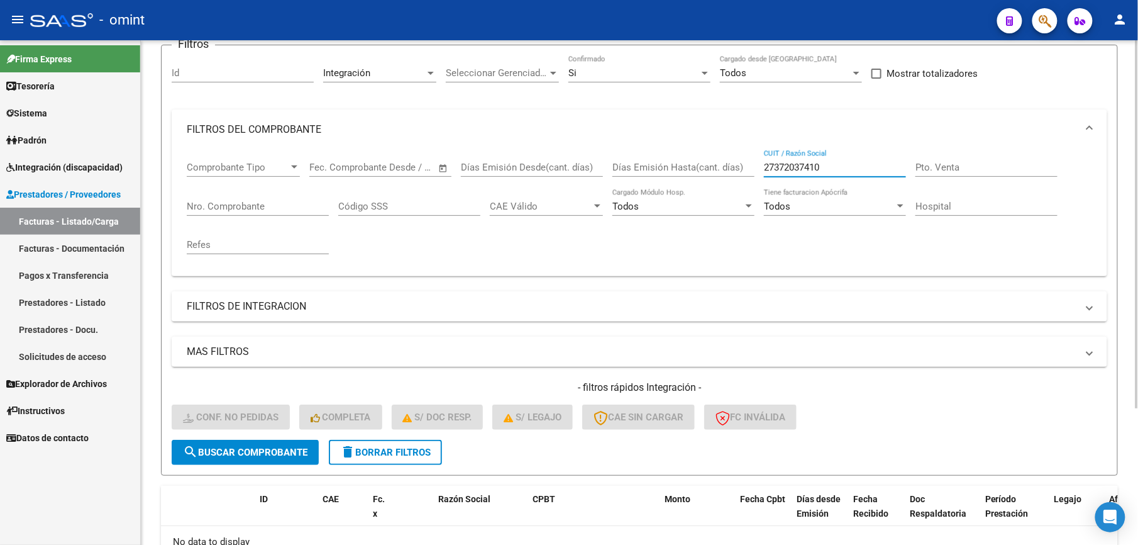
drag, startPoint x: 845, startPoint y: 164, endPoint x: 718, endPoint y: 164, distance: 127.1
click at [720, 164] on div "Comprobante Tipo Comprobante Tipo Start date – End date Fec. Comprobante Desde …" at bounding box center [640, 208] width 906 height 116
paste input "89511248"
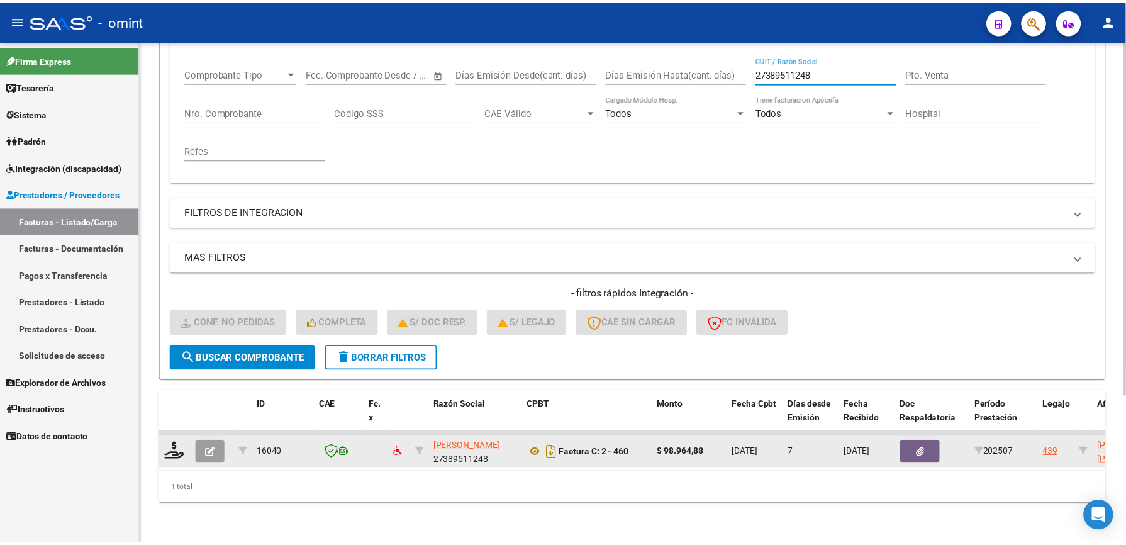
scroll to position [210, 0]
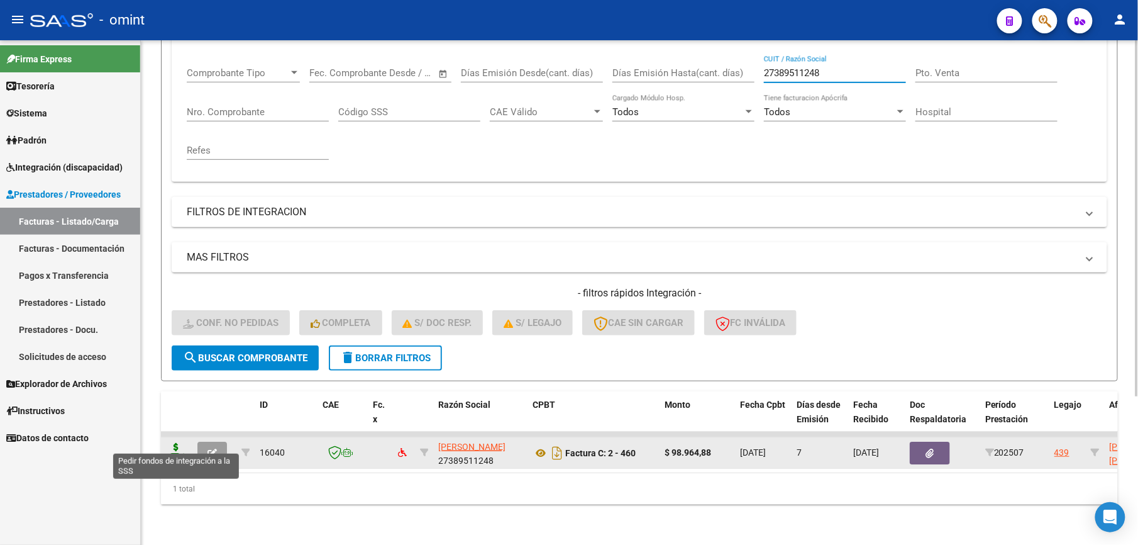
click at [172, 443] on icon at bounding box center [176, 452] width 20 height 18
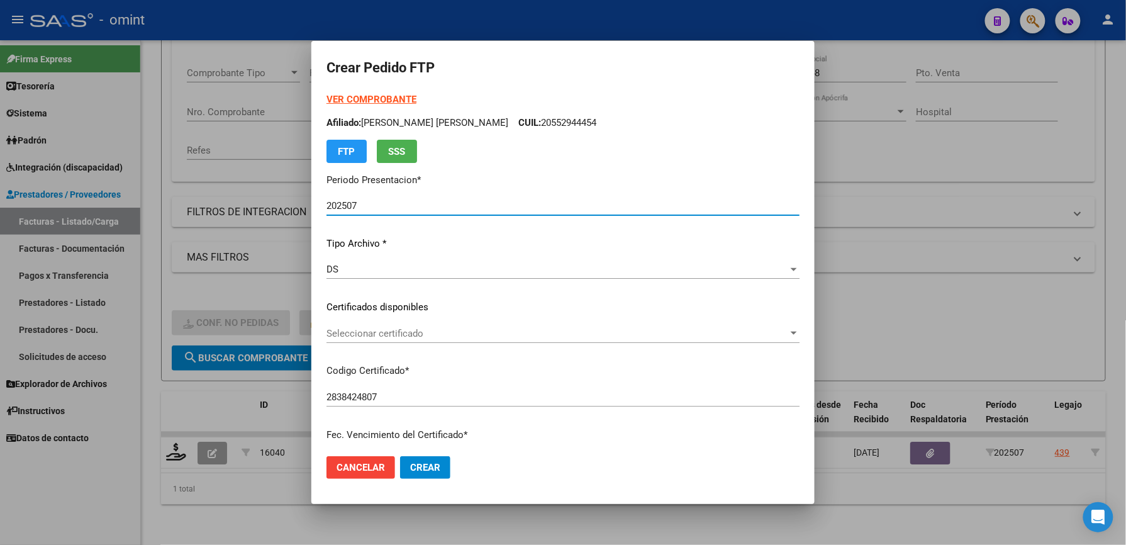
click at [419, 332] on span "Seleccionar certificado" at bounding box center [557, 333] width 462 height 11
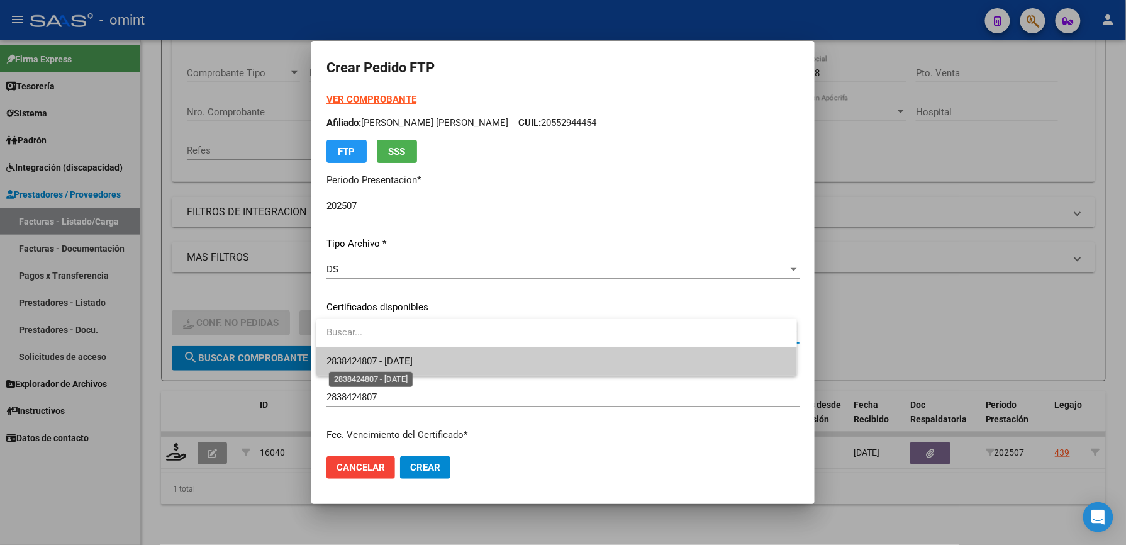
click at [413, 360] on span "2838424807 - 2027-03-31" at bounding box center [369, 360] width 86 height 11
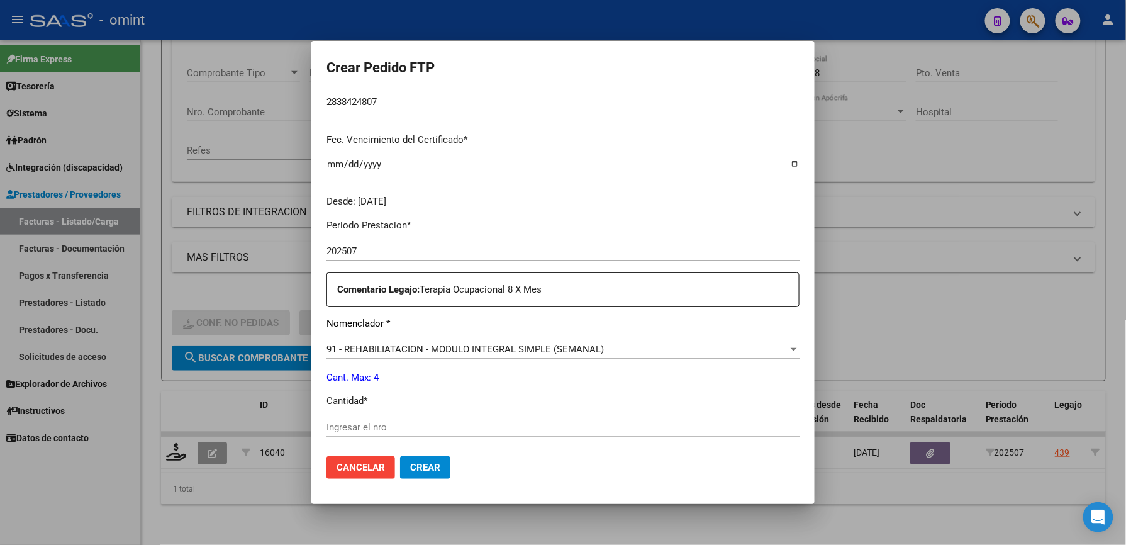
scroll to position [335, 0]
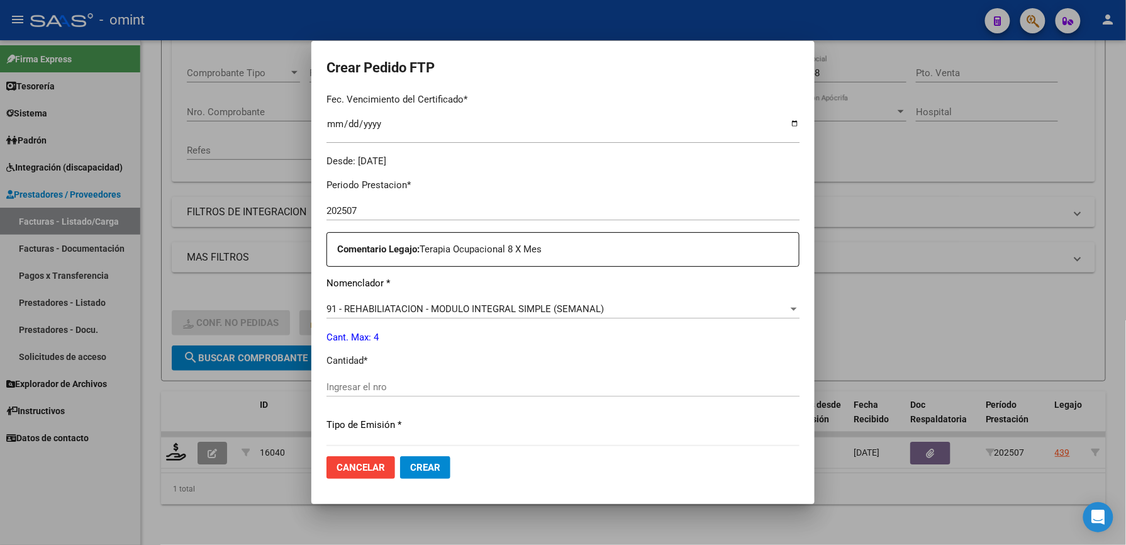
click at [382, 381] on input "Ingresar el nro" at bounding box center [562, 386] width 473 height 11
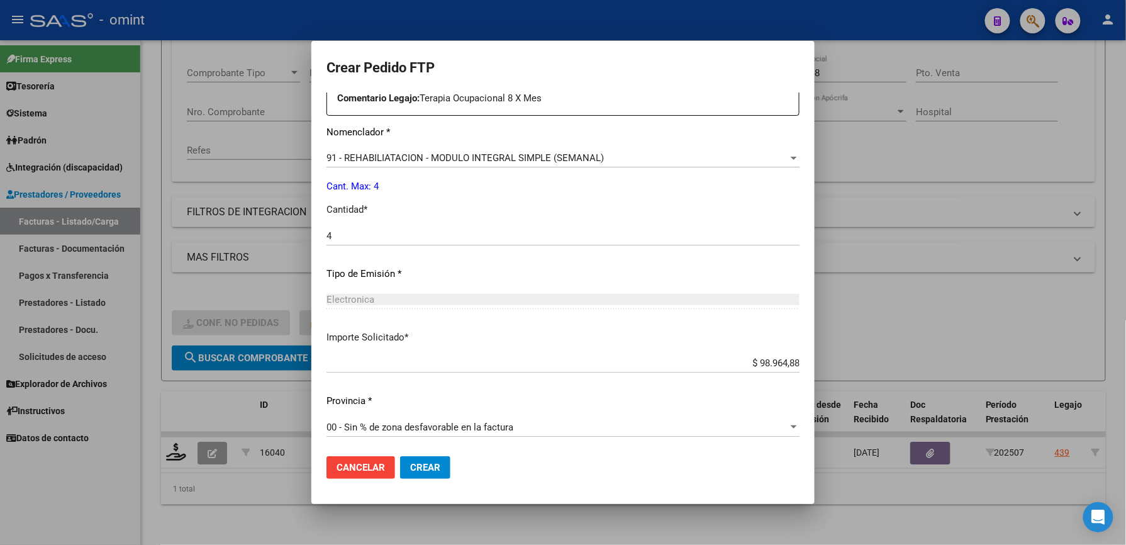
scroll to position [487, 0]
click at [429, 470] on span "Crear" at bounding box center [425, 467] width 30 height 11
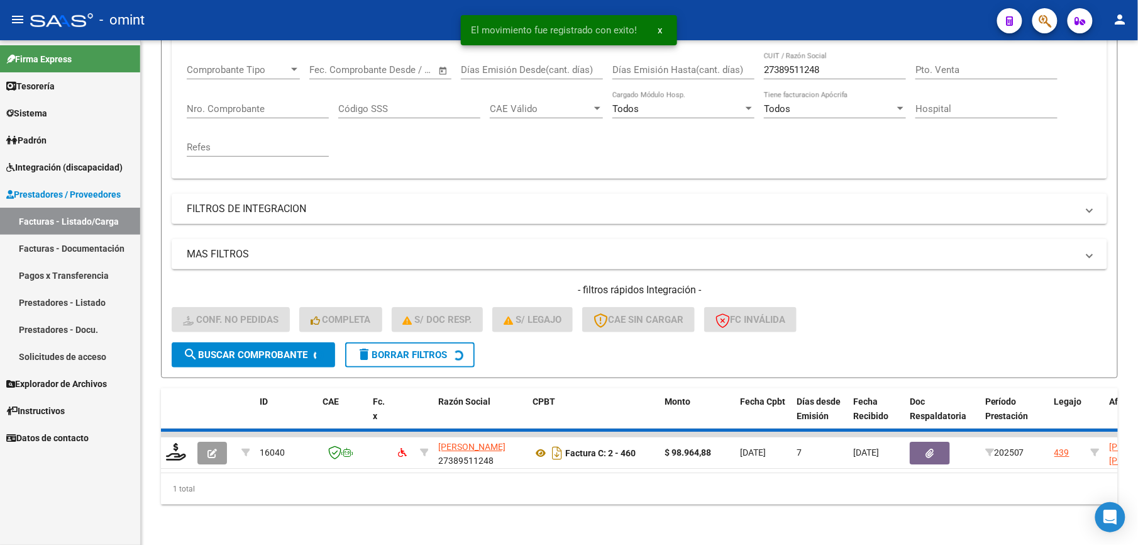
scroll to position [189, 0]
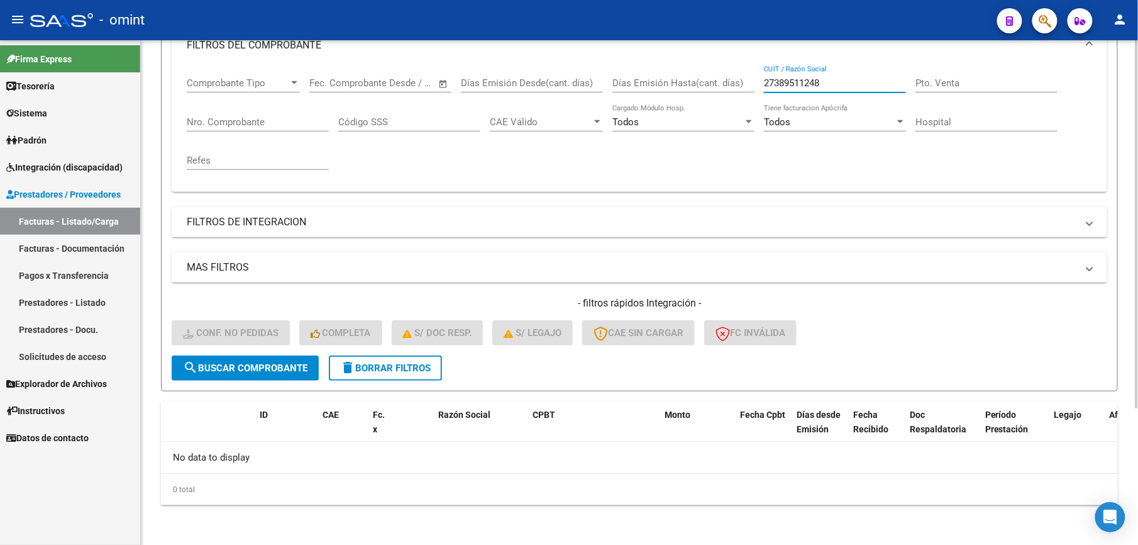
drag, startPoint x: 803, startPoint y: 83, endPoint x: 682, endPoint y: 73, distance: 121.2
click at [684, 73] on div "Comprobante Tipo Comprobante Tipo Start date – End date Fec. Comprobante Desde …" at bounding box center [640, 123] width 906 height 116
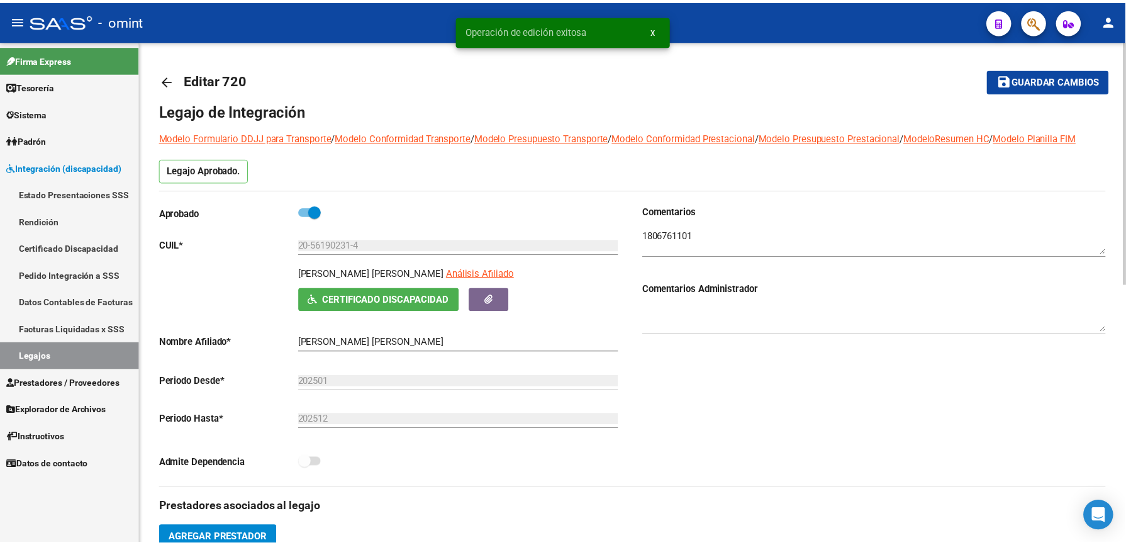
scroll to position [252, 0]
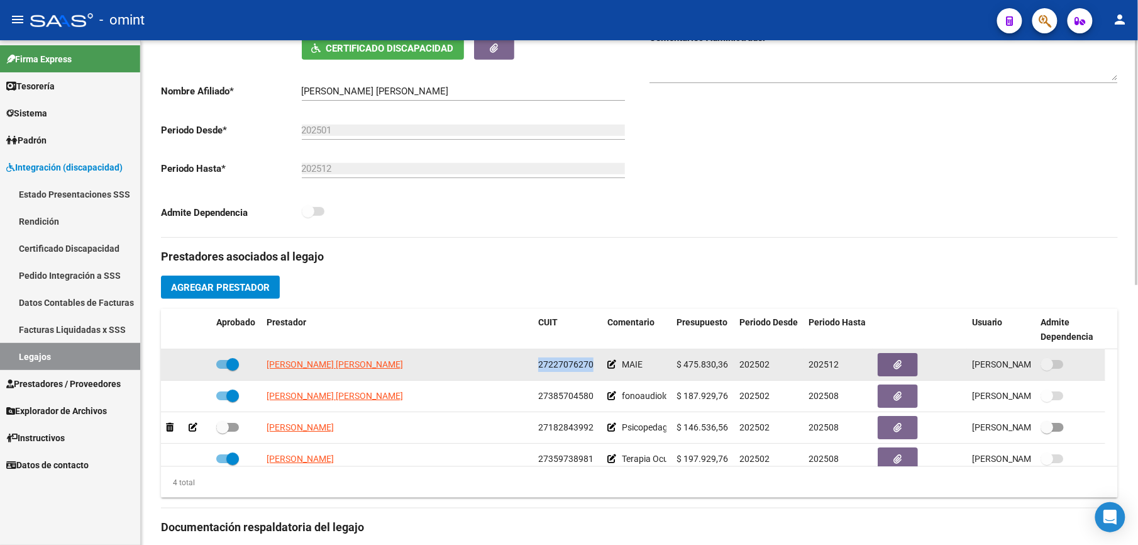
drag, startPoint x: 537, startPoint y: 363, endPoint x: 592, endPoint y: 367, distance: 54.9
click at [592, 367] on datatable-body-cell "27227076270" at bounding box center [567, 364] width 69 height 31
drag, startPoint x: 592, startPoint y: 367, endPoint x: 586, endPoint y: 364, distance: 6.8
copy span "27227076270"
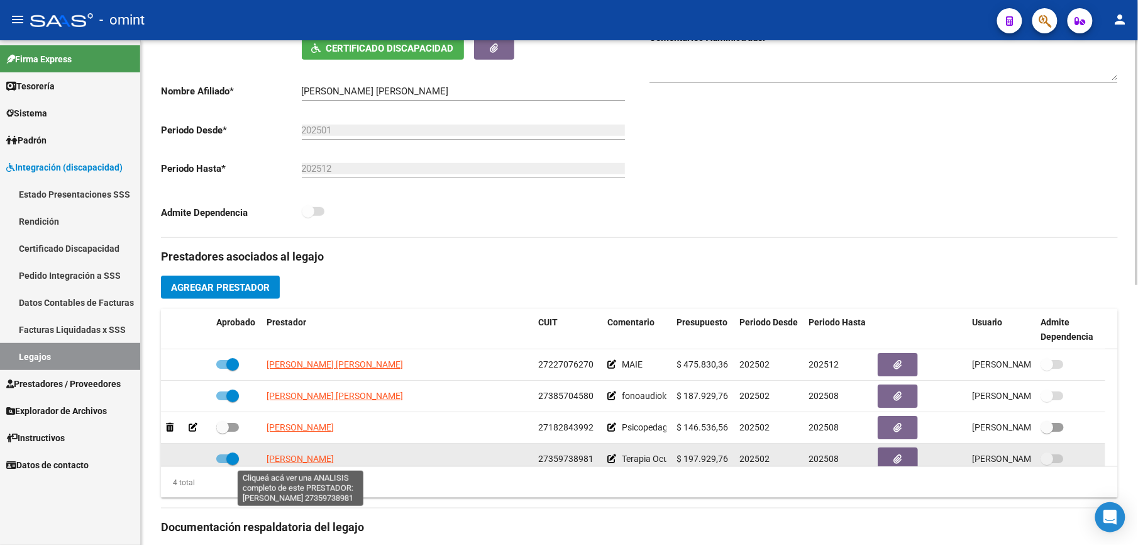
click at [313, 460] on span "[PERSON_NAME]" at bounding box center [300, 459] width 67 height 10
type textarea "27359738981"
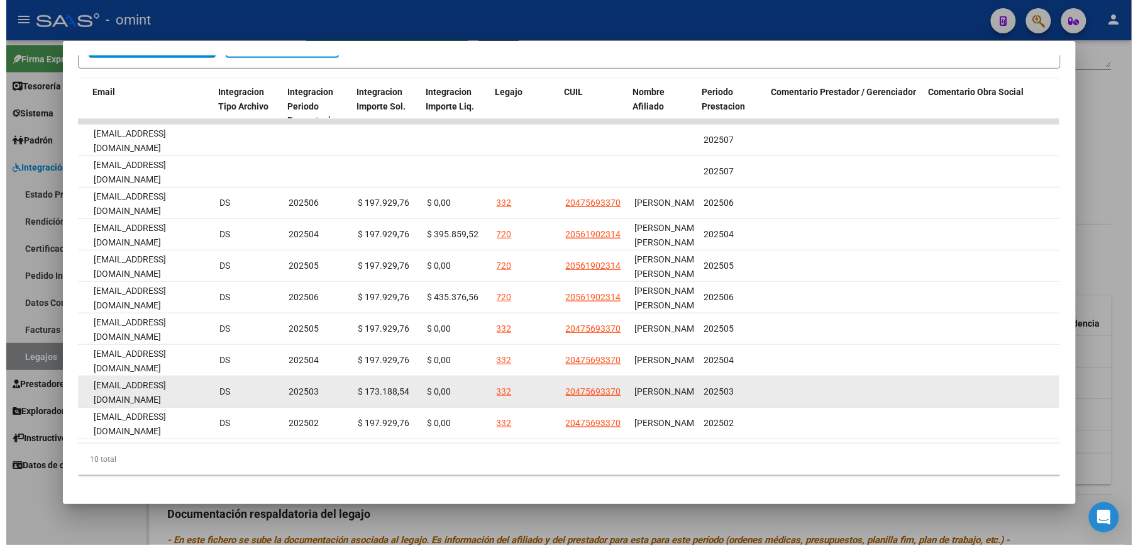
scroll to position [0, 1581]
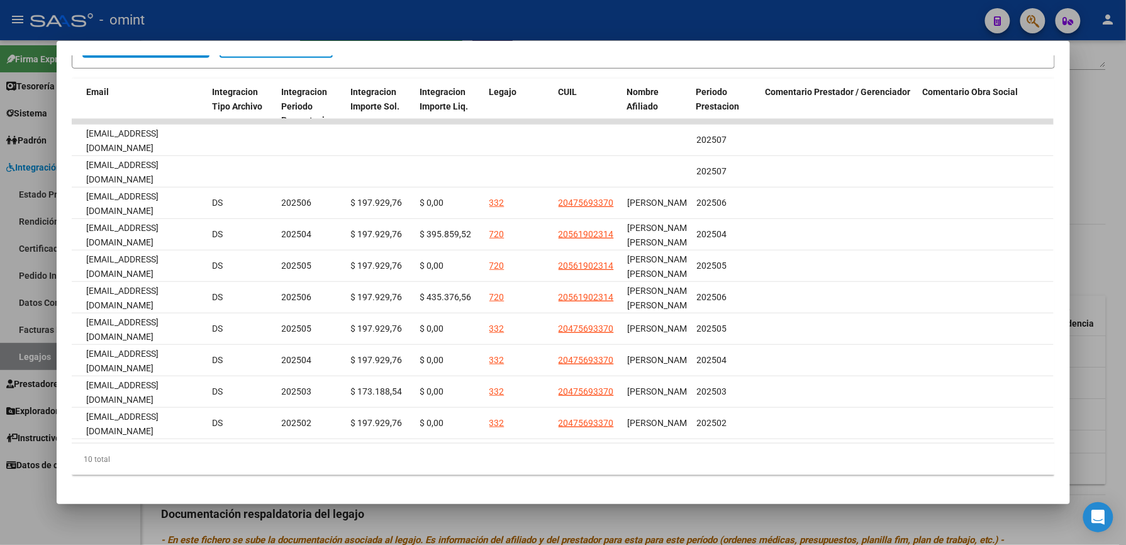
click at [693, 20] on div at bounding box center [563, 272] width 1126 height 545
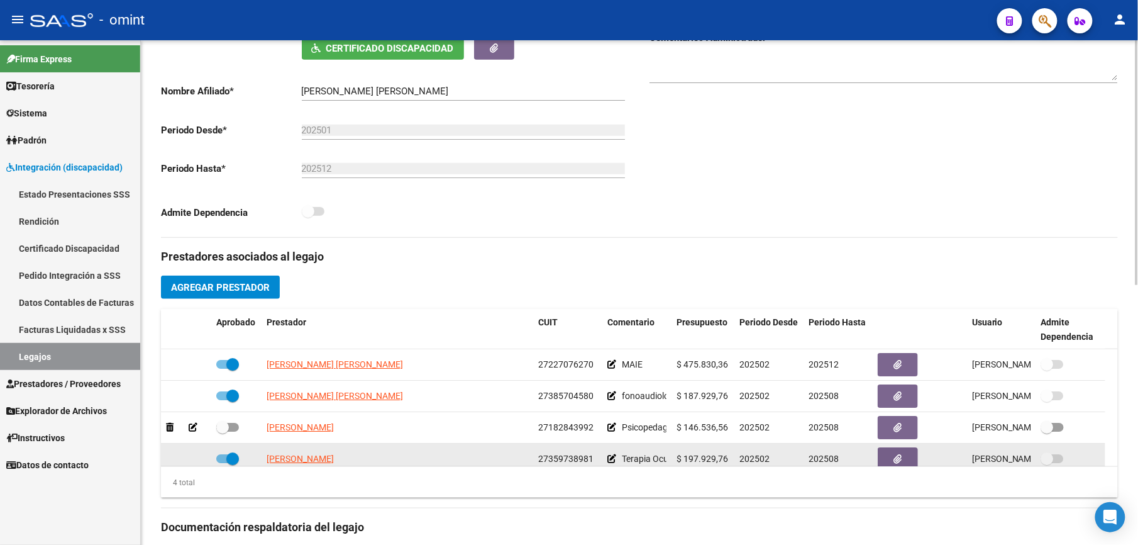
scroll to position [13, 0]
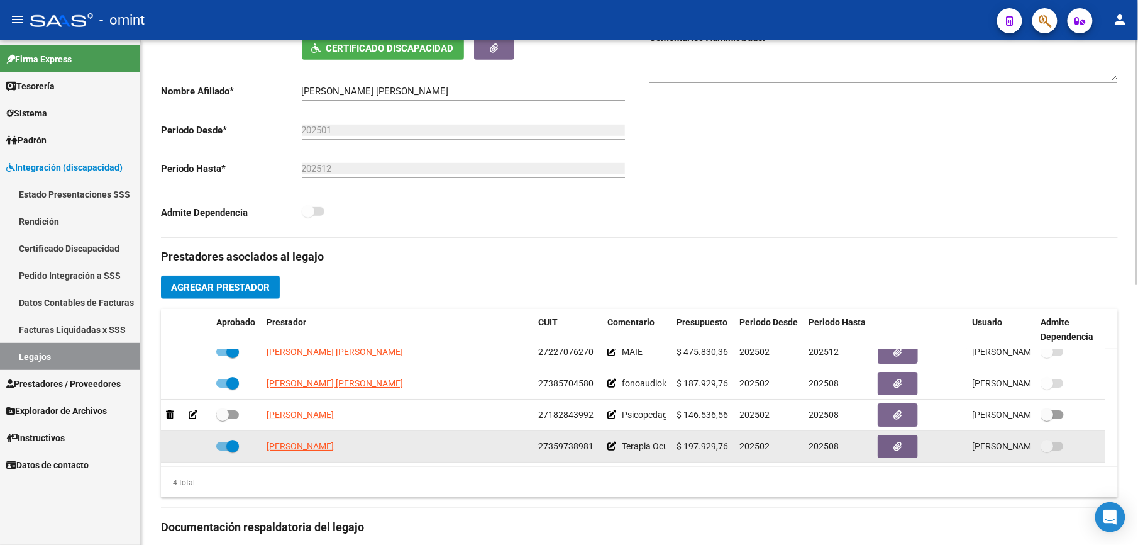
drag, startPoint x: 537, startPoint y: 460, endPoint x: 592, endPoint y: 452, distance: 55.4
click at [592, 452] on datatable-body-cell "27359738981" at bounding box center [567, 446] width 69 height 31
drag, startPoint x: 592, startPoint y: 452, endPoint x: 584, endPoint y: 447, distance: 9.6
copy span "27359738981"
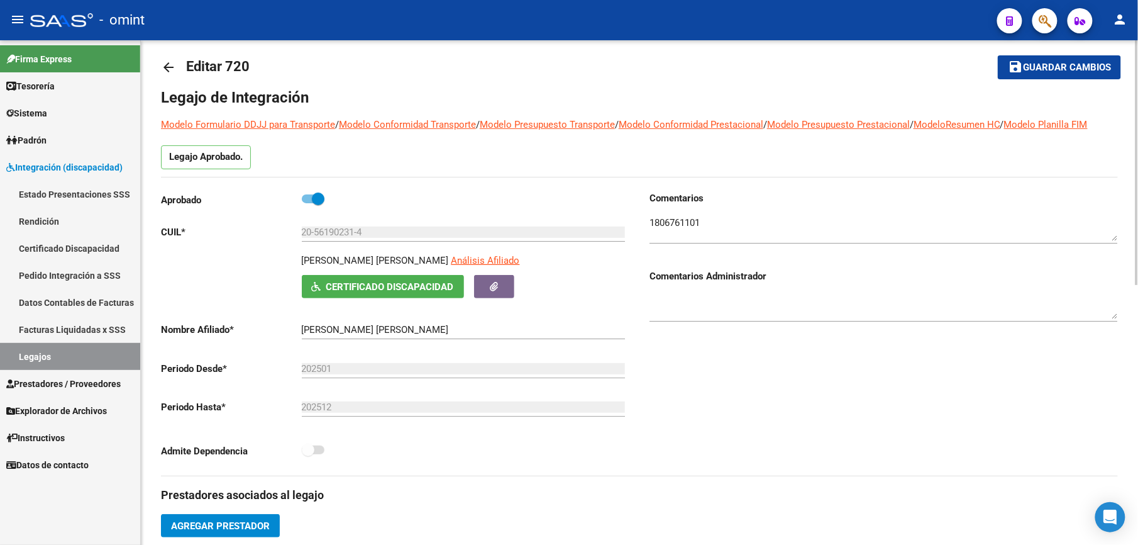
scroll to position [0, 0]
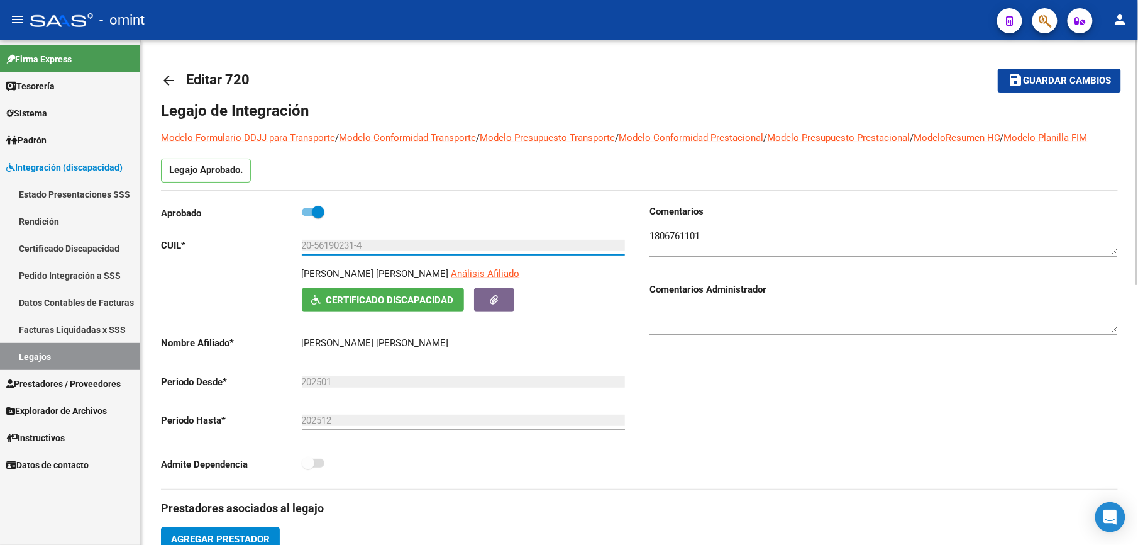
drag, startPoint x: 374, startPoint y: 248, endPoint x: 279, endPoint y: 244, distance: 94.4
click at [279, 244] on app-form-text-field "CUIL * 20-56190231-4 Ingresar CUIL" at bounding box center [393, 245] width 464 height 11
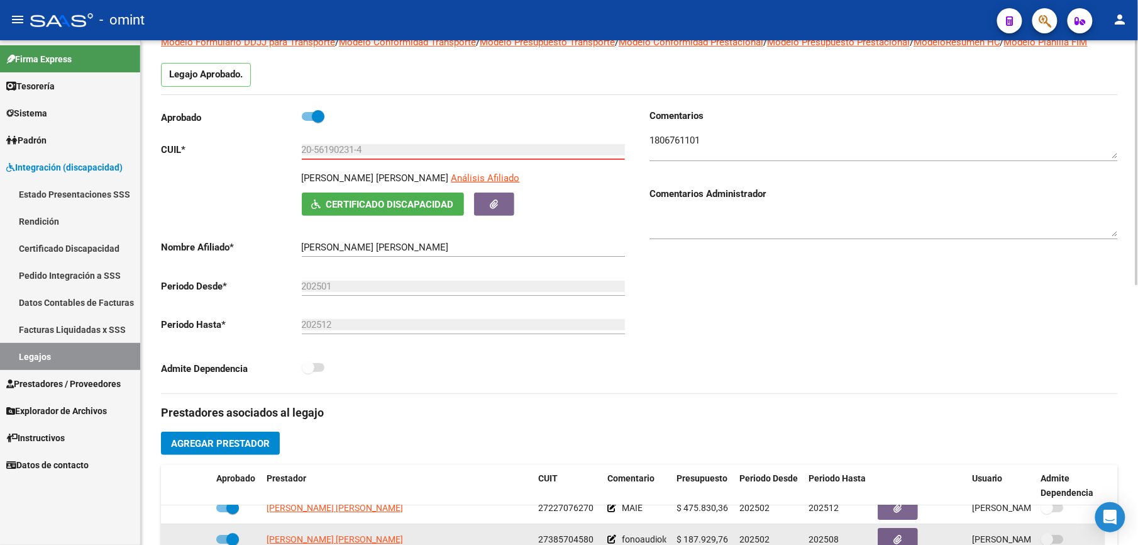
scroll to position [335, 0]
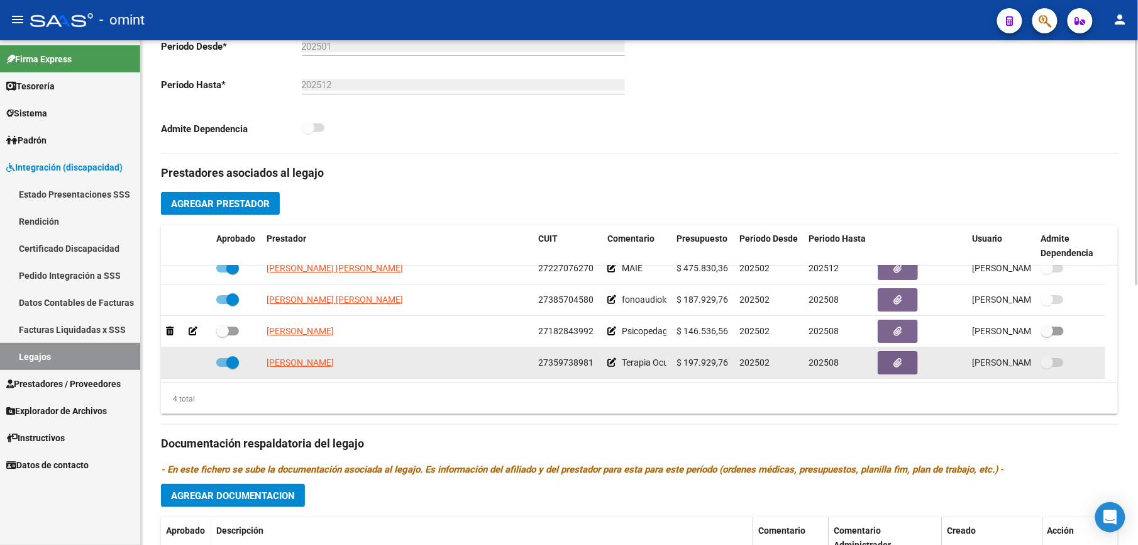
drag, startPoint x: 537, startPoint y: 363, endPoint x: 599, endPoint y: 367, distance: 61.8
click at [599, 367] on datatable-body-cell "27359738981" at bounding box center [567, 362] width 69 height 31
drag, startPoint x: 599, startPoint y: 367, endPoint x: 584, endPoint y: 365, distance: 14.7
copy span "27359738981"
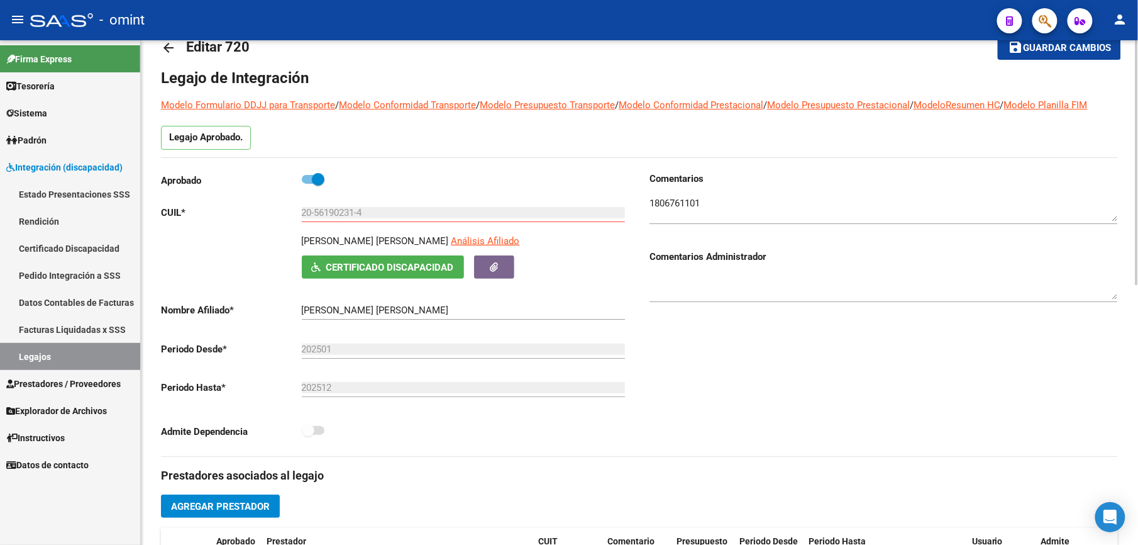
scroll to position [0, 0]
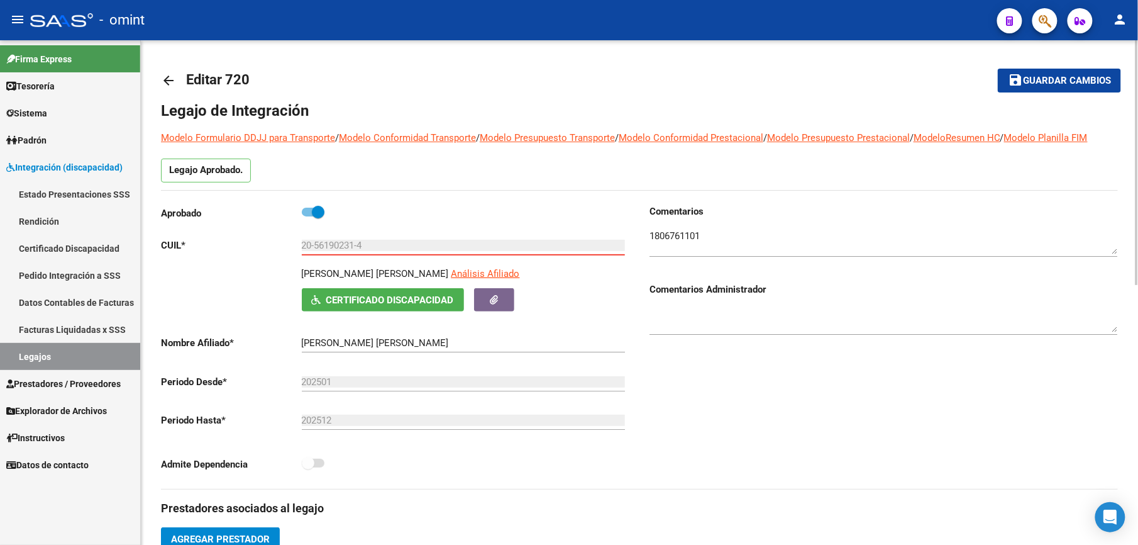
drag, startPoint x: 378, startPoint y: 242, endPoint x: 283, endPoint y: 240, distance: 95.0
click at [283, 240] on app-form-text-field "CUIL * 20-56190231-4 Ingresar CUIL" at bounding box center [393, 245] width 464 height 11
drag, startPoint x: 283, startPoint y: 240, endPoint x: 309, endPoint y: 238, distance: 26.5
drag, startPoint x: 309, startPoint y: 238, endPoint x: 273, endPoint y: 238, distance: 36.5
click at [273, 238] on p "CUIL *" at bounding box center [231, 245] width 141 height 14
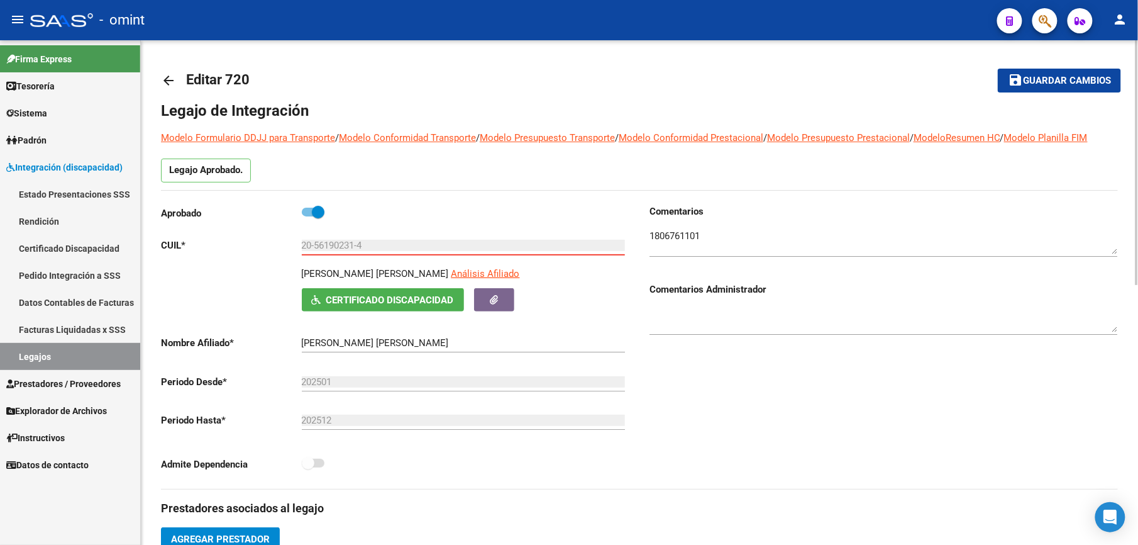
drag, startPoint x: 273, startPoint y: 238, endPoint x: 289, endPoint y: 248, distance: 19.2
click at [289, 248] on app-form-text-field "CUIL * 20-56190231-4 Ingresar CUIL" at bounding box center [393, 245] width 464 height 11
drag, startPoint x: 289, startPoint y: 248, endPoint x: 328, endPoint y: 247, distance: 39.0
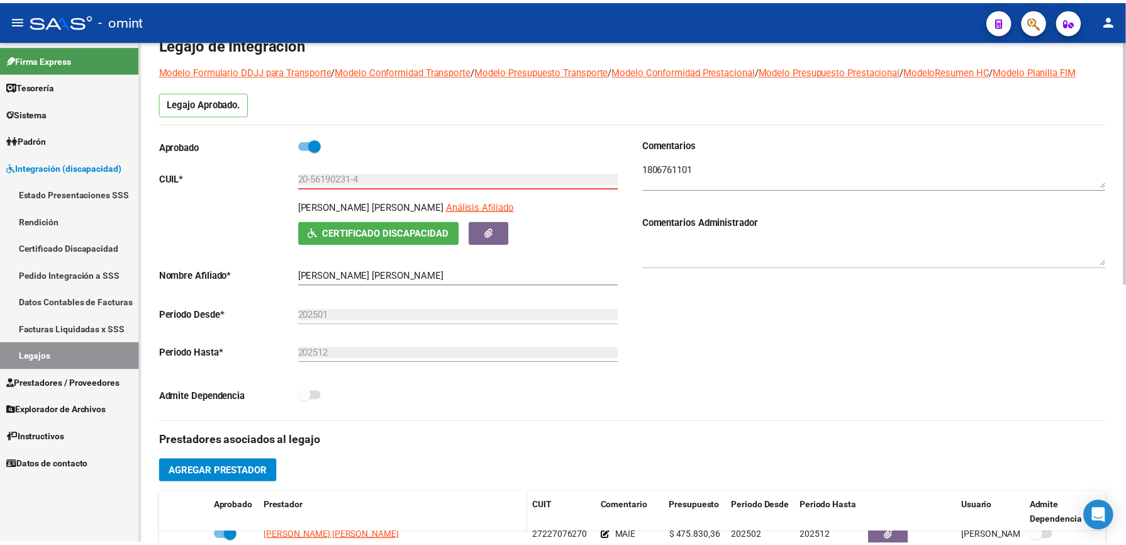
scroll to position [252, 0]
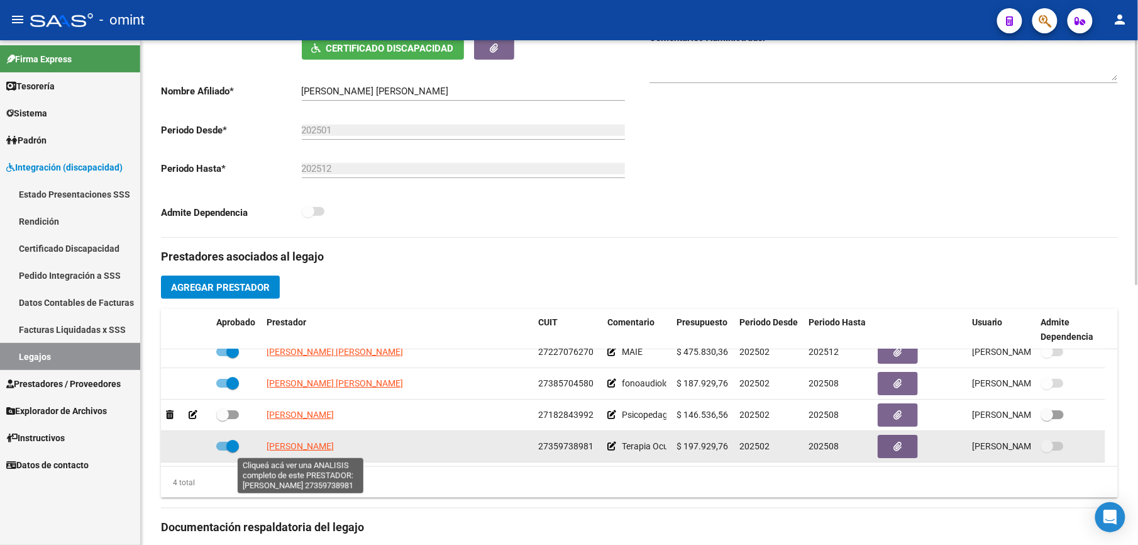
click at [303, 447] on span "[PERSON_NAME]" at bounding box center [300, 446] width 67 height 10
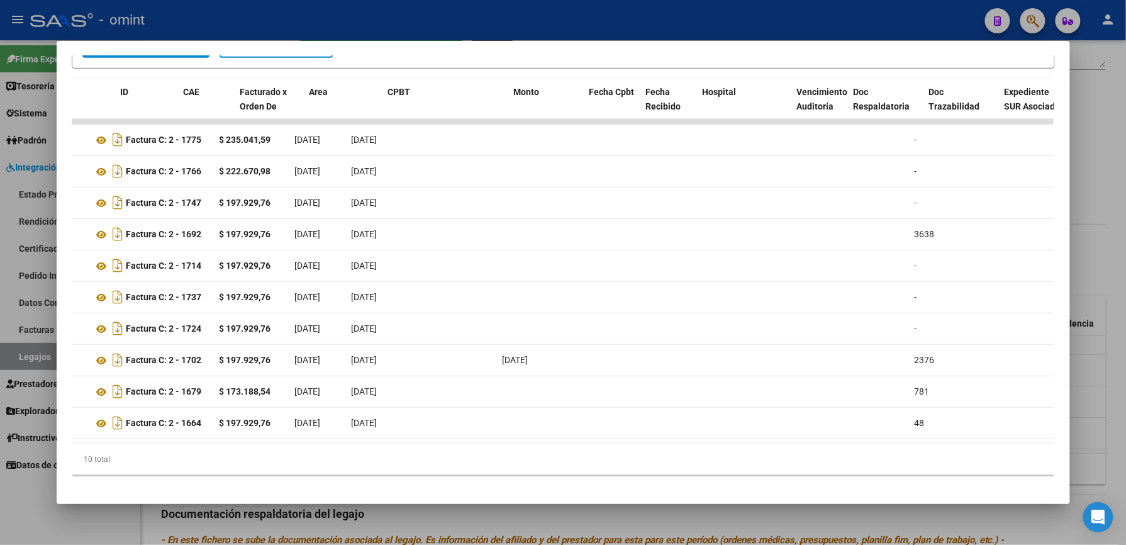
scroll to position [0, 0]
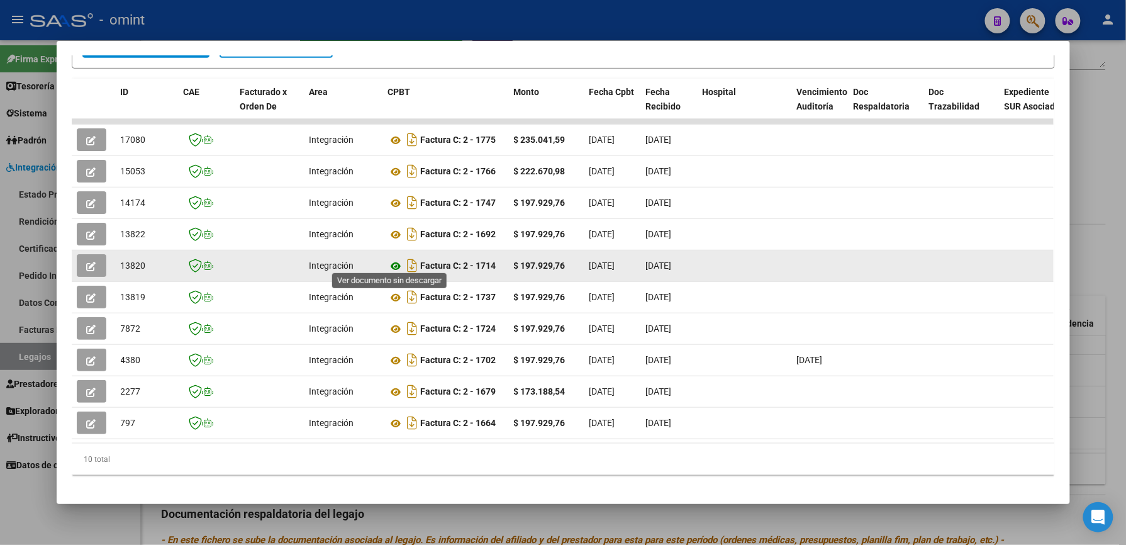
click at [391, 262] on icon at bounding box center [396, 266] width 16 height 15
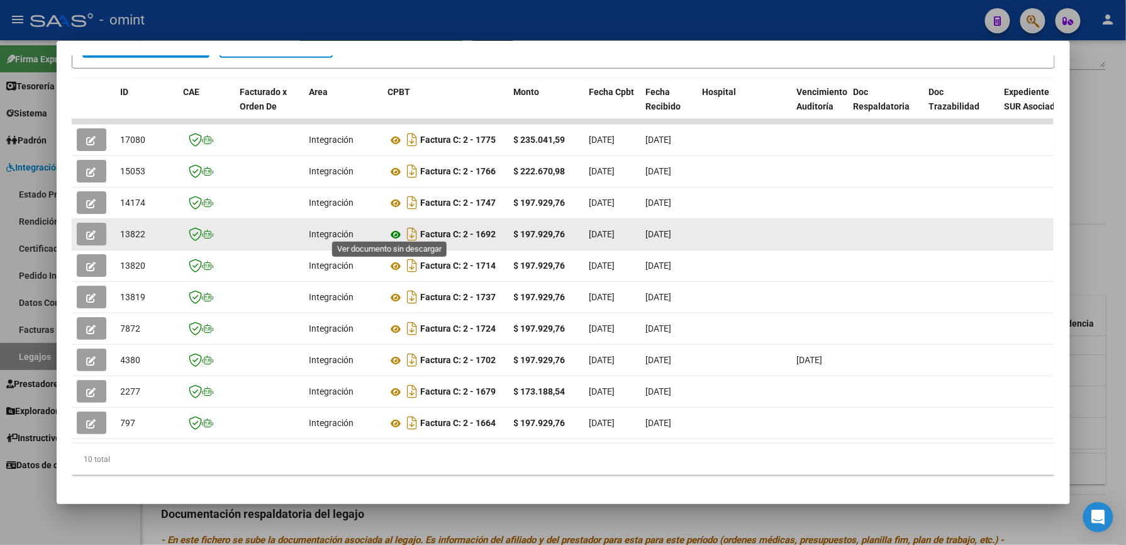
click at [392, 227] on icon at bounding box center [396, 234] width 16 height 15
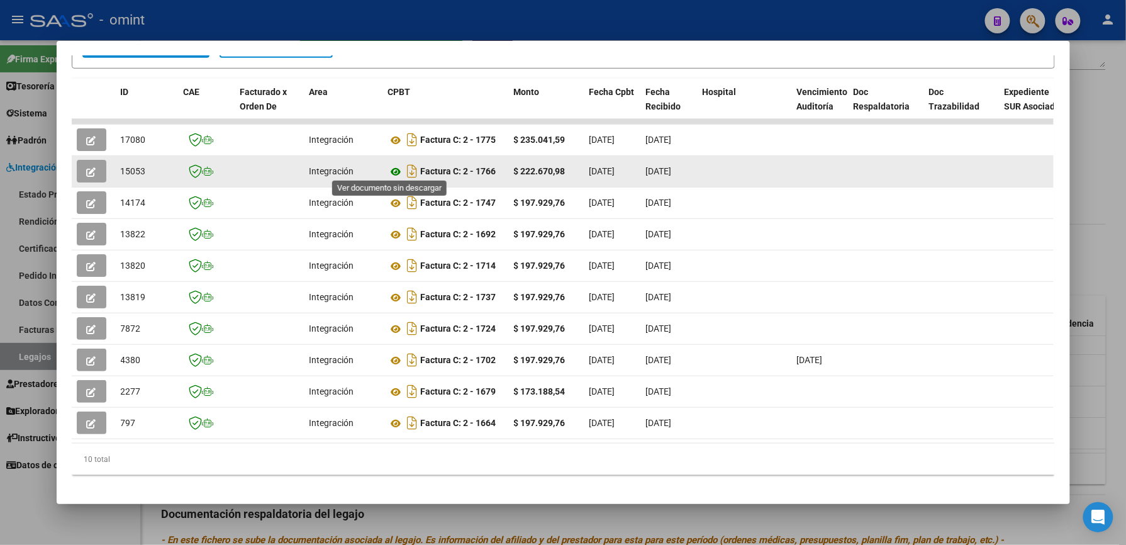
click at [392, 164] on icon at bounding box center [396, 171] width 16 height 15
click at [89, 167] on icon "button" at bounding box center [91, 171] width 9 height 9
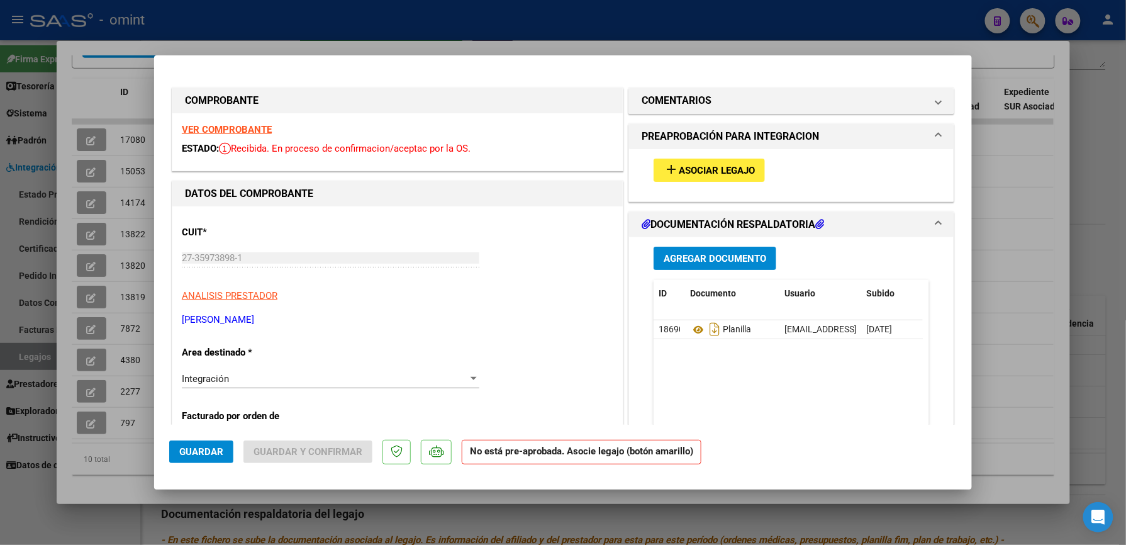
click at [700, 167] on span "Asociar Legajo" at bounding box center [717, 170] width 76 height 11
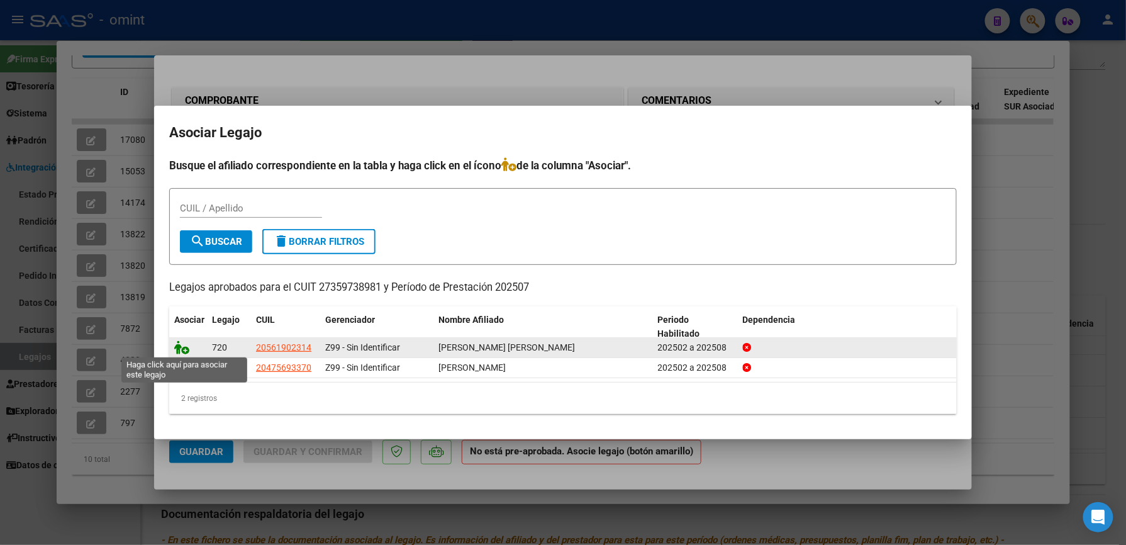
click at [182, 347] on icon at bounding box center [181, 347] width 15 height 14
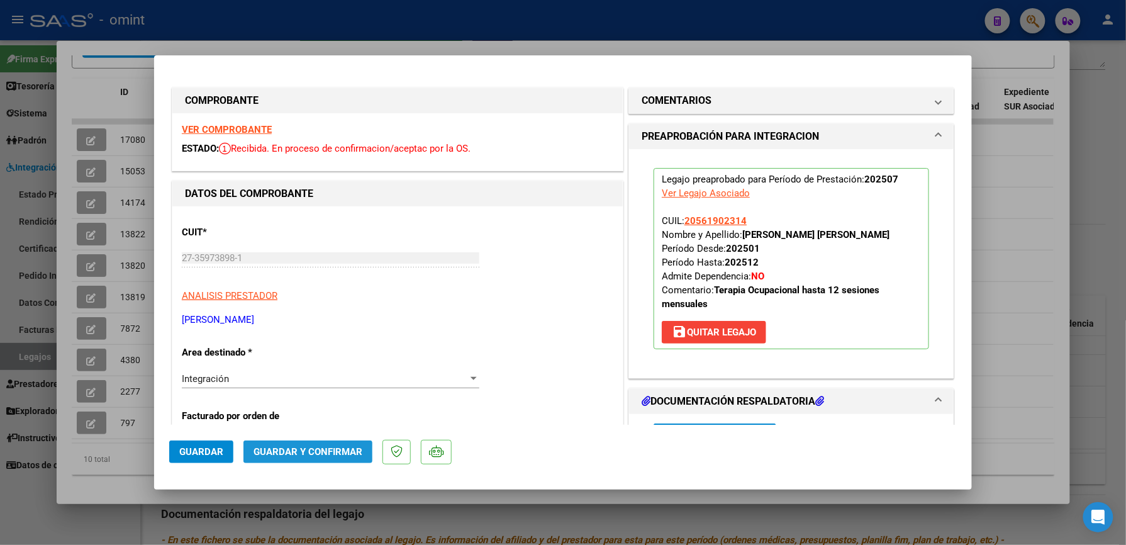
click at [278, 451] on span "Guardar y Confirmar" at bounding box center [307, 451] width 109 height 11
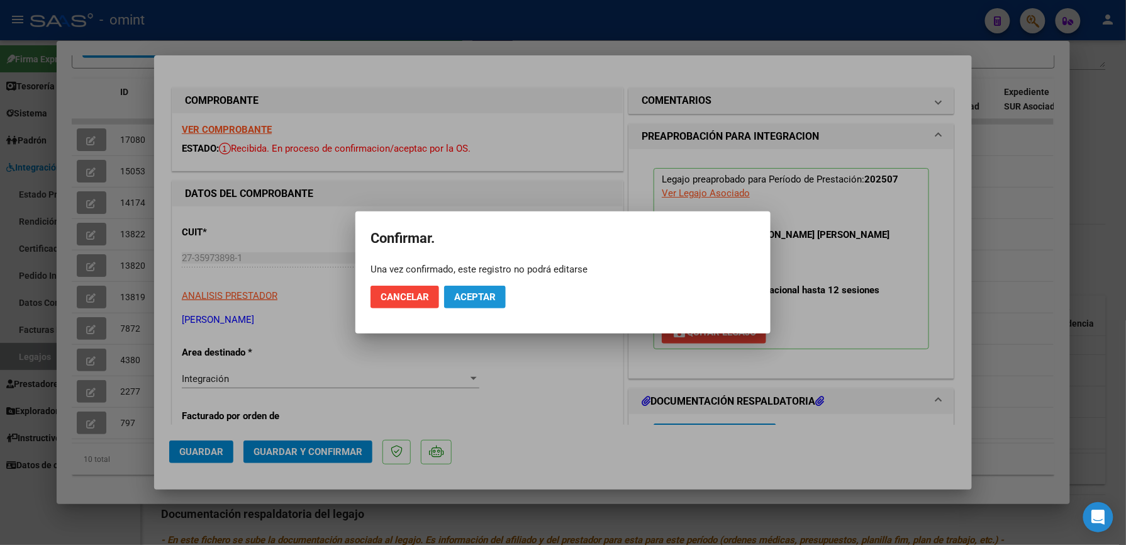
drag, startPoint x: 477, startPoint y: 295, endPoint x: 551, endPoint y: 408, distance: 135.4
click at [479, 295] on span "Aceptar" at bounding box center [475, 296] width 42 height 11
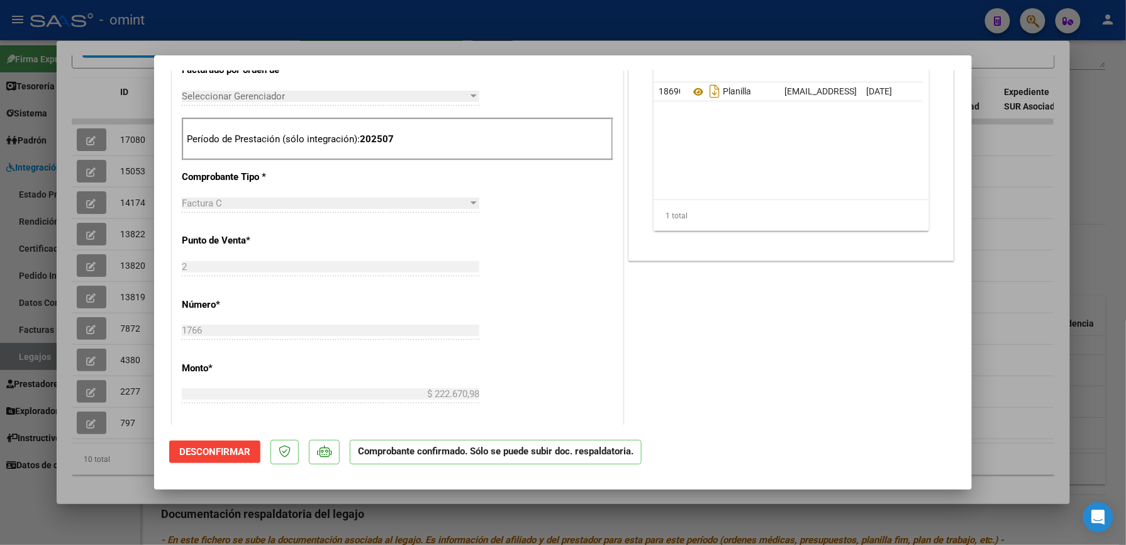
scroll to position [419, 0]
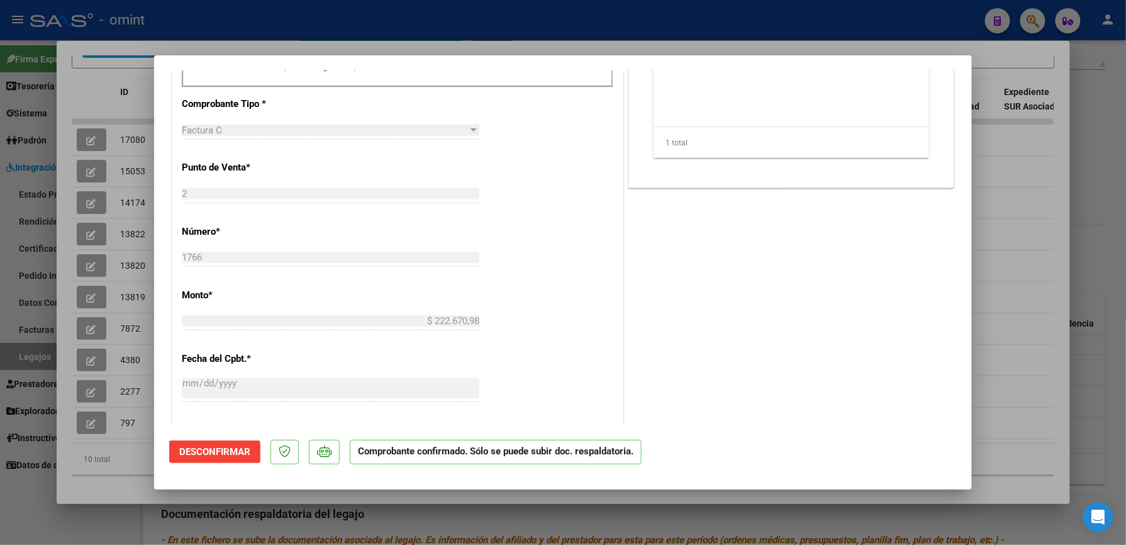
click at [803, 33] on div at bounding box center [563, 272] width 1126 height 545
type input "$ 0,00"
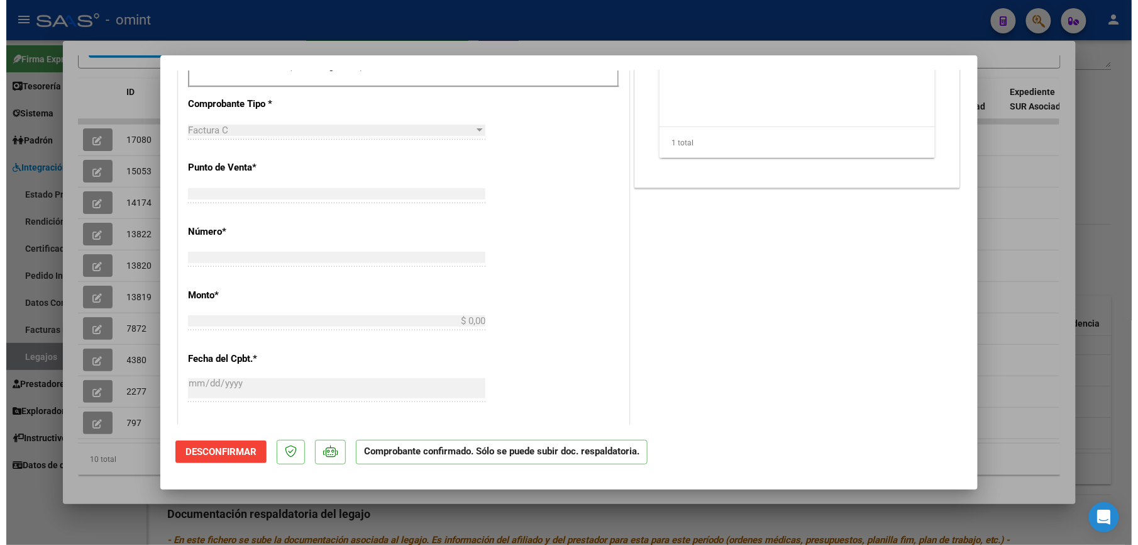
scroll to position [0, 0]
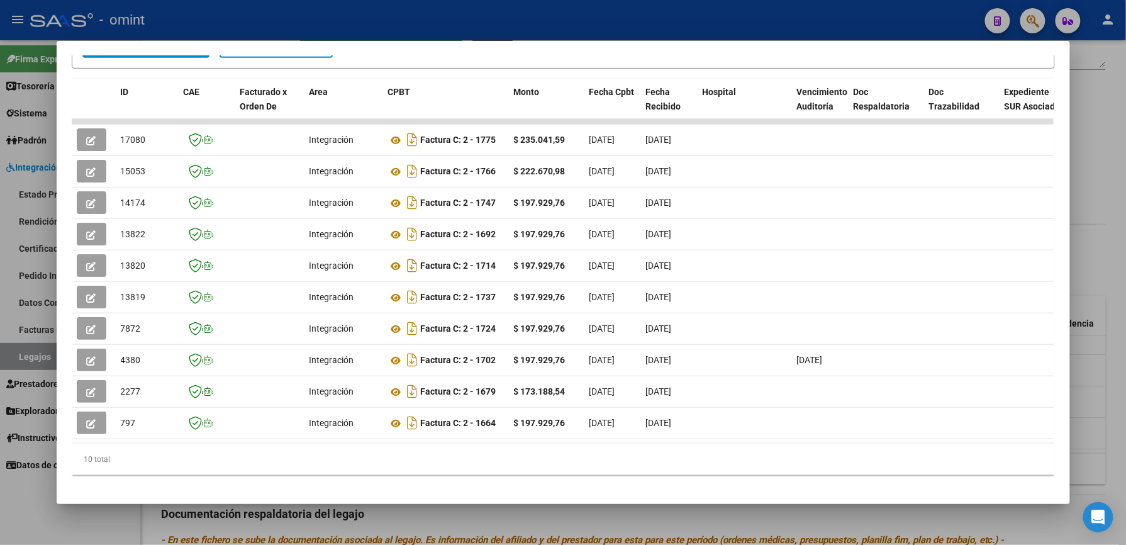
drag, startPoint x: 667, startPoint y: 31, endPoint x: 677, endPoint y: 67, distance: 37.2
click at [667, 31] on div at bounding box center [563, 272] width 1126 height 545
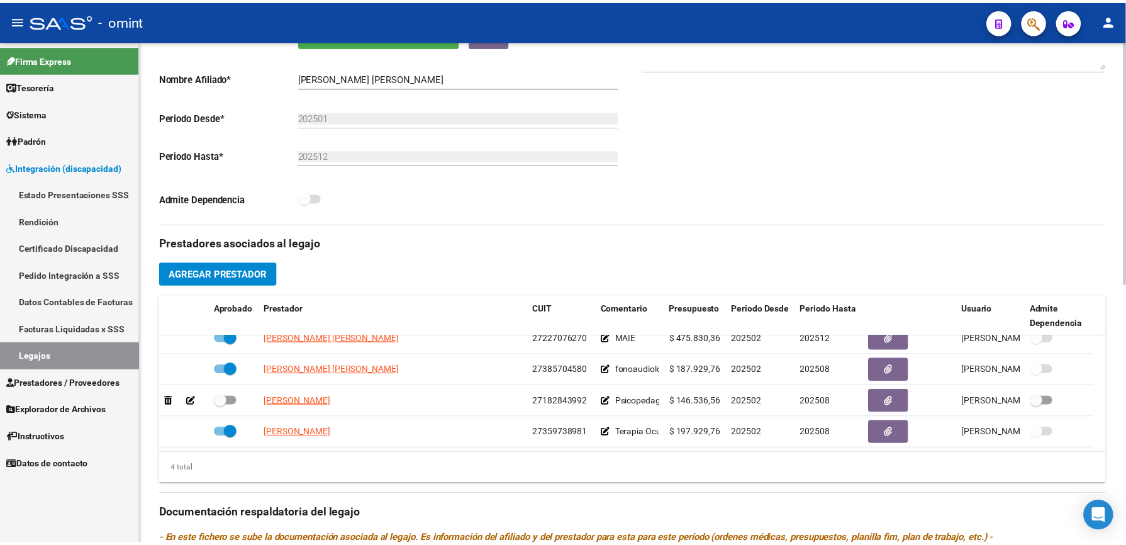
scroll to position [252, 0]
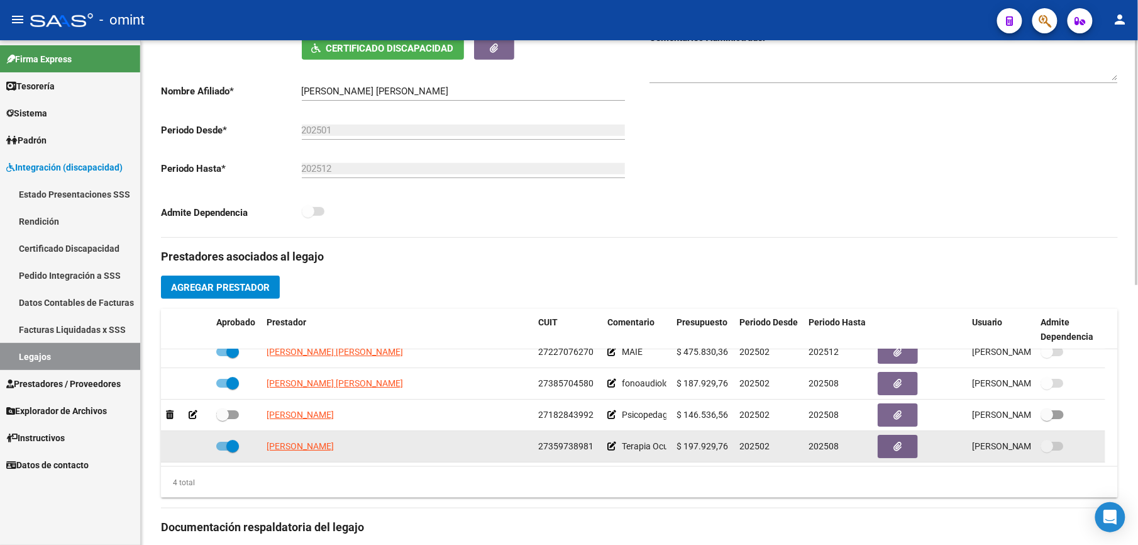
drag, startPoint x: 539, startPoint y: 448, endPoint x: 590, endPoint y: 449, distance: 51.0
click at [590, 449] on span "27359738981" at bounding box center [565, 446] width 55 height 10
drag, startPoint x: 590, startPoint y: 449, endPoint x: 572, endPoint y: 448, distance: 17.6
copy span "27359738981"
click at [312, 446] on span "[PERSON_NAME]" at bounding box center [300, 446] width 67 height 10
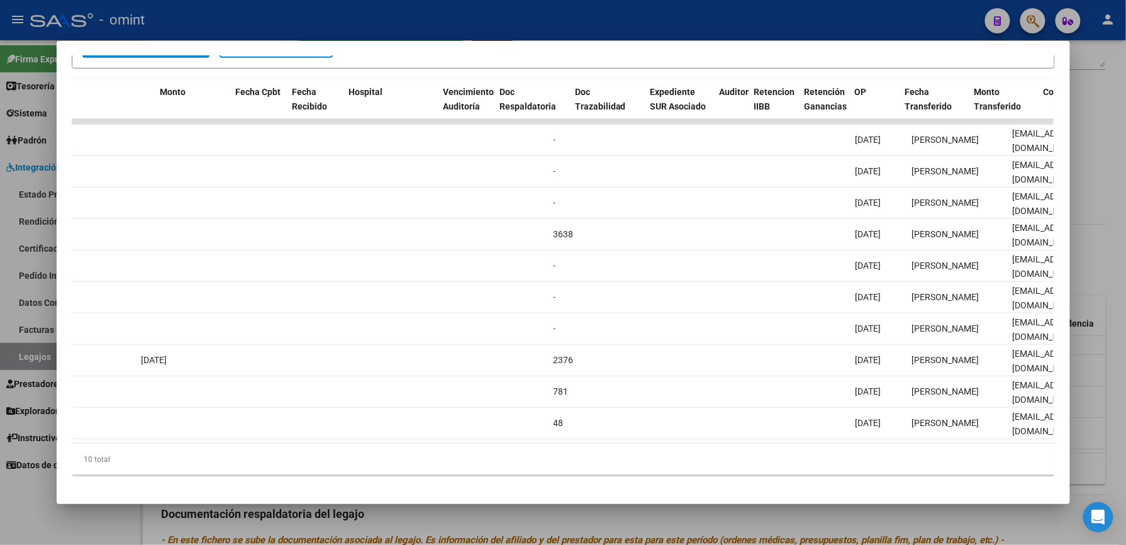
scroll to position [0, 0]
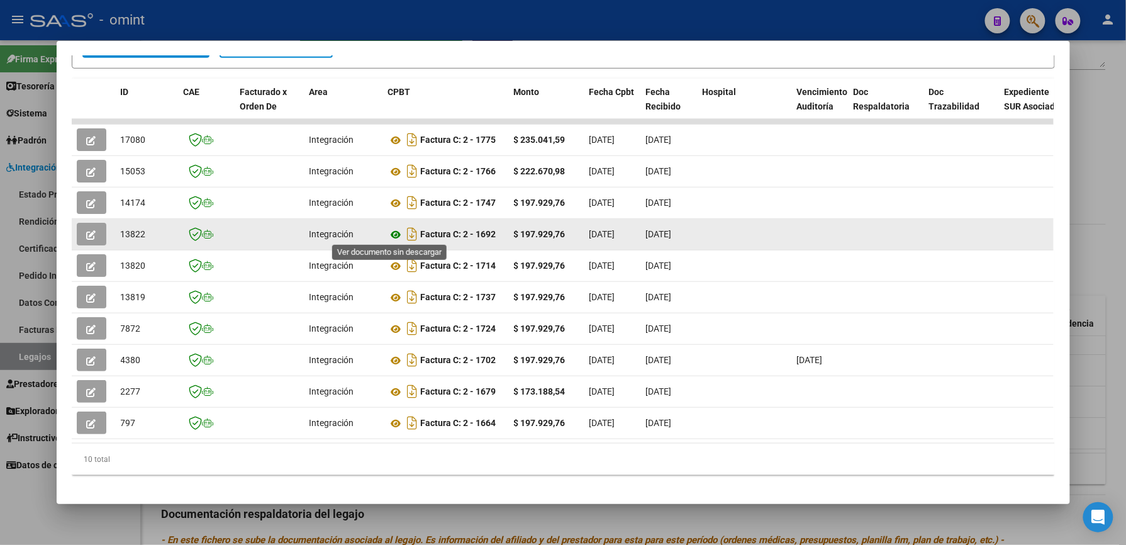
click at [390, 229] on icon at bounding box center [396, 234] width 16 height 15
click at [89, 230] on icon "button" at bounding box center [91, 234] width 9 height 9
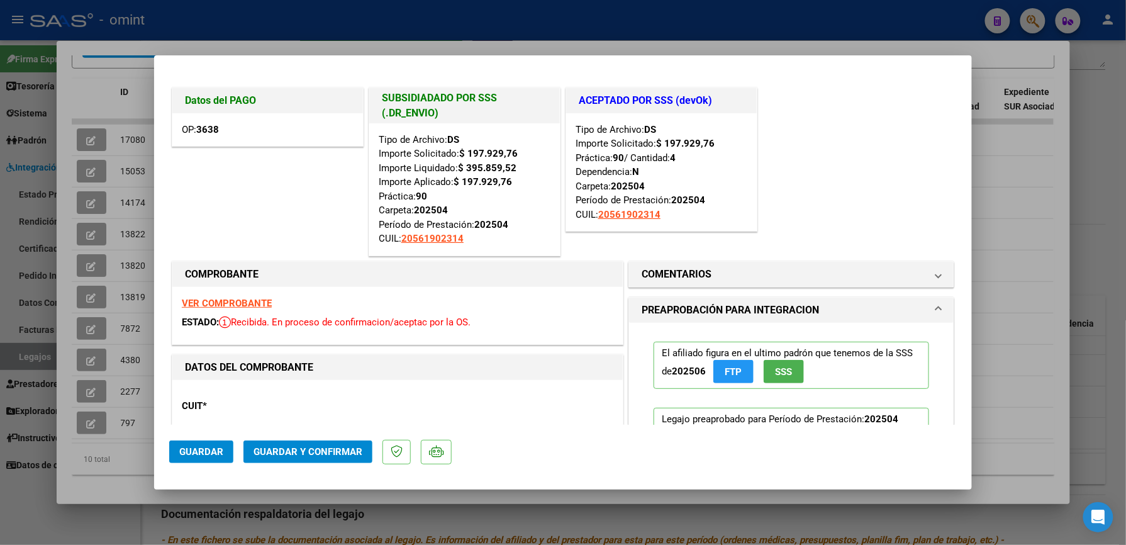
click at [1004, 172] on div at bounding box center [563, 272] width 1126 height 545
type input "$ 0,00"
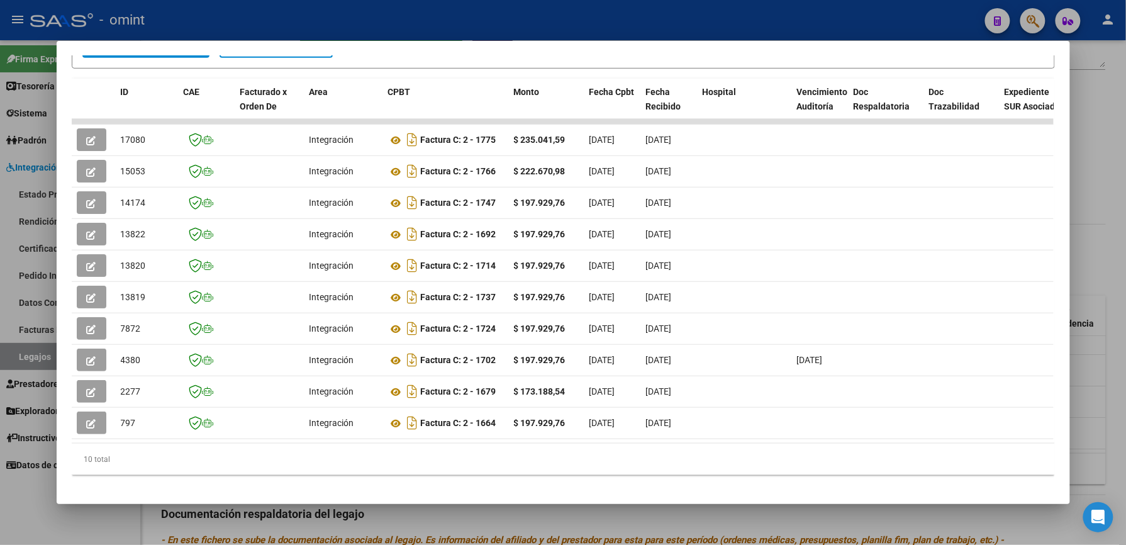
click at [535, 21] on div at bounding box center [563, 272] width 1126 height 545
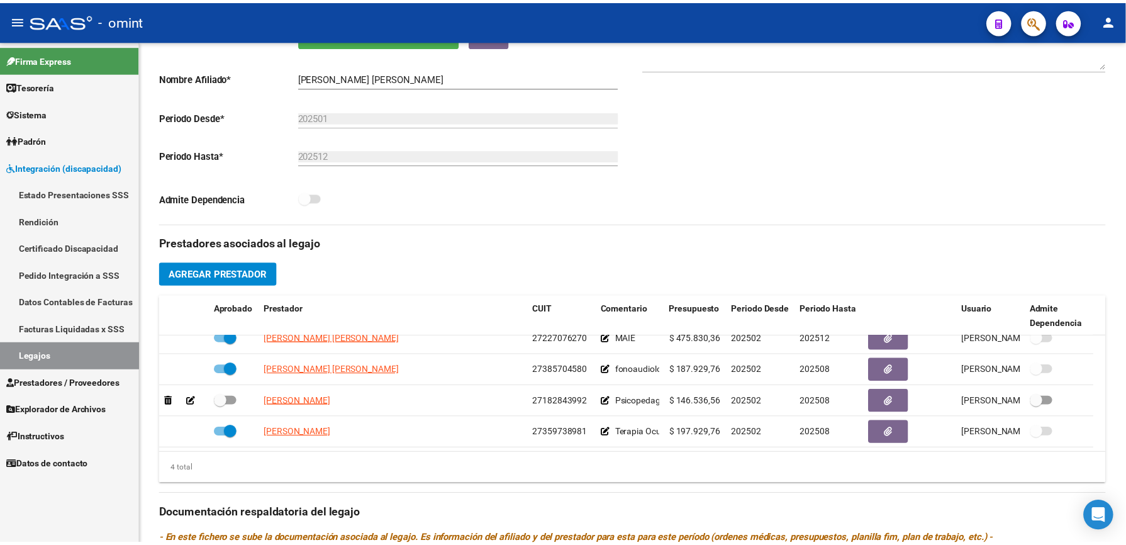
scroll to position [252, 0]
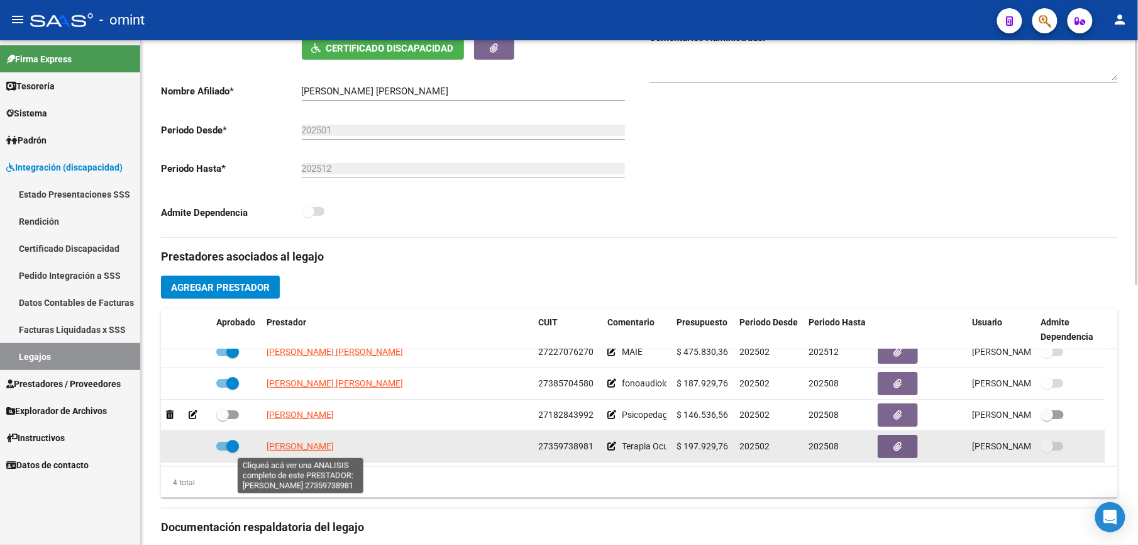
click at [302, 450] on span "[PERSON_NAME]" at bounding box center [300, 446] width 67 height 10
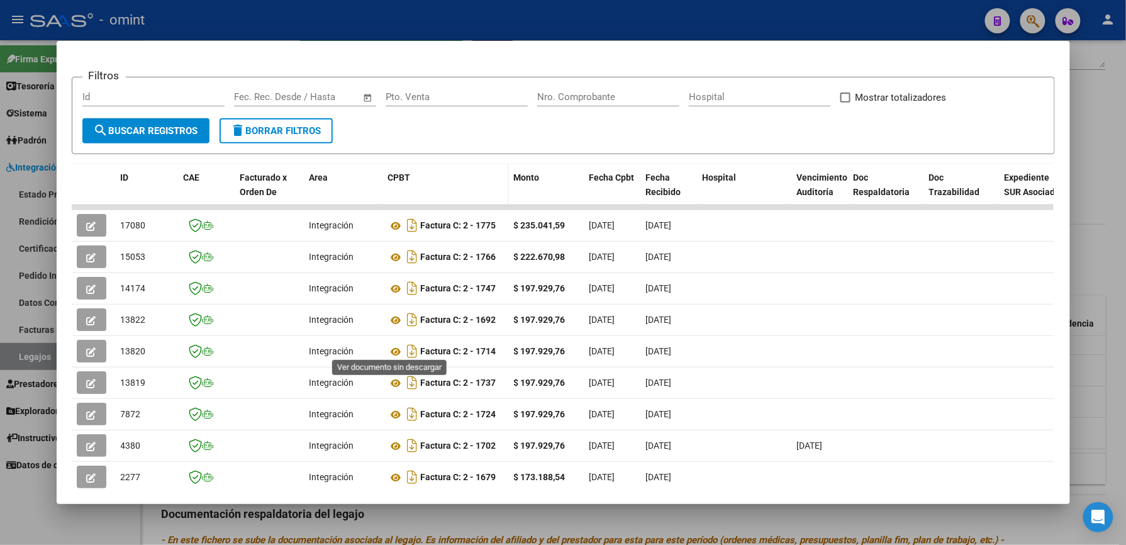
scroll to position [167, 0]
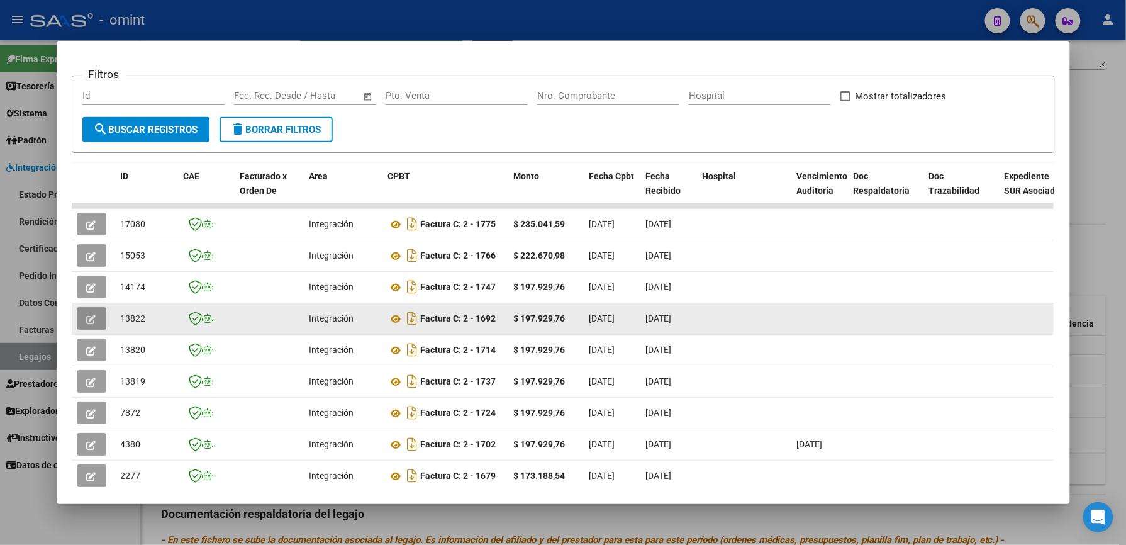
click at [87, 314] on icon "button" at bounding box center [91, 318] width 9 height 9
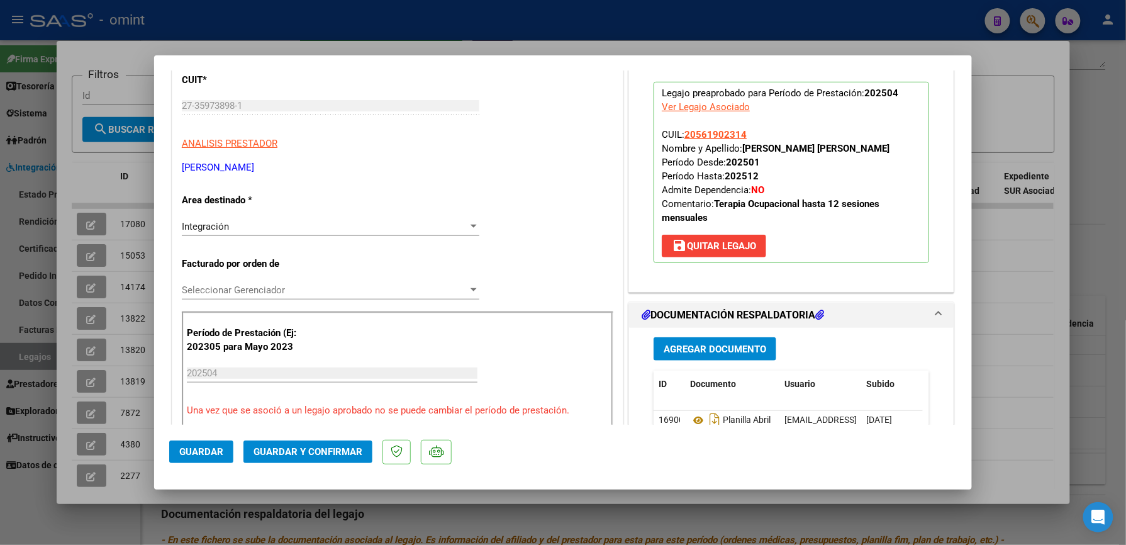
scroll to position [419, 0]
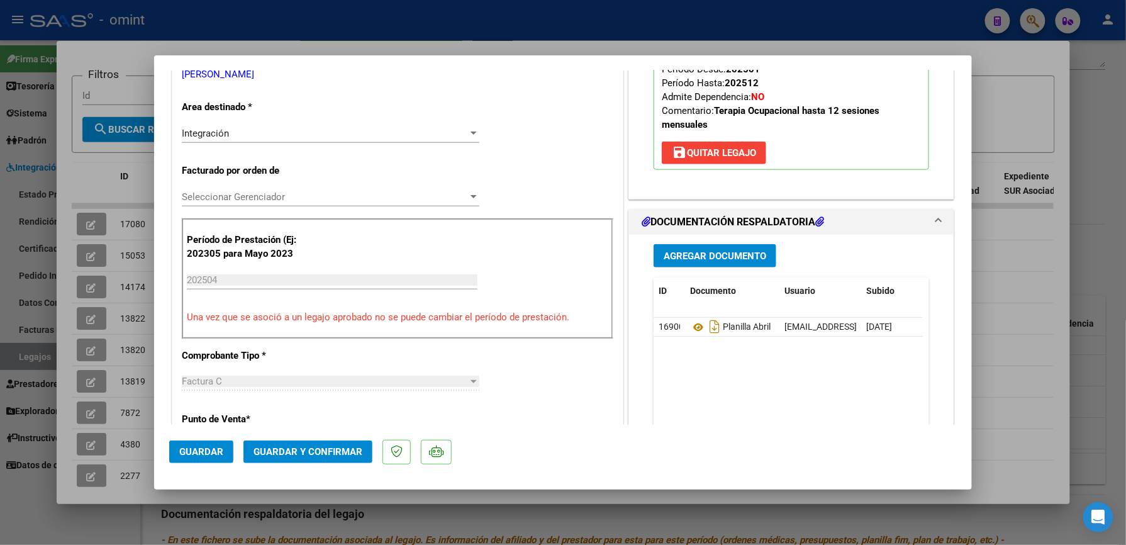
click at [335, 448] on span "Guardar y Confirmar" at bounding box center [307, 451] width 109 height 11
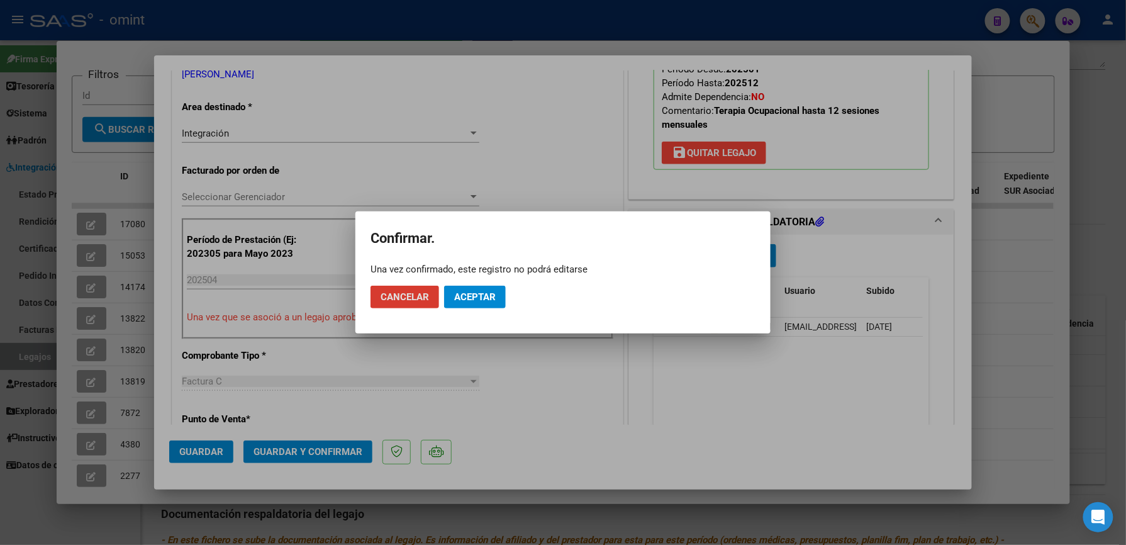
click at [471, 294] on span "Aceptar" at bounding box center [475, 296] width 42 height 11
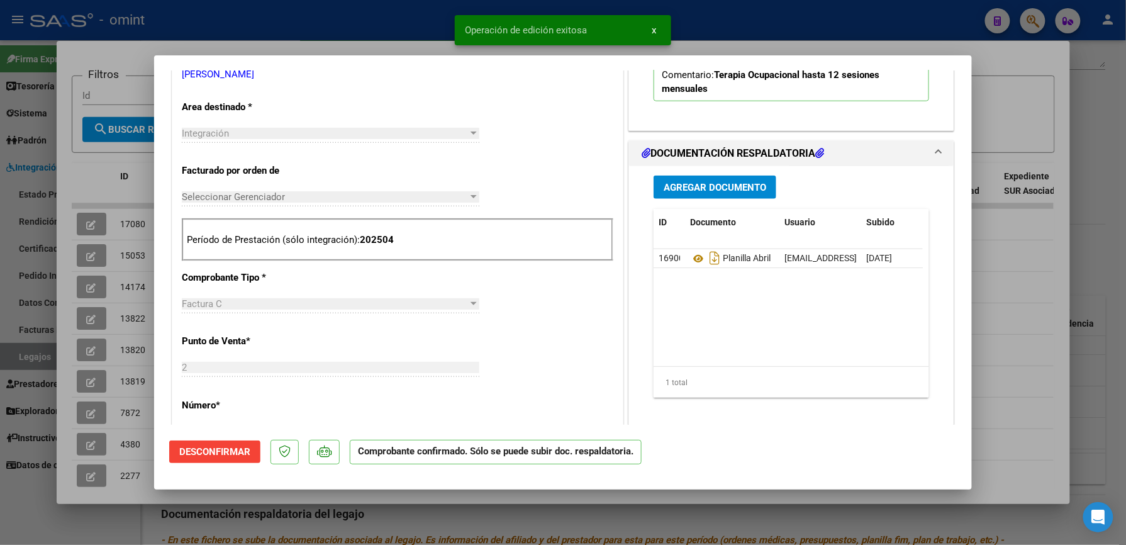
click at [733, 29] on div at bounding box center [563, 272] width 1126 height 545
type input "$ 0,00"
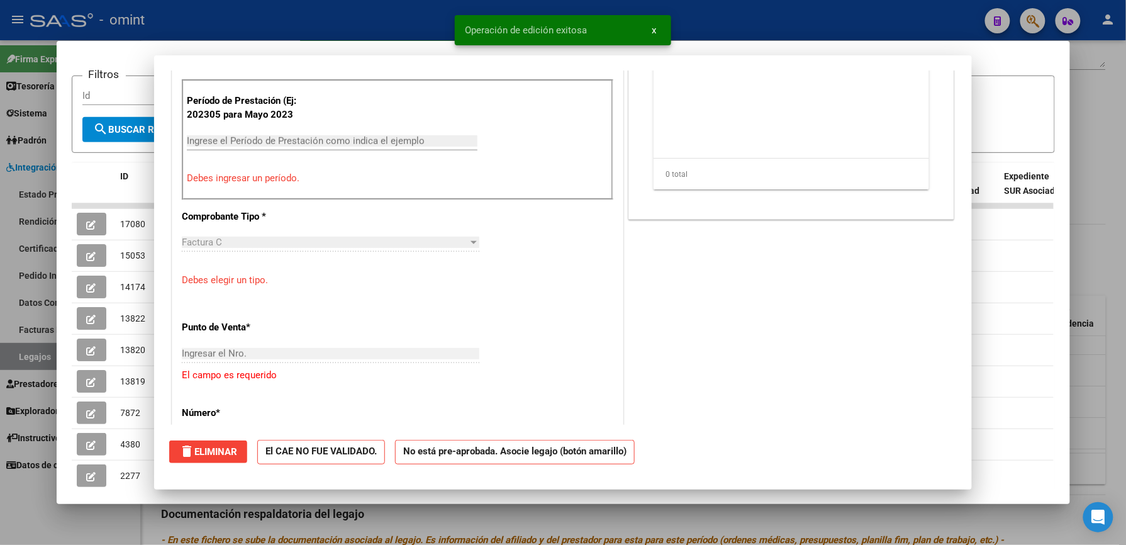
scroll to position [0, 0]
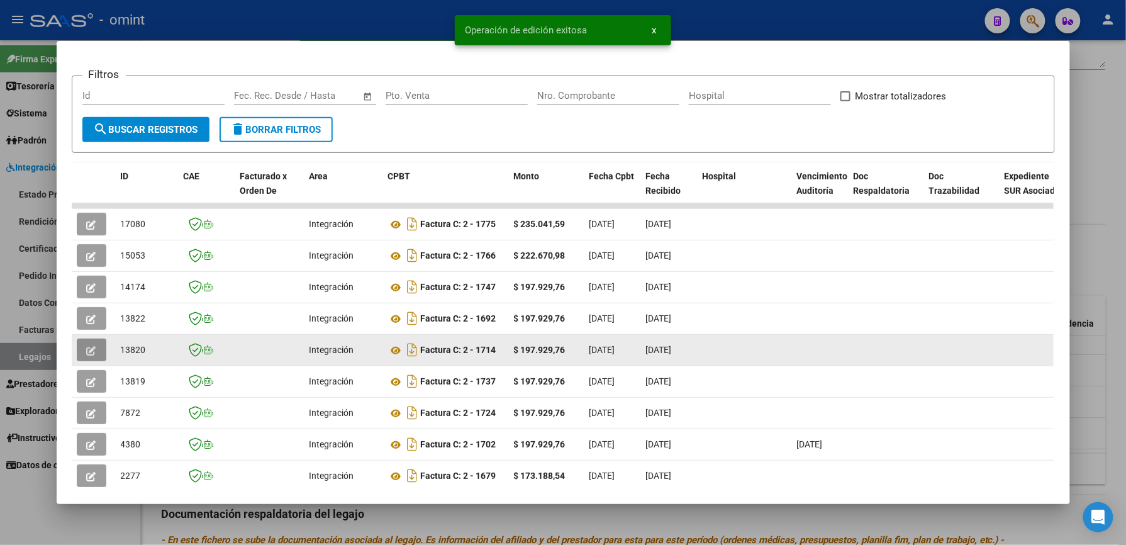
click at [91, 346] on button "button" at bounding box center [92, 349] width 30 height 23
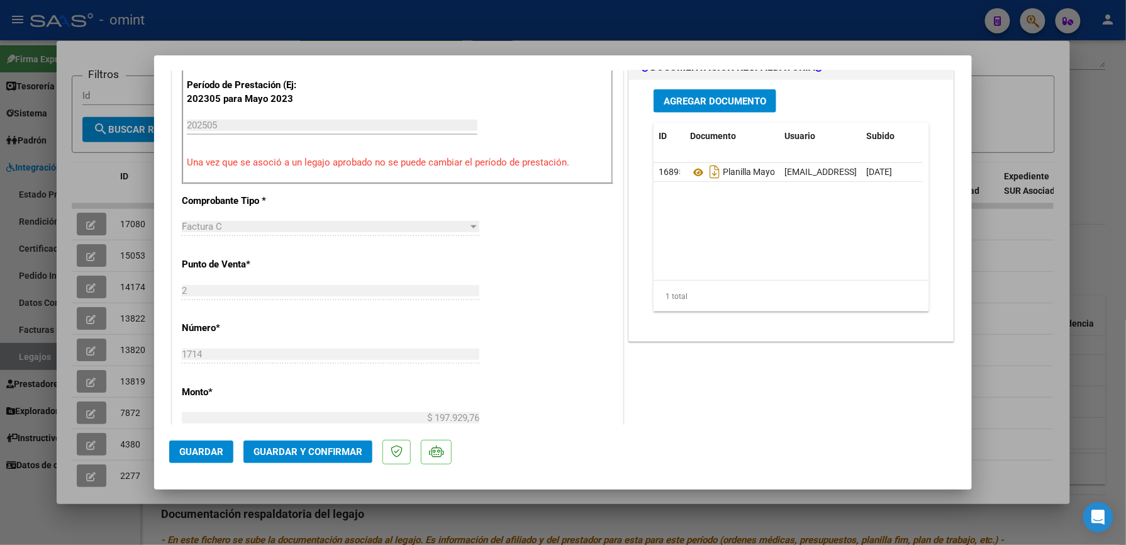
scroll to position [587, 0]
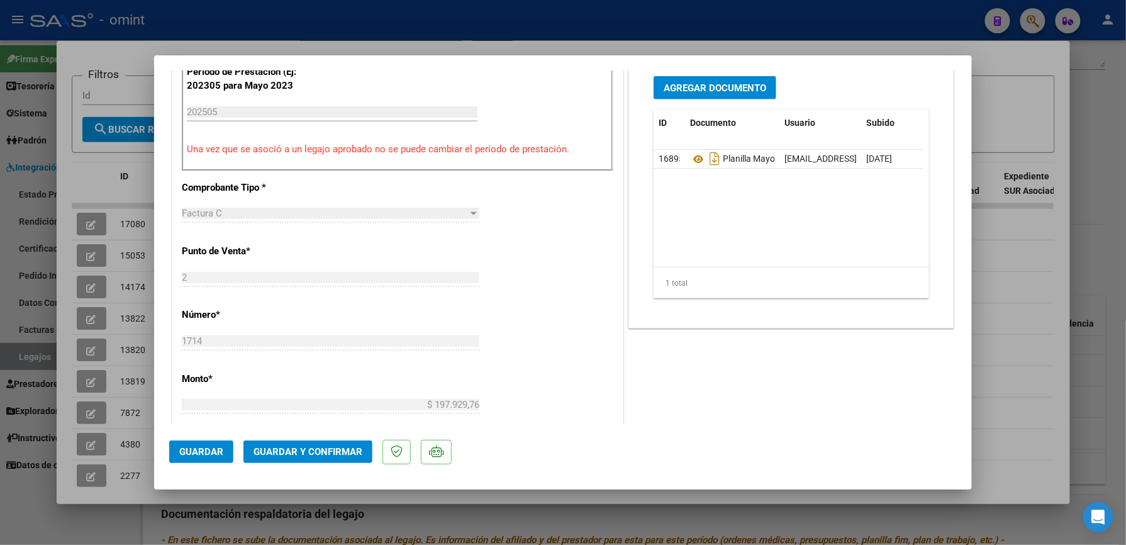
click at [308, 452] on span "Guardar y Confirmar" at bounding box center [307, 451] width 109 height 11
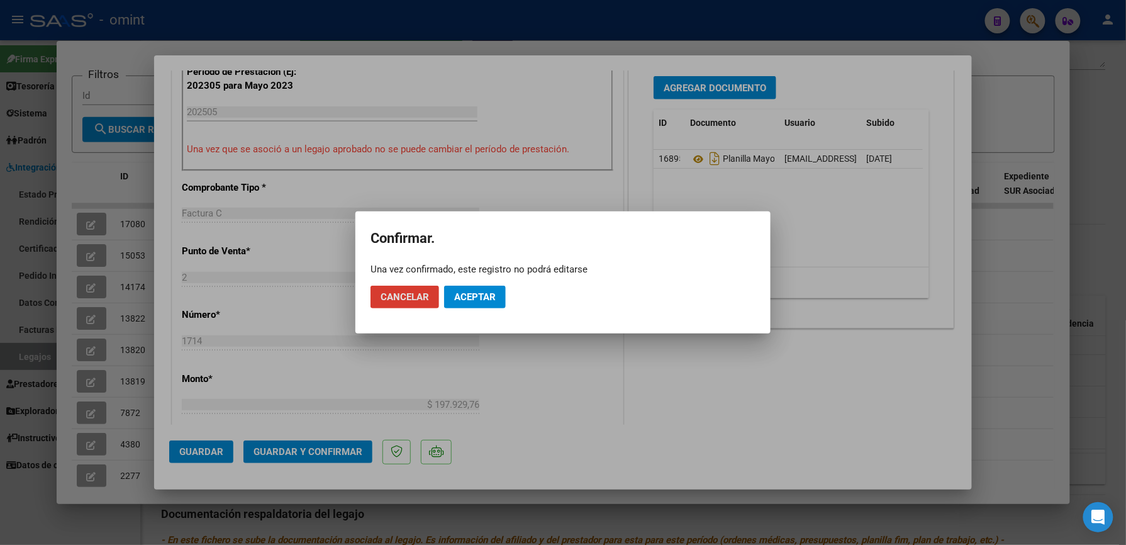
click at [493, 294] on span "Aceptar" at bounding box center [475, 296] width 42 height 11
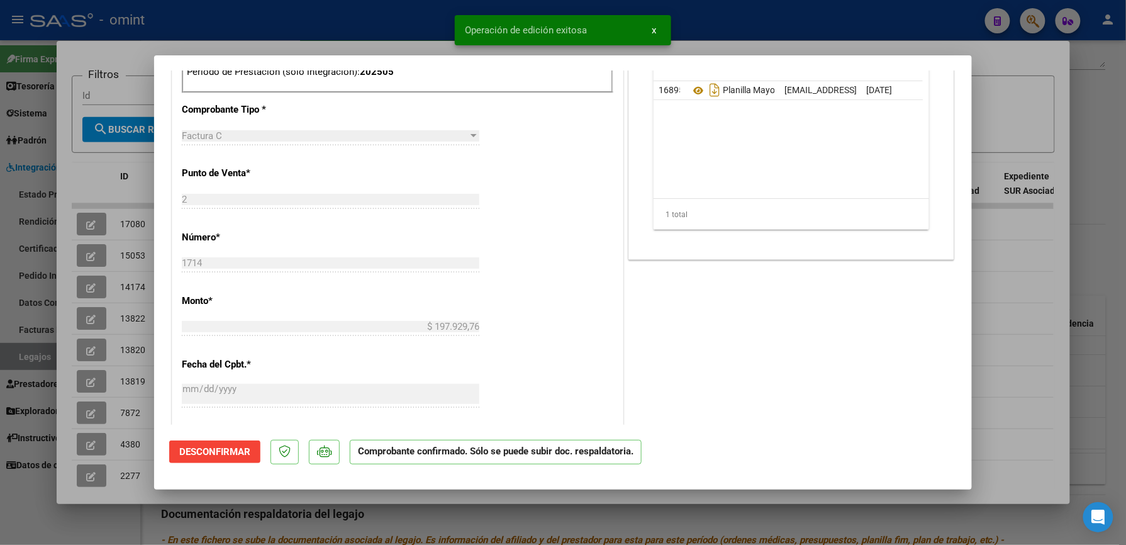
click at [780, 15] on div at bounding box center [563, 272] width 1126 height 545
type input "$ 0,00"
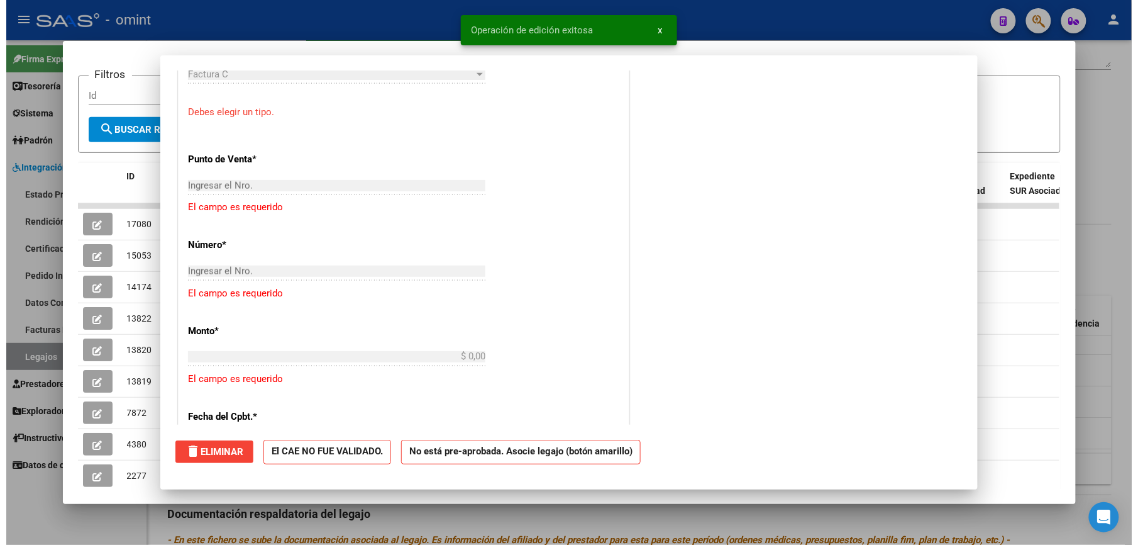
scroll to position [0, 0]
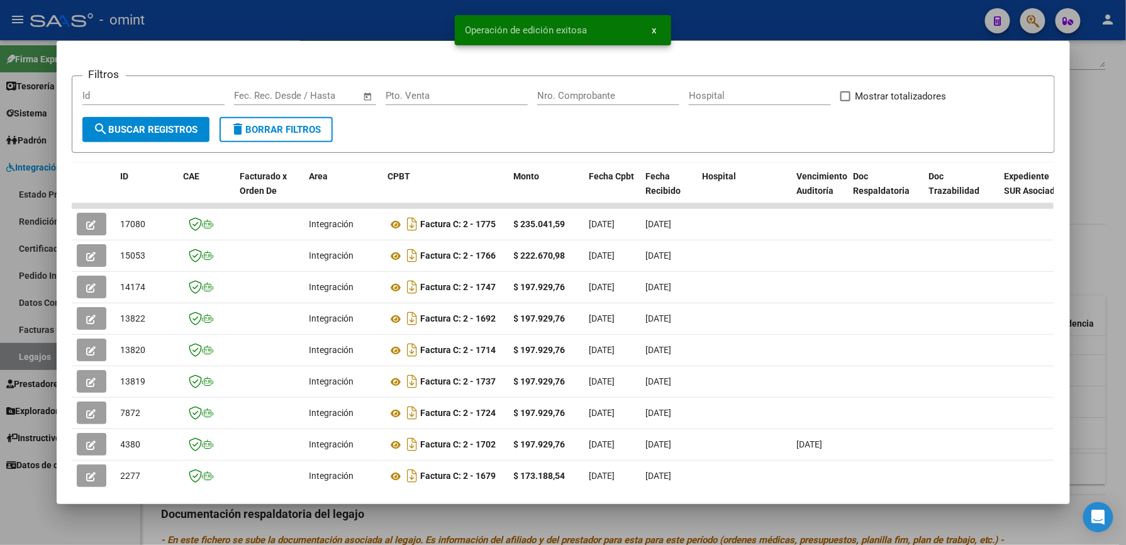
click at [745, 3] on div at bounding box center [563, 272] width 1126 height 545
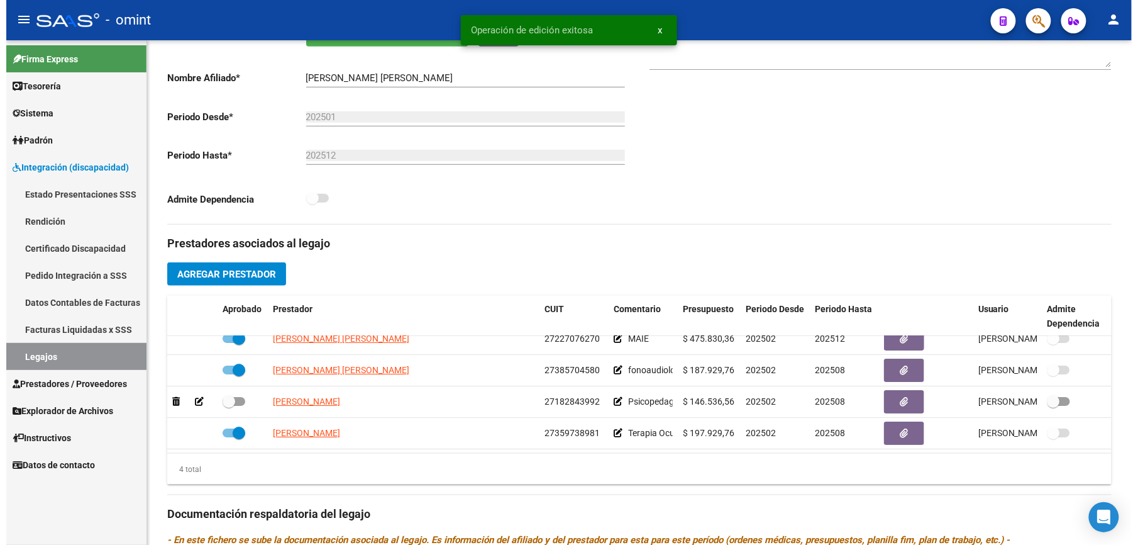
scroll to position [252, 0]
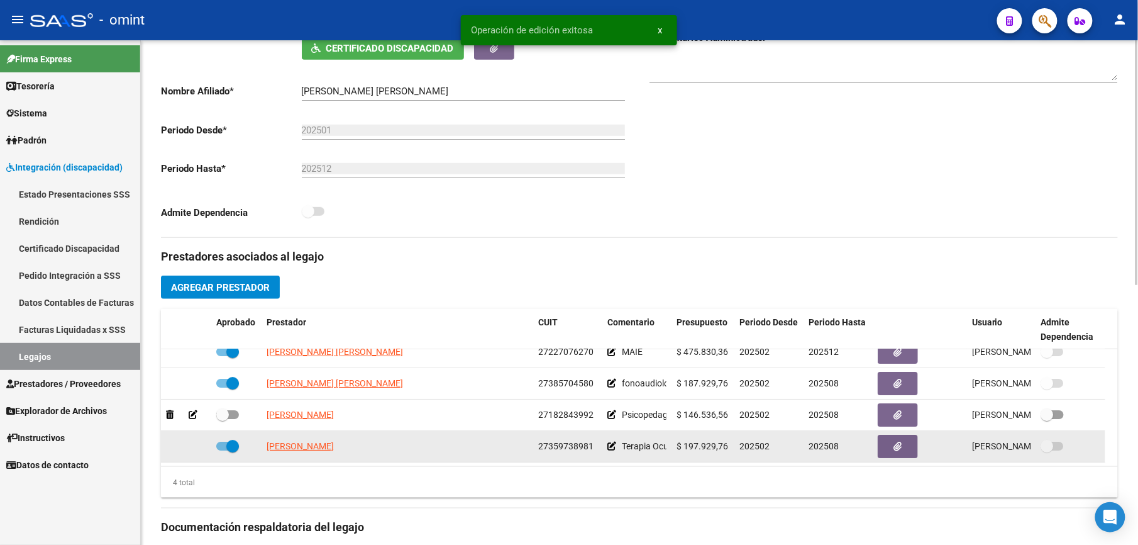
drag, startPoint x: 538, startPoint y: 446, endPoint x: 590, endPoint y: 445, distance: 51.6
click at [590, 445] on span "27359738981" at bounding box center [565, 446] width 55 height 10
drag, startPoint x: 590, startPoint y: 445, endPoint x: 567, endPoint y: 447, distance: 23.3
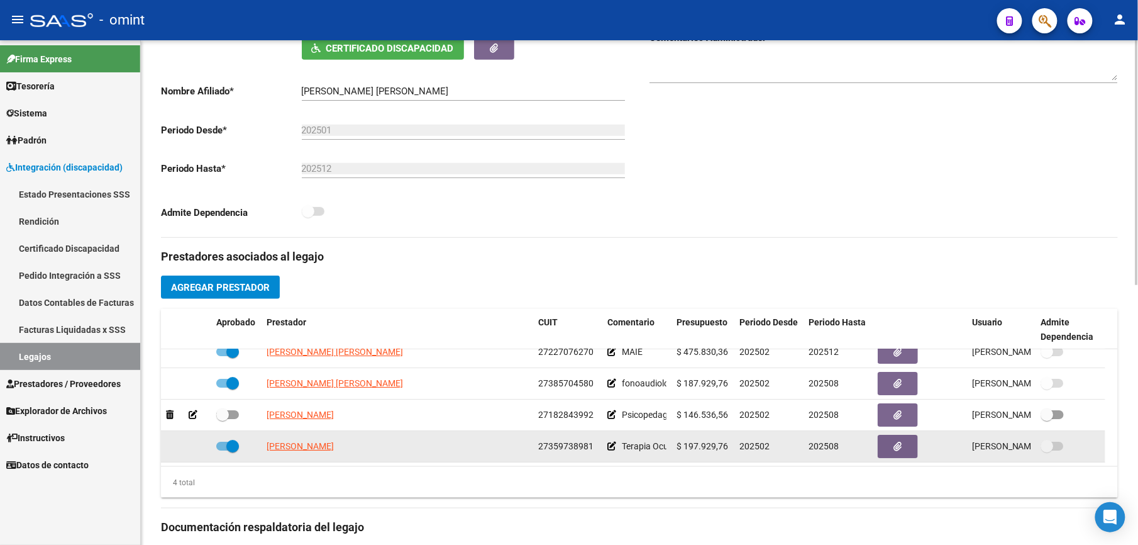
copy span "27359738981"
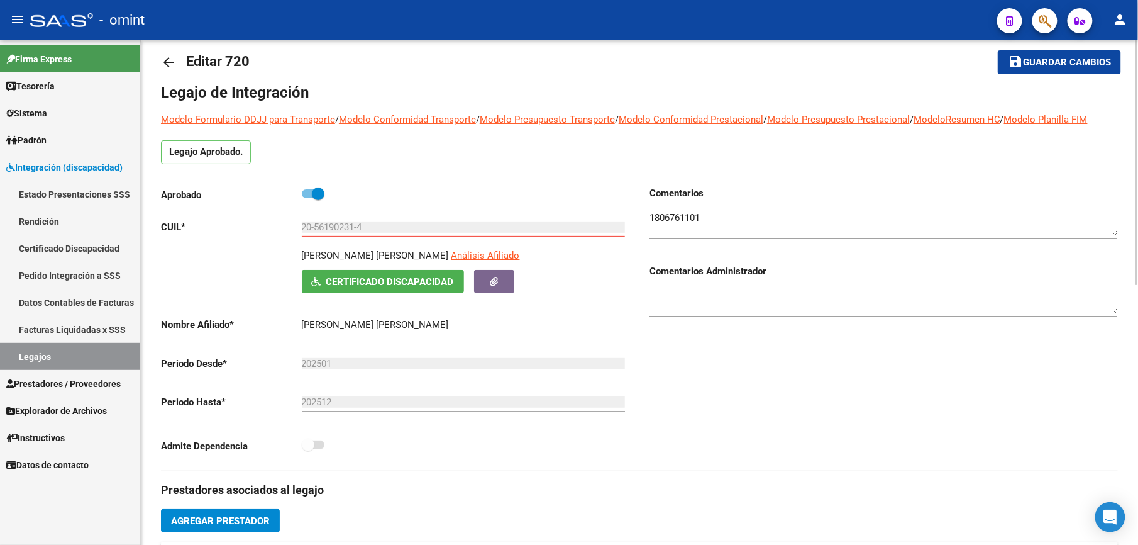
scroll to position [0, 0]
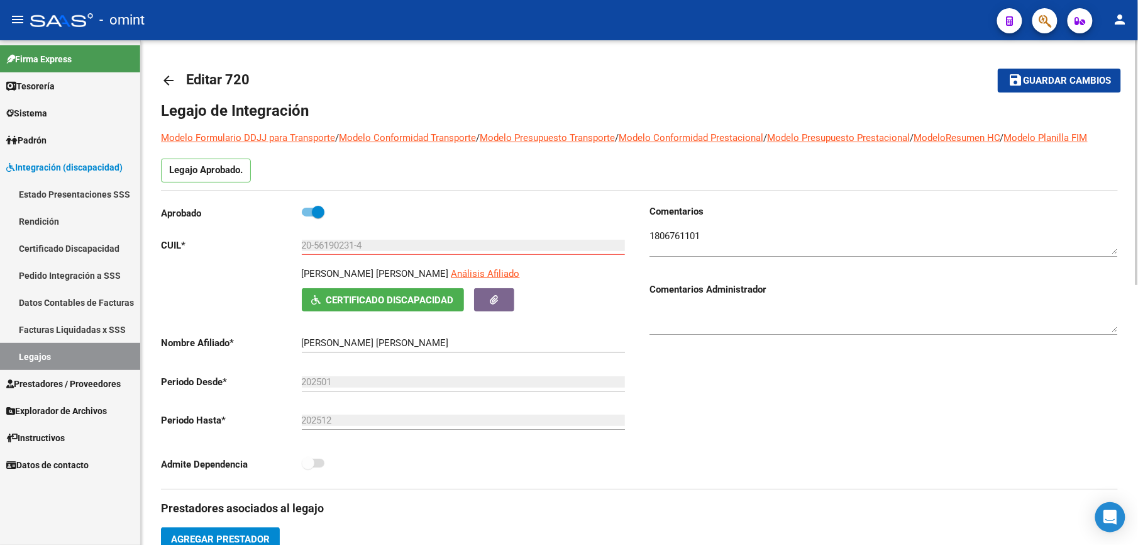
click at [1058, 79] on span "Guardar cambios" at bounding box center [1067, 80] width 88 height 11
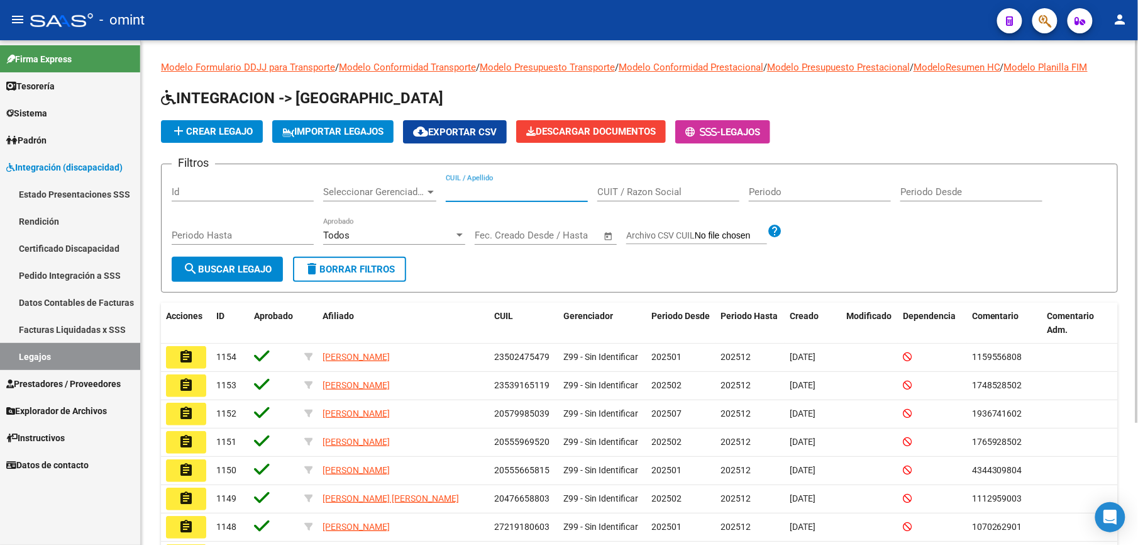
click at [494, 195] on input "CUIL / Apellido" at bounding box center [517, 191] width 142 height 11
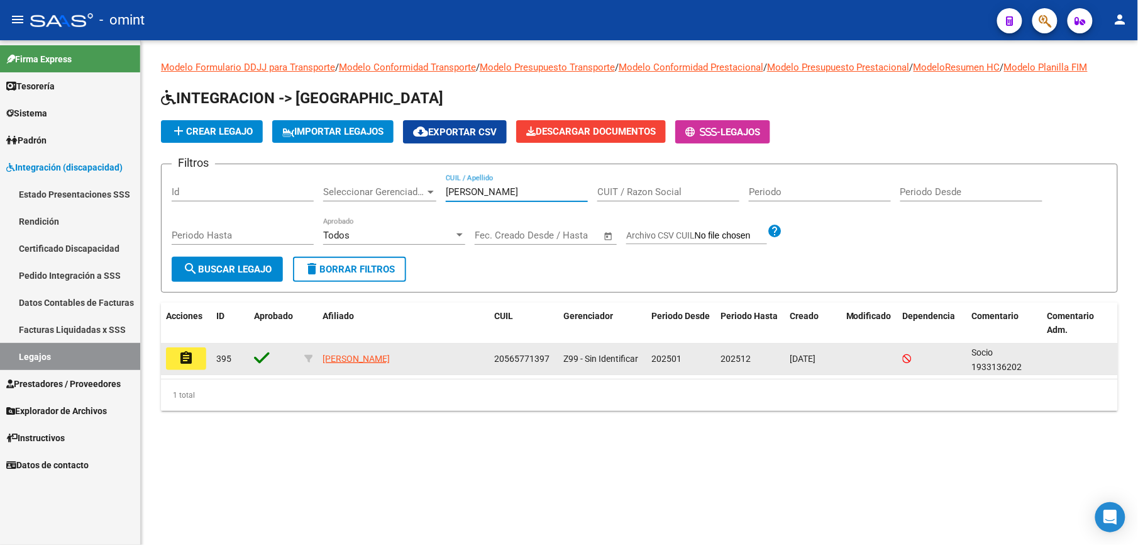
type input "diaz za"
click at [187, 358] on mat-icon "assignment" at bounding box center [186, 357] width 15 height 15
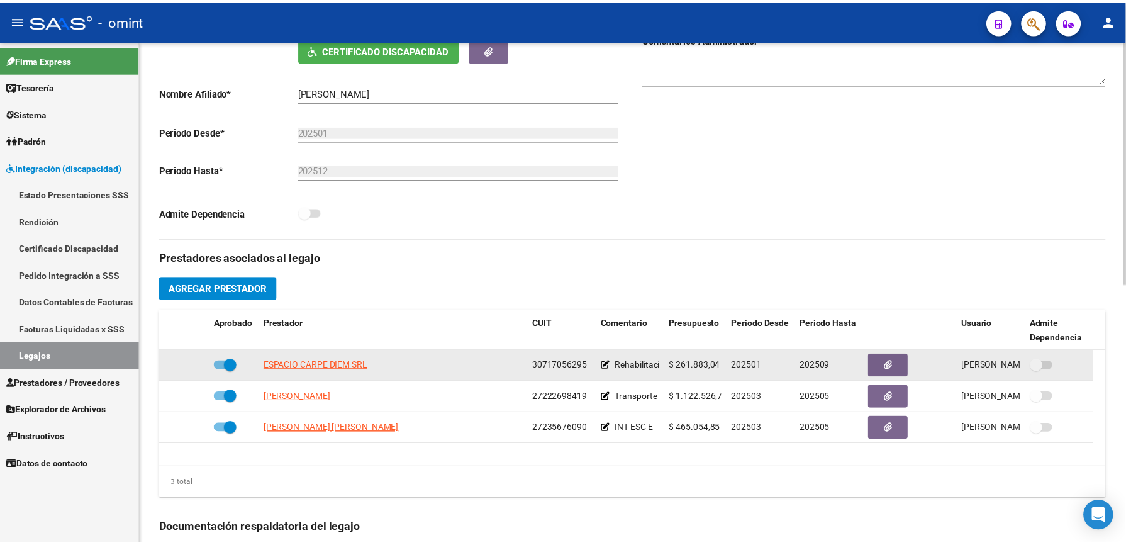
scroll to position [252, 0]
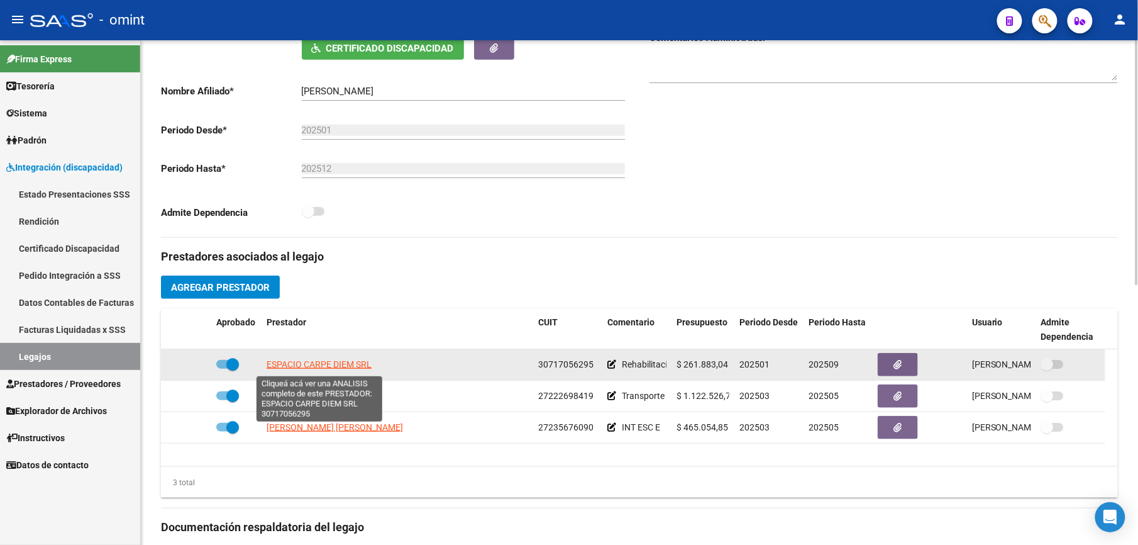
click at [330, 364] on span "ESPACIO CARPE DIEM SRL" at bounding box center [319, 364] width 105 height 10
type textarea "30717056295"
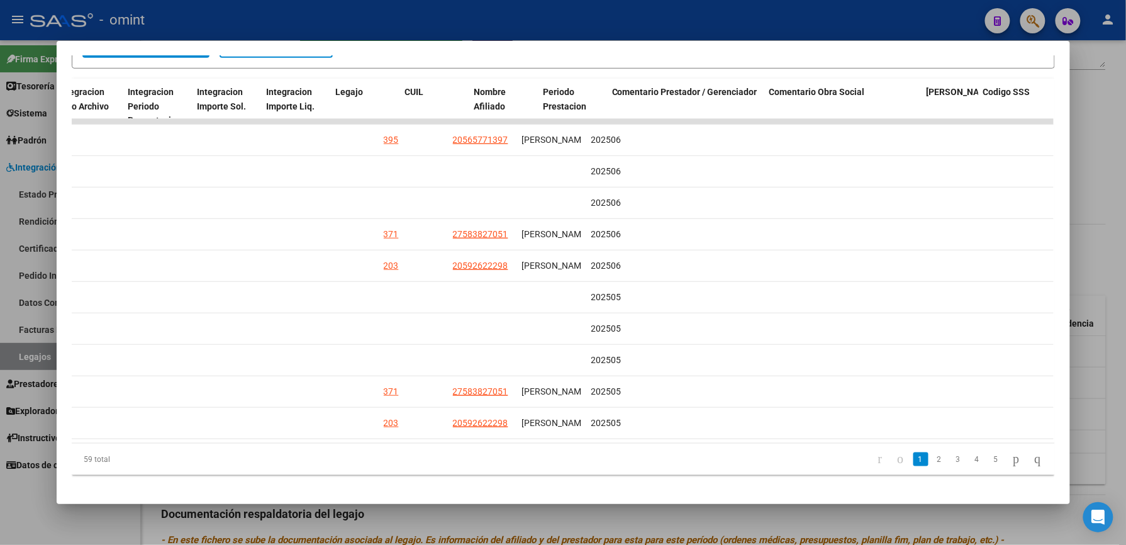
scroll to position [0, 1735]
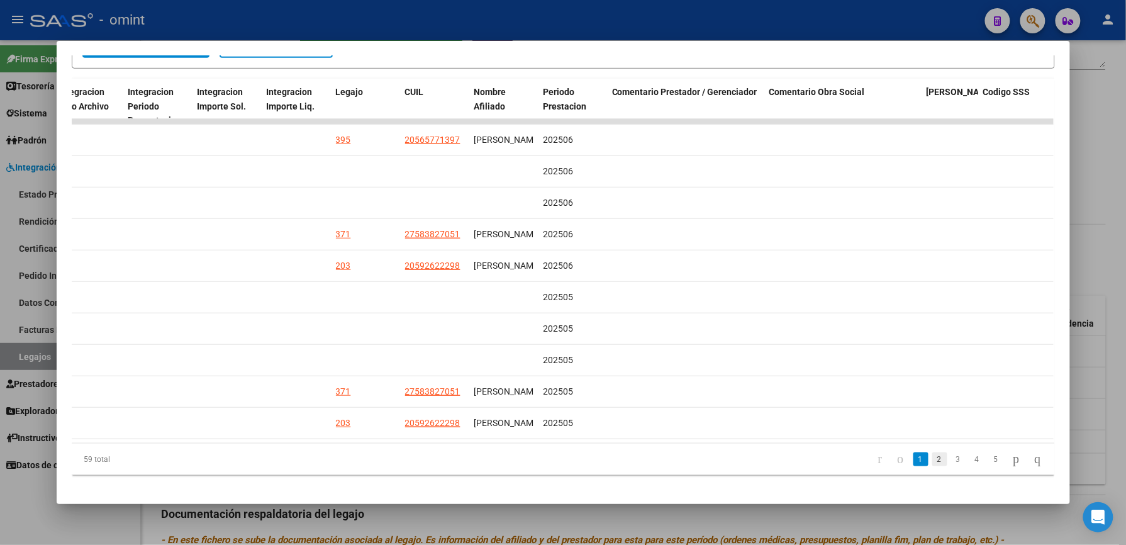
click at [932, 455] on link "2" at bounding box center [939, 459] width 15 height 14
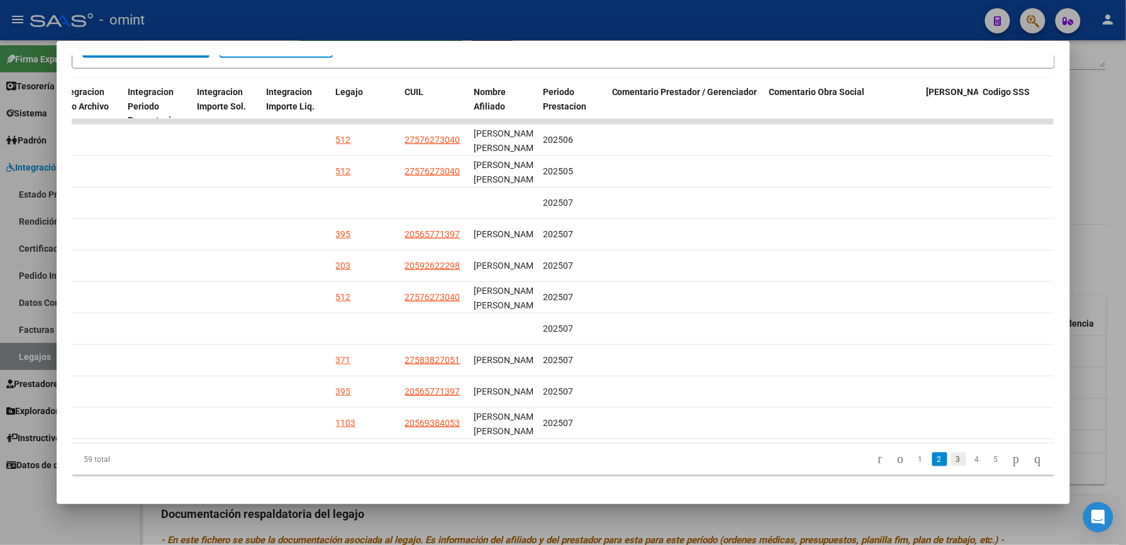
click at [951, 465] on link "3" at bounding box center [958, 459] width 15 height 14
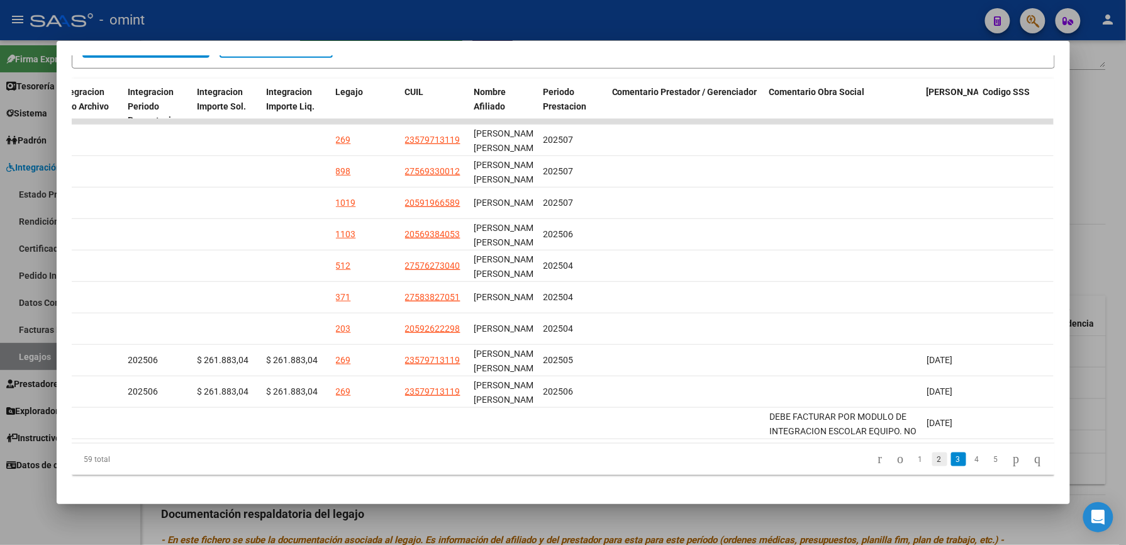
click at [932, 466] on link "2" at bounding box center [939, 459] width 15 height 14
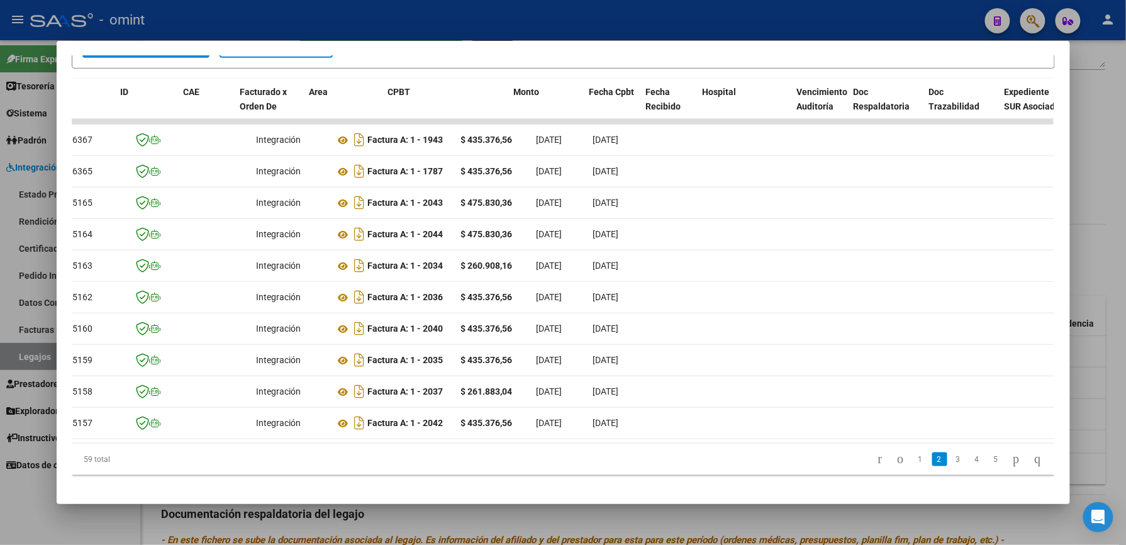
scroll to position [0, 0]
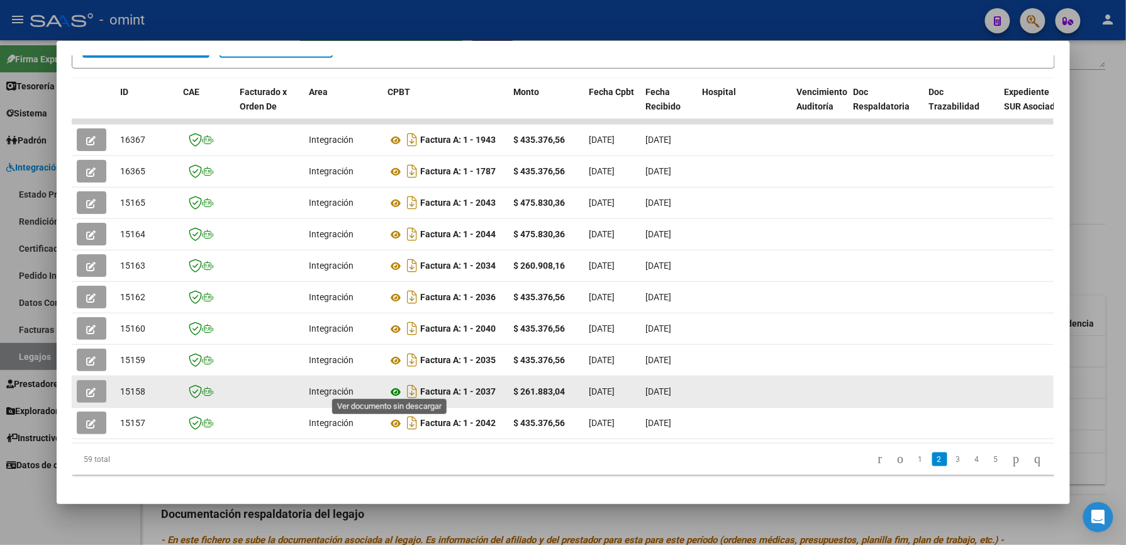
click at [391, 387] on icon at bounding box center [396, 391] width 16 height 15
click at [87, 387] on icon "button" at bounding box center [91, 391] width 9 height 9
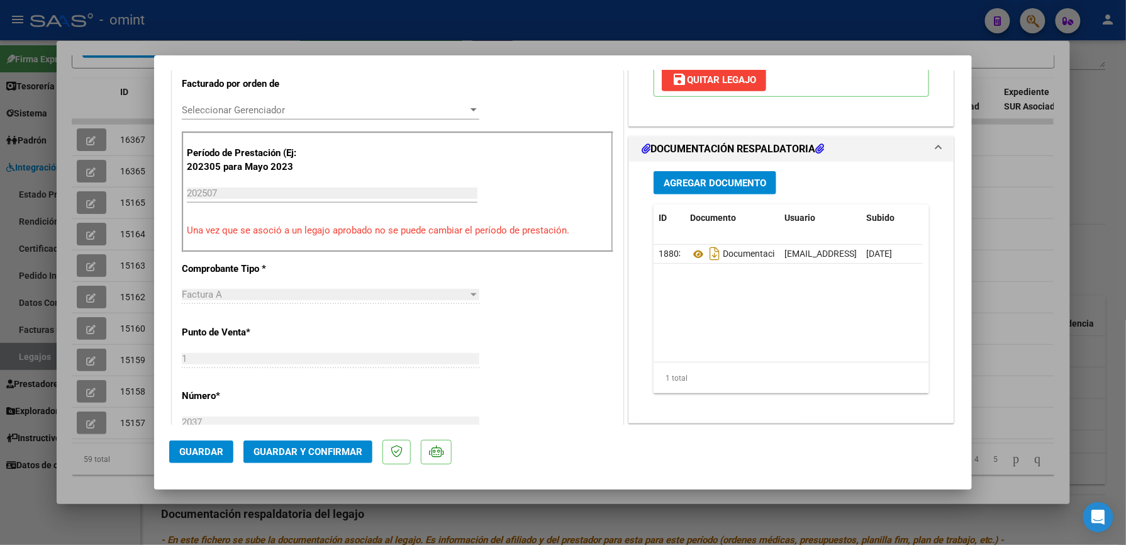
scroll to position [335, 0]
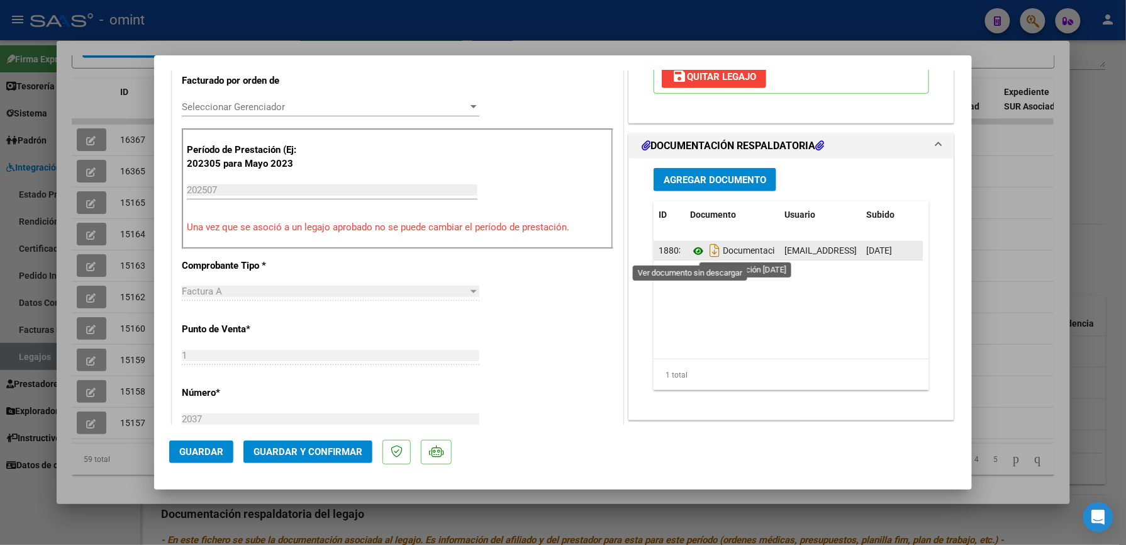
click at [690, 254] on icon at bounding box center [698, 250] width 16 height 15
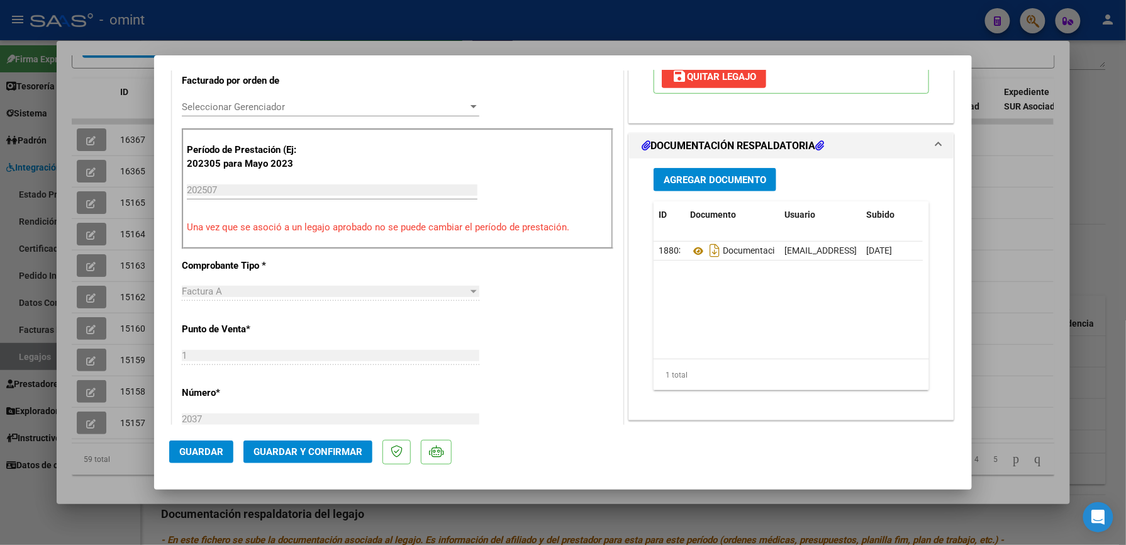
click at [284, 449] on span "Guardar y Confirmar" at bounding box center [307, 451] width 109 height 11
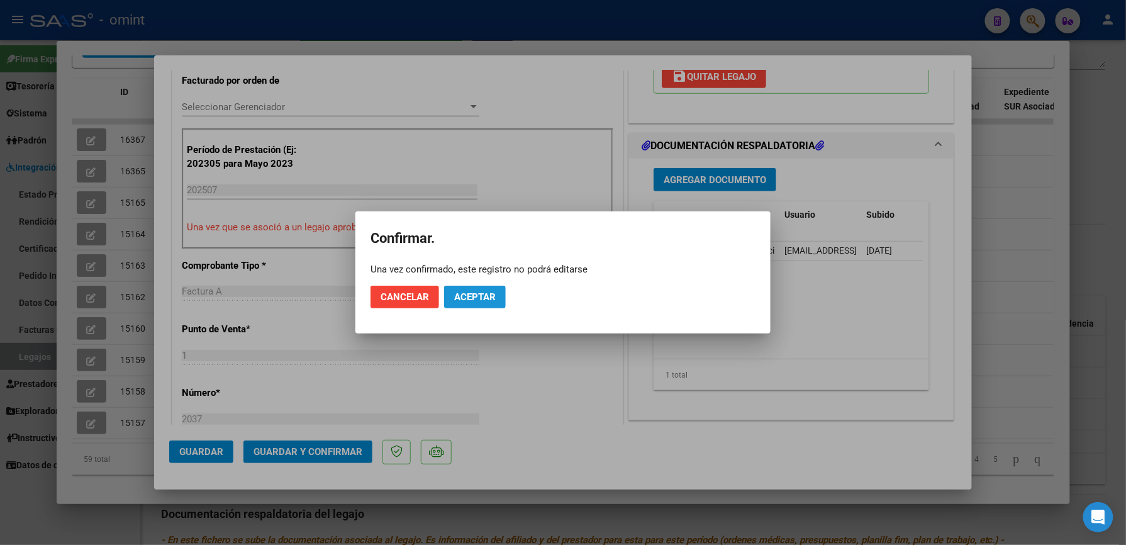
click at [468, 288] on button "Aceptar" at bounding box center [475, 297] width 62 height 23
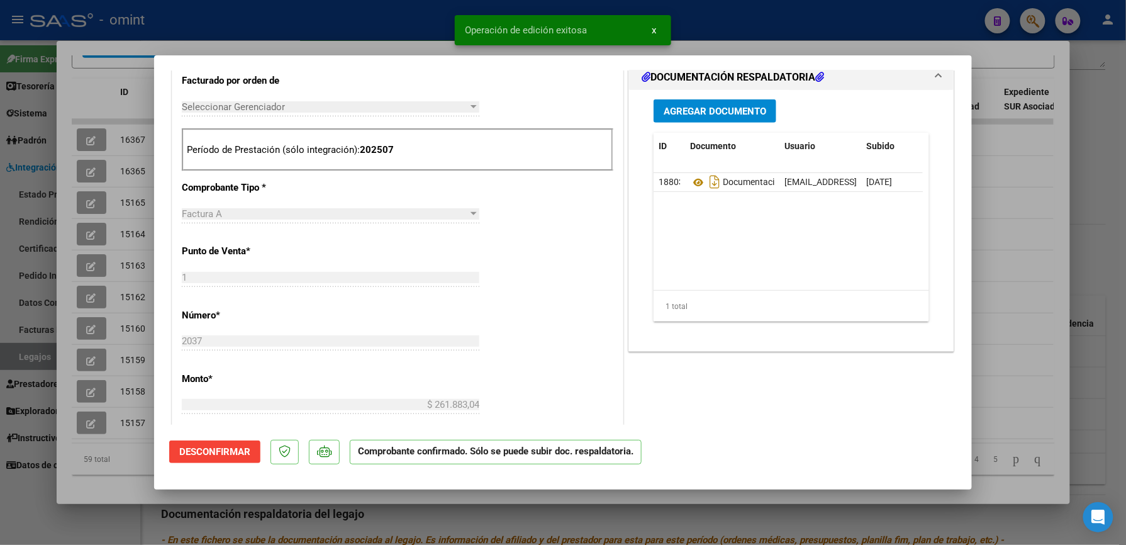
click at [868, 41] on div at bounding box center [563, 272] width 1126 height 545
type input "$ 0,00"
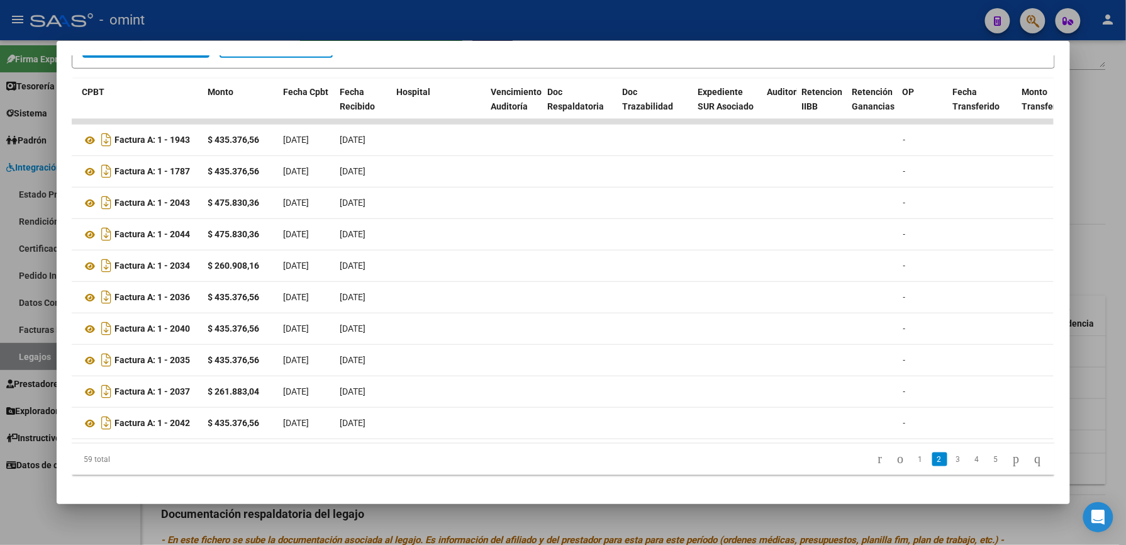
scroll to position [0, 0]
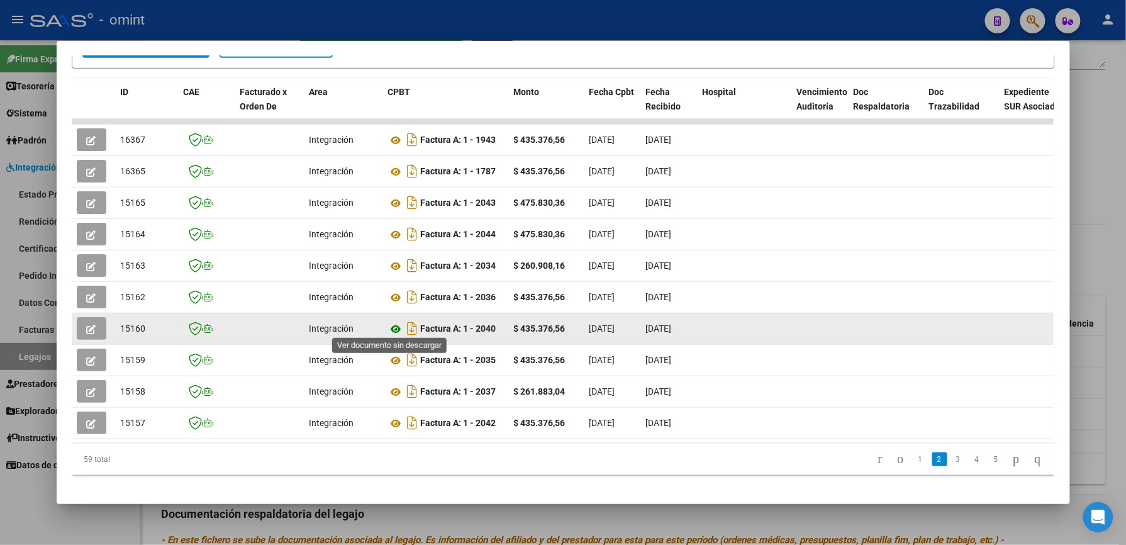
click at [391, 321] on icon at bounding box center [396, 328] width 16 height 15
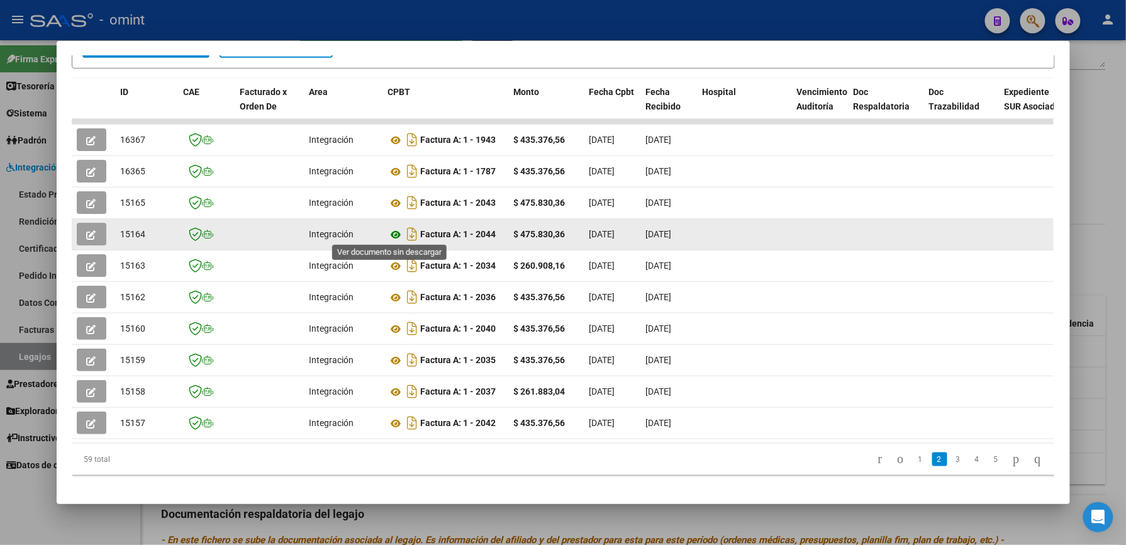
click at [388, 230] on icon at bounding box center [396, 234] width 16 height 15
click at [87, 230] on icon "button" at bounding box center [91, 234] width 9 height 9
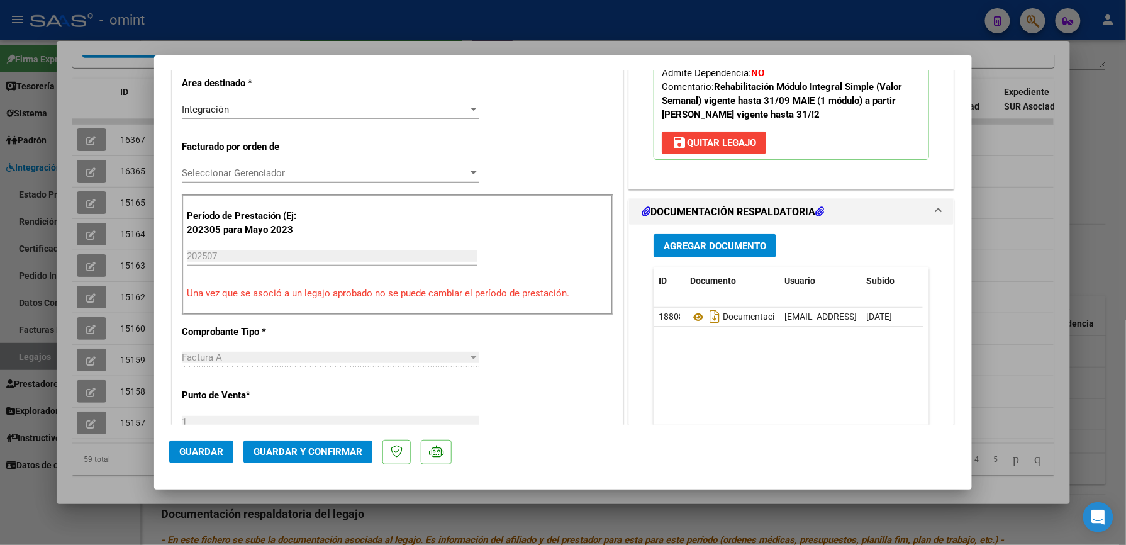
scroll to position [335, 0]
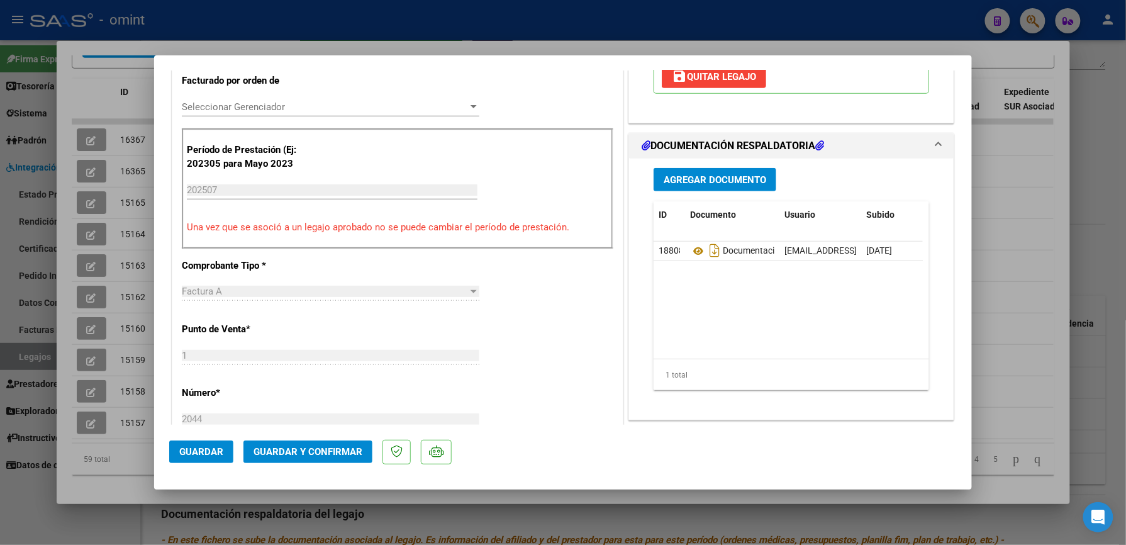
click at [340, 443] on button "Guardar y Confirmar" at bounding box center [307, 451] width 129 height 23
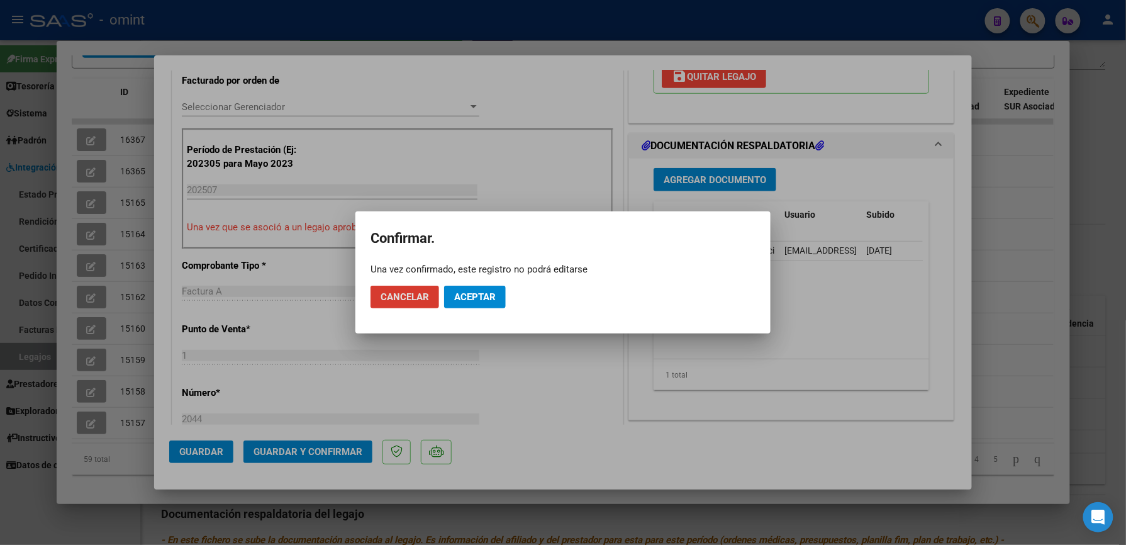
click at [479, 295] on span "Aceptar" at bounding box center [475, 296] width 42 height 11
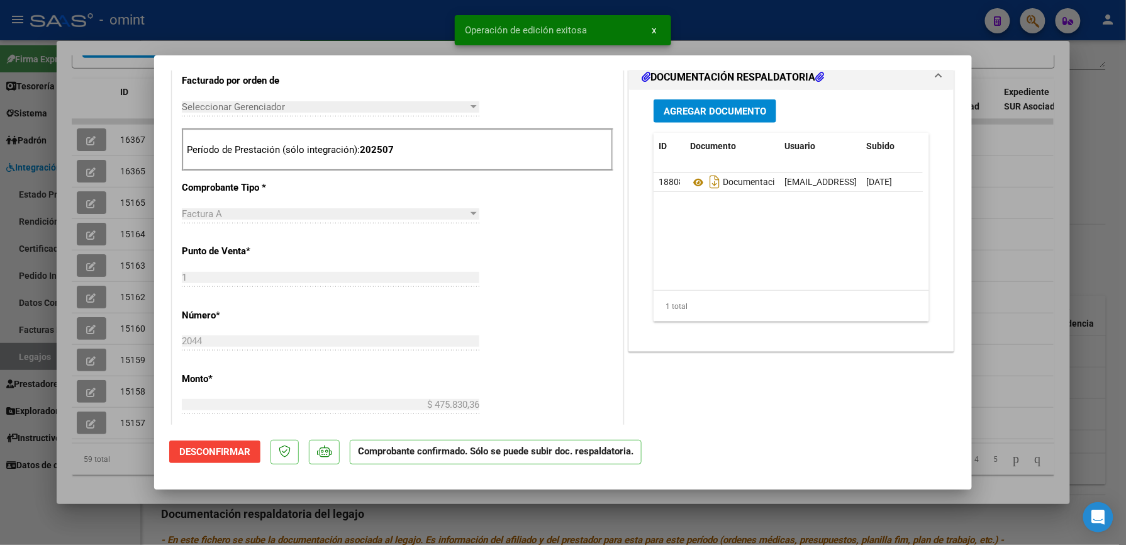
click at [1093, 208] on div at bounding box center [563, 272] width 1126 height 545
type input "$ 0,00"
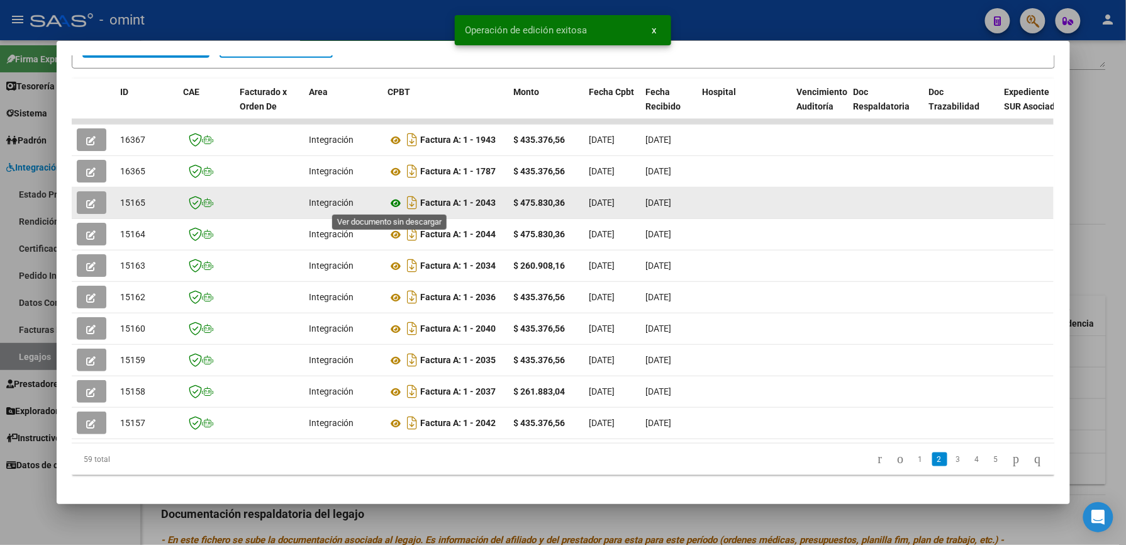
click at [388, 199] on icon at bounding box center [396, 203] width 16 height 15
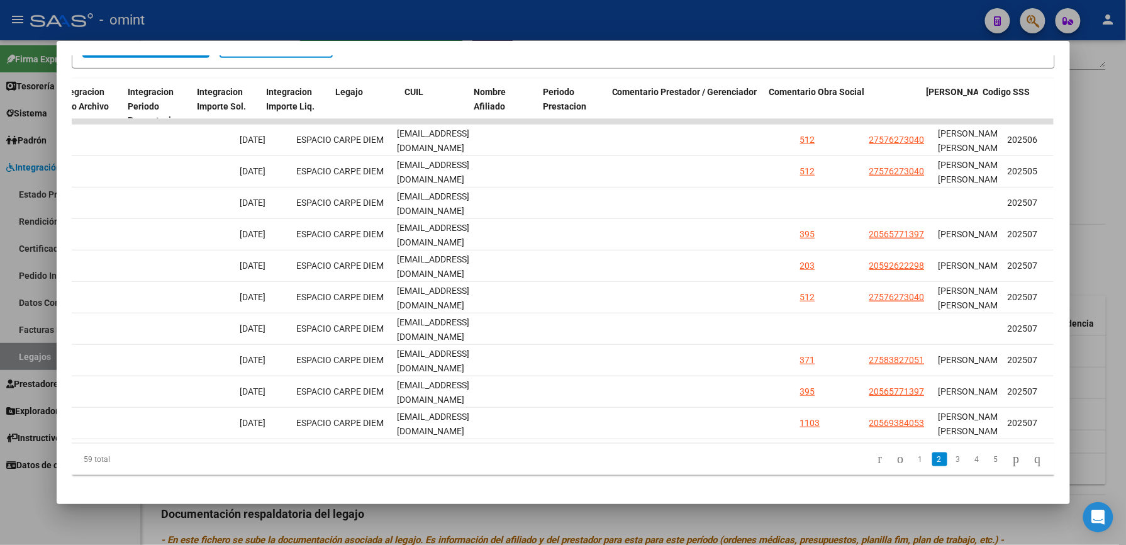
scroll to position [0, 1735]
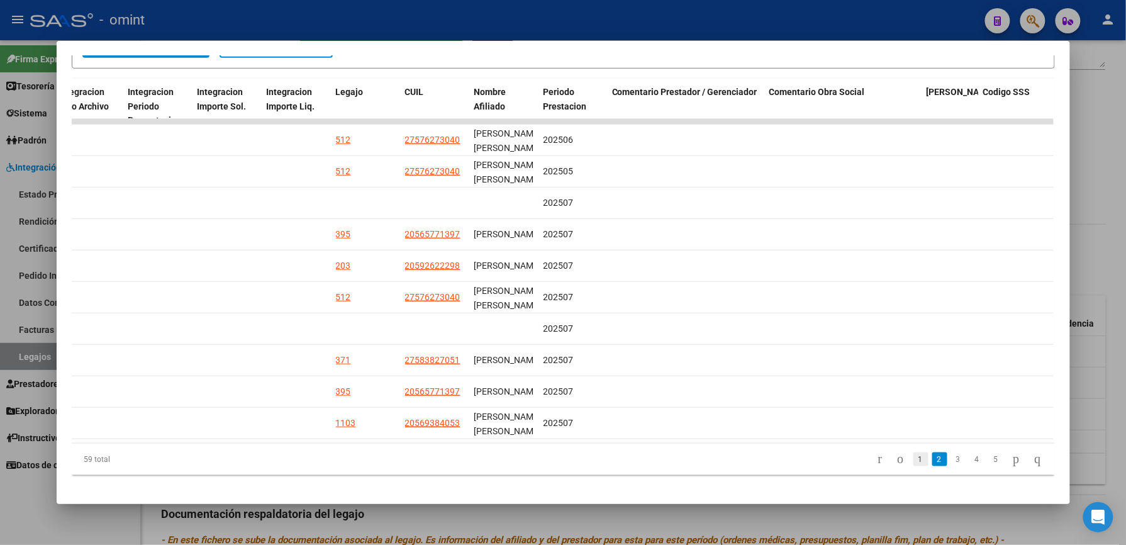
click at [913, 463] on link "1" at bounding box center [920, 459] width 15 height 14
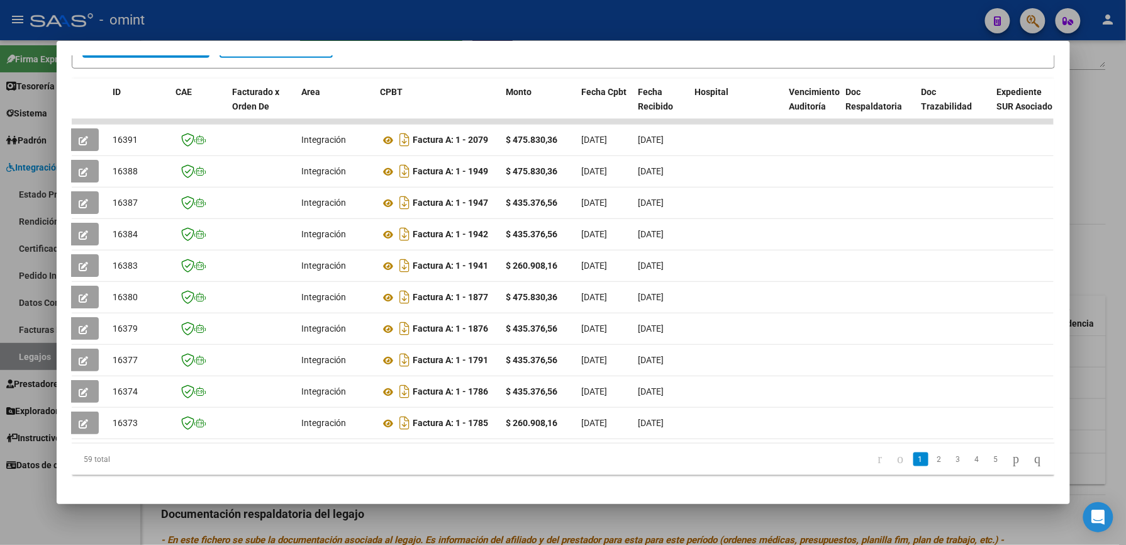
scroll to position [0, 0]
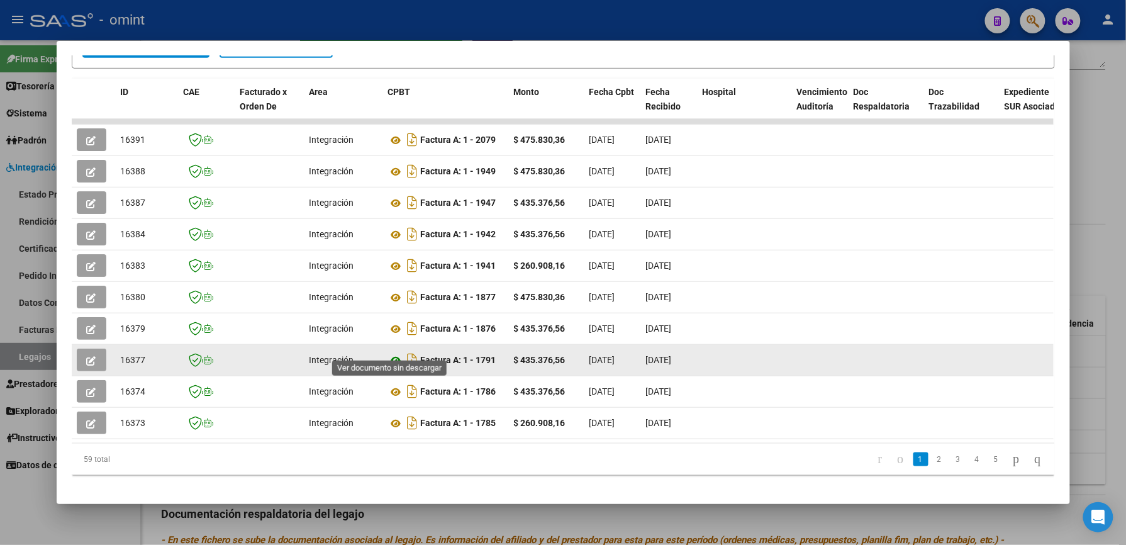
click at [394, 353] on icon at bounding box center [396, 360] width 16 height 15
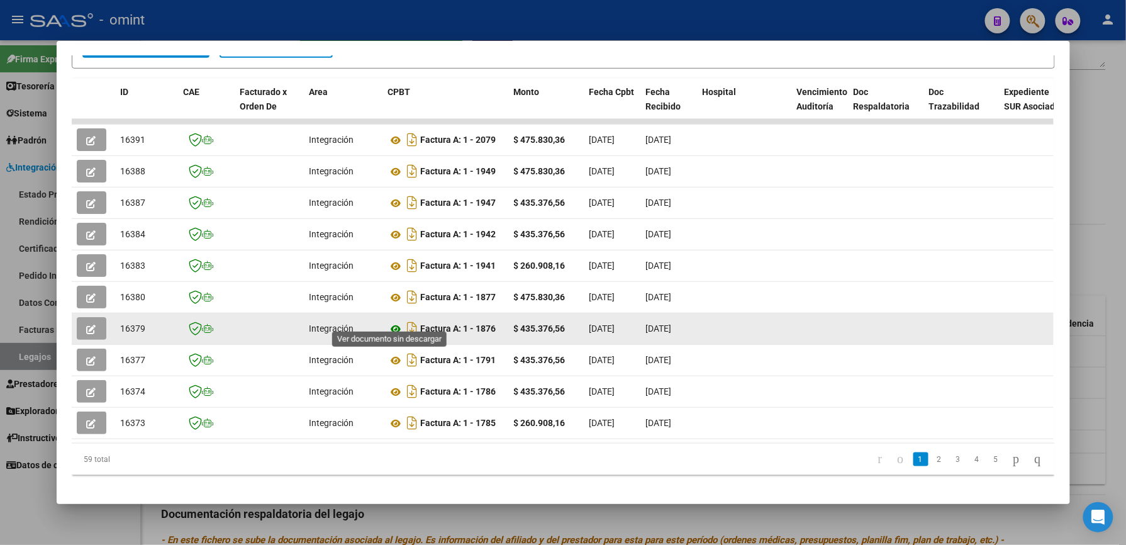
click at [390, 321] on icon at bounding box center [396, 328] width 16 height 15
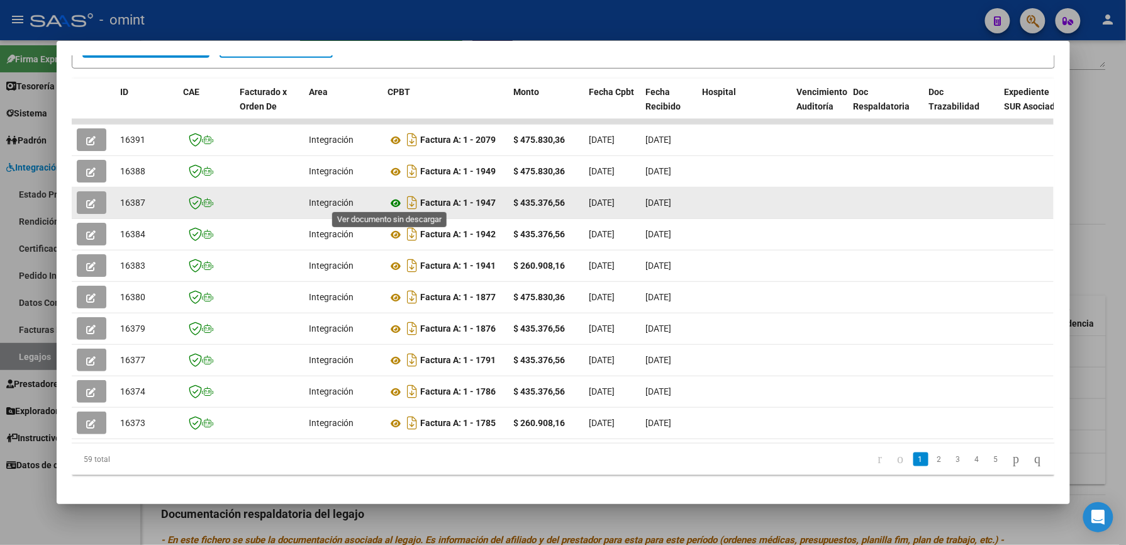
click at [391, 201] on icon at bounding box center [396, 203] width 16 height 15
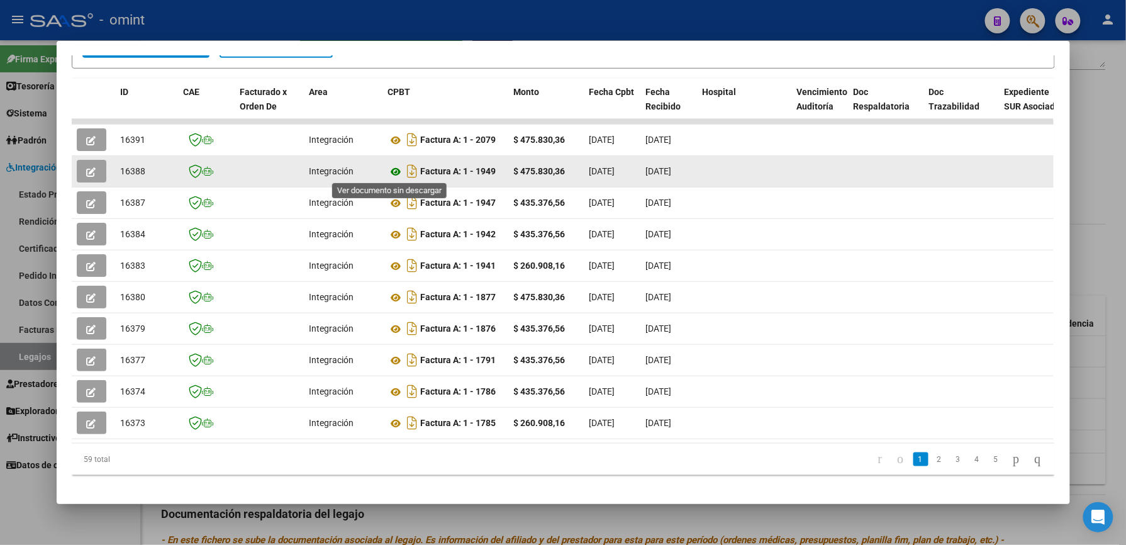
click at [391, 170] on icon at bounding box center [396, 171] width 16 height 15
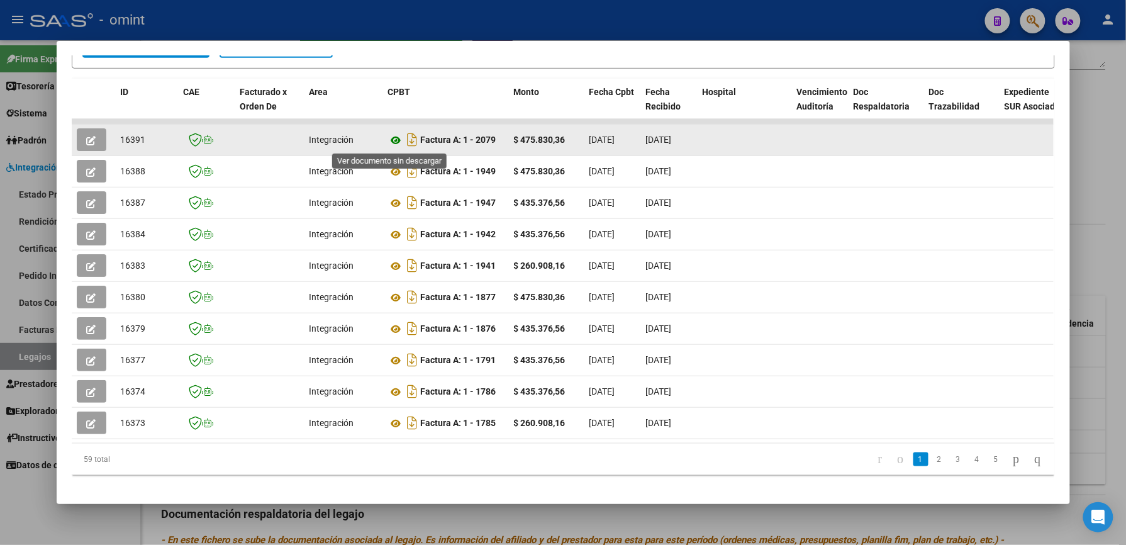
click at [391, 138] on icon at bounding box center [396, 140] width 16 height 15
click at [88, 137] on icon "button" at bounding box center [91, 140] width 9 height 9
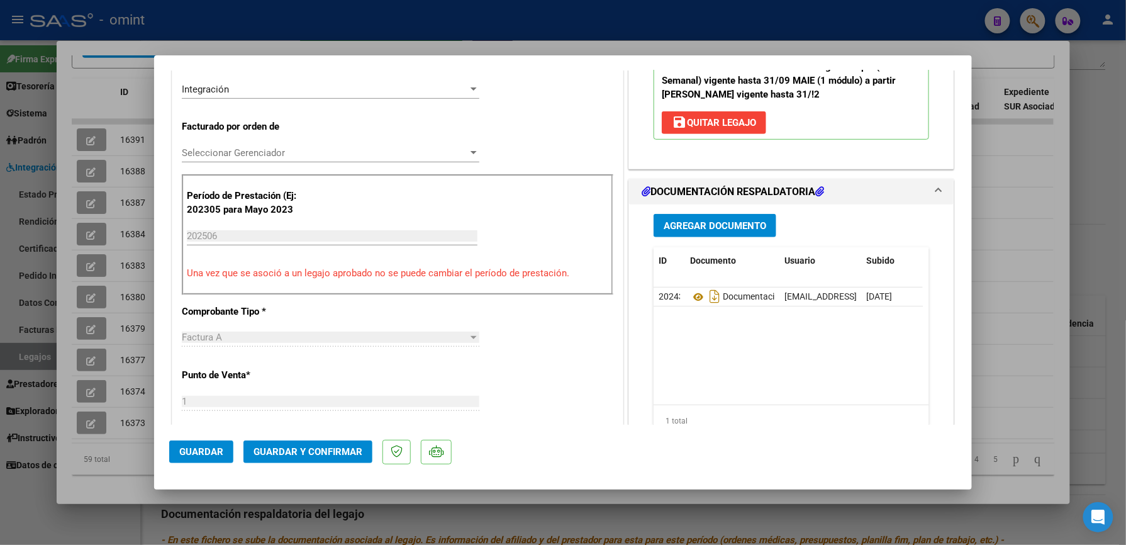
scroll to position [335, 0]
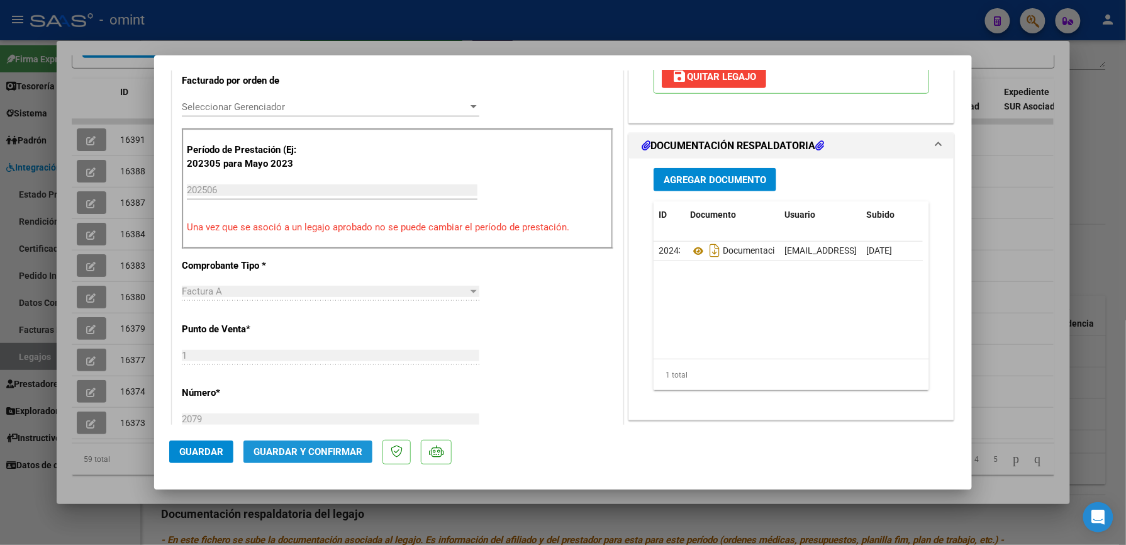
click at [323, 454] on span "Guardar y Confirmar" at bounding box center [307, 451] width 109 height 11
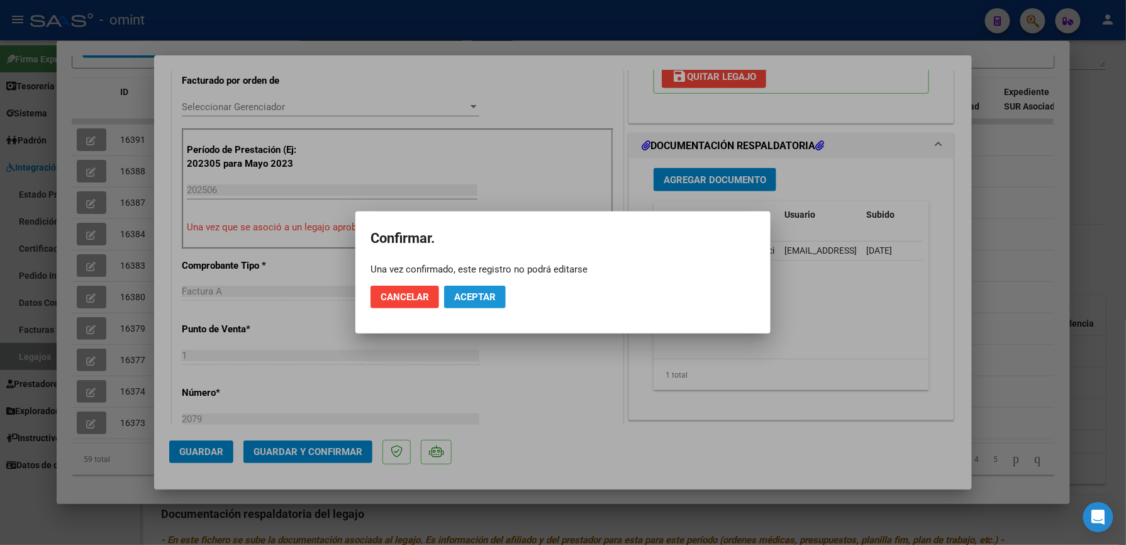
click at [460, 299] on span "Aceptar" at bounding box center [475, 296] width 42 height 11
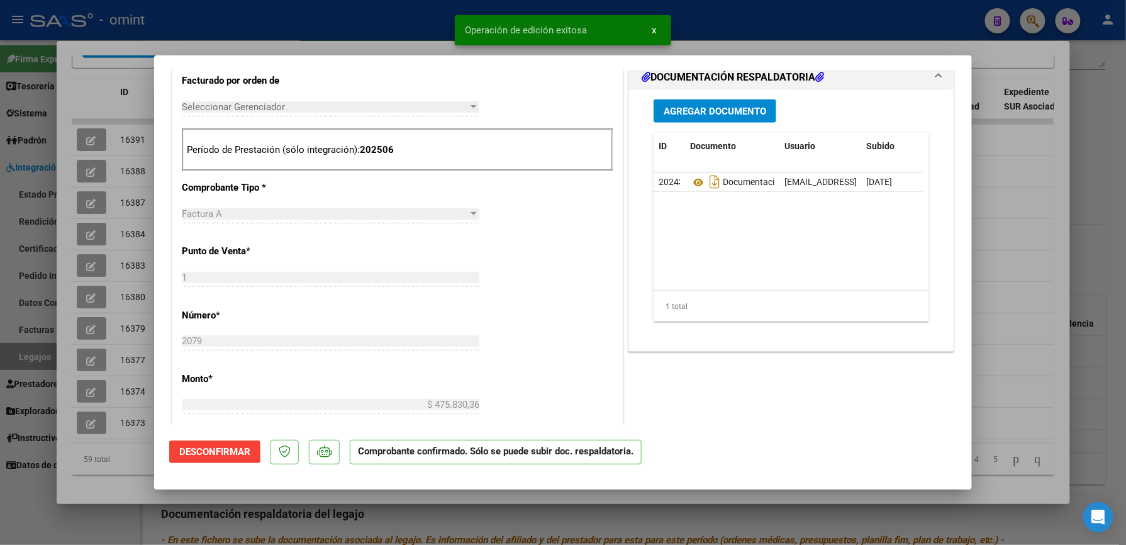
click at [740, 28] on div at bounding box center [563, 272] width 1126 height 545
type input "$ 0,00"
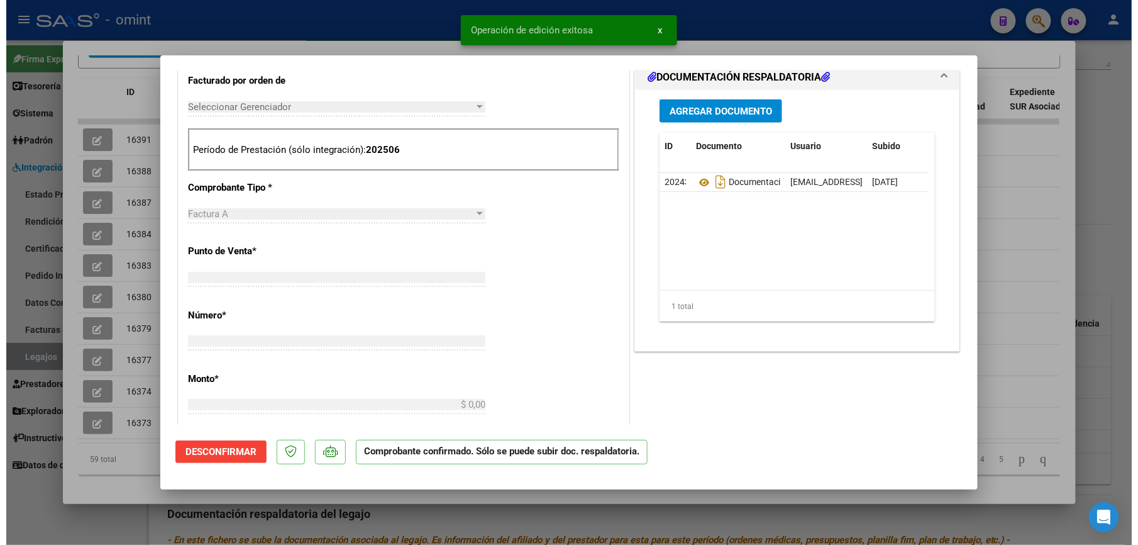
scroll to position [0, 0]
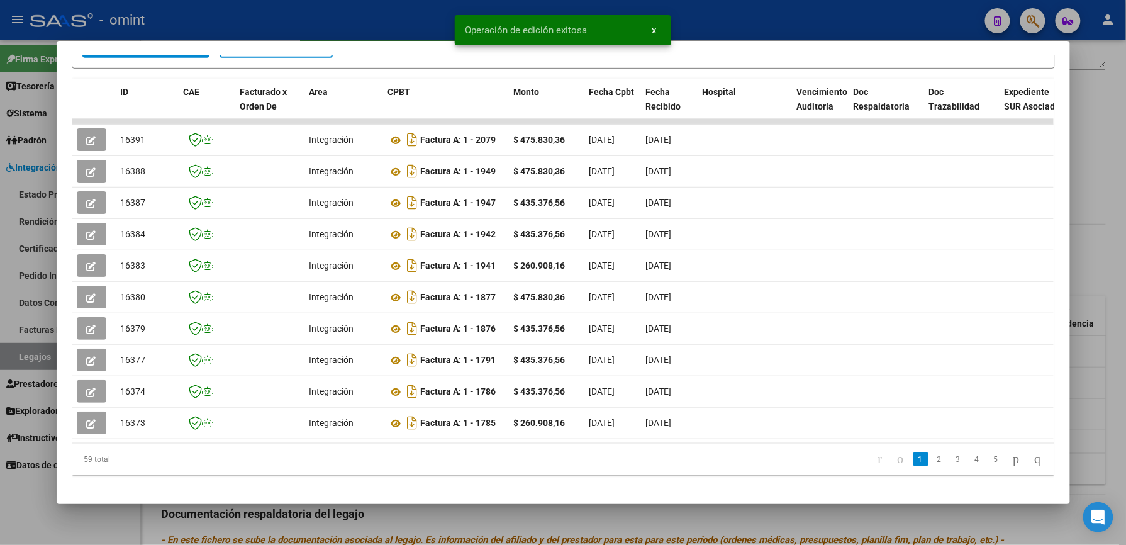
click at [730, 19] on div at bounding box center [563, 272] width 1126 height 545
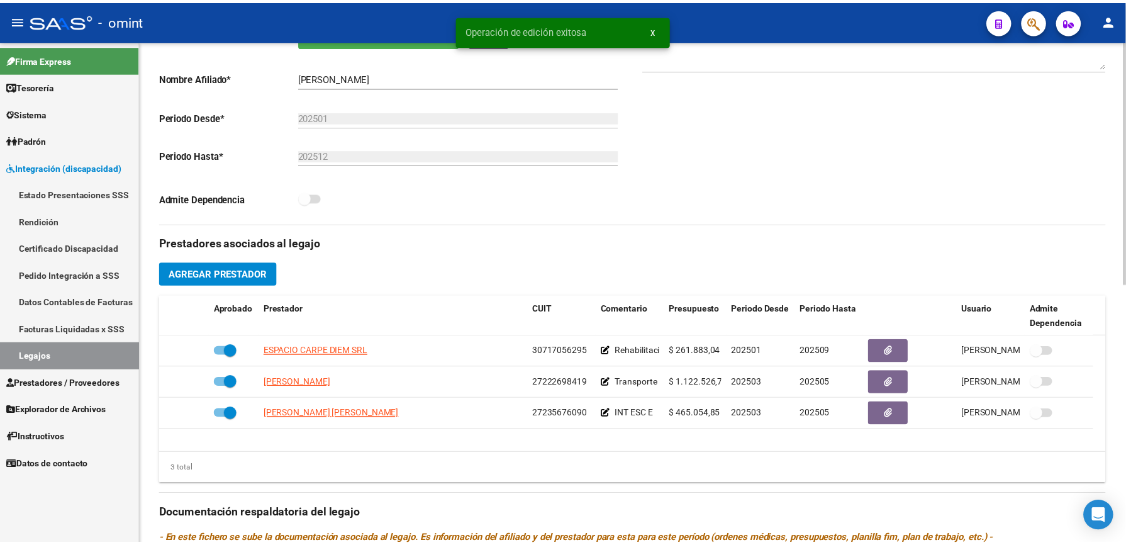
scroll to position [252, 0]
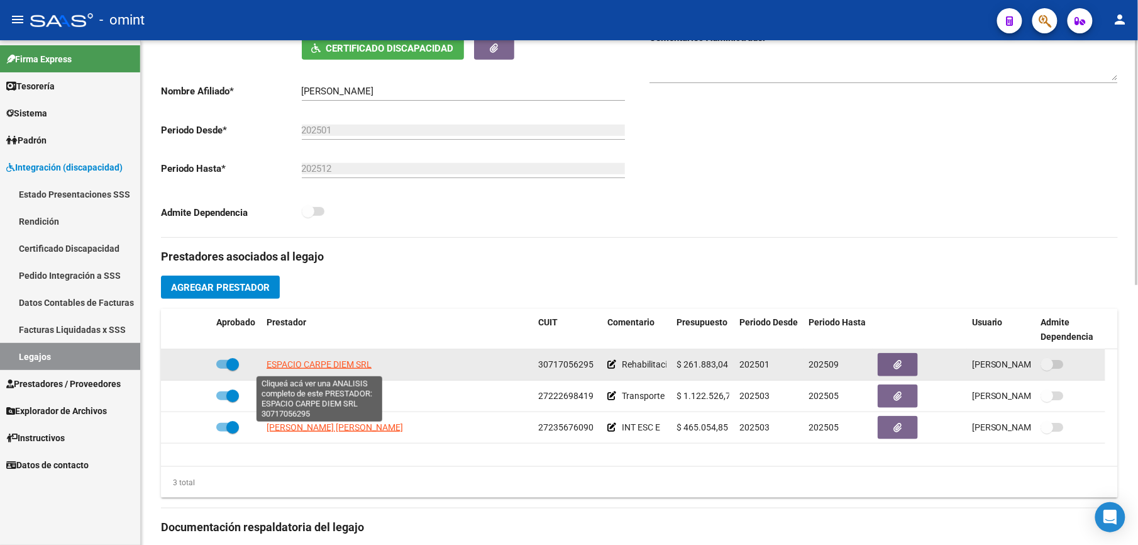
click at [345, 362] on span "ESPACIO CARPE DIEM SRL" at bounding box center [319, 364] width 105 height 10
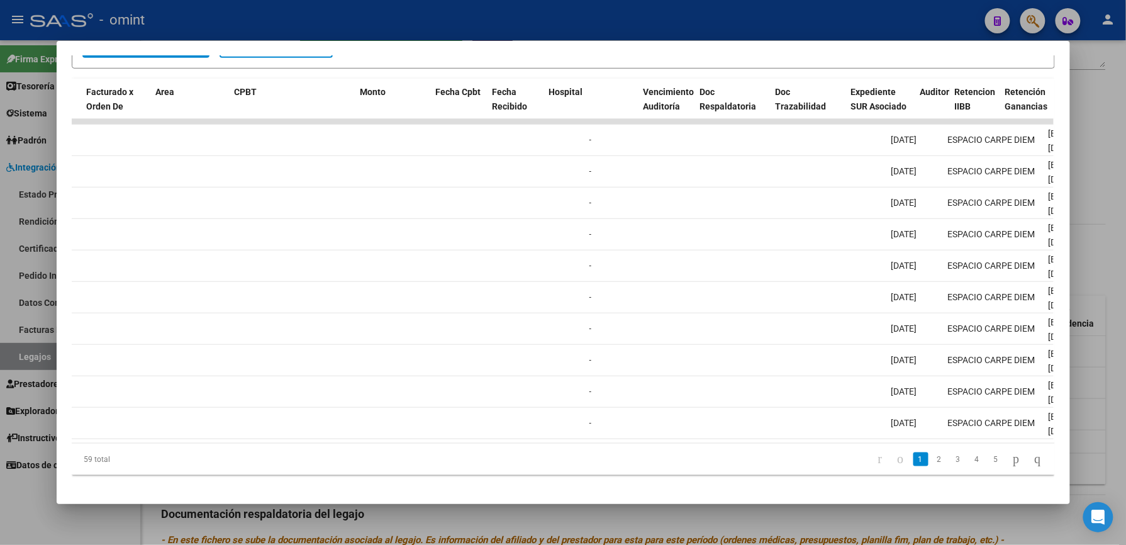
scroll to position [0, 0]
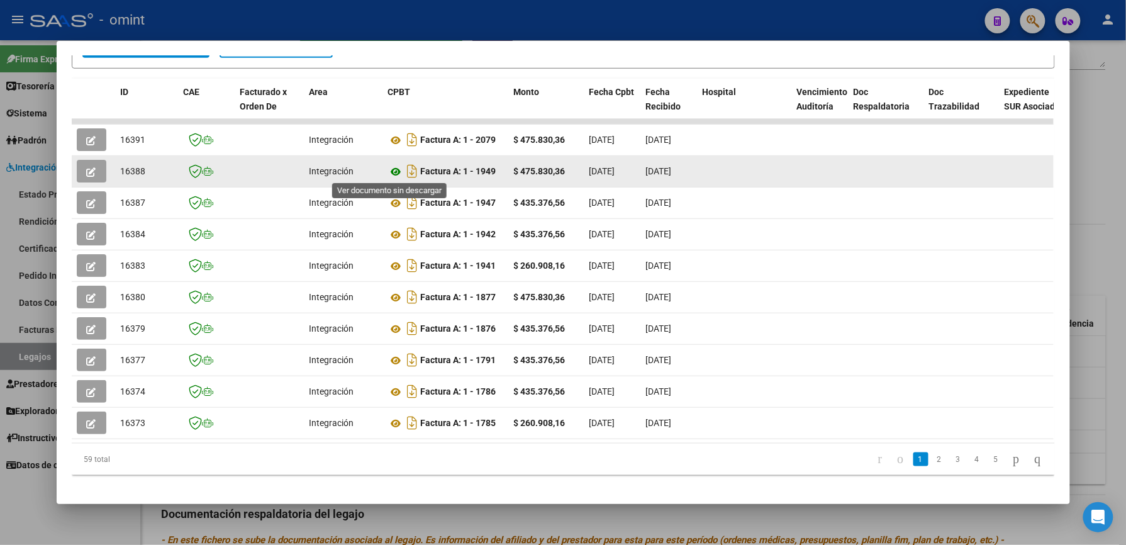
click at [392, 171] on icon at bounding box center [396, 171] width 16 height 15
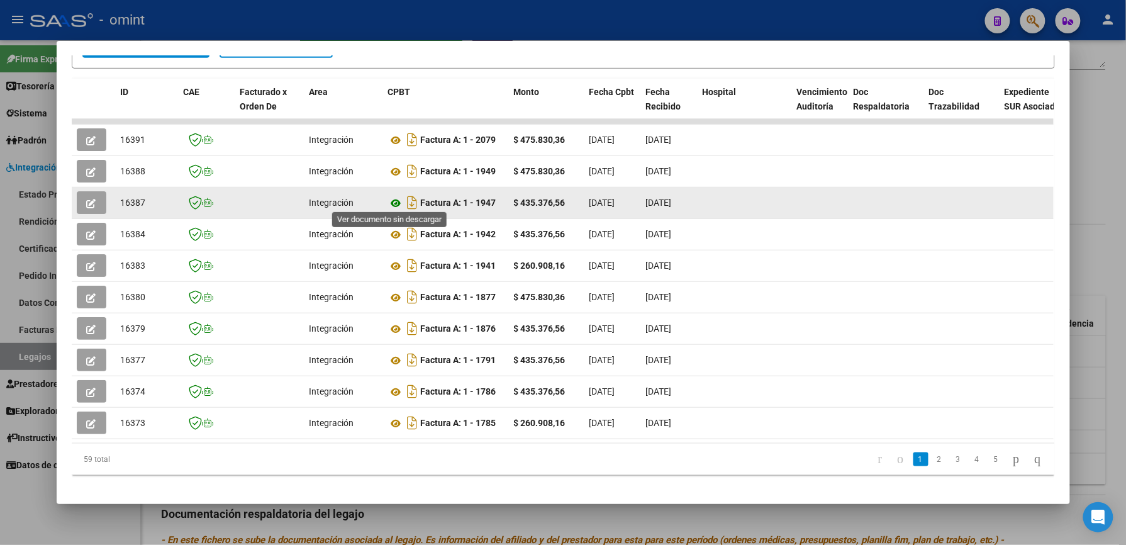
click at [391, 199] on icon at bounding box center [396, 203] width 16 height 15
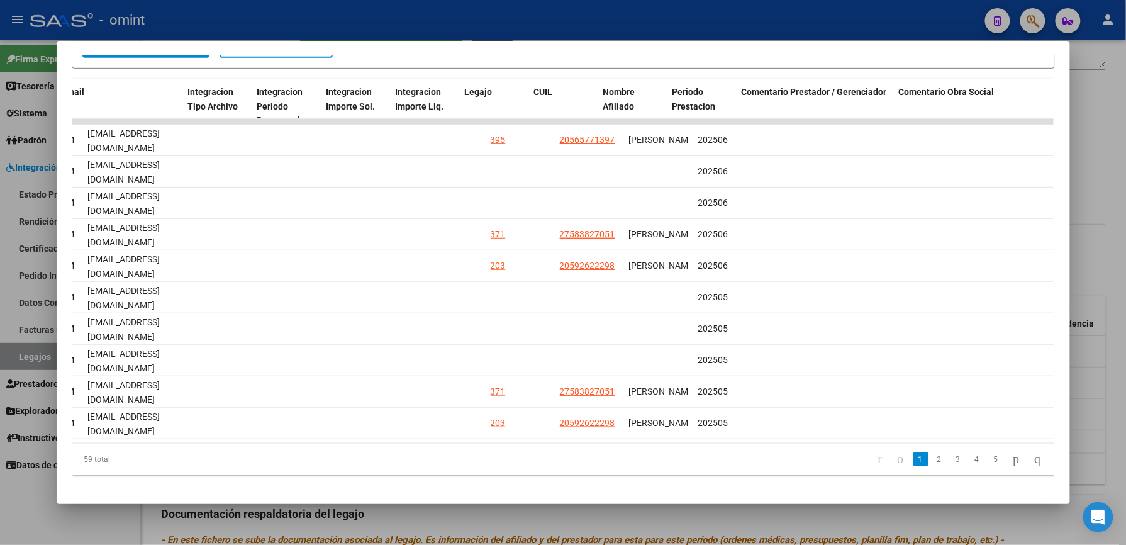
scroll to position [0, 1735]
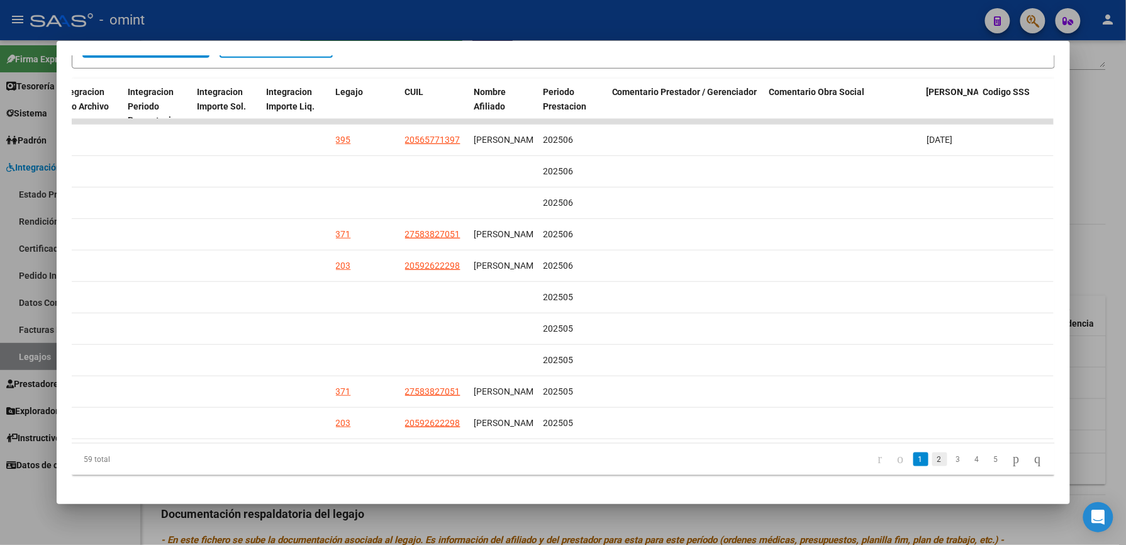
click at [932, 457] on link "2" at bounding box center [939, 459] width 15 height 14
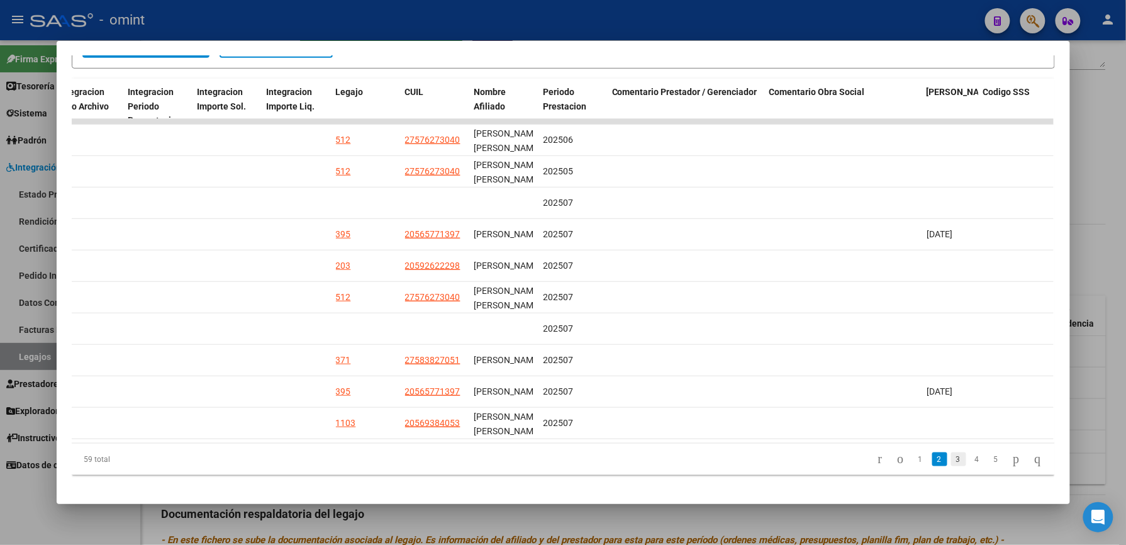
click at [951, 466] on link "3" at bounding box center [958, 459] width 15 height 14
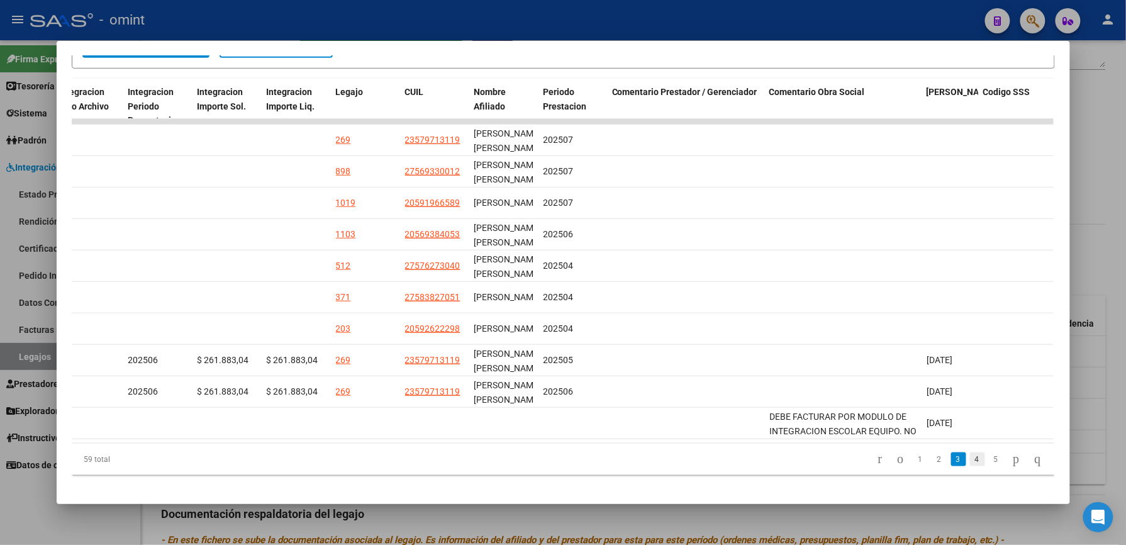
click at [970, 466] on link "4" at bounding box center [977, 459] width 15 height 14
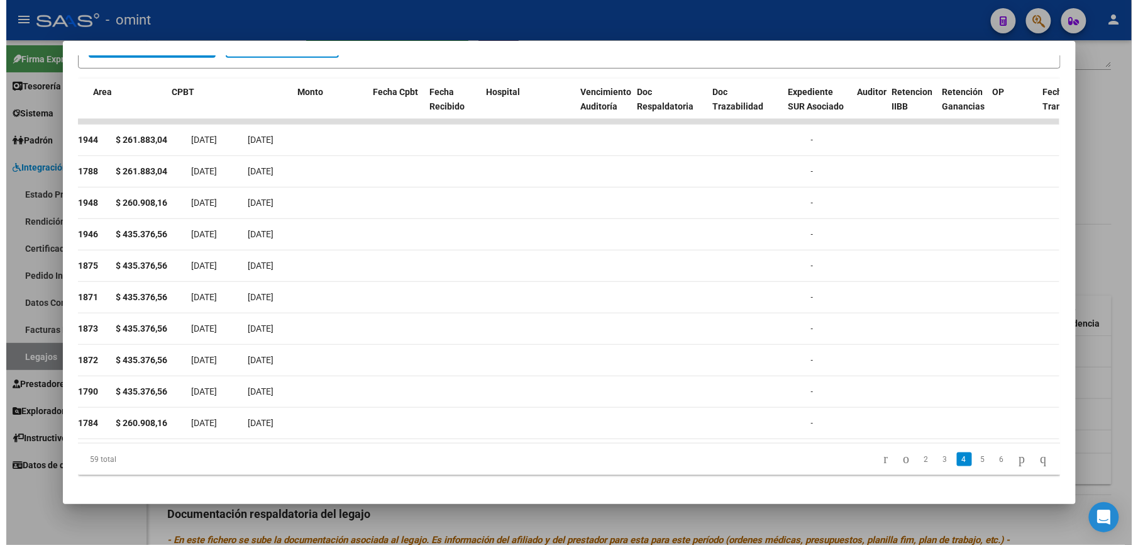
scroll to position [0, 0]
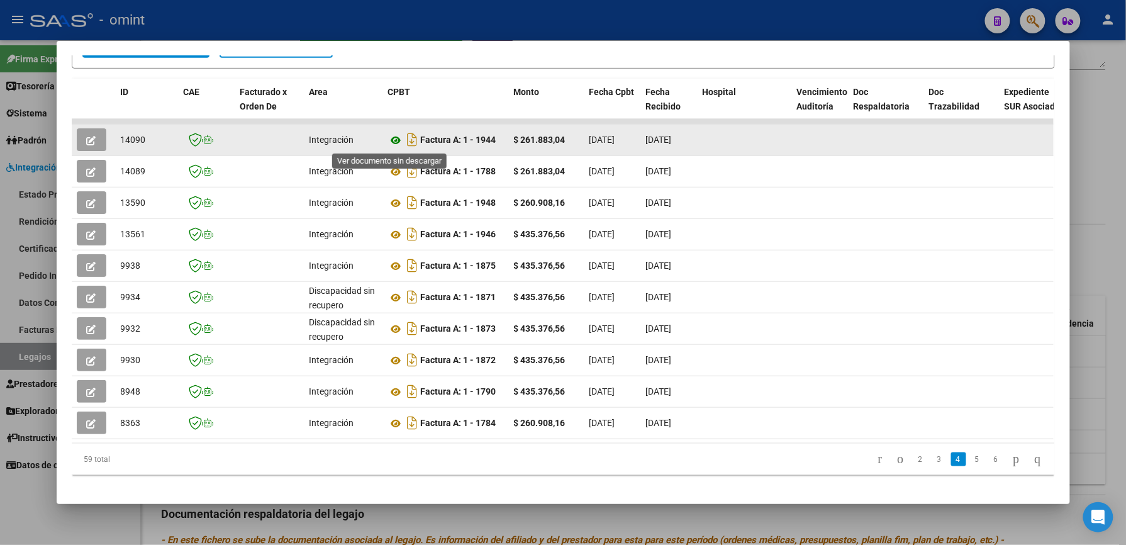
click at [388, 139] on icon at bounding box center [396, 140] width 16 height 15
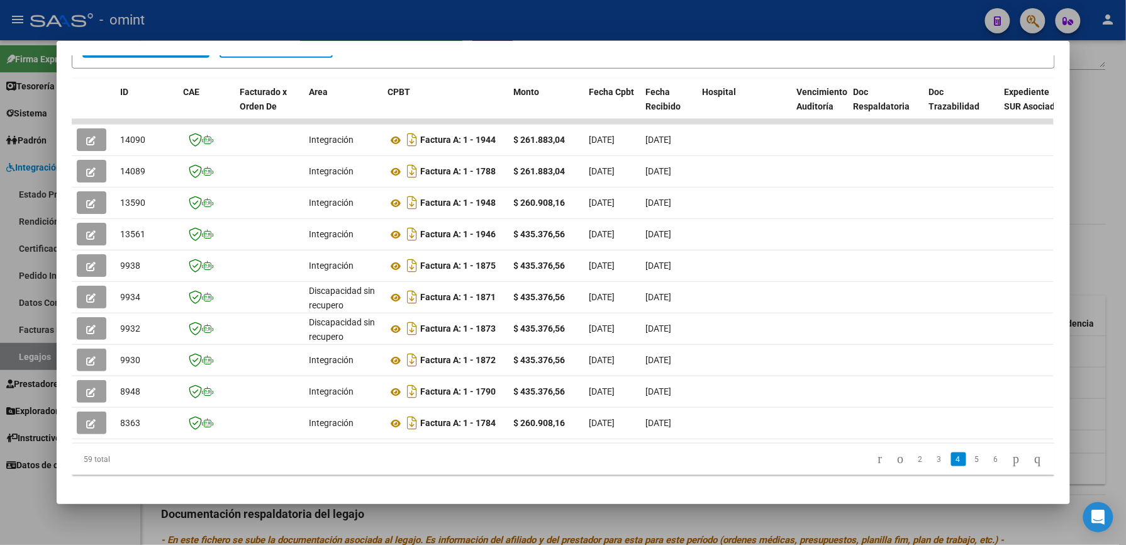
drag, startPoint x: 537, startPoint y: 11, endPoint x: 537, endPoint y: 23, distance: 11.3
click at [537, 14] on div at bounding box center [563, 272] width 1126 height 545
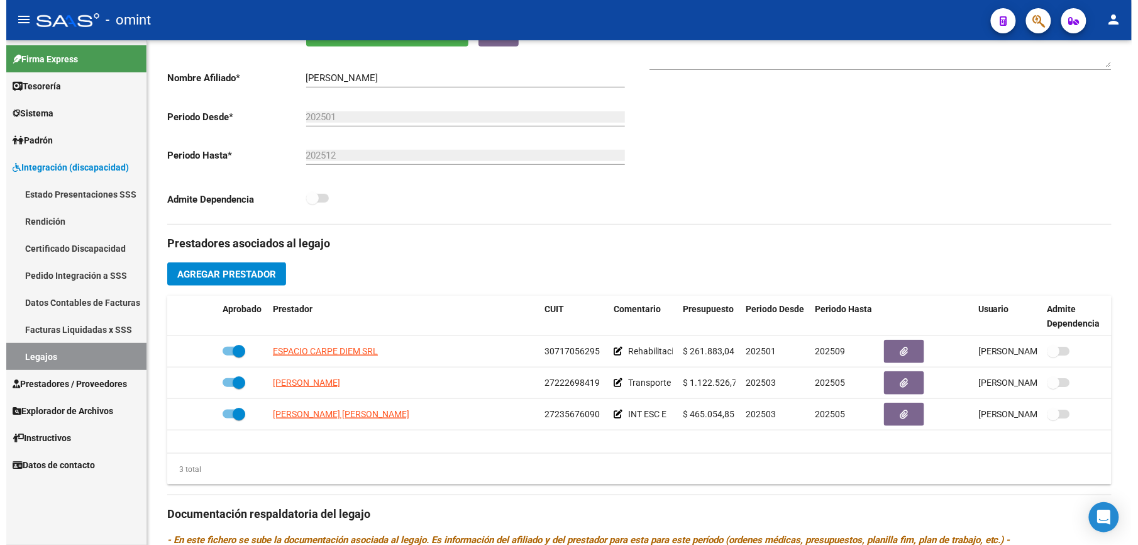
scroll to position [252, 0]
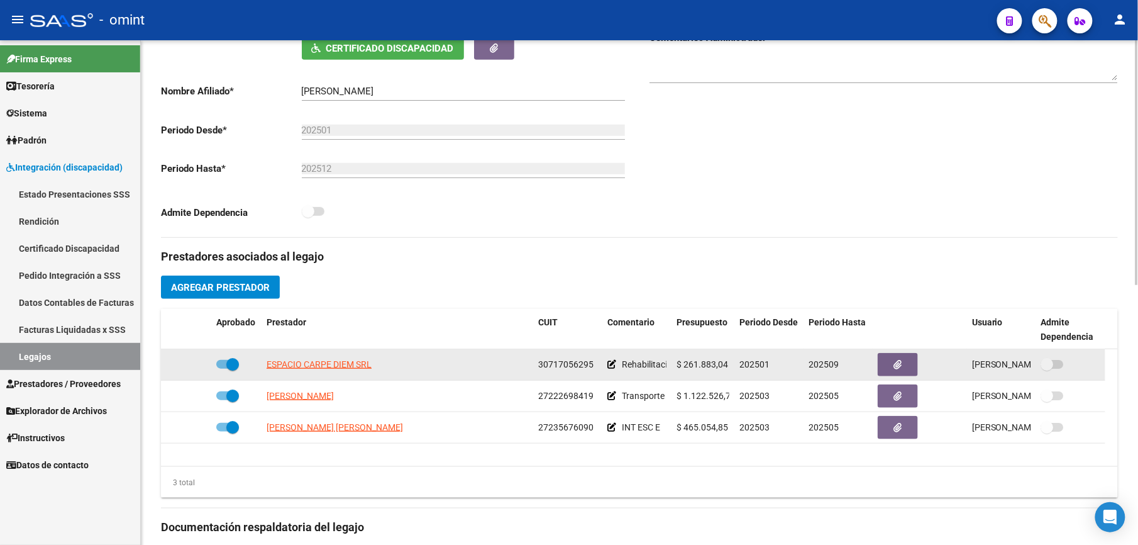
drag, startPoint x: 540, startPoint y: 365, endPoint x: 599, endPoint y: 369, distance: 59.2
click at [599, 369] on datatable-body-cell "30717056295" at bounding box center [567, 364] width 69 height 31
drag, startPoint x: 599, startPoint y: 369, endPoint x: 580, endPoint y: 364, distance: 19.5
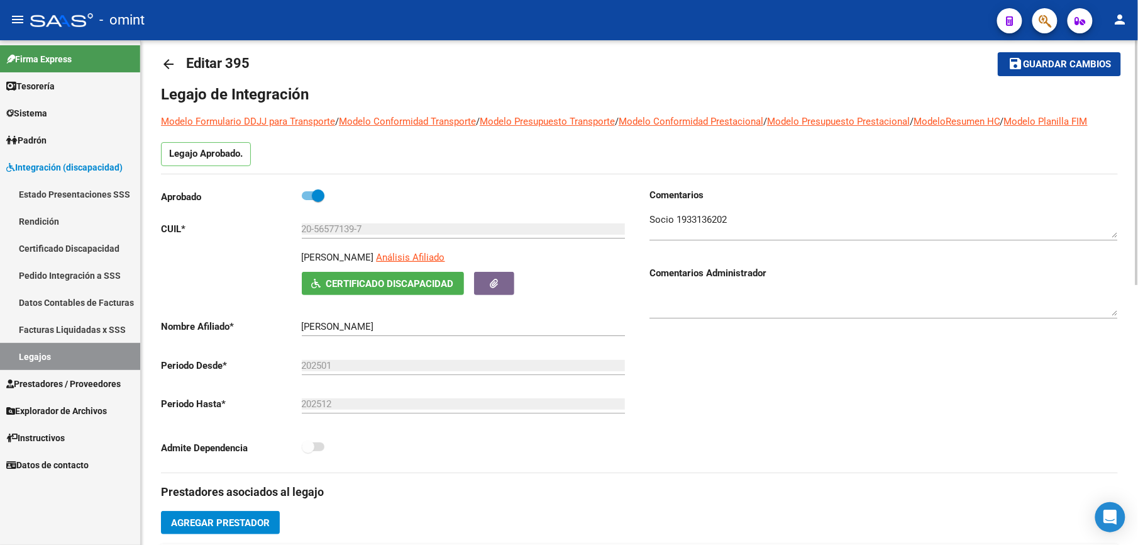
scroll to position [0, 0]
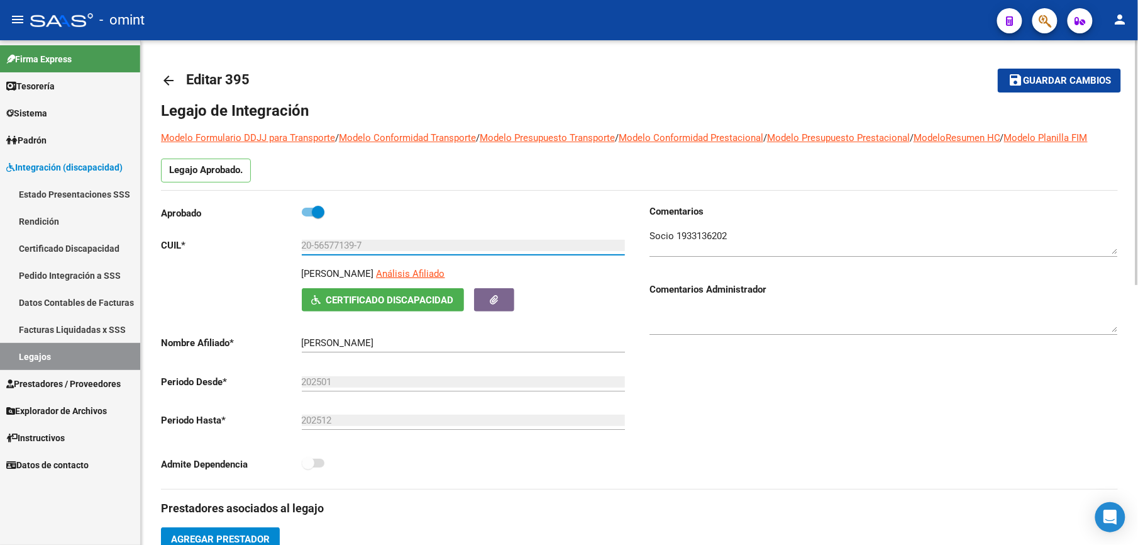
drag, startPoint x: 309, startPoint y: 247, endPoint x: 265, endPoint y: 244, distance: 44.7
click at [265, 244] on app-form-text-field "CUIL * 20-56577139-7 Ingresar CUIL" at bounding box center [393, 245] width 464 height 11
drag, startPoint x: 265, startPoint y: 244, endPoint x: 325, endPoint y: 247, distance: 59.8
click at [165, 79] on mat-icon "arrow_back" at bounding box center [168, 80] width 15 height 15
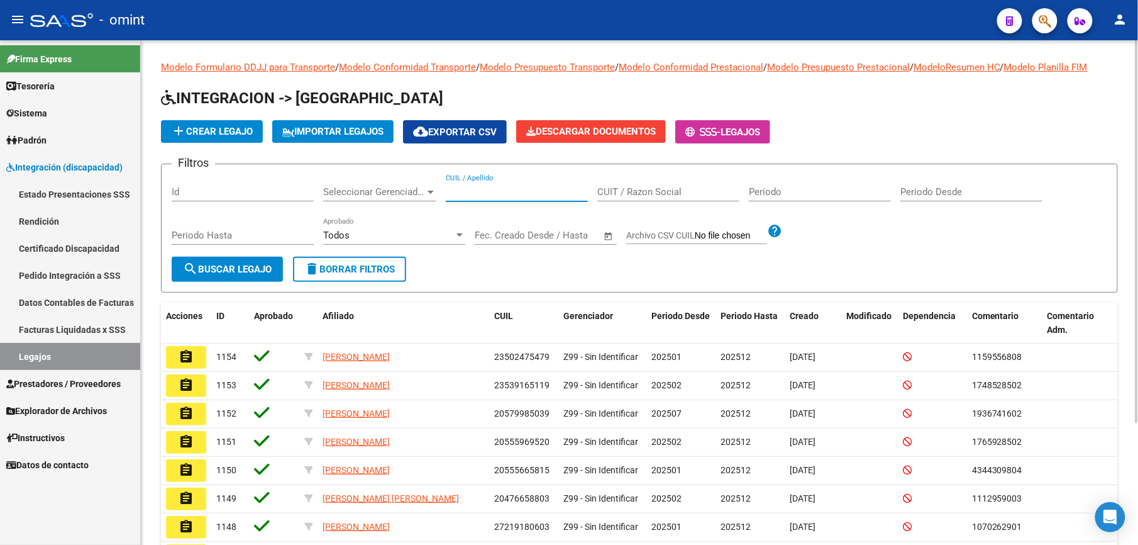
drag, startPoint x: 489, startPoint y: 187, endPoint x: 494, endPoint y: 179, distance: 9.9
click at [493, 182] on div "CUIL / Apellido" at bounding box center [517, 187] width 142 height 27
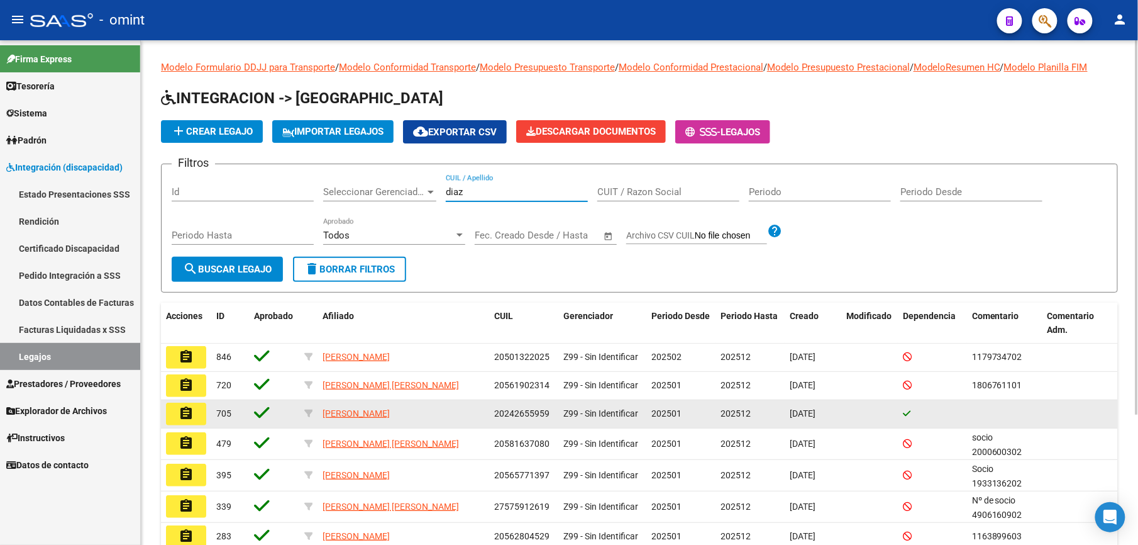
type input "diaz"
click at [191, 411] on mat-icon "assignment" at bounding box center [186, 413] width 15 height 15
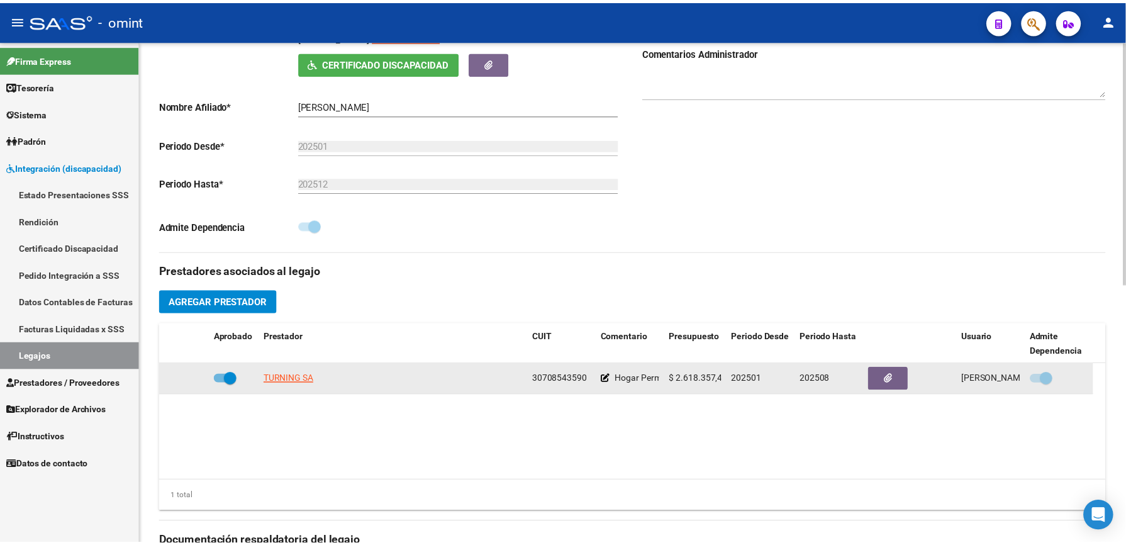
scroll to position [252, 0]
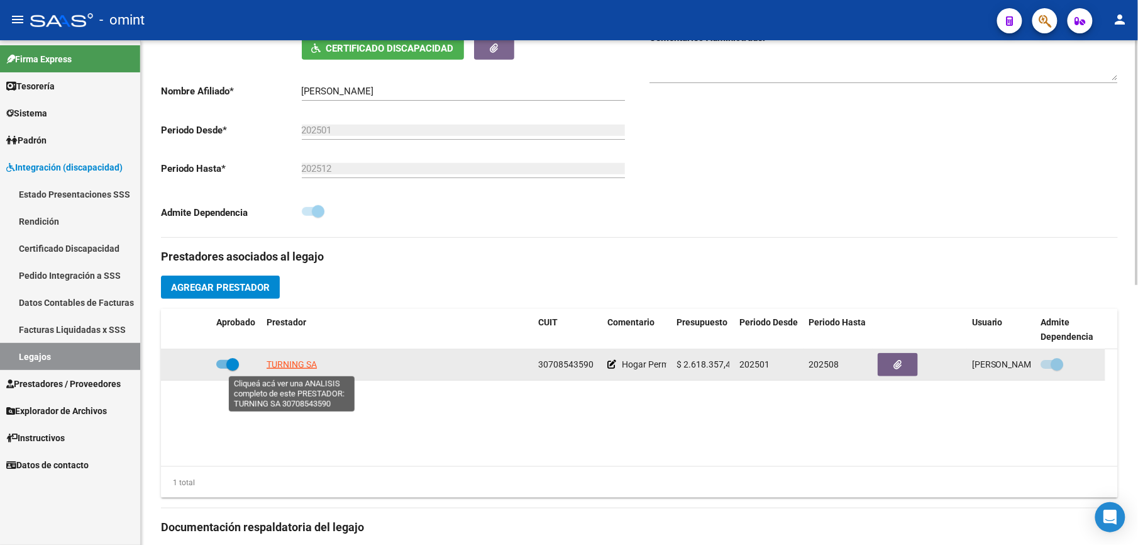
click at [301, 368] on span "TURNING SA" at bounding box center [292, 364] width 50 height 10
type textarea "30708543590"
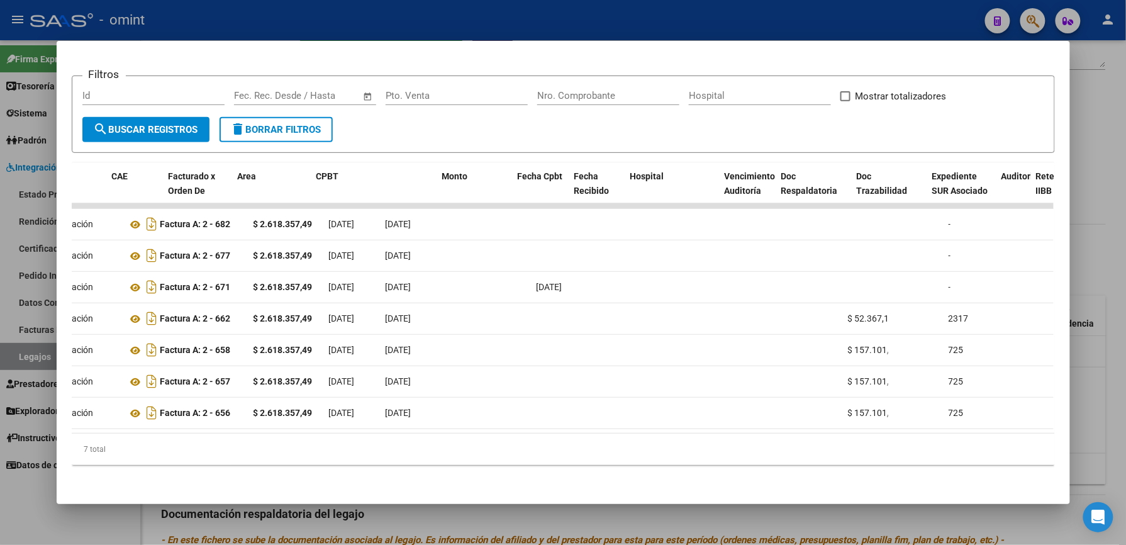
scroll to position [0, 0]
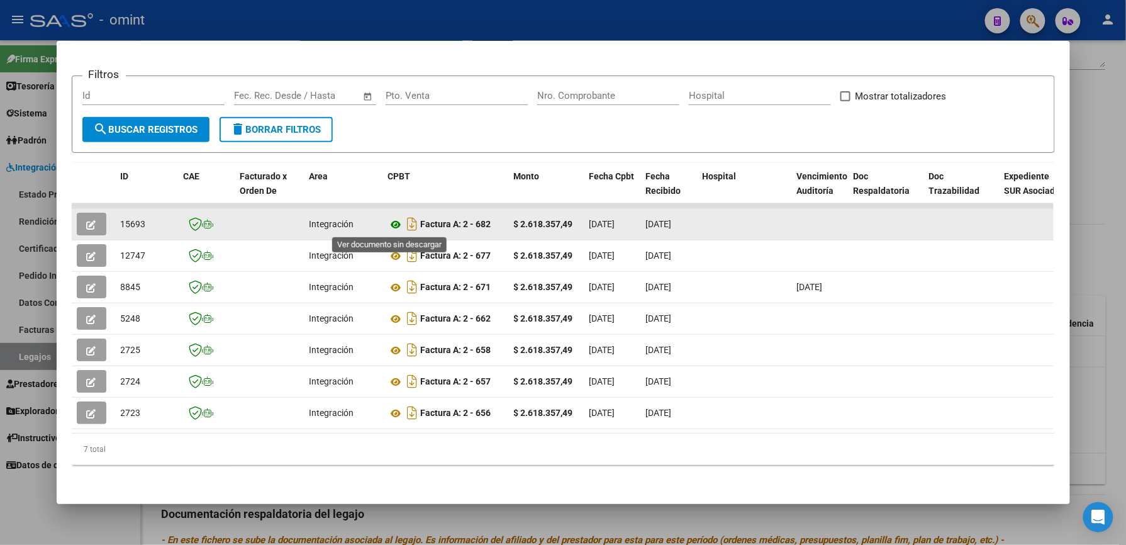
click at [388, 221] on icon at bounding box center [396, 224] width 16 height 15
click at [91, 223] on button "button" at bounding box center [92, 224] width 30 height 23
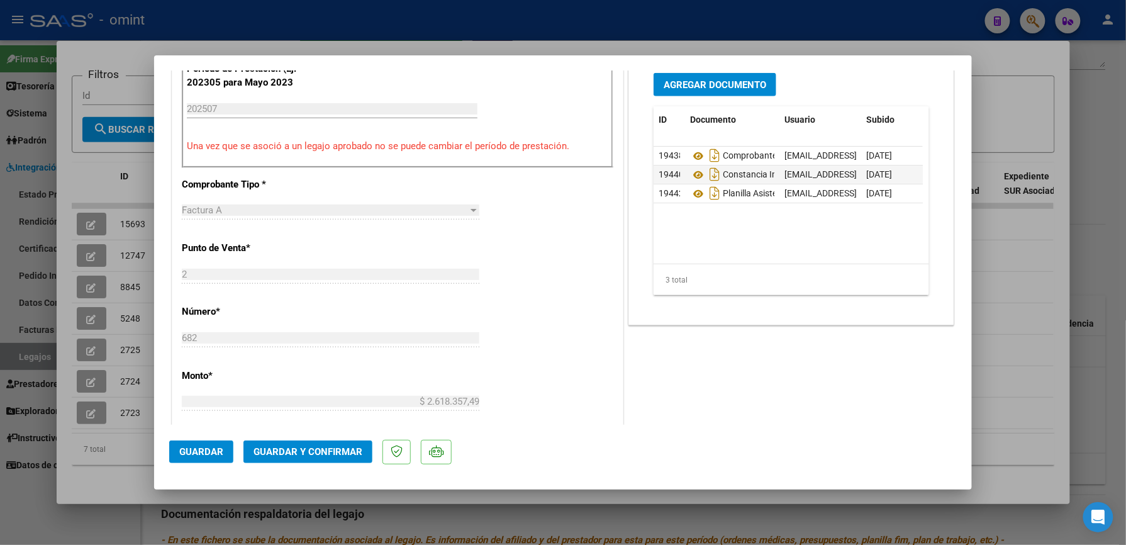
scroll to position [419, 0]
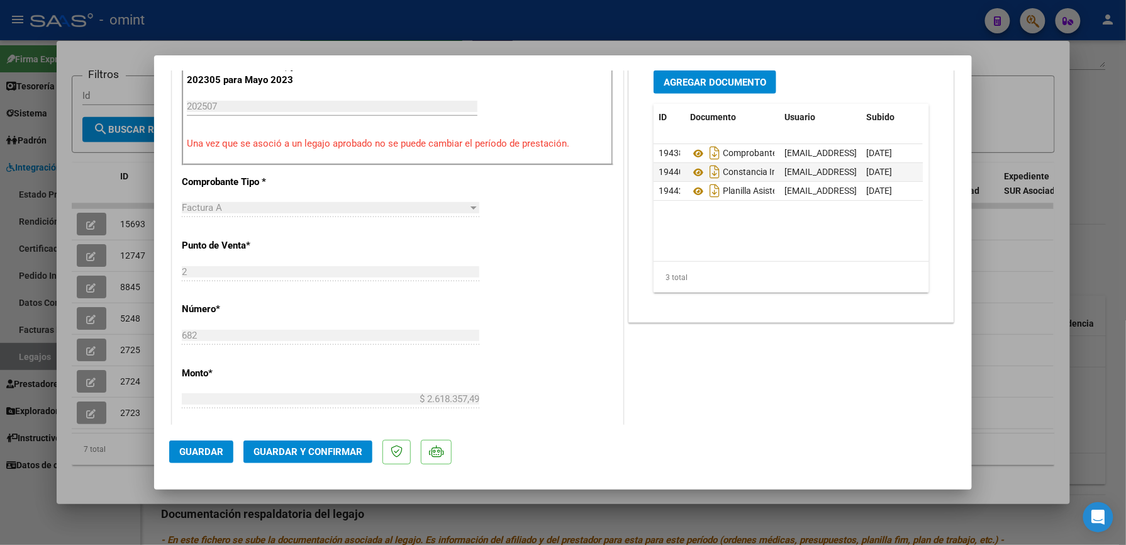
click at [291, 454] on span "Guardar y Confirmar" at bounding box center [307, 451] width 109 height 11
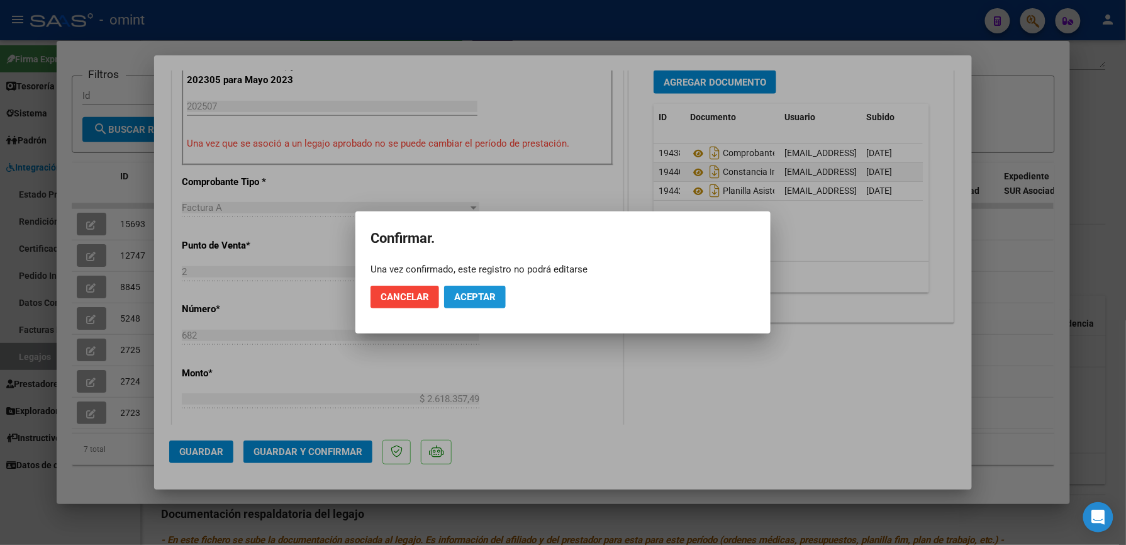
click at [498, 298] on button "Aceptar" at bounding box center [475, 297] width 62 height 23
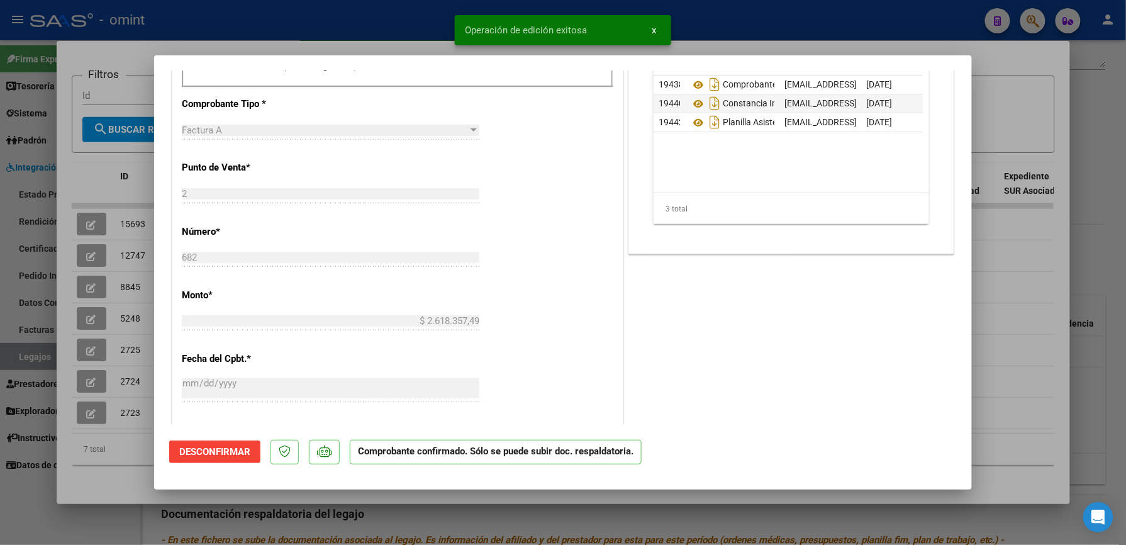
click at [743, 33] on div at bounding box center [563, 272] width 1126 height 545
type input "$ 0,00"
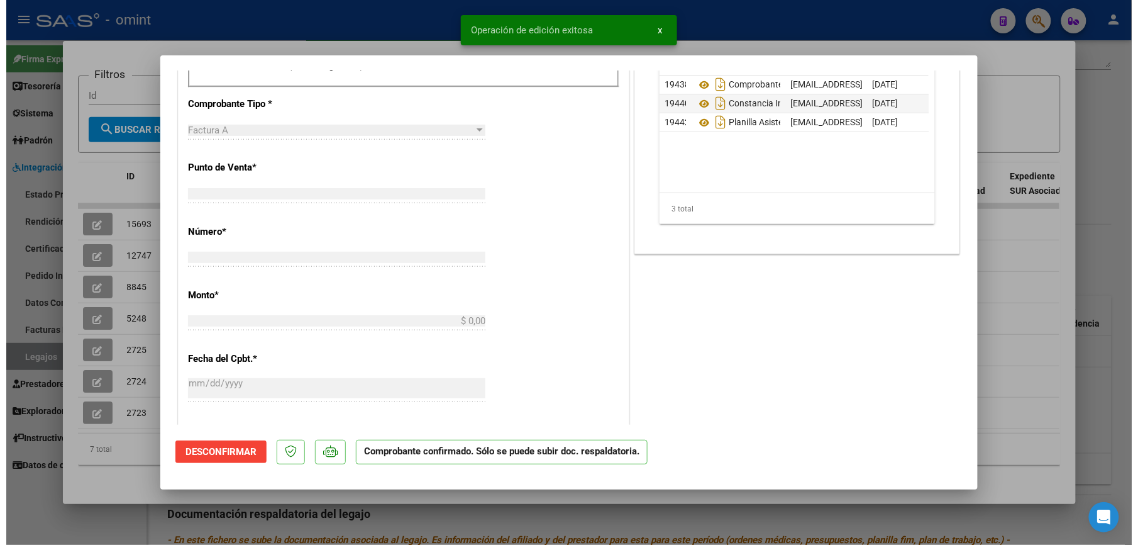
scroll to position [0, 0]
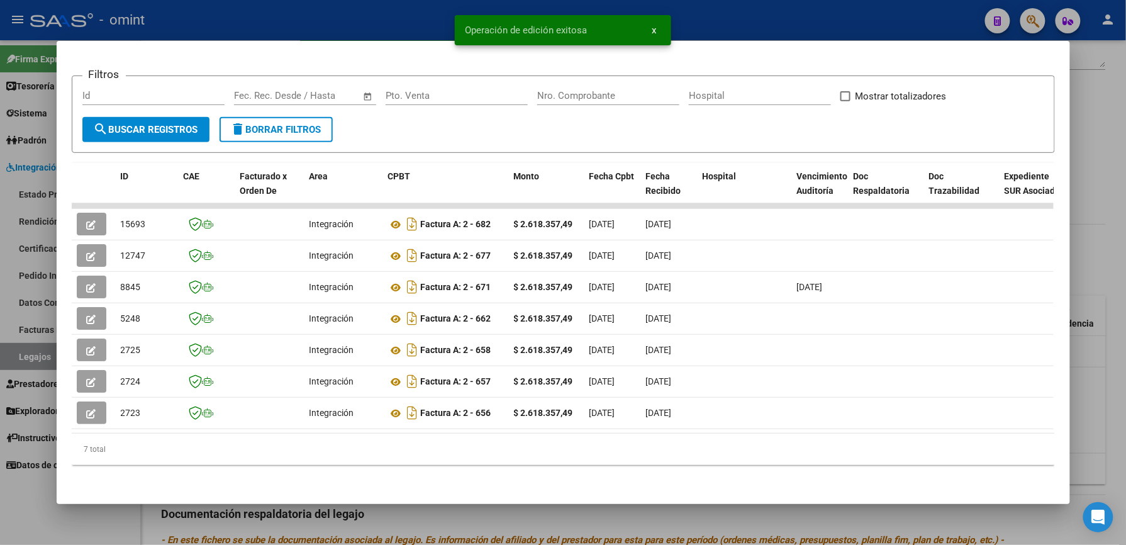
click at [686, 30] on div "Operación de edición exitosa x" at bounding box center [563, 30] width 247 height 60
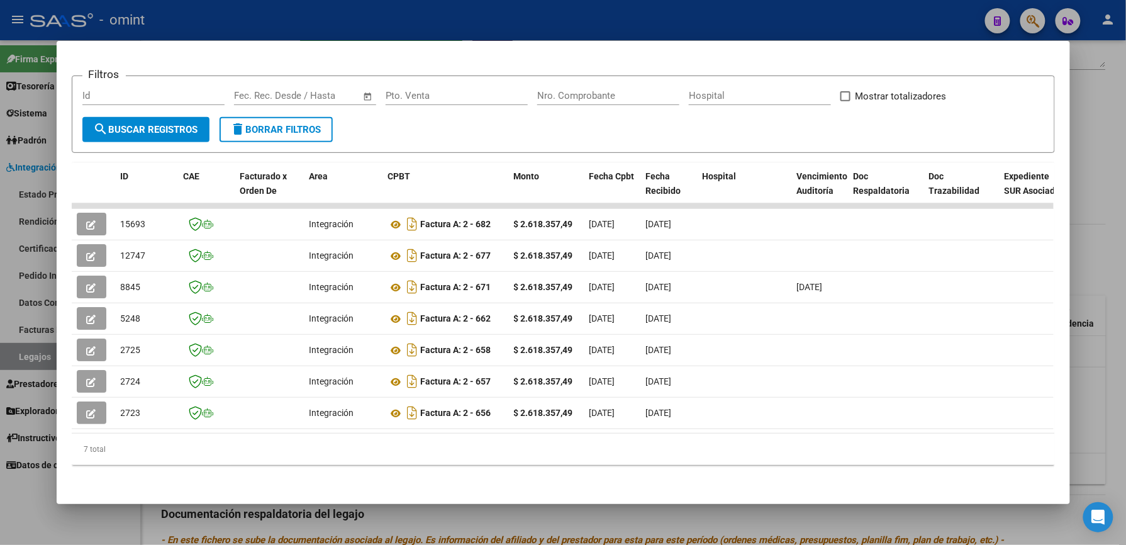
drag, startPoint x: 755, startPoint y: 26, endPoint x: 759, endPoint y: 19, distance: 8.2
click at [759, 19] on div at bounding box center [563, 272] width 1126 height 545
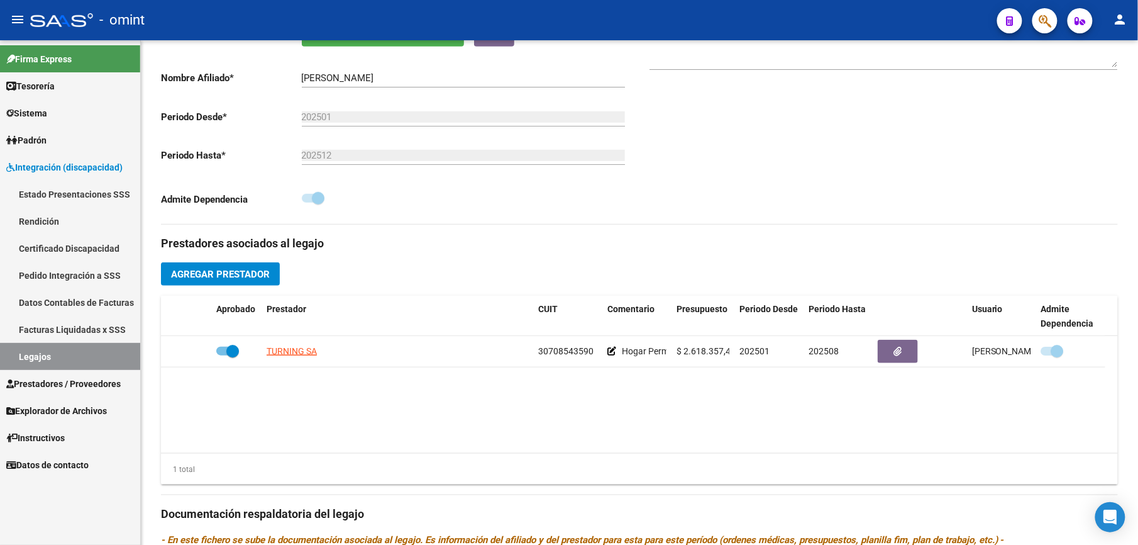
scroll to position [252, 0]
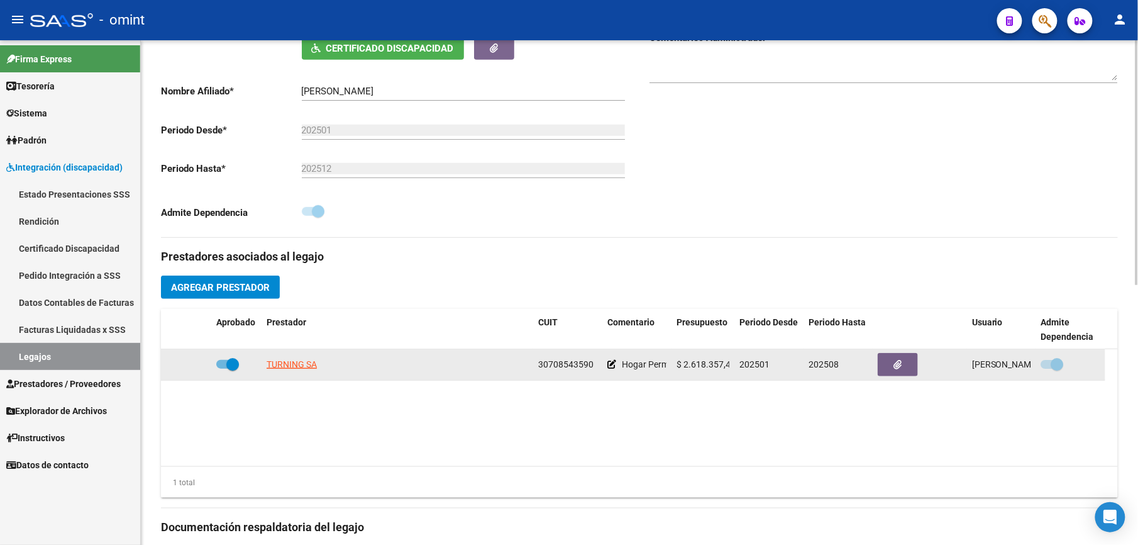
drag, startPoint x: 540, startPoint y: 362, endPoint x: 595, endPoint y: 365, distance: 55.4
click at [595, 365] on div "30708543590" at bounding box center [567, 364] width 59 height 14
drag, startPoint x: 595, startPoint y: 365, endPoint x: 577, endPoint y: 366, distance: 17.7
copy span "30708543590"
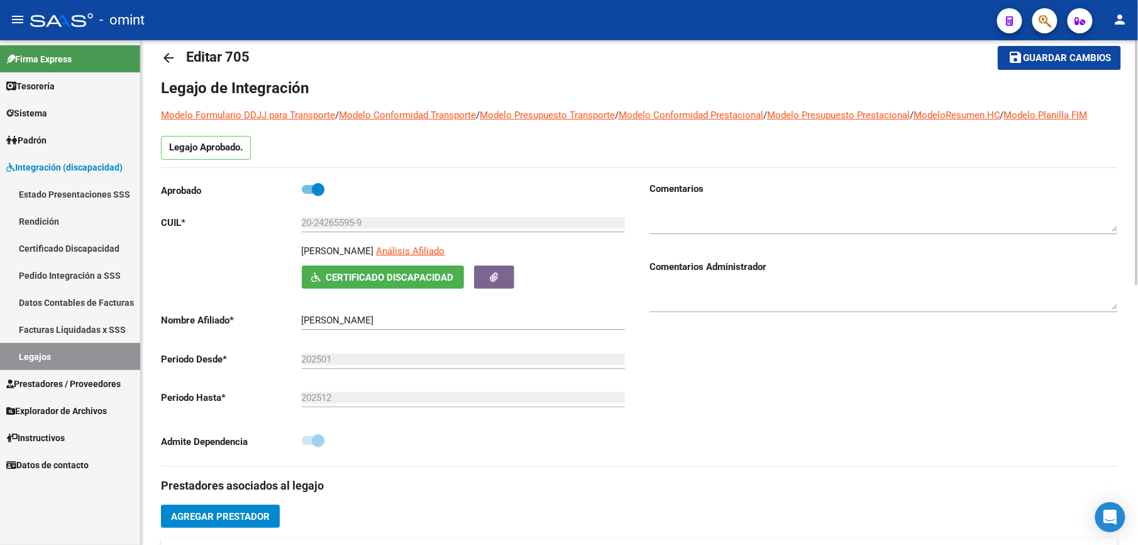
scroll to position [0, 0]
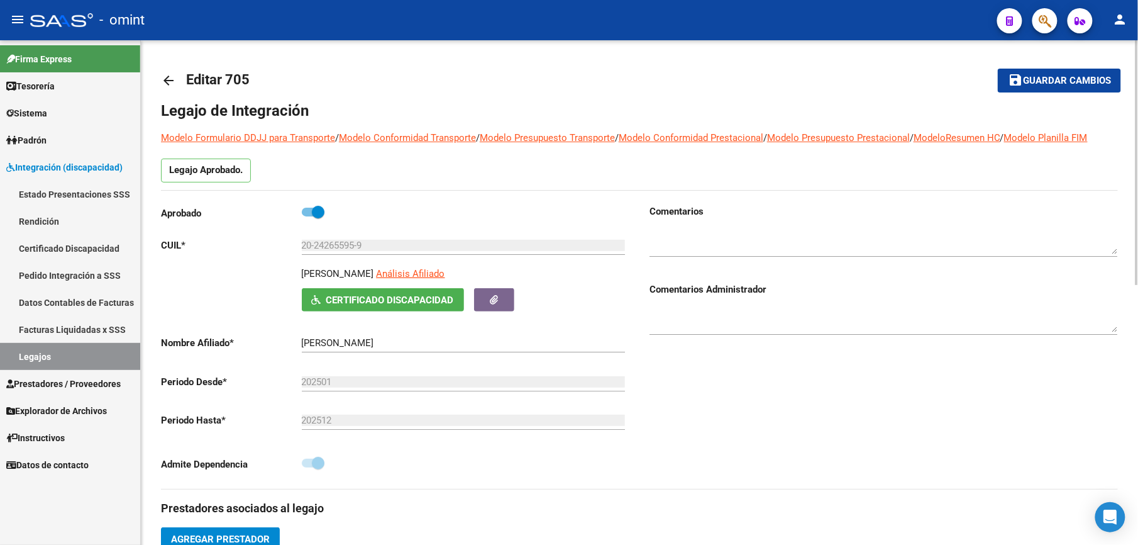
click at [172, 75] on mat-icon "arrow_back" at bounding box center [168, 80] width 15 height 15
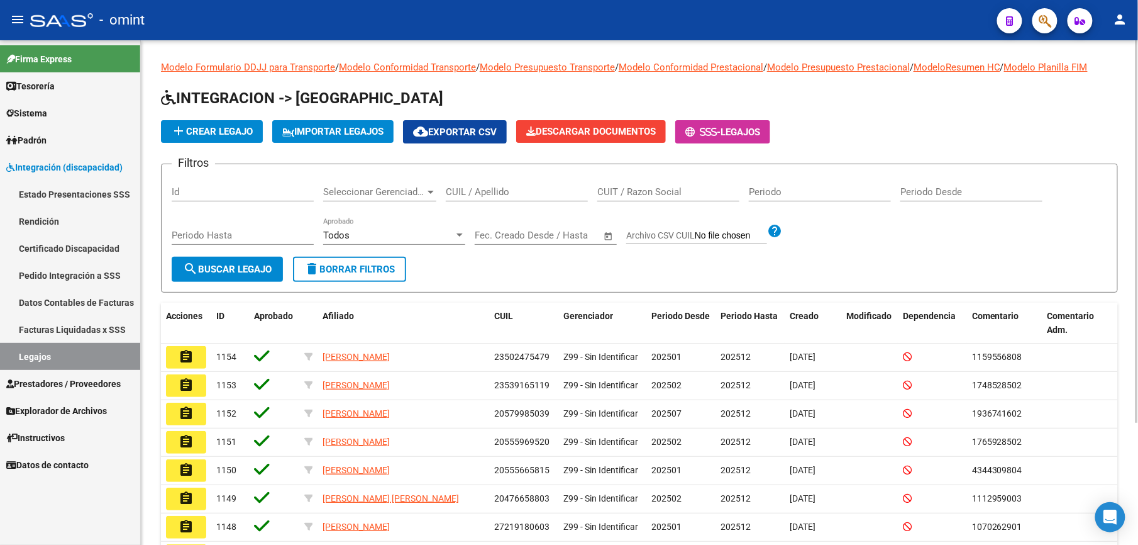
click at [488, 191] on input "CUIL / Apellido" at bounding box center [517, 191] width 142 height 11
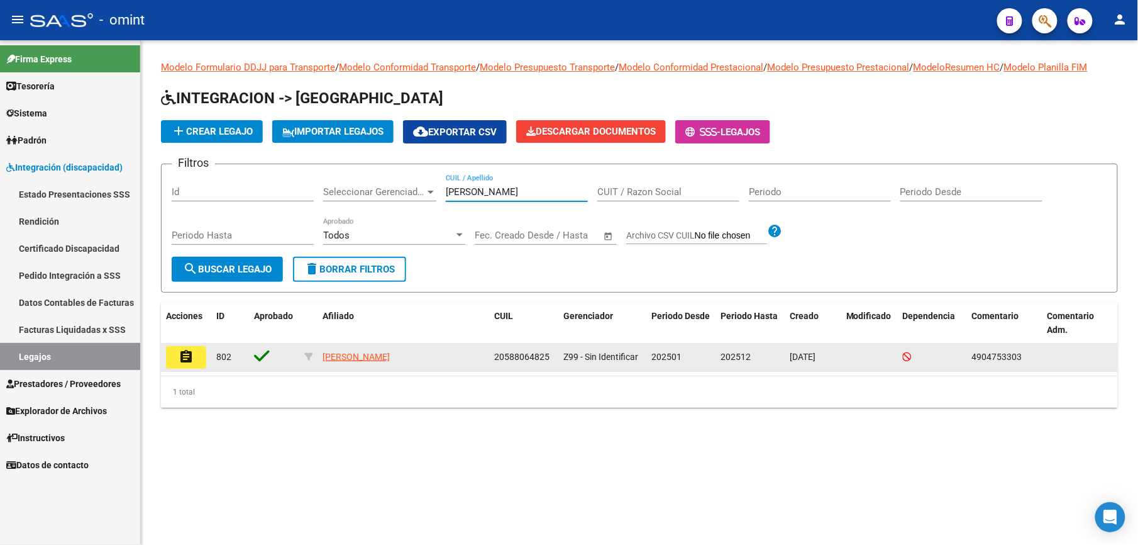
type input "dieguez"
click at [184, 353] on mat-icon "assignment" at bounding box center [186, 356] width 15 height 15
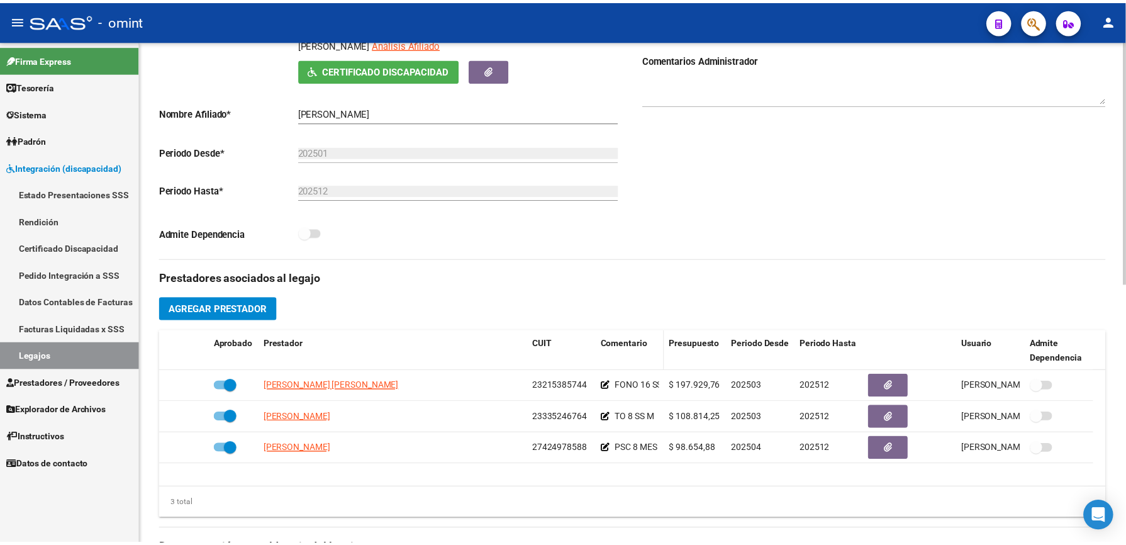
scroll to position [252, 0]
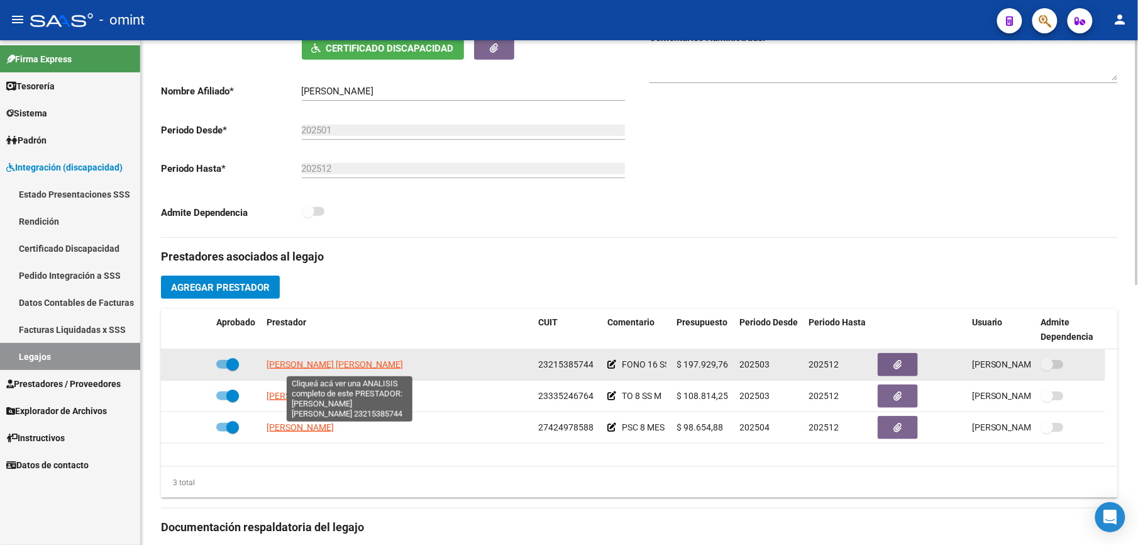
click at [373, 361] on span "SANTOS MERENTINO MARIA ALEJANDRA" at bounding box center [335, 364] width 136 height 10
type textarea "23215385744"
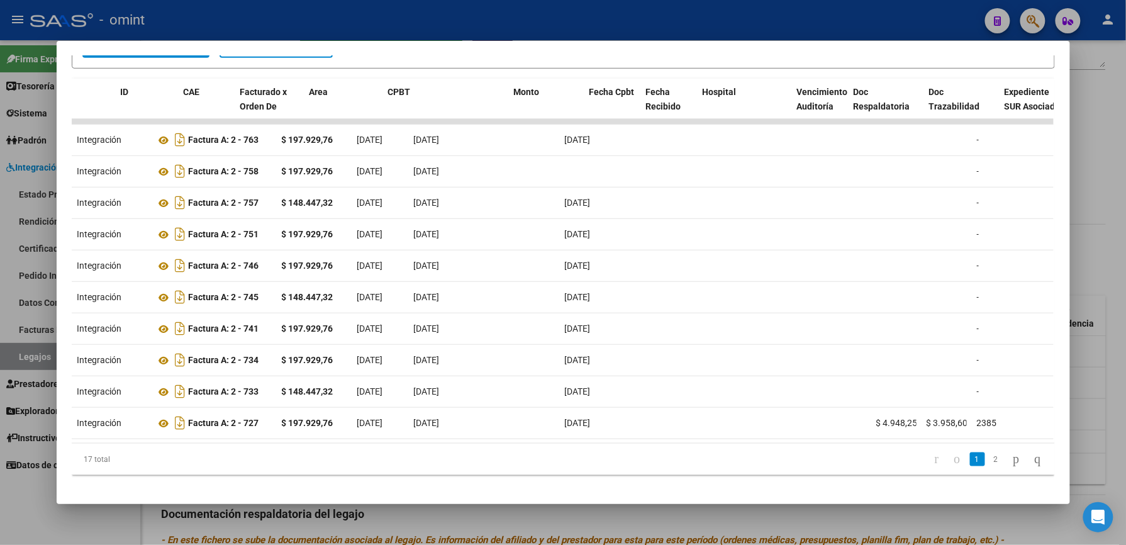
scroll to position [0, 0]
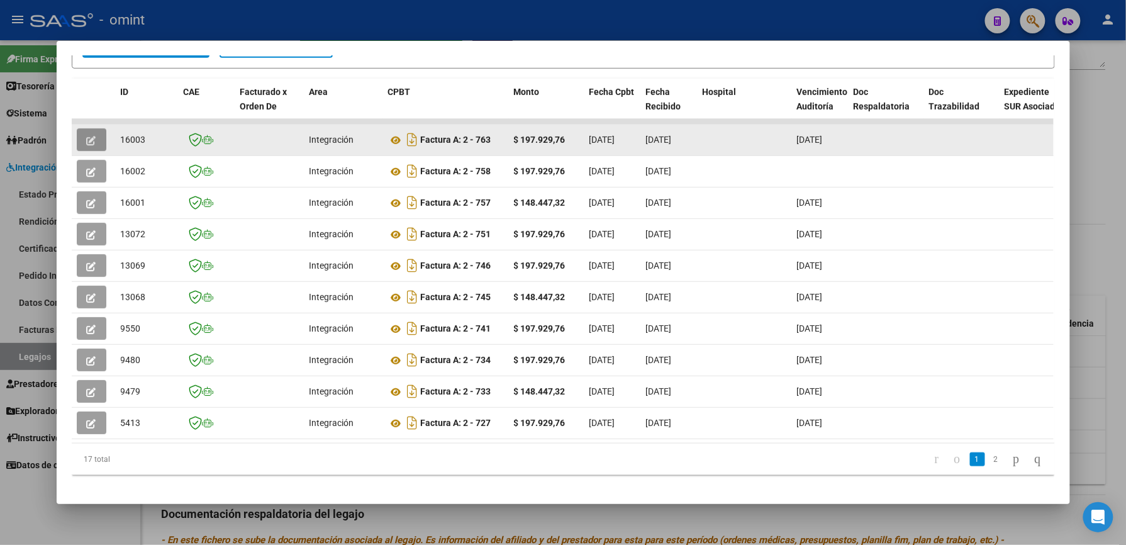
click at [87, 136] on icon "button" at bounding box center [91, 140] width 9 height 9
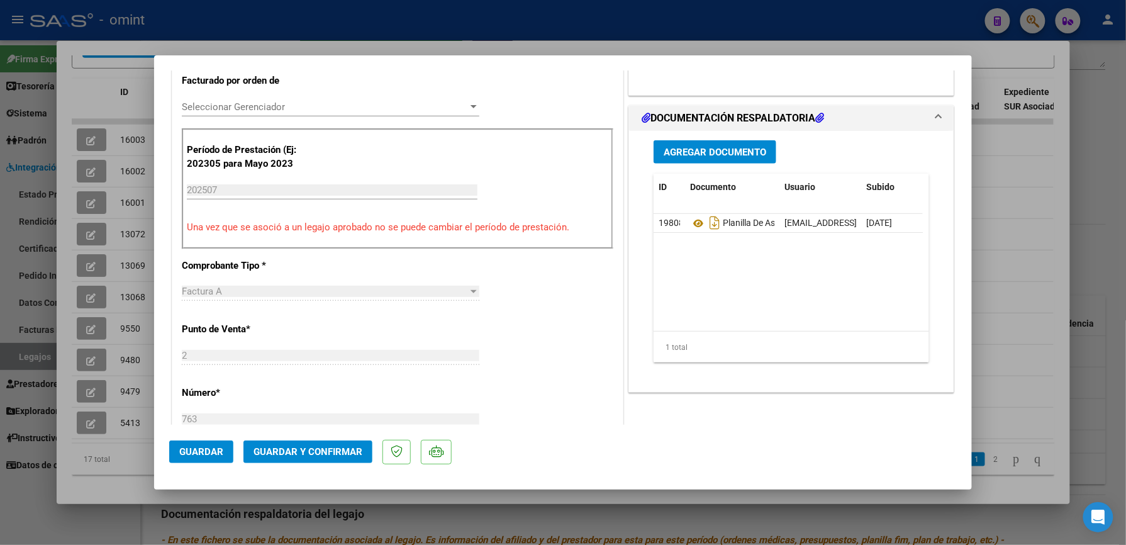
scroll to position [359, 0]
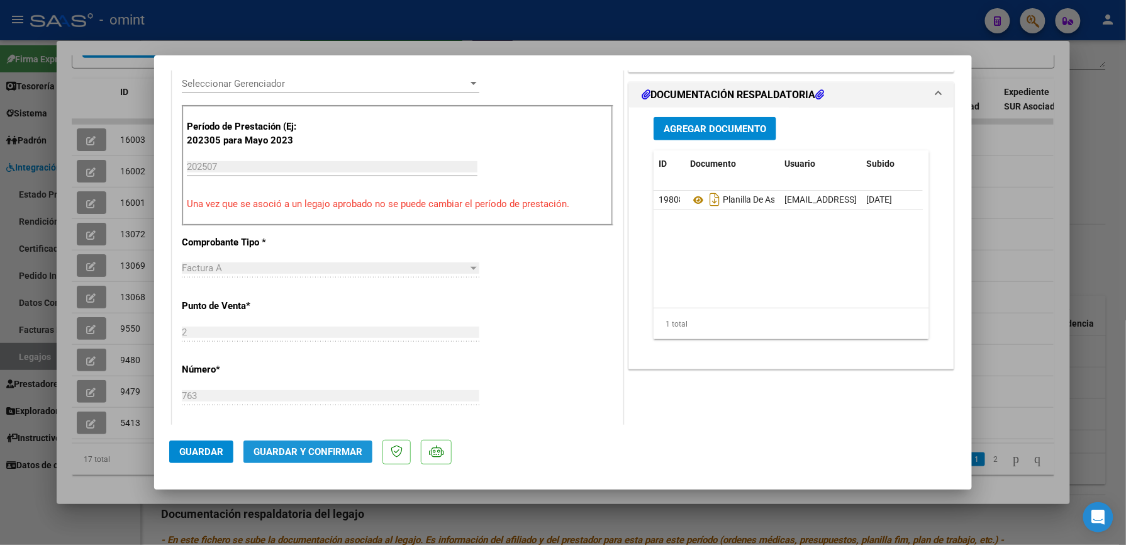
click at [342, 447] on span "Guardar y Confirmar" at bounding box center [307, 451] width 109 height 11
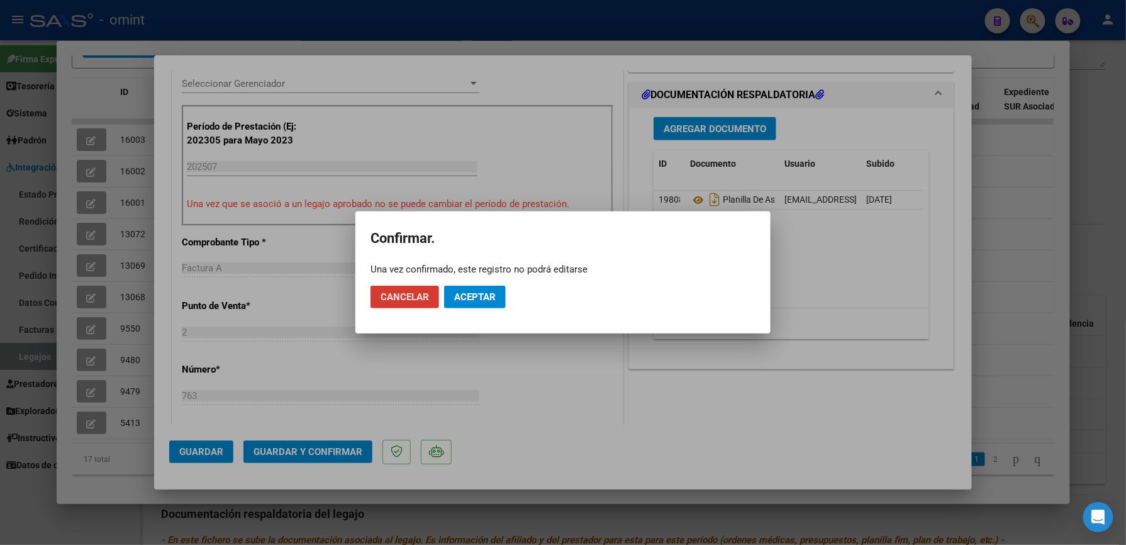
click at [483, 294] on span "Aceptar" at bounding box center [475, 296] width 42 height 11
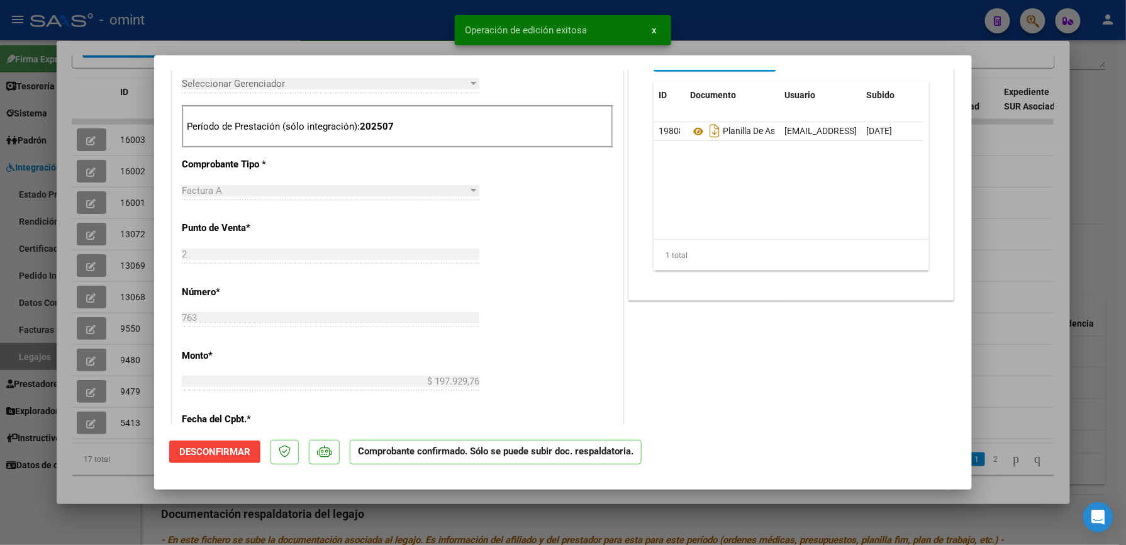
click at [430, 541] on div at bounding box center [563, 272] width 1126 height 545
type input "$ 0,00"
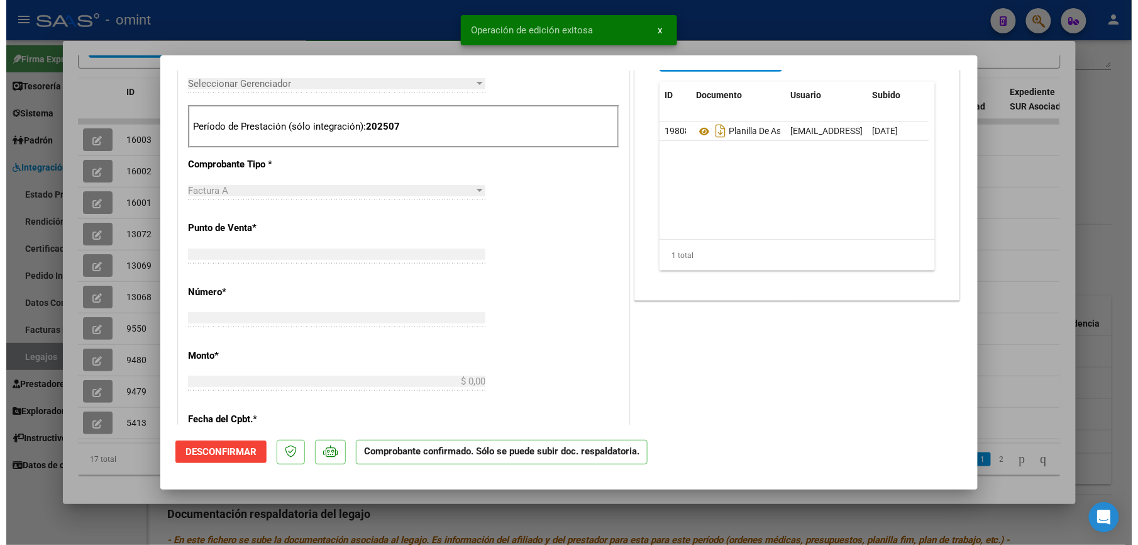
scroll to position [0, 0]
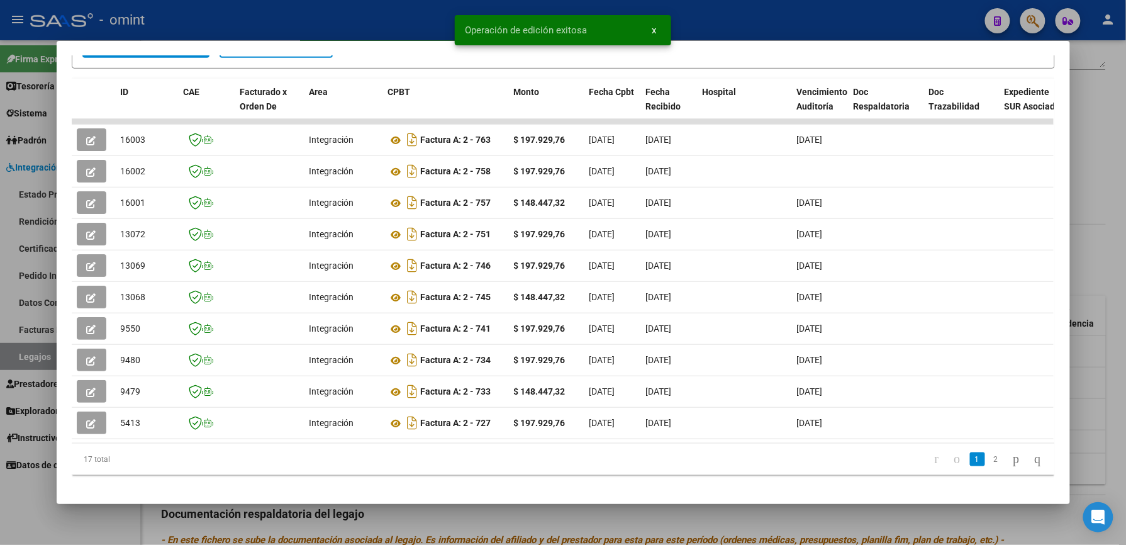
click at [409, 29] on div at bounding box center [563, 272] width 1126 height 545
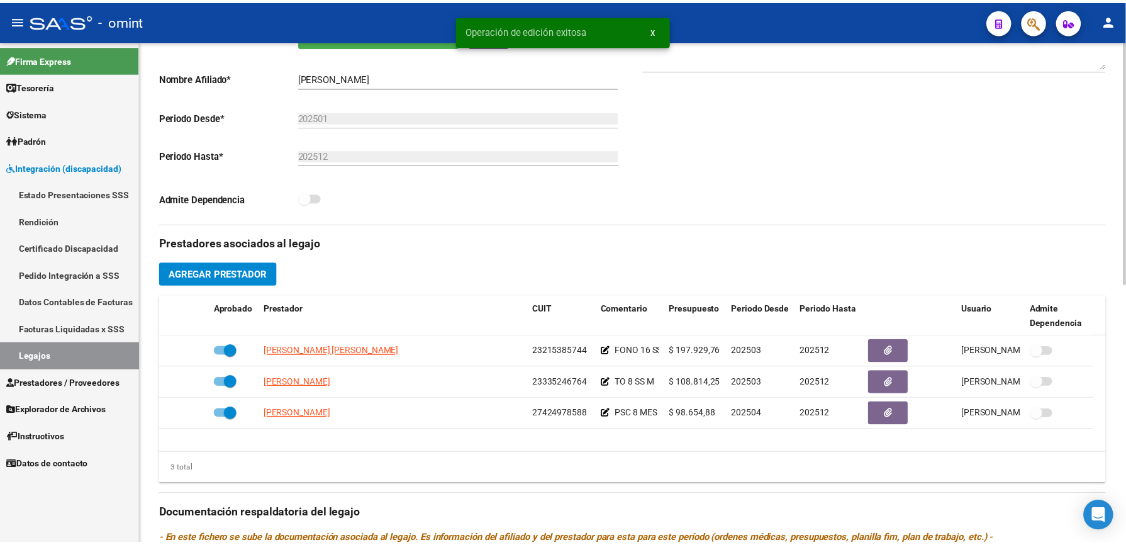
scroll to position [252, 0]
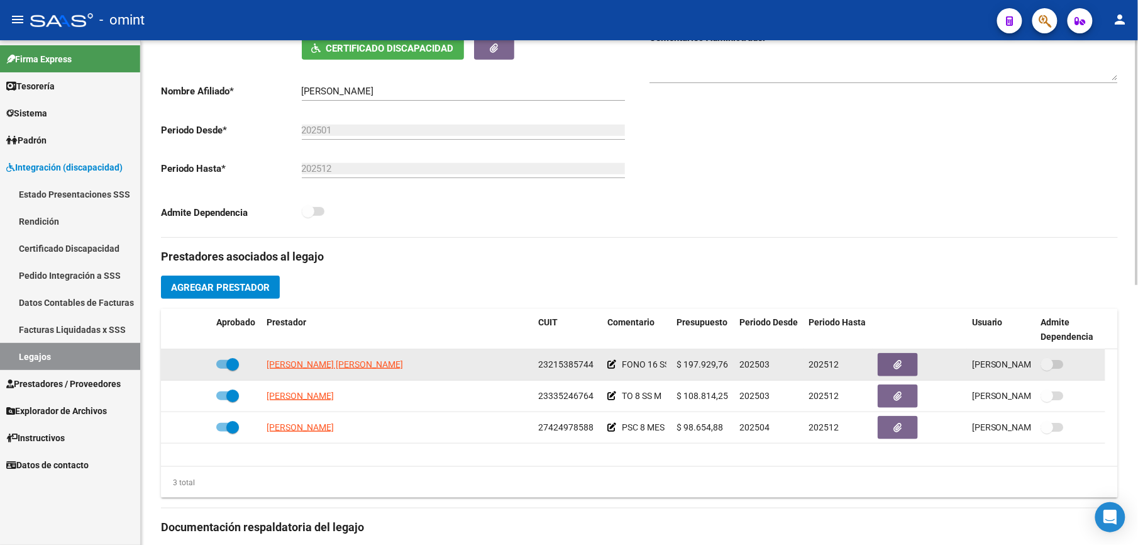
drag, startPoint x: 537, startPoint y: 363, endPoint x: 591, endPoint y: 365, distance: 54.8
click at [591, 365] on datatable-body-cell "23215385744" at bounding box center [567, 364] width 69 height 31
drag, startPoint x: 591, startPoint y: 365, endPoint x: 580, endPoint y: 367, distance: 11.5
copy span "23215385744"
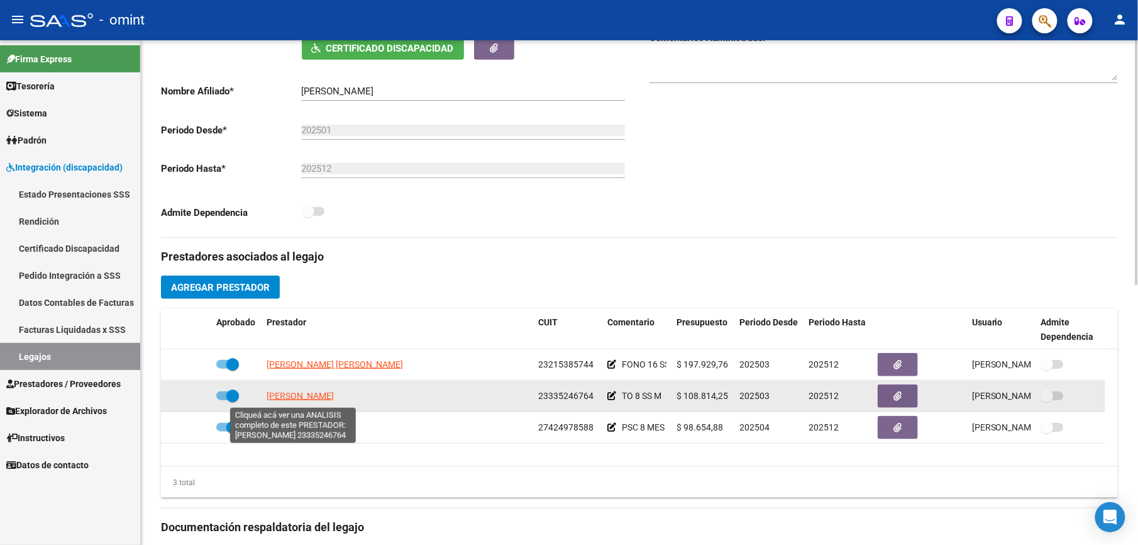
click at [309, 399] on span "LOPEZ MARA" at bounding box center [300, 396] width 67 height 10
type textarea "23335246764"
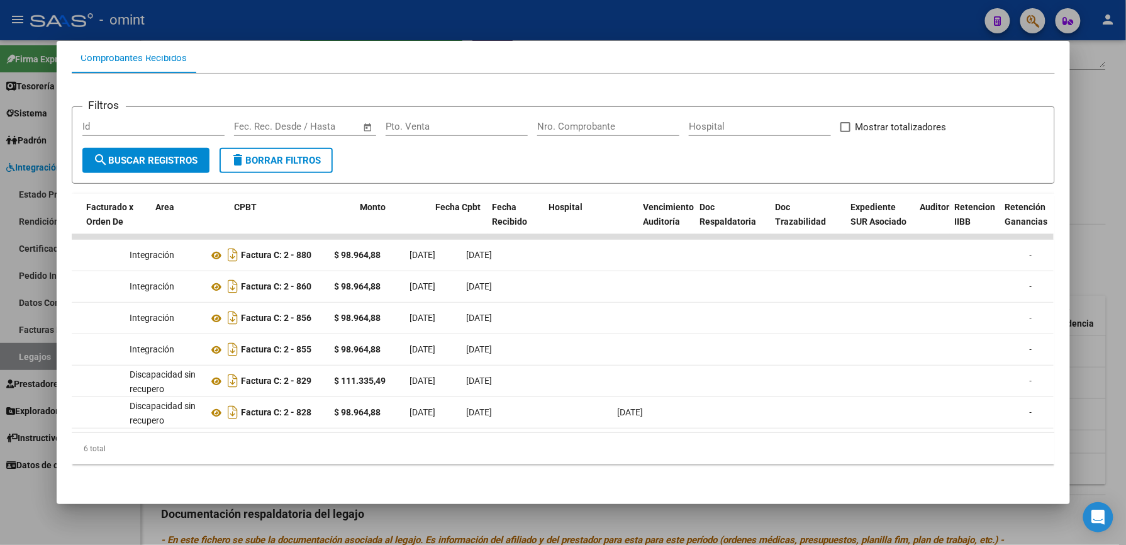
scroll to position [0, 0]
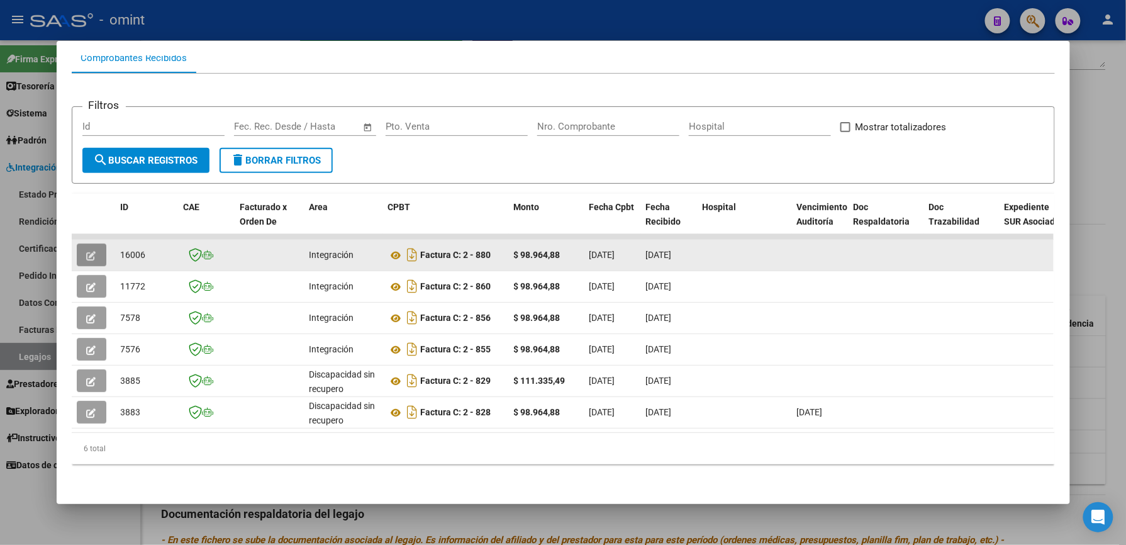
click at [89, 251] on icon "button" at bounding box center [91, 255] width 9 height 9
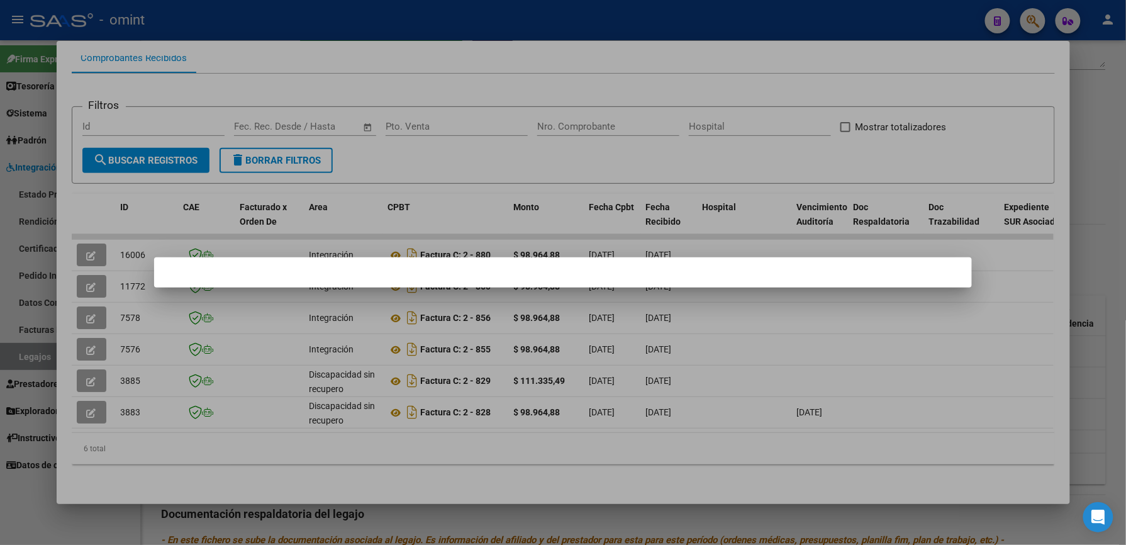
drag, startPoint x: 343, startPoint y: 64, endPoint x: 286, endPoint y: 104, distance: 70.1
click at [340, 66] on div at bounding box center [563, 272] width 1126 height 545
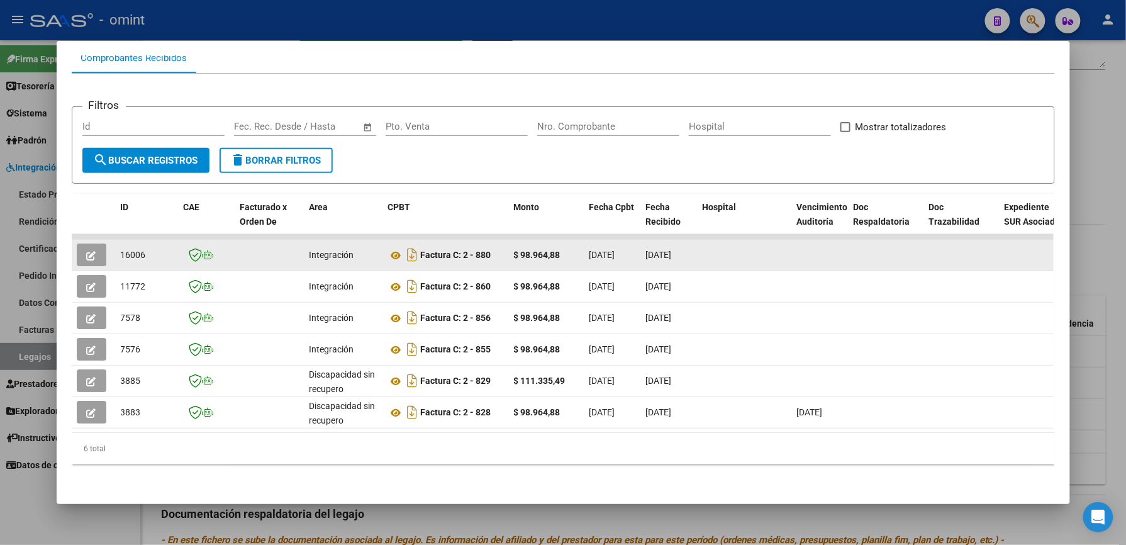
click at [88, 251] on icon "button" at bounding box center [91, 255] width 9 height 9
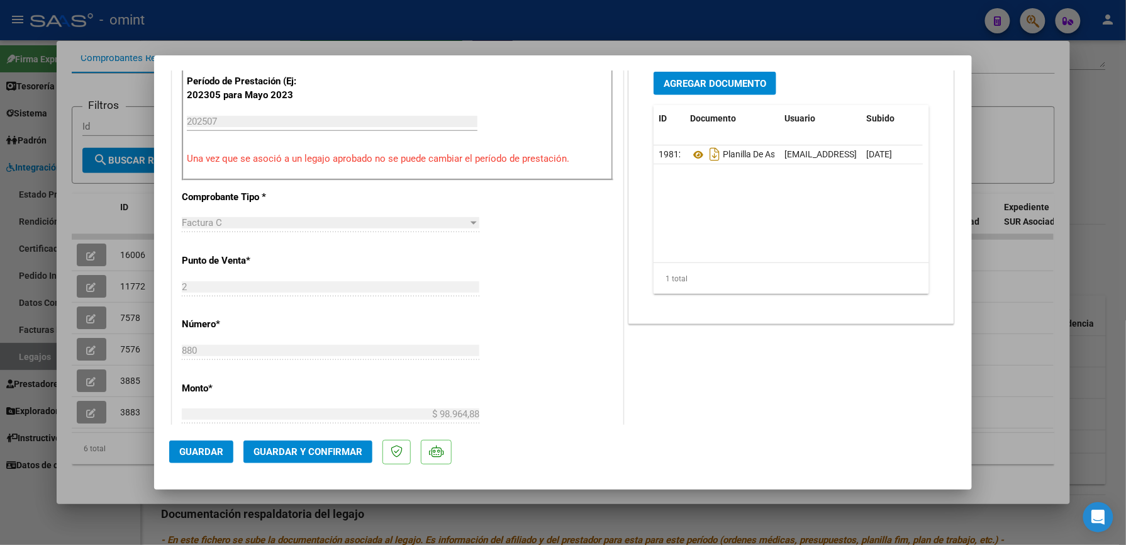
scroll to position [419, 0]
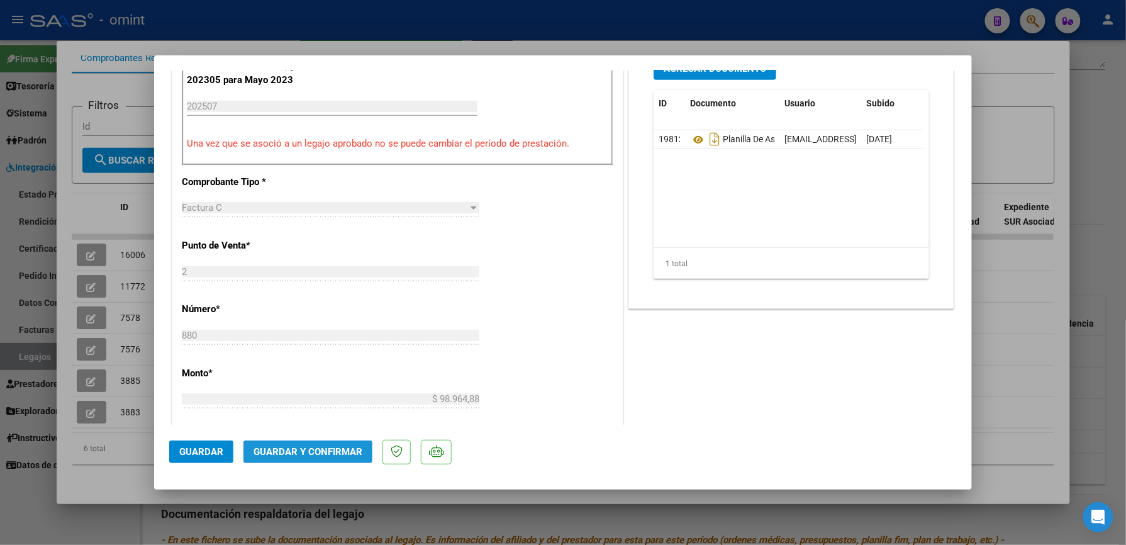
click at [317, 454] on span "Guardar y Confirmar" at bounding box center [307, 451] width 109 height 11
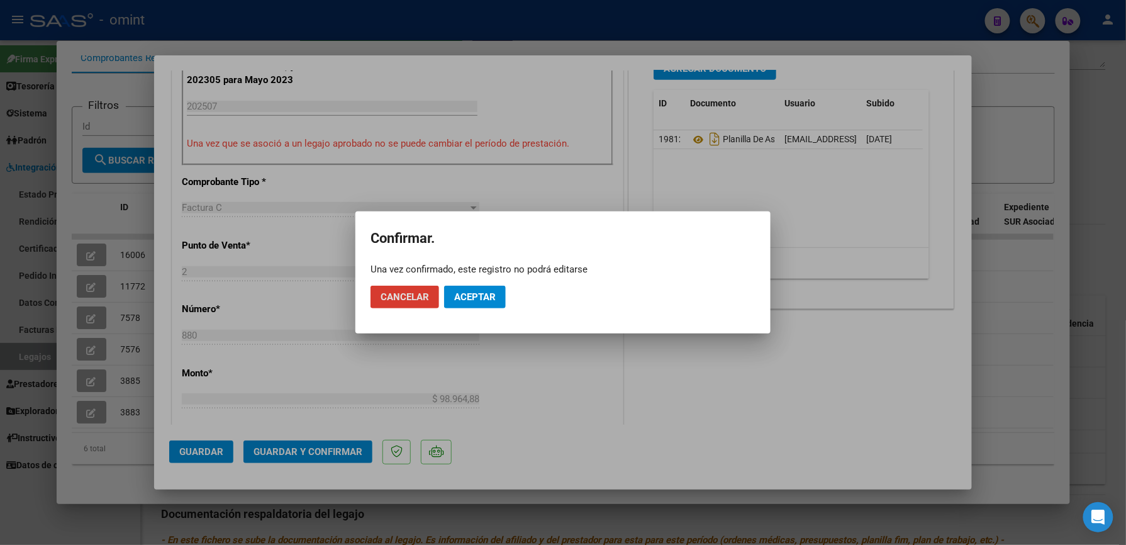
click at [478, 295] on span "Aceptar" at bounding box center [475, 296] width 42 height 11
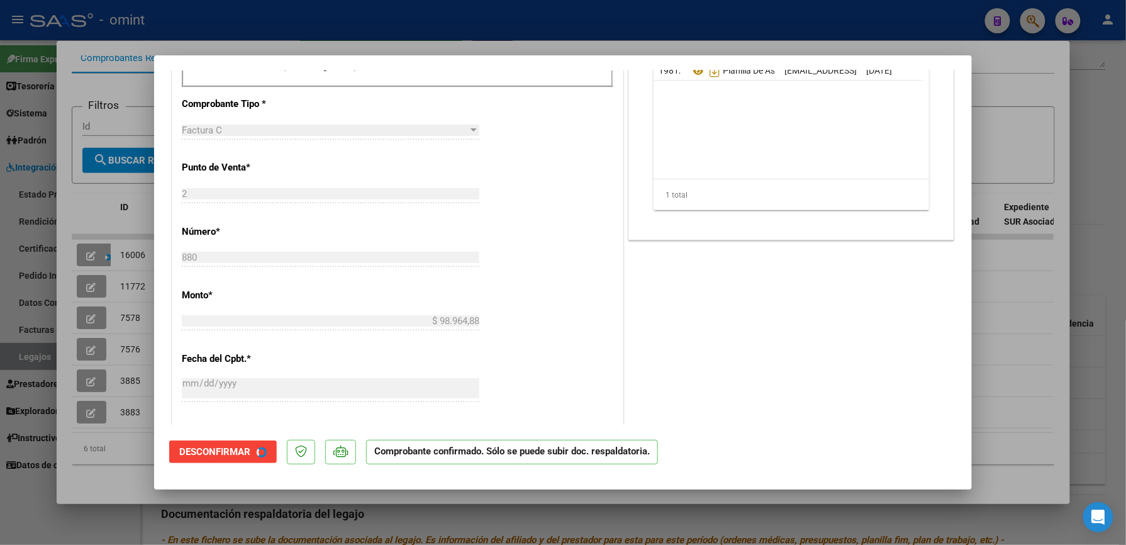
click at [625, 31] on div at bounding box center [563, 272] width 1126 height 545
type input "$ 0,00"
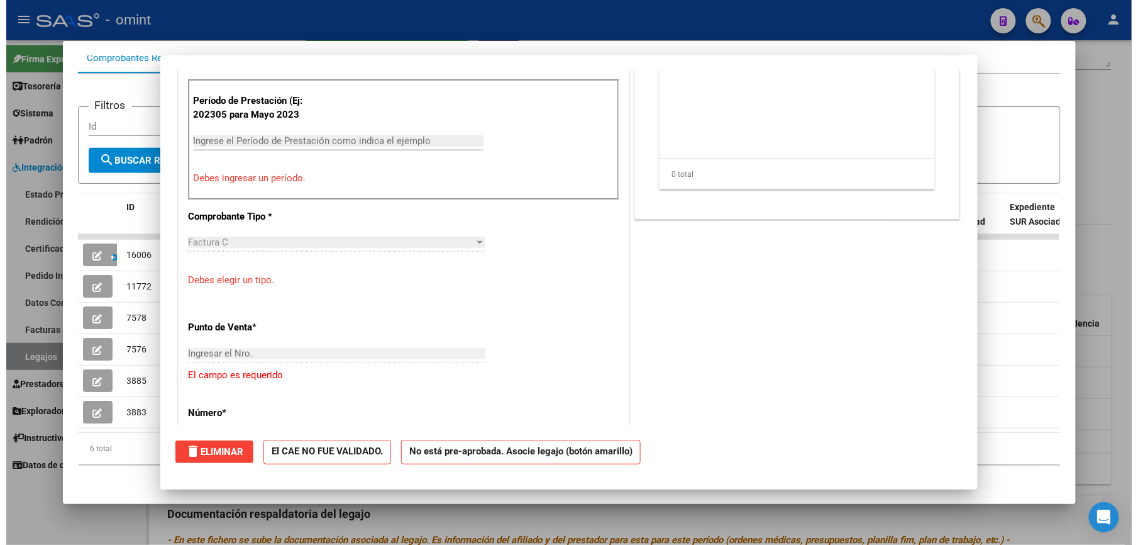
scroll to position [442, 0]
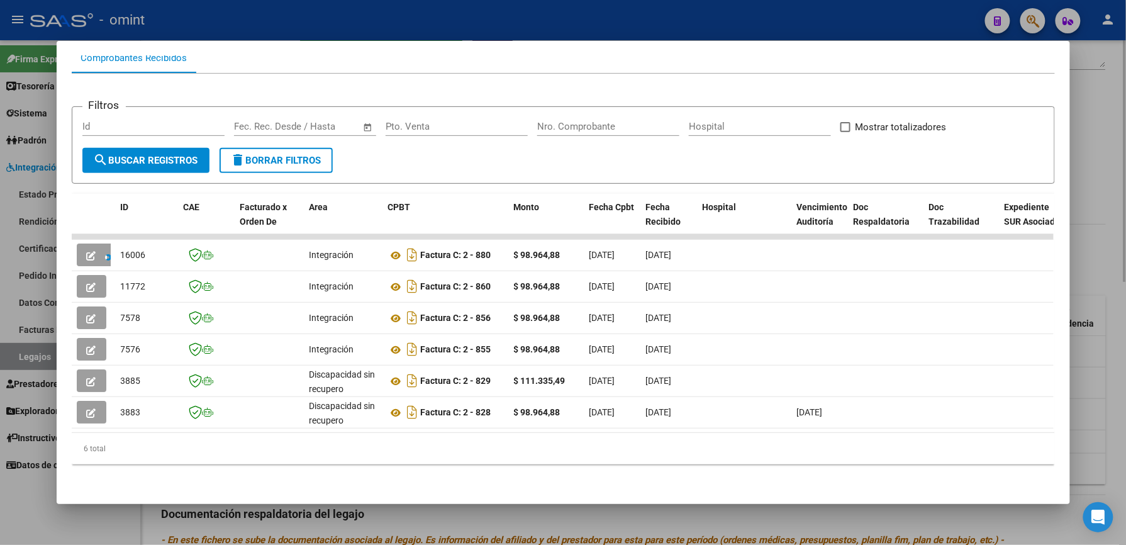
drag, startPoint x: 479, startPoint y: 18, endPoint x: 497, endPoint y: 57, distance: 42.5
click at [478, 21] on div at bounding box center [563, 272] width 1126 height 545
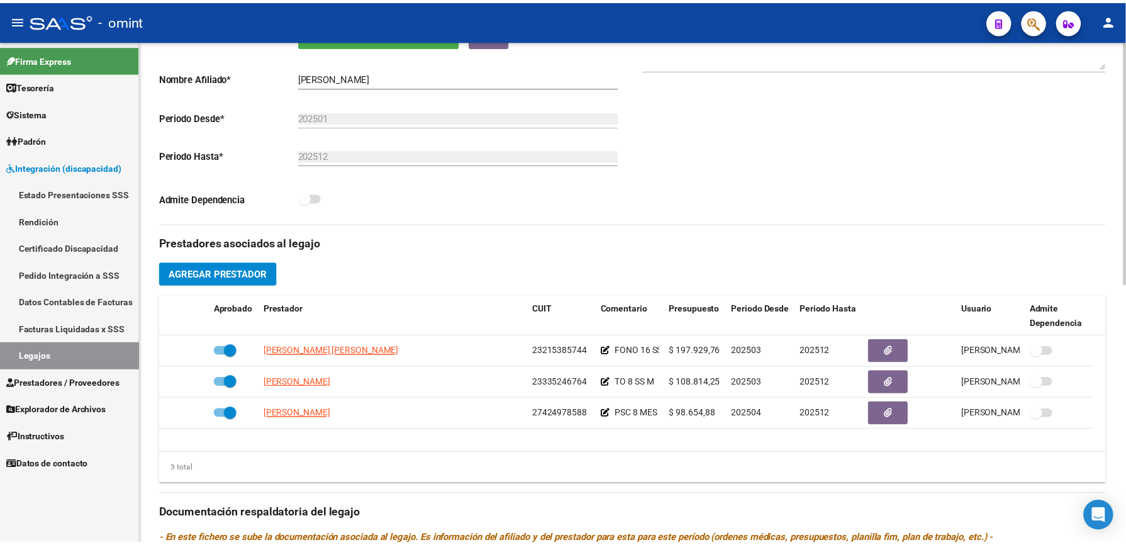
scroll to position [252, 0]
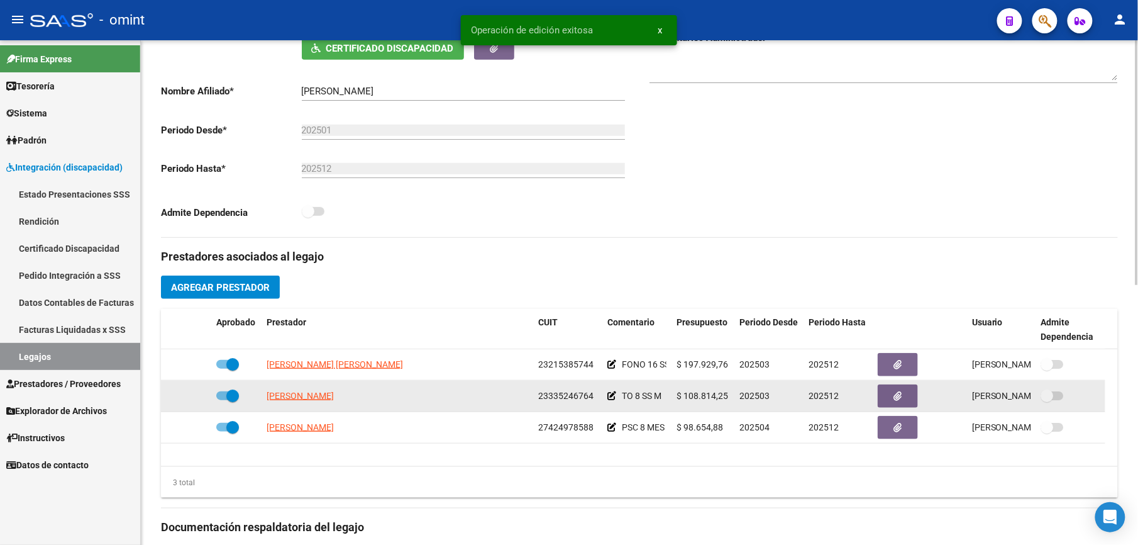
drag, startPoint x: 538, startPoint y: 395, endPoint x: 590, endPoint y: 396, distance: 51.6
click at [590, 396] on span "23335246764" at bounding box center [565, 396] width 55 height 10
drag, startPoint x: 590, startPoint y: 396, endPoint x: 574, endPoint y: 398, distance: 16.5
copy span "23335246764"
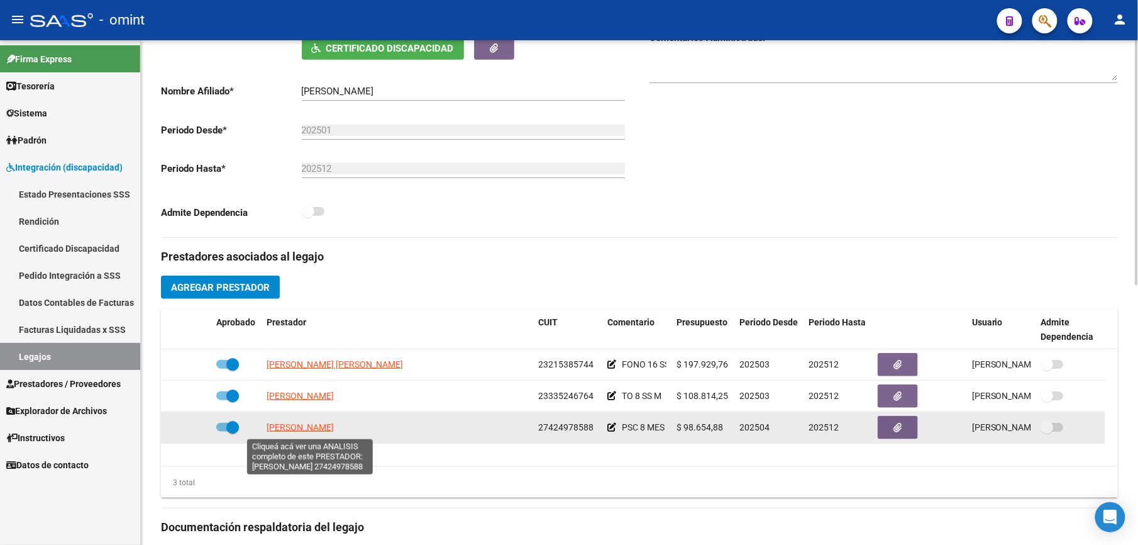
click at [327, 425] on span "BREVIERE MARIA SOL" at bounding box center [300, 427] width 67 height 10
type textarea "27424978588"
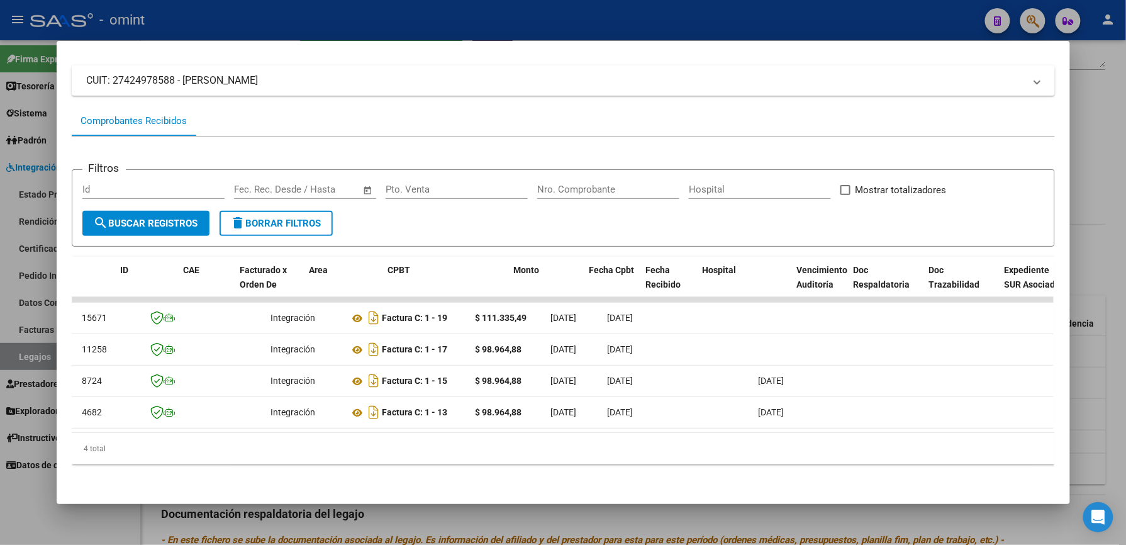
scroll to position [0, 0]
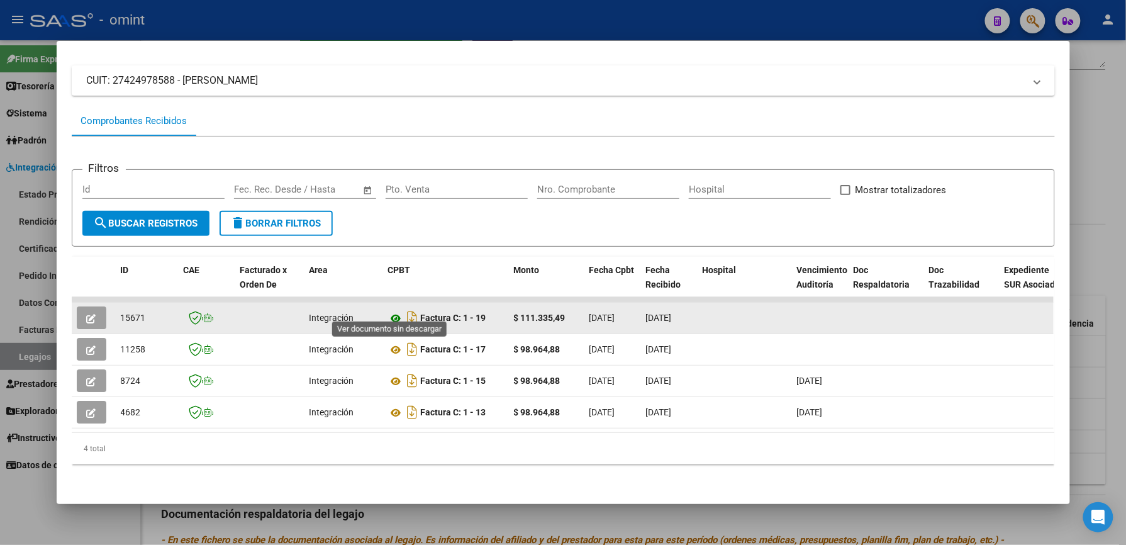
click at [389, 311] on icon at bounding box center [396, 318] width 16 height 15
click at [89, 314] on icon "button" at bounding box center [91, 318] width 9 height 9
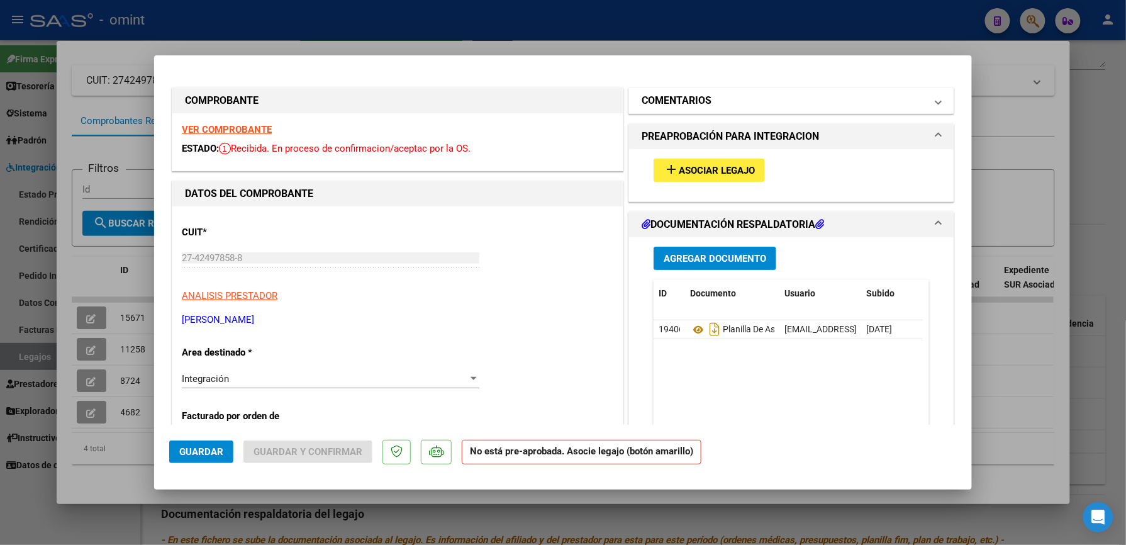
click at [671, 107] on h1 "COMENTARIOS" at bounding box center [677, 100] width 70 height 15
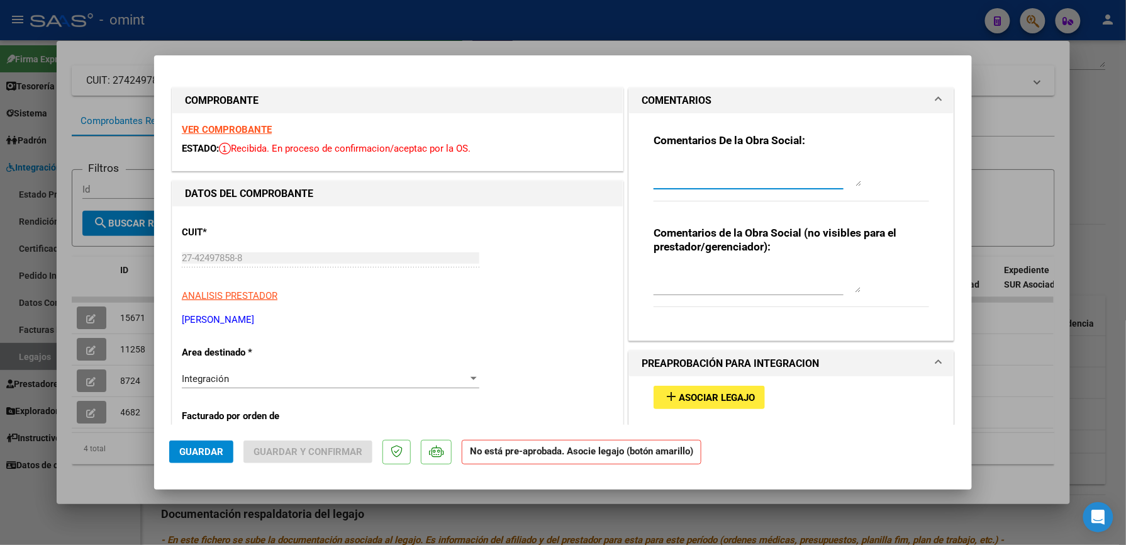
click at [681, 162] on textarea at bounding box center [758, 173] width 208 height 25
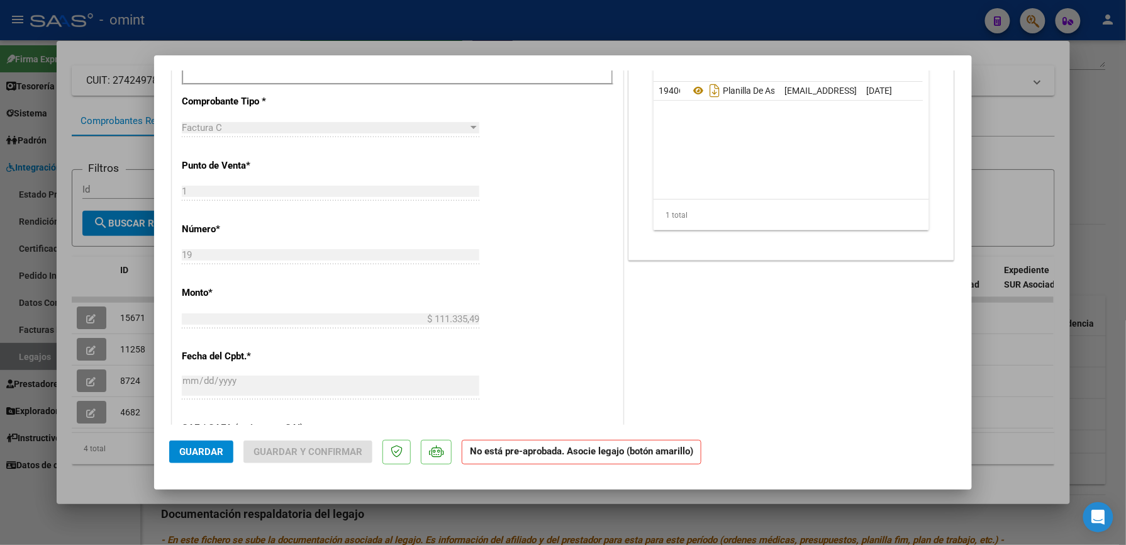
scroll to position [587, 0]
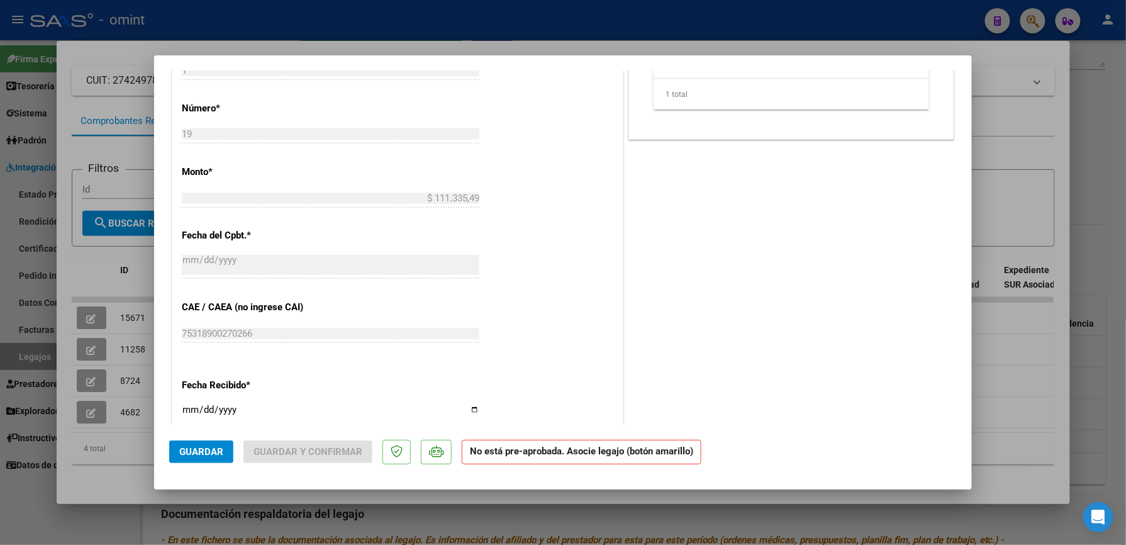
type textarea "se recuerda que lo habilitado es por un total de 8 sesiones mensuales totales"
click at [208, 449] on span "Guardar" at bounding box center [201, 451] width 44 height 11
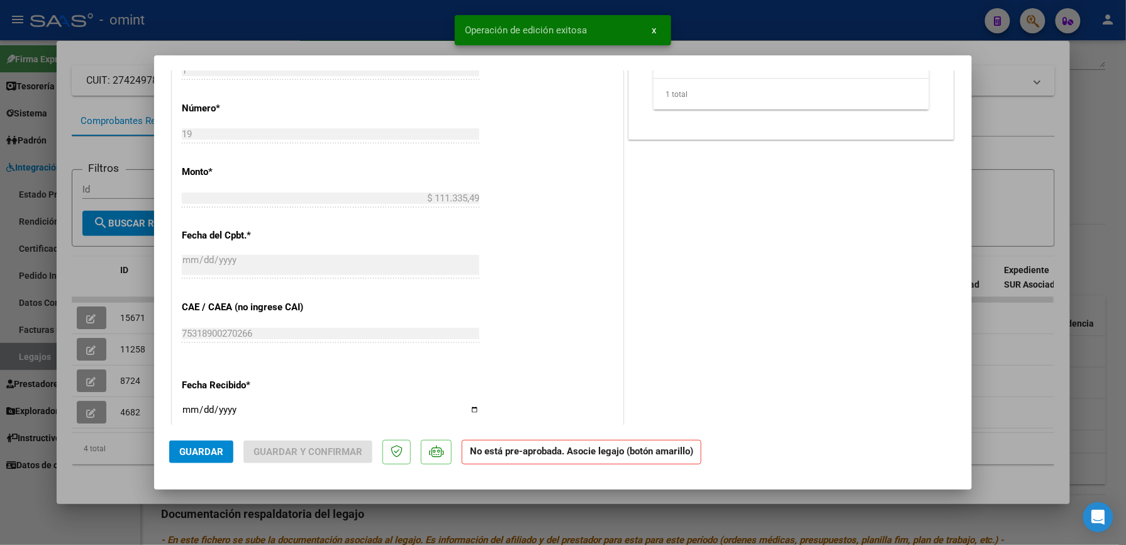
click at [816, 36] on div at bounding box center [563, 272] width 1126 height 545
type input "$ 0,00"
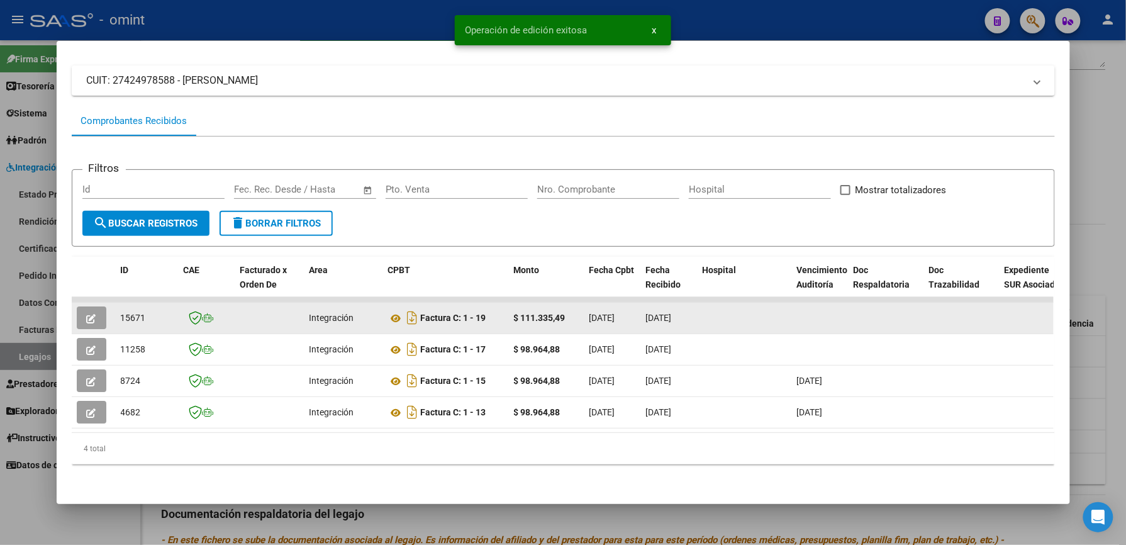
click at [87, 314] on icon "button" at bounding box center [91, 318] width 9 height 9
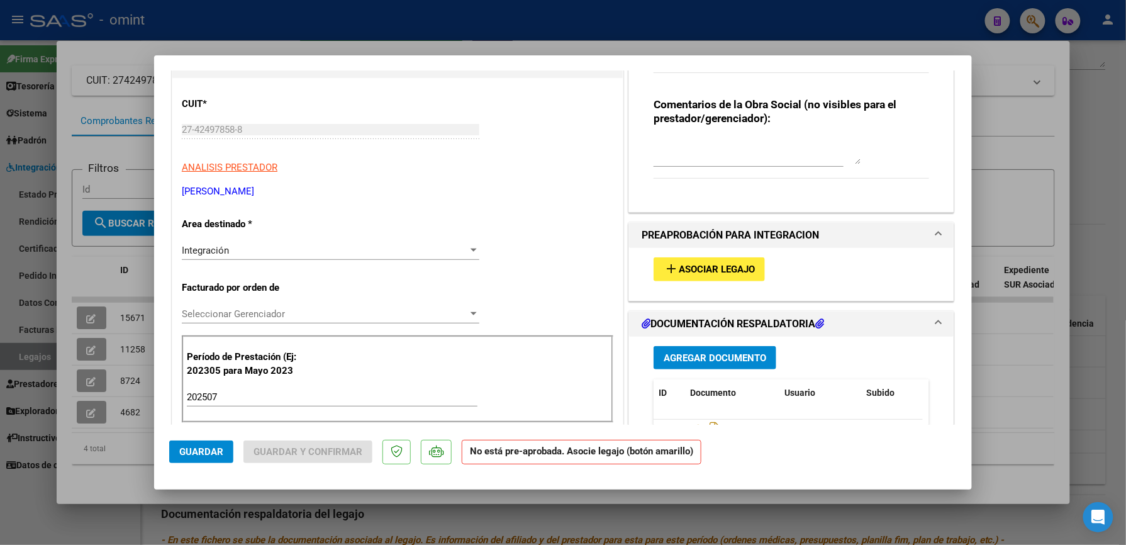
scroll to position [167, 0]
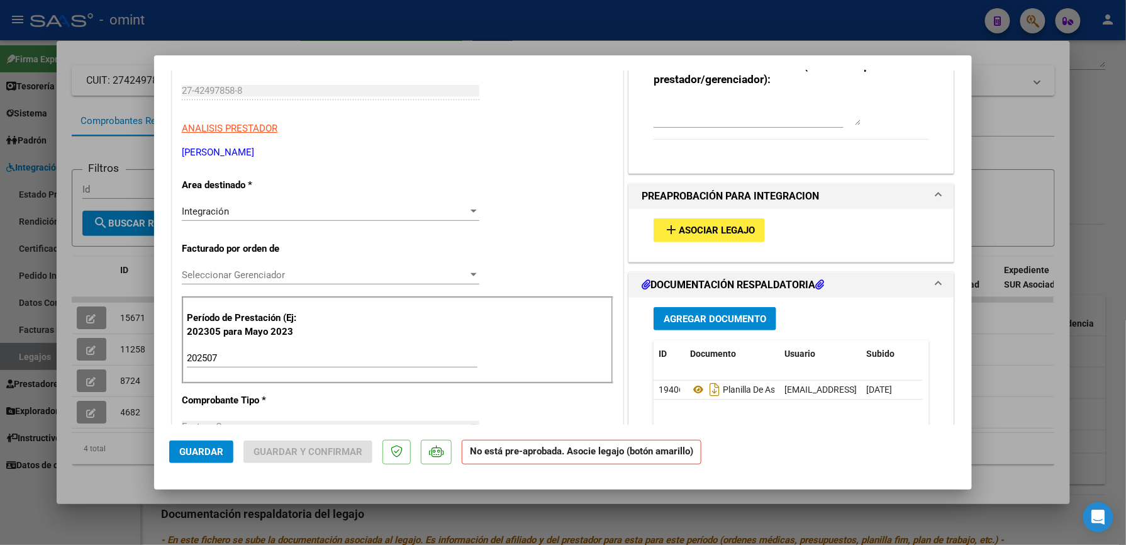
click at [721, 230] on span "Asociar Legajo" at bounding box center [717, 230] width 76 height 11
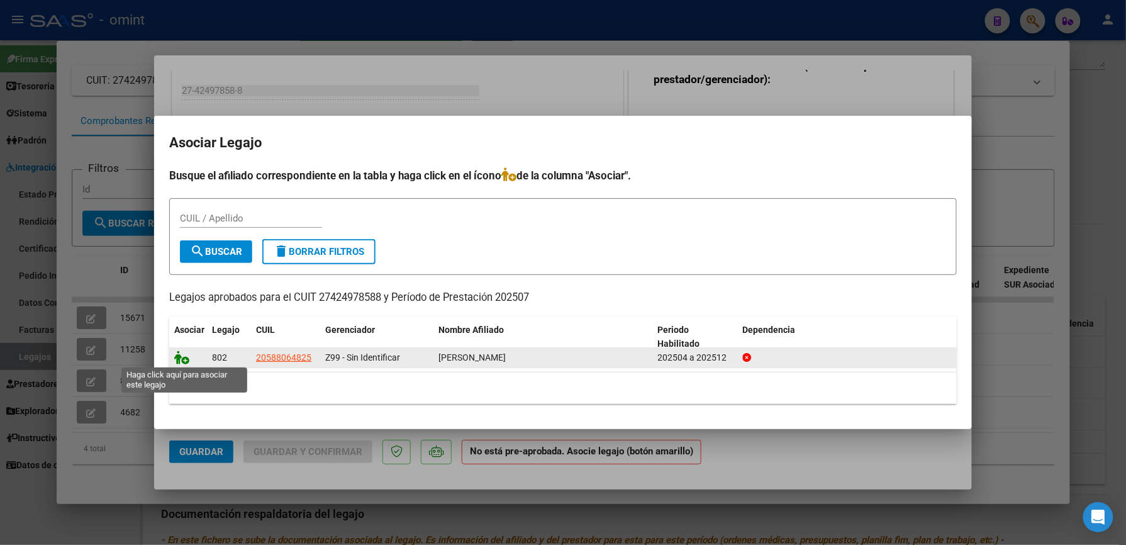
click at [186, 357] on icon at bounding box center [181, 357] width 15 height 14
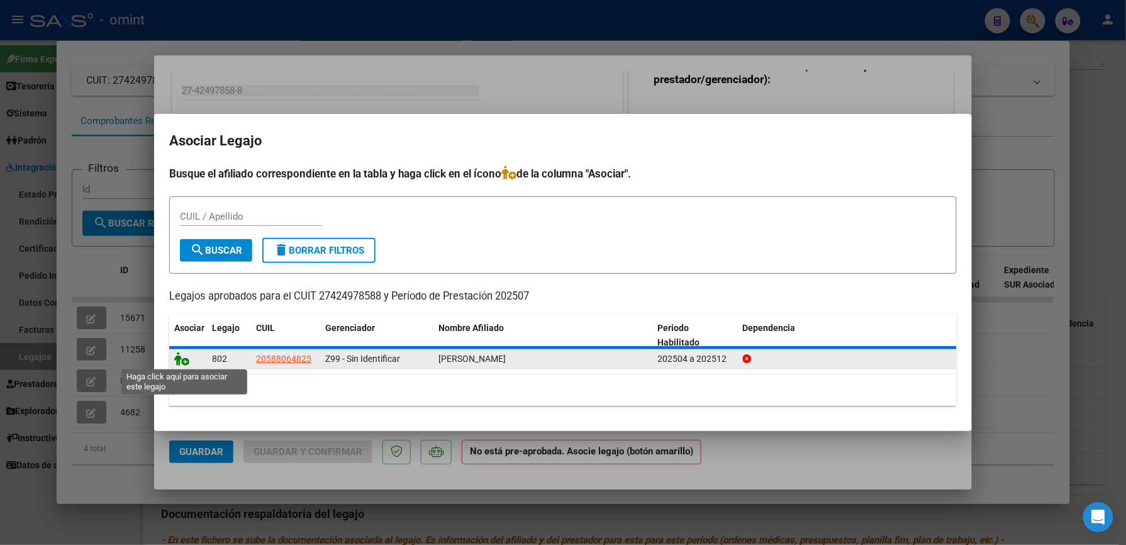
click at [184, 359] on icon at bounding box center [181, 359] width 15 height 14
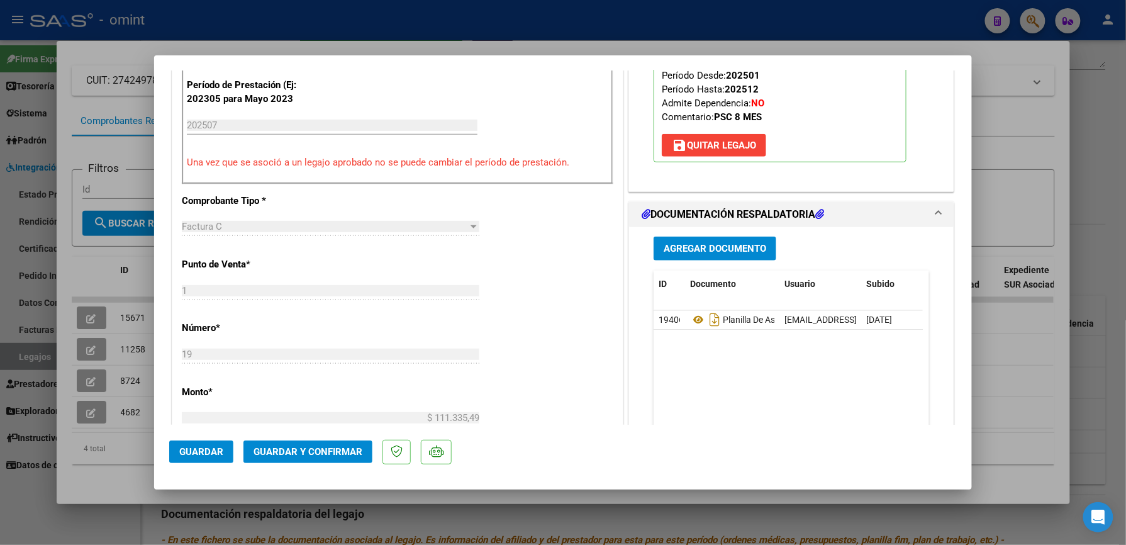
scroll to position [419, 0]
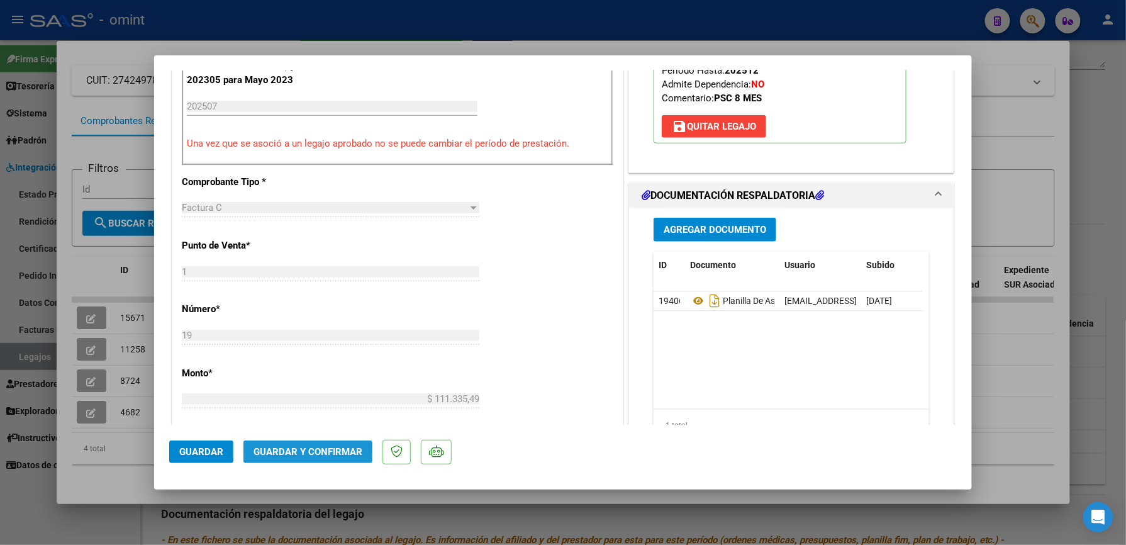
click at [296, 453] on span "Guardar y Confirmar" at bounding box center [307, 451] width 109 height 11
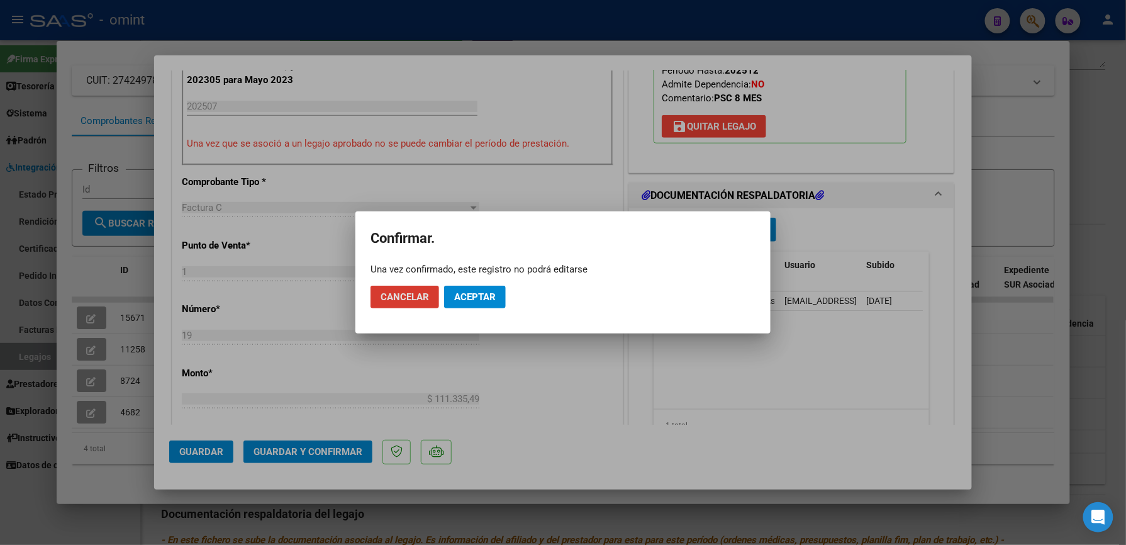
click at [474, 291] on span "Aceptar" at bounding box center [475, 296] width 42 height 11
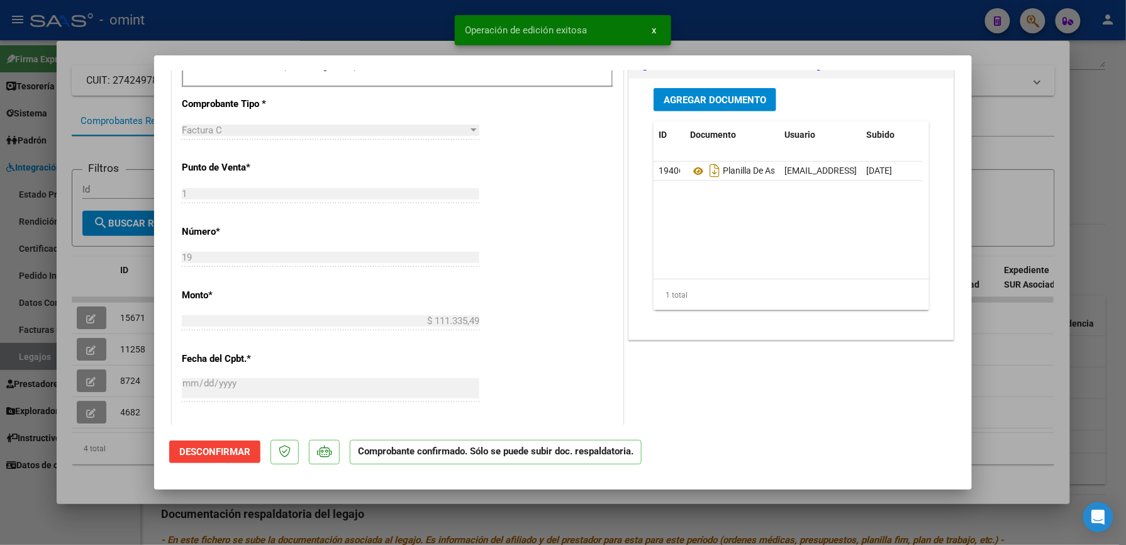
click at [774, 33] on div at bounding box center [563, 272] width 1126 height 545
type input "$ 0,00"
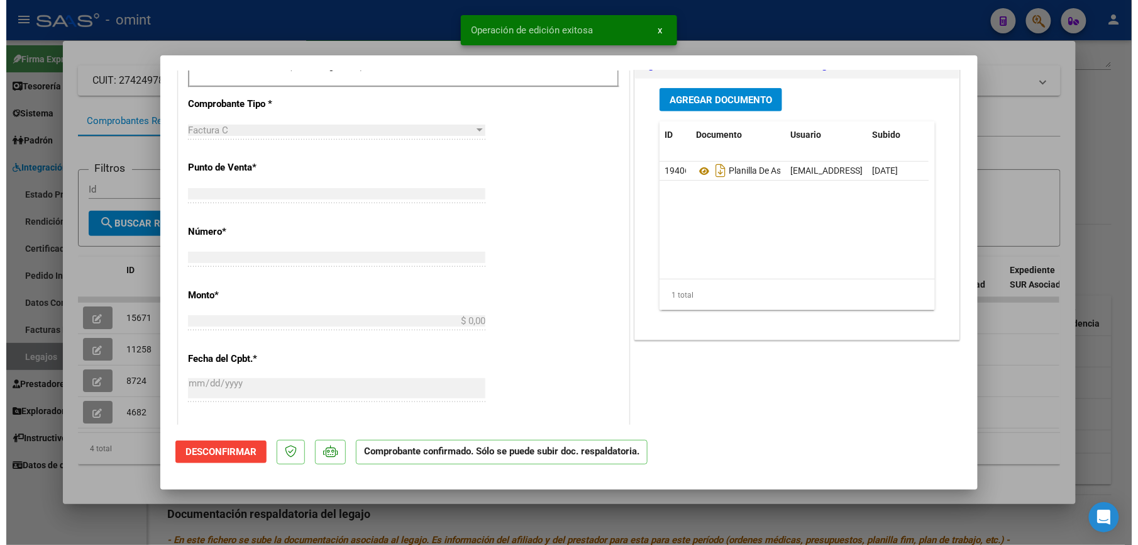
scroll to position [0, 0]
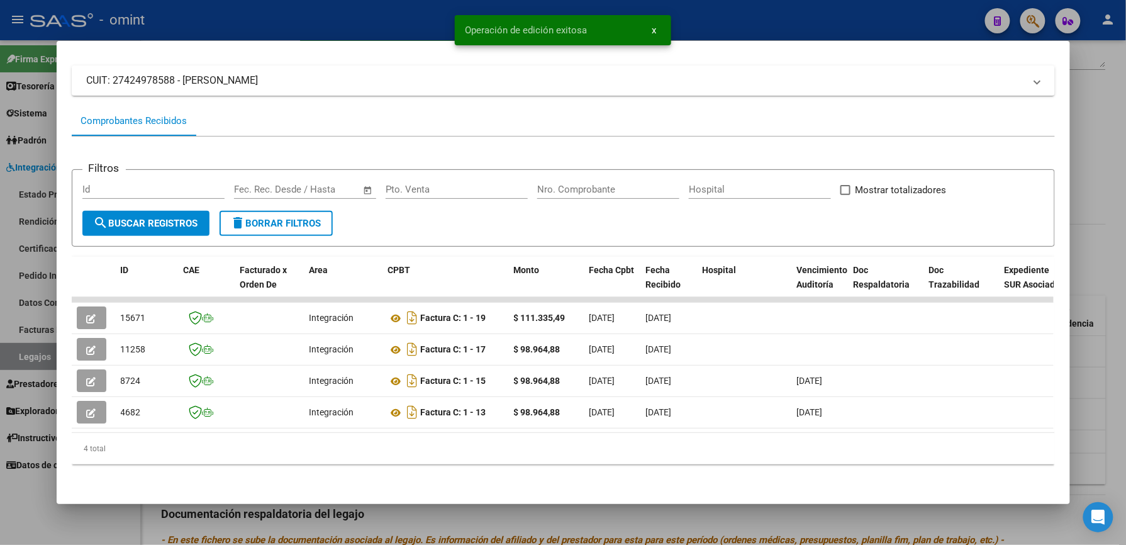
click at [356, 23] on div at bounding box center [563, 272] width 1126 height 545
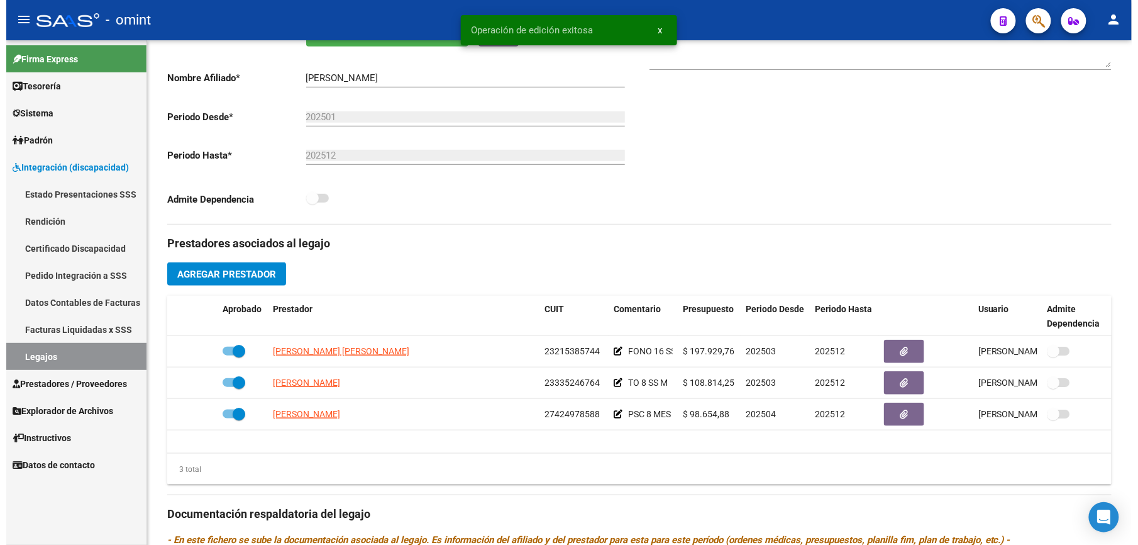
scroll to position [252, 0]
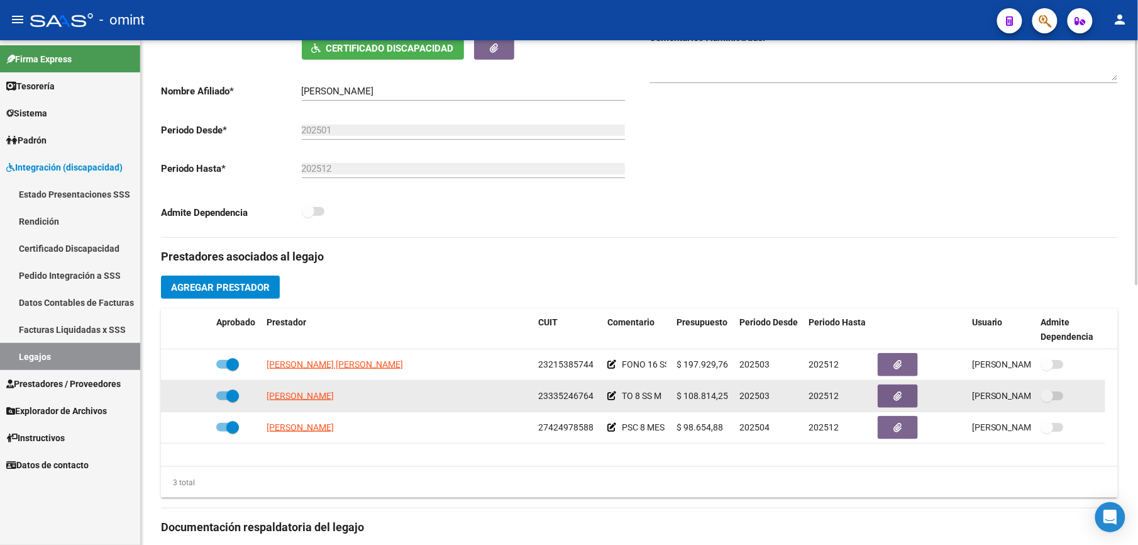
drag, startPoint x: 538, startPoint y: 395, endPoint x: 603, endPoint y: 396, distance: 64.2
click at [603, 396] on div "LOPEZ MARA 23335246764 TO 8 SS M $ 108.814,25 202503 202512 Magalí Capel 27/04/…" at bounding box center [633, 396] width 945 height 31
drag, startPoint x: 603, startPoint y: 396, endPoint x: 584, endPoint y: 396, distance: 18.9
copy span "23335246764"
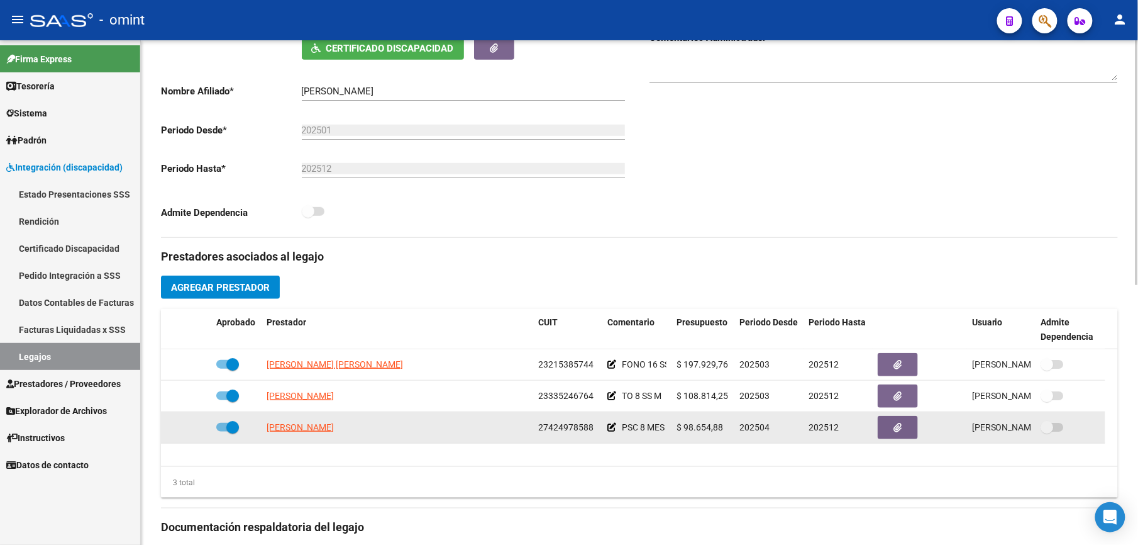
drag, startPoint x: 538, startPoint y: 424, endPoint x: 594, endPoint y: 424, distance: 55.4
click at [594, 424] on div "27424978588" at bounding box center [567, 427] width 59 height 14
drag, startPoint x: 594, startPoint y: 424, endPoint x: 576, endPoint y: 423, distance: 17.6
copy span "27424978588"
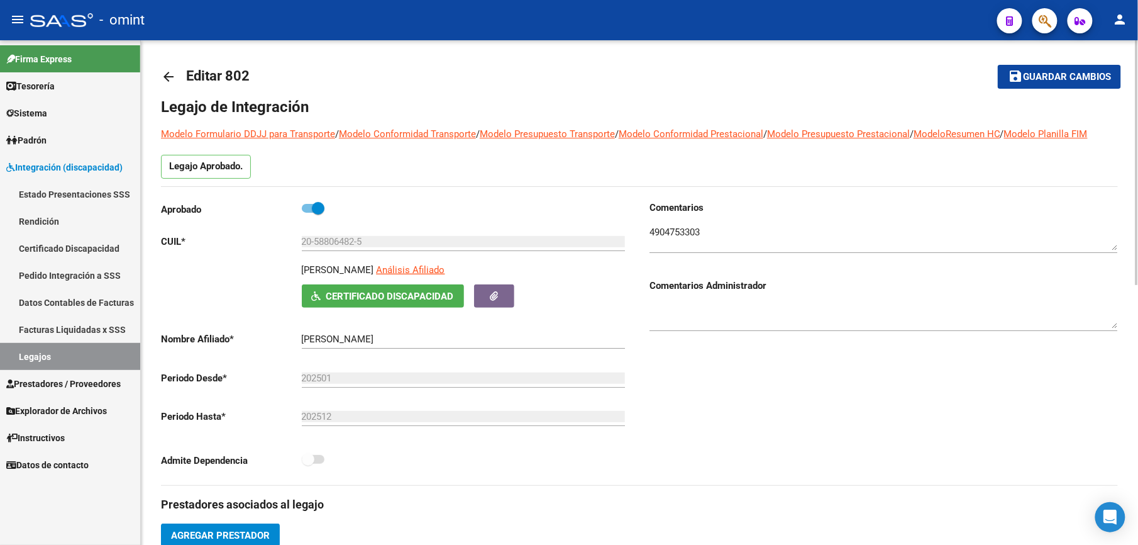
scroll to position [0, 0]
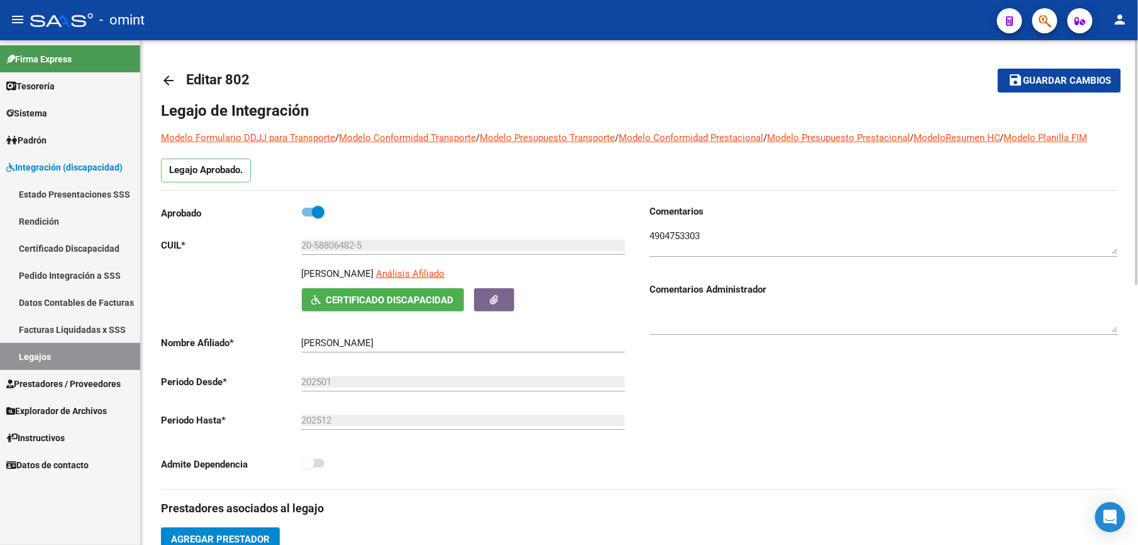
click at [164, 77] on mat-icon "arrow_back" at bounding box center [168, 80] width 15 height 15
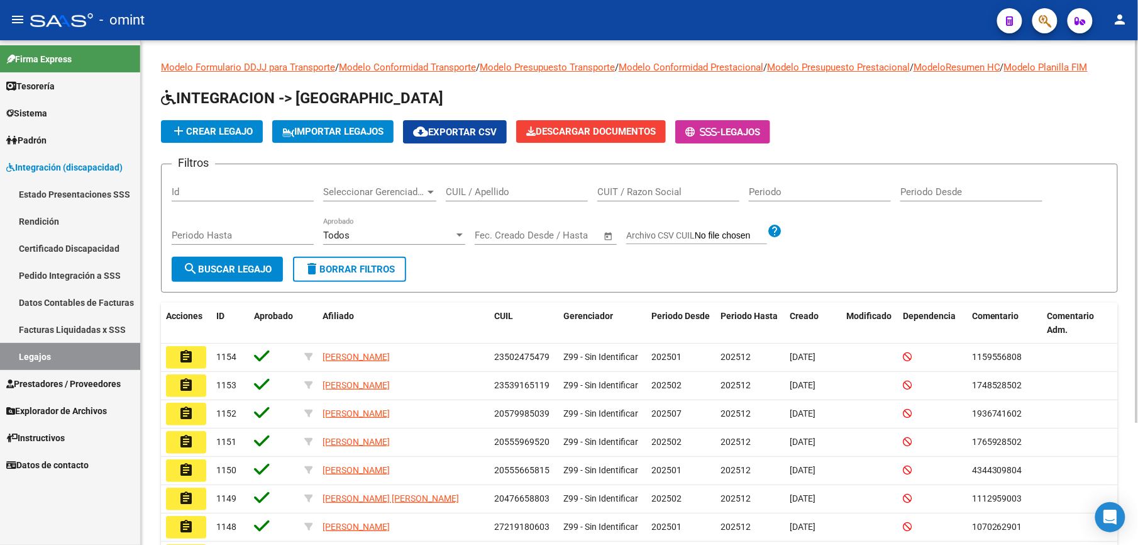
click at [499, 189] on input "CUIL / Apellido" at bounding box center [517, 191] width 142 height 11
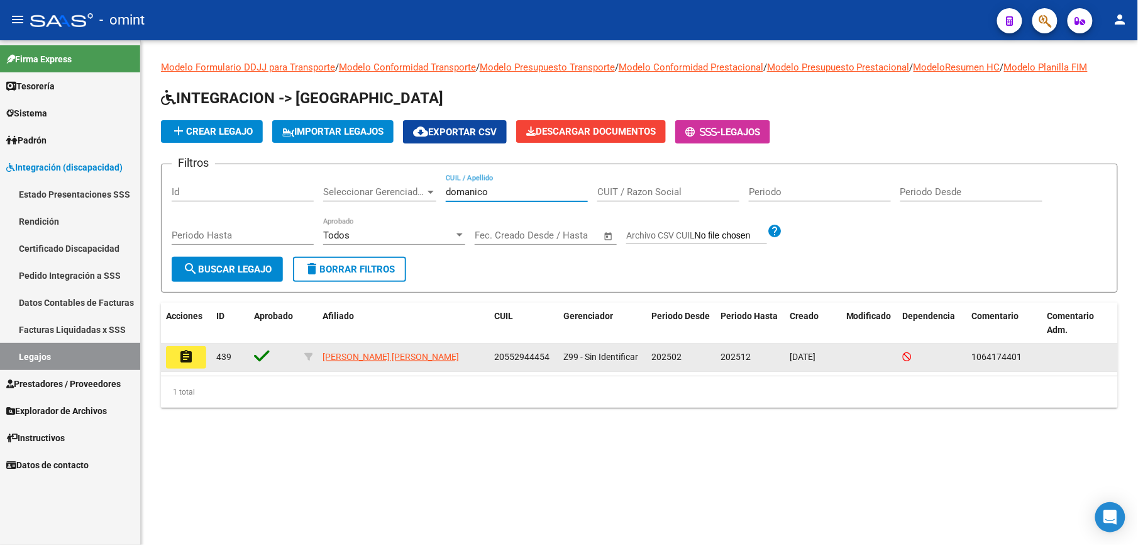
type input "domanico"
click at [181, 352] on mat-icon "assignment" at bounding box center [186, 356] width 15 height 15
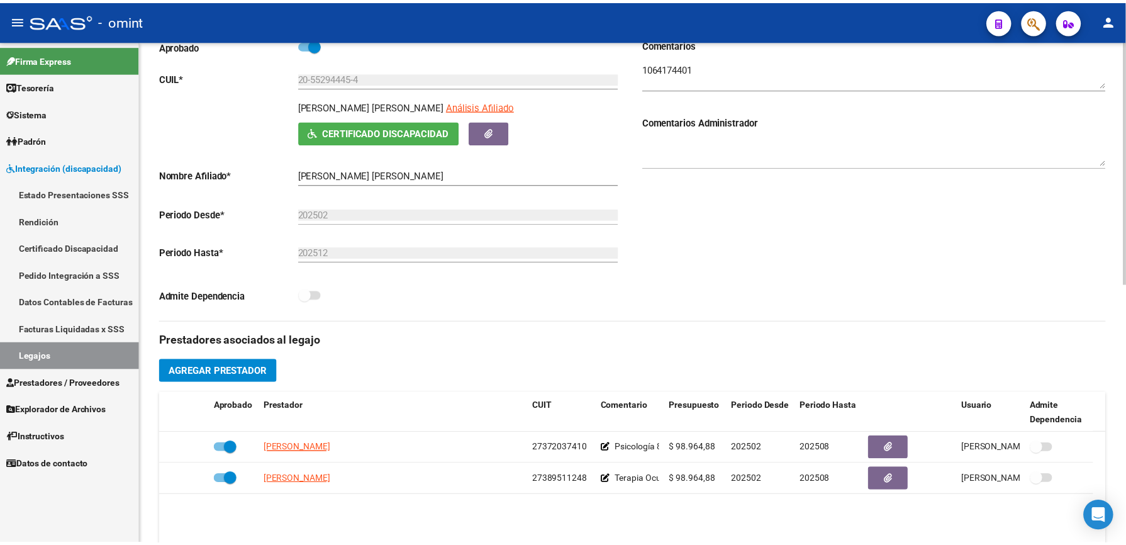
scroll to position [252, 0]
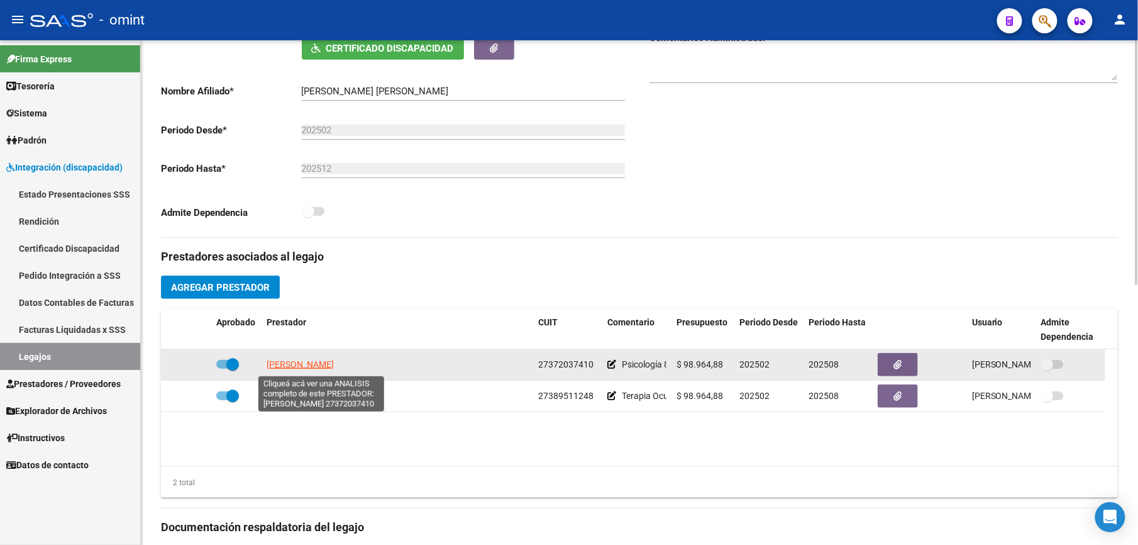
click at [334, 365] on span "FOSCO CAROLINA NATALIA" at bounding box center [300, 364] width 67 height 10
type textarea "27372037410"
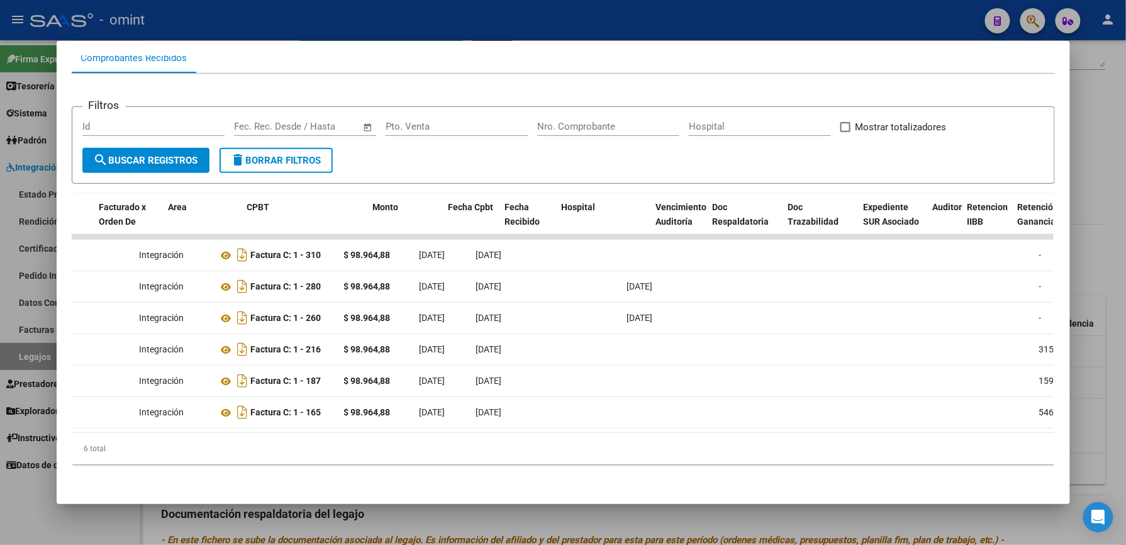
scroll to position [0, 0]
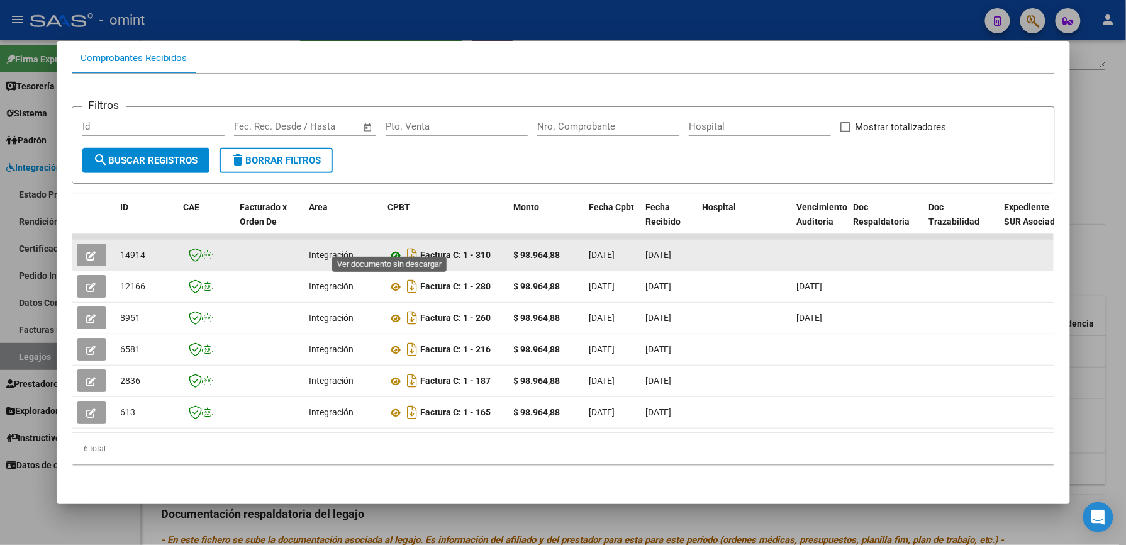
click at [391, 248] on icon at bounding box center [396, 255] width 16 height 15
click at [87, 251] on icon "button" at bounding box center [91, 255] width 9 height 9
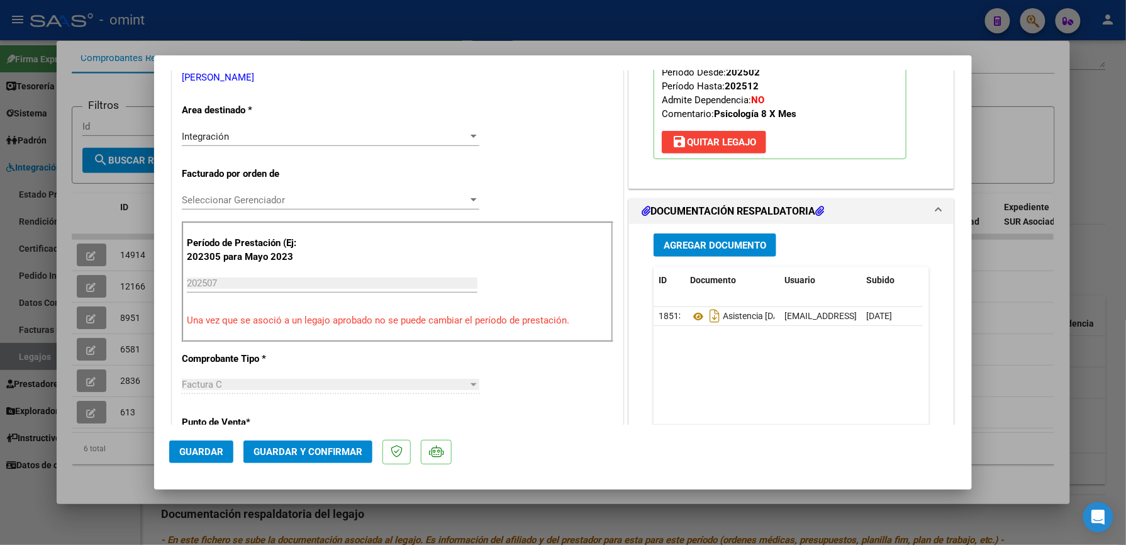
scroll to position [252, 0]
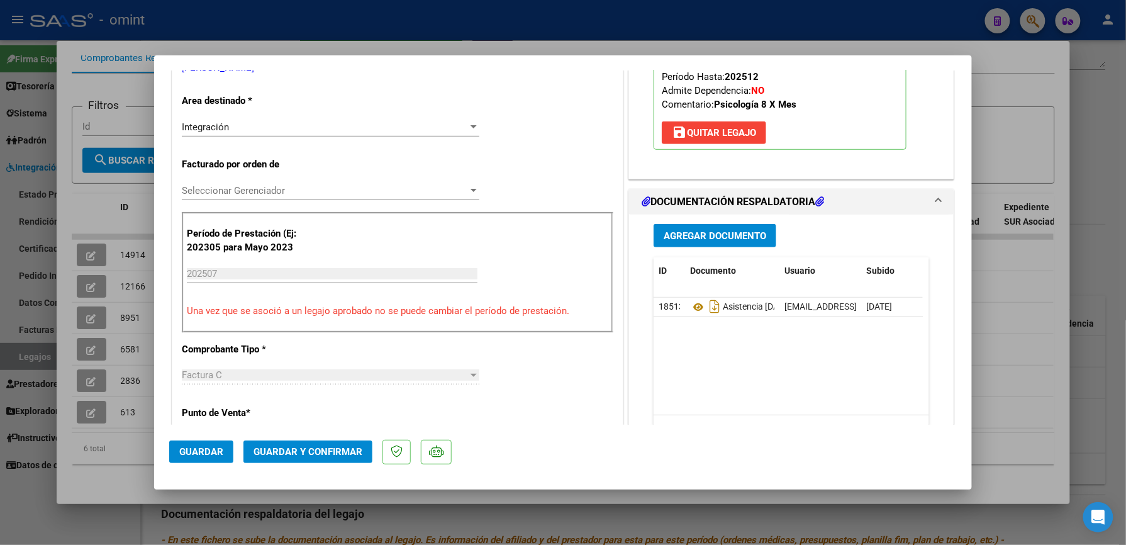
click at [342, 451] on span "Guardar y Confirmar" at bounding box center [307, 451] width 109 height 11
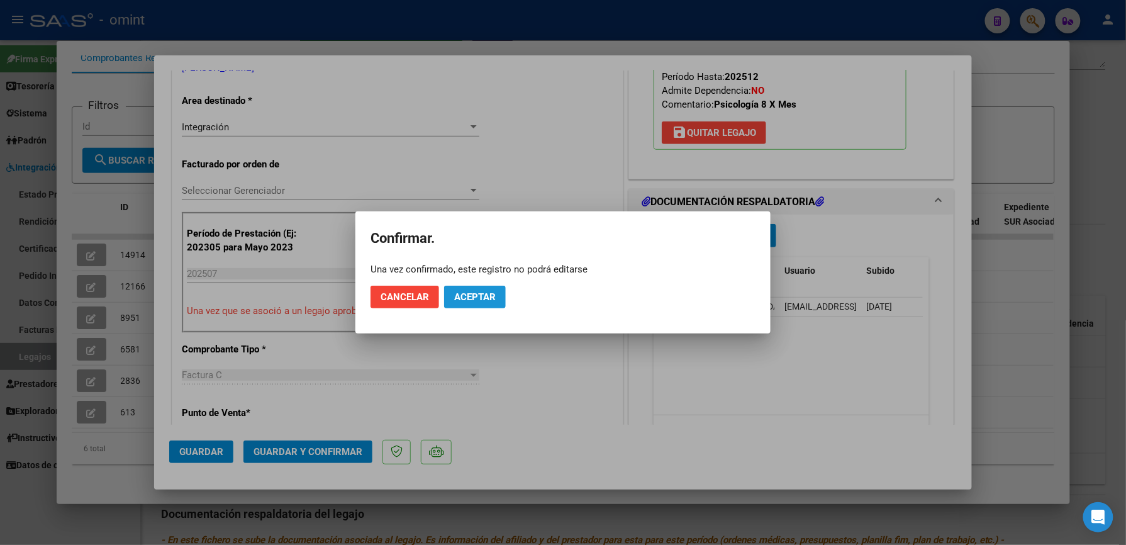
click at [477, 292] on span "Aceptar" at bounding box center [475, 296] width 42 height 11
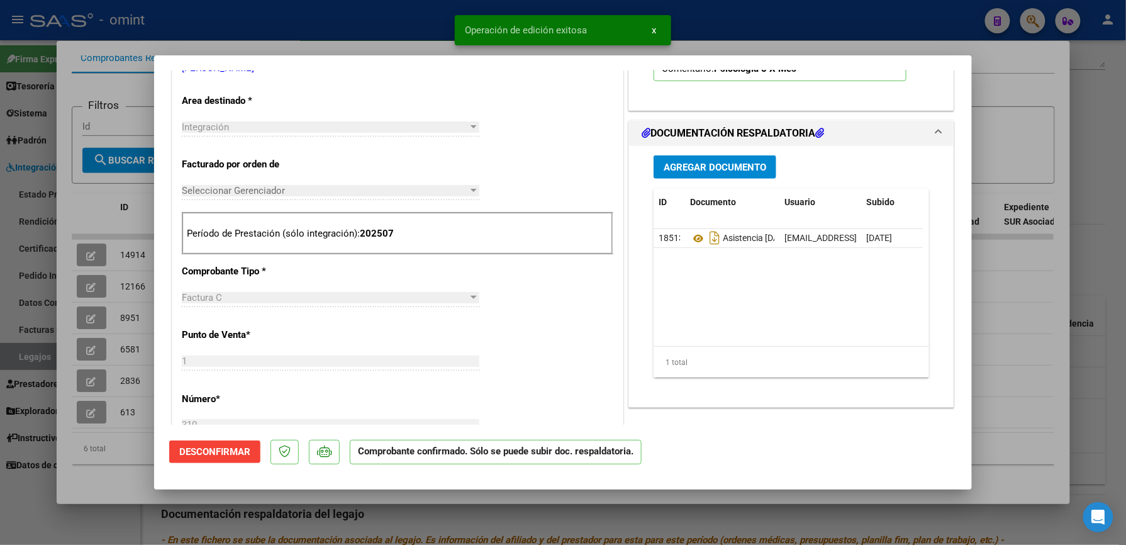
click at [732, 24] on div at bounding box center [563, 272] width 1126 height 545
type input "$ 0,00"
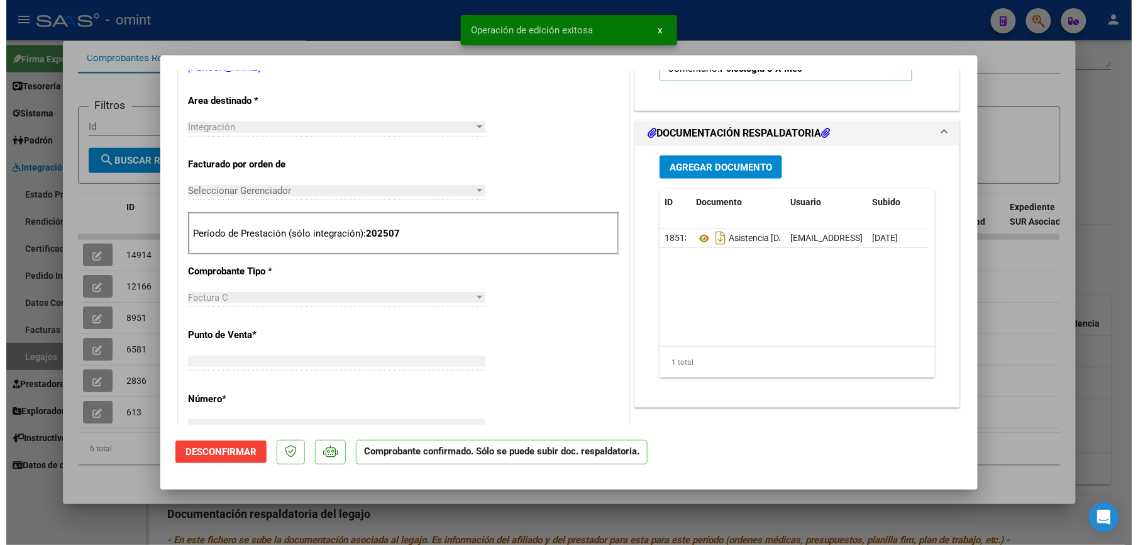
scroll to position [0, 0]
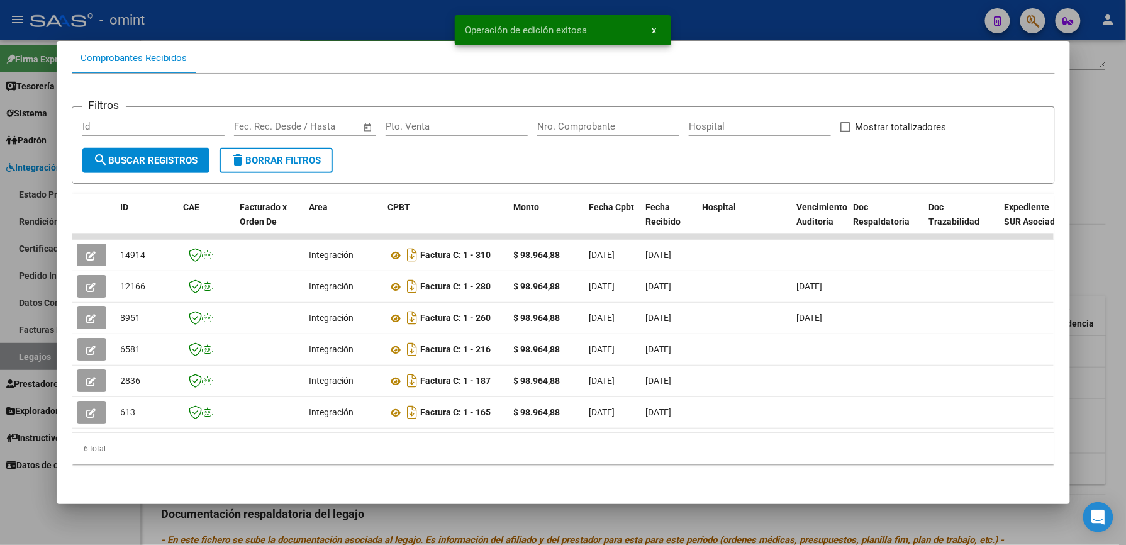
click at [389, 9] on div at bounding box center [563, 272] width 1126 height 545
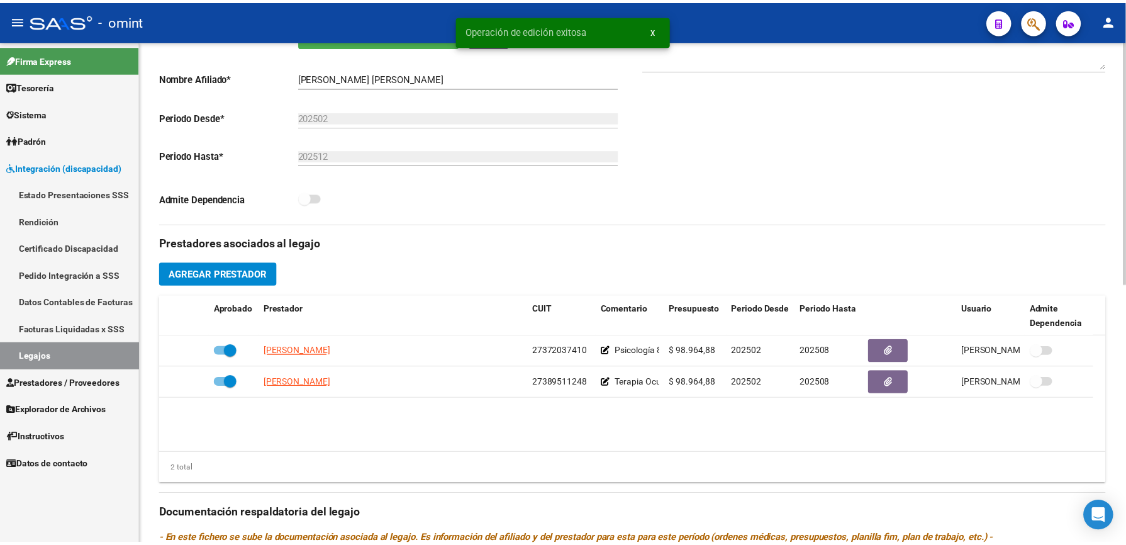
scroll to position [252, 0]
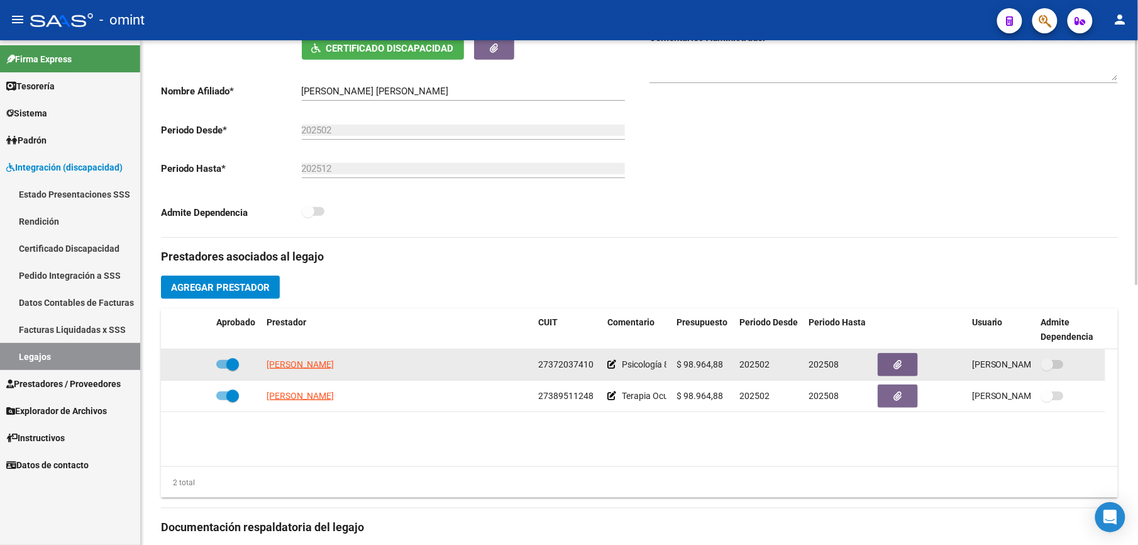
drag, startPoint x: 539, startPoint y: 364, endPoint x: 592, endPoint y: 368, distance: 53.0
click at [592, 368] on span "27372037410" at bounding box center [565, 364] width 55 height 10
drag, startPoint x: 592, startPoint y: 368, endPoint x: 569, endPoint y: 365, distance: 23.4
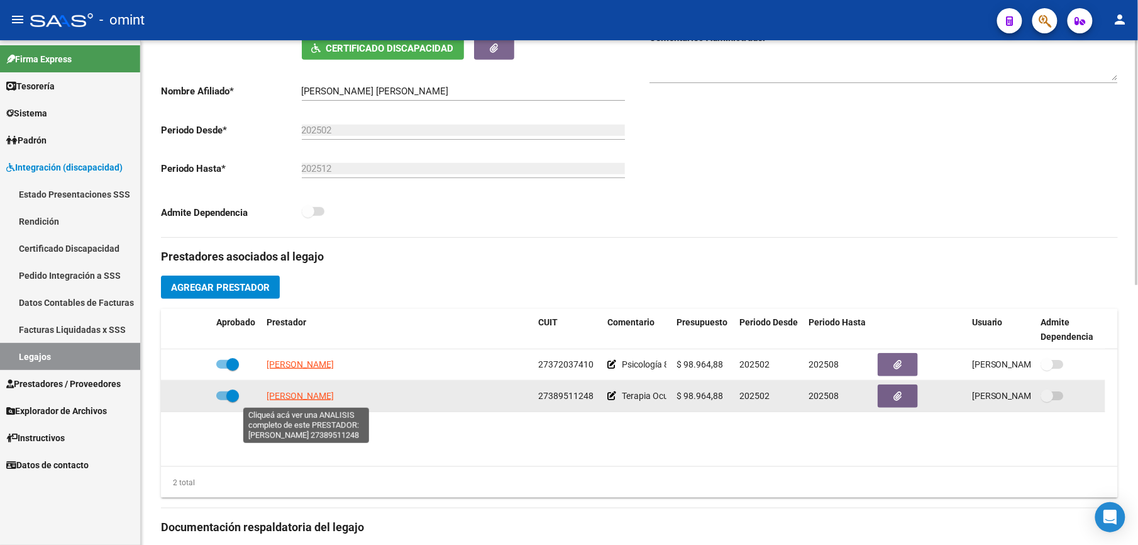
click at [328, 401] on span "HARISPE MANUELA" at bounding box center [300, 396] width 67 height 10
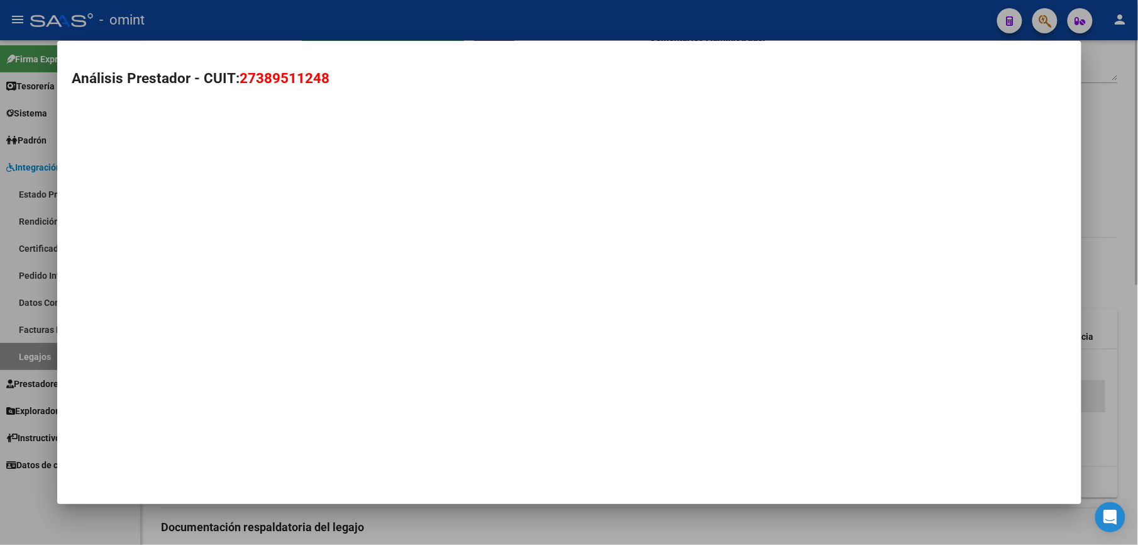
type textarea "27389511248"
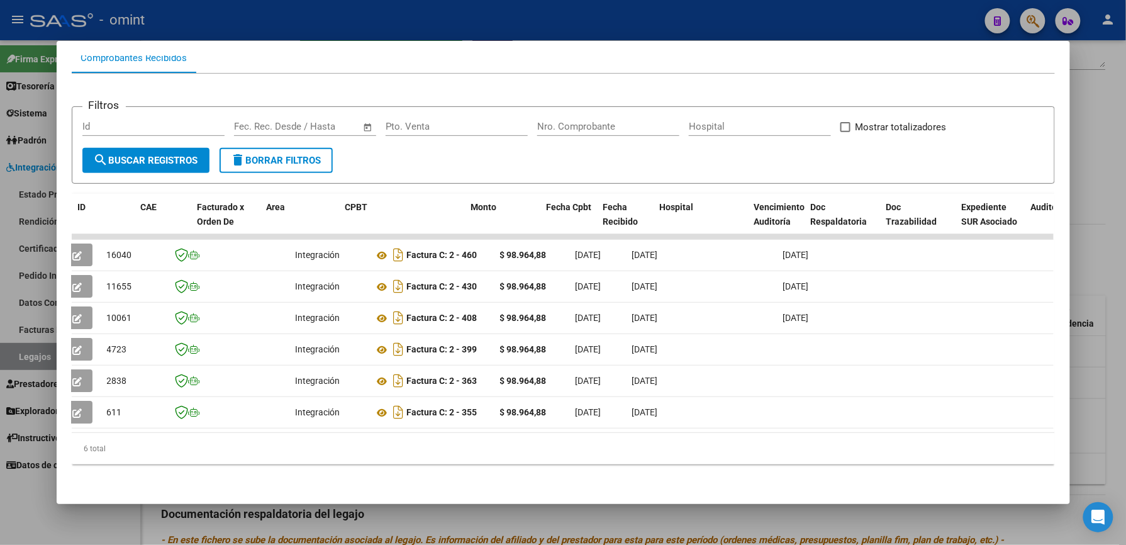
scroll to position [0, 0]
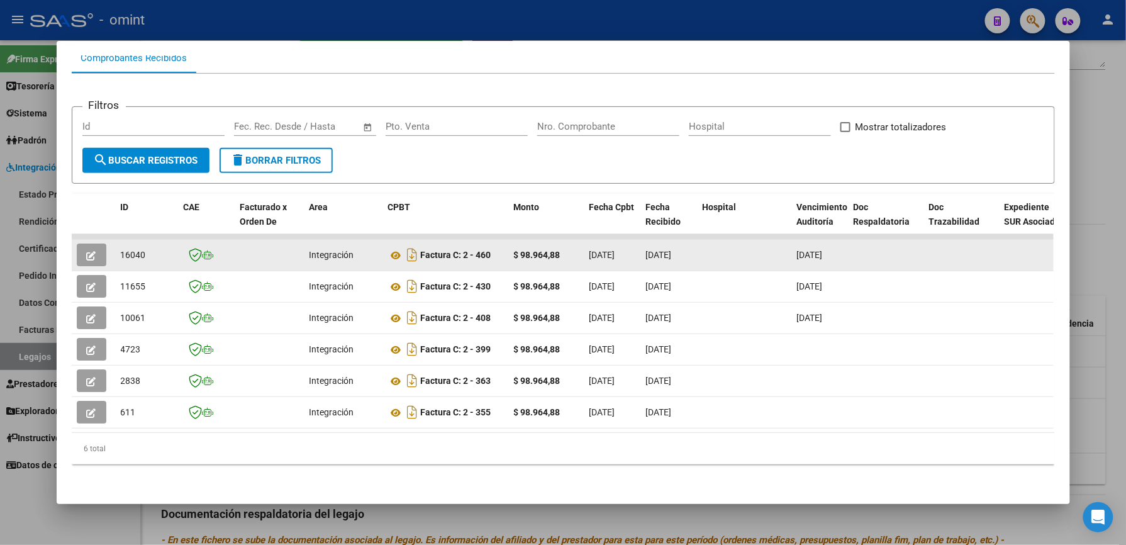
click at [87, 251] on icon "button" at bounding box center [91, 255] width 9 height 9
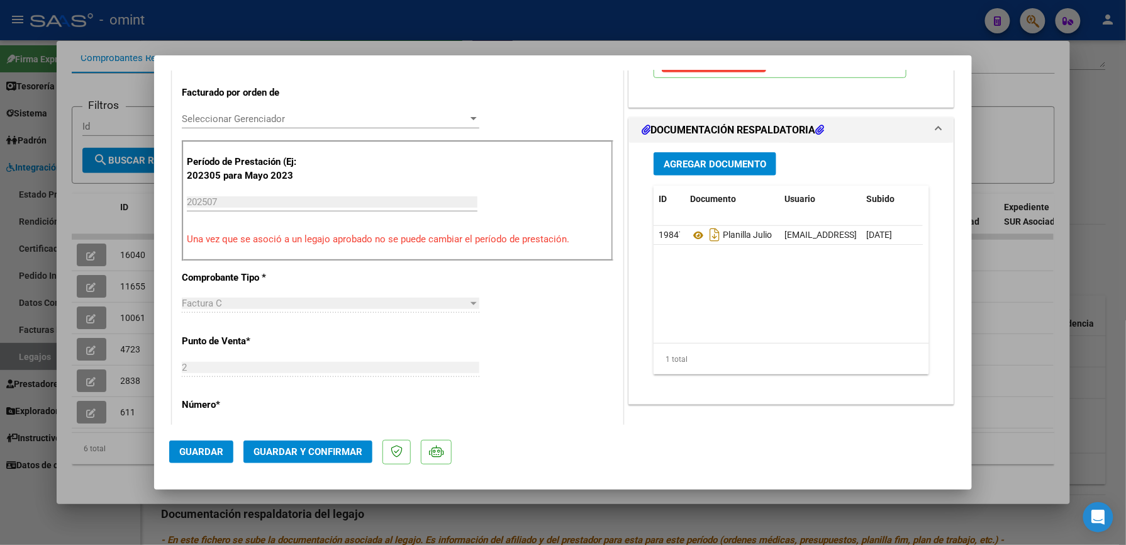
scroll to position [335, 0]
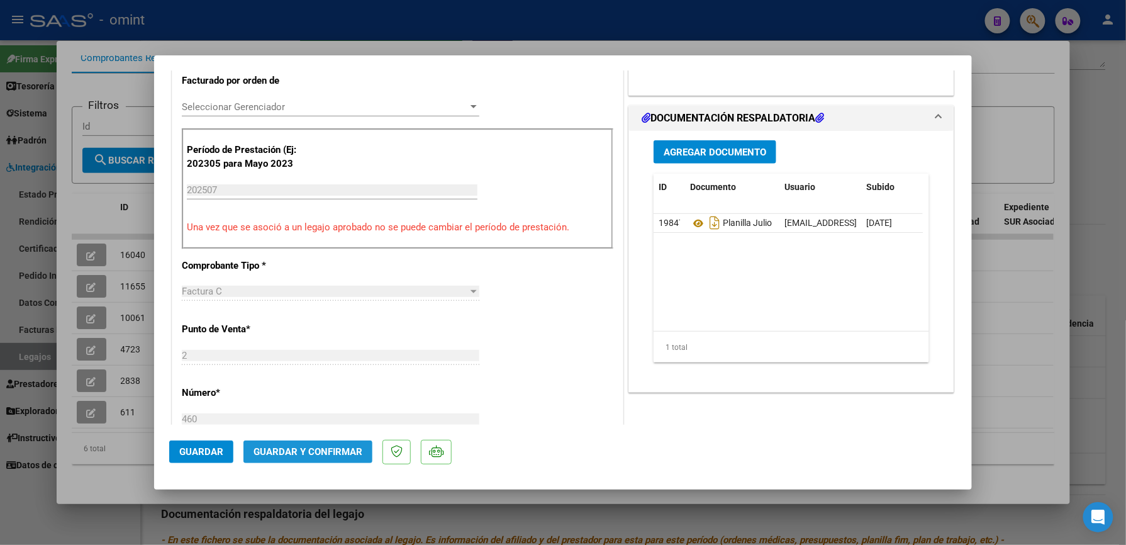
click at [314, 454] on span "Guardar y Confirmar" at bounding box center [307, 451] width 109 height 11
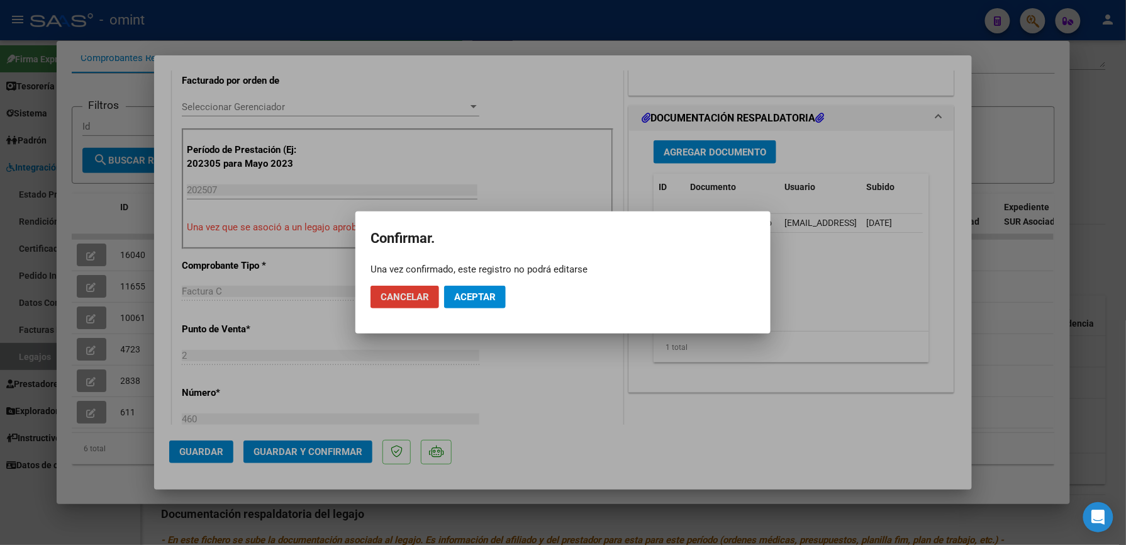
click at [474, 296] on span "Aceptar" at bounding box center [475, 296] width 42 height 11
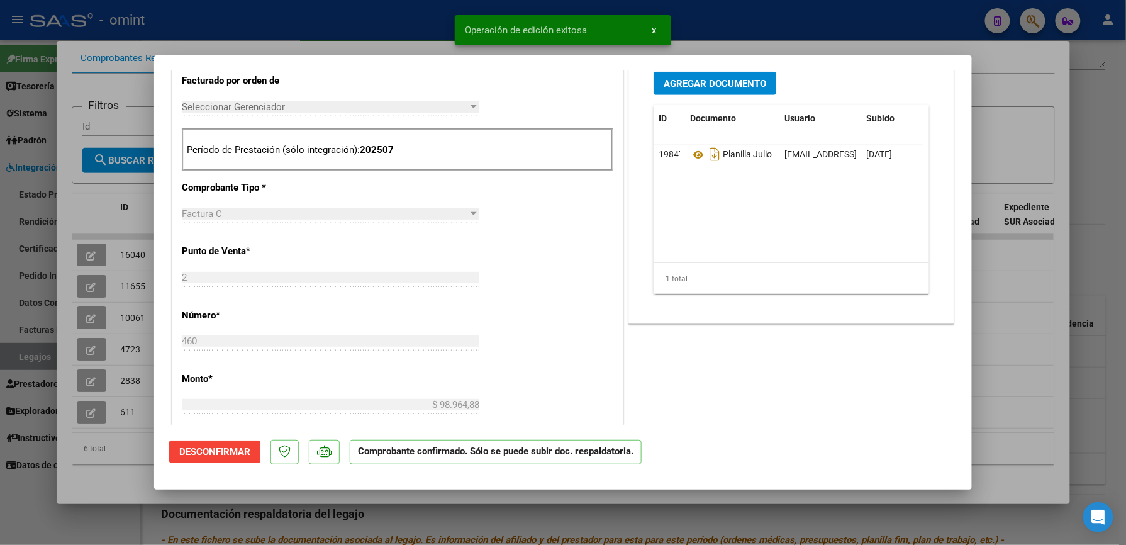
click at [788, 29] on div at bounding box center [563, 272] width 1126 height 545
type input "$ 0,00"
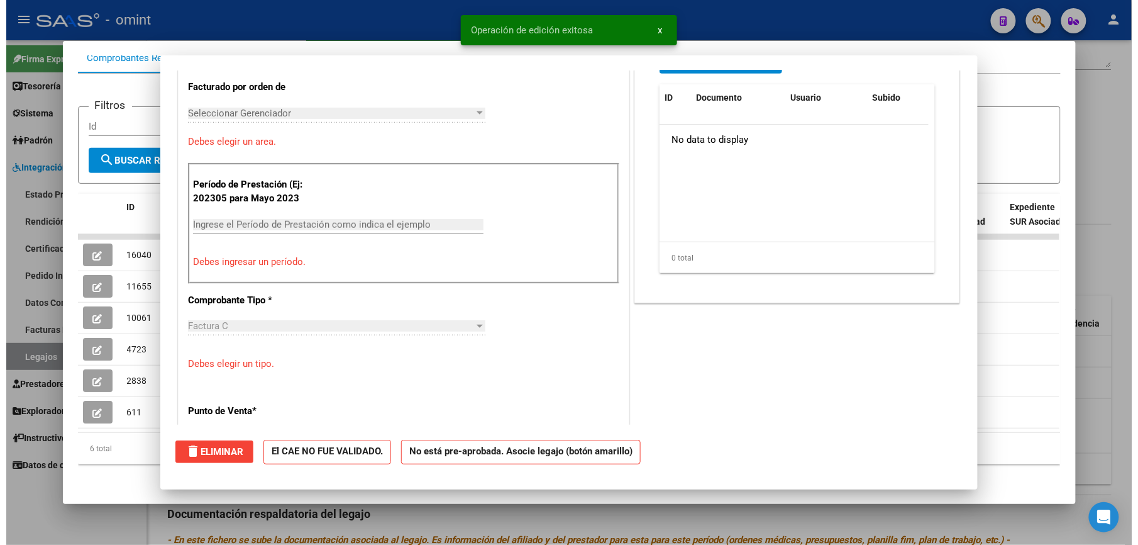
scroll to position [0, 0]
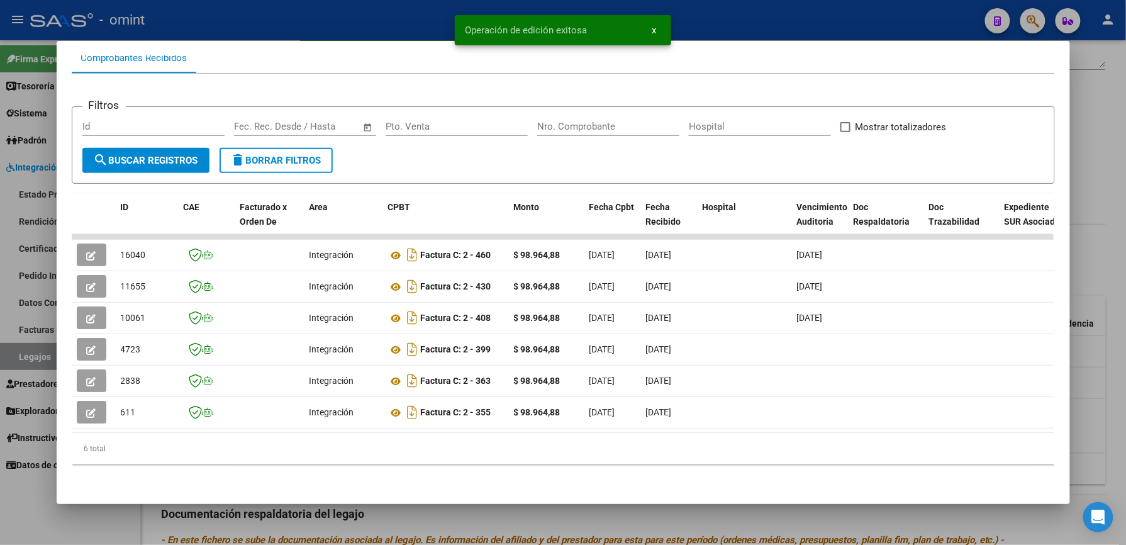
click at [702, 23] on div at bounding box center [563, 272] width 1126 height 545
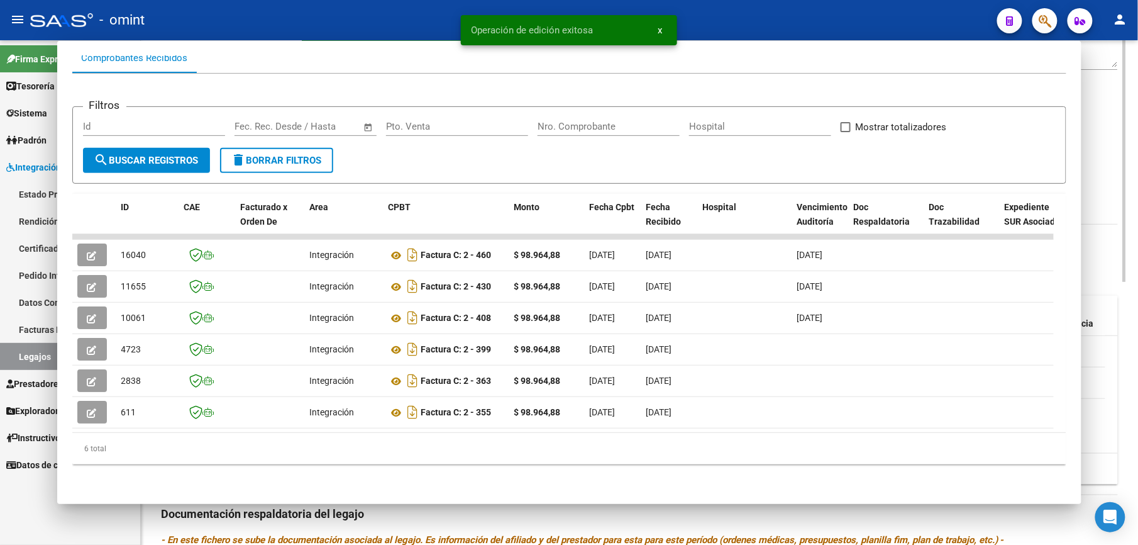
scroll to position [252, 0]
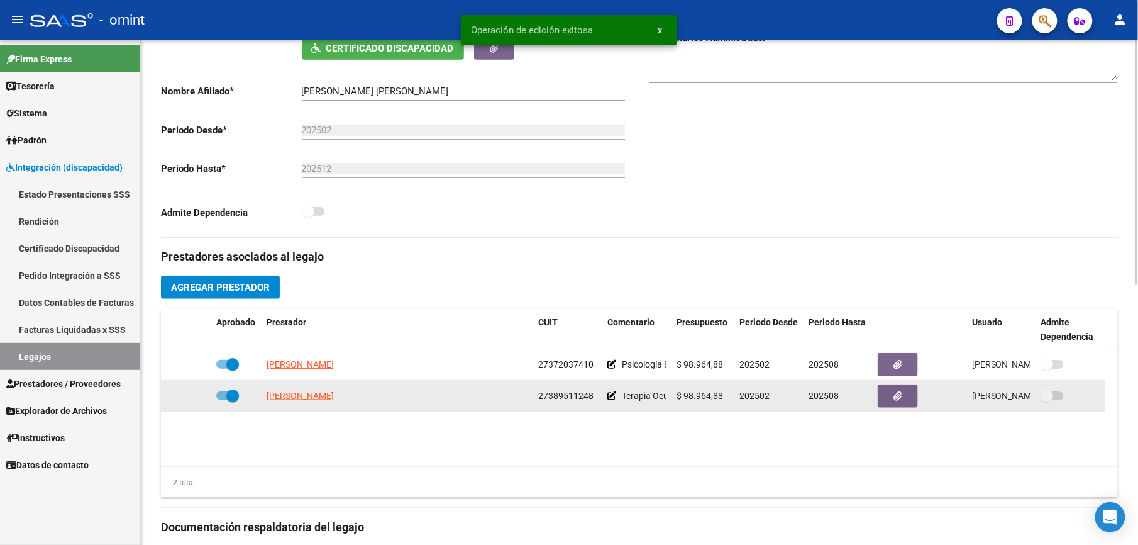
drag, startPoint x: 539, startPoint y: 396, endPoint x: 604, endPoint y: 395, distance: 65.4
click at [604, 395] on div "HARISPE MANUELA 27389511248 Terapia Ocupacional 8 X Mes $ 98.964,88 202502 2025…" at bounding box center [633, 396] width 945 height 31
drag, startPoint x: 604, startPoint y: 395, endPoint x: 574, endPoint y: 395, distance: 30.8
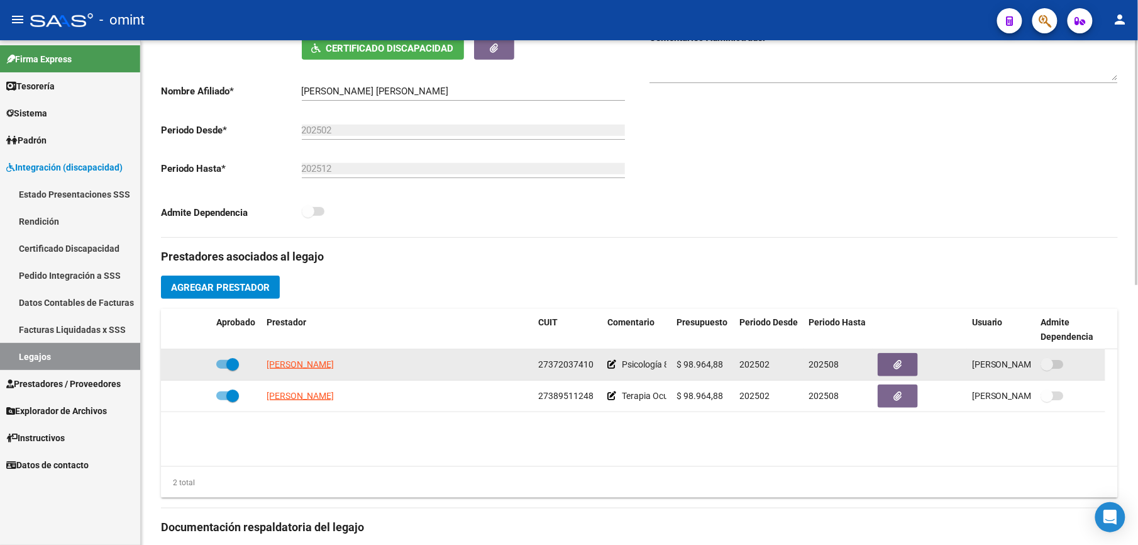
drag, startPoint x: 538, startPoint y: 365, endPoint x: 594, endPoint y: 364, distance: 56.0
click at [594, 364] on div "27372037410" at bounding box center [567, 364] width 59 height 14
drag, startPoint x: 594, startPoint y: 364, endPoint x: 579, endPoint y: 364, distance: 15.1
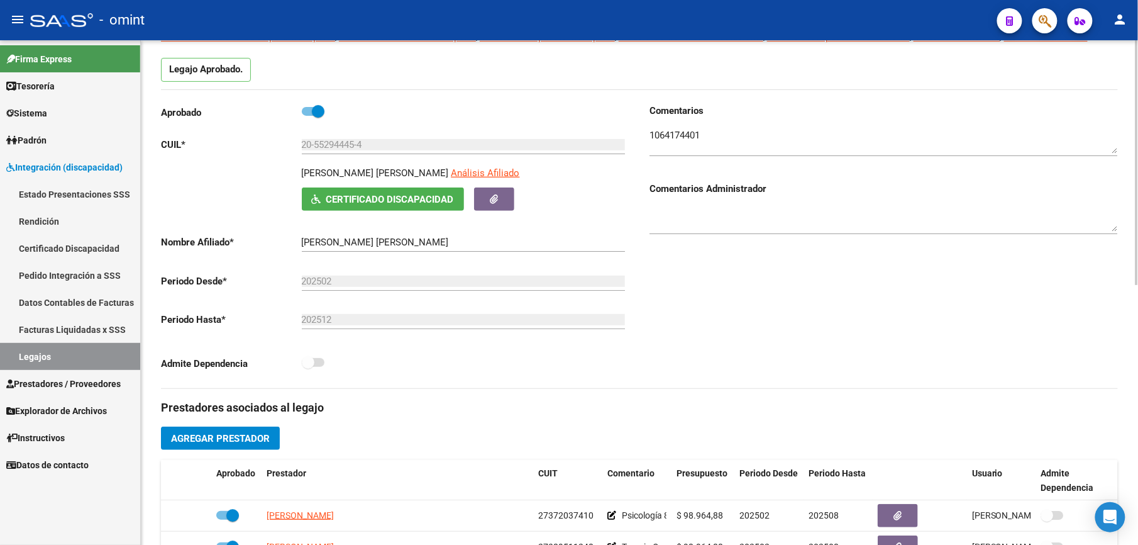
scroll to position [0, 0]
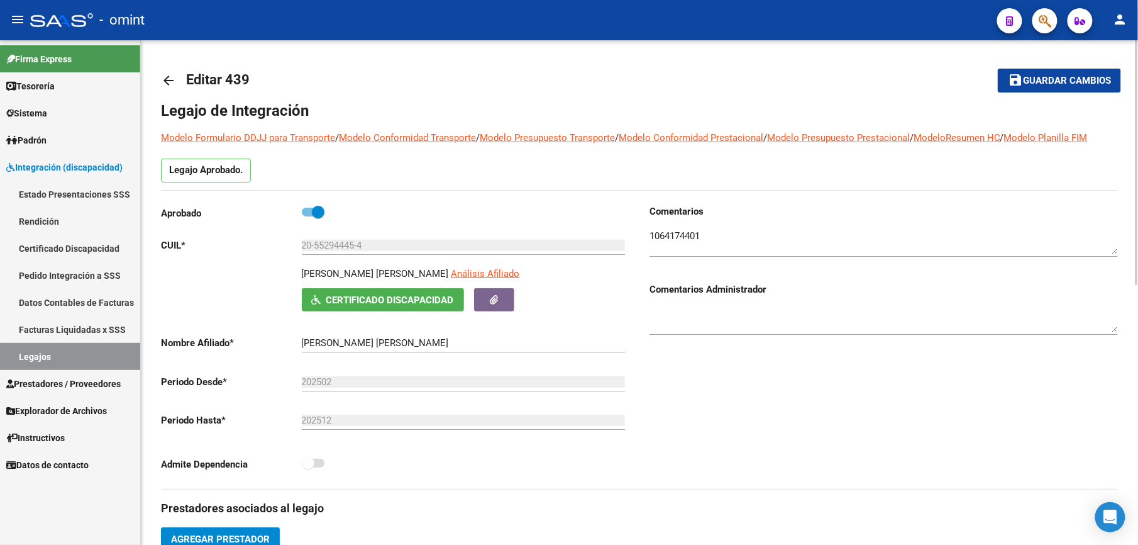
click at [169, 79] on mat-icon "arrow_back" at bounding box center [168, 80] width 15 height 15
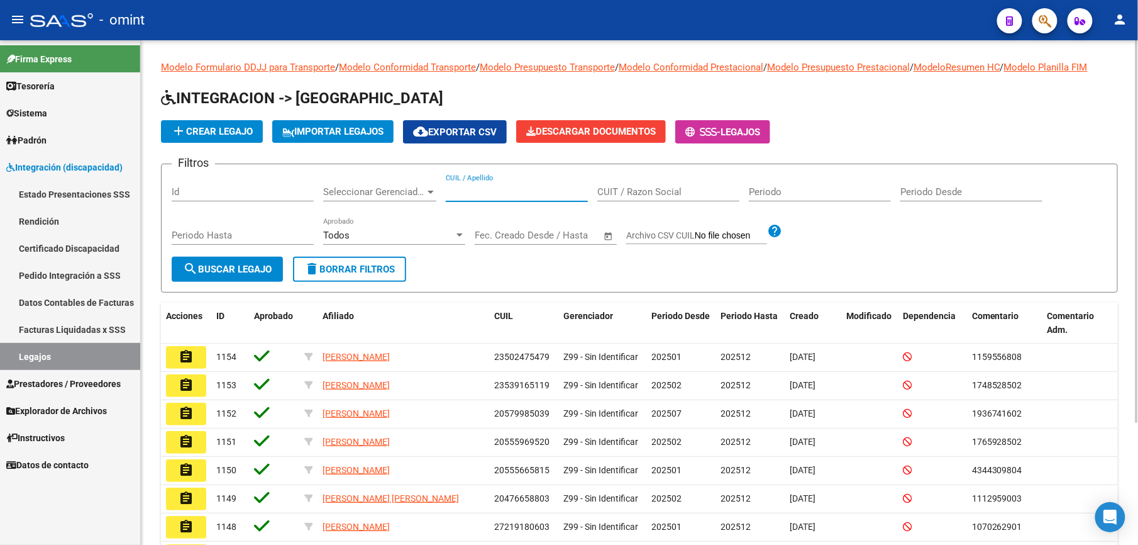
click at [506, 192] on input "CUIL / Apellido" at bounding box center [517, 191] width 142 height 11
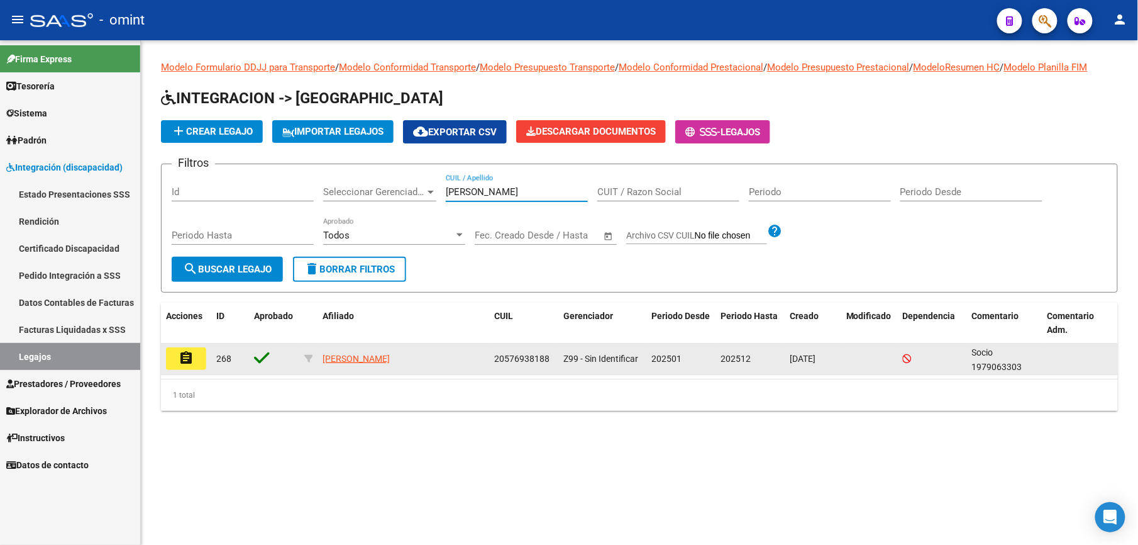
type input "domene"
click at [191, 353] on mat-icon "assignment" at bounding box center [186, 357] width 15 height 15
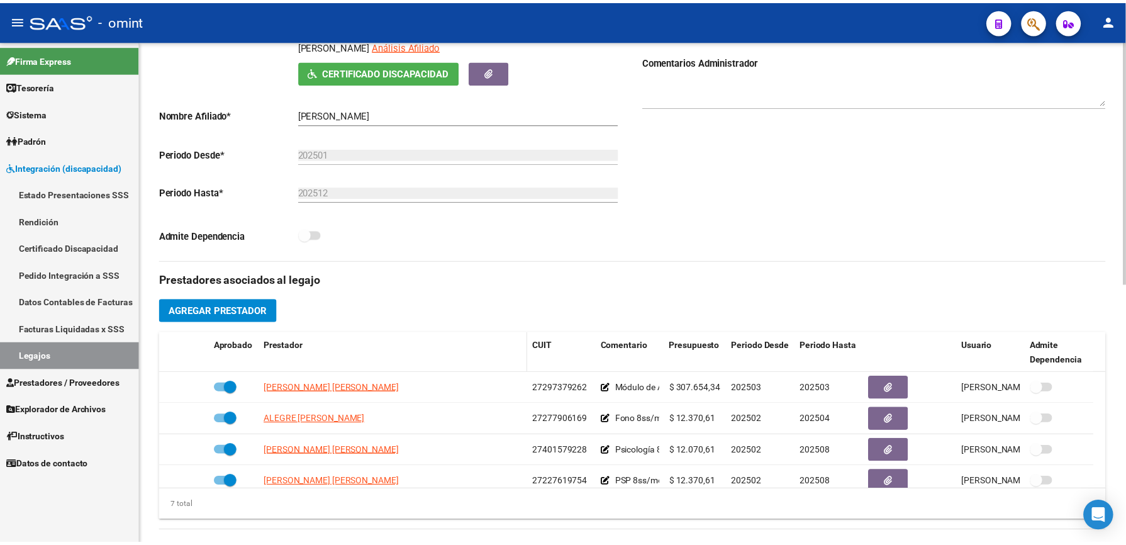
scroll to position [252, 0]
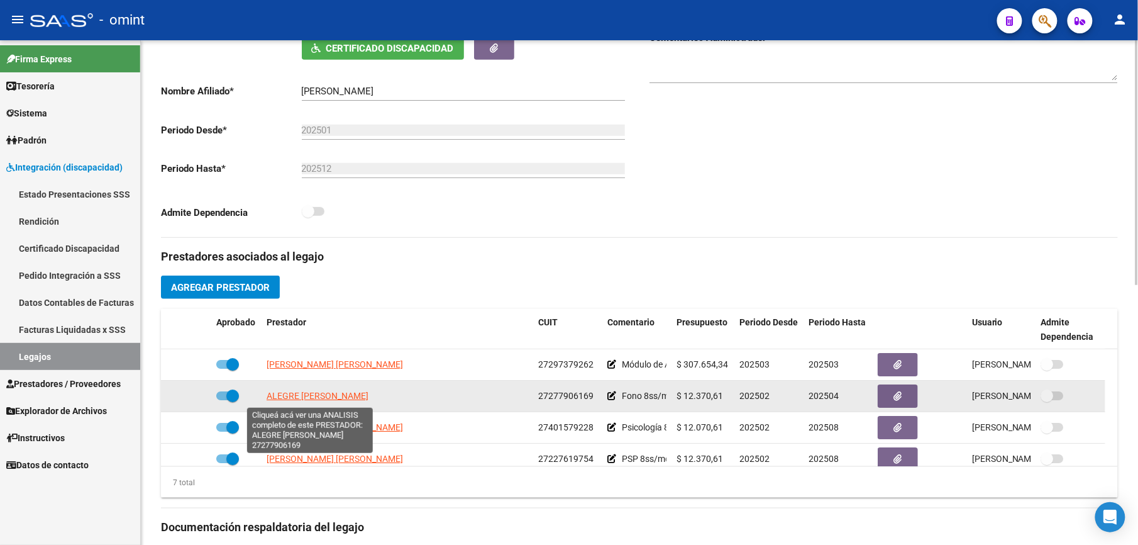
click at [326, 393] on span "ALEGRE MARIA ELISA" at bounding box center [318, 396] width 102 height 10
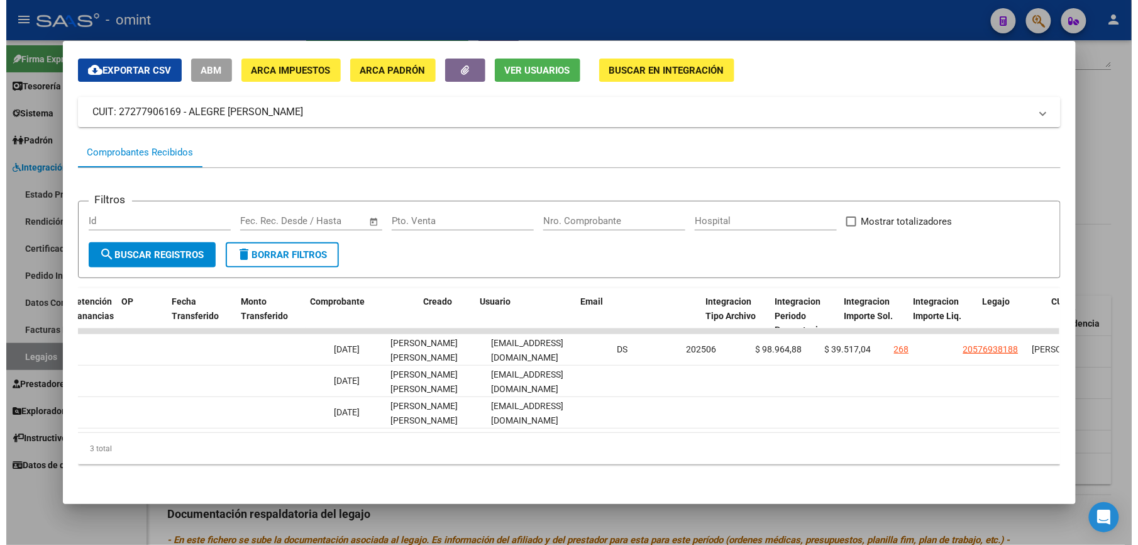
scroll to position [0, 0]
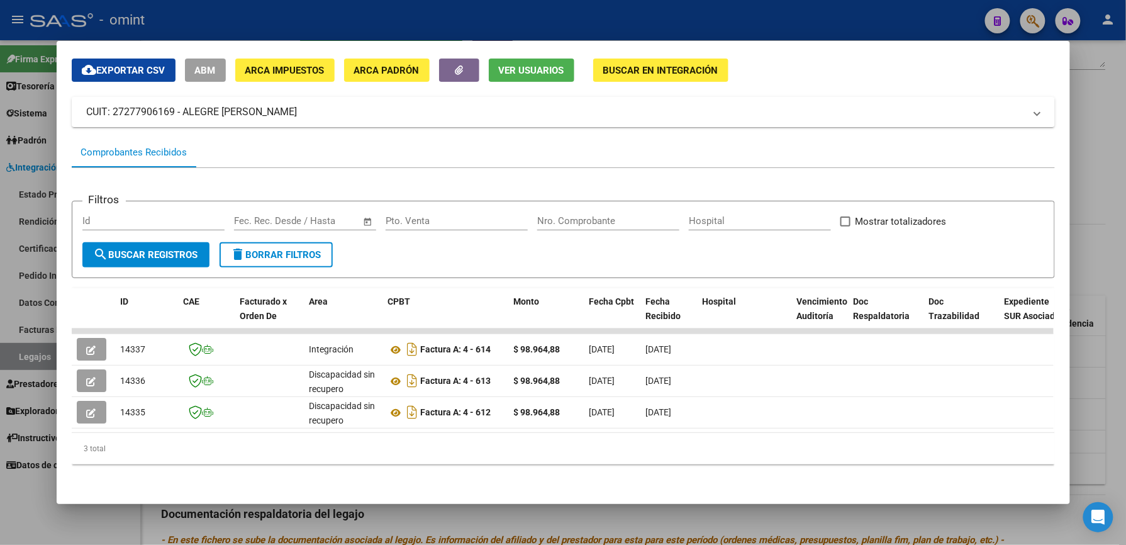
click at [536, 13] on div at bounding box center [563, 272] width 1126 height 545
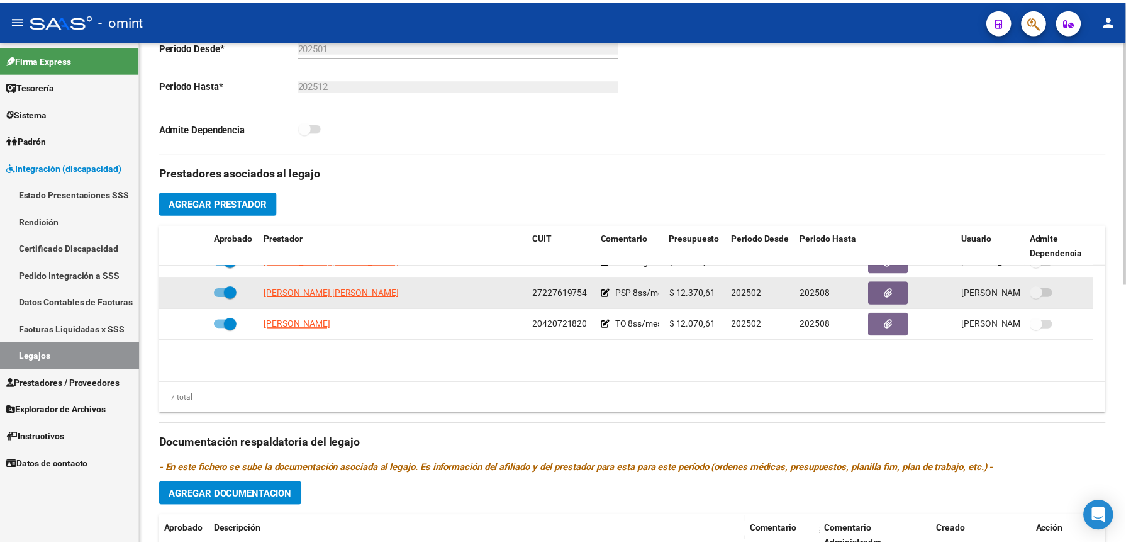
scroll to position [106, 0]
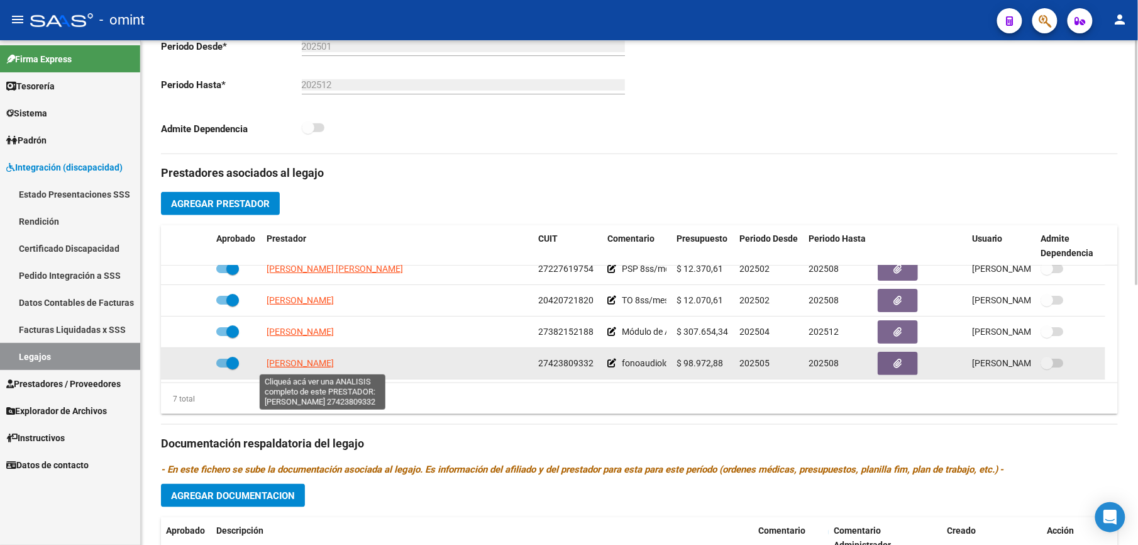
click at [334, 364] on span "BARROS LILIANA AGUSTINA" at bounding box center [300, 363] width 67 height 10
type textarea "27423809332"
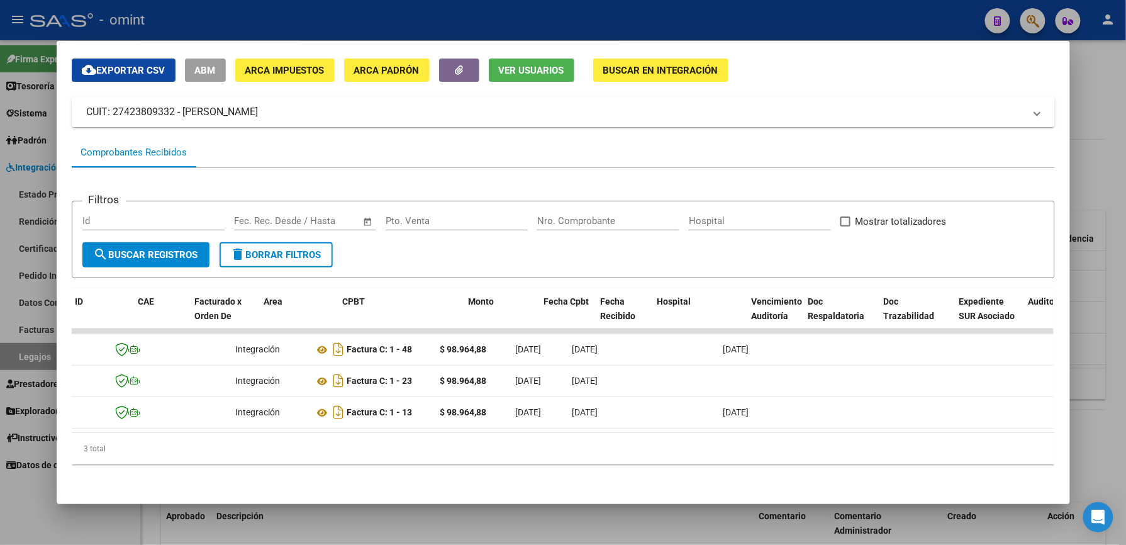
scroll to position [0, 0]
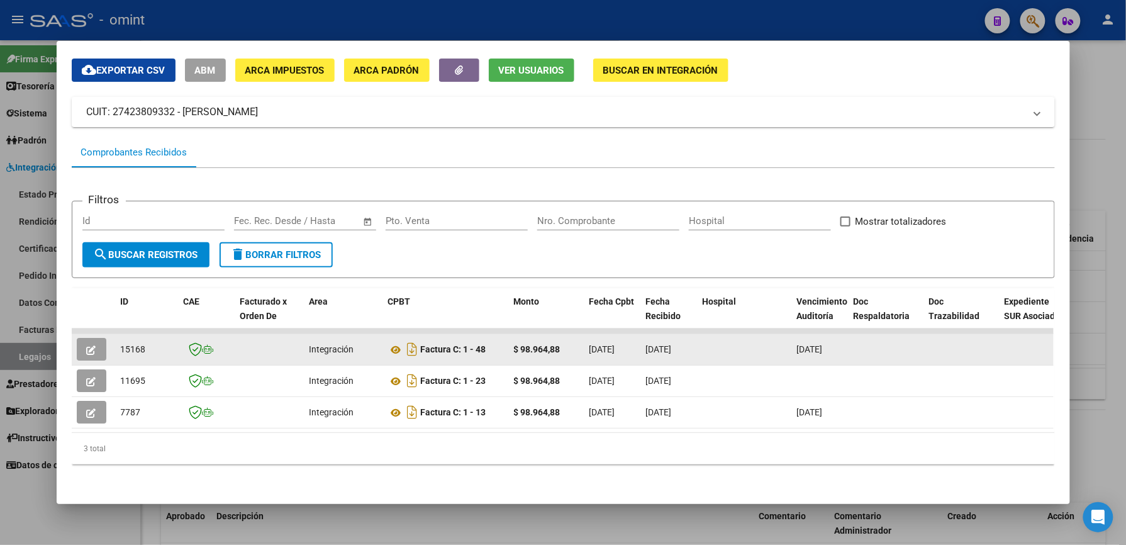
click at [89, 345] on icon "button" at bounding box center [91, 349] width 9 height 9
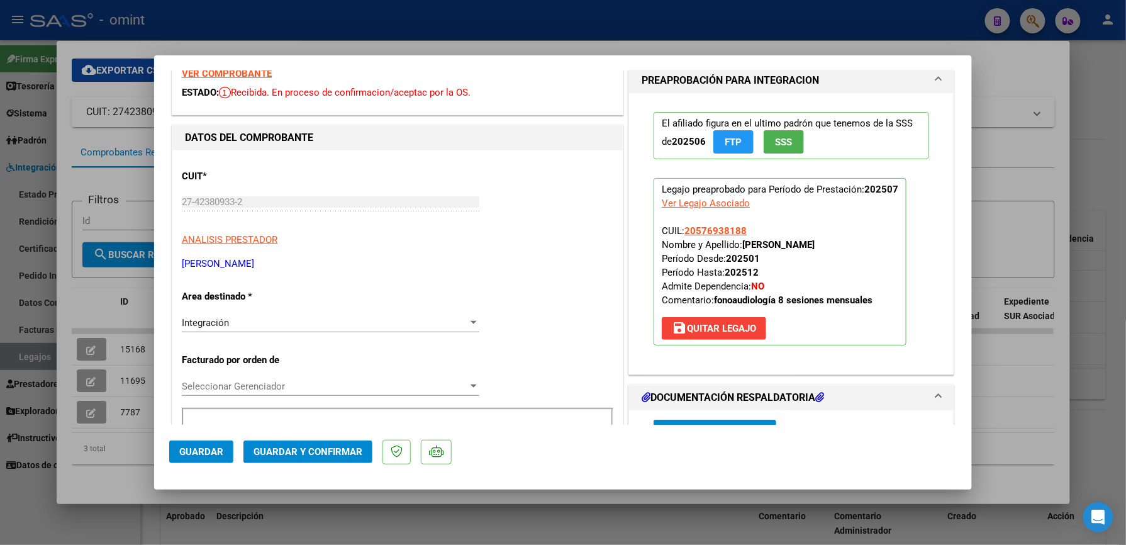
scroll to position [252, 0]
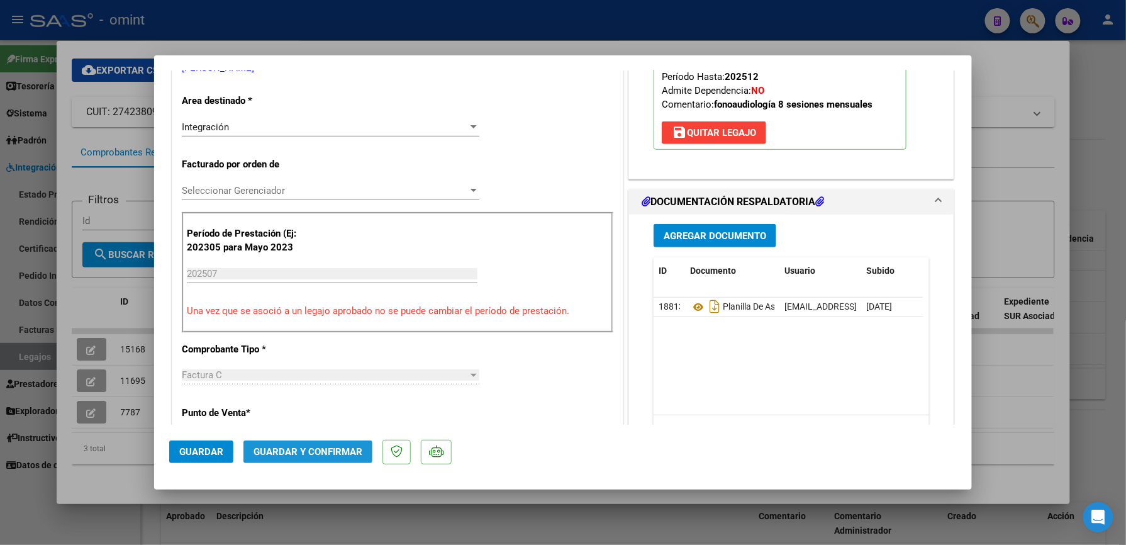
click at [323, 449] on span "Guardar y Confirmar" at bounding box center [307, 451] width 109 height 11
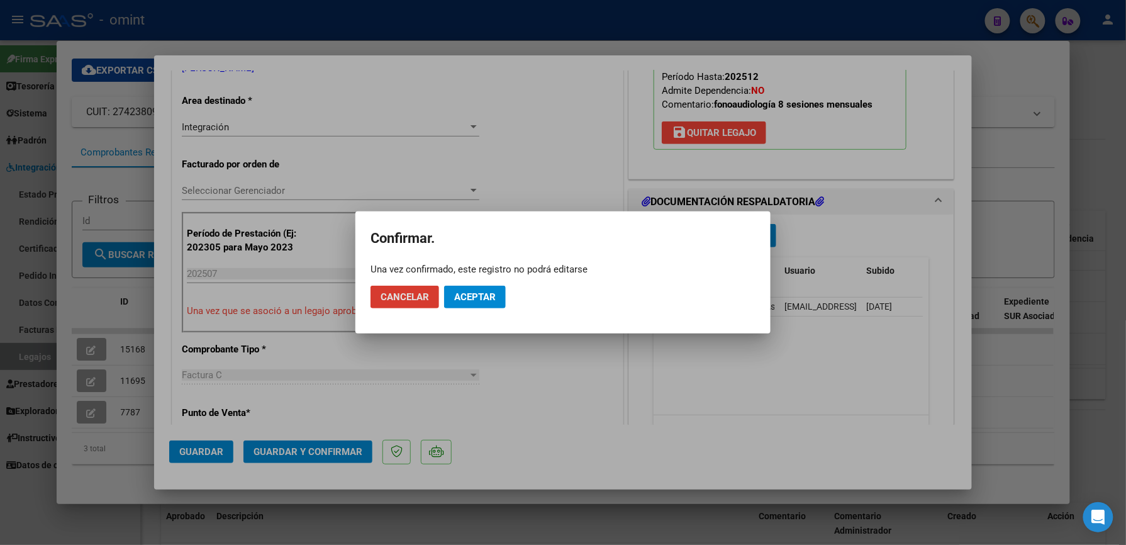
click at [478, 298] on span "Aceptar" at bounding box center [475, 296] width 42 height 11
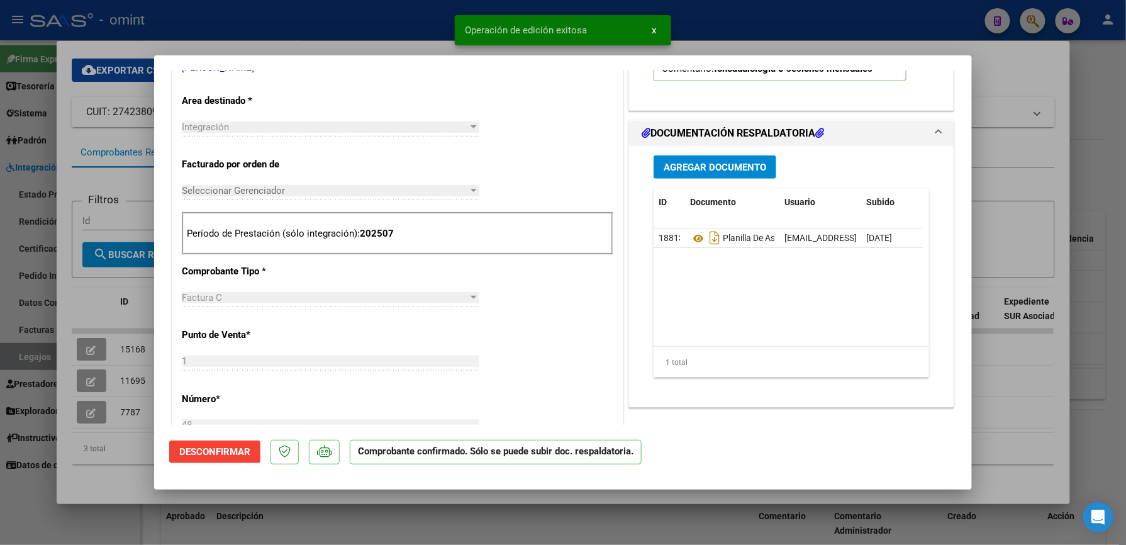
click at [749, 25] on div at bounding box center [563, 272] width 1126 height 545
type input "$ 0,00"
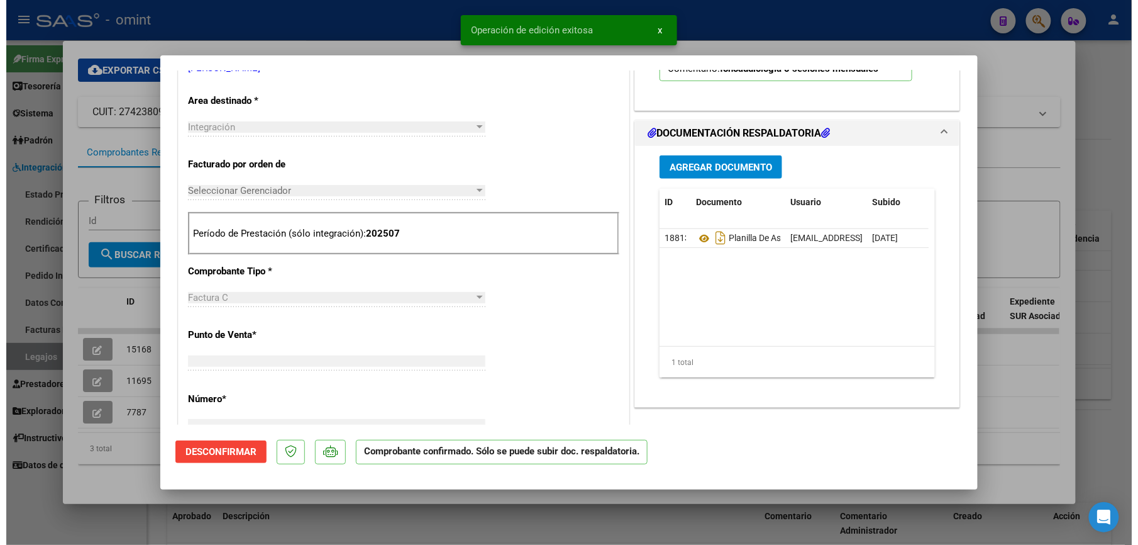
scroll to position [0, 0]
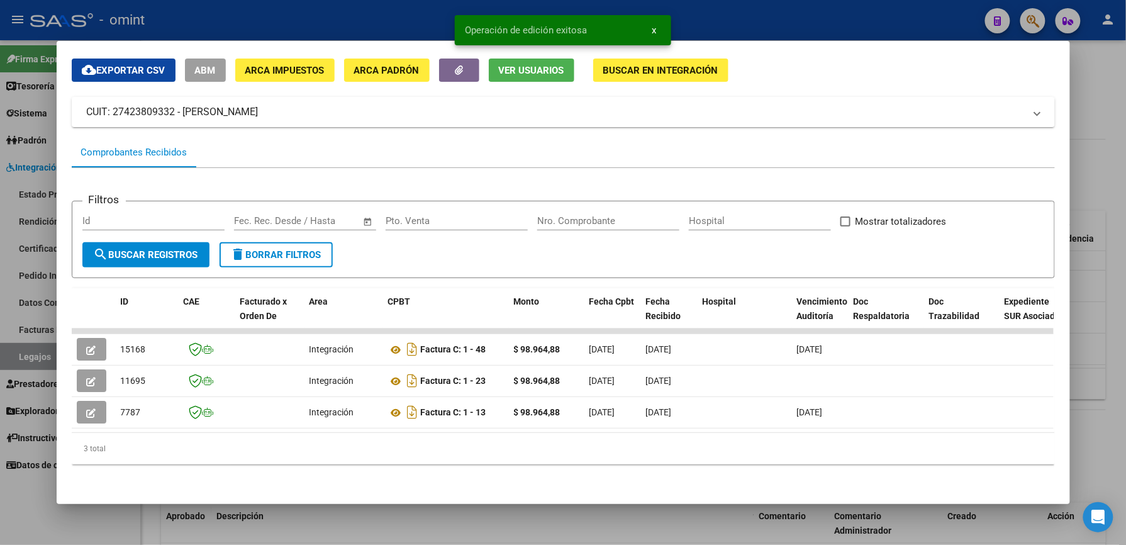
click at [391, 18] on div at bounding box center [563, 272] width 1126 height 545
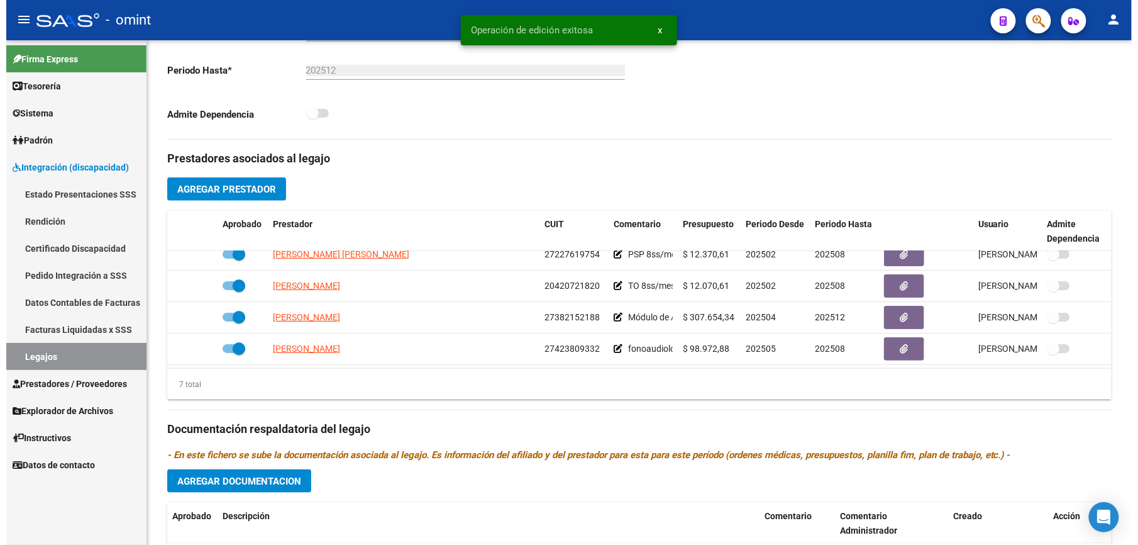
scroll to position [335, 0]
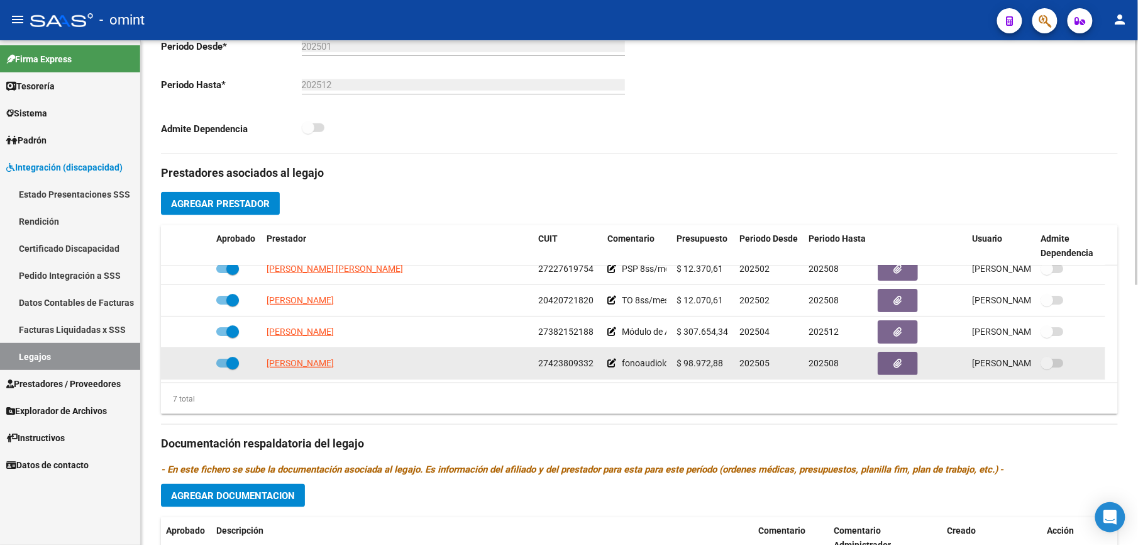
drag, startPoint x: 538, startPoint y: 364, endPoint x: 592, endPoint y: 365, distance: 53.5
click at [592, 365] on span "27423809332" at bounding box center [565, 363] width 55 height 10
drag, startPoint x: 592, startPoint y: 365, endPoint x: 574, endPoint y: 362, distance: 17.9
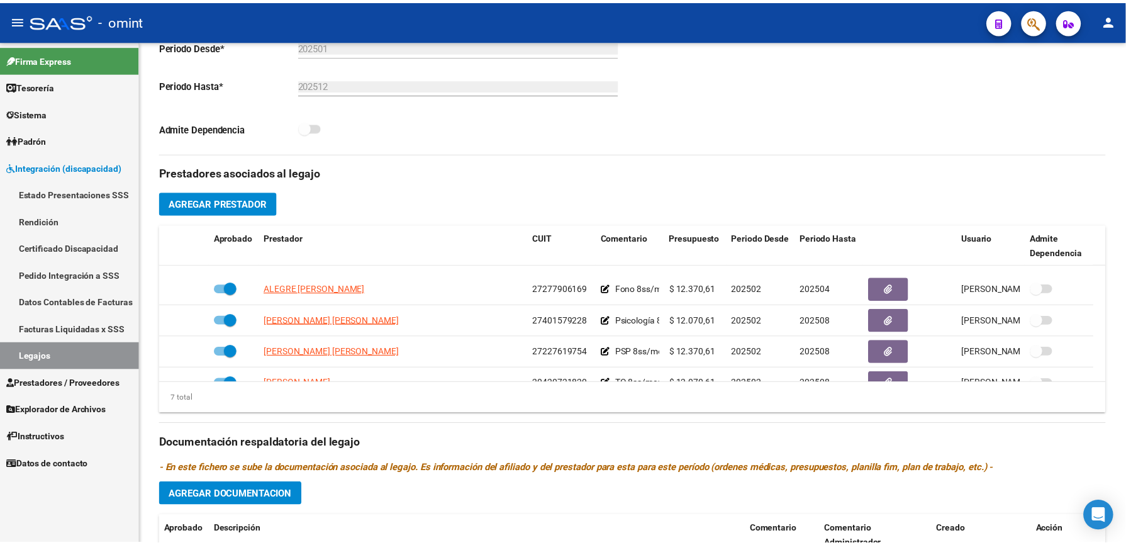
scroll to position [106, 0]
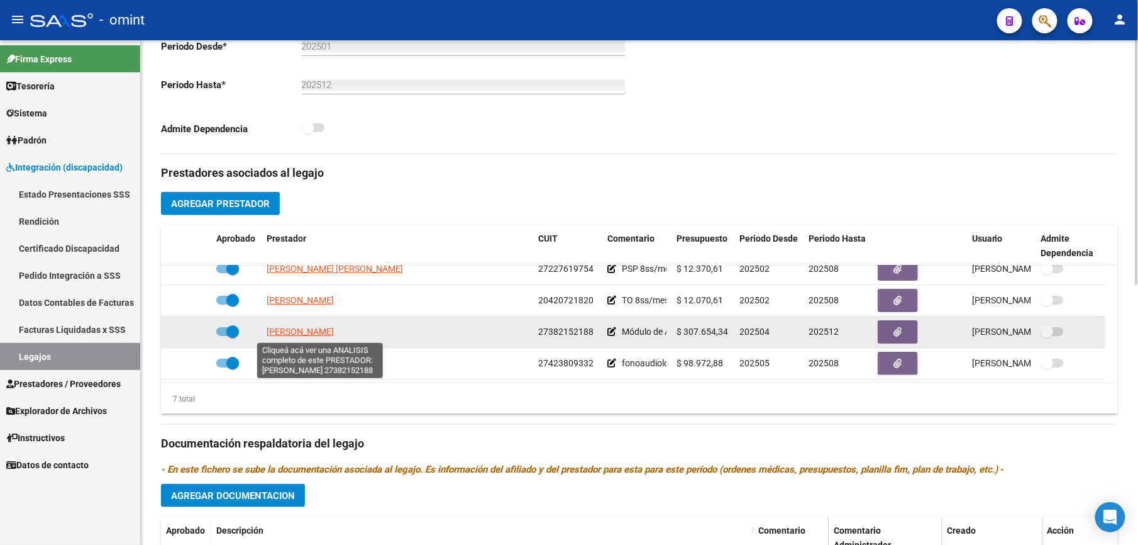
click at [334, 333] on span "BARBOSA FANNY NATALIA" at bounding box center [300, 331] width 67 height 10
type textarea "27382152188"
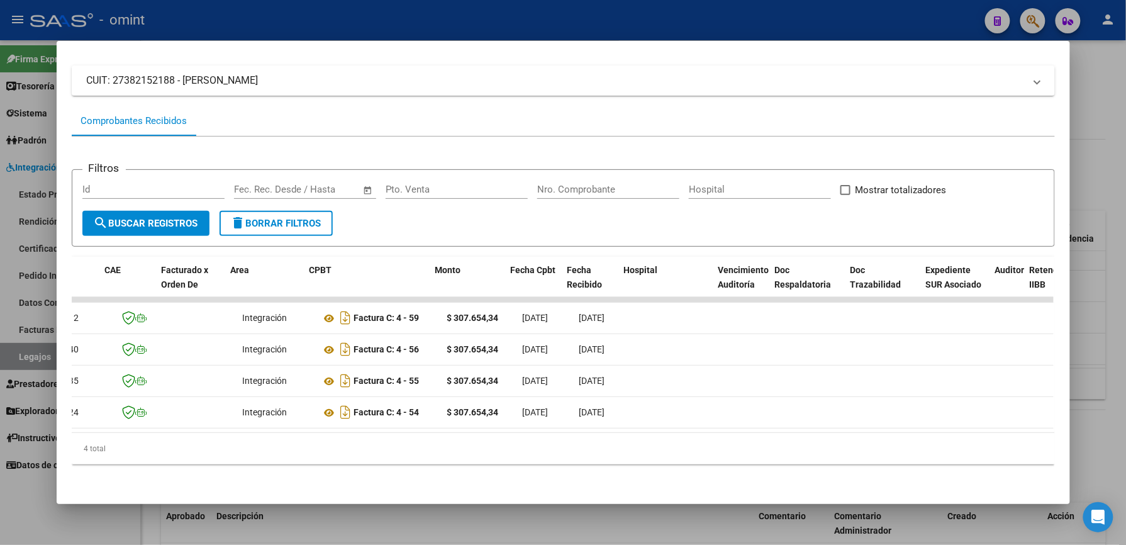
scroll to position [0, 0]
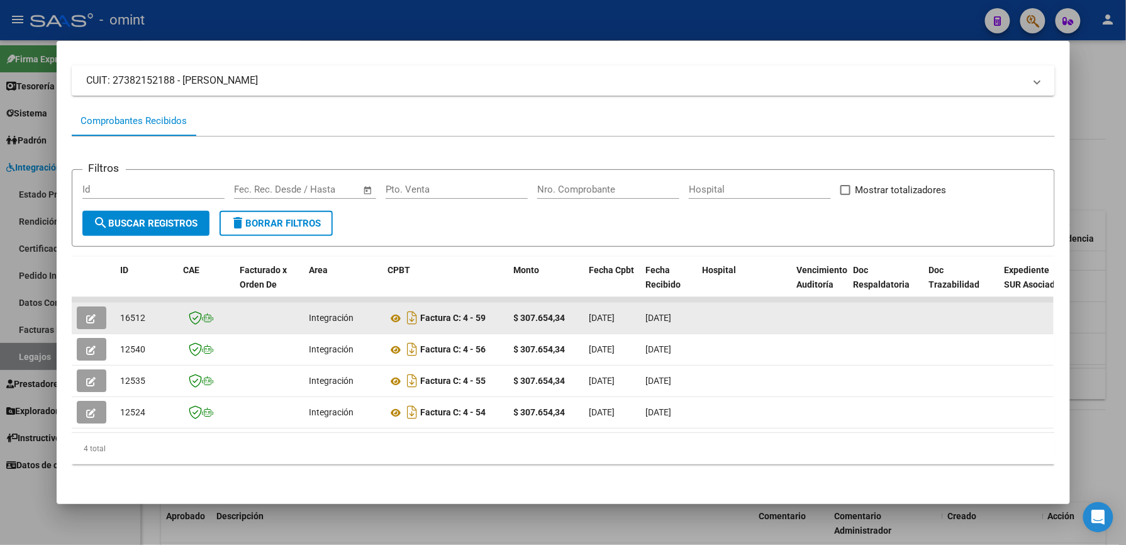
click at [89, 314] on icon "button" at bounding box center [91, 318] width 9 height 9
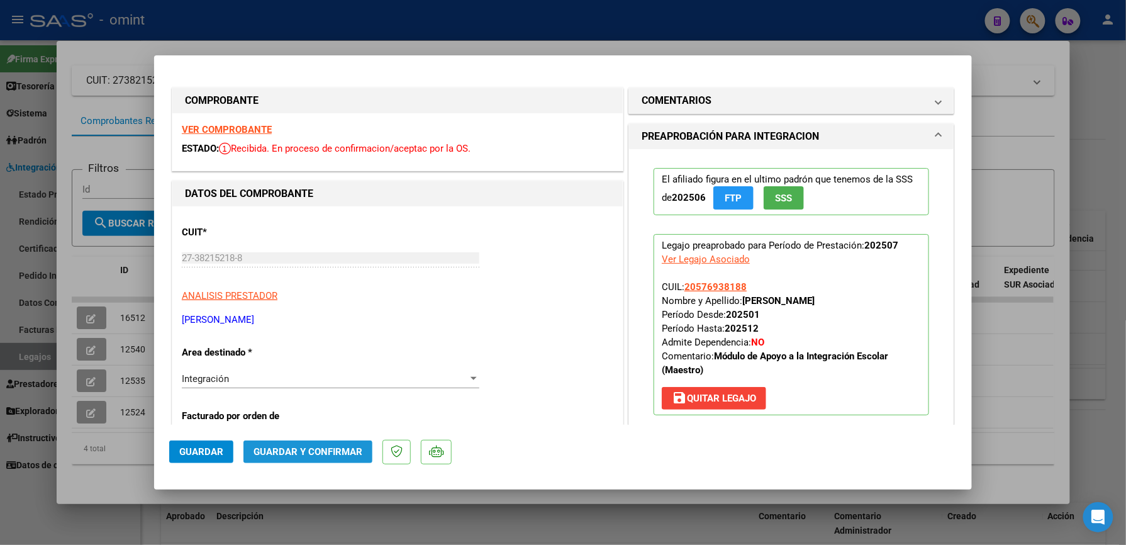
click at [330, 451] on span "Guardar y Confirmar" at bounding box center [307, 451] width 109 height 11
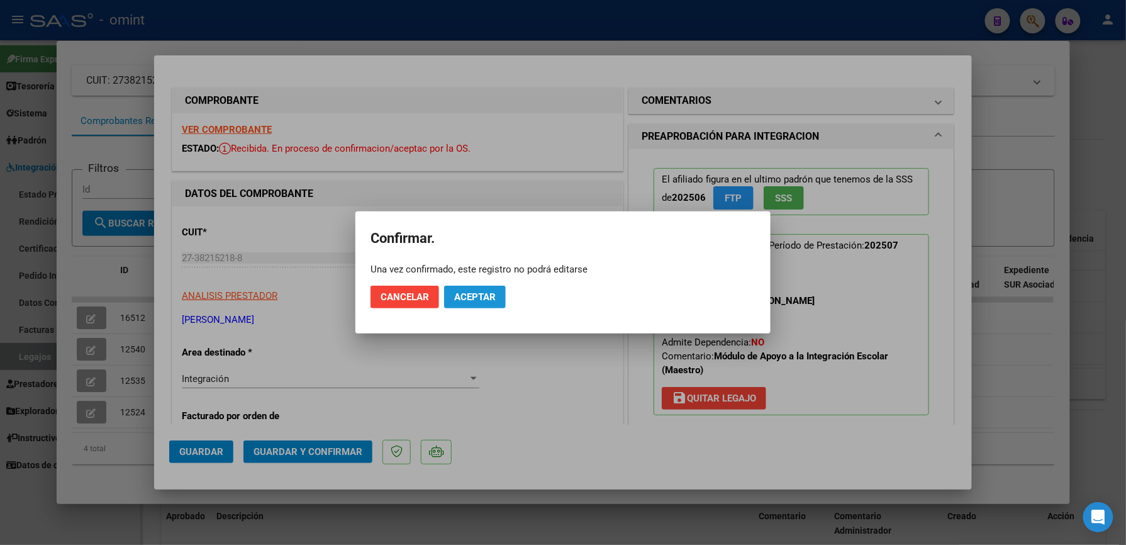
click at [481, 291] on span "Aceptar" at bounding box center [475, 296] width 42 height 11
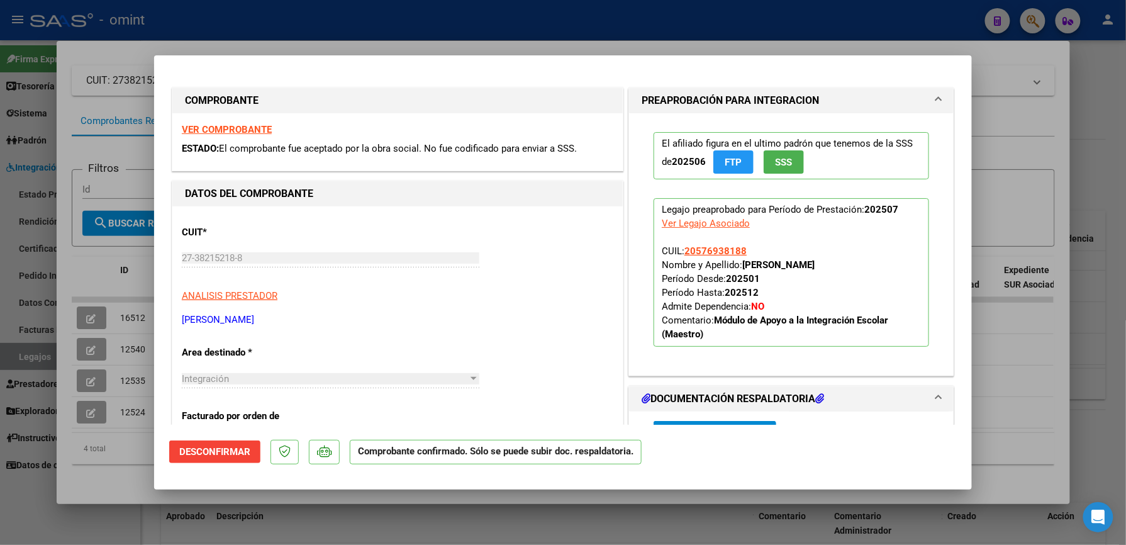
click at [433, 35] on div at bounding box center [563, 272] width 1126 height 545
type input "$ 0,00"
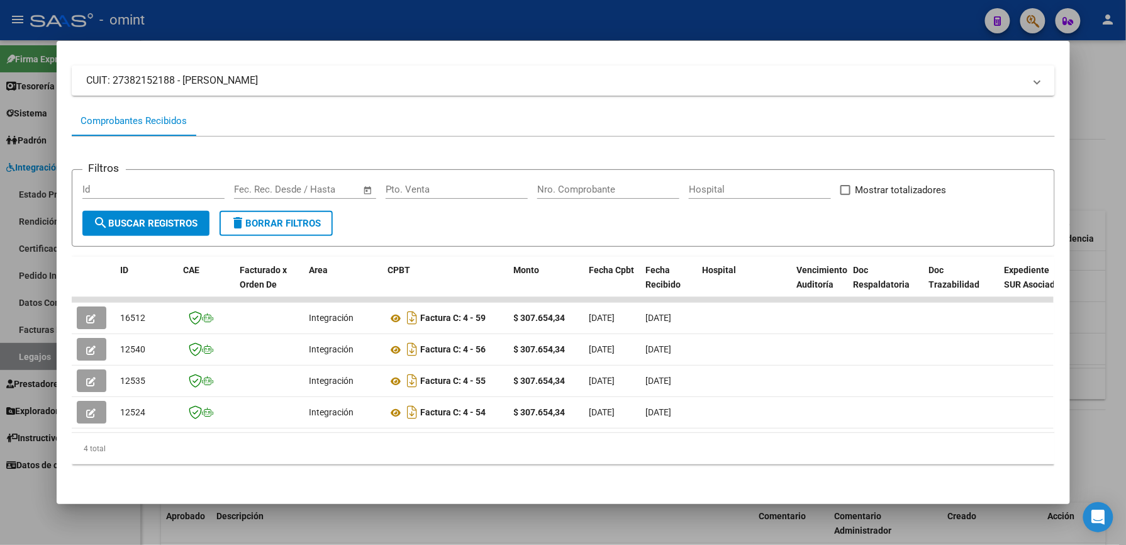
click at [446, 18] on div at bounding box center [563, 272] width 1126 height 545
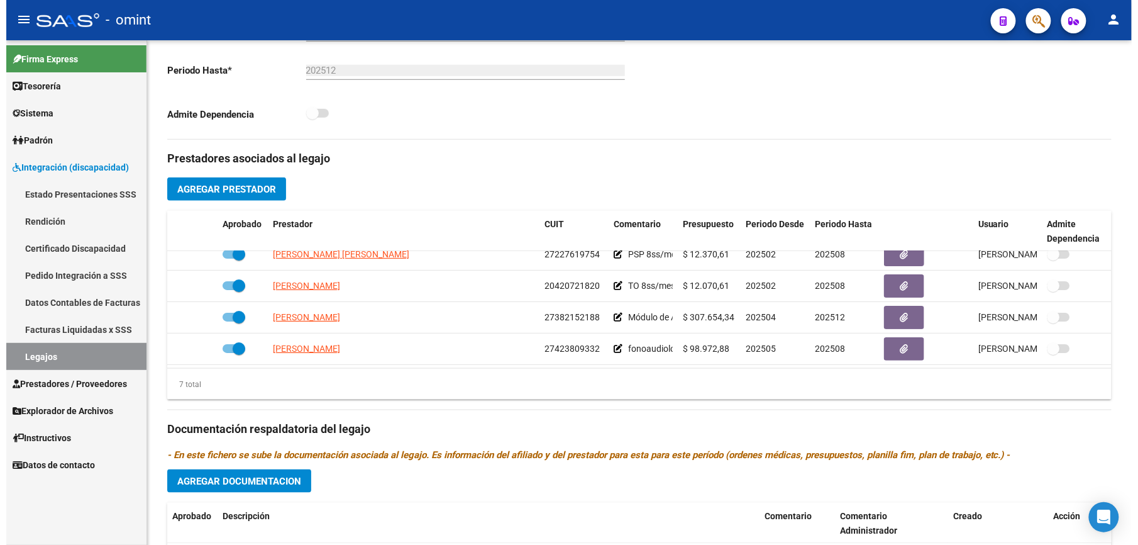
scroll to position [335, 0]
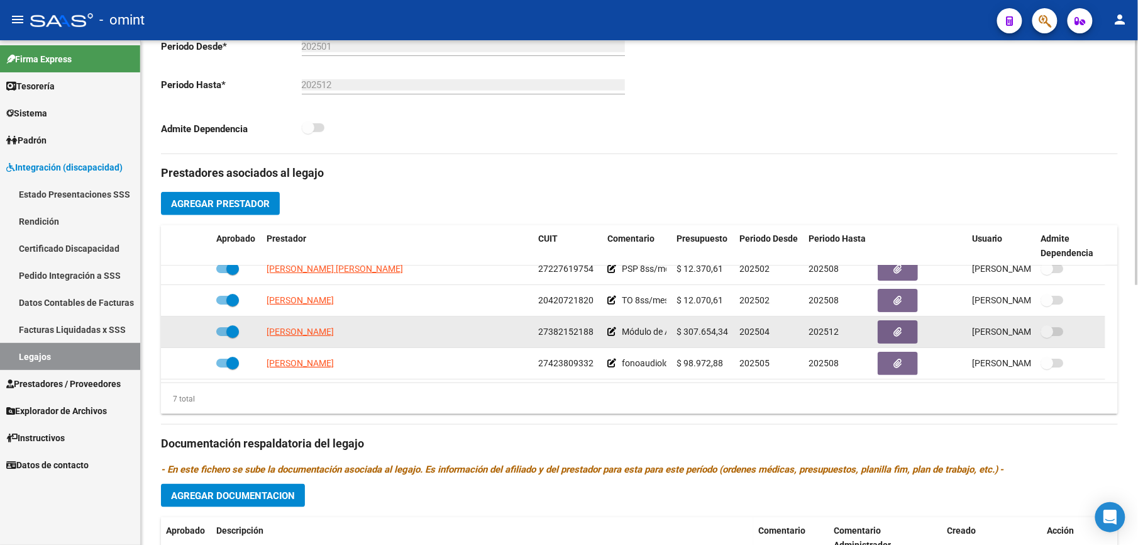
drag, startPoint x: 539, startPoint y: 330, endPoint x: 589, endPoint y: 333, distance: 50.4
click at [589, 333] on span "27382152188" at bounding box center [565, 331] width 55 height 10
click at [594, 332] on div "27382152188" at bounding box center [567, 332] width 59 height 14
drag, startPoint x: 575, startPoint y: 331, endPoint x: 536, endPoint y: 330, distance: 39.0
click at [536, 330] on datatable-body-cell "27382152188" at bounding box center [567, 331] width 69 height 31
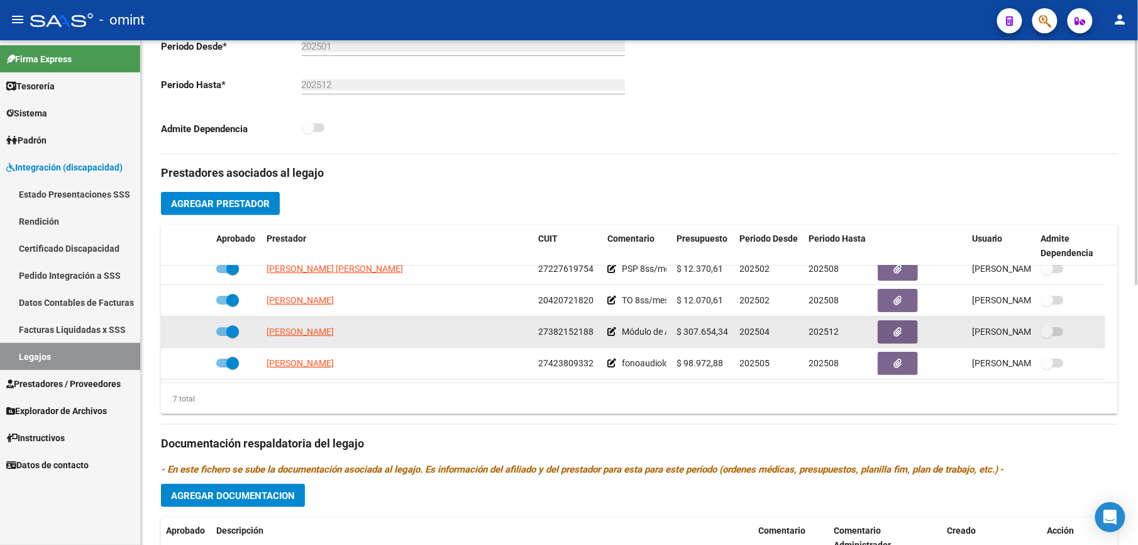
drag, startPoint x: 536, startPoint y: 330, endPoint x: 547, endPoint y: 330, distance: 10.7
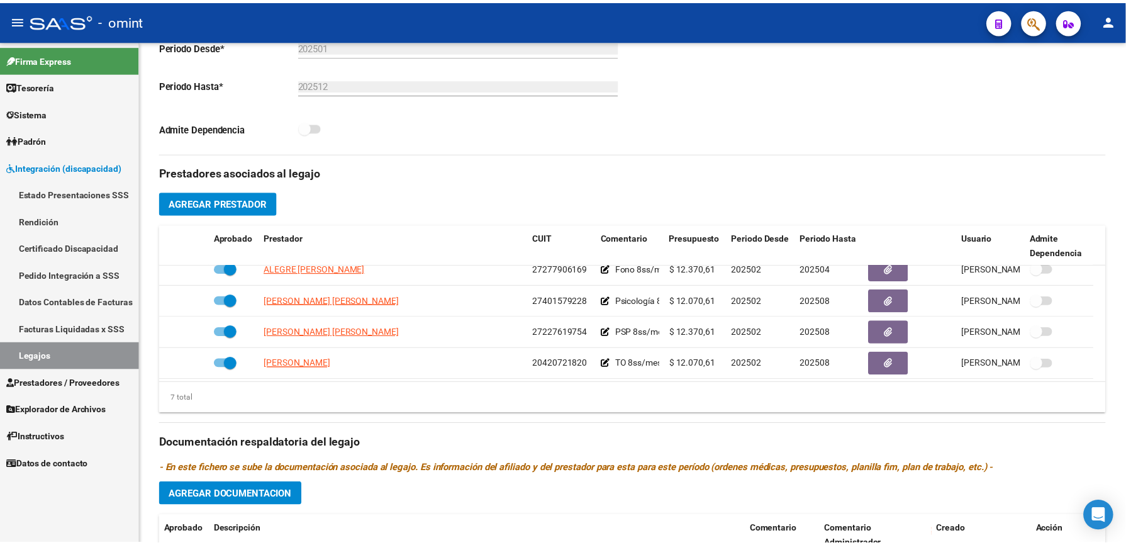
scroll to position [23, 0]
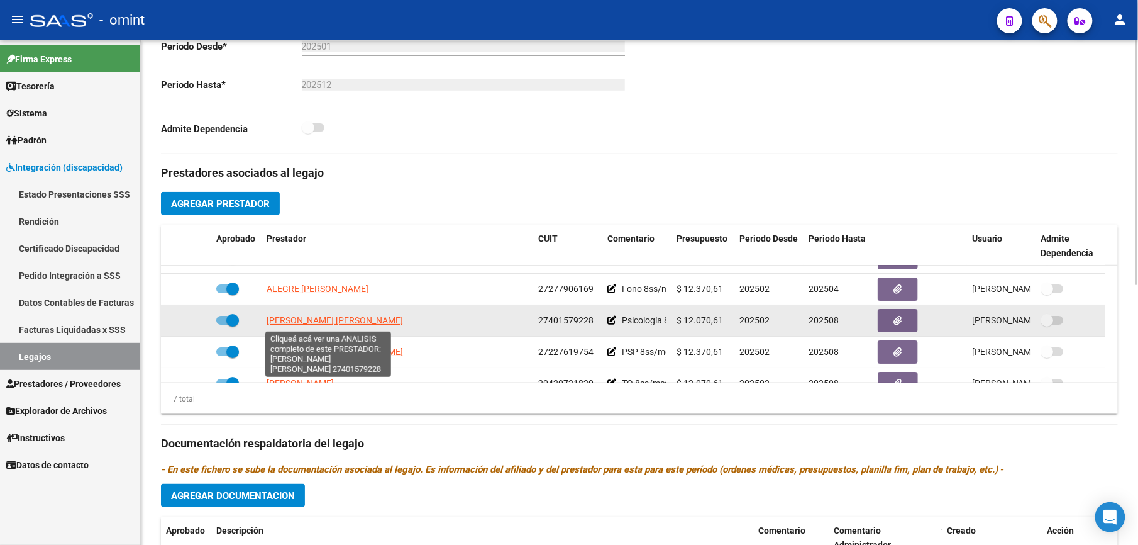
click at [386, 325] on span "NIEVA PONCE MERCEDES INES" at bounding box center [335, 320] width 136 height 10
type textarea "27401579228"
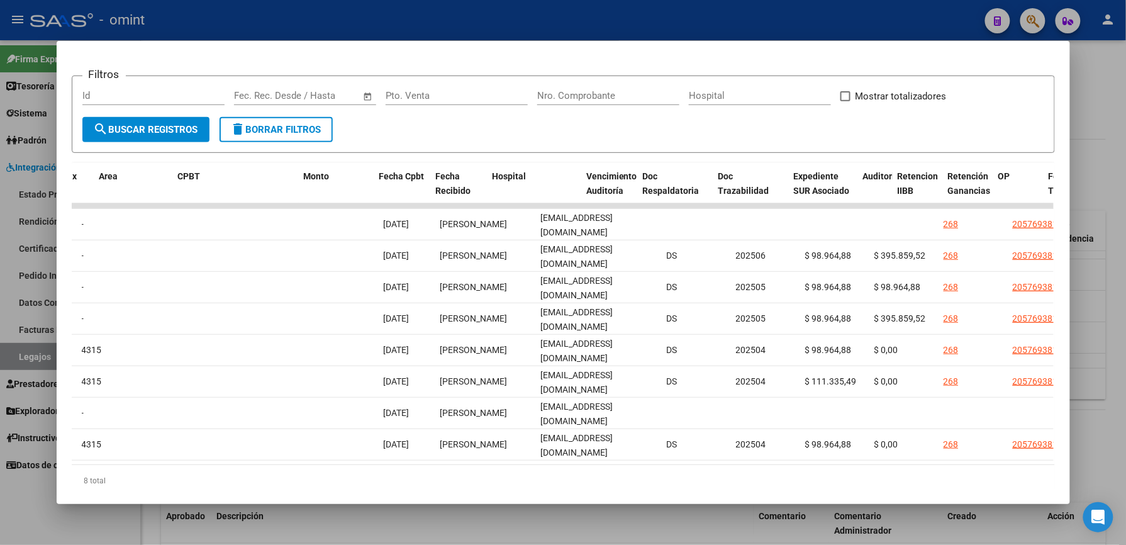
scroll to position [0, 0]
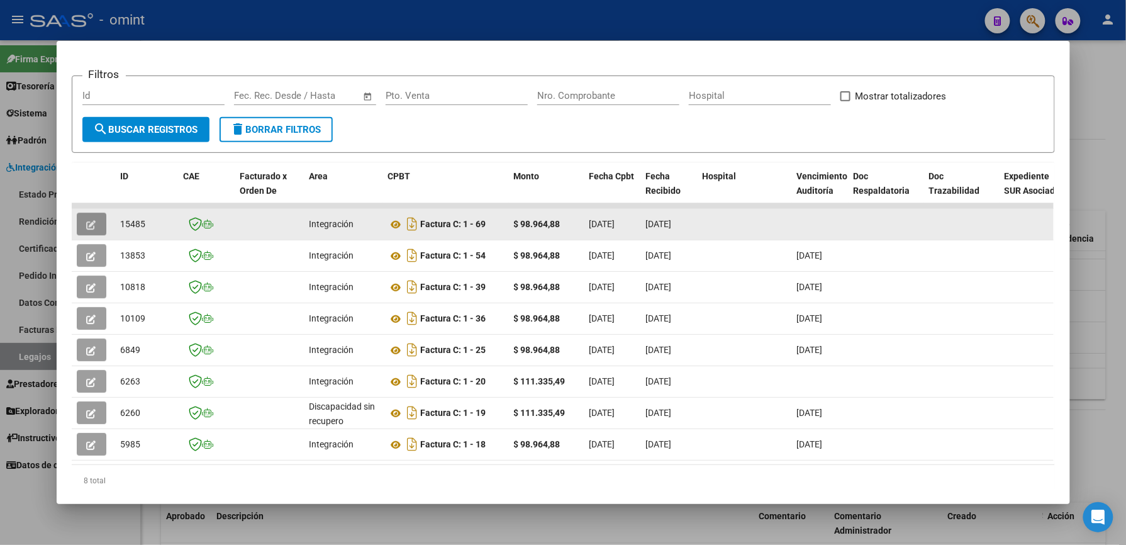
click at [87, 223] on icon "button" at bounding box center [91, 224] width 9 height 9
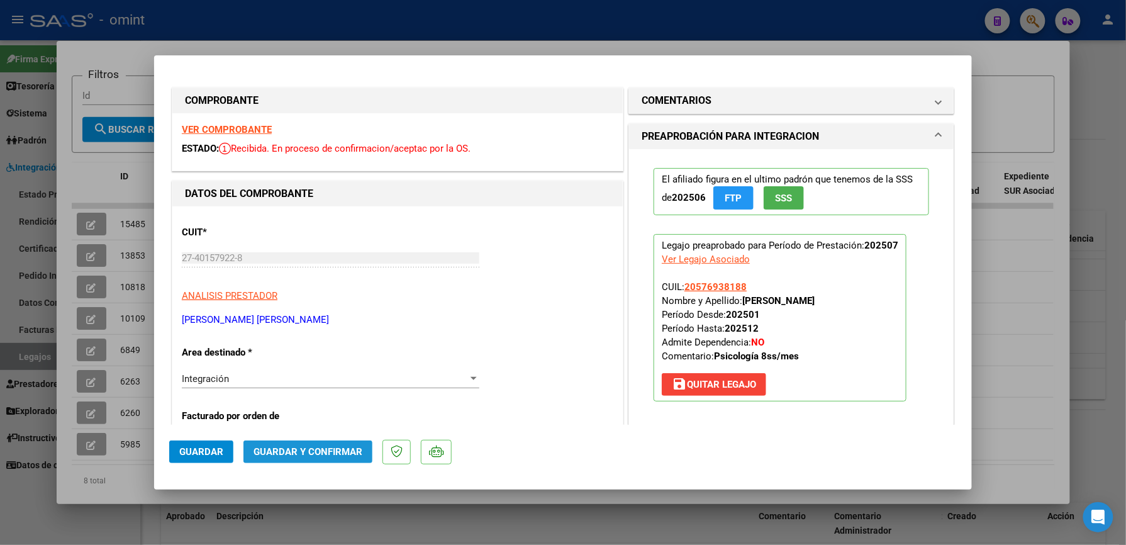
click at [311, 450] on span "Guardar y Confirmar" at bounding box center [307, 451] width 109 height 11
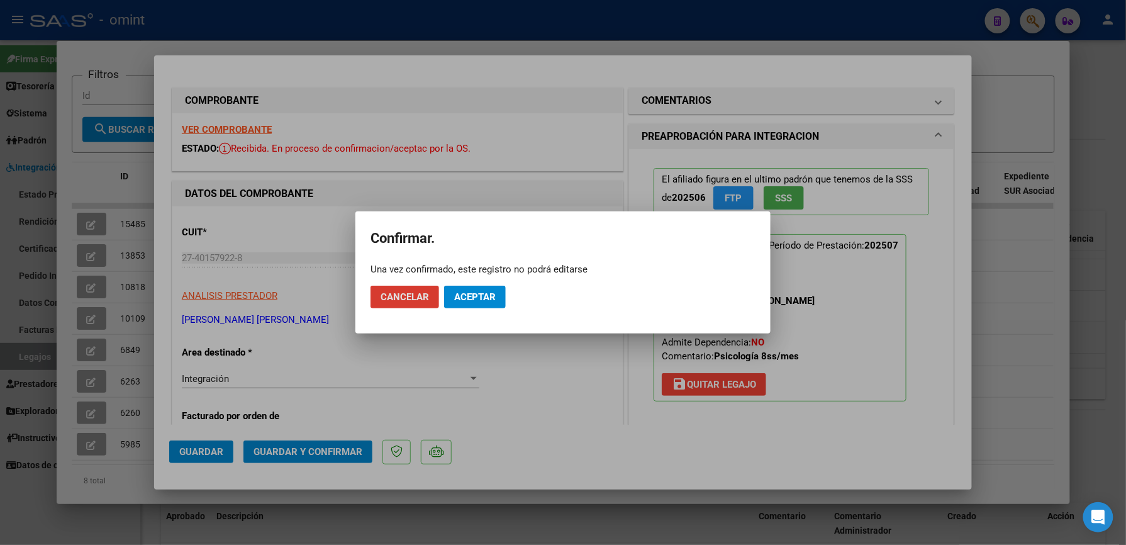
click at [569, 423] on div at bounding box center [563, 272] width 1126 height 545
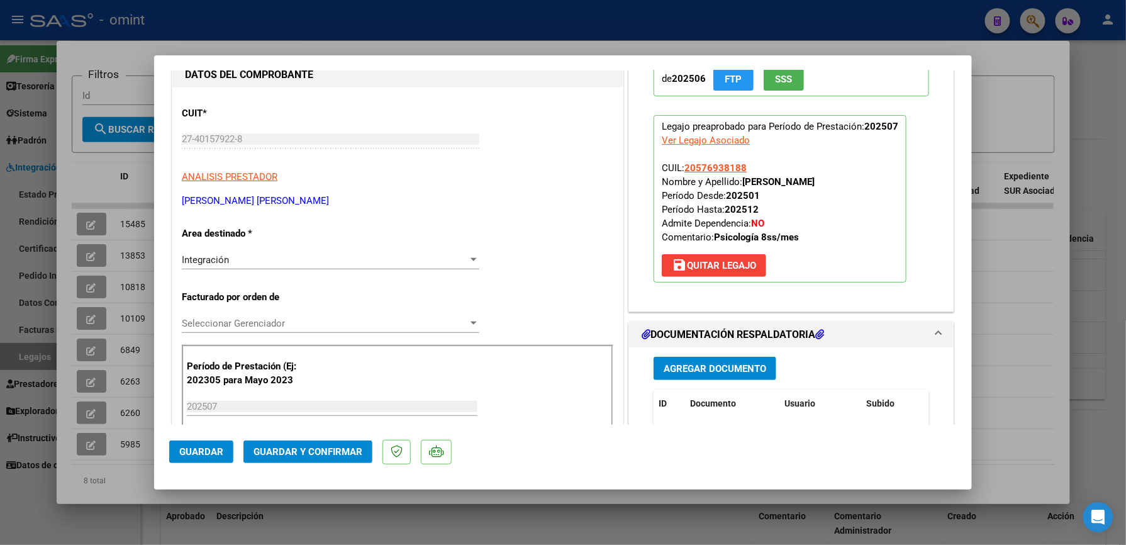
scroll to position [167, 0]
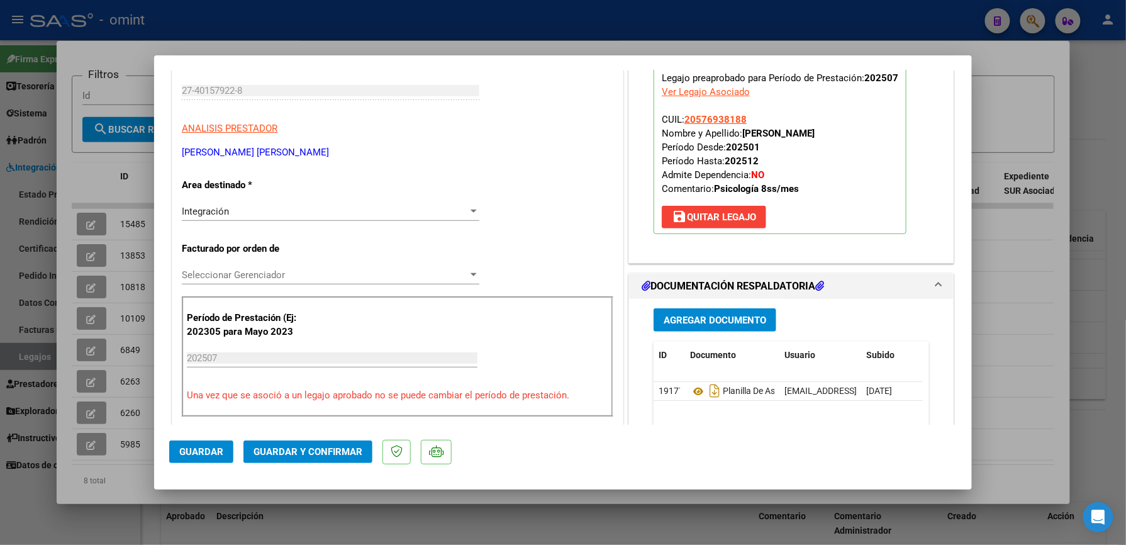
click at [338, 451] on span "Guardar y Confirmar" at bounding box center [307, 451] width 109 height 11
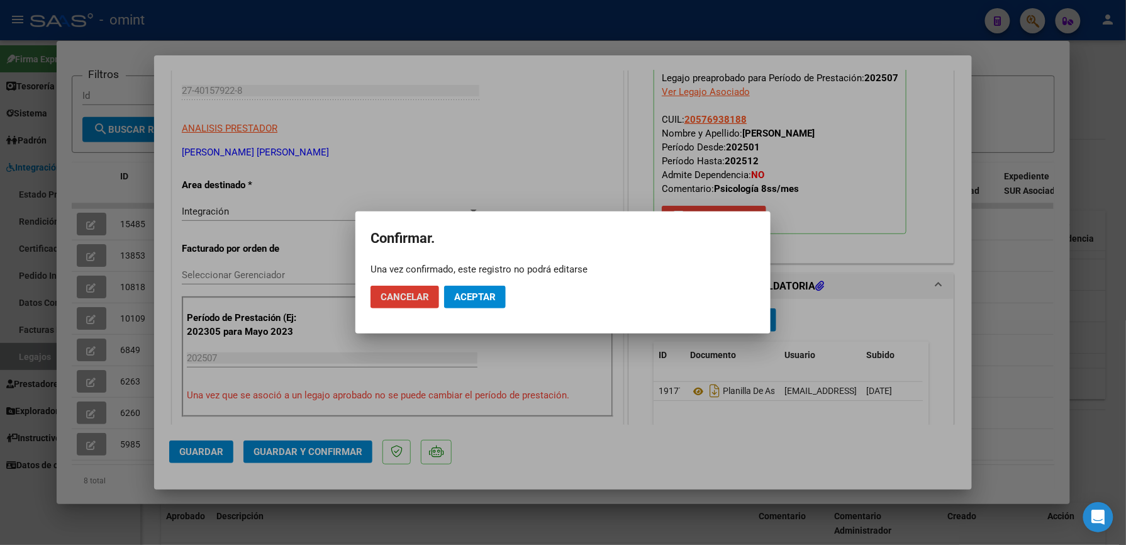
click at [479, 293] on span "Aceptar" at bounding box center [475, 296] width 42 height 11
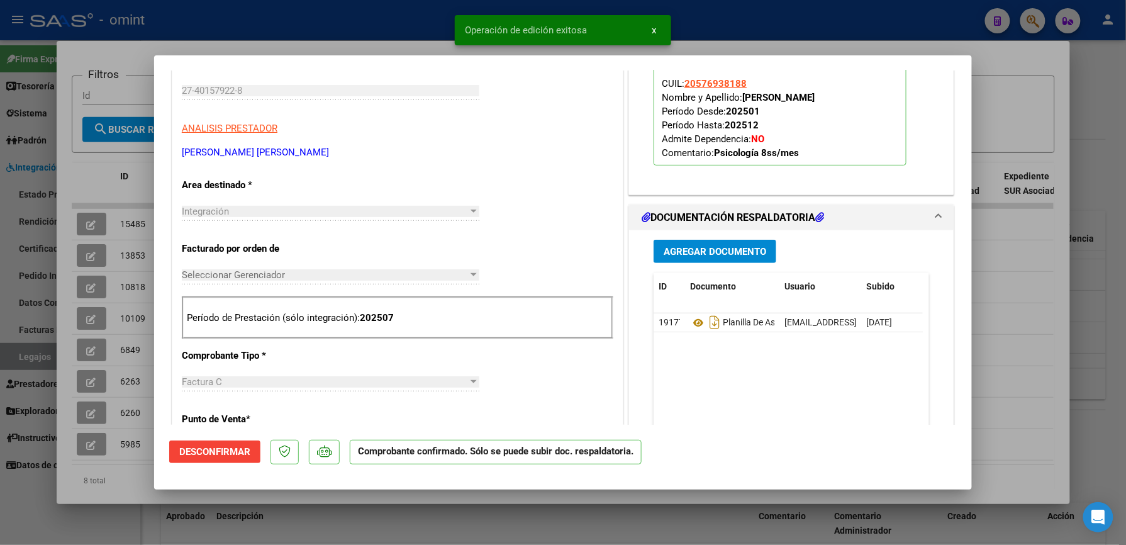
click at [735, 31] on div at bounding box center [563, 272] width 1126 height 545
type input "$ 0,00"
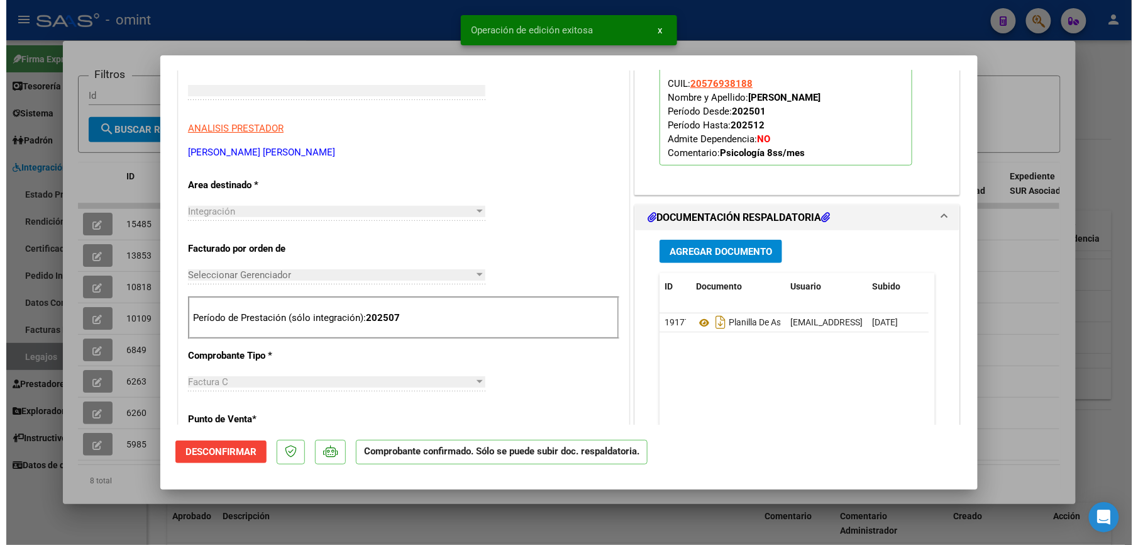
scroll to position [0, 0]
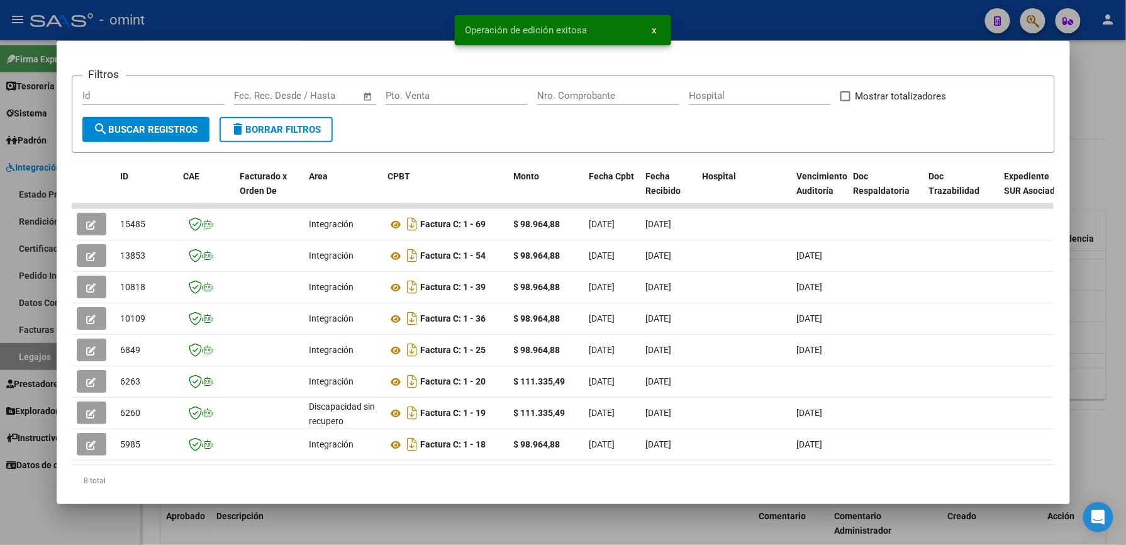
click at [723, 21] on div at bounding box center [563, 272] width 1126 height 545
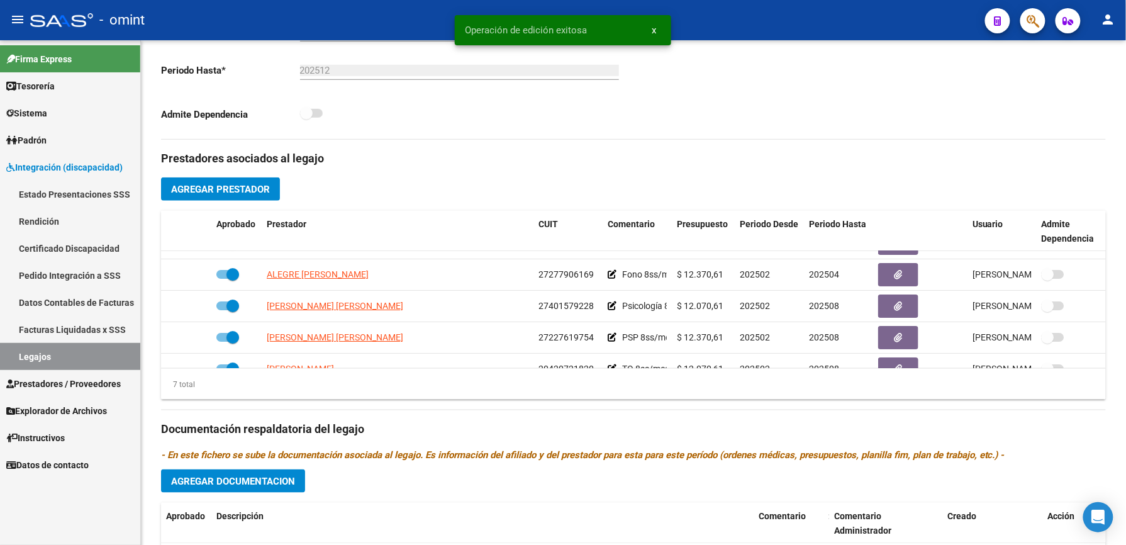
scroll to position [335, 0]
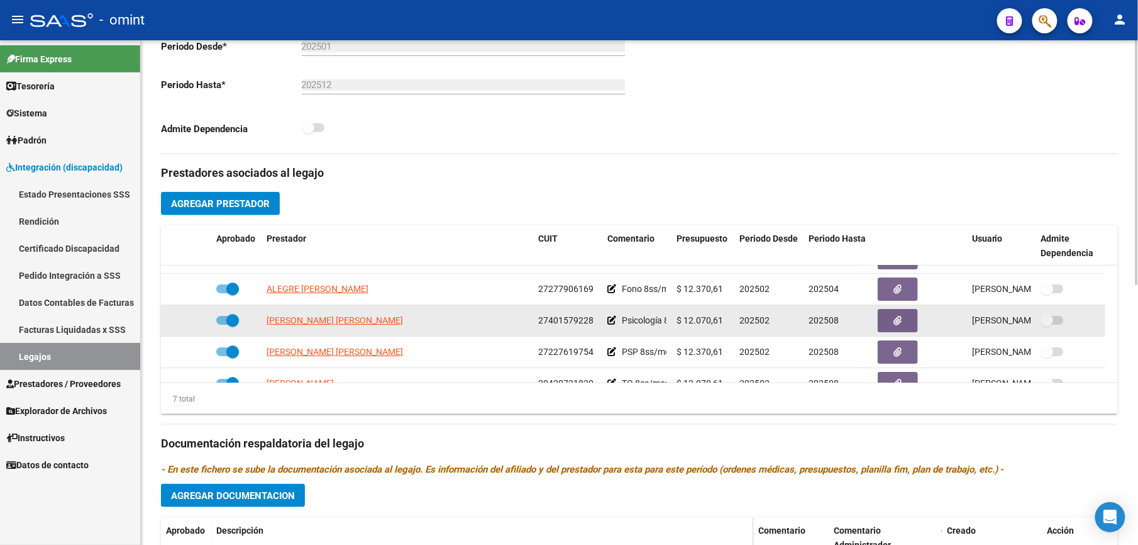
drag, startPoint x: 542, startPoint y: 318, endPoint x: 594, endPoint y: 323, distance: 51.8
click at [594, 323] on div "27401579228" at bounding box center [567, 320] width 59 height 14
drag, startPoint x: 594, startPoint y: 323, endPoint x: 572, endPoint y: 320, distance: 22.2
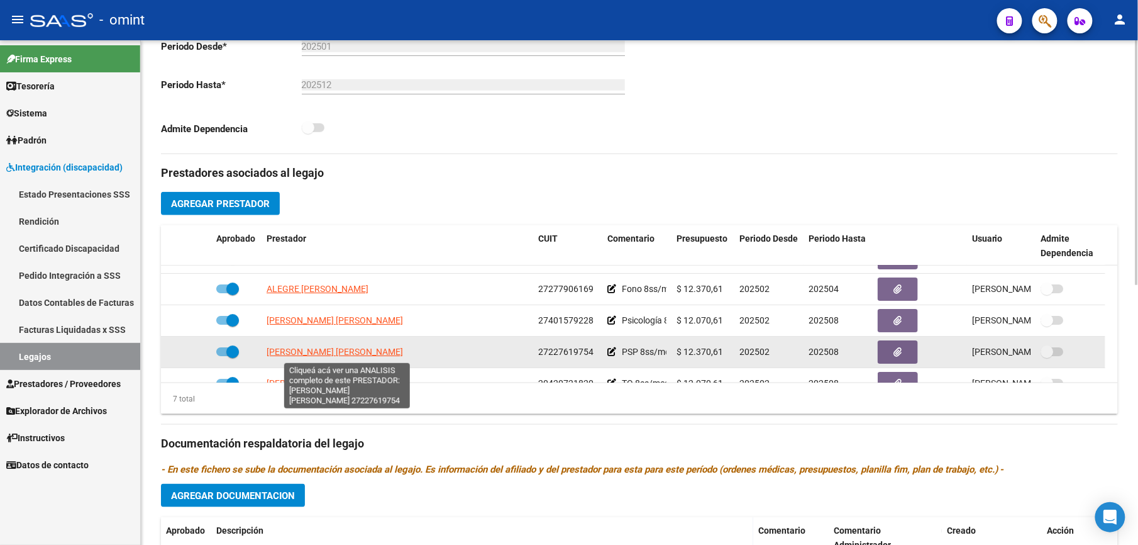
click at [403, 351] on span "VALERIANO RIVERA CLAUDIA VERONICA" at bounding box center [335, 352] width 136 height 10
type textarea "27227619754"
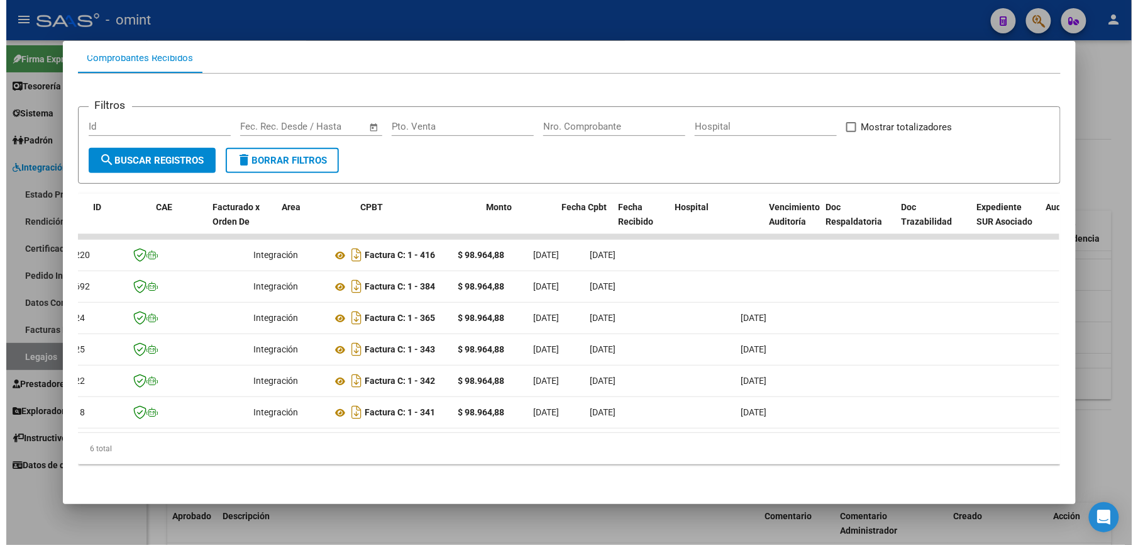
scroll to position [0, 0]
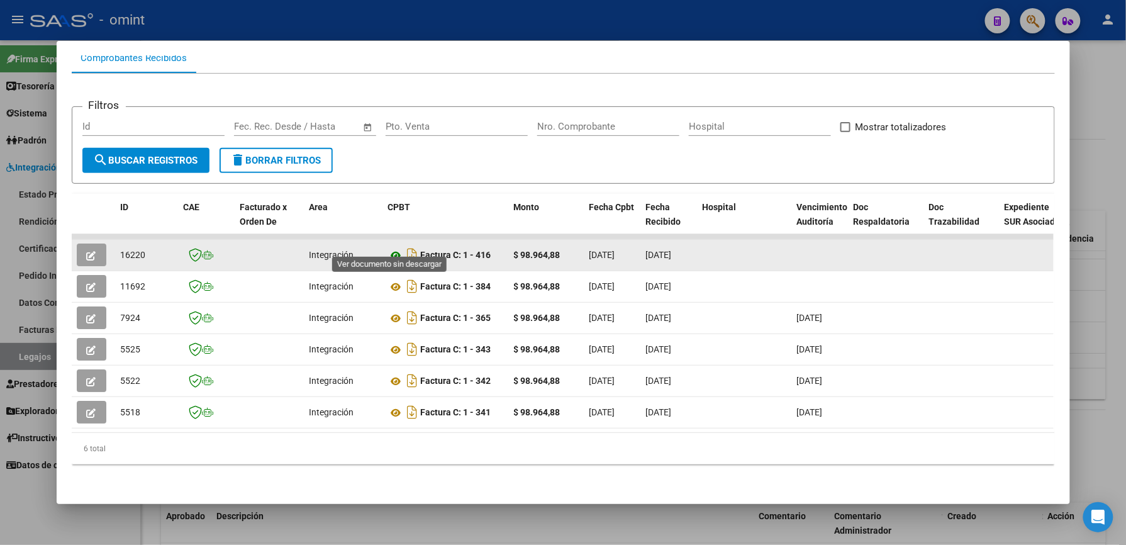
click at [391, 248] on icon at bounding box center [396, 255] width 16 height 15
click at [87, 251] on icon "button" at bounding box center [91, 255] width 9 height 9
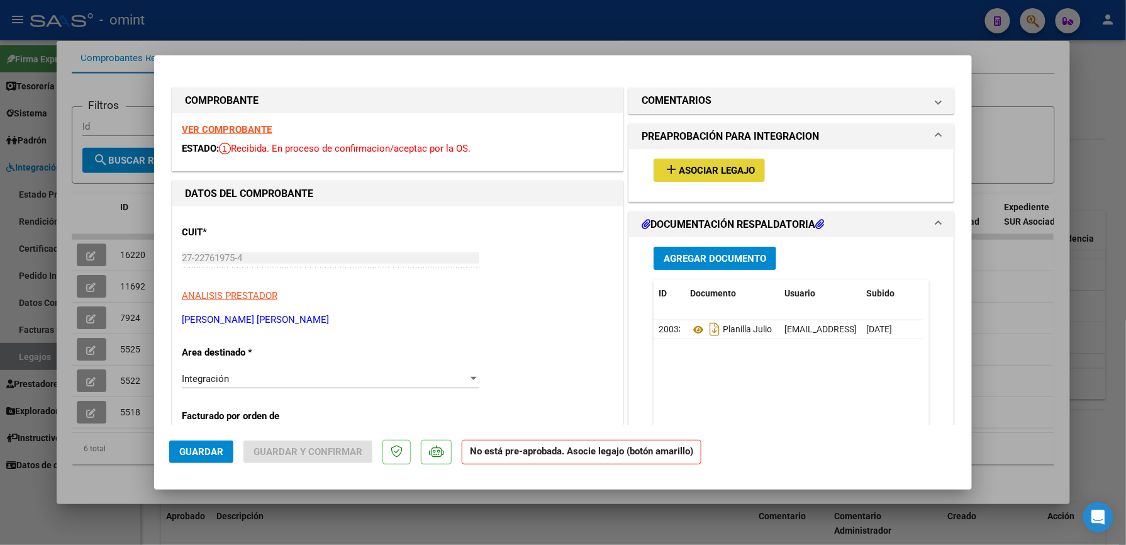
click at [687, 164] on button "add Asociar Legajo" at bounding box center [709, 170] width 111 height 23
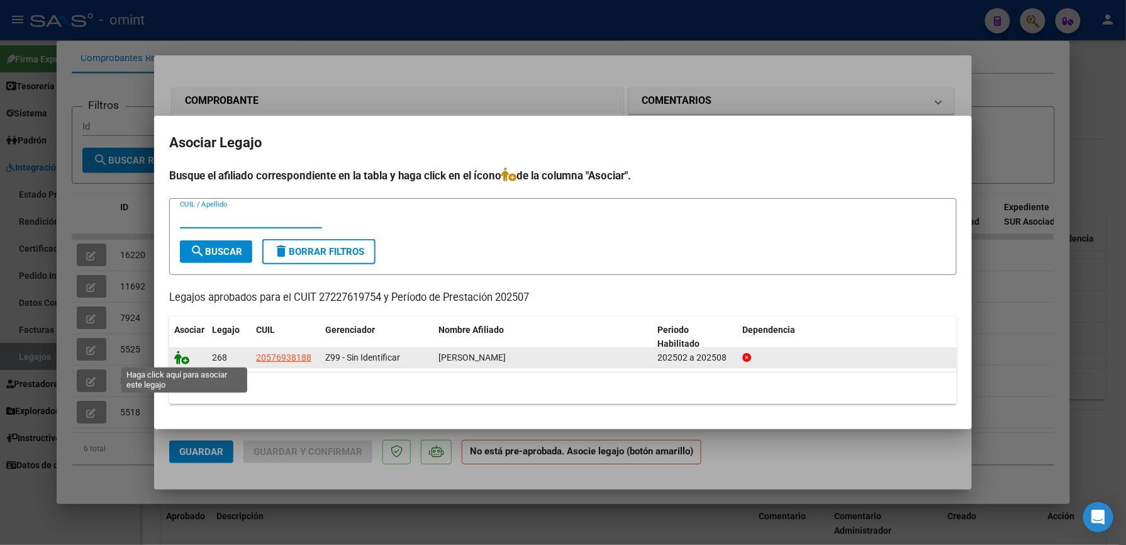
click at [177, 360] on icon at bounding box center [181, 357] width 15 height 14
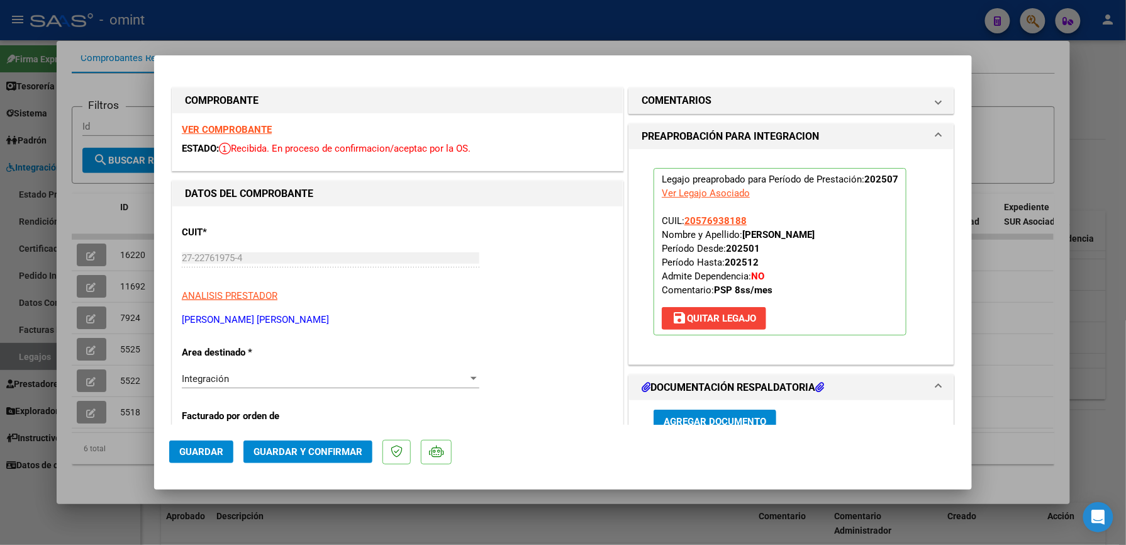
click at [318, 447] on span "Guardar y Confirmar" at bounding box center [307, 451] width 109 height 11
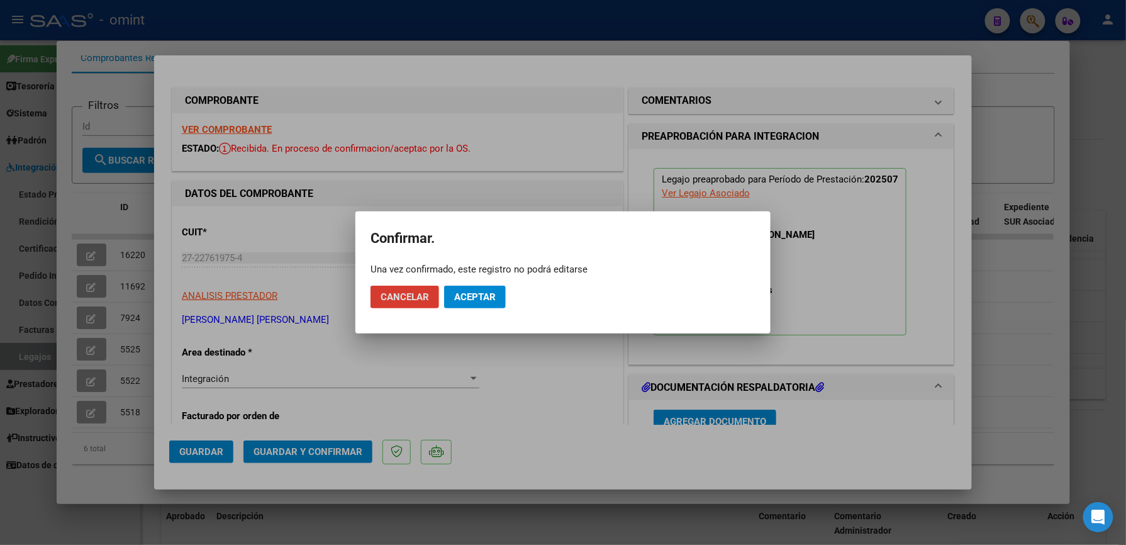
click at [473, 293] on span "Aceptar" at bounding box center [475, 296] width 42 height 11
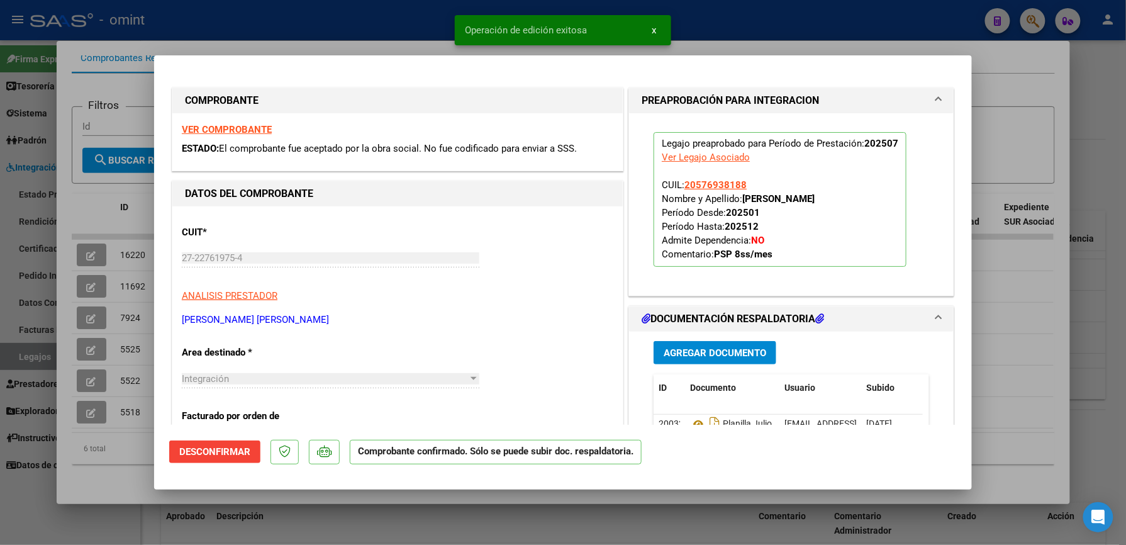
click at [809, 24] on div at bounding box center [563, 272] width 1126 height 545
type input "$ 0,00"
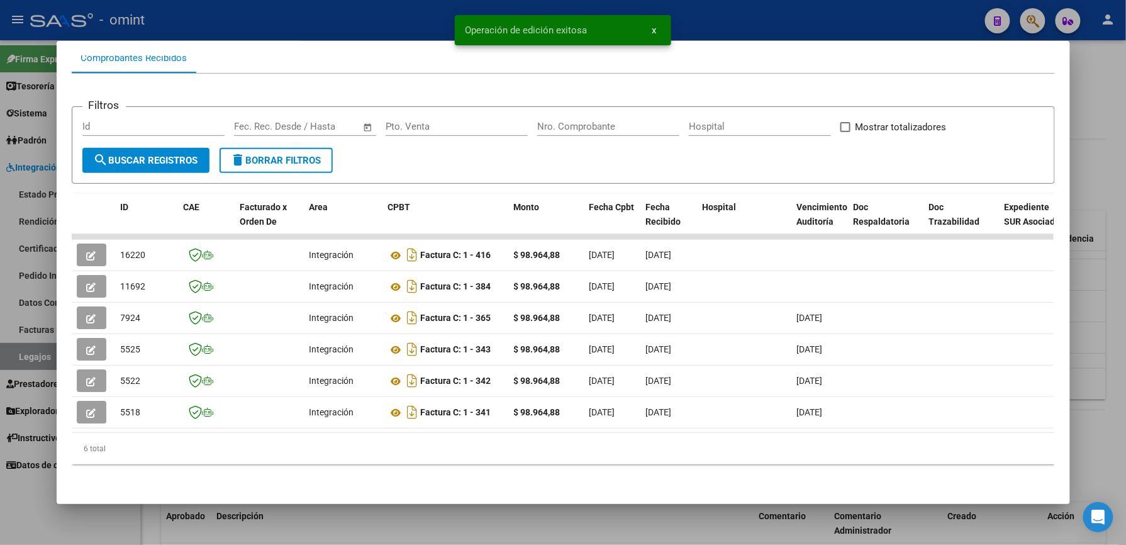
click at [713, 30] on div at bounding box center [563, 272] width 1126 height 545
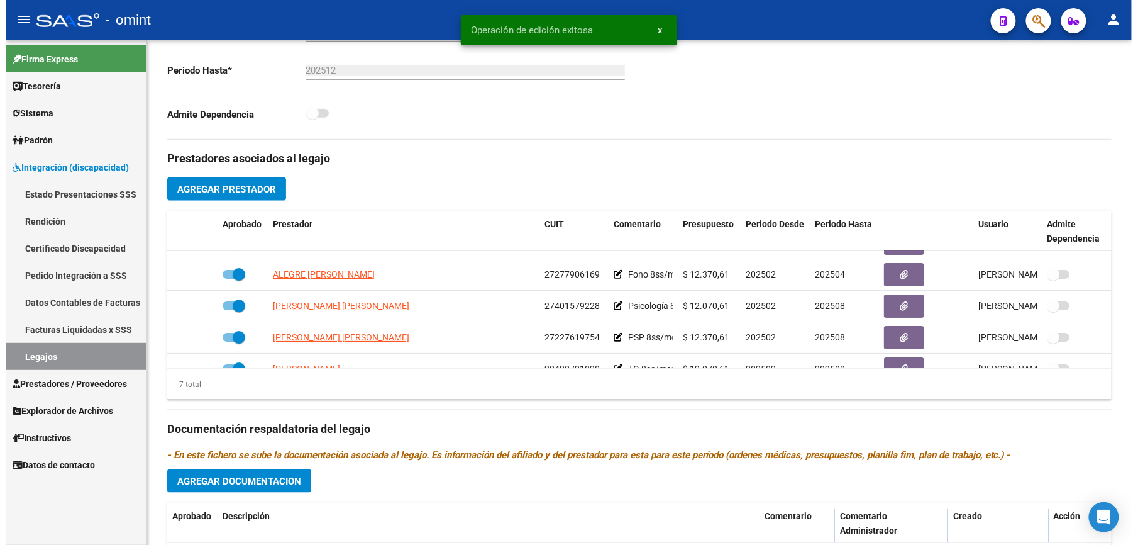
scroll to position [335, 0]
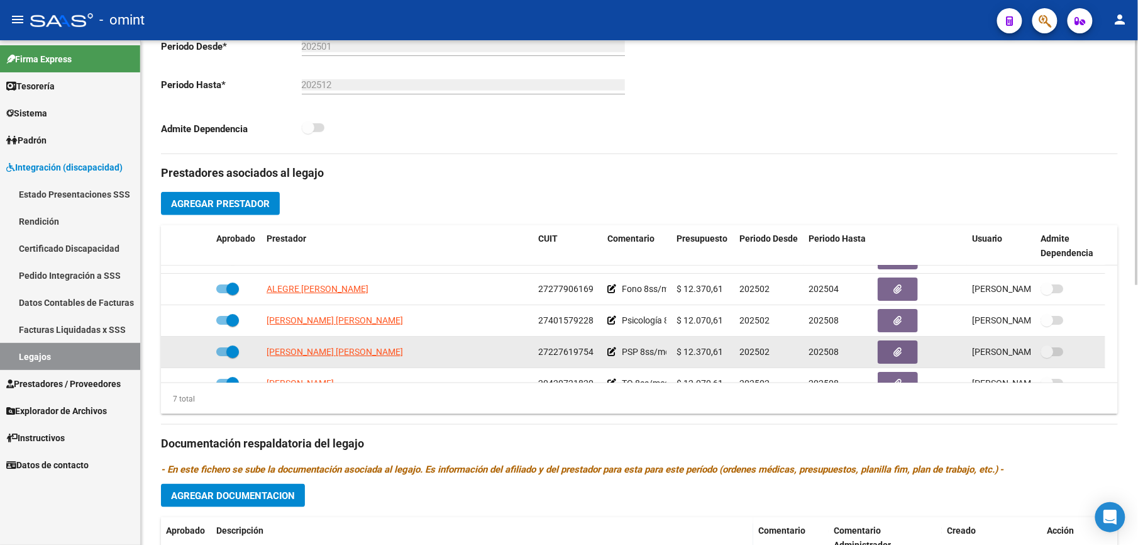
drag, startPoint x: 537, startPoint y: 348, endPoint x: 592, endPoint y: 355, distance: 55.1
click at [592, 355] on datatable-body-cell "27227619754" at bounding box center [567, 352] width 69 height 31
drag, startPoint x: 592, startPoint y: 355, endPoint x: 576, endPoint y: 353, distance: 15.8
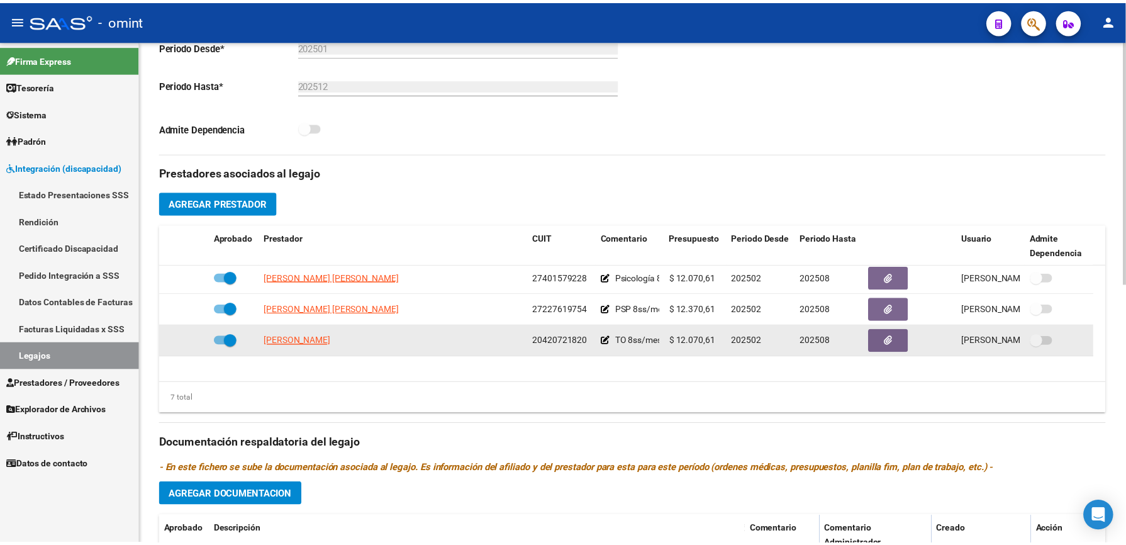
scroll to position [106, 0]
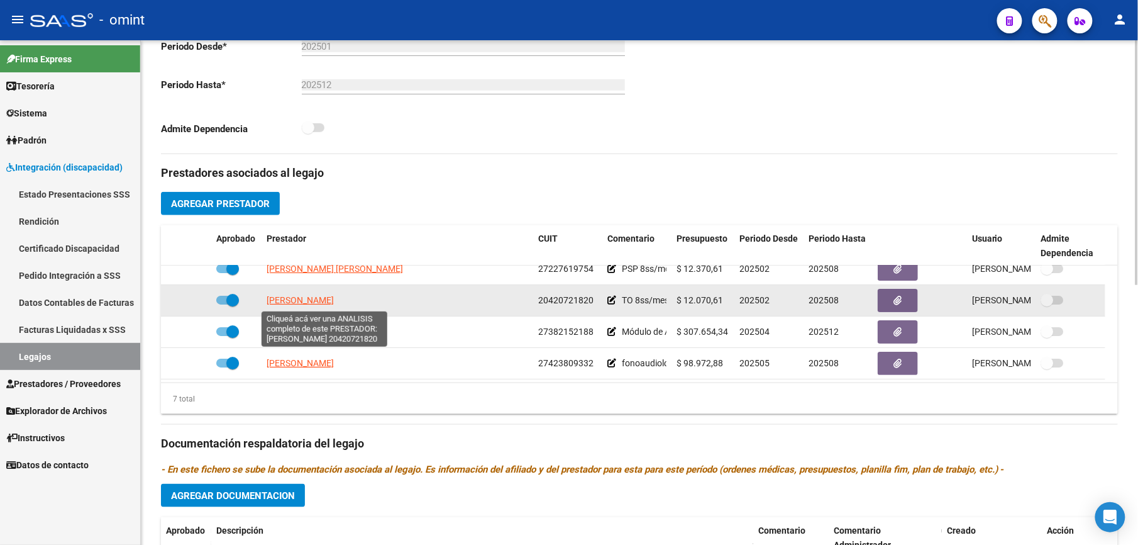
click at [334, 301] on span "GUTIERREZ LUCAS LEANDRO" at bounding box center [300, 300] width 67 height 10
type textarea "20420721820"
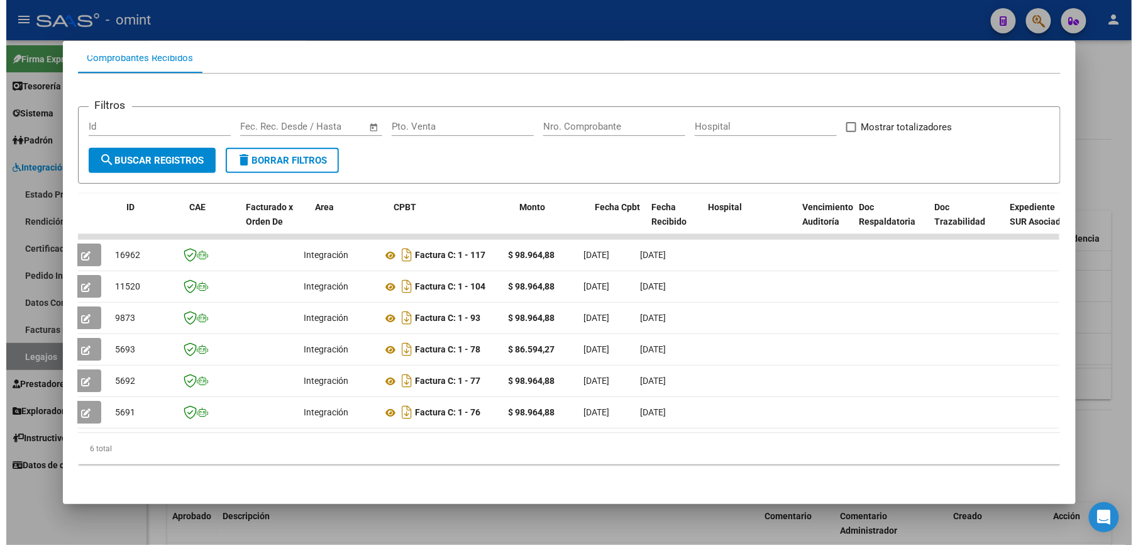
scroll to position [0, 0]
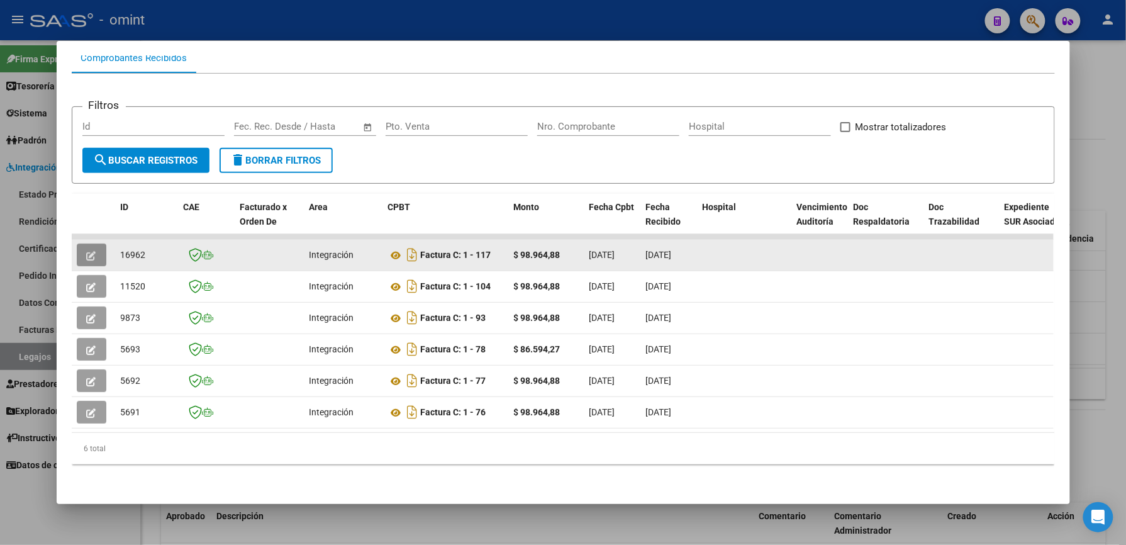
click at [87, 249] on span "button" at bounding box center [91, 254] width 9 height 11
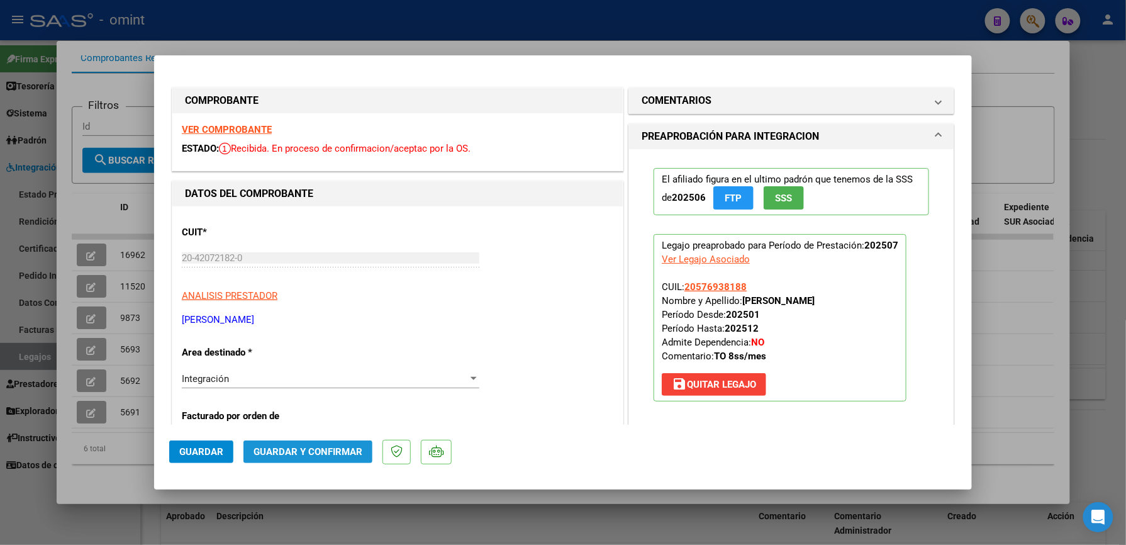
click at [352, 446] on span "Guardar y Confirmar" at bounding box center [307, 451] width 109 height 11
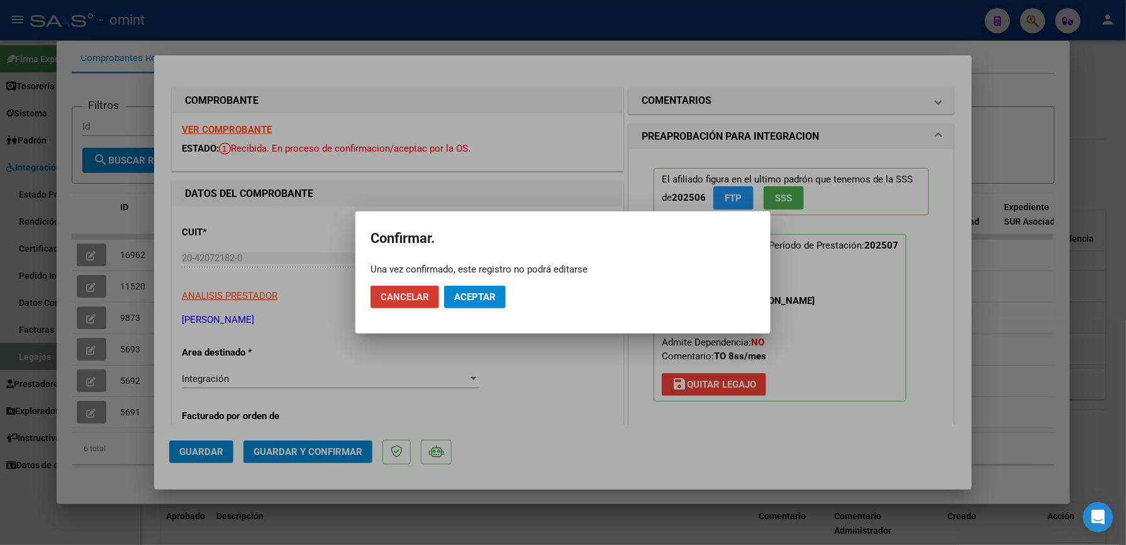
drag, startPoint x: 482, startPoint y: 292, endPoint x: 547, endPoint y: 381, distance: 109.7
click at [484, 292] on span "Aceptar" at bounding box center [475, 296] width 42 height 11
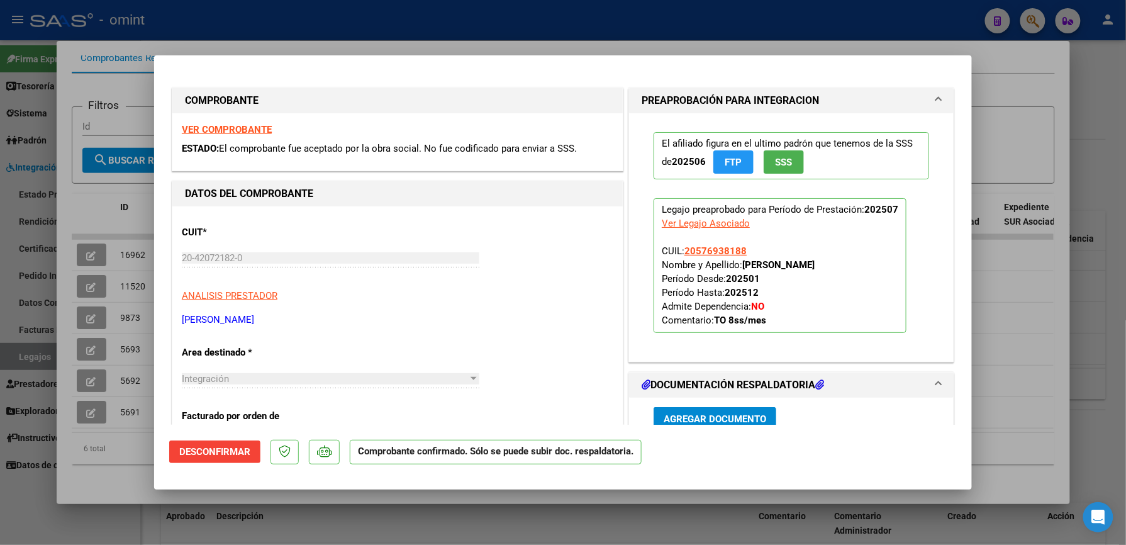
click at [688, 42] on div at bounding box center [563, 272] width 1126 height 545
type input "$ 0,00"
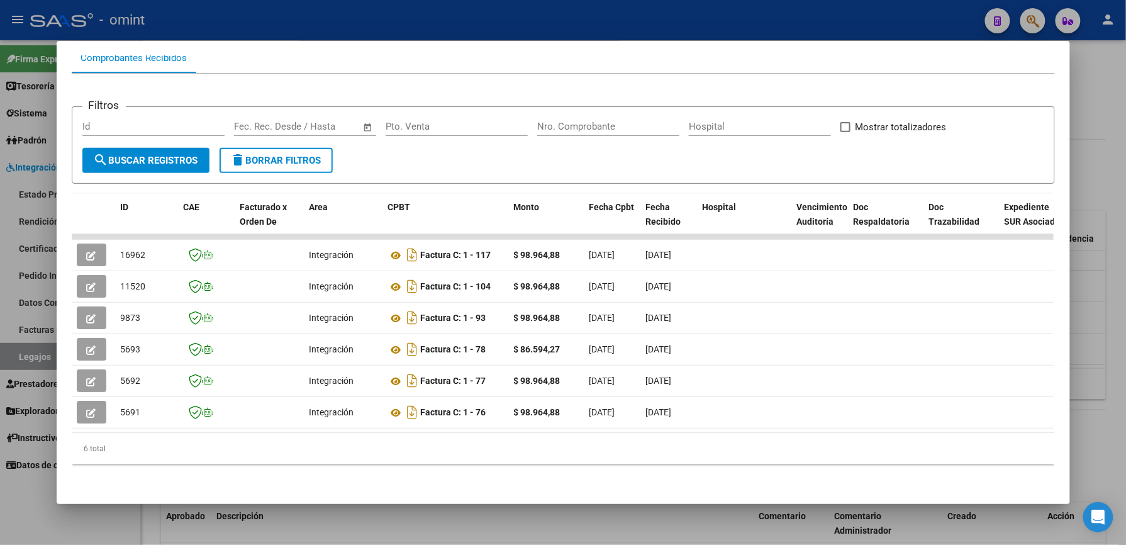
click at [562, 31] on div at bounding box center [563, 272] width 1126 height 545
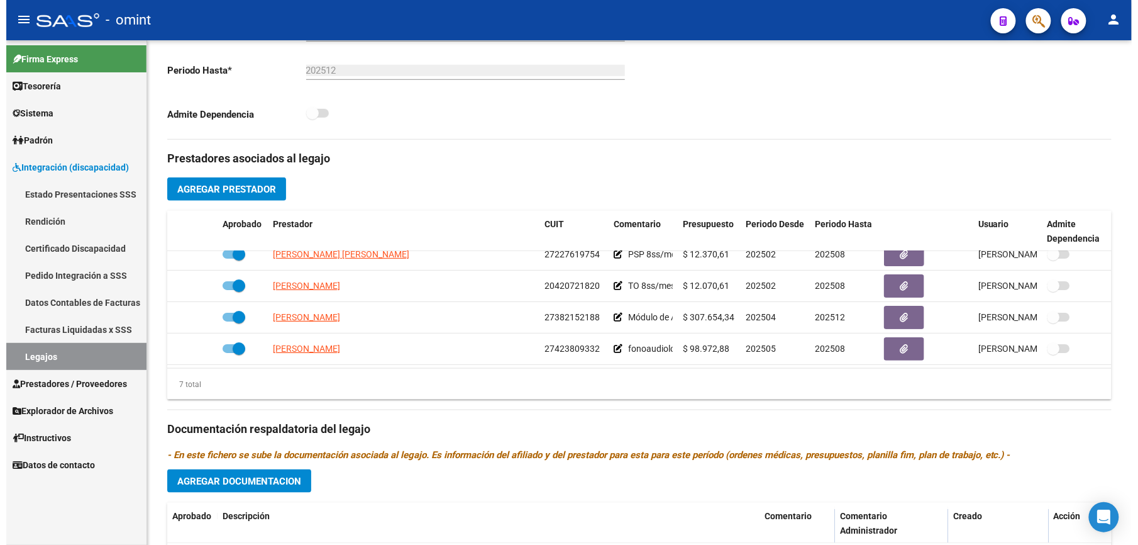
scroll to position [335, 0]
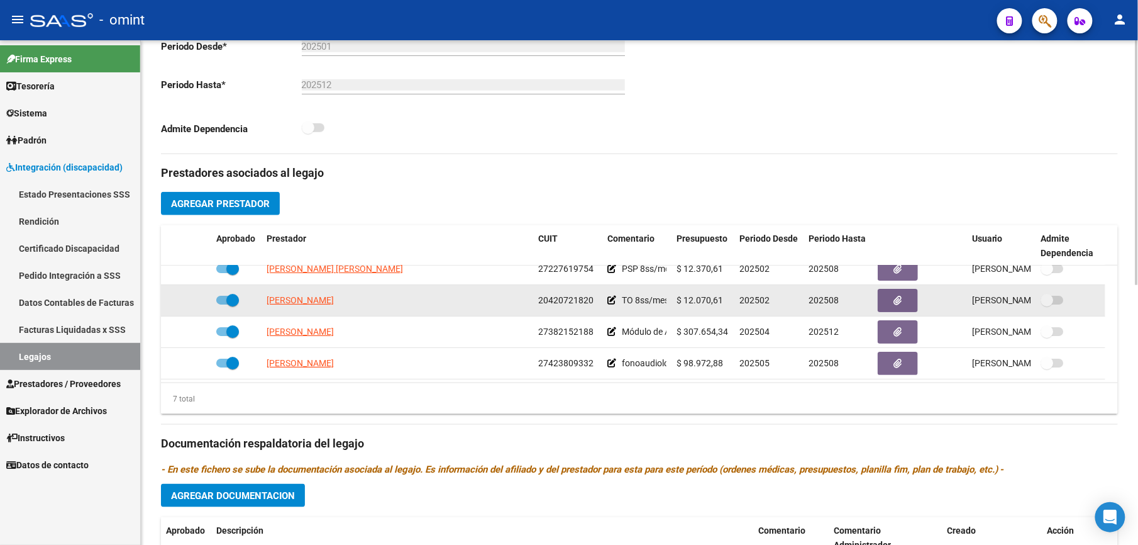
drag, startPoint x: 537, startPoint y: 300, endPoint x: 593, endPoint y: 301, distance: 56.0
click at [593, 301] on datatable-body-cell "20420721820" at bounding box center [567, 300] width 69 height 31
drag, startPoint x: 593, startPoint y: 301, endPoint x: 577, endPoint y: 302, distance: 15.8
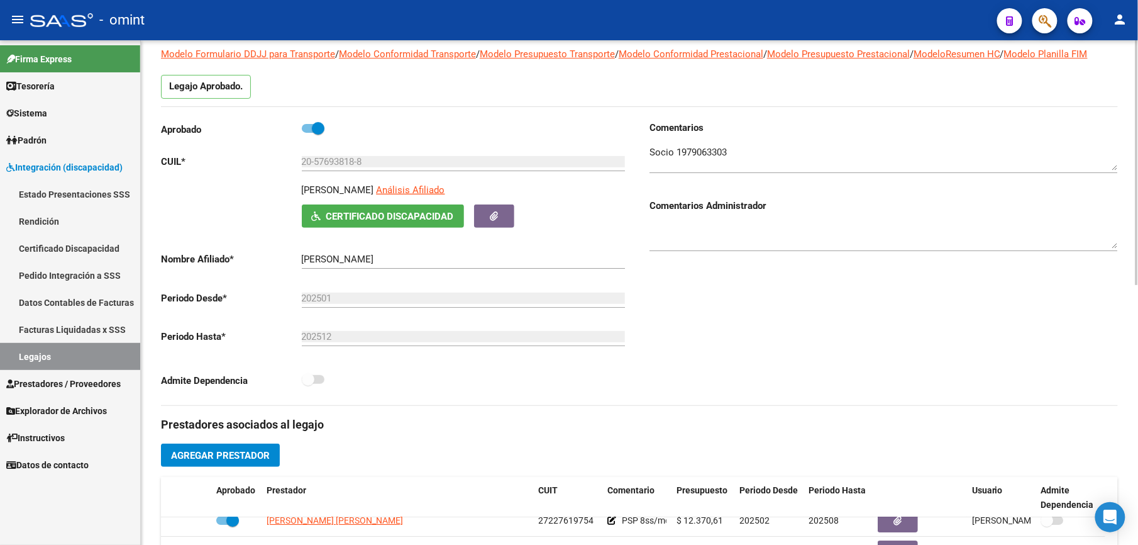
scroll to position [0, 0]
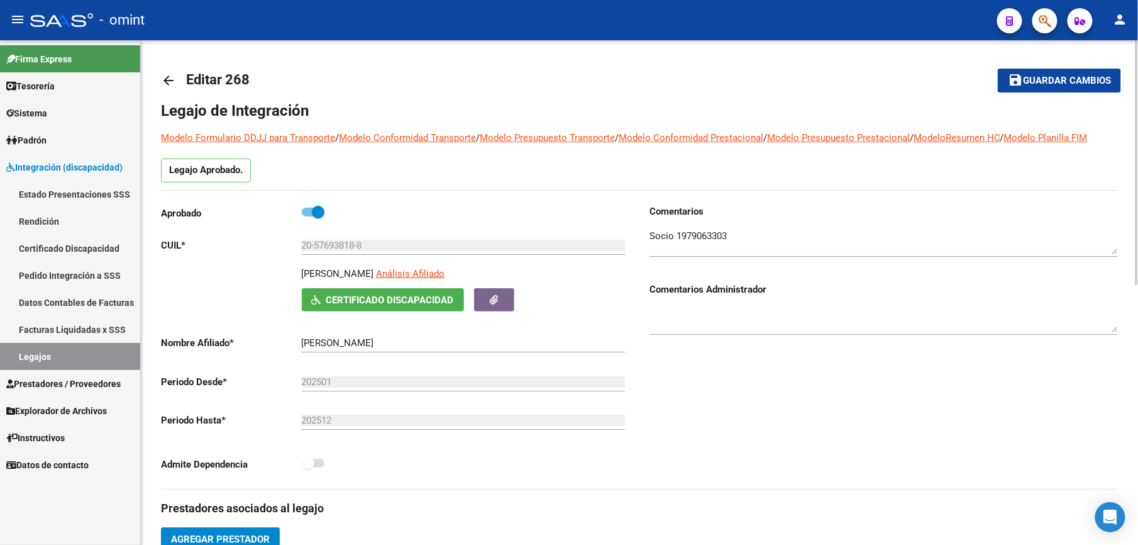
click at [169, 76] on mat-icon "arrow_back" at bounding box center [168, 80] width 15 height 15
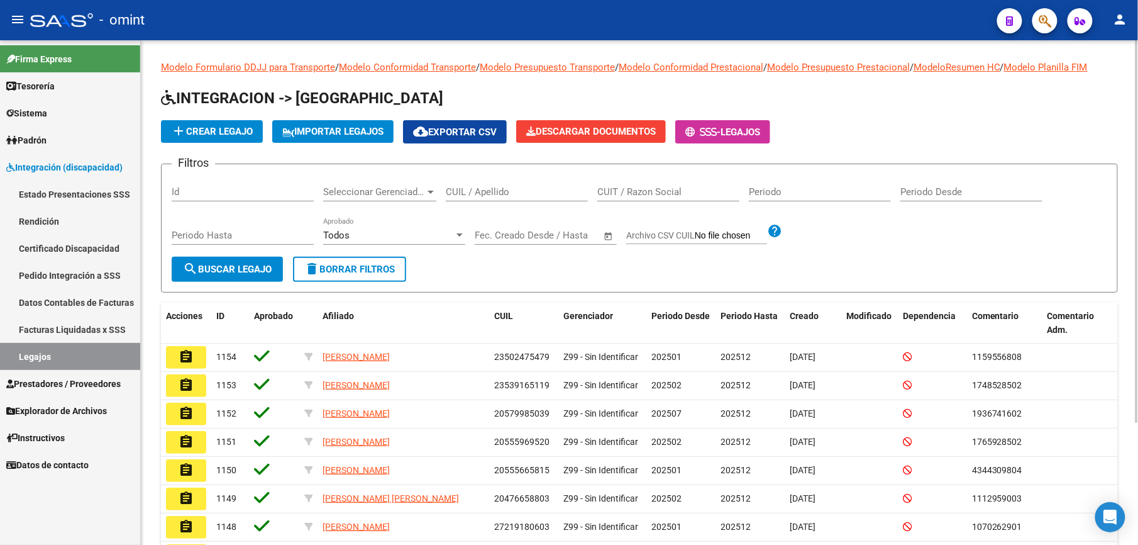
click at [492, 192] on input "CUIL / Apellido" at bounding box center [517, 191] width 142 height 11
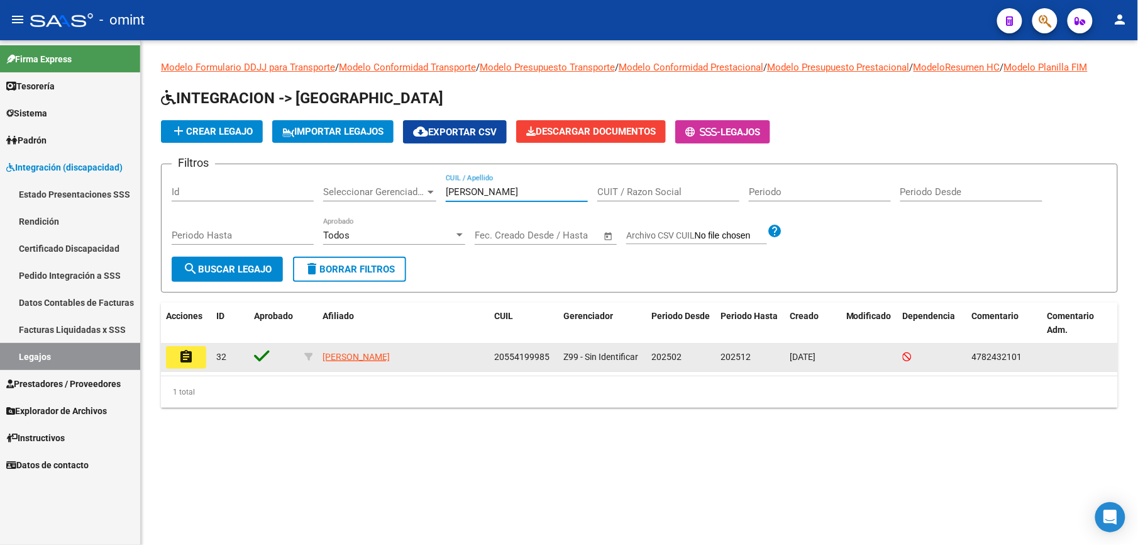
type input "domicoli"
click at [194, 353] on button "assignment" at bounding box center [186, 357] width 40 height 23
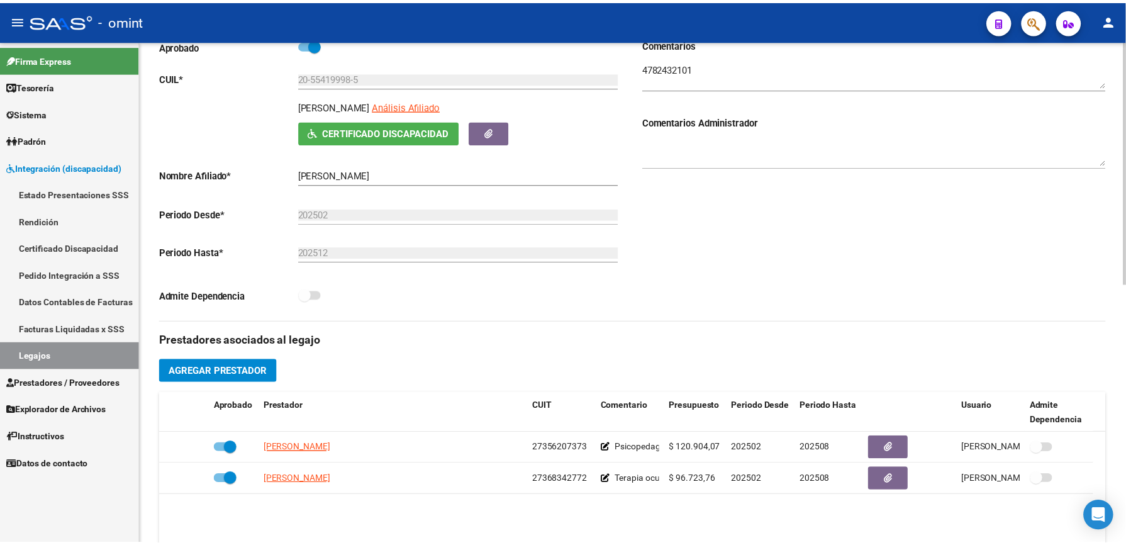
scroll to position [252, 0]
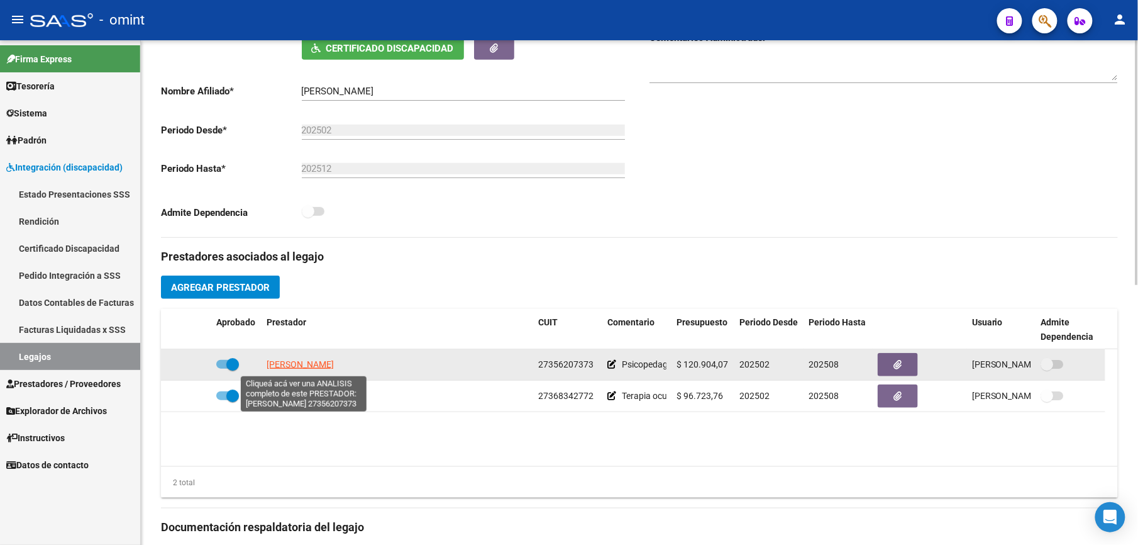
click at [328, 363] on span "VILLAGRA AYELEN" at bounding box center [300, 364] width 67 height 10
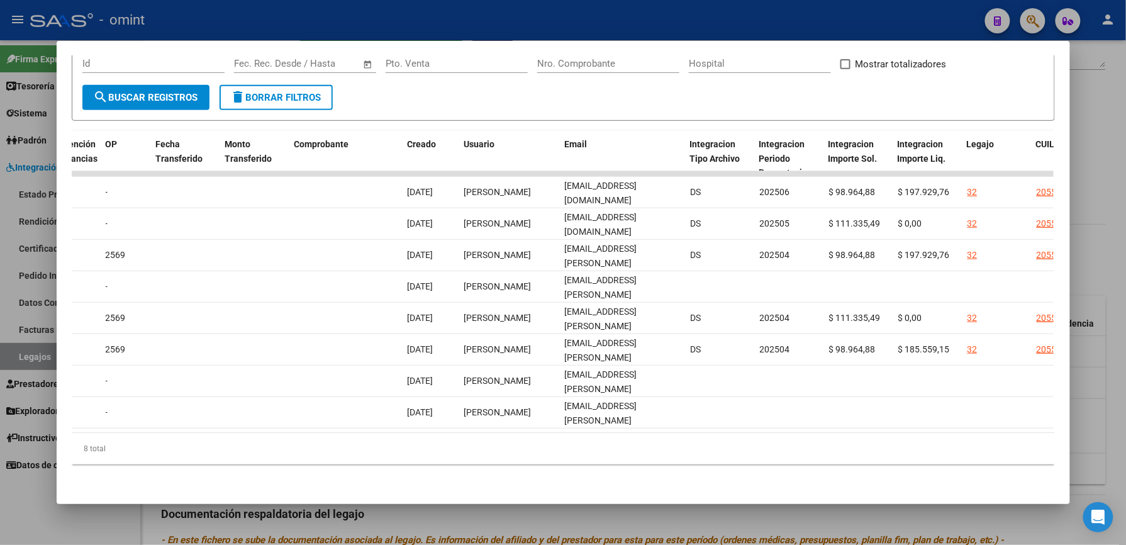
scroll to position [0, 1093]
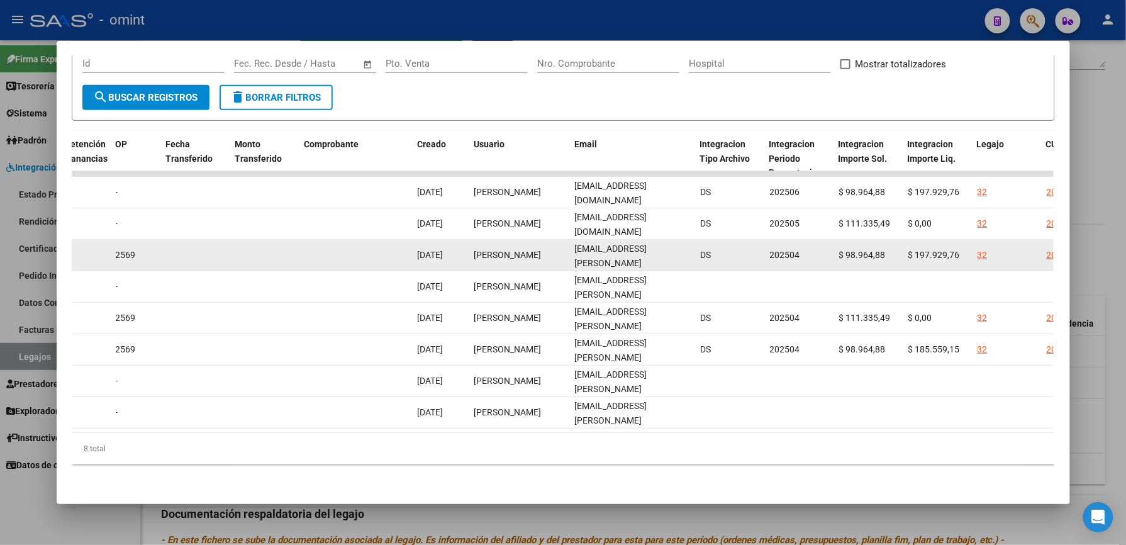
drag, startPoint x: 570, startPoint y: 242, endPoint x: 668, endPoint y: 243, distance: 98.1
click at [668, 243] on div "aye.villagra@live.com.ar" at bounding box center [633, 255] width 116 height 26
drag, startPoint x: 668, startPoint y: 243, endPoint x: 642, endPoint y: 243, distance: 26.4
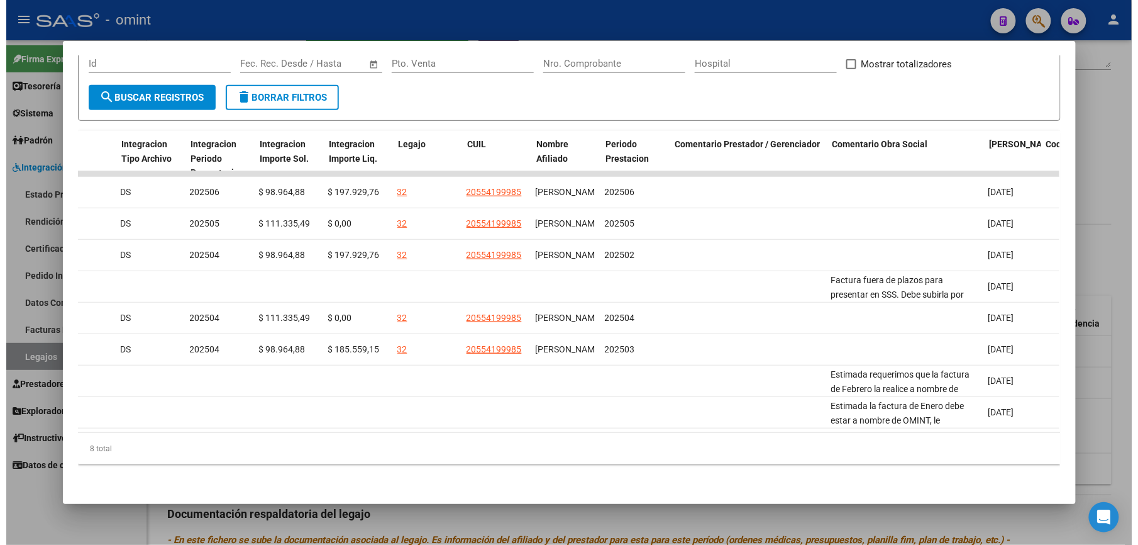
scroll to position [0, 1678]
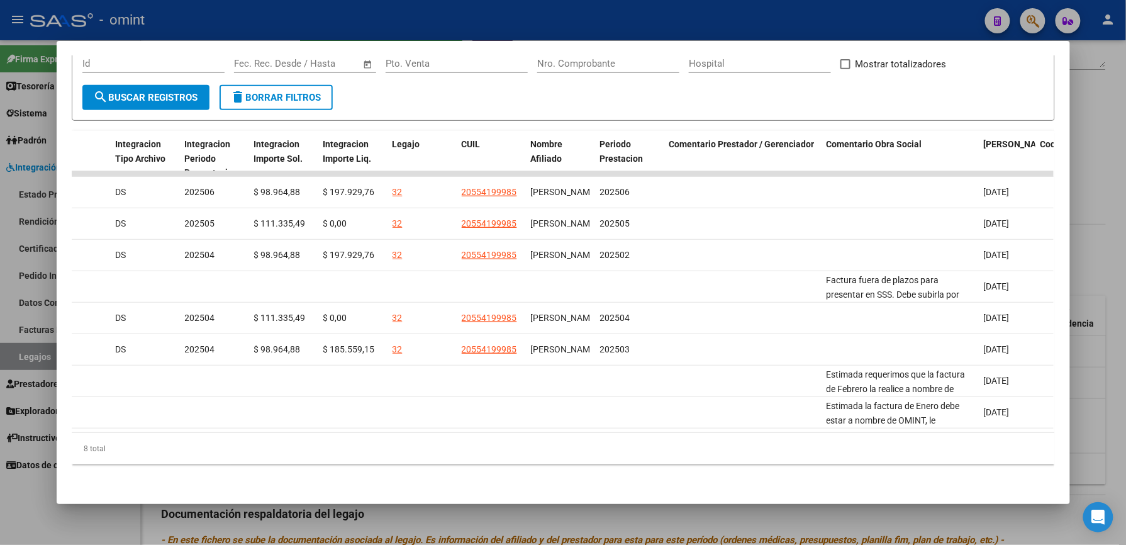
click at [314, 11] on div at bounding box center [563, 272] width 1126 height 545
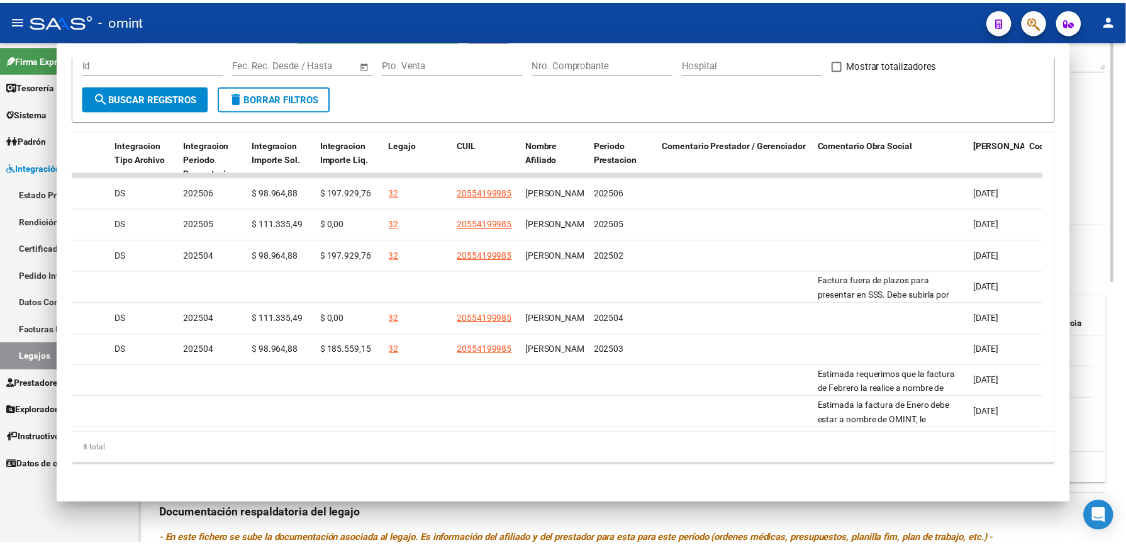
scroll to position [252, 0]
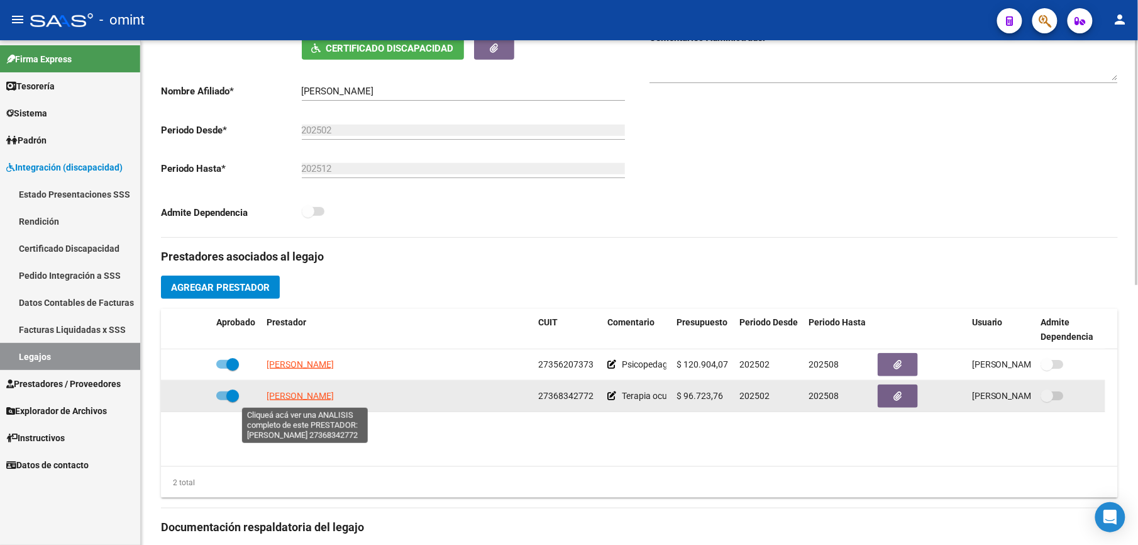
click at [318, 398] on span "DELGADO JULIANA" at bounding box center [300, 396] width 67 height 10
type textarea "27368342772"
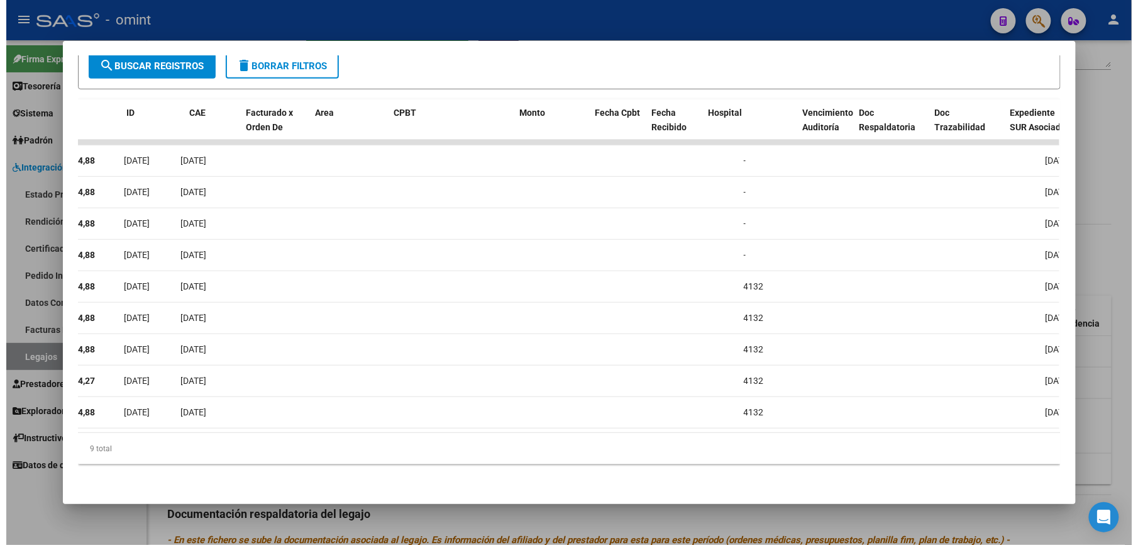
scroll to position [0, 0]
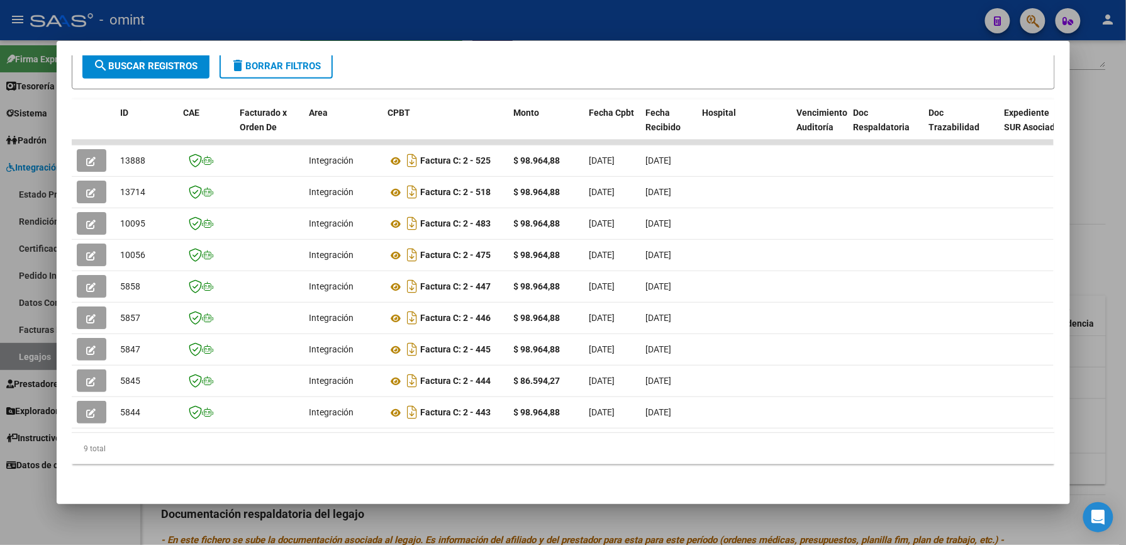
click at [474, 13] on div at bounding box center [563, 272] width 1126 height 545
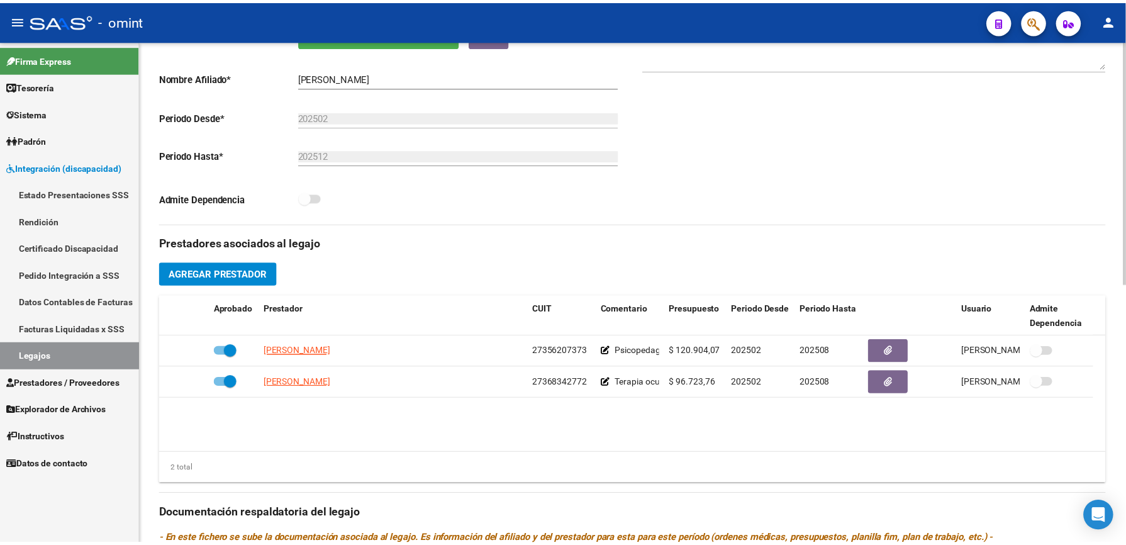
scroll to position [252, 0]
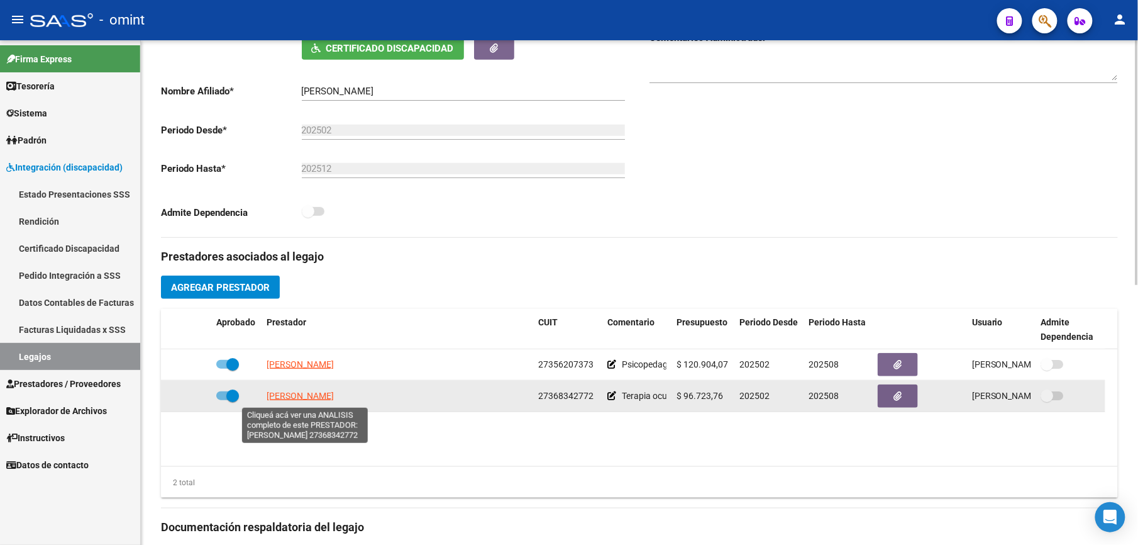
click at [333, 396] on span "DELGADO JULIANA" at bounding box center [300, 396] width 67 height 10
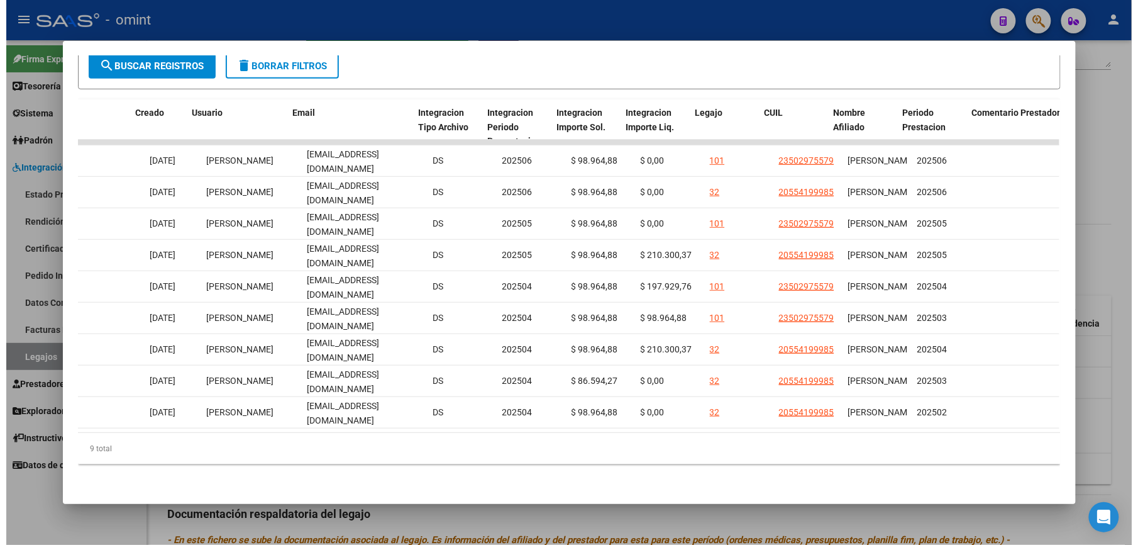
scroll to position [0, 1269]
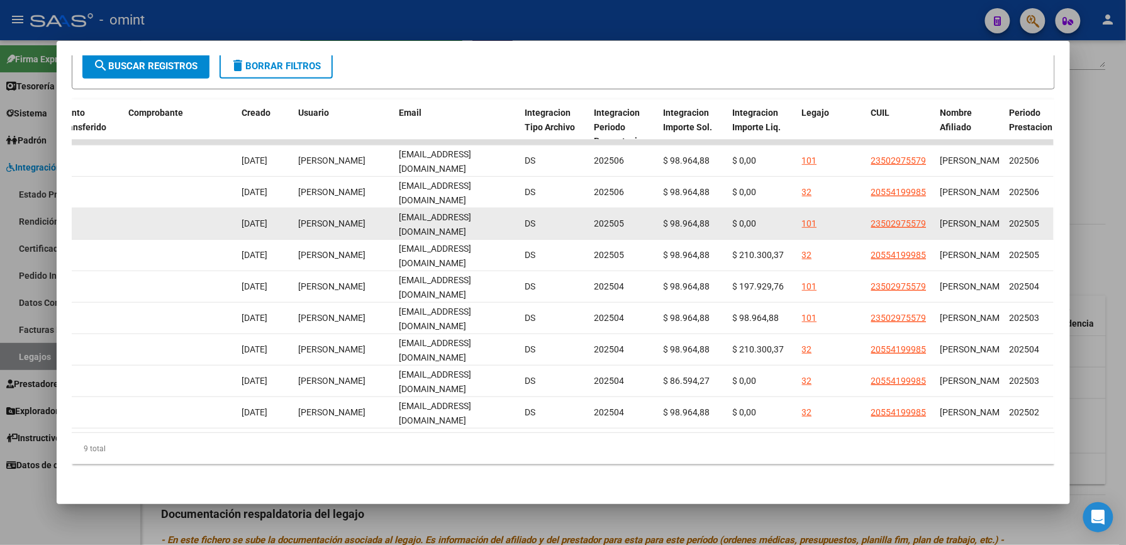
drag, startPoint x: 394, startPoint y: 209, endPoint x: 517, endPoint y: 215, distance: 123.4
click at [517, 215] on div "10095 Integración Factura C: 2 - 483 $ 98.964,88 07/06/2025 08/06/2025 - 08/06/…" at bounding box center [161, 223] width 2717 height 31
drag, startPoint x: 517, startPoint y: 215, endPoint x: 489, endPoint y: 214, distance: 27.7
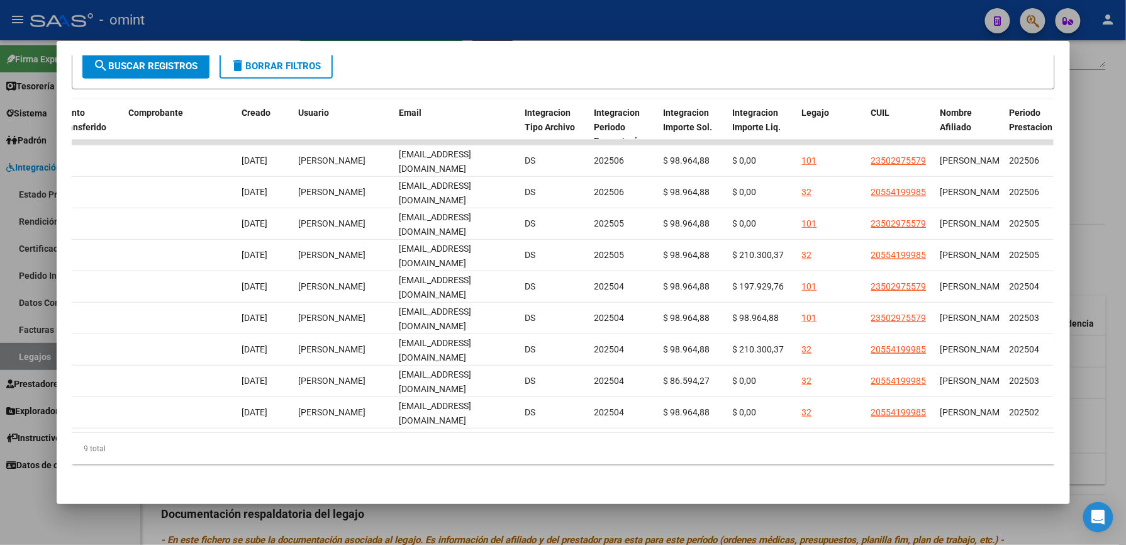
click at [445, 13] on div at bounding box center [563, 272] width 1126 height 545
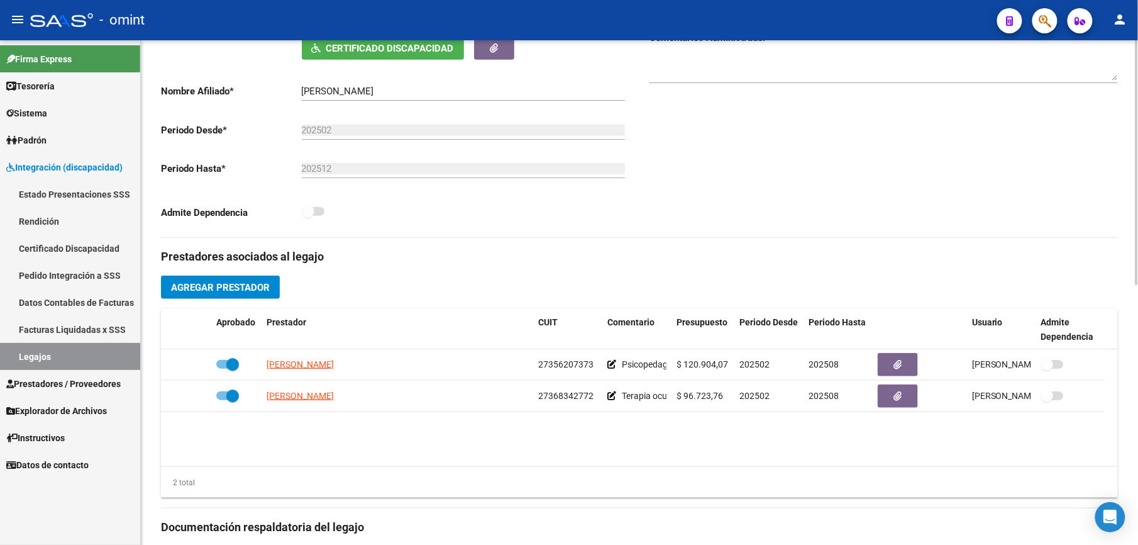
scroll to position [0, 0]
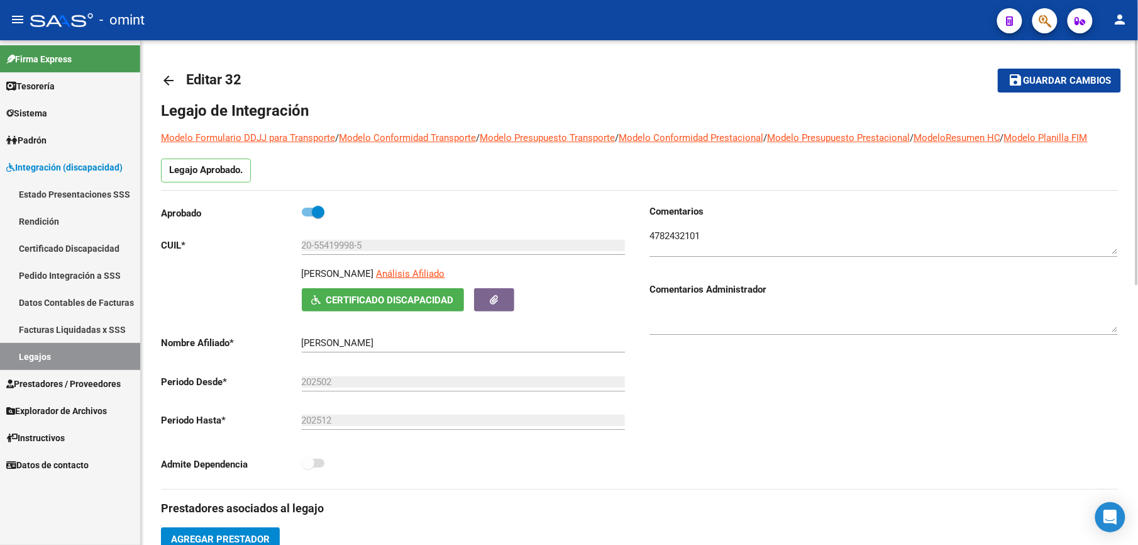
click at [170, 74] on mat-icon "arrow_back" at bounding box center [168, 80] width 15 height 15
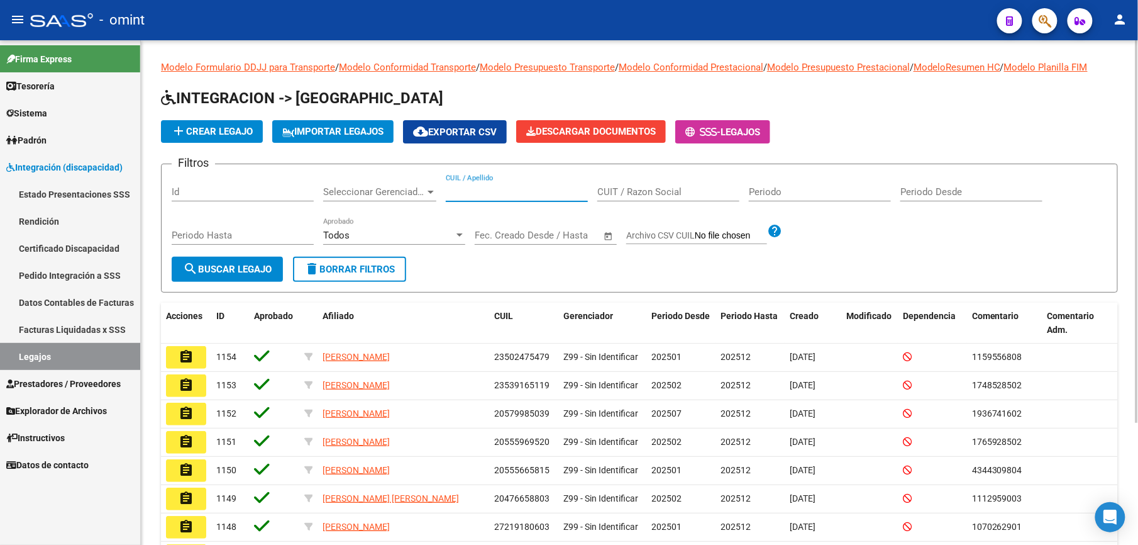
click at [532, 191] on input "CUIL / Apellido" at bounding box center [517, 191] width 142 height 11
drag, startPoint x: 520, startPoint y: 187, endPoint x: 514, endPoint y: 184, distance: 6.5
click at [518, 186] on input "CUIL / Apellido" at bounding box center [517, 191] width 142 height 11
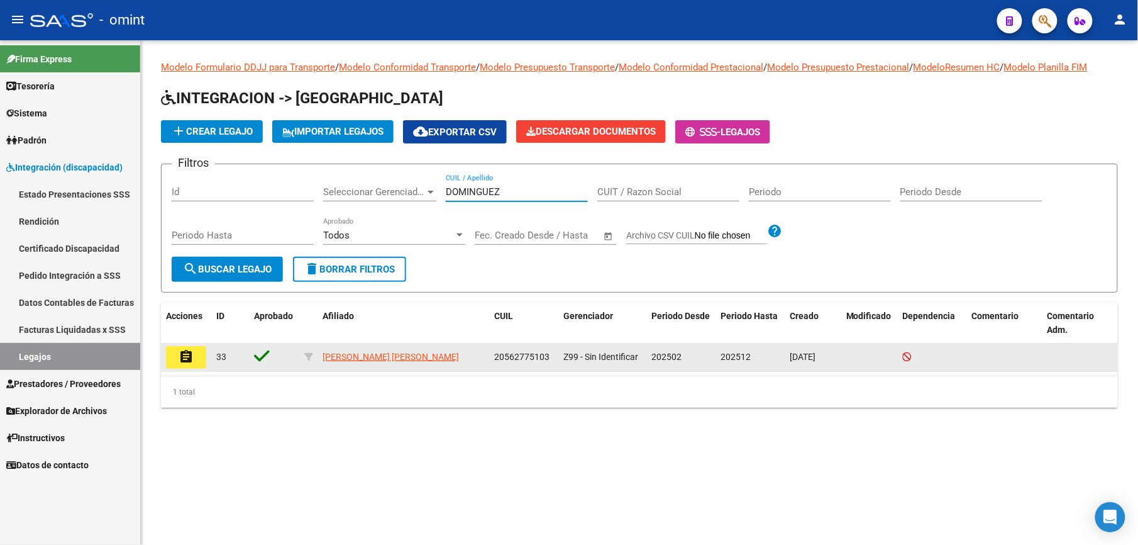
type input "DOMINGUEZ"
click at [181, 357] on mat-icon "assignment" at bounding box center [186, 356] width 15 height 15
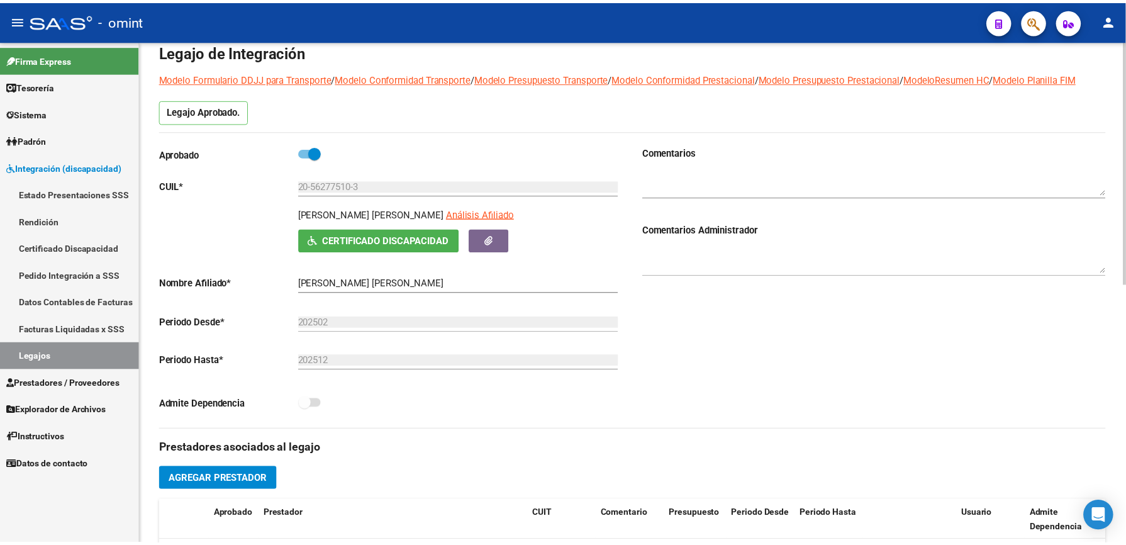
scroll to position [167, 0]
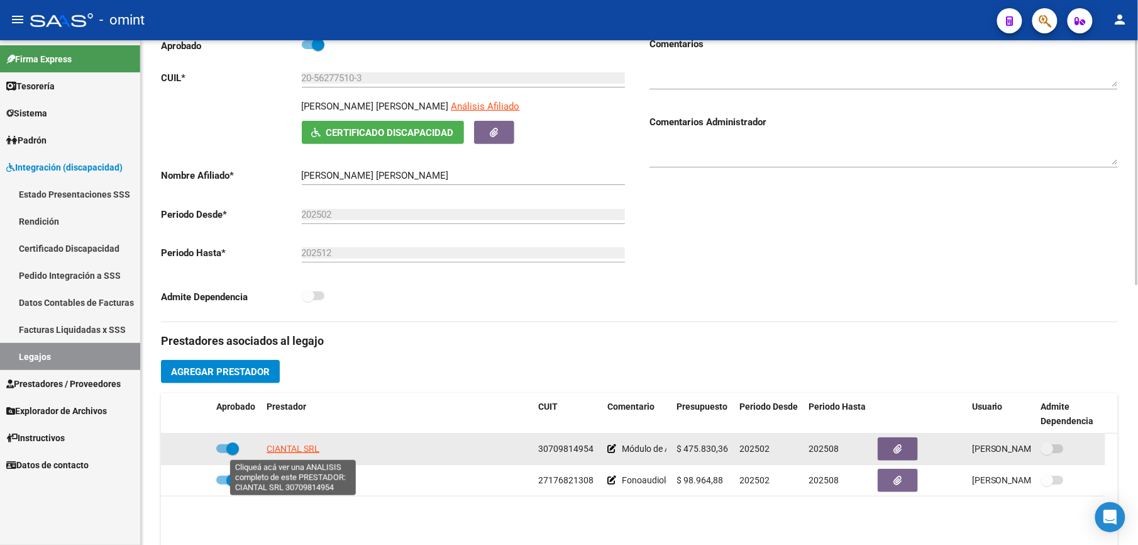
click at [305, 446] on span "CIANTAL SRL" at bounding box center [293, 448] width 53 height 10
type textarea "30709814954"
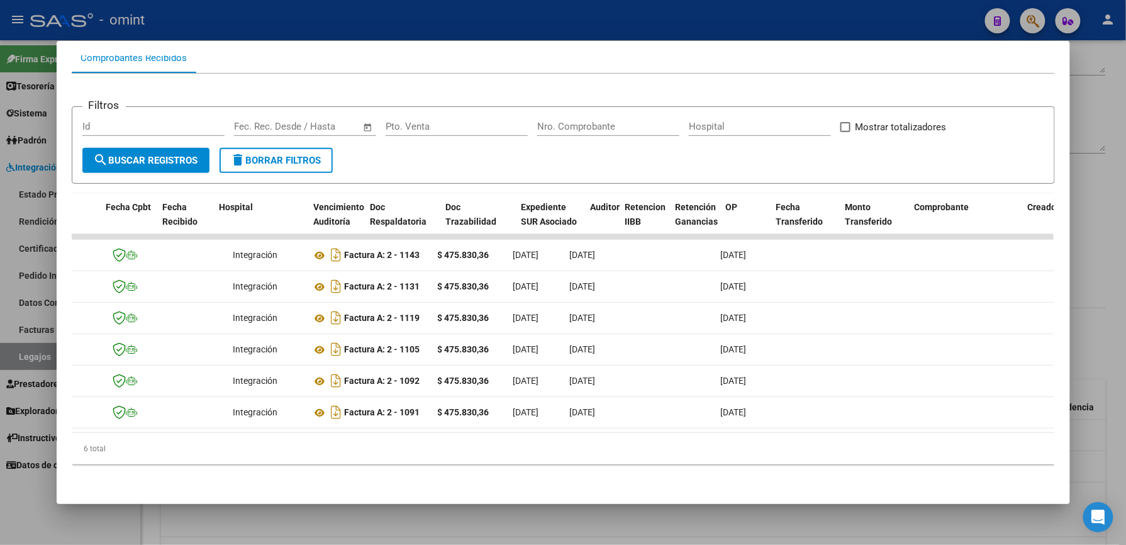
scroll to position [0, 0]
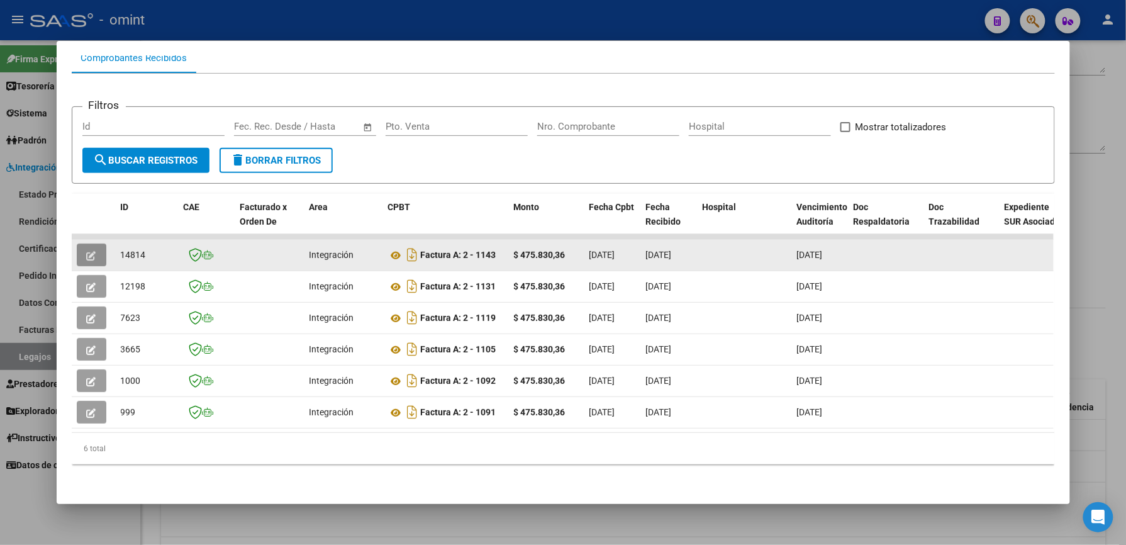
click at [87, 251] on icon "button" at bounding box center [91, 255] width 9 height 9
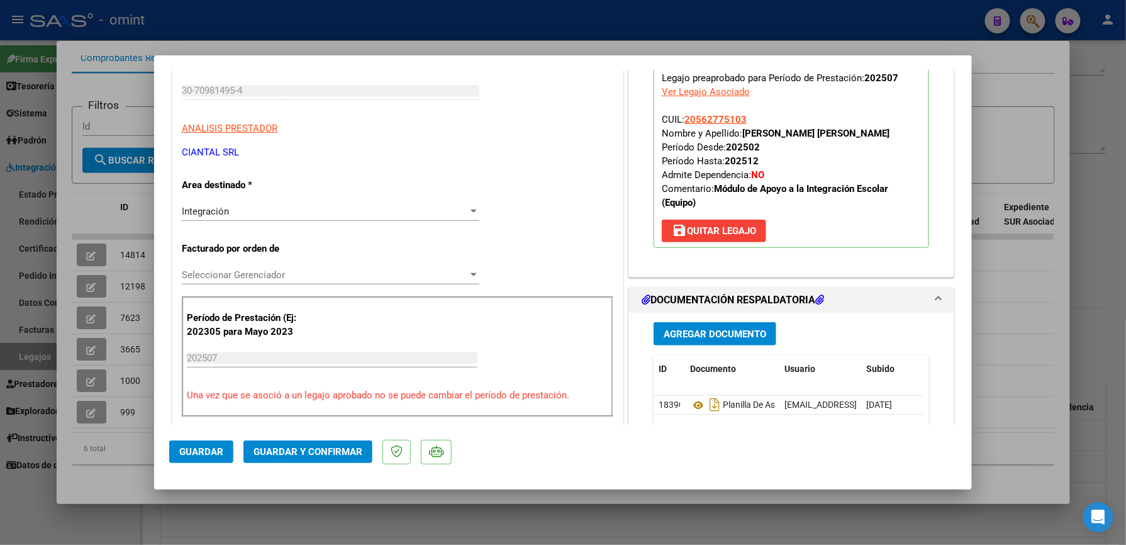
scroll to position [252, 0]
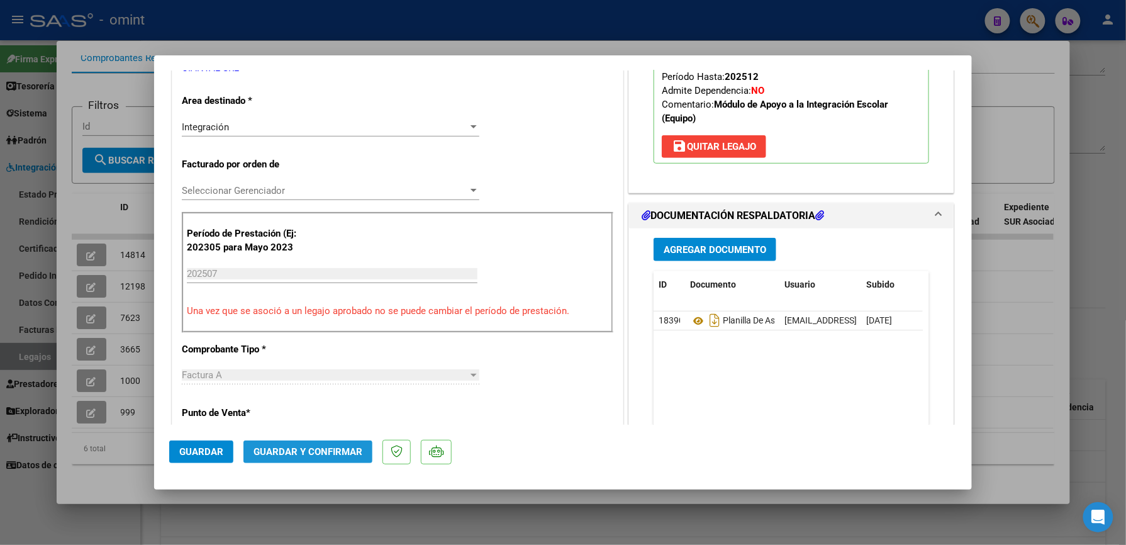
click at [335, 446] on span "Guardar y Confirmar" at bounding box center [307, 451] width 109 height 11
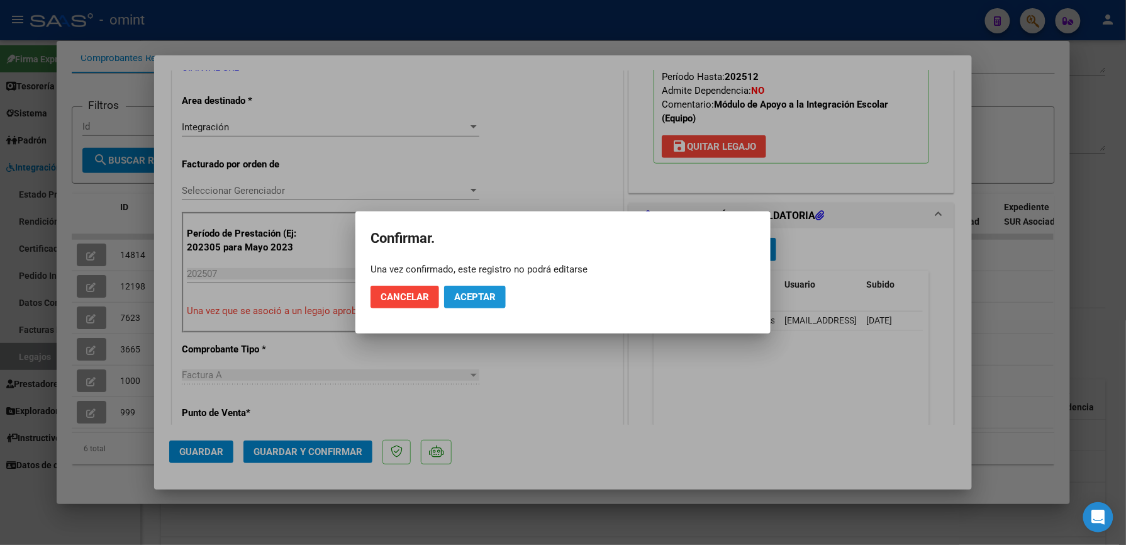
click at [476, 295] on span "Aceptar" at bounding box center [475, 296] width 42 height 11
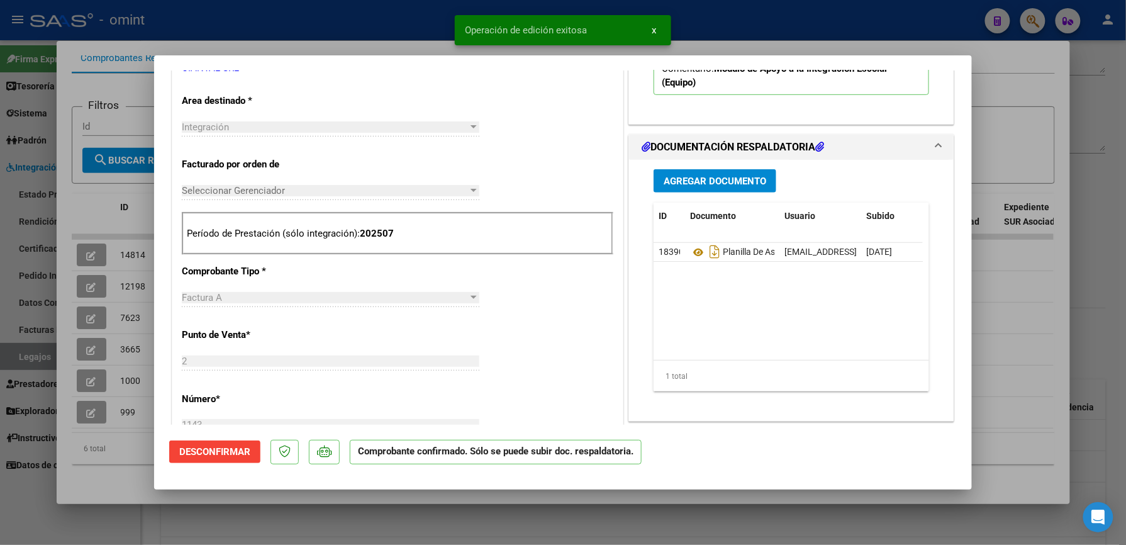
click at [715, 30] on div at bounding box center [563, 272] width 1126 height 545
type input "$ 0,00"
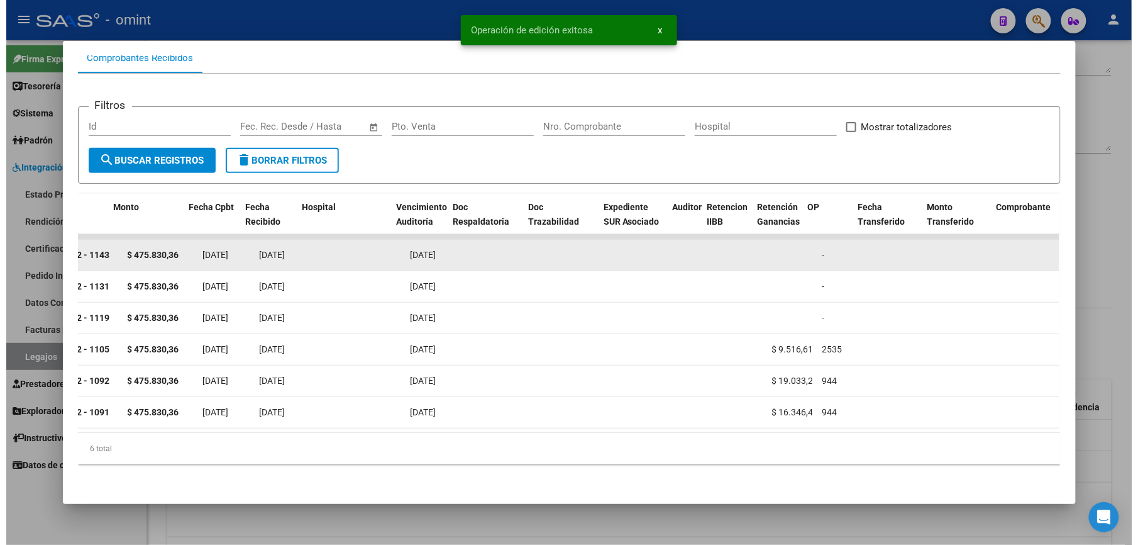
scroll to position [0, 443]
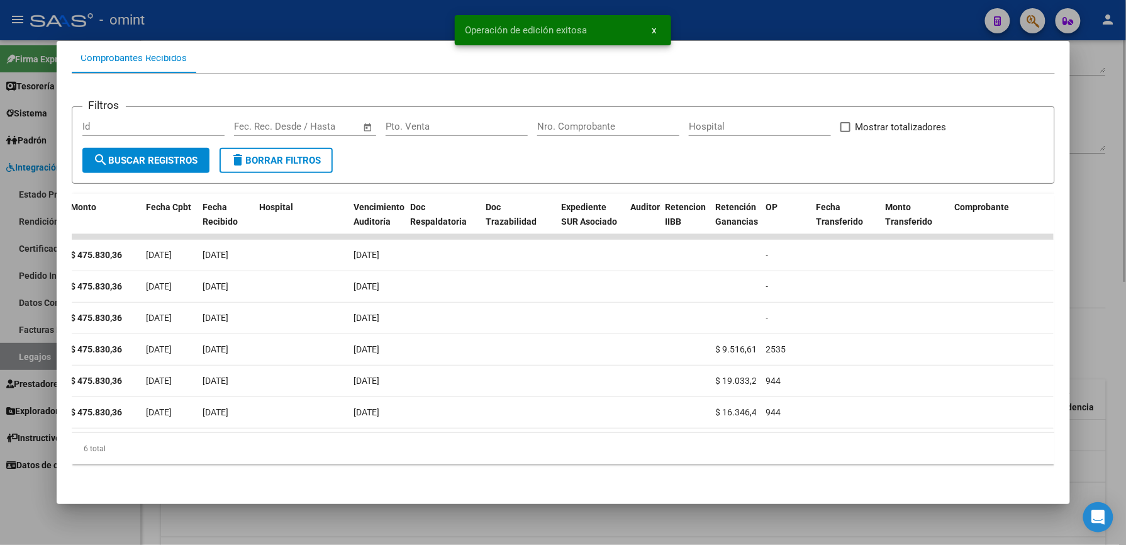
click at [1100, 192] on div at bounding box center [563, 272] width 1126 height 545
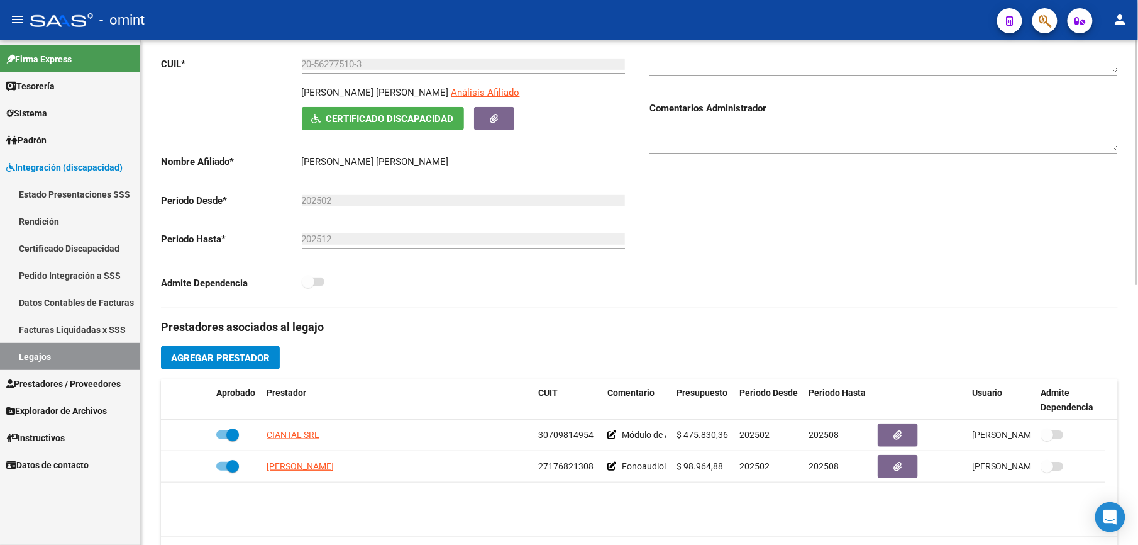
scroll to position [167, 0]
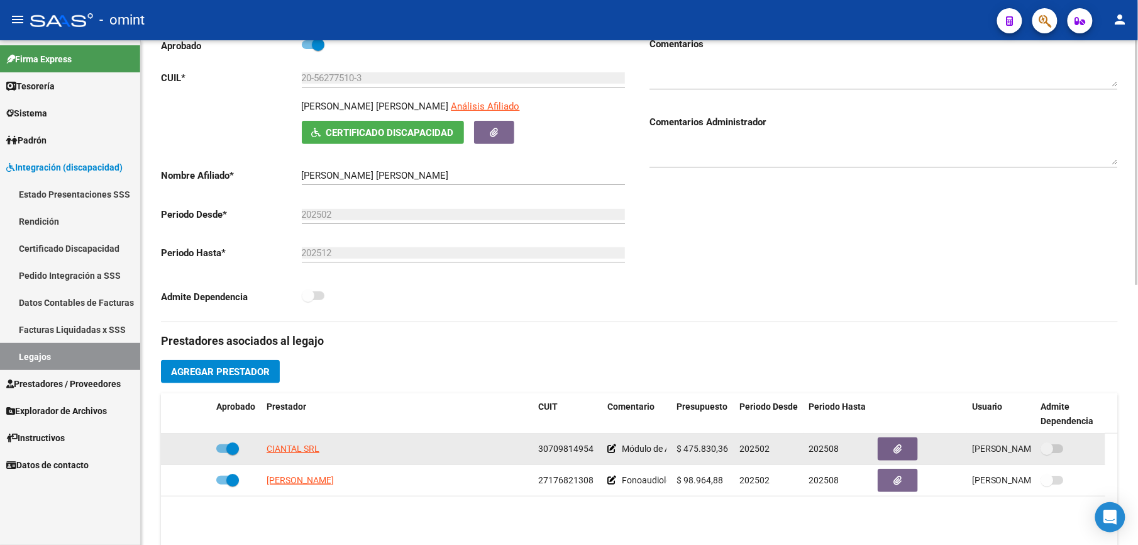
drag, startPoint x: 539, startPoint y: 448, endPoint x: 595, endPoint y: 448, distance: 56.0
click at [595, 448] on div "30709814954" at bounding box center [567, 449] width 59 height 14
drag, startPoint x: 595, startPoint y: 448, endPoint x: 580, endPoint y: 448, distance: 15.1
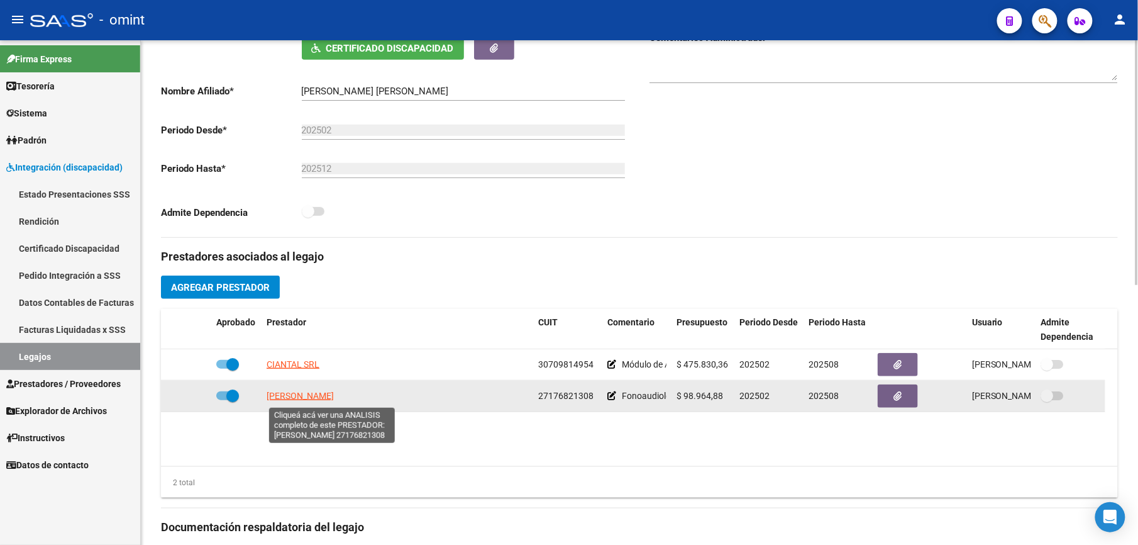
click at [334, 401] on span "GARRIDO MARCELA ALEJANDRA" at bounding box center [300, 396] width 67 height 10
type textarea "27176821308"
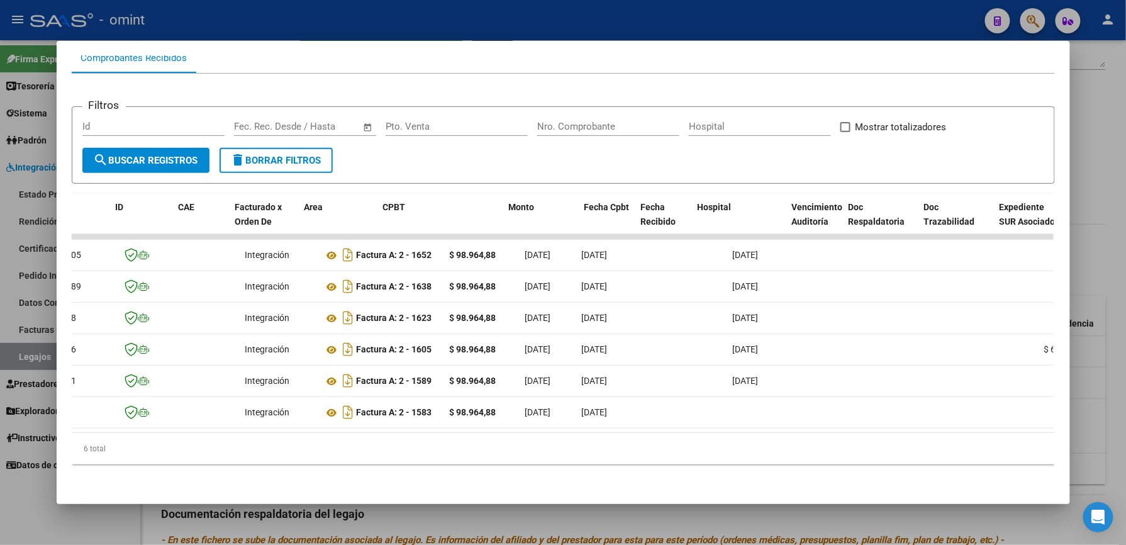
scroll to position [0, 0]
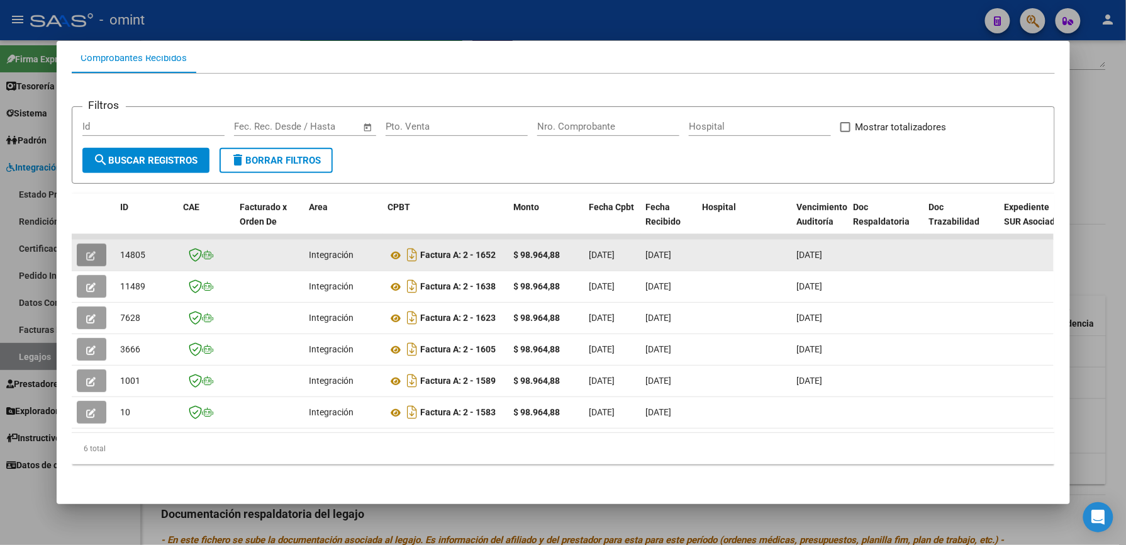
click at [77, 243] on button "button" at bounding box center [92, 254] width 30 height 23
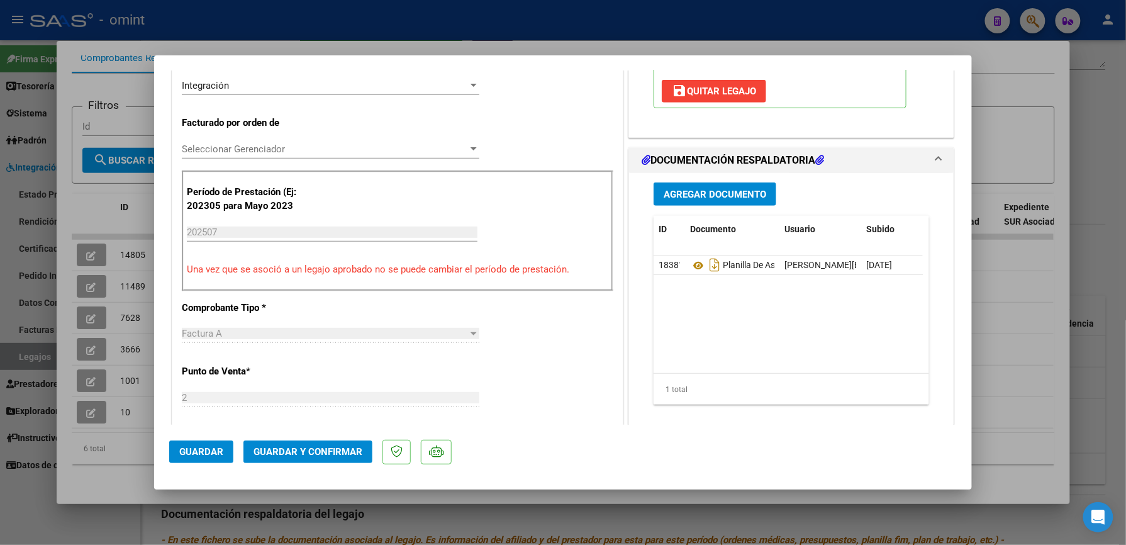
scroll to position [335, 0]
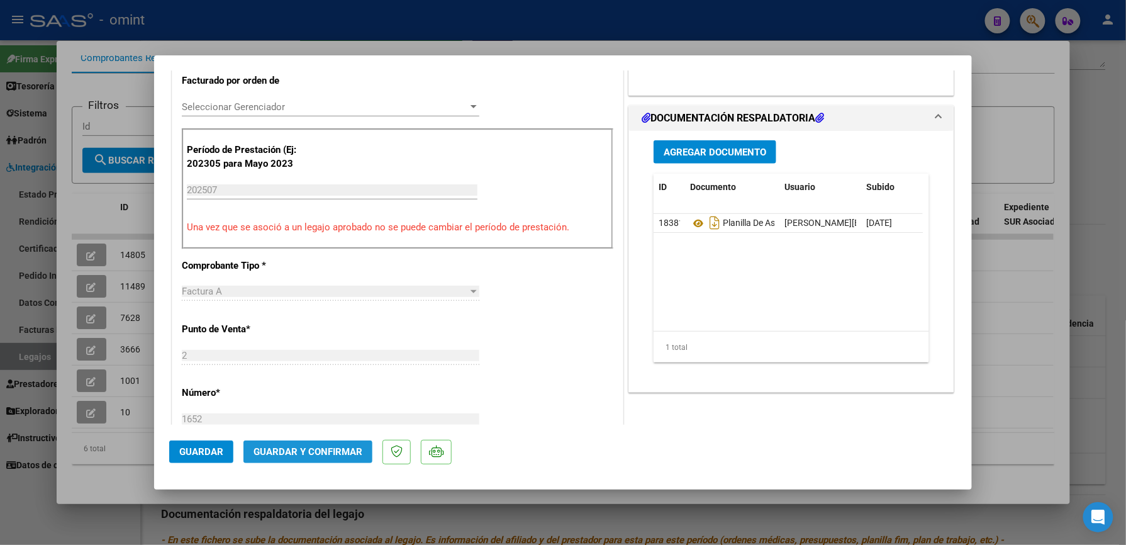
click at [313, 450] on span "Guardar y Confirmar" at bounding box center [307, 451] width 109 height 11
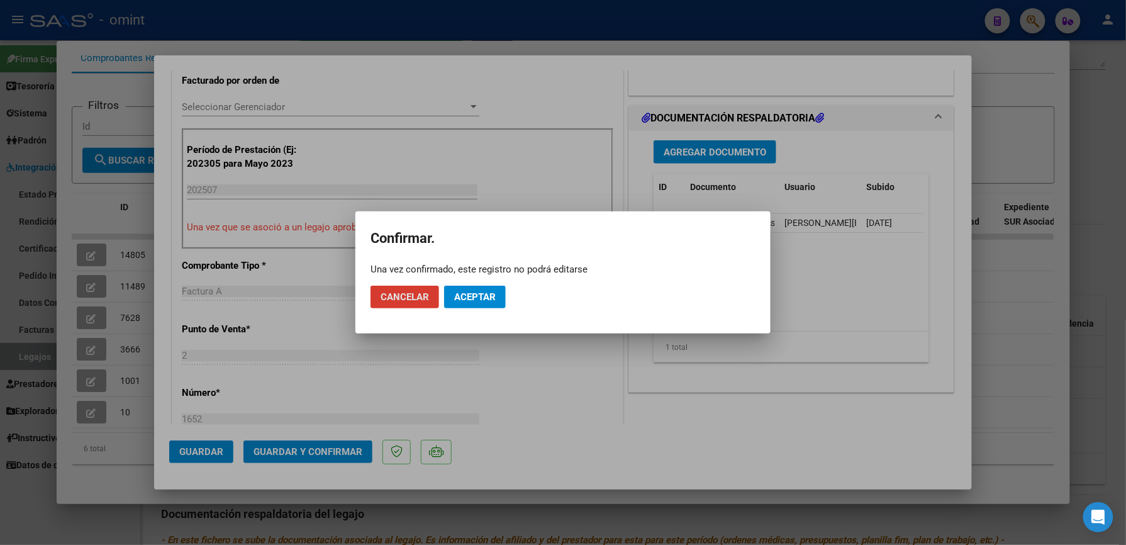
click at [489, 294] on span "Aceptar" at bounding box center [475, 296] width 42 height 11
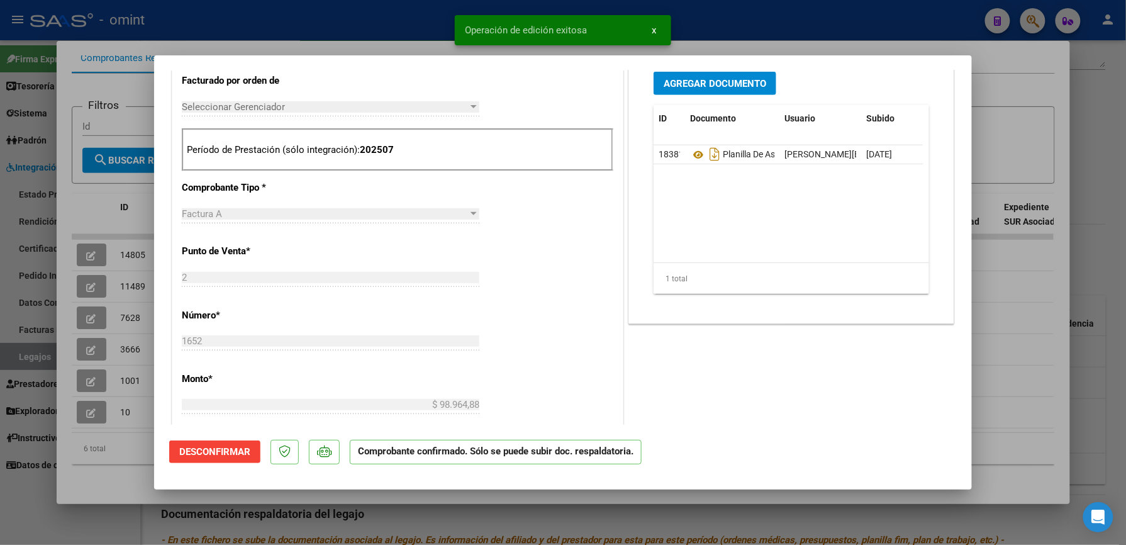
click at [1070, 461] on div at bounding box center [563, 272] width 1126 height 545
type input "$ 0,00"
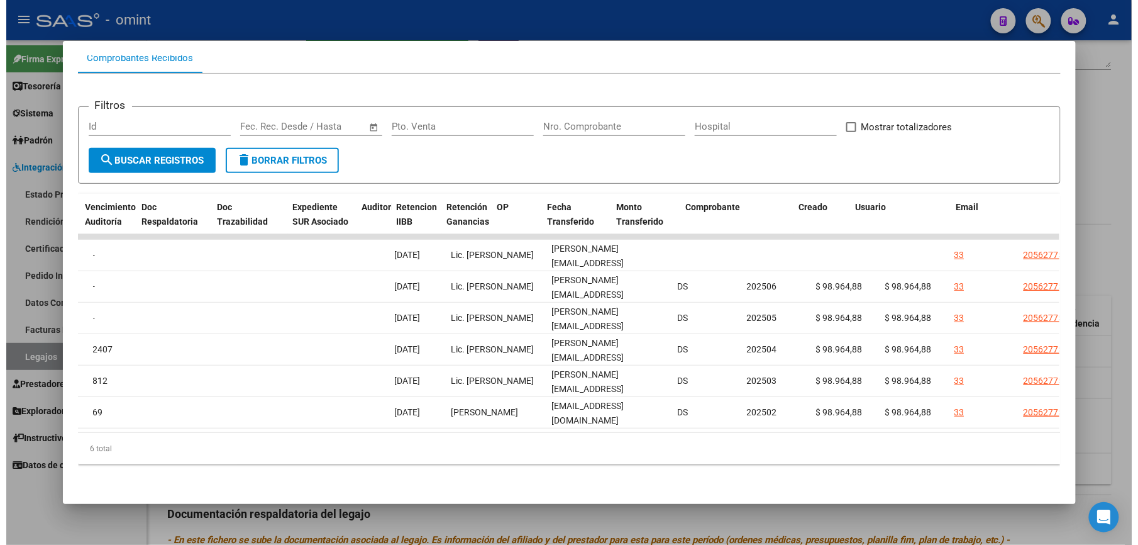
scroll to position [0, 0]
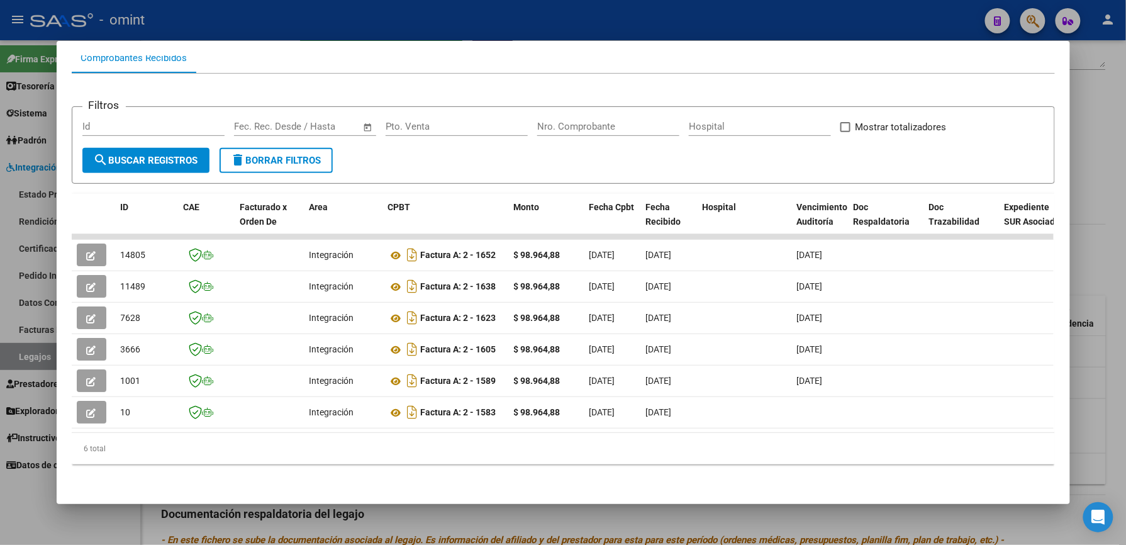
click at [332, 15] on div at bounding box center [563, 272] width 1126 height 545
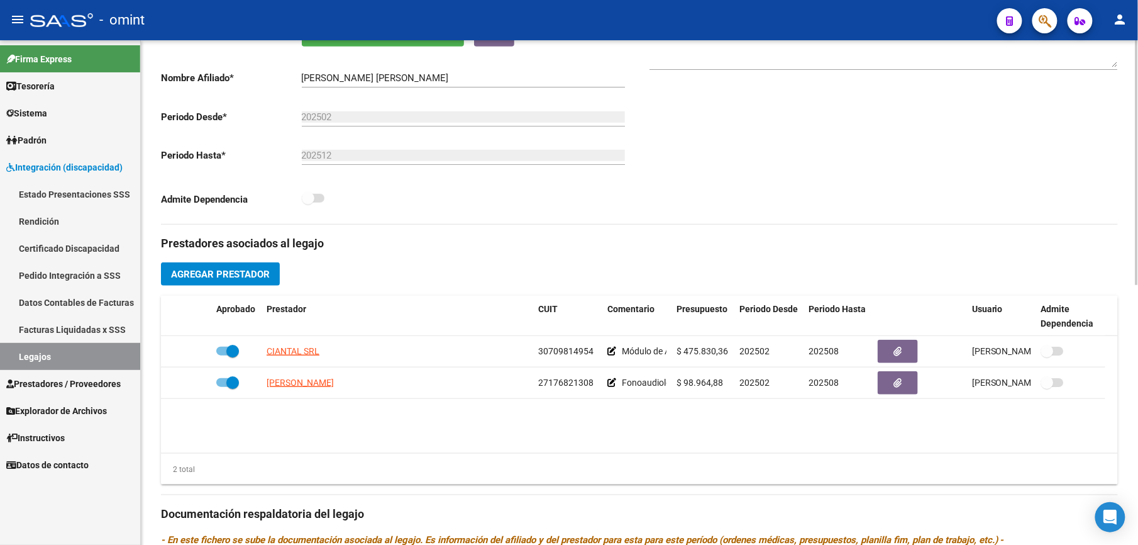
scroll to position [252, 0]
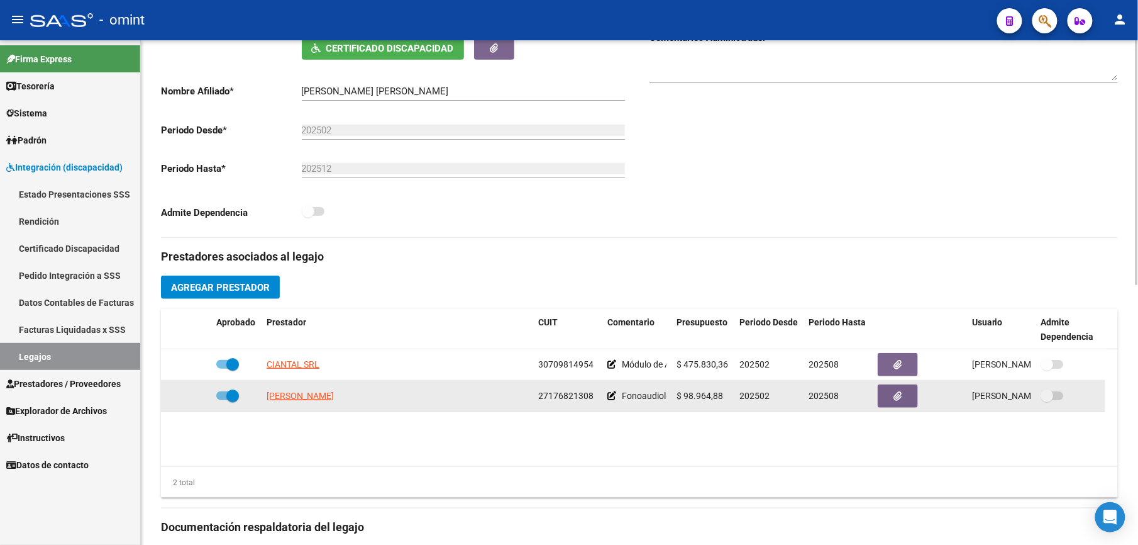
drag, startPoint x: 537, startPoint y: 394, endPoint x: 600, endPoint y: 400, distance: 63.2
click at [600, 400] on datatable-body-cell "27176821308" at bounding box center [567, 396] width 69 height 31
drag, startPoint x: 600, startPoint y: 400, endPoint x: 577, endPoint y: 401, distance: 22.7
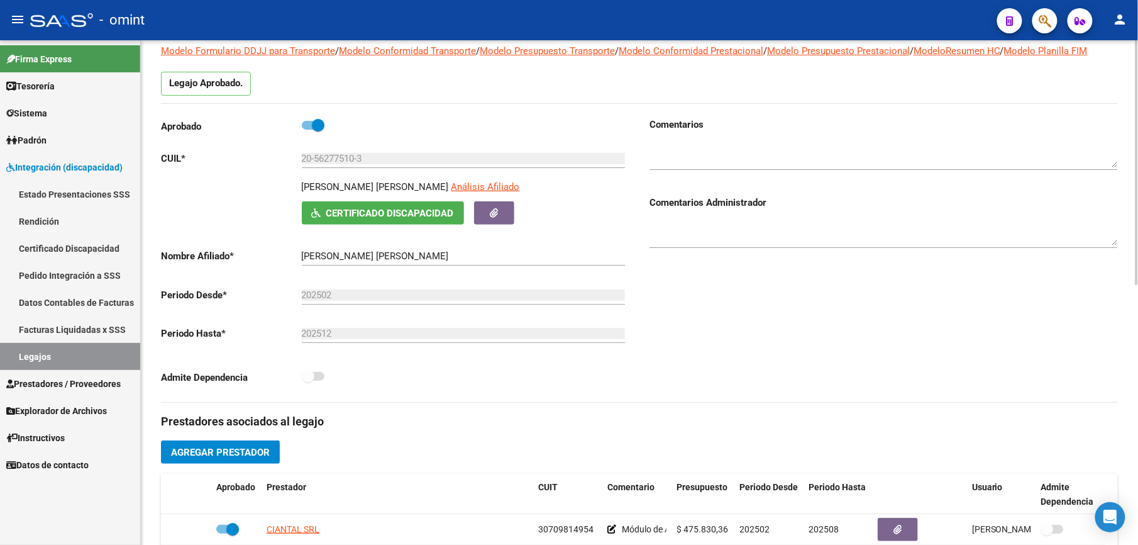
scroll to position [0, 0]
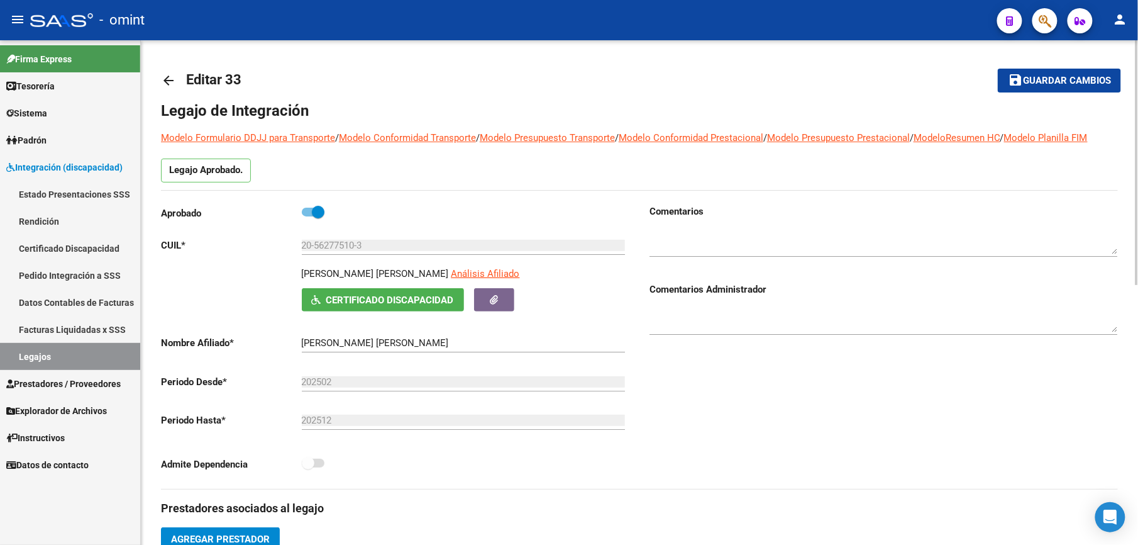
click at [172, 81] on mat-icon "arrow_back" at bounding box center [168, 80] width 15 height 15
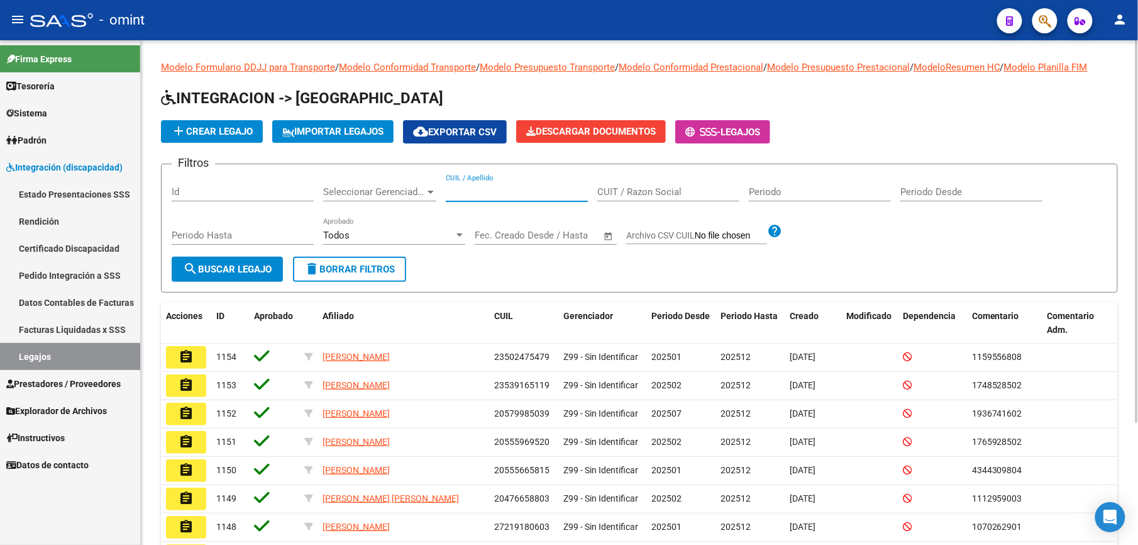
drag, startPoint x: 489, startPoint y: 185, endPoint x: 491, endPoint y: 177, distance: 7.7
click at [491, 177] on div "CUIL / Apellido" at bounding box center [517, 187] width 142 height 27
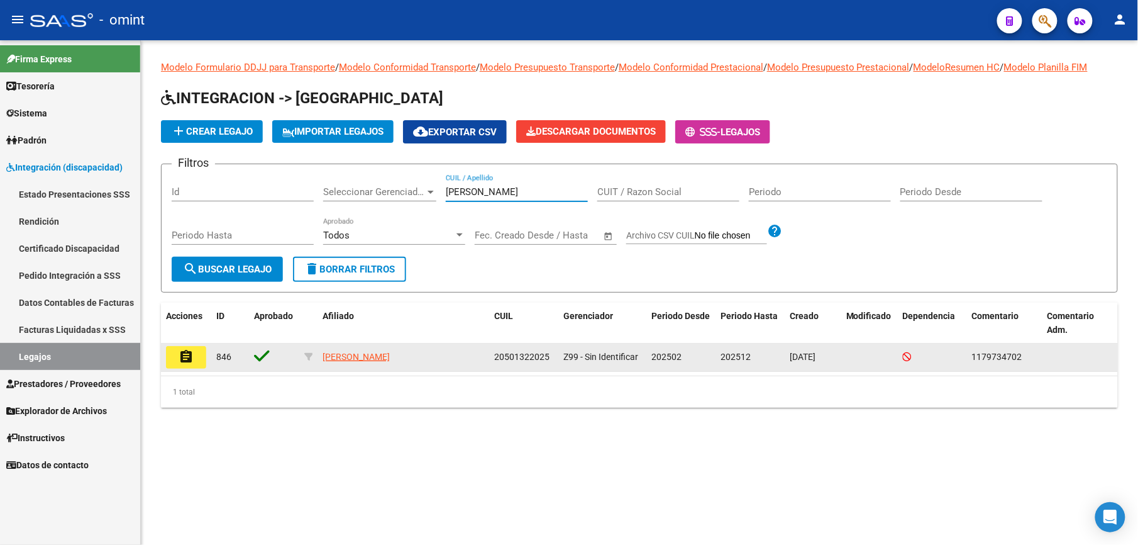
type input "diaz alej"
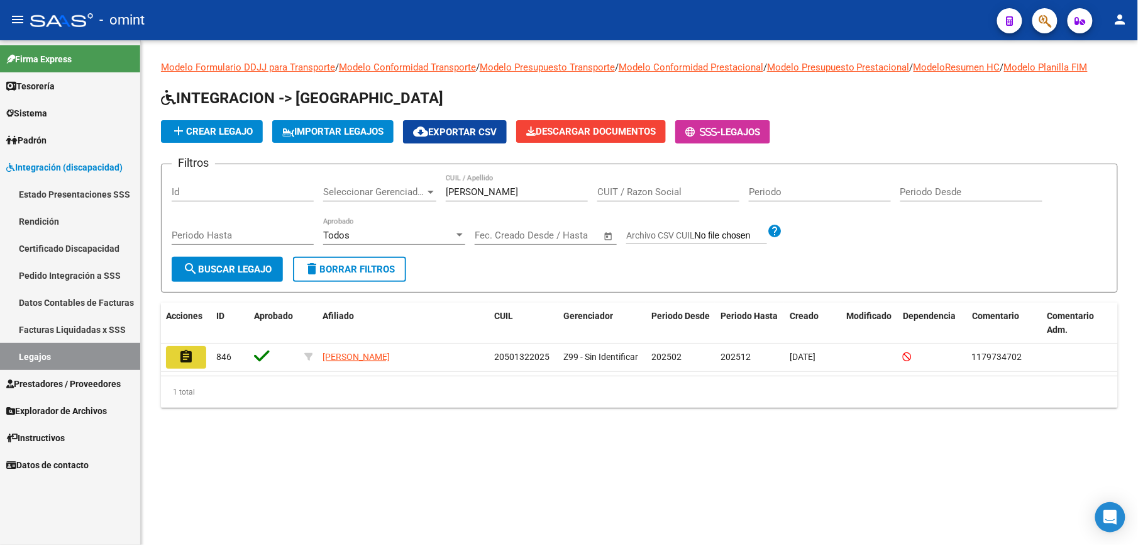
drag, startPoint x: 187, startPoint y: 353, endPoint x: 191, endPoint y: 347, distance: 6.8
click at [189, 349] on mat-icon "assignment" at bounding box center [186, 356] width 15 height 15
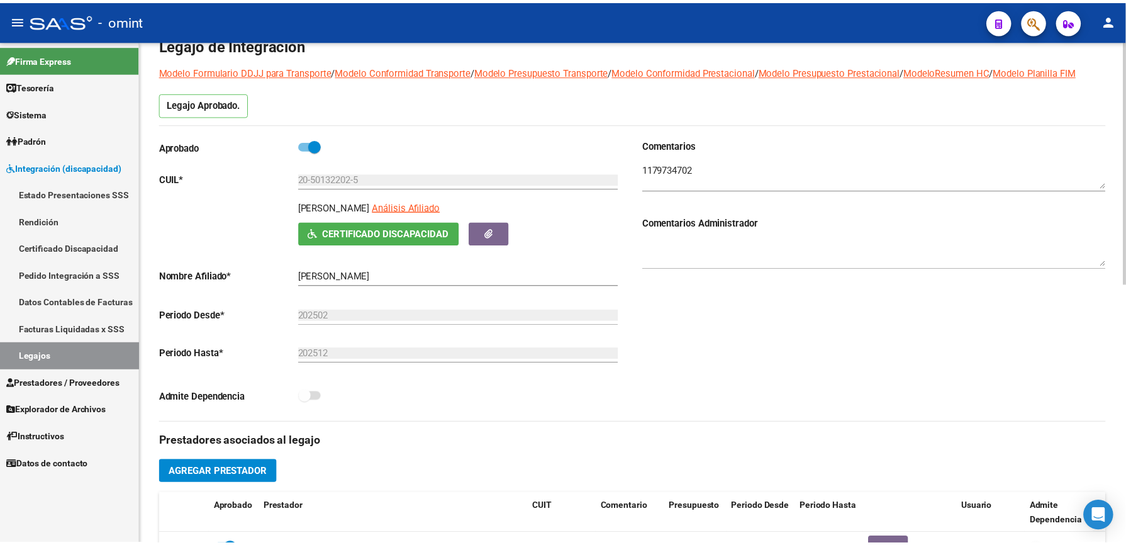
scroll to position [335, 0]
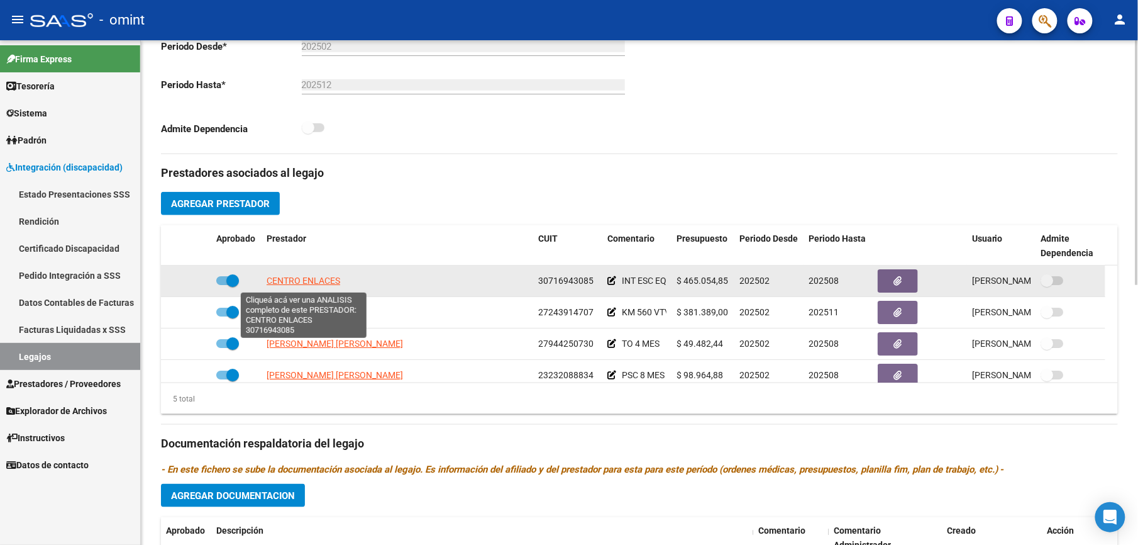
click at [283, 284] on span "CENTRO ENLACES" at bounding box center [304, 281] width 74 height 10
type textarea "30716943085"
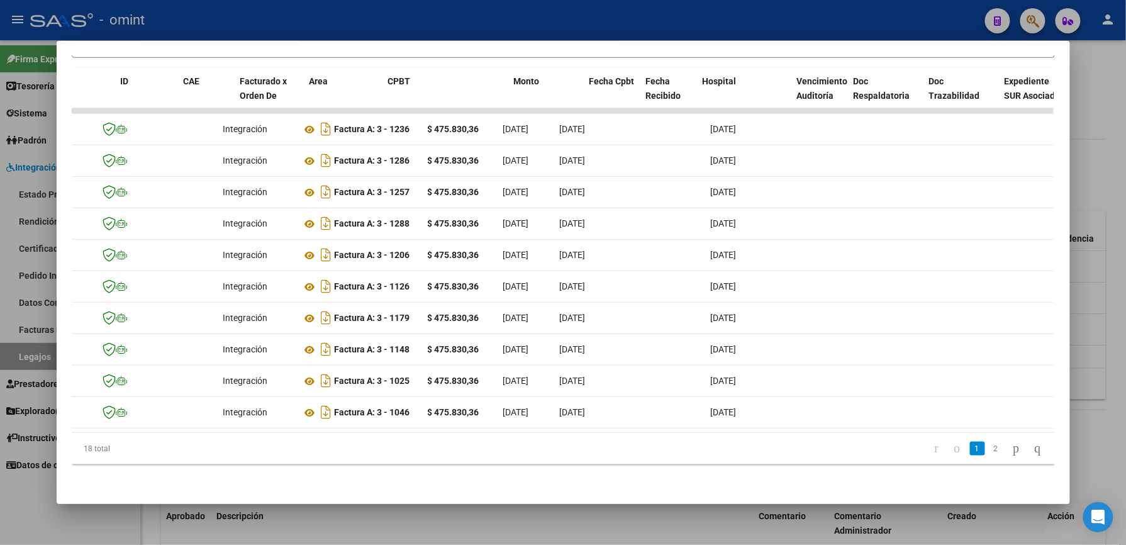
scroll to position [0, 0]
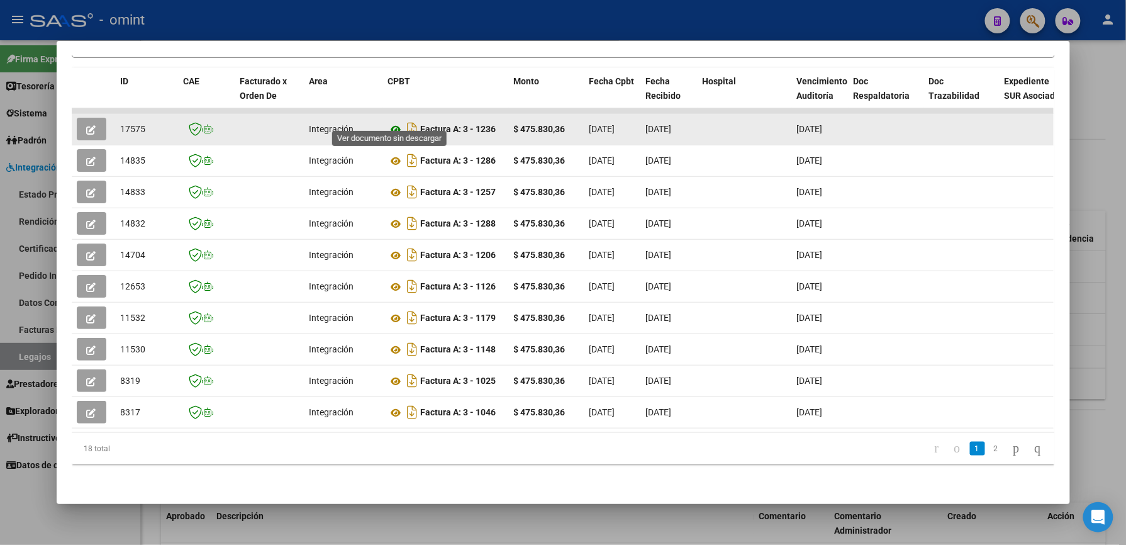
click at [389, 122] on icon at bounding box center [396, 129] width 16 height 15
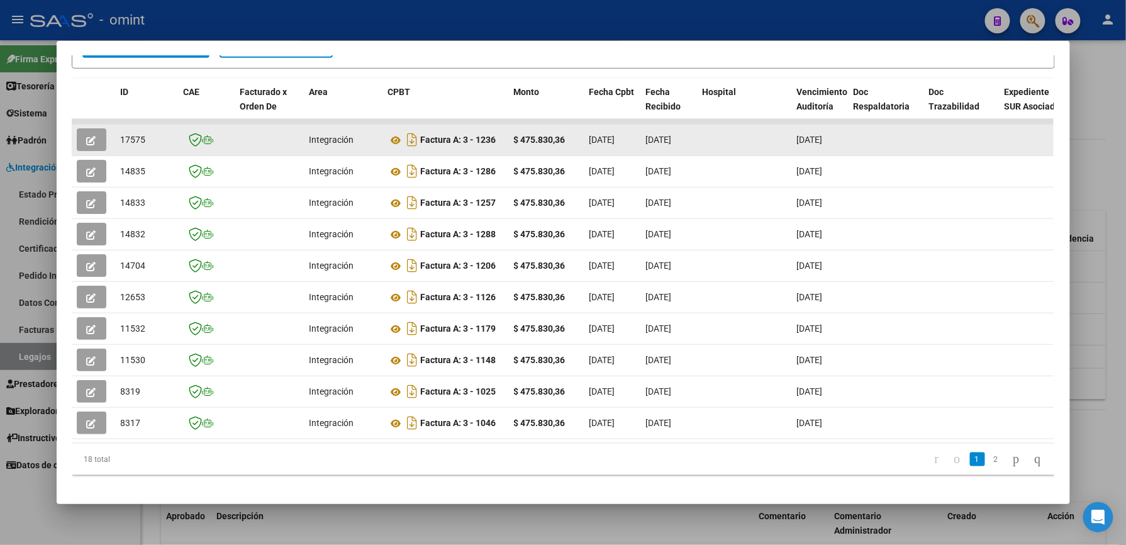
click at [87, 136] on icon "button" at bounding box center [91, 140] width 9 height 9
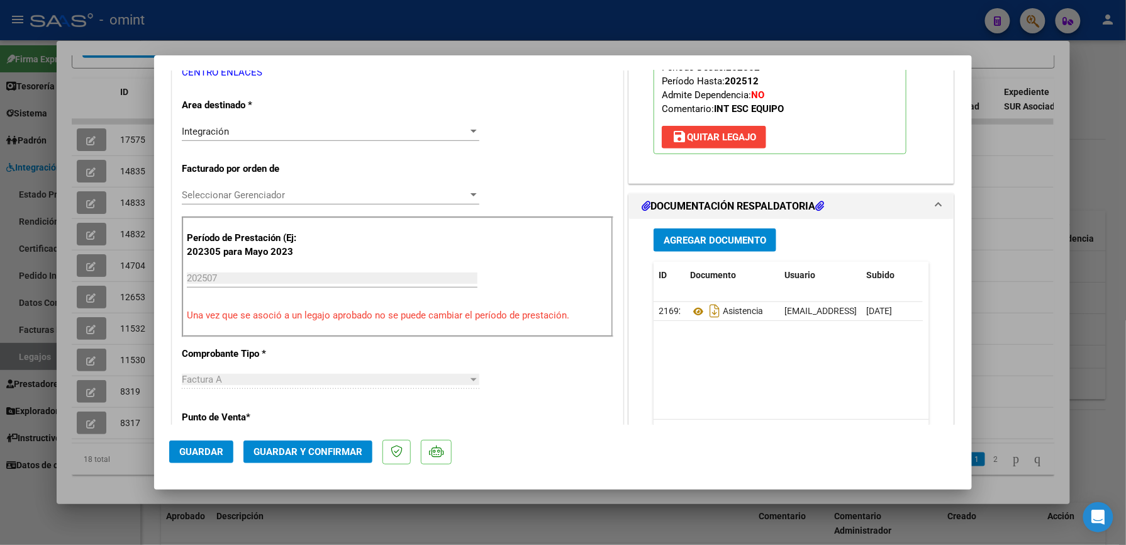
scroll to position [252, 0]
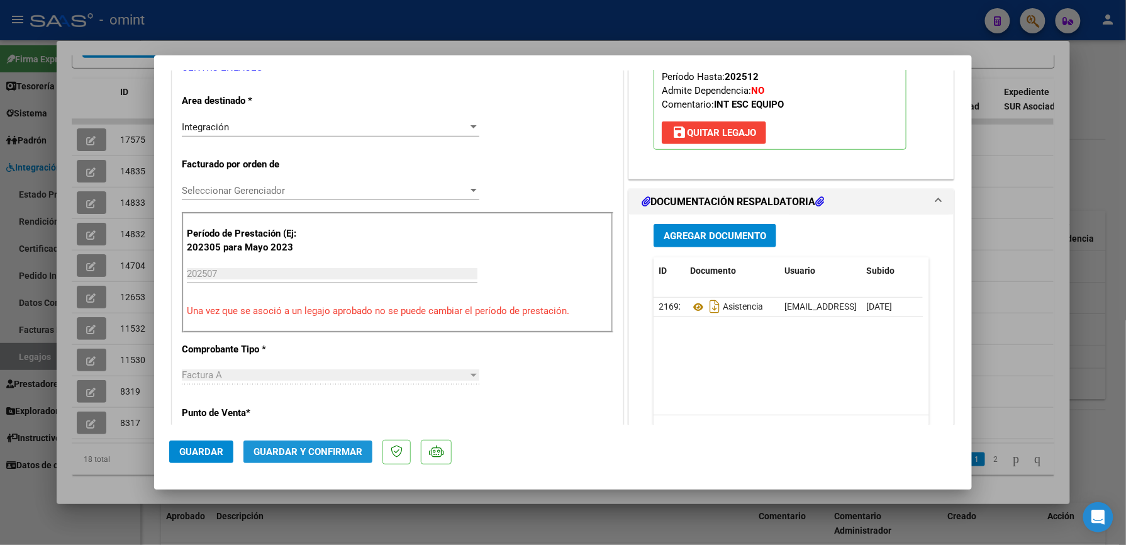
click at [335, 452] on span "Guardar y Confirmar" at bounding box center [307, 451] width 109 height 11
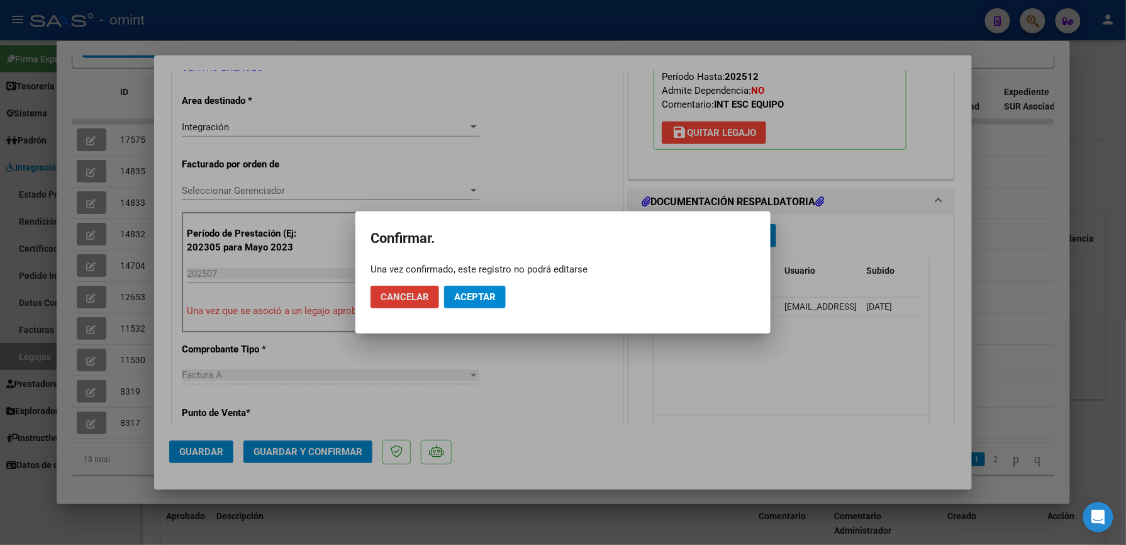
click at [469, 289] on button "Aceptar" at bounding box center [475, 297] width 62 height 23
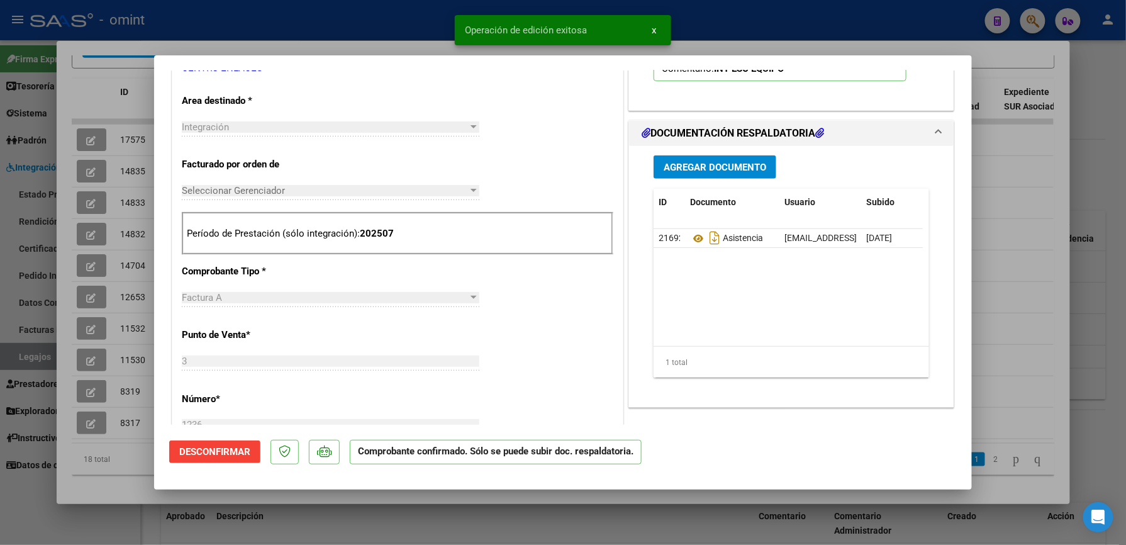
click at [1019, 292] on div at bounding box center [563, 272] width 1126 height 545
type input "$ 0,00"
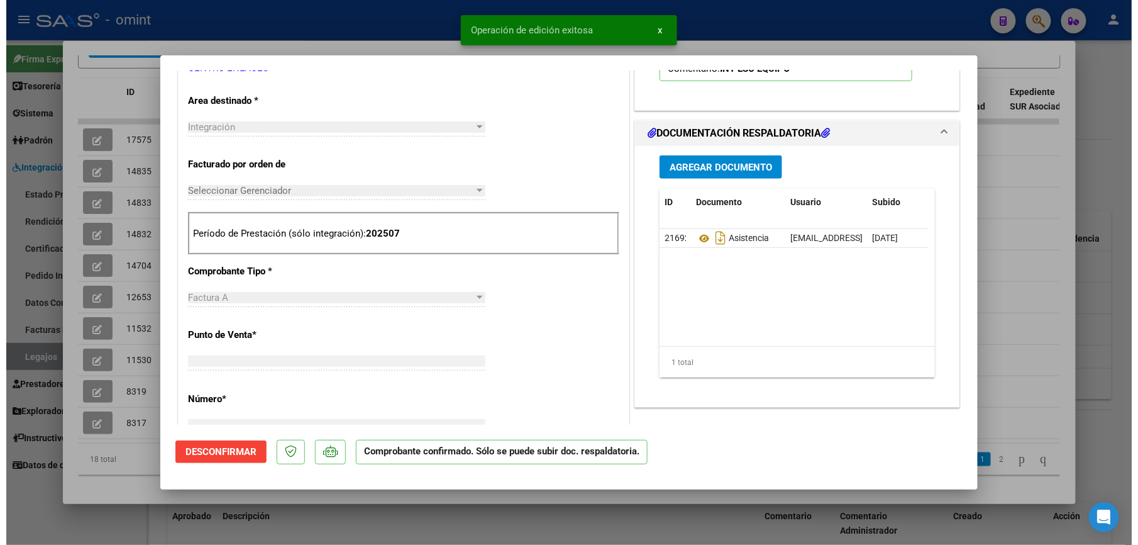
scroll to position [0, 0]
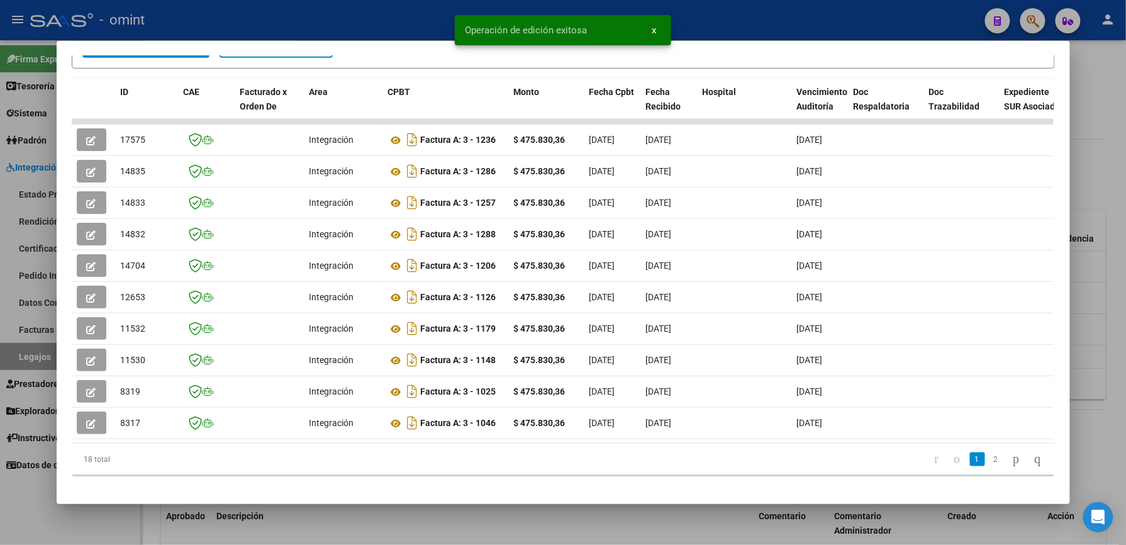
click at [1111, 233] on div at bounding box center [563, 272] width 1126 height 545
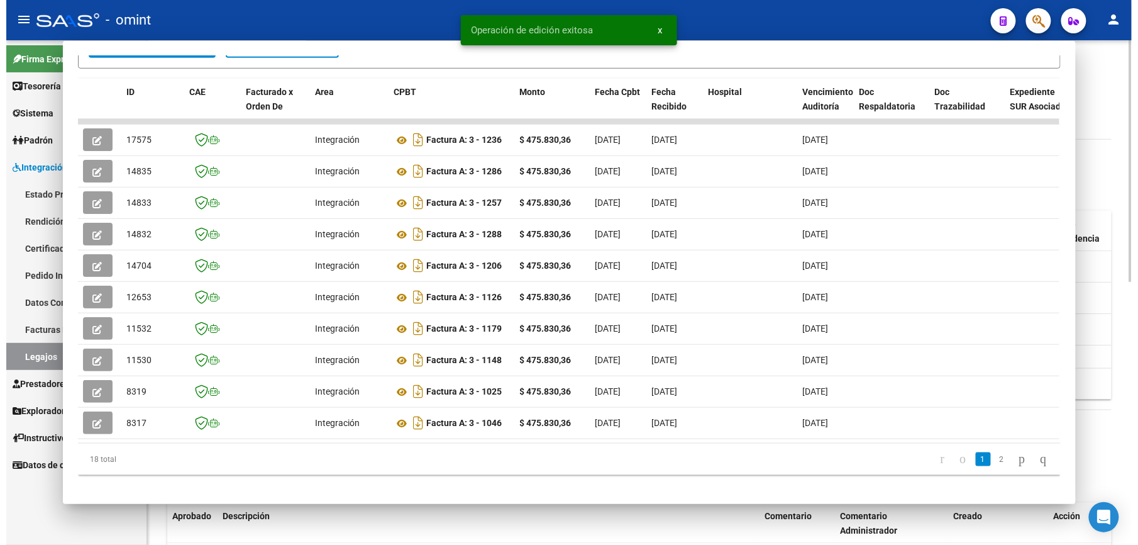
scroll to position [335, 0]
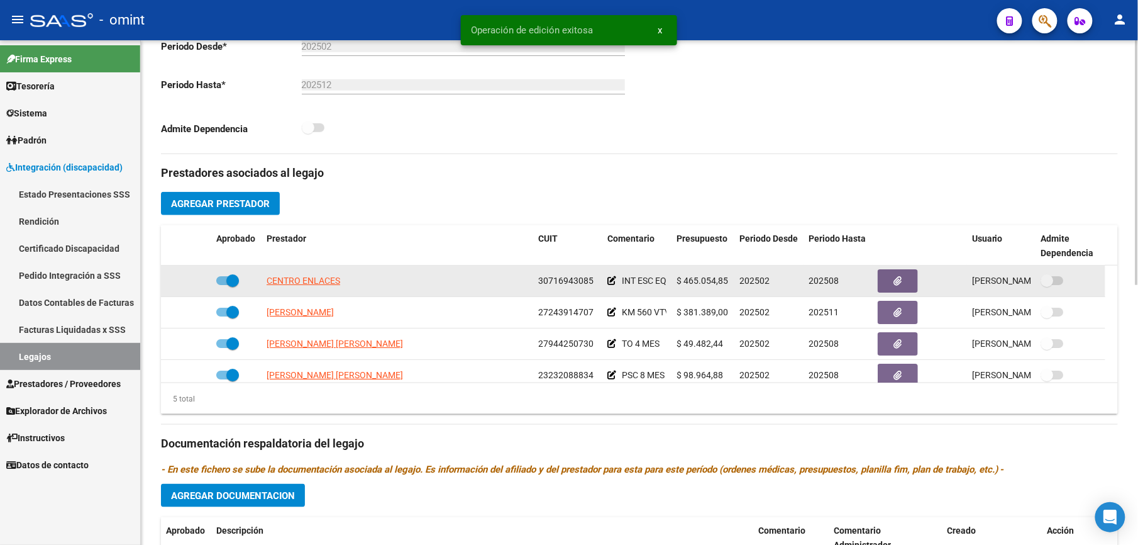
drag, startPoint x: 540, startPoint y: 280, endPoint x: 600, endPoint y: 287, distance: 60.8
click at [600, 287] on datatable-body-cell "30716943085" at bounding box center [567, 280] width 69 height 31
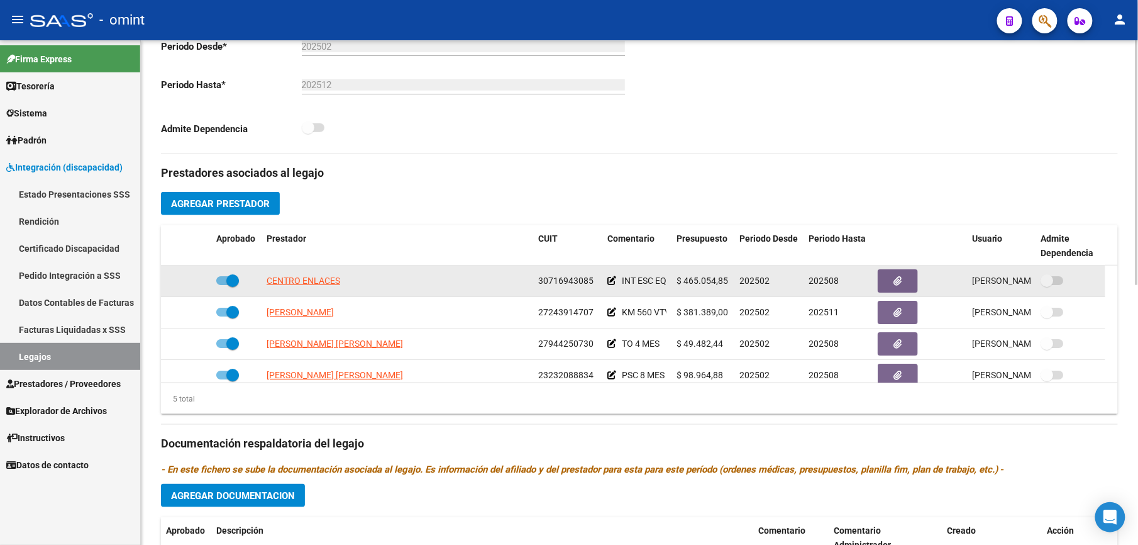
drag, startPoint x: 600, startPoint y: 287, endPoint x: 579, endPoint y: 279, distance: 22.7
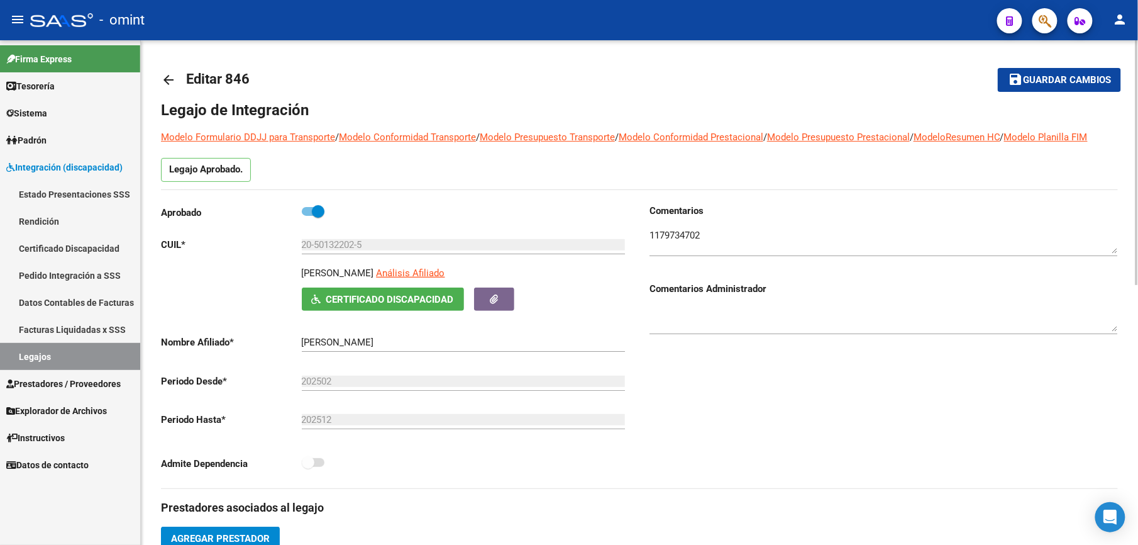
scroll to position [0, 0]
click at [164, 76] on mat-icon "arrow_back" at bounding box center [168, 80] width 15 height 15
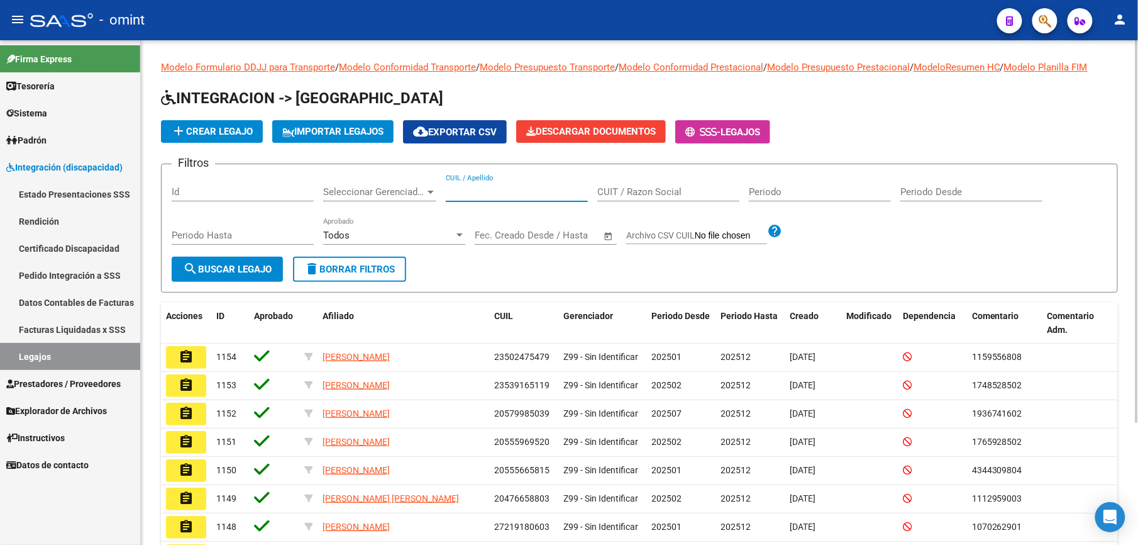
click at [498, 189] on input "CUIL / Apellido" at bounding box center [517, 191] width 142 height 11
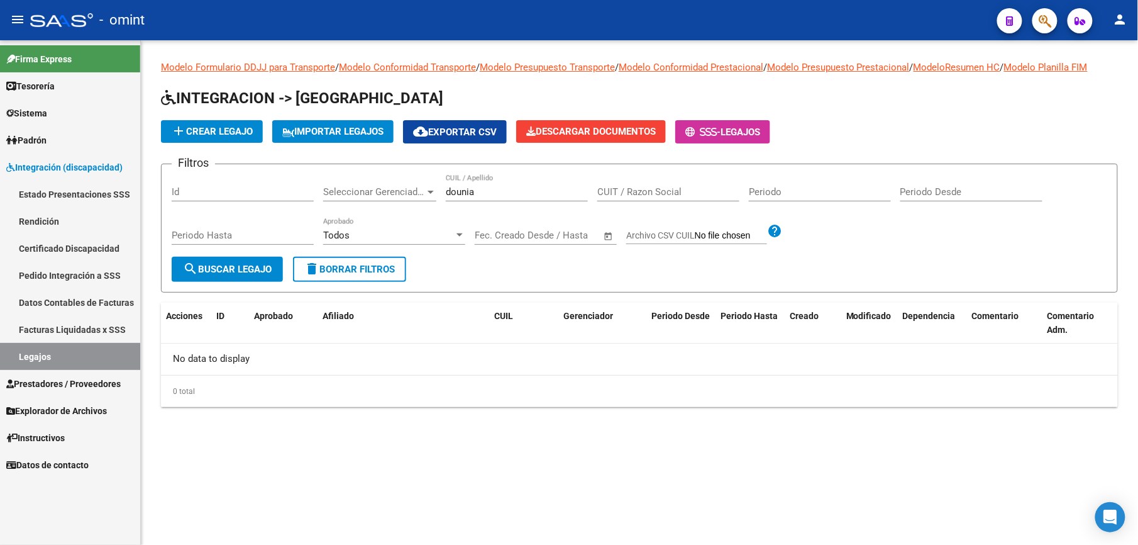
click at [508, 184] on div "dounia CUIL / Apellido" at bounding box center [517, 187] width 142 height 27
click at [501, 187] on input "dounia" at bounding box center [517, 191] width 142 height 11
drag, startPoint x: 487, startPoint y: 195, endPoint x: 492, endPoint y: 187, distance: 9.6
click at [486, 192] on input "douni" at bounding box center [517, 191] width 142 height 11
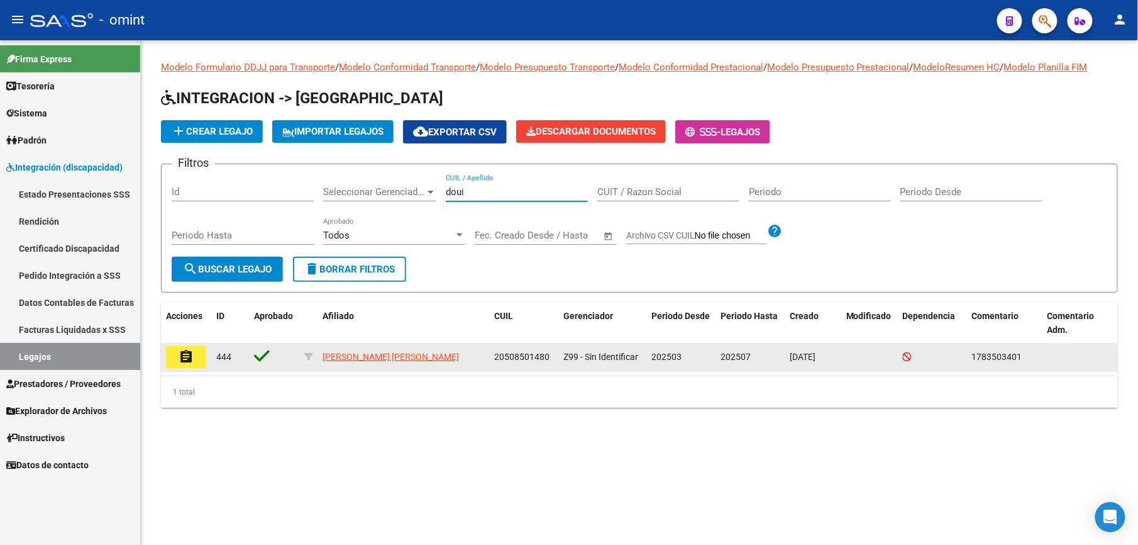
type input "doui"
click at [186, 353] on mat-icon "assignment" at bounding box center [186, 356] width 15 height 15
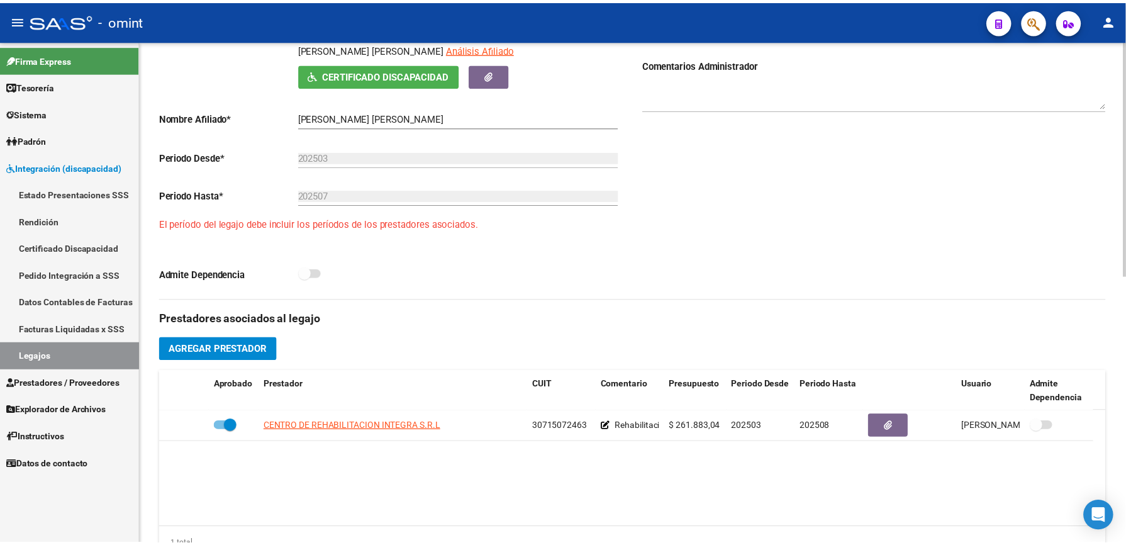
scroll to position [252, 0]
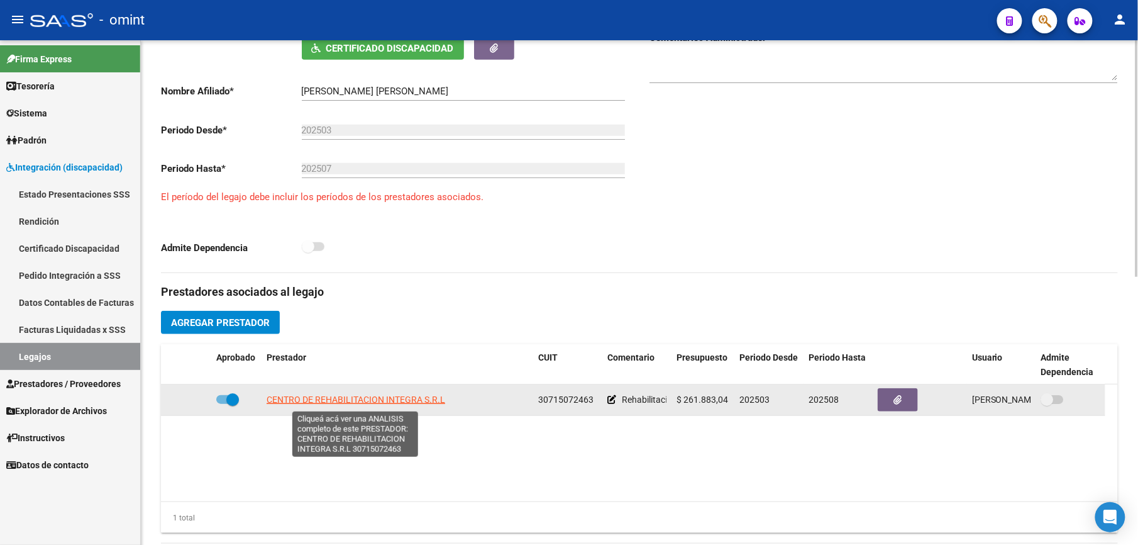
click at [363, 399] on span "CENTRO DE REHABILITACION INTEGRA S.R.L" at bounding box center [356, 399] width 179 height 10
type textarea "30715072463"
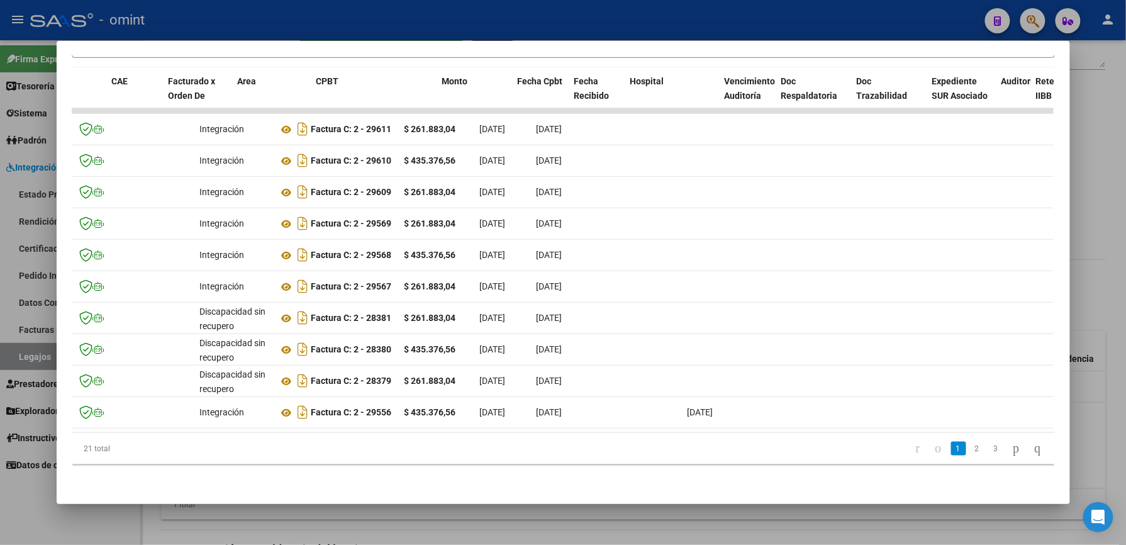
scroll to position [0, 0]
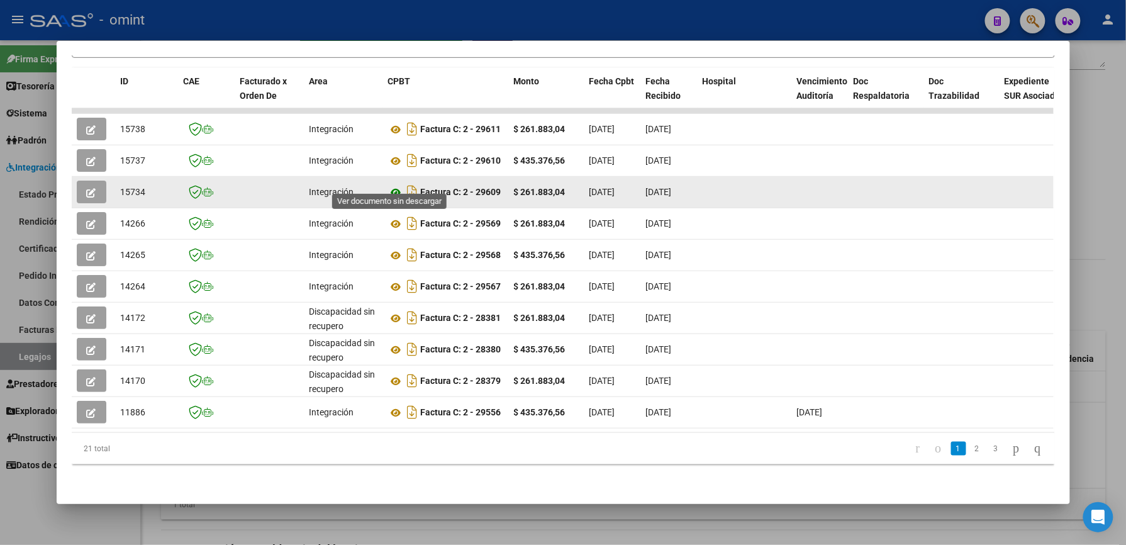
click at [391, 185] on icon at bounding box center [396, 192] width 16 height 15
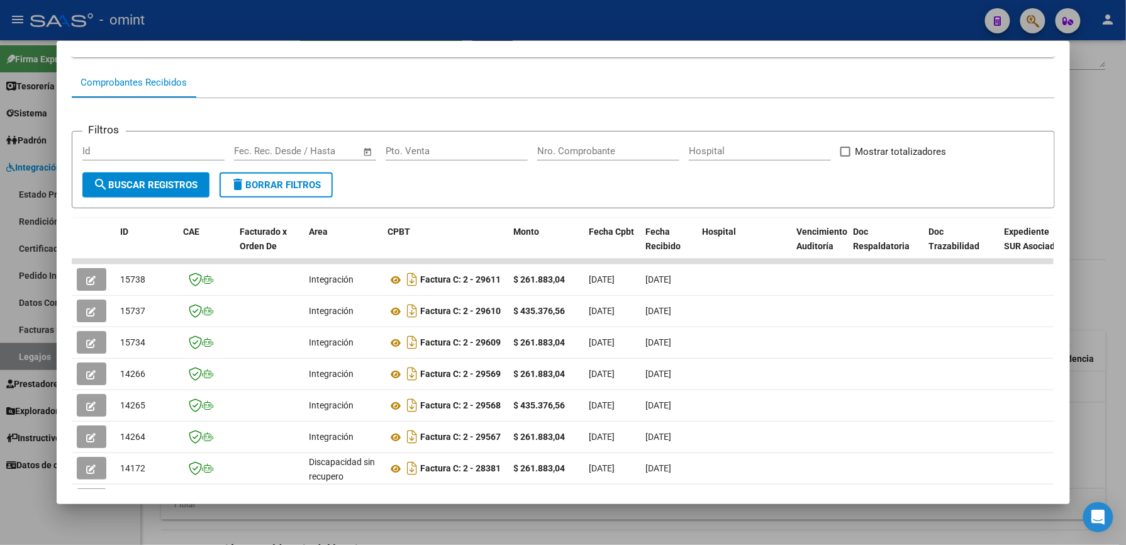
scroll to position [106, 0]
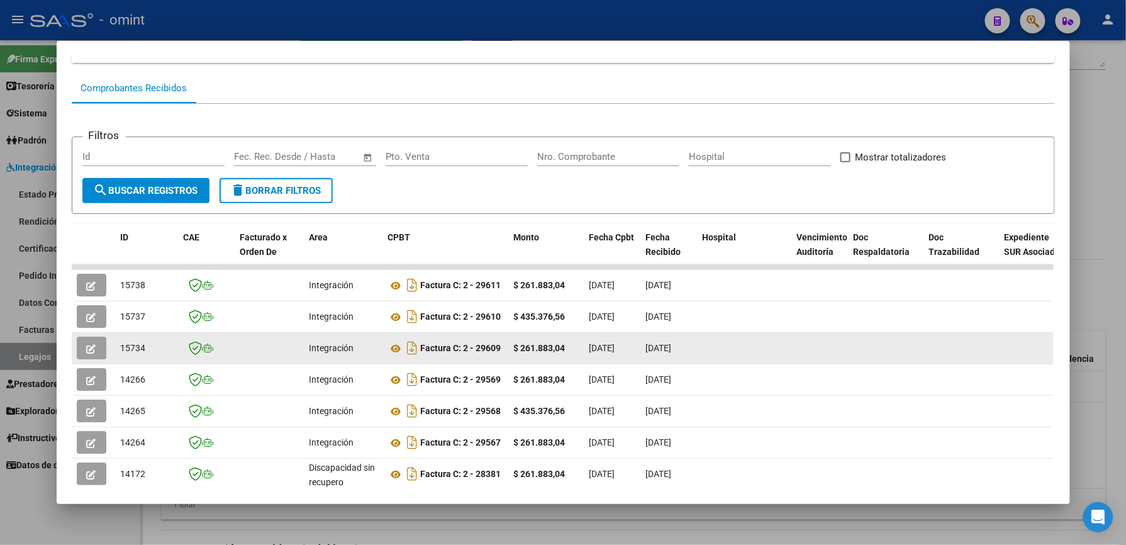
click at [87, 348] on icon "button" at bounding box center [91, 348] width 9 height 9
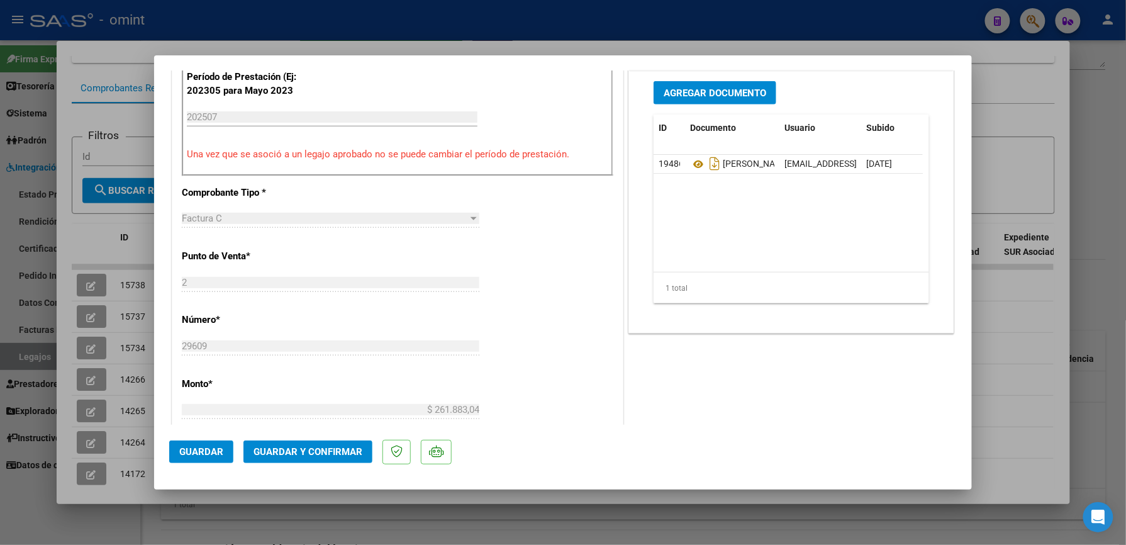
scroll to position [419, 0]
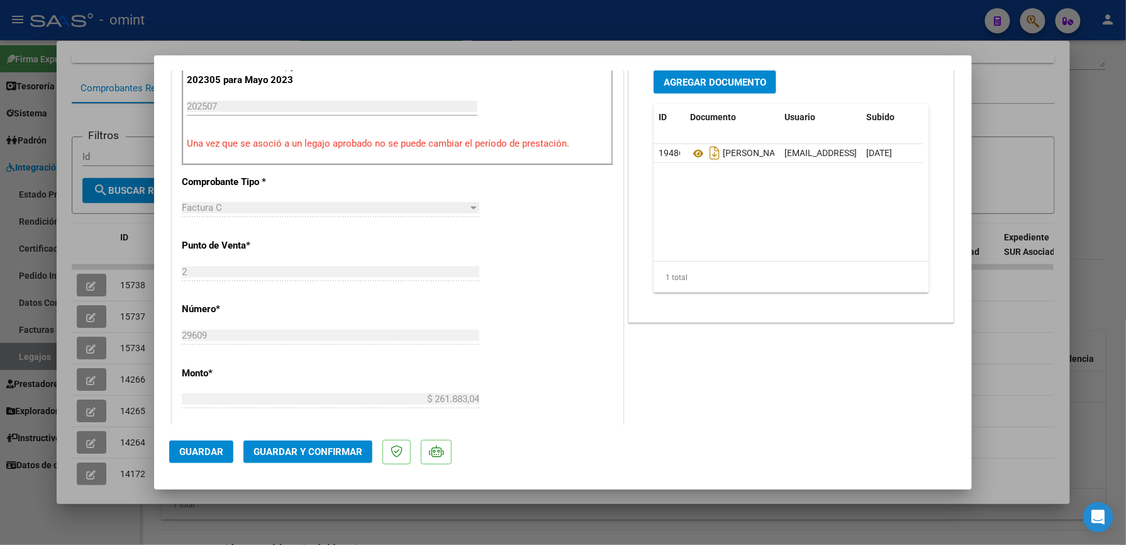
click at [327, 449] on span "Guardar y Confirmar" at bounding box center [307, 451] width 109 height 11
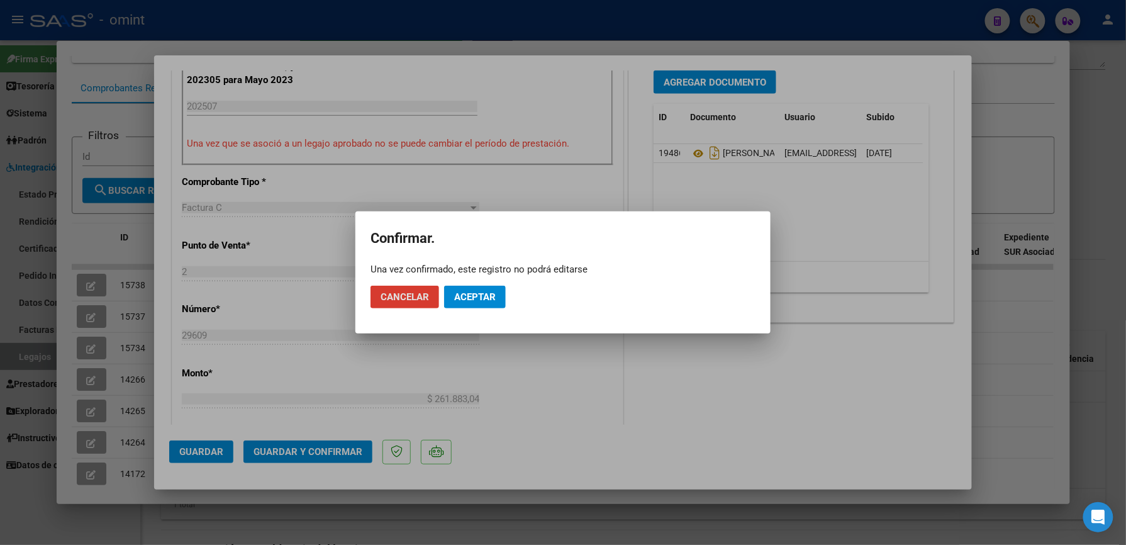
click at [488, 295] on span "Aceptar" at bounding box center [475, 296] width 42 height 11
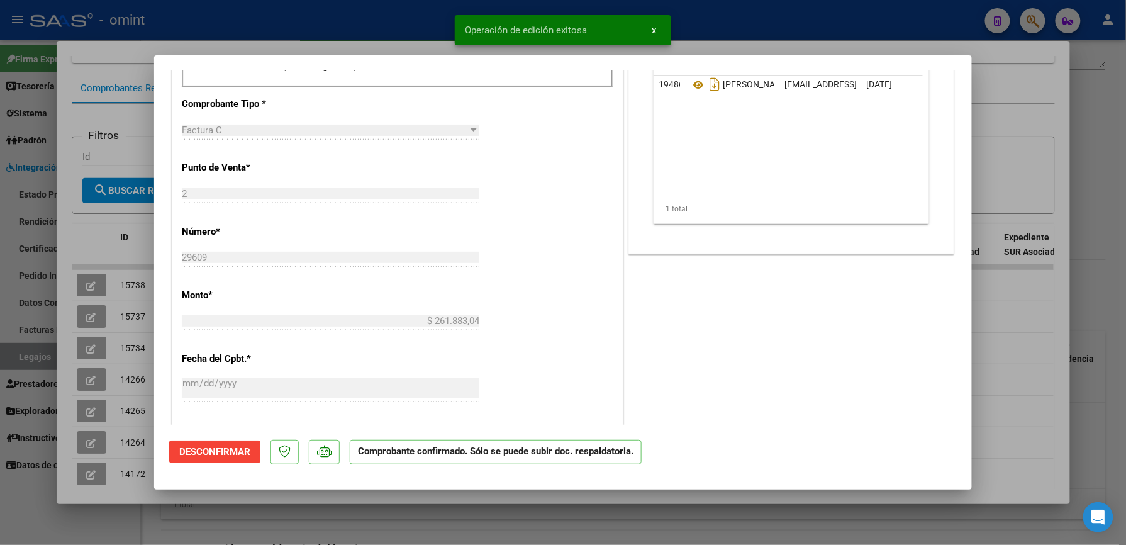
click at [1048, 383] on div at bounding box center [563, 272] width 1126 height 545
type input "$ 0,00"
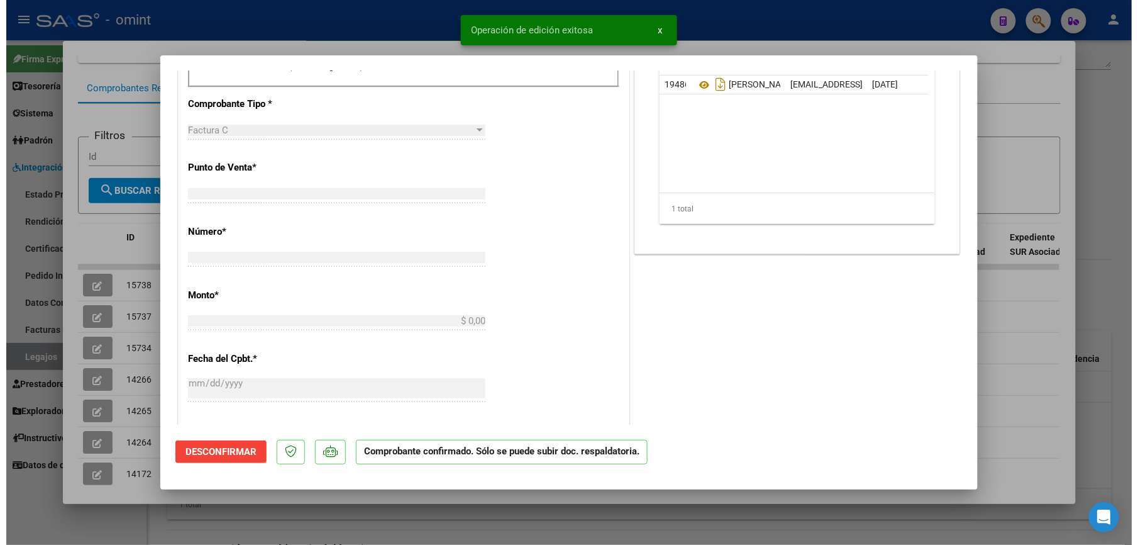
scroll to position [0, 0]
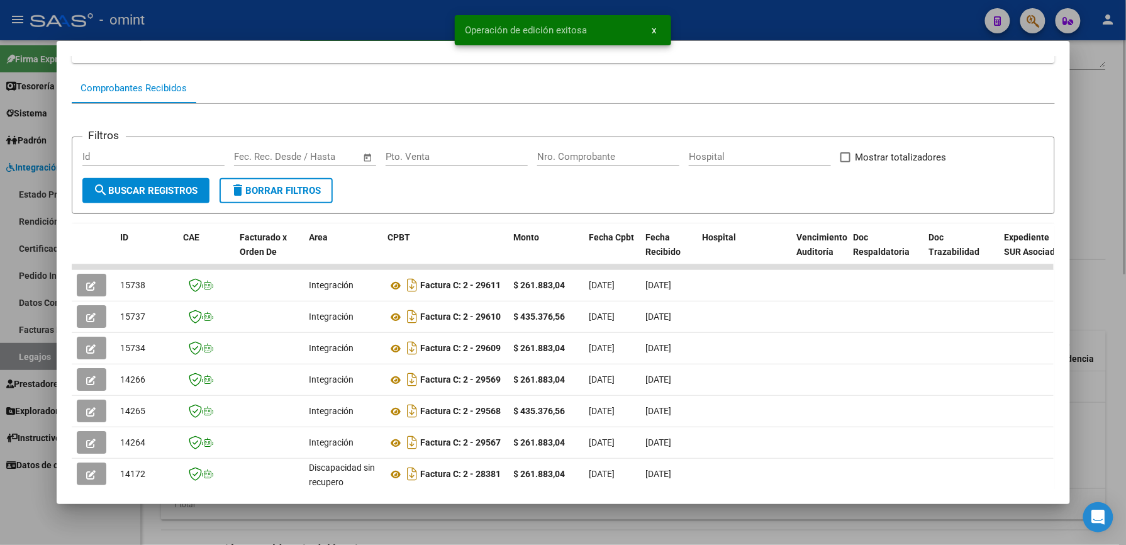
click at [1086, 126] on div at bounding box center [563, 272] width 1126 height 545
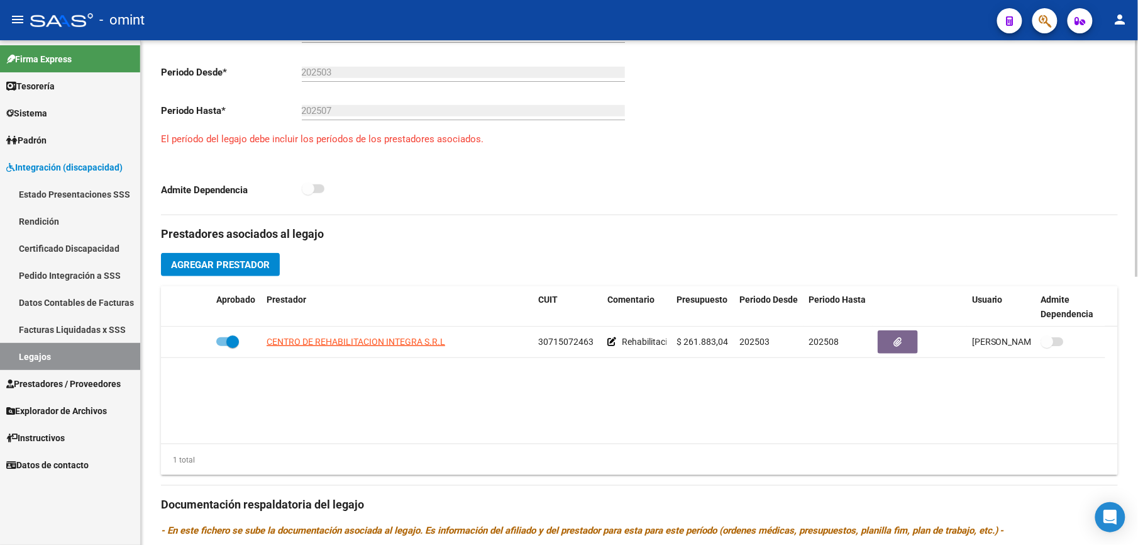
scroll to position [335, 0]
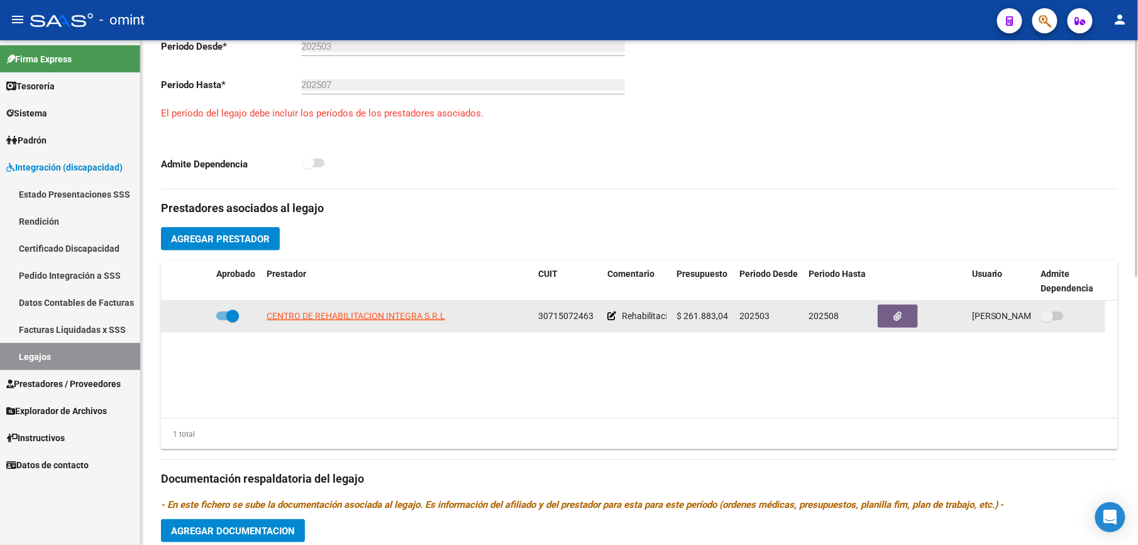
drag, startPoint x: 540, startPoint y: 315, endPoint x: 594, endPoint y: 314, distance: 54.1
click at [594, 314] on div "30715072463" at bounding box center [567, 316] width 59 height 14
drag, startPoint x: 594, startPoint y: 314, endPoint x: 569, endPoint y: 313, distance: 24.6
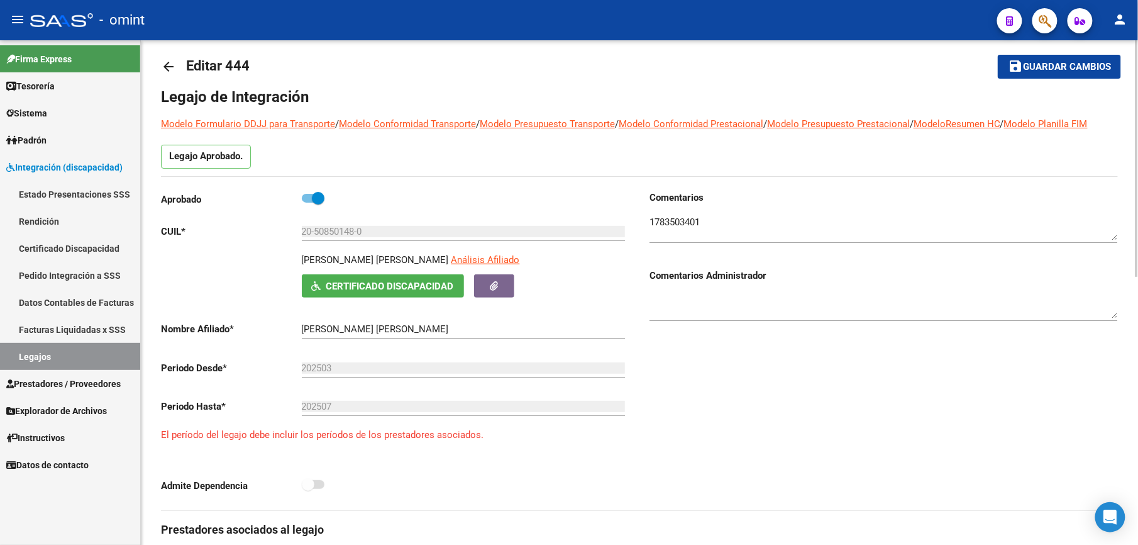
scroll to position [0, 0]
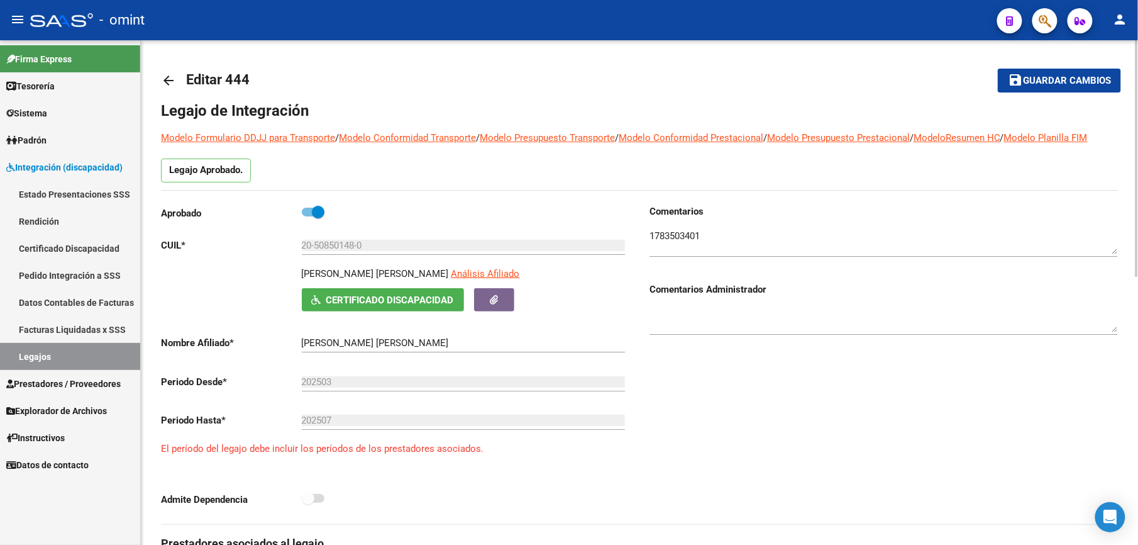
click at [164, 77] on mat-icon "arrow_back" at bounding box center [168, 80] width 15 height 15
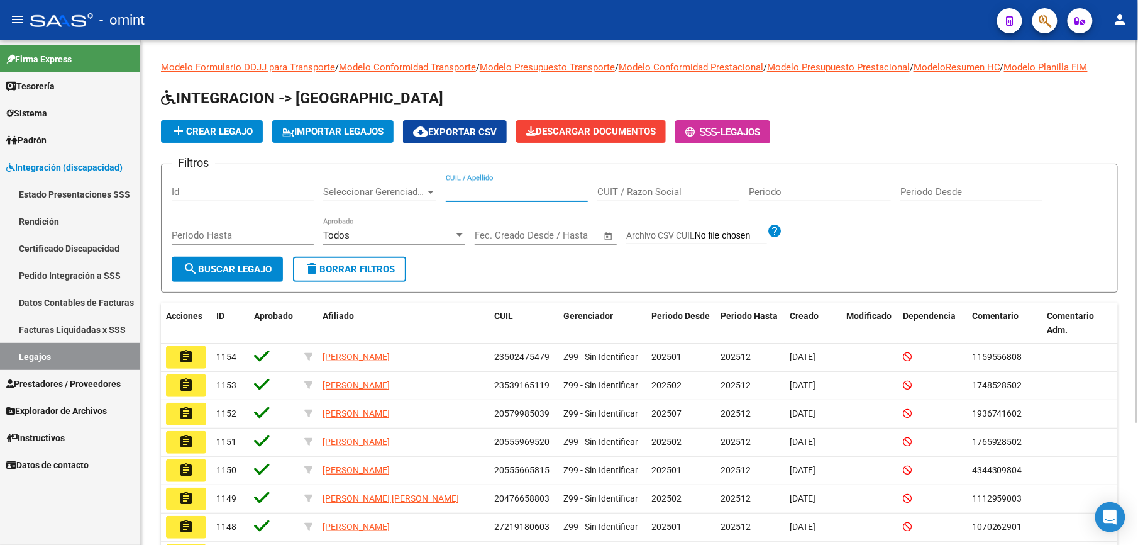
click at [496, 187] on input "CUIL / Apellido" at bounding box center [517, 191] width 142 height 11
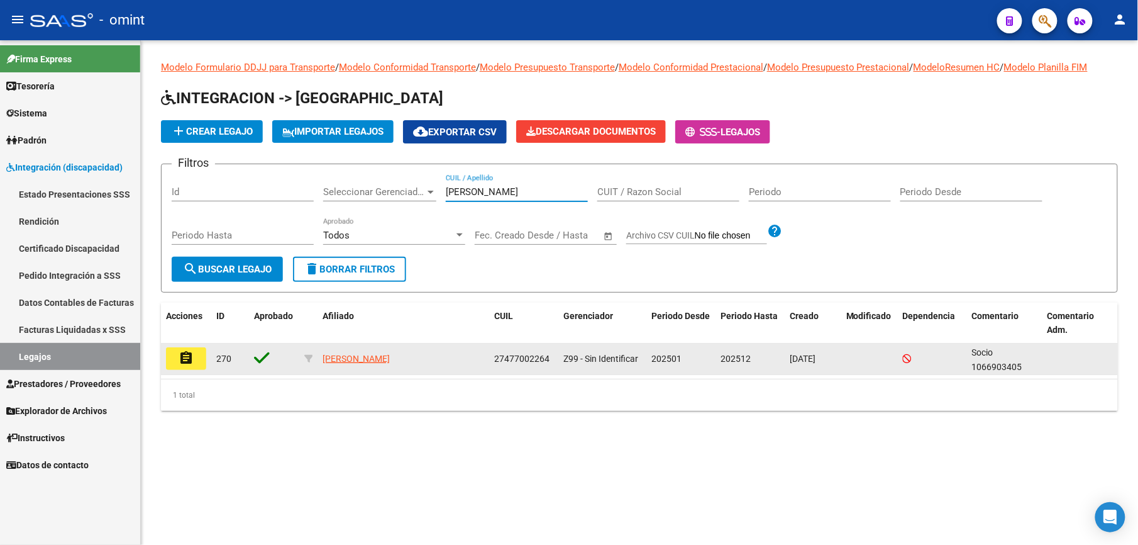
type input "dramis"
click at [186, 351] on mat-icon "assignment" at bounding box center [186, 357] width 15 height 15
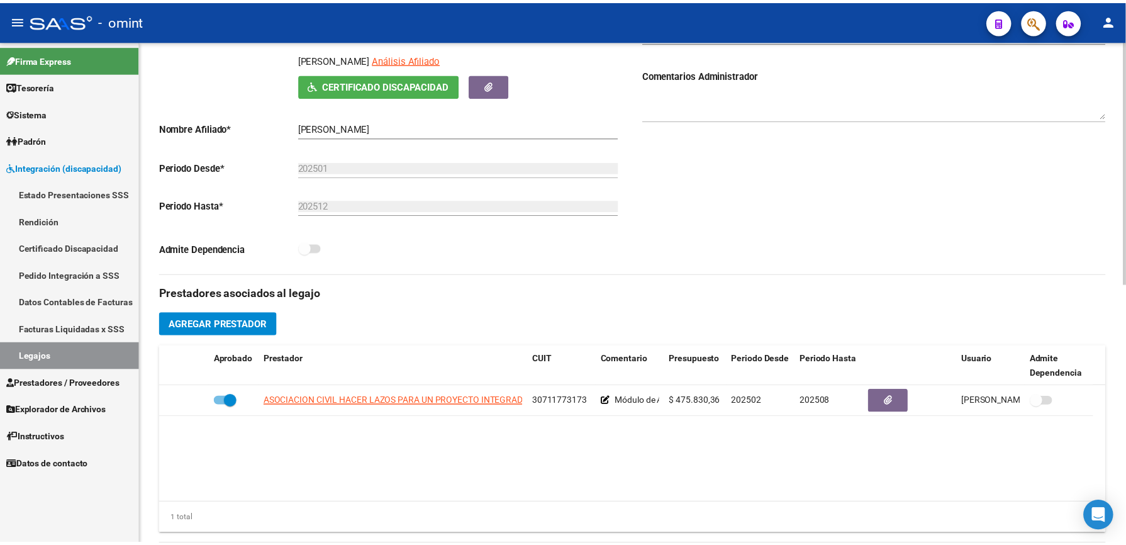
scroll to position [252, 0]
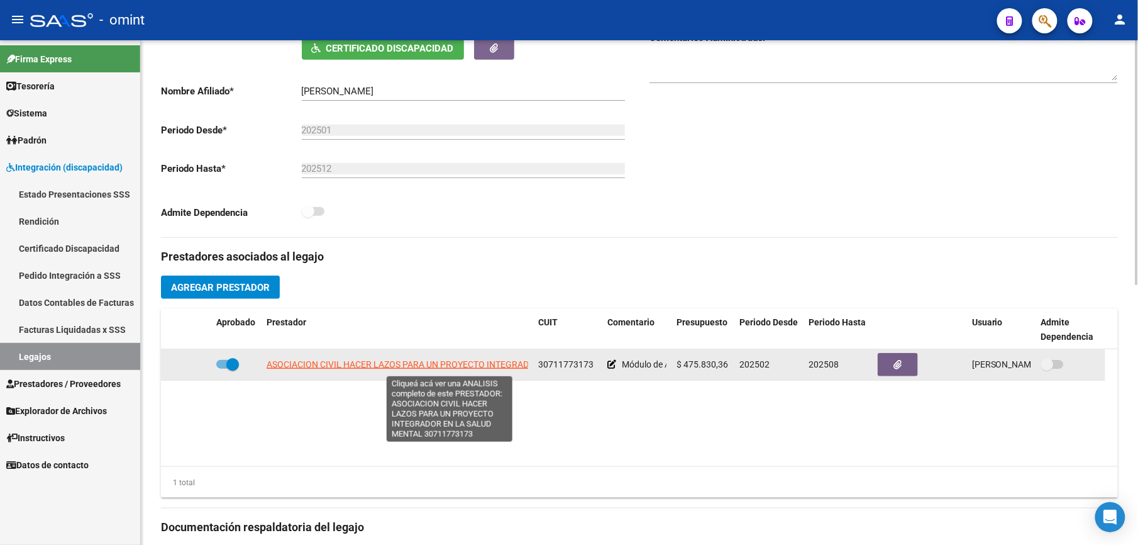
click at [476, 365] on span "ASOCIACION CIVIL HACER LAZOS PARA UN PROYECTO INTEGRADOR EN LA SALUD MENTAL" at bounding box center [449, 364] width 365 height 10
type textarea "30711773173"
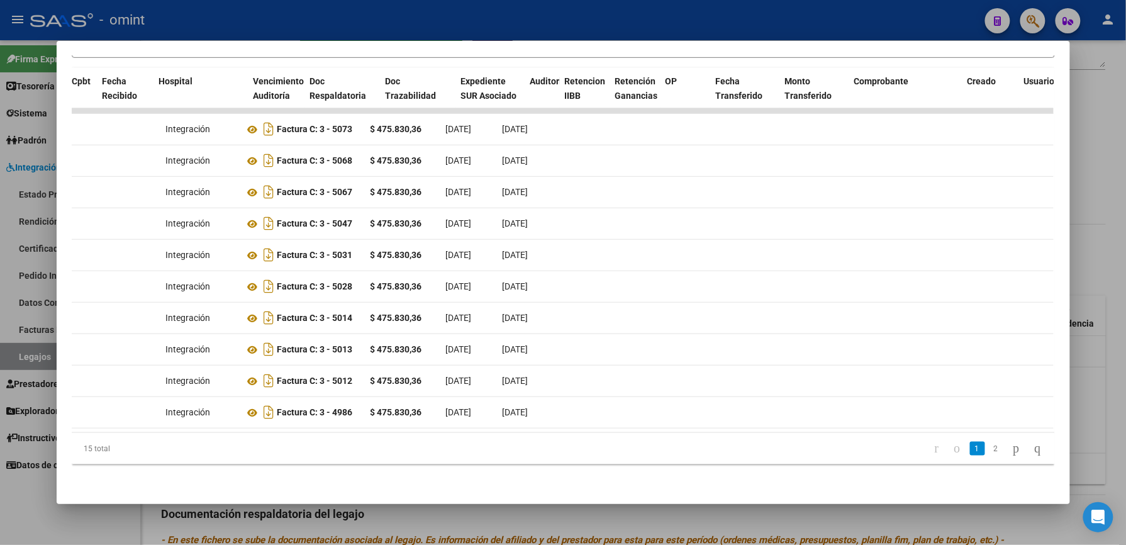
scroll to position [0, 0]
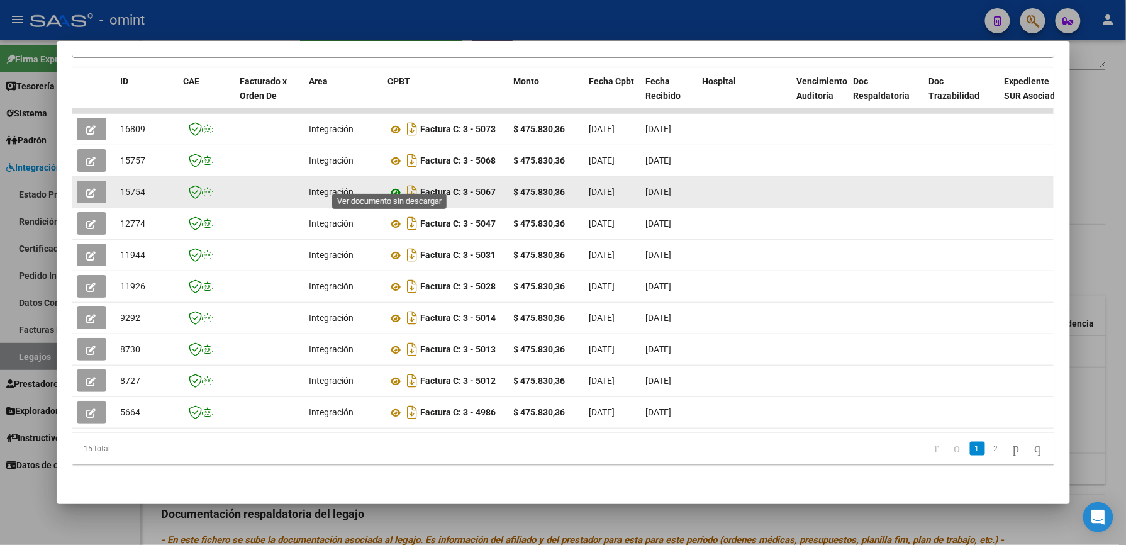
click at [394, 185] on icon at bounding box center [396, 192] width 16 height 15
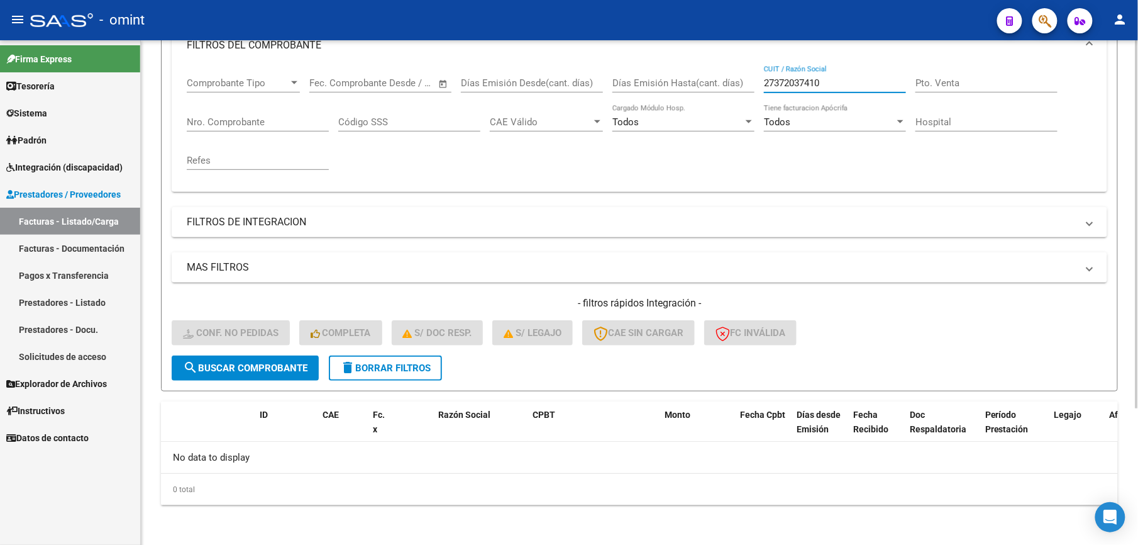
scroll to position [104, 0]
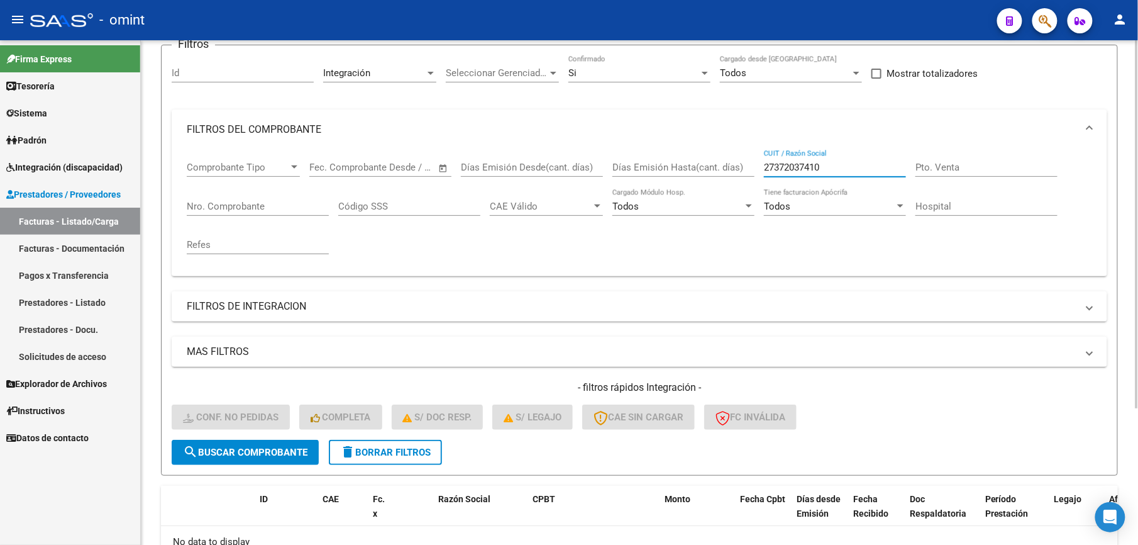
drag, startPoint x: 854, startPoint y: 166, endPoint x: 715, endPoint y: 177, distance: 139.4
click at [715, 177] on div "Comprobante Tipo Comprobante Tipo Start date – End date Fec. Comprobante Desde …" at bounding box center [640, 208] width 906 height 116
paste input "423809332"
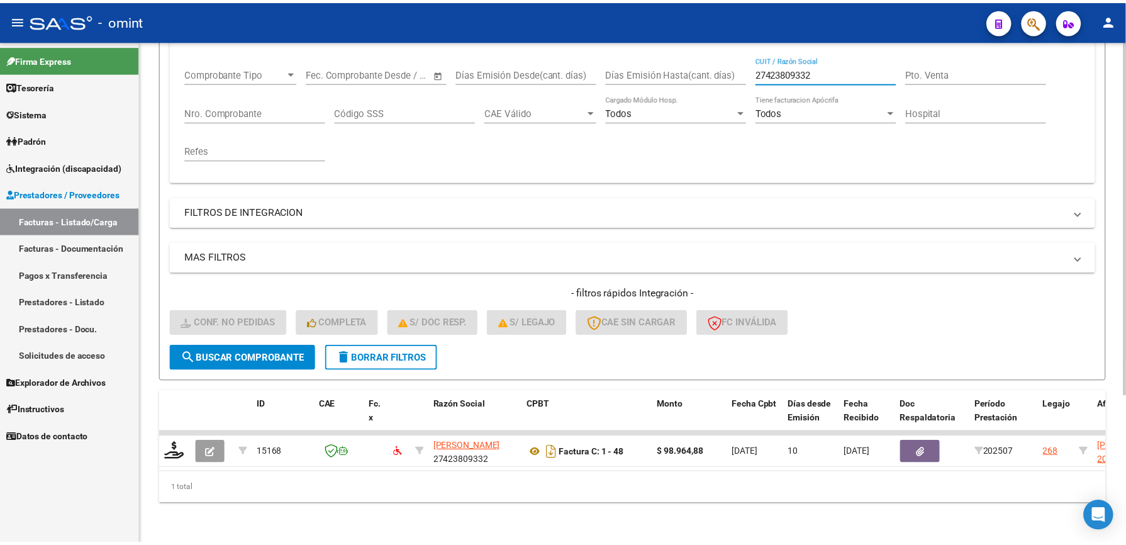
scroll to position [210, 0]
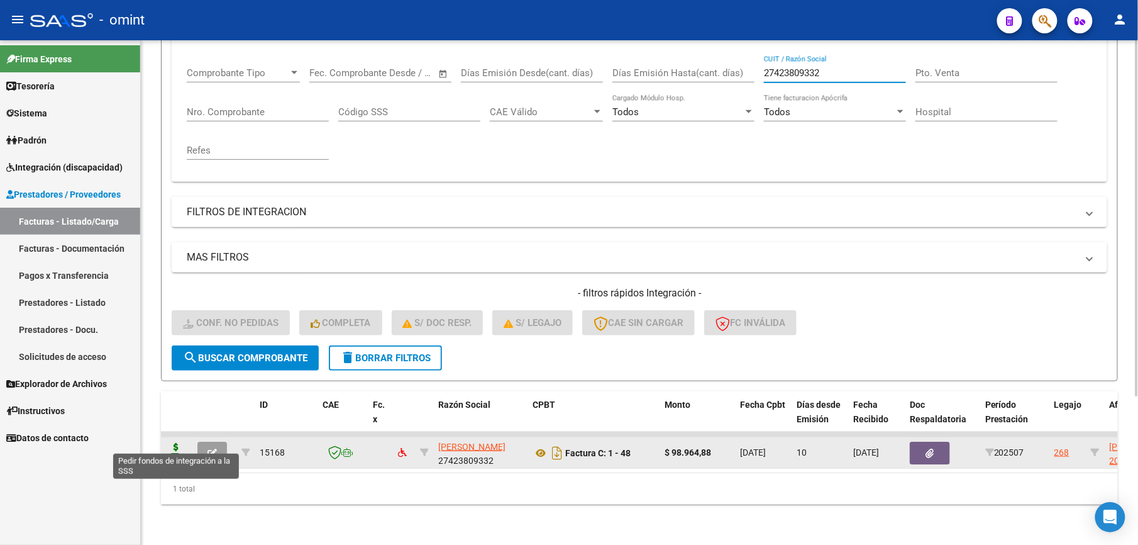
type input "27423809332"
click at [184, 443] on icon at bounding box center [176, 452] width 20 height 18
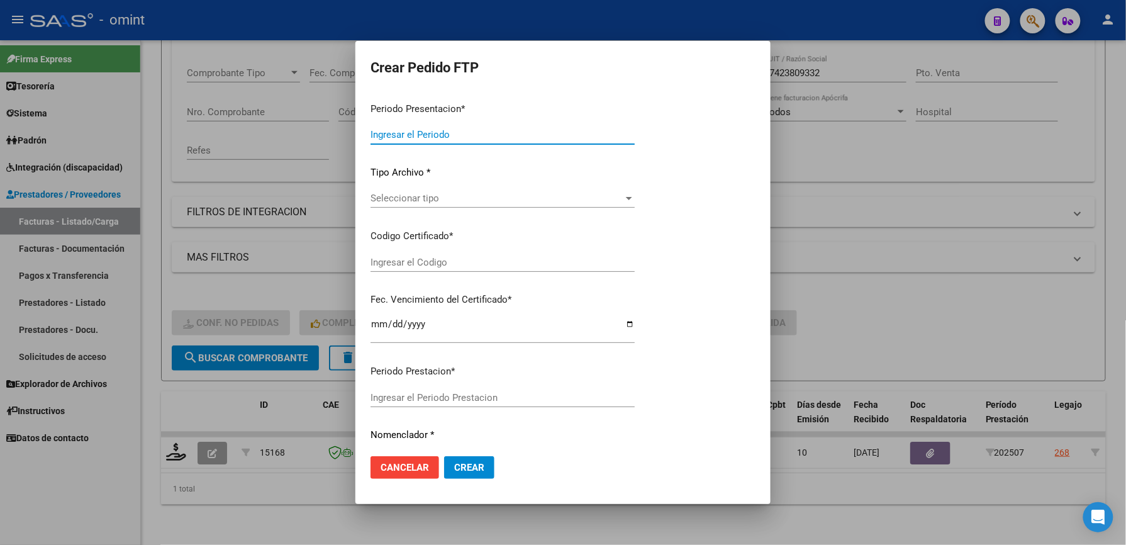
type input "202507"
type input "$ 98.964,88"
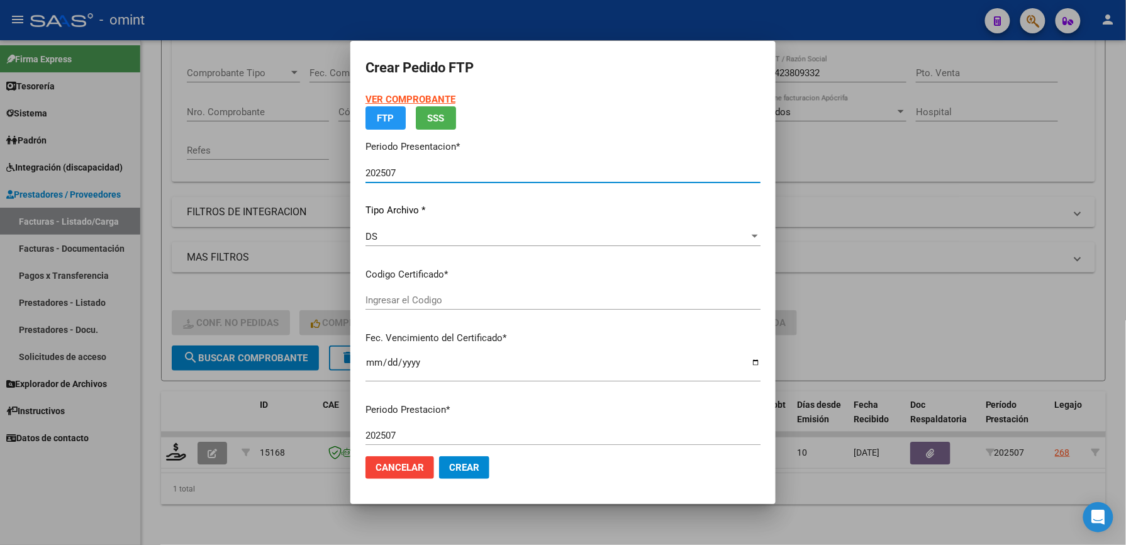
type input "4714876538"
type input "2029-03-31"
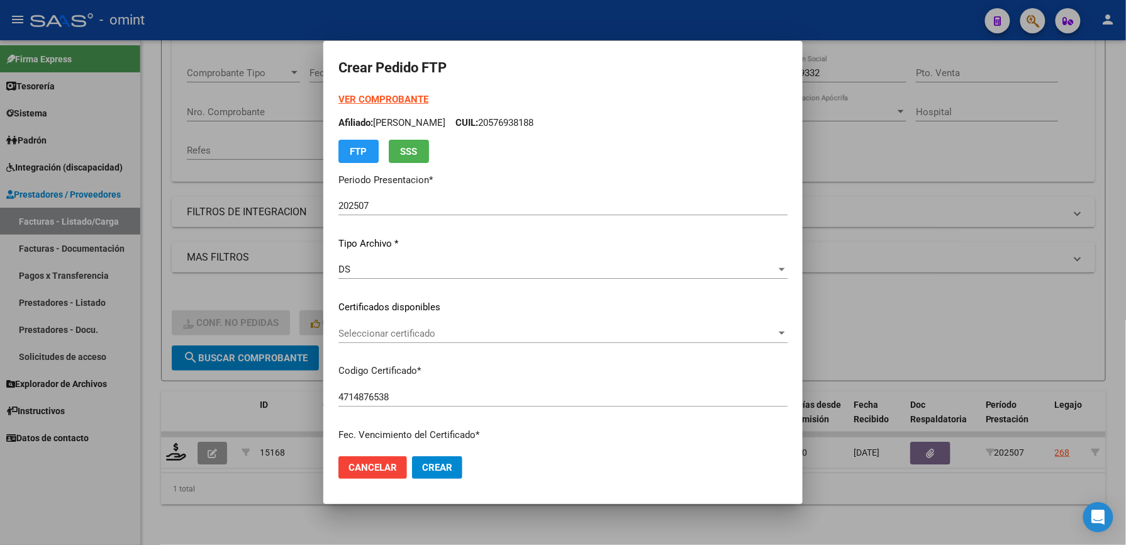
click at [399, 325] on div "Seleccionar certificado Seleccionar certificado" at bounding box center [562, 333] width 449 height 19
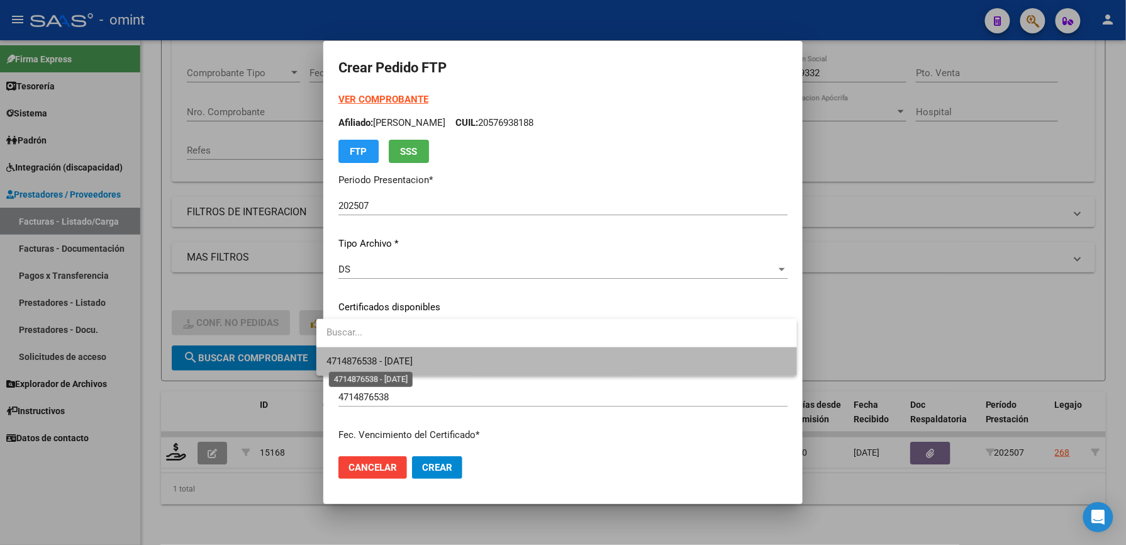
click at [396, 356] on span "4714876538 - 2029-03-31" at bounding box center [369, 360] width 86 height 11
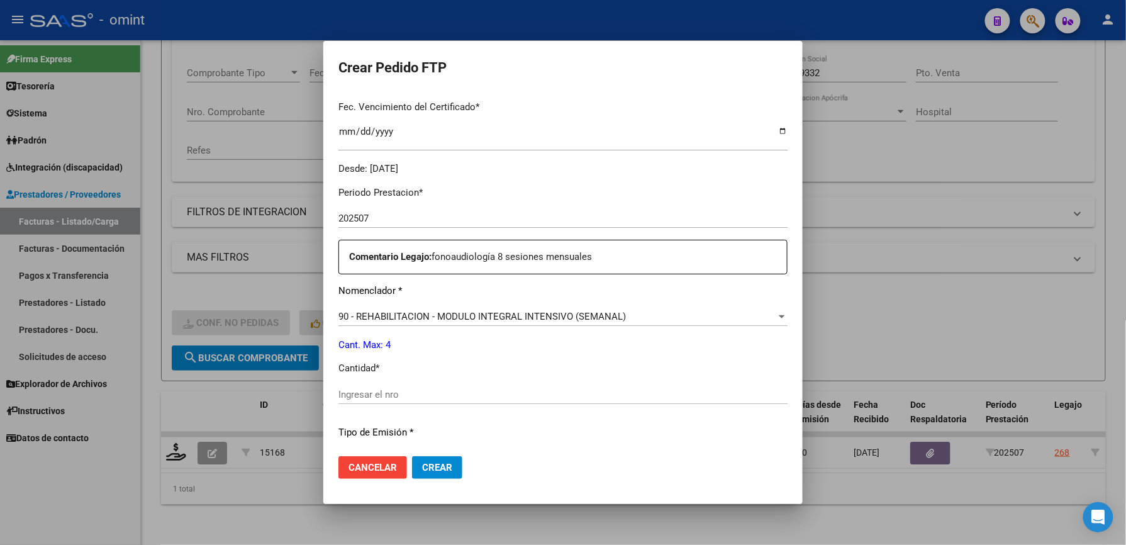
scroll to position [335, 0]
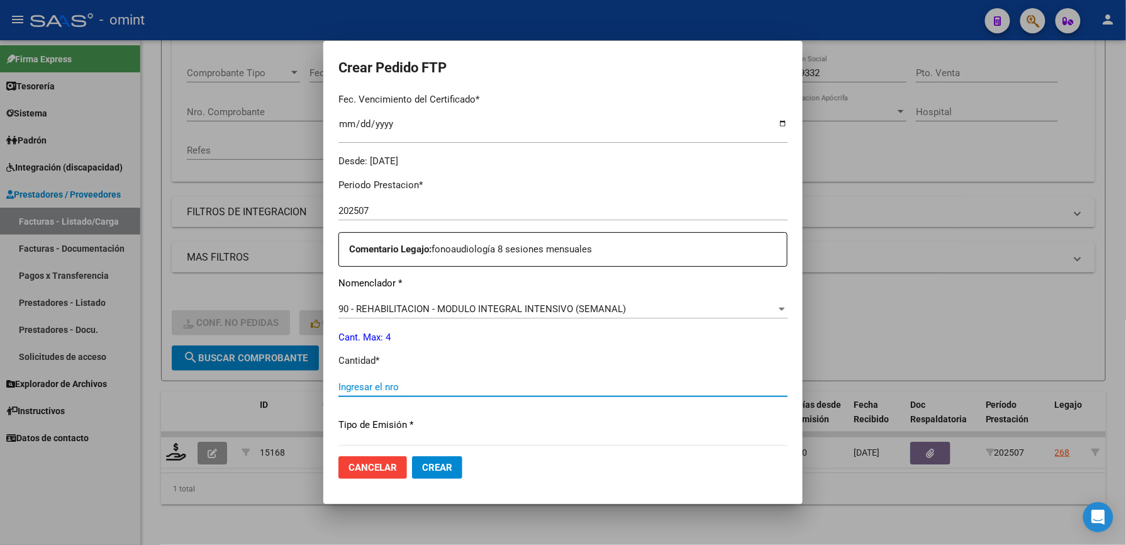
click at [394, 385] on input "Ingresar el nro" at bounding box center [562, 386] width 449 height 11
type input "4"
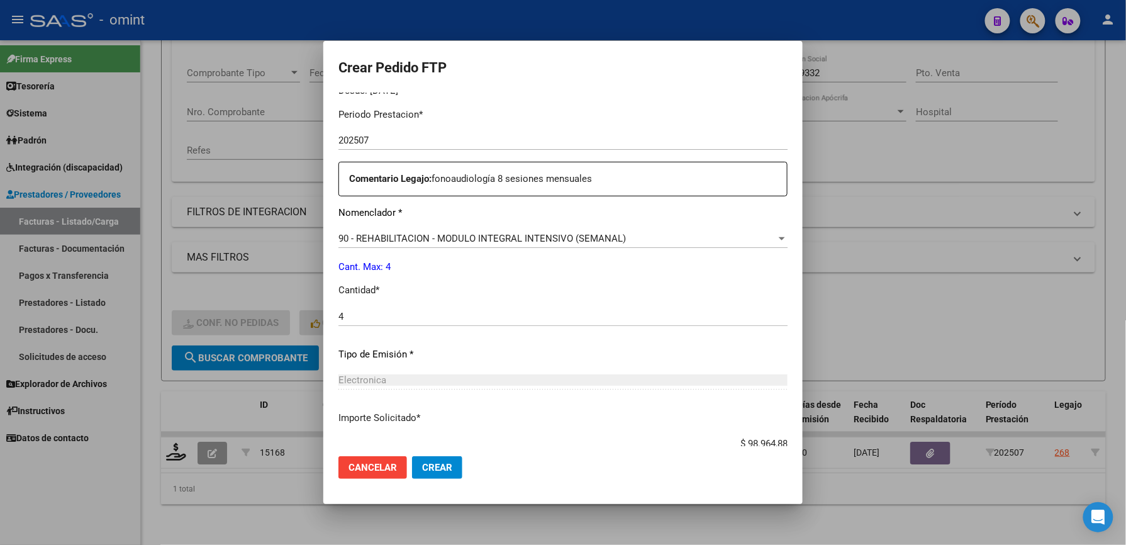
scroll to position [487, 0]
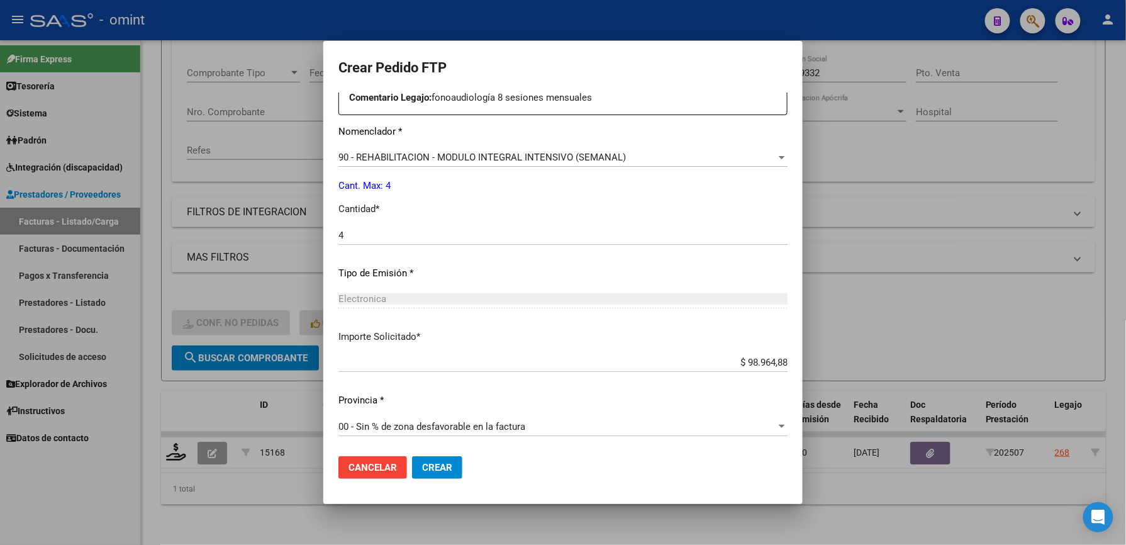
click at [433, 458] on button "Crear" at bounding box center [437, 467] width 50 height 23
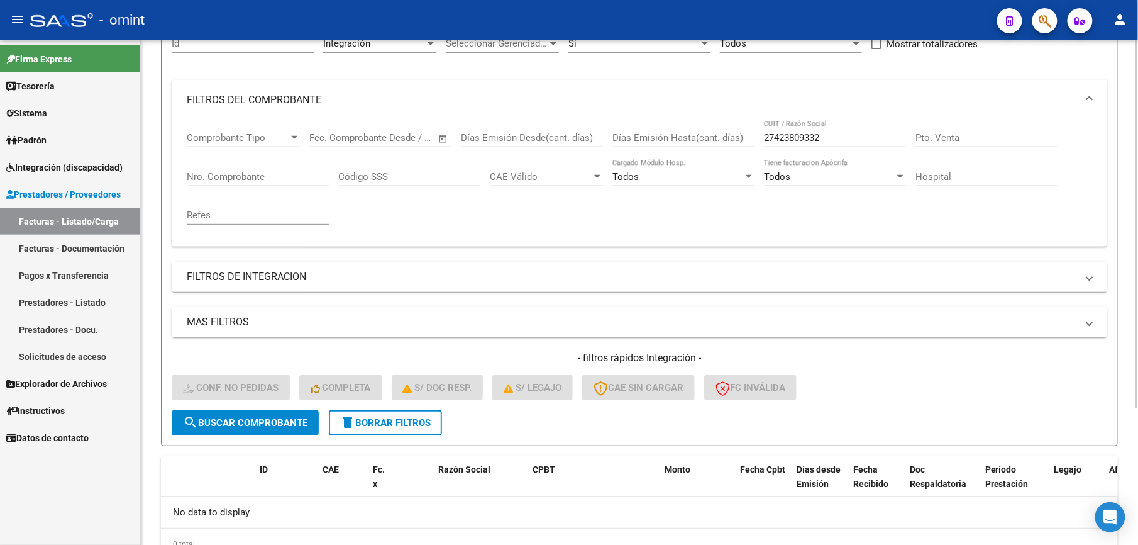
scroll to position [104, 0]
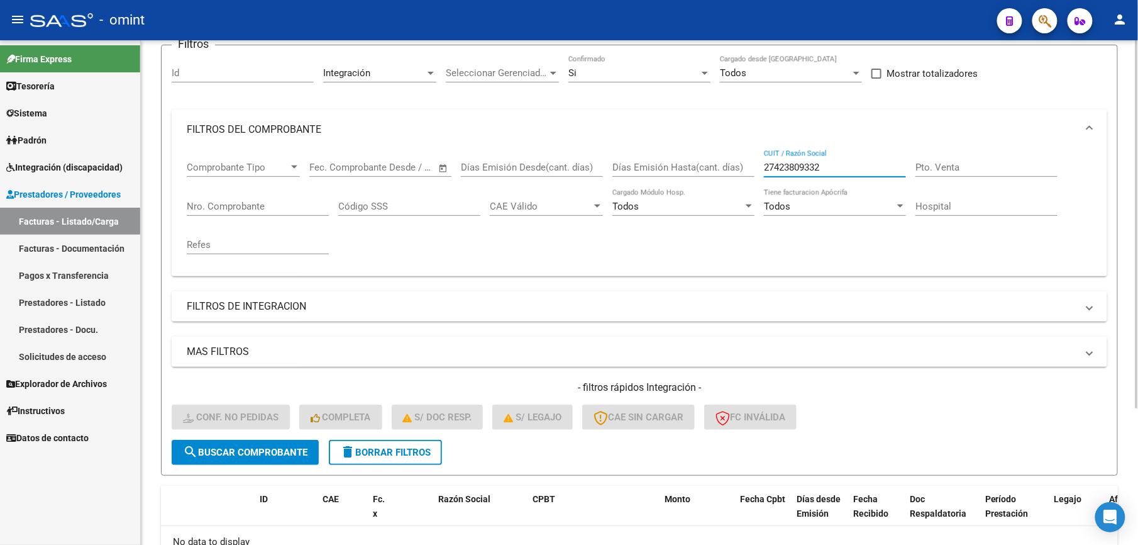
drag, startPoint x: 788, startPoint y: 171, endPoint x: 710, endPoint y: 172, distance: 78.0
click at [710, 172] on div "Comprobante Tipo Comprobante Tipo Start date – End date Fec. Comprobante Desde …" at bounding box center [640, 208] width 906 height 116
paste input "382152188"
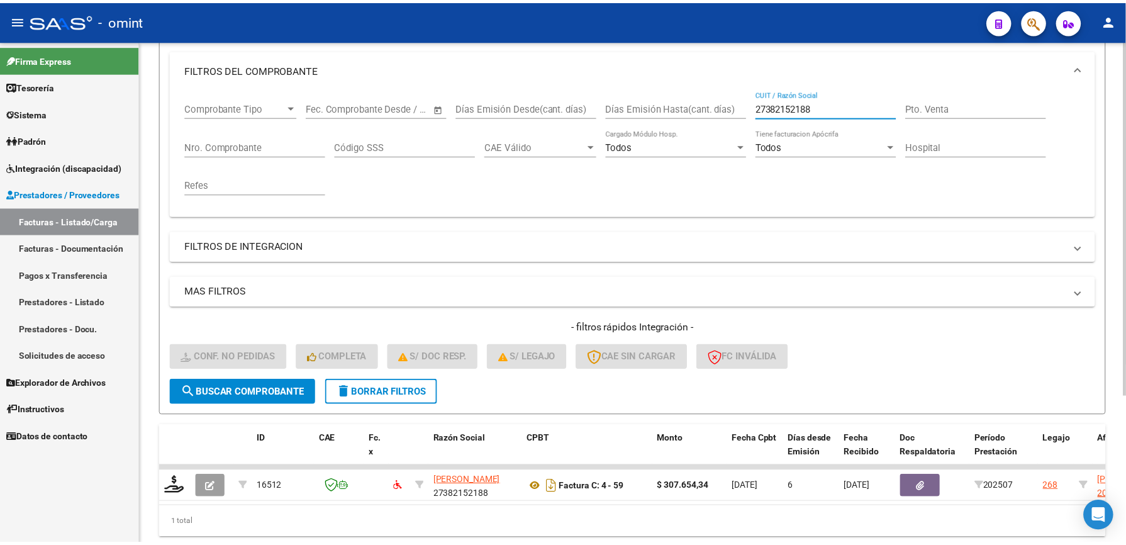
scroll to position [189, 0]
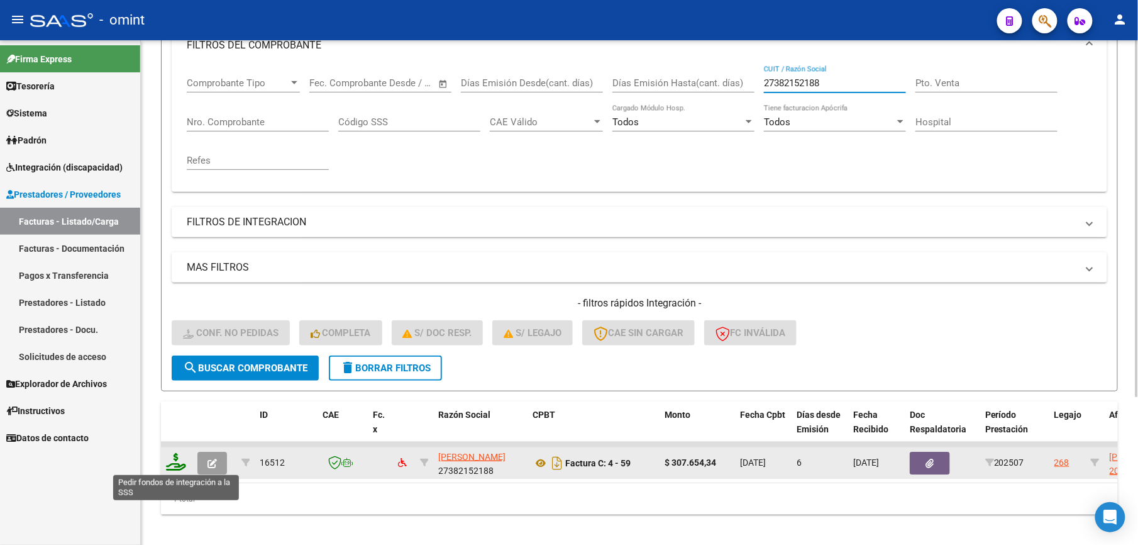
type input "27382152188"
click at [182, 462] on icon at bounding box center [176, 462] width 20 height 18
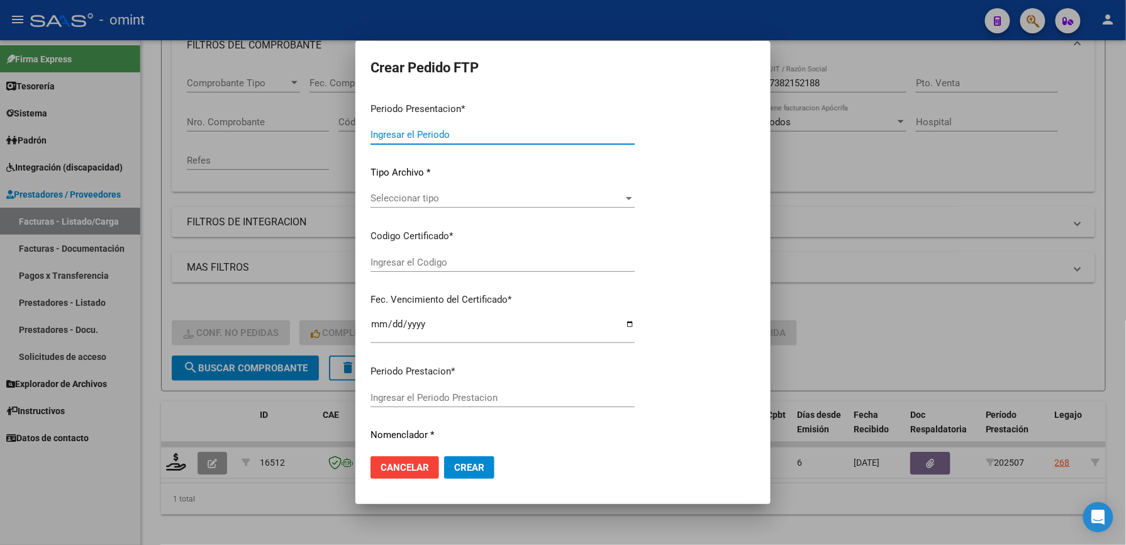
type input "202507"
type input "$ 307.654,34"
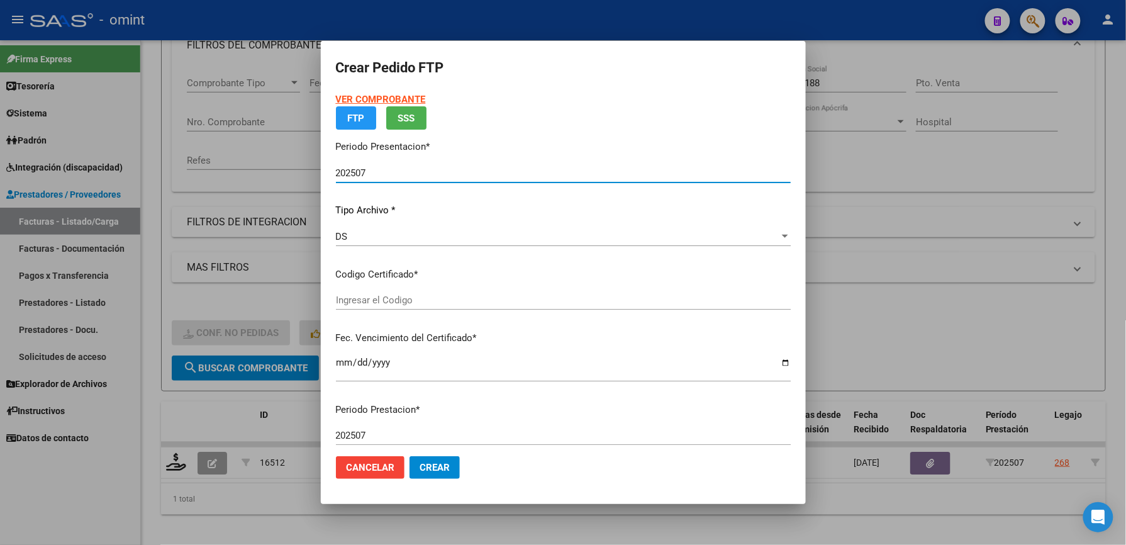
type input "4714876538"
type input "2029-03-31"
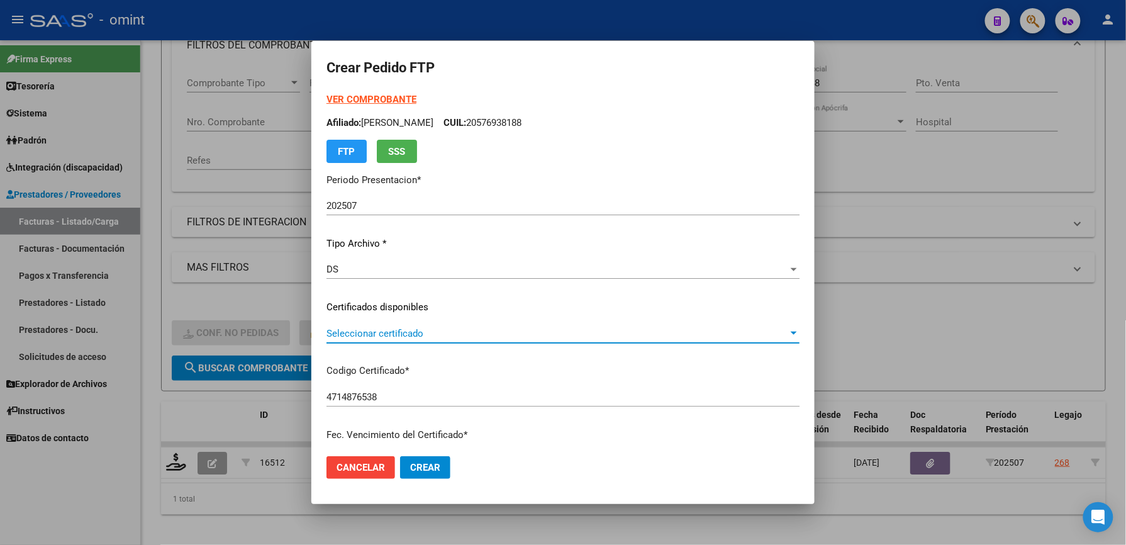
click at [433, 328] on span "Seleccionar certificado" at bounding box center [557, 333] width 462 height 11
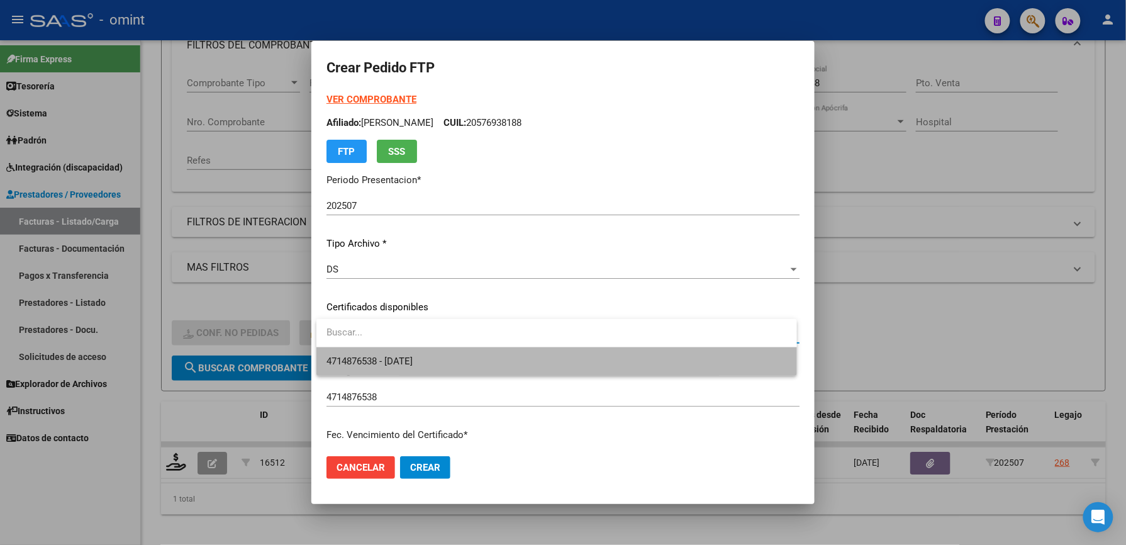
click at [438, 362] on span "4714876538 - 2029-03-31" at bounding box center [556, 361] width 460 height 28
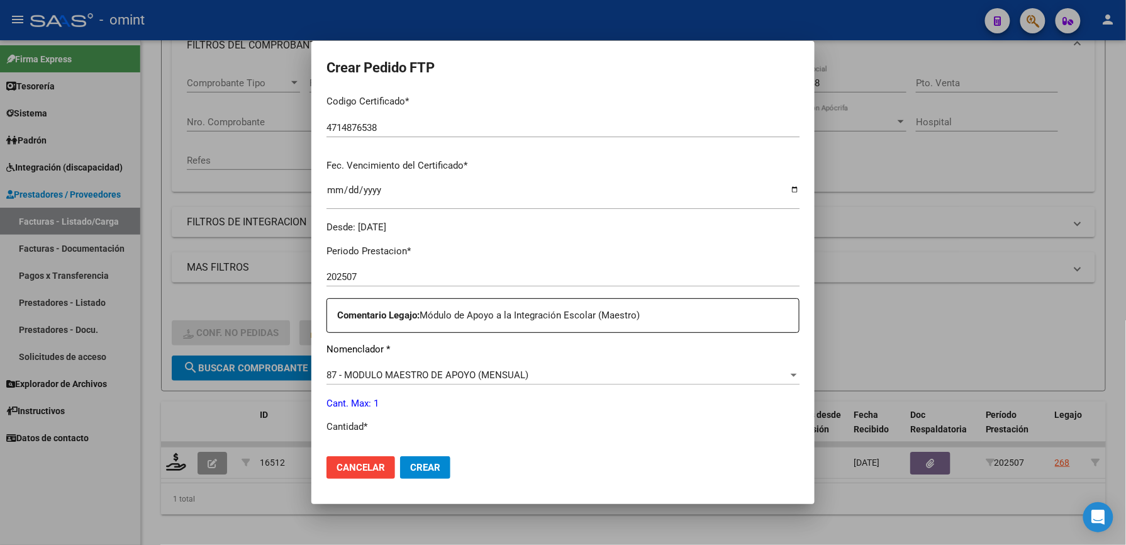
scroll to position [335, 0]
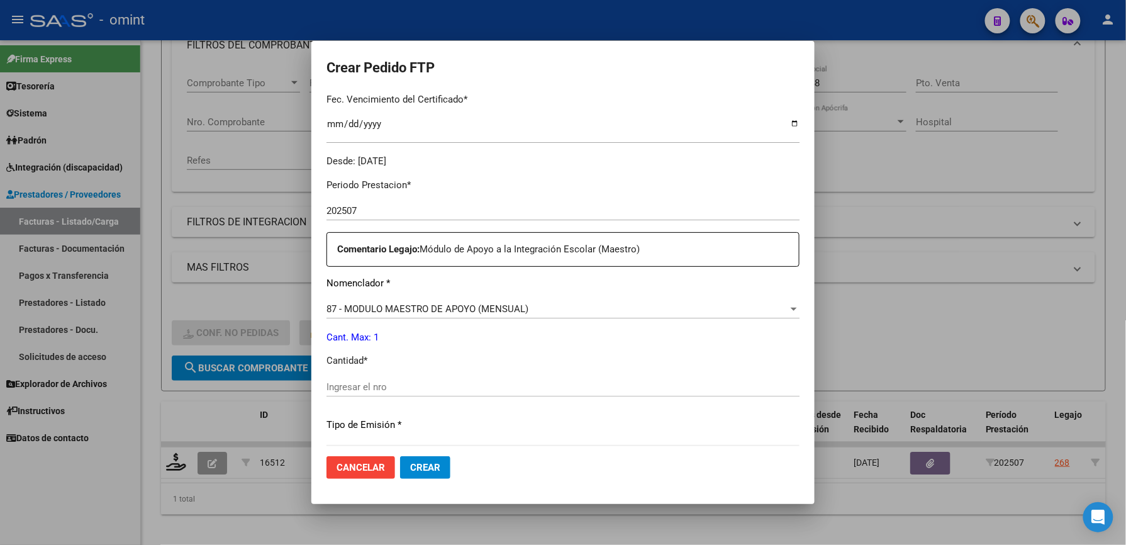
drag, startPoint x: 395, startPoint y: 387, endPoint x: 416, endPoint y: 367, distance: 28.9
click at [416, 367] on app-form-text-field "Cantidad * Ingresar el nro" at bounding box center [567, 372] width 483 height 39
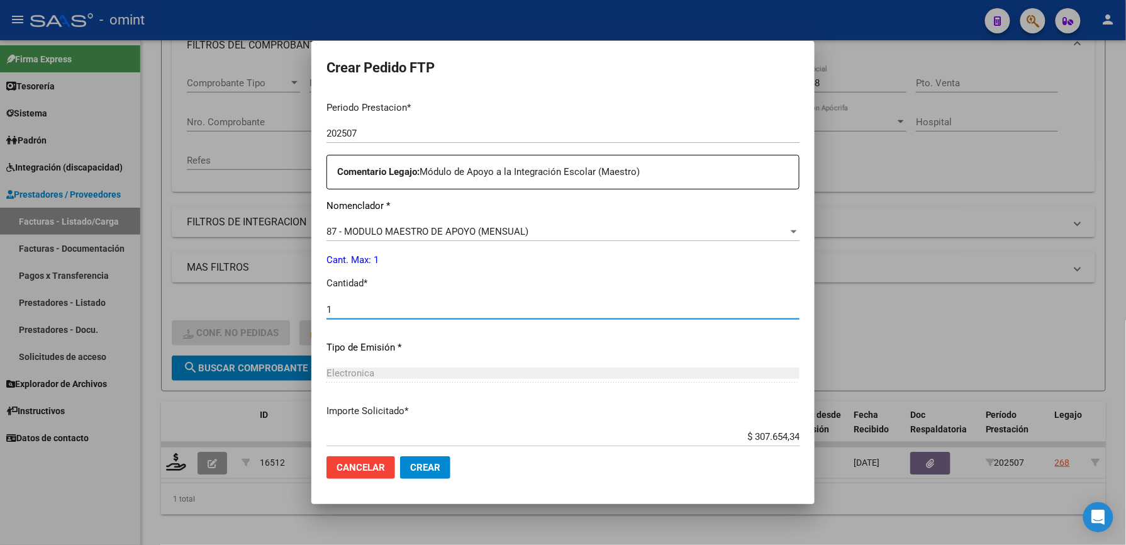
scroll to position [487, 0]
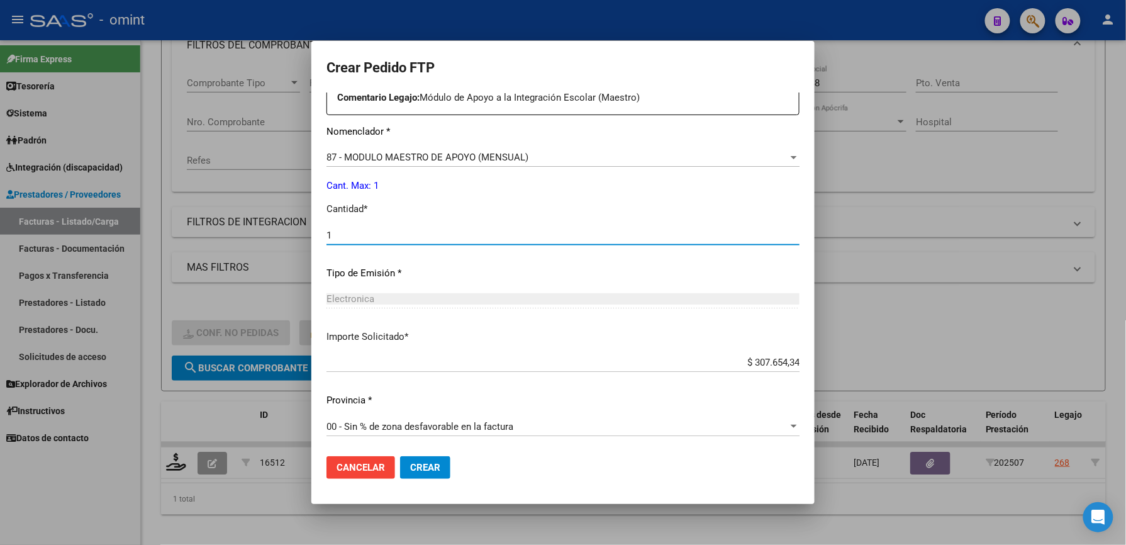
type input "1"
click at [428, 468] on span "Crear" at bounding box center [425, 467] width 30 height 11
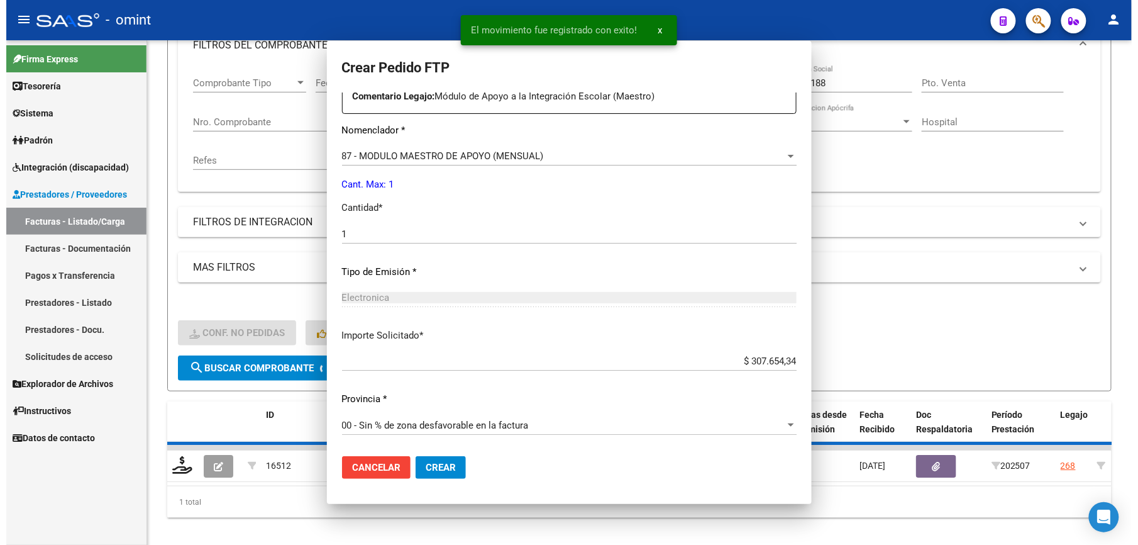
scroll to position [0, 0]
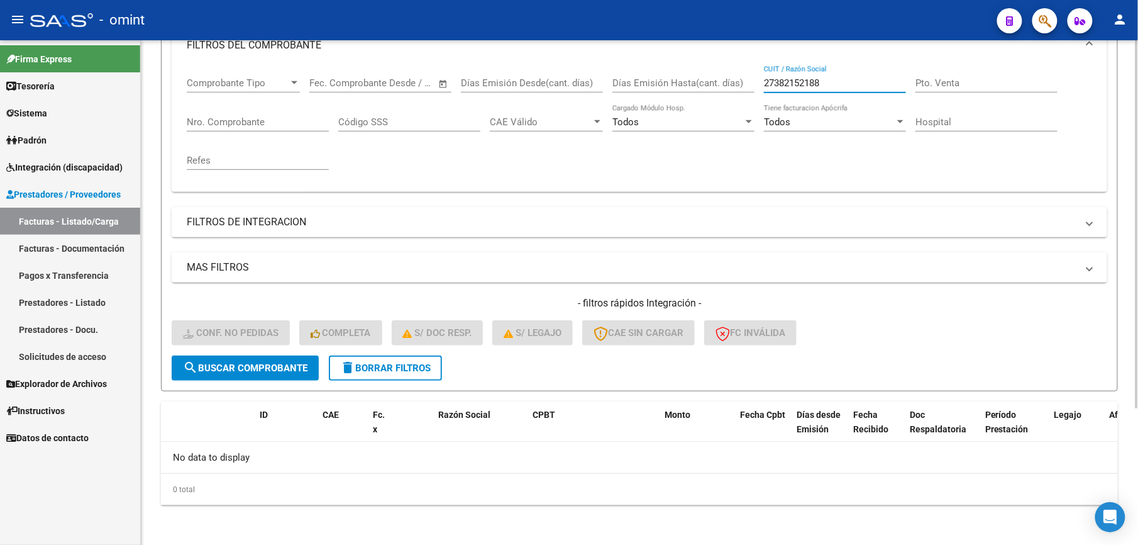
drag, startPoint x: 733, startPoint y: 81, endPoint x: 697, endPoint y: 79, distance: 36.6
click at [697, 79] on div "Comprobante Tipo Comprobante Tipo Start date – End date Fec. Comprobante Desde …" at bounding box center [640, 123] width 906 height 116
paste input "40157922"
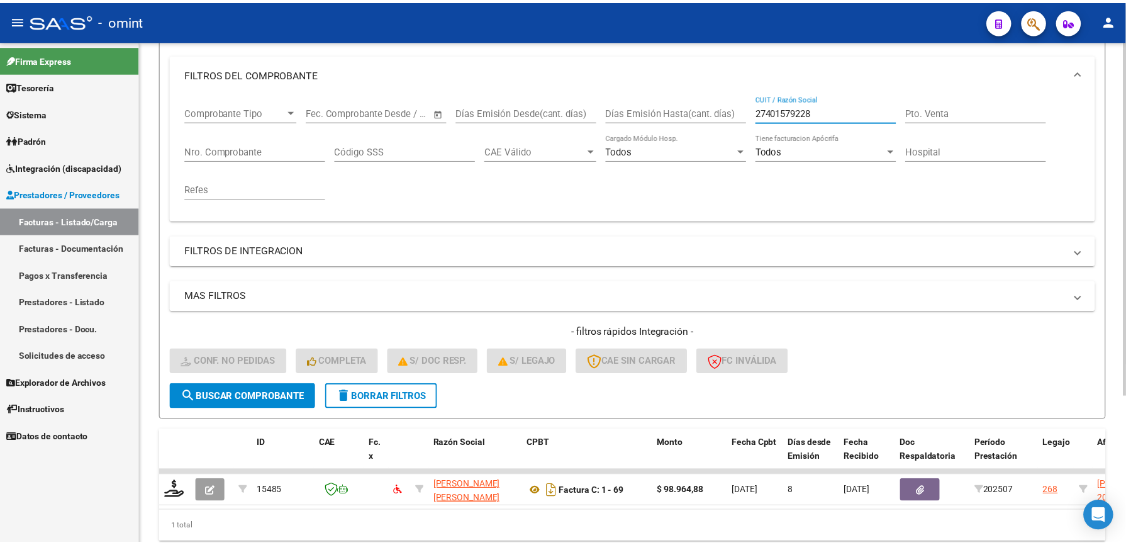
scroll to position [189, 0]
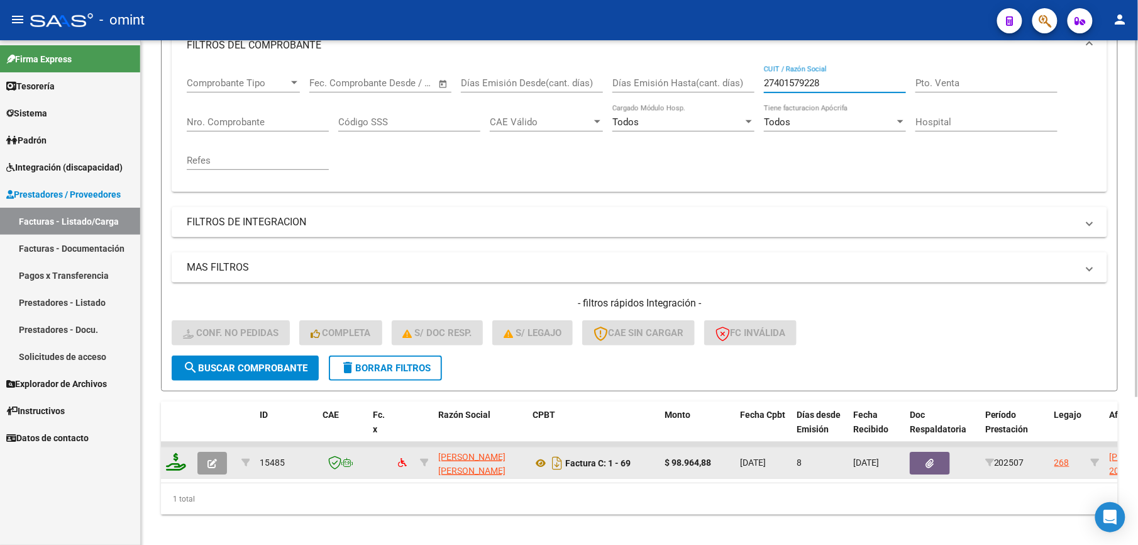
type input "27401579228"
click at [182, 459] on icon at bounding box center [176, 462] width 20 height 18
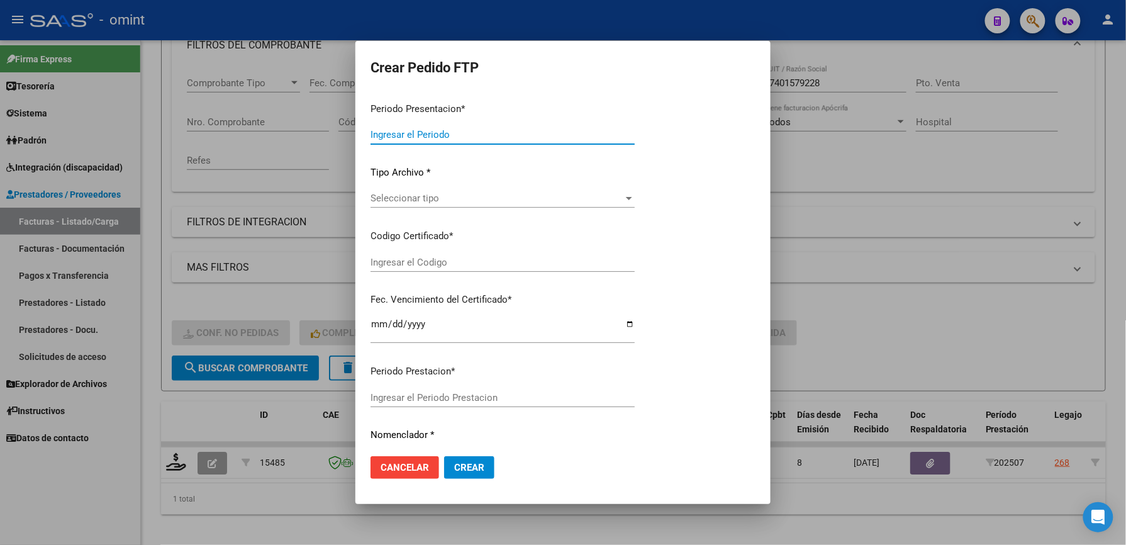
type input "202507"
type input "$ 98.964,88"
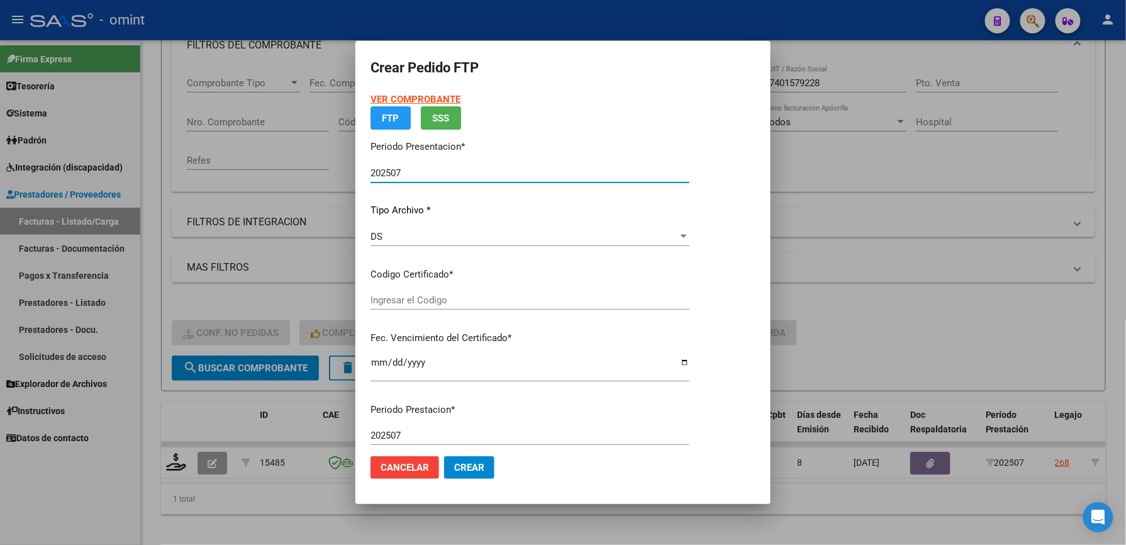
type input "4714876538"
type input "2029-03-31"
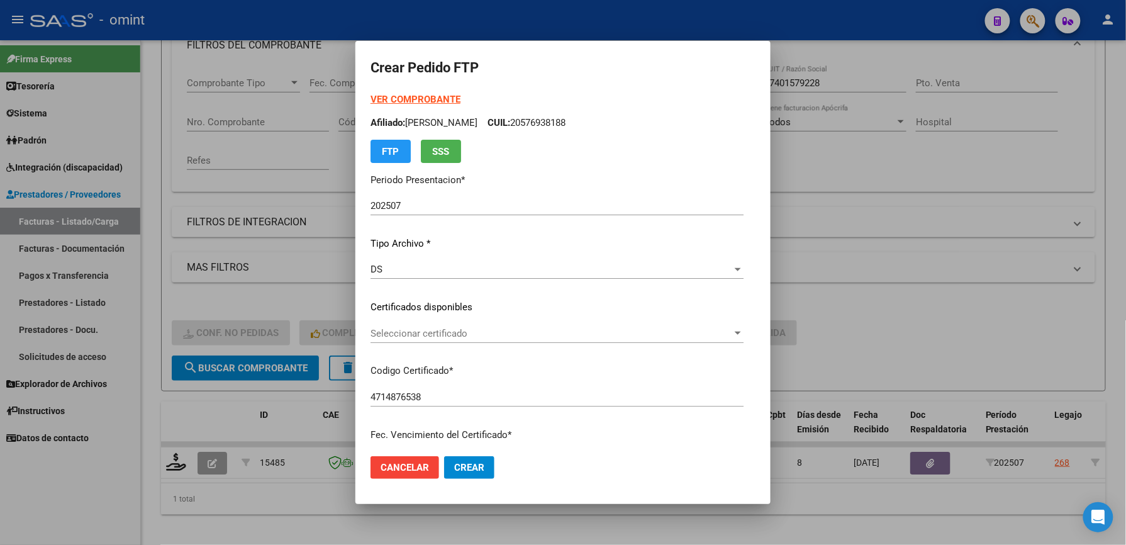
click at [456, 317] on div "VER COMPROBANTE ARCA Padrón Afiliado: DOMENE PECCIA BAUTISTA CUIL: 20576938188 …" at bounding box center [556, 297] width 373 height 411
click at [459, 332] on span "Seleccionar certificado" at bounding box center [551, 333] width 362 height 11
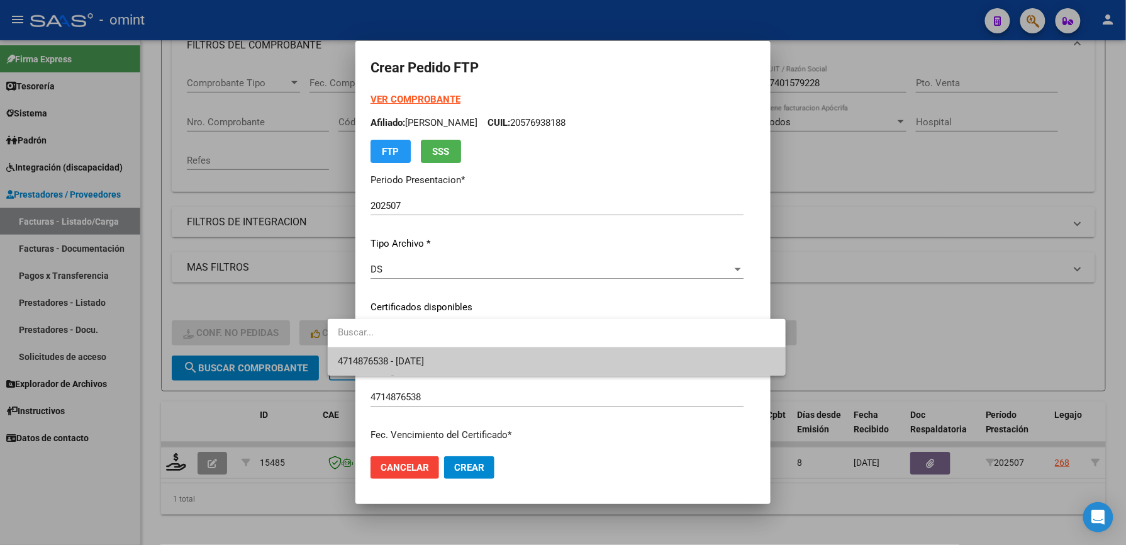
click at [454, 358] on span "4714876538 - 2029-03-31" at bounding box center [557, 361] width 438 height 28
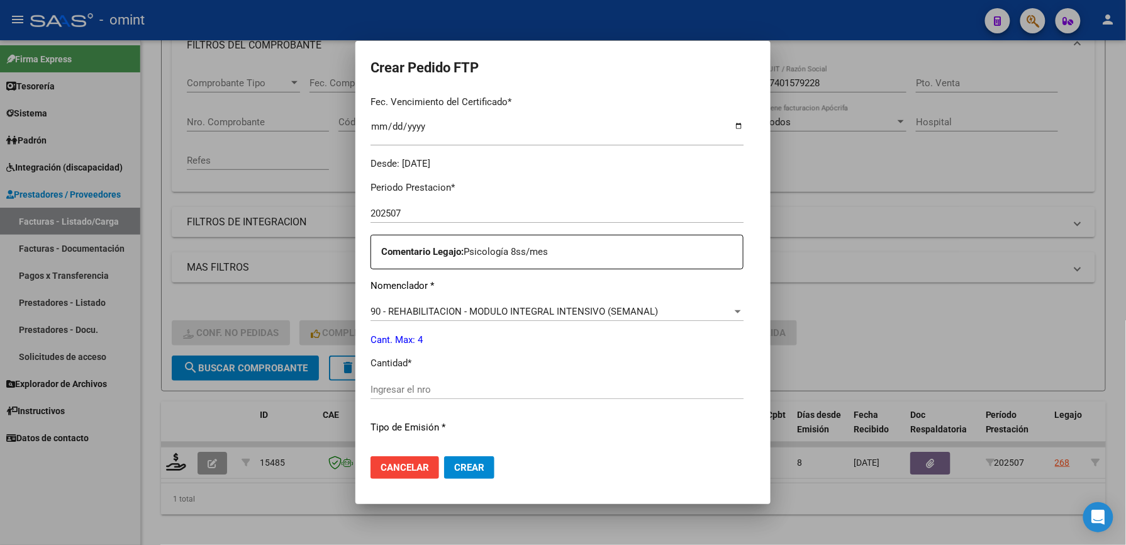
scroll to position [335, 0]
click at [416, 380] on div "Ingresar el nro" at bounding box center [556, 386] width 373 height 19
click at [414, 389] on input "Ingresar el nro" at bounding box center [556, 386] width 373 height 11
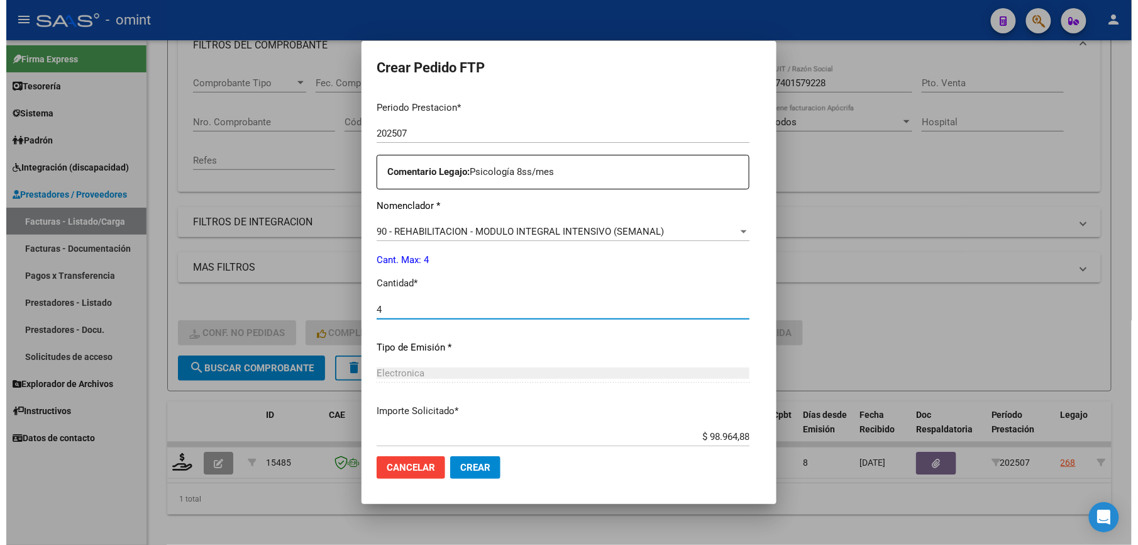
scroll to position [487, 0]
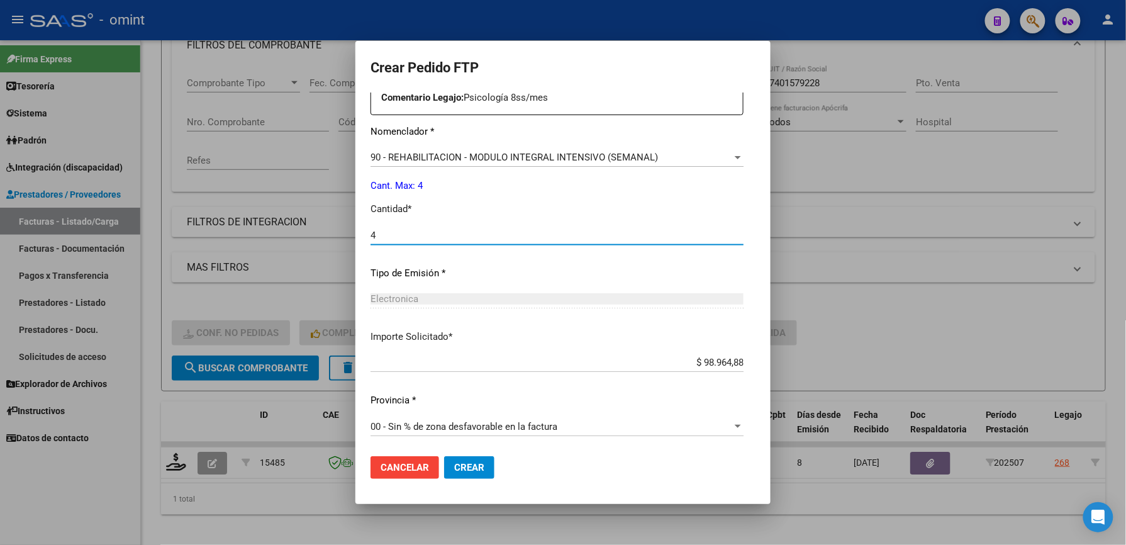
type input "4"
click at [444, 474] on button "Crear" at bounding box center [469, 467] width 50 height 23
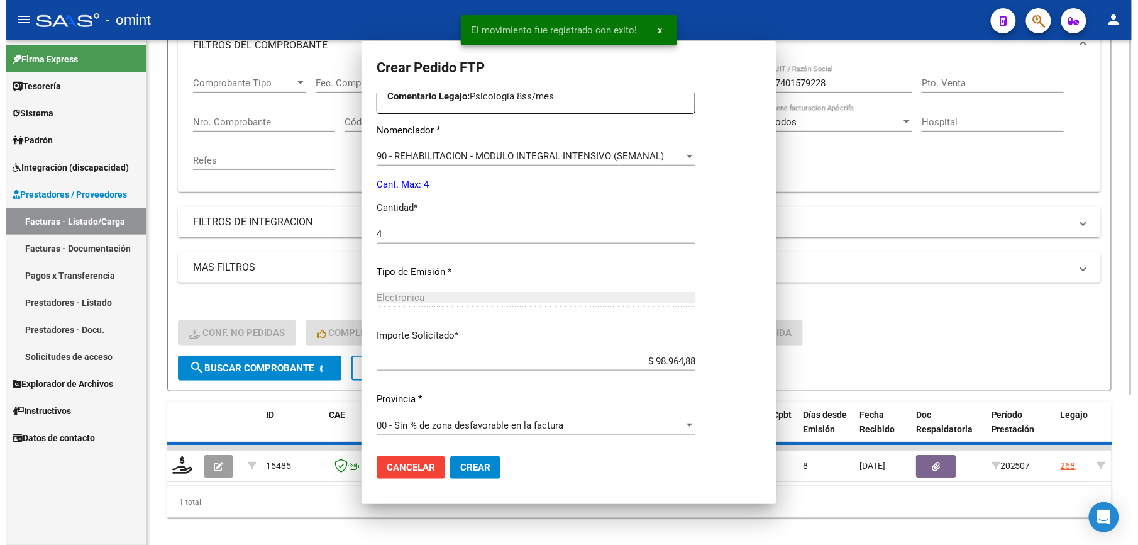
scroll to position [0, 0]
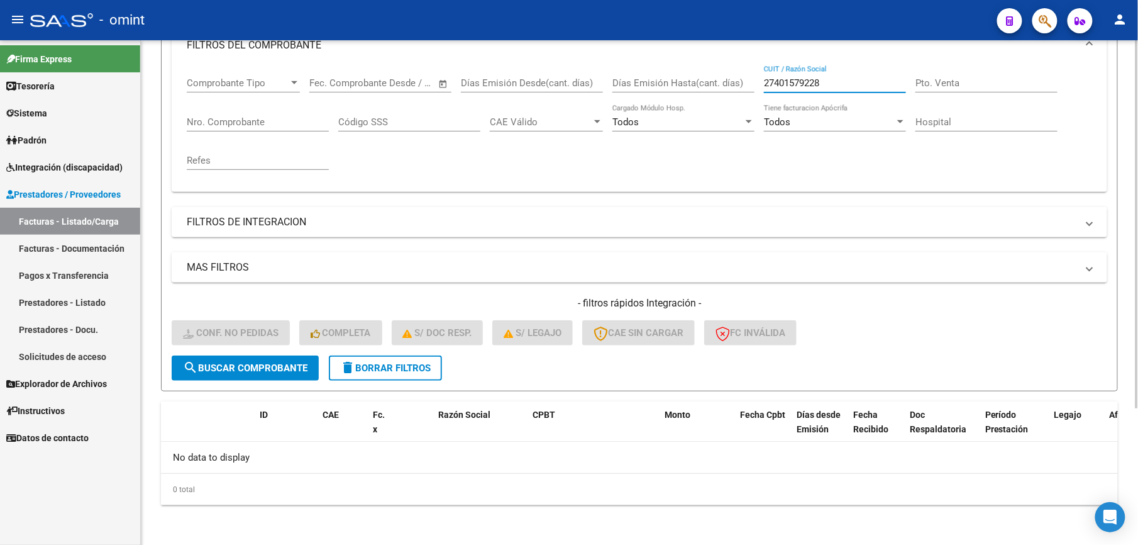
drag, startPoint x: 788, startPoint y: 79, endPoint x: 740, endPoint y: 79, distance: 47.8
click at [740, 79] on div "Comprobante Tipo Comprobante Tipo Start date – End date Fec. Comprobante Desde …" at bounding box center [640, 123] width 906 height 116
paste input "227619754"
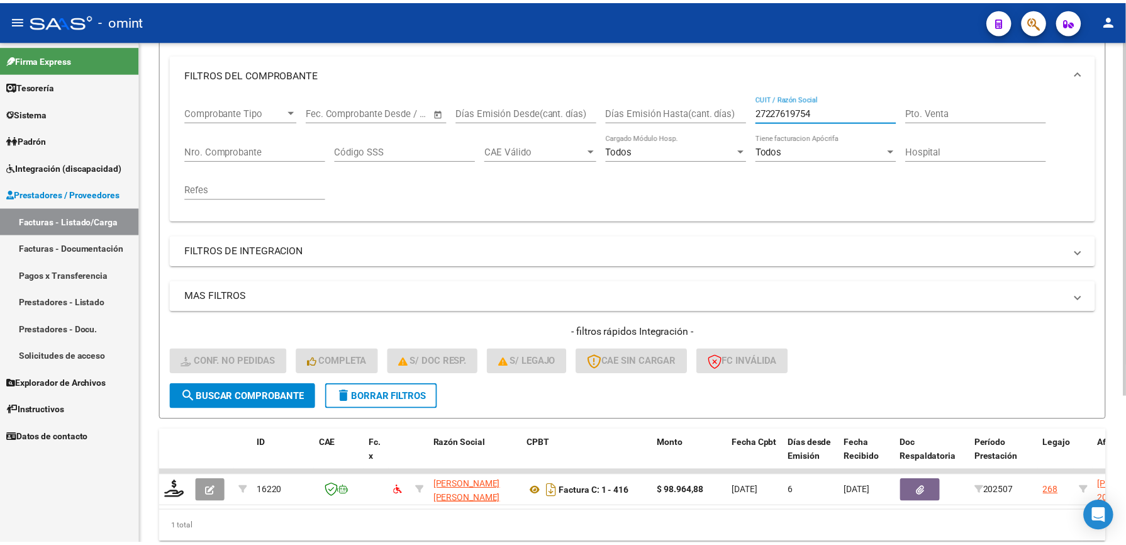
scroll to position [189, 0]
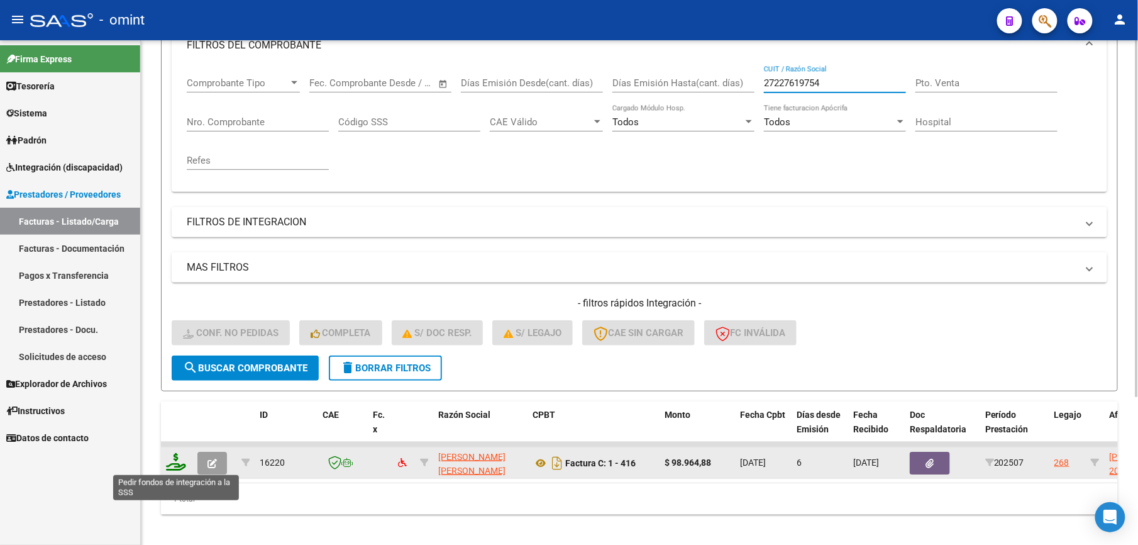
type input "27227619754"
click at [180, 462] on icon at bounding box center [176, 462] width 20 height 18
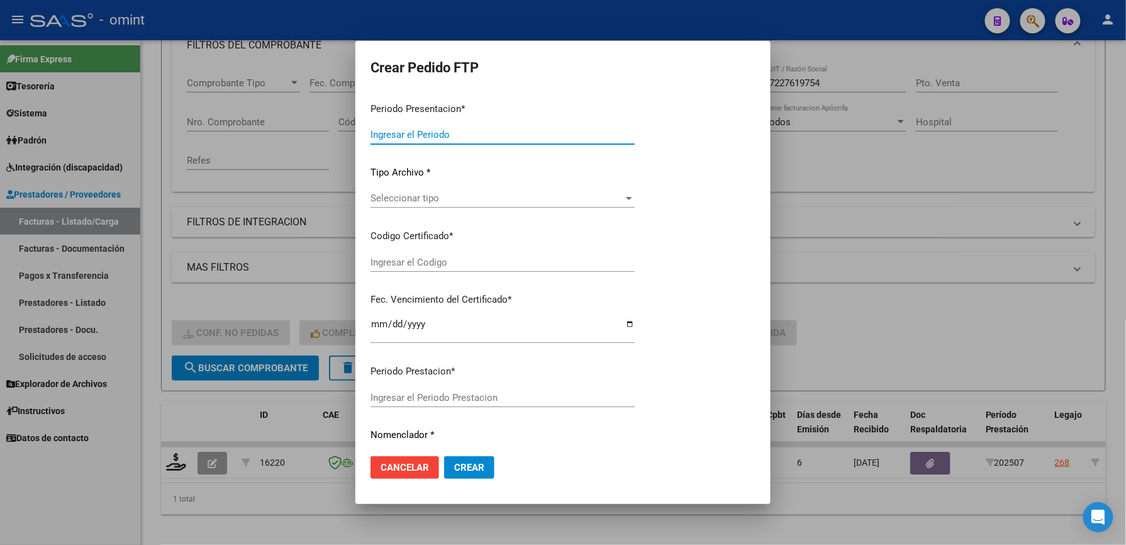
type input "202507"
type input "$ 98.964,88"
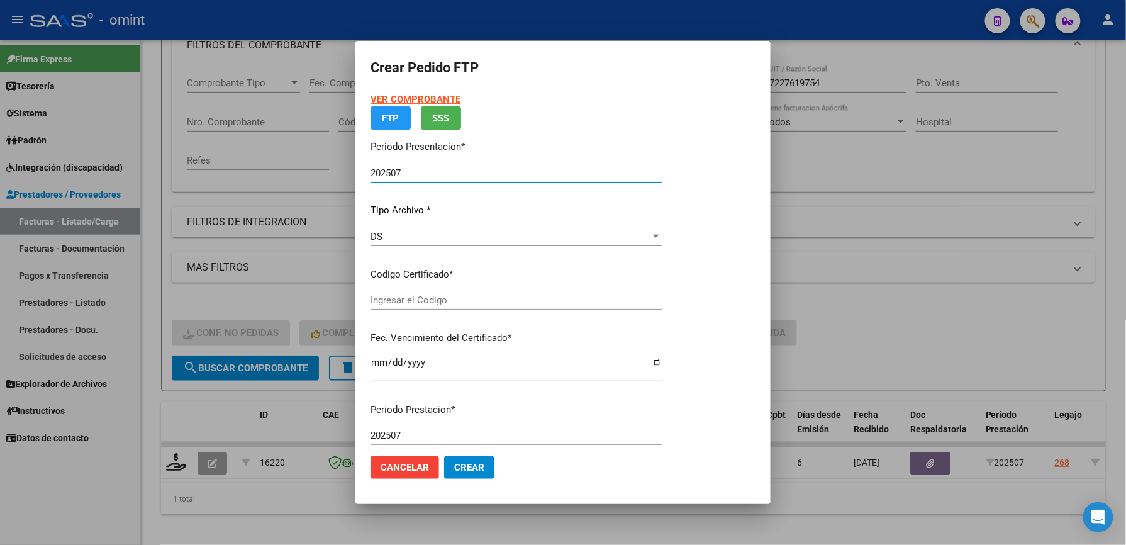
type input "4714876538"
type input "2029-03-31"
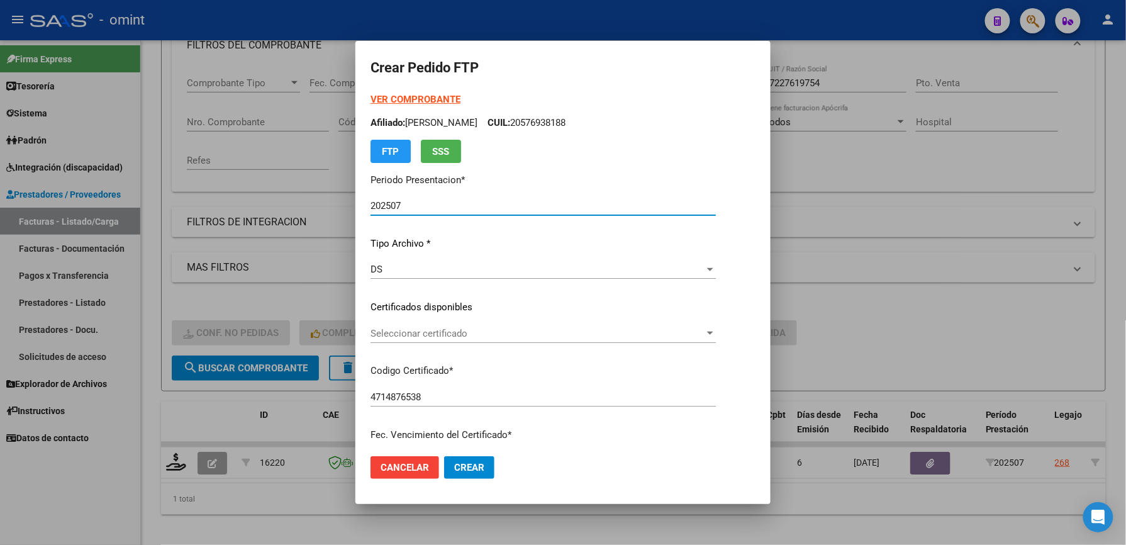
click at [409, 335] on span "Seleccionar certificado" at bounding box center [537, 333] width 334 height 11
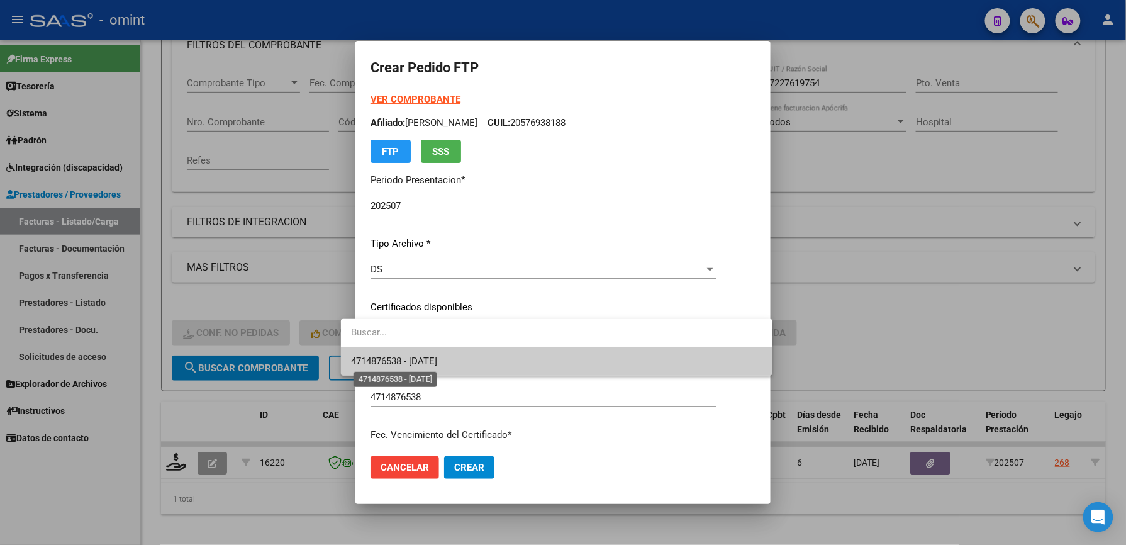
click at [414, 358] on span "4714876538 - 2029-03-31" at bounding box center [394, 360] width 86 height 11
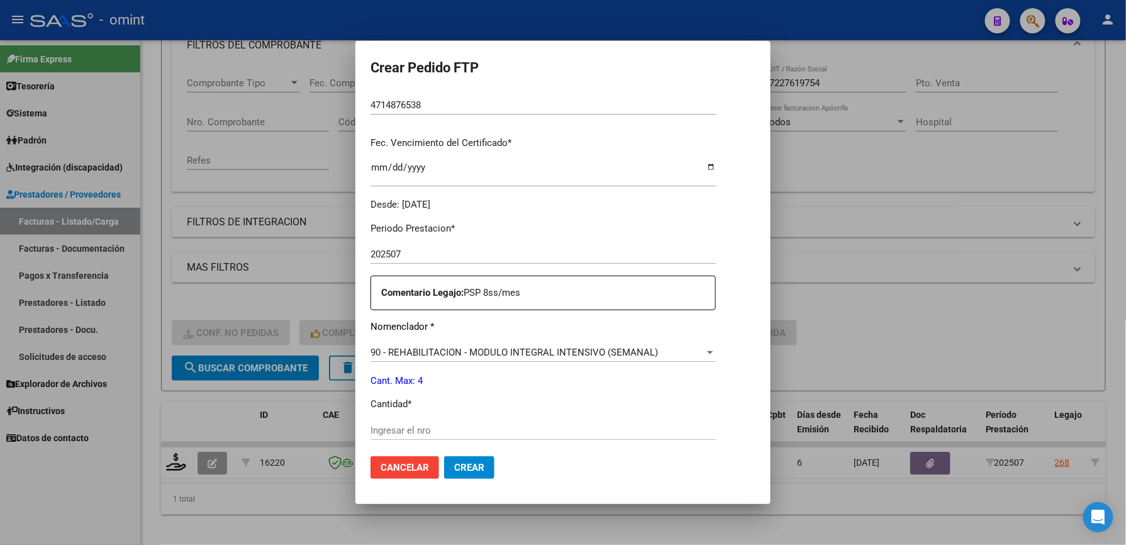
scroll to position [419, 0]
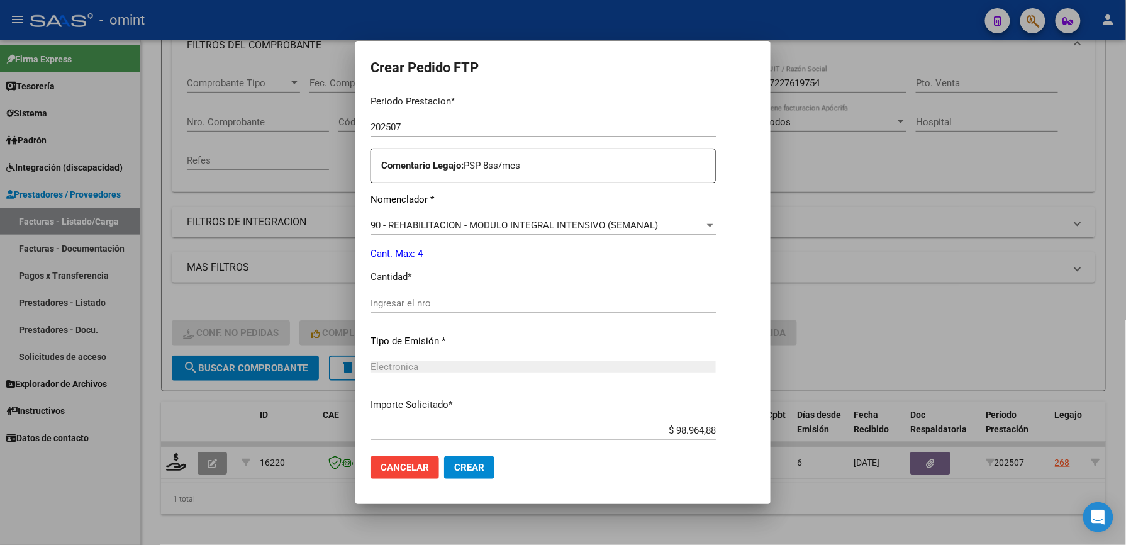
click at [416, 303] on input "Ingresar el nro" at bounding box center [542, 303] width 345 height 11
type input "4"
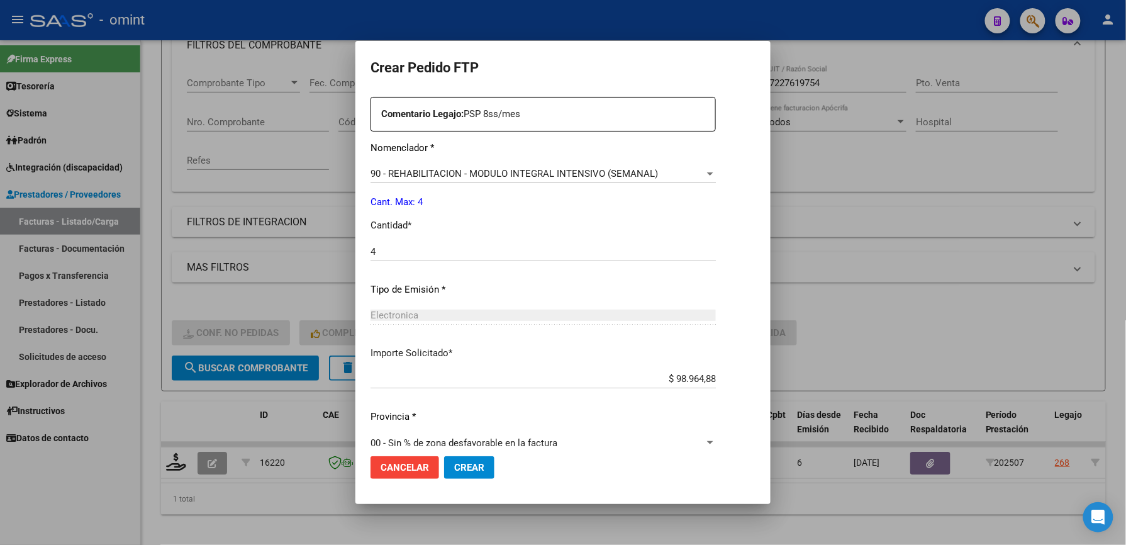
scroll to position [487, 0]
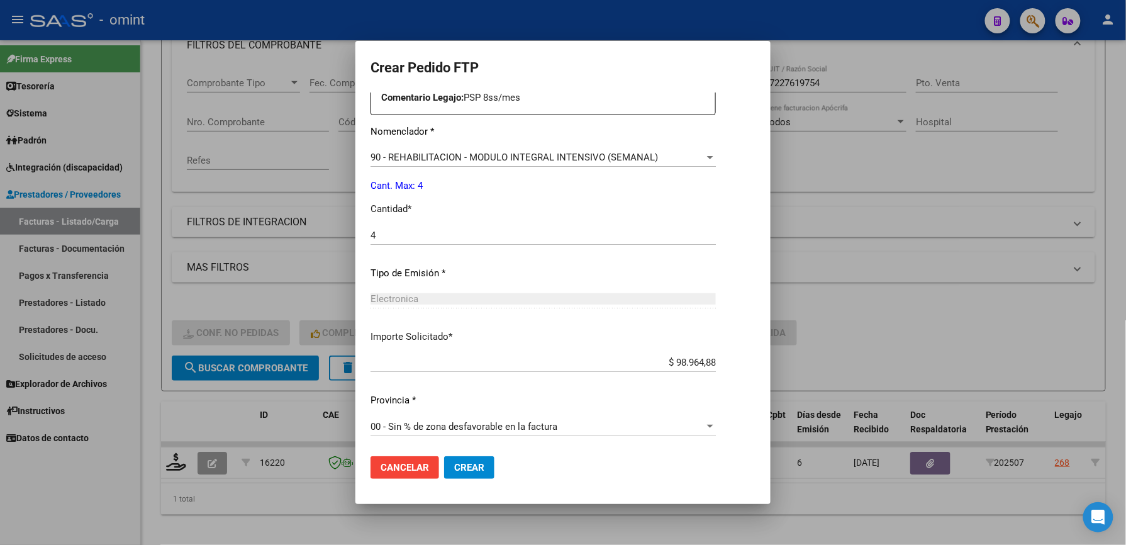
click at [454, 463] on span "Crear" at bounding box center [469, 467] width 30 height 11
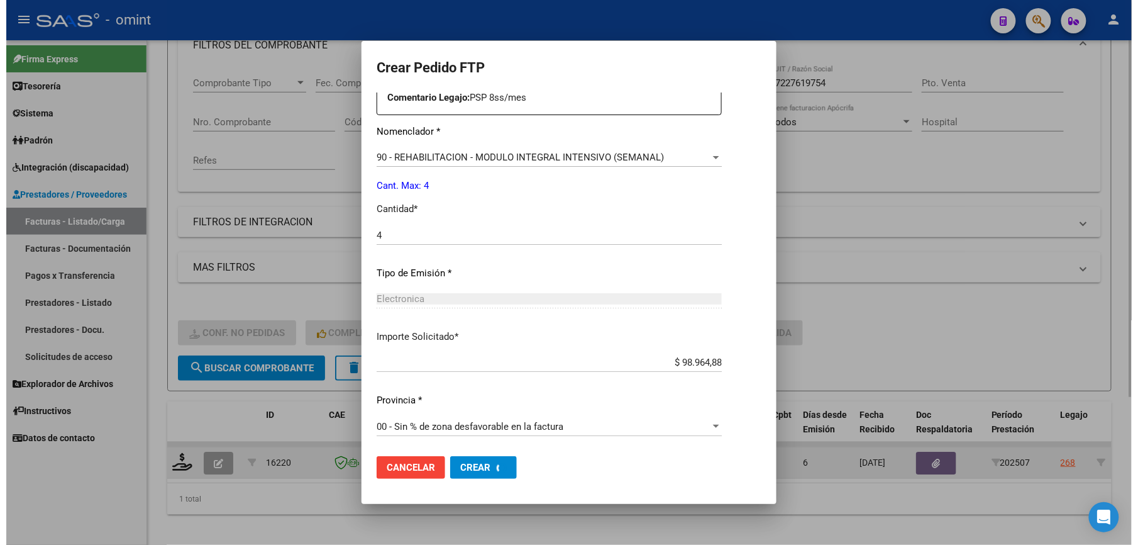
scroll to position [0, 0]
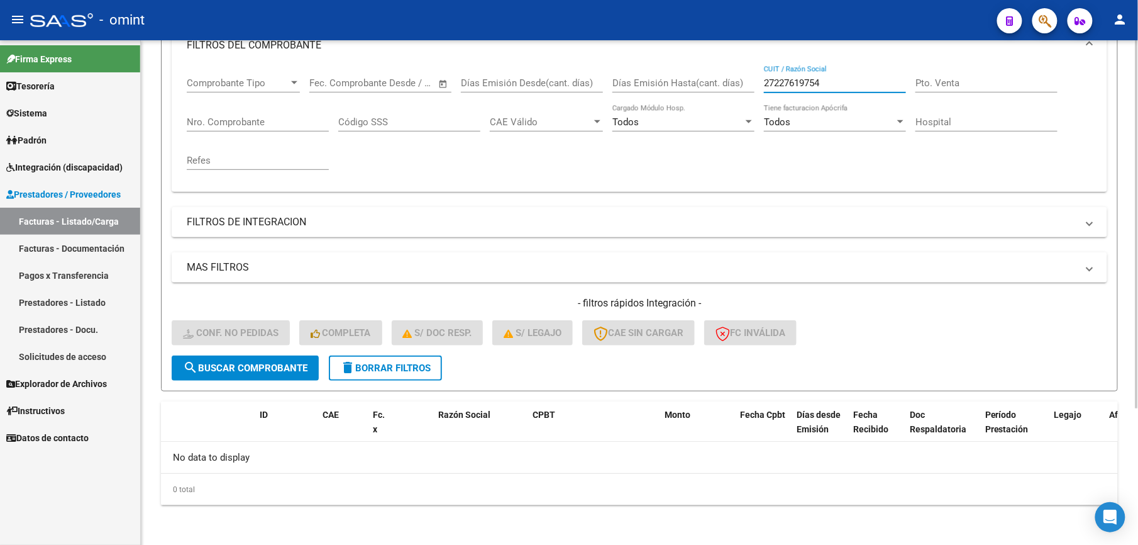
drag, startPoint x: 854, startPoint y: 82, endPoint x: 668, endPoint y: 86, distance: 185.6
click at [669, 86] on div "Comprobante Tipo Comprobante Tipo Start date – End date Fec. Comprobante Desde …" at bounding box center [640, 123] width 906 height 116
paste input "0420721820"
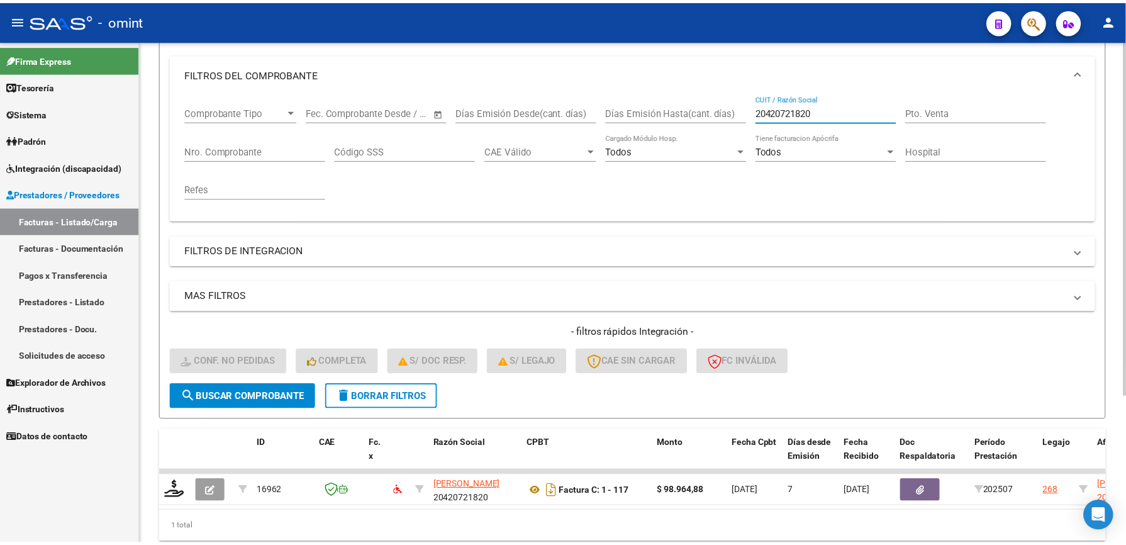
scroll to position [189, 0]
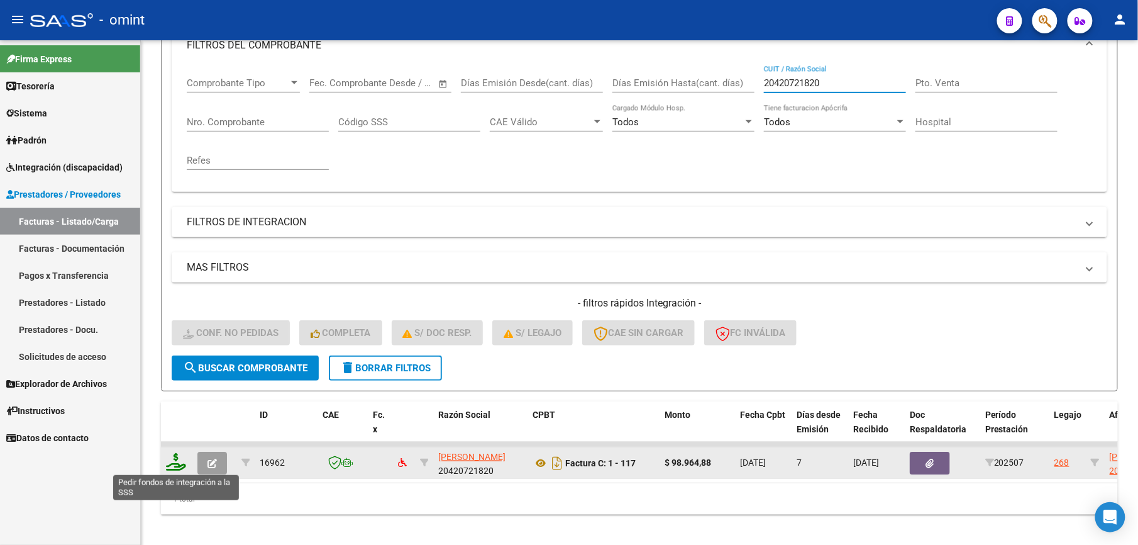
type input "20420721820"
click at [174, 456] on icon at bounding box center [176, 462] width 20 height 18
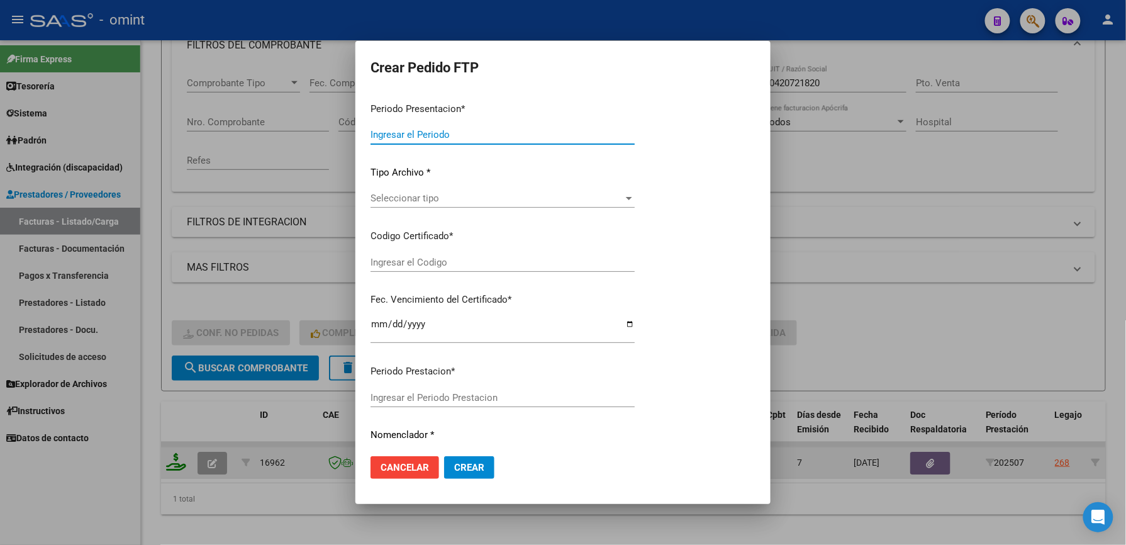
type input "202507"
type input "$ 98.964,88"
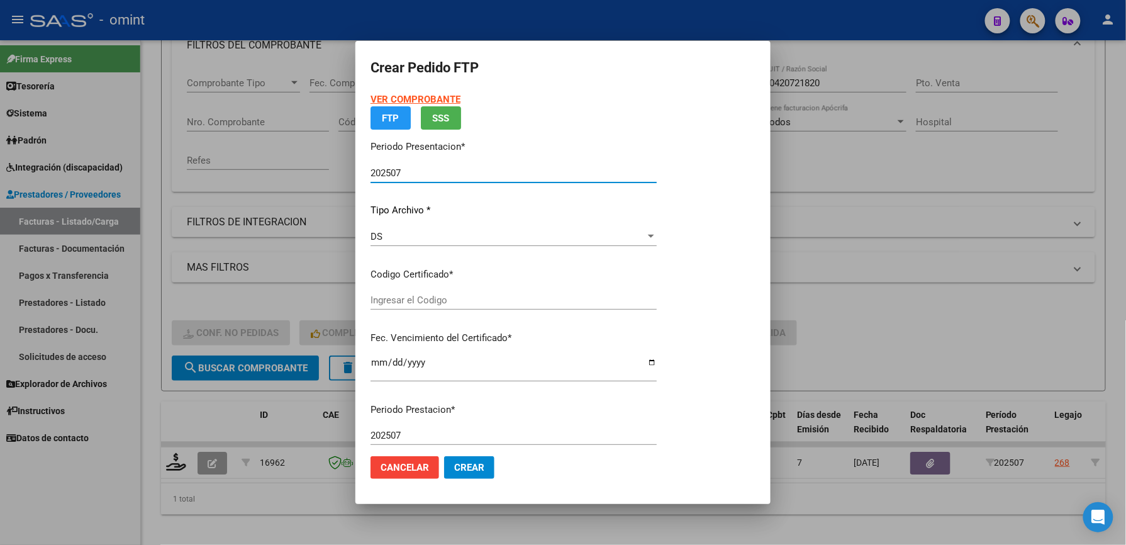
type input "4714876538"
type input "2029-03-31"
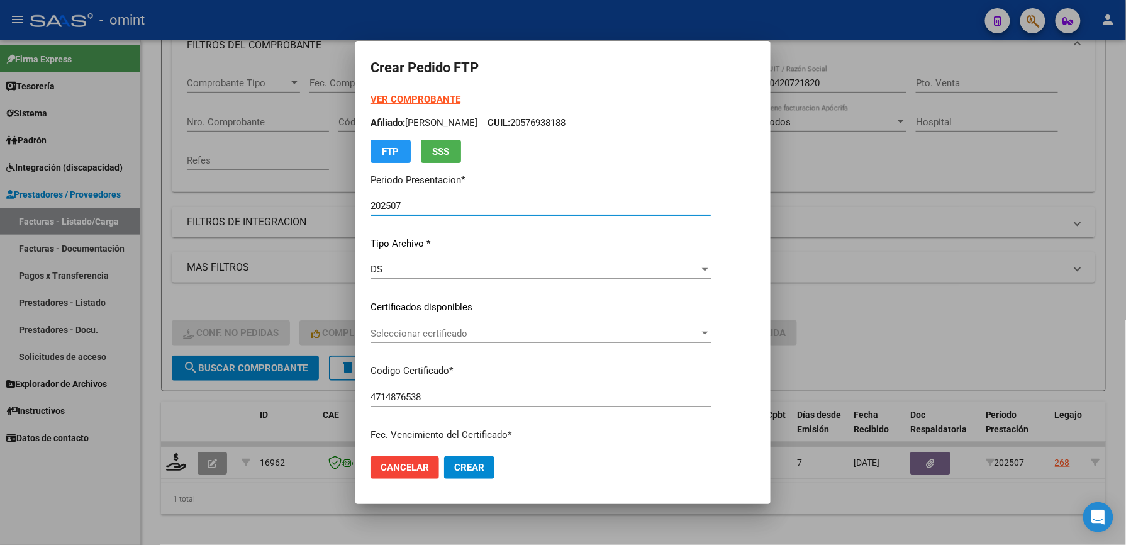
click at [444, 333] on span "Seleccionar certificado" at bounding box center [534, 333] width 329 height 11
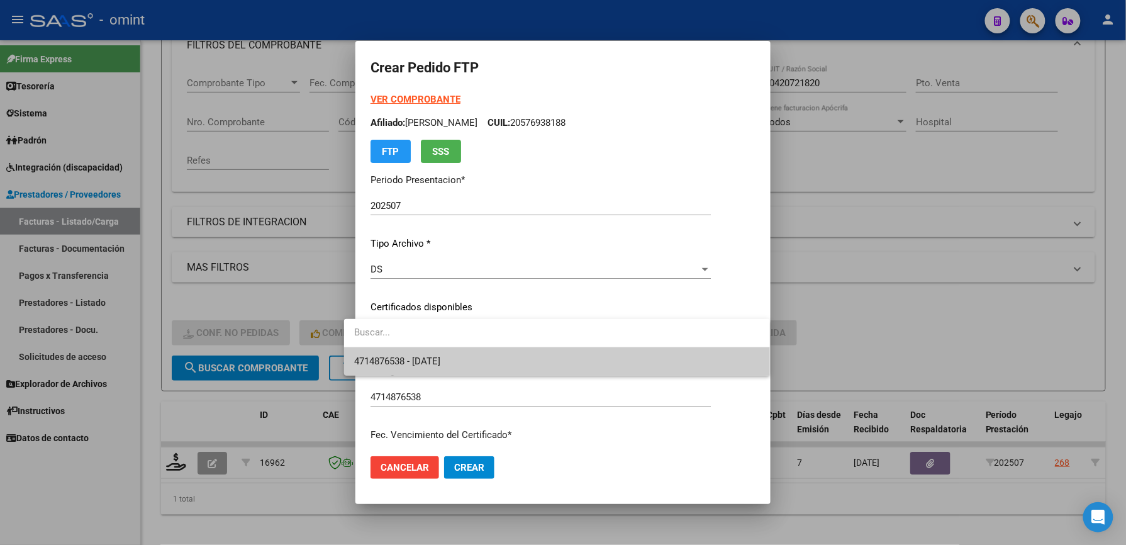
click at [440, 364] on span "4714876538 - 2029-03-31" at bounding box center [397, 360] width 86 height 11
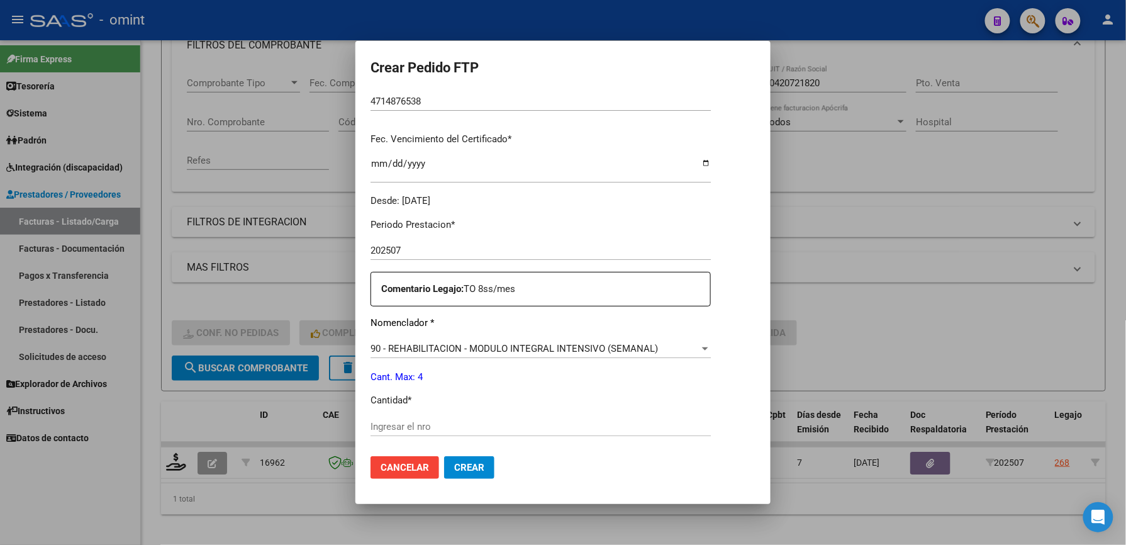
scroll to position [335, 0]
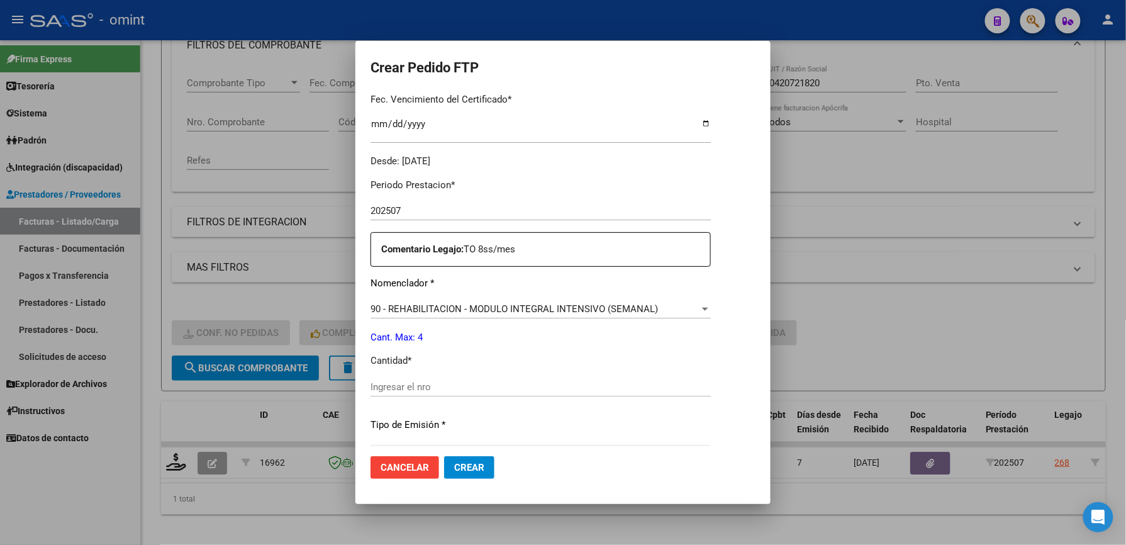
click at [438, 386] on input "Ingresar el nro" at bounding box center [540, 386] width 340 height 11
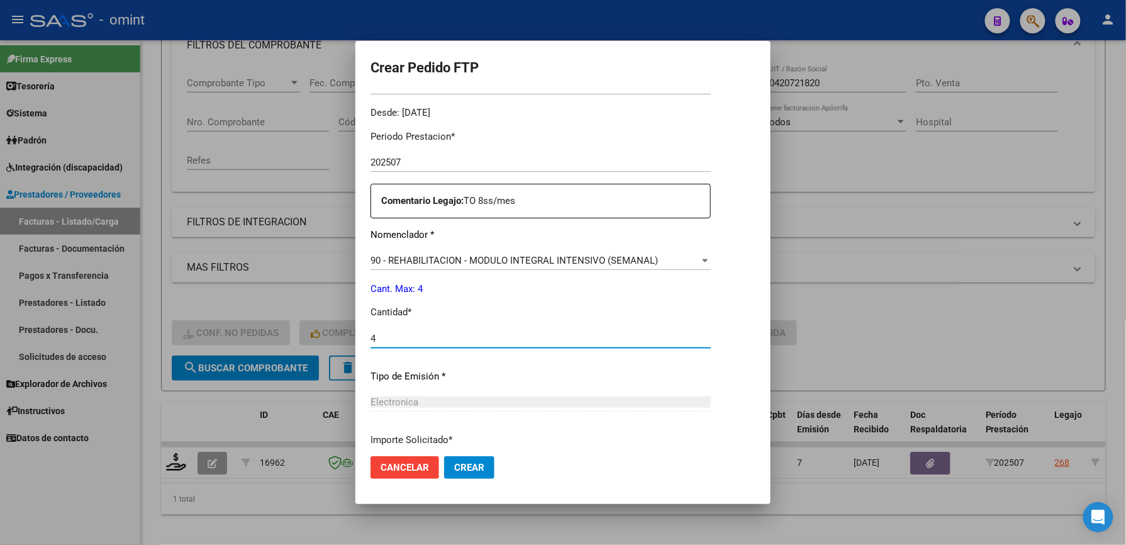
scroll to position [487, 0]
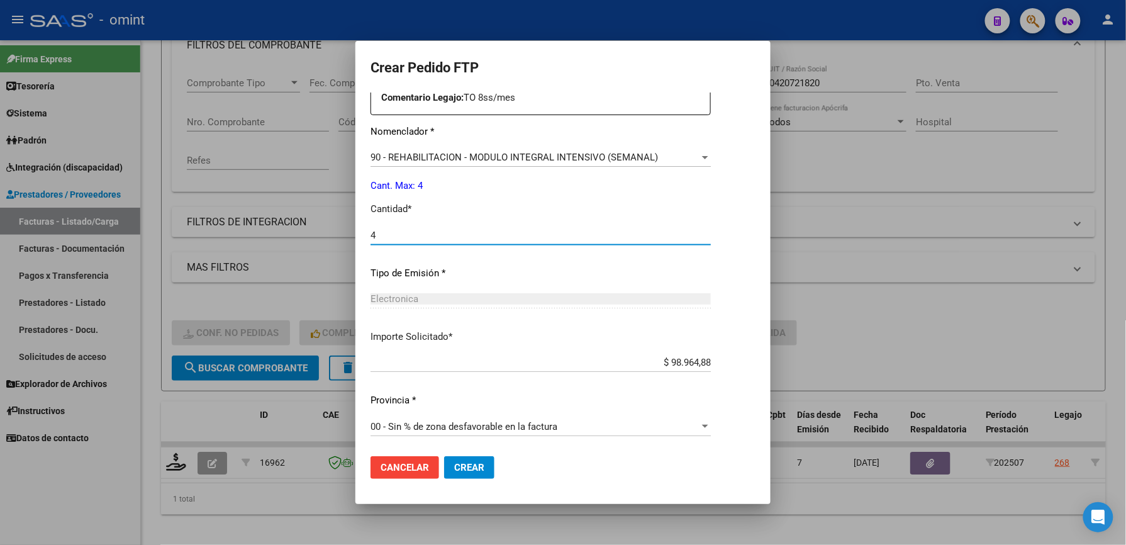
type input "4"
click at [454, 469] on span "Crear" at bounding box center [469, 467] width 30 height 11
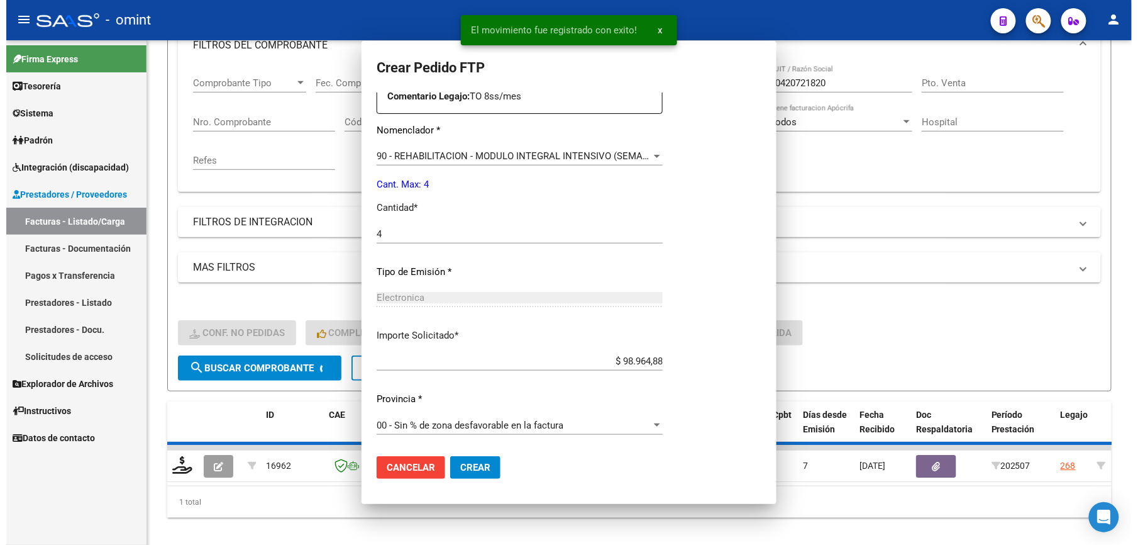
scroll to position [0, 0]
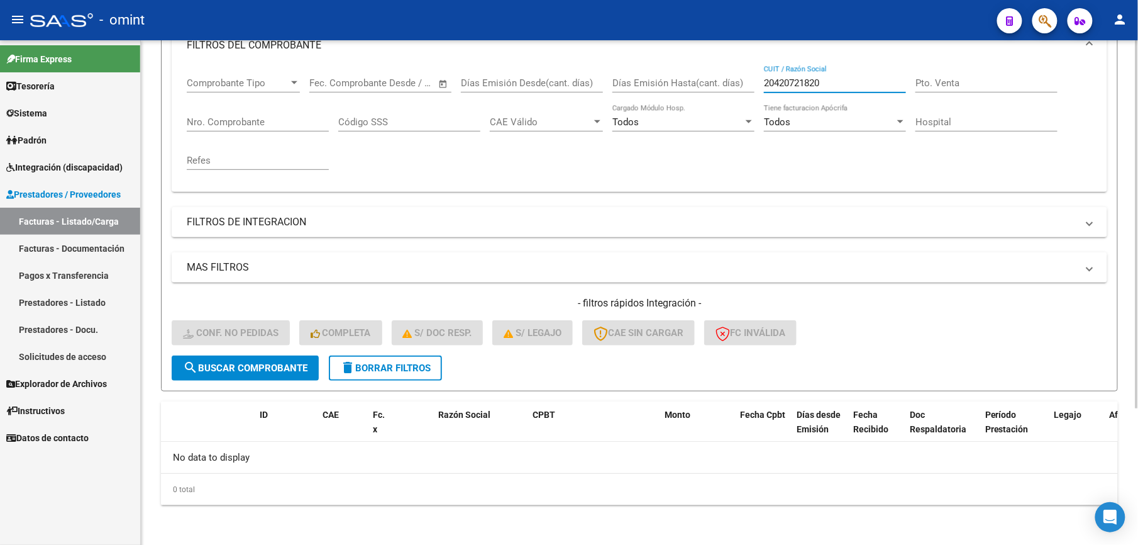
drag, startPoint x: 790, startPoint y: 82, endPoint x: 700, endPoint y: 81, distance: 90.0
click at [700, 81] on div "Comprobante Tipo Comprobante Tipo Start date – End date Fec. Comprobante Desde …" at bounding box center [640, 123] width 906 height 116
paste input "30709814954"
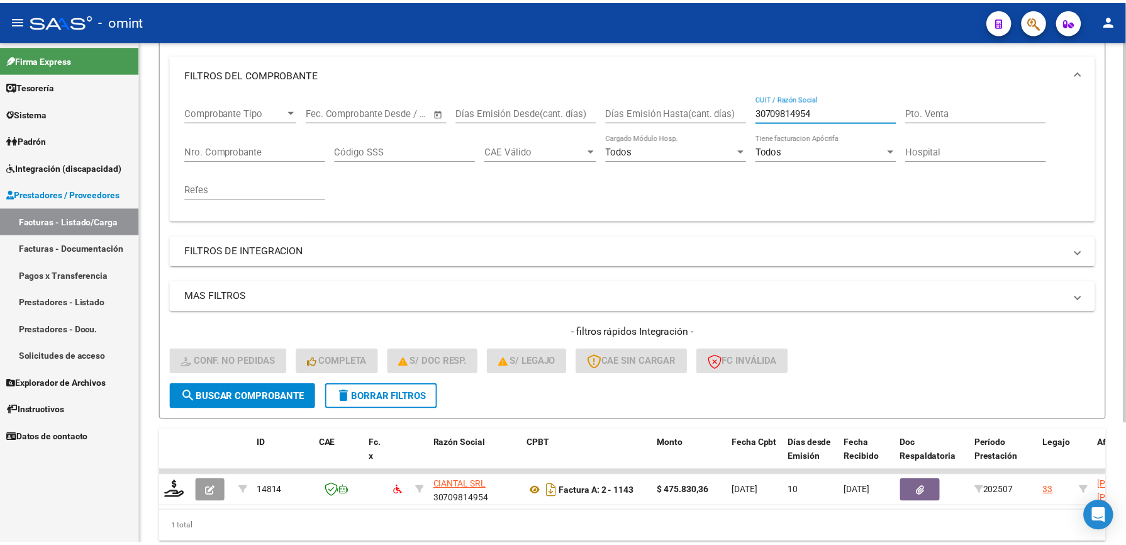
scroll to position [189, 0]
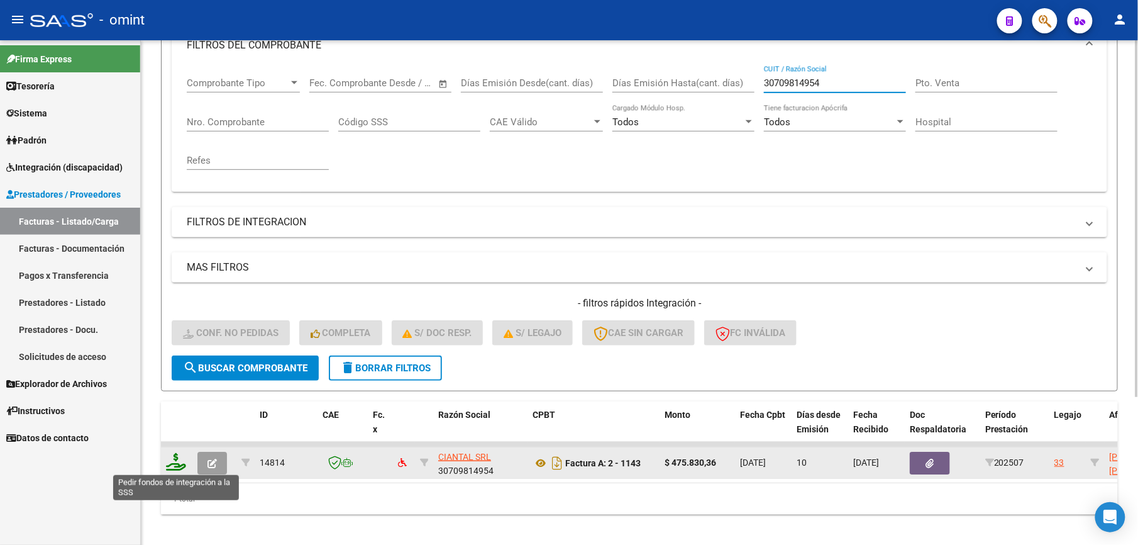
type input "30709814954"
click at [172, 459] on icon at bounding box center [176, 462] width 20 height 18
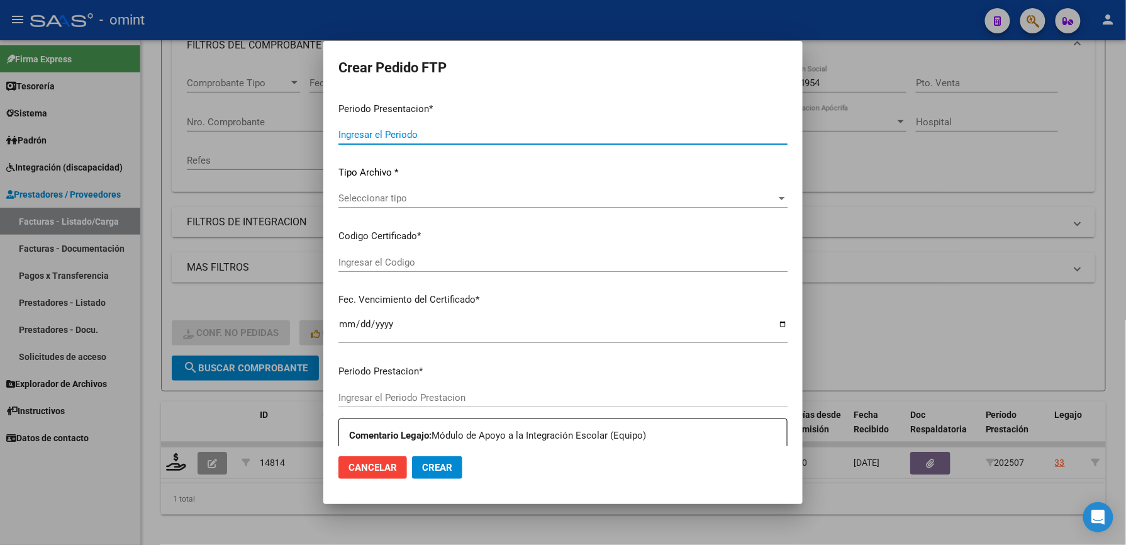
type input "202507"
type input "$ 475.830,36"
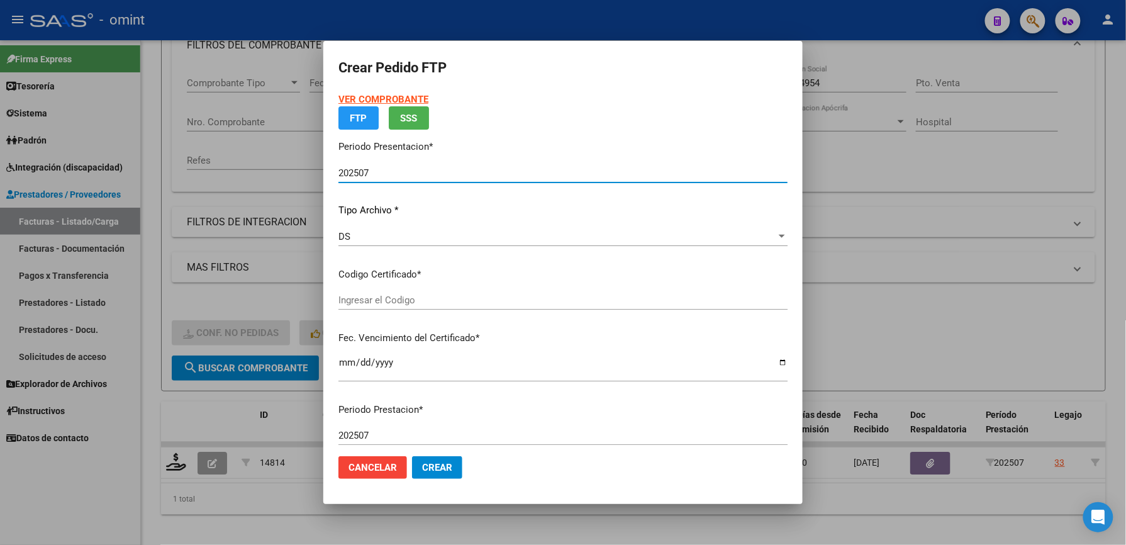
type input "3564371229"
type input "2026-10-14"
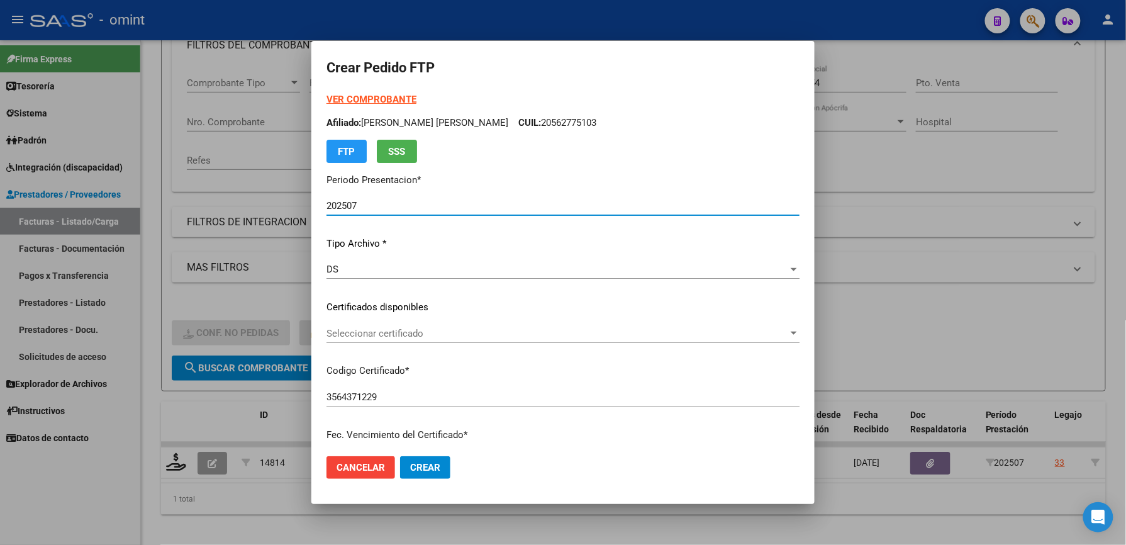
click at [388, 335] on span "Seleccionar certificado" at bounding box center [557, 333] width 462 height 11
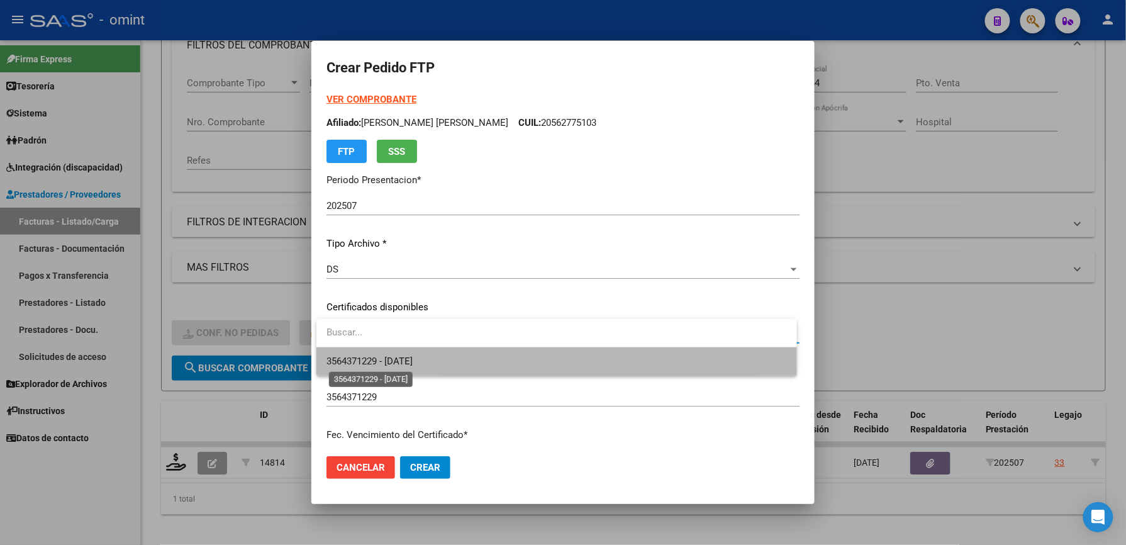
click at [379, 360] on span "3564371229 - 2026-10-14" at bounding box center [369, 360] width 86 height 11
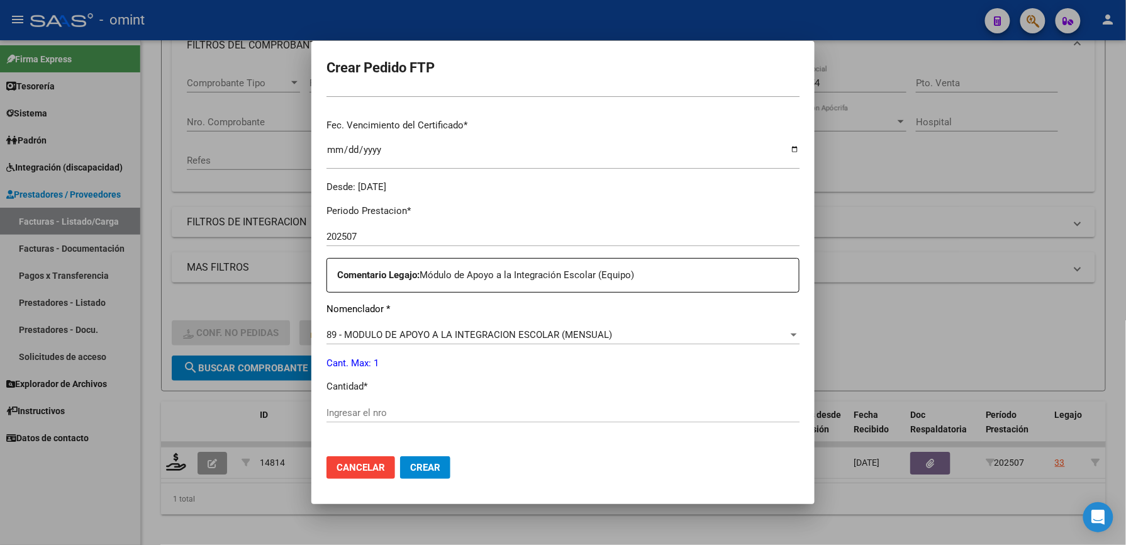
scroll to position [335, 0]
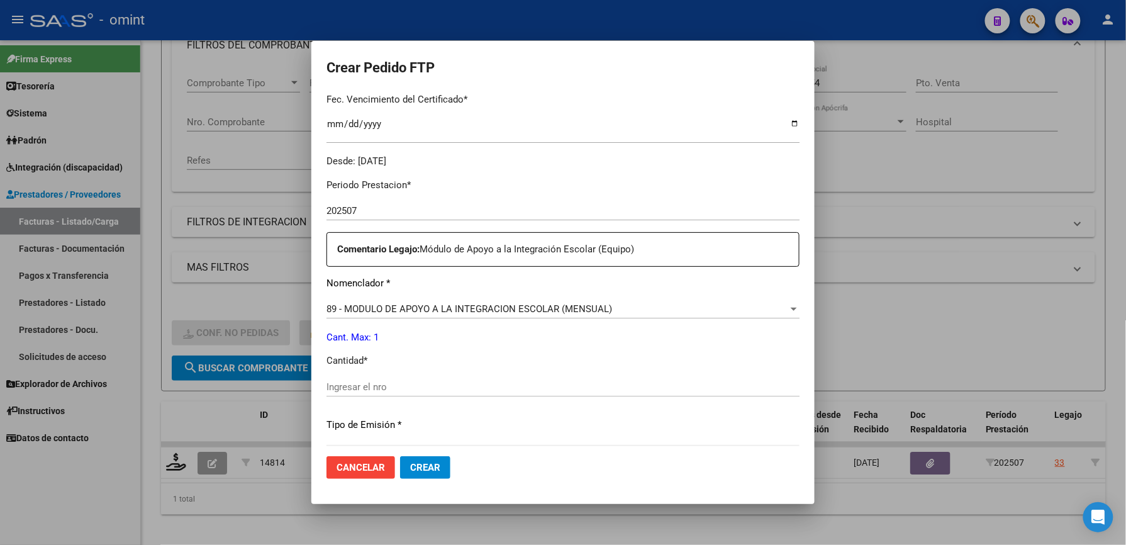
click at [386, 387] on input "Ingresar el nro" at bounding box center [562, 386] width 473 height 11
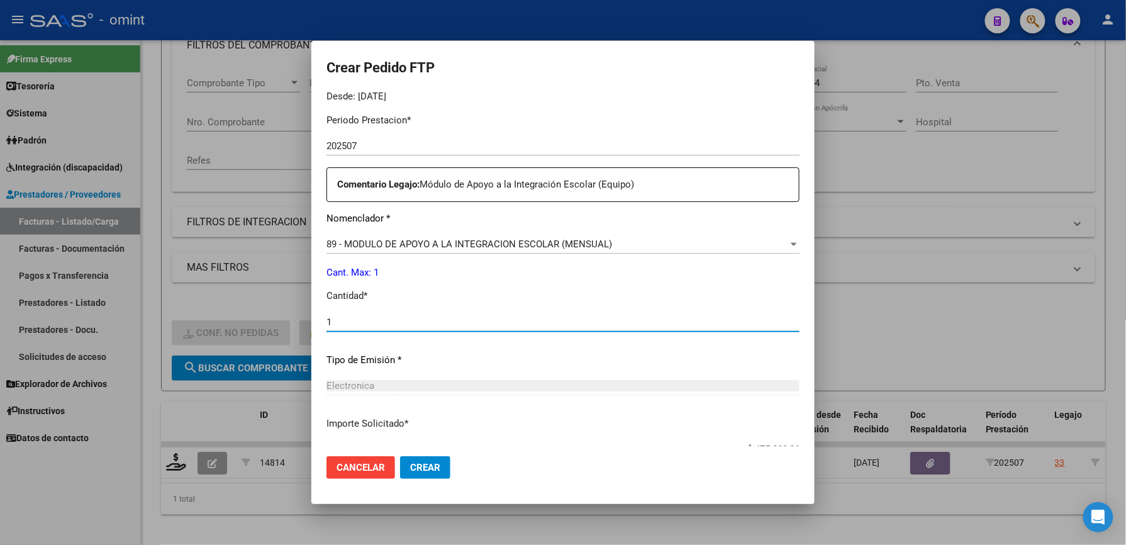
scroll to position [487, 0]
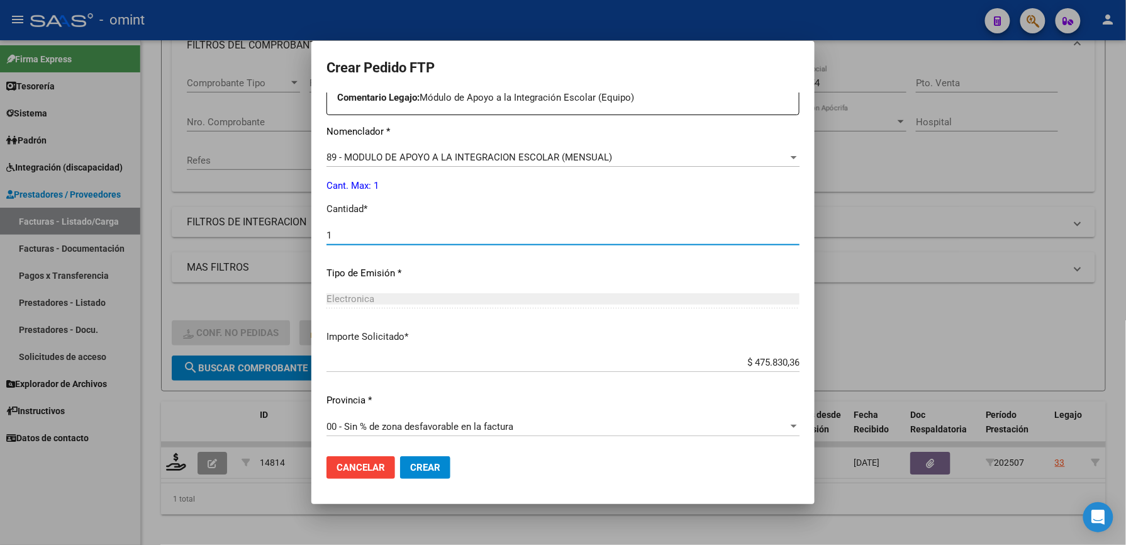
type input "1"
click at [660, 406] on div "Periodo Prestacion * 202507 Ingresar el Periodo Prestacion Comentario Legajo: M…" at bounding box center [562, 232] width 473 height 431
click at [436, 466] on span "Crear" at bounding box center [425, 467] width 30 height 11
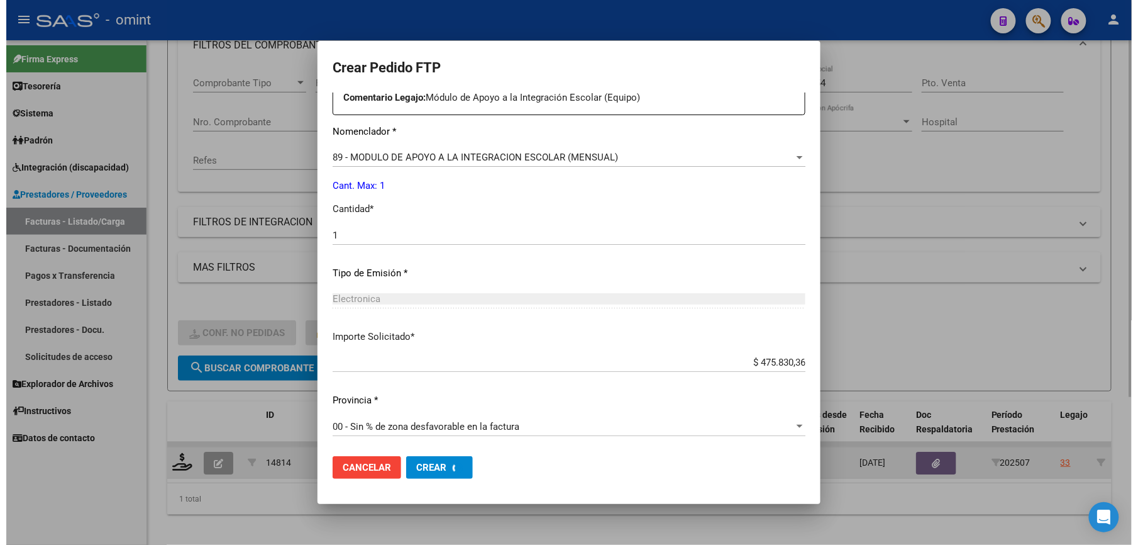
scroll to position [0, 0]
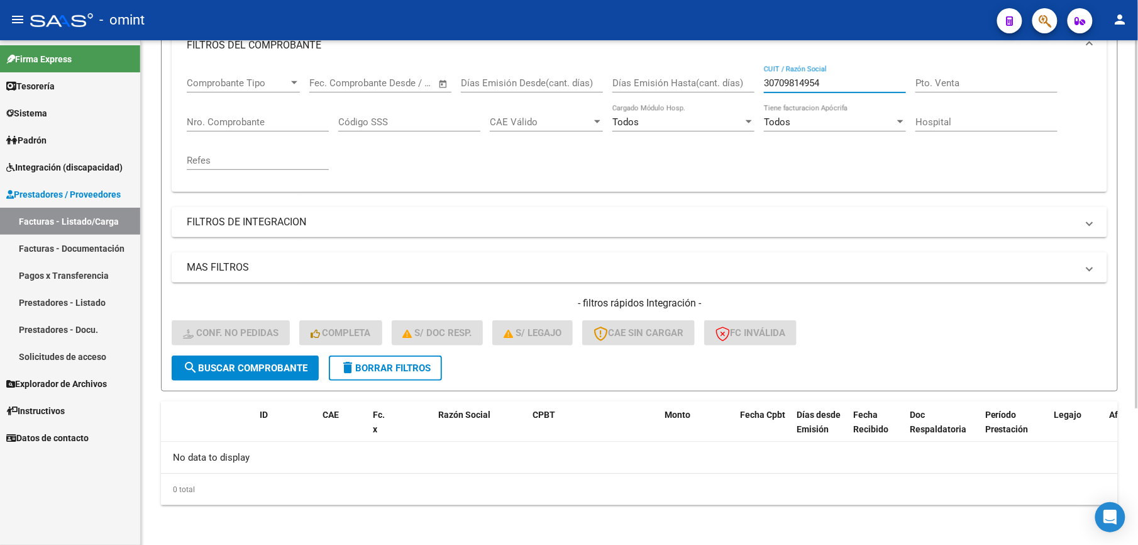
drag, startPoint x: 788, startPoint y: 71, endPoint x: 642, endPoint y: 66, distance: 146.0
click at [642, 66] on div "Comprobante Tipo Comprobante Tipo Start date – End date Fec. Comprobante Desde …" at bounding box center [640, 123] width 906 height 116
paste input "27176821308"
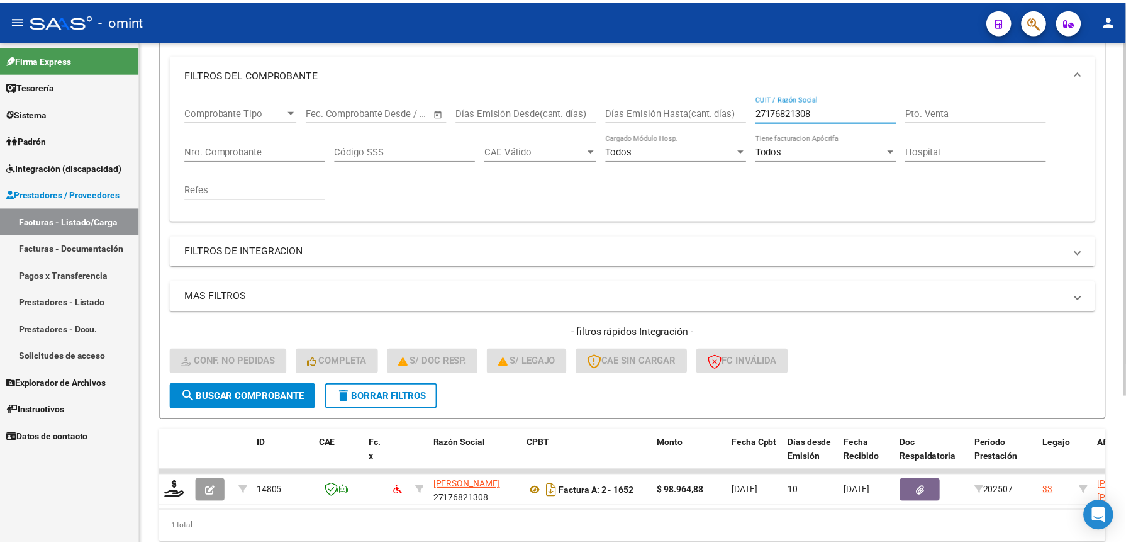
scroll to position [189, 0]
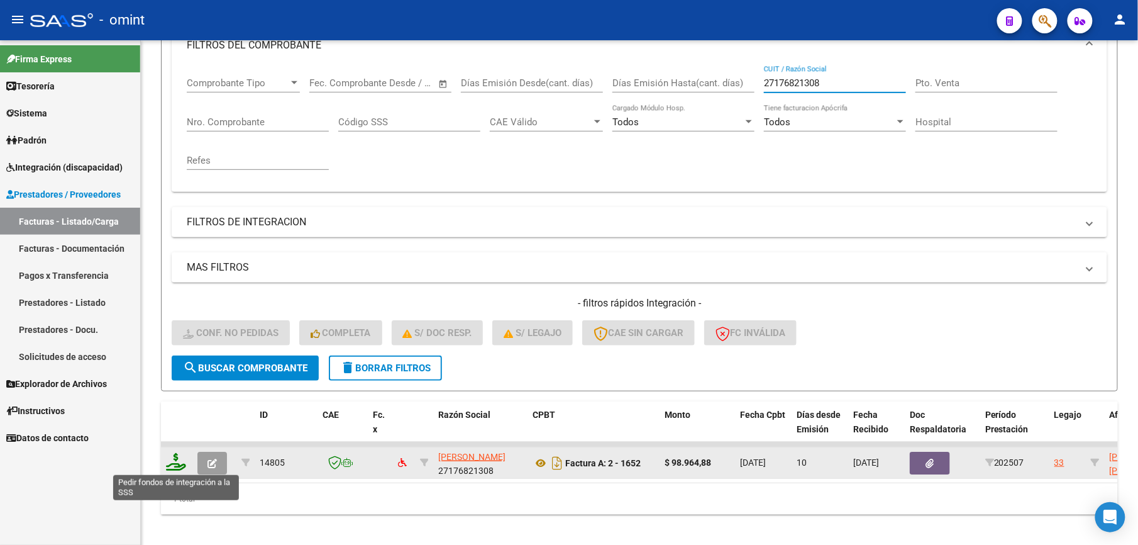
type input "27176821308"
click at [180, 464] on icon at bounding box center [176, 462] width 20 height 18
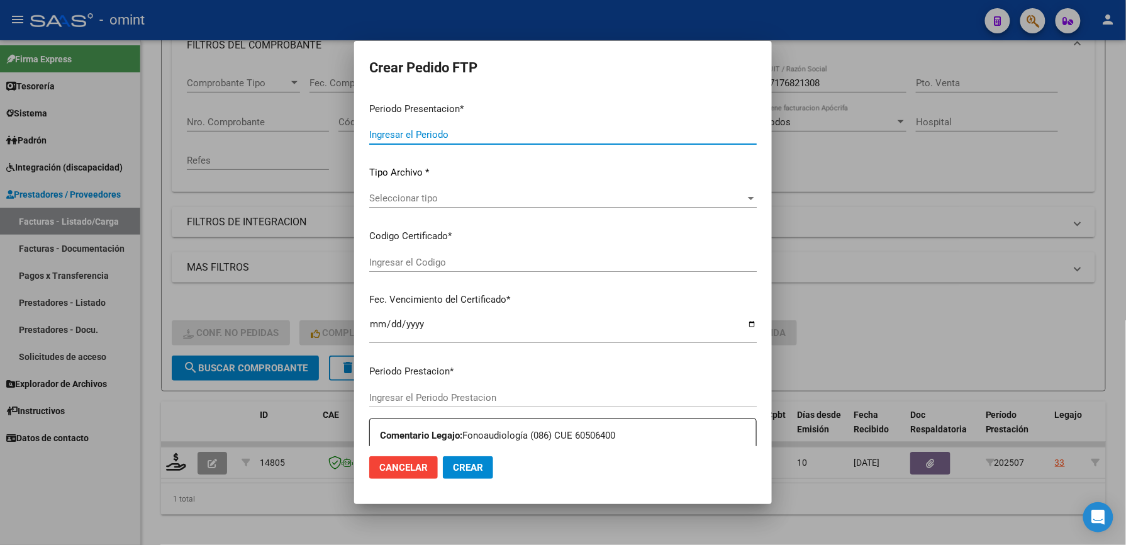
type input "202507"
type input "$ 98.964,88"
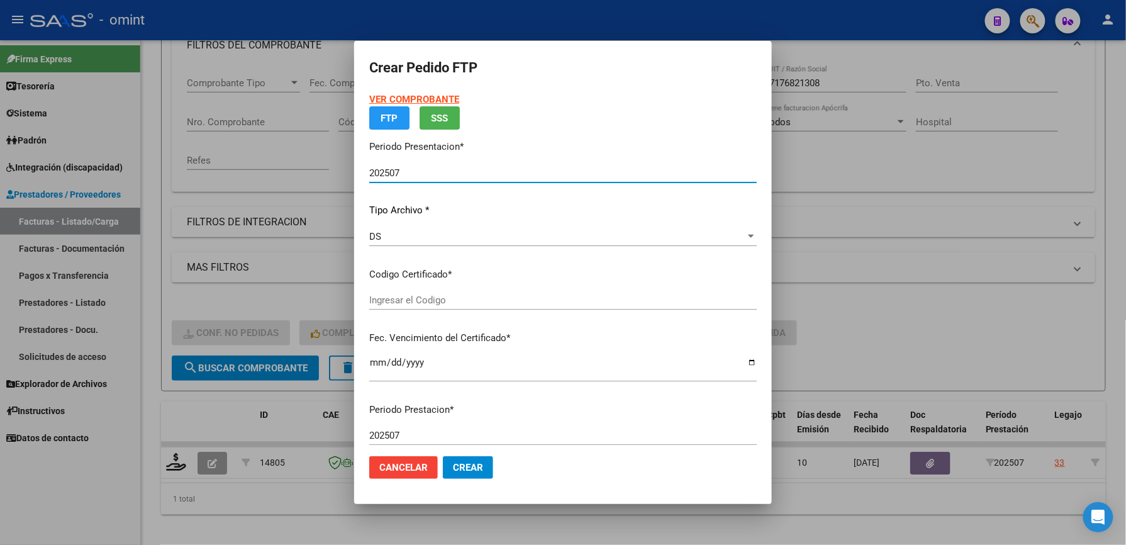
type input "3564371229"
type input "2026-10-14"
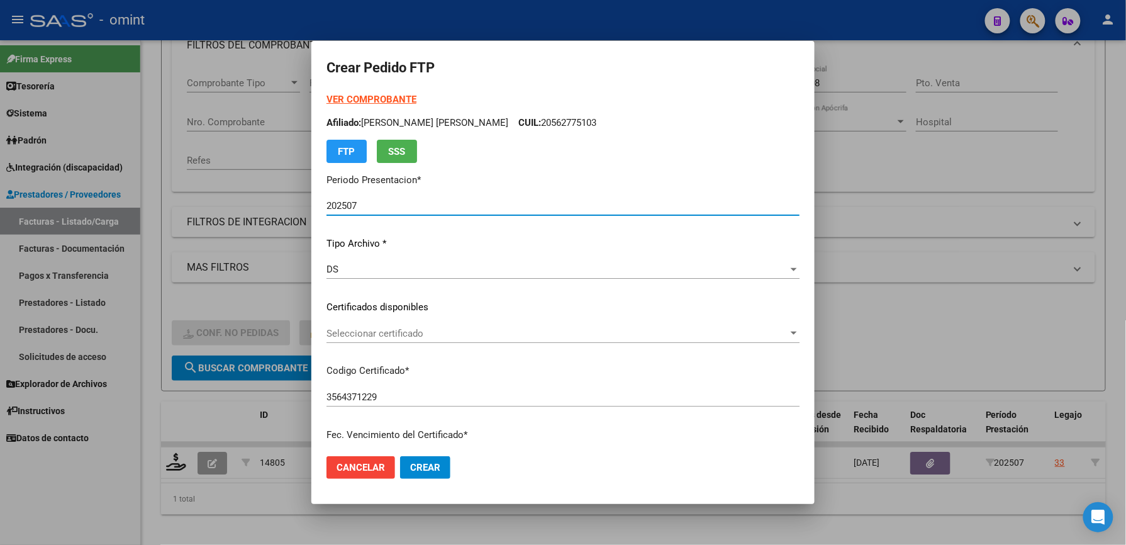
click at [411, 326] on div "Seleccionar certificado Seleccionar certificado" at bounding box center [562, 333] width 473 height 19
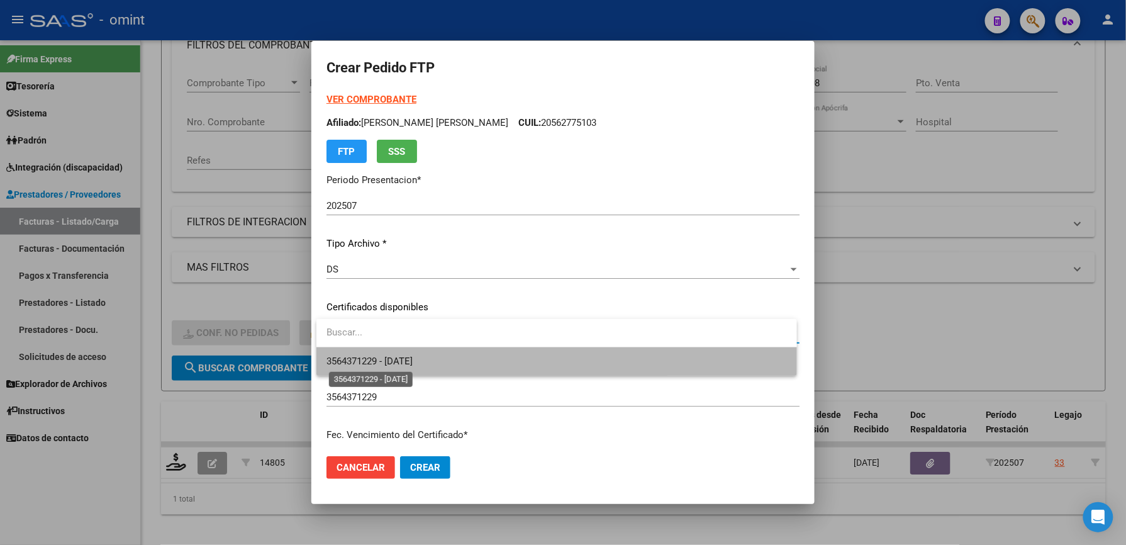
drag, startPoint x: 413, startPoint y: 355, endPoint x: 421, endPoint y: 348, distance: 11.2
click at [413, 355] on span "3564371229 - 2026-10-14" at bounding box center [369, 360] width 86 height 11
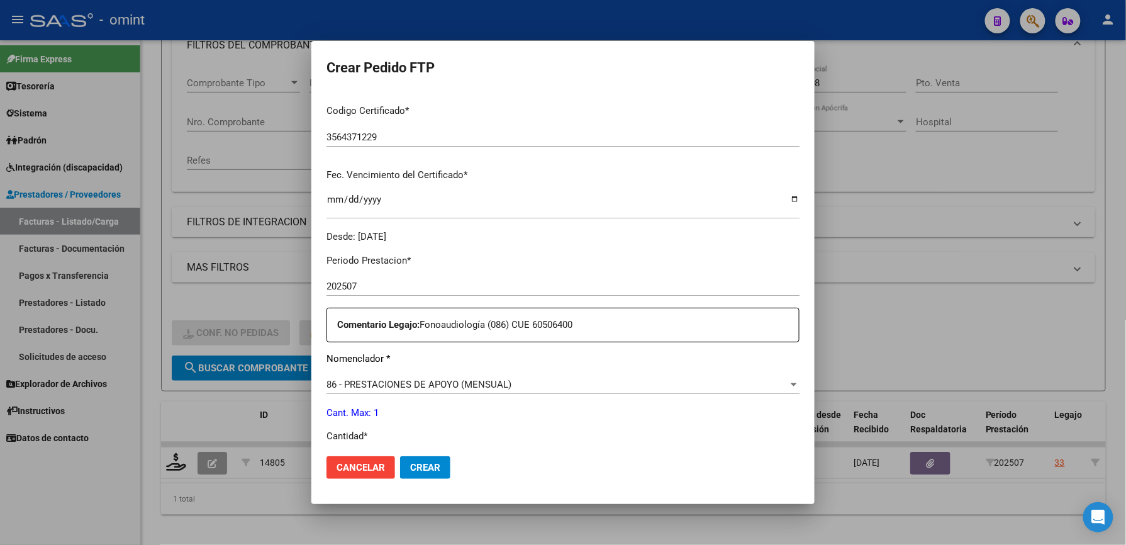
scroll to position [335, 0]
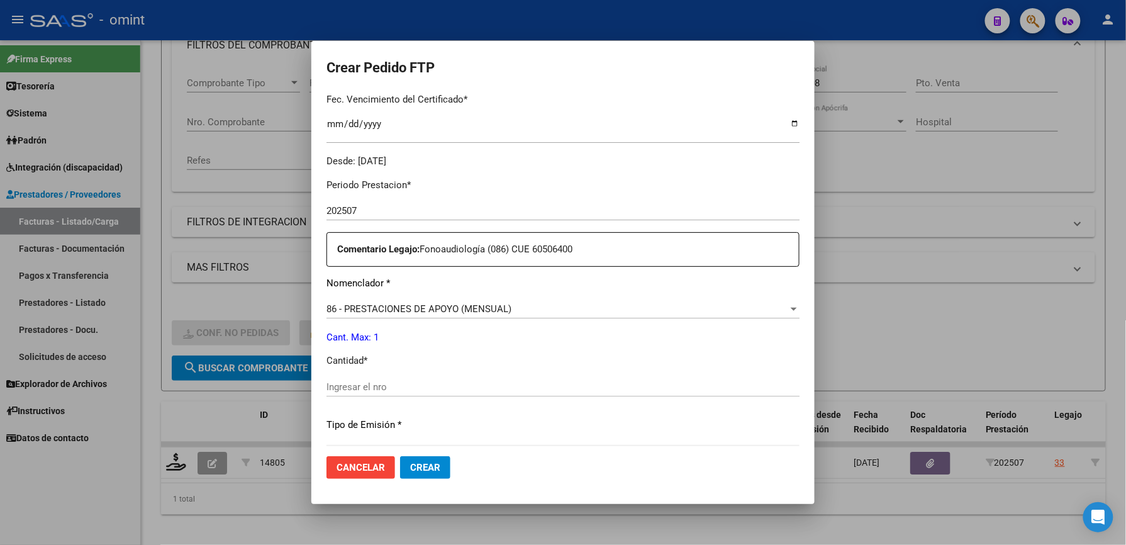
click at [425, 378] on div "Ingresar el nro" at bounding box center [562, 386] width 473 height 19
type input "1"
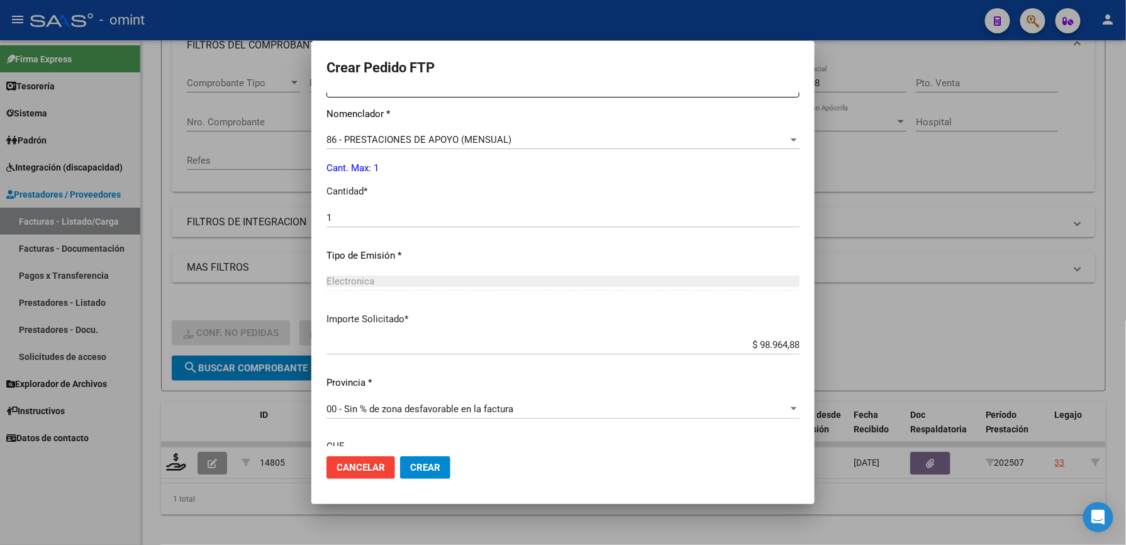
scroll to position [615, 0]
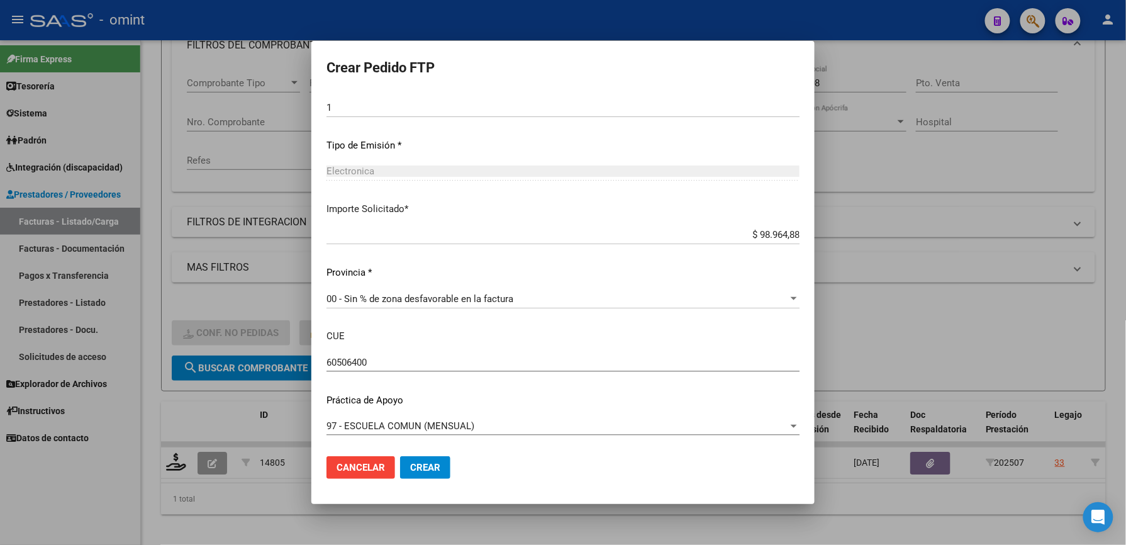
click at [431, 466] on span "Crear" at bounding box center [425, 467] width 30 height 11
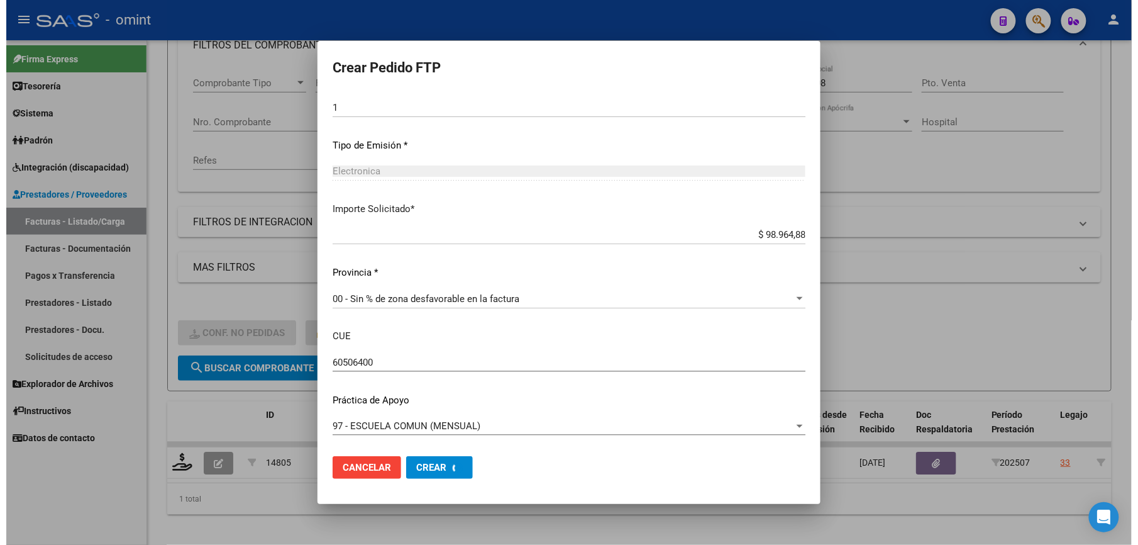
scroll to position [0, 0]
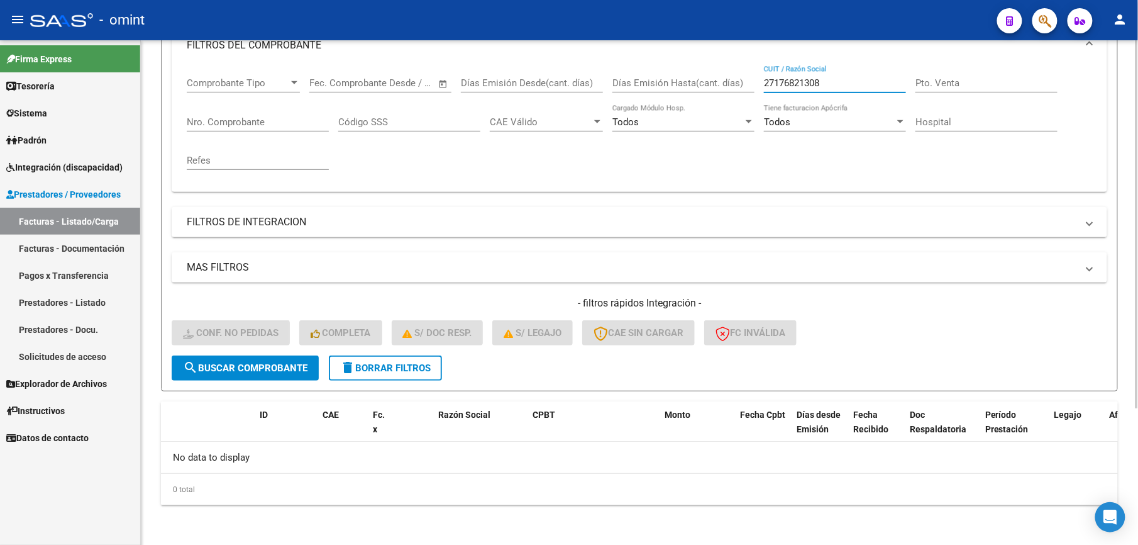
drag, startPoint x: 836, startPoint y: 79, endPoint x: 687, endPoint y: 82, distance: 148.5
click at [688, 82] on div "Comprobante Tipo Comprobante Tipo Start date – End date Fec. Comprobante Desde …" at bounding box center [640, 123] width 906 height 116
paste input "30716943085"
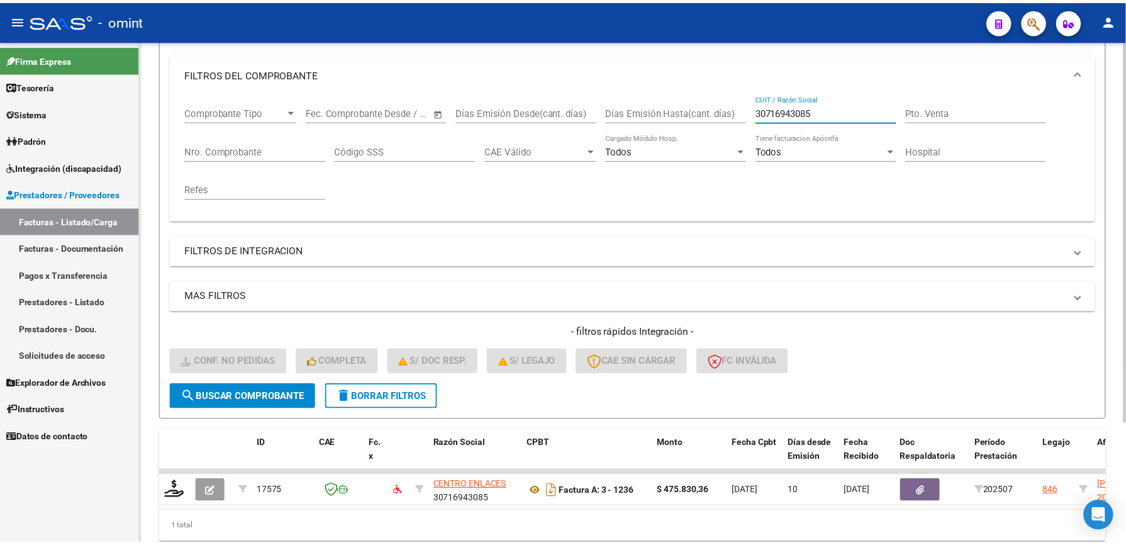
scroll to position [189, 0]
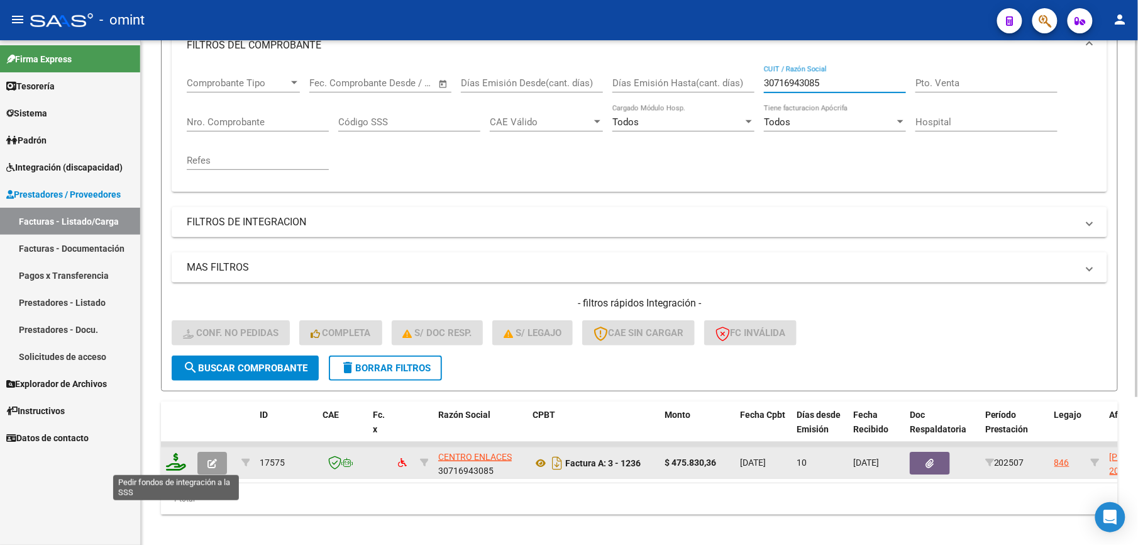
type input "30716943085"
click at [175, 463] on icon at bounding box center [176, 462] width 20 height 18
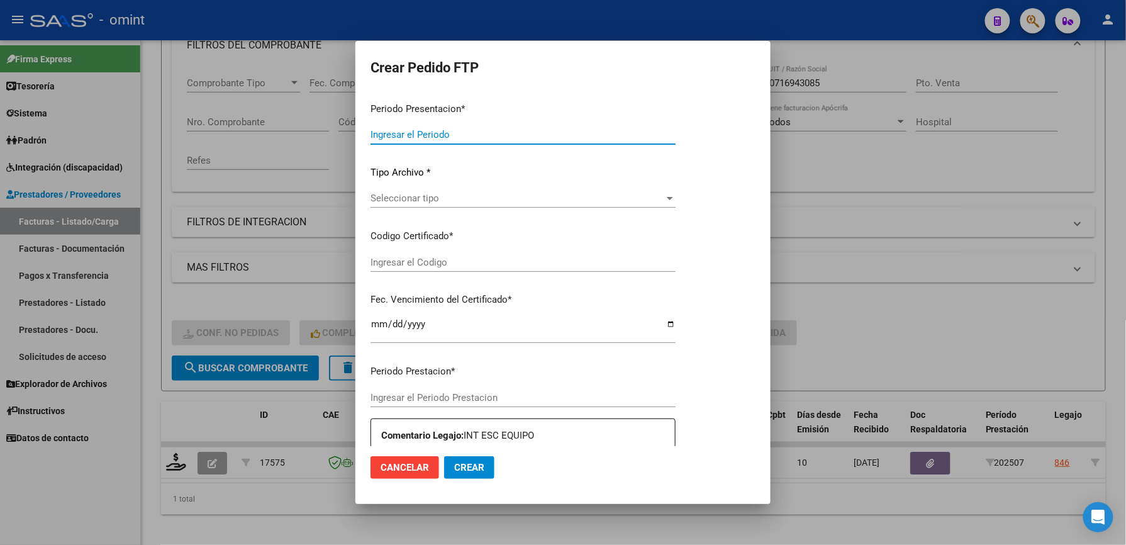
type input "202507"
type input "$ 475.830,36"
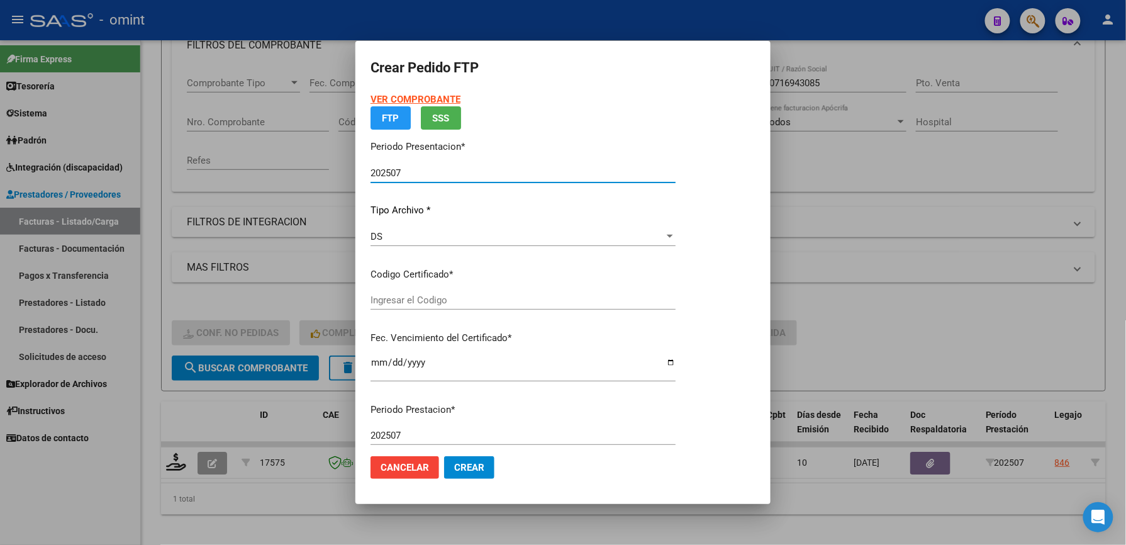
type input "8514061052"
type input "[DATE]"
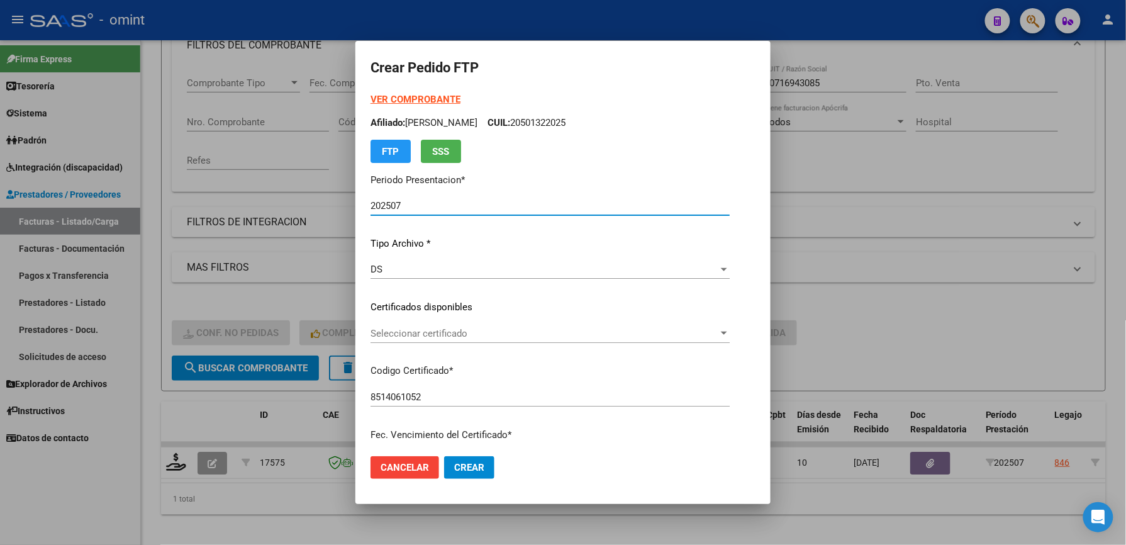
click at [430, 326] on div "Seleccionar certificado Seleccionar certificado" at bounding box center [549, 333] width 359 height 19
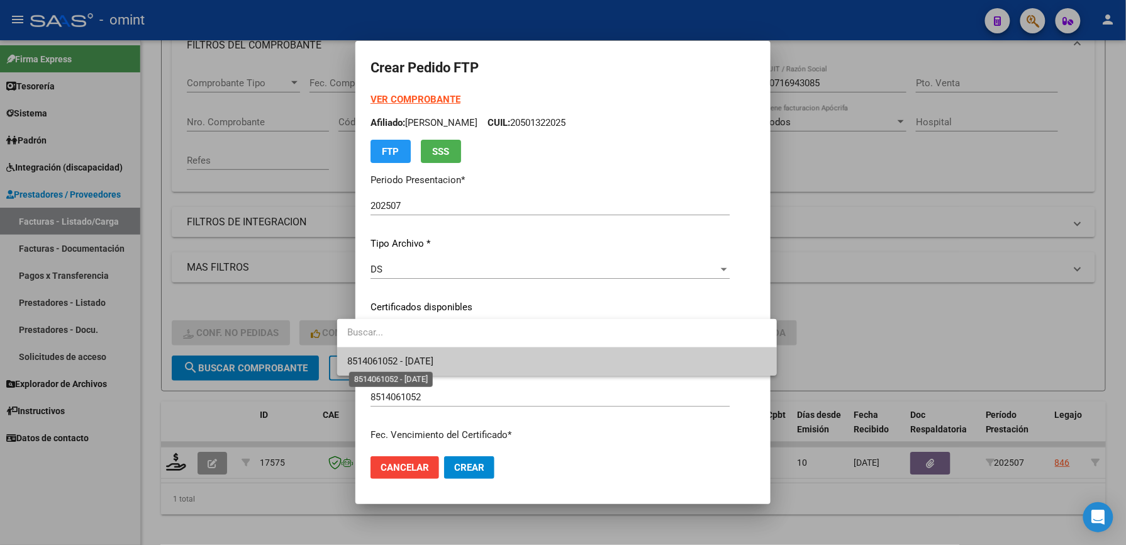
click at [433, 356] on span "8514061052 - [DATE]" at bounding box center [390, 360] width 86 height 11
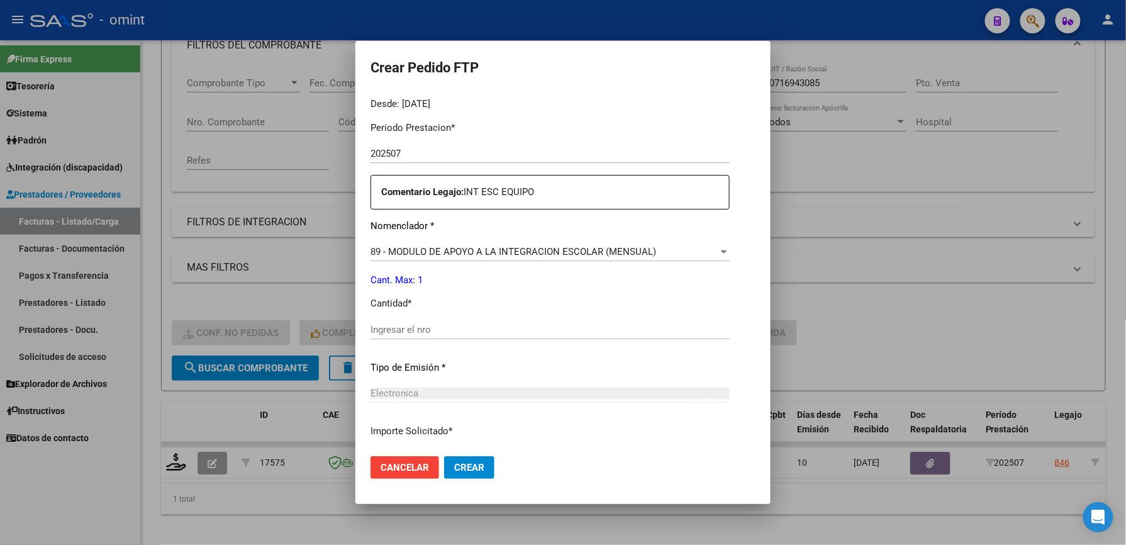
scroll to position [419, 0]
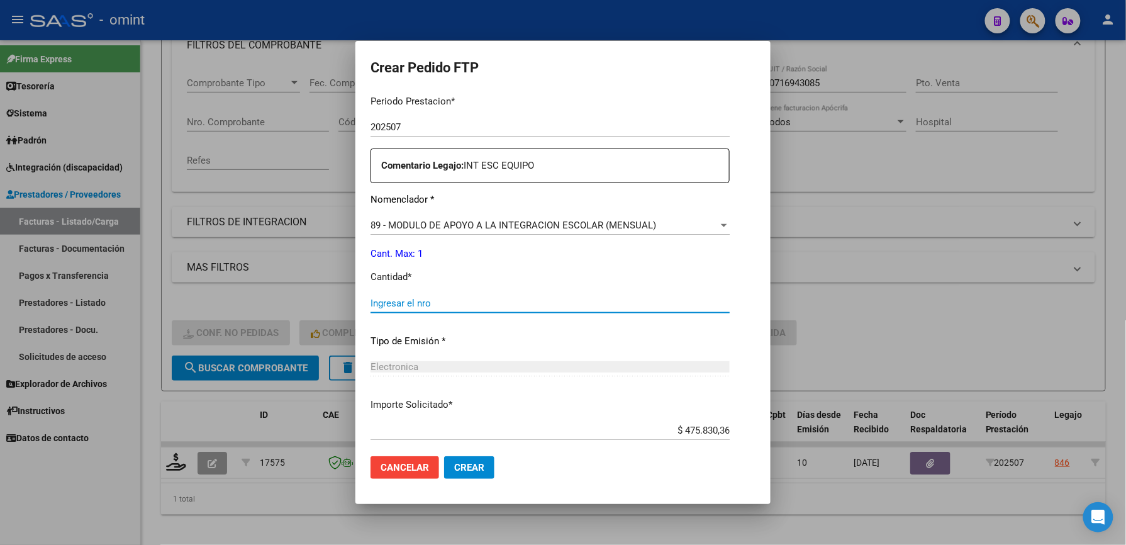
click at [395, 300] on input "Ingresar el nro" at bounding box center [549, 303] width 359 height 11
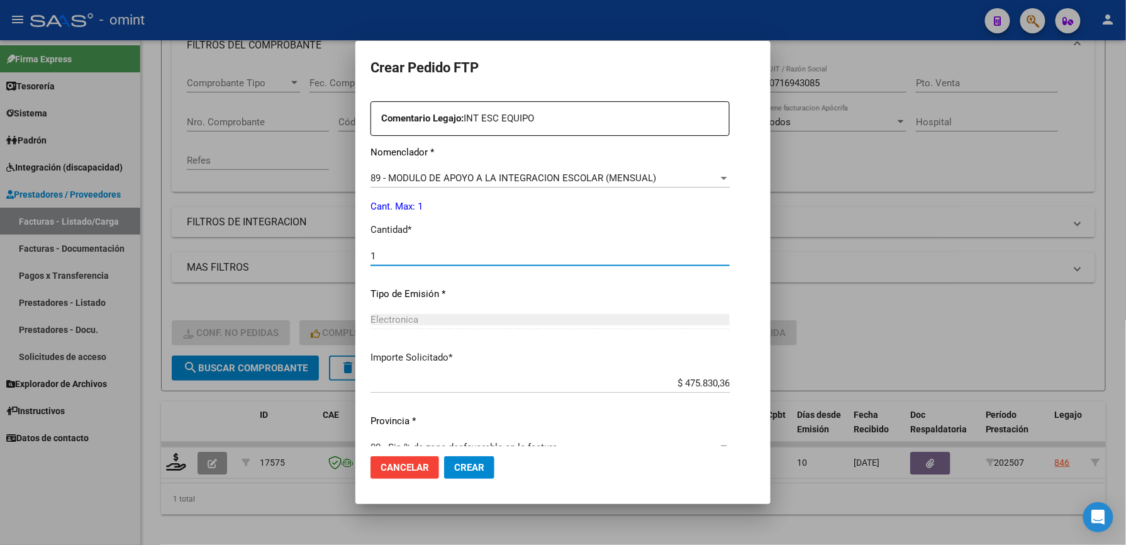
scroll to position [487, 0]
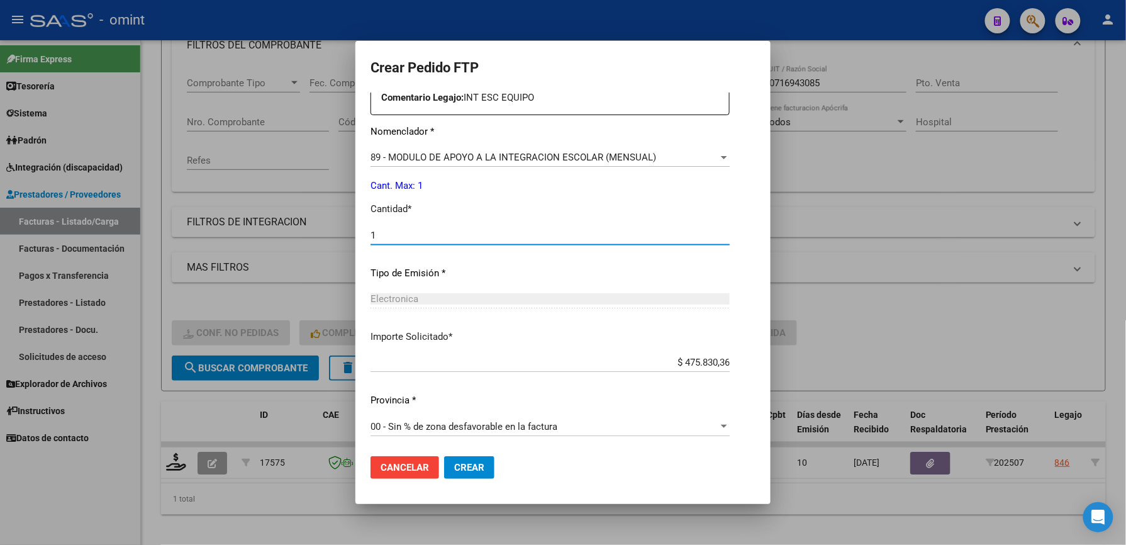
type input "1"
click at [457, 456] on button "Crear" at bounding box center [469, 467] width 50 height 23
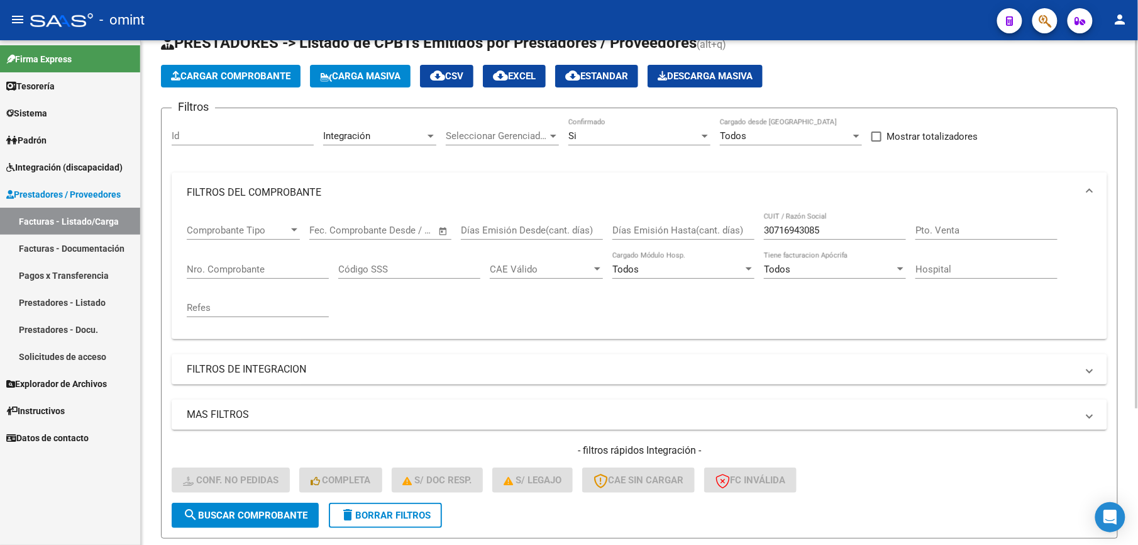
scroll to position [21, 0]
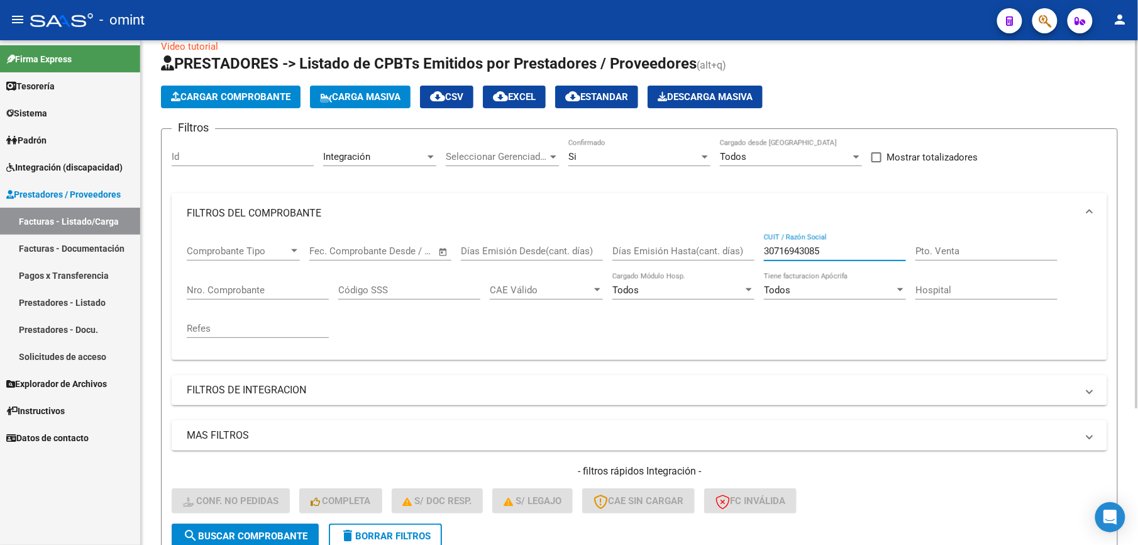
drag, startPoint x: 858, startPoint y: 248, endPoint x: 722, endPoint y: 238, distance: 136.2
click at [725, 240] on div "Comprobante Tipo Comprobante Tipo Start date – End date Fec. Comprobante Desde …" at bounding box center [640, 291] width 906 height 116
paste input "5072463"
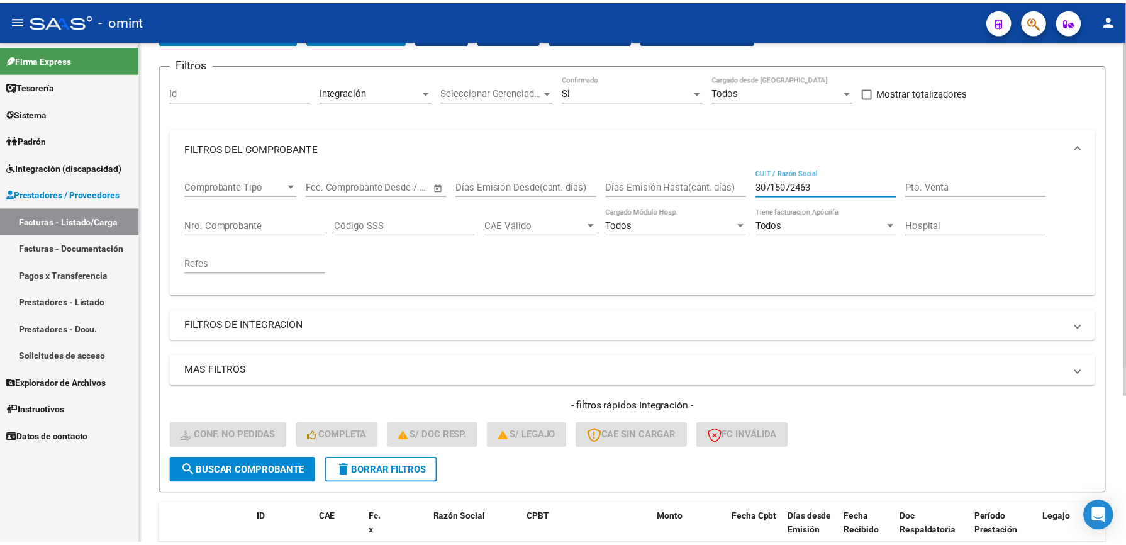
scroll to position [210, 0]
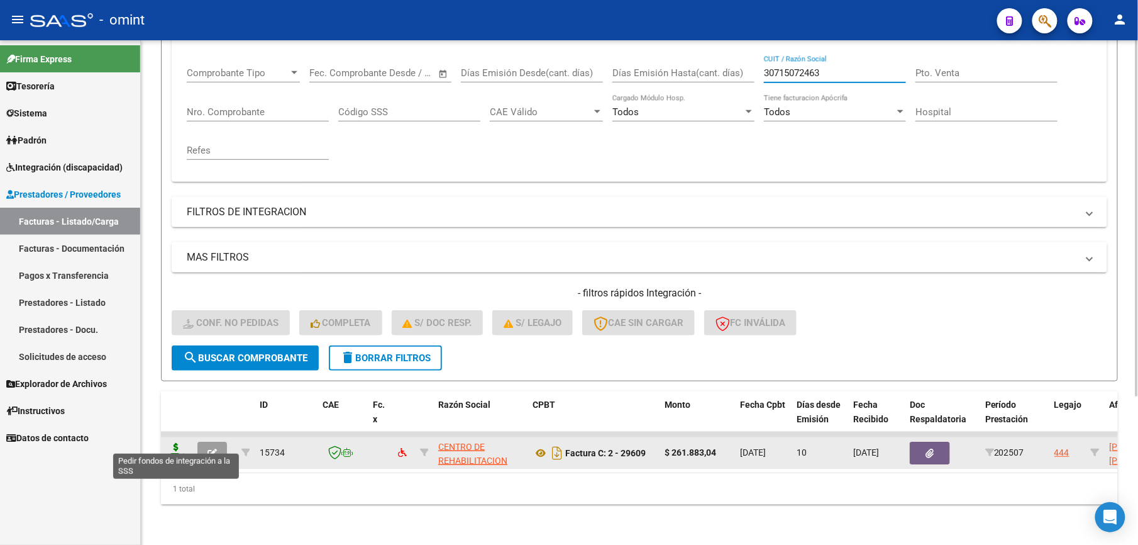
type input "30715072463"
click at [184, 443] on icon at bounding box center [176, 452] width 20 height 18
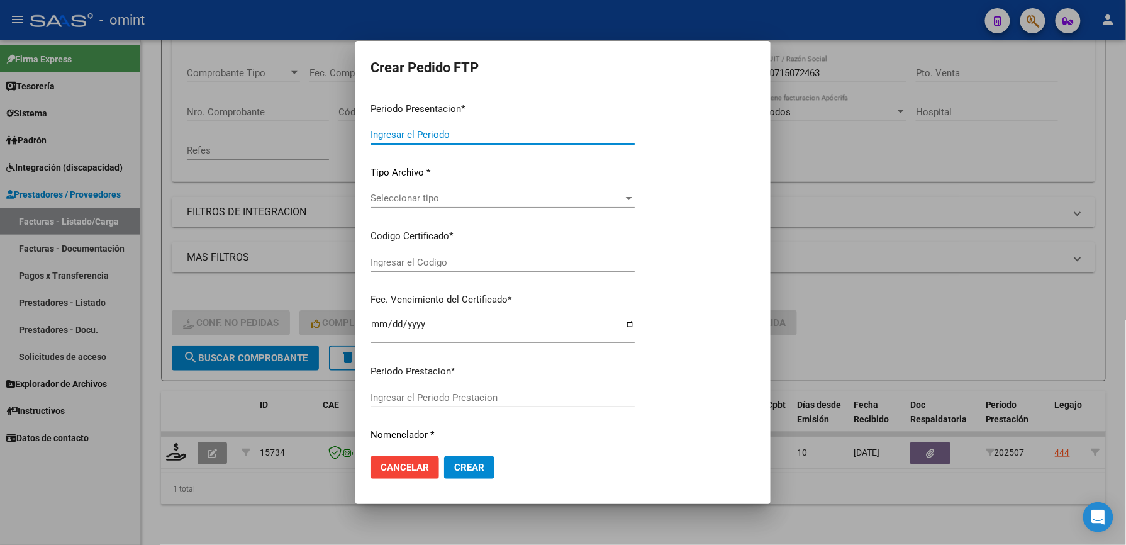
type input "202507"
type input "$ 261.883,04"
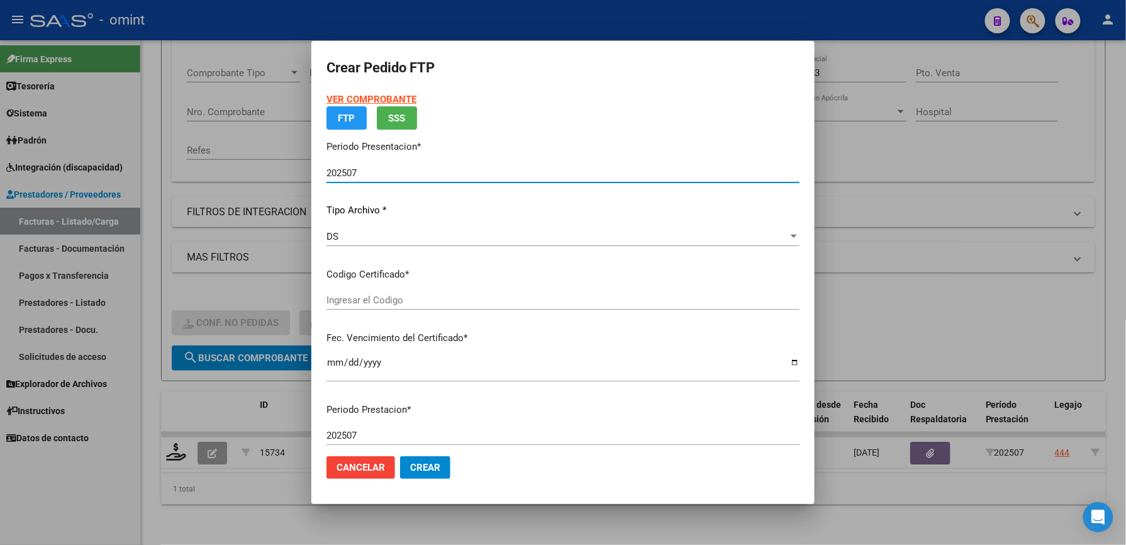
type input "50850148"
type input "2025-08-12"
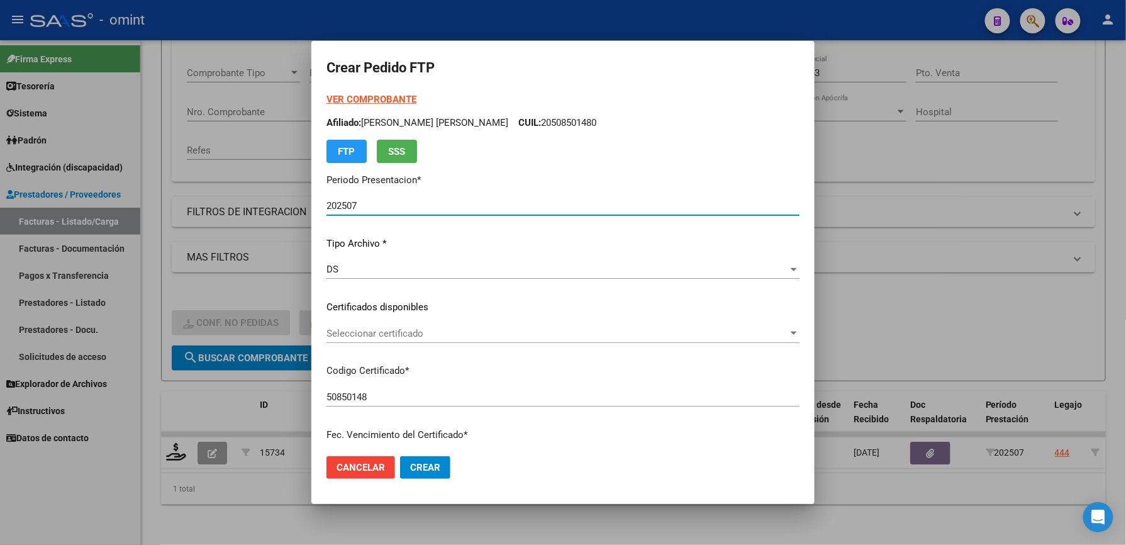
click at [443, 330] on span "Seleccionar certificado" at bounding box center [557, 333] width 462 height 11
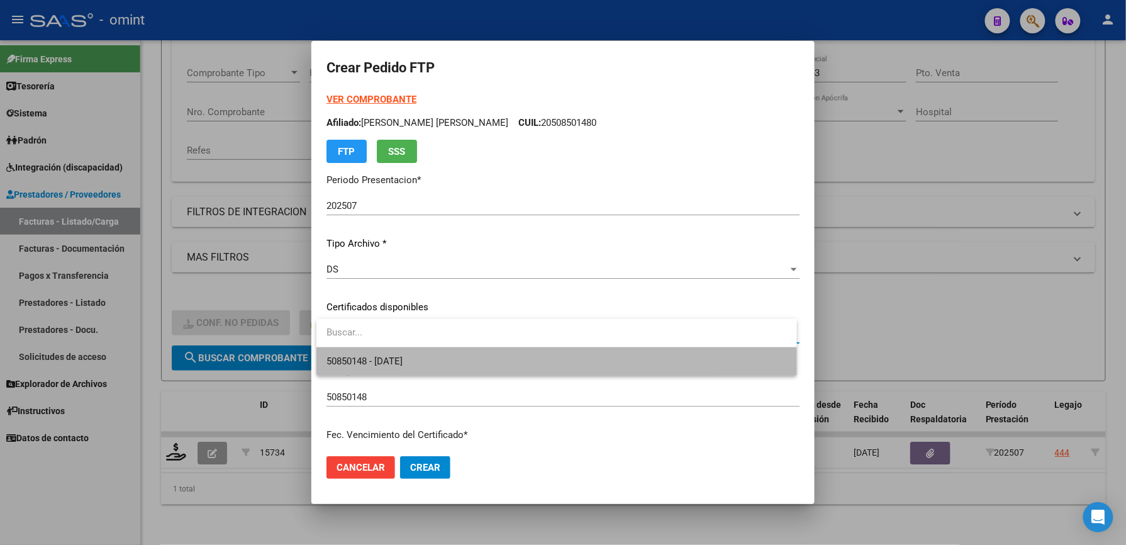
click at [438, 359] on span "50850148 - 2025-08-12" at bounding box center [556, 361] width 460 height 28
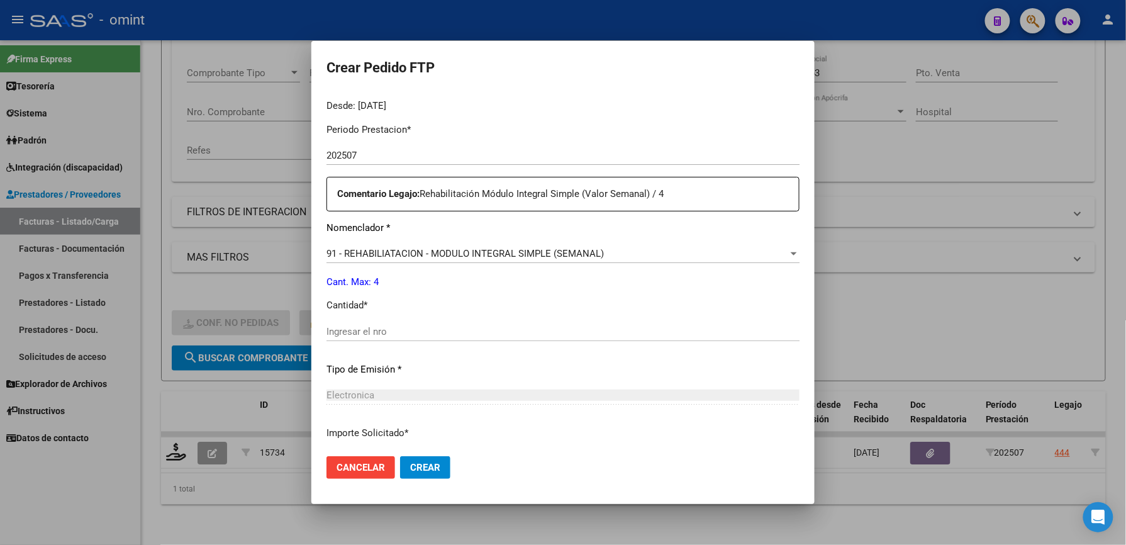
scroll to position [419, 0]
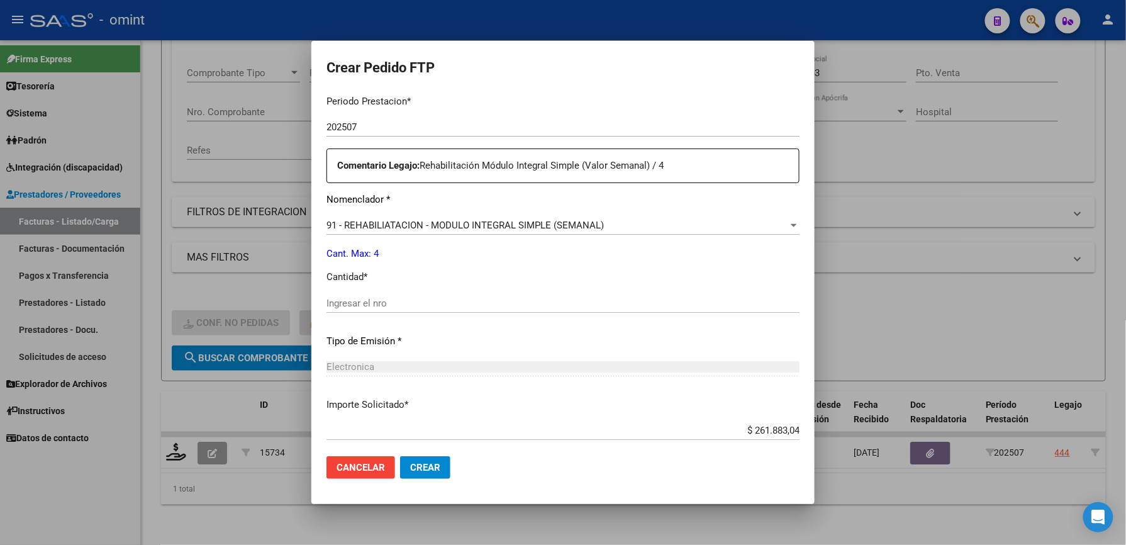
click at [433, 298] on input "Ingresar el nro" at bounding box center [562, 303] width 473 height 11
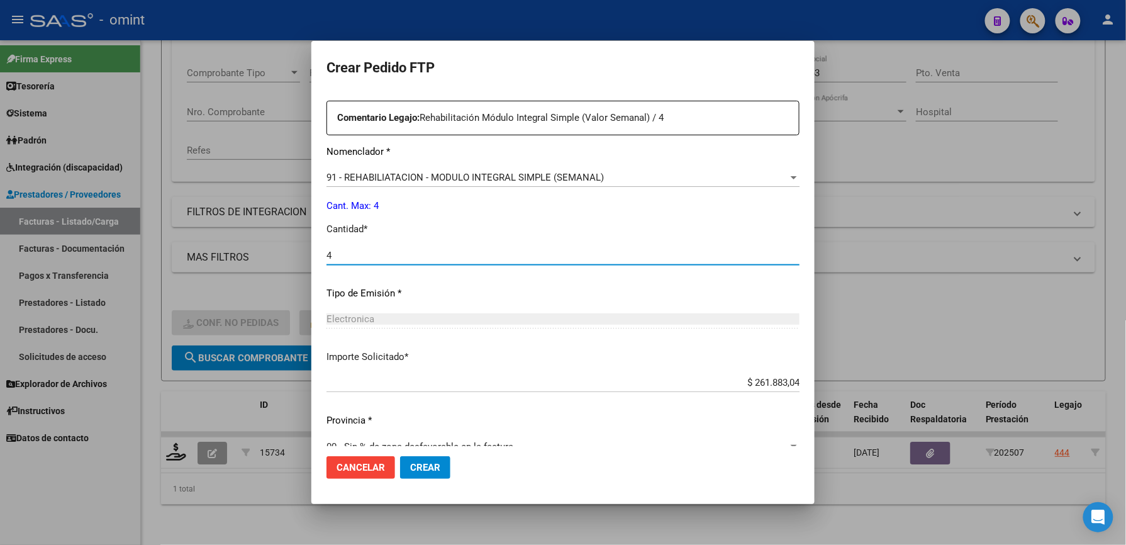
scroll to position [487, 0]
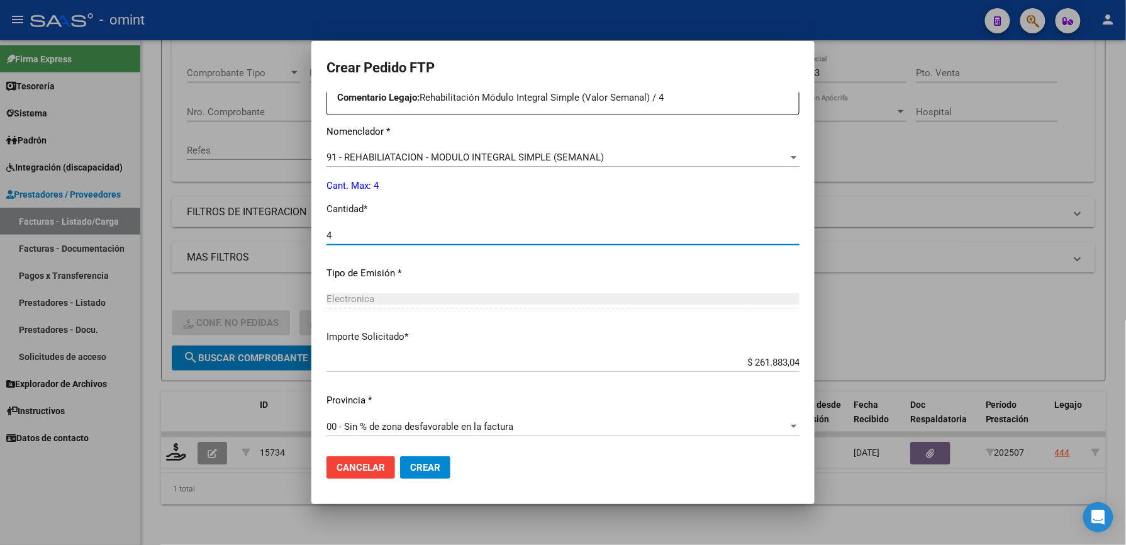
type input "4"
click at [433, 466] on span "Crear" at bounding box center [425, 467] width 30 height 11
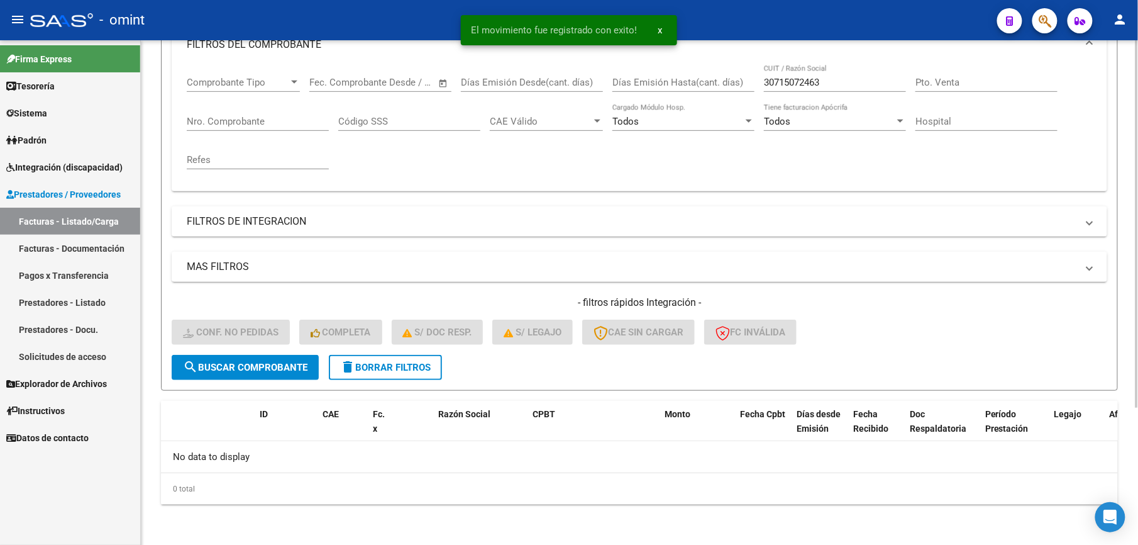
scroll to position [189, 0]
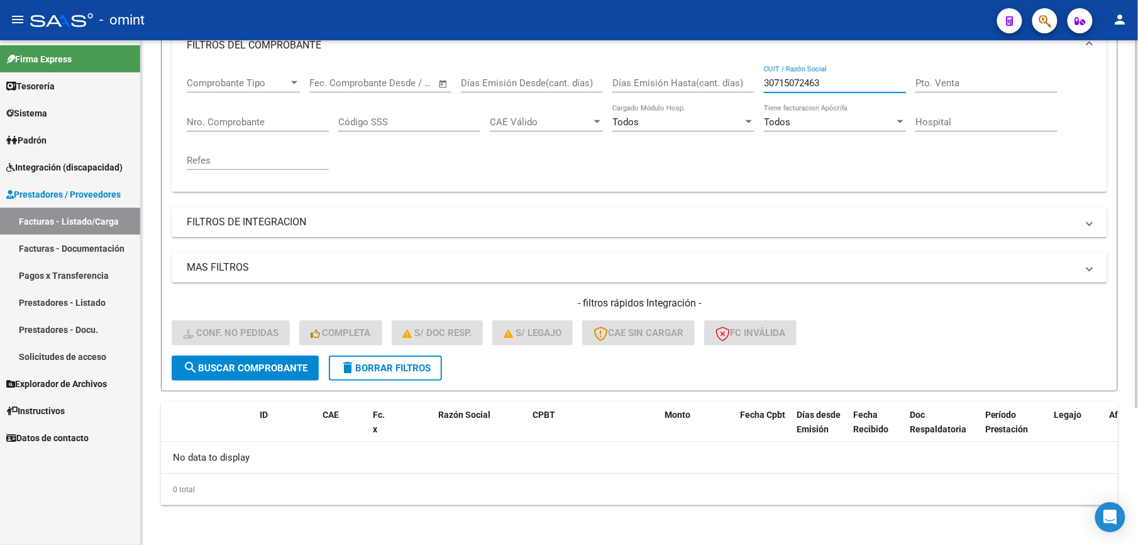
drag, startPoint x: 850, startPoint y: 79, endPoint x: 665, endPoint y: 84, distance: 185.0
click at [667, 84] on div "Comprobante Tipo Comprobante Tipo Start date – End date Fec. Comprobante Desde …" at bounding box center [640, 123] width 906 height 116
paste input "177317"
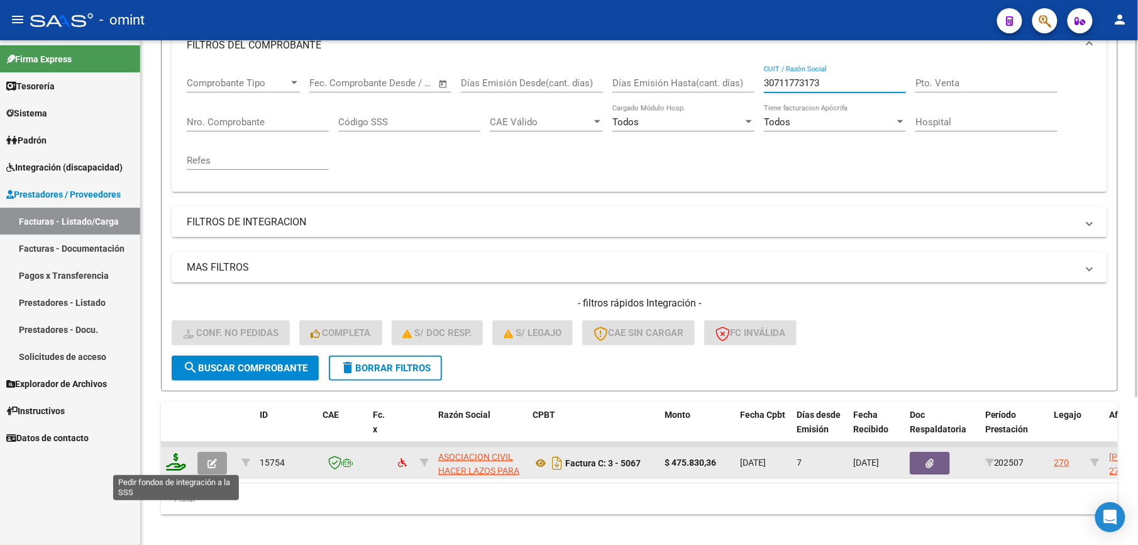
type input "30711773173"
click at [179, 459] on icon at bounding box center [176, 462] width 20 height 18
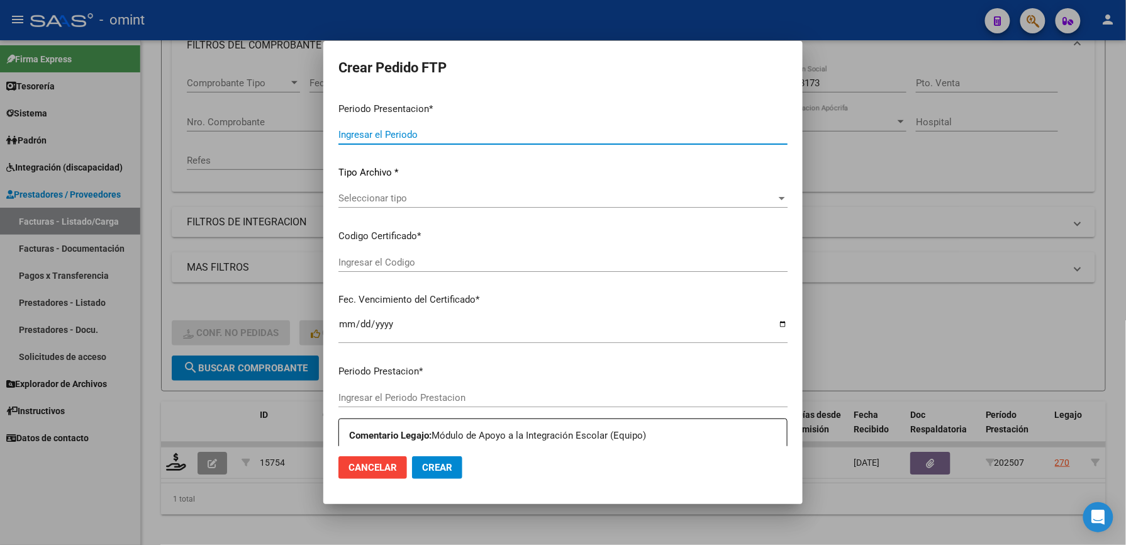
type input "202507"
type input "$ 475.830,36"
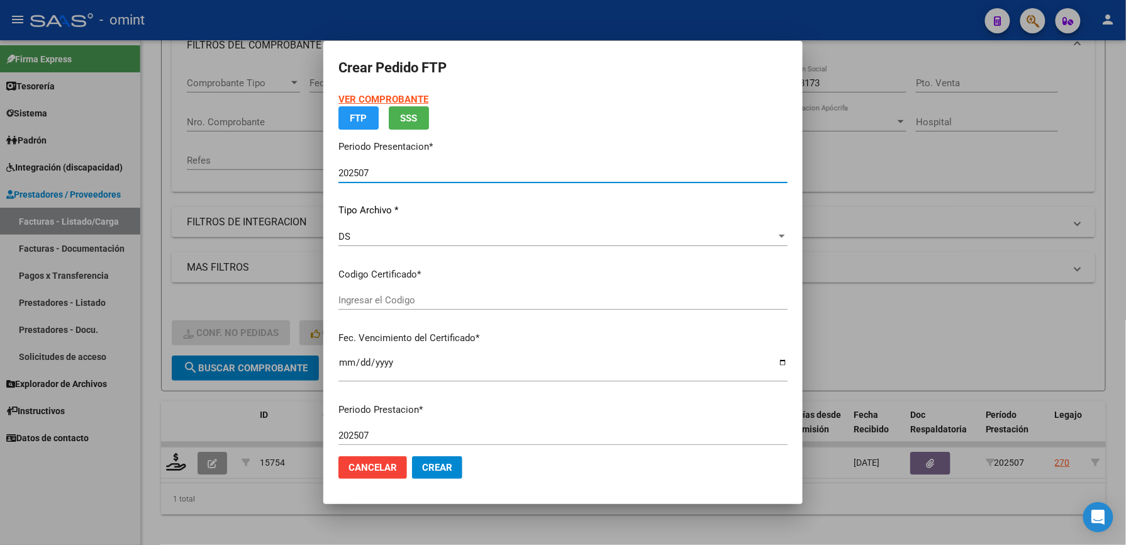
type input "9132278340"
type input "2029-08-31"
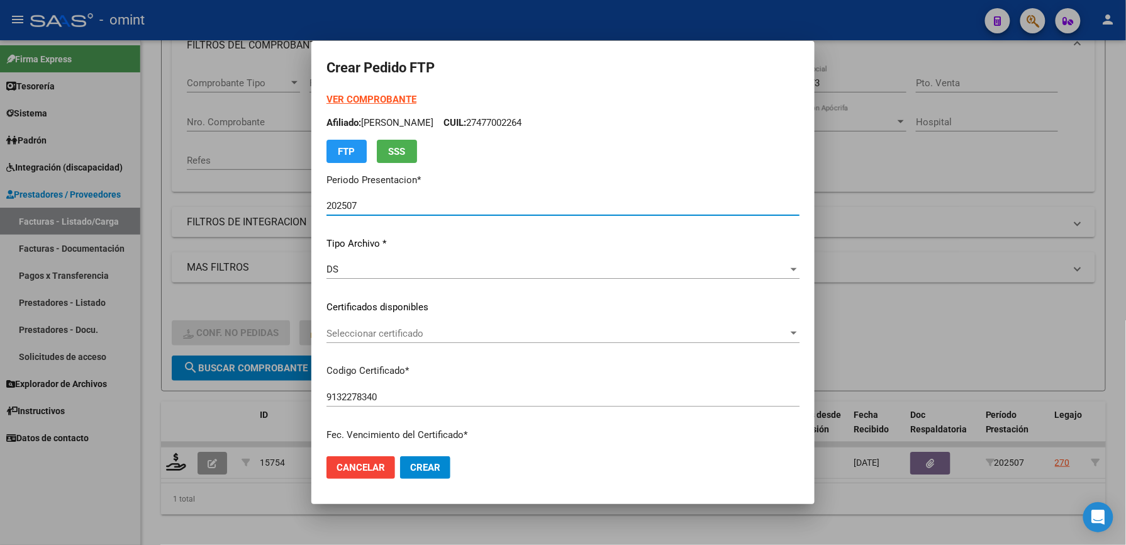
click at [426, 332] on span "Seleccionar certificado" at bounding box center [557, 333] width 462 height 11
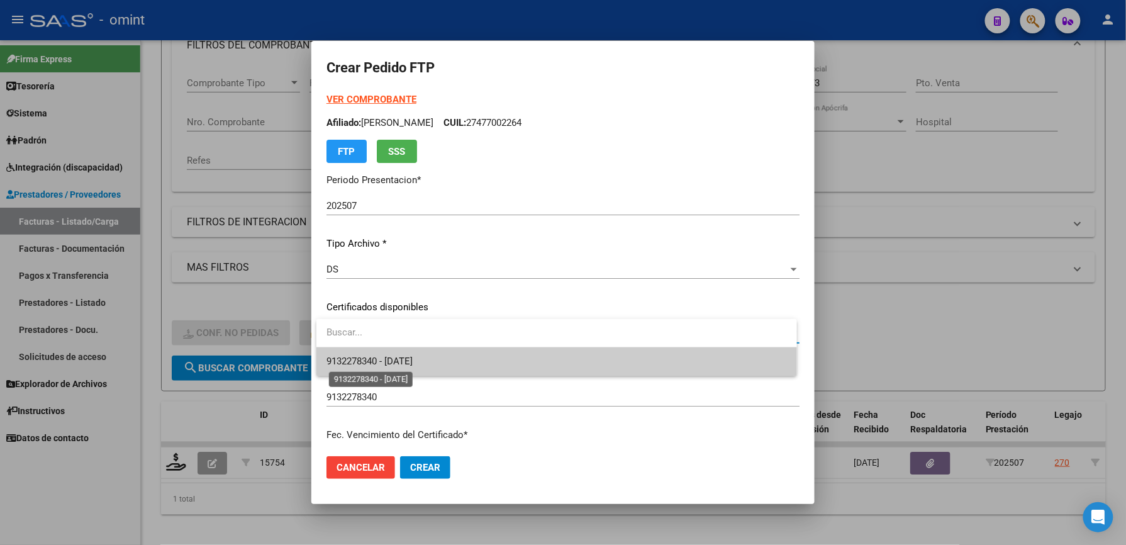
click at [413, 355] on span "9132278340 - 2029-08-31" at bounding box center [369, 360] width 86 height 11
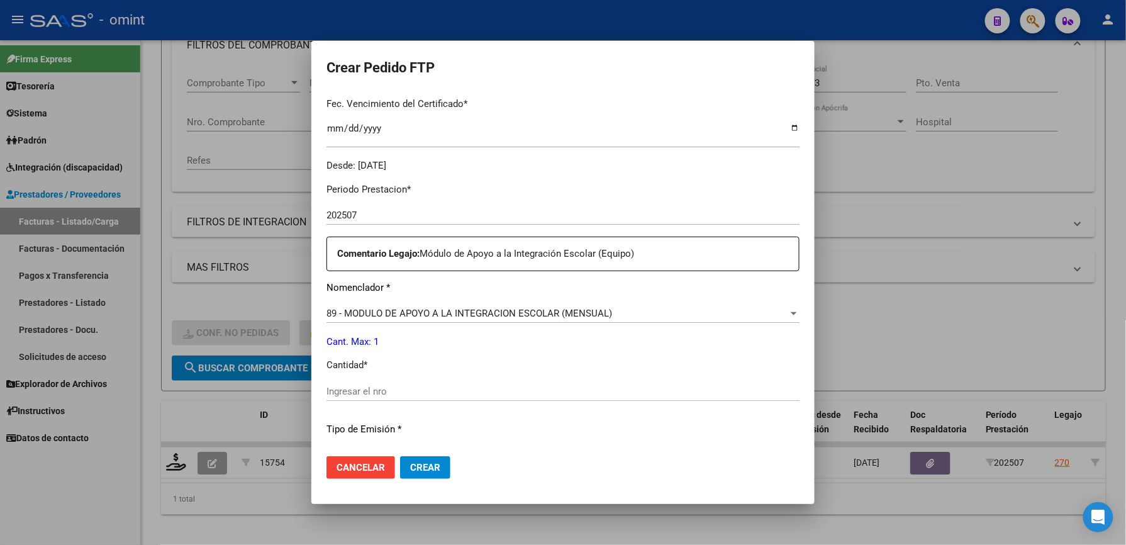
scroll to position [335, 0]
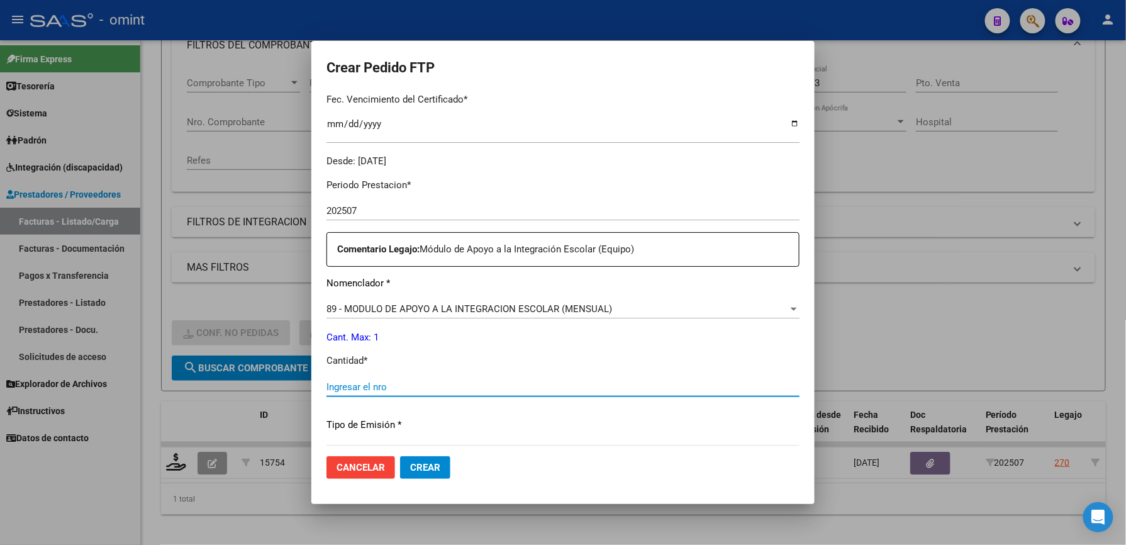
click at [391, 385] on input "Ingresar el nro" at bounding box center [562, 386] width 473 height 11
type input "1"
click at [532, 365] on p "Cantidad *" at bounding box center [562, 360] width 473 height 14
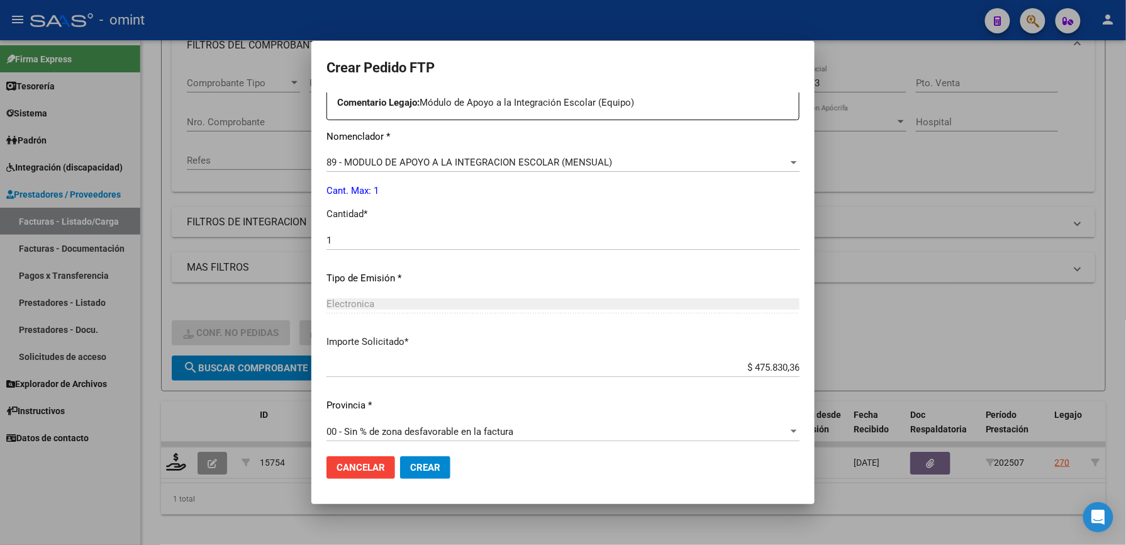
scroll to position [487, 0]
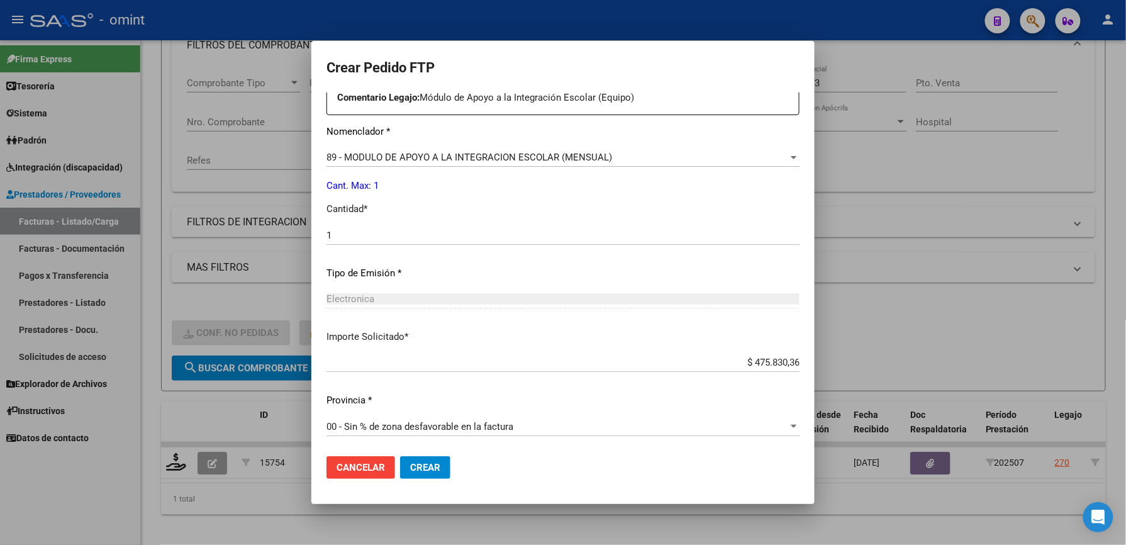
click at [433, 469] on span "Crear" at bounding box center [425, 467] width 30 height 11
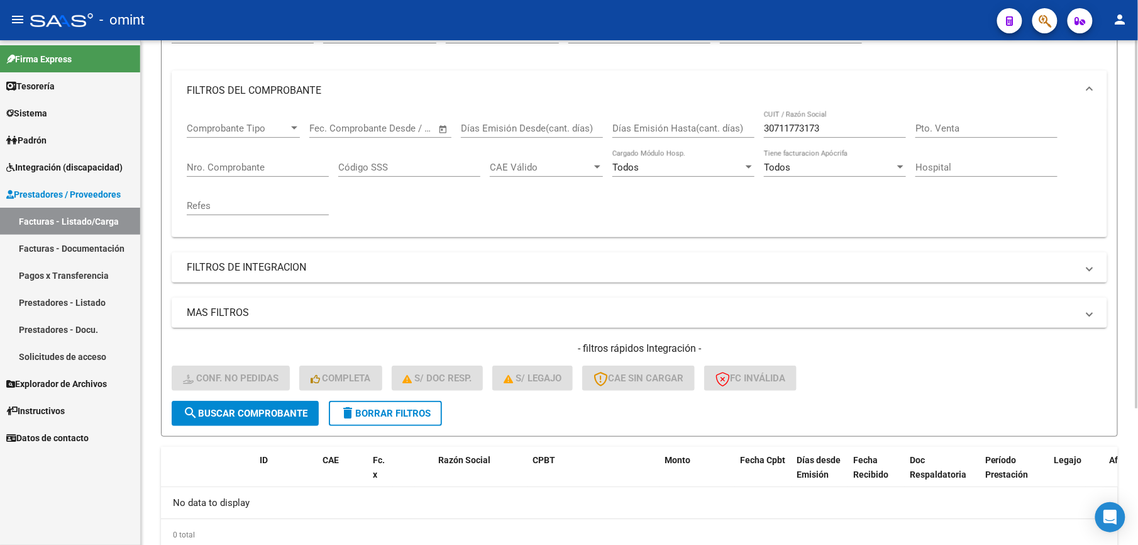
scroll to position [104, 0]
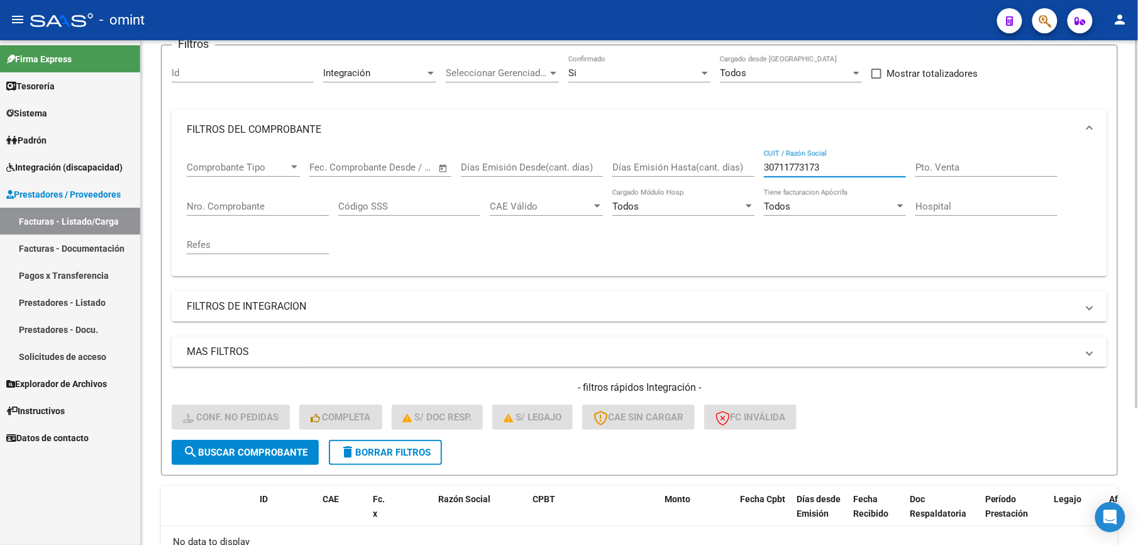
drag, startPoint x: 843, startPoint y: 167, endPoint x: 673, endPoint y: 164, distance: 169.9
click at [676, 164] on div "Comprobante Tipo Comprobante Tipo Start date – End date Fec. Comprobante Desde …" at bounding box center [640, 208] width 906 height 116
paste input "27249412541"
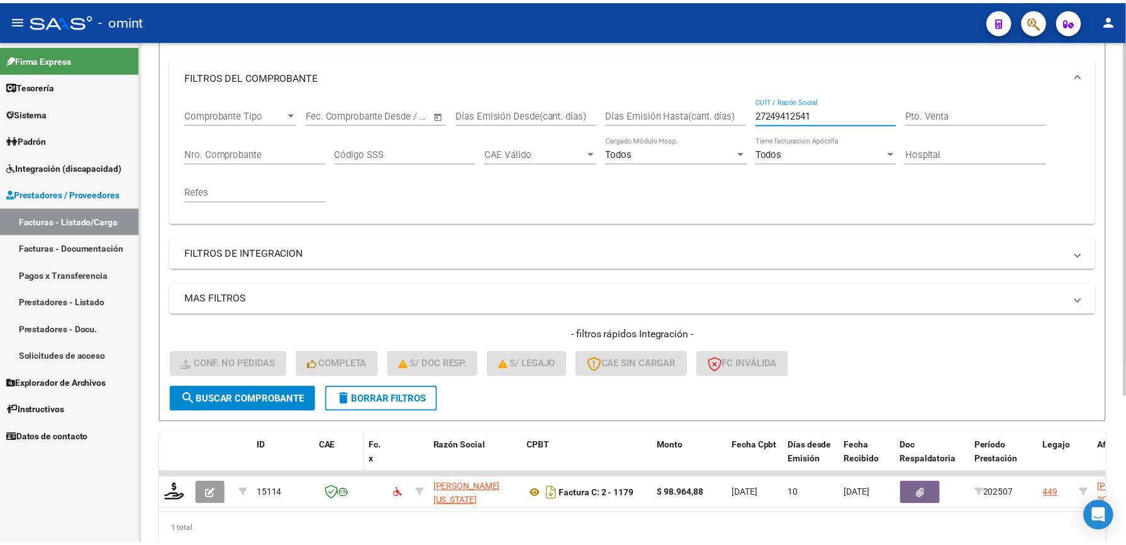
scroll to position [210, 0]
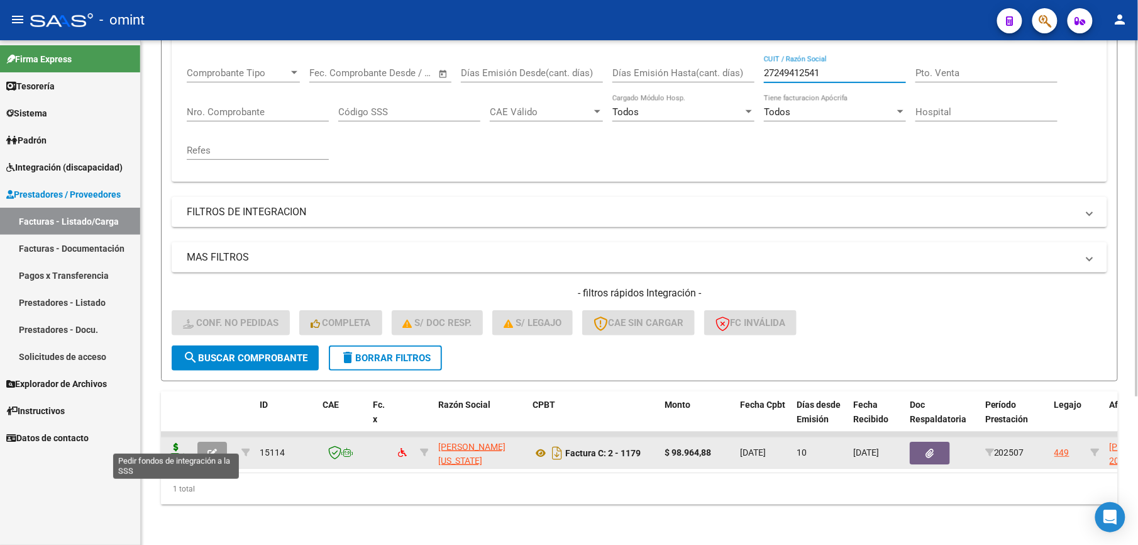
type input "27249412541"
click at [184, 443] on icon at bounding box center [176, 452] width 20 height 18
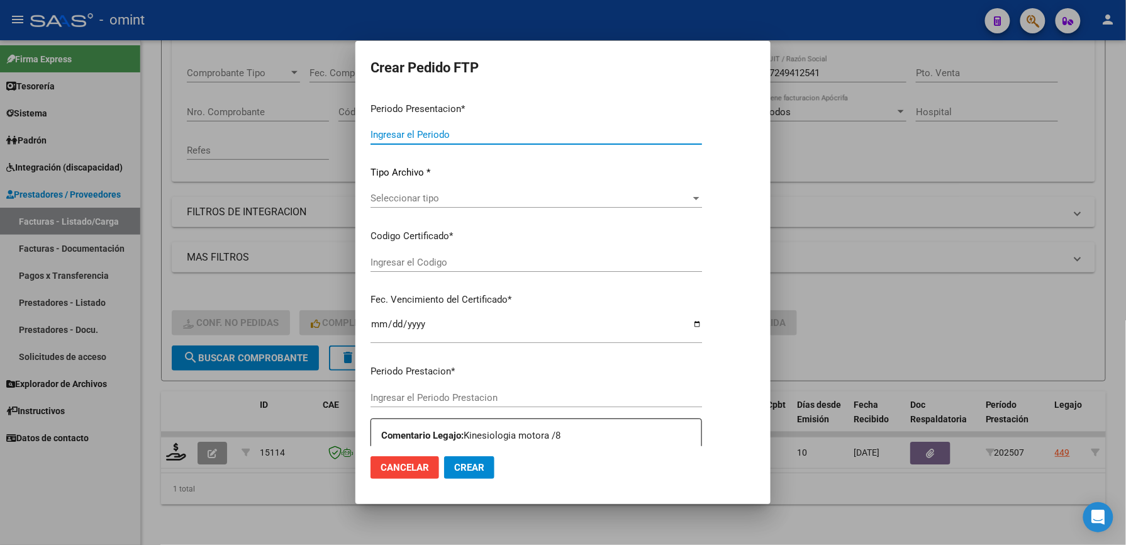
type input "202507"
type input "$ 98.964,88"
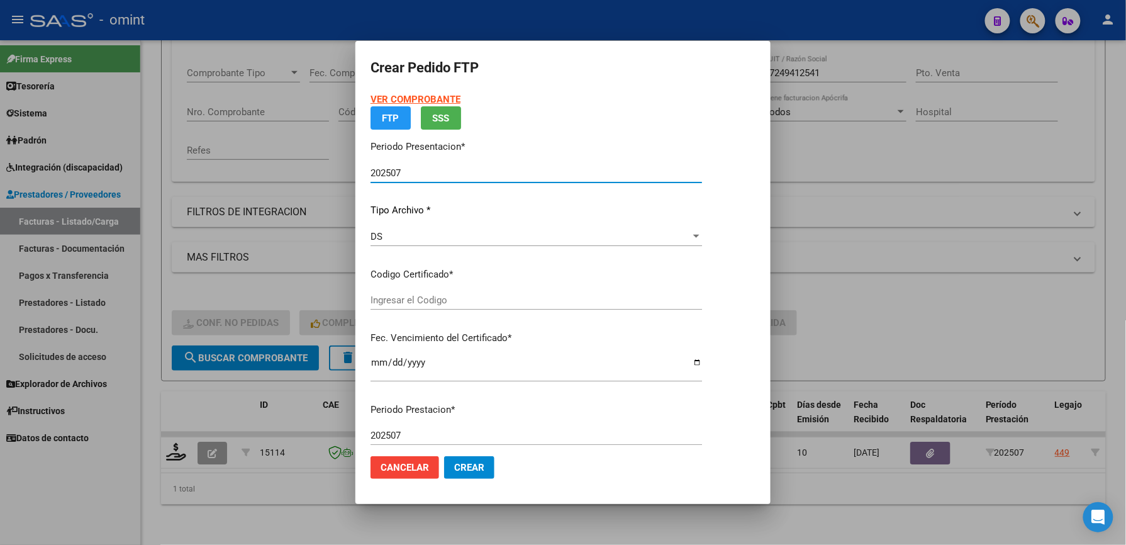
type input "2017251950"
type input "2027-09-21"
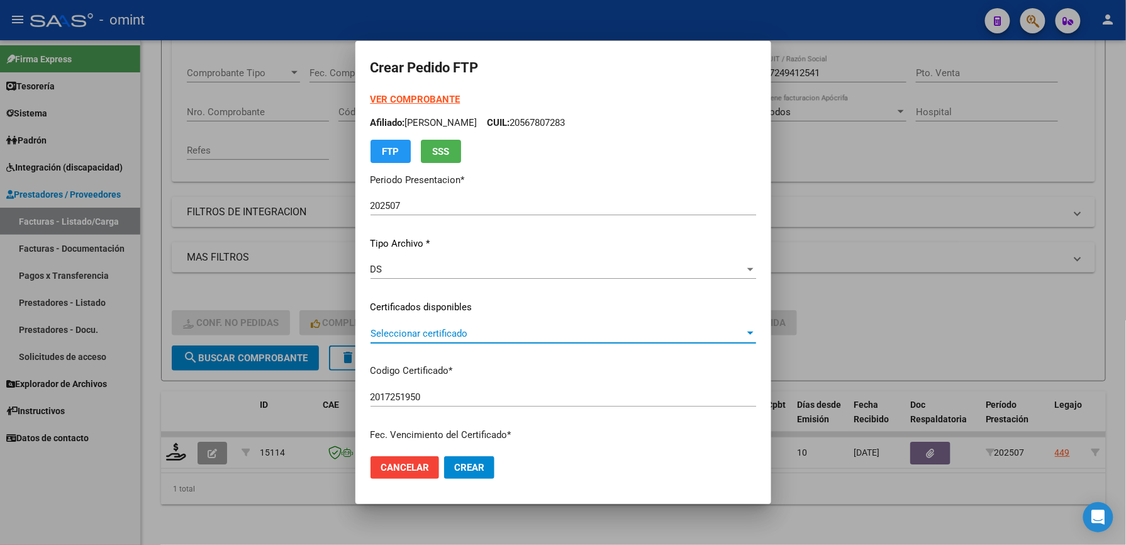
click at [479, 330] on span "Seleccionar certificado" at bounding box center [557, 333] width 374 height 11
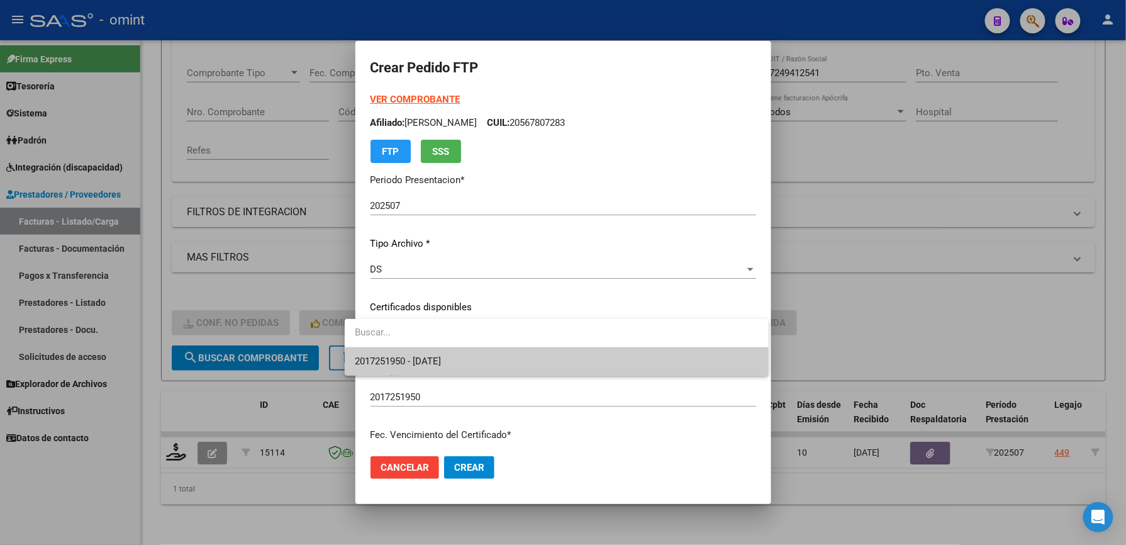
click at [486, 353] on span "2017251950 - 2027-09-21" at bounding box center [557, 361] width 404 height 28
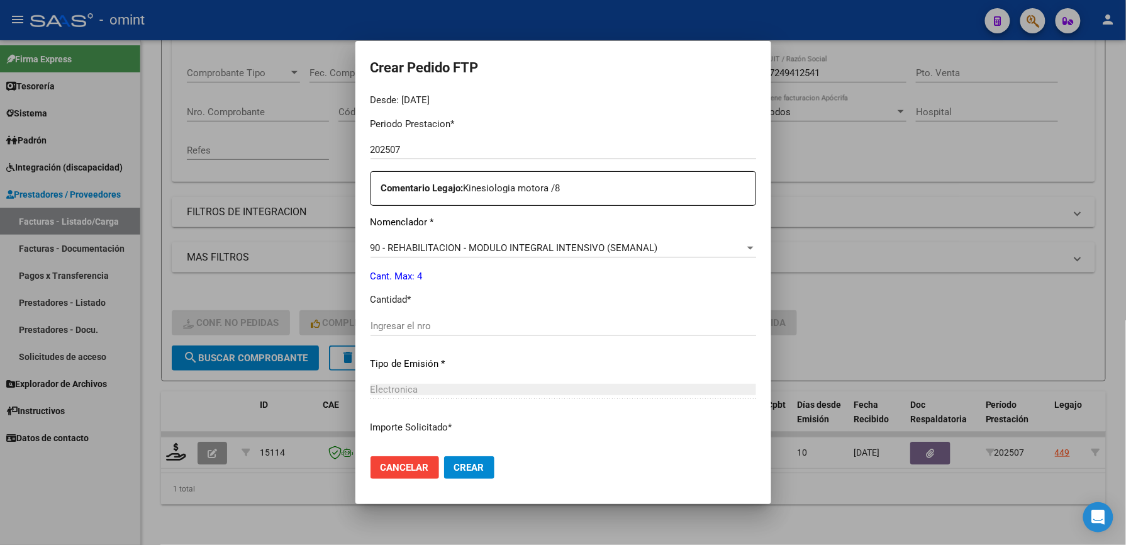
scroll to position [419, 0]
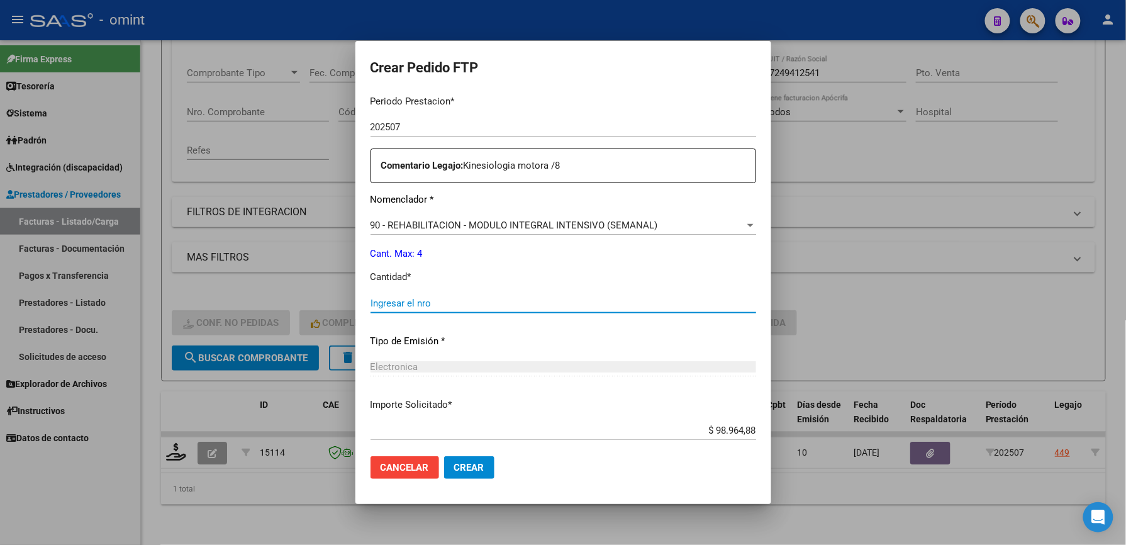
click at [478, 301] on input "Ingresar el nro" at bounding box center [563, 303] width 386 height 11
type input "4"
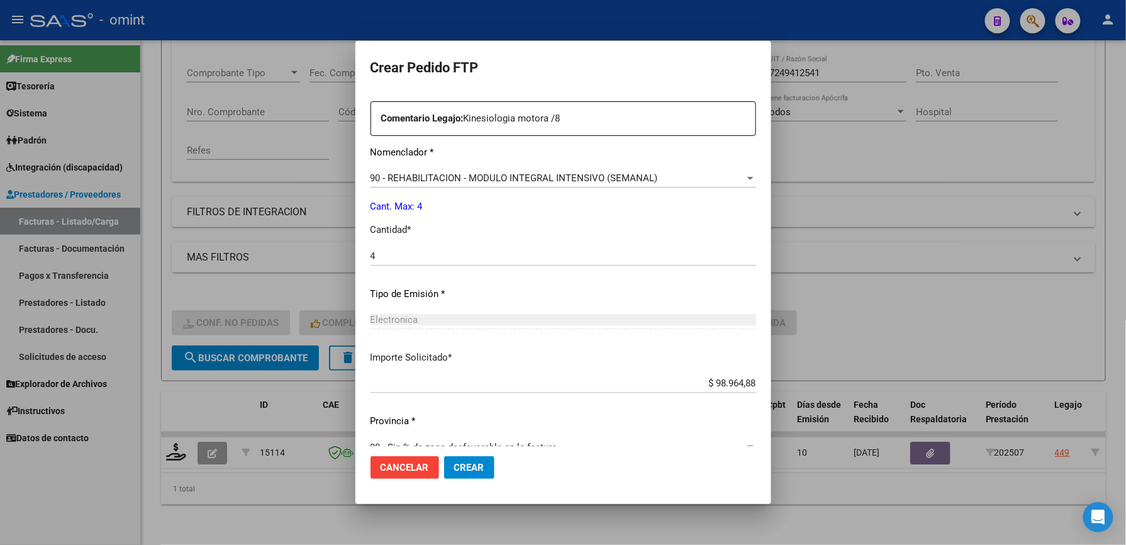
scroll to position [487, 0]
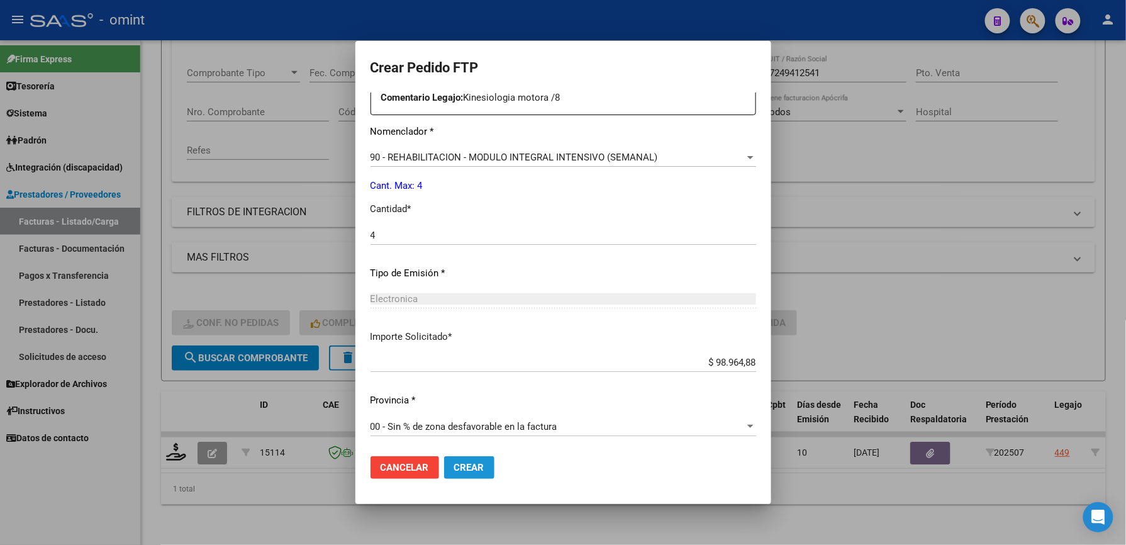
click at [454, 464] on span "Crear" at bounding box center [469, 467] width 30 height 11
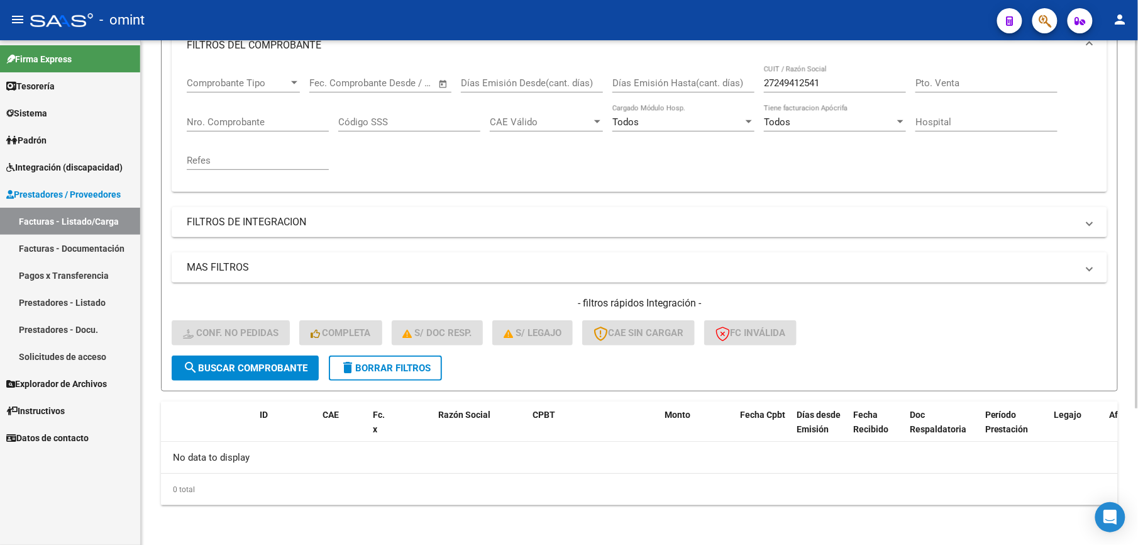
scroll to position [104, 0]
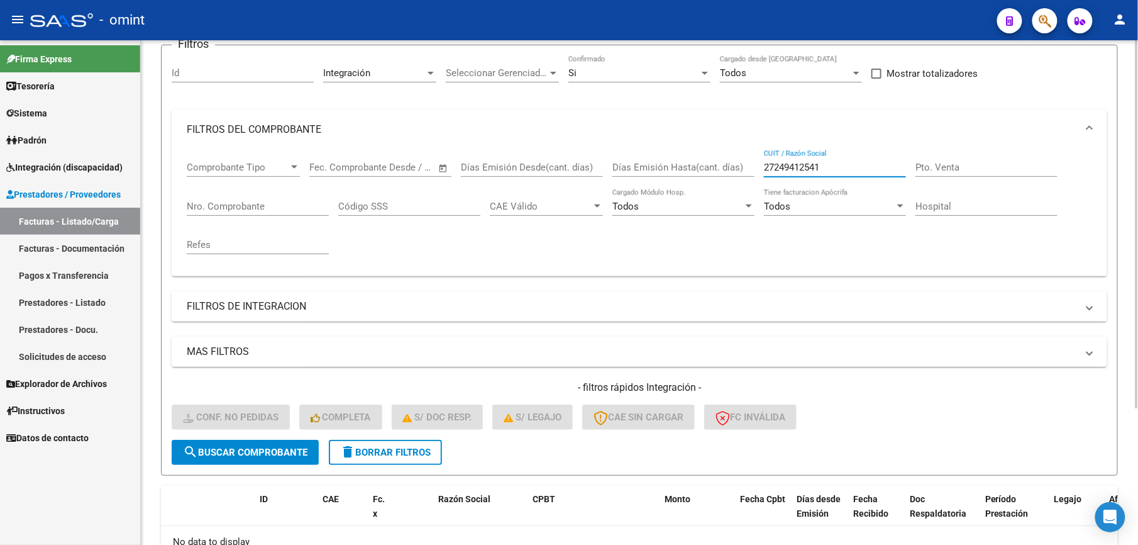
drag, startPoint x: 745, startPoint y: 164, endPoint x: 677, endPoint y: 162, distance: 68.0
click at [678, 162] on div "Comprobante Tipo Comprobante Tipo Start date – End date Fec. Comprobante Desde …" at bounding box center [640, 208] width 906 height 116
paste input "23379835104"
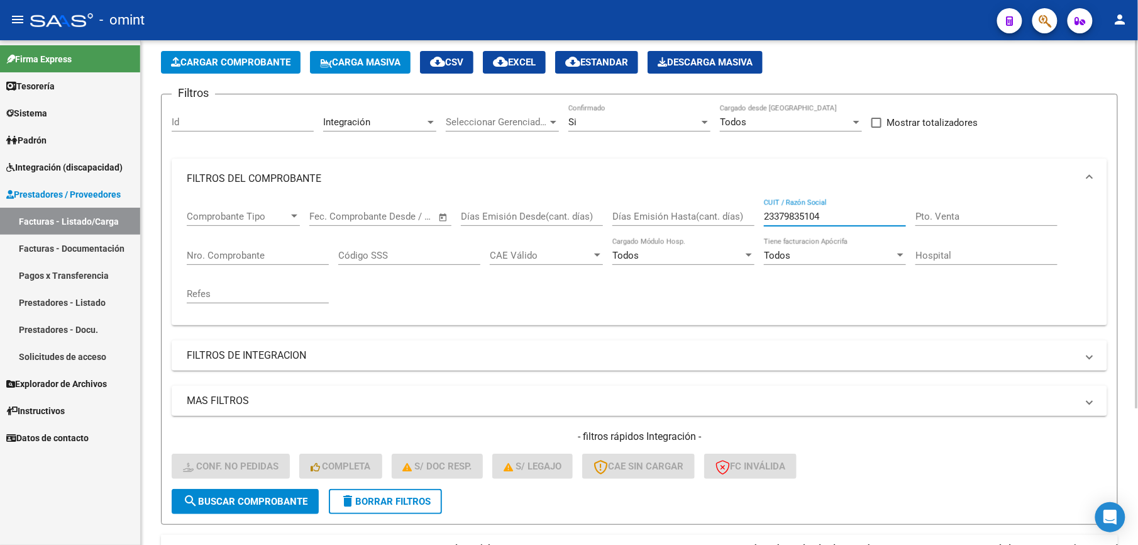
scroll to position [21, 0]
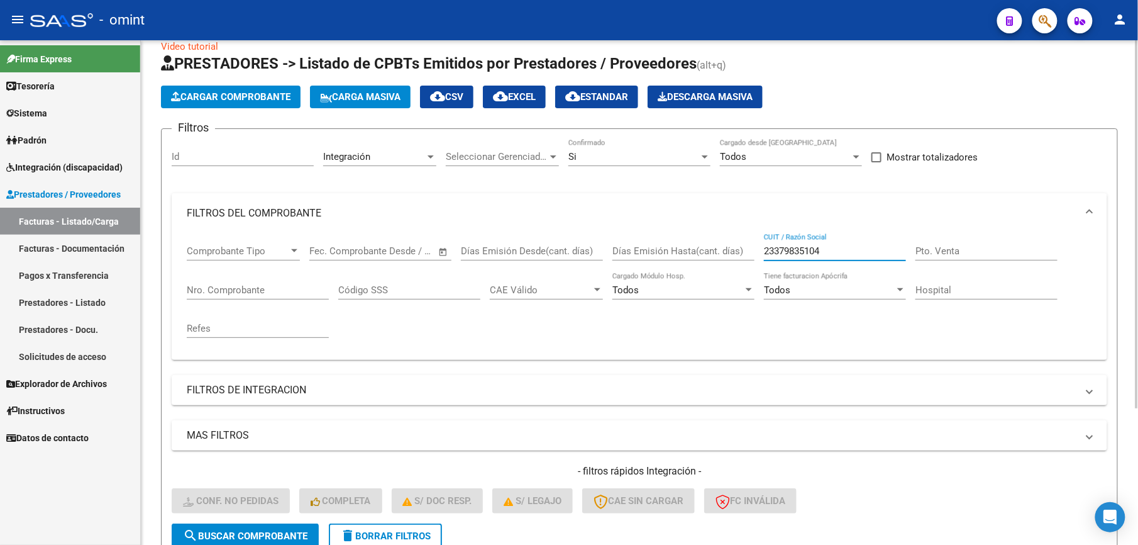
drag, startPoint x: 872, startPoint y: 252, endPoint x: 710, endPoint y: 253, distance: 161.7
click at [710, 253] on div "Comprobante Tipo Comprobante Tipo Start date – End date Fec. Comprobante Desde …" at bounding box center [640, 291] width 906 height 116
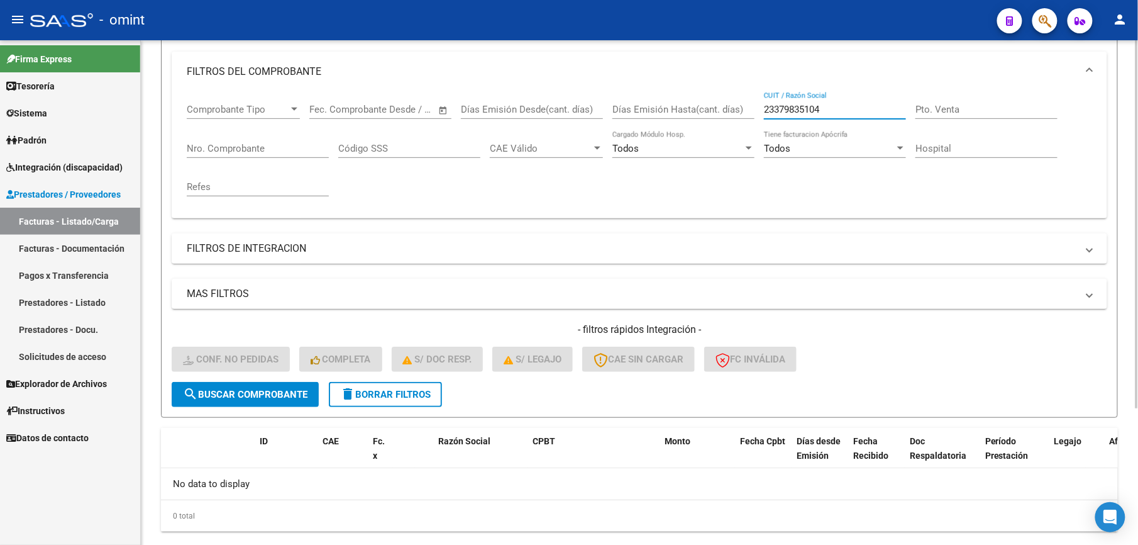
scroll to position [189, 0]
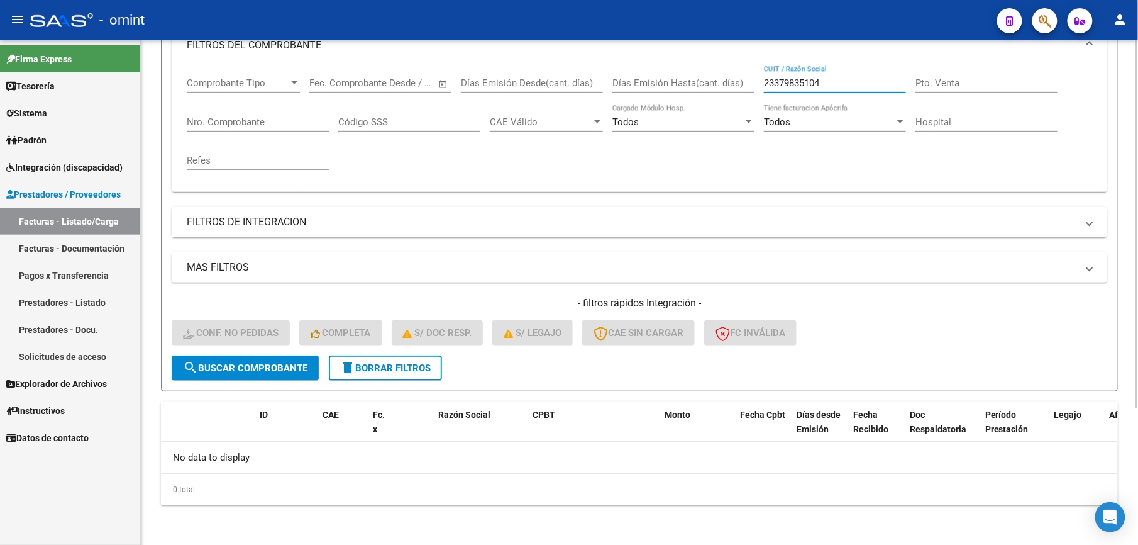
drag, startPoint x: 843, startPoint y: 86, endPoint x: 683, endPoint y: 76, distance: 160.7
click at [683, 76] on div "Comprobante Tipo Comprobante Tipo Start date – End date Fec. Comprobante Desde …" at bounding box center [640, 123] width 906 height 116
paste input "text"
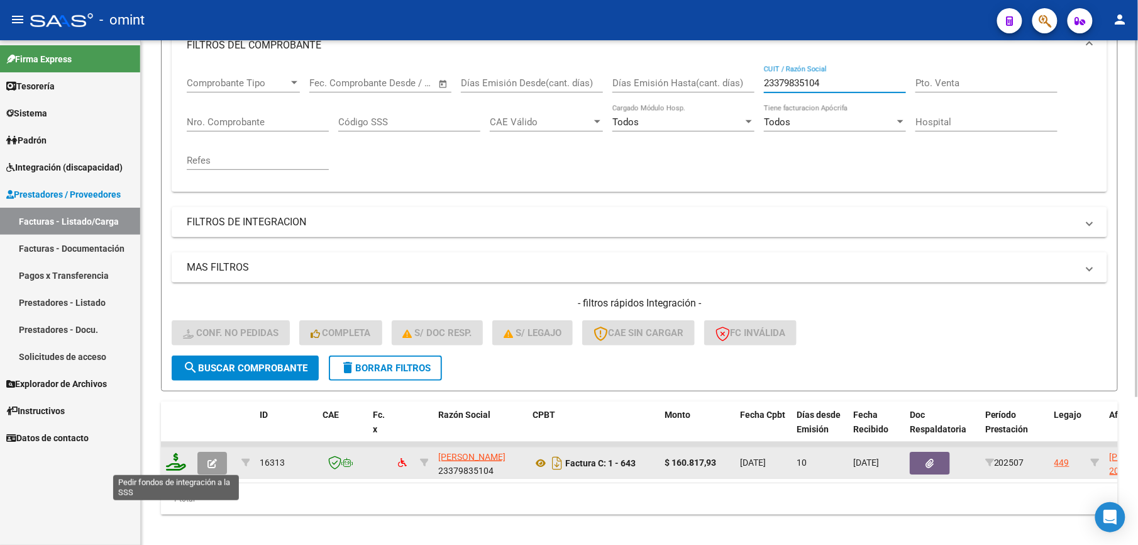
type input "23379835104"
click at [172, 466] on icon at bounding box center [176, 462] width 20 height 18
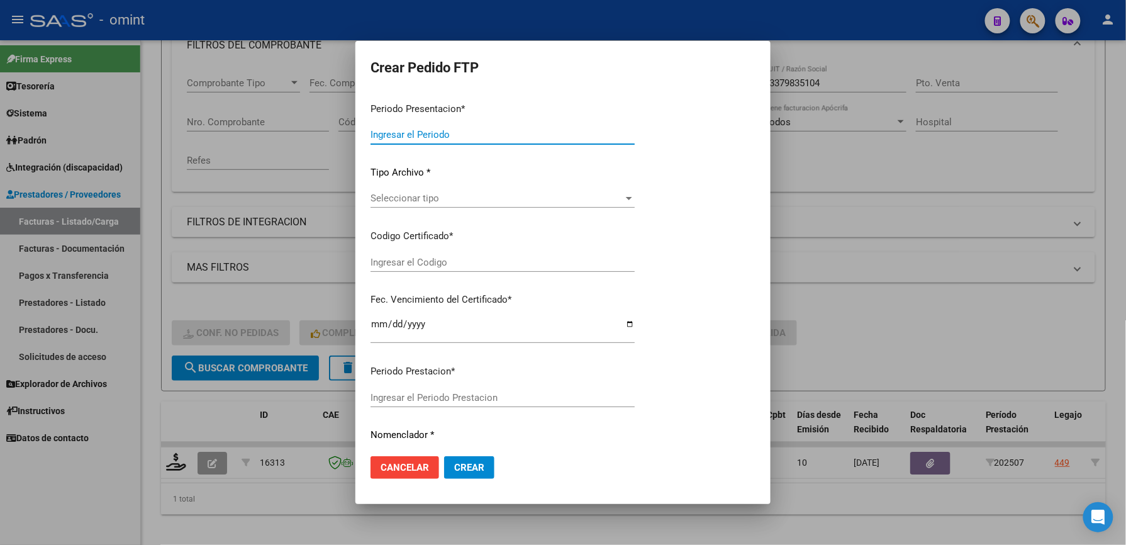
type input "202507"
type input "$ 160.817,93"
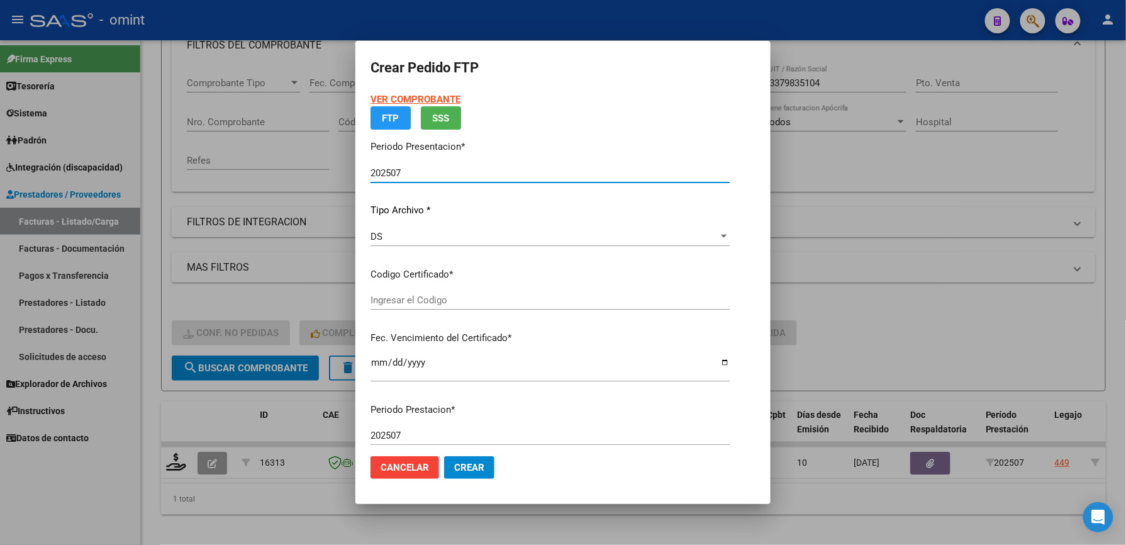
type input "2017251950"
type input "2027-09-21"
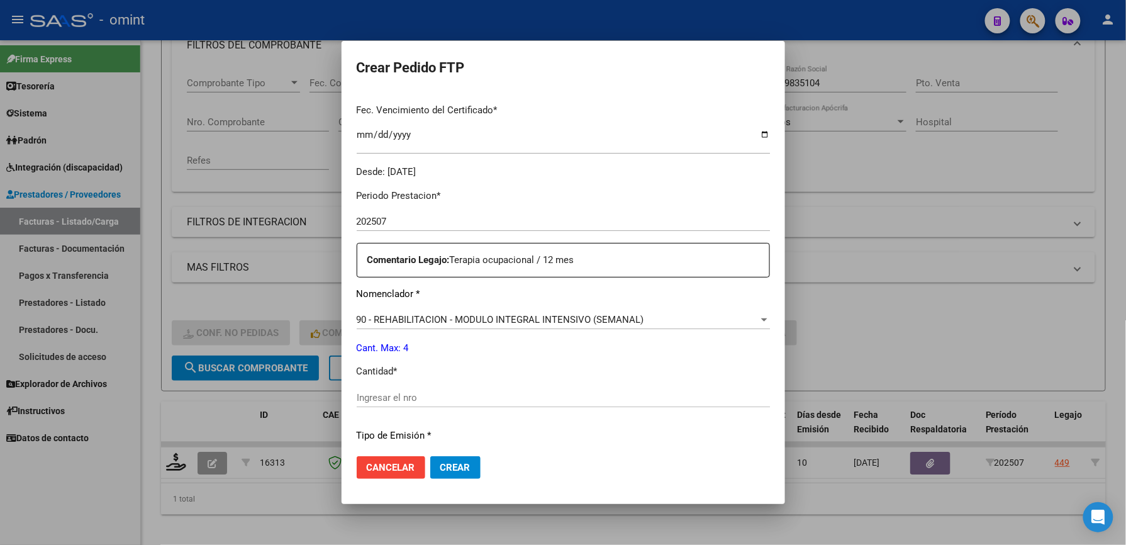
scroll to position [419, 0]
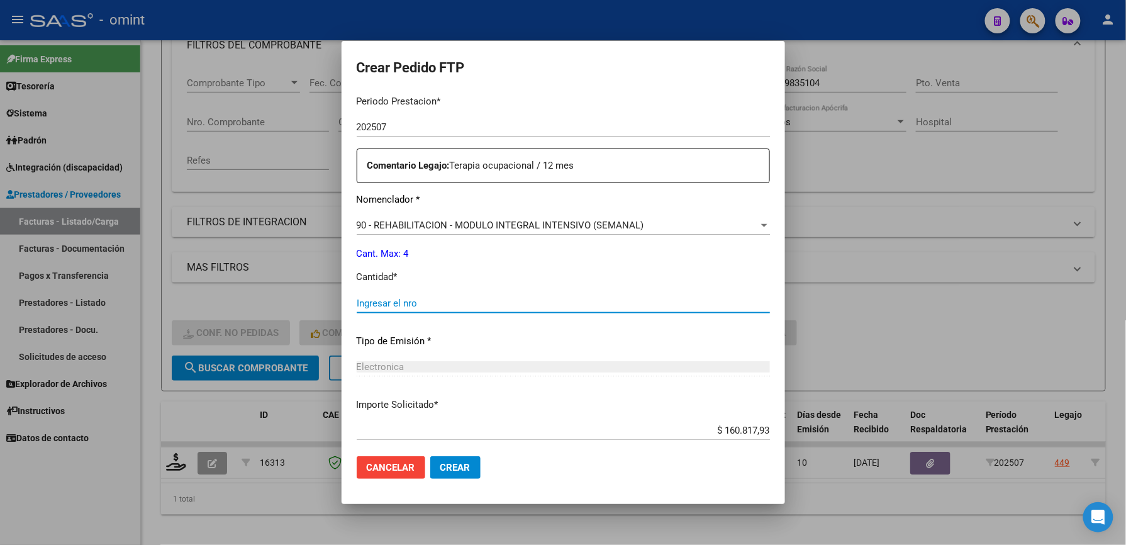
click at [439, 302] on input "Ingresar el nro" at bounding box center [563, 303] width 413 height 11
type input "4"
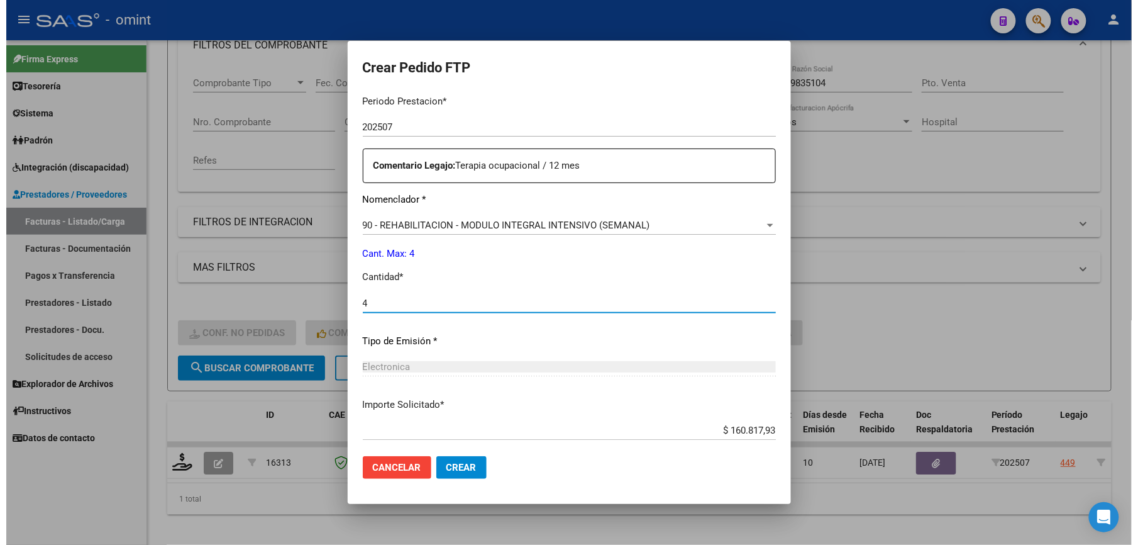
scroll to position [487, 0]
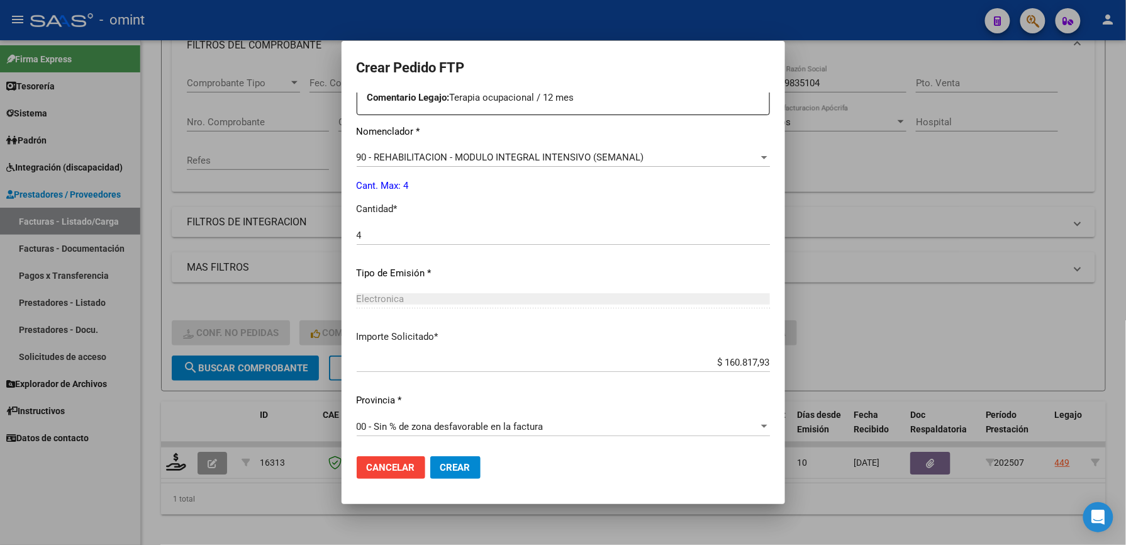
click at [447, 462] on span "Crear" at bounding box center [455, 467] width 30 height 11
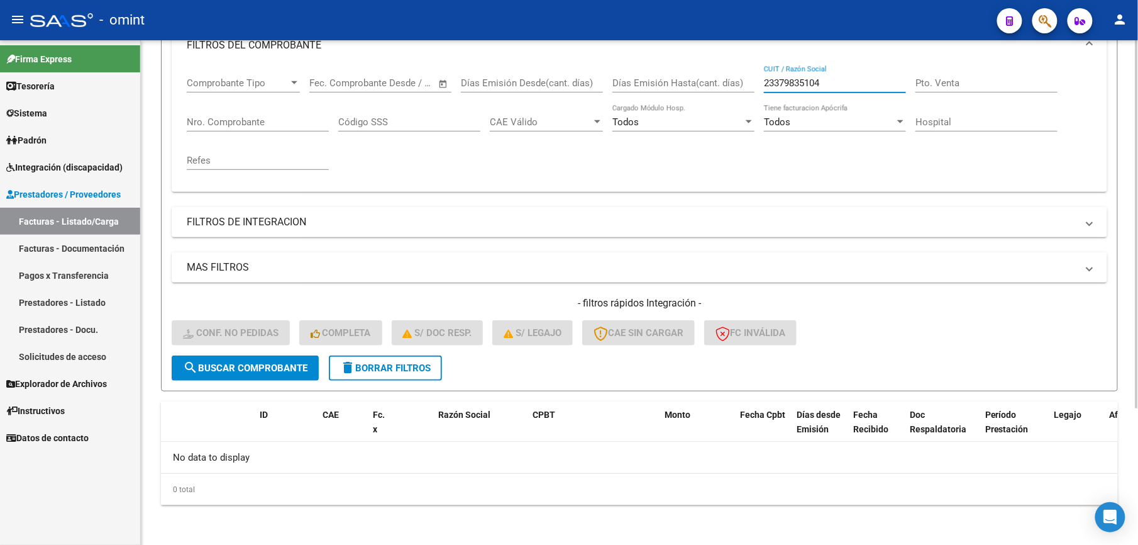
drag, startPoint x: 843, startPoint y: 82, endPoint x: 711, endPoint y: 84, distance: 132.7
click at [715, 84] on div "Comprobante Tipo Comprobante Tipo Start date – End date Fec. Comprobante Desde …" at bounding box center [640, 123] width 906 height 116
paste input "7293820231"
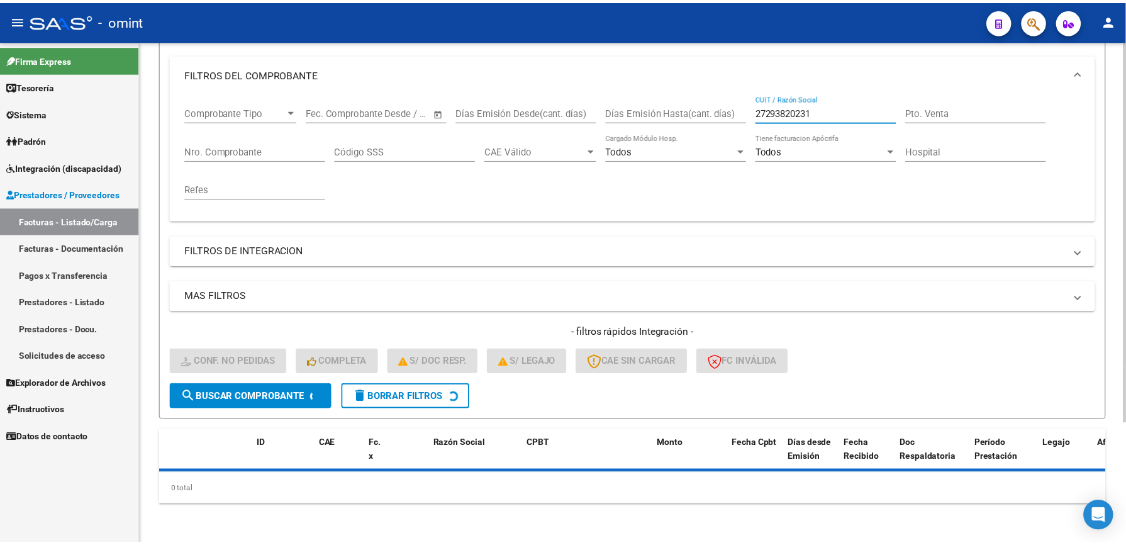
scroll to position [189, 0]
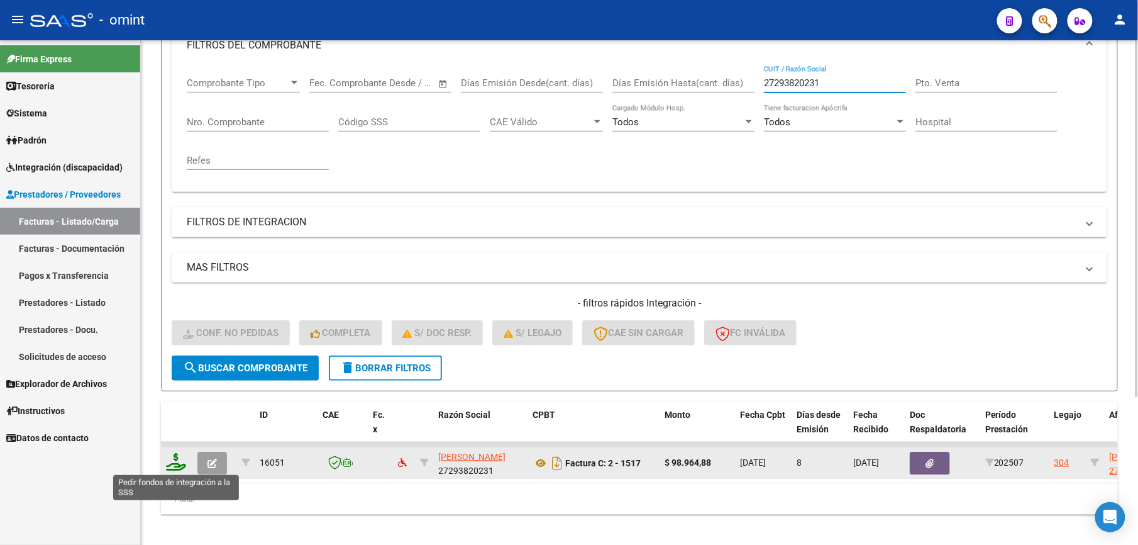
type input "27293820231"
click at [174, 459] on icon at bounding box center [176, 462] width 20 height 18
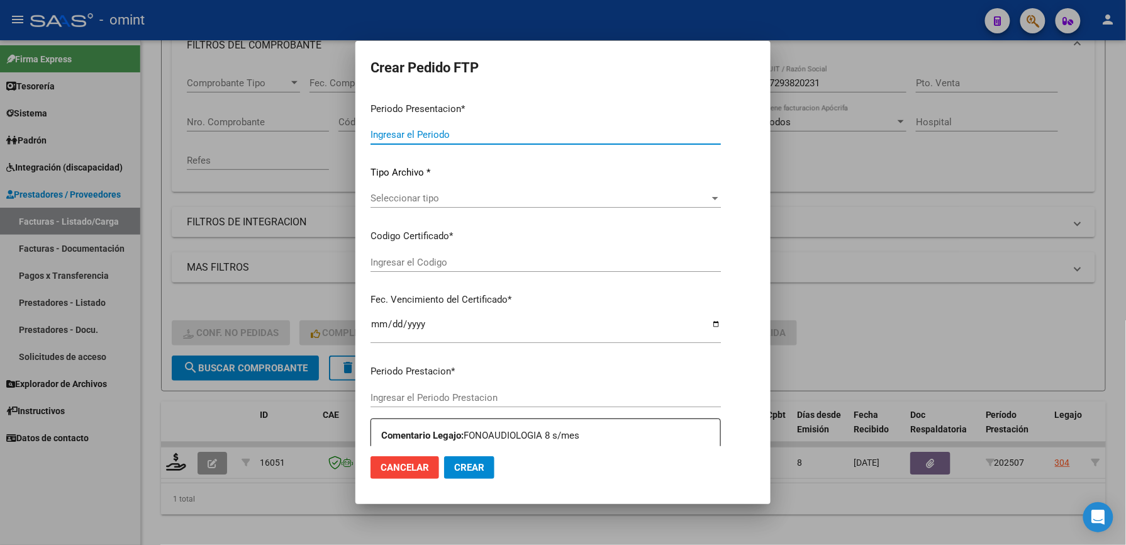
type input "202507"
type input "$ 98.964,88"
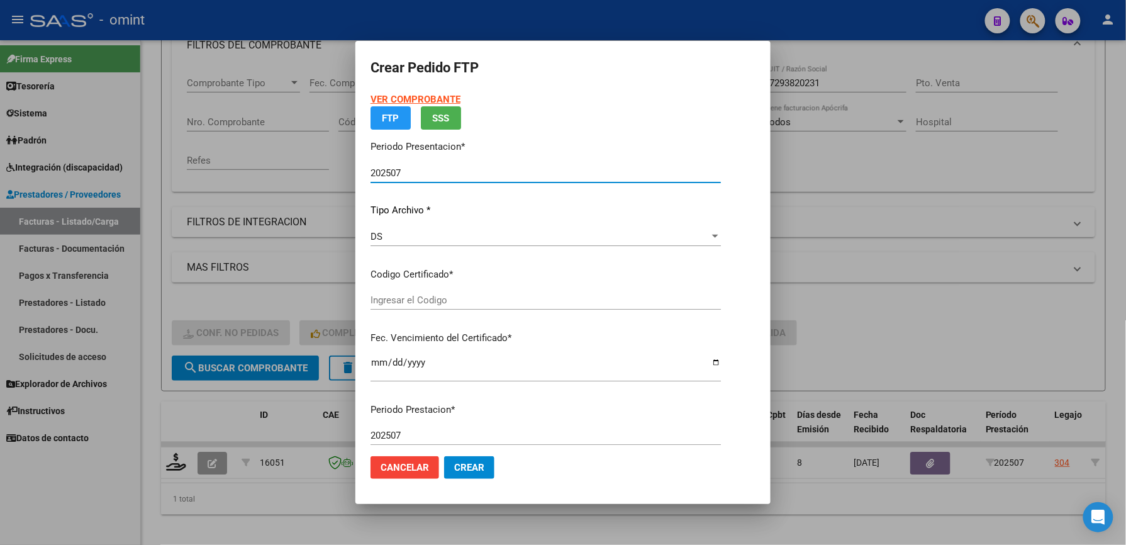
type input "4967736892"
type input "2028-03-01"
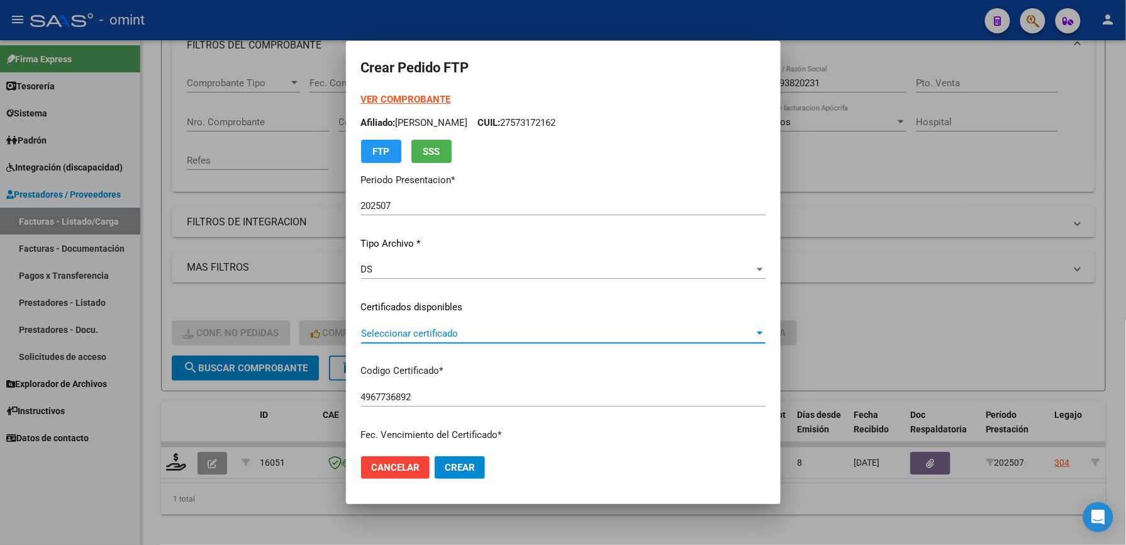
click at [441, 328] on span "Seleccionar certificado" at bounding box center [557, 333] width 393 height 11
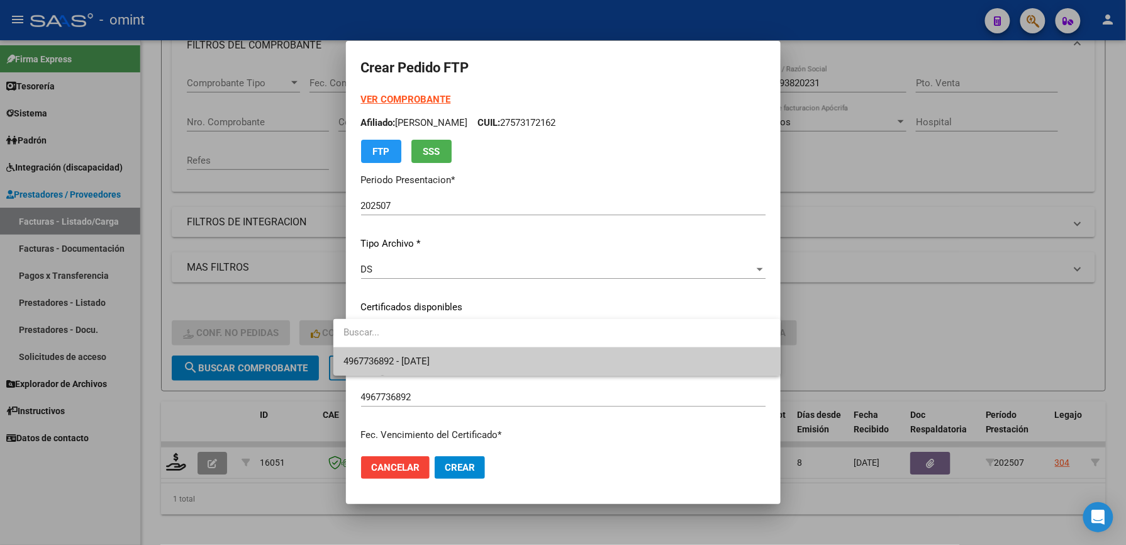
click at [449, 352] on span "4967736892 - 2028-03-01" at bounding box center [556, 361] width 427 height 28
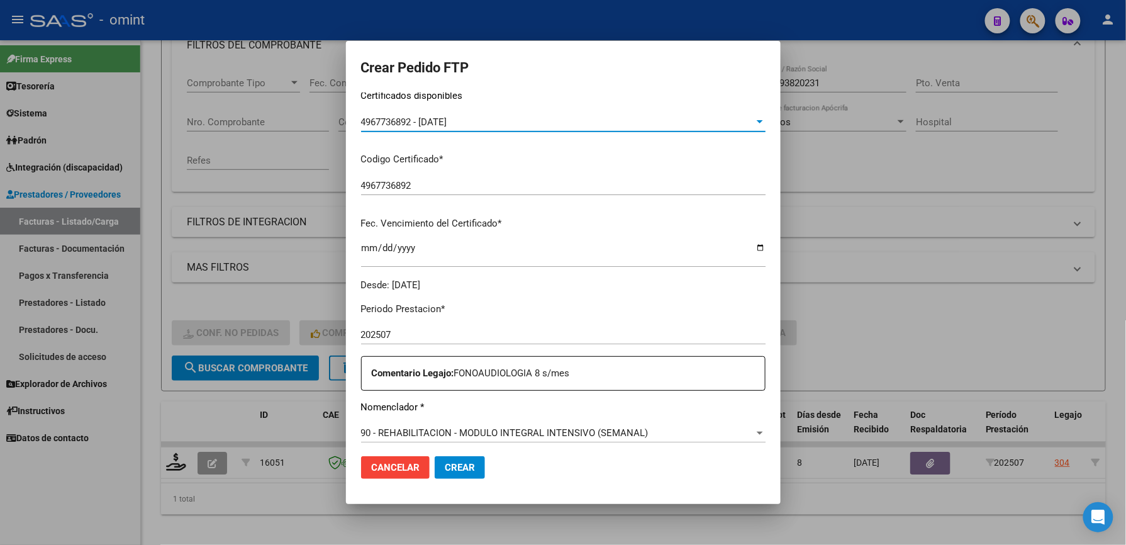
scroll to position [335, 0]
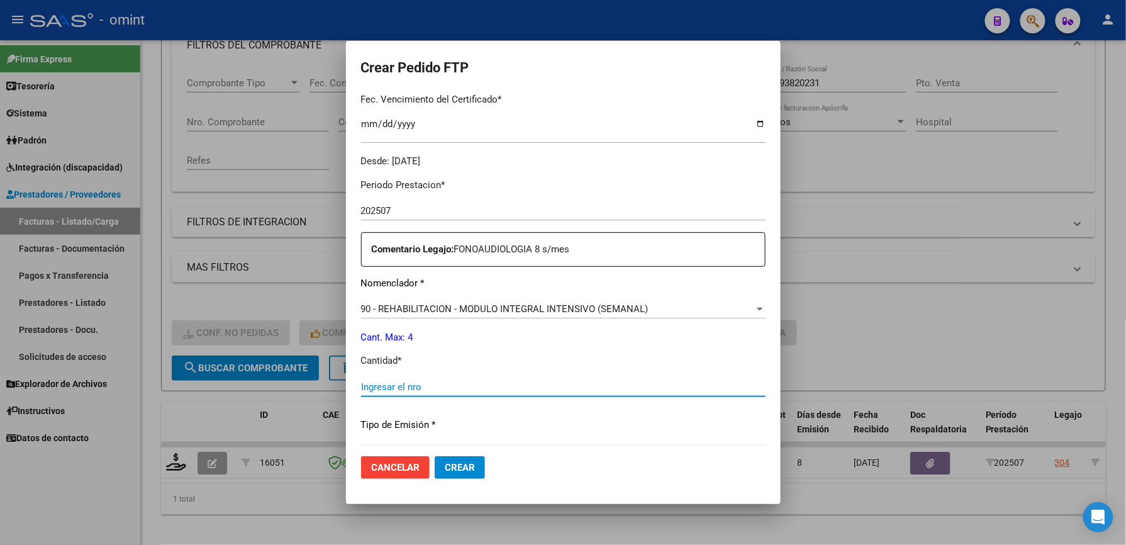
click at [430, 383] on input "Ingresar el nro" at bounding box center [563, 386] width 404 height 11
type input "4"
click at [587, 360] on p "Cantidad *" at bounding box center [563, 360] width 404 height 14
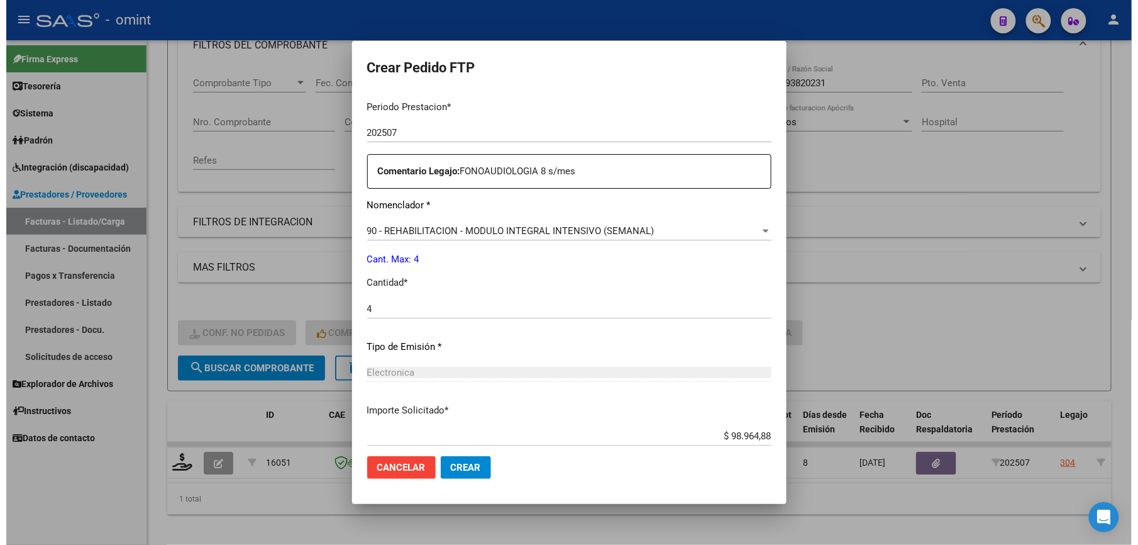
scroll to position [487, 0]
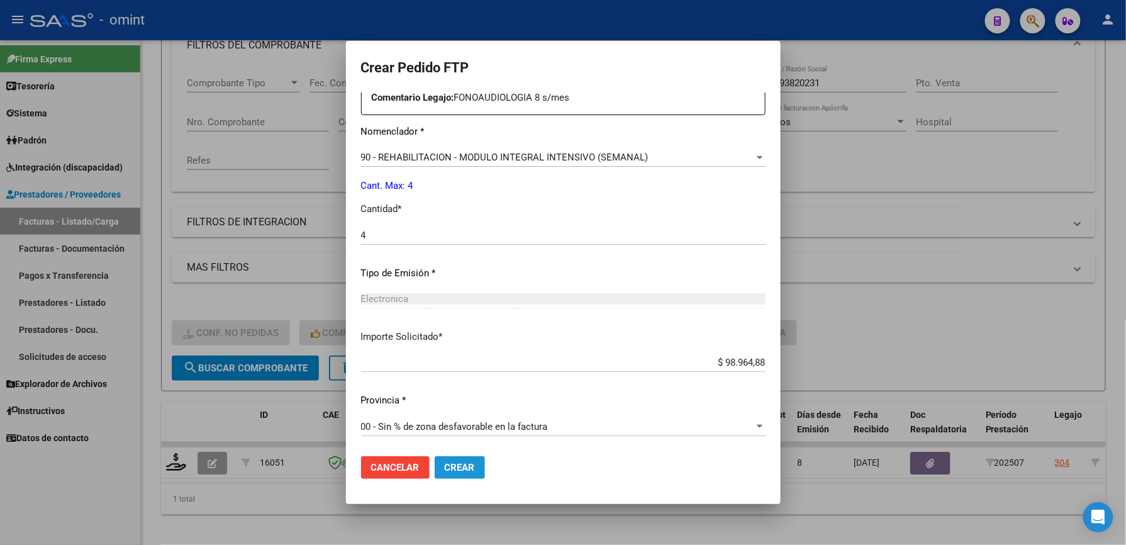
click at [448, 471] on span "Crear" at bounding box center [460, 467] width 30 height 11
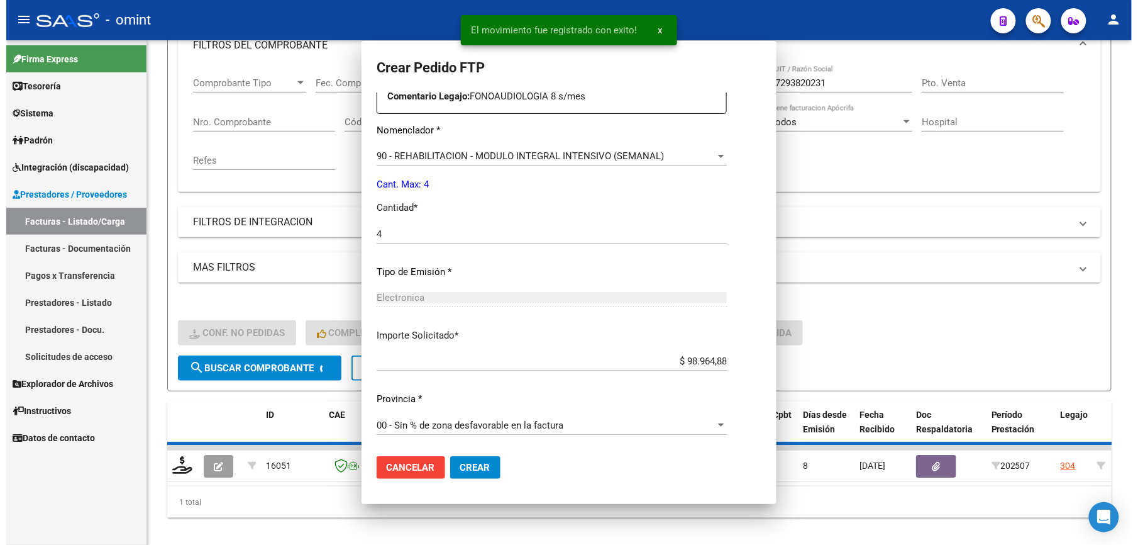
scroll to position [0, 0]
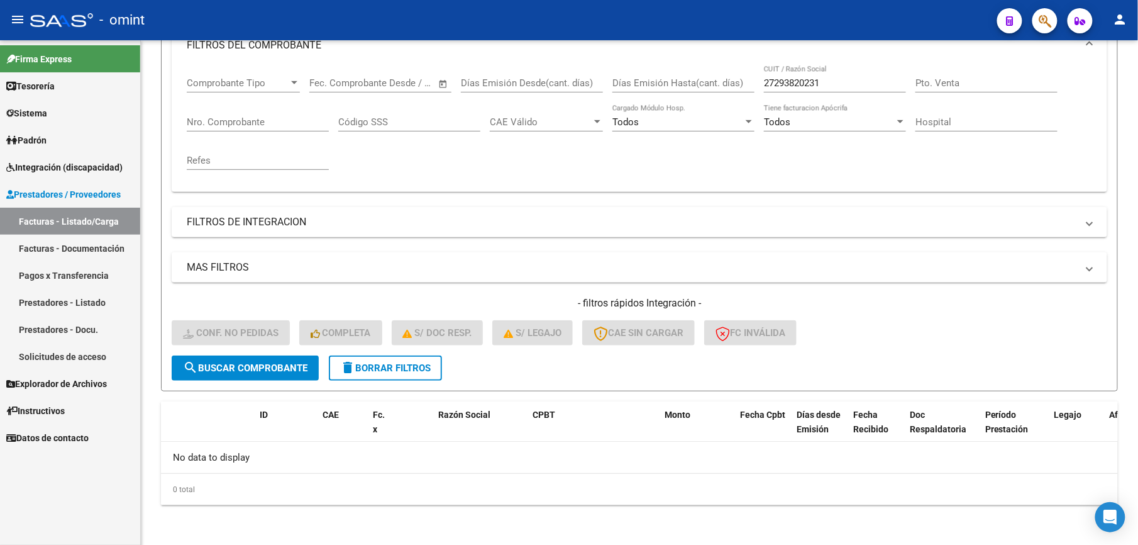
click at [84, 169] on span "Integración (discapacidad)" at bounding box center [64, 167] width 116 height 14
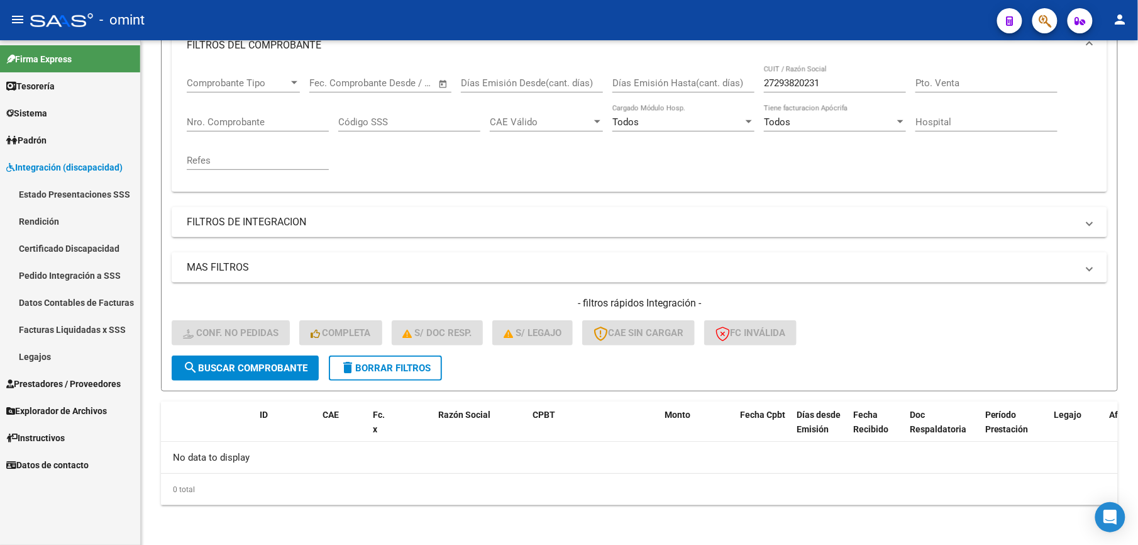
click at [72, 327] on link "Facturas Liquidadas x SSS" at bounding box center [70, 329] width 140 height 27
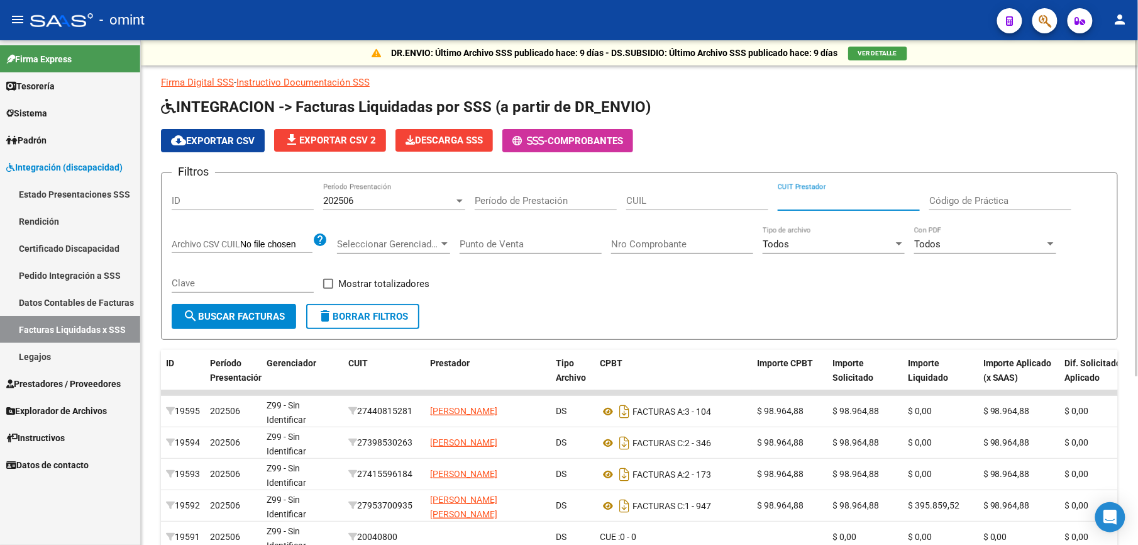
paste input "27-27536408-3"
type input "27-27536408-3"
click at [459, 198] on div at bounding box center [459, 201] width 11 height 10
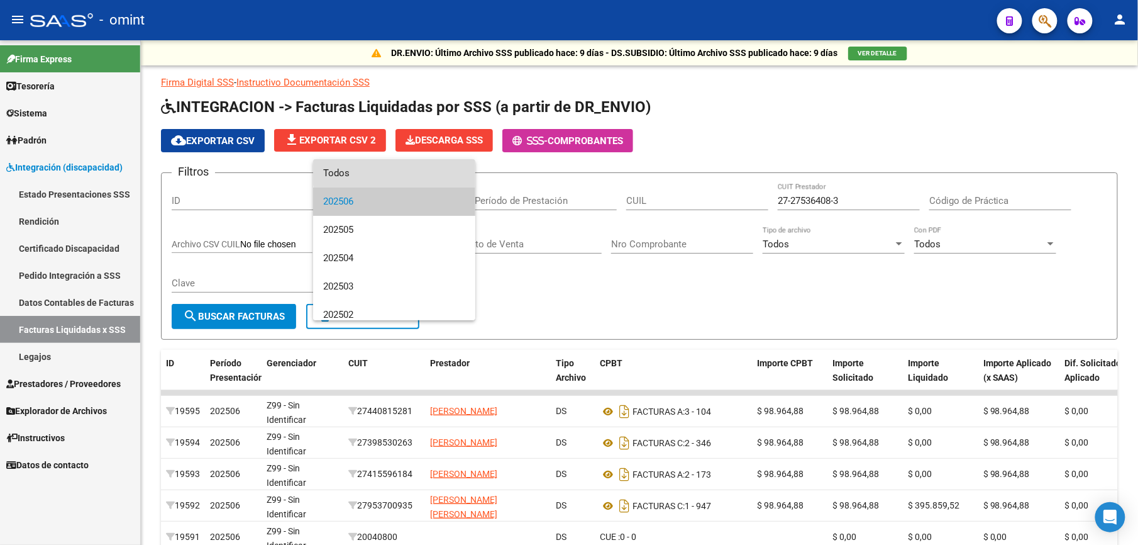
click at [433, 172] on span "Todos" at bounding box center [394, 173] width 142 height 28
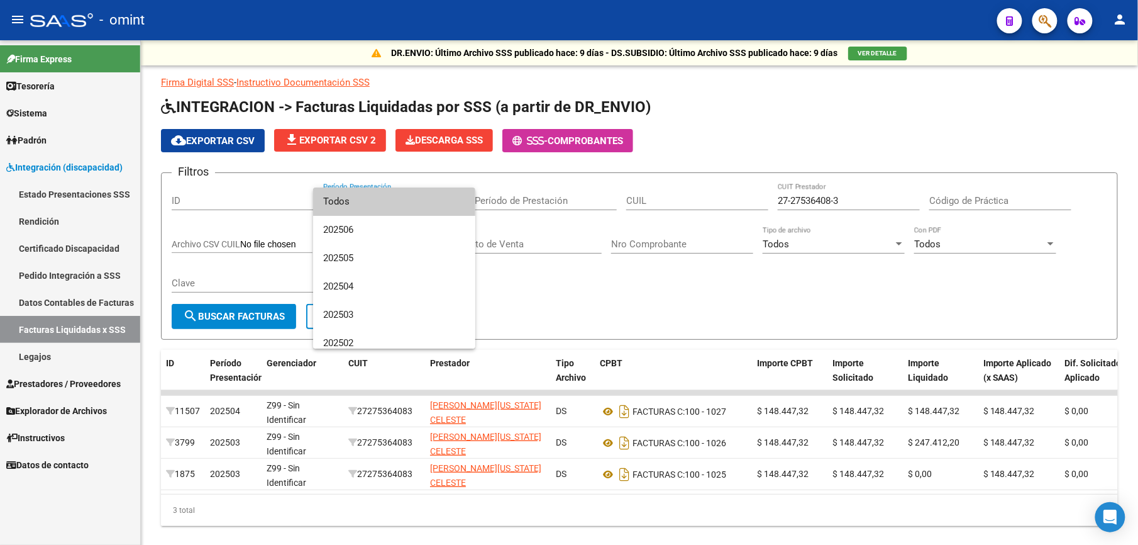
drag, startPoint x: 632, startPoint y: 499, endPoint x: 843, endPoint y: 499, distance: 211.3
click at [843, 499] on div at bounding box center [569, 272] width 1138 height 545
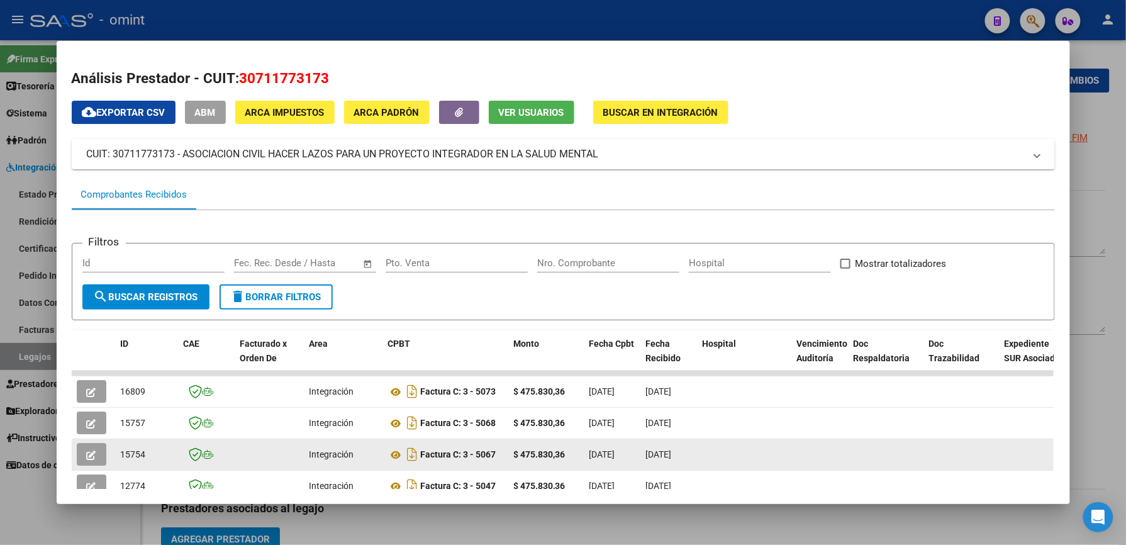
scroll to position [274, 0]
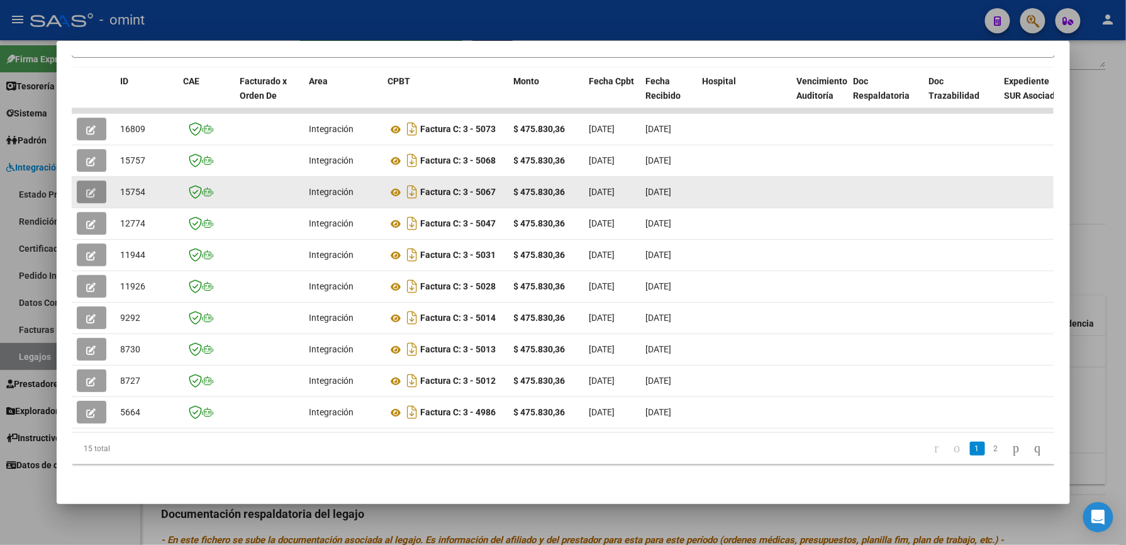
click at [87, 188] on icon "button" at bounding box center [91, 192] width 9 height 9
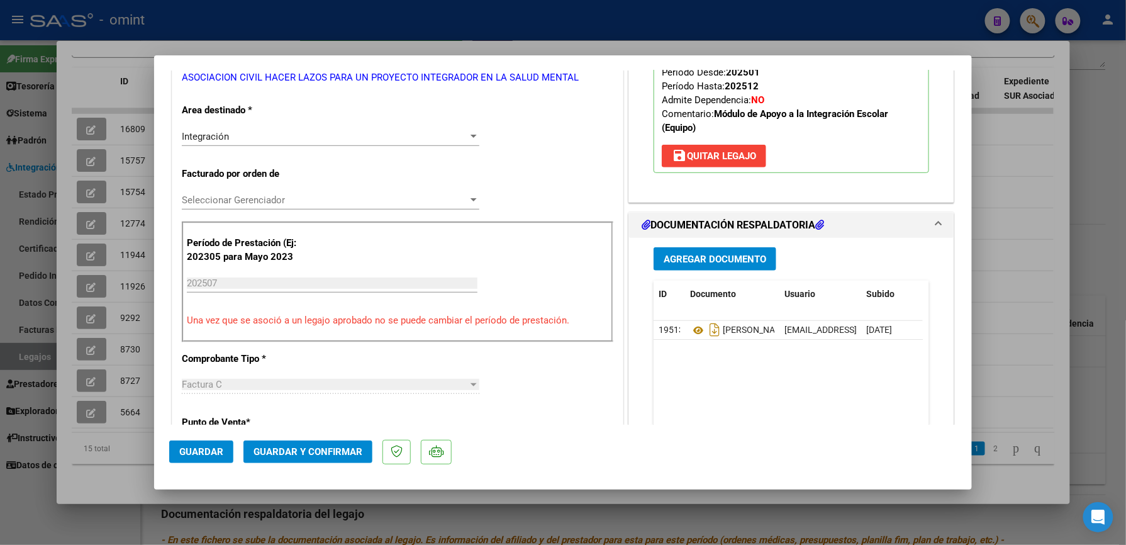
scroll to position [252, 0]
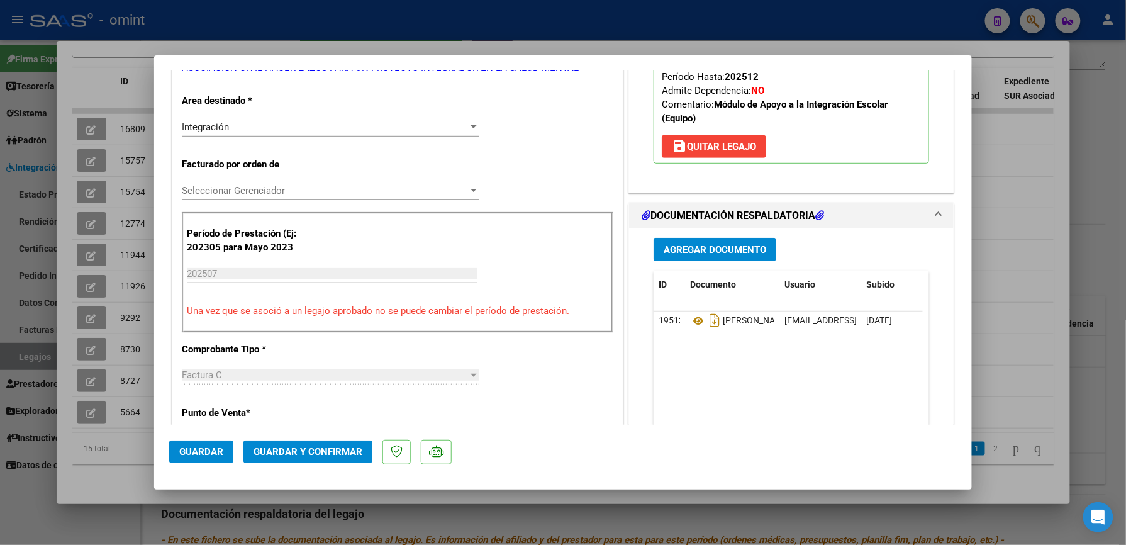
click at [332, 449] on span "Guardar y Confirmar" at bounding box center [307, 451] width 109 height 11
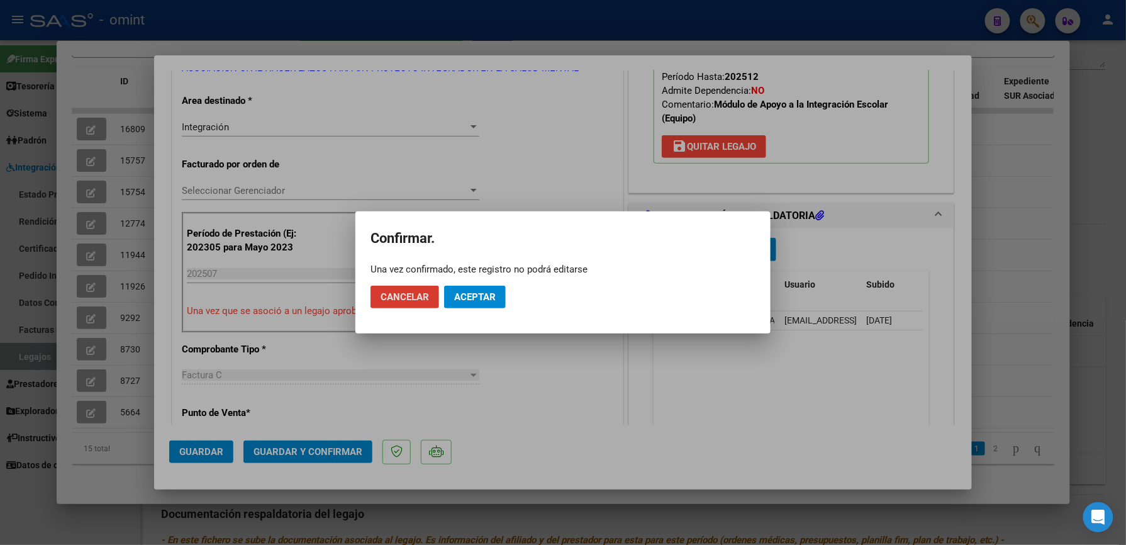
click at [486, 294] on span "Aceptar" at bounding box center [475, 296] width 42 height 11
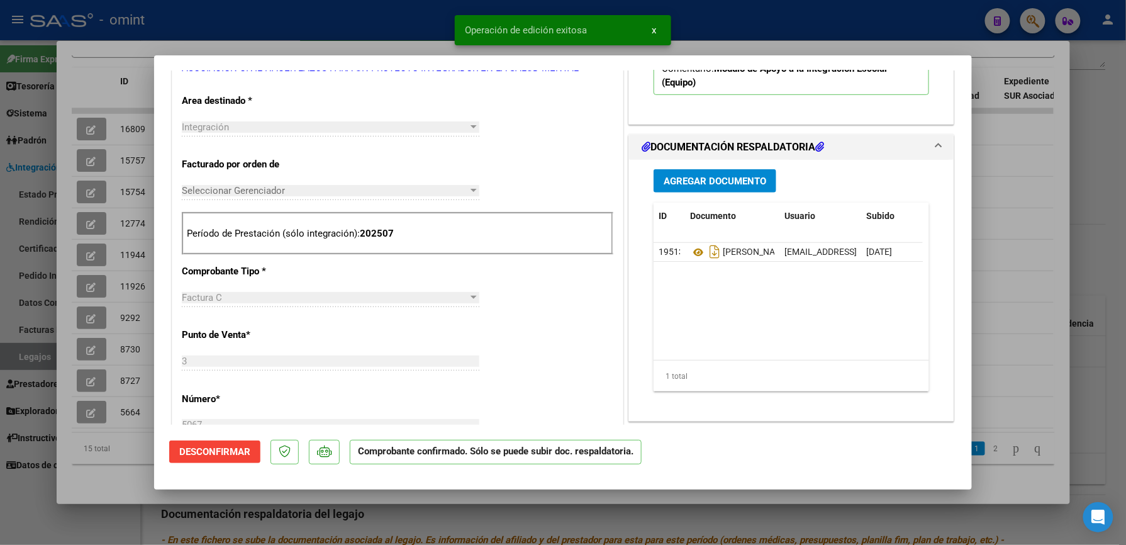
click at [769, 9] on div at bounding box center [563, 272] width 1126 height 545
type input "$ 0,00"
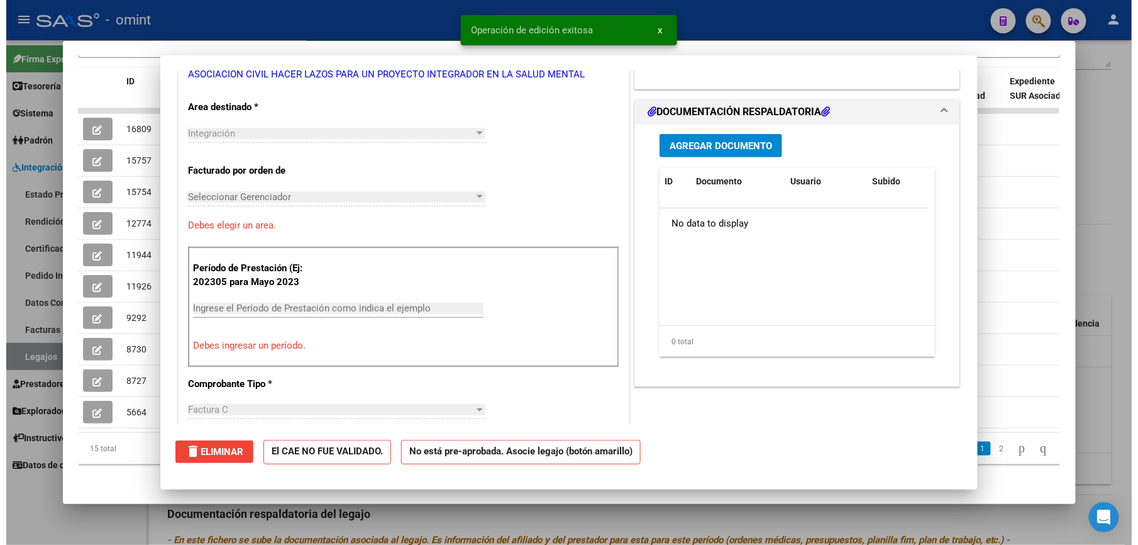
scroll to position [0, 0]
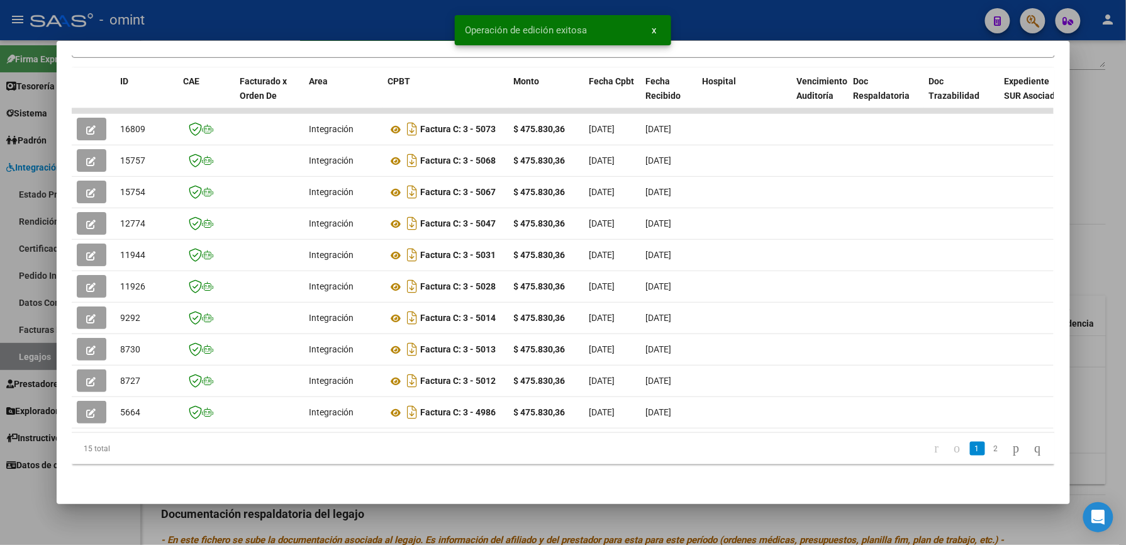
click at [720, 18] on div at bounding box center [563, 272] width 1126 height 545
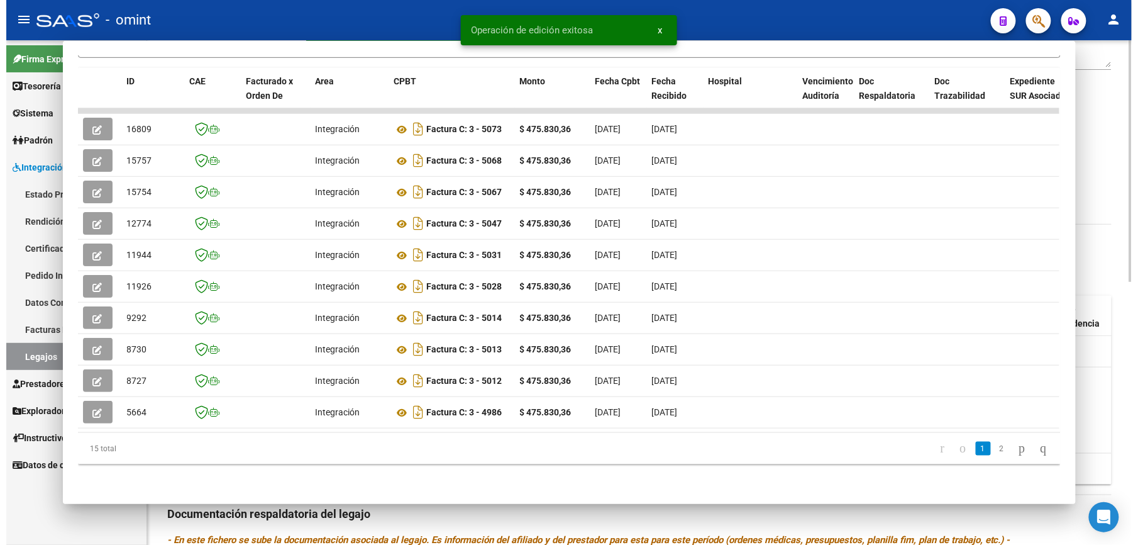
scroll to position [252, 0]
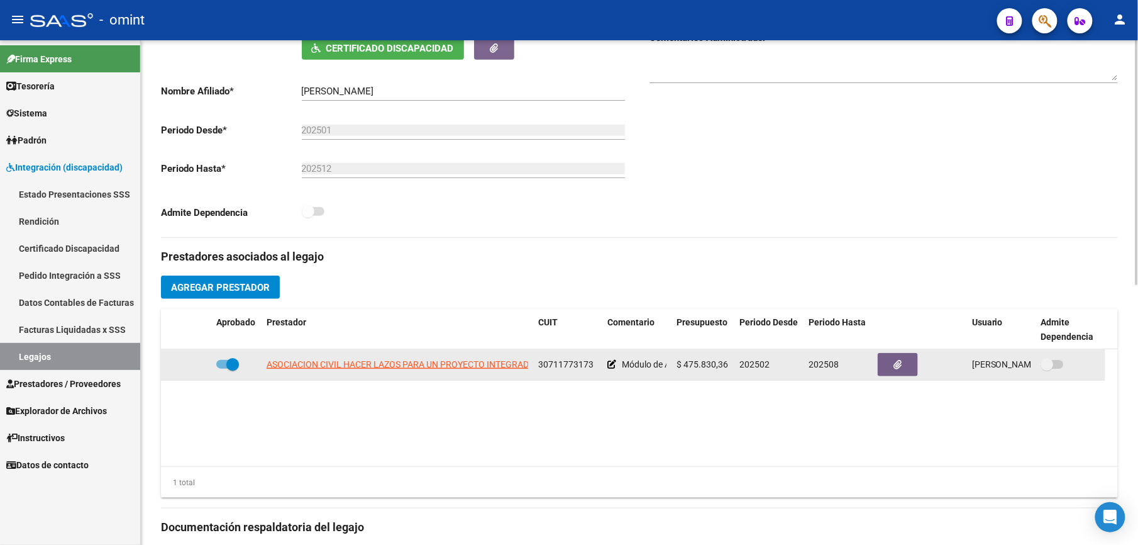
drag, startPoint x: 540, startPoint y: 364, endPoint x: 593, endPoint y: 367, distance: 53.0
click at [593, 367] on div "30711773173" at bounding box center [567, 364] width 59 height 14
drag, startPoint x: 593, startPoint y: 367, endPoint x: 574, endPoint y: 365, distance: 19.0
copy span "30711773173"
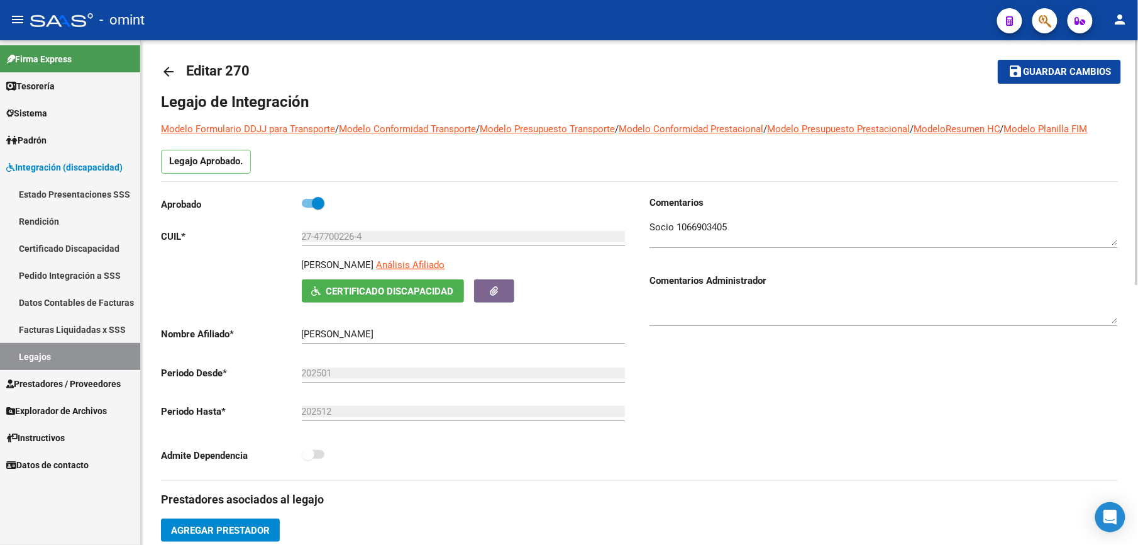
scroll to position [0, 0]
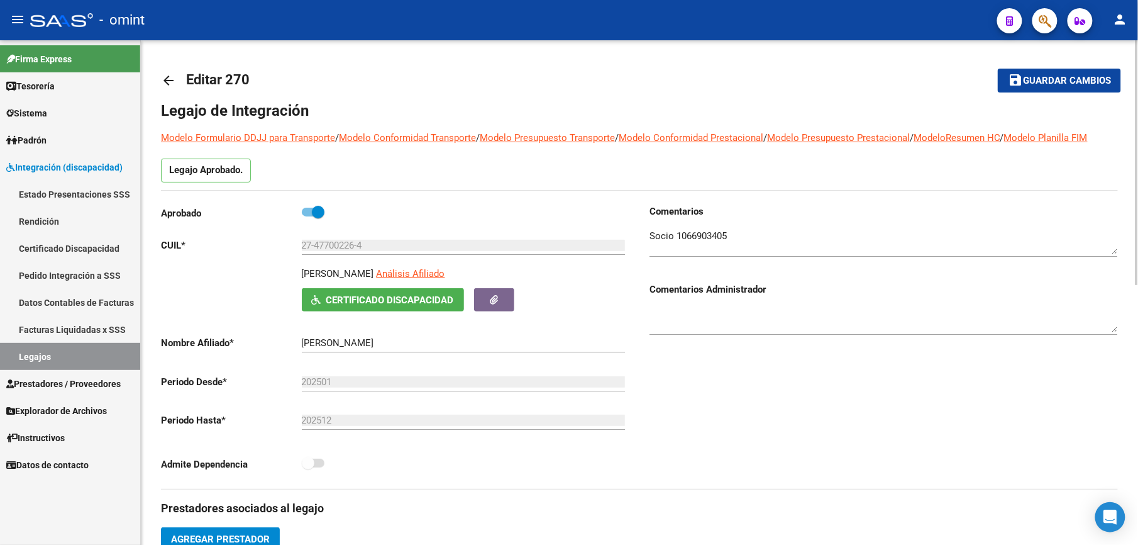
click at [174, 79] on mat-icon "arrow_back" at bounding box center [168, 80] width 15 height 15
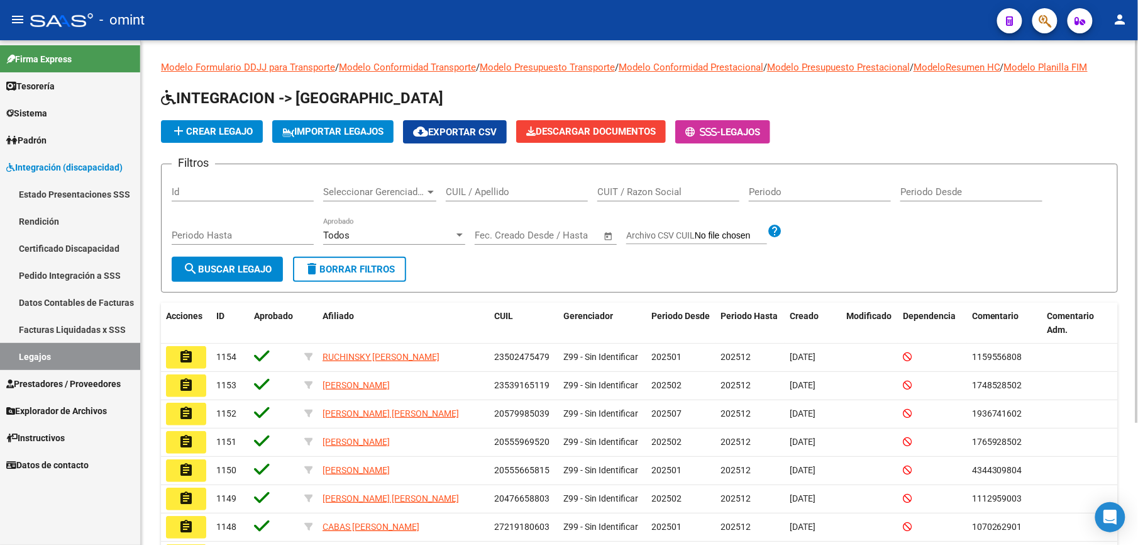
click at [494, 192] on input "CUIL / Apellido" at bounding box center [517, 191] width 142 height 11
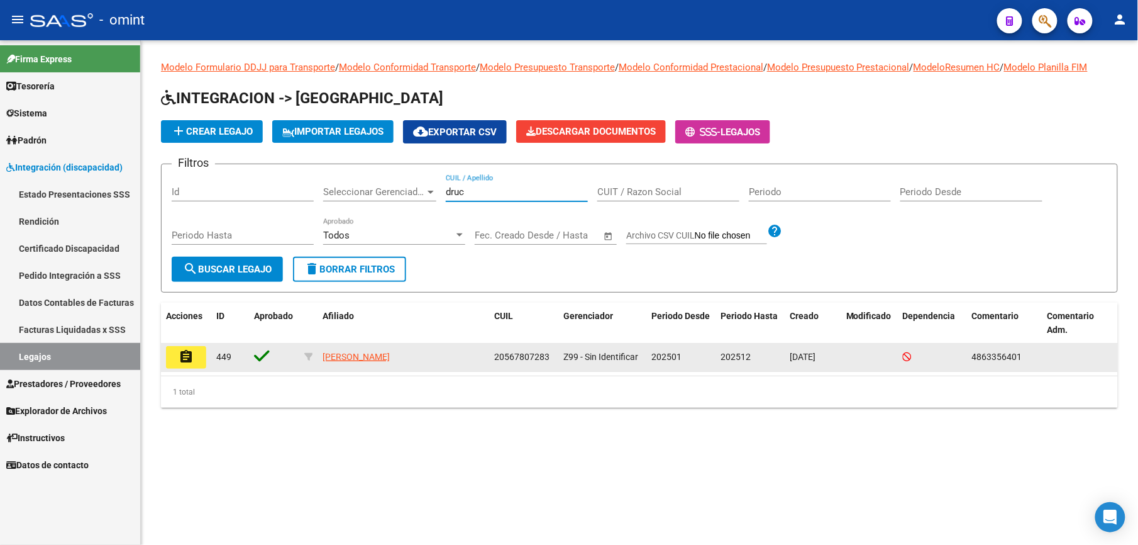
type input "druc"
click at [190, 351] on mat-icon "assignment" at bounding box center [186, 356] width 15 height 15
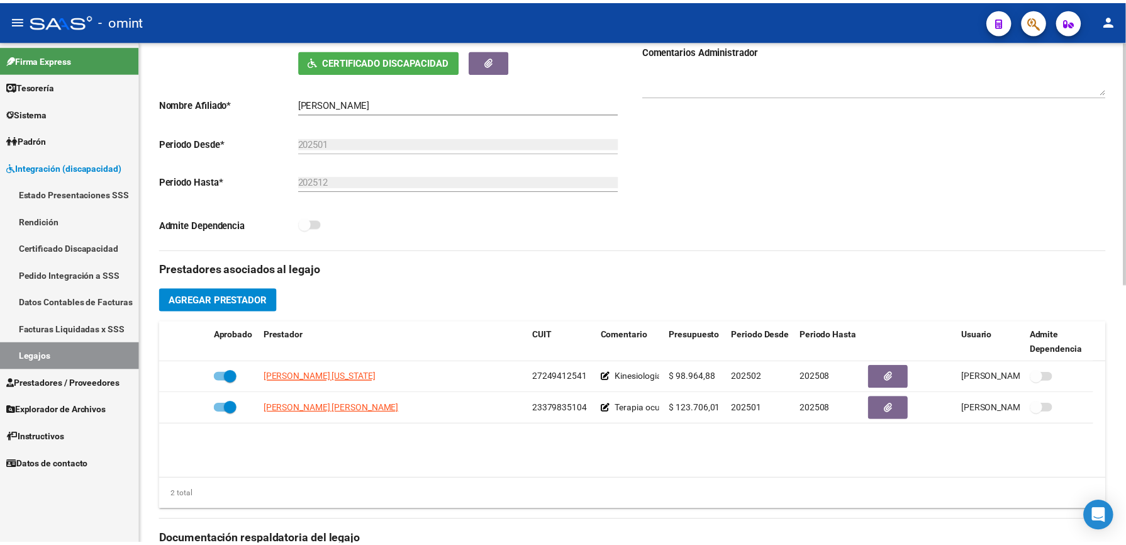
scroll to position [252, 0]
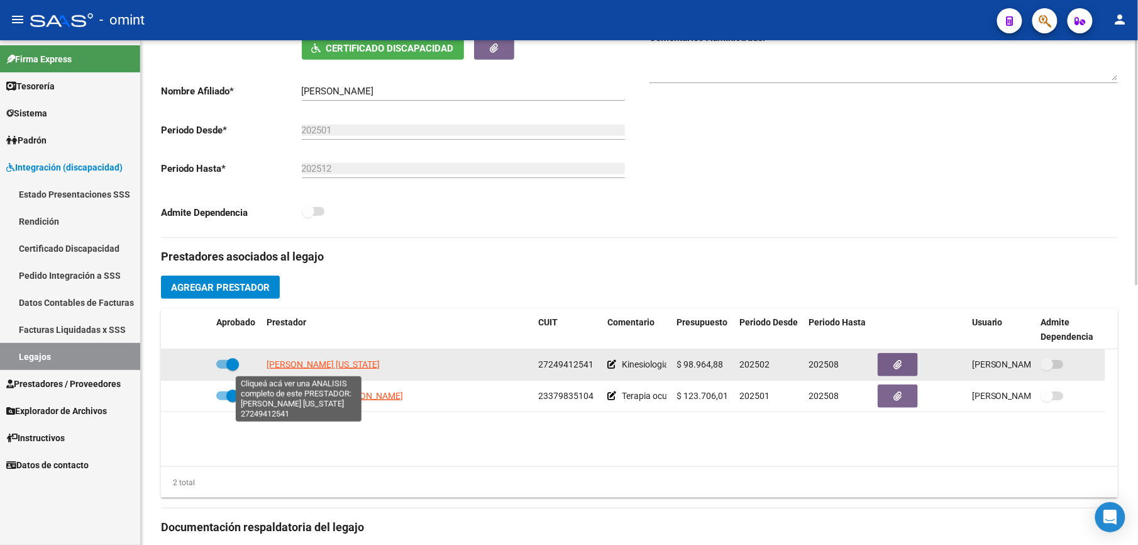
click at [325, 368] on span "[PERSON_NAME] [US_STATE]" at bounding box center [323, 364] width 113 height 10
type textarea "27249412541"
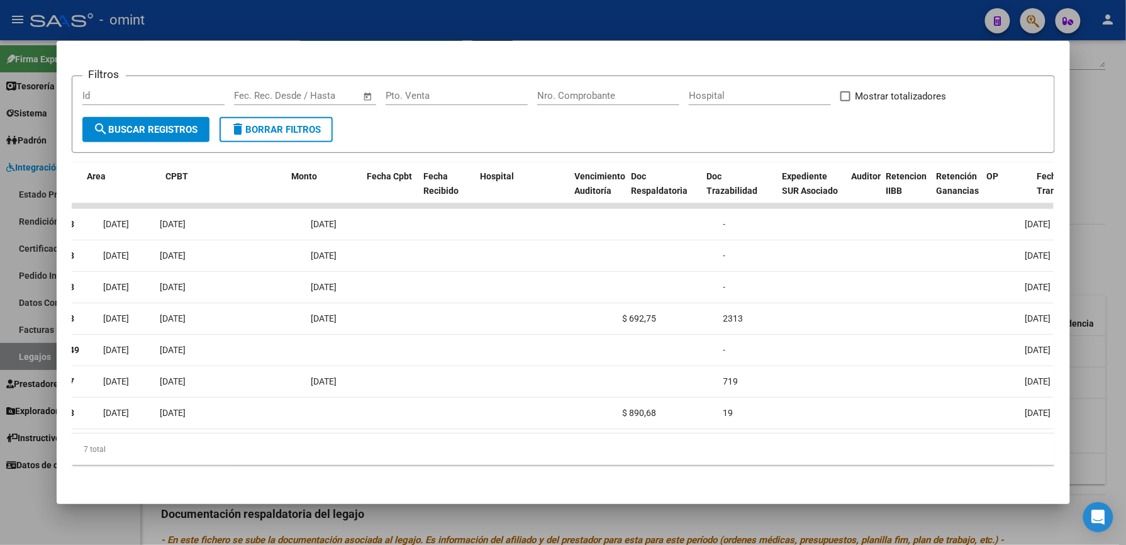
scroll to position [0, 0]
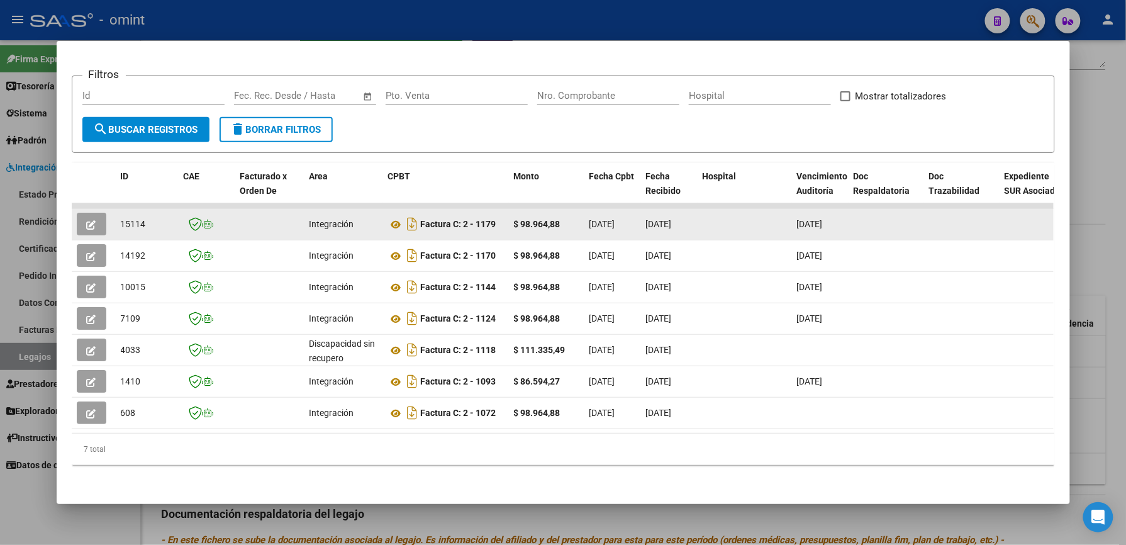
click at [77, 219] on button "button" at bounding box center [92, 224] width 30 height 23
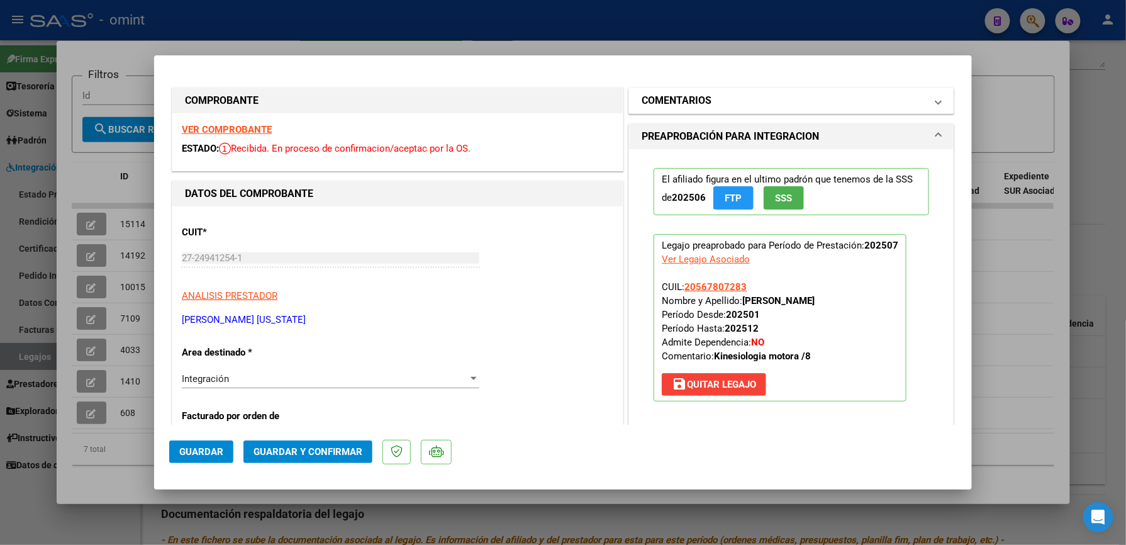
click at [936, 101] on span at bounding box center [938, 100] width 5 height 15
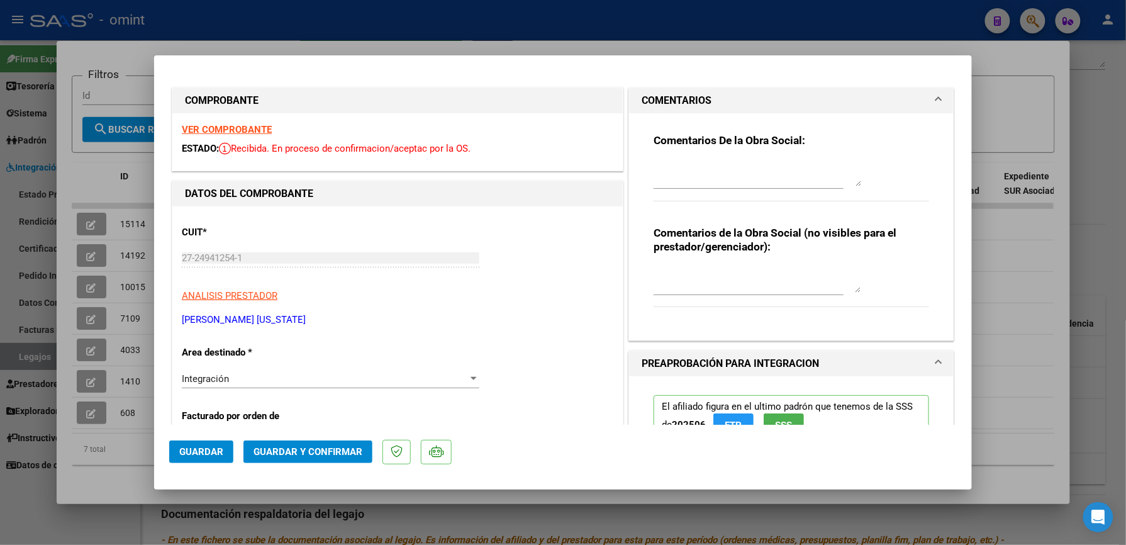
click at [780, 167] on textarea at bounding box center [758, 173] width 208 height 25
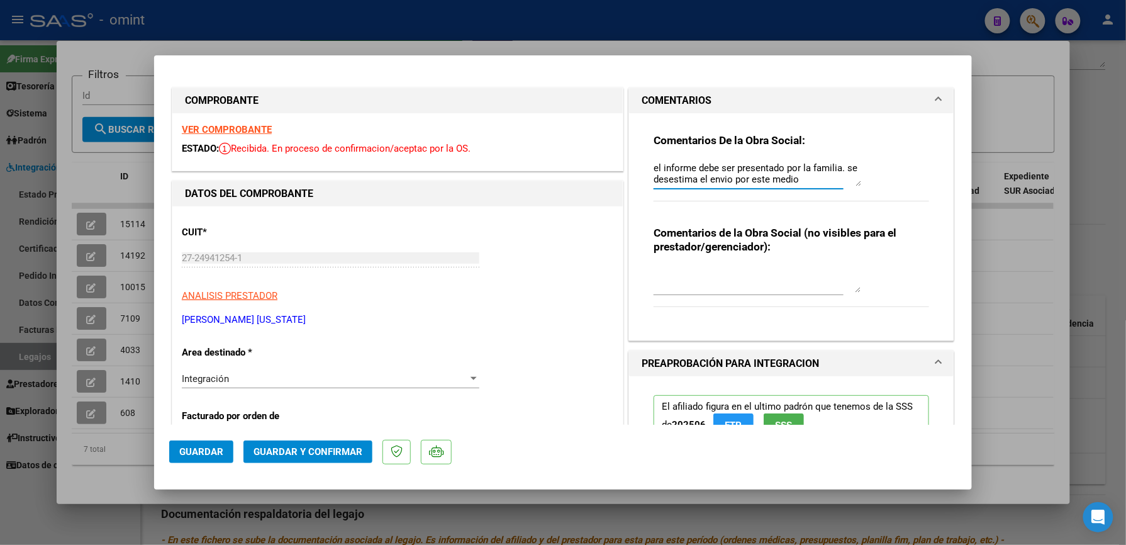
type textarea "el informe debe ser presentado por la familia. se desestima el envio por este m…"
click at [328, 450] on span "Guardar y Confirmar" at bounding box center [307, 451] width 109 height 11
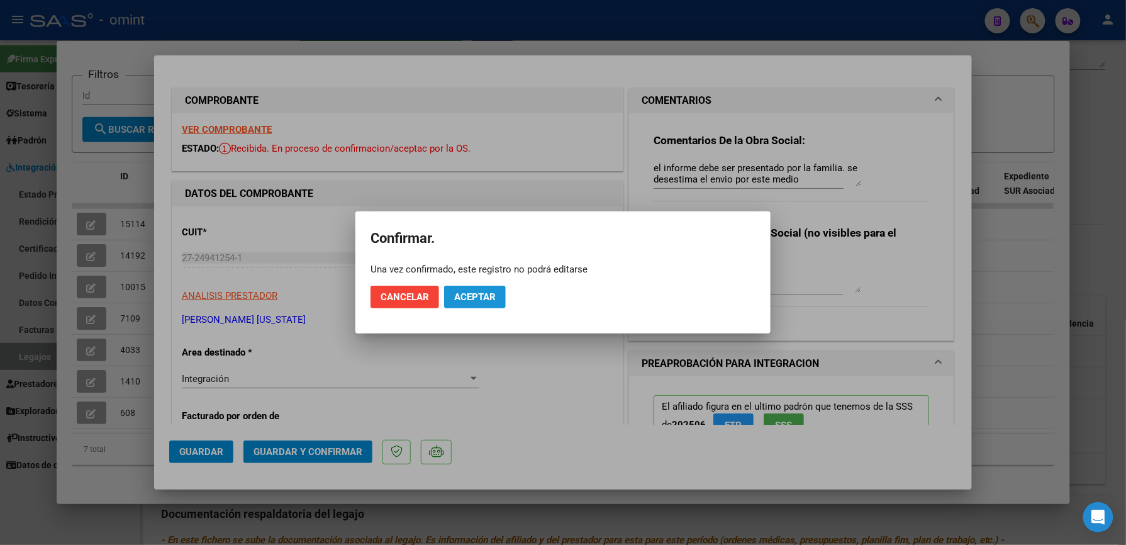
click at [477, 297] on span "Aceptar" at bounding box center [475, 296] width 42 height 11
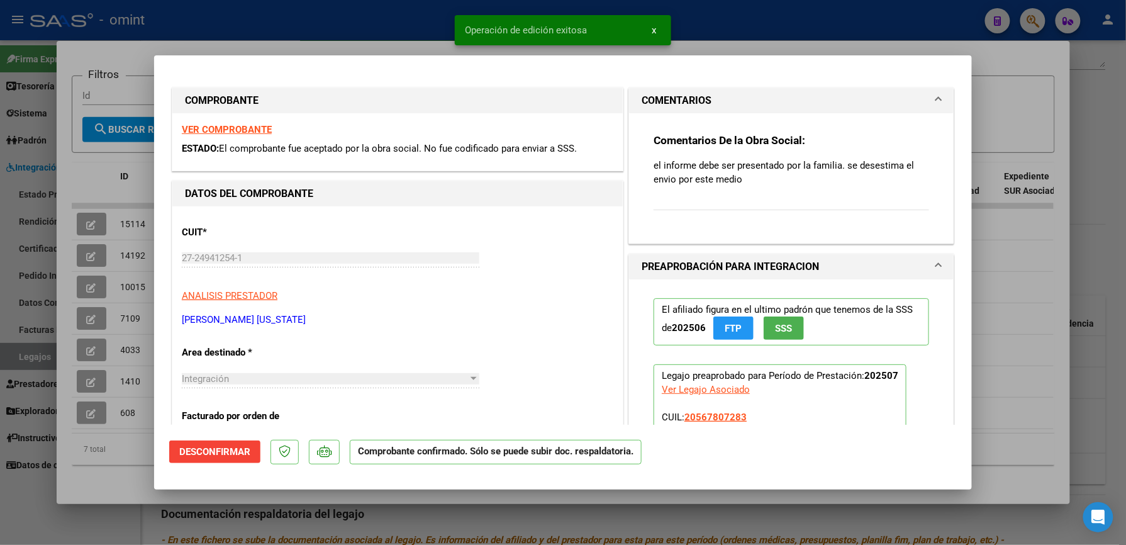
click at [1001, 67] on div at bounding box center [563, 272] width 1126 height 545
type input "$ 0,00"
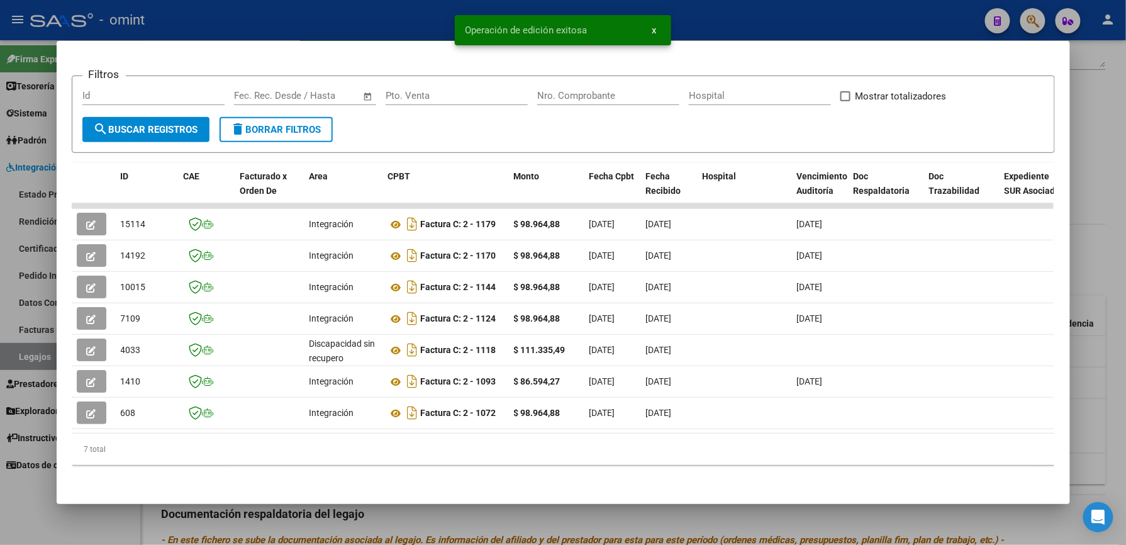
click at [796, 38] on div at bounding box center [563, 272] width 1126 height 545
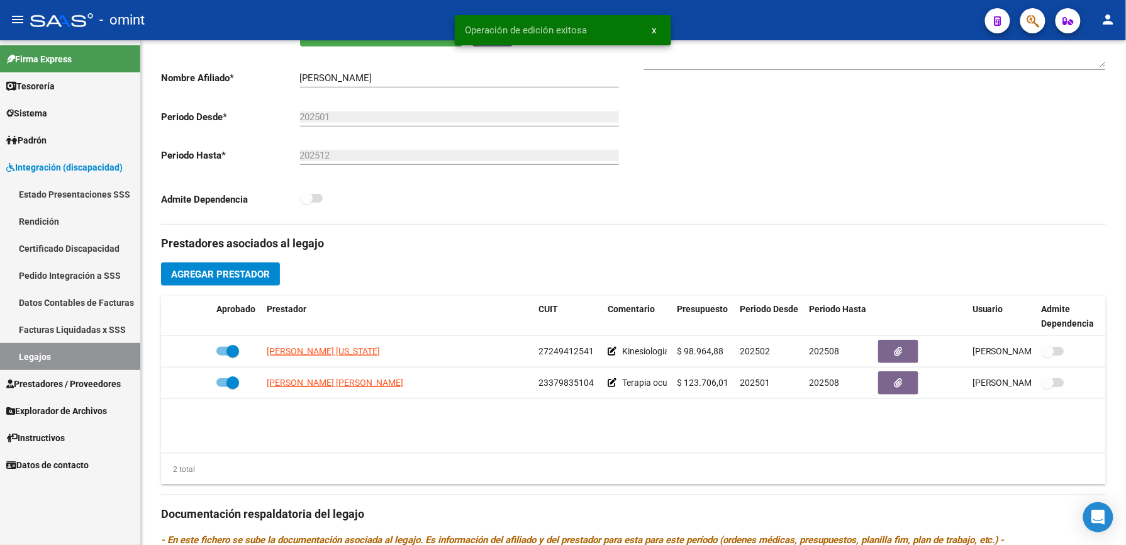
scroll to position [252, 0]
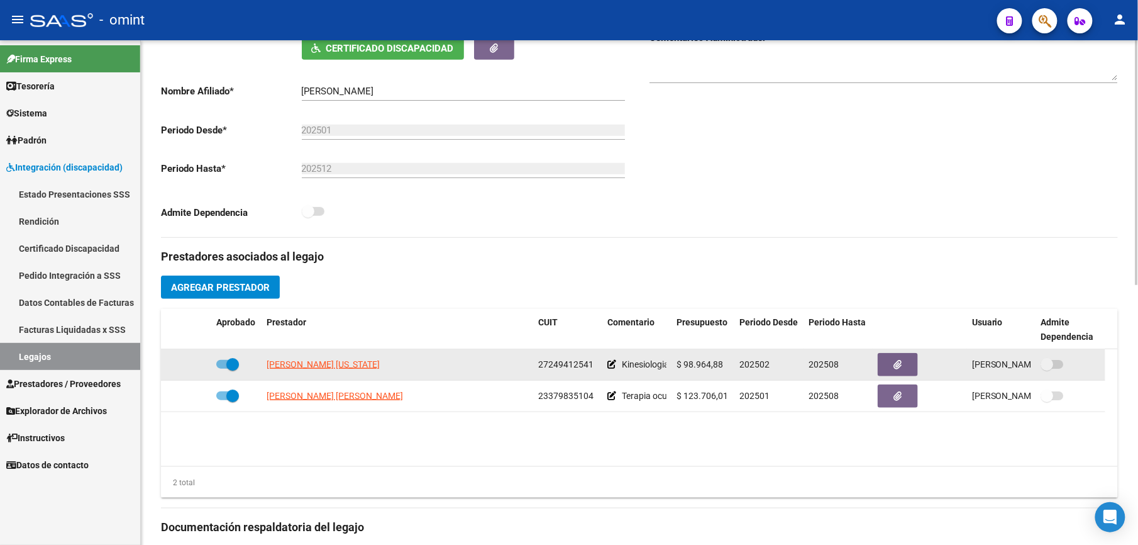
drag, startPoint x: 544, startPoint y: 364, endPoint x: 591, endPoint y: 366, distance: 47.2
click at [591, 366] on span "27249412541" at bounding box center [565, 364] width 55 height 10
drag, startPoint x: 591, startPoint y: 366, endPoint x: 567, endPoint y: 367, distance: 24.6
click at [567, 367] on span "27249412541" at bounding box center [565, 364] width 55 height 10
drag, startPoint x: 537, startPoint y: 363, endPoint x: 591, endPoint y: 370, distance: 55.2
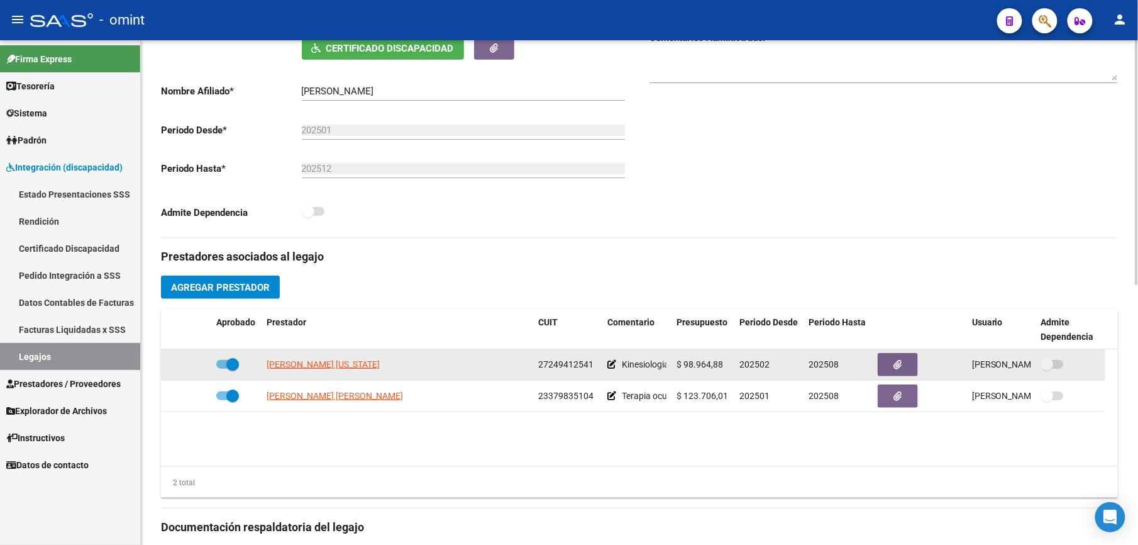
click at [591, 370] on datatable-body-cell "27249412541" at bounding box center [567, 364] width 69 height 31
drag, startPoint x: 591, startPoint y: 370, endPoint x: 574, endPoint y: 365, distance: 17.7
copy span "27249412541"
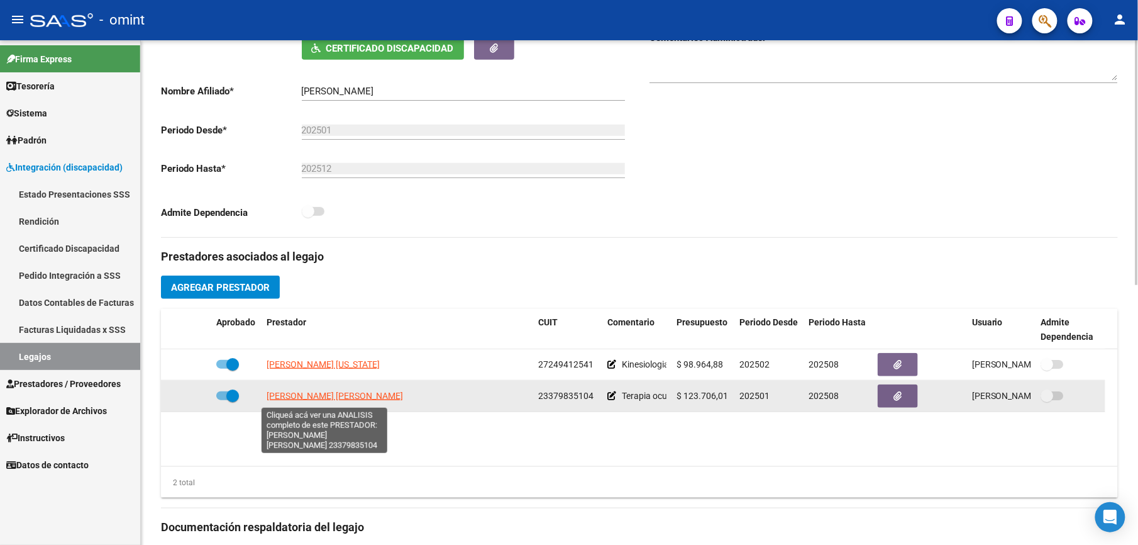
click at [309, 400] on span "[PERSON_NAME] [PERSON_NAME]" at bounding box center [335, 396] width 136 height 10
type textarea "23379835104"
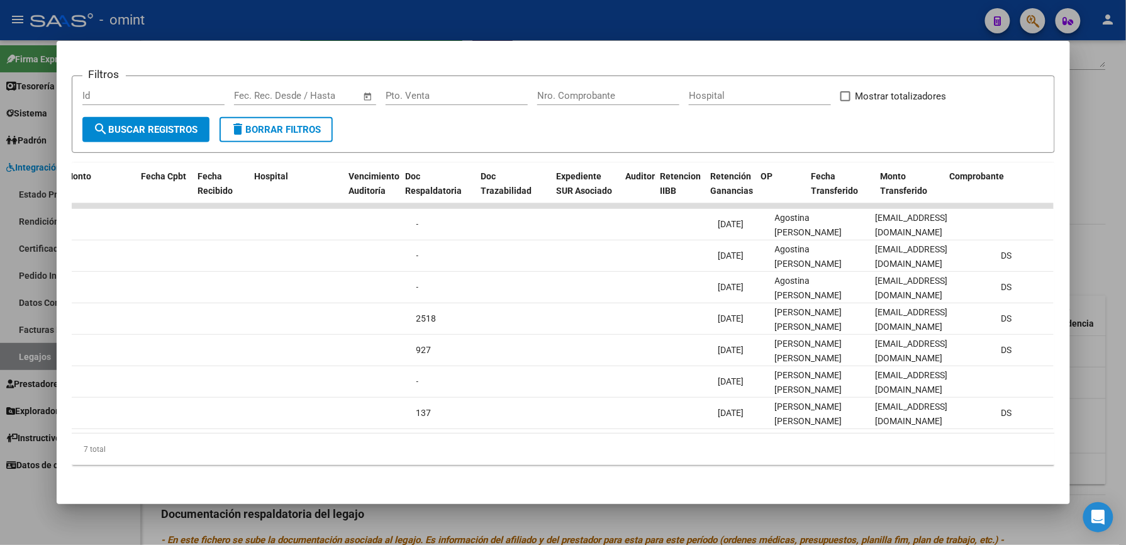
scroll to position [0, 0]
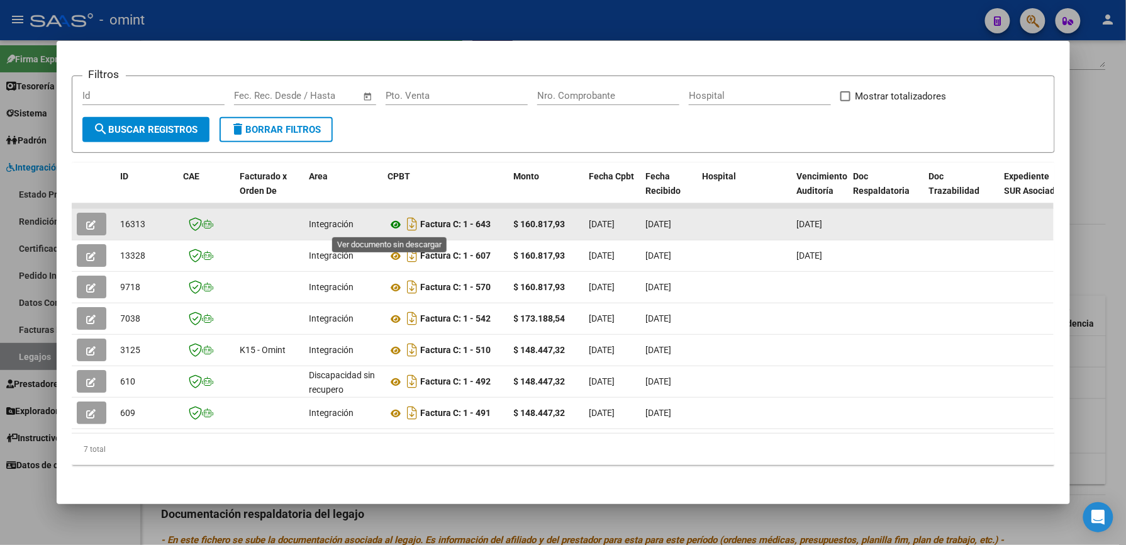
click at [390, 220] on icon at bounding box center [396, 224] width 16 height 15
click at [79, 221] on button "button" at bounding box center [92, 224] width 30 height 23
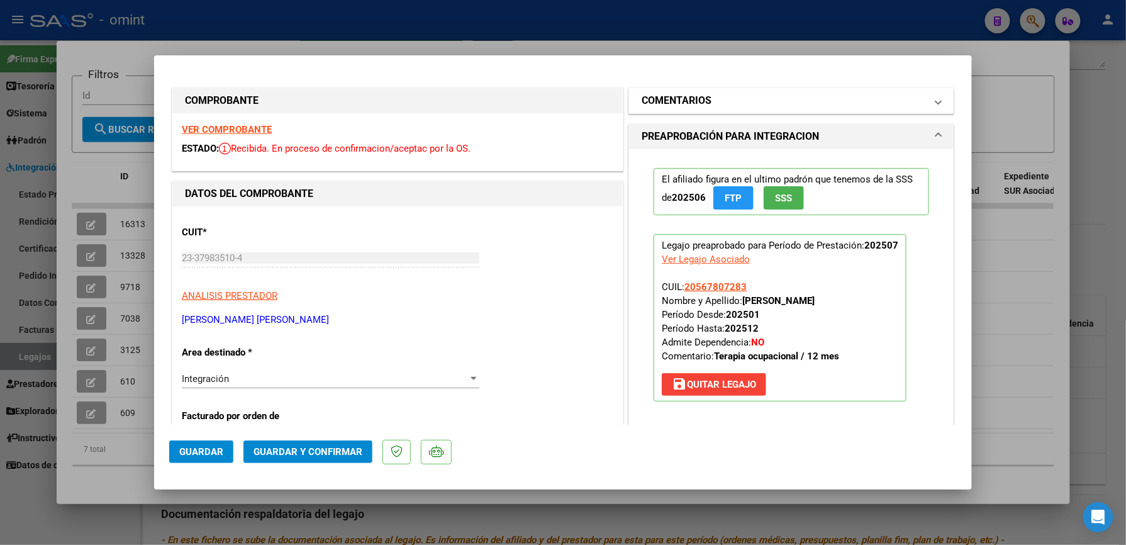
click at [931, 99] on mat-expansion-panel-header "COMENTARIOS" at bounding box center [791, 100] width 325 height 25
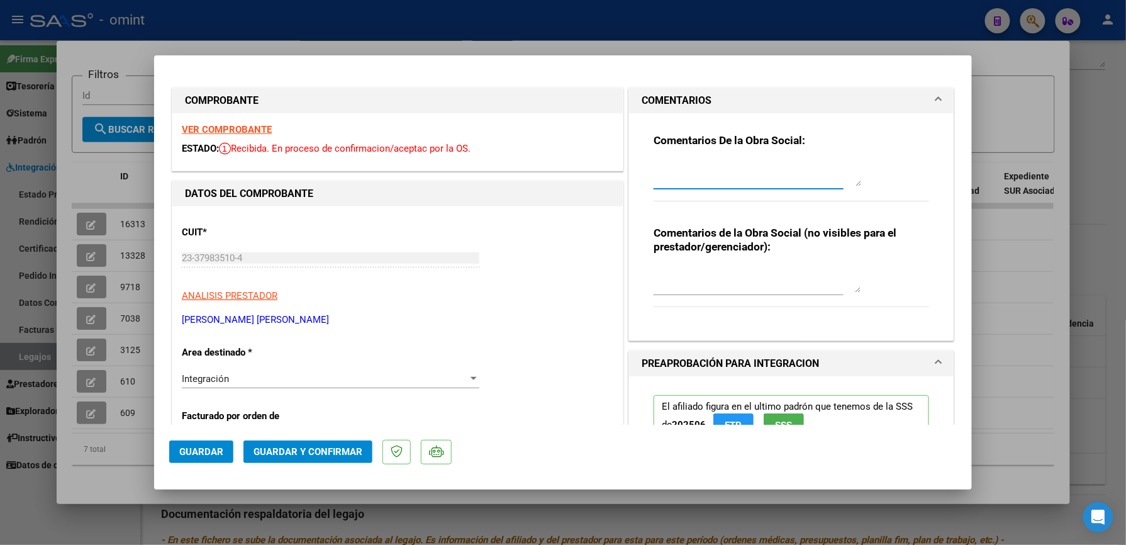
drag, startPoint x: 786, startPoint y: 169, endPoint x: 791, endPoint y: 157, distance: 13.5
click at [786, 169] on textarea at bounding box center [758, 173] width 208 height 25
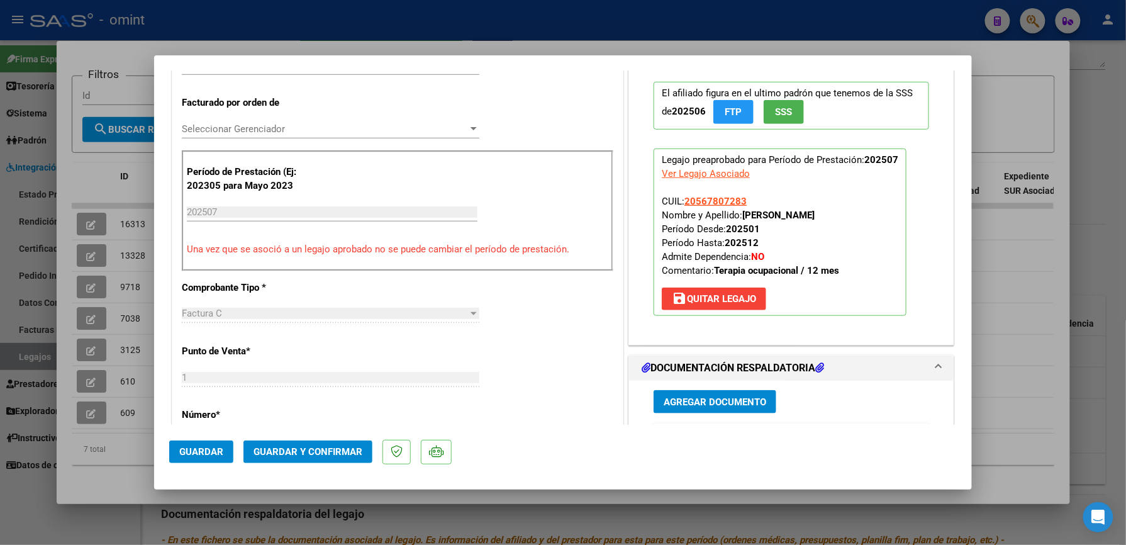
scroll to position [419, 0]
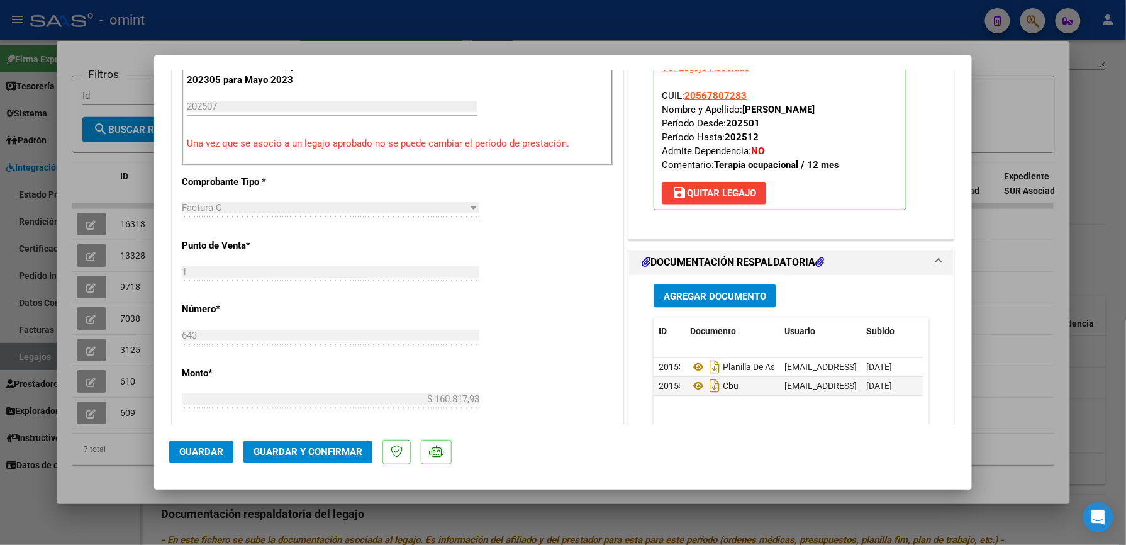
type textarea "se recuerda que lo habilitado es por un total de 12 sesiones mensuales"
click at [332, 450] on span "Guardar y Confirmar" at bounding box center [307, 451] width 109 height 11
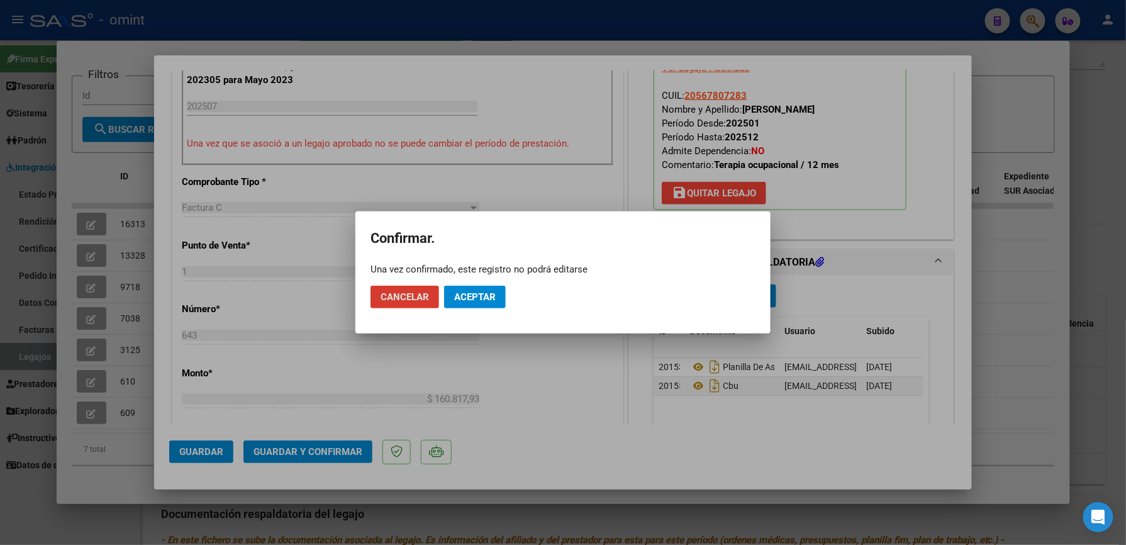
click at [481, 291] on span "Aceptar" at bounding box center [475, 296] width 42 height 11
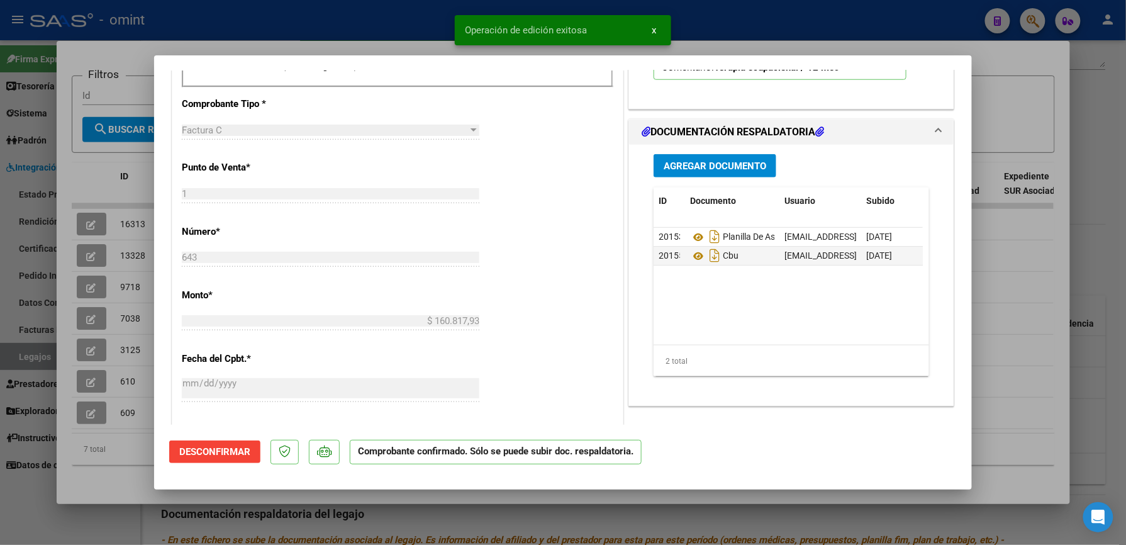
click at [911, 29] on div at bounding box center [563, 272] width 1126 height 545
type input "$ 0,00"
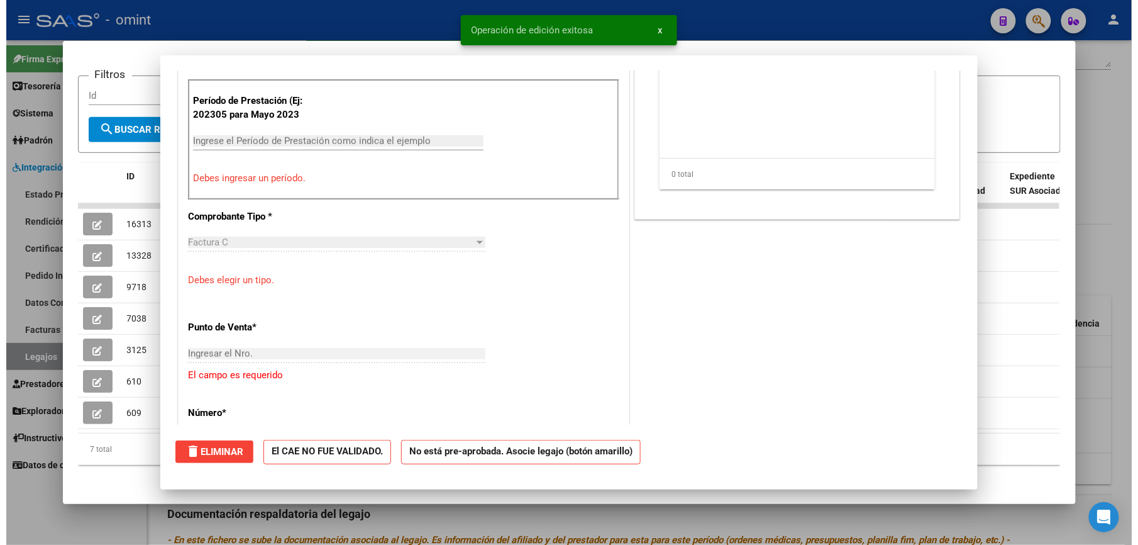
scroll to position [0, 0]
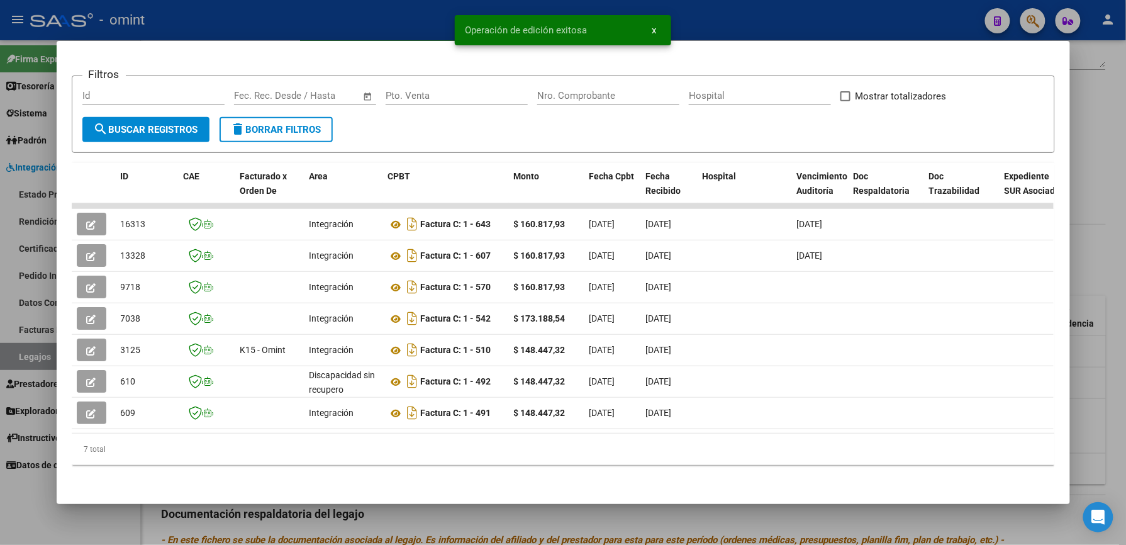
click at [725, 16] on div at bounding box center [563, 272] width 1126 height 545
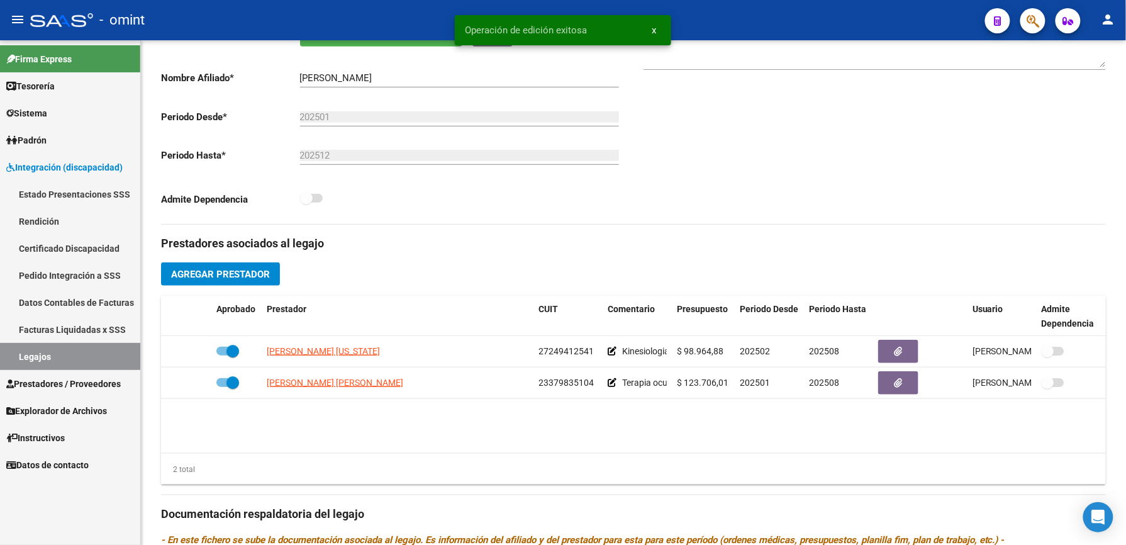
scroll to position [252, 0]
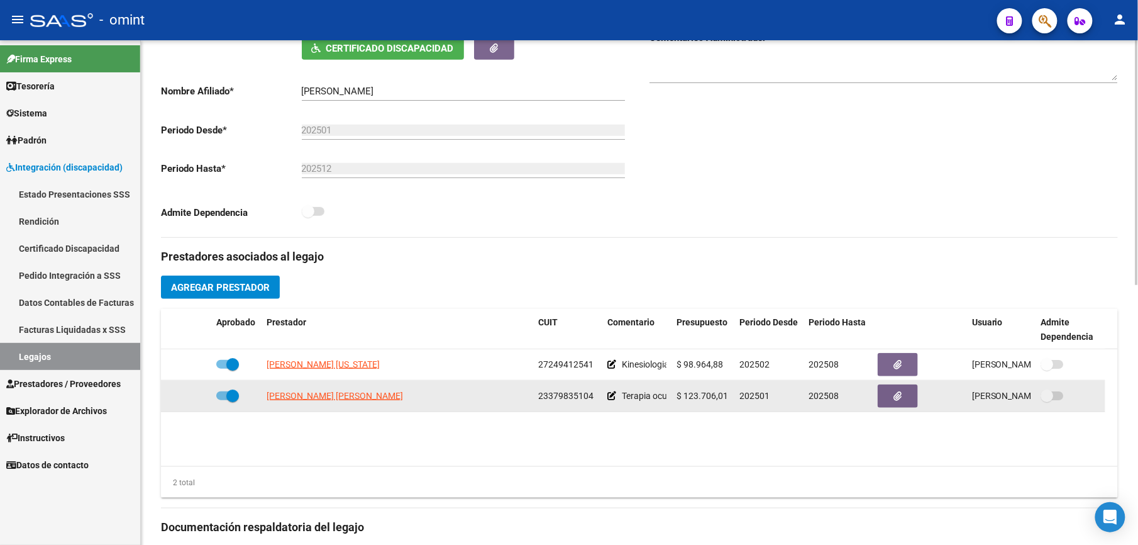
drag, startPoint x: 542, startPoint y: 394, endPoint x: 586, endPoint y: 398, distance: 44.8
click at [589, 398] on span "23379835104" at bounding box center [565, 396] width 55 height 10
drag, startPoint x: 586, startPoint y: 398, endPoint x: 572, endPoint y: 394, distance: 15.0
drag, startPoint x: 572, startPoint y: 394, endPoint x: 548, endPoint y: 394, distance: 23.3
click at [550, 394] on span "23379835104" at bounding box center [565, 396] width 55 height 10
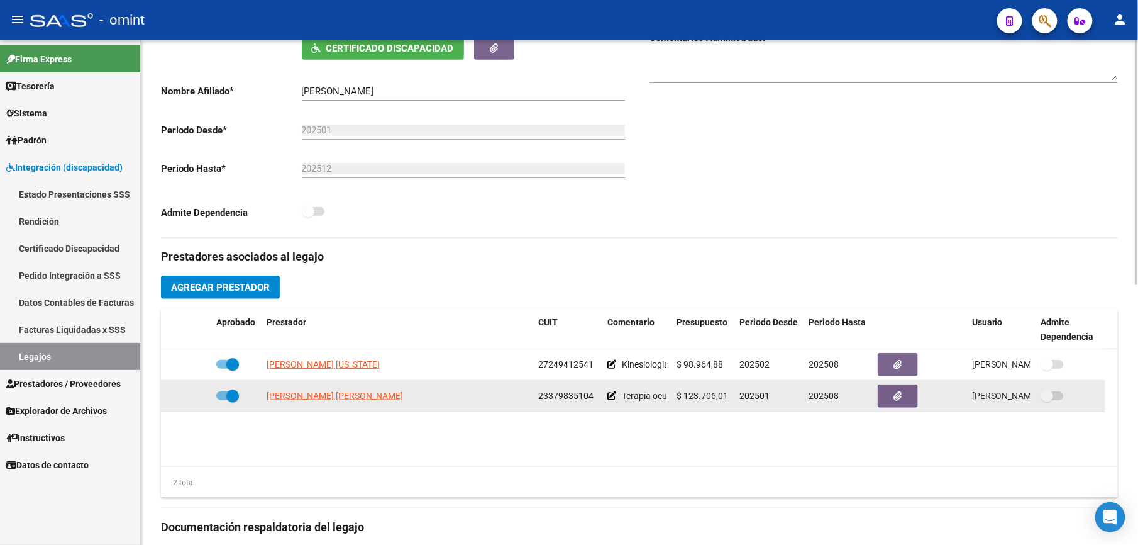
click at [585, 401] on span "23379835104" at bounding box center [565, 396] width 55 height 10
drag, startPoint x: 591, startPoint y: 396, endPoint x: 530, endPoint y: 392, distance: 61.7
click at [530, 392] on div "[PERSON_NAME] [PERSON_NAME] 23379835104 Terapia ocupacional / 12 mes $ 123.706,…" at bounding box center [633, 396] width 945 height 31
drag, startPoint x: 530, startPoint y: 392, endPoint x: 559, endPoint y: 396, distance: 29.8
copy div "23379835104"
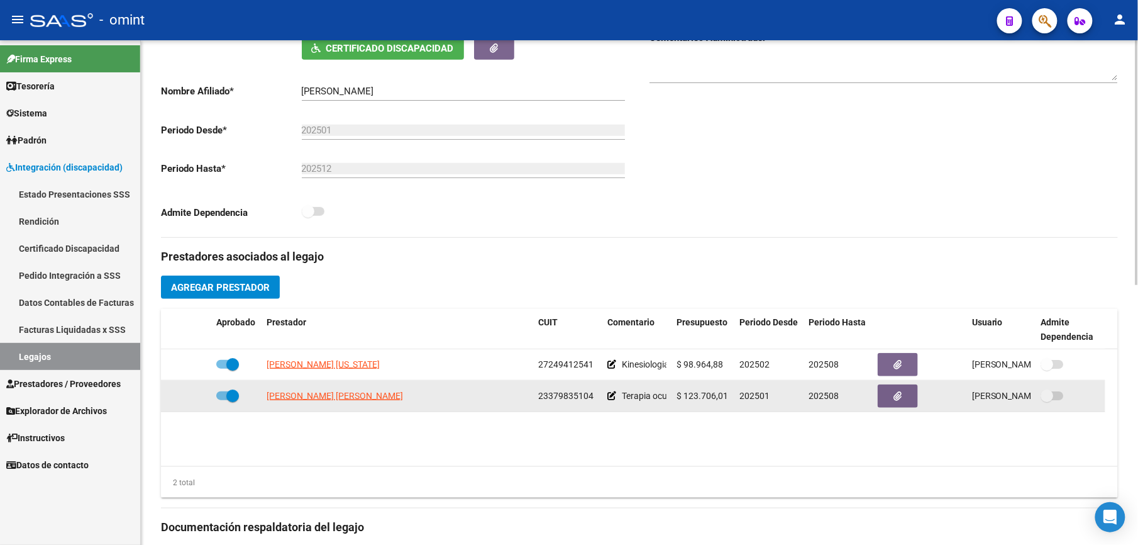
copy div "23379835104"
click at [299, 399] on span "[PERSON_NAME] [PERSON_NAME]" at bounding box center [335, 396] width 136 height 10
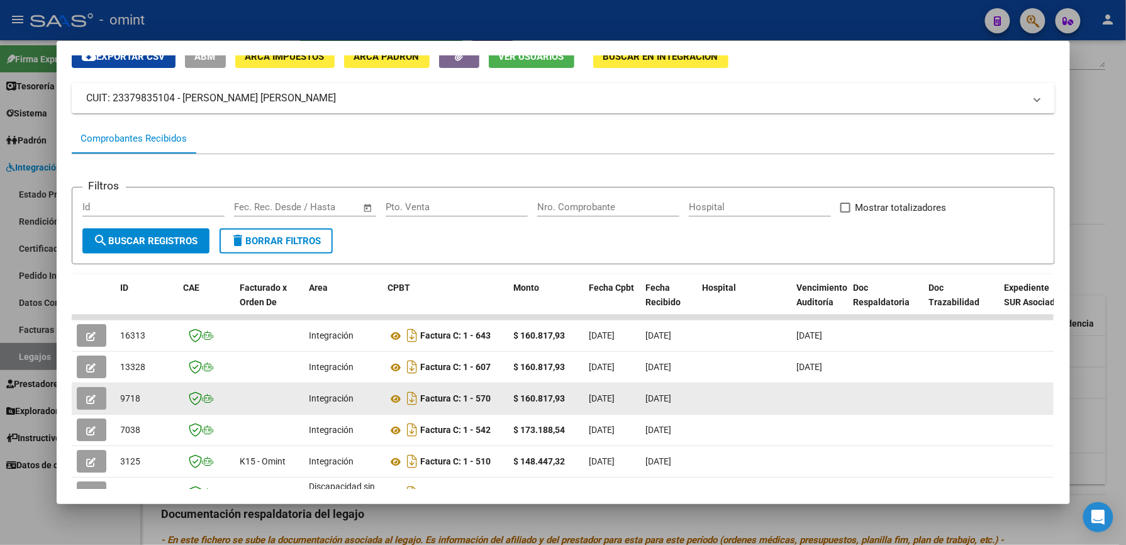
scroll to position [84, 0]
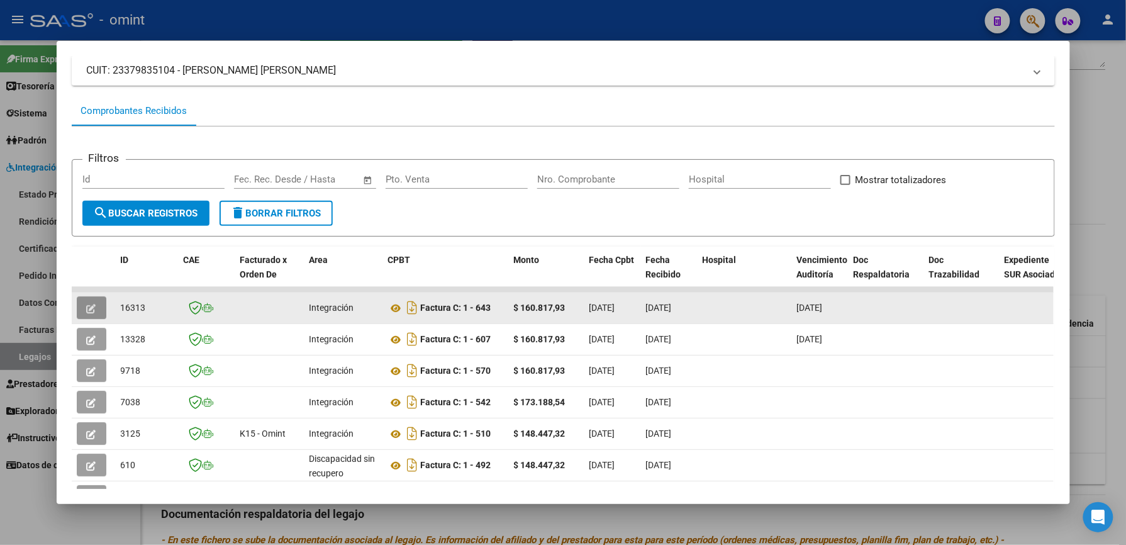
click at [93, 306] on button "button" at bounding box center [92, 307] width 30 height 23
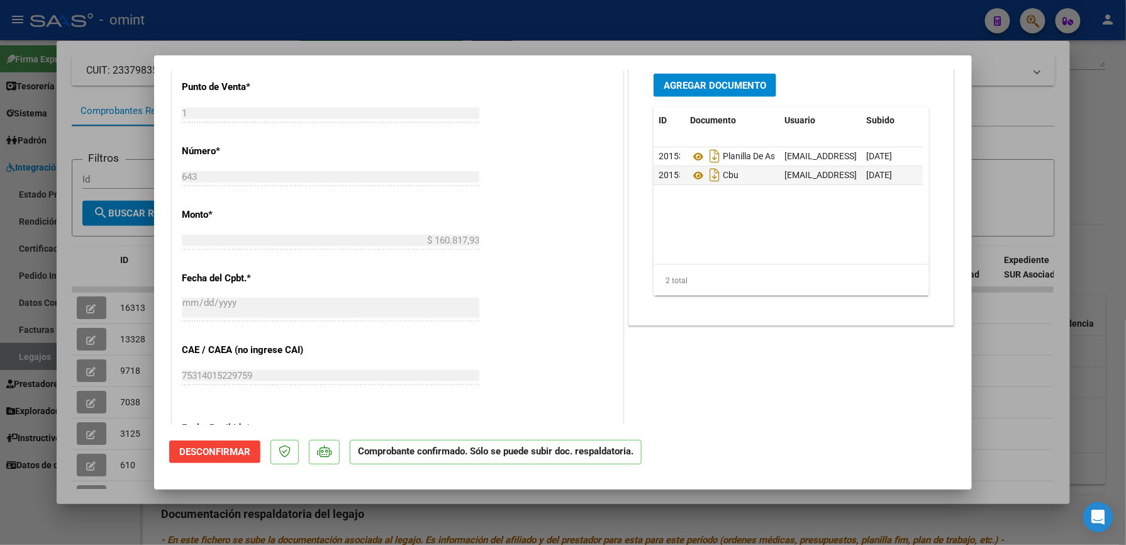
scroll to position [503, 0]
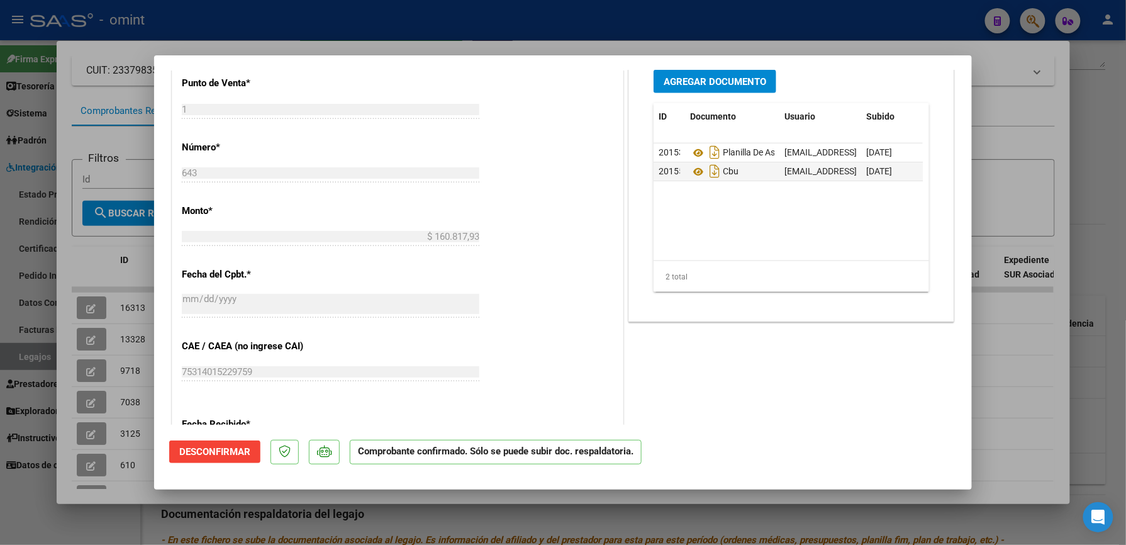
click at [240, 449] on span "Desconfirmar" at bounding box center [214, 451] width 71 height 11
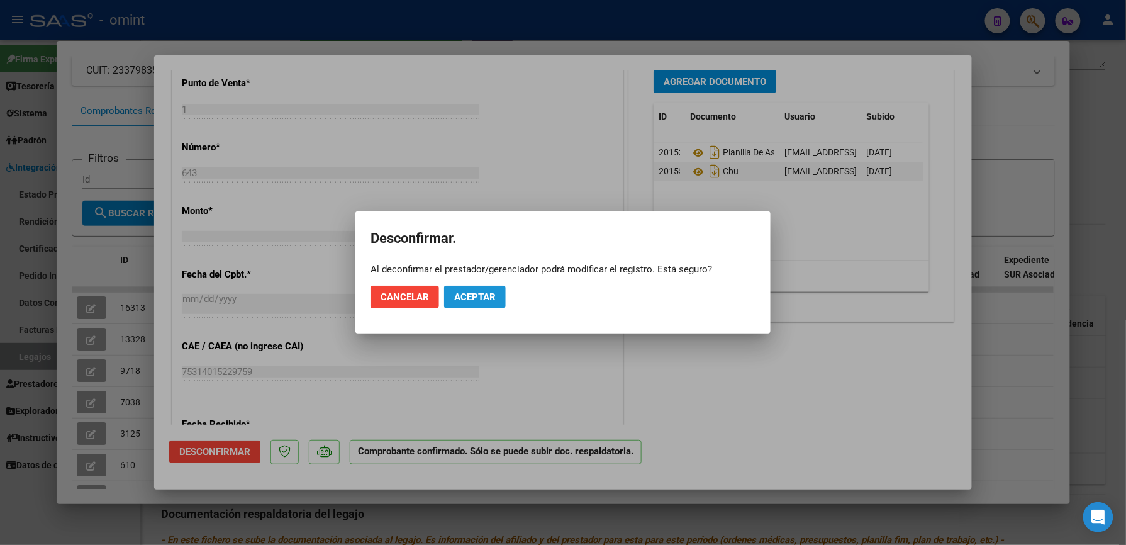
click at [473, 300] on span "Aceptar" at bounding box center [475, 296] width 42 height 11
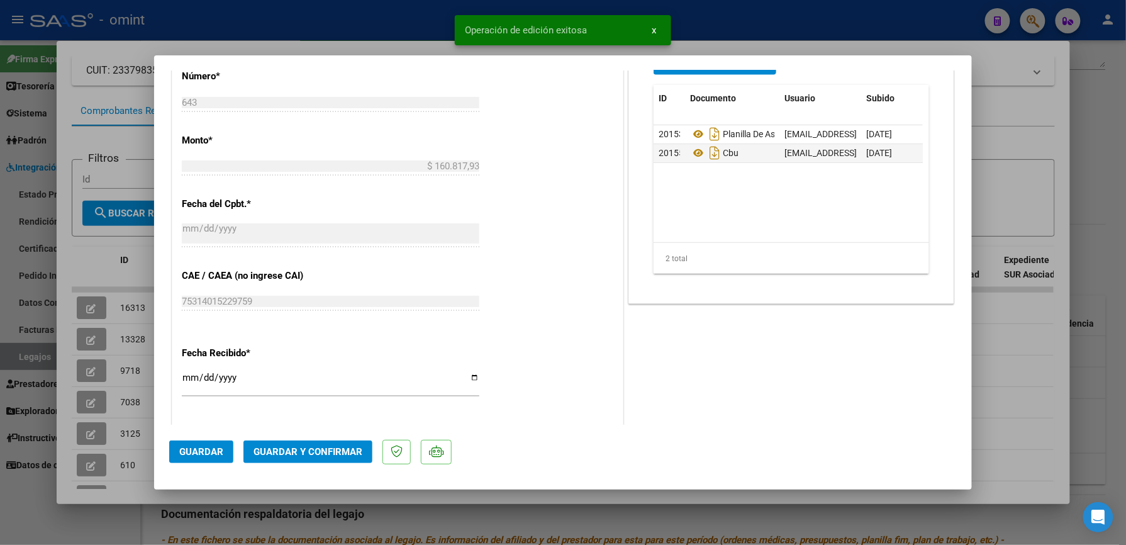
scroll to position [749, 0]
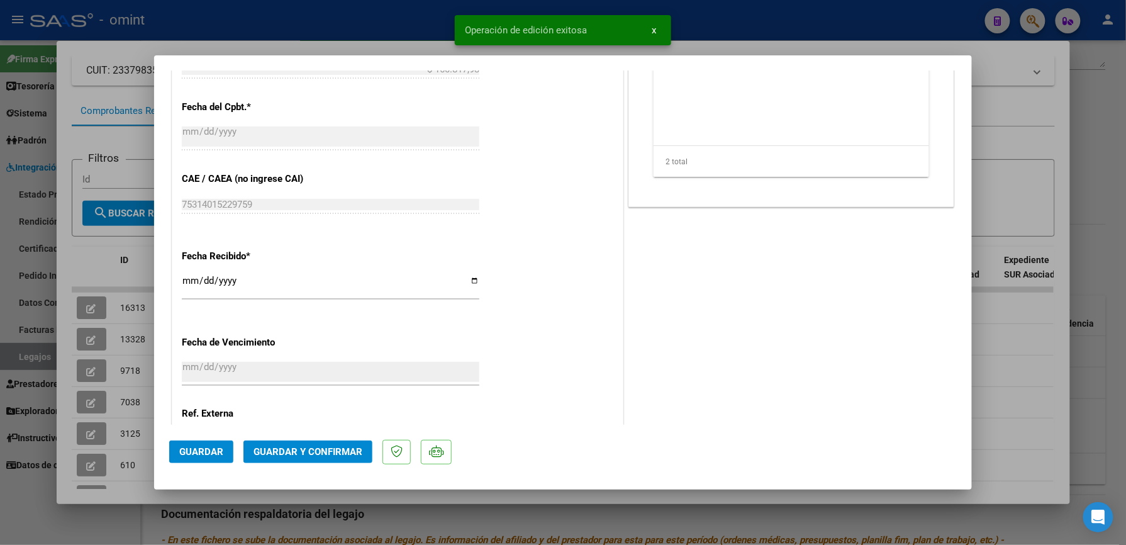
click at [333, 450] on span "Guardar y Confirmar" at bounding box center [307, 451] width 109 height 11
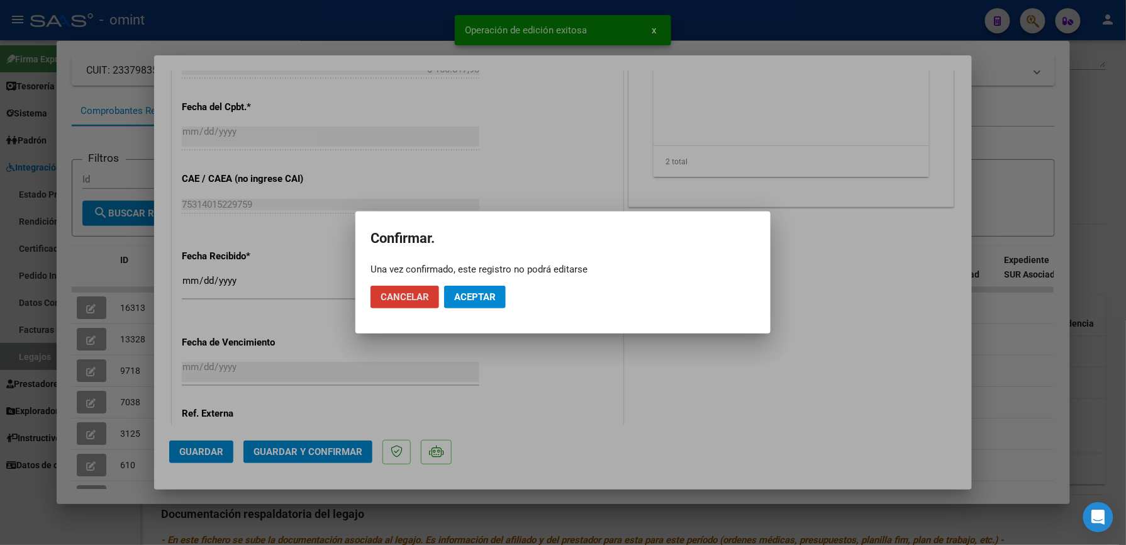
click at [486, 300] on span "Aceptar" at bounding box center [475, 296] width 42 height 11
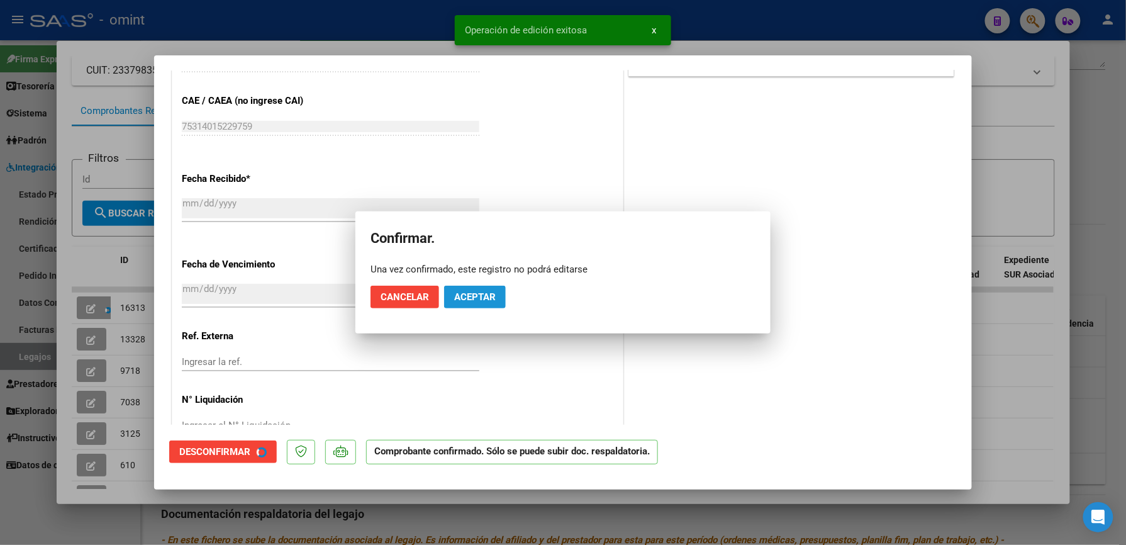
scroll to position [671, 0]
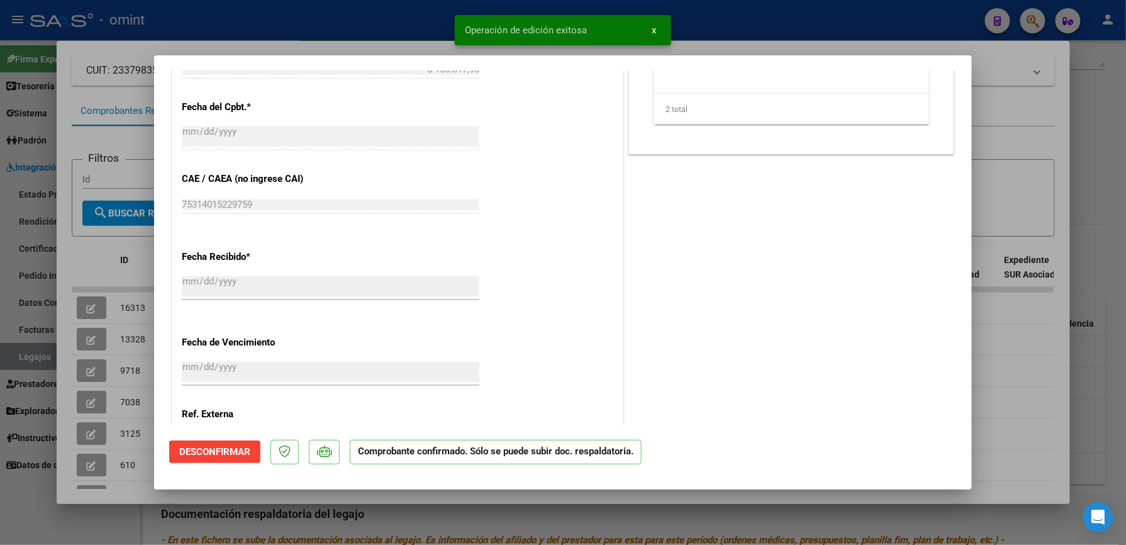
click at [745, 36] on div at bounding box center [563, 272] width 1126 height 545
type input "$ 0,00"
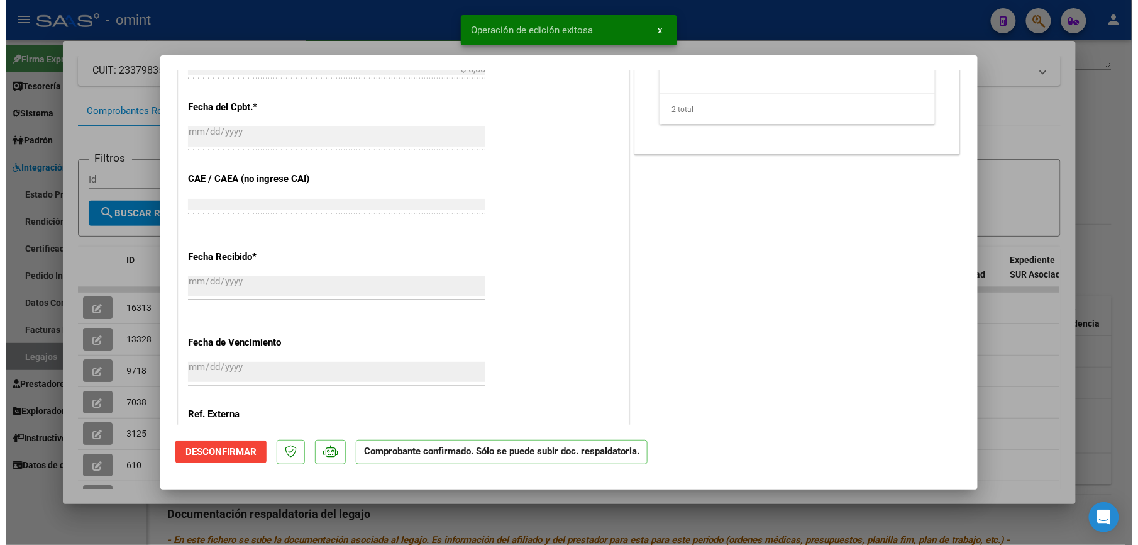
scroll to position [0, 0]
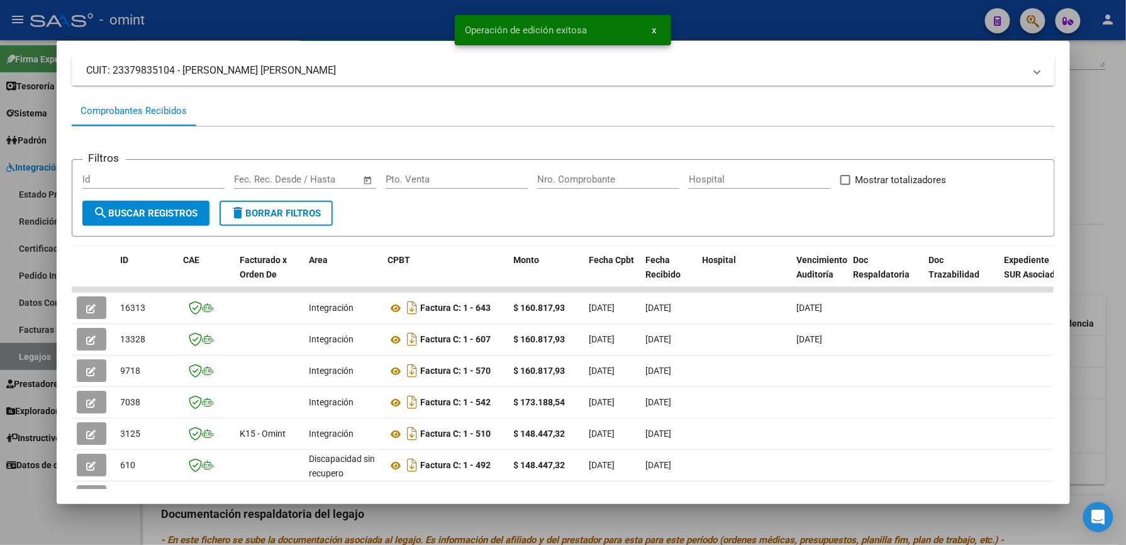
click at [731, 24] on div at bounding box center [563, 272] width 1126 height 545
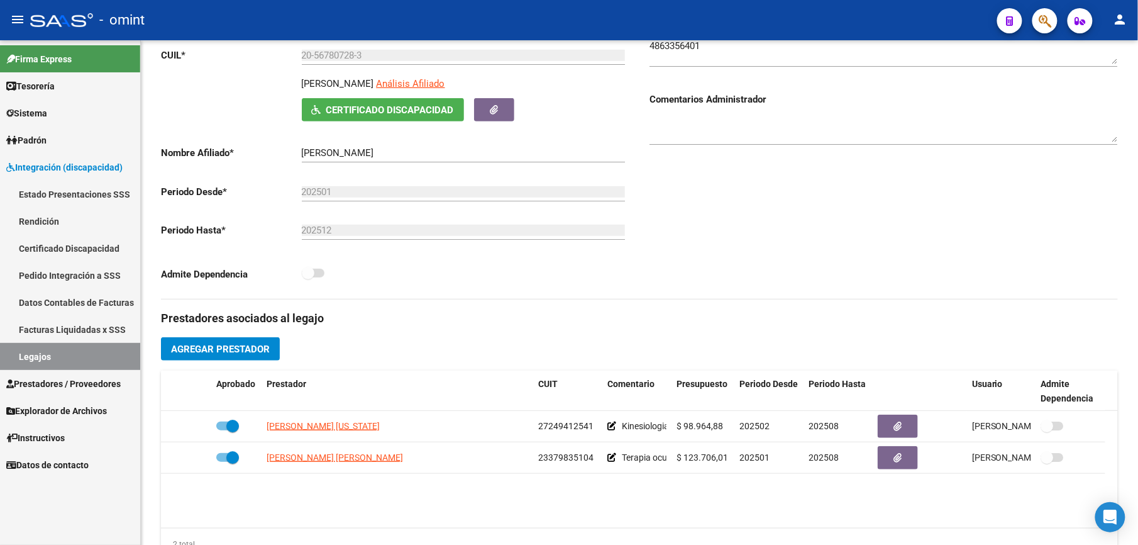
scroll to position [167, 0]
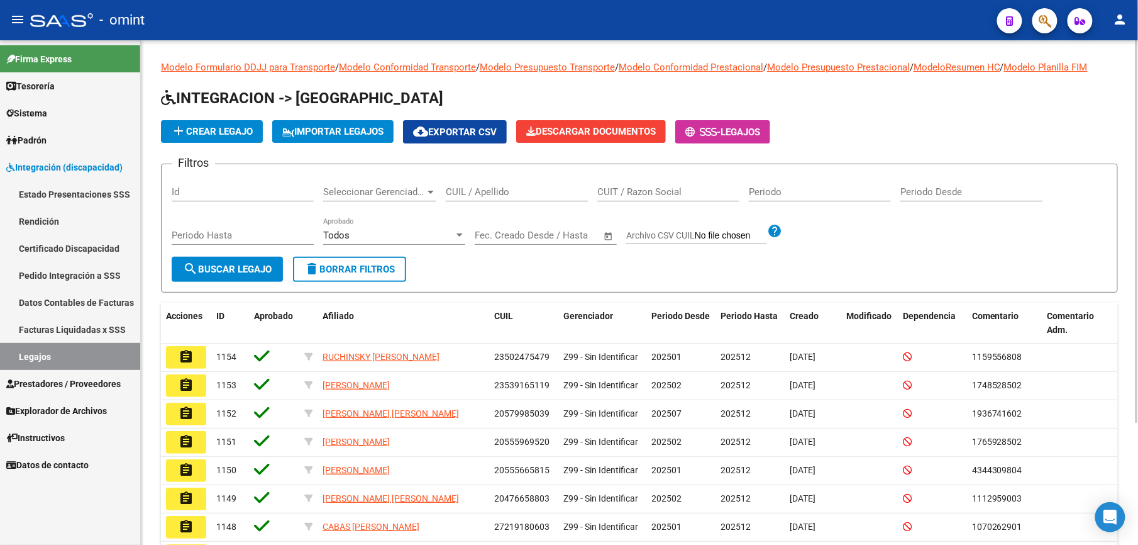
click at [479, 196] on input "CUIL / Apellido" at bounding box center [517, 191] width 142 height 11
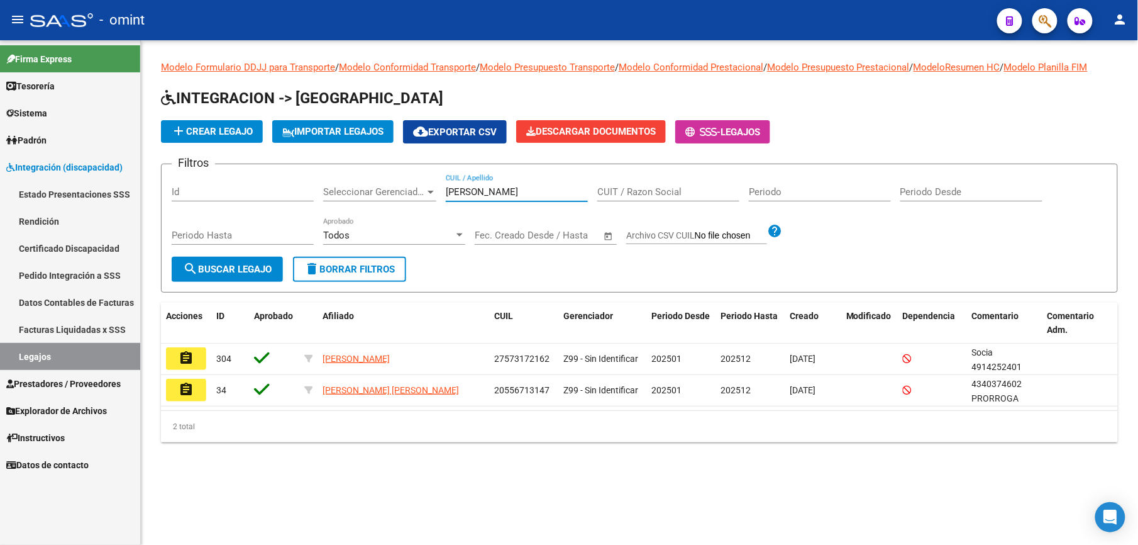
type input "[PERSON_NAME]"
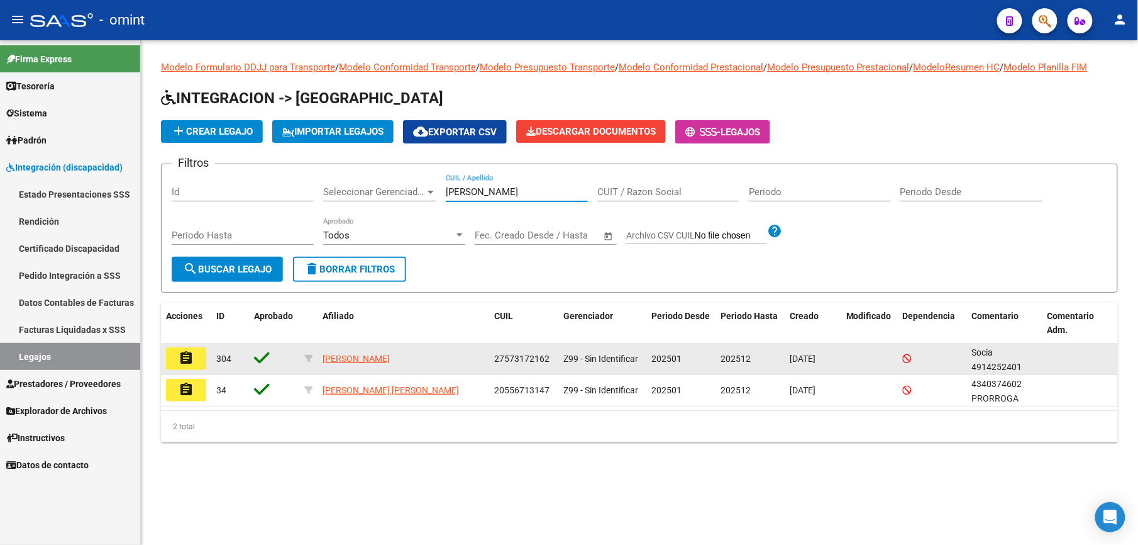
click at [179, 359] on mat-icon "assignment" at bounding box center [186, 357] width 15 height 15
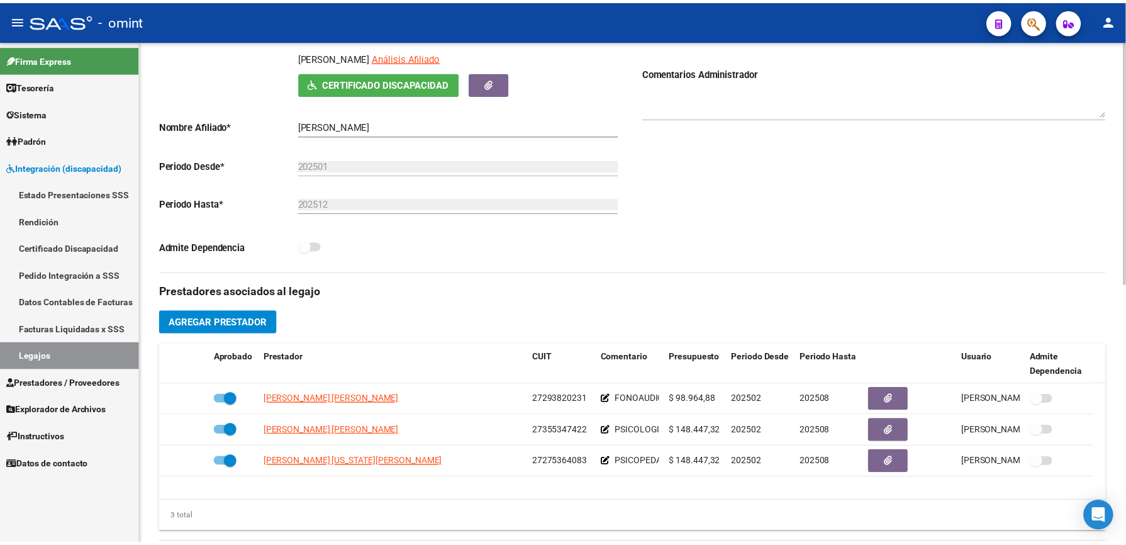
scroll to position [252, 0]
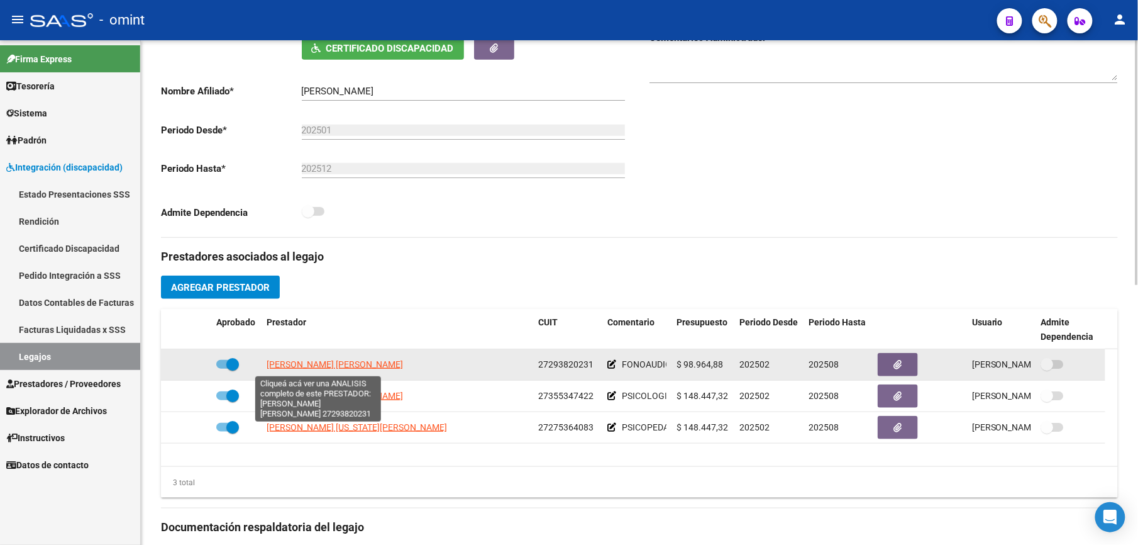
click at [327, 366] on span "[PERSON_NAME] [PERSON_NAME]" at bounding box center [335, 364] width 136 height 10
type textarea "27293820231"
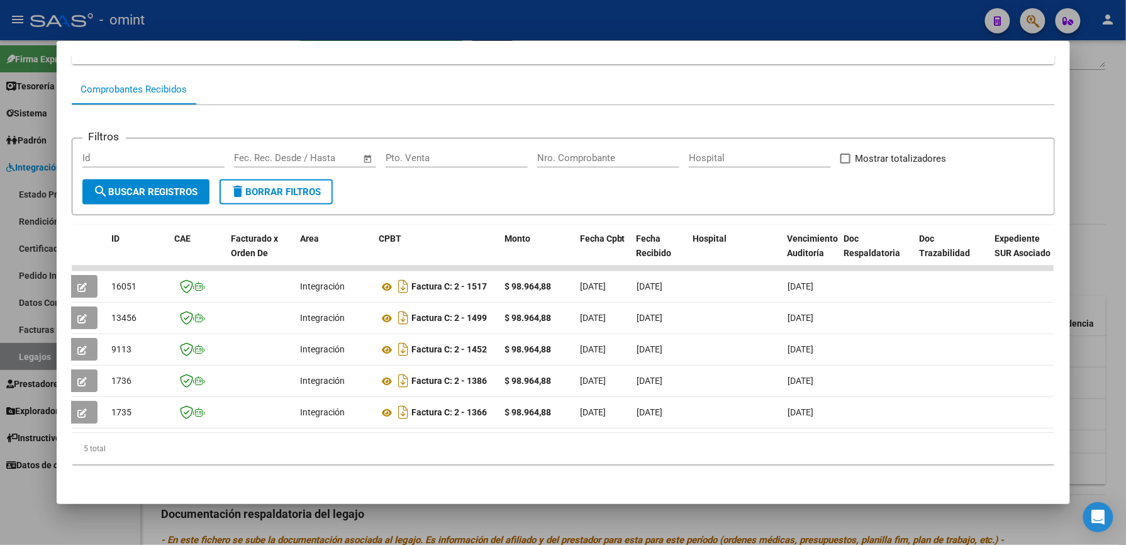
scroll to position [0, 0]
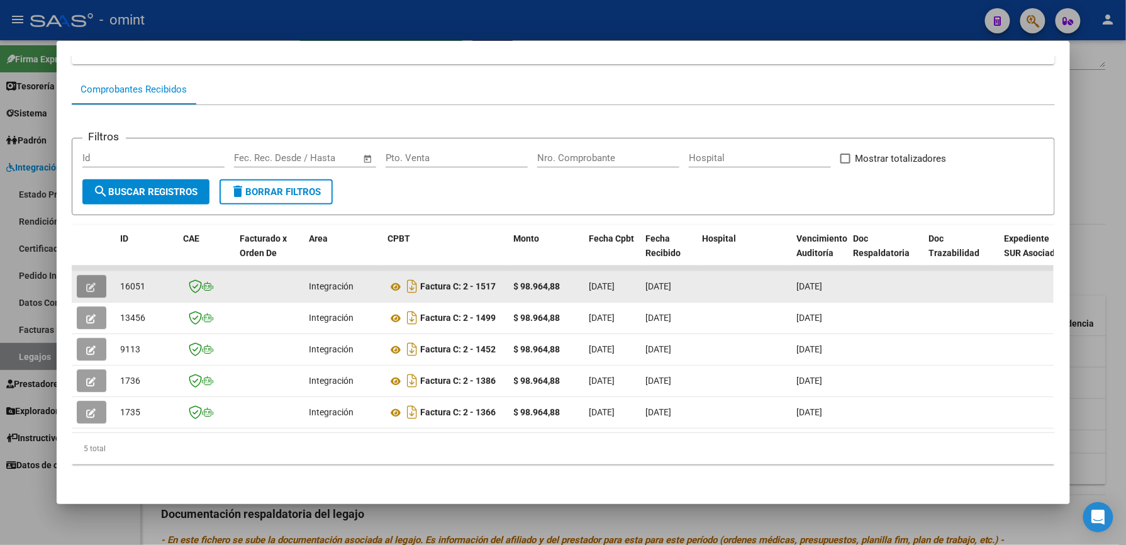
click at [87, 282] on icon "button" at bounding box center [91, 286] width 9 height 9
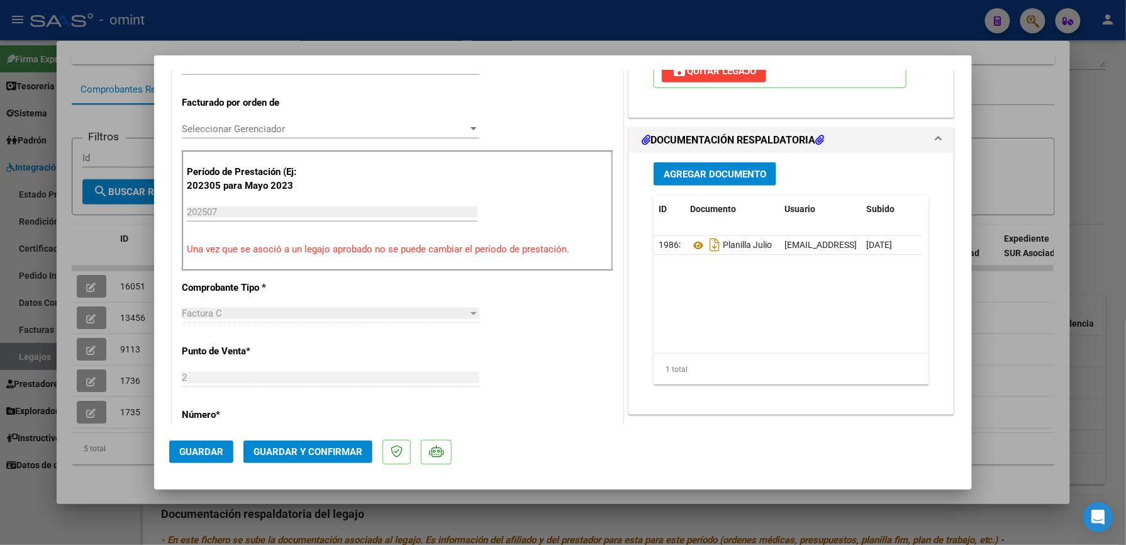
scroll to position [335, 0]
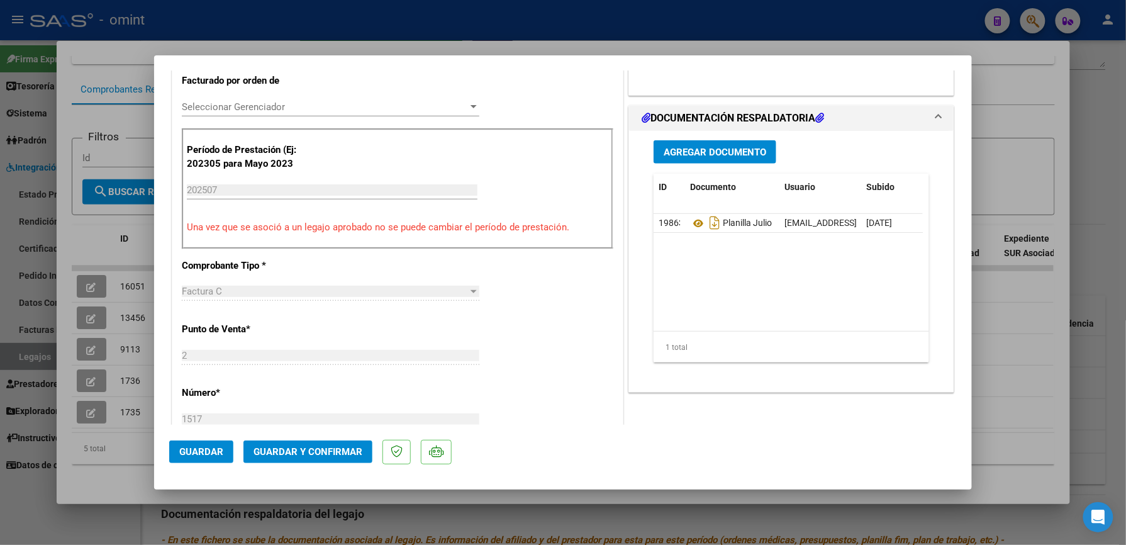
click at [333, 451] on span "Guardar y Confirmar" at bounding box center [307, 451] width 109 height 11
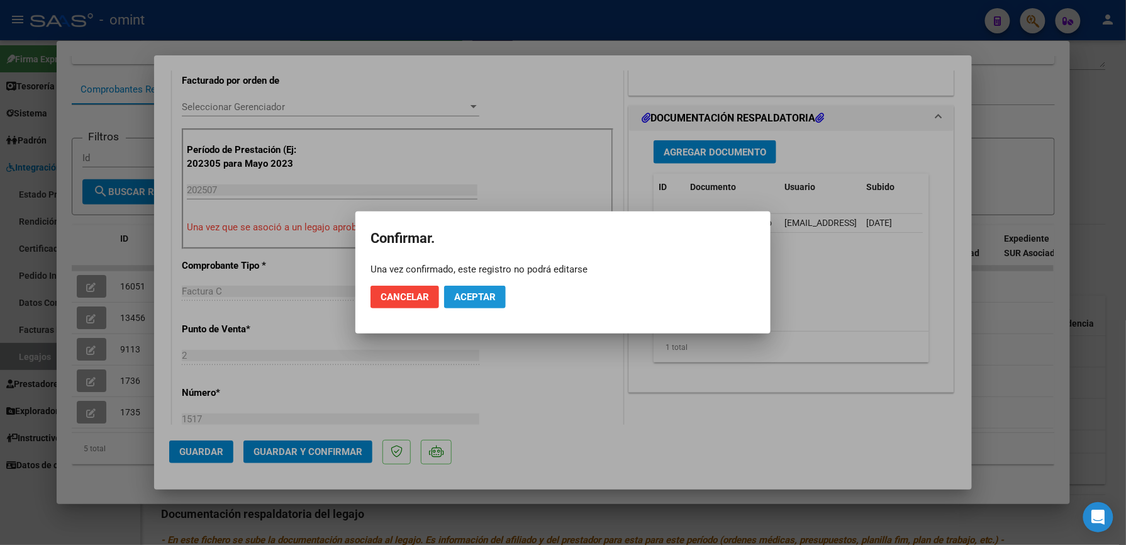
click at [473, 292] on span "Aceptar" at bounding box center [475, 296] width 42 height 11
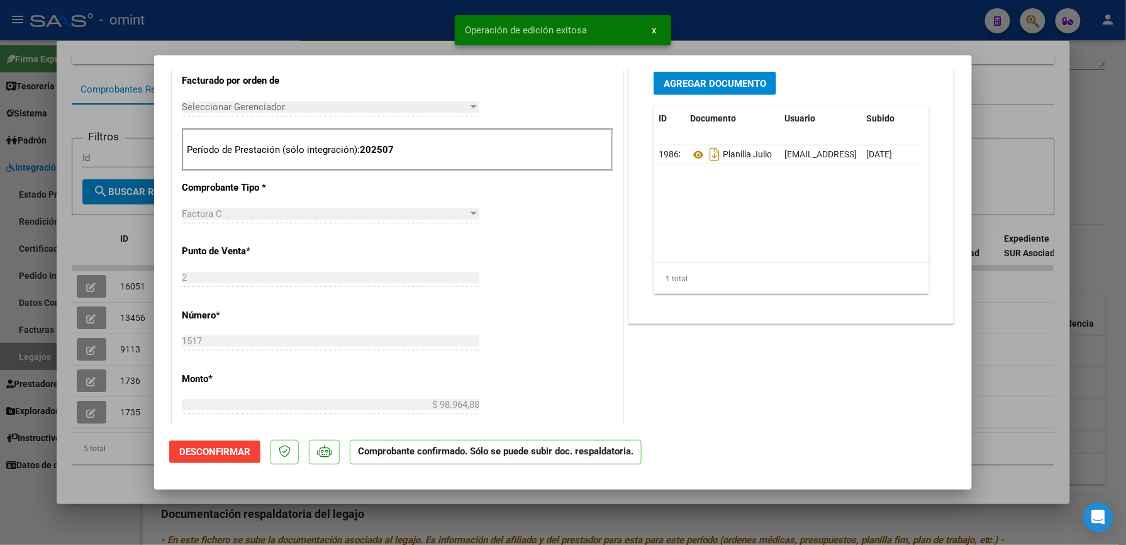
click at [740, 21] on div at bounding box center [563, 272] width 1126 height 545
type input "$ 0,00"
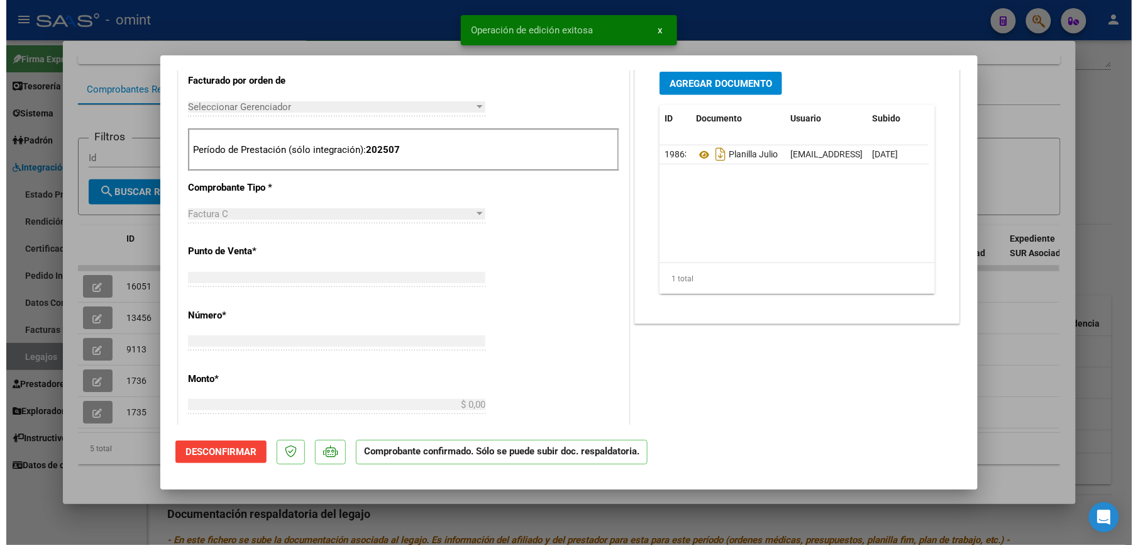
scroll to position [0, 0]
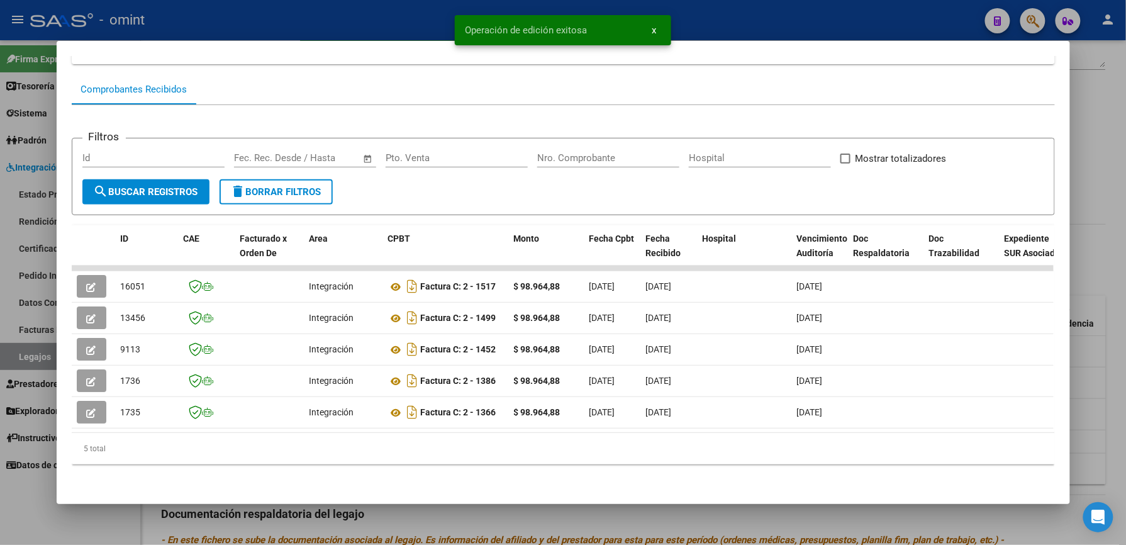
click at [710, 20] on div at bounding box center [563, 272] width 1126 height 545
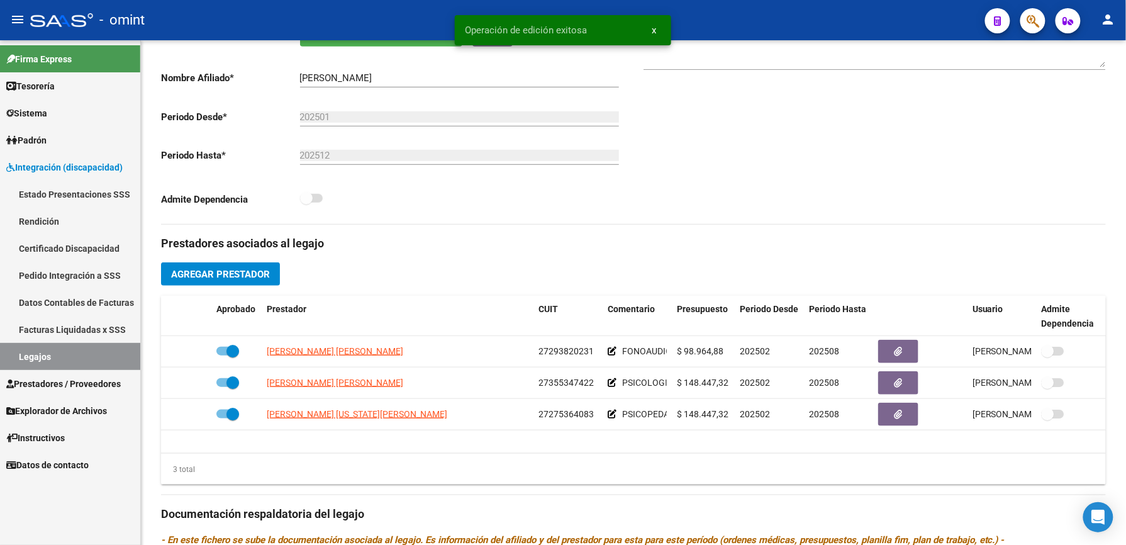
scroll to position [252, 0]
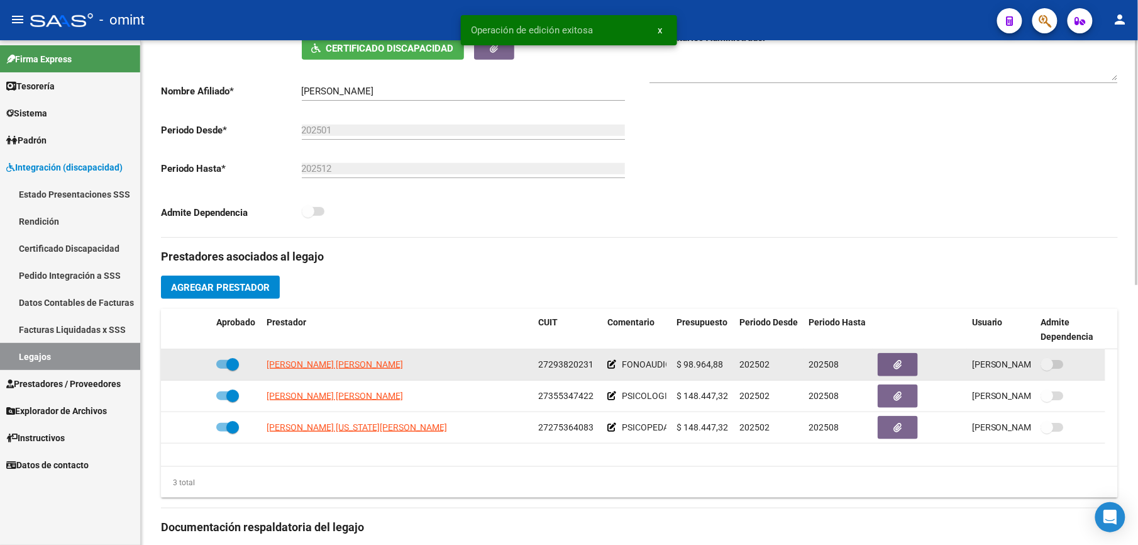
drag, startPoint x: 539, startPoint y: 364, endPoint x: 592, endPoint y: 365, distance: 52.9
click at [592, 365] on span "27293820231" at bounding box center [565, 364] width 55 height 10
drag, startPoint x: 592, startPoint y: 365, endPoint x: 577, endPoint y: 365, distance: 14.5
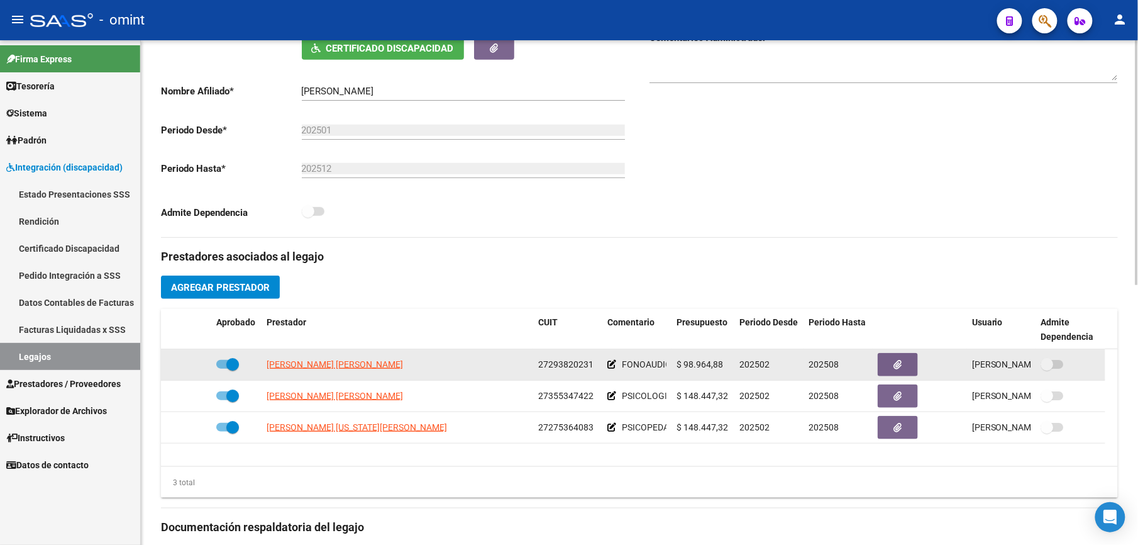
copy span "27293820231"
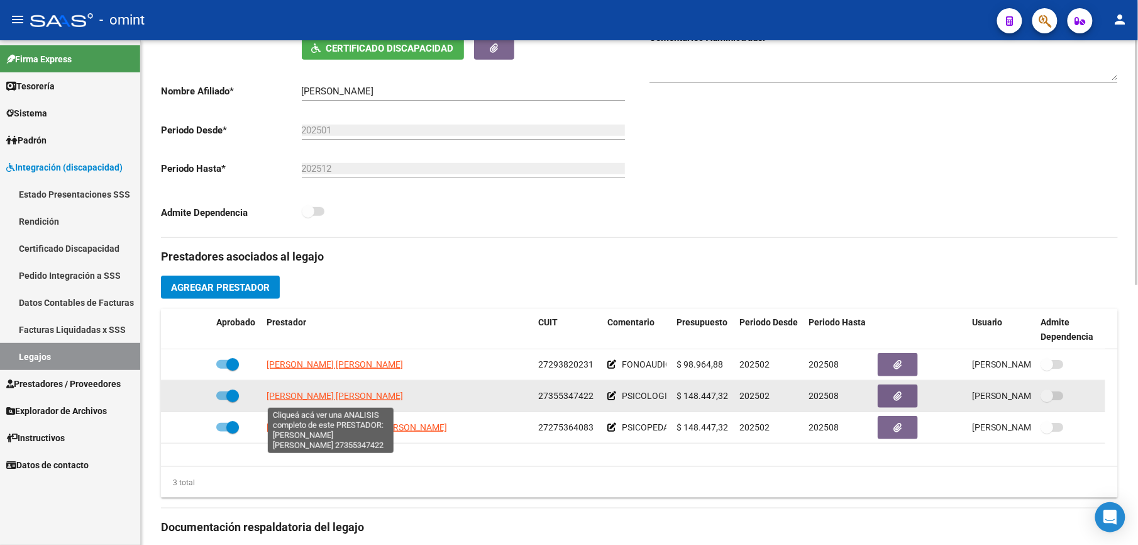
click at [325, 400] on span "[PERSON_NAME] [PERSON_NAME]" at bounding box center [335, 396] width 136 height 10
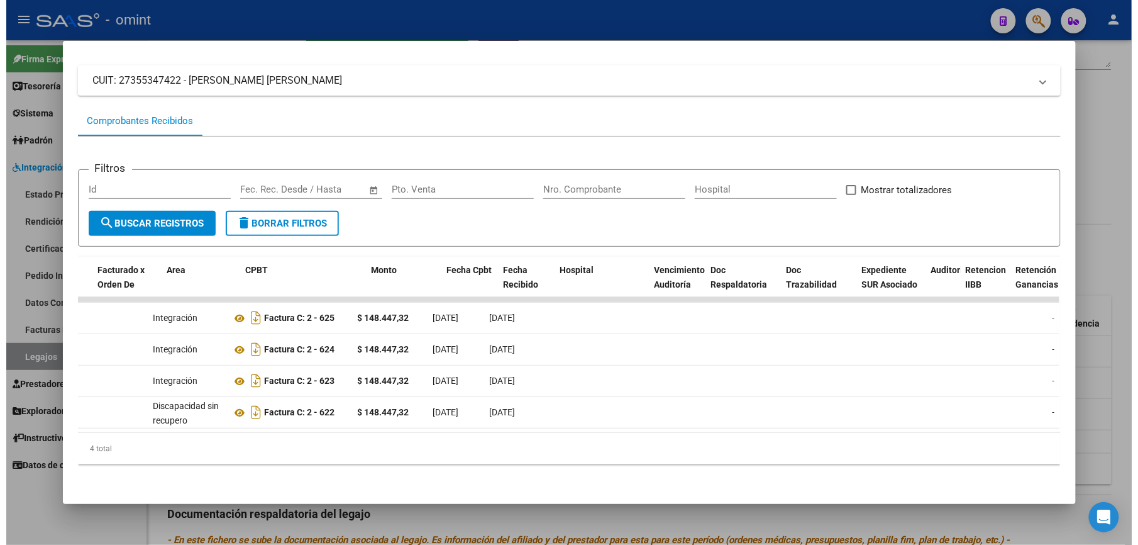
scroll to position [0, 0]
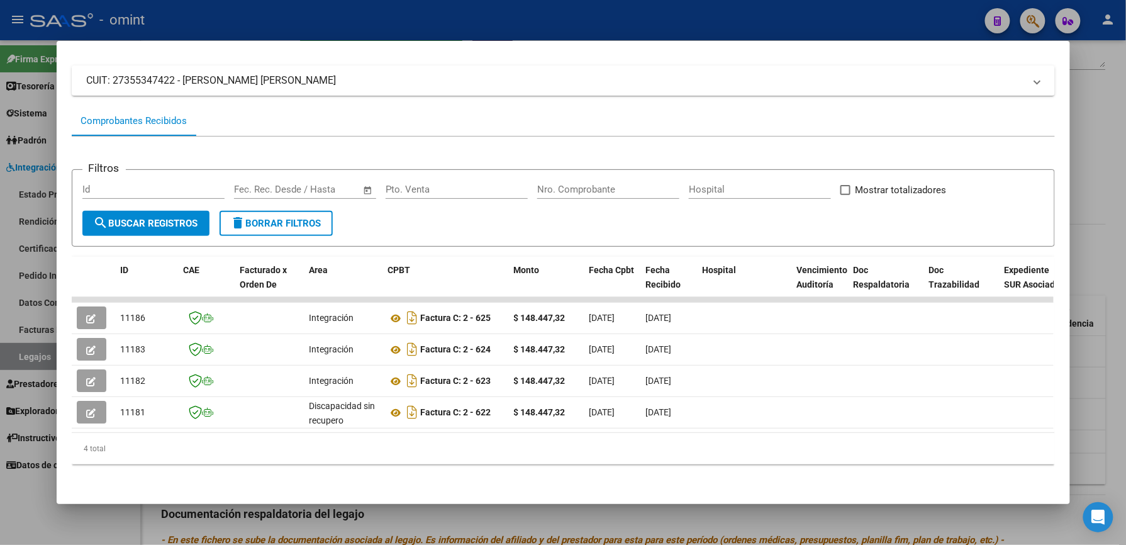
click at [632, 25] on div at bounding box center [563, 272] width 1126 height 545
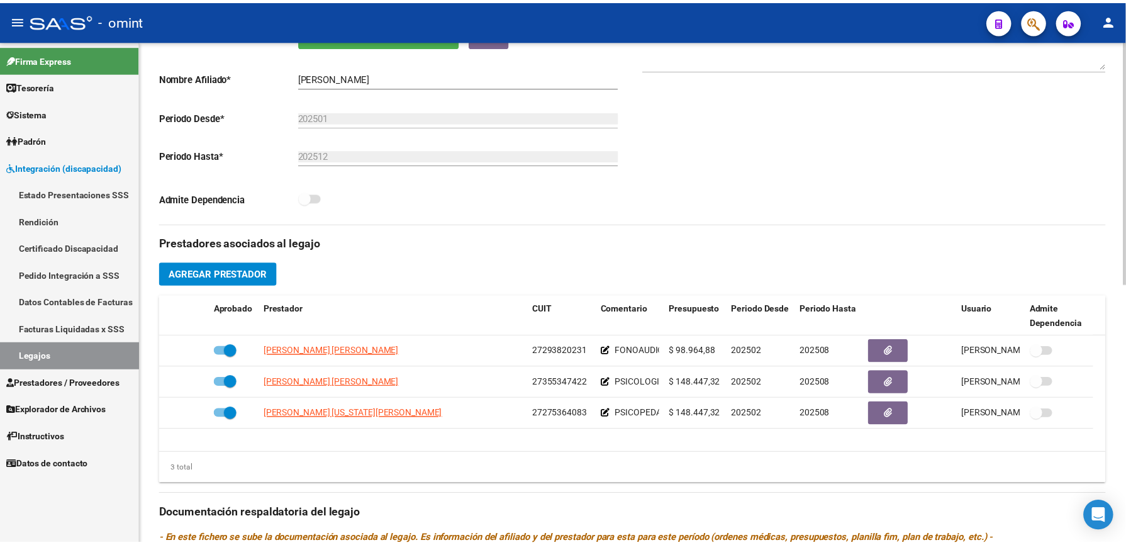
scroll to position [252, 0]
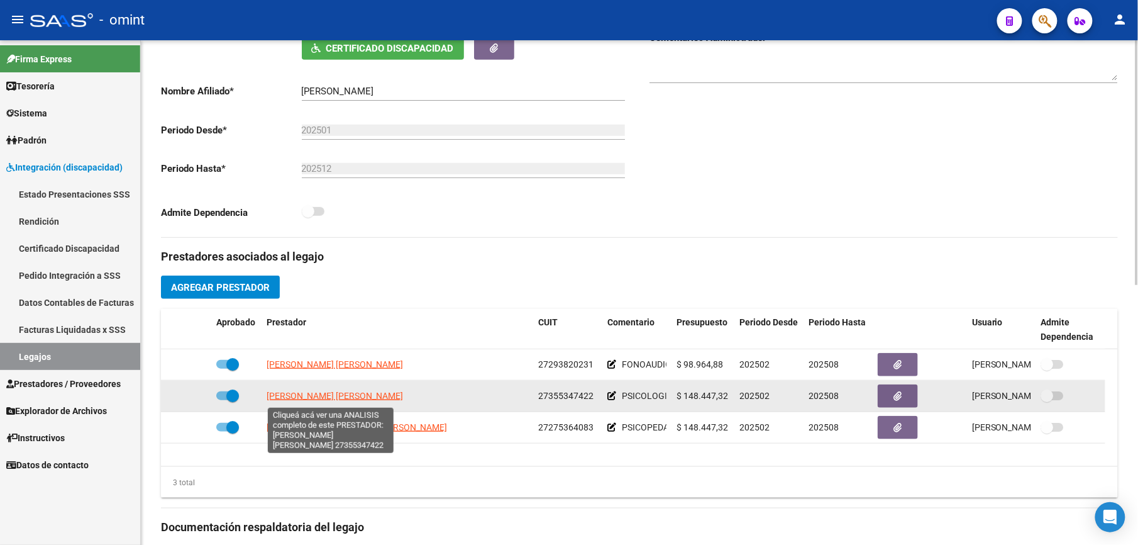
click at [365, 396] on span "[PERSON_NAME] [PERSON_NAME]" at bounding box center [335, 396] width 136 height 10
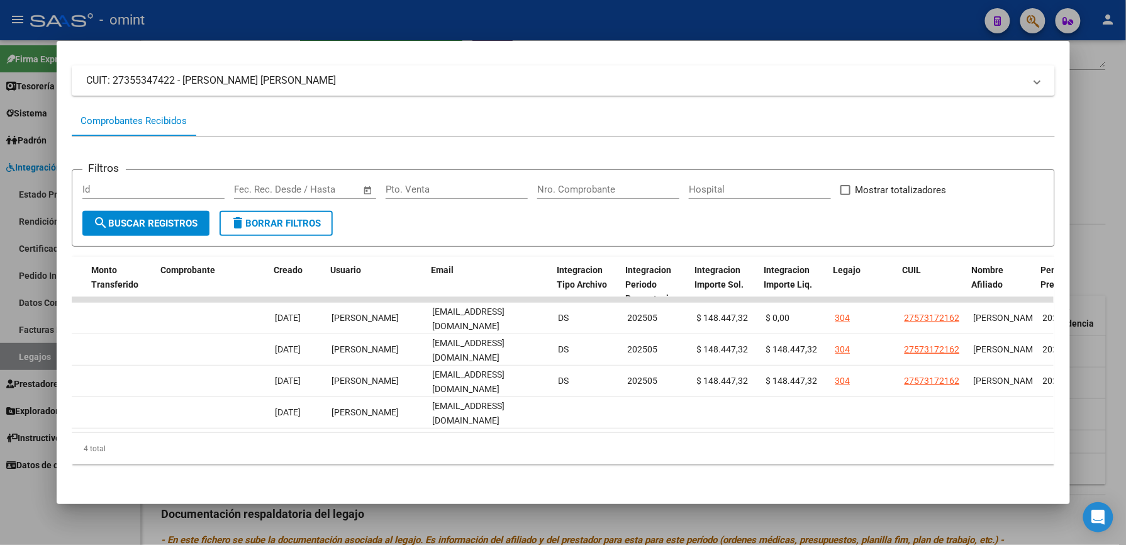
scroll to position [0, 1237]
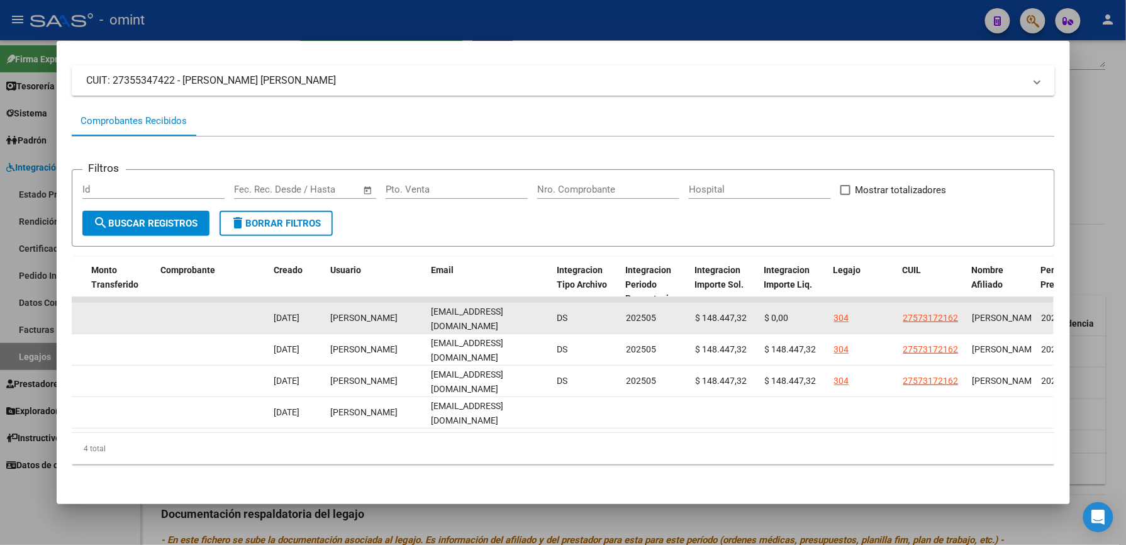
drag, startPoint x: 425, startPoint y: 303, endPoint x: 536, endPoint y: 299, distance: 110.7
click at [536, 304] on div "[EMAIL_ADDRESS][DOMAIN_NAME]" at bounding box center [489, 317] width 116 height 26
drag, startPoint x: 536, startPoint y: 299, endPoint x: 509, endPoint y: 306, distance: 27.2
copy span "[EMAIL_ADDRESS][DOMAIN_NAME]"
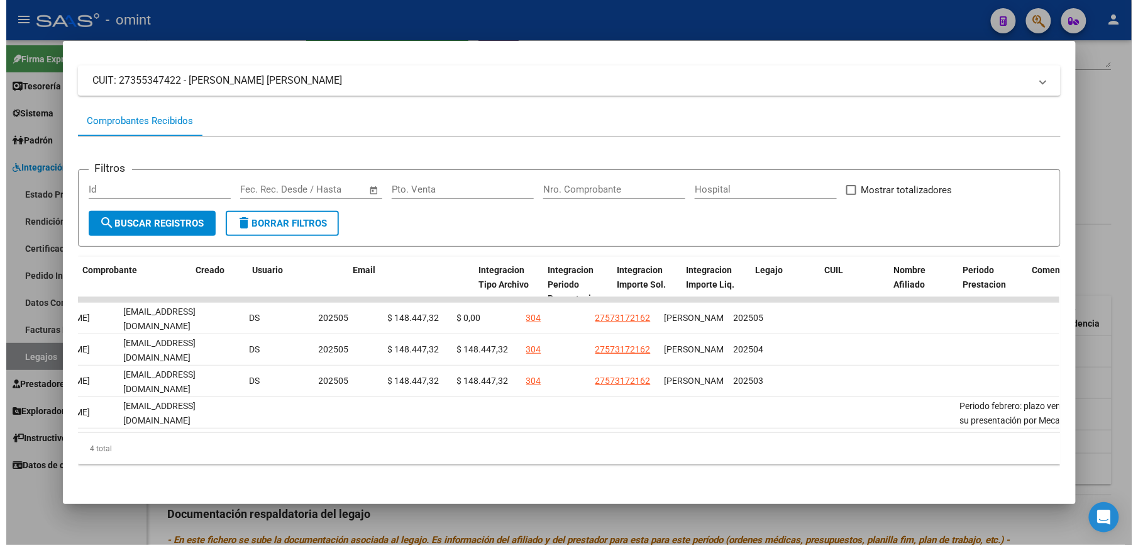
scroll to position [0, 1589]
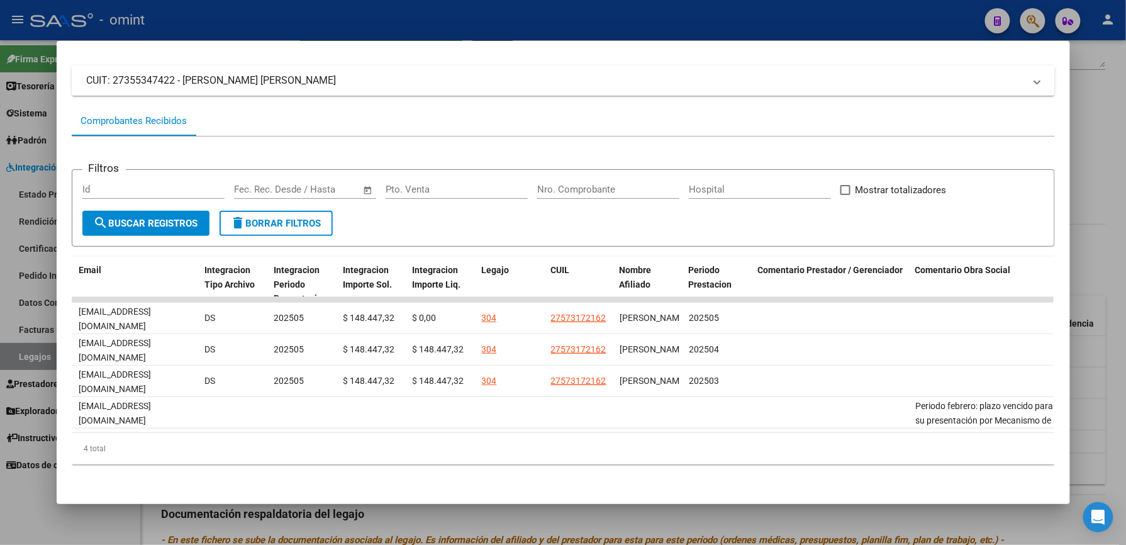
click at [549, 21] on div at bounding box center [563, 272] width 1126 height 545
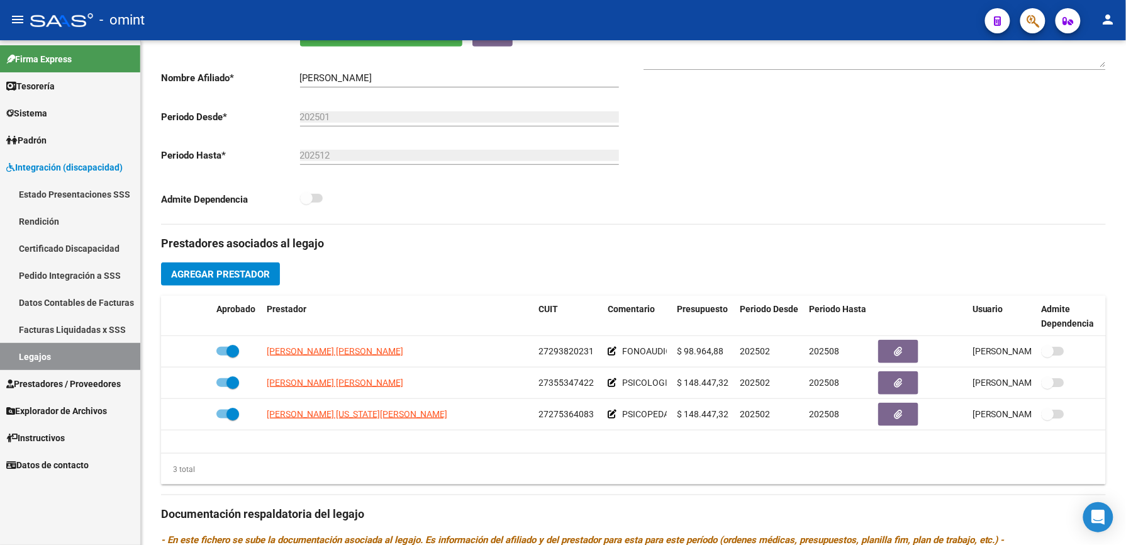
scroll to position [252, 0]
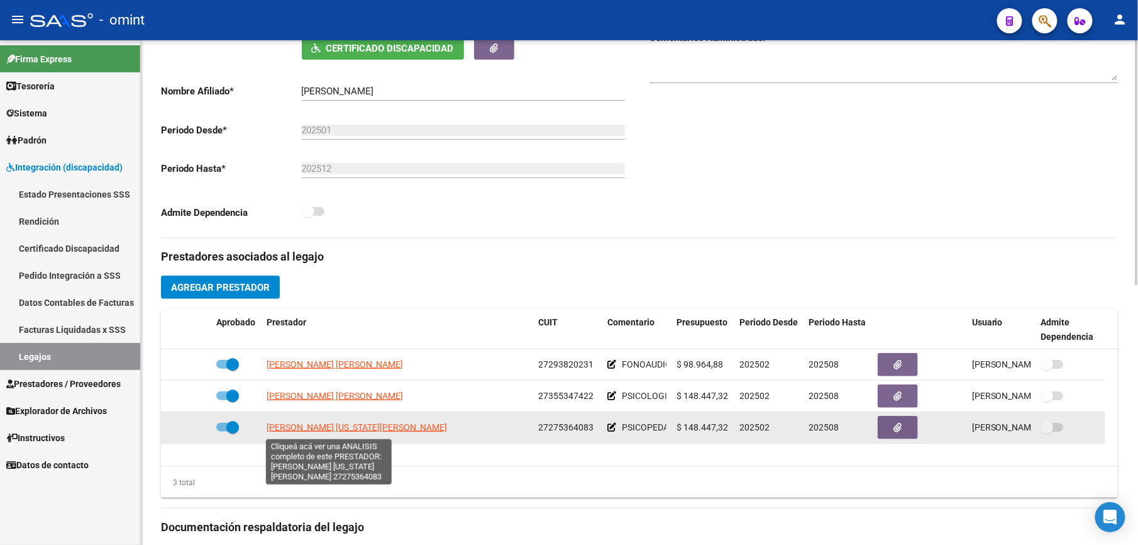
click at [362, 426] on span "[PERSON_NAME] [US_STATE][PERSON_NAME]" at bounding box center [357, 427] width 181 height 10
type textarea "27275364083"
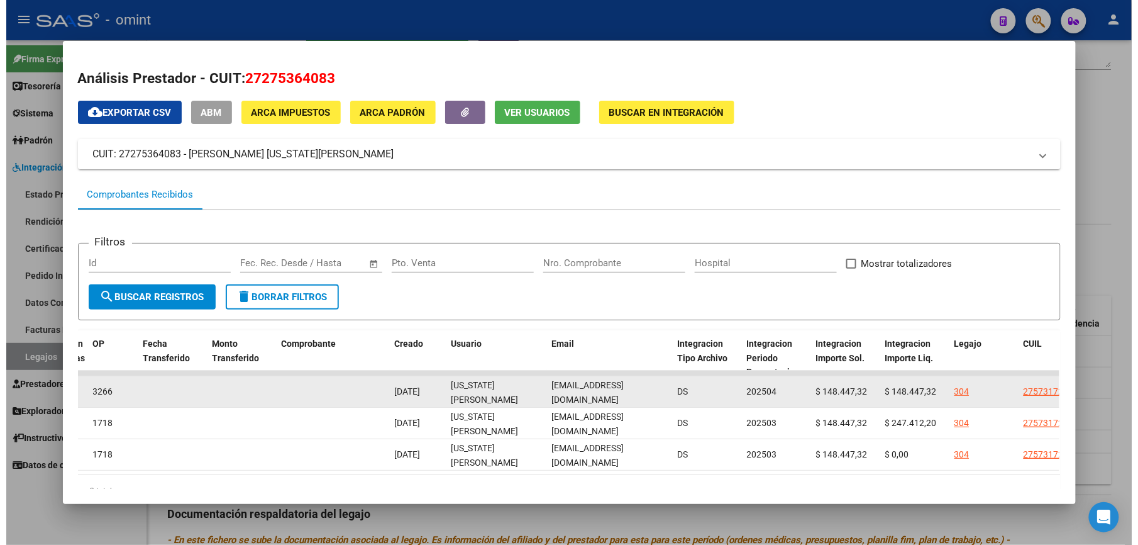
scroll to position [0, 11]
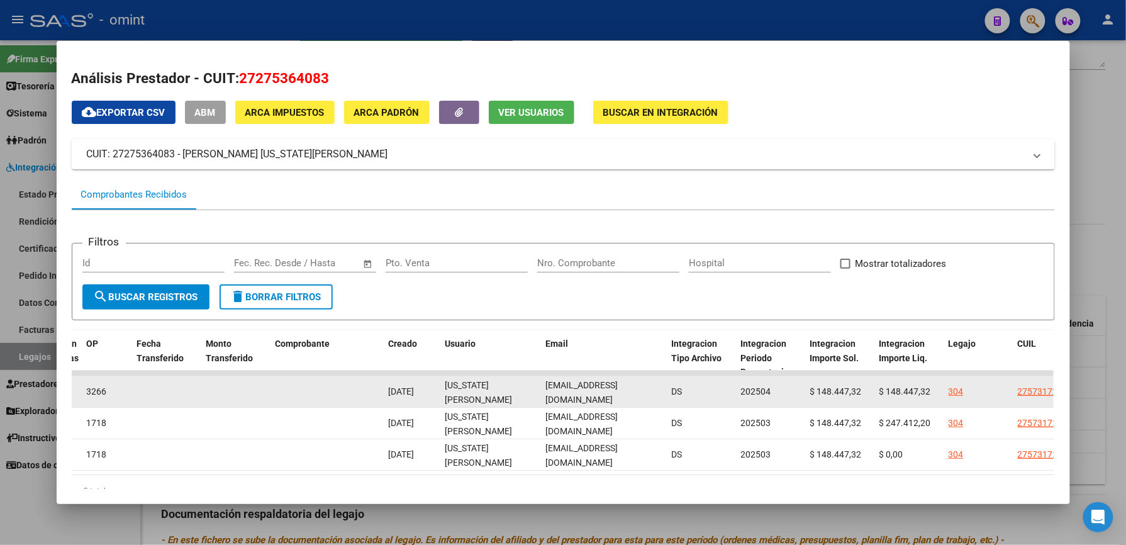
drag, startPoint x: 540, startPoint y: 389, endPoint x: 665, endPoint y: 398, distance: 125.5
click at [665, 398] on div "5215 Integración Factura C: 100 - 1027 $ 148.447,32 [DATE] [DATE] $ 1.039,13 32…" at bounding box center [308, 391] width 2717 height 31
drag, startPoint x: 665, startPoint y: 398, endPoint x: 622, endPoint y: 391, distance: 43.4
copy span "[EMAIL_ADDRESS][DOMAIN_NAME]"
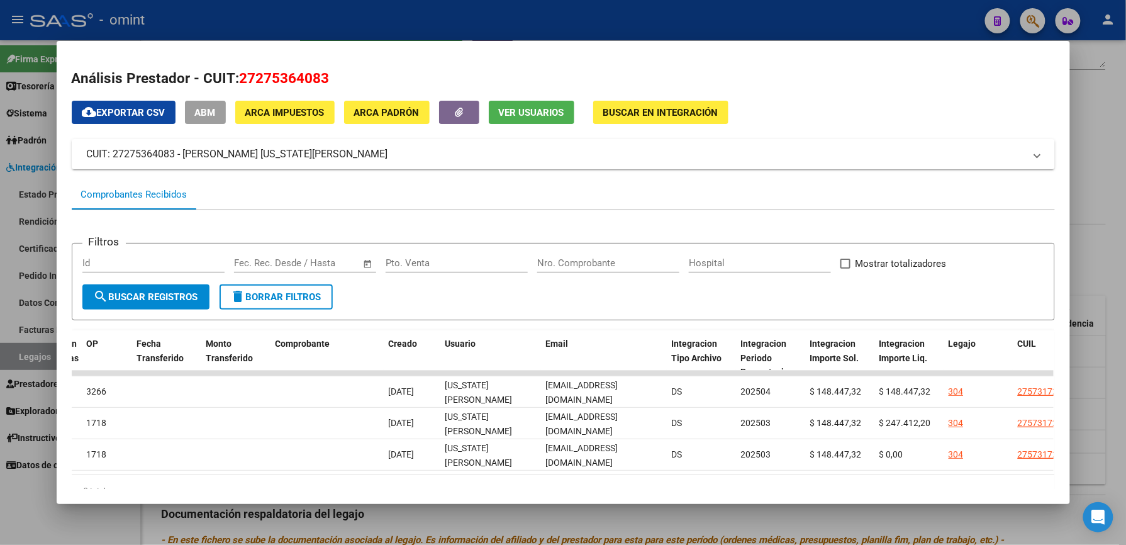
click at [713, 20] on div at bounding box center [563, 272] width 1126 height 545
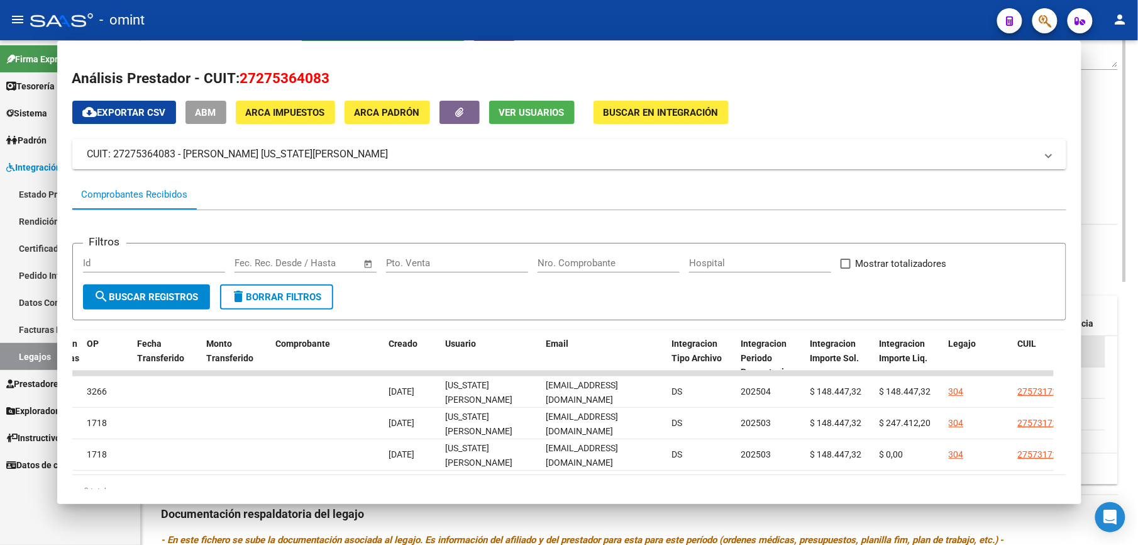
scroll to position [252, 0]
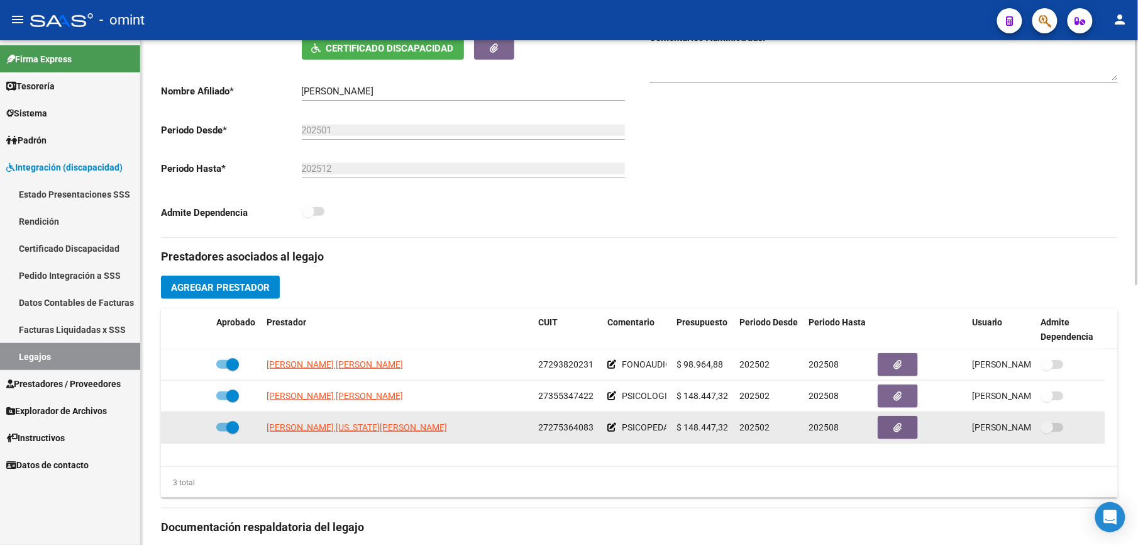
drag, startPoint x: 537, startPoint y: 429, endPoint x: 594, endPoint y: 433, distance: 56.7
click at [594, 433] on datatable-body-cell "27275364083" at bounding box center [567, 427] width 69 height 31
drag, startPoint x: 594, startPoint y: 433, endPoint x: 567, endPoint y: 428, distance: 27.5
copy span "27275364083"
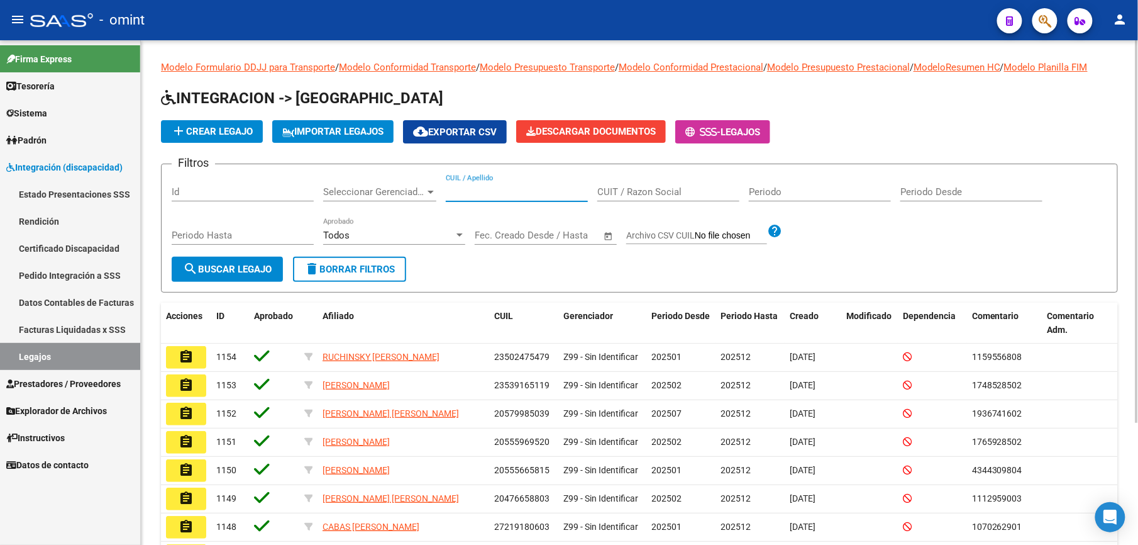
click at [501, 189] on input "CUIL / Apellido" at bounding box center [517, 191] width 142 height 11
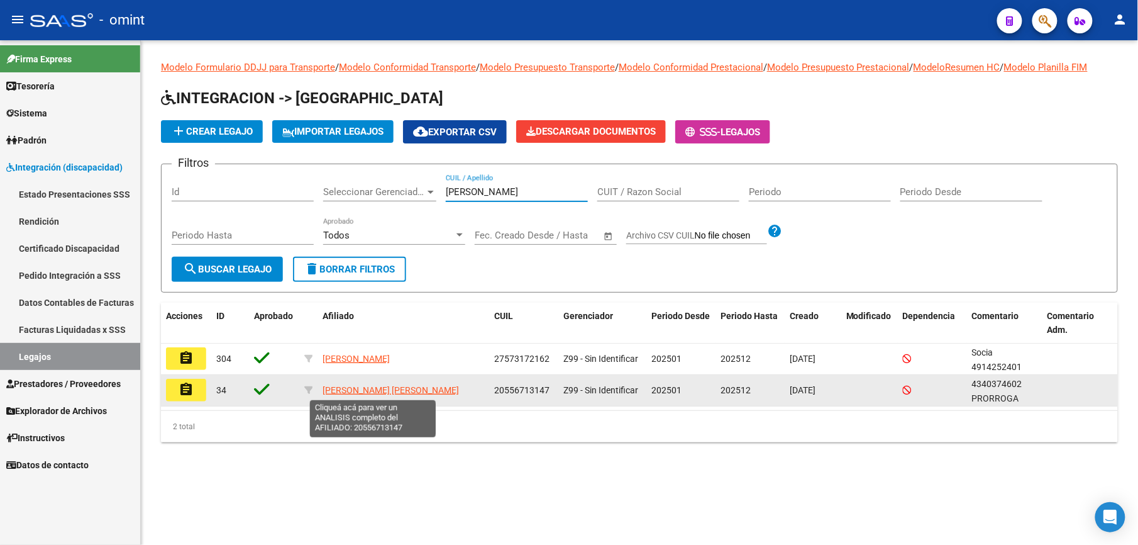
type input "[PERSON_NAME]"
click at [394, 387] on span "[PERSON_NAME] [PERSON_NAME]" at bounding box center [391, 390] width 136 height 10
type textarea "20556713147"
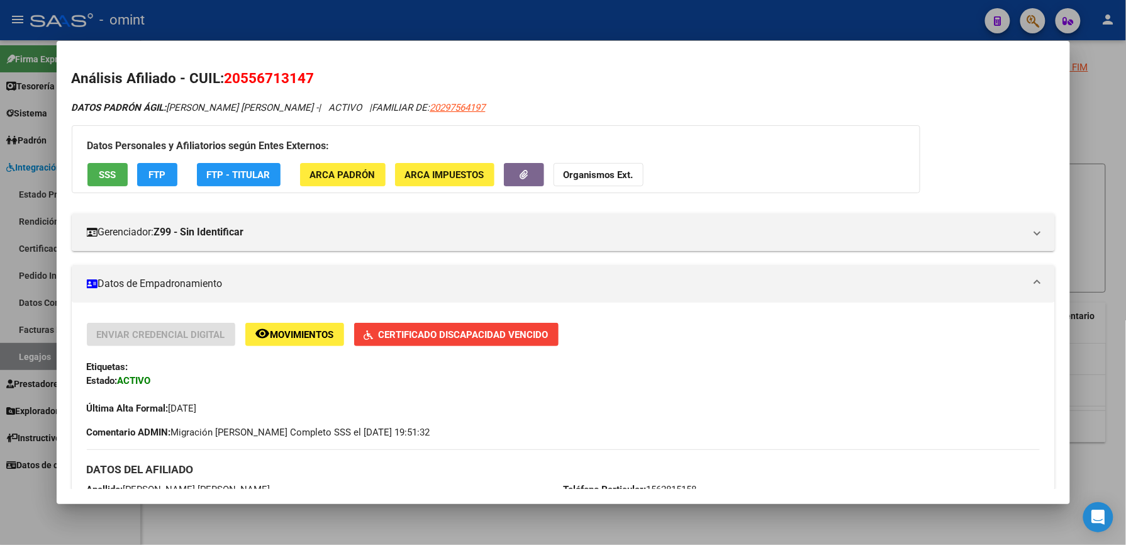
click at [795, 18] on div at bounding box center [563, 272] width 1126 height 545
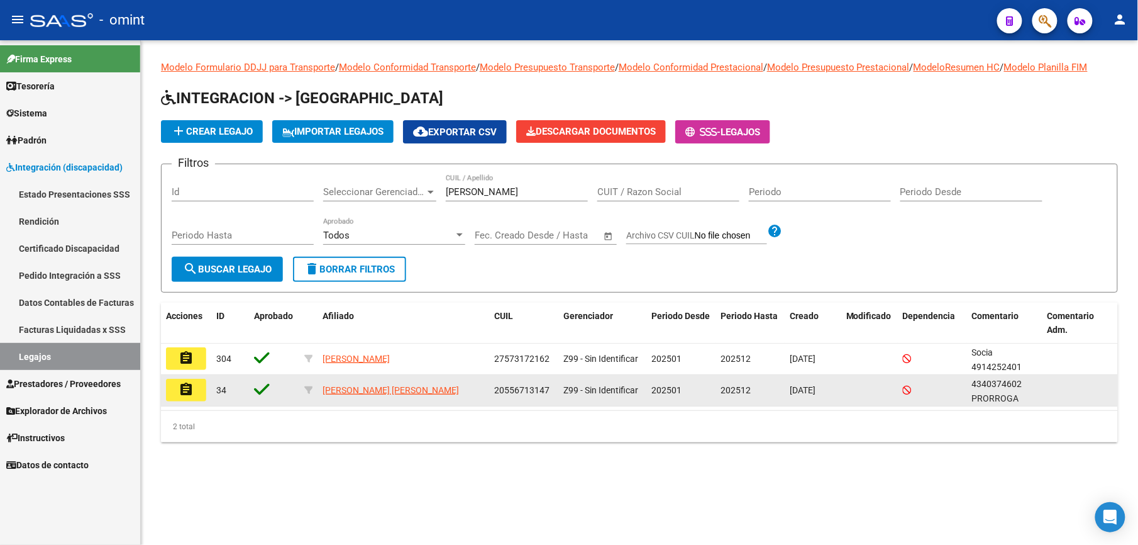
click at [190, 396] on mat-icon "assignment" at bounding box center [186, 389] width 15 height 15
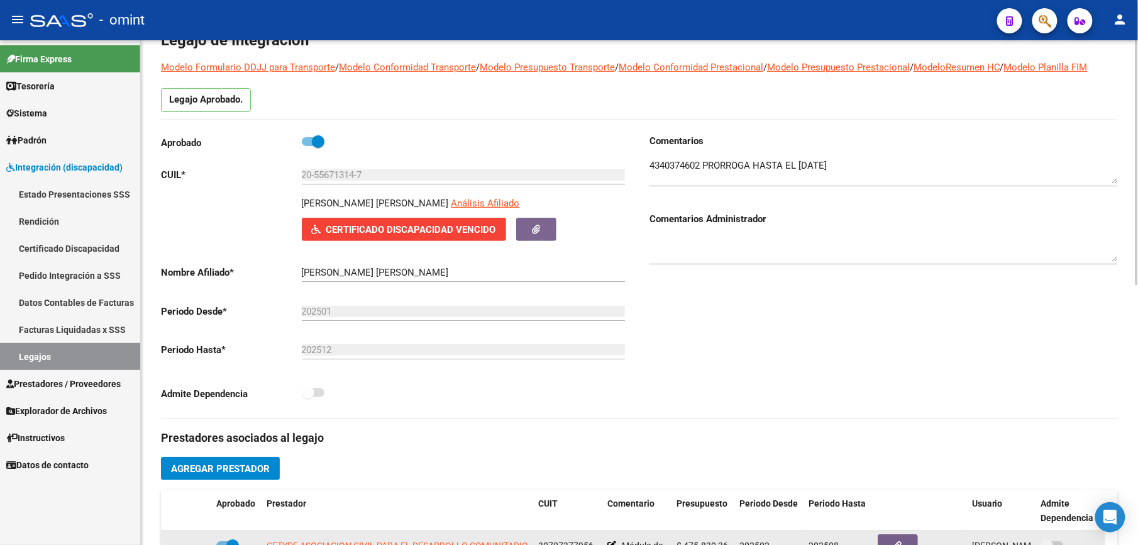
scroll to position [167, 0]
